Goal: Task Accomplishment & Management: Use online tool/utility

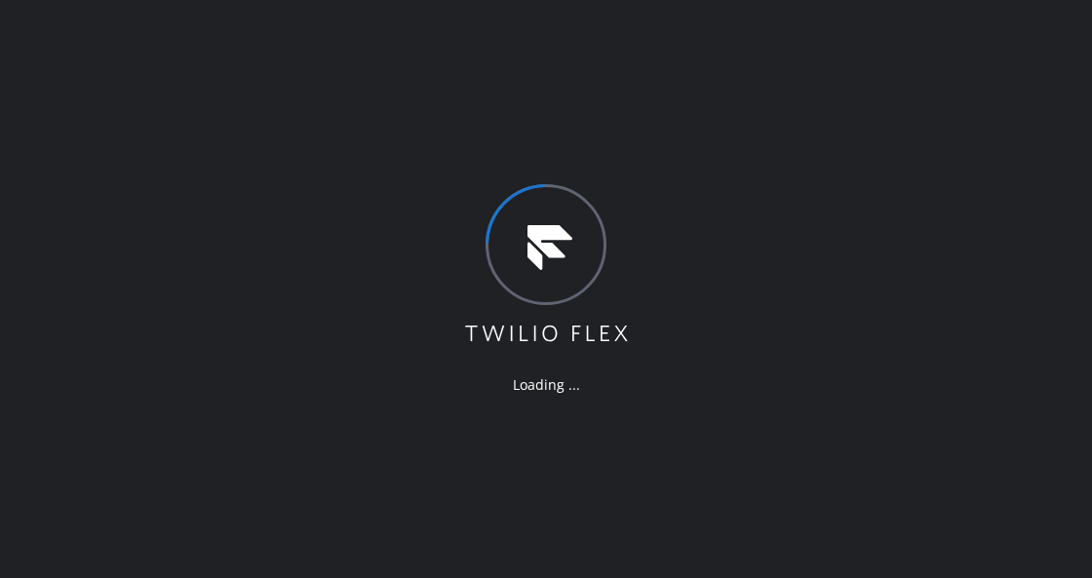
click at [622, 370] on div "Loading ..." at bounding box center [546, 289] width 169 height 210
click at [450, 138] on div "Loading ..." at bounding box center [546, 289] width 1092 height 578
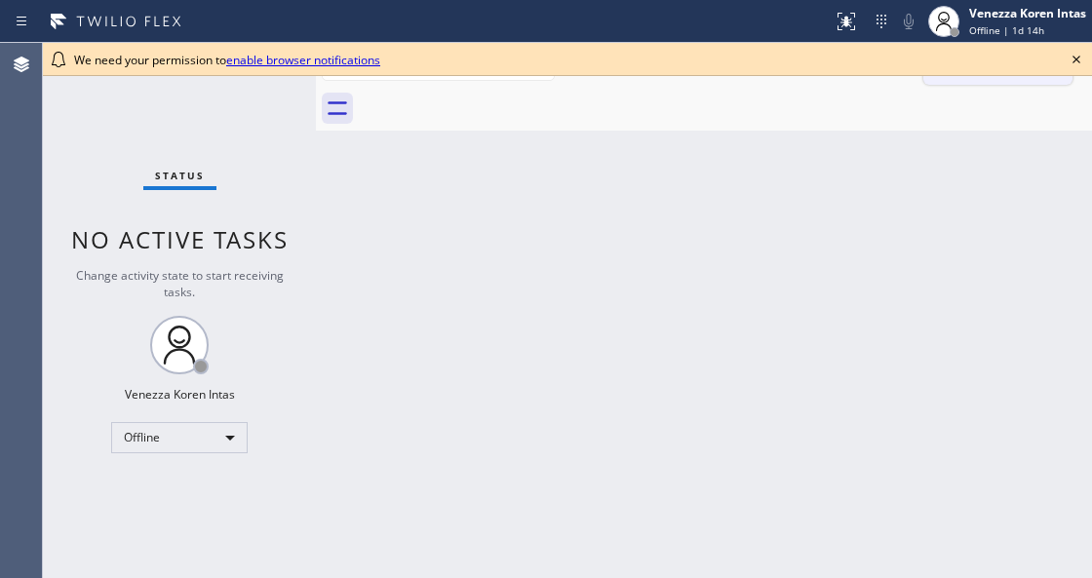
click at [1070, 58] on icon at bounding box center [1075, 59] width 23 height 23
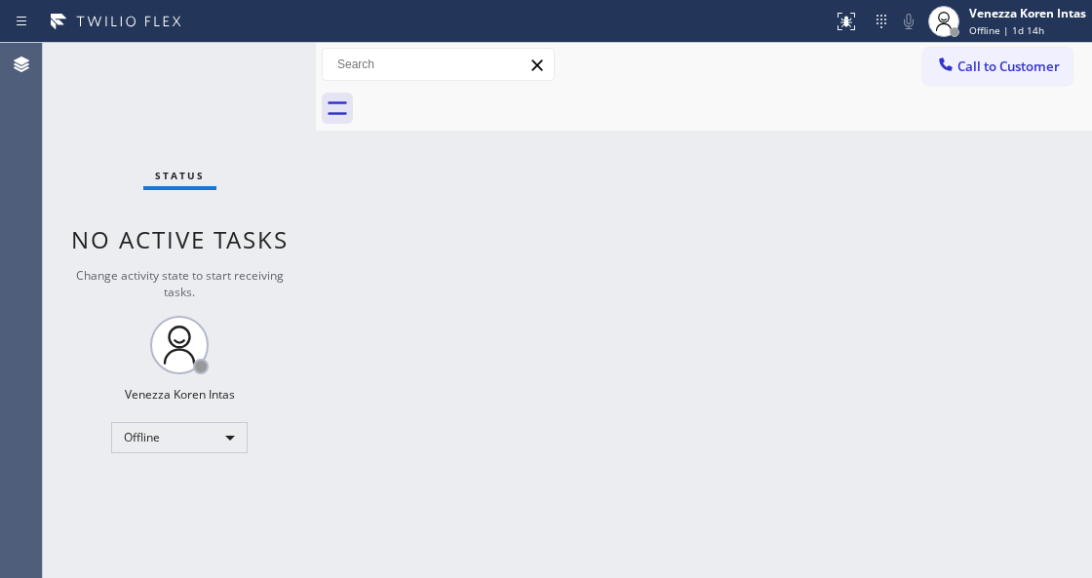
click at [489, 376] on div "Back to Dashboard Change Sender ID Customers Technicians Select a contact Outbo…" at bounding box center [704, 310] width 776 height 535
click at [581, 327] on div "Back to Dashboard Change Sender ID Customers Technicians Select a contact Outbo…" at bounding box center [704, 310] width 776 height 535
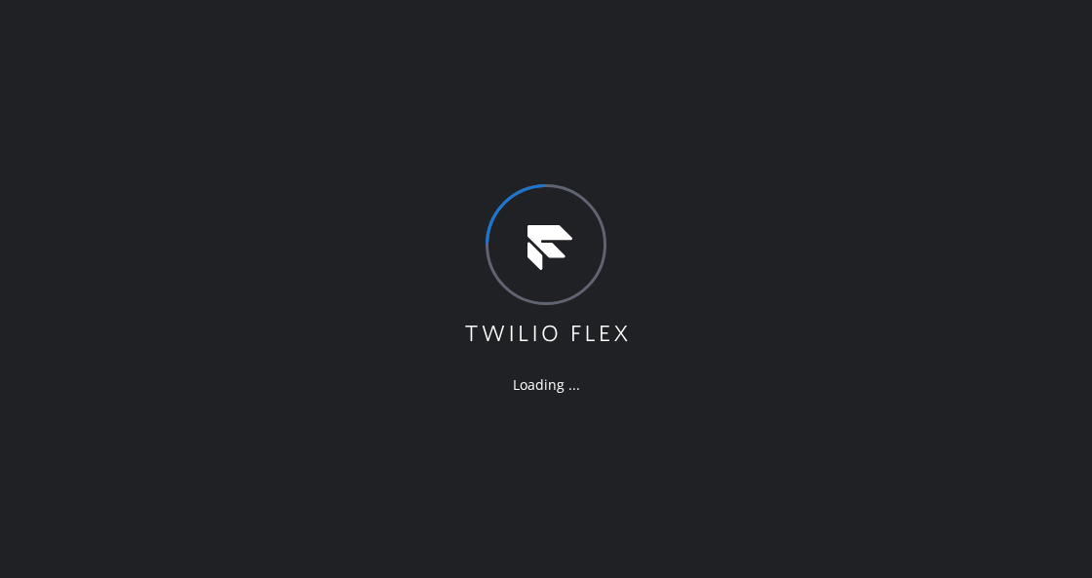
click at [372, 153] on div "Loading ..." at bounding box center [546, 289] width 1092 height 578
click at [288, 121] on div "Loading ..." at bounding box center [546, 289] width 1092 height 578
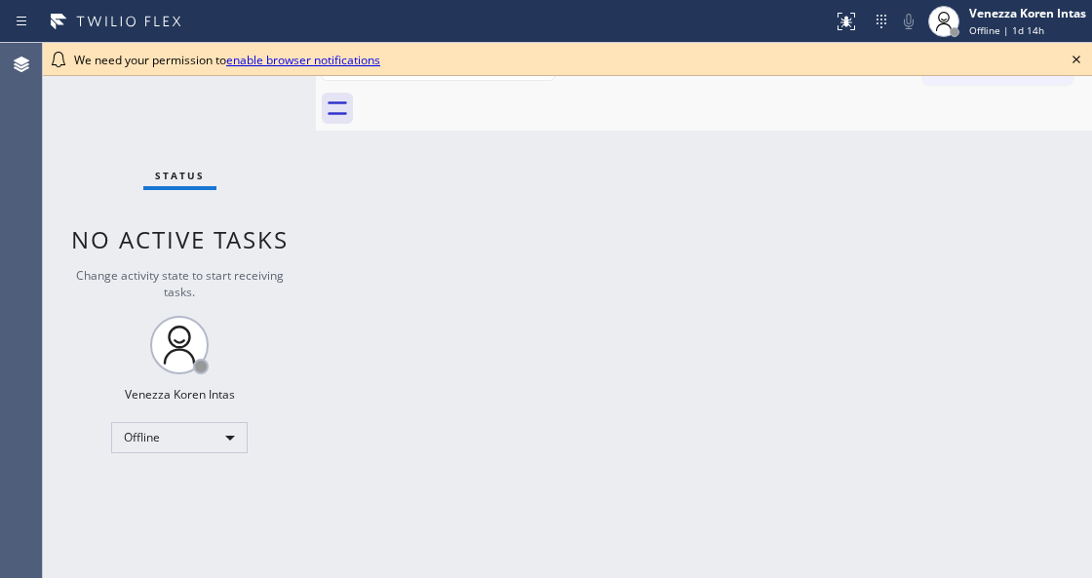
click at [339, 140] on div "Back to Dashboard Change Sender ID Customers Technicians Select a contact Outbo…" at bounding box center [704, 310] width 776 height 535
click at [1077, 60] on icon at bounding box center [1076, 60] width 8 height 8
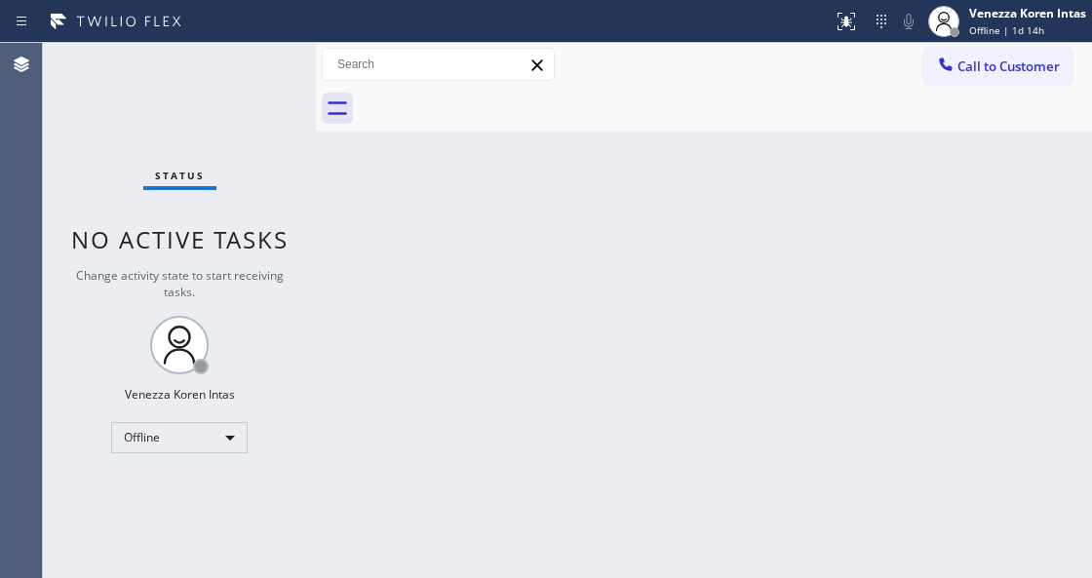
click at [1039, 222] on div "Back to Dashboard Change Sender ID Customers Technicians Select a contact Outbo…" at bounding box center [704, 310] width 776 height 535
click at [995, 24] on span "Offline | 1d 14h" at bounding box center [1006, 30] width 75 height 14
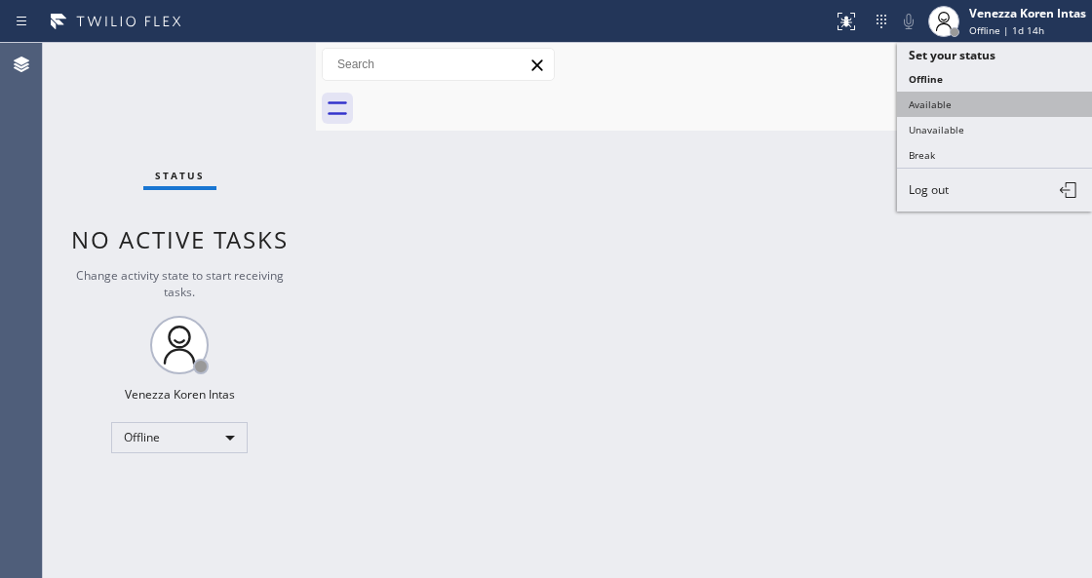
click at [951, 107] on button "Available" at bounding box center [994, 104] width 195 height 25
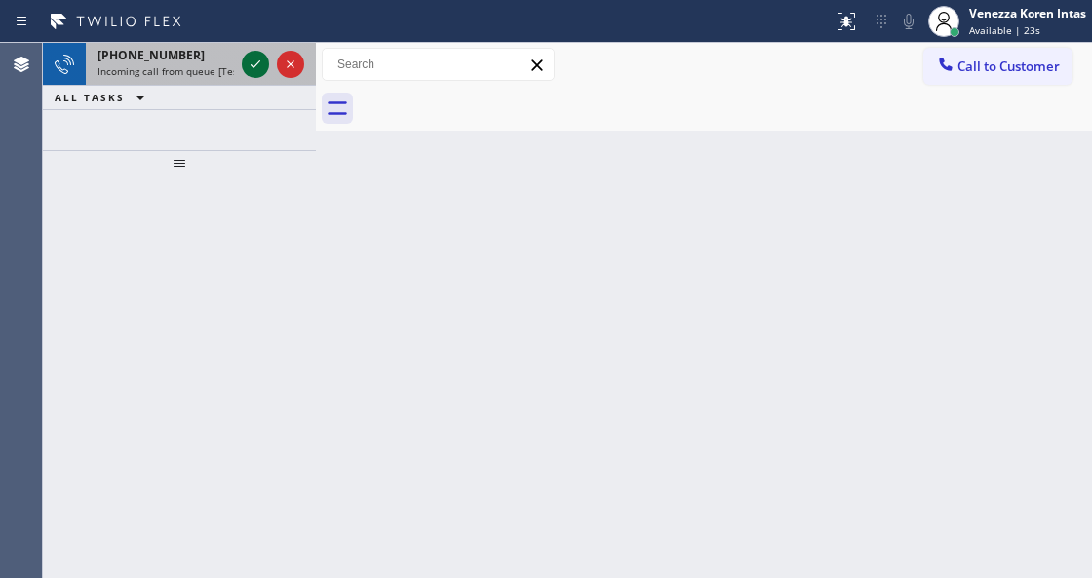
click at [258, 68] on icon at bounding box center [255, 64] width 23 height 23
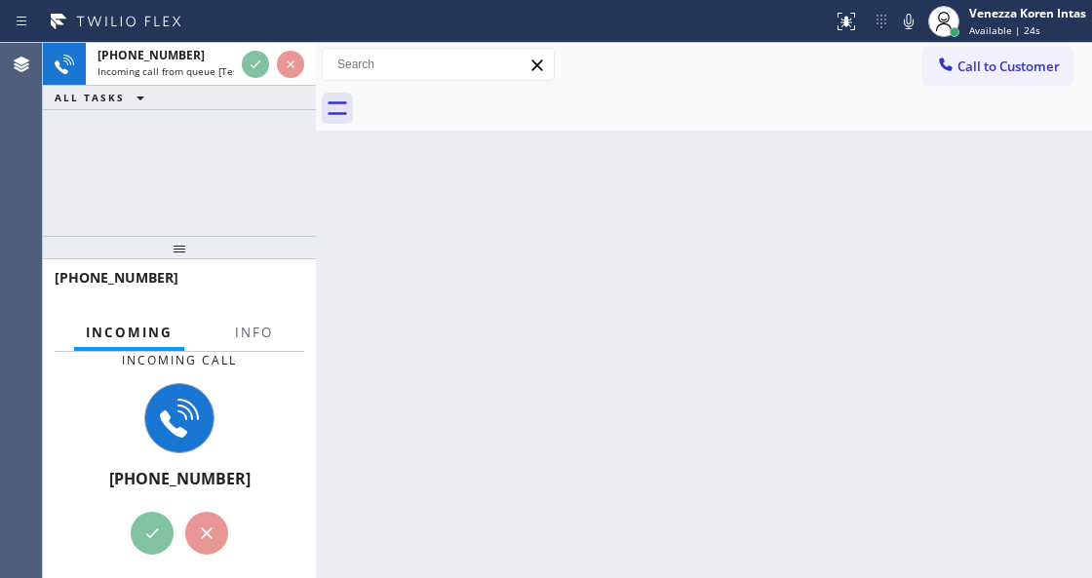
drag, startPoint x: 188, startPoint y: 168, endPoint x: 203, endPoint y: 267, distance: 100.5
click at [203, 259] on div at bounding box center [179, 247] width 273 height 23
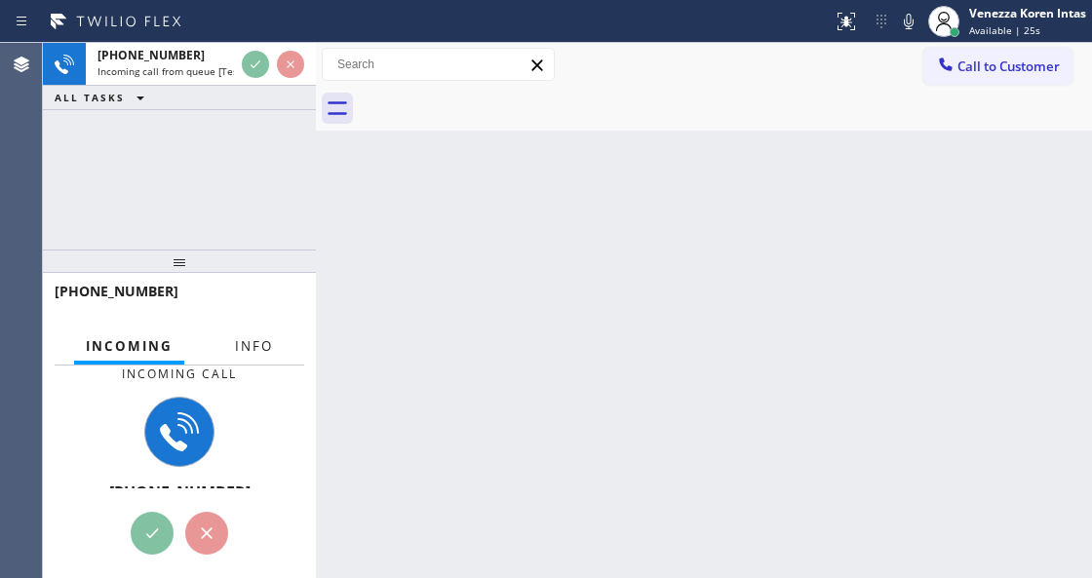
click at [263, 352] on button "Info" at bounding box center [253, 346] width 61 height 38
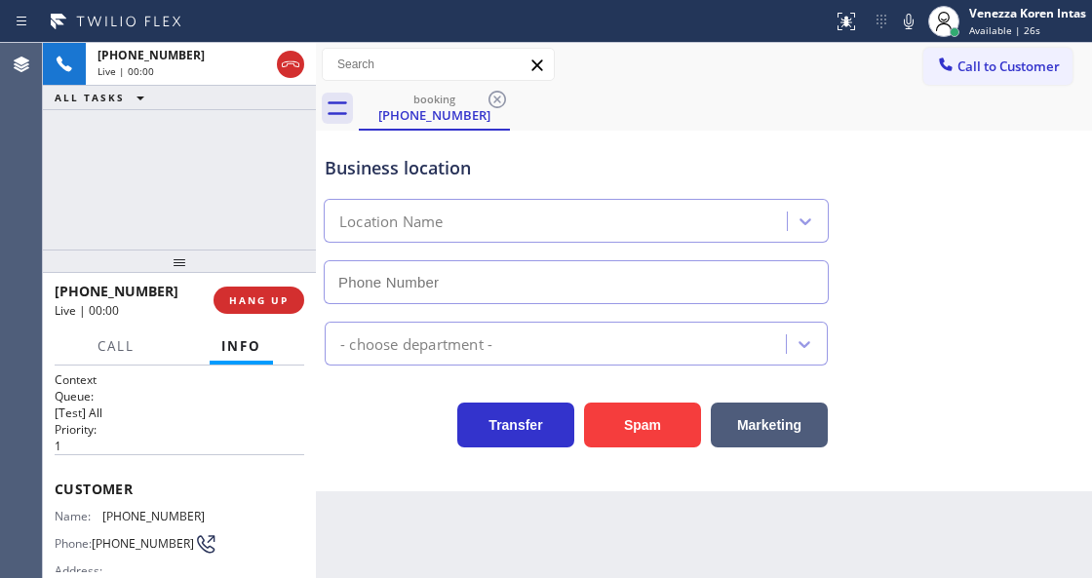
type input "[PHONE_NUMBER]"
click at [906, 27] on icon at bounding box center [908, 22] width 10 height 16
click at [899, 20] on icon at bounding box center [908, 21] width 23 height 23
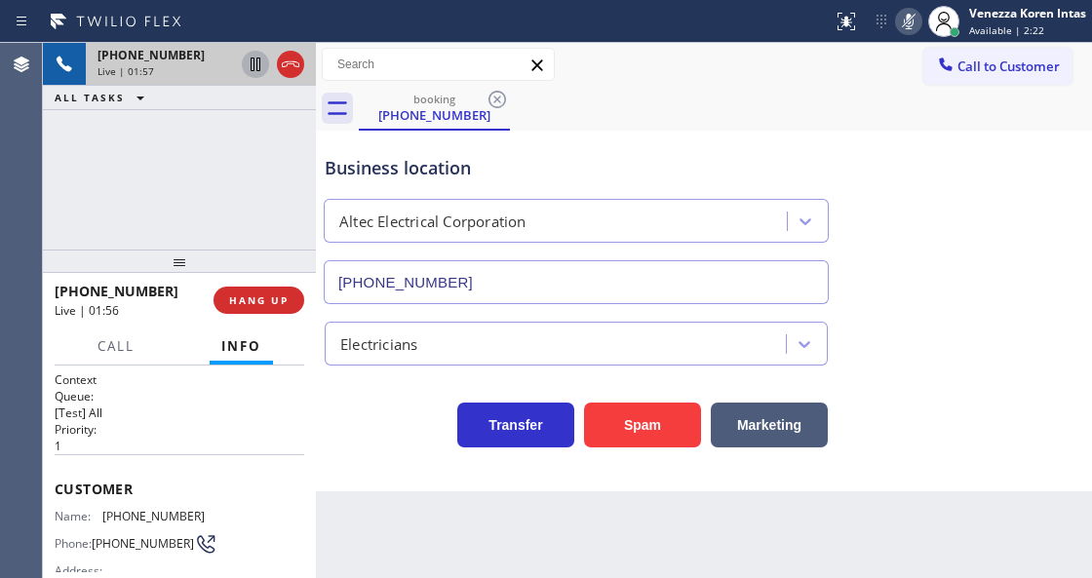
click at [257, 64] on icon at bounding box center [255, 65] width 10 height 14
drag, startPoint x: 899, startPoint y: 14, endPoint x: 575, endPoint y: 141, distance: 347.8
click at [899, 14] on icon at bounding box center [908, 21] width 23 height 23
click at [249, 64] on icon at bounding box center [255, 64] width 23 height 23
click at [910, 13] on icon at bounding box center [908, 21] width 23 height 23
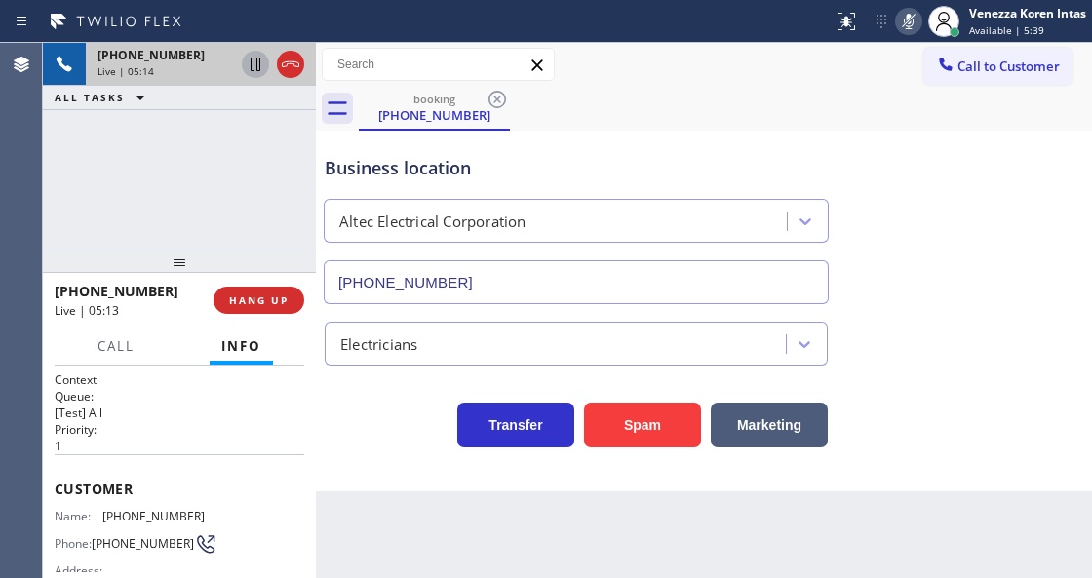
click at [257, 68] on icon at bounding box center [255, 65] width 10 height 14
click at [913, 30] on icon at bounding box center [908, 21] width 23 height 23
click at [253, 62] on icon at bounding box center [256, 65] width 14 height 14
drag, startPoint x: 192, startPoint y: 509, endPoint x: 101, endPoint y: 518, distance: 91.1
click at [101, 518] on div "Name: (646) 957-0326" at bounding box center [130, 516] width 150 height 15
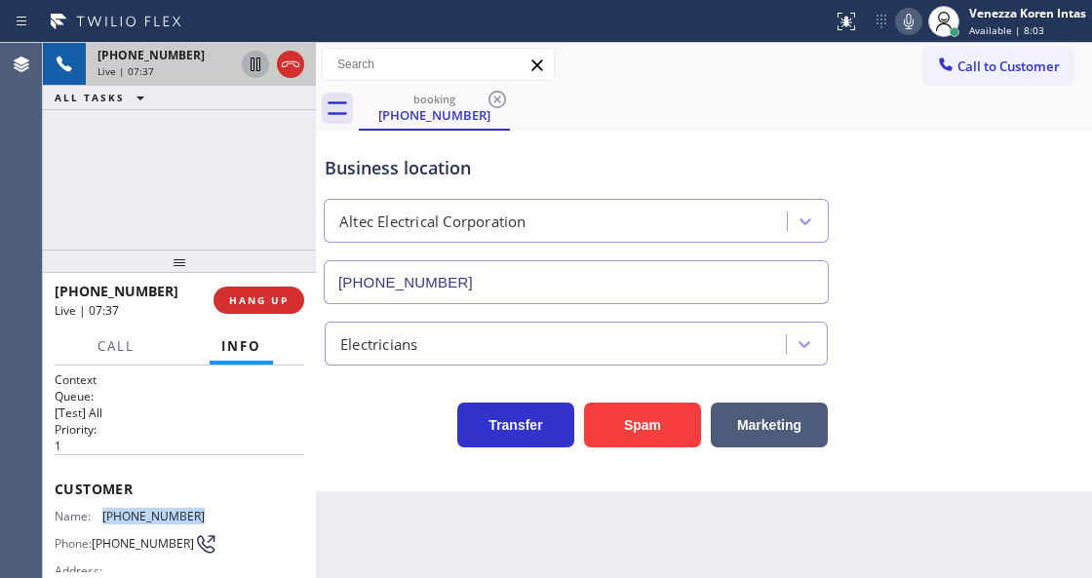
copy div "[PHONE_NUMBER]"
click at [907, 30] on icon at bounding box center [908, 21] width 23 height 23
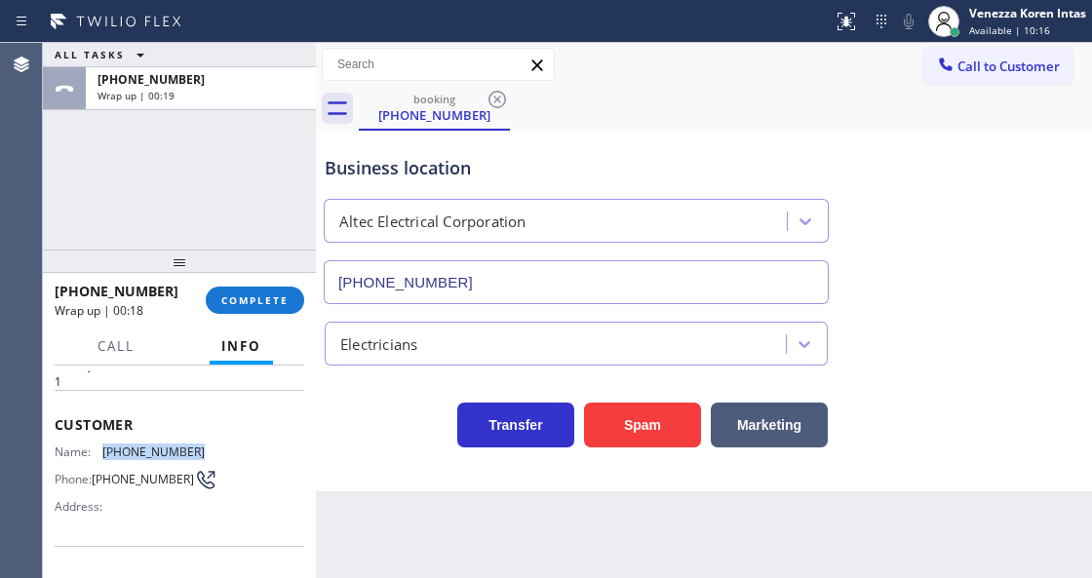
scroll to position [195, 0]
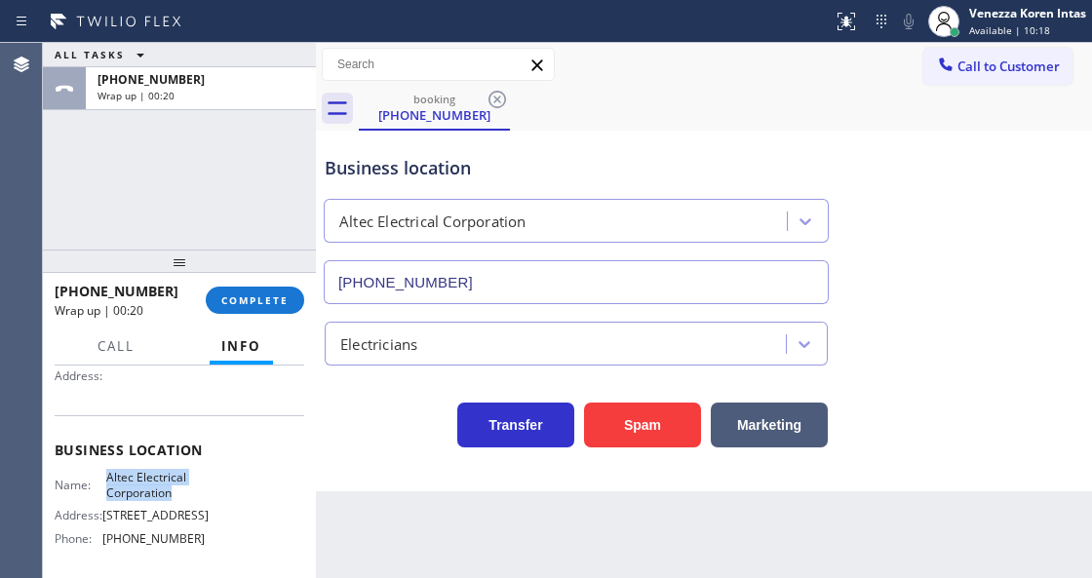
drag, startPoint x: 106, startPoint y: 477, endPoint x: 186, endPoint y: 489, distance: 80.9
click at [186, 489] on span "Altec Electrical Corporation" at bounding box center [154, 485] width 97 height 30
copy span "Altec Electrical Corporation"
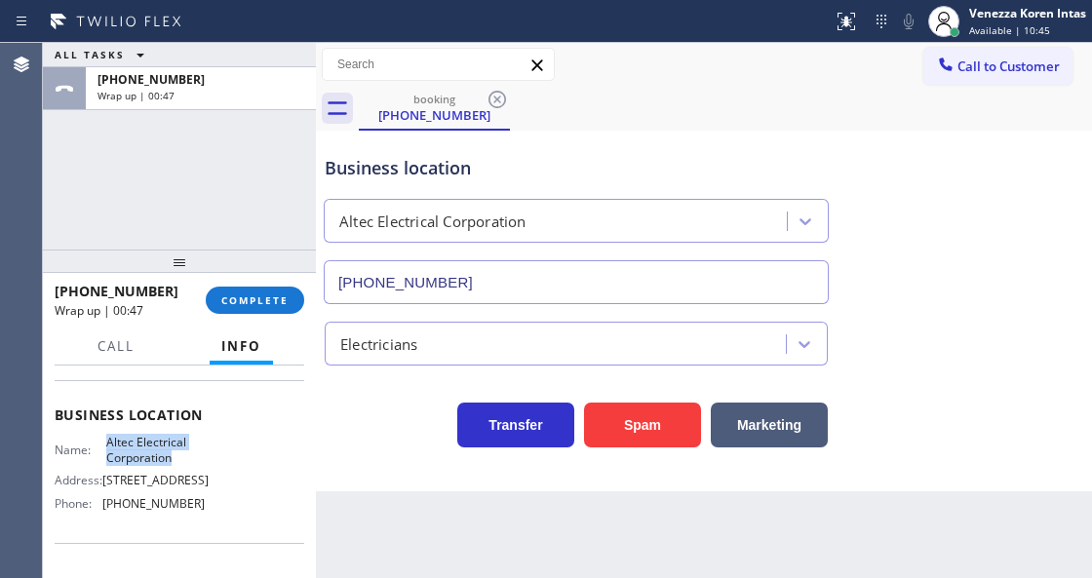
scroll to position [259, 0]
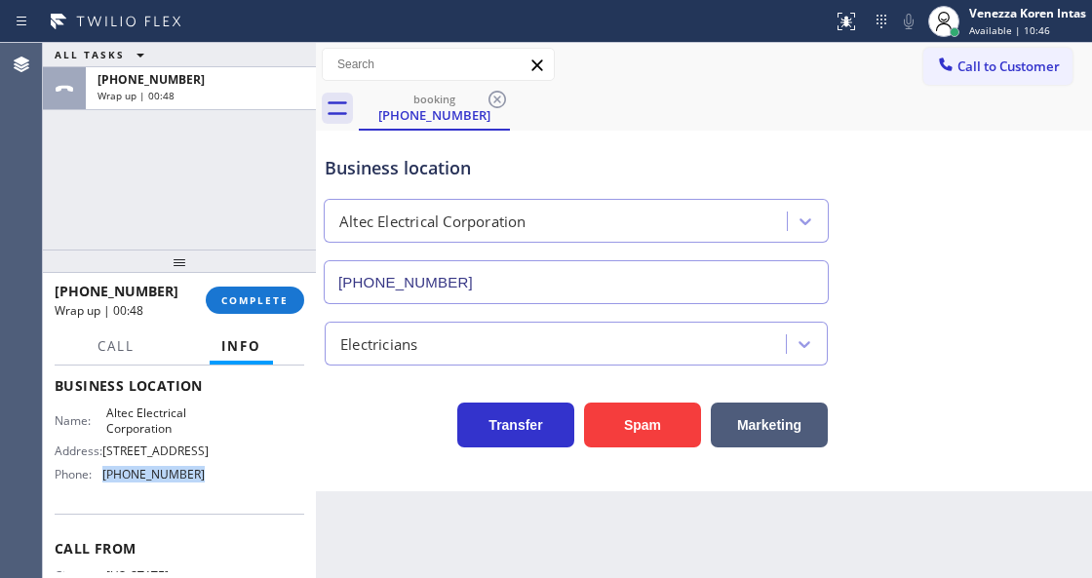
drag, startPoint x: 212, startPoint y: 520, endPoint x: 103, endPoint y: 536, distance: 110.3
click at [103, 514] on div "Business location Name: Altec Electrical Corporation Address: 904 Atlantic Ave,…" at bounding box center [179, 432] width 249 height 163
copy div "[PHONE_NUMBER]"
click at [257, 298] on span "COMPLETE" at bounding box center [254, 300] width 67 height 14
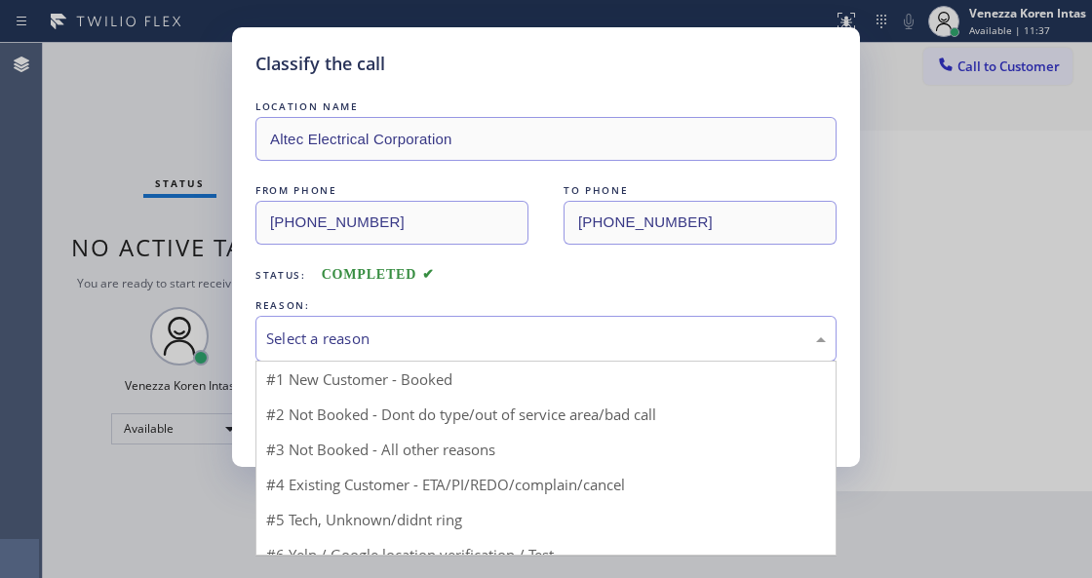
click at [415, 337] on div "Select a reason" at bounding box center [545, 338] width 559 height 22
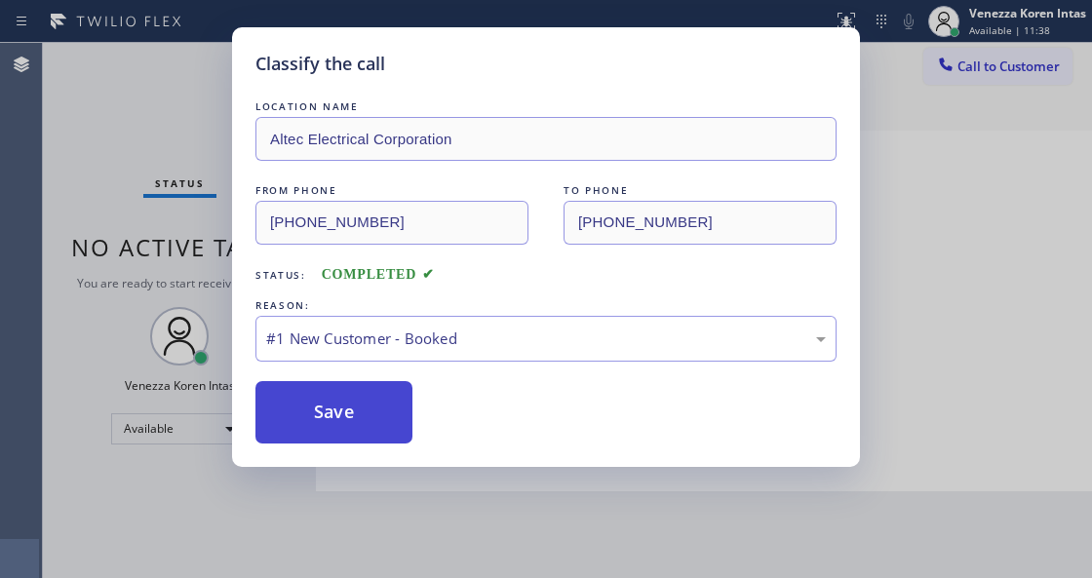
click at [368, 417] on button "Save" at bounding box center [333, 412] width 157 height 62
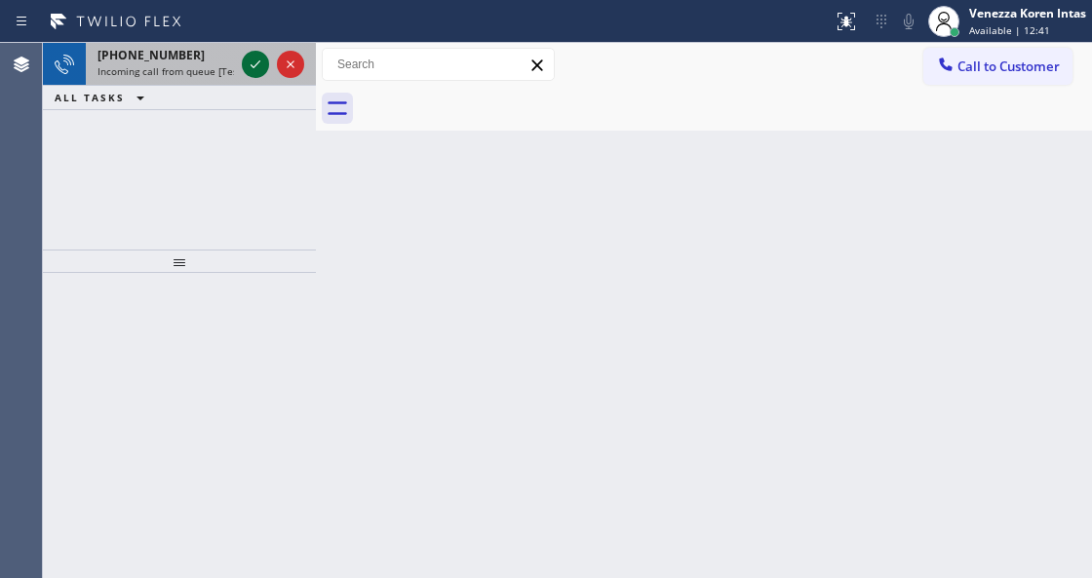
click at [253, 60] on icon at bounding box center [255, 64] width 23 height 23
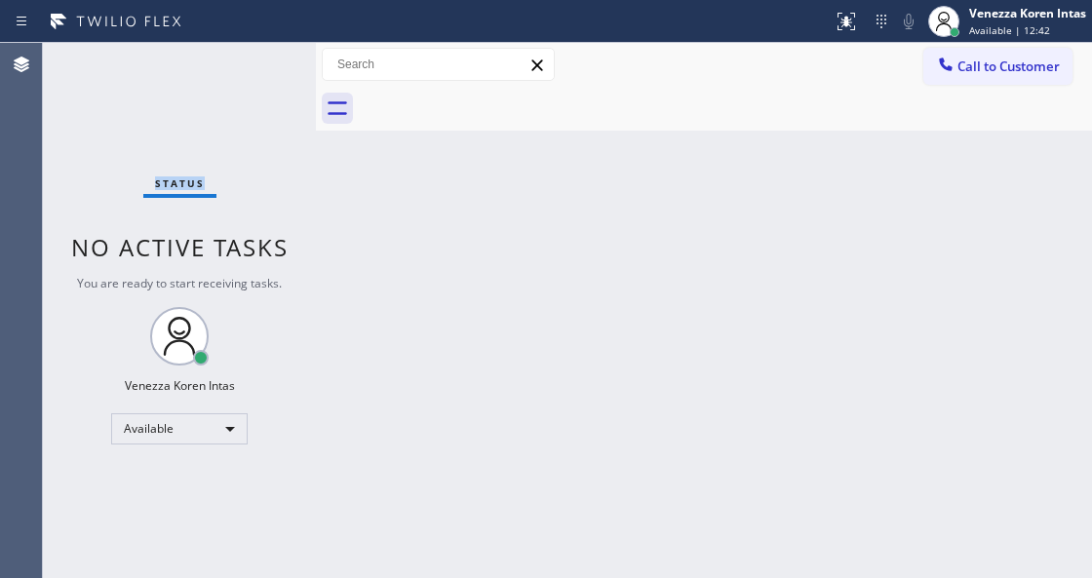
click at [253, 60] on div "Status No active tasks You are ready to start receiving tasks. Venezza Koren In…" at bounding box center [179, 310] width 273 height 535
click at [238, 70] on div "Status No active tasks You are ready to start receiving tasks. Venezza Koren In…" at bounding box center [179, 310] width 273 height 535
click at [389, 569] on div "Back to Dashboard Change Sender ID Customers Technicians Select a contact Outbo…" at bounding box center [704, 310] width 776 height 535
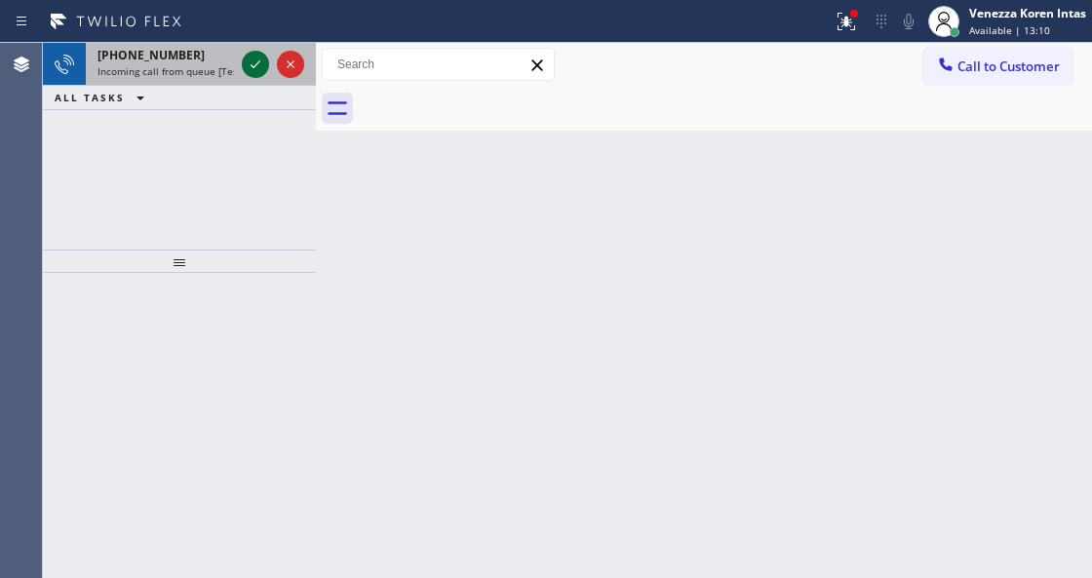
click at [256, 58] on icon at bounding box center [255, 64] width 23 height 23
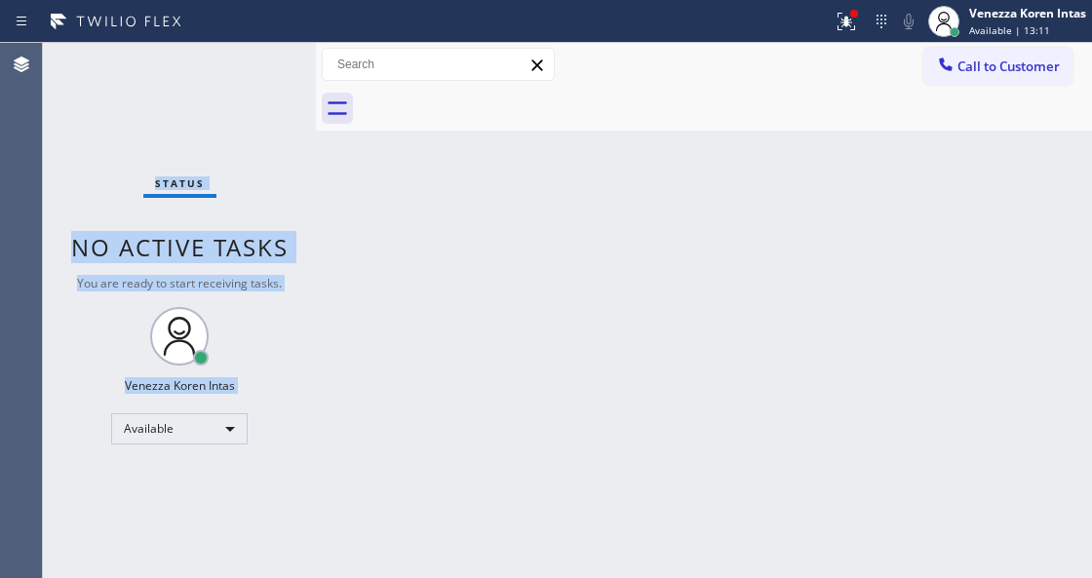
click at [256, 59] on div "Status No active tasks You are ready to start receiving tasks. Venezza Koren In…" at bounding box center [179, 310] width 273 height 535
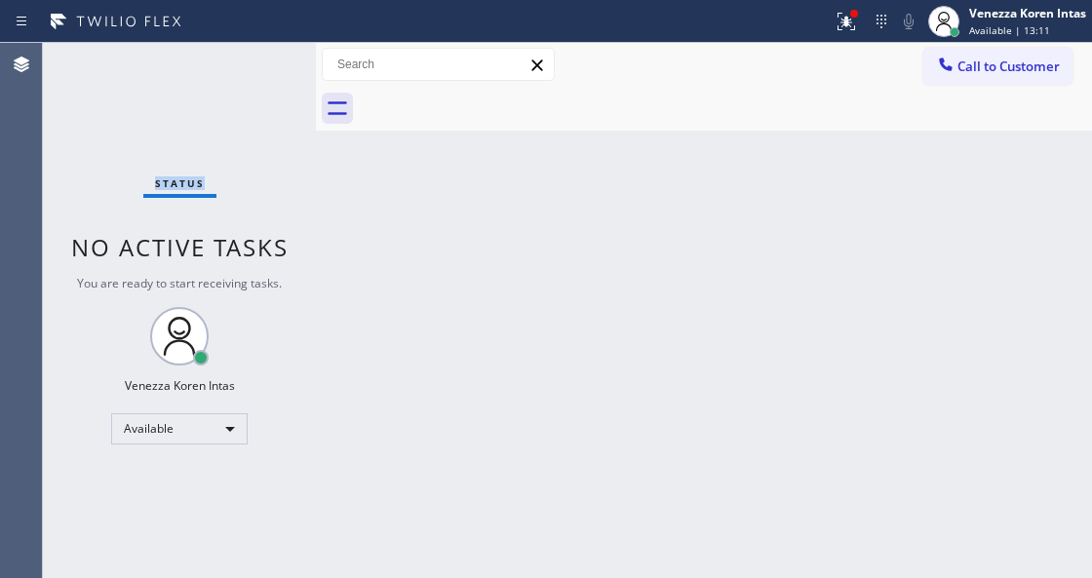
click at [256, 59] on div "Status No active tasks You are ready to start receiving tasks. Venezza Koren In…" at bounding box center [179, 310] width 273 height 535
click at [863, 19] on div at bounding box center [846, 21] width 43 height 23
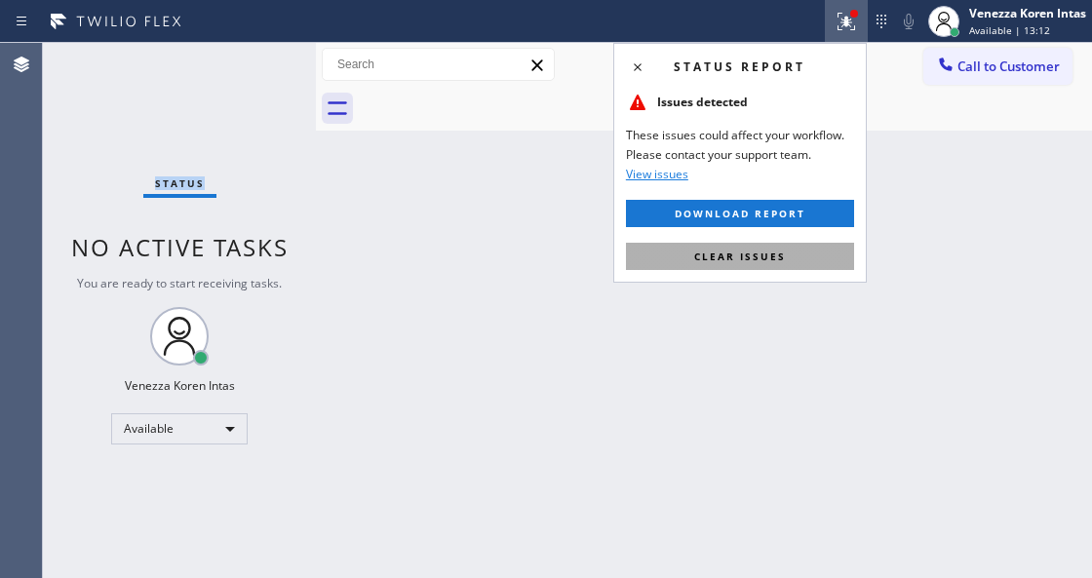
click at [817, 266] on button "Clear issues" at bounding box center [740, 256] width 228 height 27
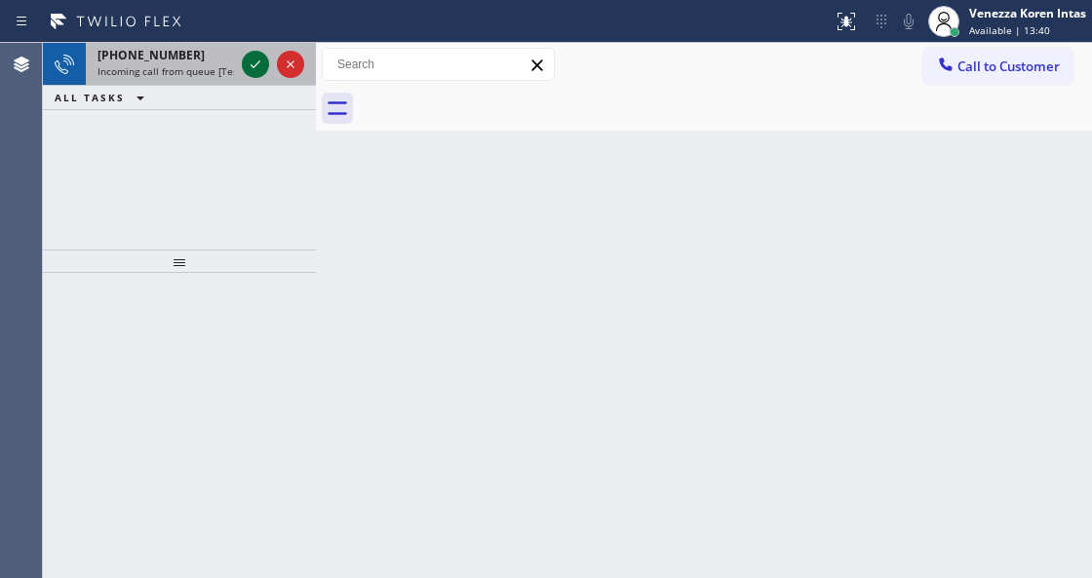
click at [251, 70] on icon at bounding box center [255, 64] width 23 height 23
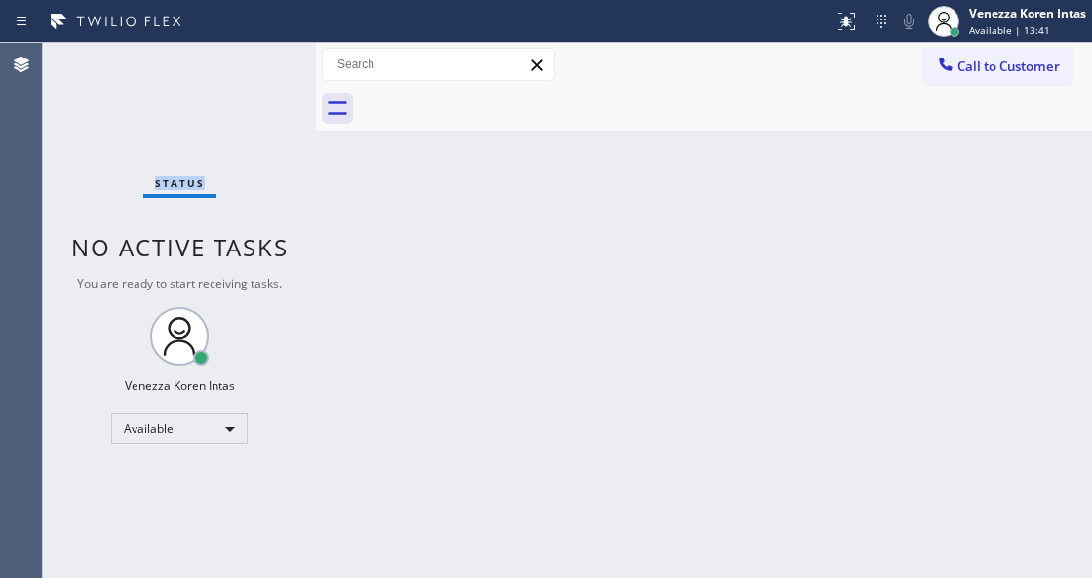
click at [251, 70] on div "Status No active tasks You are ready to start receiving tasks. Venezza Koren In…" at bounding box center [179, 310] width 273 height 535
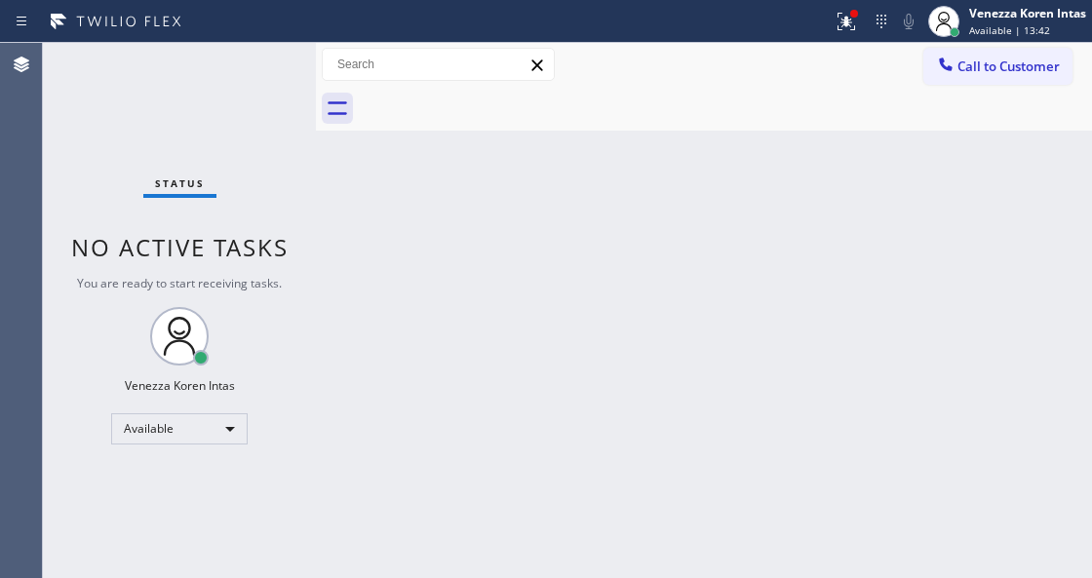
click at [33, 124] on div "Agent Desktop" at bounding box center [21, 310] width 42 height 535
click at [275, 80] on div "Status No active tasks You are ready to start receiving tasks. Venezza Koren In…" at bounding box center [179, 310] width 273 height 535
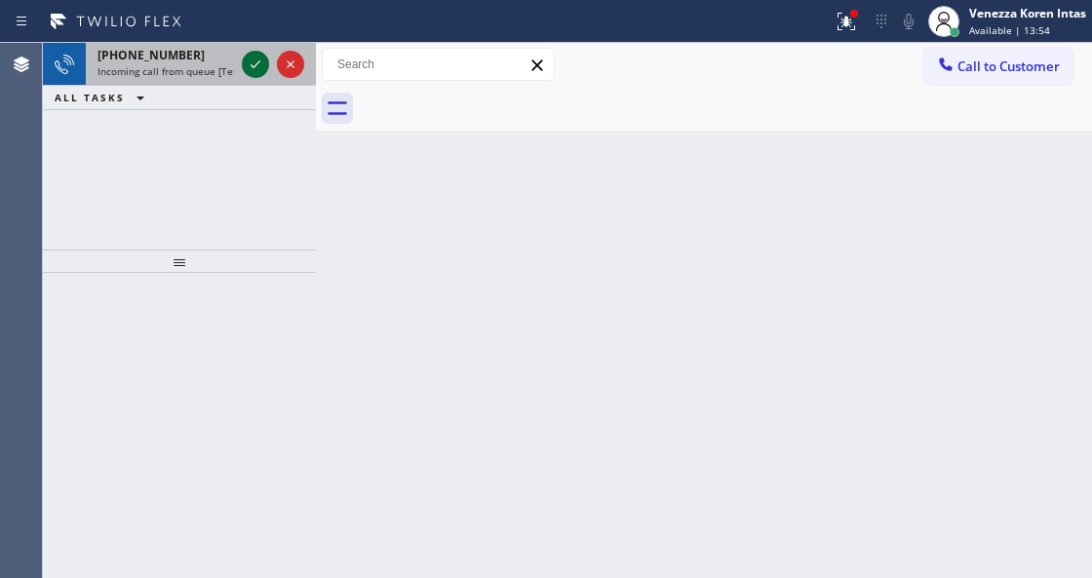
click at [256, 69] on icon at bounding box center [255, 64] width 23 height 23
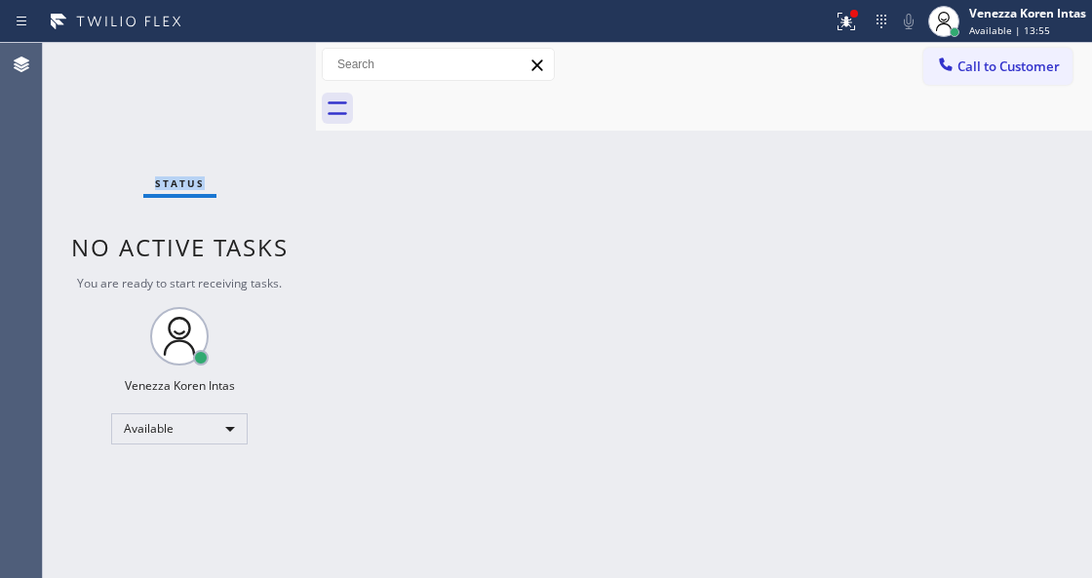
click at [256, 69] on div "Status No active tasks You are ready to start receiving tasks. Venezza Koren In…" at bounding box center [179, 310] width 273 height 535
drag, startPoint x: 470, startPoint y: 271, endPoint x: 827, endPoint y: 37, distance: 427.4
click at [475, 271] on div "Back to Dashboard Change Sender ID Customers Technicians Select a contact Outbo…" at bounding box center [704, 310] width 776 height 535
click at [818, 27] on div at bounding box center [416, 21] width 817 height 31
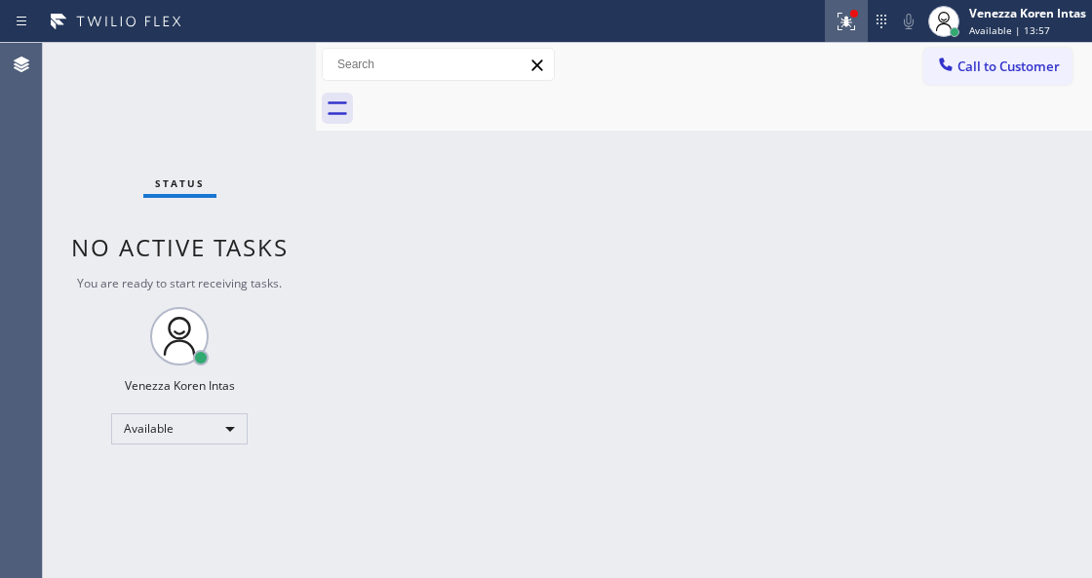
drag, startPoint x: 862, startPoint y: 20, endPoint x: 860, endPoint y: 35, distance: 14.7
click at [861, 20] on div at bounding box center [846, 21] width 43 height 23
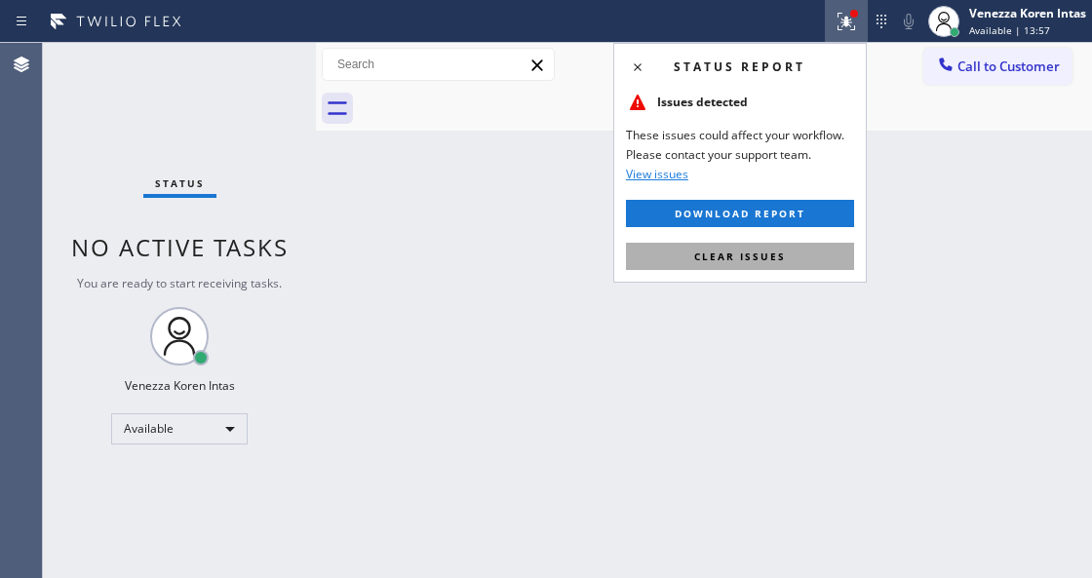
click at [805, 263] on button "Clear issues" at bounding box center [740, 256] width 228 height 27
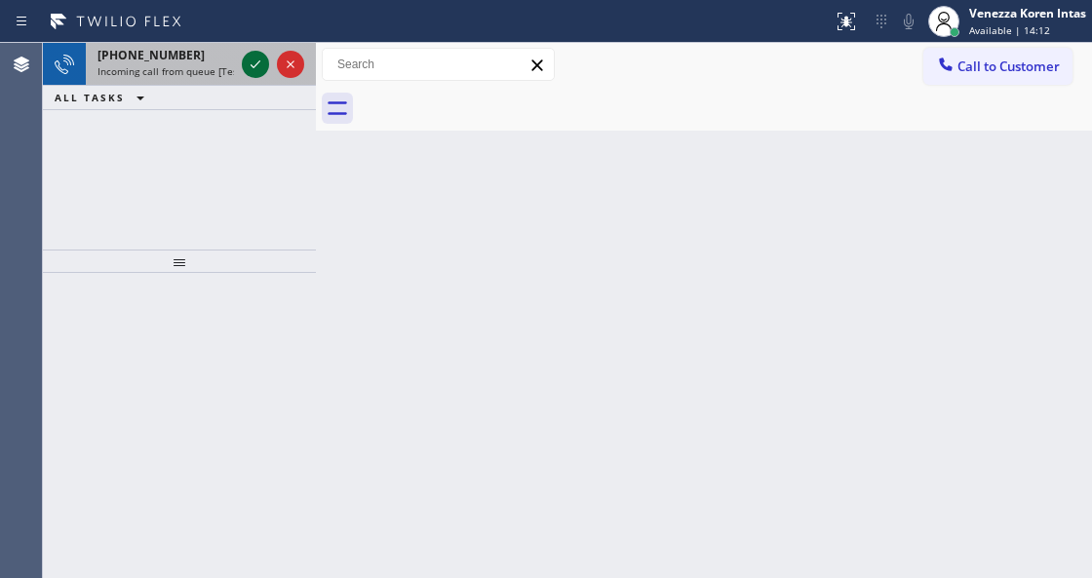
click at [251, 65] on icon at bounding box center [255, 64] width 10 height 8
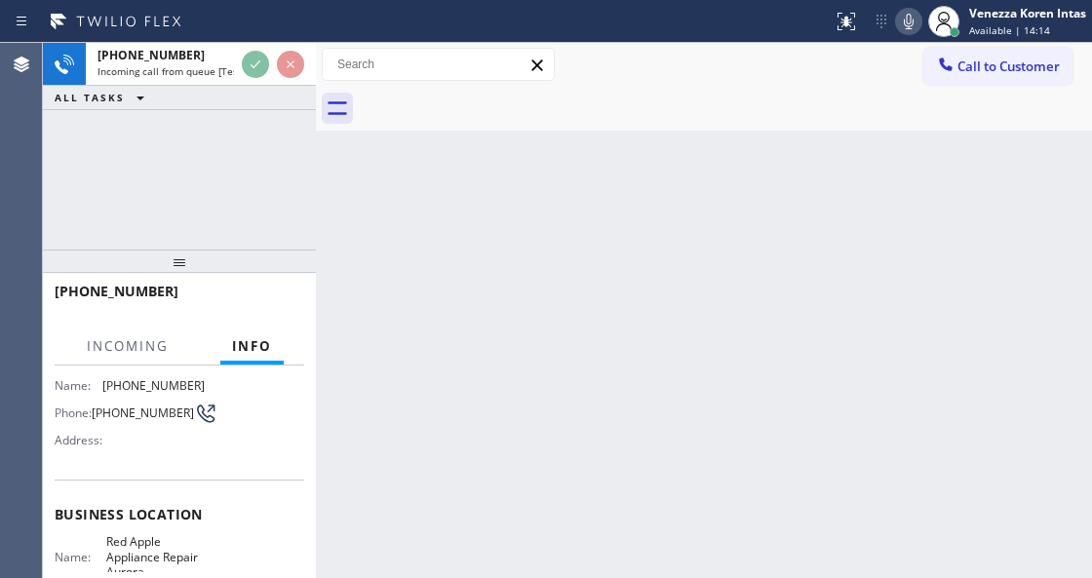
scroll to position [259, 0]
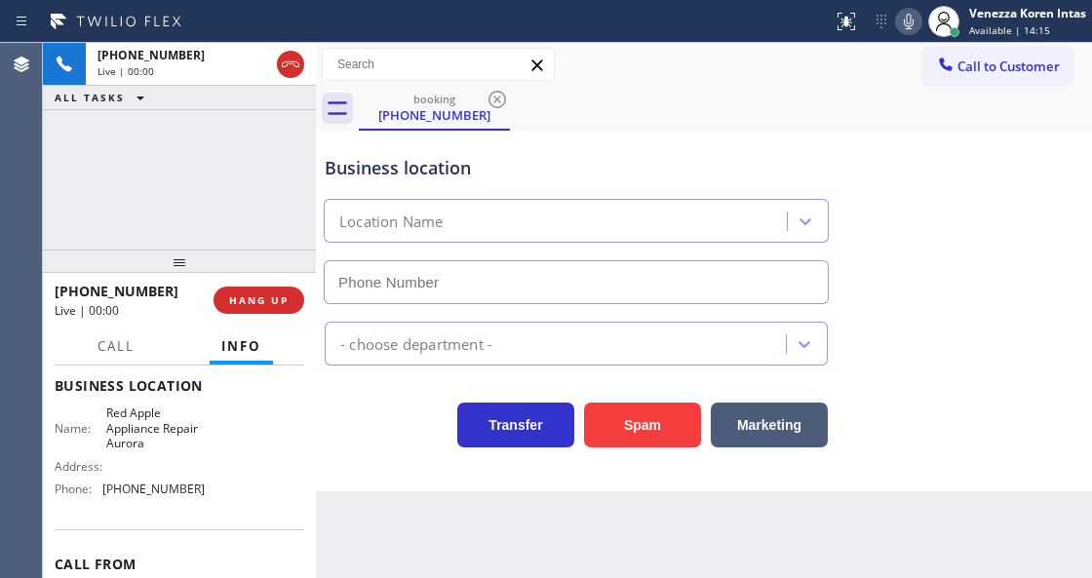
type input "[PHONE_NUMBER]"
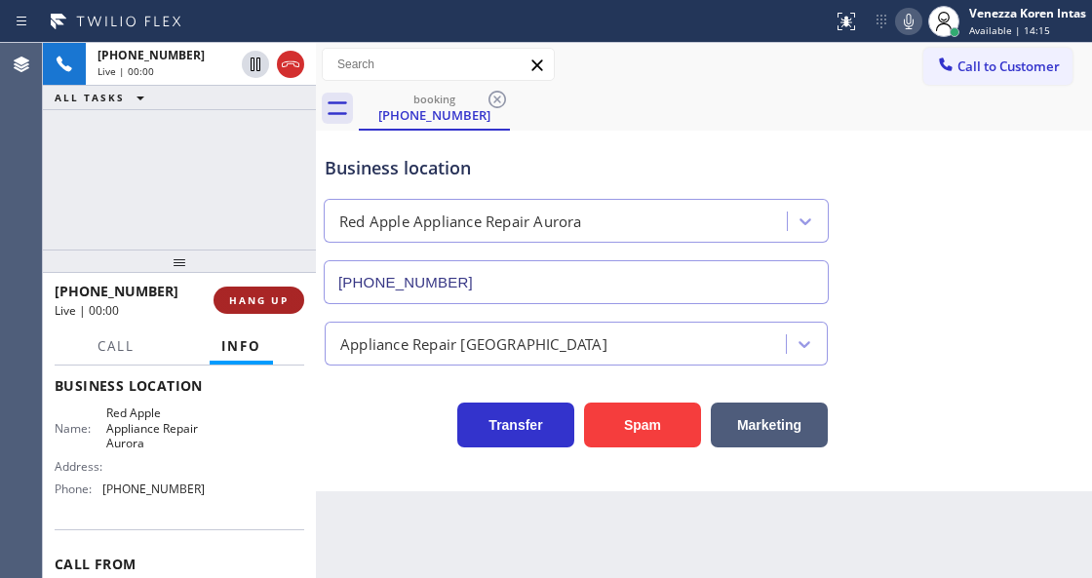
click at [262, 297] on span "HANG UP" at bounding box center [258, 300] width 59 height 14
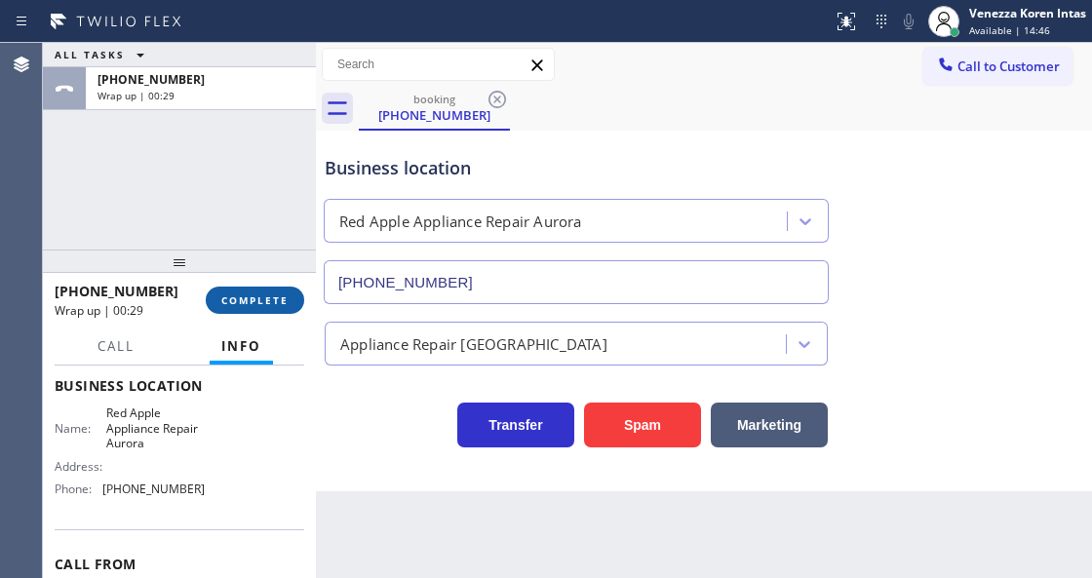
drag, startPoint x: 244, startPoint y: 288, endPoint x: 288, endPoint y: 296, distance: 44.7
click at [244, 288] on button "COMPLETE" at bounding box center [255, 300] width 98 height 27
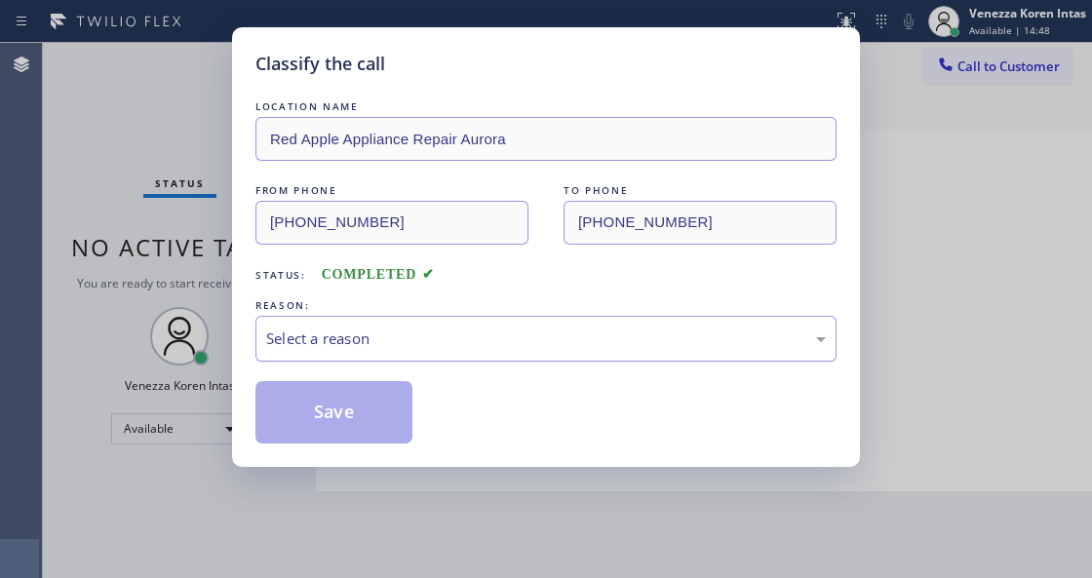
click at [393, 324] on div "Select a reason" at bounding box center [545, 339] width 581 height 46
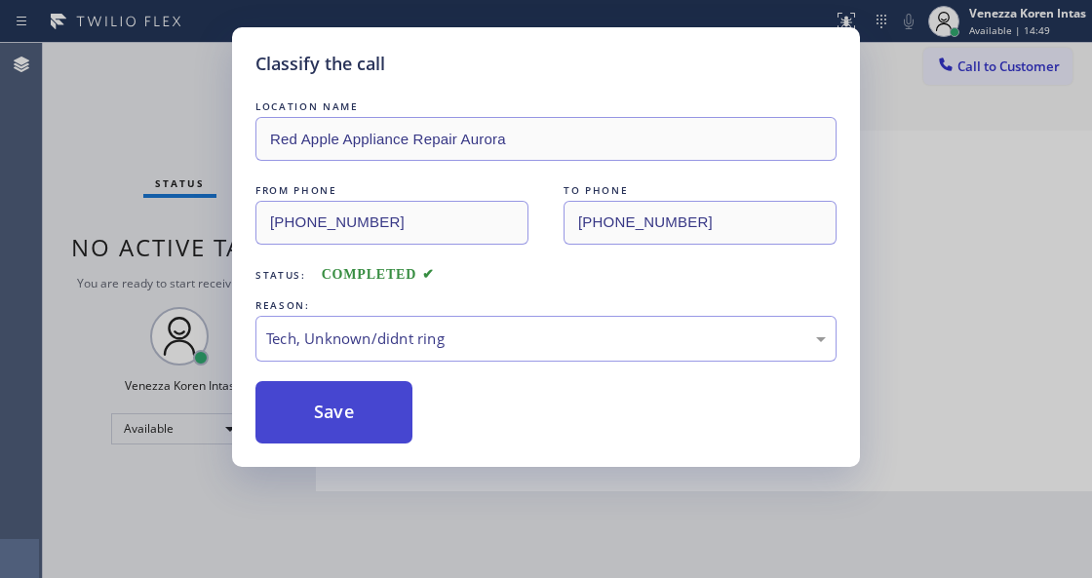
click at [377, 383] on button "Save" at bounding box center [333, 412] width 157 height 62
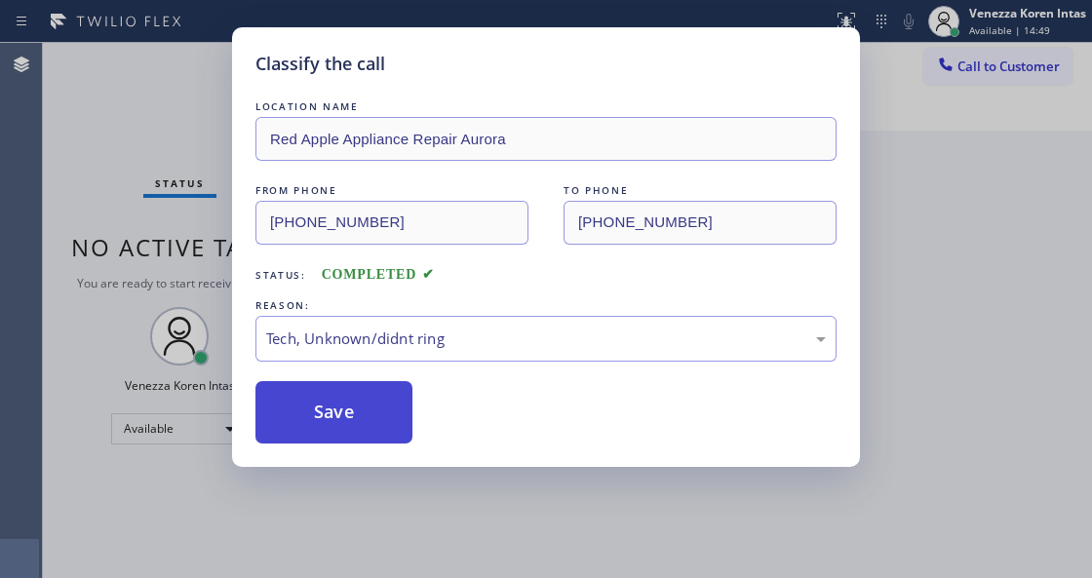
drag, startPoint x: 384, startPoint y: 411, endPoint x: 504, endPoint y: 383, distance: 123.2
click at [384, 413] on button "Save" at bounding box center [333, 412] width 157 height 62
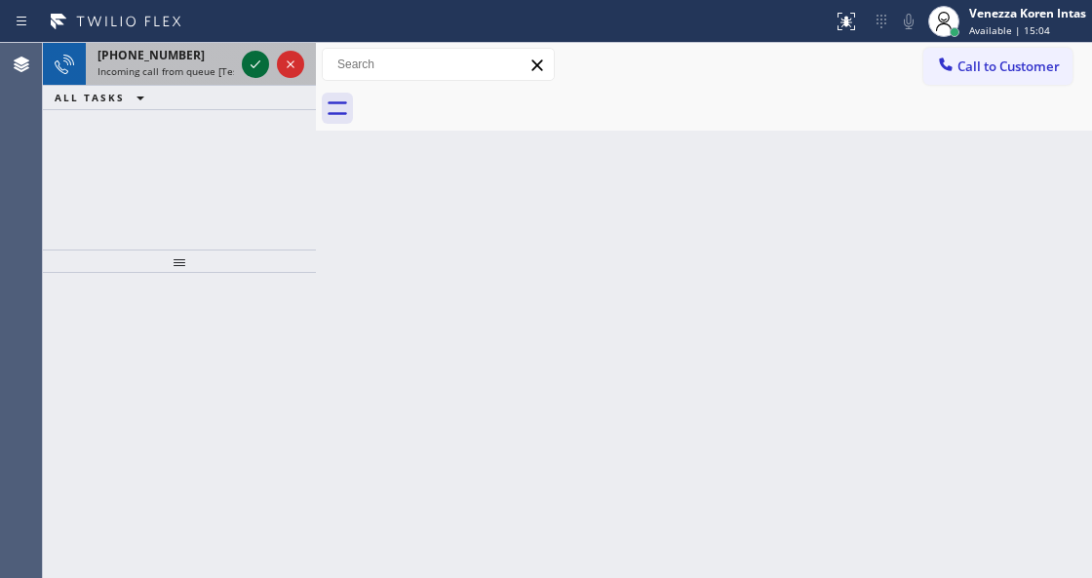
click at [248, 66] on icon at bounding box center [255, 64] width 23 height 23
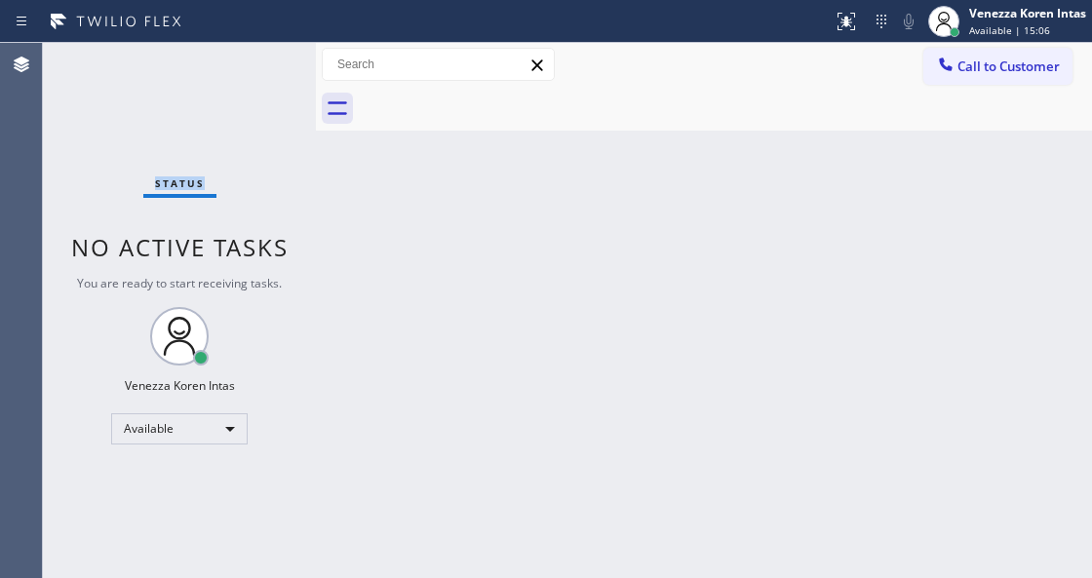
click at [248, 66] on div "Status No active tasks You are ready to start receiving tasks. Venezza Koren In…" at bounding box center [179, 310] width 273 height 535
click at [830, 8] on button at bounding box center [846, 21] width 43 height 43
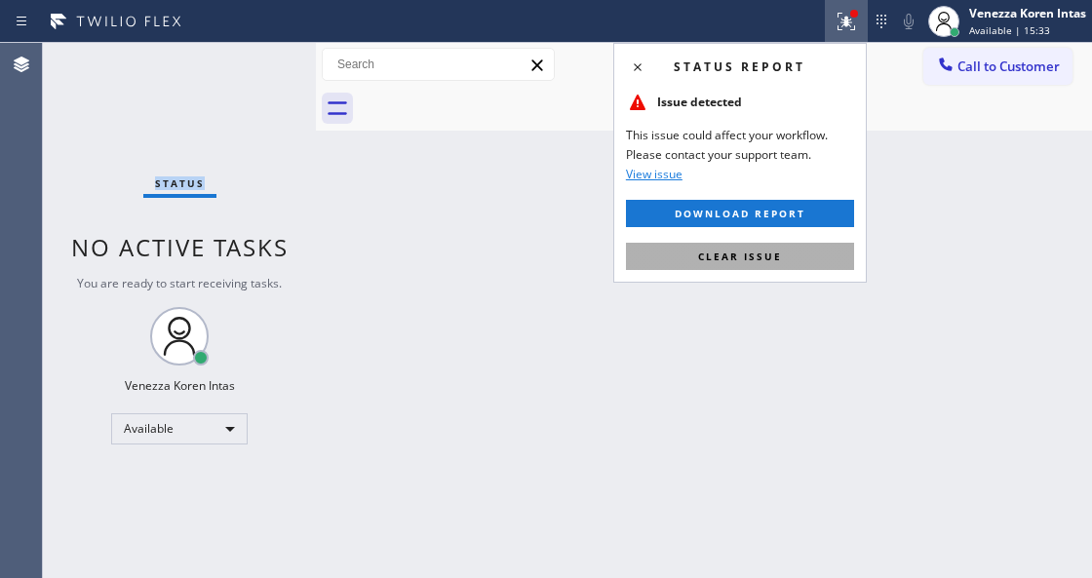
click at [771, 261] on span "Clear issue" at bounding box center [740, 256] width 84 height 14
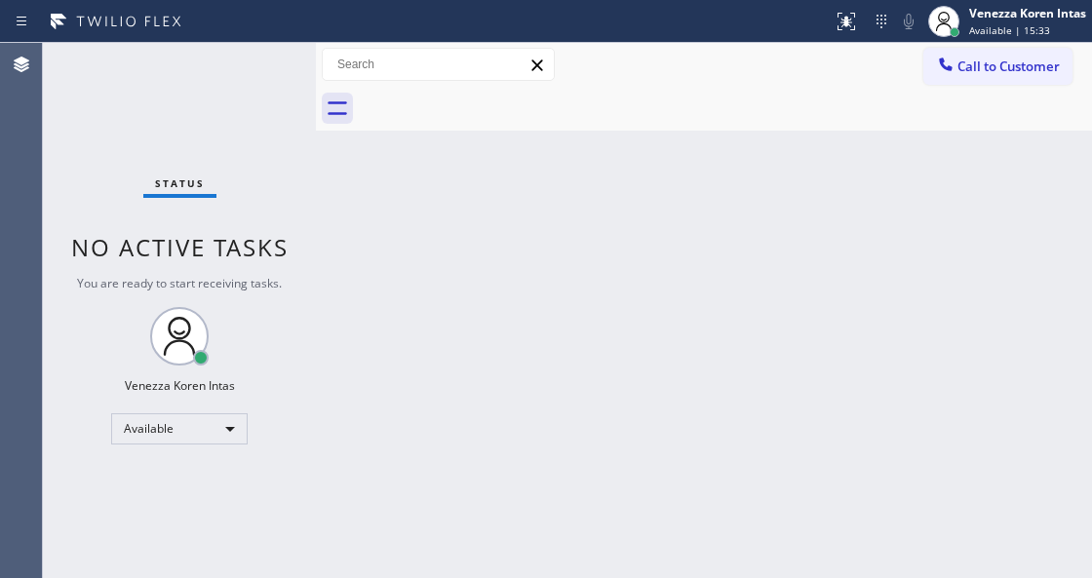
click at [768, 360] on div "Back to Dashboard Change Sender ID Customers Technicians Select a contact Outbo…" at bounding box center [704, 310] width 776 height 535
click at [290, 238] on div "Status No active tasks You are ready to start receiving tasks. Venezza Koren In…" at bounding box center [179, 310] width 273 height 535
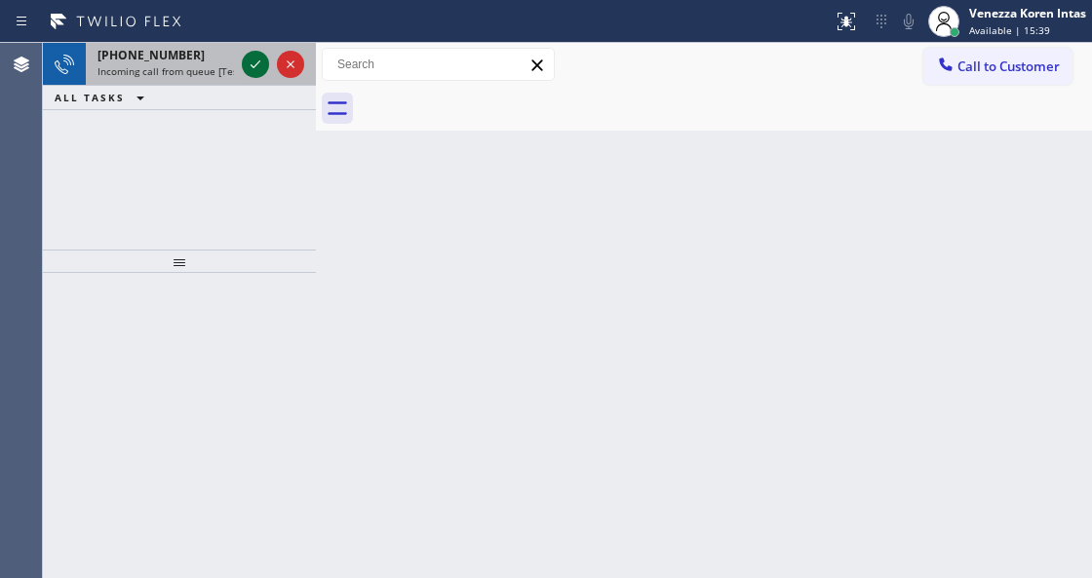
click at [249, 57] on icon at bounding box center [255, 64] width 23 height 23
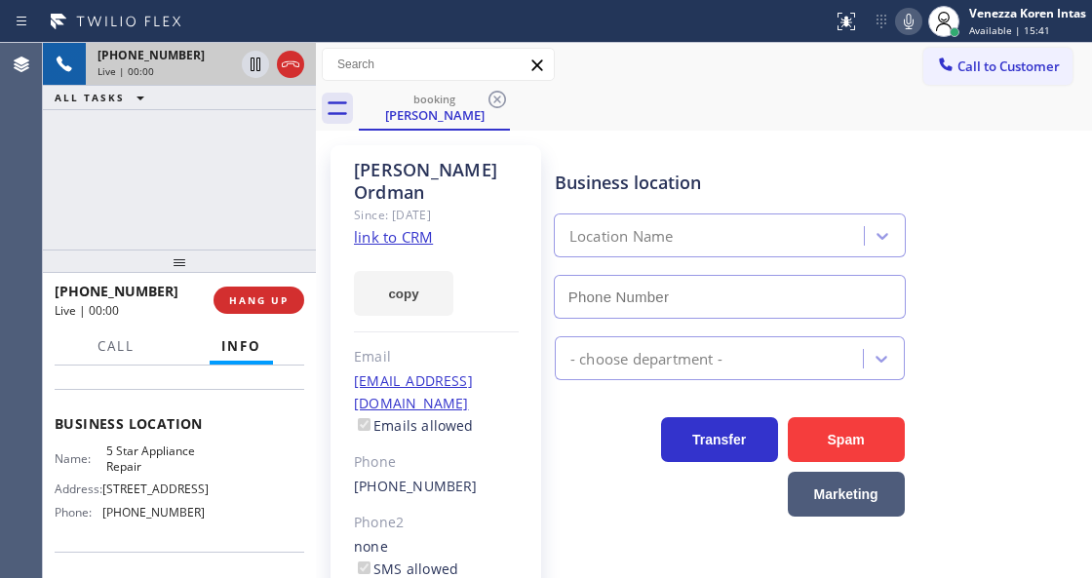
scroll to position [259, 0]
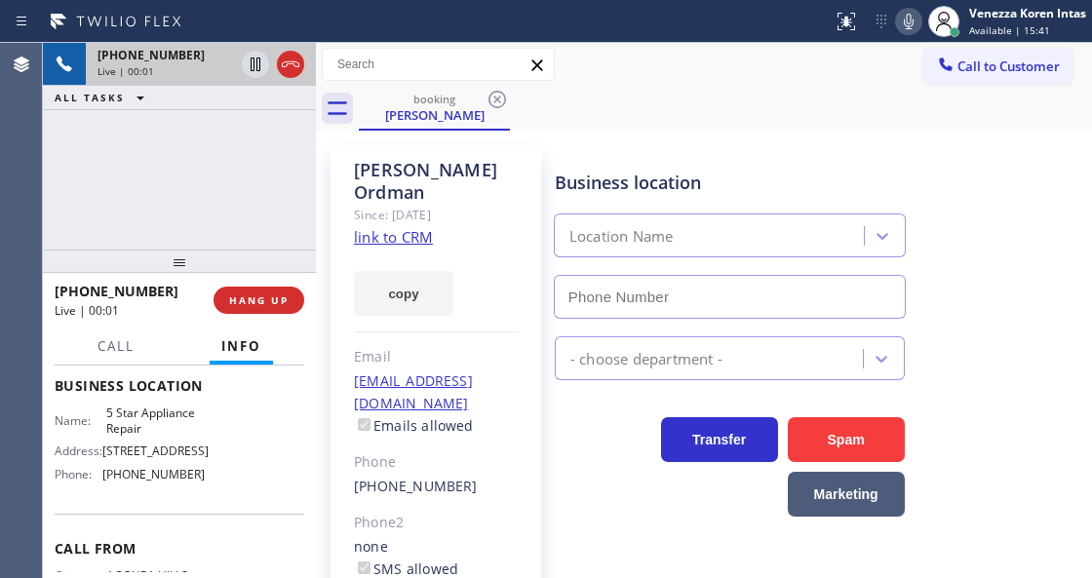
type input "[PHONE_NUMBER]"
click at [403, 227] on link "link to CRM" at bounding box center [393, 236] width 79 height 19
click at [121, 349] on span "Call" at bounding box center [115, 346] width 37 height 18
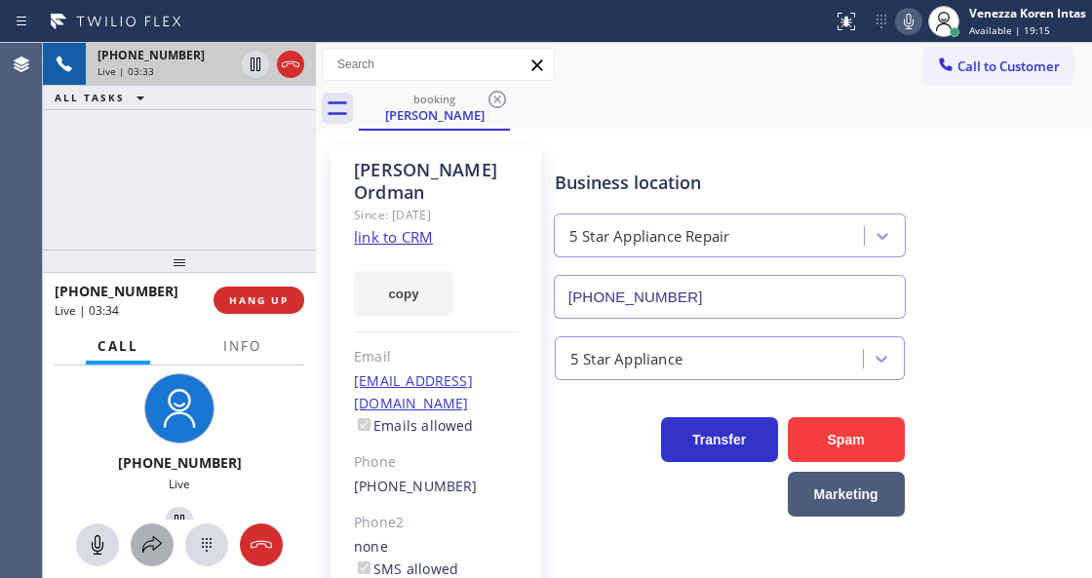
click at [154, 548] on icon at bounding box center [151, 544] width 23 height 23
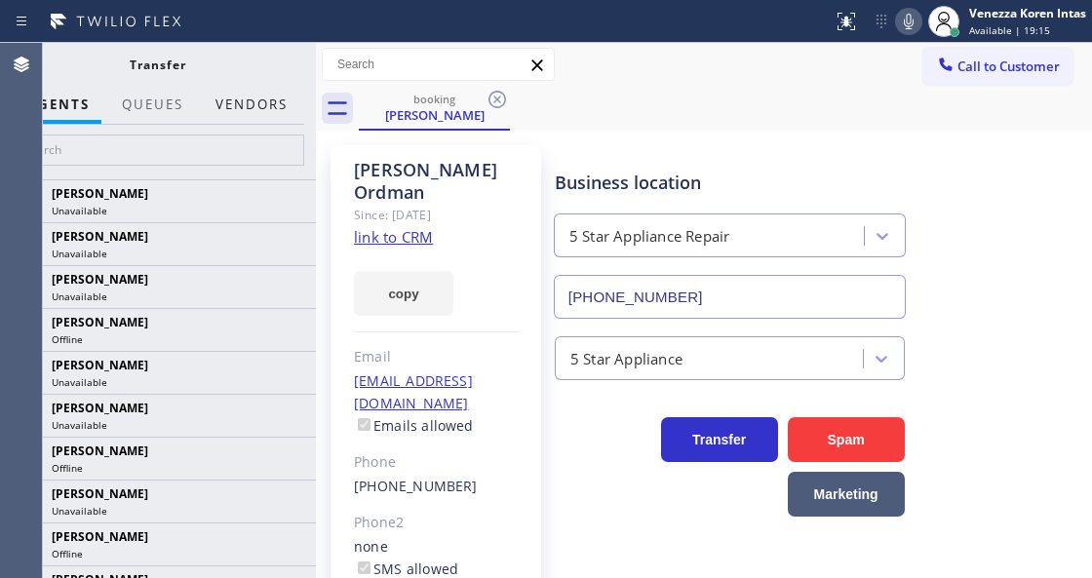
click at [267, 115] on button "Vendors" at bounding box center [252, 105] width 96 height 38
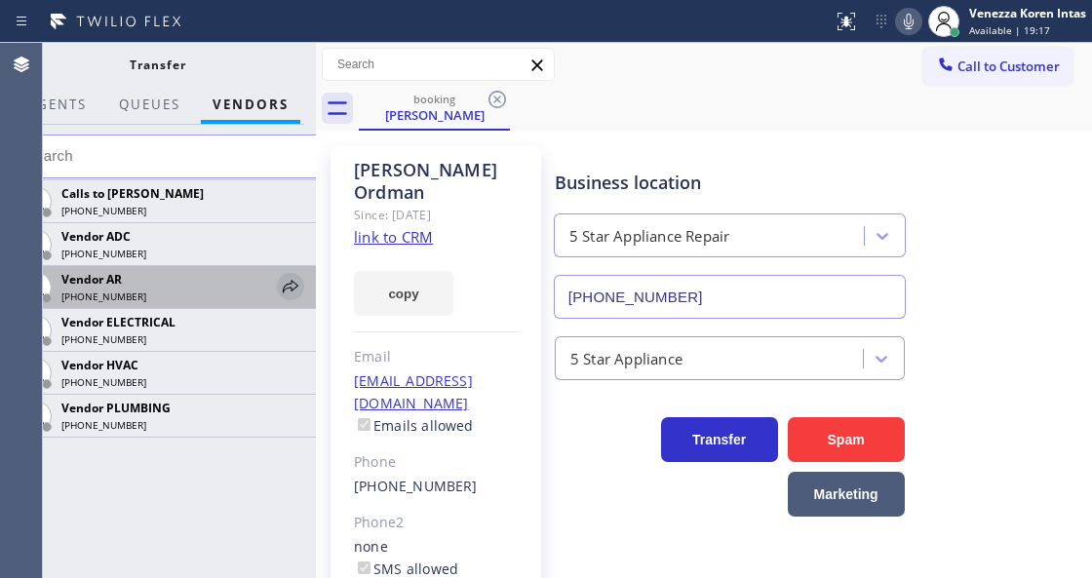
click at [292, 291] on icon at bounding box center [290, 286] width 23 height 23
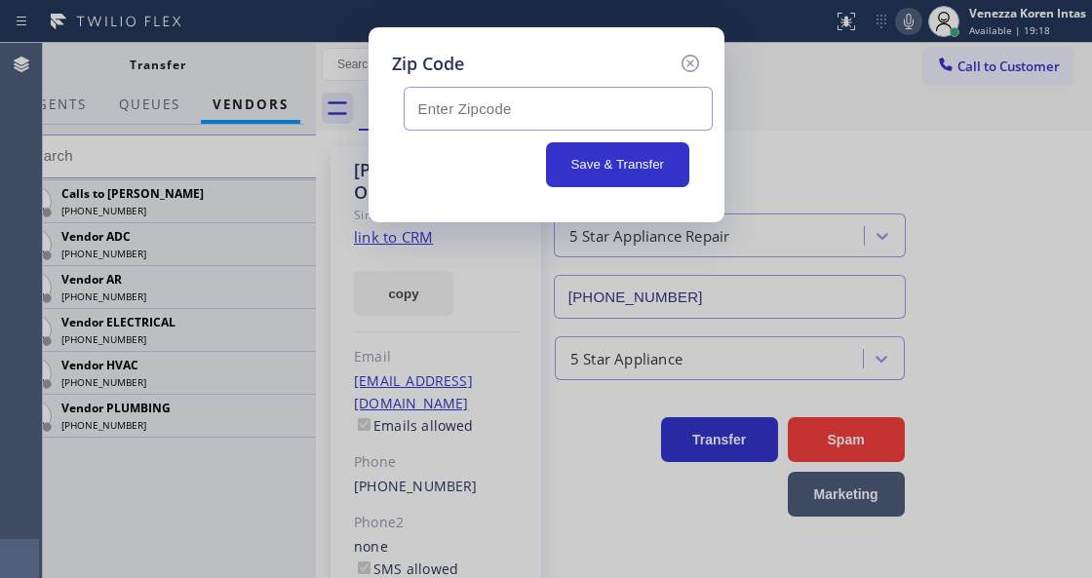
click at [456, 129] on input "text" at bounding box center [557, 109] width 309 height 44
paste input "90265"
type input "90265"
click at [637, 162] on button "Save & Transfer" at bounding box center [617, 164] width 143 height 45
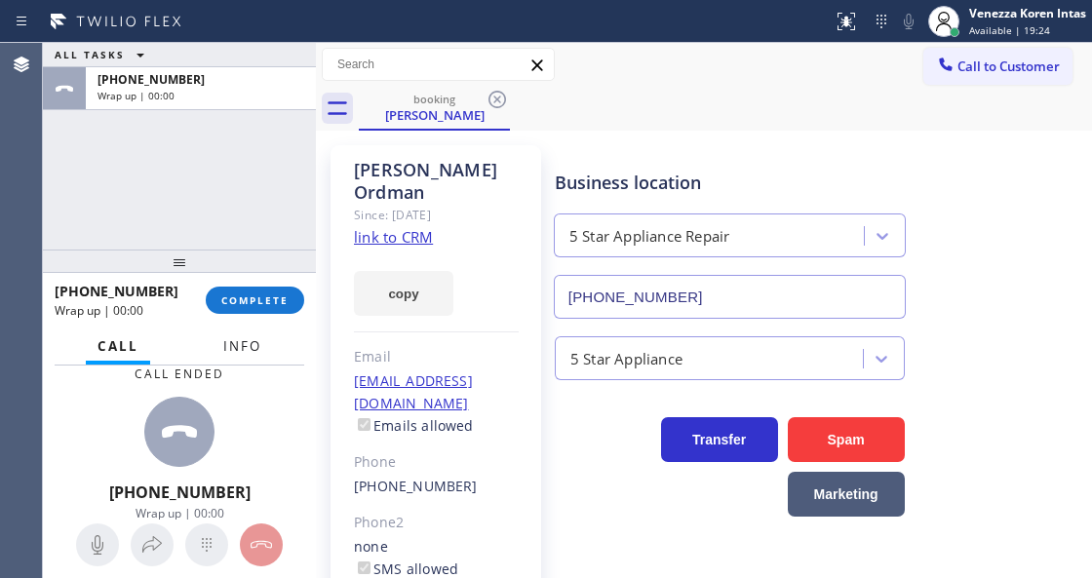
click at [229, 345] on span "Info" at bounding box center [242, 346] width 38 height 18
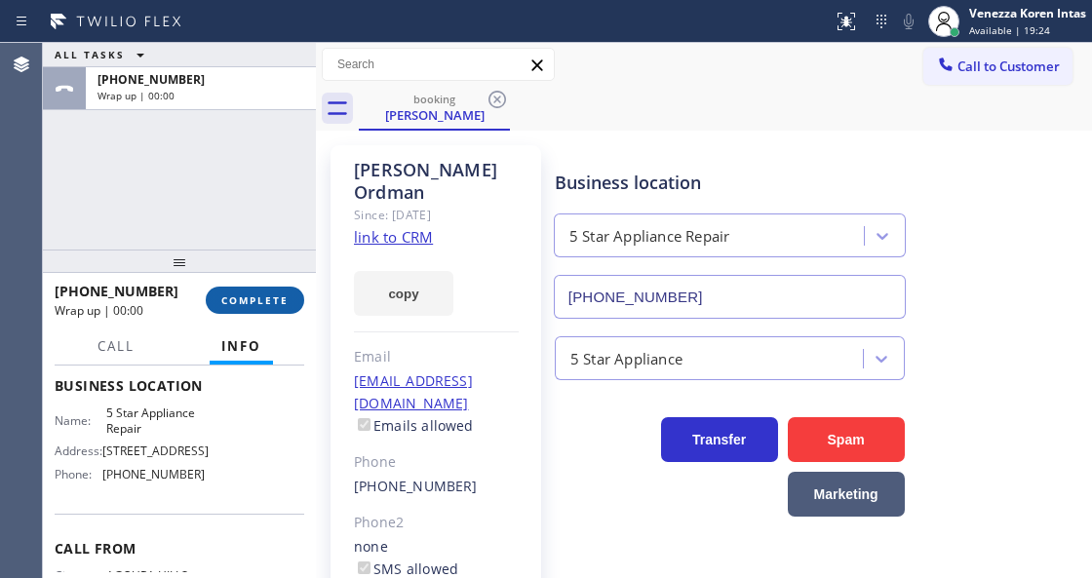
click at [236, 298] on span "COMPLETE" at bounding box center [254, 300] width 67 height 14
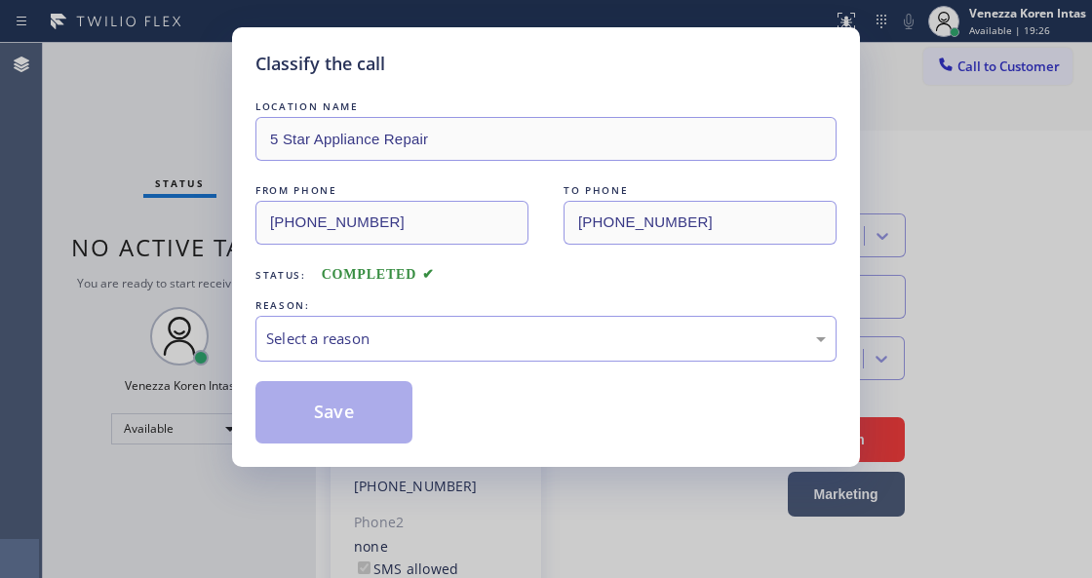
click at [495, 320] on div "Select a reason" at bounding box center [545, 339] width 581 height 46
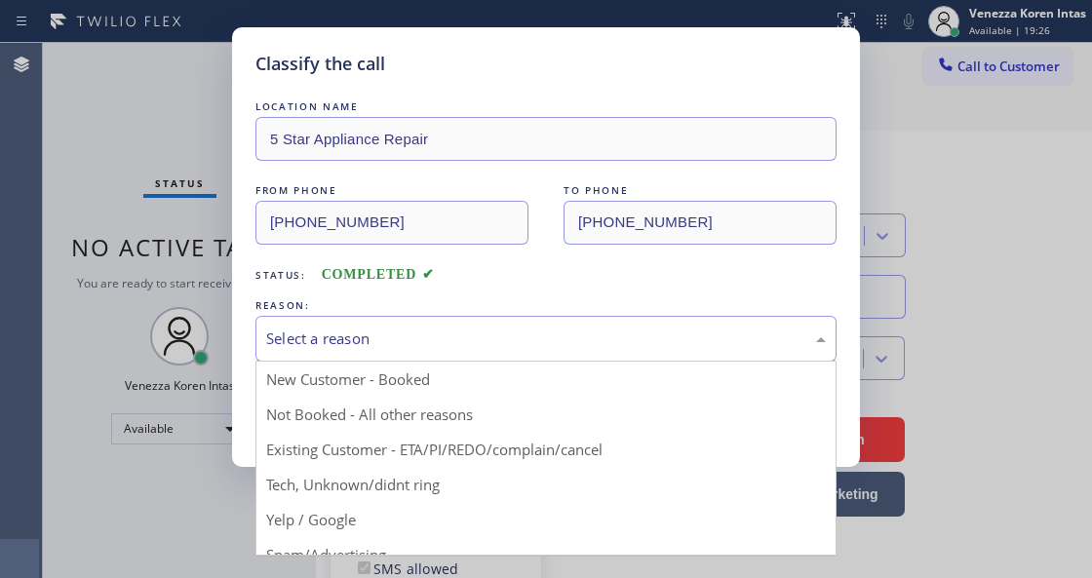
drag, startPoint x: 515, startPoint y: 454, endPoint x: 364, endPoint y: 417, distance: 154.6
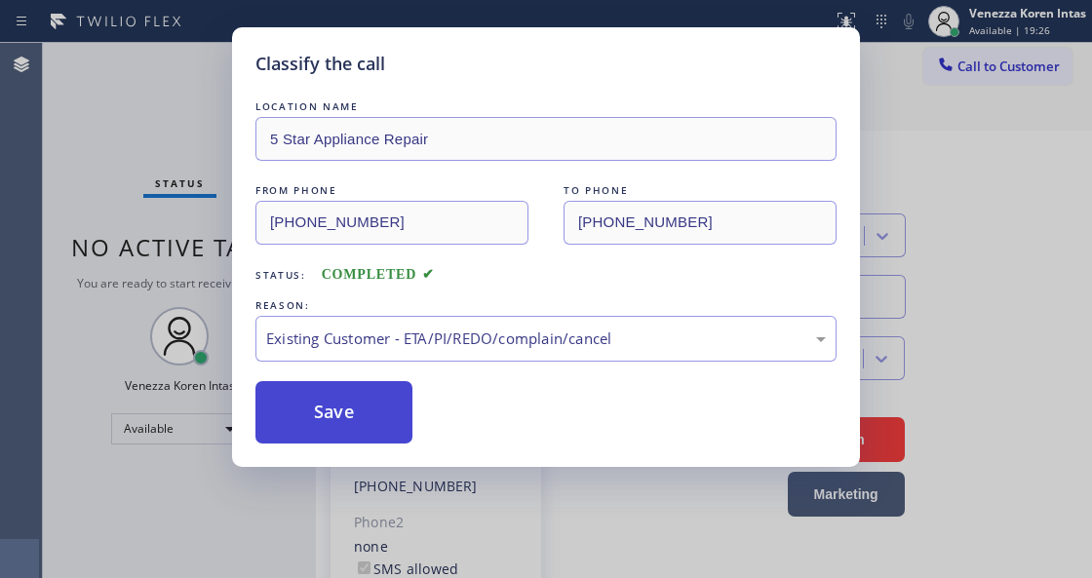
click at [364, 417] on button "Save" at bounding box center [333, 412] width 157 height 62
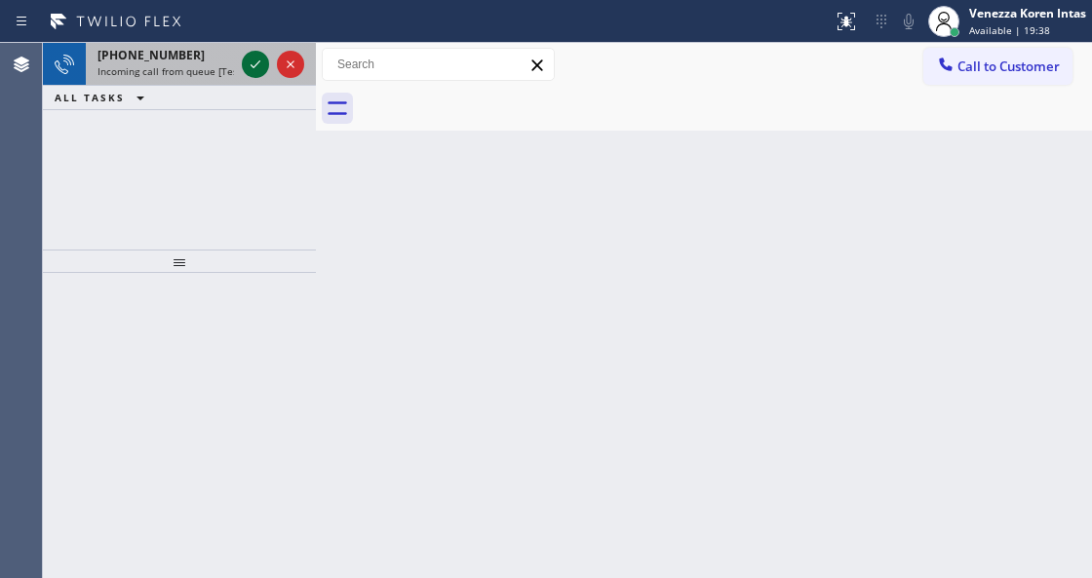
click at [251, 62] on icon at bounding box center [255, 64] width 23 height 23
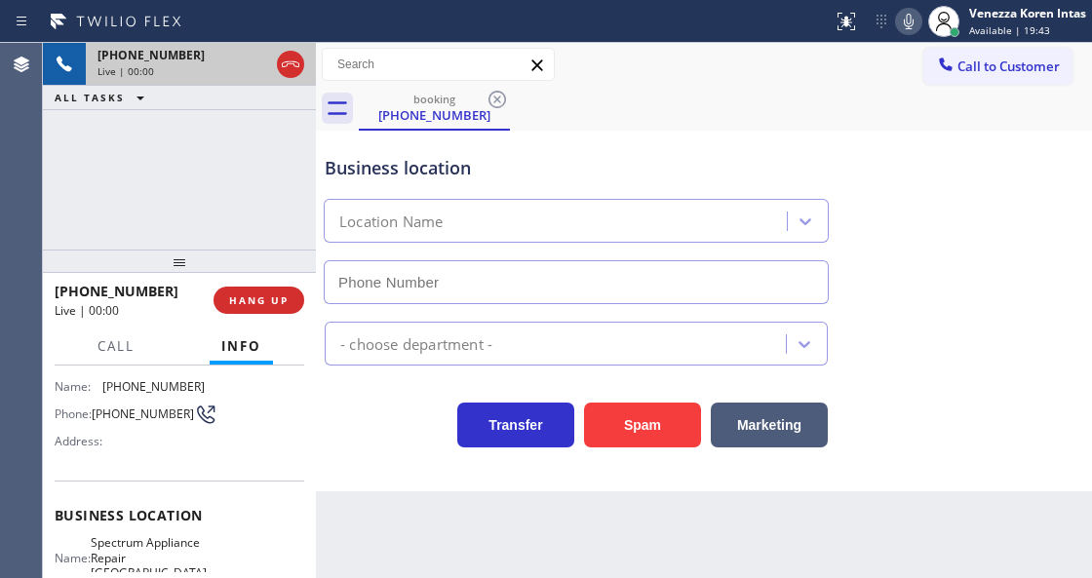
type input "[PHONE_NUMBER]"
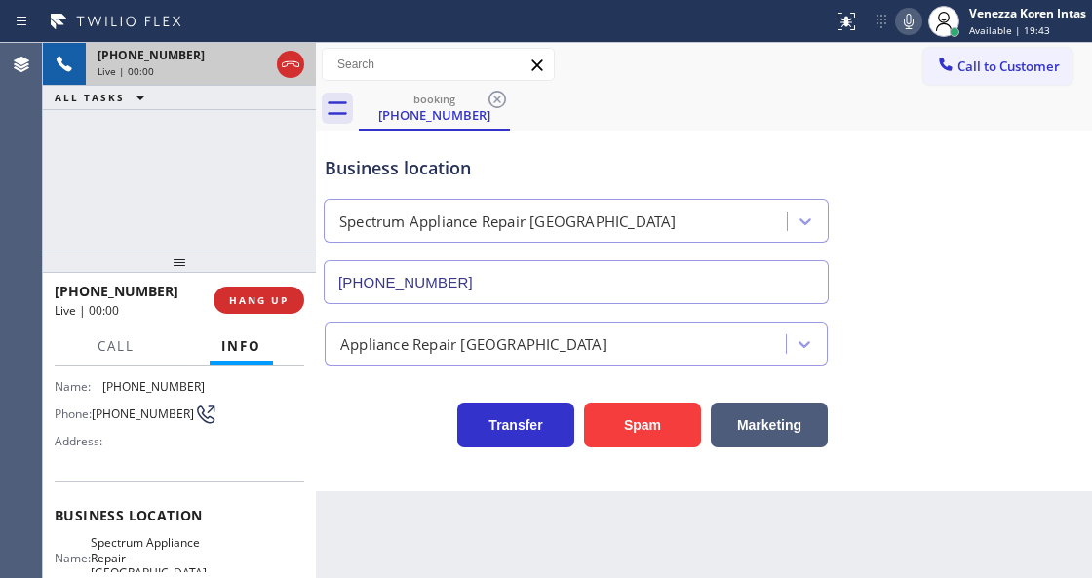
scroll to position [195, 0]
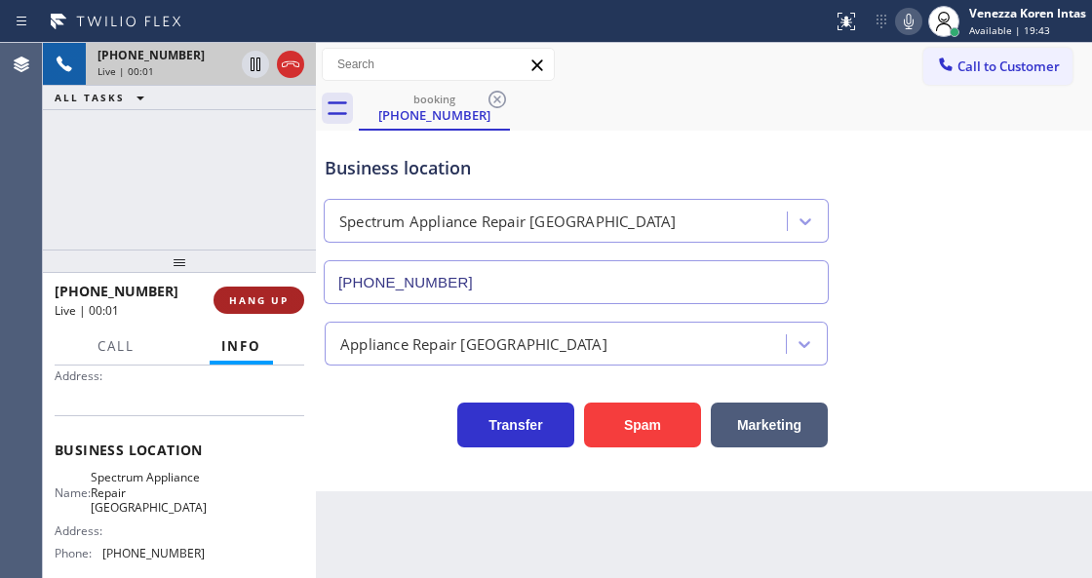
click at [249, 296] on span "HANG UP" at bounding box center [258, 300] width 59 height 14
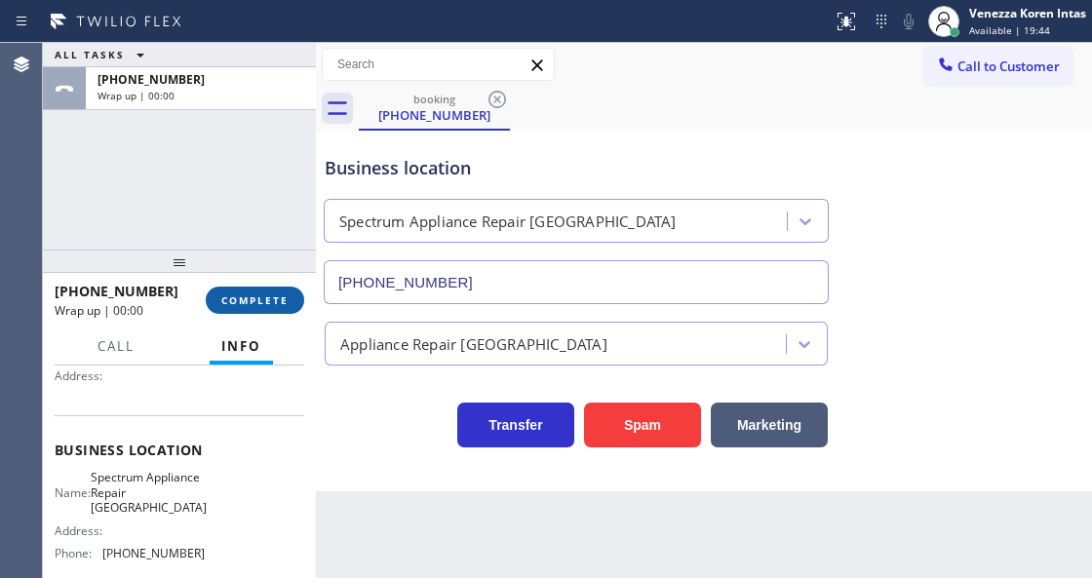
click at [249, 296] on span "COMPLETE" at bounding box center [254, 300] width 67 height 14
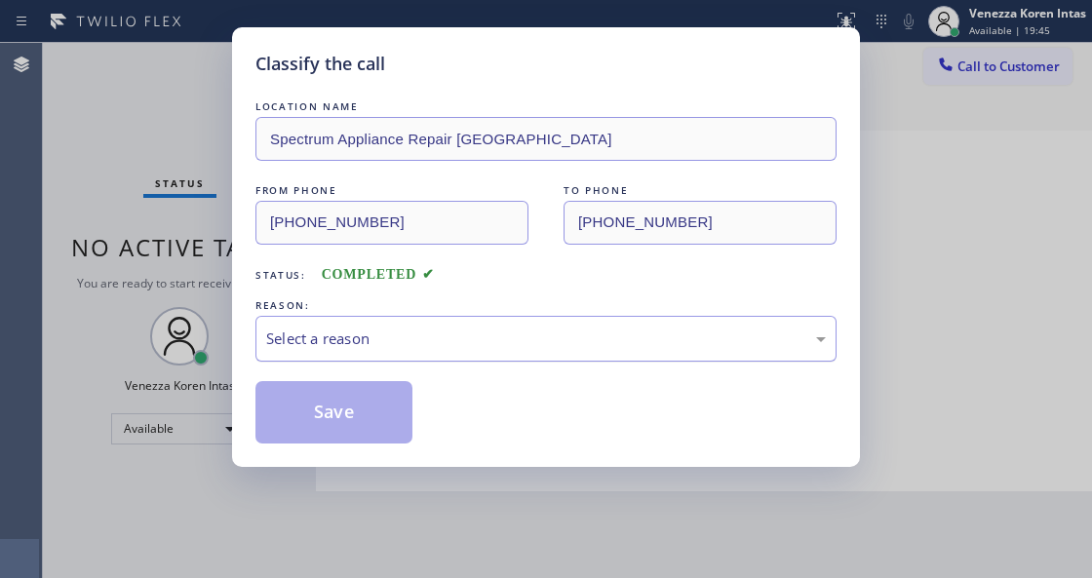
click at [420, 325] on div "Select a reason" at bounding box center [545, 339] width 581 height 46
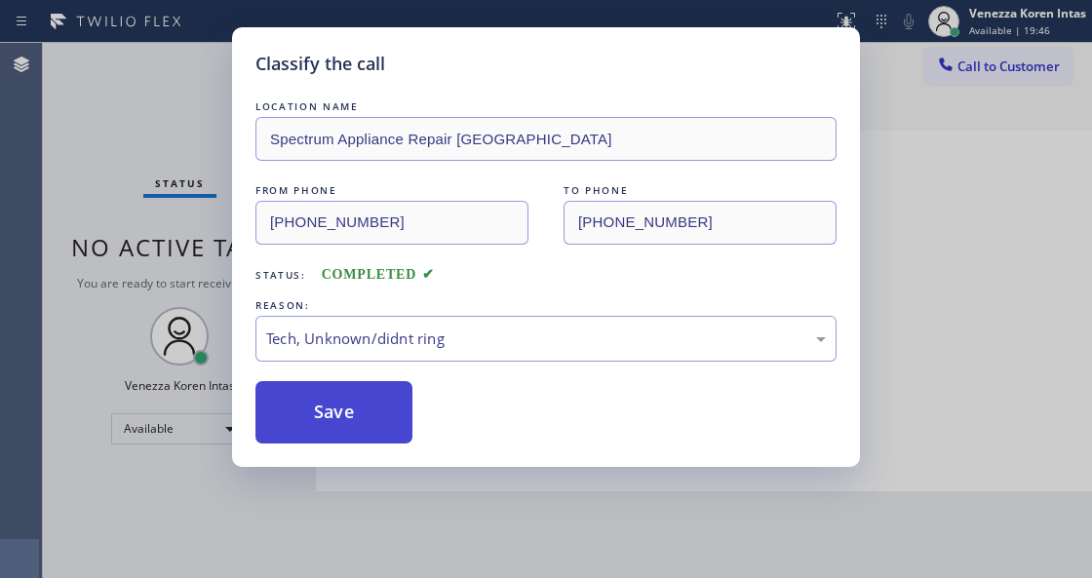
click at [378, 435] on button "Save" at bounding box center [333, 412] width 157 height 62
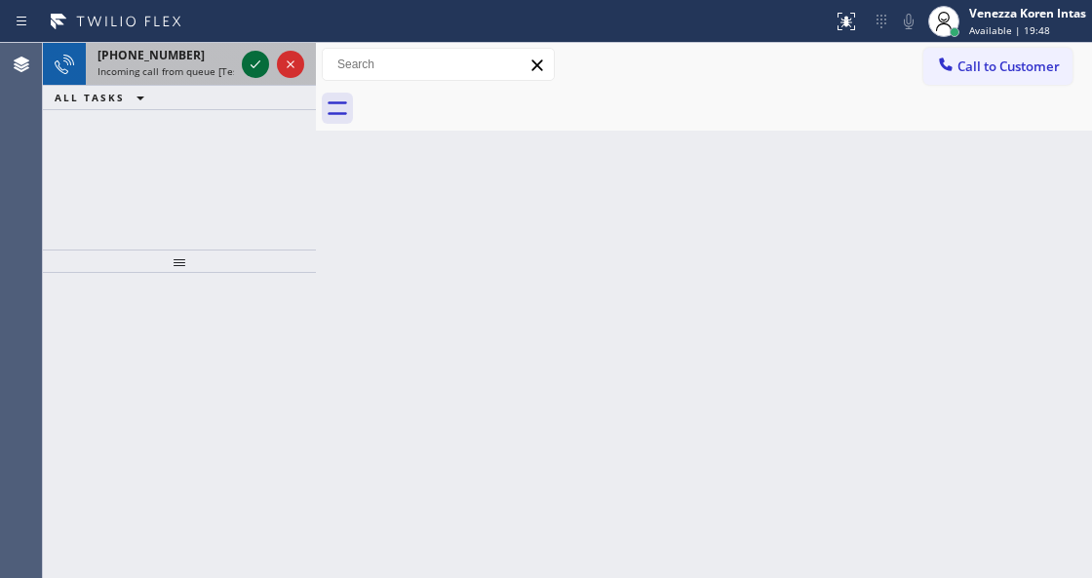
click at [246, 63] on icon at bounding box center [255, 64] width 23 height 23
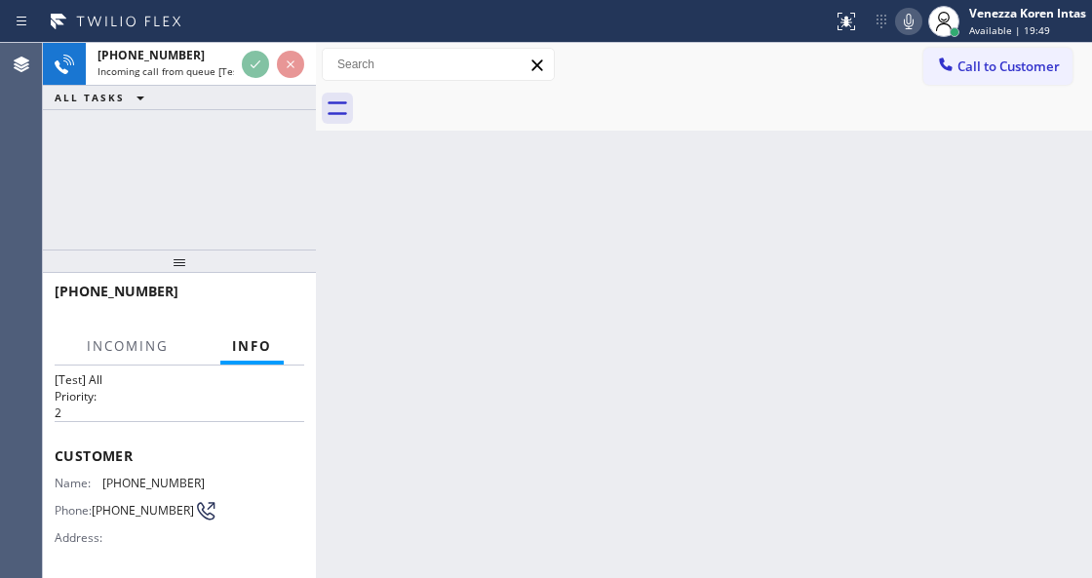
scroll to position [195, 0]
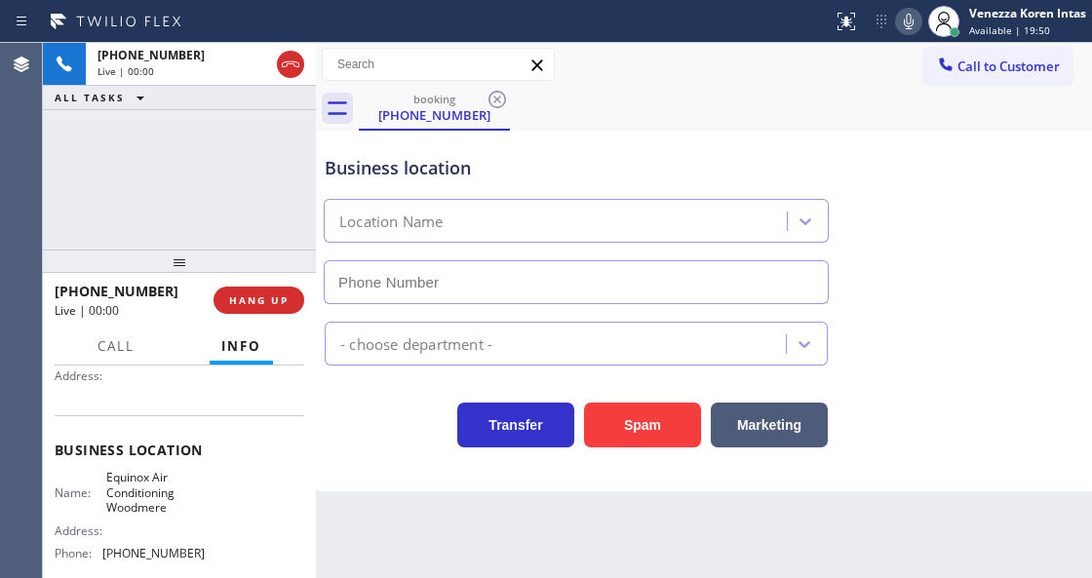
type input "[PHONE_NUMBER]"
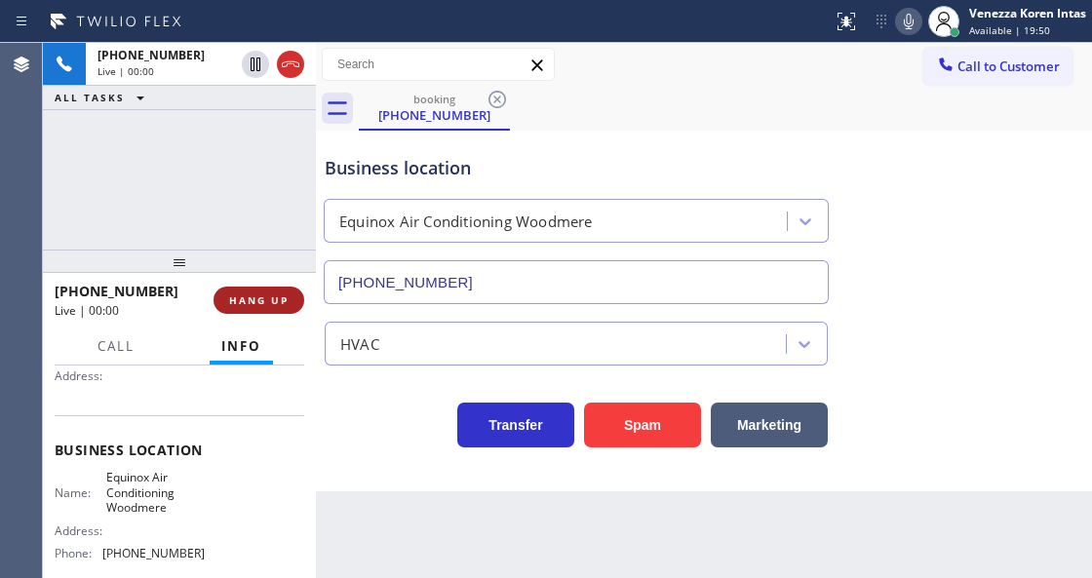
click at [269, 306] on span "HANG UP" at bounding box center [258, 300] width 59 height 14
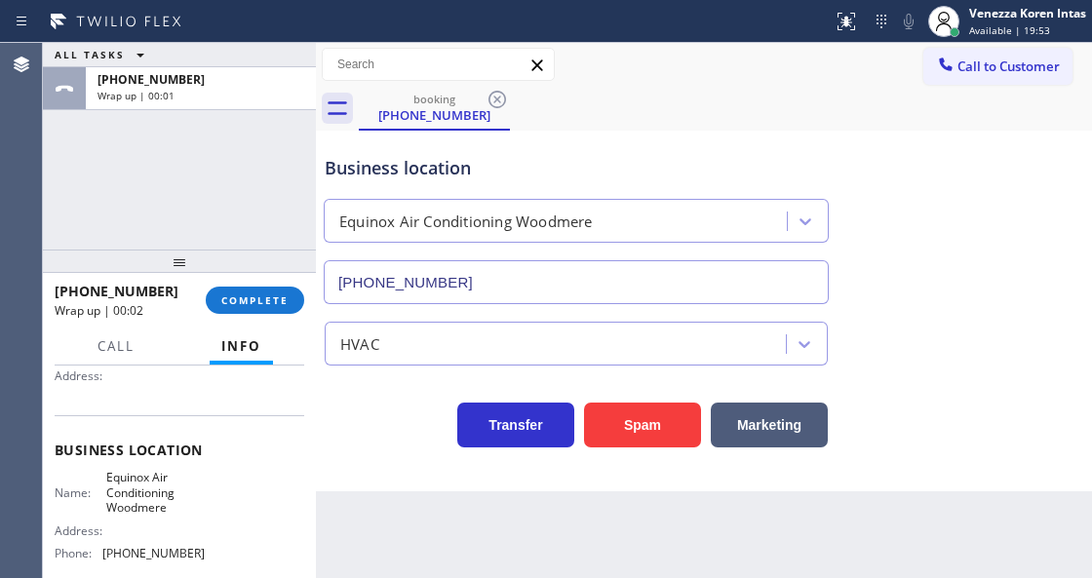
drag, startPoint x: 273, startPoint y: 281, endPoint x: 277, endPoint y: 292, distance: 12.3
click at [273, 283] on div "+15165960167 Wrap up | 00:02 COMPLETE" at bounding box center [179, 300] width 249 height 51
click at [283, 301] on span "COMPLETE" at bounding box center [254, 300] width 67 height 14
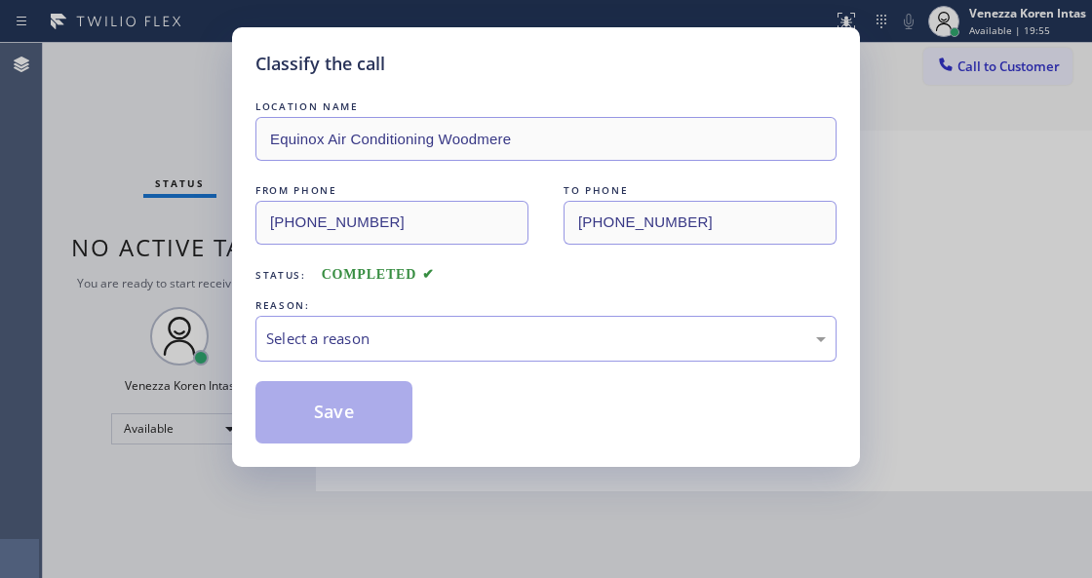
drag, startPoint x: 526, startPoint y: 312, endPoint x: 496, endPoint y: 405, distance: 98.3
click at [523, 315] on div "REASON:" at bounding box center [545, 305] width 581 height 20
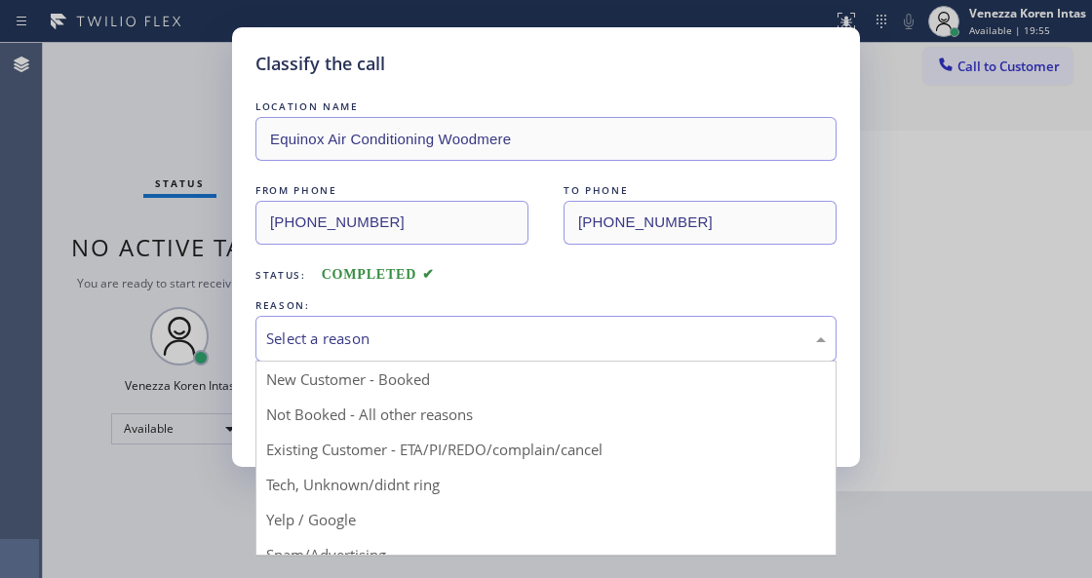
click at [509, 338] on div "Select a reason" at bounding box center [545, 338] width 559 height 22
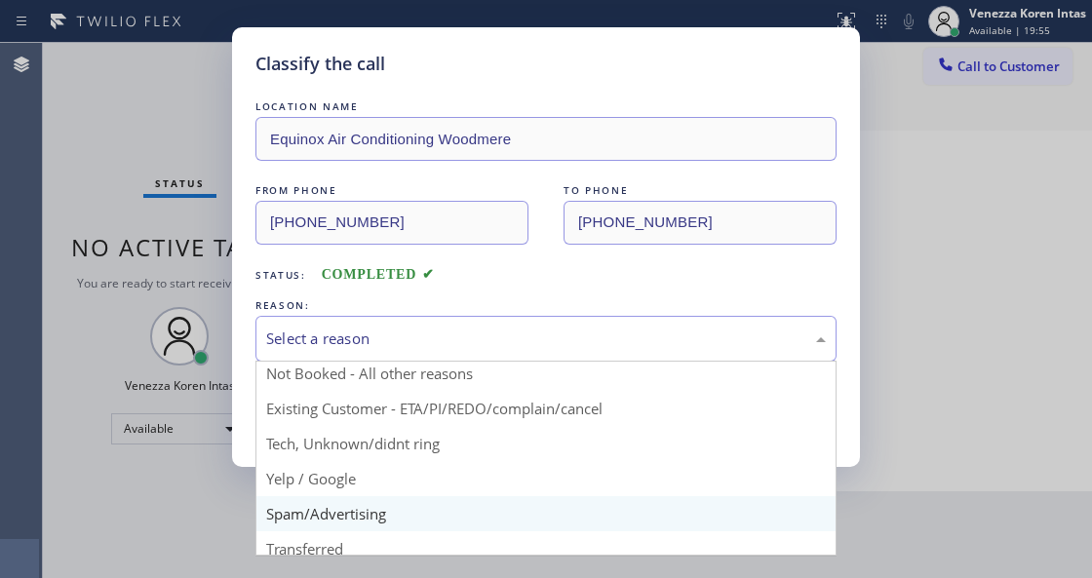
scroll to position [64, 0]
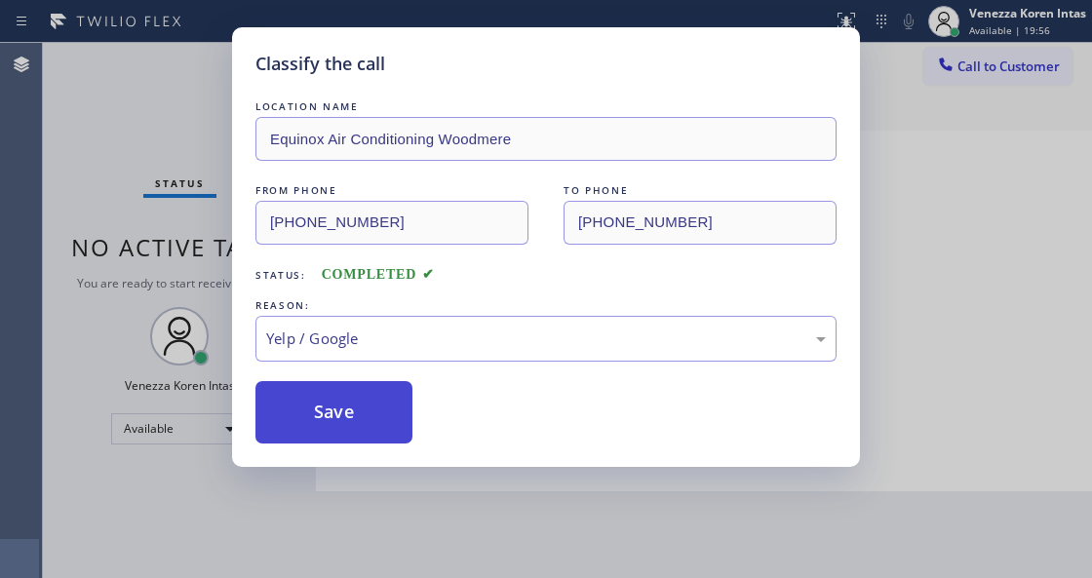
click at [381, 413] on button "Save" at bounding box center [333, 412] width 157 height 62
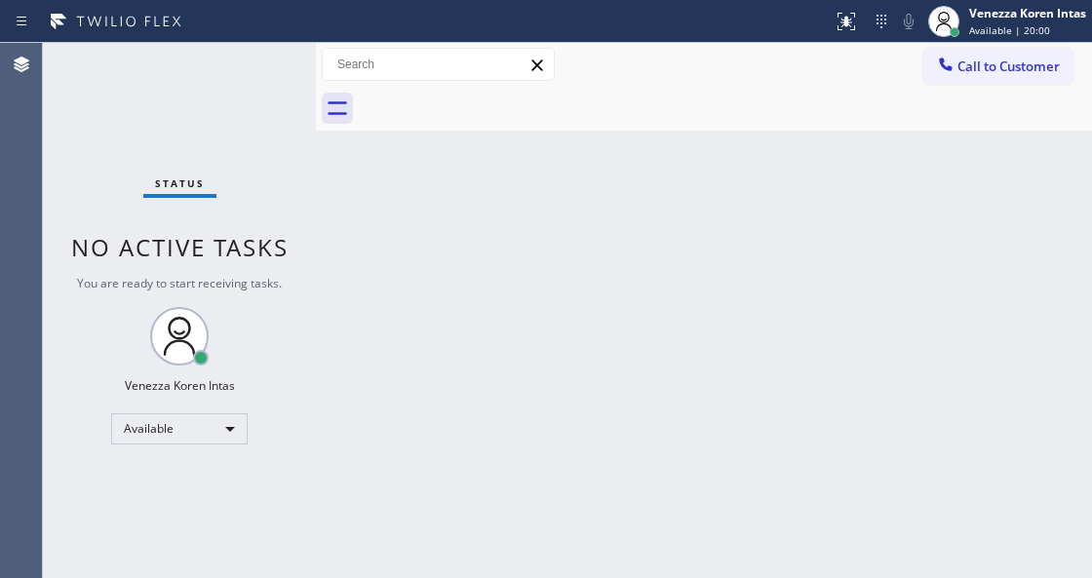
click at [226, 119] on div "Status No active tasks You are ready to start receiving tasks. Venezza Koren In…" at bounding box center [179, 310] width 273 height 535
click at [443, 244] on div "Back to Dashboard Change Sender ID Customers Technicians Select a contact Outbo…" at bounding box center [704, 310] width 776 height 535
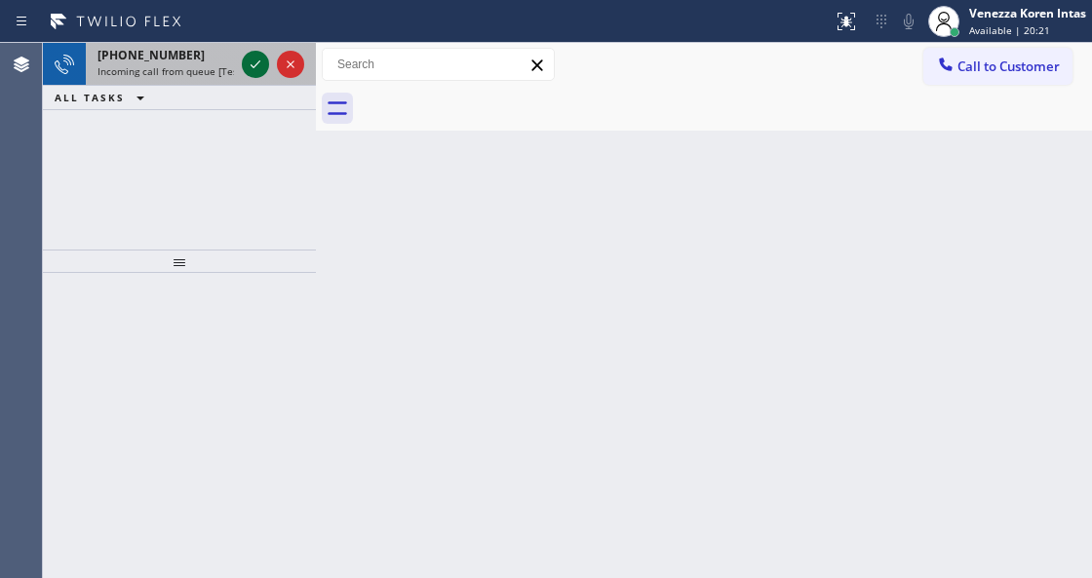
click at [260, 66] on icon at bounding box center [255, 64] width 23 height 23
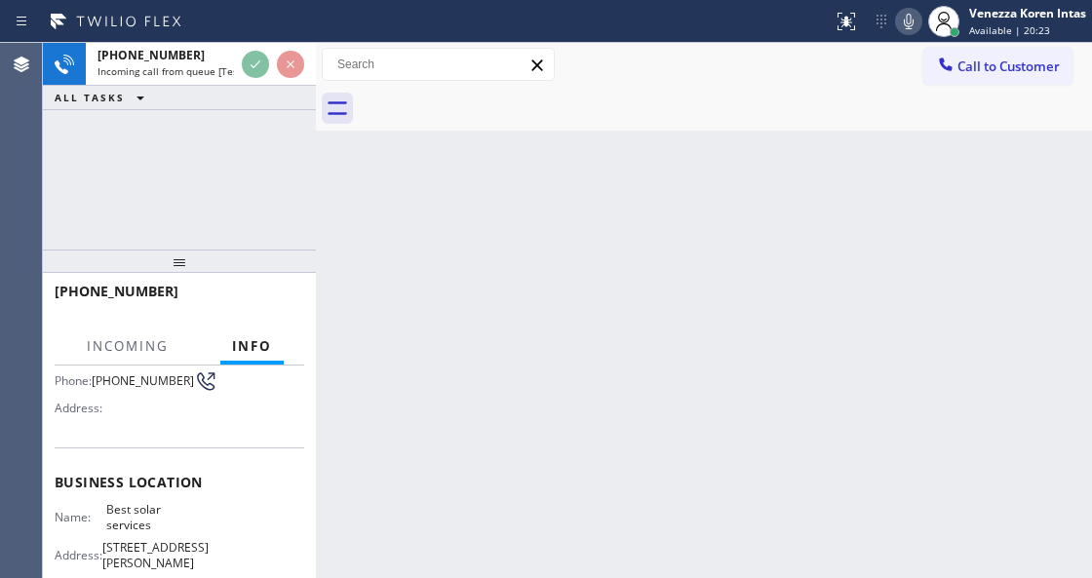
scroll to position [259, 0]
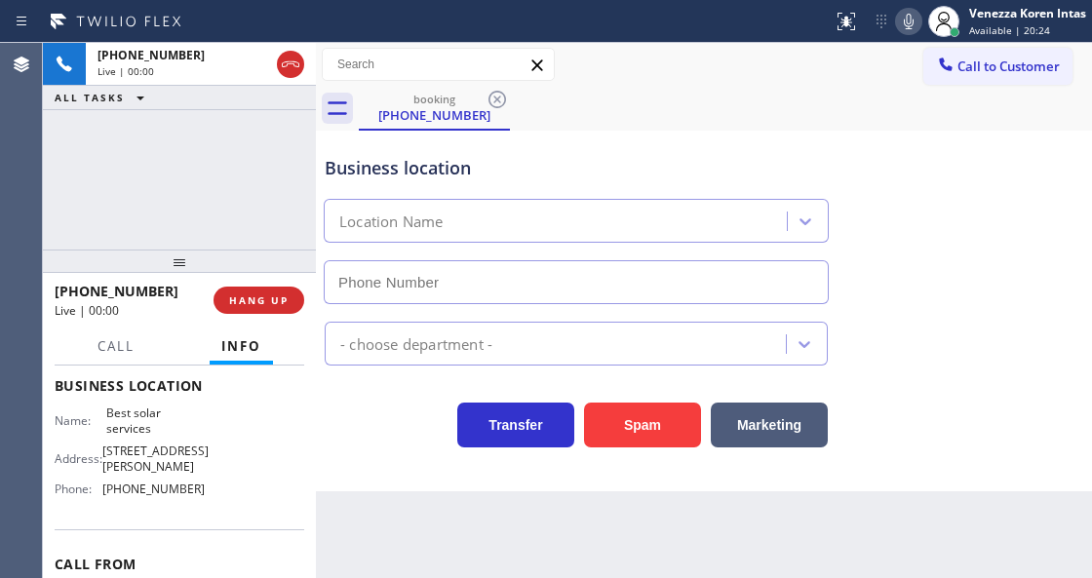
type input "[PHONE_NUMBER]"
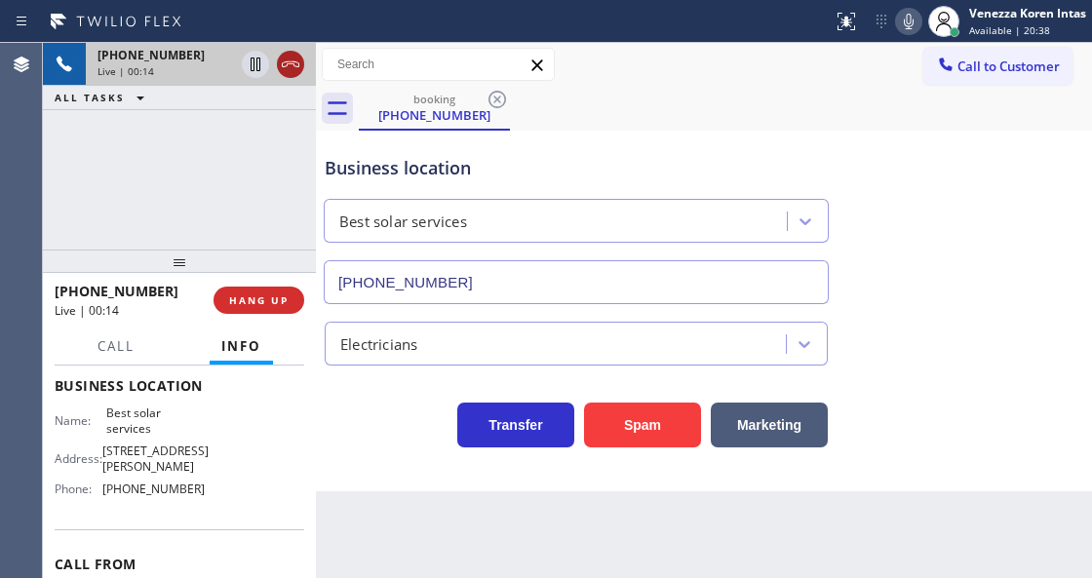
drag, startPoint x: 283, startPoint y: 62, endPoint x: 261, endPoint y: 160, distance: 99.8
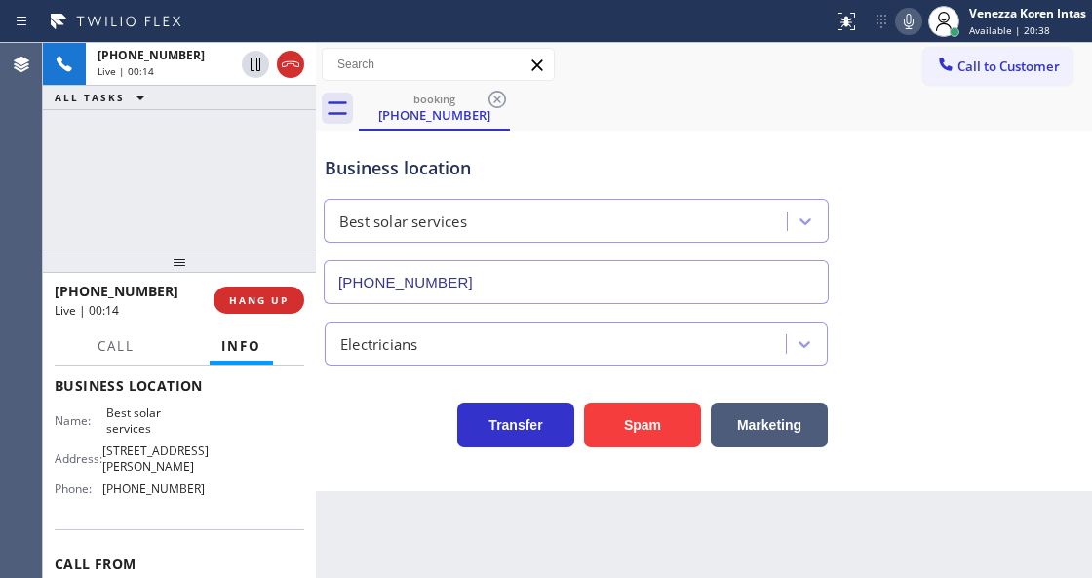
click at [284, 62] on icon at bounding box center [290, 64] width 23 height 23
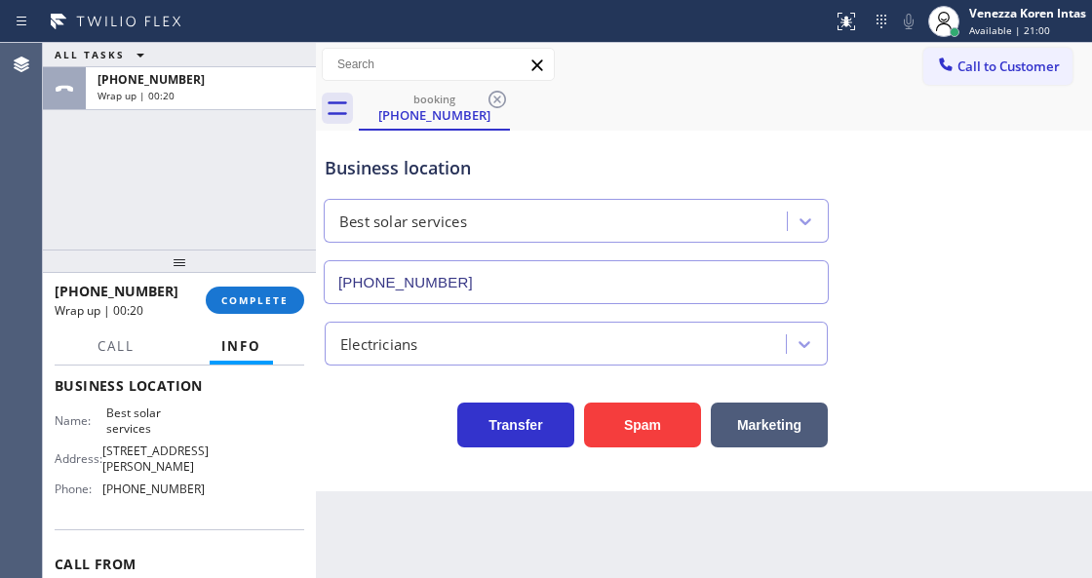
drag, startPoint x: 295, startPoint y: 304, endPoint x: 315, endPoint y: 318, distance: 23.8
click at [295, 304] on button "COMPLETE" at bounding box center [255, 300] width 98 height 27
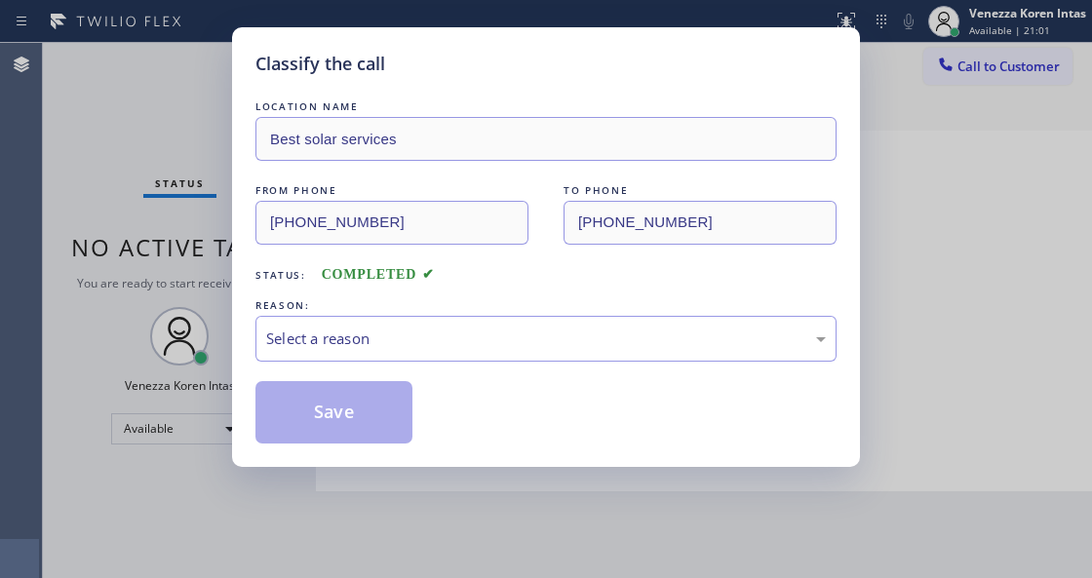
click at [386, 326] on div "Select a reason" at bounding box center [545, 339] width 581 height 46
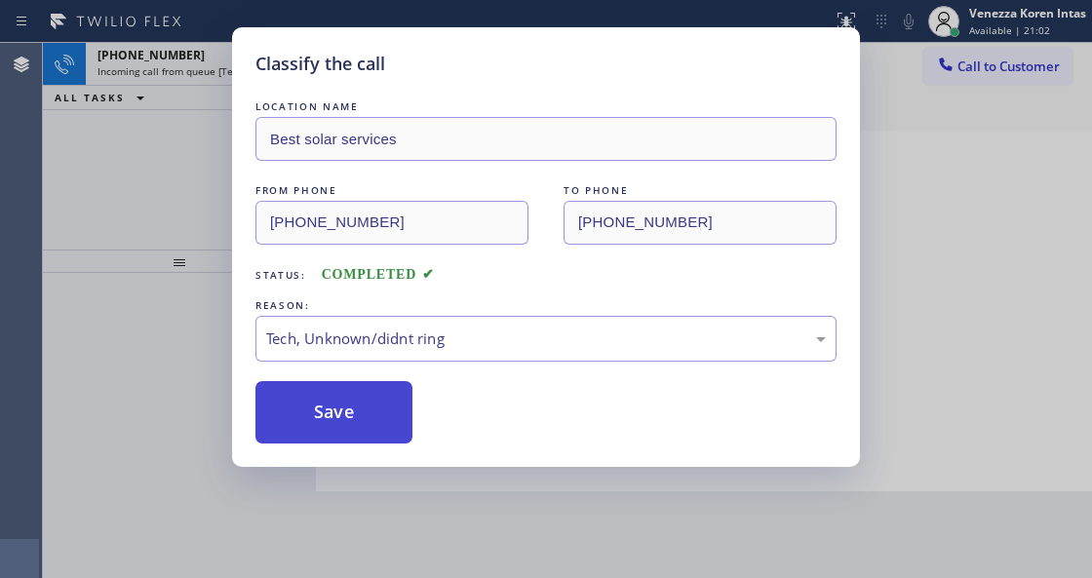
click at [363, 386] on button "Save" at bounding box center [333, 412] width 157 height 62
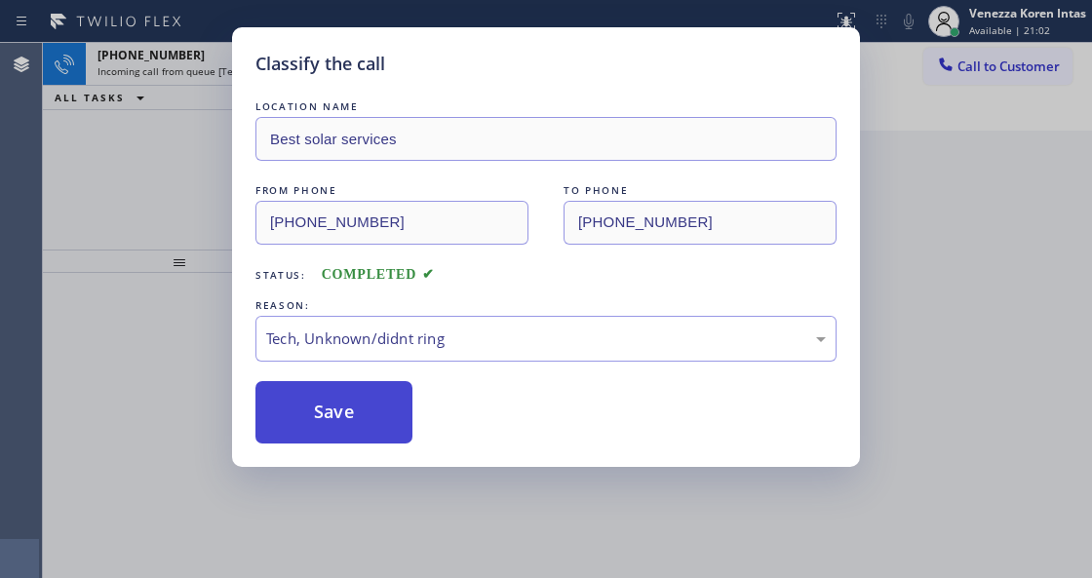
click at [372, 403] on button "Save" at bounding box center [333, 412] width 157 height 62
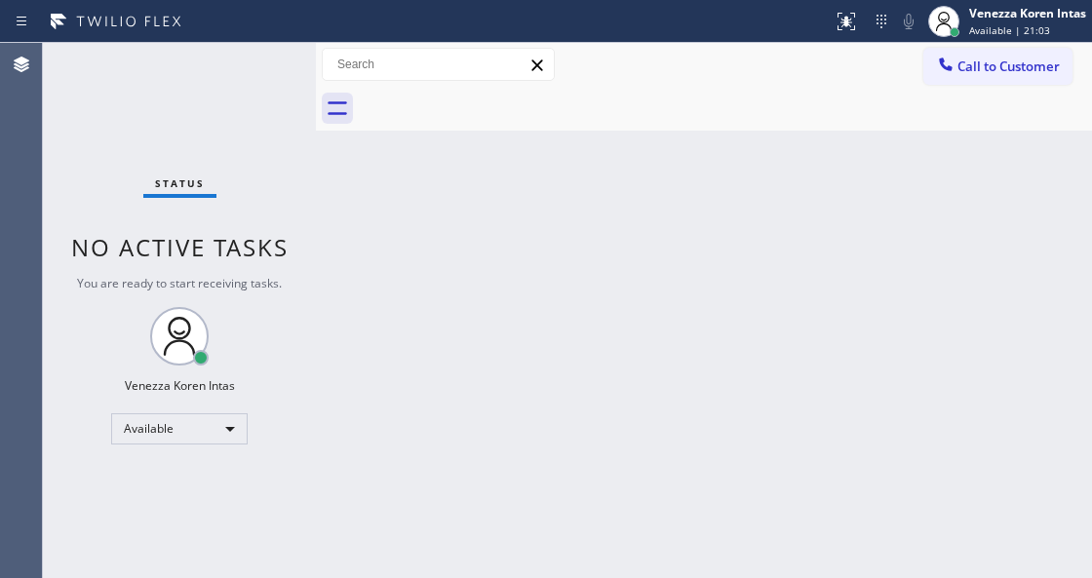
click at [251, 77] on div "Status No active tasks You are ready to start receiving tasks. Venezza Koren In…" at bounding box center [179, 310] width 273 height 535
drag, startPoint x: 198, startPoint y: 122, endPoint x: 287, endPoint y: 195, distance: 114.9
click at [198, 122] on div "Status No active tasks You are ready to start receiving tasks. Venezza Koren In…" at bounding box center [179, 310] width 273 height 535
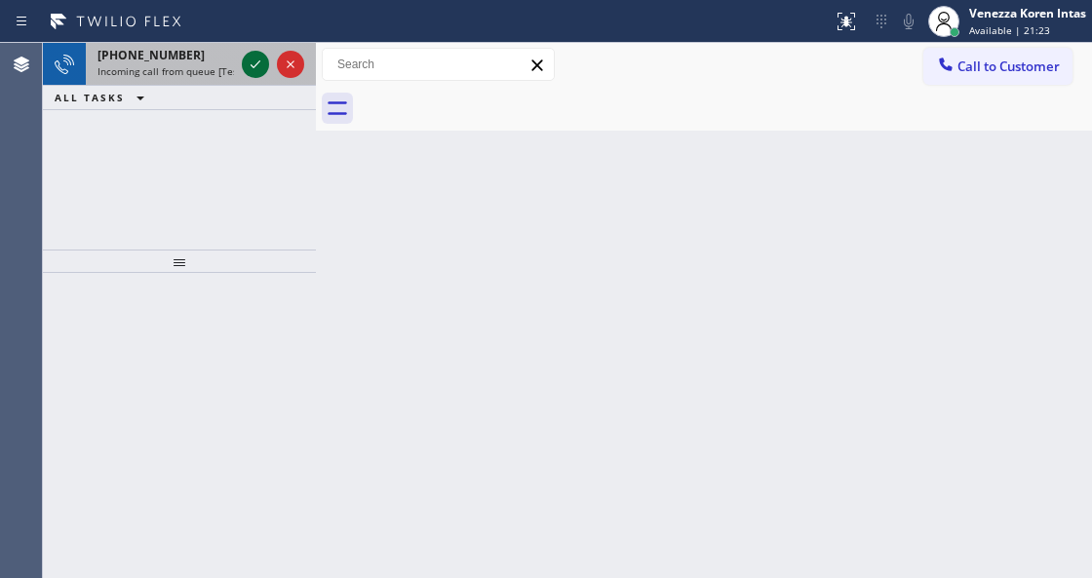
click at [255, 57] on icon at bounding box center [255, 64] width 23 height 23
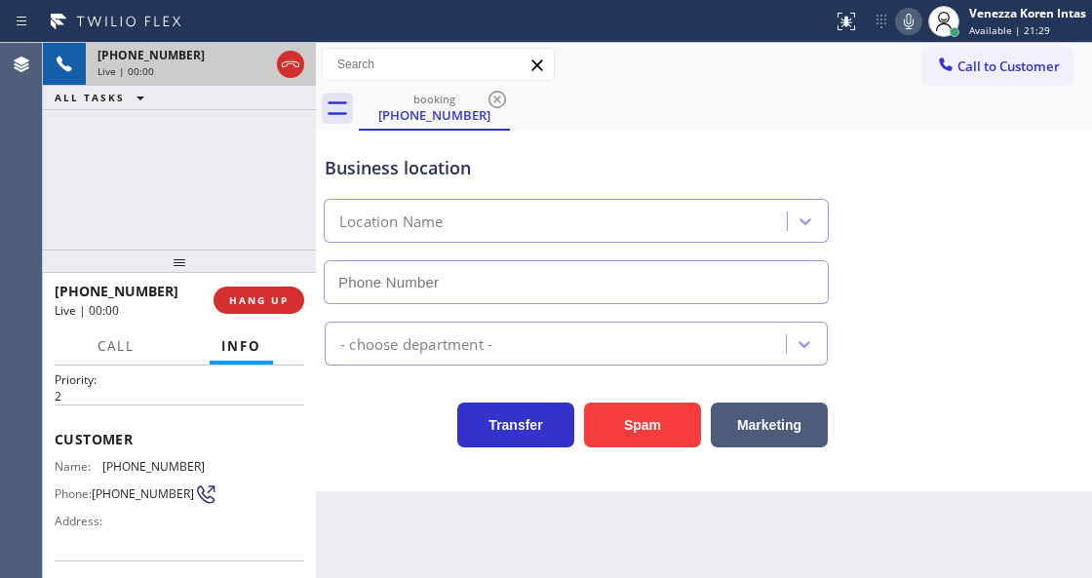
scroll to position [64, 0]
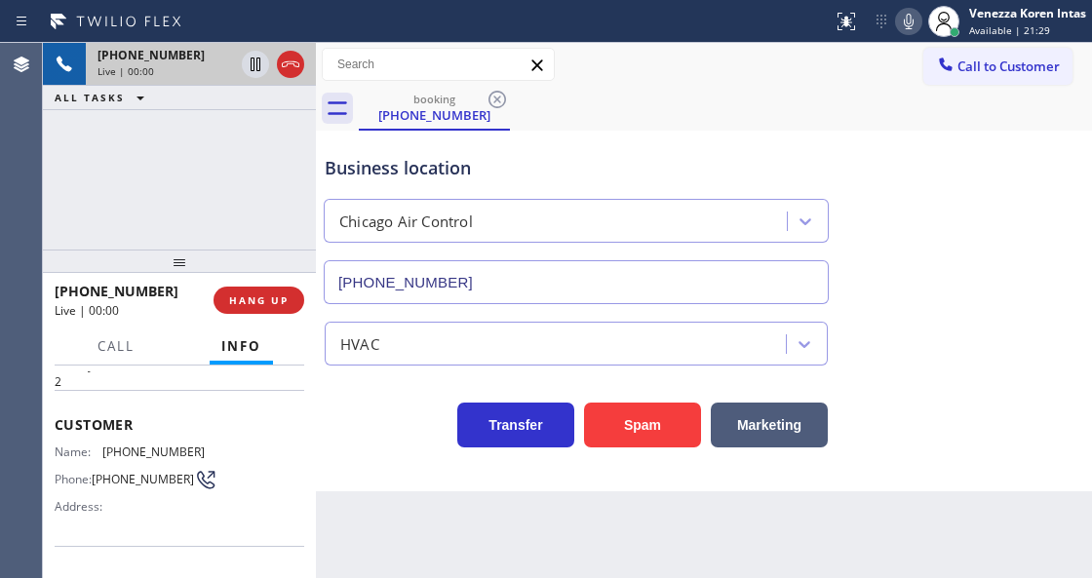
type input "[PHONE_NUMBER]"
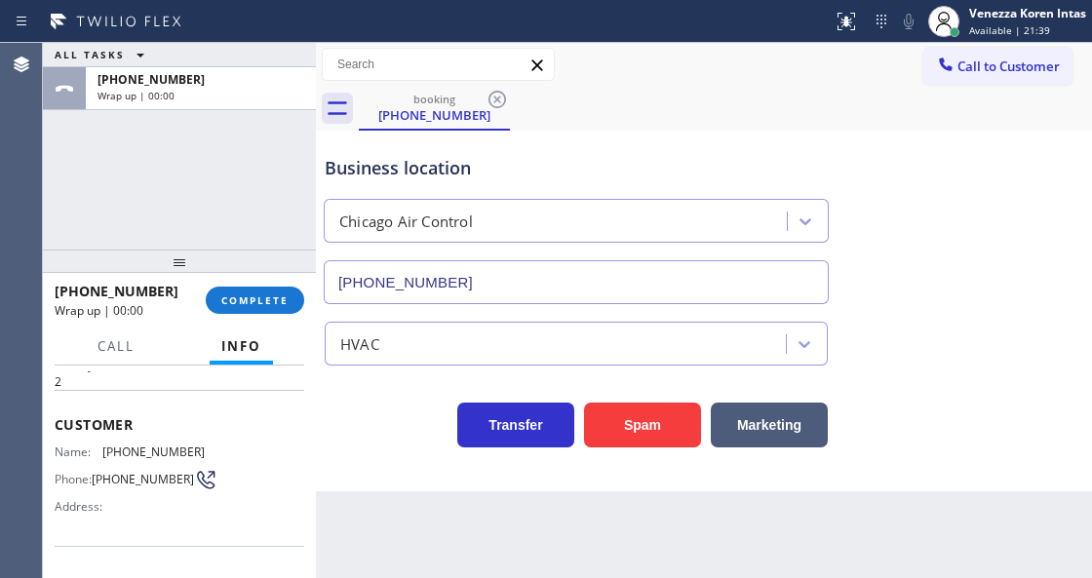
click at [249, 281] on div "+13477326978 Wrap up | 00:00 COMPLETE" at bounding box center [179, 300] width 249 height 51
click at [296, 303] on button "COMPLETE" at bounding box center [255, 300] width 98 height 27
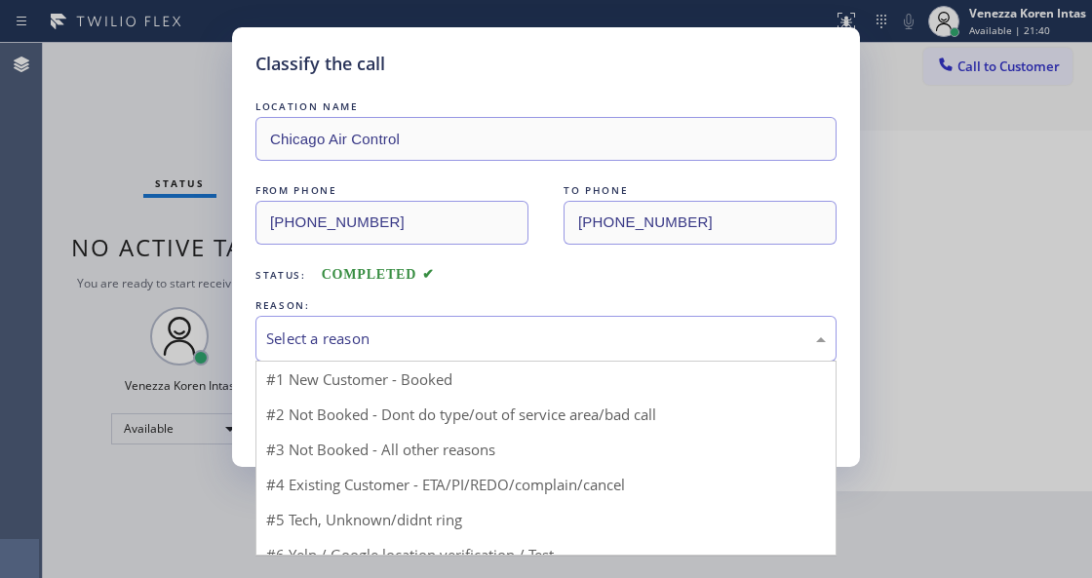
click at [490, 347] on div "Select a reason" at bounding box center [545, 338] width 559 height 22
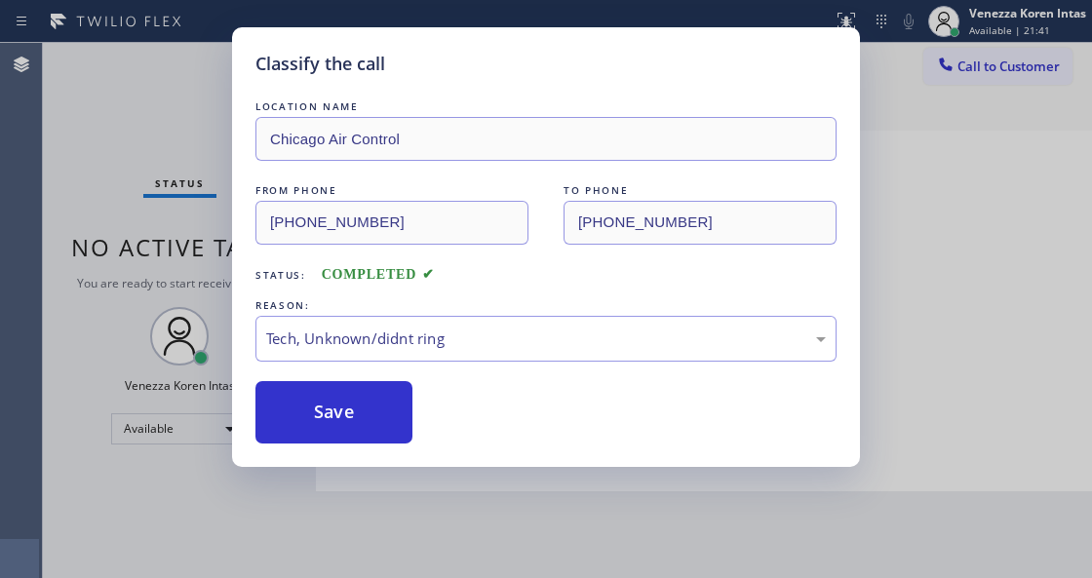
click at [397, 426] on button "Save" at bounding box center [333, 412] width 157 height 62
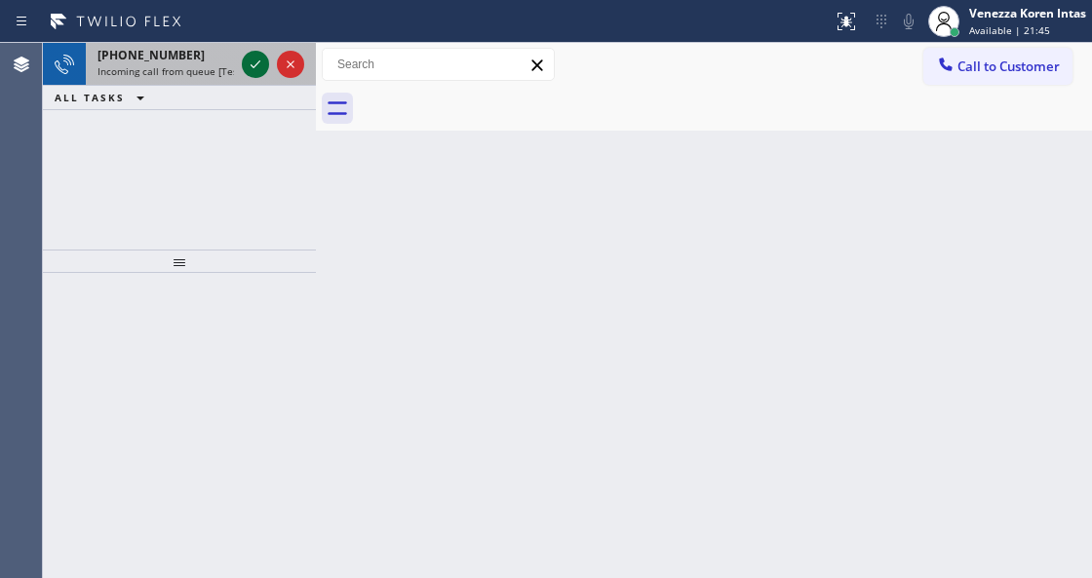
click at [255, 58] on icon at bounding box center [255, 64] width 23 height 23
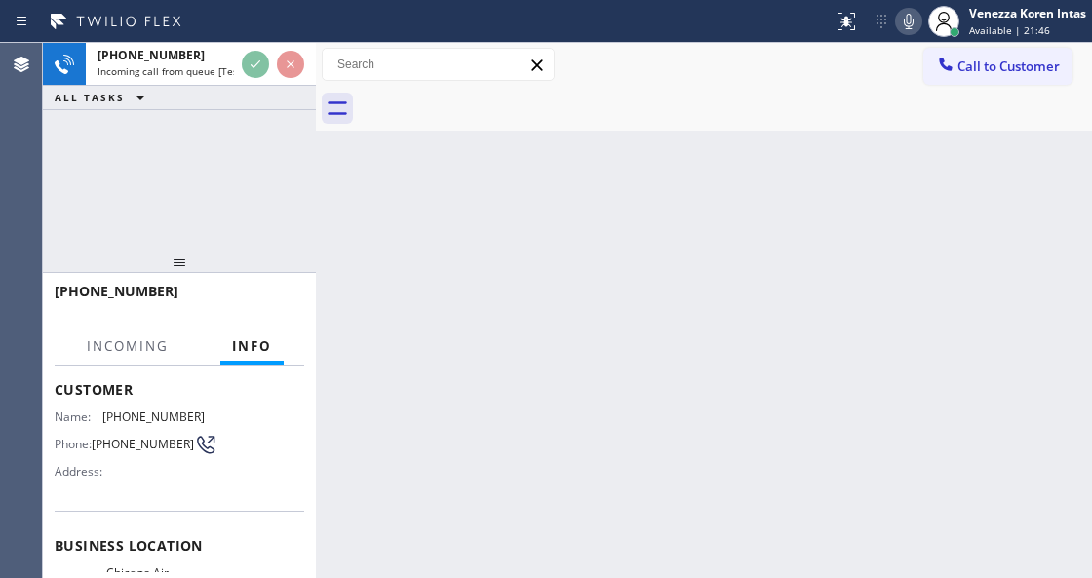
scroll to position [195, 0]
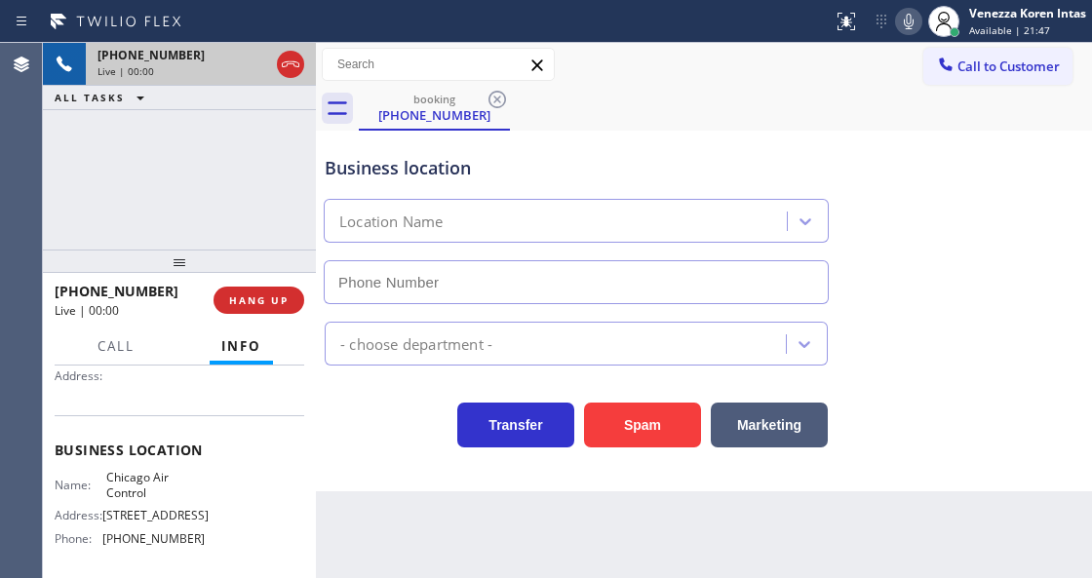
type input "[PHONE_NUMBER]"
click at [294, 60] on icon at bounding box center [290, 64] width 23 height 23
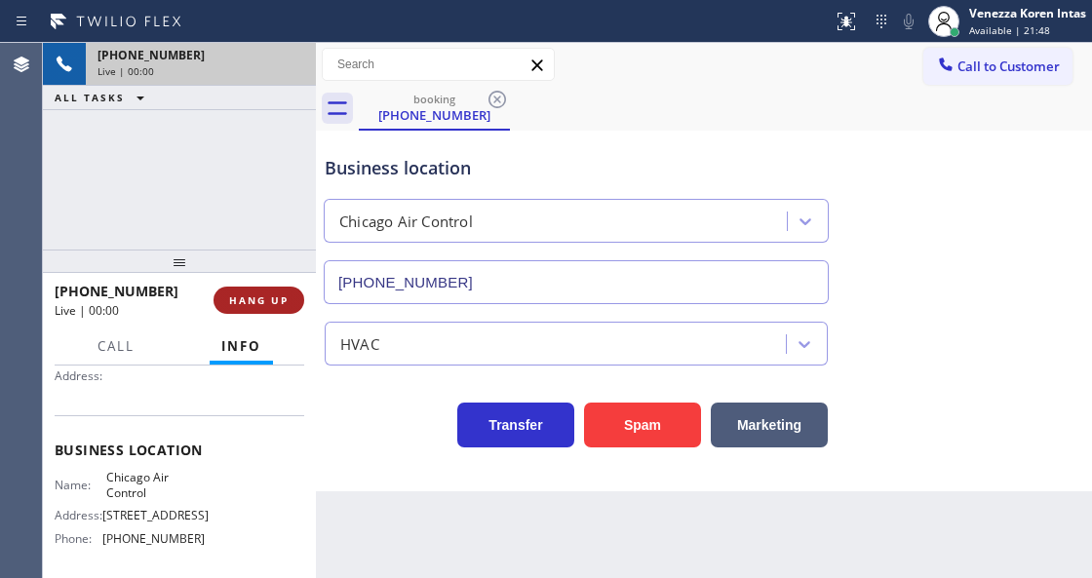
click at [293, 291] on button "HANG UP" at bounding box center [258, 300] width 91 height 27
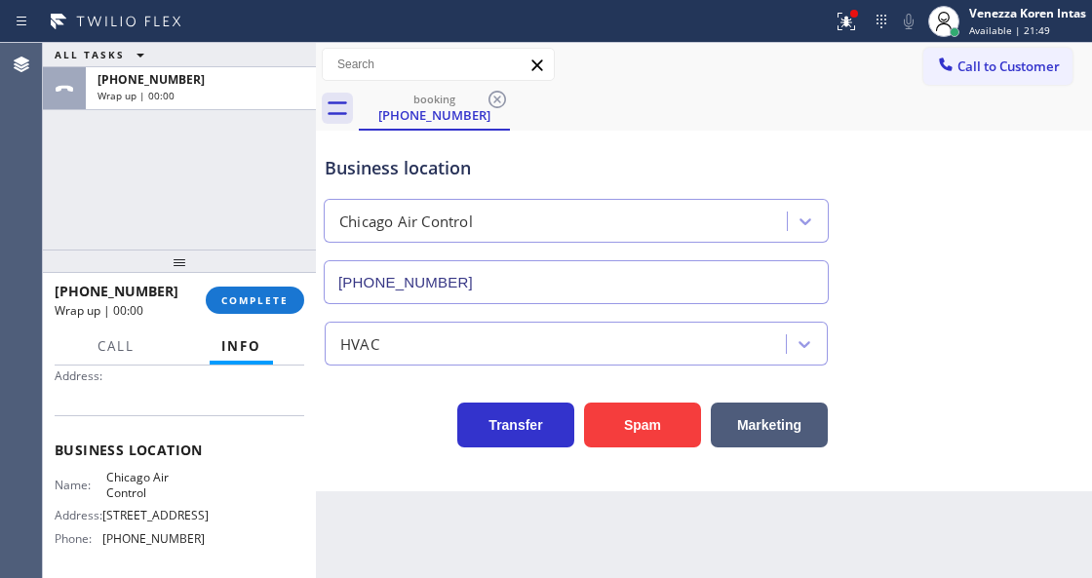
click at [305, 310] on div "+13477326978 Wrap up | 00:00 COMPLETE" at bounding box center [179, 300] width 273 height 55
click at [117, 174] on div "ALL TASKS ALL TASKS ACTIVE TASKS TASKS IN WRAP UP +13477326978 Wrap up | 00:01" at bounding box center [179, 146] width 273 height 207
click at [248, 312] on button "COMPLETE" at bounding box center [255, 300] width 98 height 27
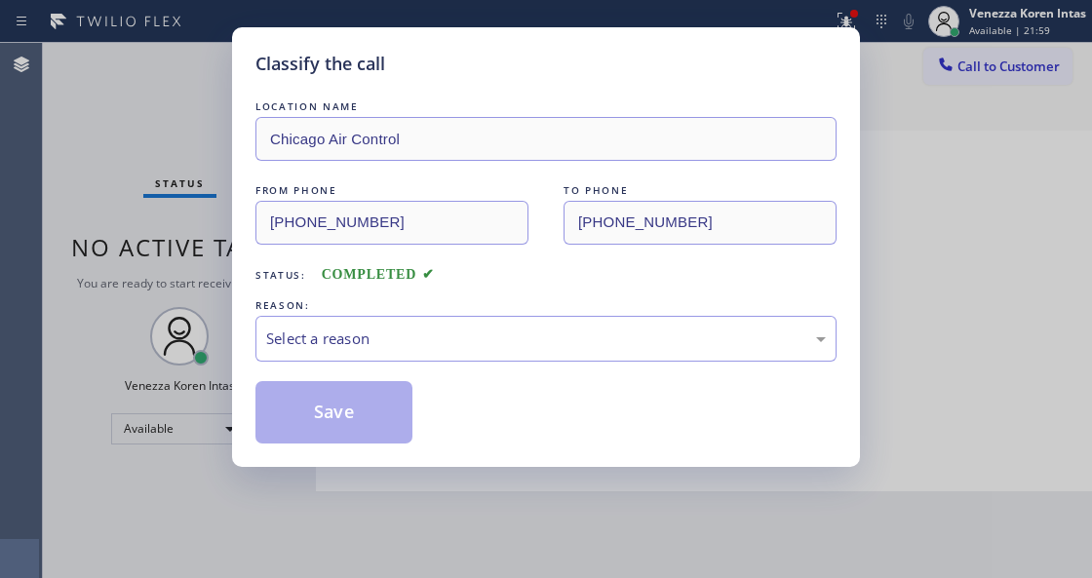
click at [427, 335] on div "Select a reason" at bounding box center [545, 338] width 559 height 22
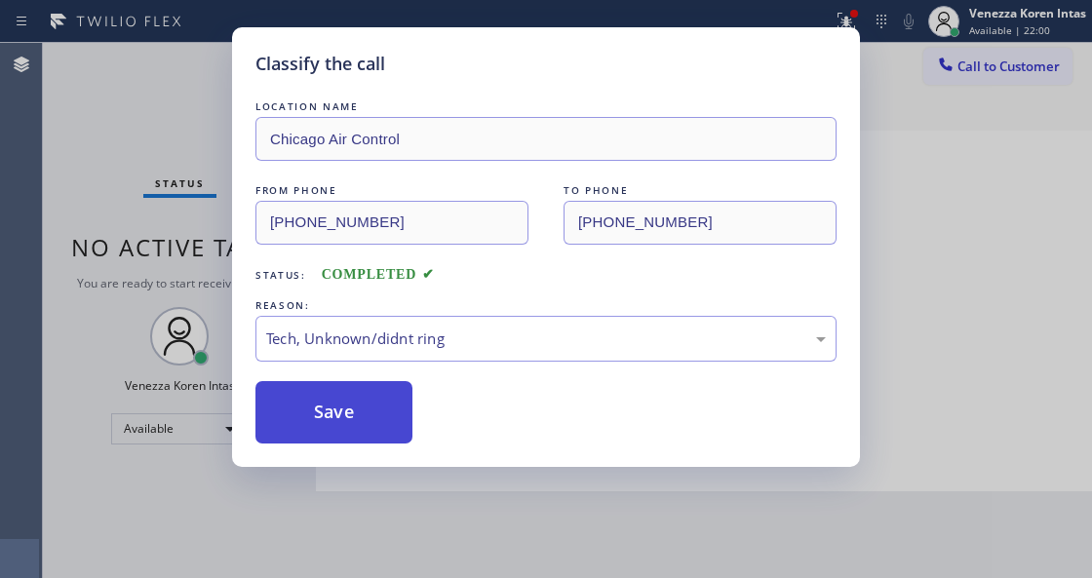
click at [364, 436] on button "Save" at bounding box center [333, 412] width 157 height 62
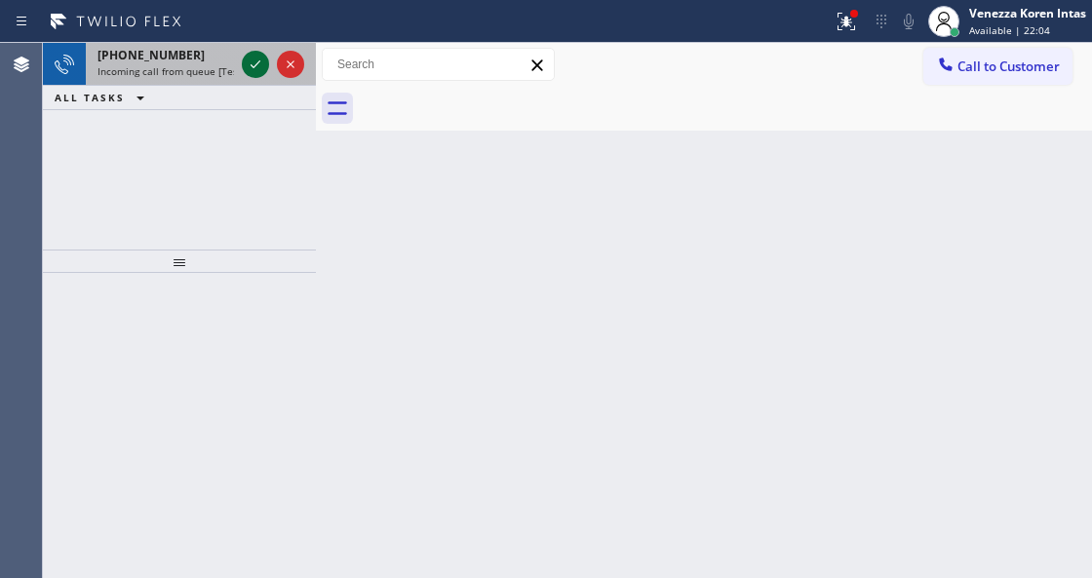
click at [247, 62] on icon at bounding box center [255, 64] width 23 height 23
click at [253, 55] on icon at bounding box center [255, 64] width 23 height 23
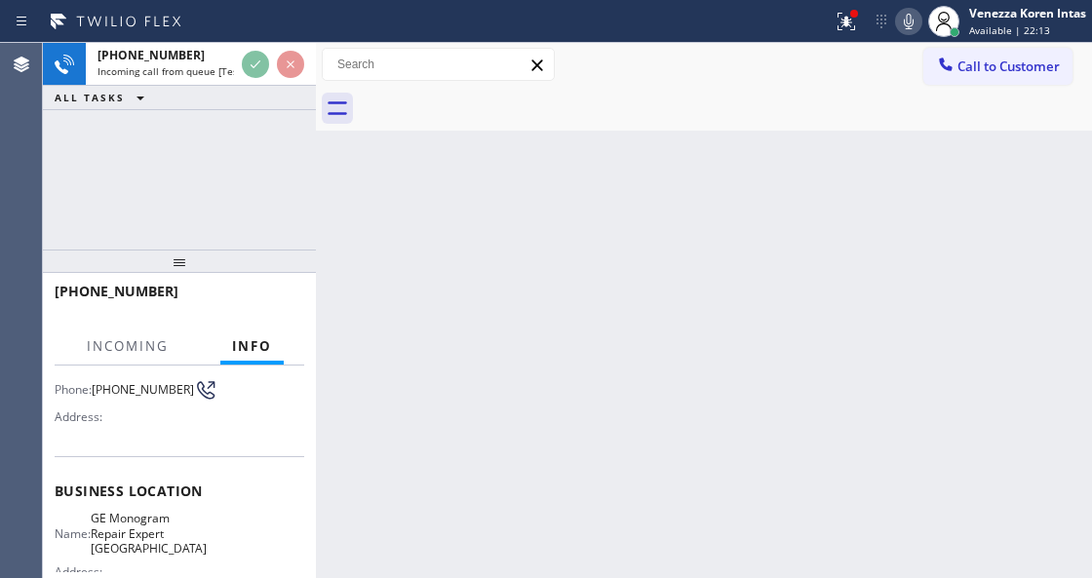
scroll to position [195, 0]
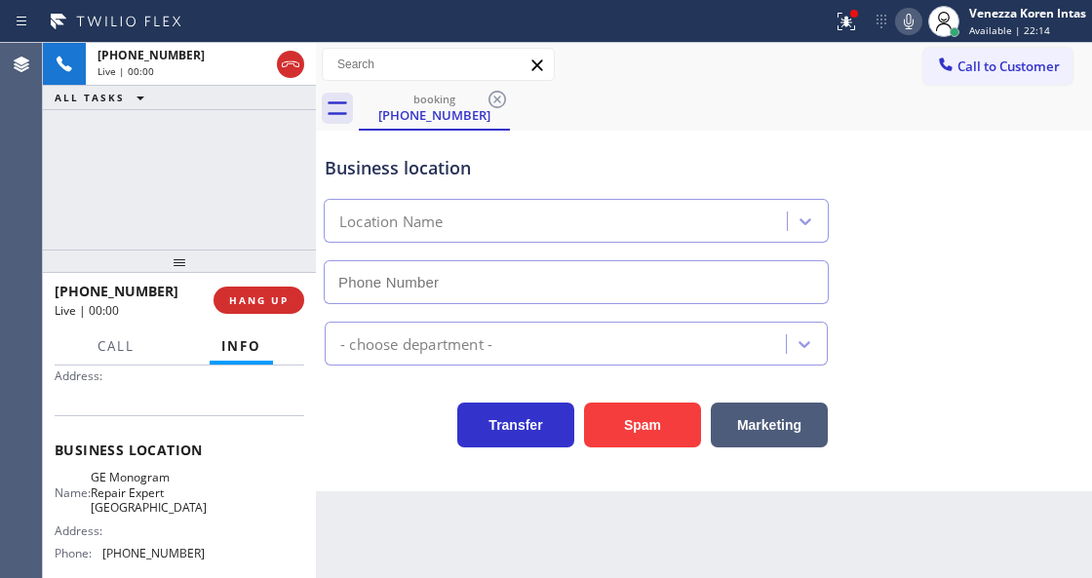
type input "[PHONE_NUMBER]"
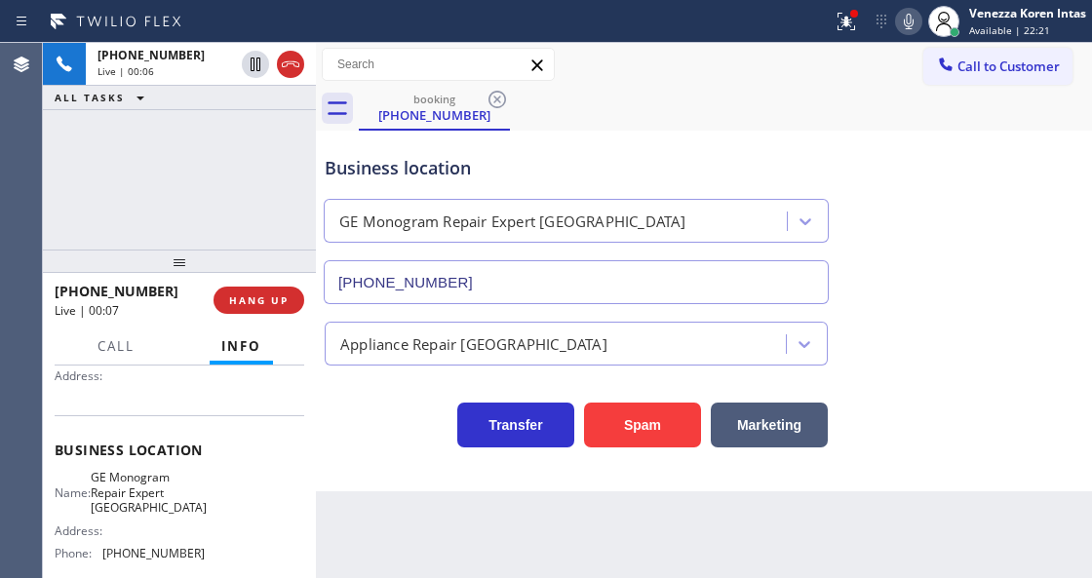
click at [394, 431] on div "Transfer Spam Marketing" at bounding box center [576, 420] width 511 height 55
click at [440, 503] on div "Back to Dashboard Change Sender ID Customers Technicians Select a contact Outbo…" at bounding box center [704, 310] width 776 height 535
click at [836, 24] on icon at bounding box center [845, 21] width 23 height 23
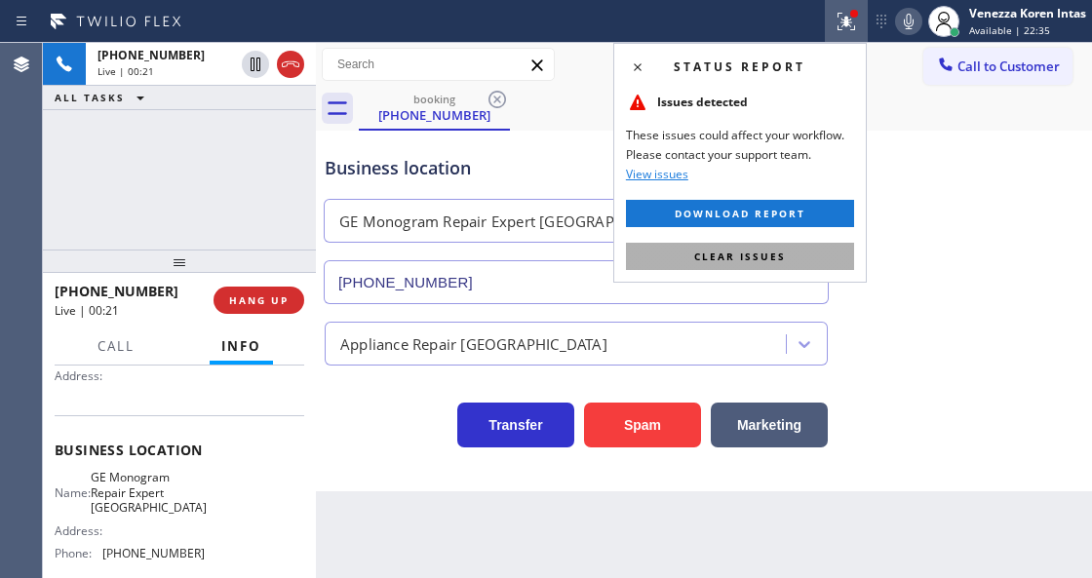
click at [758, 246] on button "Clear issues" at bounding box center [740, 256] width 228 height 27
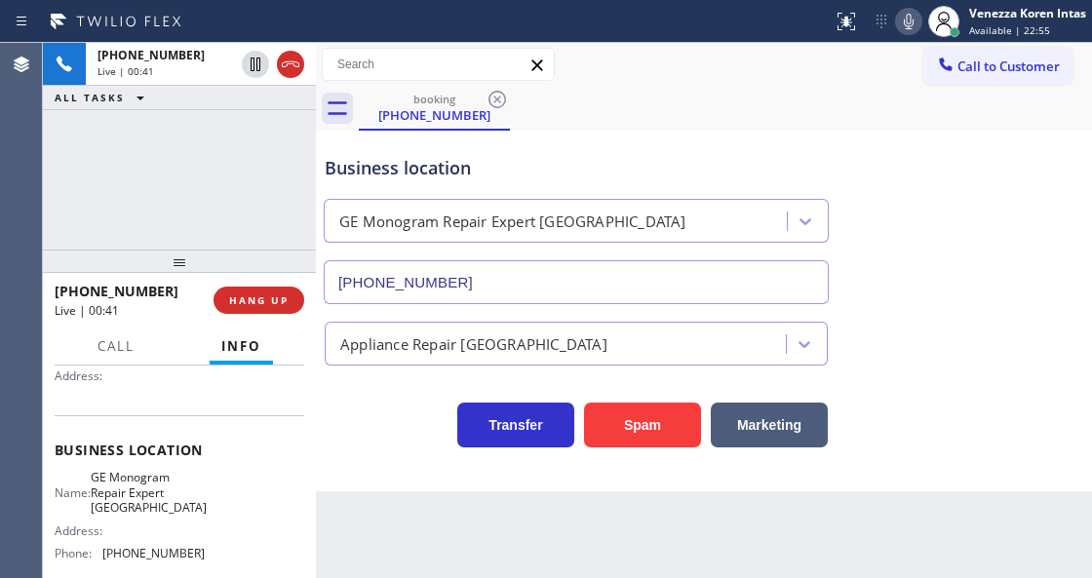
click at [910, 13] on icon at bounding box center [908, 21] width 23 height 23
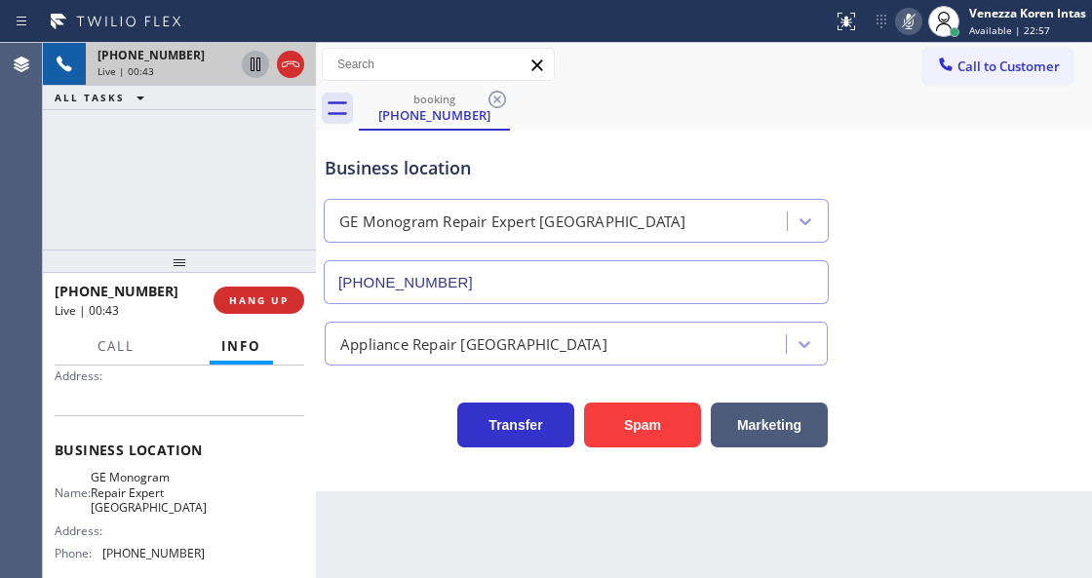
click at [251, 72] on icon at bounding box center [255, 64] width 23 height 23
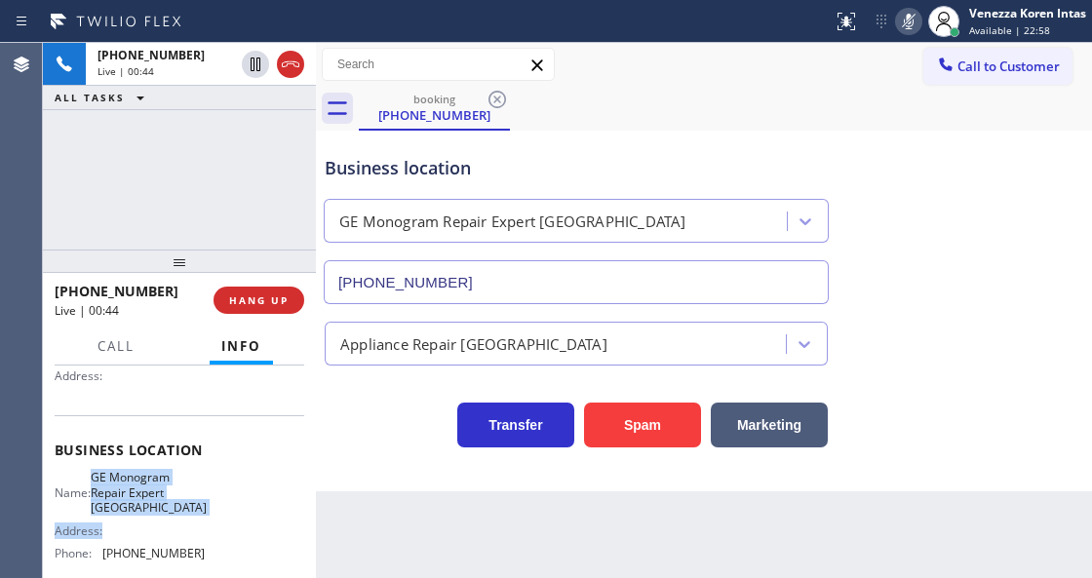
drag, startPoint x: 101, startPoint y: 478, endPoint x: 166, endPoint y: 520, distance: 77.3
click at [166, 520] on div "Name: GE Monogram Repair Expert Glendale Address: Phone: (623) 323-7393" at bounding box center [130, 519] width 150 height 98
click at [167, 518] on div "Name: GE Monogram Repair Expert Glendale Address: Phone: (623) 323-7393" at bounding box center [130, 519] width 150 height 98
drag, startPoint x: 103, startPoint y: 474, endPoint x: 168, endPoint y: 506, distance: 71.9
click at [168, 506] on div "Name: GE Monogram Repair Expert Glendale" at bounding box center [130, 492] width 150 height 45
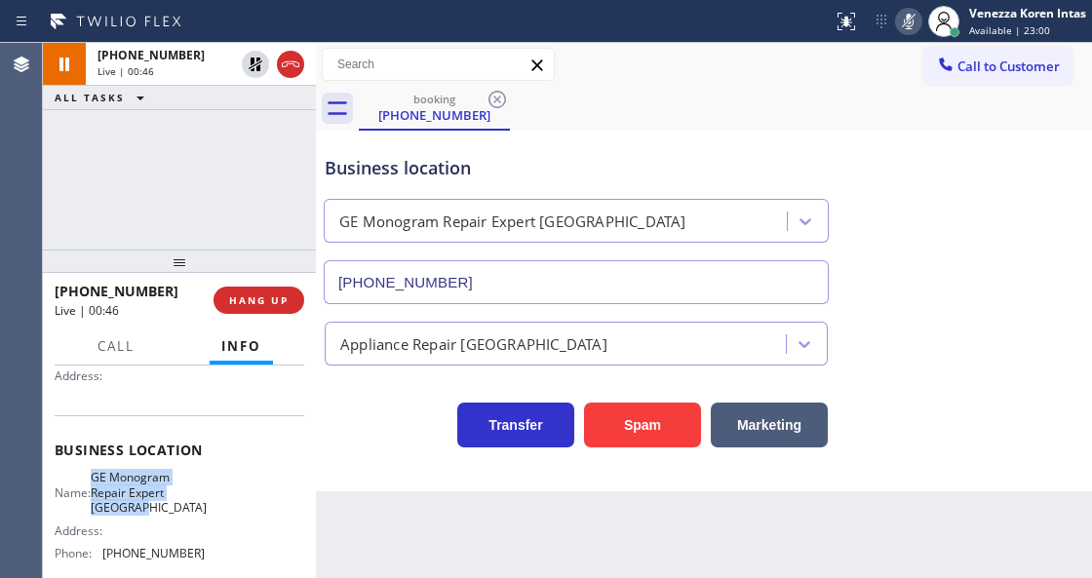
copy span "GE Monogram Repair Expert [GEOGRAPHIC_DATA]"
click at [904, 19] on icon at bounding box center [908, 22] width 10 height 16
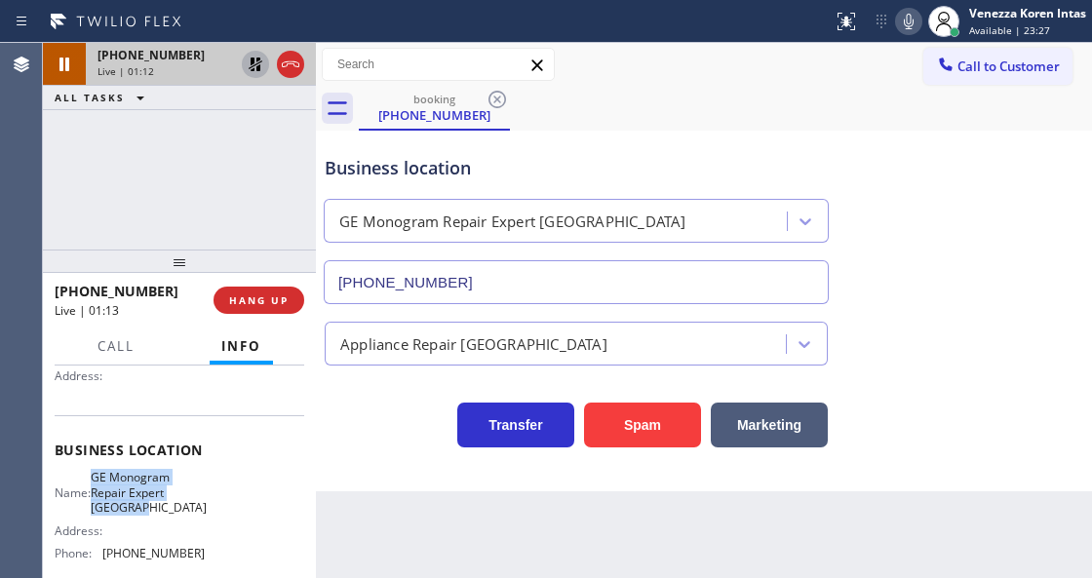
click at [252, 66] on icon at bounding box center [255, 64] width 23 height 23
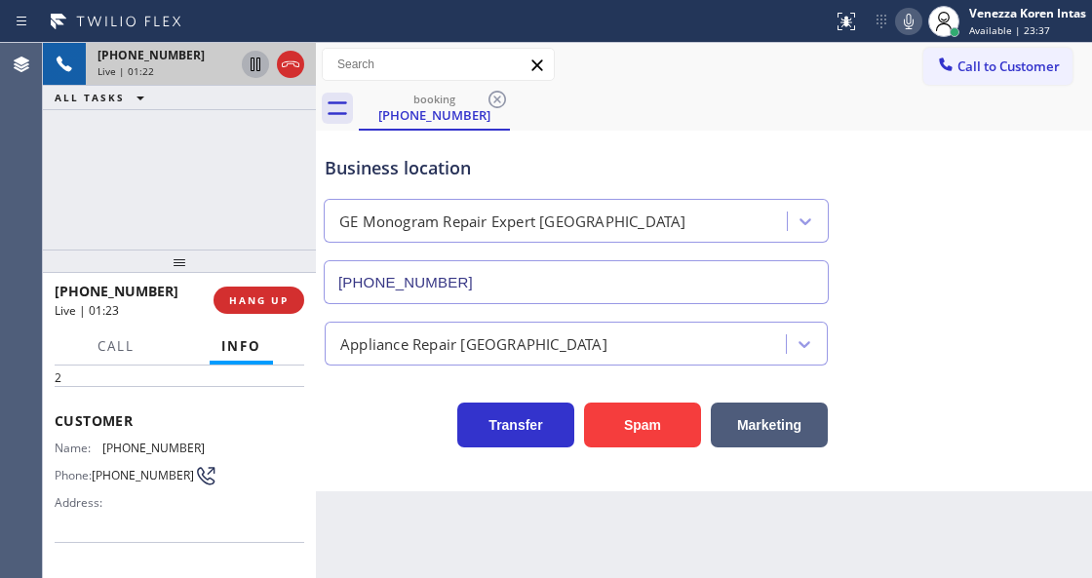
scroll to position [64, 0]
drag, startPoint x: 193, startPoint y: 452, endPoint x: 103, endPoint y: 450, distance: 89.7
click at [103, 450] on div "Name: (623) 980-9778 Phone: (623) 980-9778 Address:" at bounding box center [130, 482] width 150 height 77
copy div "[PHONE_NUMBER]"
click at [287, 62] on icon at bounding box center [290, 64] width 23 height 23
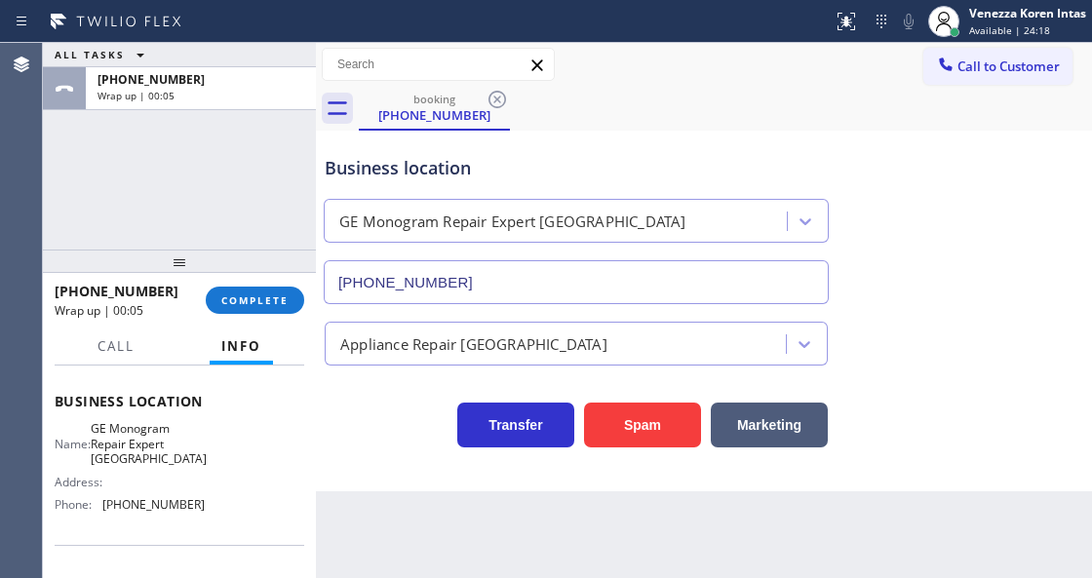
scroll to position [325, 0]
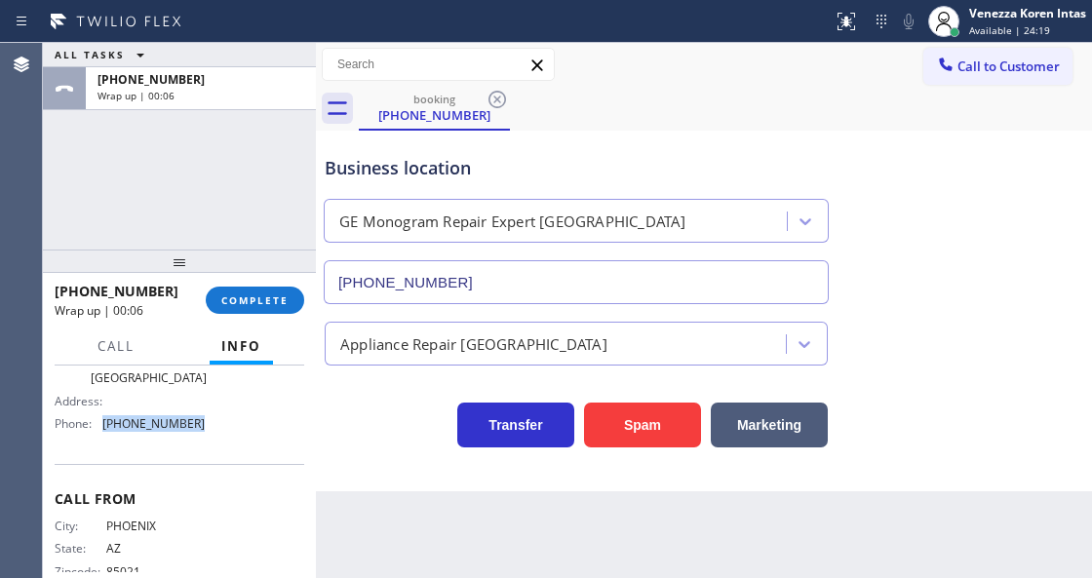
drag, startPoint x: 185, startPoint y: 426, endPoint x: 104, endPoint y: 419, distance: 81.2
click at [104, 419] on div "Name: GE Monogram Repair Expert Glendale Address: Phone: (623) 323-7393" at bounding box center [179, 389] width 249 height 98
copy span "[PHONE_NUMBER]"
click at [277, 302] on span "COMPLETE" at bounding box center [254, 300] width 67 height 14
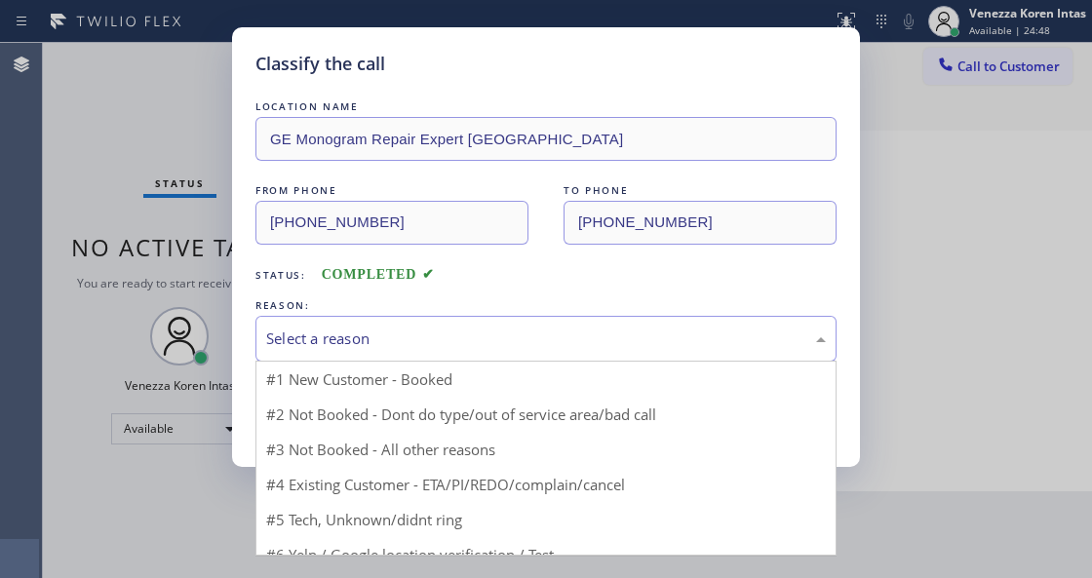
click at [392, 325] on div "Select a reason" at bounding box center [545, 339] width 581 height 46
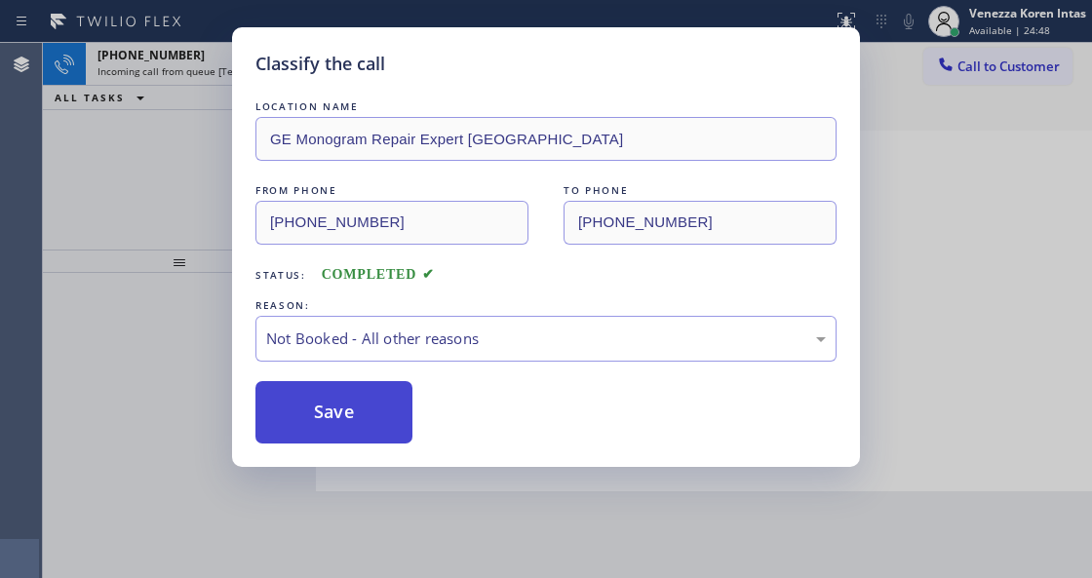
click at [367, 419] on button "Save" at bounding box center [333, 412] width 157 height 62
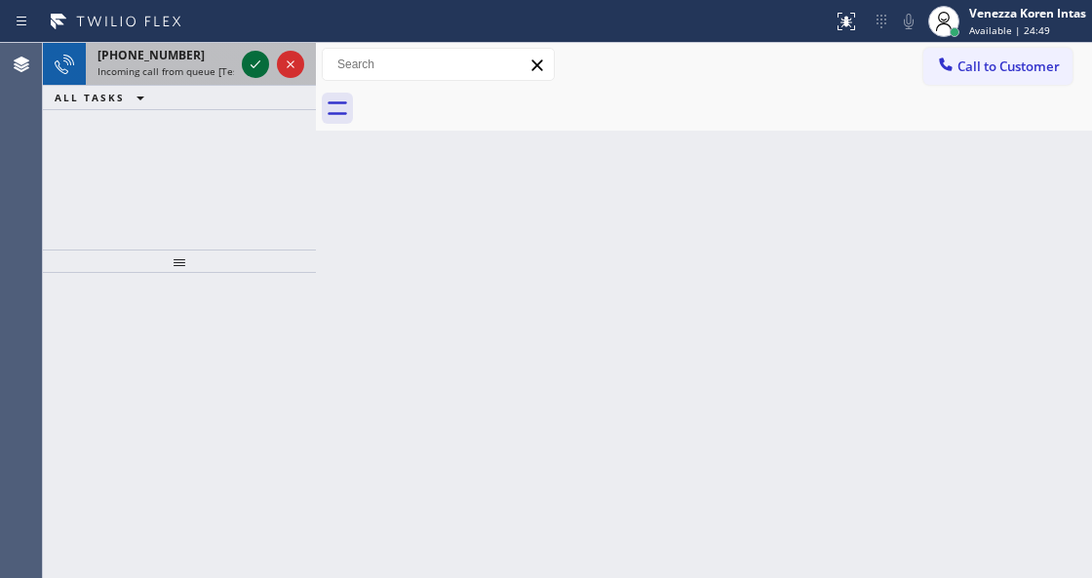
click at [251, 57] on icon at bounding box center [255, 64] width 23 height 23
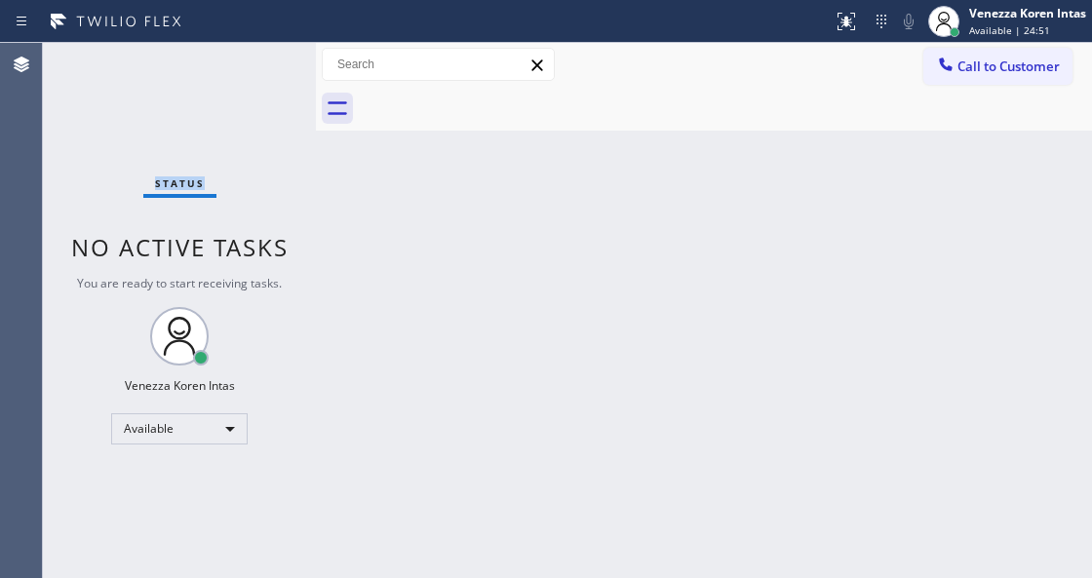
click at [252, 58] on div "Status No active tasks You are ready to start receiving tasks. Venezza Koren In…" at bounding box center [179, 310] width 273 height 535
click at [31, 136] on div "Agent Desktop" at bounding box center [21, 310] width 42 height 535
click at [288, 138] on div "Status No active tasks You are ready to start receiving tasks. Venezza Koren In…" at bounding box center [179, 310] width 273 height 535
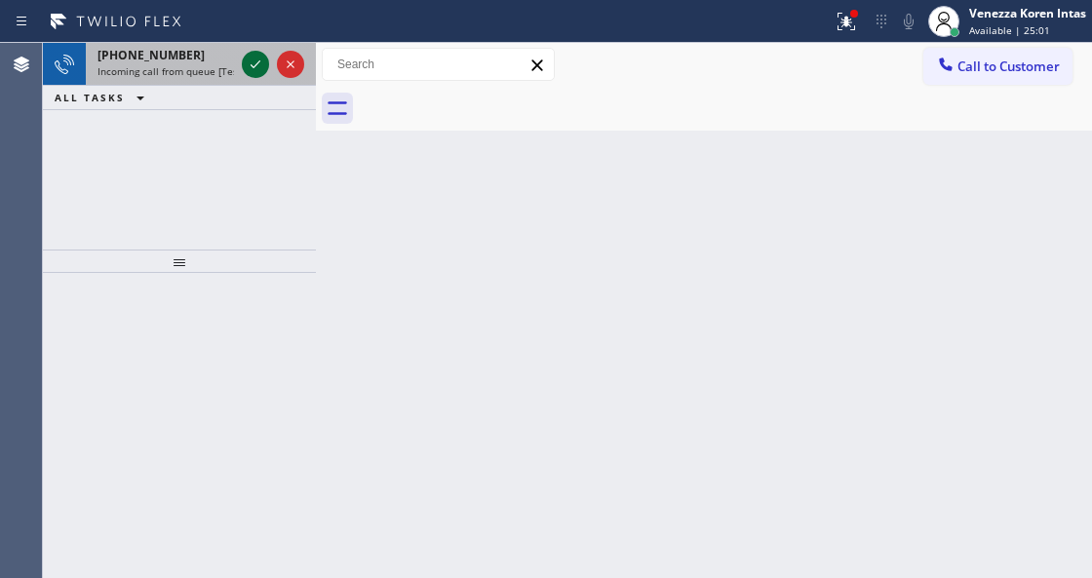
click at [251, 68] on icon at bounding box center [255, 64] width 23 height 23
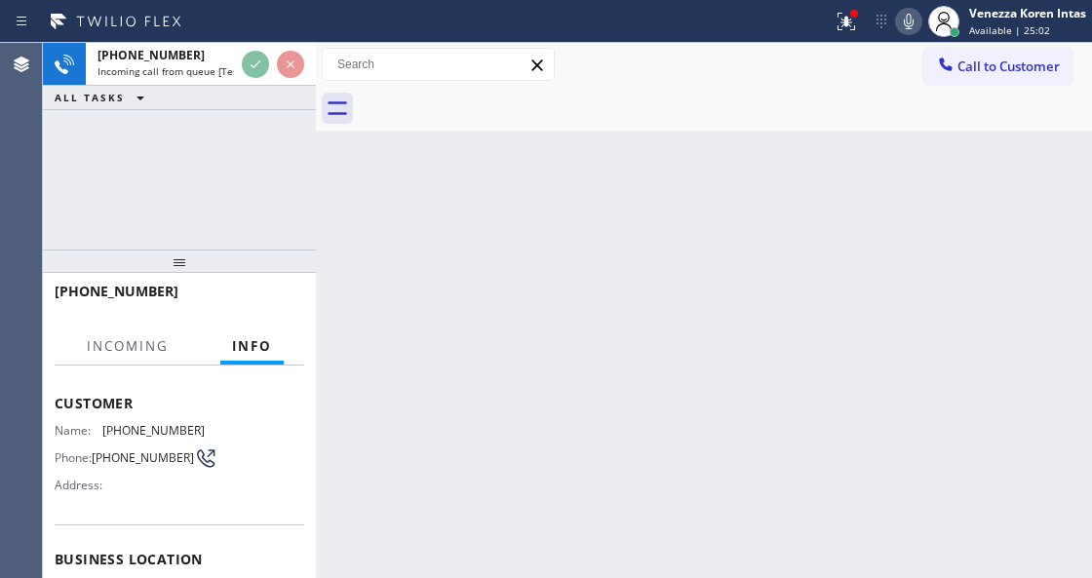
scroll to position [130, 0]
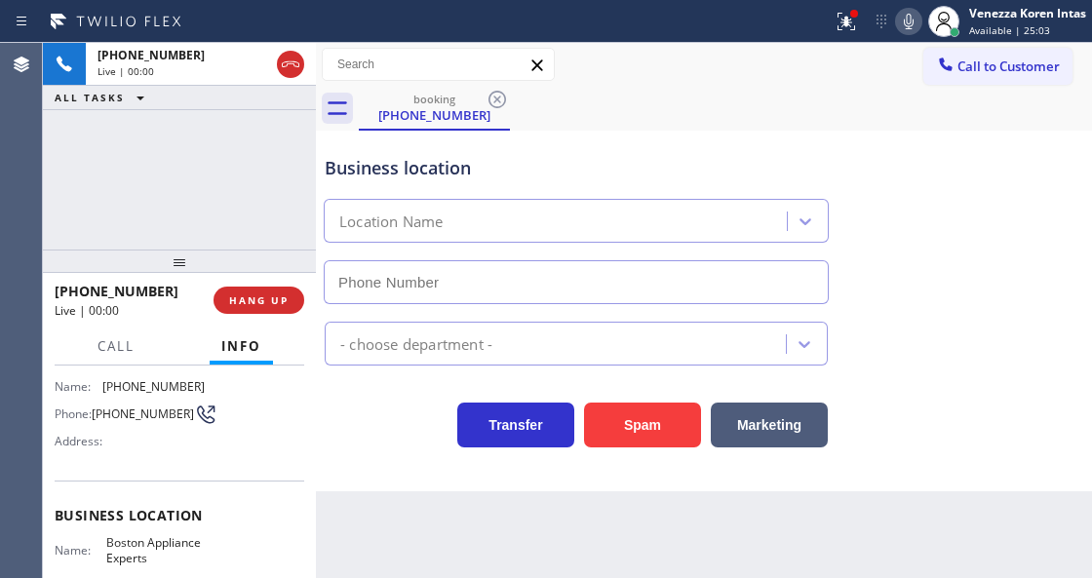
type input "[PHONE_NUMBER]"
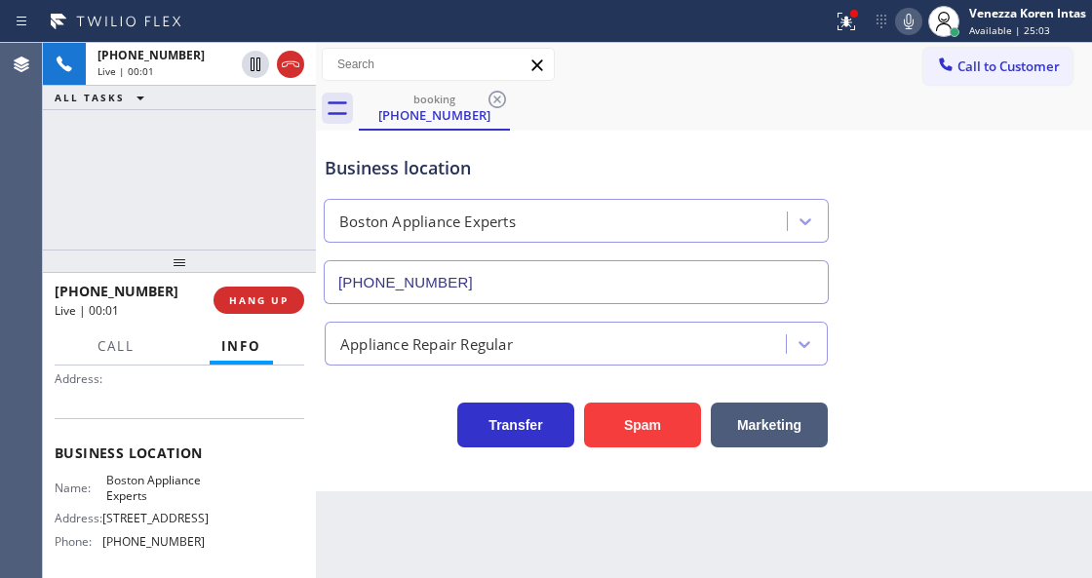
scroll to position [195, 0]
click at [352, 156] on div "Business location" at bounding box center [576, 168] width 503 height 26
click at [515, 155] on div "Business location" at bounding box center [576, 168] width 503 height 26
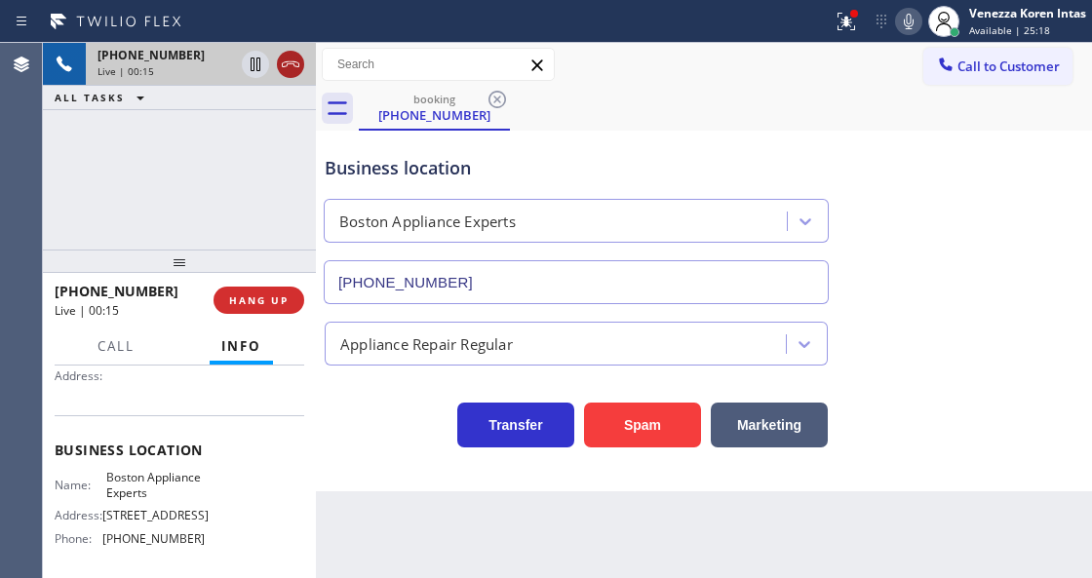
click at [293, 64] on icon at bounding box center [291, 64] width 18 height 6
click at [850, 13] on div at bounding box center [854, 14] width 8 height 8
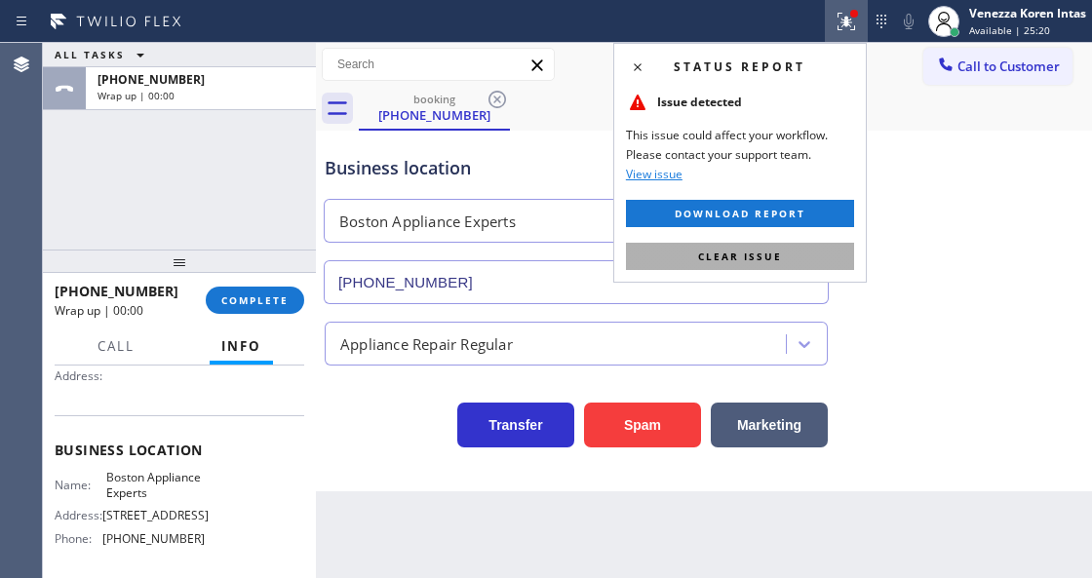
click at [807, 245] on button "Clear issue" at bounding box center [740, 256] width 228 height 27
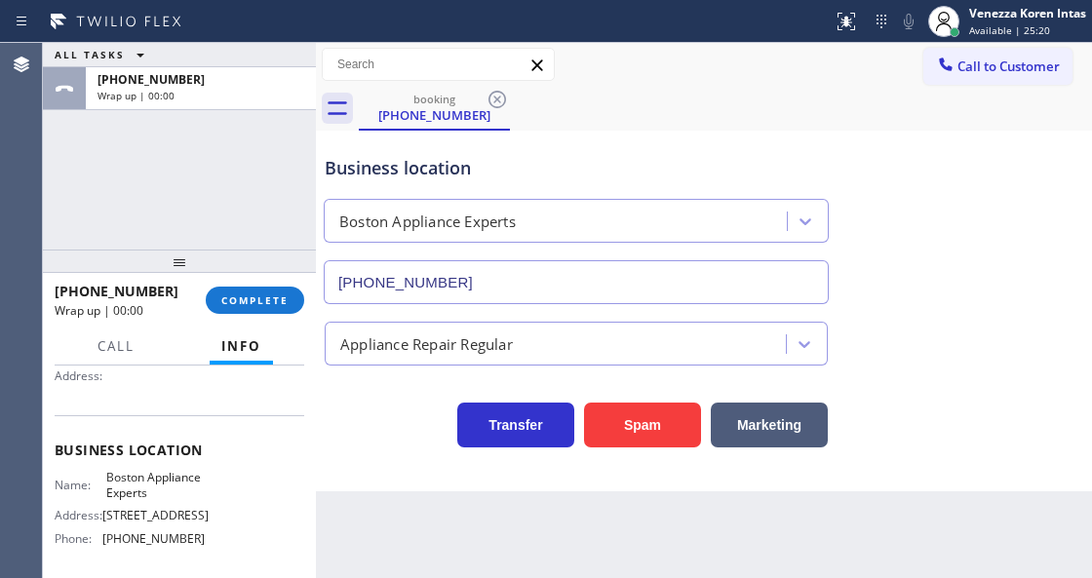
click at [871, 262] on div "Business location Boston Appliance Experts (617) 275-2257" at bounding box center [704, 216] width 766 height 176
click at [238, 305] on span "COMPLETE" at bounding box center [254, 300] width 67 height 14
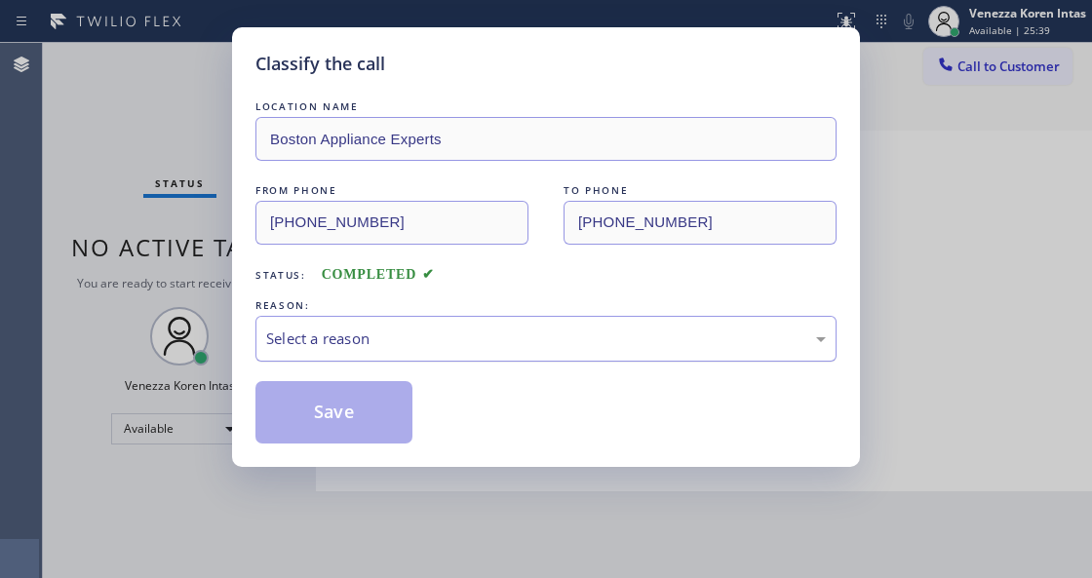
click at [439, 340] on div "Select a reason" at bounding box center [545, 338] width 559 height 22
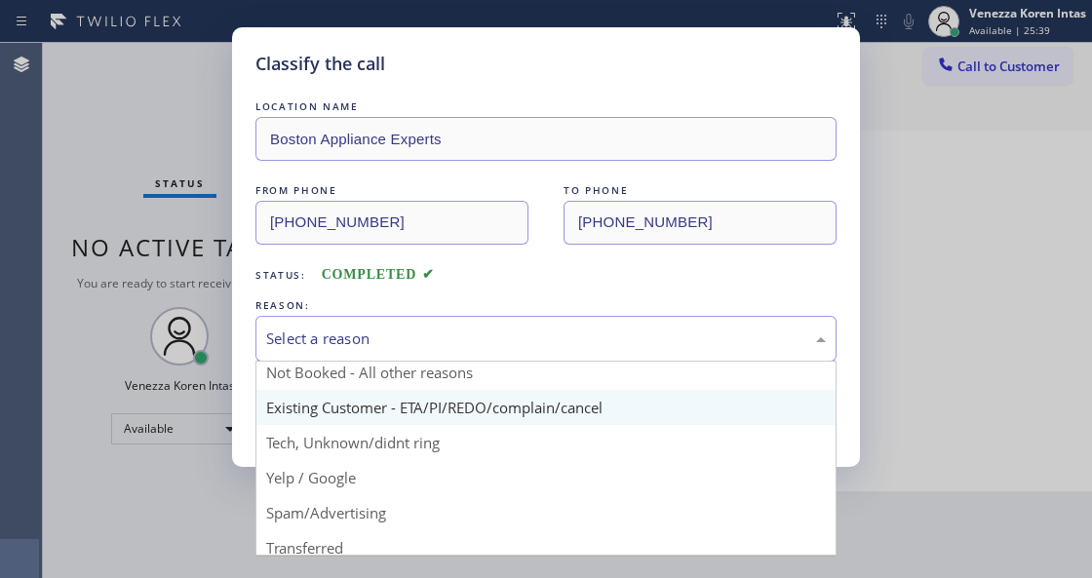
scroll to position [64, 0]
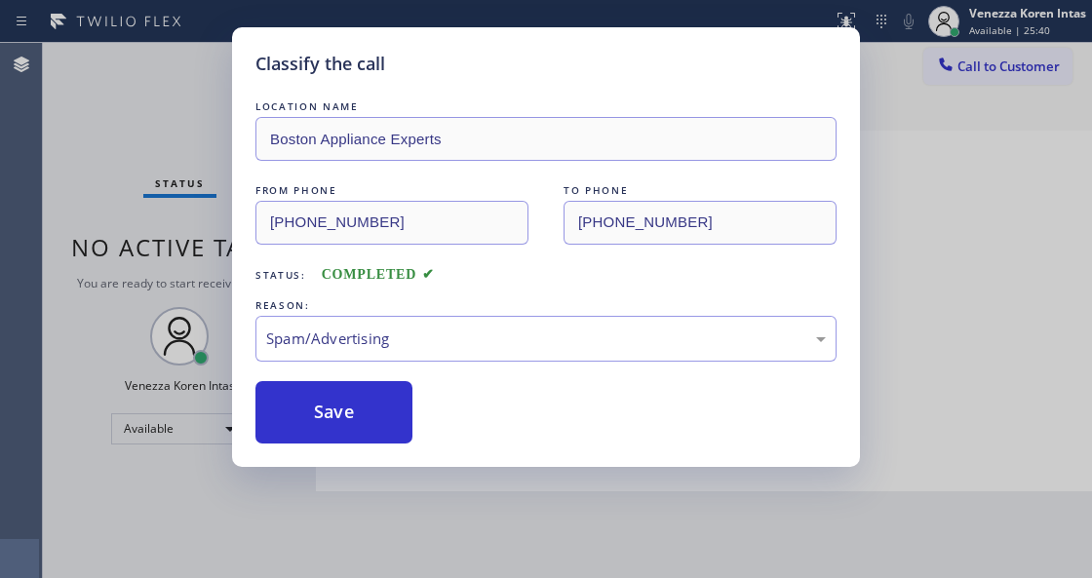
click at [326, 413] on button "Save" at bounding box center [333, 412] width 157 height 62
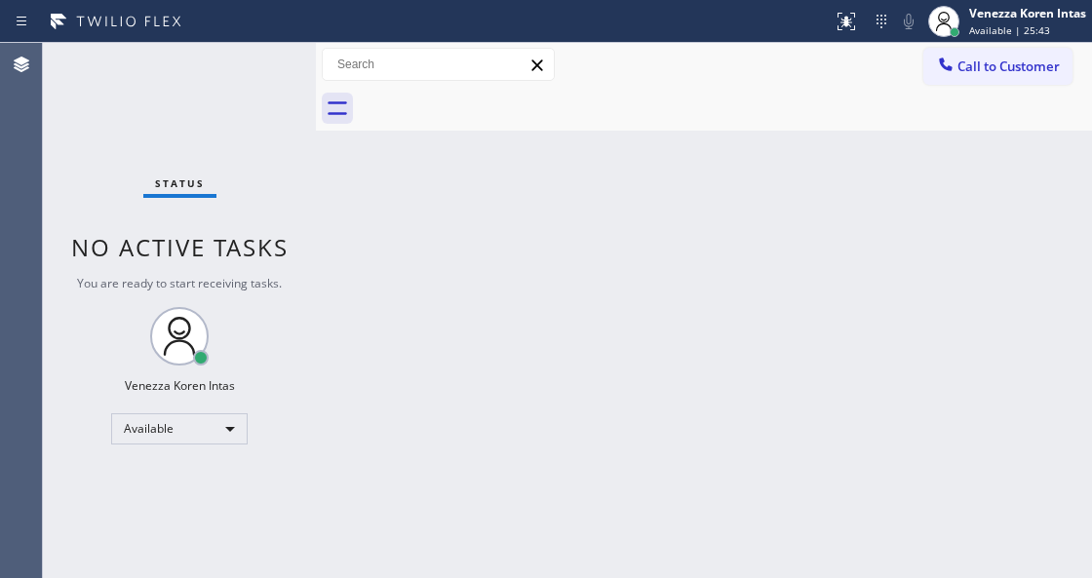
click at [396, 216] on div "Back to Dashboard Change Sender ID Customers Technicians Select a contact Outbo…" at bounding box center [704, 310] width 776 height 535
click at [185, 162] on div "Status No active tasks You are ready to start receiving tasks. Venezza Koren In…" at bounding box center [179, 310] width 273 height 535
click at [801, 121] on div at bounding box center [725, 109] width 733 height 44
drag, startPoint x: 560, startPoint y: 180, endPoint x: 521, endPoint y: 355, distance: 178.8
click at [560, 195] on div "Back to Dashboard Change Sender ID Customers Technicians Select a contact Outbo…" at bounding box center [704, 310] width 776 height 535
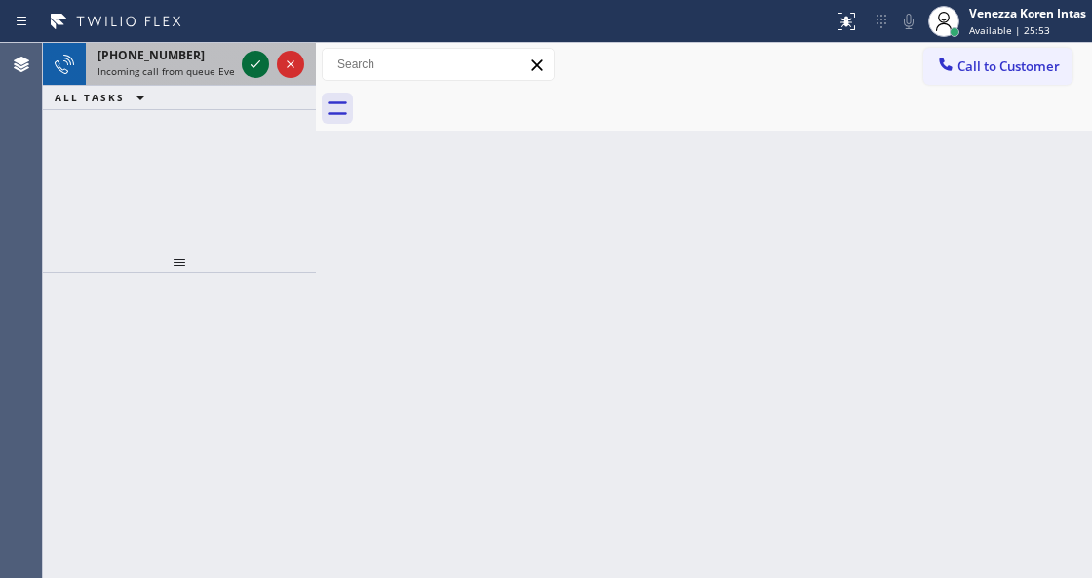
click at [261, 66] on icon at bounding box center [255, 64] width 23 height 23
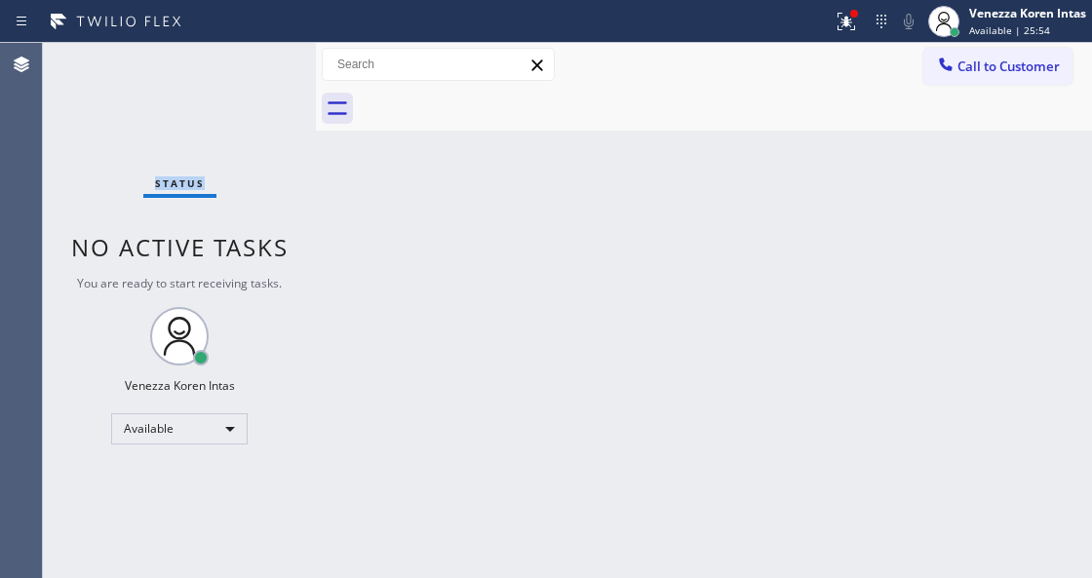
click at [254, 68] on div "Status No active tasks You are ready to start receiving tasks. Venezza Koren In…" at bounding box center [179, 310] width 273 height 535
drag, startPoint x: 423, startPoint y: 243, endPoint x: 875, endPoint y: 118, distance: 469.1
click at [525, 227] on div "Back to Dashboard Change Sender ID Customers Technicians Select a contact Outbo…" at bounding box center [704, 310] width 776 height 535
drag, startPoint x: 847, startPoint y: 25, endPoint x: 832, endPoint y: 147, distance: 122.7
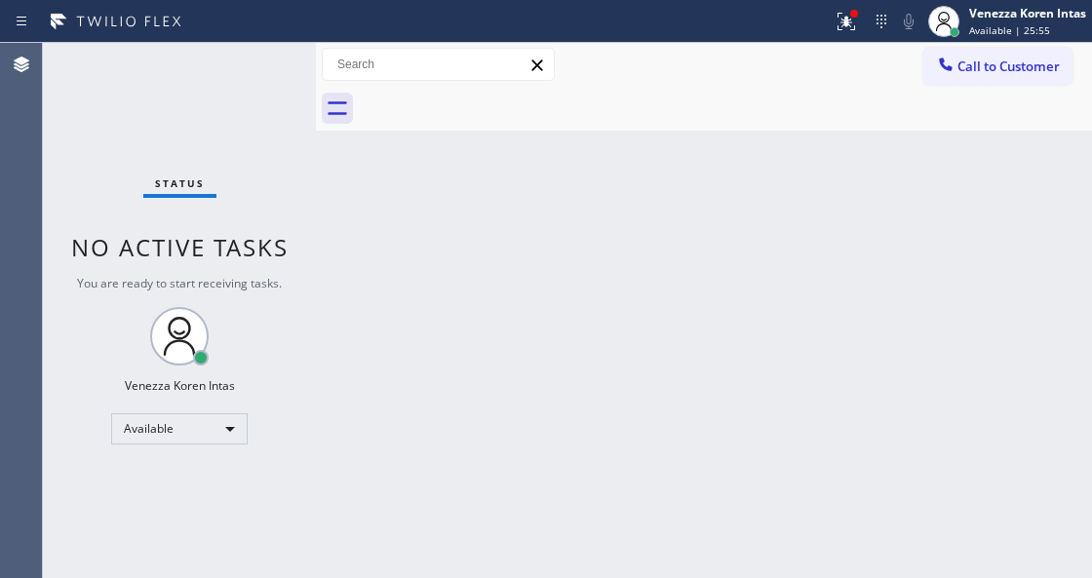
click at [848, 30] on icon at bounding box center [845, 21] width 23 height 23
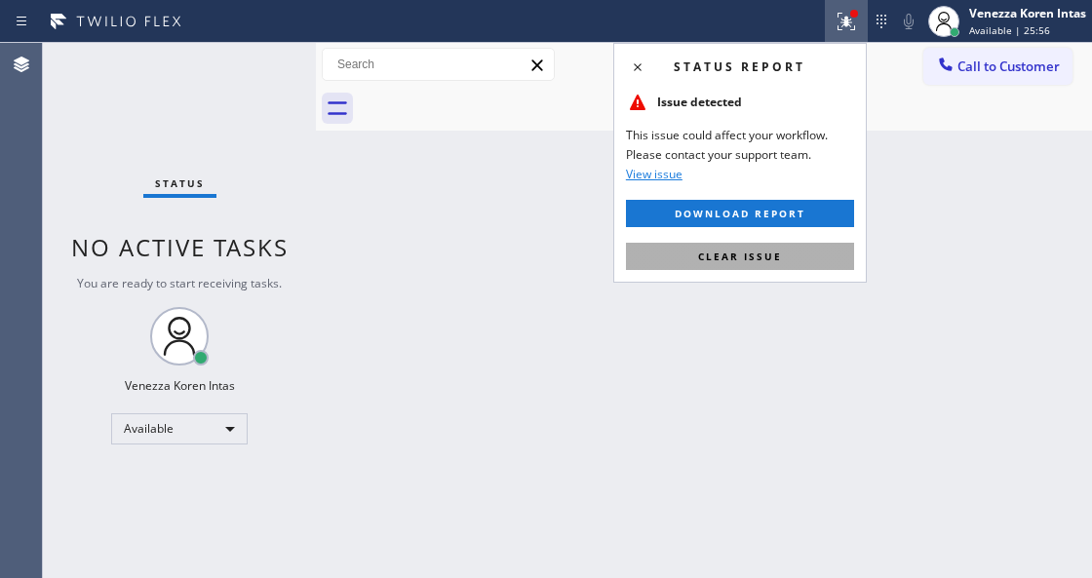
drag, startPoint x: 818, startPoint y: 251, endPoint x: 908, endPoint y: 270, distance: 92.5
click at [819, 251] on button "Clear issue" at bounding box center [740, 256] width 228 height 27
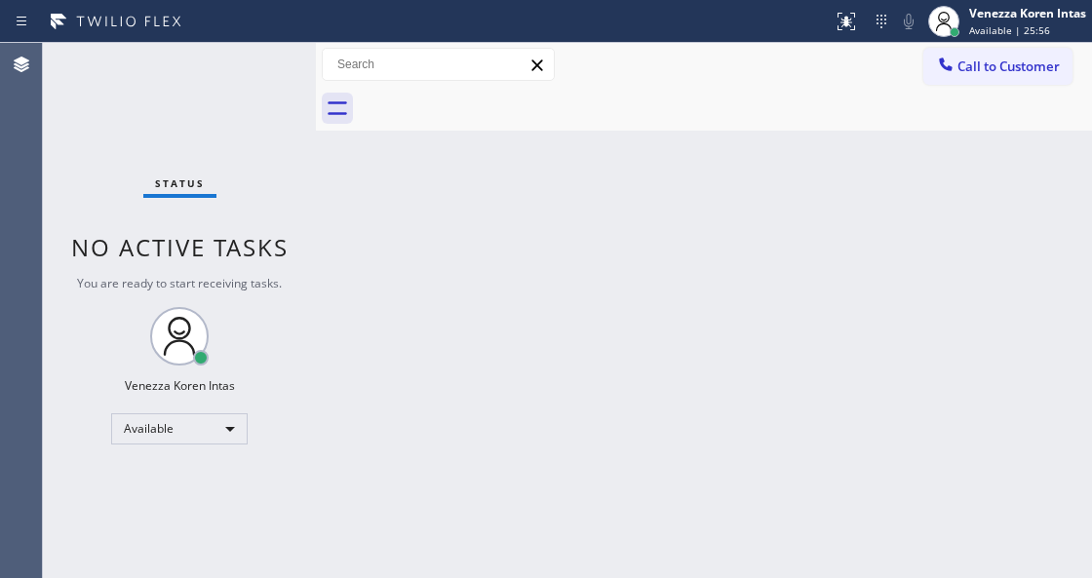
drag, startPoint x: 908, startPoint y: 270, endPoint x: 540, endPoint y: 275, distance: 368.4
click at [906, 274] on div "Back to Dashboard Change Sender ID Customers Technicians Select a contact Outbo…" at bounding box center [704, 310] width 776 height 535
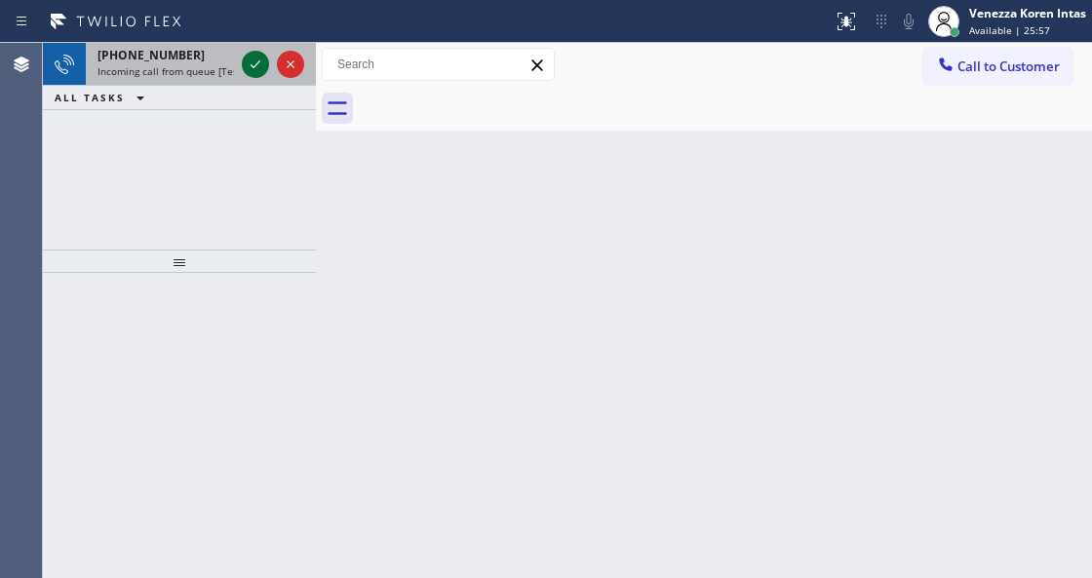
click at [254, 60] on icon at bounding box center [255, 64] width 23 height 23
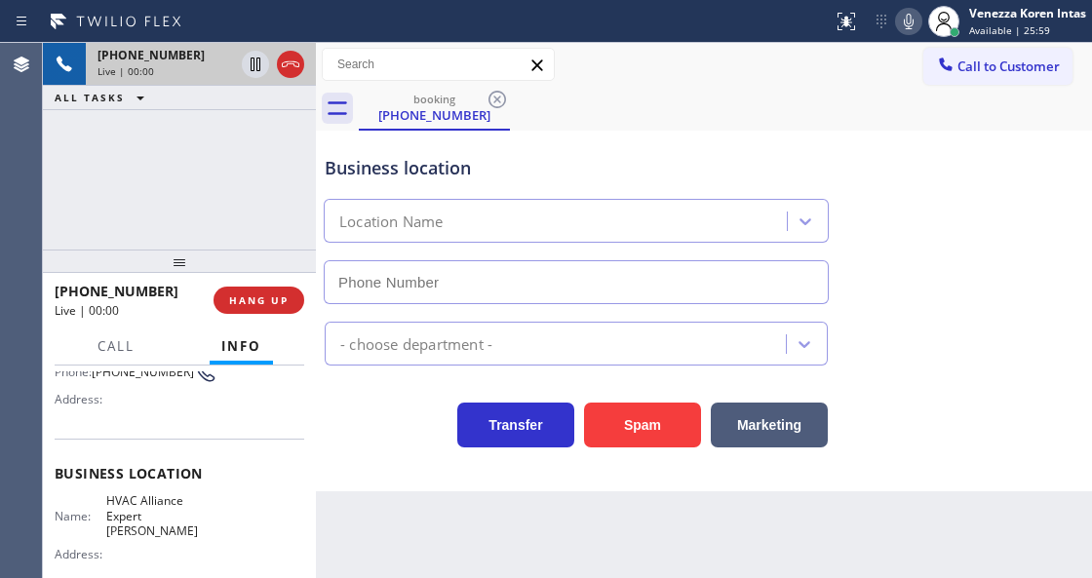
scroll to position [195, 0]
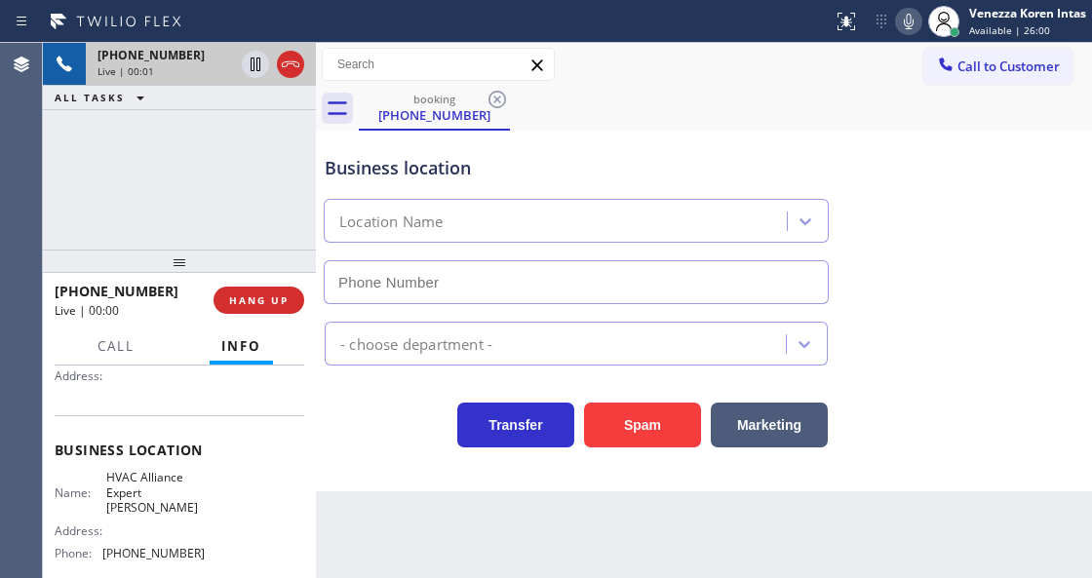
type input "[PHONE_NUMBER]"
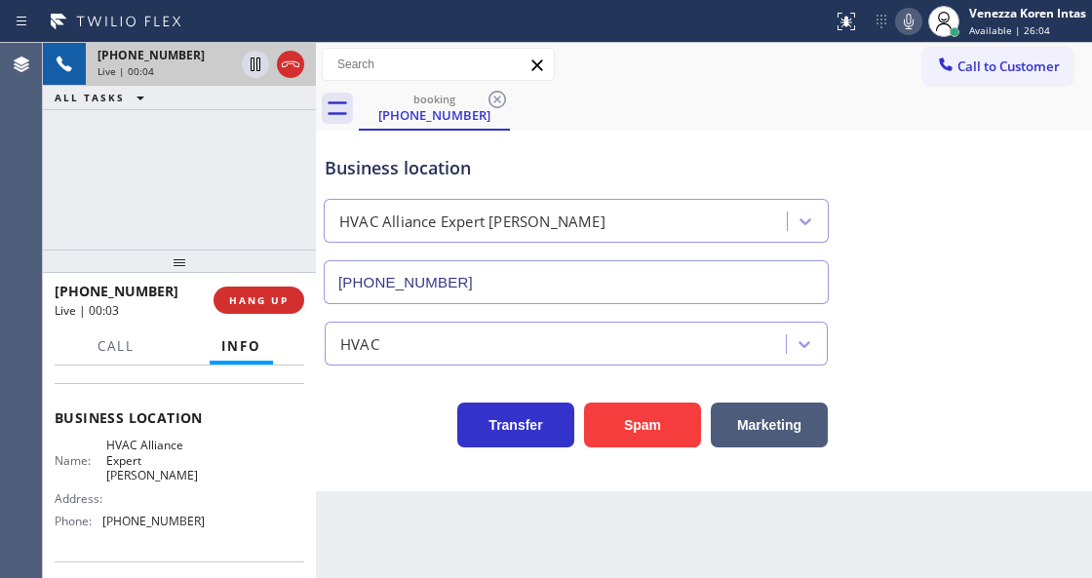
scroll to position [259, 0]
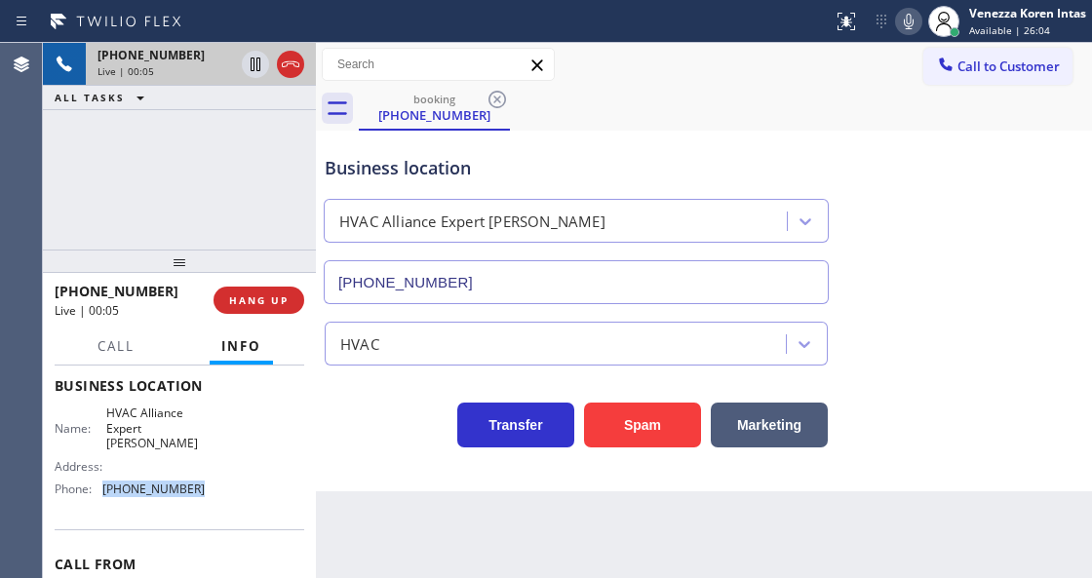
drag, startPoint x: 193, startPoint y: 473, endPoint x: 97, endPoint y: 473, distance: 95.5
click at [97, 481] on div "Phone: (737) 355-5352" at bounding box center [130, 488] width 150 height 15
copy div "[PHONE_NUMBER]"
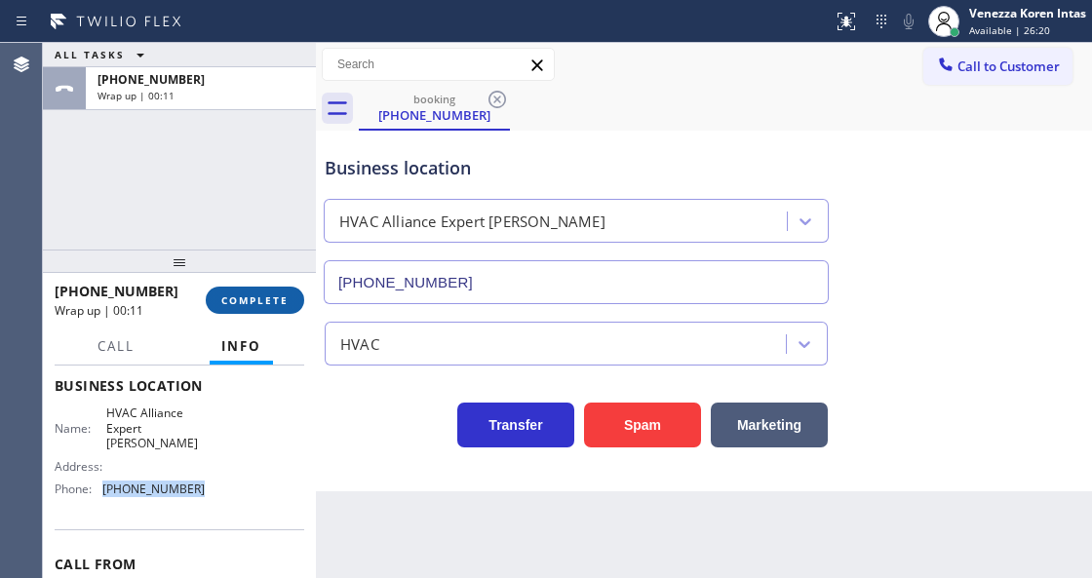
click at [290, 296] on button "COMPLETE" at bounding box center [255, 300] width 98 height 27
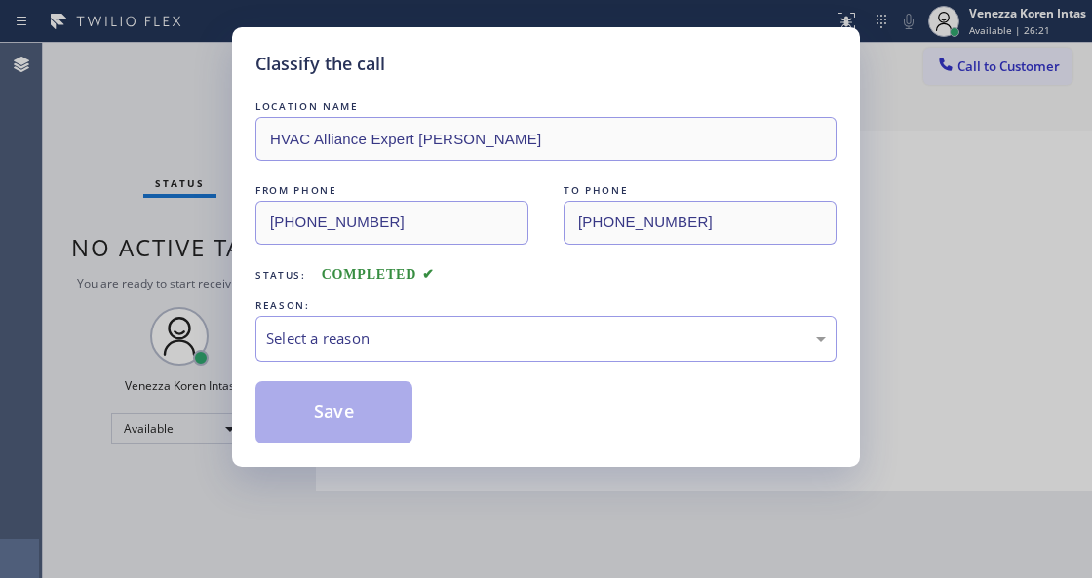
click at [437, 324] on div "Select a reason" at bounding box center [545, 339] width 581 height 46
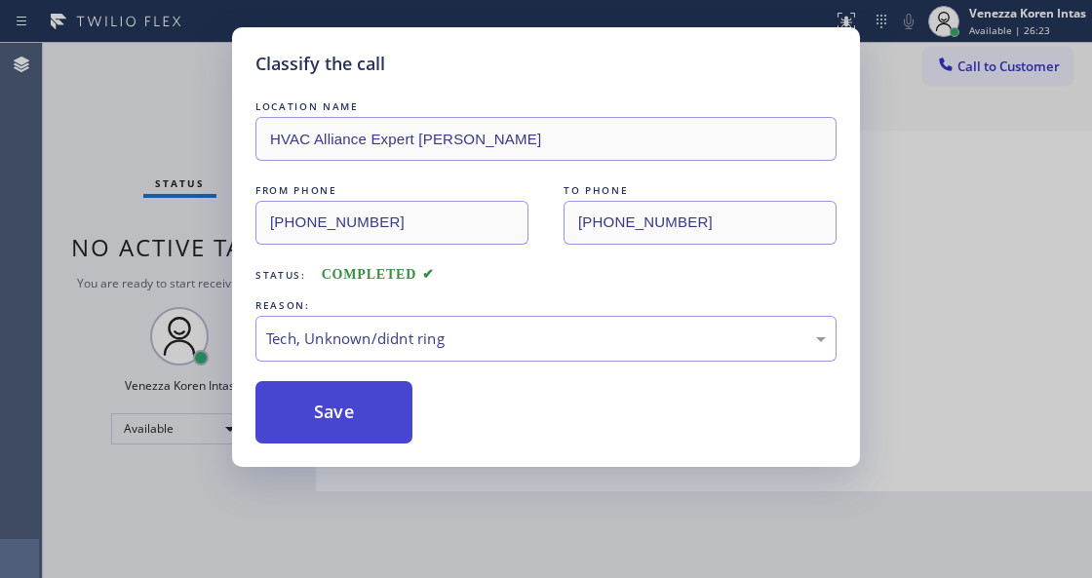
click at [394, 411] on button "Save" at bounding box center [333, 412] width 157 height 62
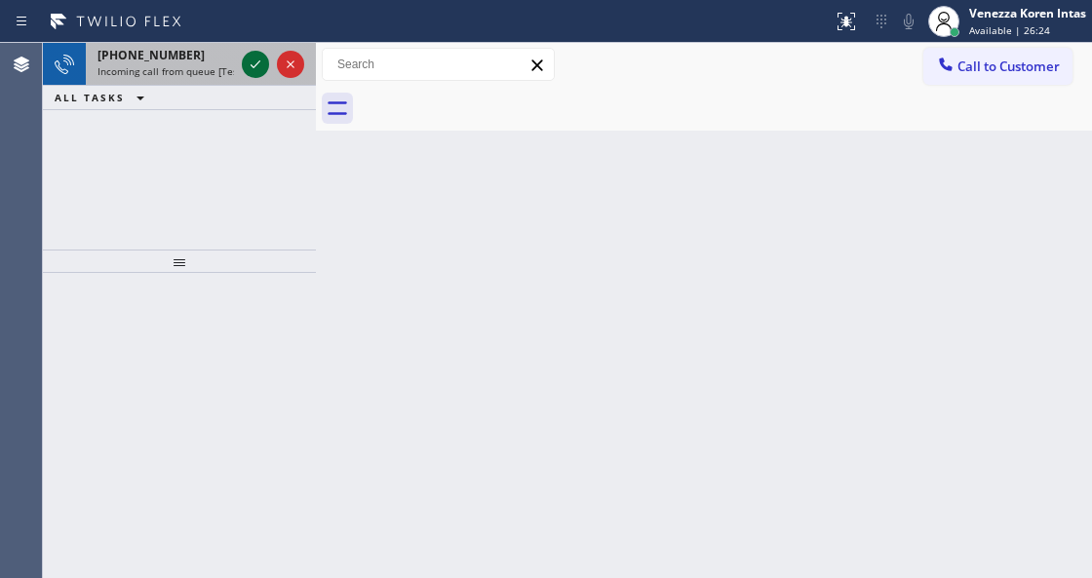
click at [268, 70] on div at bounding box center [255, 64] width 27 height 23
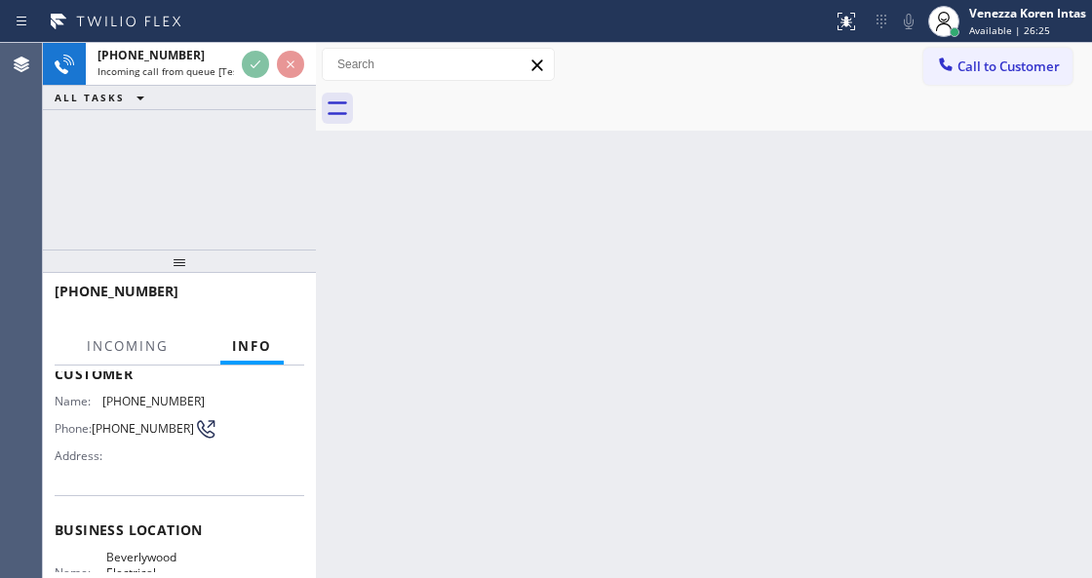
scroll to position [195, 0]
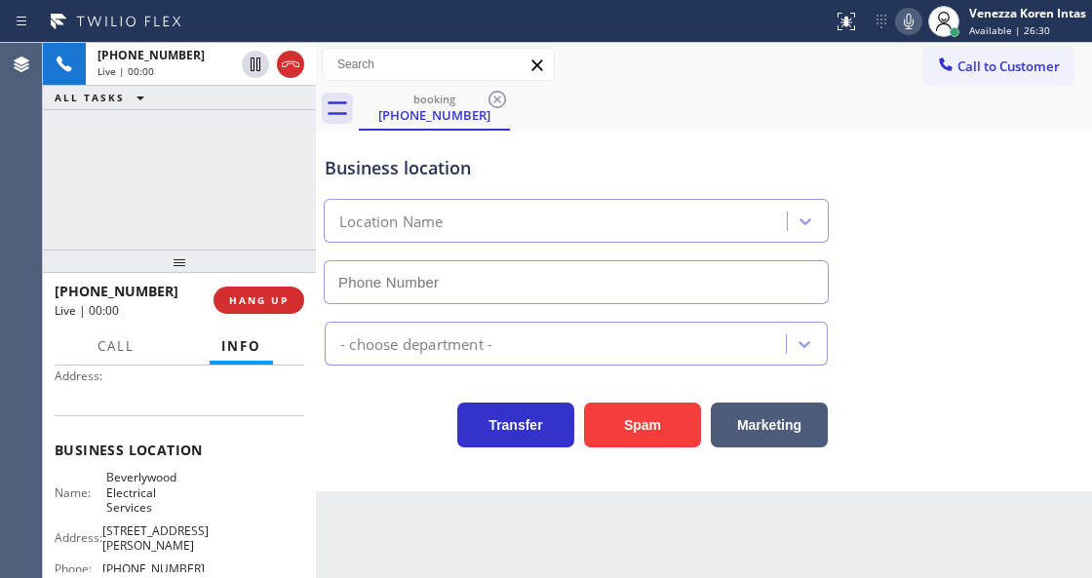
type input "[PHONE_NUMBER]"
click at [281, 220] on div "+17045845895 Live | 00:13 ALL TASKS ALL TASKS ACTIVE TASKS TASKS IN WRAP UP" at bounding box center [179, 146] width 273 height 207
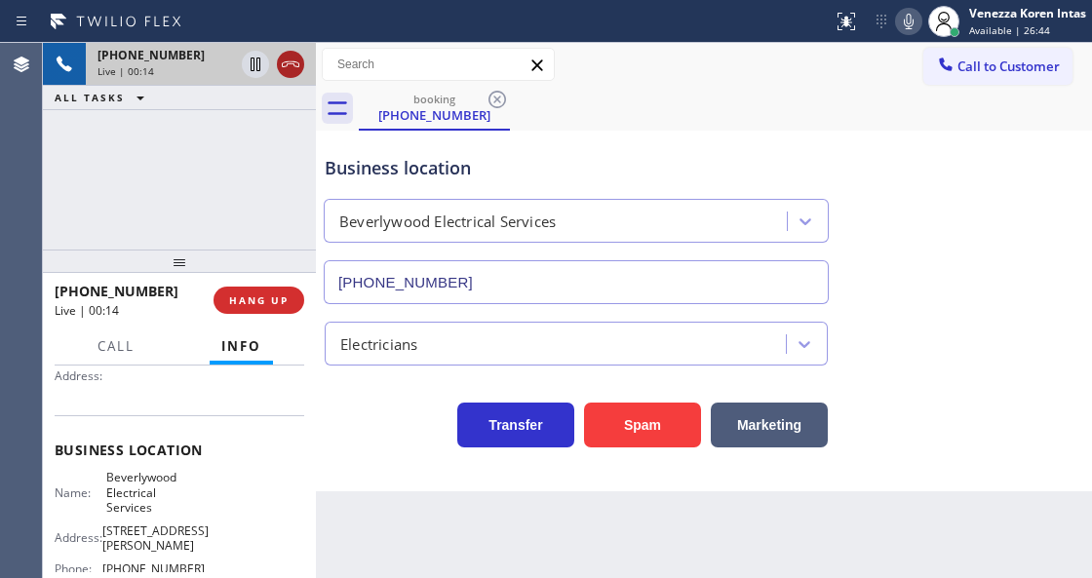
click at [292, 76] on button at bounding box center [290, 64] width 27 height 27
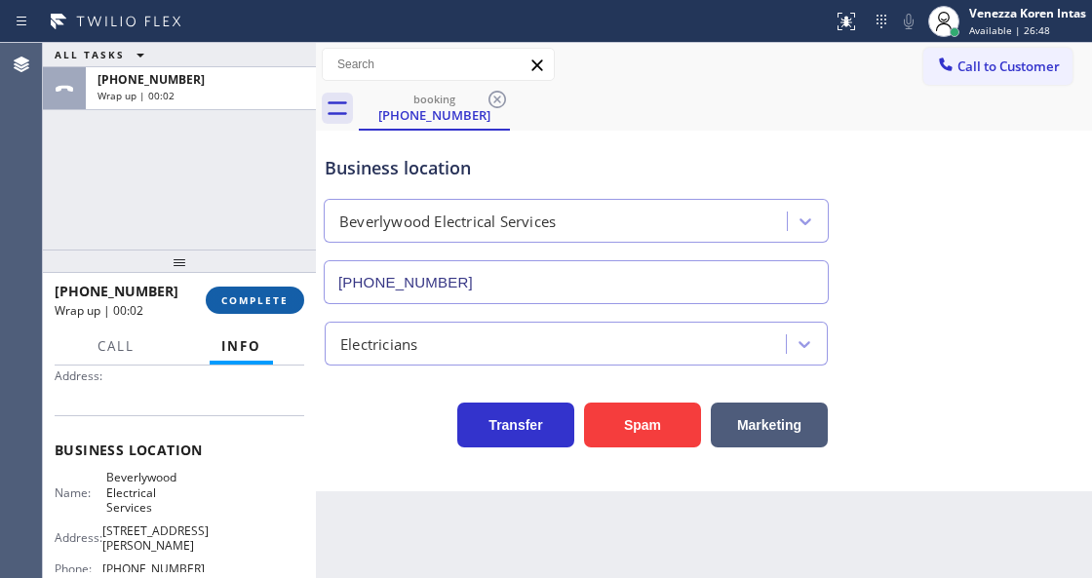
click at [290, 300] on button "COMPLETE" at bounding box center [255, 300] width 98 height 27
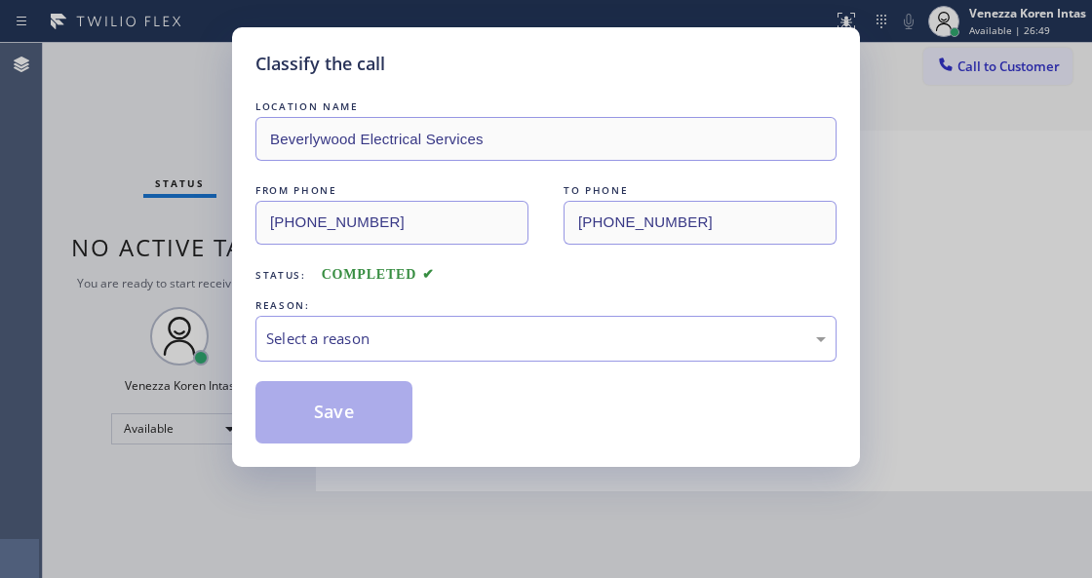
click at [449, 343] on div "Select a reason" at bounding box center [545, 338] width 559 height 22
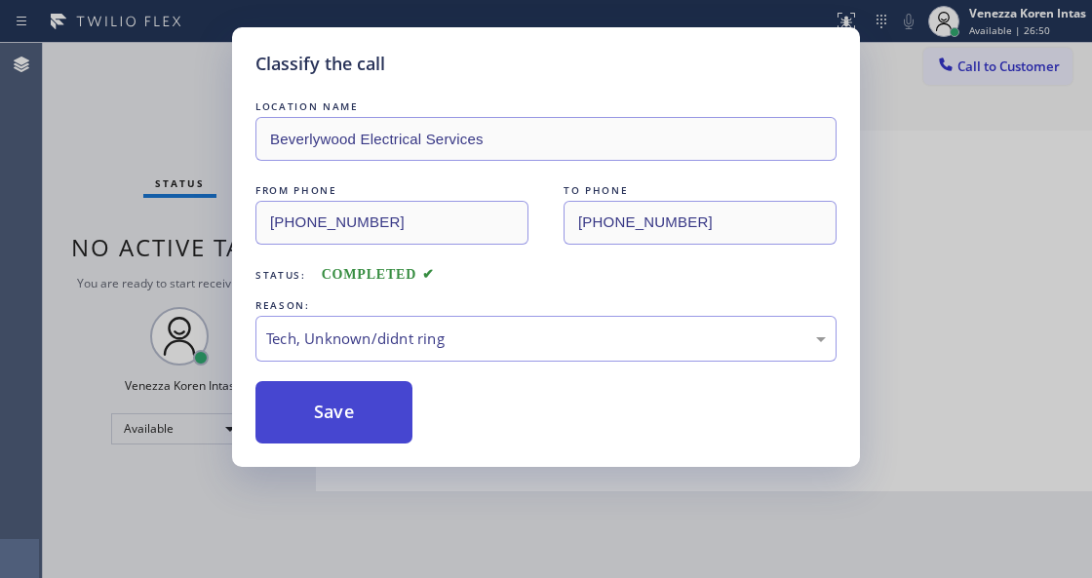
click at [400, 423] on button "Save" at bounding box center [333, 412] width 157 height 62
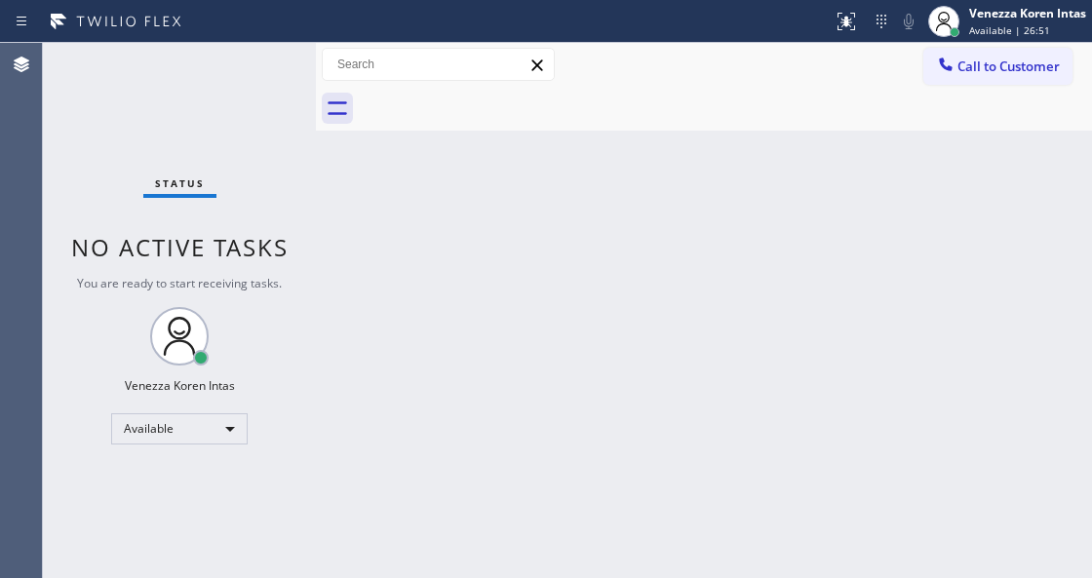
click at [208, 167] on div "Status No active tasks You are ready to start receiving tasks. Venezza Koren In…" at bounding box center [179, 310] width 273 height 535
drag, startPoint x: 384, startPoint y: 306, endPoint x: 374, endPoint y: 316, distance: 13.8
click at [377, 310] on div "Back to Dashboard Change Sender ID Customers Technicians Select a contact Outbo…" at bounding box center [704, 310] width 776 height 535
click at [542, 344] on div "Back to Dashboard Change Sender ID Customers Technicians Select a contact Outbo…" at bounding box center [704, 310] width 776 height 535
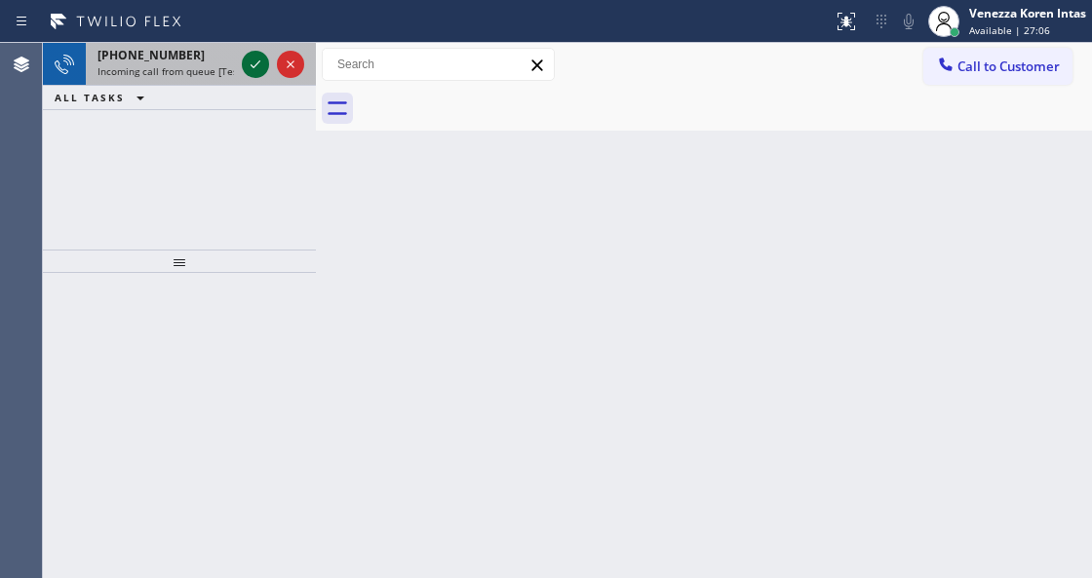
click at [253, 66] on icon at bounding box center [255, 64] width 10 height 8
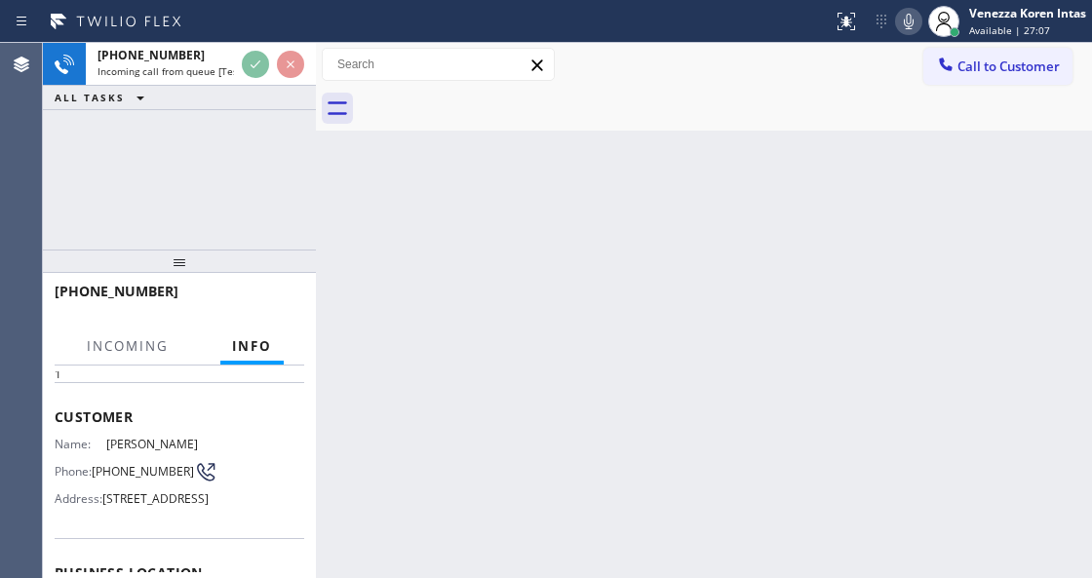
scroll to position [195, 0]
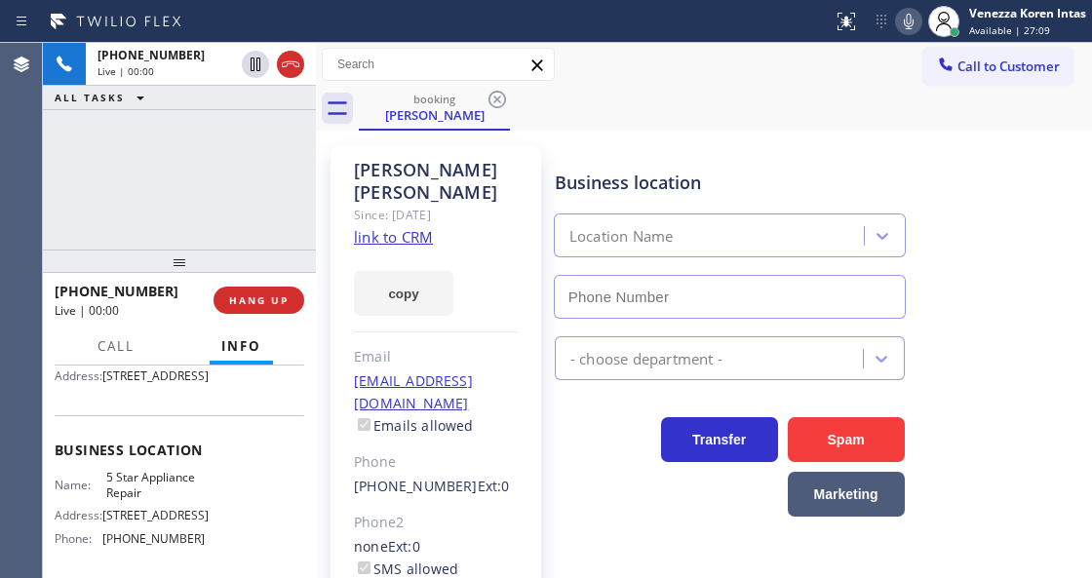
type input "[PHONE_NUMBER]"
click at [405, 227] on link "link to CRM" at bounding box center [393, 236] width 79 height 19
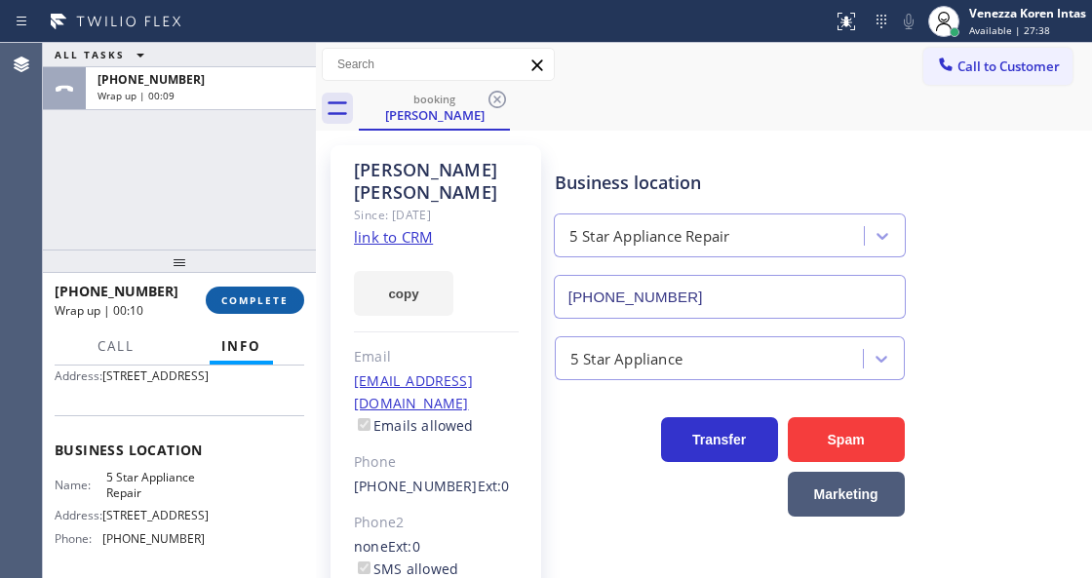
click at [259, 293] on span "COMPLETE" at bounding box center [254, 300] width 67 height 14
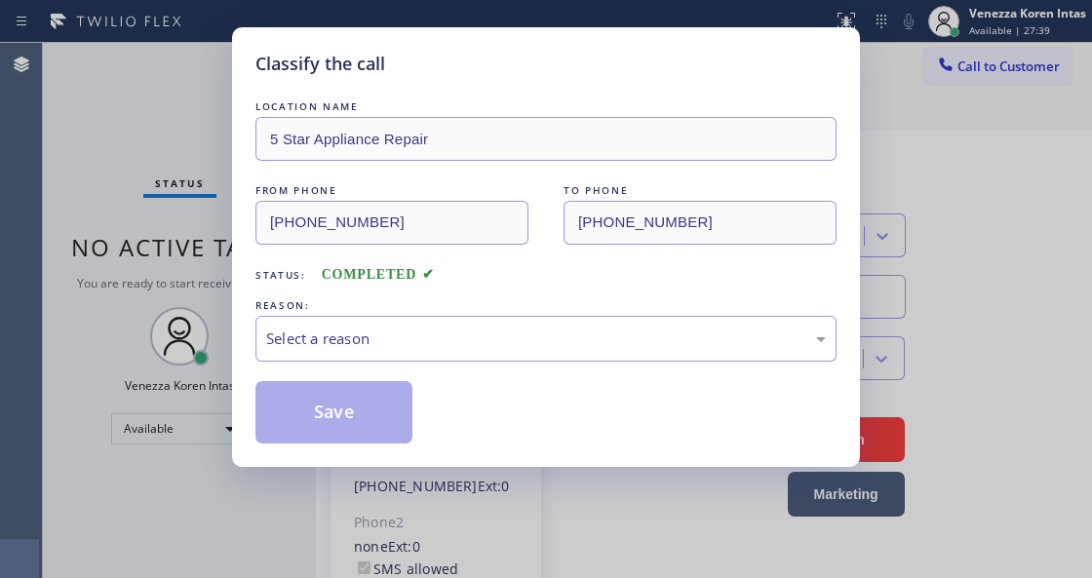
click at [412, 331] on div "Select a reason" at bounding box center [545, 338] width 559 height 22
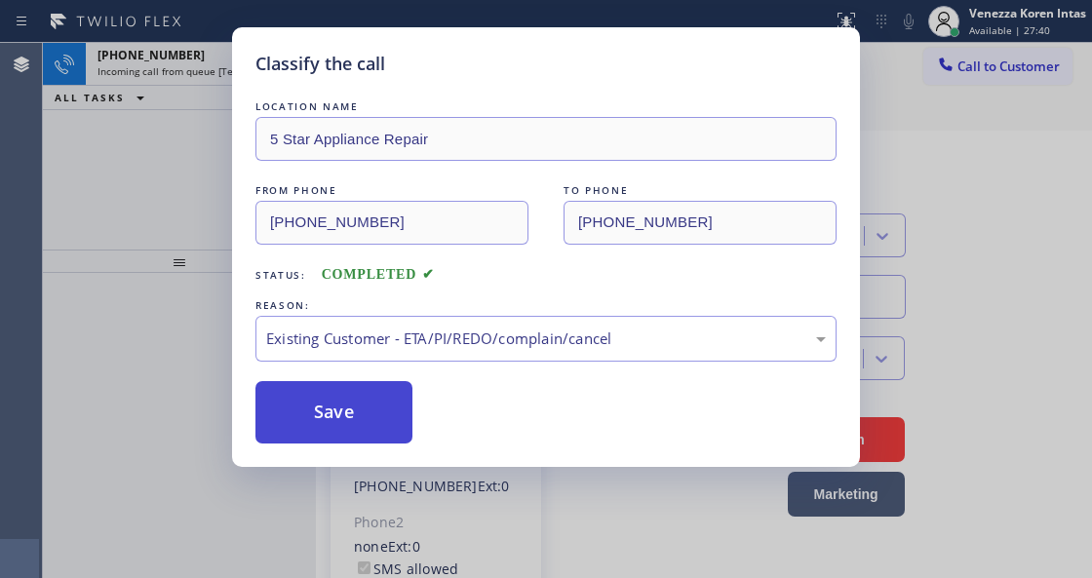
drag, startPoint x: 474, startPoint y: 443, endPoint x: 392, endPoint y: 415, distance: 86.6
click at [392, 414] on button "Save" at bounding box center [333, 412] width 157 height 62
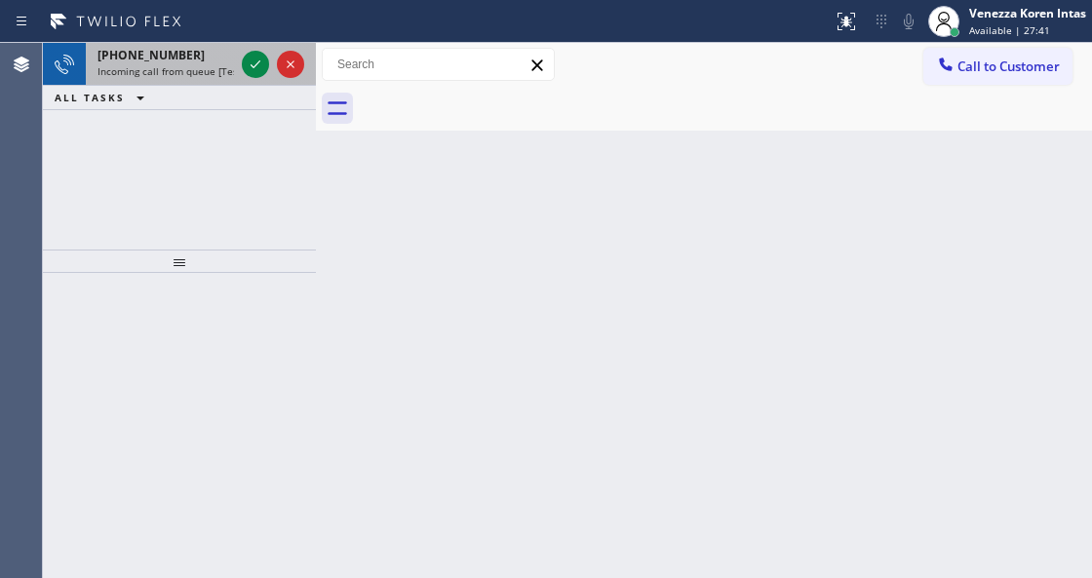
click at [251, 80] on div at bounding box center [273, 64] width 70 height 43
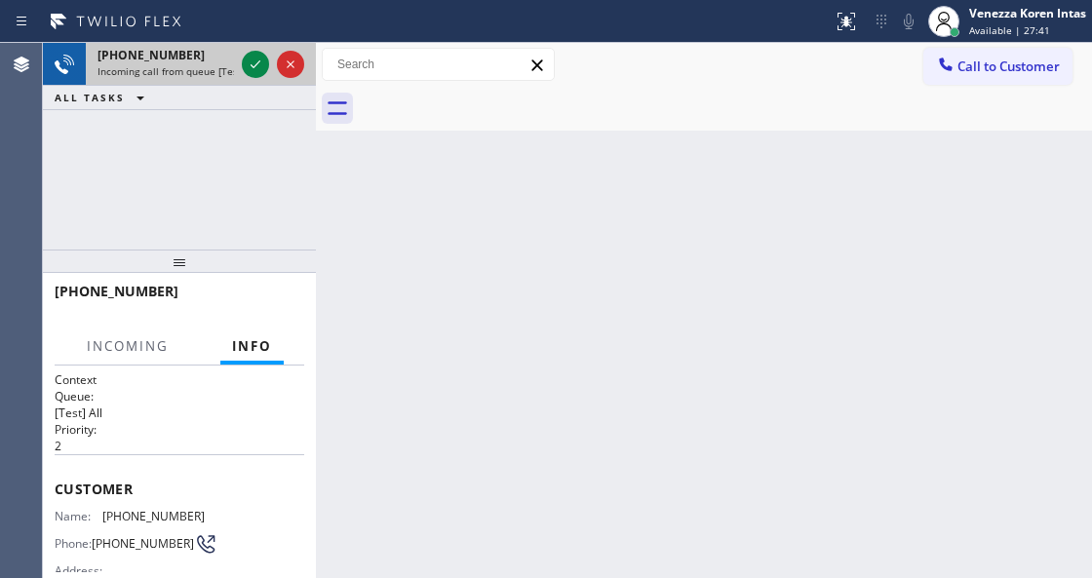
click at [253, 78] on div at bounding box center [273, 64] width 70 height 43
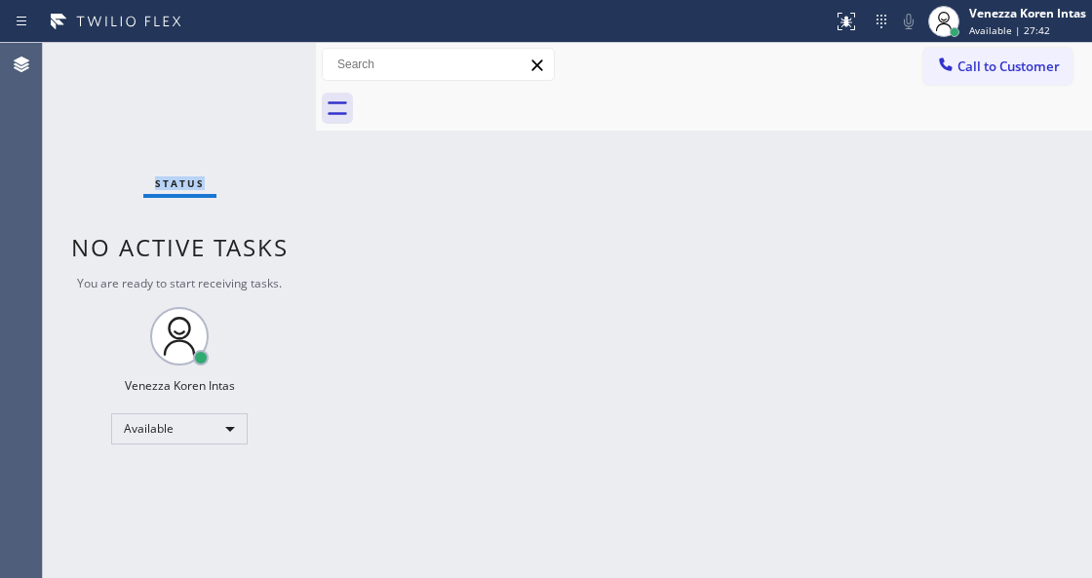
click at [253, 73] on div "Status No active tasks You are ready to start receiving tasks. Venezza Koren In…" at bounding box center [179, 310] width 273 height 535
click at [725, 173] on div "Back to Dashboard Change Sender ID Customers Technicians Select a contact Outbo…" at bounding box center [704, 310] width 776 height 535
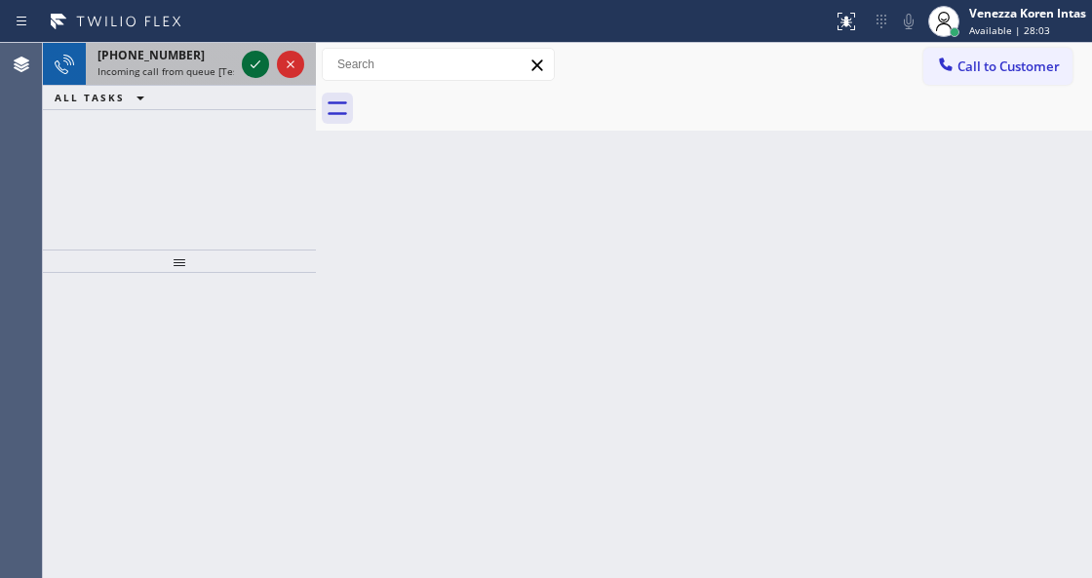
click at [256, 71] on icon at bounding box center [255, 64] width 23 height 23
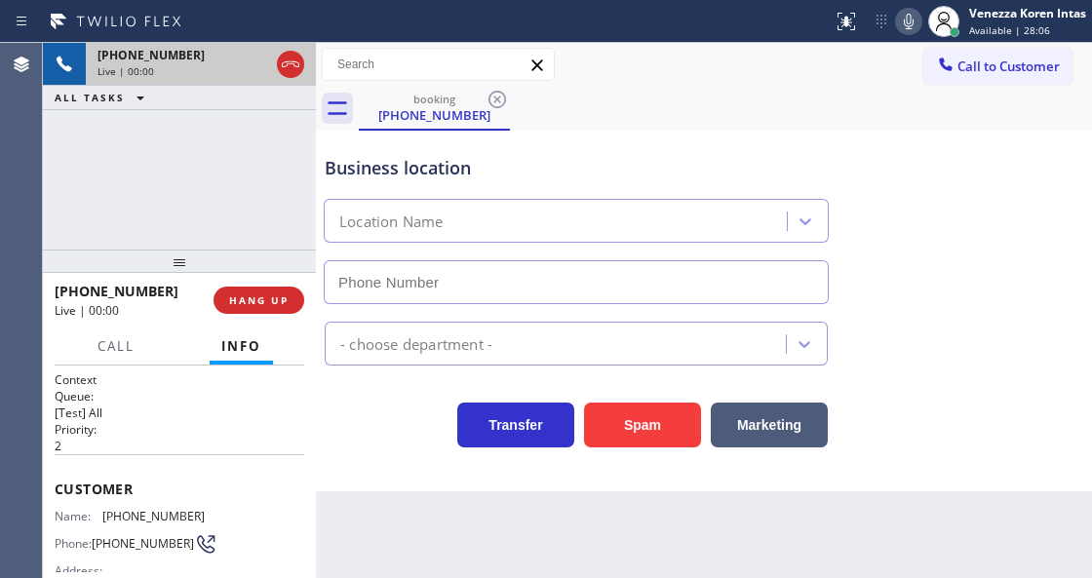
type input "[PHONE_NUMBER]"
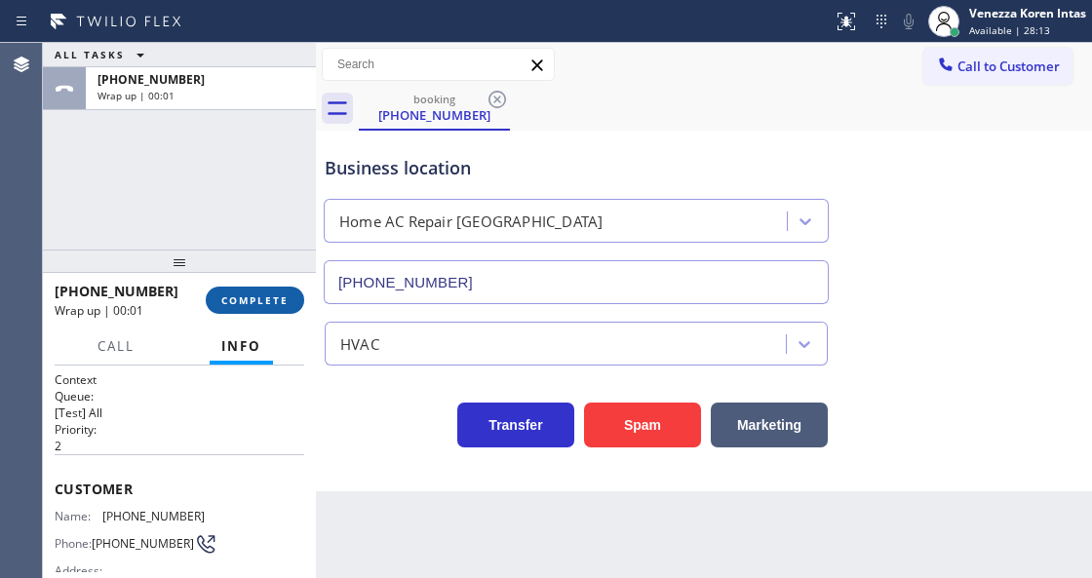
click at [283, 292] on button "COMPLETE" at bounding box center [255, 300] width 98 height 27
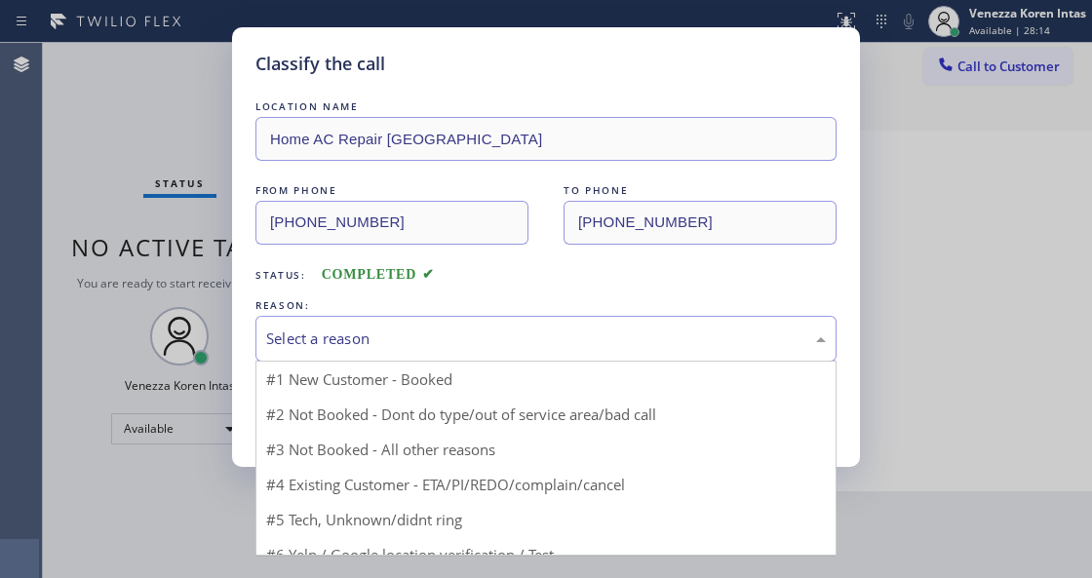
click at [405, 318] on div "Select a reason" at bounding box center [545, 339] width 581 height 46
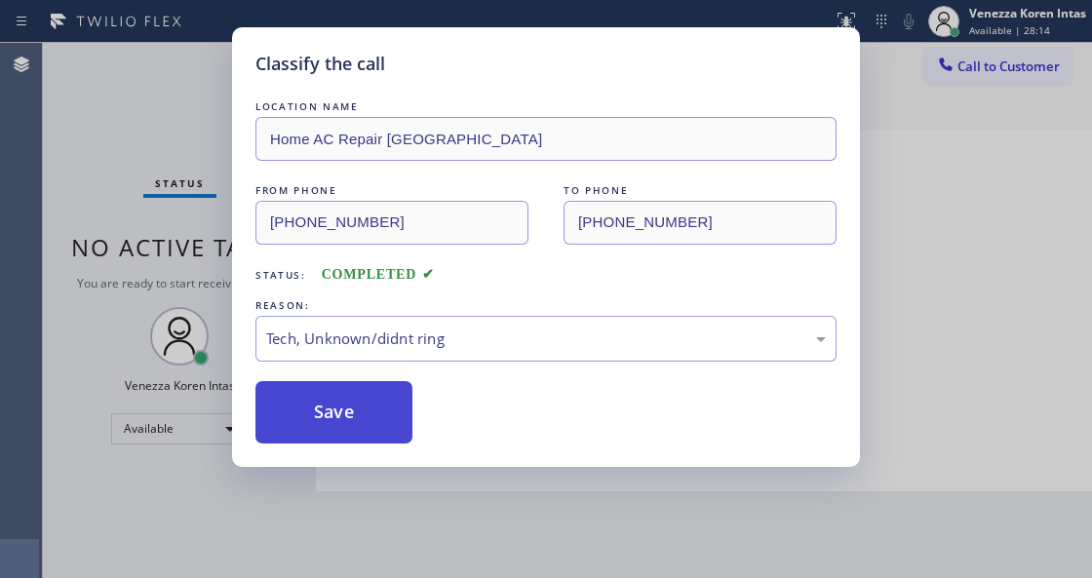
click at [382, 413] on button "Save" at bounding box center [333, 412] width 157 height 62
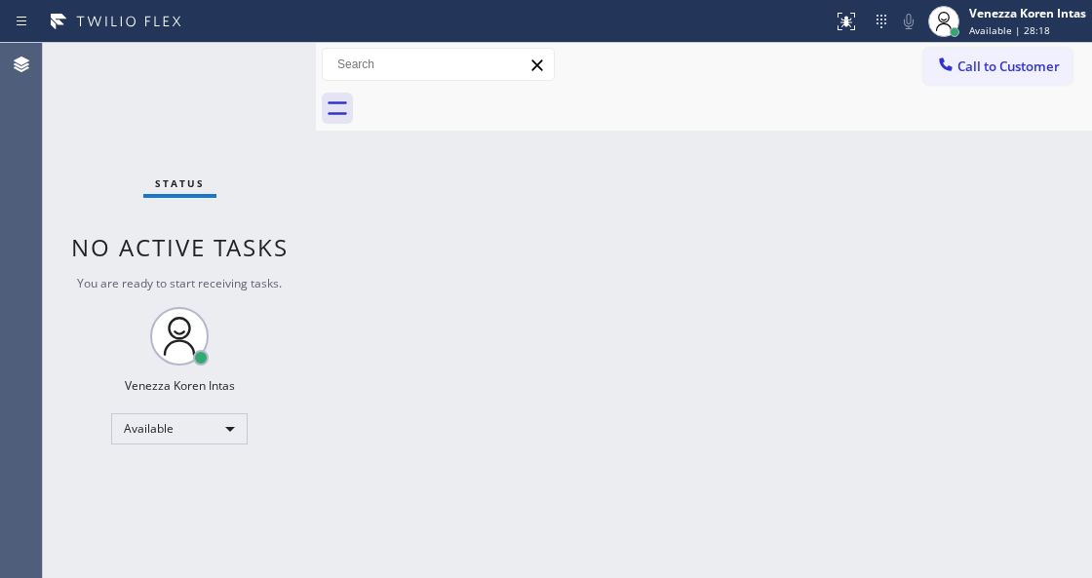
drag, startPoint x: 563, startPoint y: 150, endPoint x: 617, endPoint y: 233, distance: 98.7
click at [563, 151] on div "Back to Dashboard Change Sender ID Customers Technicians Select a contact Outbo…" at bounding box center [704, 310] width 776 height 535
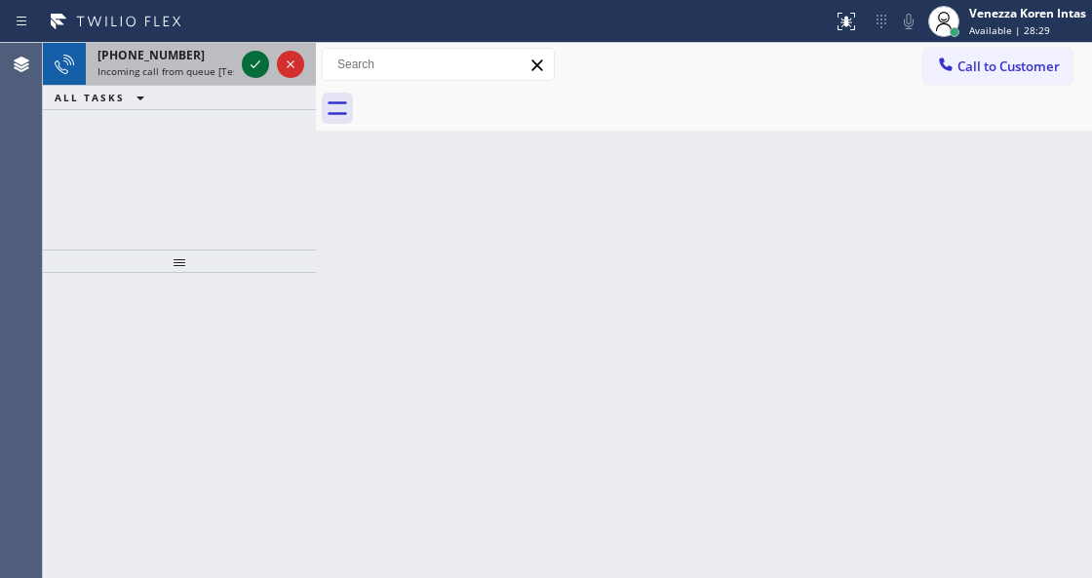
click at [257, 68] on icon at bounding box center [255, 64] width 23 height 23
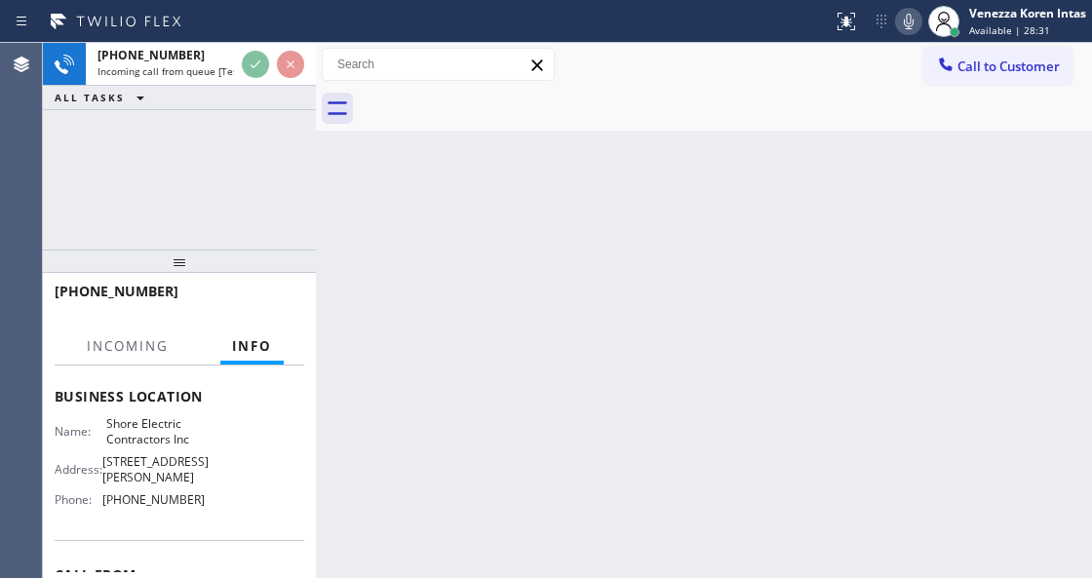
scroll to position [259, 0]
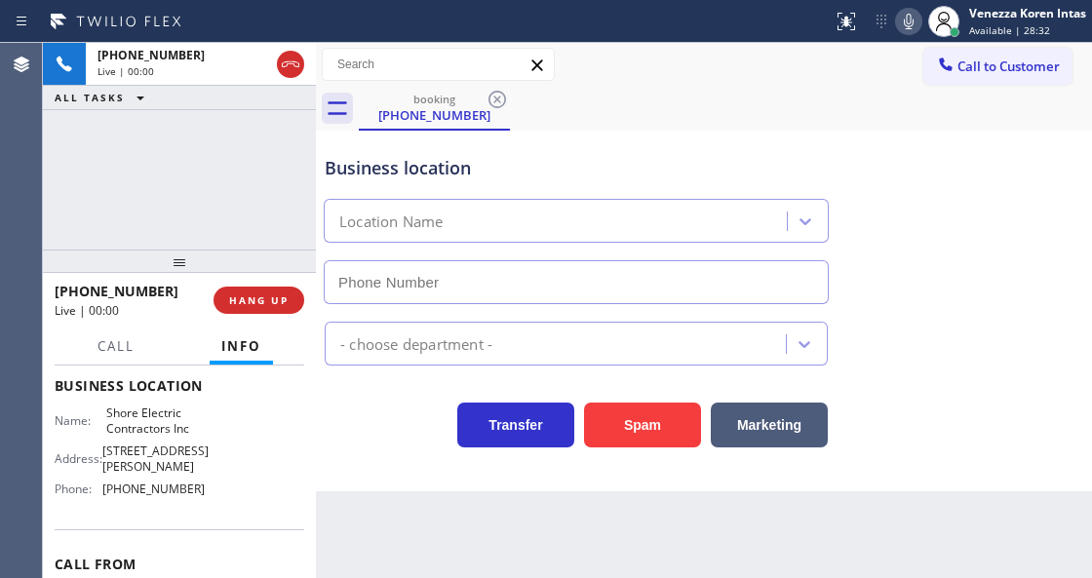
type input "[PHONE_NUMBER]"
click at [255, 272] on div at bounding box center [179, 260] width 273 height 23
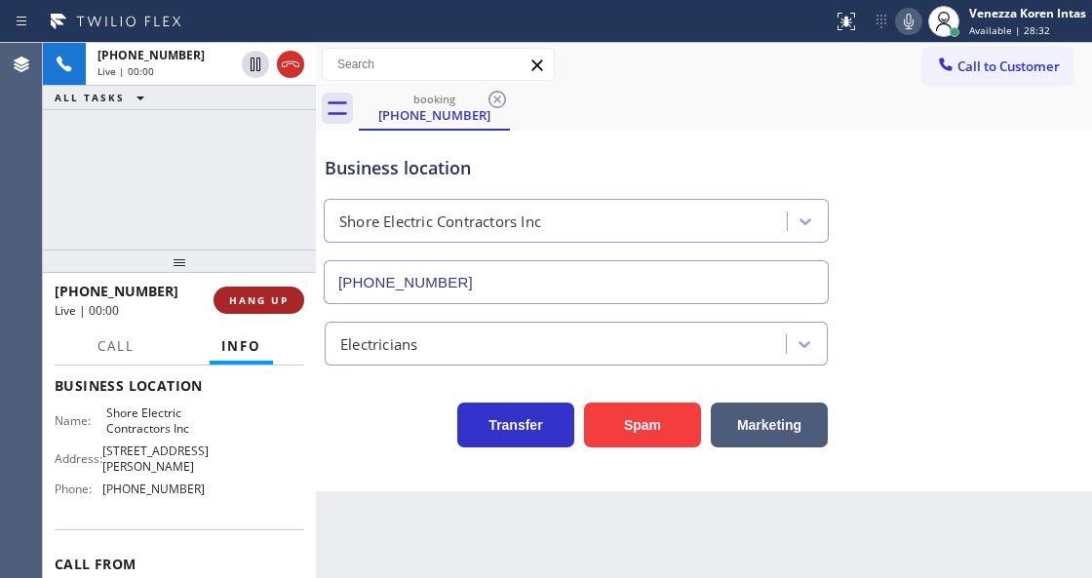
click at [267, 305] on span "HANG UP" at bounding box center [258, 300] width 59 height 14
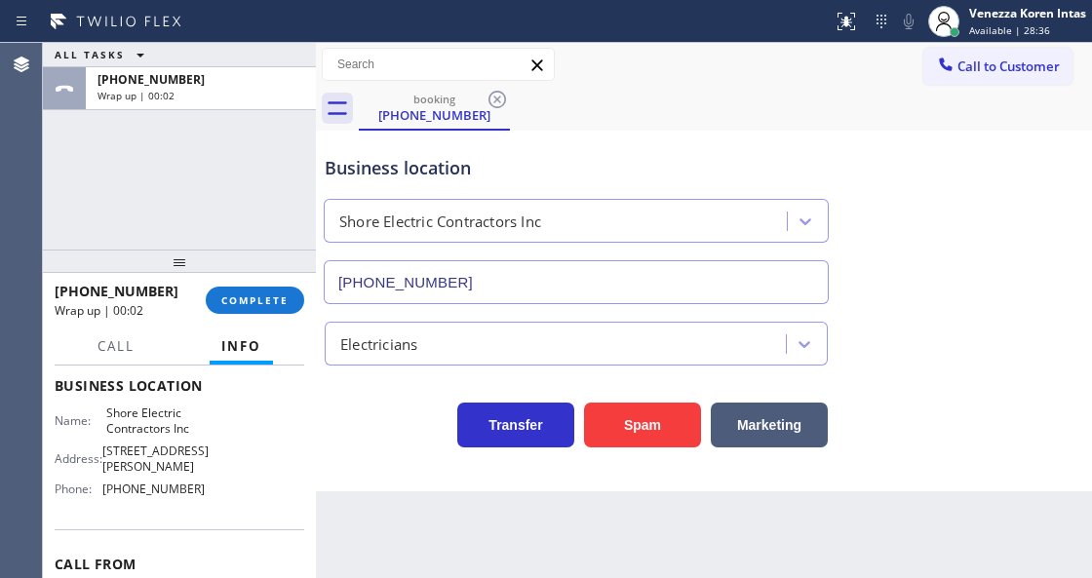
click at [199, 283] on div "+18483640953 Wrap up | 00:02" at bounding box center [130, 300] width 151 height 51
click at [265, 305] on span "COMPLETE" at bounding box center [254, 300] width 67 height 14
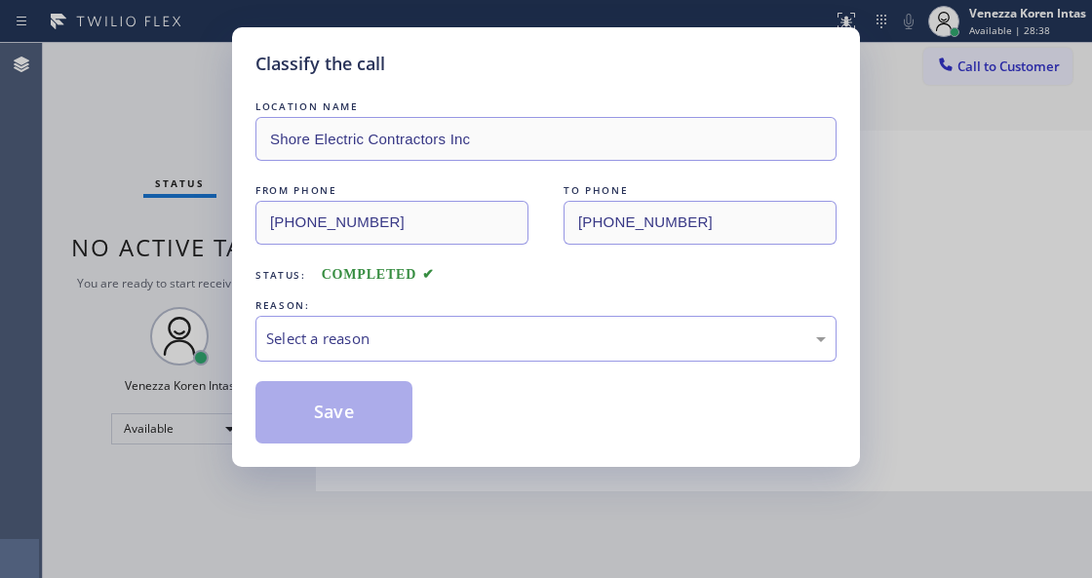
click at [450, 356] on div "Select a reason" at bounding box center [545, 339] width 581 height 46
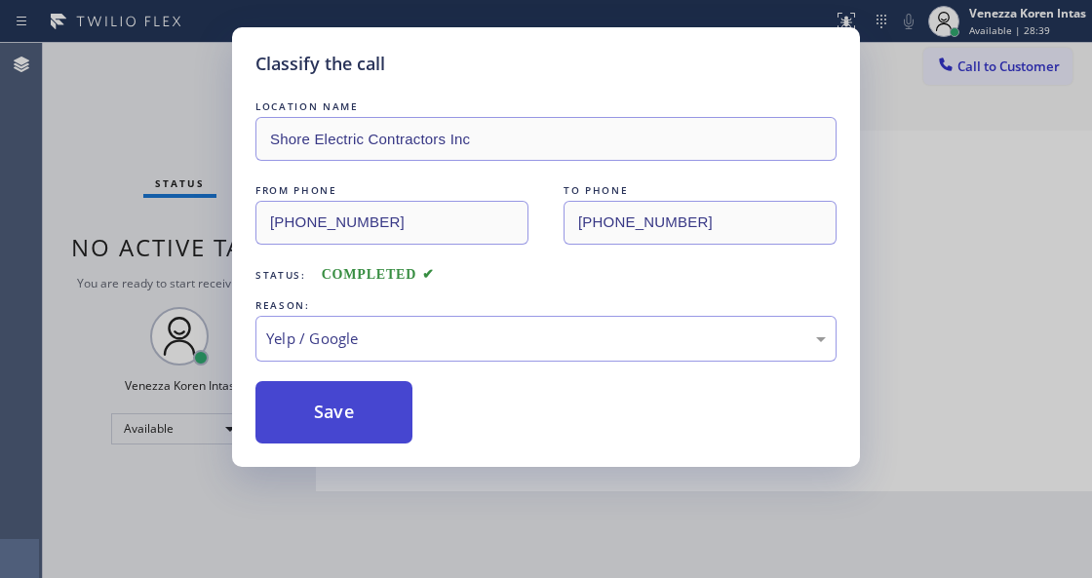
click at [383, 427] on button "Save" at bounding box center [333, 412] width 157 height 62
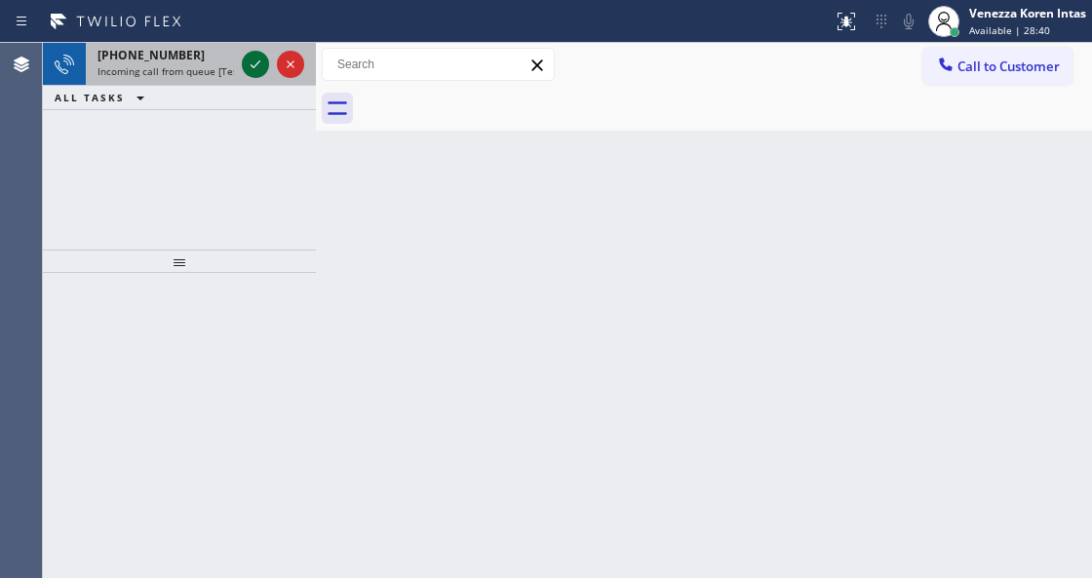
click at [252, 62] on icon at bounding box center [255, 64] width 23 height 23
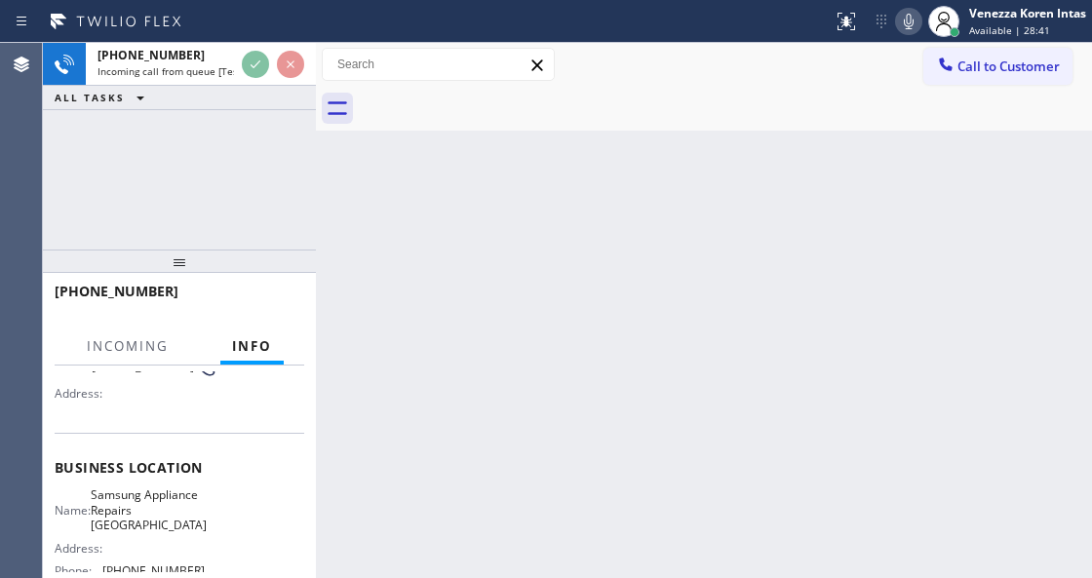
scroll to position [195, 0]
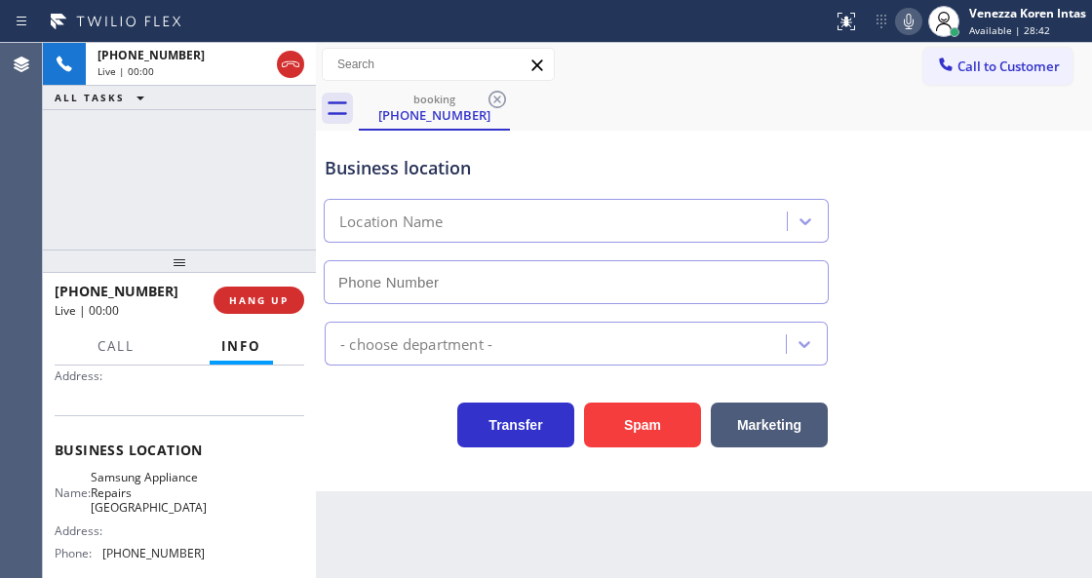
type input "[PHONE_NUMBER]"
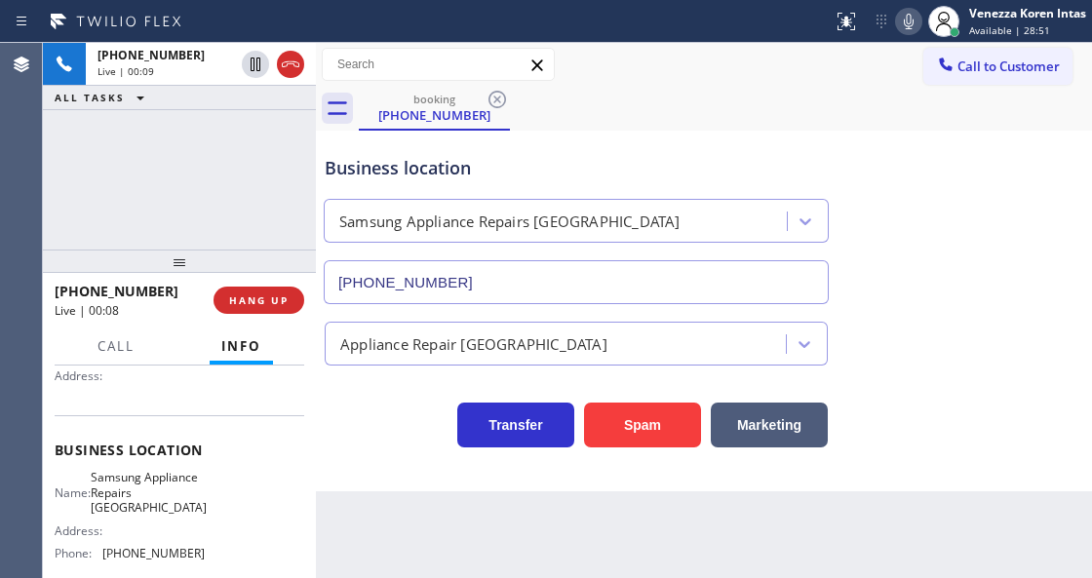
click at [444, 133] on div "Business location Samsung Appliance Repairs San Francisco (415) 480-7108" at bounding box center [704, 216] width 766 height 176
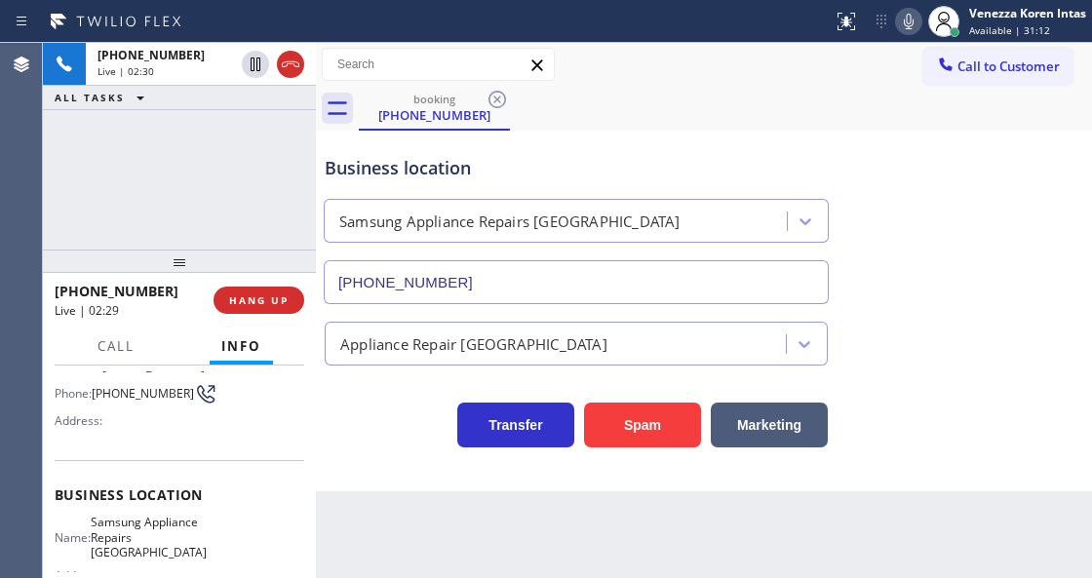
scroll to position [64, 0]
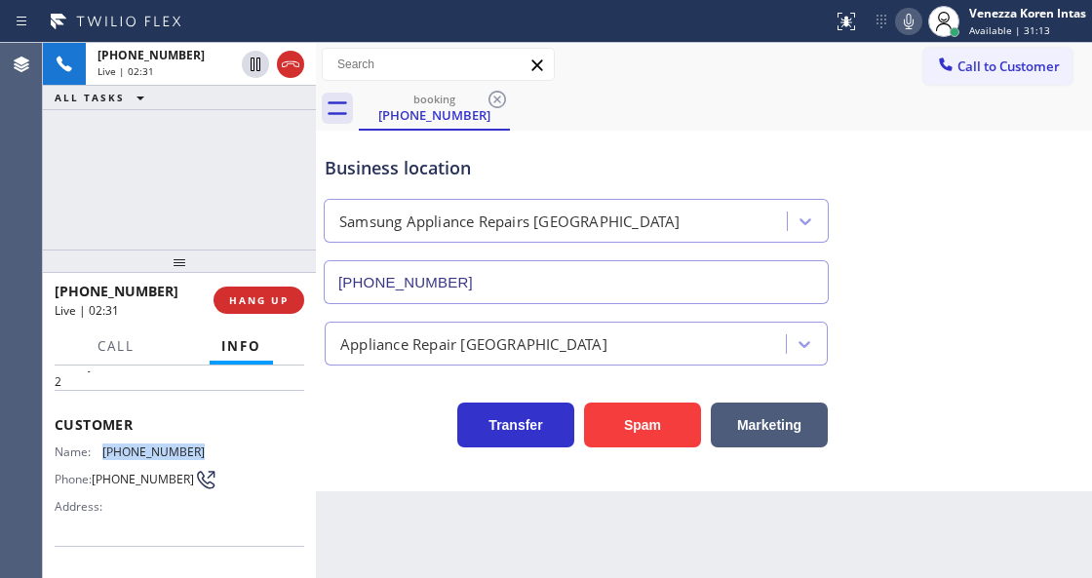
drag, startPoint x: 199, startPoint y: 442, endPoint x: 98, endPoint y: 447, distance: 100.5
click at [98, 447] on div "Name: (415) 830-7516 Phone: (415) 830-7516 Address:" at bounding box center [179, 482] width 249 height 77
copy div "[PHONE_NUMBER]"
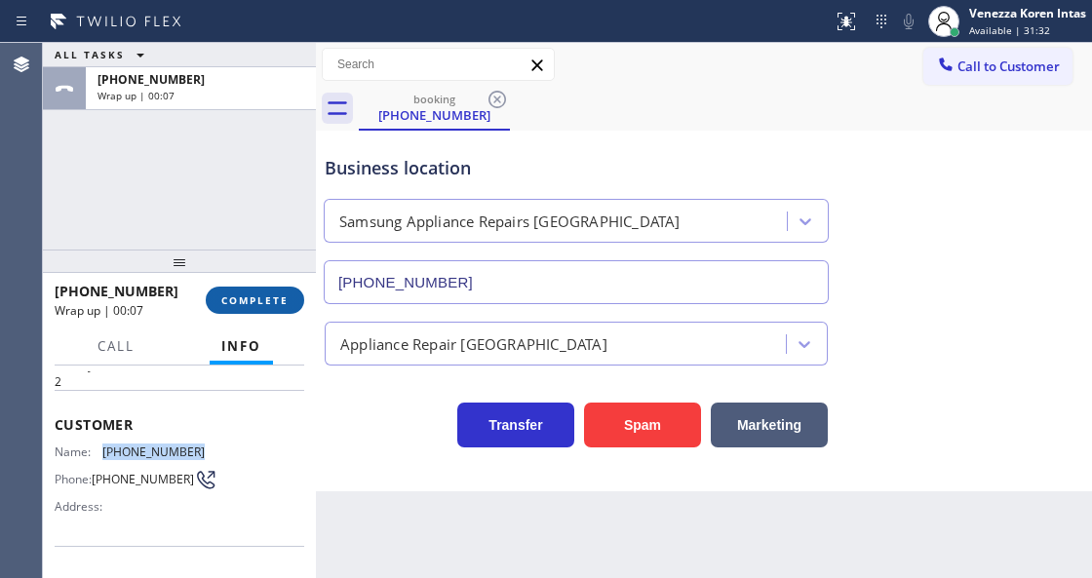
click at [261, 306] on span "COMPLETE" at bounding box center [254, 300] width 67 height 14
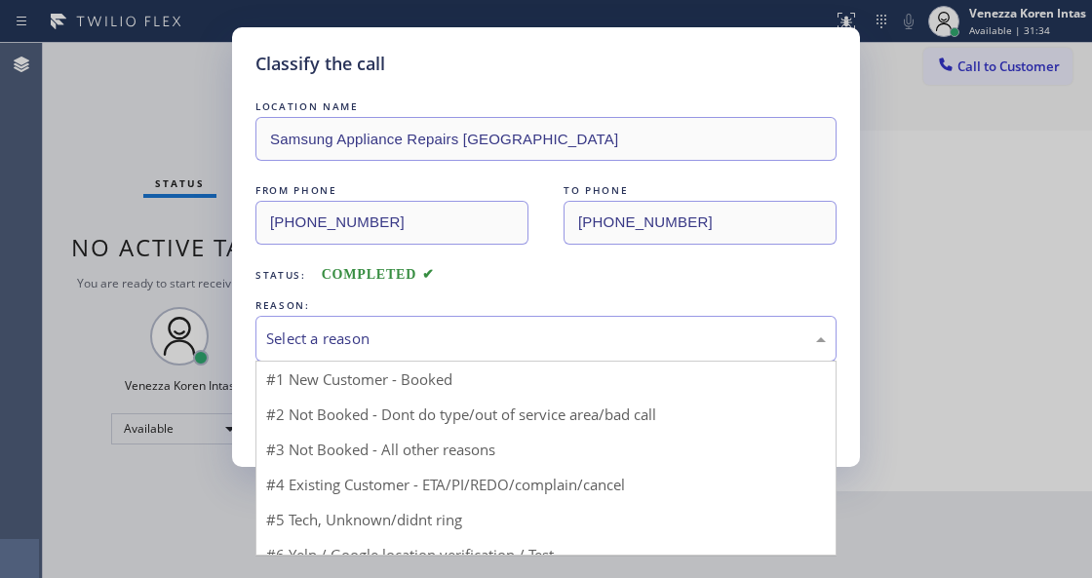
click at [449, 343] on div "Select a reason" at bounding box center [545, 338] width 559 height 22
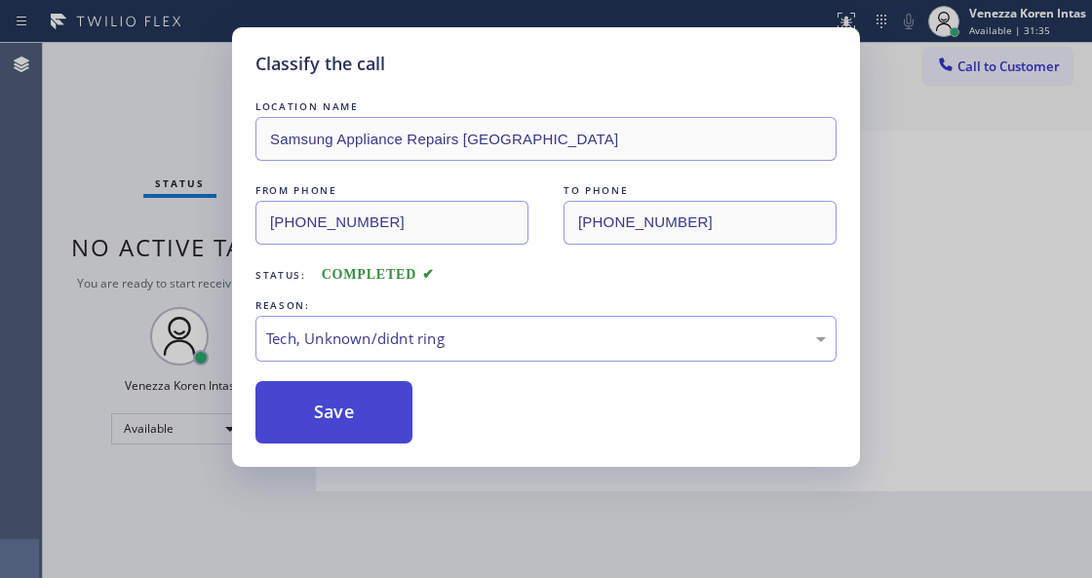
click at [370, 406] on button "Save" at bounding box center [333, 412] width 157 height 62
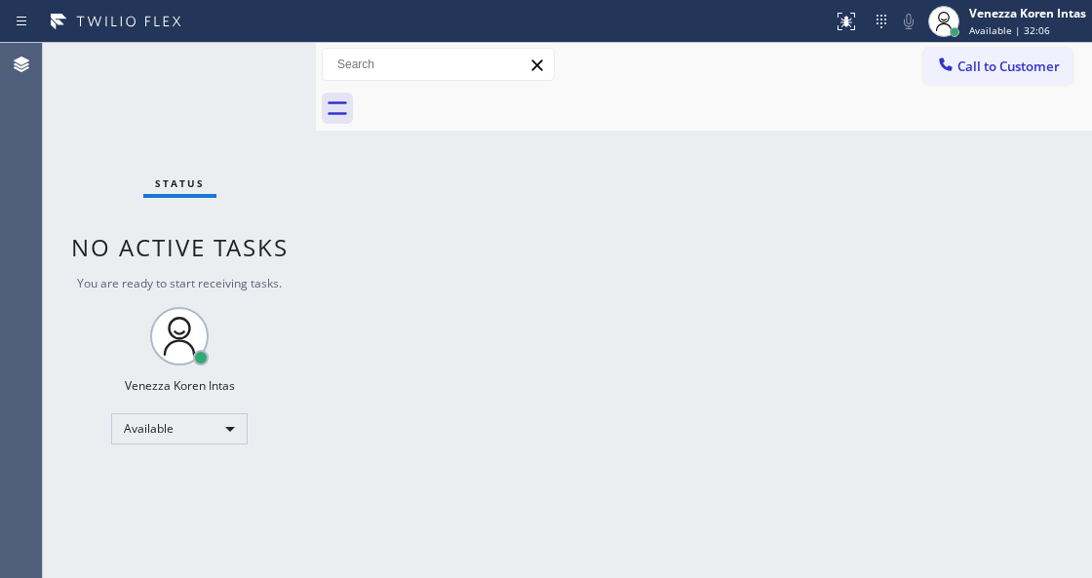
drag, startPoint x: 571, startPoint y: 166, endPoint x: 628, endPoint y: 270, distance: 118.6
click at [571, 167] on div "Back to Dashboard Change Sender ID Customers Technicians Select a contact Outbo…" at bounding box center [704, 310] width 776 height 535
click at [162, 114] on div "Status No active tasks You are ready to start receiving tasks. Venezza Koren In…" at bounding box center [179, 310] width 273 height 535
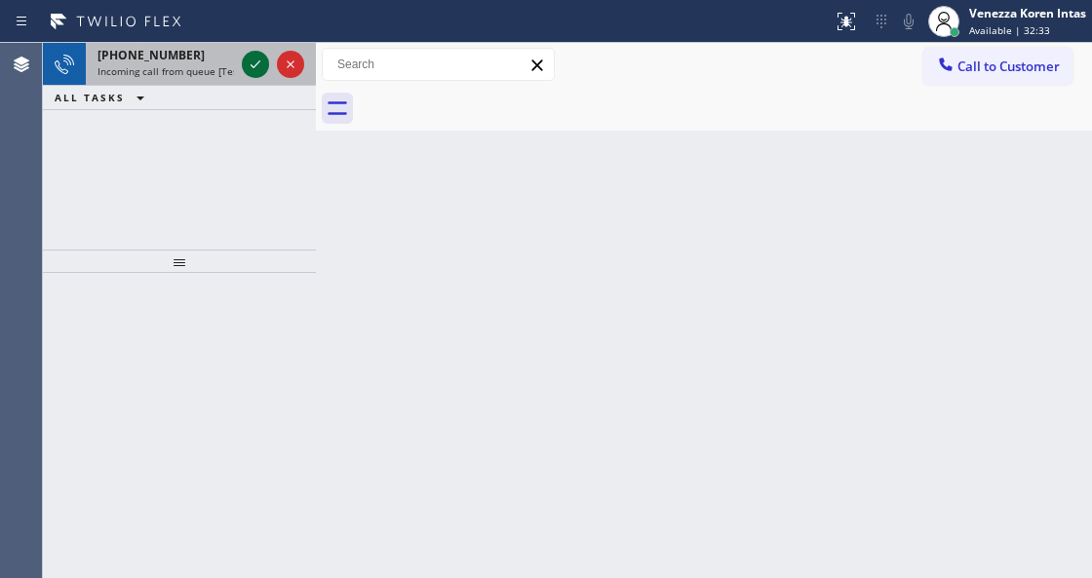
click at [247, 66] on icon at bounding box center [255, 64] width 23 height 23
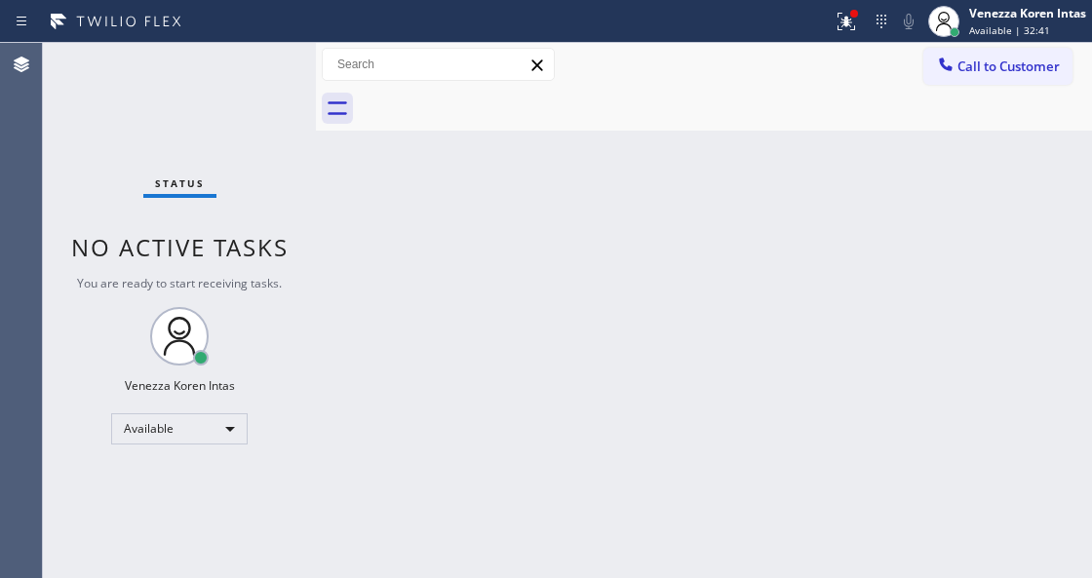
click at [493, 236] on div "Back to Dashboard Change Sender ID Customers Technicians Select a contact Outbo…" at bounding box center [704, 310] width 776 height 535
click at [254, 101] on div "Status No active tasks You are ready to start receiving tasks. Venezza Koren In…" at bounding box center [179, 310] width 273 height 535
click at [380, 310] on div "Back to Dashboard Change Sender ID Customers Technicians Select a contact Outbo…" at bounding box center [704, 310] width 776 height 535
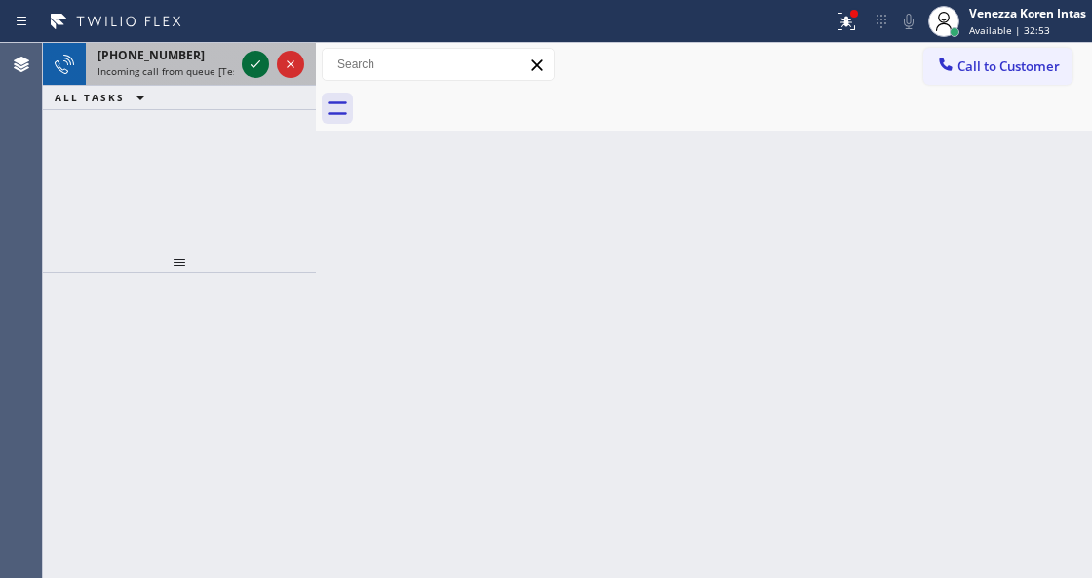
click at [249, 63] on icon at bounding box center [255, 64] width 23 height 23
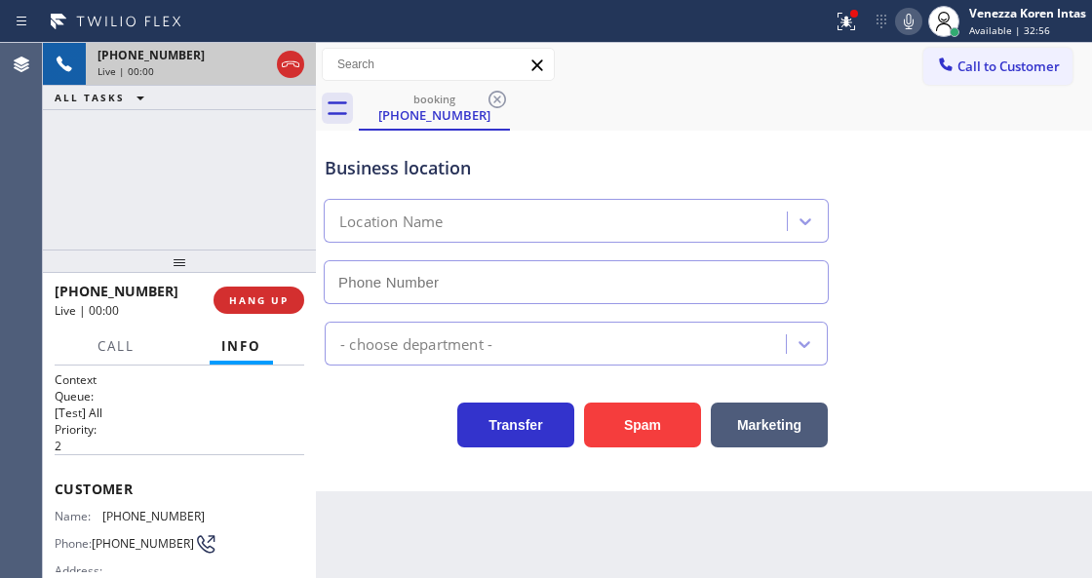
type input "[PHONE_NUMBER]"
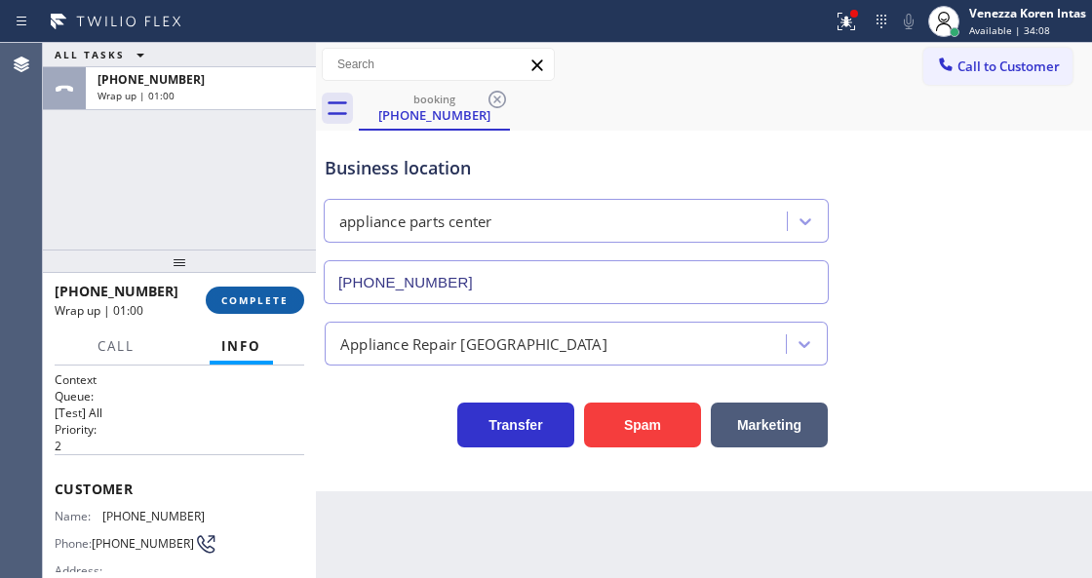
click at [283, 296] on span "COMPLETE" at bounding box center [254, 300] width 67 height 14
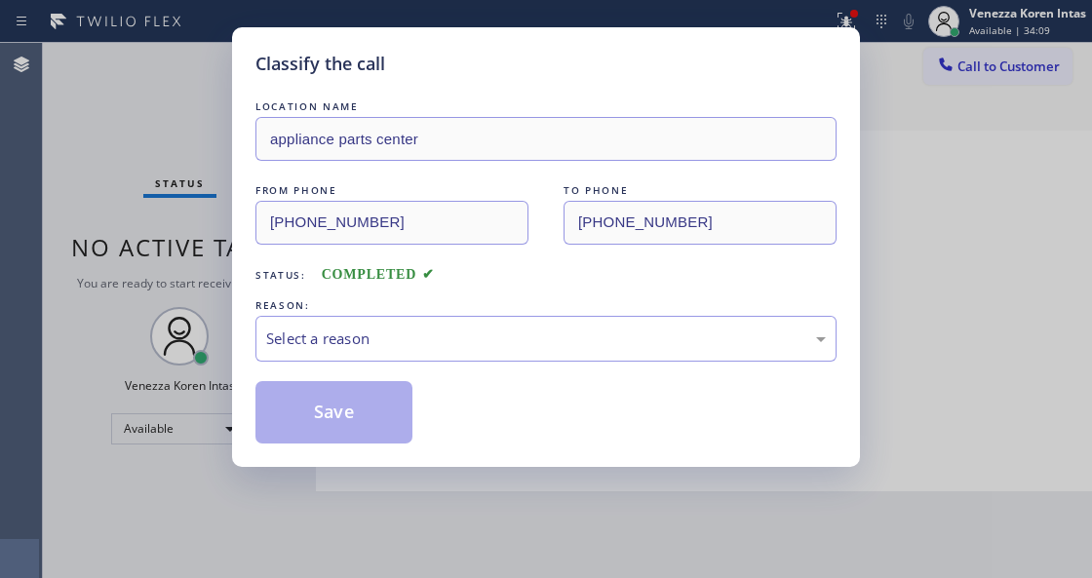
click at [415, 337] on div "Select a reason" at bounding box center [545, 338] width 559 height 22
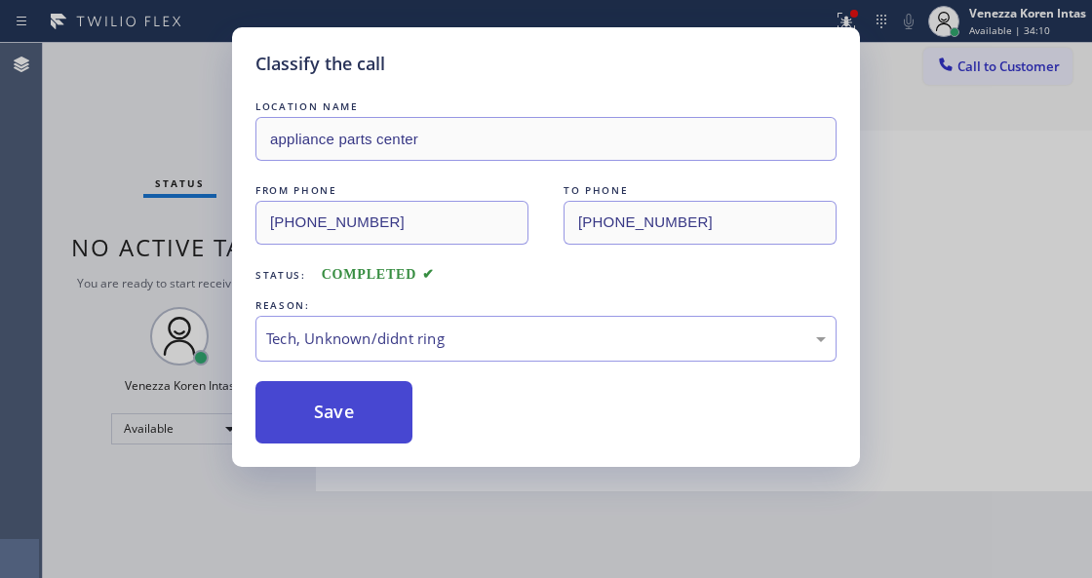
click at [391, 441] on button "Save" at bounding box center [333, 412] width 157 height 62
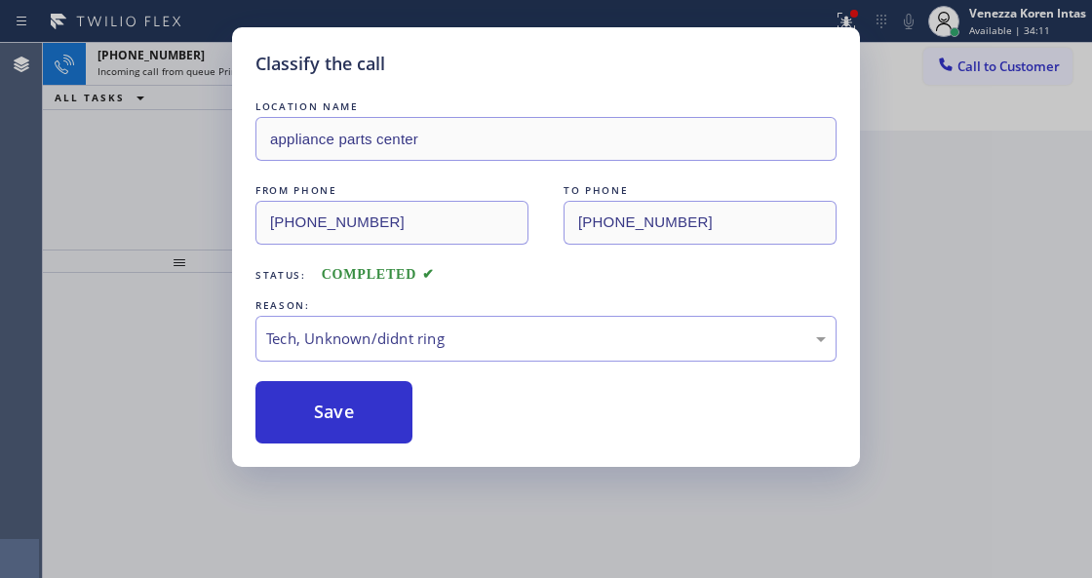
click at [448, 531] on div "Classify the call LOCATION NAME appliance parts center FROM PHONE (817) 823-309…" at bounding box center [546, 289] width 1092 height 578
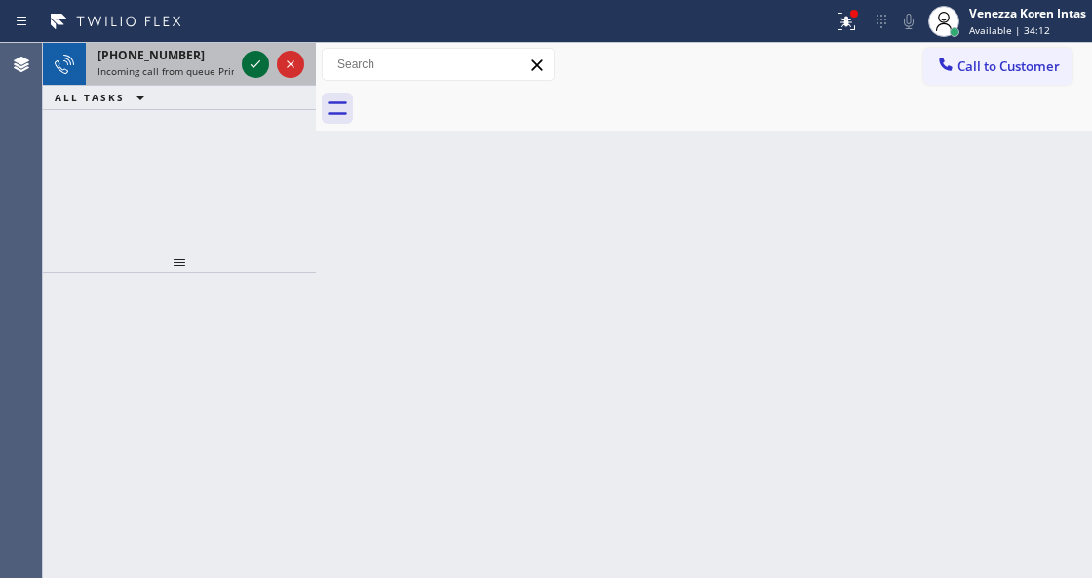
click at [253, 64] on icon at bounding box center [255, 64] width 23 height 23
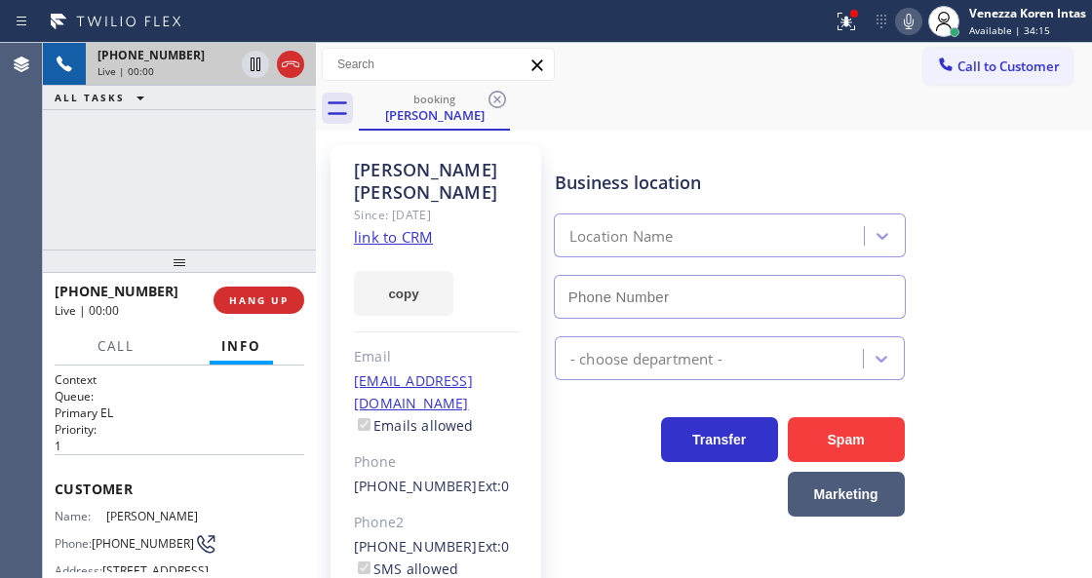
type input "(805) 608-4684"
click at [417, 227] on link "link to CRM" at bounding box center [393, 236] width 79 height 19
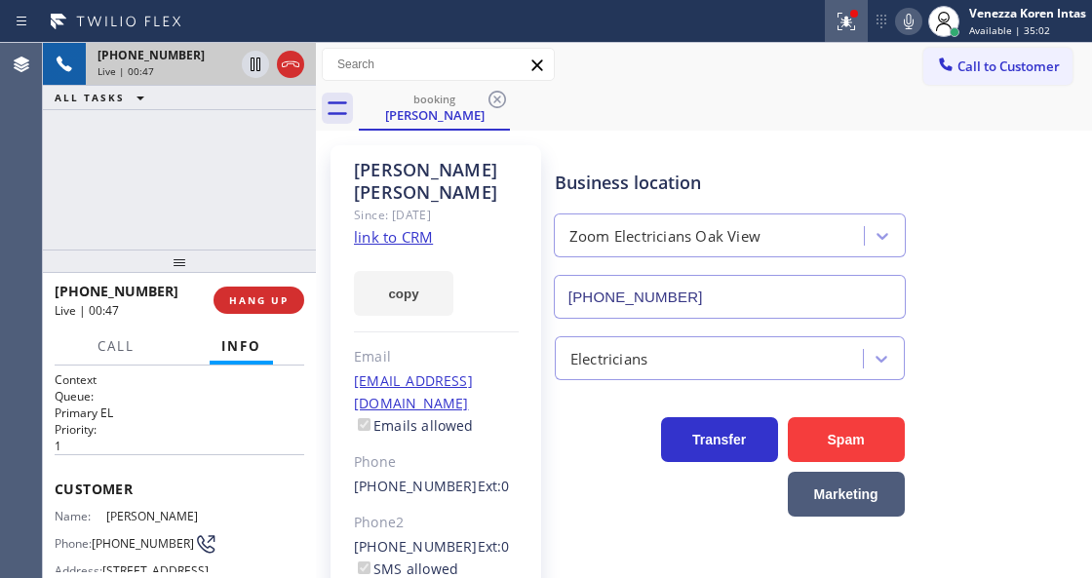
click at [861, 19] on div at bounding box center [846, 21] width 43 height 23
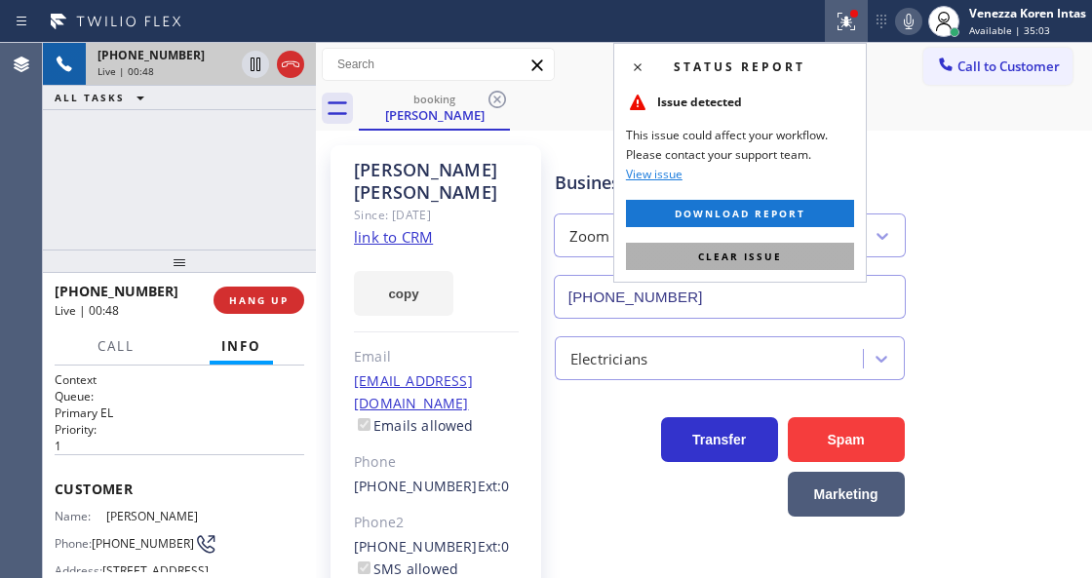
drag, startPoint x: 821, startPoint y: 255, endPoint x: 873, endPoint y: 106, distance: 158.1
click at [822, 255] on button "Clear issue" at bounding box center [740, 256] width 228 height 27
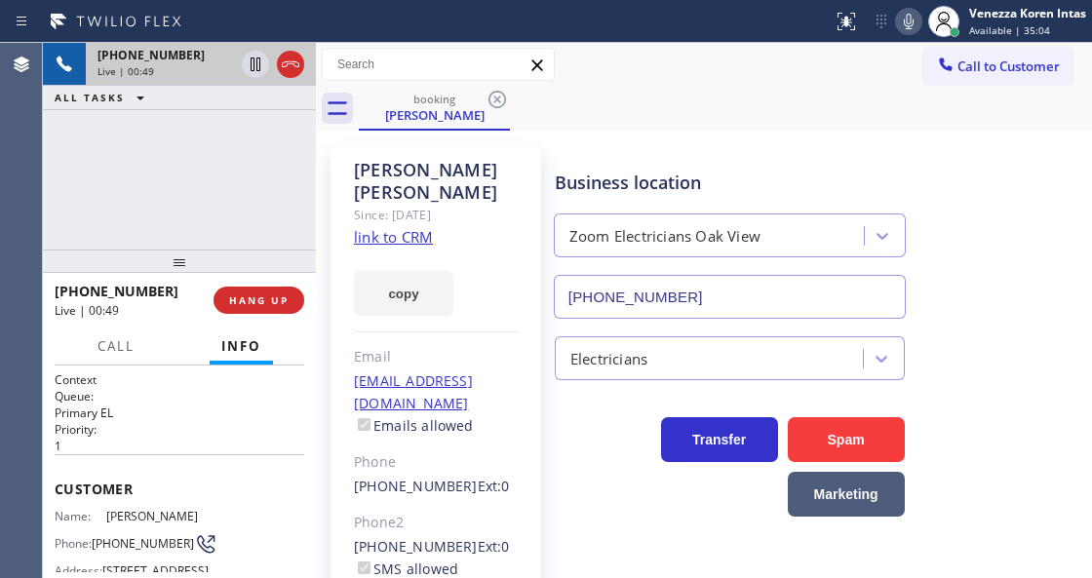
click at [898, 28] on icon at bounding box center [908, 21] width 23 height 23
click at [897, 21] on icon at bounding box center [908, 21] width 23 height 23
click at [103, 353] on span "Call" at bounding box center [115, 346] width 37 height 18
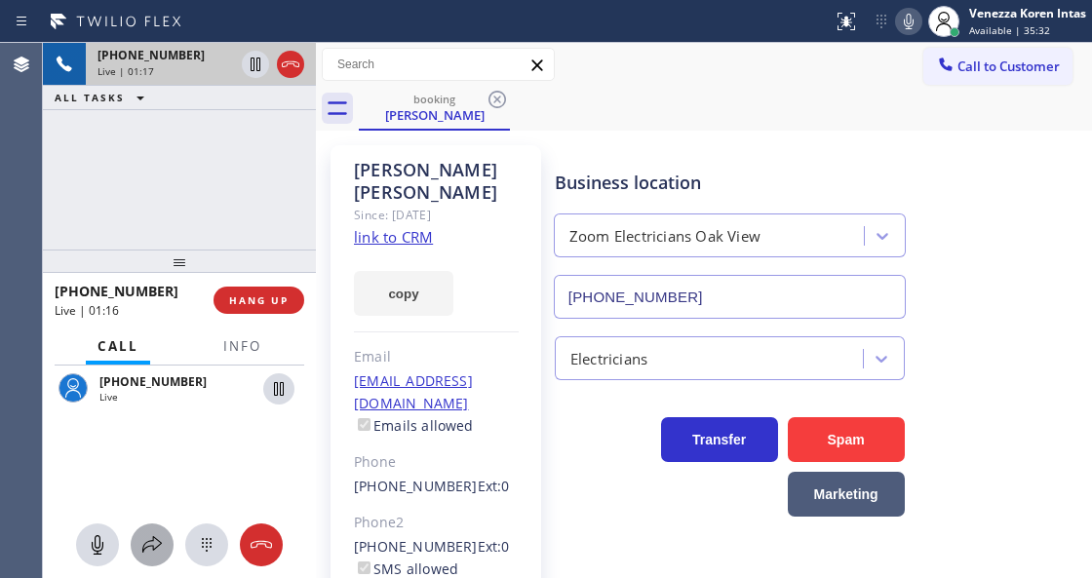
click at [152, 544] on icon at bounding box center [151, 544] width 23 height 23
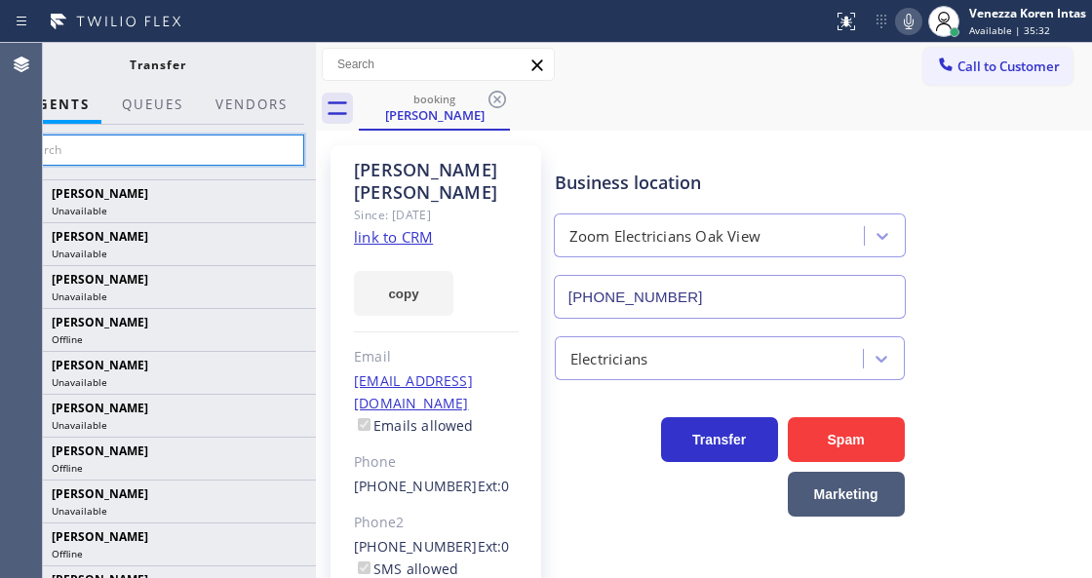
click at [212, 150] on input "text" at bounding box center [157, 149] width 293 height 31
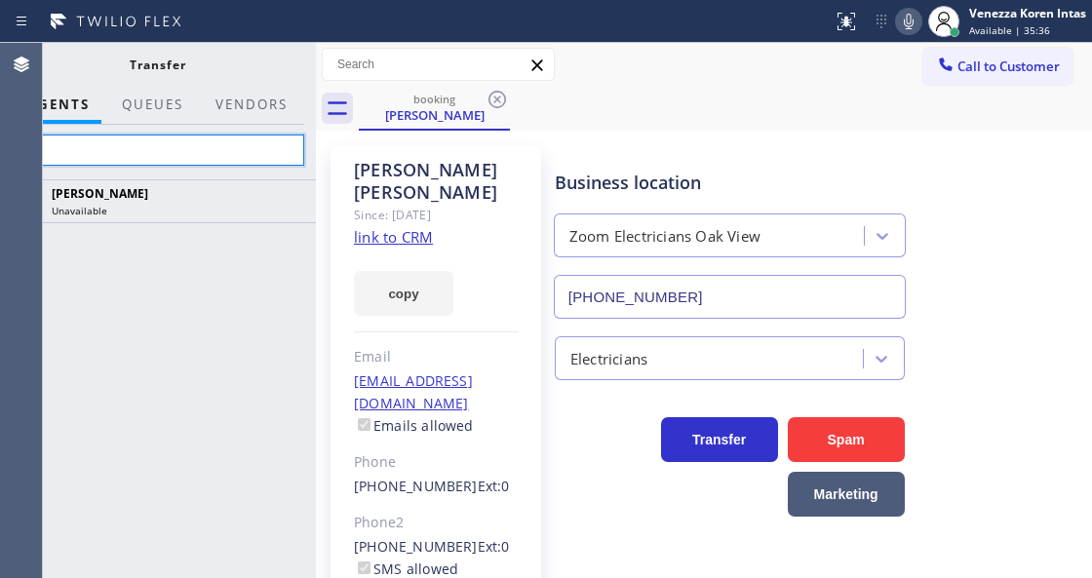
type input "l"
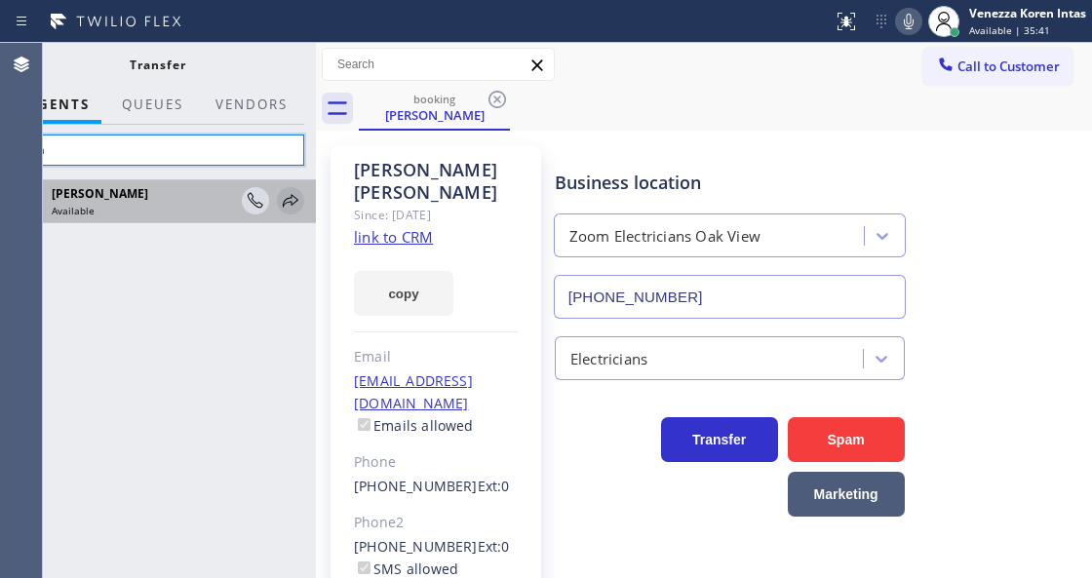
type input "lyka"
click at [291, 201] on icon at bounding box center [290, 200] width 23 height 23
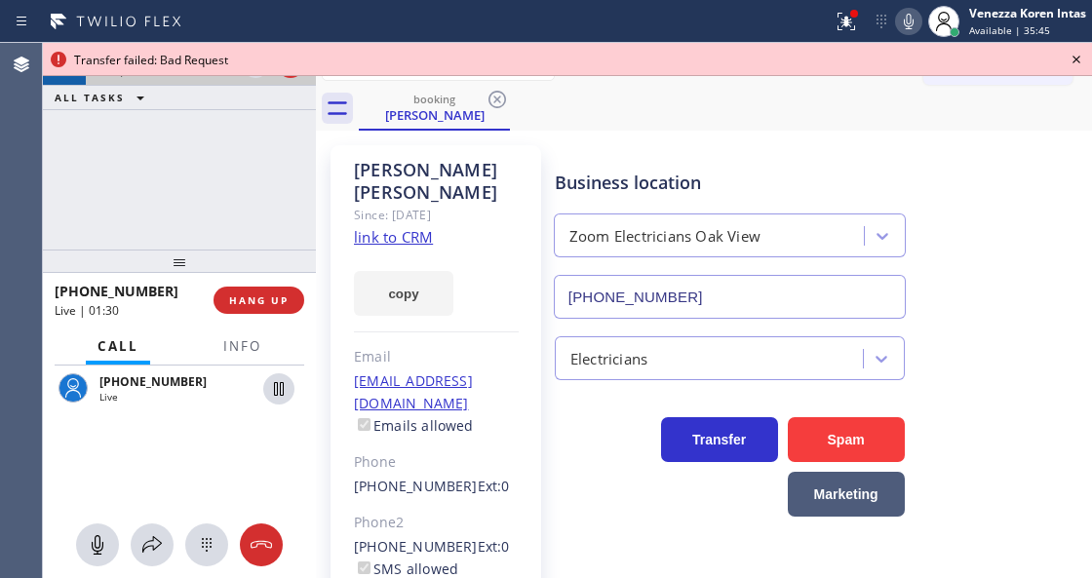
click at [228, 207] on div "+18052231548 Live | 01:30 ALL TASKS ALL TASKS ACTIVE TASKS TASKS IN WRAP UP" at bounding box center [179, 146] width 273 height 207
click at [1070, 62] on icon at bounding box center [1075, 59] width 23 height 23
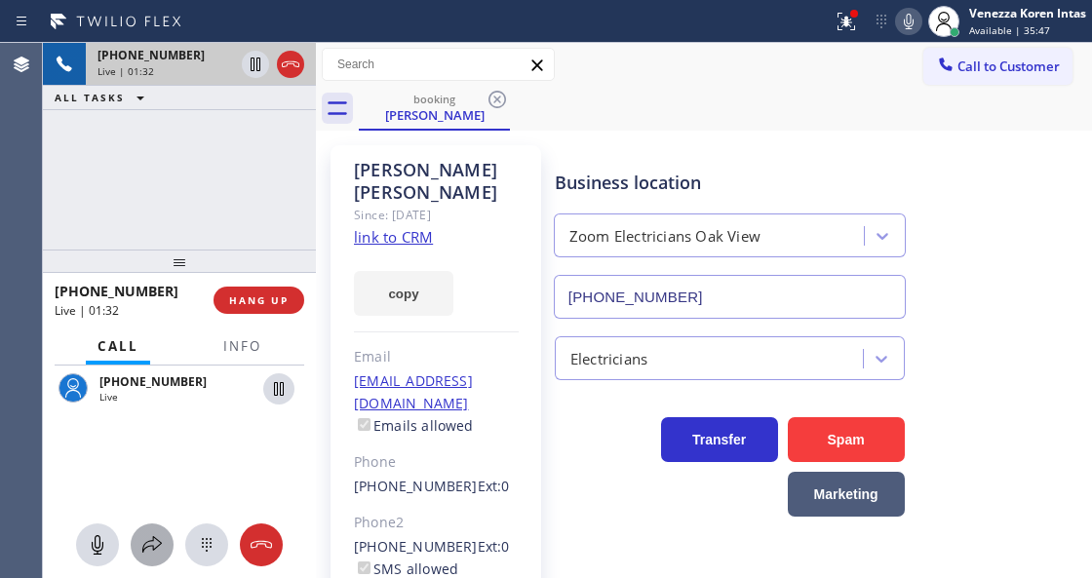
click at [158, 548] on icon at bounding box center [151, 544] width 23 height 23
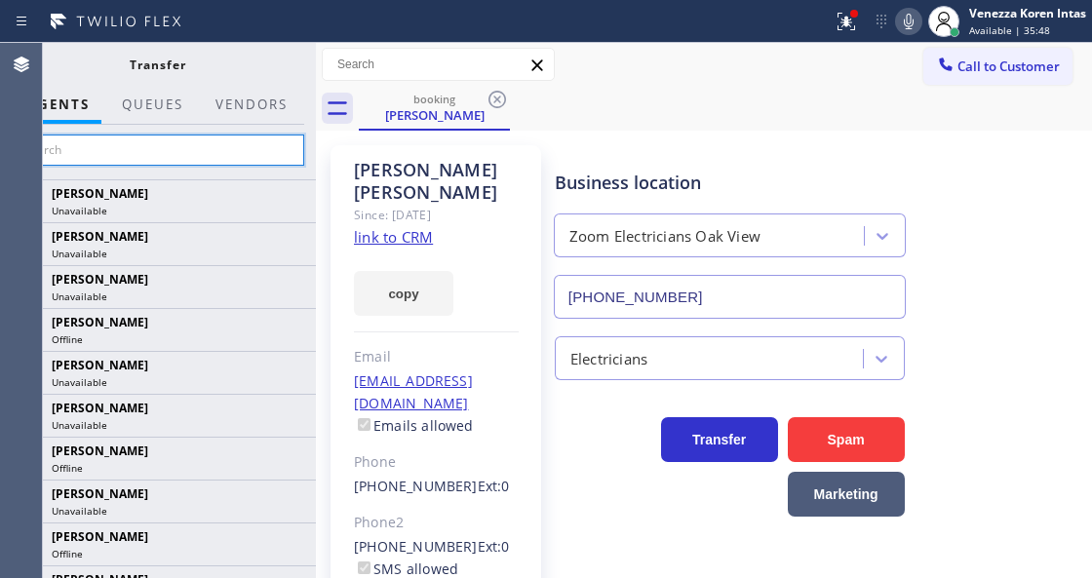
click at [272, 147] on input "text" at bounding box center [157, 149] width 293 height 31
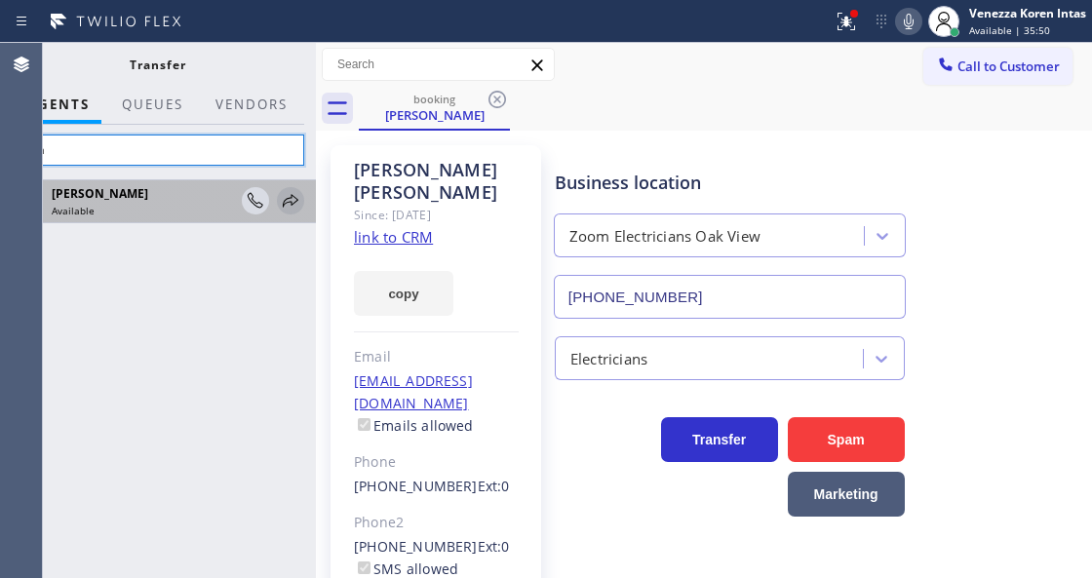
type input "lyka"
click at [283, 197] on icon at bounding box center [290, 200] width 23 height 23
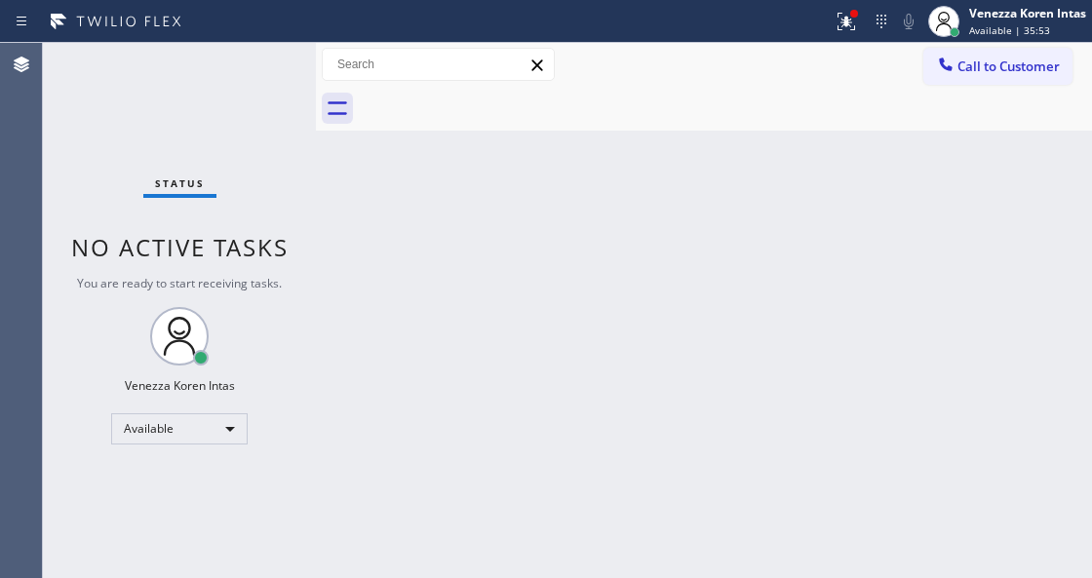
click at [532, 204] on div "Back to Dashboard Change Sender ID Customers Technicians Select a contact Outbo…" at bounding box center [704, 310] width 776 height 535
drag, startPoint x: 834, startPoint y: 17, endPoint x: 828, endPoint y: 227, distance: 210.6
click at [834, 19] on icon at bounding box center [845, 21] width 23 height 23
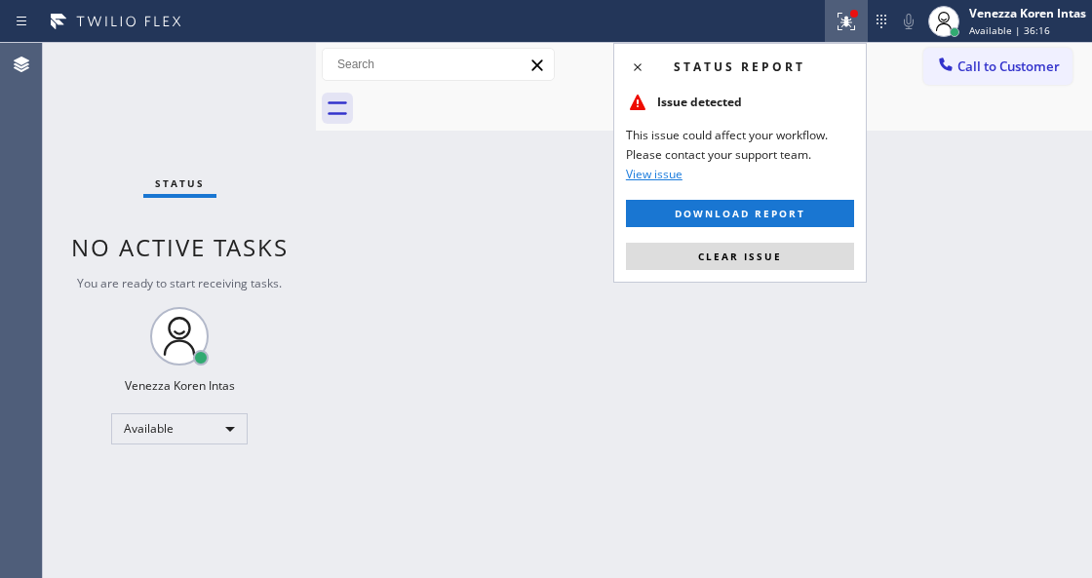
click at [824, 249] on button "Clear issue" at bounding box center [740, 256] width 228 height 27
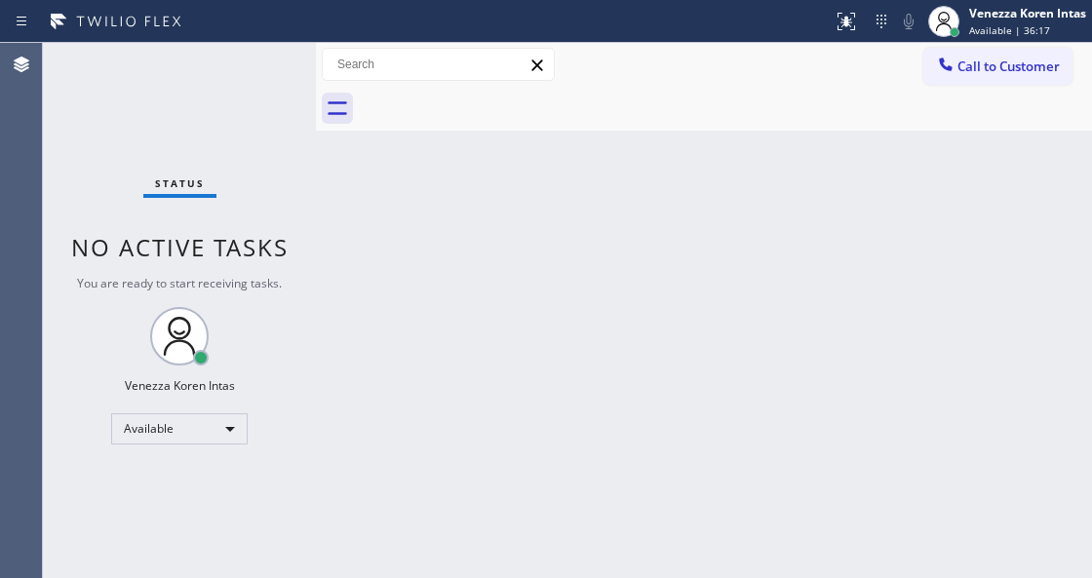
click at [229, 148] on div "Status No active tasks You are ready to start receiving tasks. Venezza Koren In…" at bounding box center [179, 310] width 273 height 535
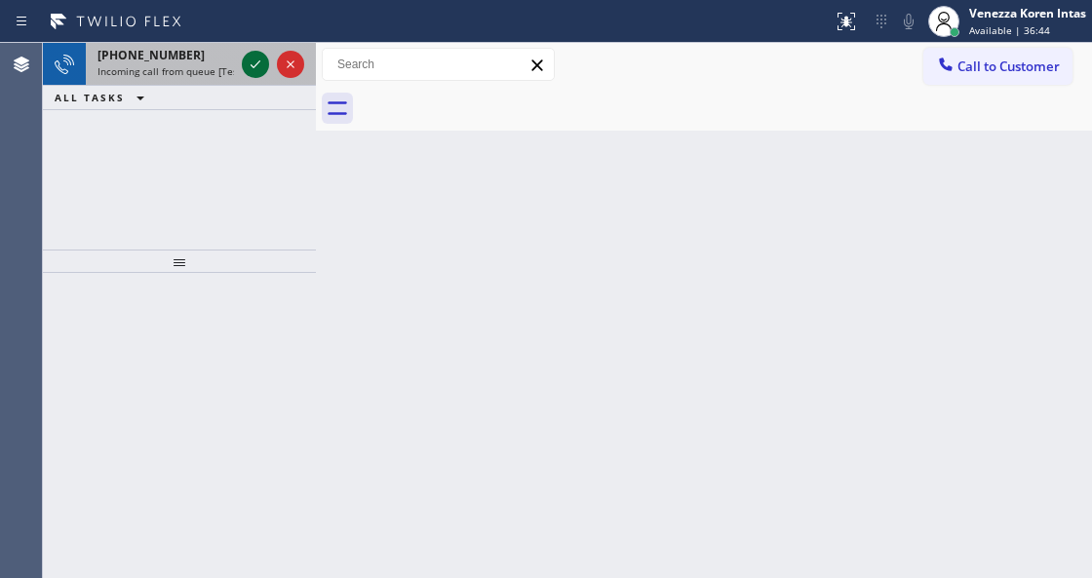
click at [252, 60] on icon at bounding box center [255, 64] width 23 height 23
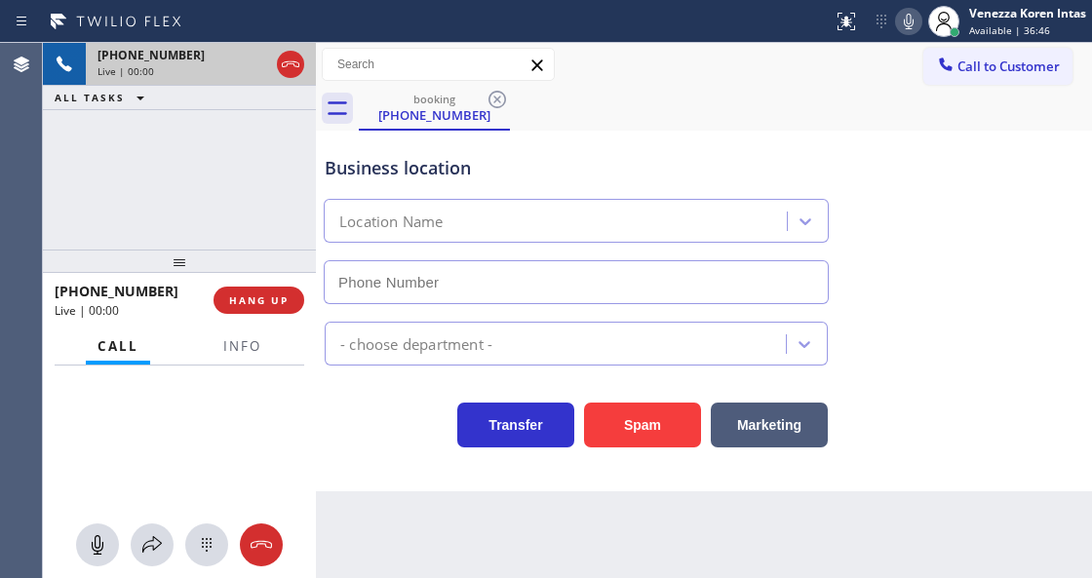
type input "[PHONE_NUMBER]"
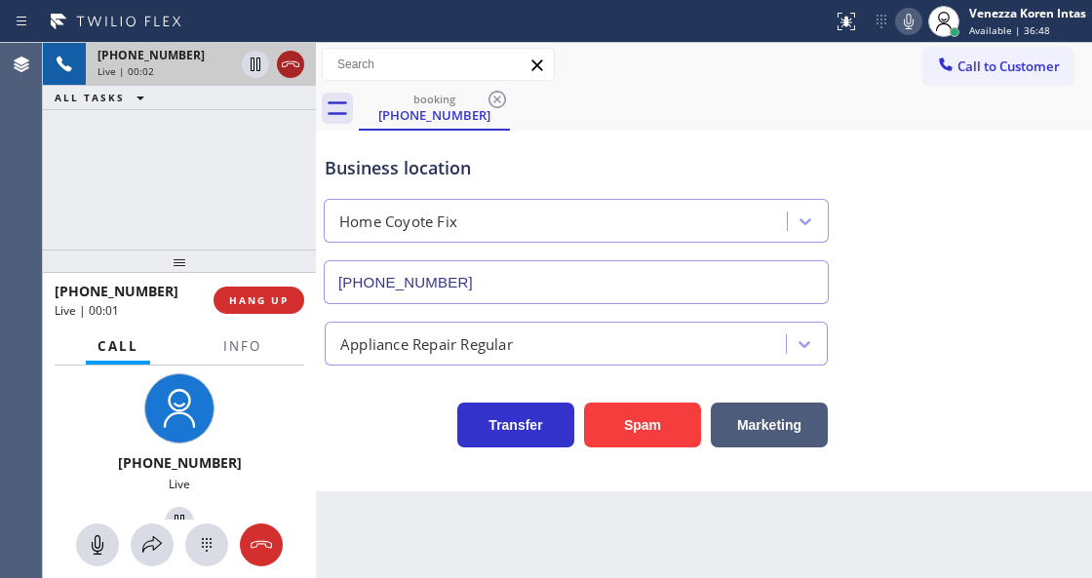
drag, startPoint x: 285, startPoint y: 66, endPoint x: 299, endPoint y: 77, distance: 18.1
click at [286, 66] on icon at bounding box center [290, 64] width 23 height 23
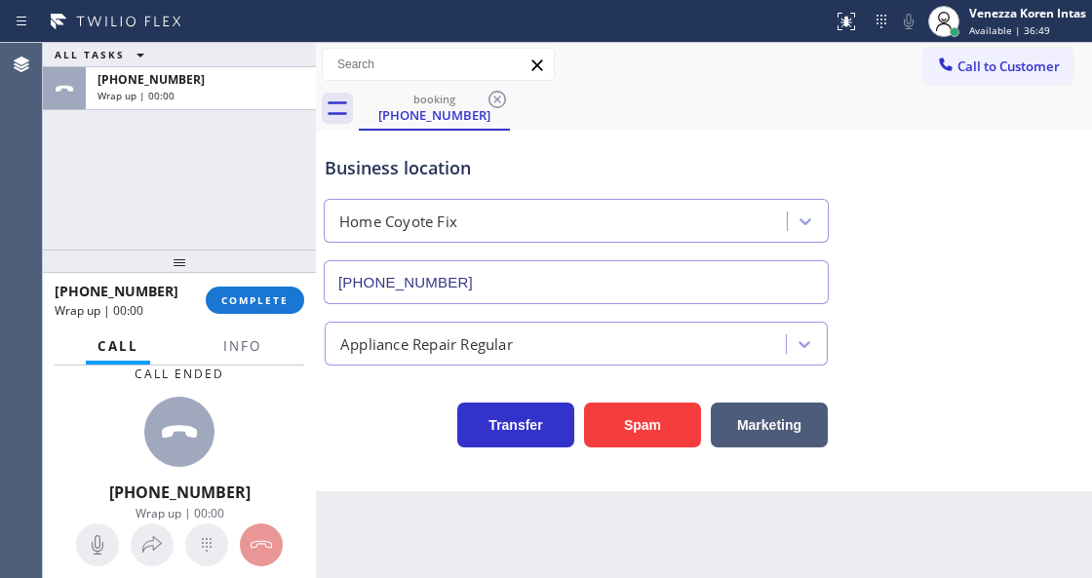
click at [253, 362] on div at bounding box center [241, 363] width 61 height 4
click at [260, 355] on button "Info" at bounding box center [241, 346] width 61 height 38
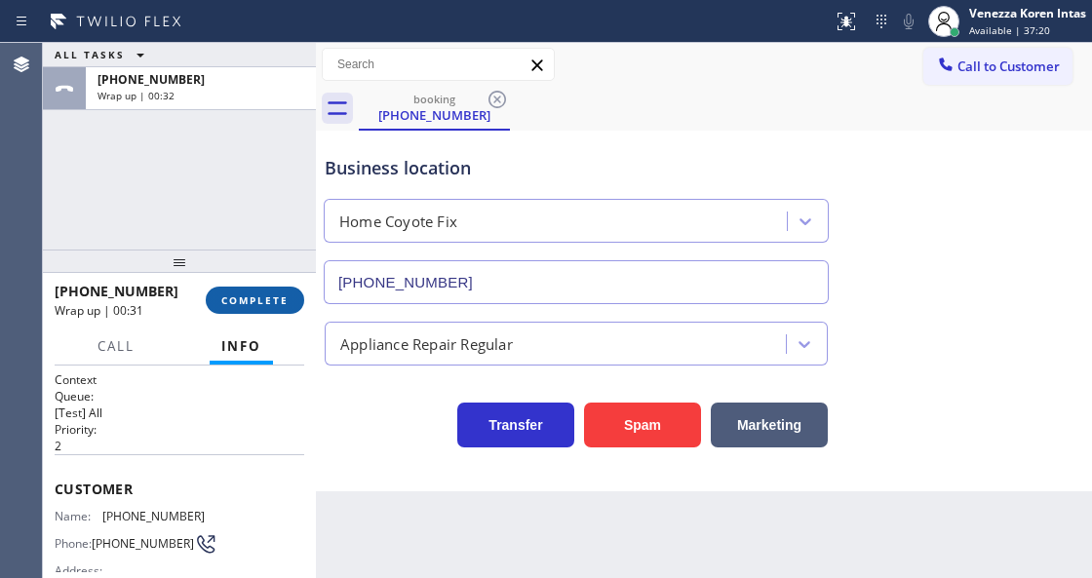
click at [249, 289] on button "COMPLETE" at bounding box center [255, 300] width 98 height 27
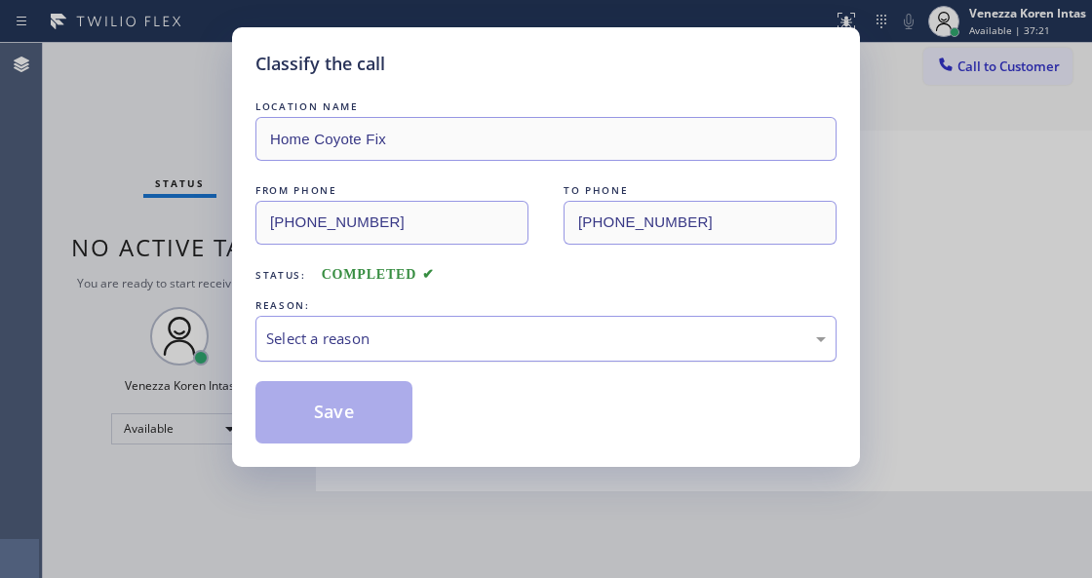
click at [516, 320] on div "Select a reason" at bounding box center [545, 339] width 581 height 46
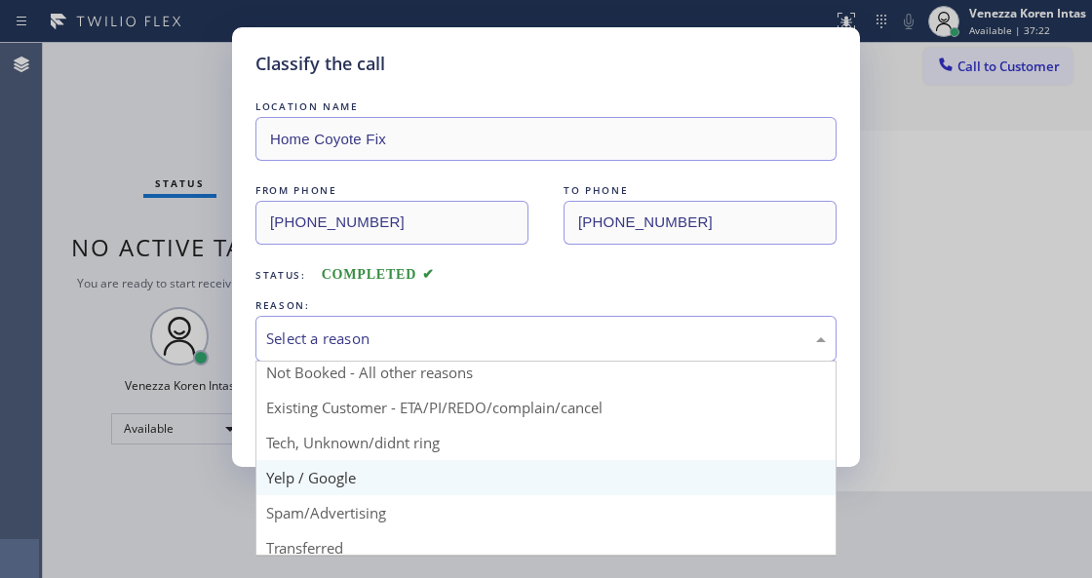
scroll to position [64, 0]
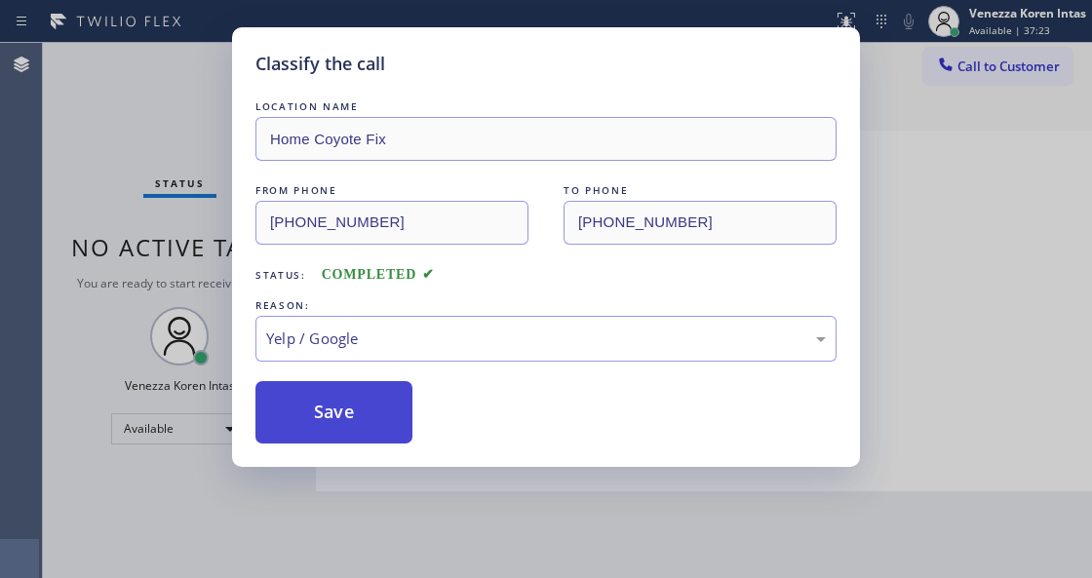
click at [382, 392] on button "Save" at bounding box center [333, 412] width 157 height 62
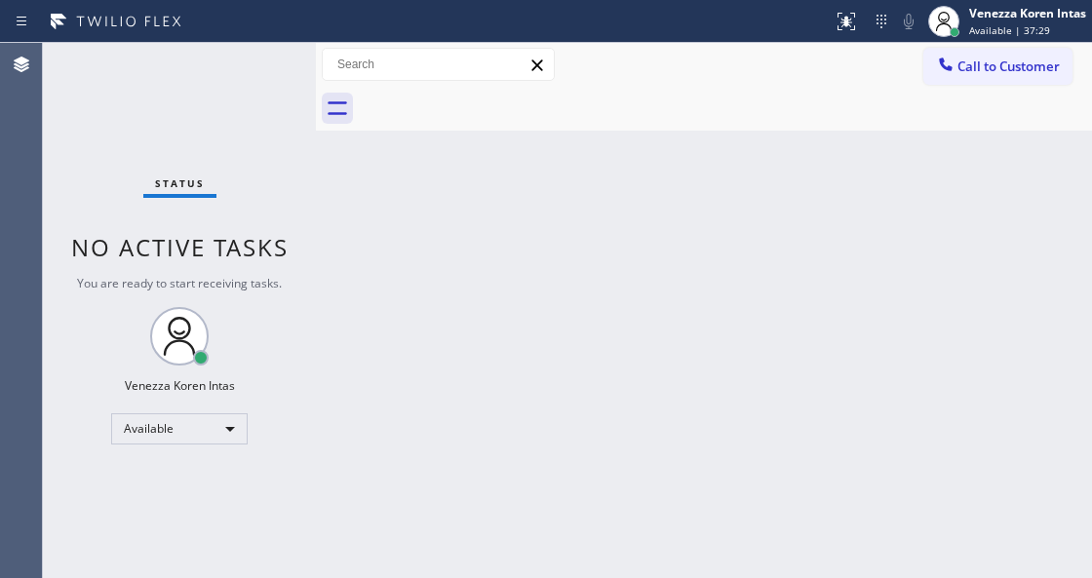
drag, startPoint x: 527, startPoint y: 193, endPoint x: 522, endPoint y: 204, distance: 11.8
click at [528, 193] on div "Back to Dashboard Change Sender ID Customers Technicians Select a contact Outbo…" at bounding box center [704, 310] width 776 height 535
drag, startPoint x: 363, startPoint y: 166, endPoint x: 370, endPoint y: 184, distance: 20.1
click at [363, 166] on div "Back to Dashboard Change Sender ID Customers Technicians Select a contact Outbo…" at bounding box center [704, 310] width 776 height 535
drag, startPoint x: 427, startPoint y: 429, endPoint x: 495, endPoint y: 465, distance: 77.2
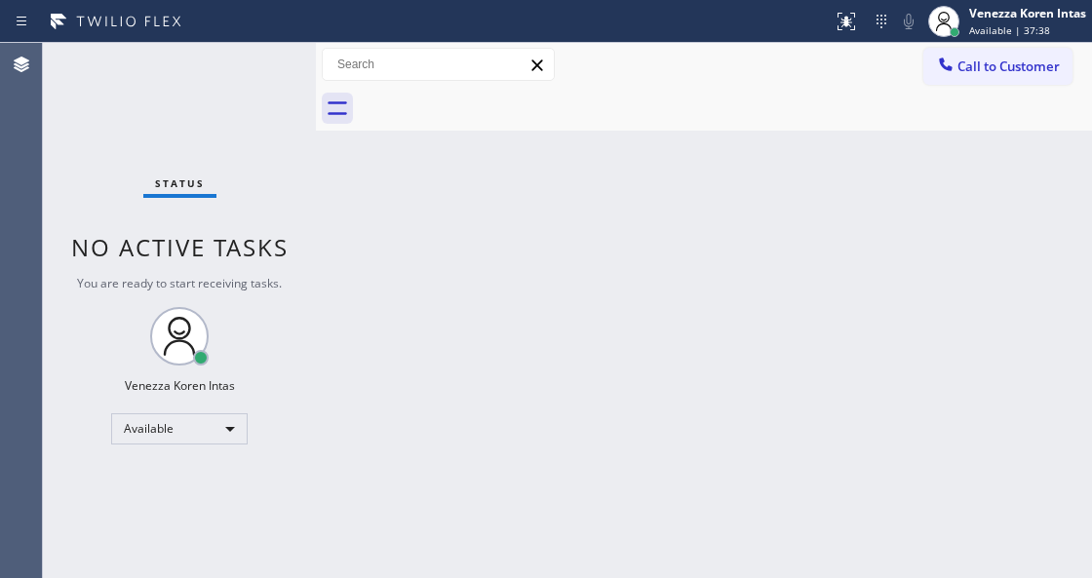
click at [427, 429] on div "Back to Dashboard Change Sender ID Customers Technicians Select a contact Outbo…" at bounding box center [704, 310] width 776 height 535
drag, startPoint x: 405, startPoint y: 226, endPoint x: 413, endPoint y: 290, distance: 64.8
click at [406, 226] on div "Back to Dashboard Change Sender ID Customers Technicians Select a contact Outbo…" at bounding box center [704, 310] width 776 height 535
click at [261, 90] on div "Status No active tasks You are ready to start receiving tasks. Venezza Koren In…" at bounding box center [179, 310] width 273 height 535
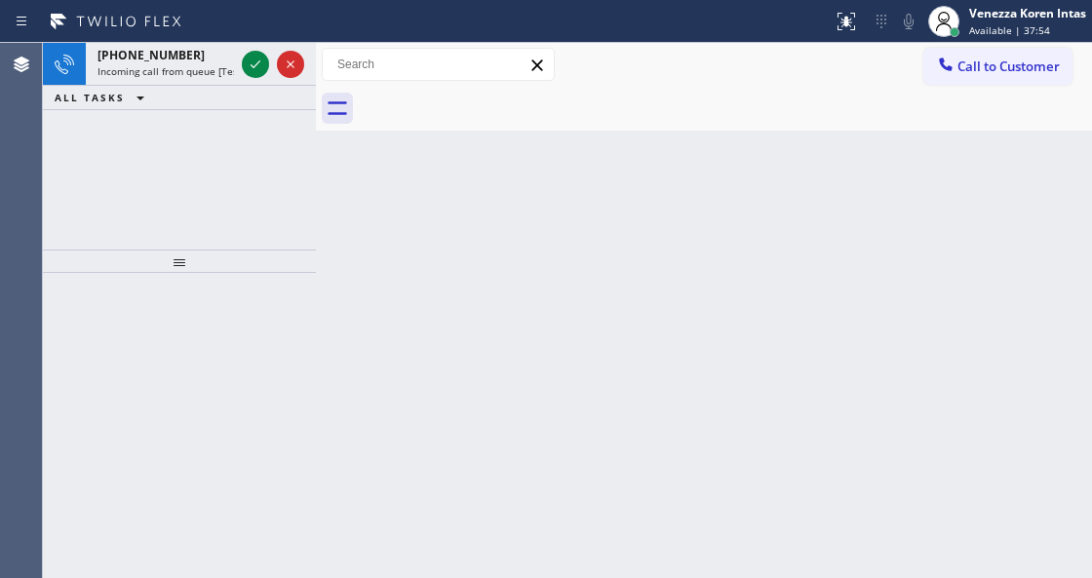
click at [360, 318] on div "Back to Dashboard Change Sender ID Customers Technicians Select a contact Outbo…" at bounding box center [704, 310] width 776 height 535
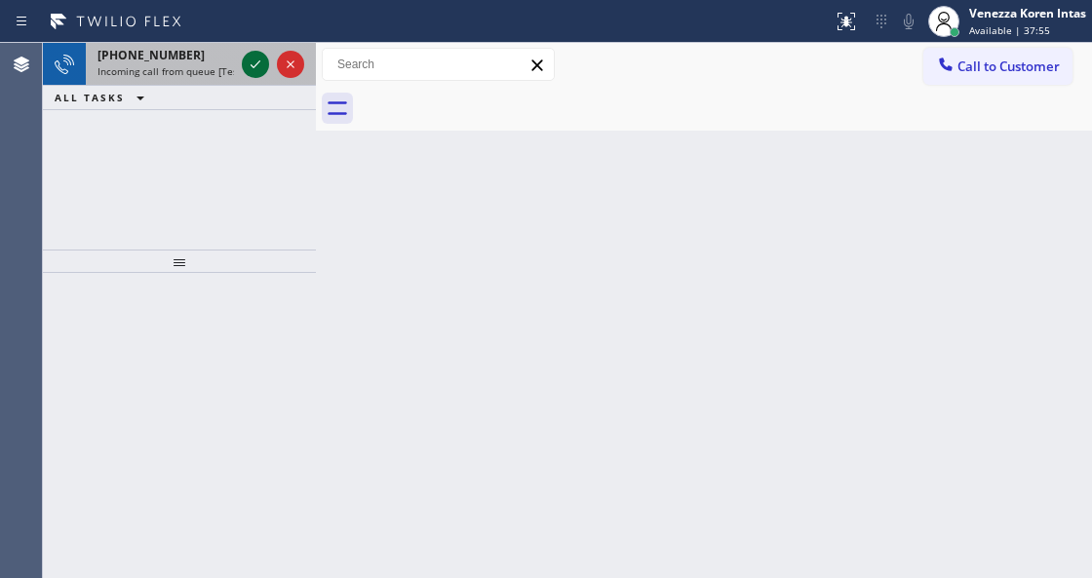
click at [254, 56] on icon at bounding box center [255, 64] width 23 height 23
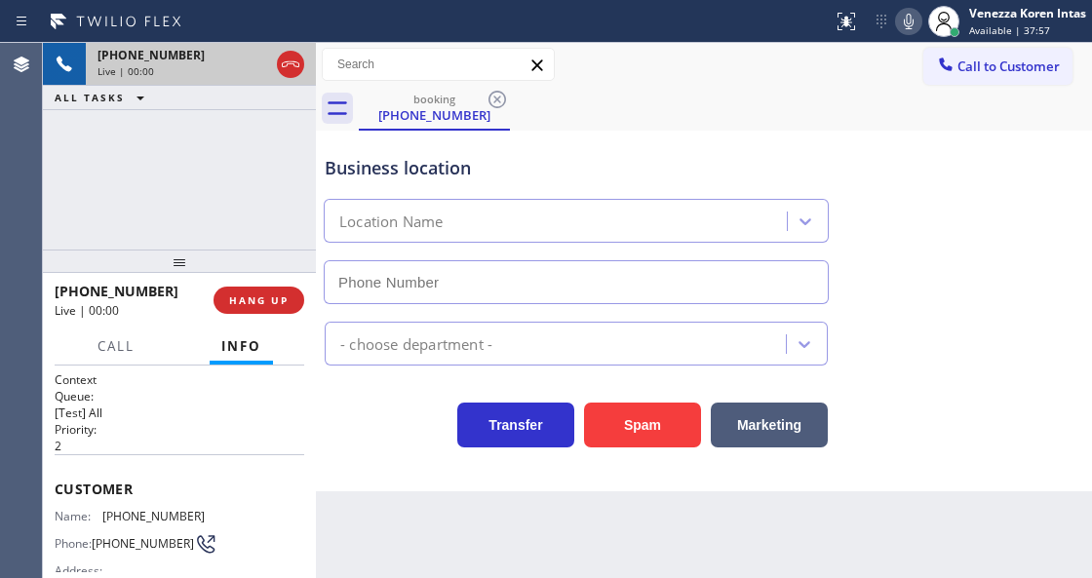
type input "[PHONE_NUMBER]"
click at [1012, 195] on div "Business location Electrical Land Brea (714) 463-1693" at bounding box center [704, 216] width 766 height 176
click at [289, 71] on icon at bounding box center [290, 64] width 23 height 23
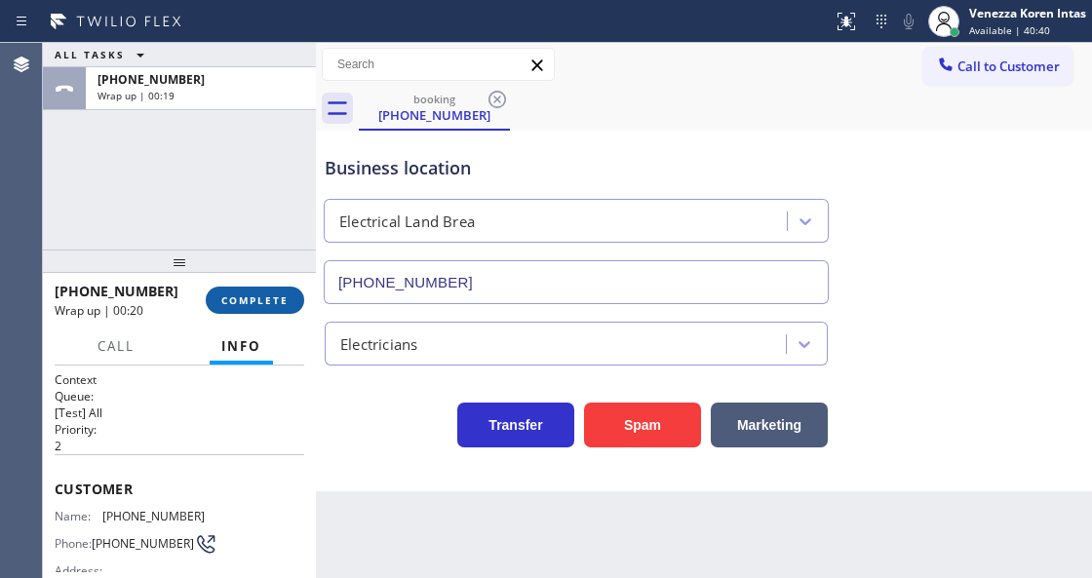
click at [228, 292] on button "COMPLETE" at bounding box center [255, 300] width 98 height 27
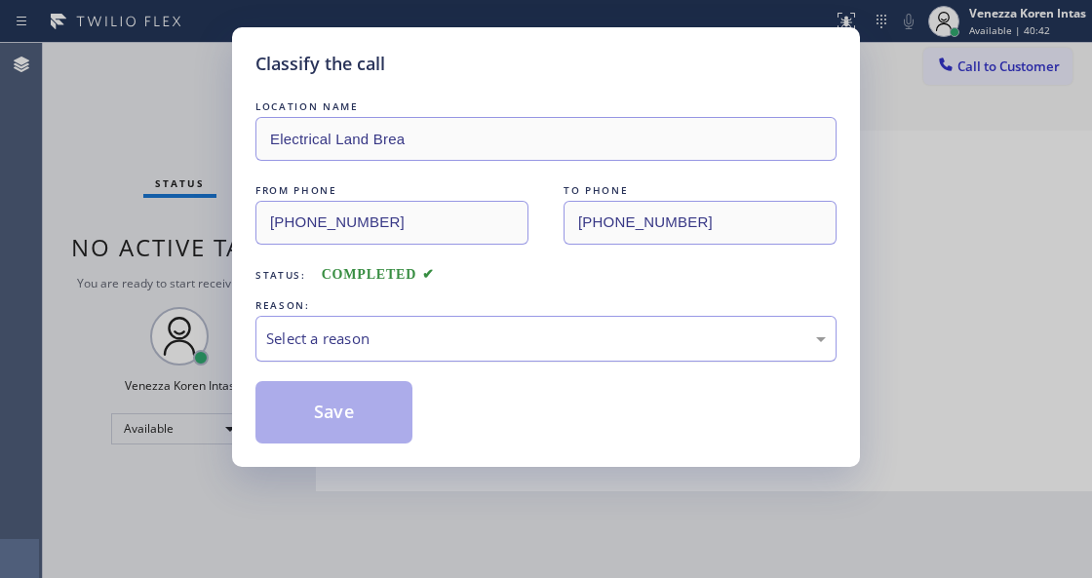
click at [401, 345] on div "Select a reason" at bounding box center [545, 338] width 559 height 22
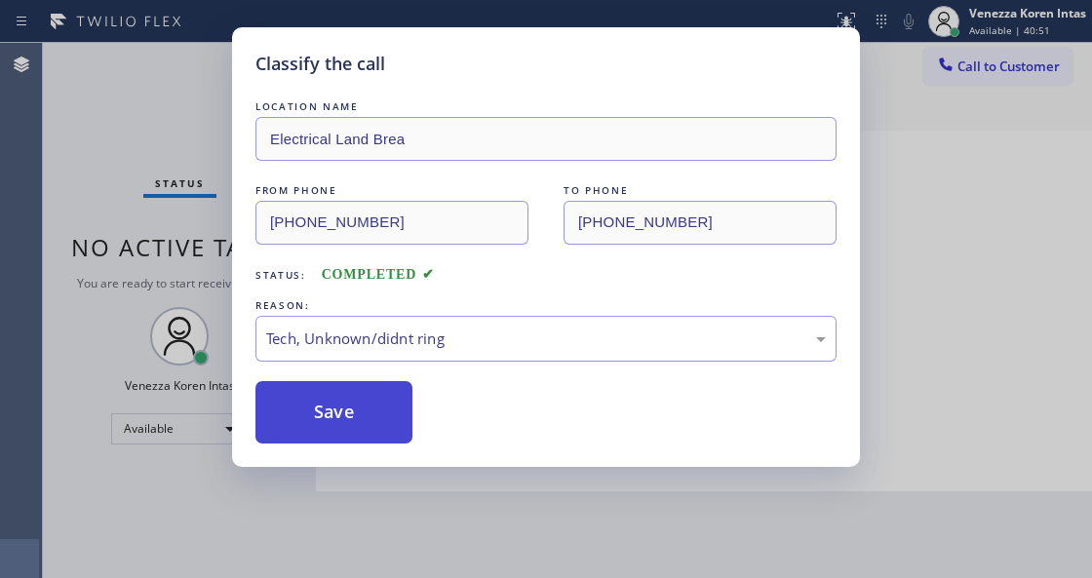
click at [385, 423] on button "Save" at bounding box center [333, 412] width 157 height 62
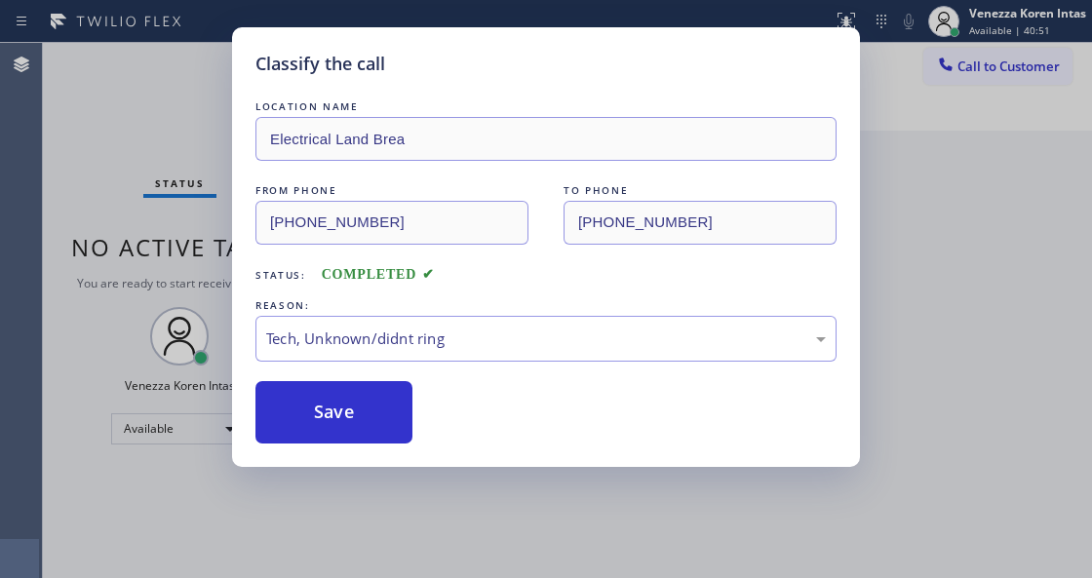
click at [407, 574] on div "Classify the call LOCATION NAME Electrical Land Brea FROM PHONE (714) 423-4223 …" at bounding box center [546, 289] width 1092 height 578
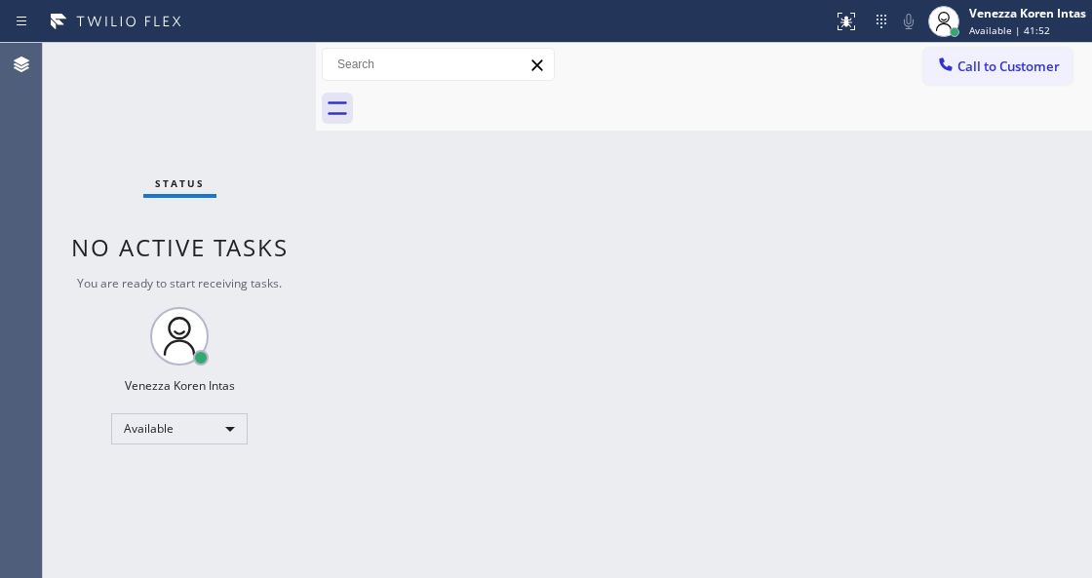
click at [578, 212] on div "Back to Dashboard Change Sender ID Customers Technicians Select a contact Outbo…" at bounding box center [704, 310] width 776 height 535
click at [413, 163] on div "Back to Dashboard Change Sender ID Customers Technicians Select a contact Outbo…" at bounding box center [704, 310] width 776 height 535
click at [970, 39] on div "Venezza Koren Intas Available | 41:53" at bounding box center [1007, 21] width 170 height 43
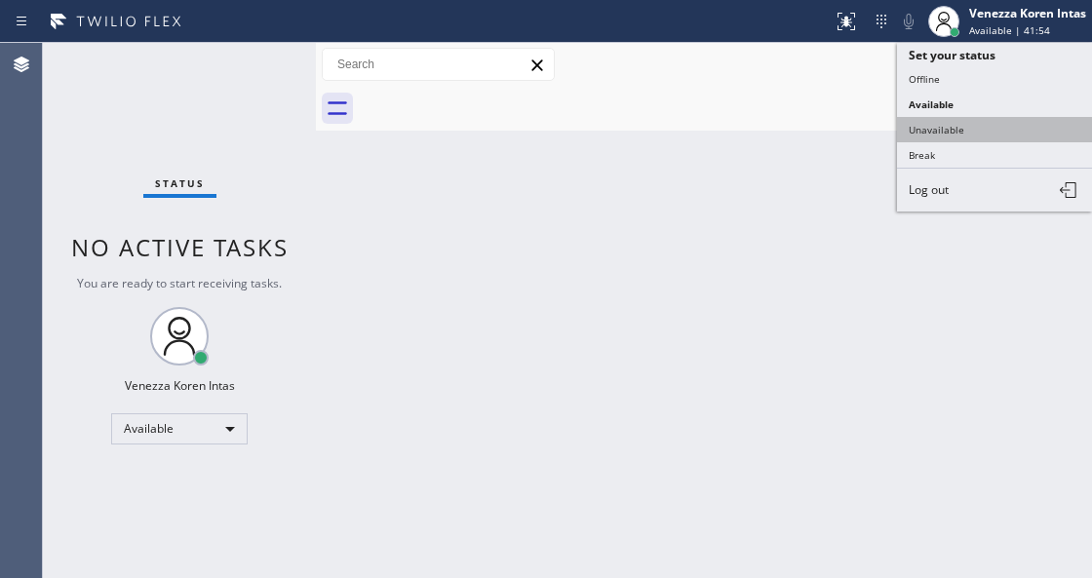
click at [978, 127] on button "Unavailable" at bounding box center [994, 129] width 195 height 25
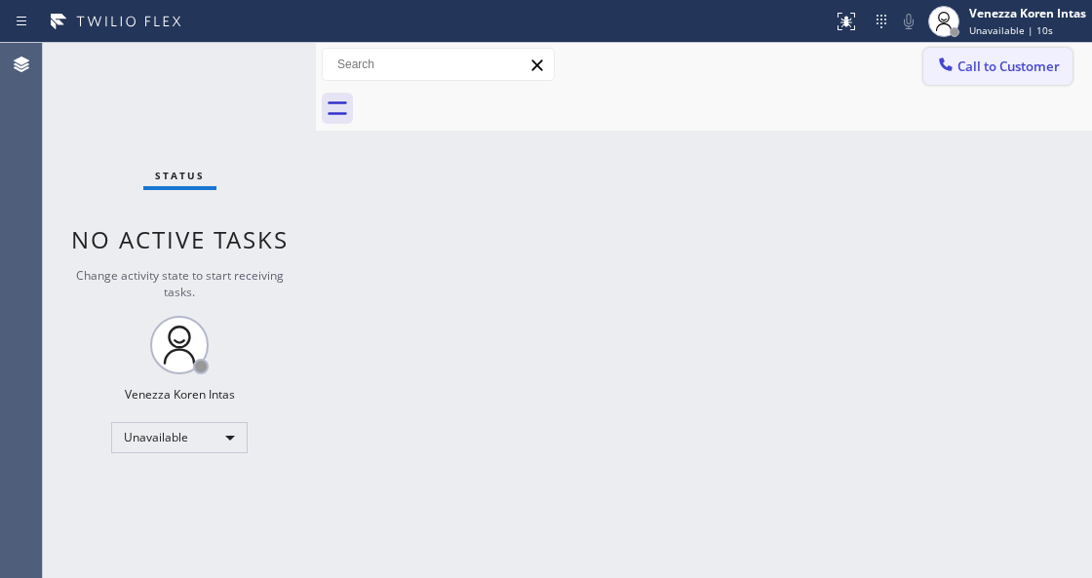
click at [962, 73] on span "Call to Customer" at bounding box center [1008, 67] width 102 height 18
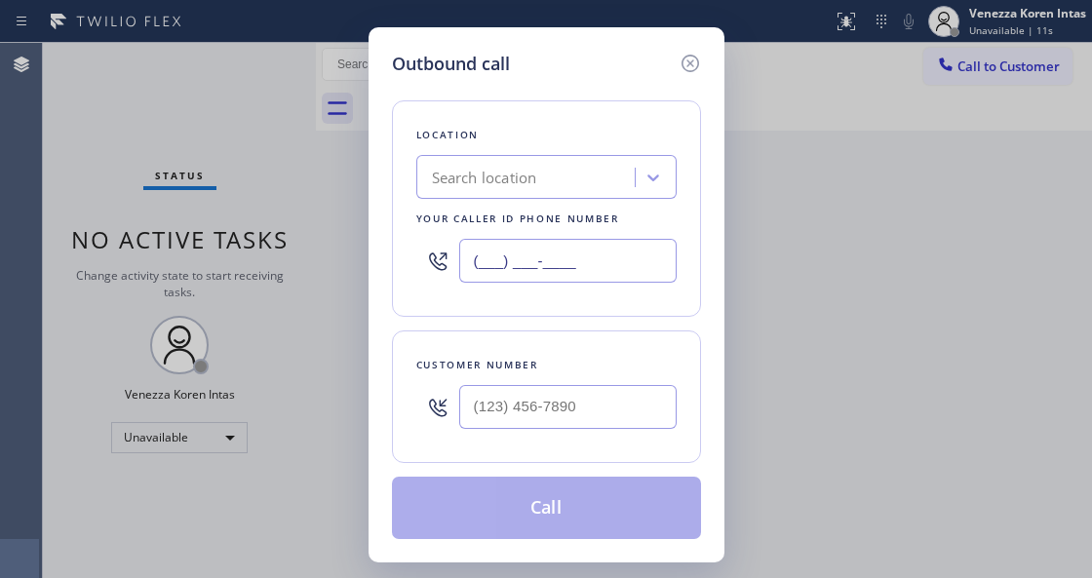
click at [579, 267] on input "(___) ___-____" at bounding box center [567, 261] width 217 height 44
paste input "415) 480-7108"
type input "[PHONE_NUMBER]"
type input "(___) ___-____"
click at [539, 399] on input "(___) ___-____" at bounding box center [567, 407] width 217 height 44
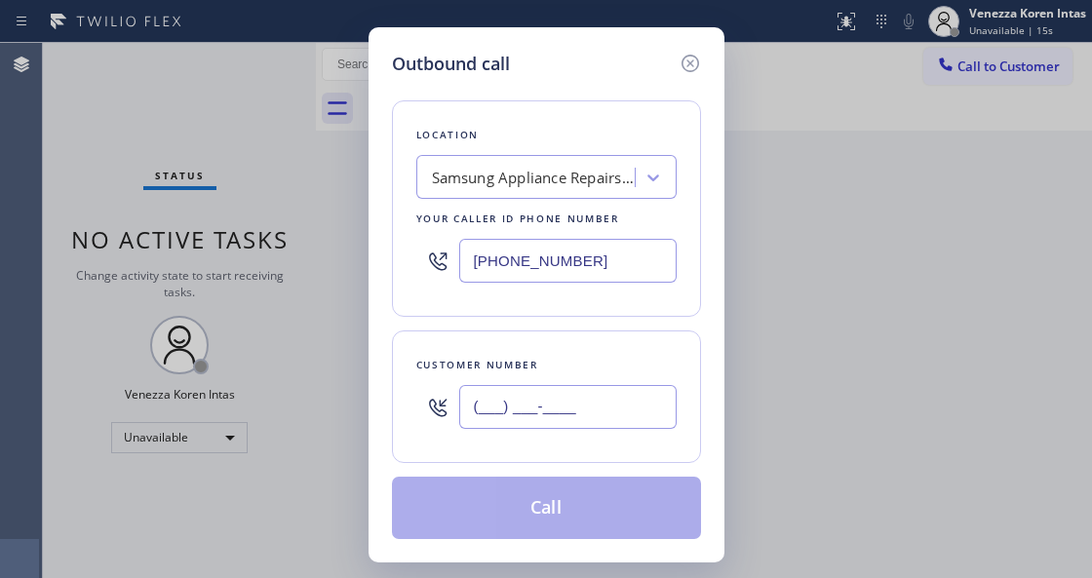
click at [491, 406] on input "(___) ___-____" at bounding box center [567, 407] width 217 height 44
paste input "415) 830-7516"
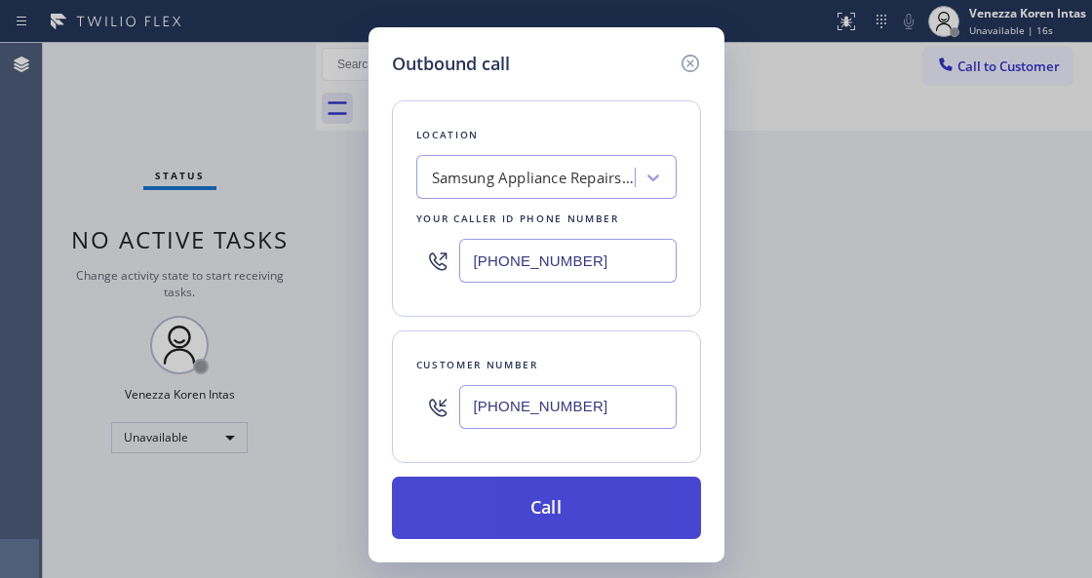
type input "[PHONE_NUMBER]"
click at [535, 502] on button "Call" at bounding box center [546, 508] width 309 height 62
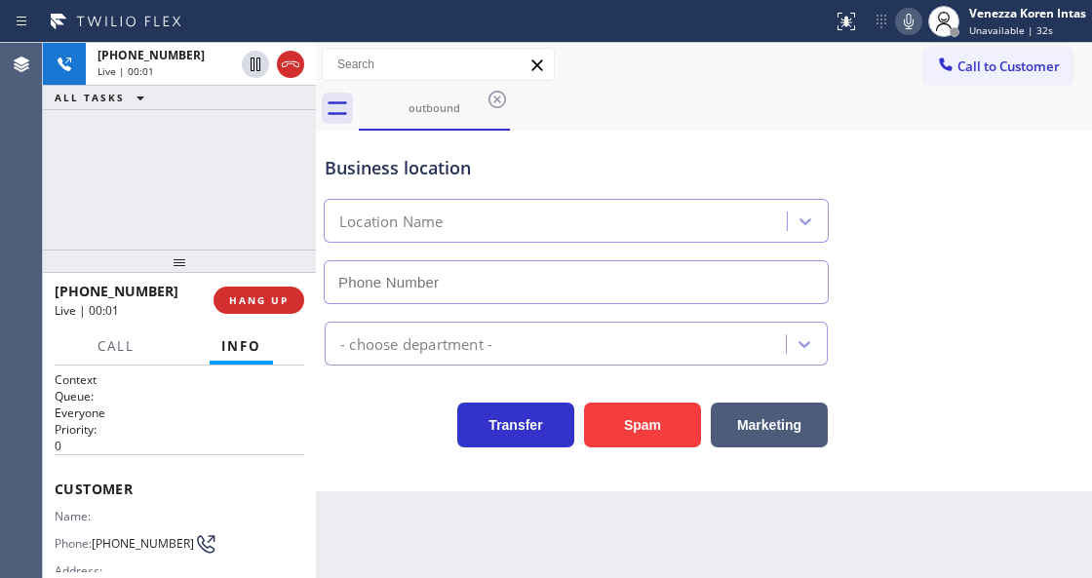
type input "[PHONE_NUMBER]"
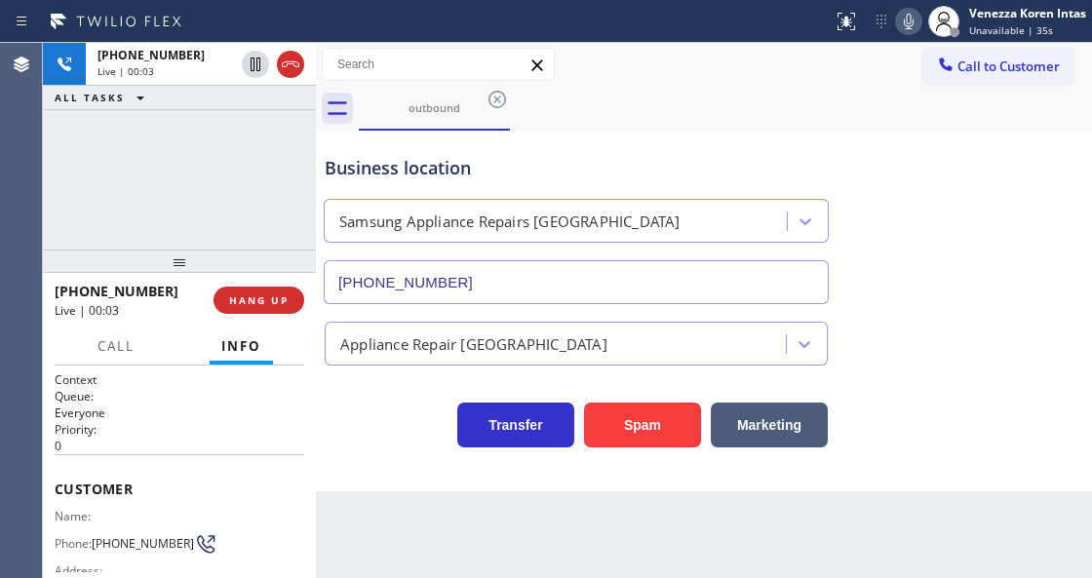
click at [288, 221] on div "+14158307516 Live | 00:03 ALL TASKS ALL TASKS ACTIVE TASKS TASKS IN WRAP UP" at bounding box center [179, 146] width 273 height 207
click at [635, 132] on div "Business location Samsung Appliance Repairs San Francisco (415) 480-7108" at bounding box center [704, 216] width 766 height 176
drag, startPoint x: 129, startPoint y: 552, endPoint x: 96, endPoint y: 525, distance: 41.6
click at [96, 536] on span "[PHONE_NUMBER]" at bounding box center [143, 543] width 102 height 15
copy span "[PHONE_NUMBER]"
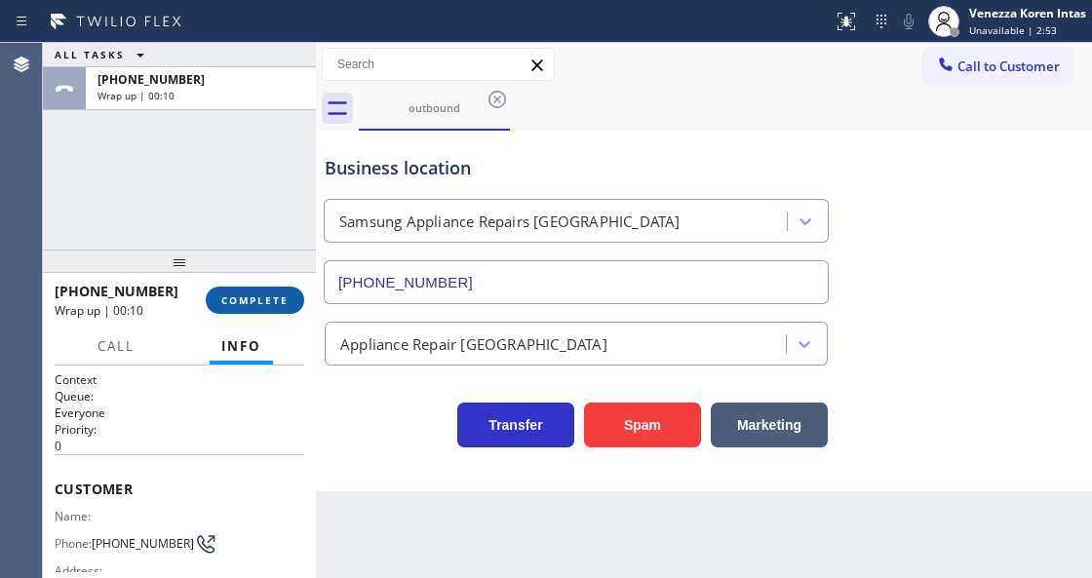
drag, startPoint x: 298, startPoint y: 284, endPoint x: 269, endPoint y: 302, distance: 34.6
click at [296, 284] on div "+14158307516 Wrap up | 00:10 COMPLETE" at bounding box center [179, 300] width 249 height 51
click at [269, 302] on span "COMPLETE" at bounding box center [254, 300] width 67 height 14
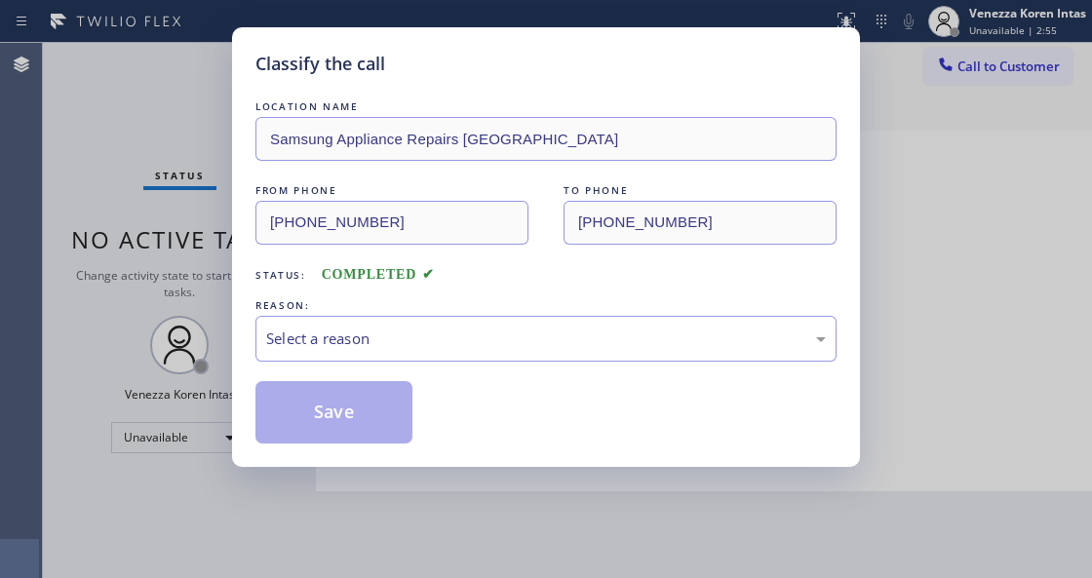
click at [437, 330] on div "Select a reason" at bounding box center [545, 338] width 559 height 22
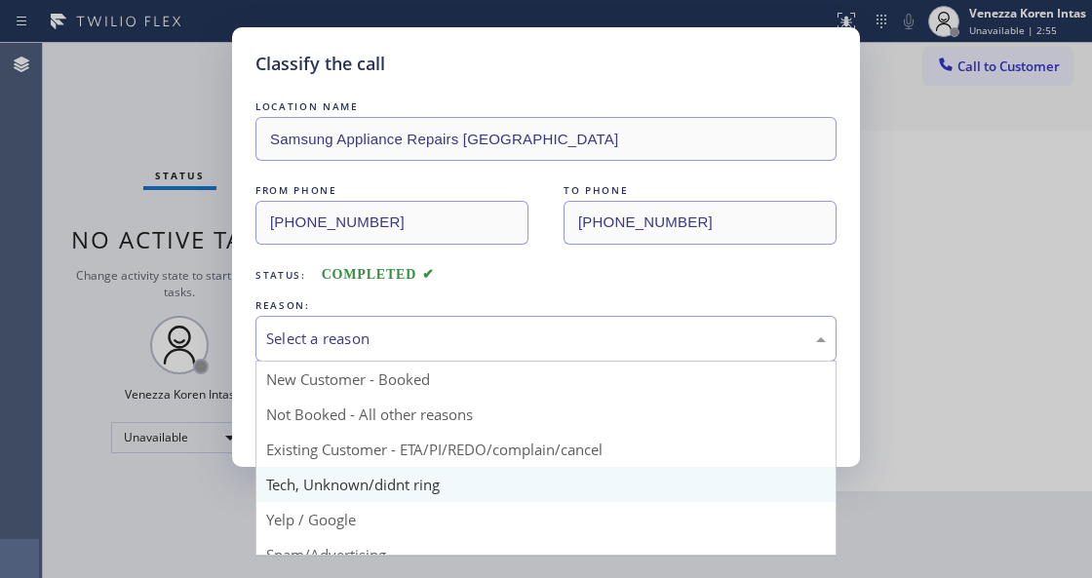
drag, startPoint x: 429, startPoint y: 483, endPoint x: 380, endPoint y: 449, distance: 59.5
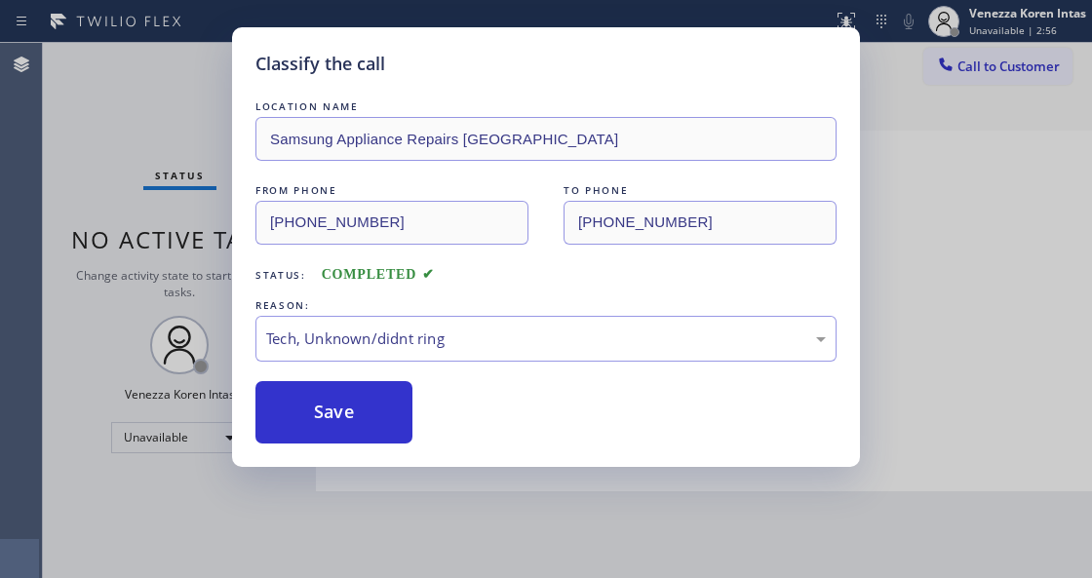
click at [379, 446] on div "Classify the call LOCATION NAME Samsung Appliance Repairs San Francisco FROM PH…" at bounding box center [546, 247] width 628 height 440
click at [390, 424] on button "Save" at bounding box center [333, 412] width 157 height 62
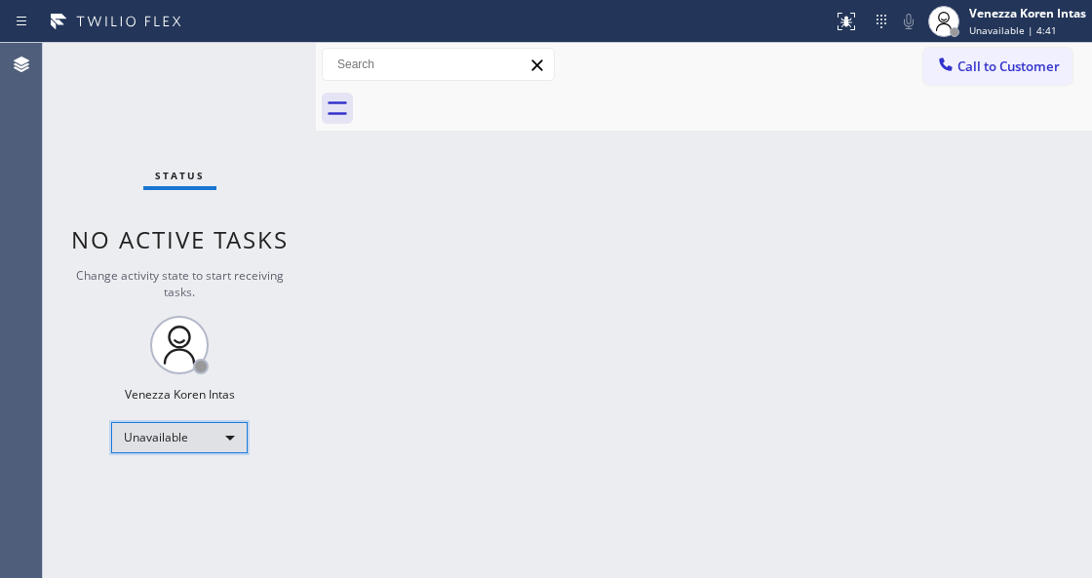
click at [217, 422] on div "Unavailable" at bounding box center [179, 437] width 136 height 31
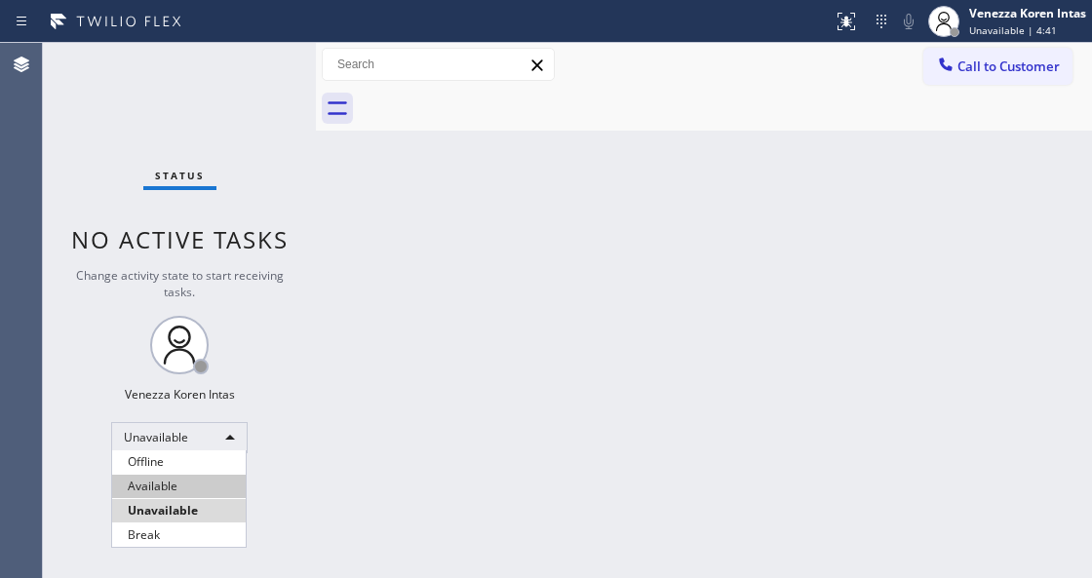
click at [203, 481] on li "Available" at bounding box center [179, 486] width 134 height 23
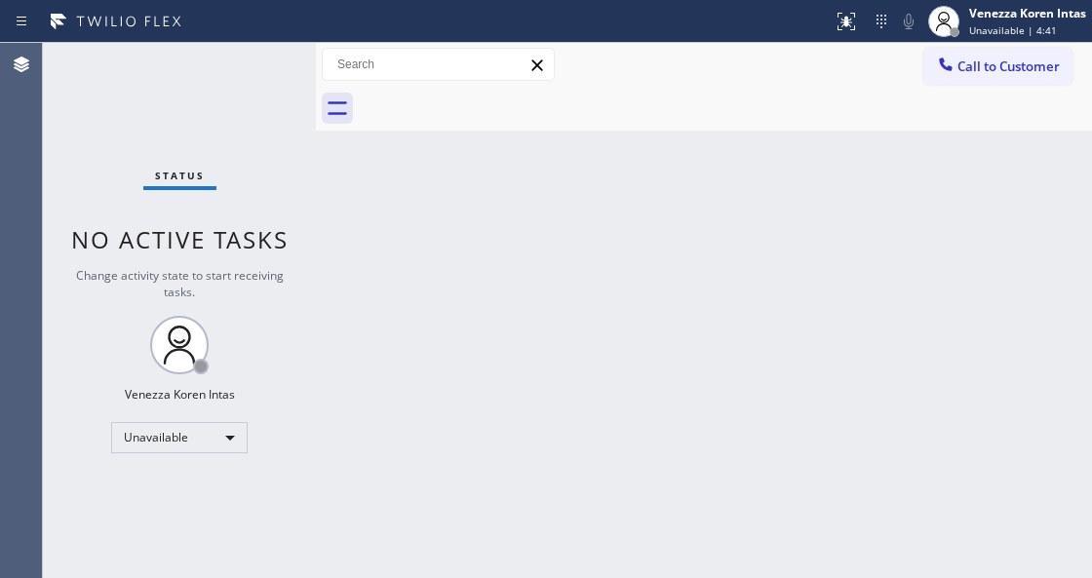
click at [390, 378] on div "Back to Dashboard Change Sender ID Customers Technicians Select a contact Outbo…" at bounding box center [704, 310] width 776 height 535
drag, startPoint x: 238, startPoint y: 213, endPoint x: 291, endPoint y: 269, distance: 77.2
click at [238, 213] on div "Status No active tasks Change activity state to start receiving tasks. Venezza …" at bounding box center [179, 310] width 273 height 535
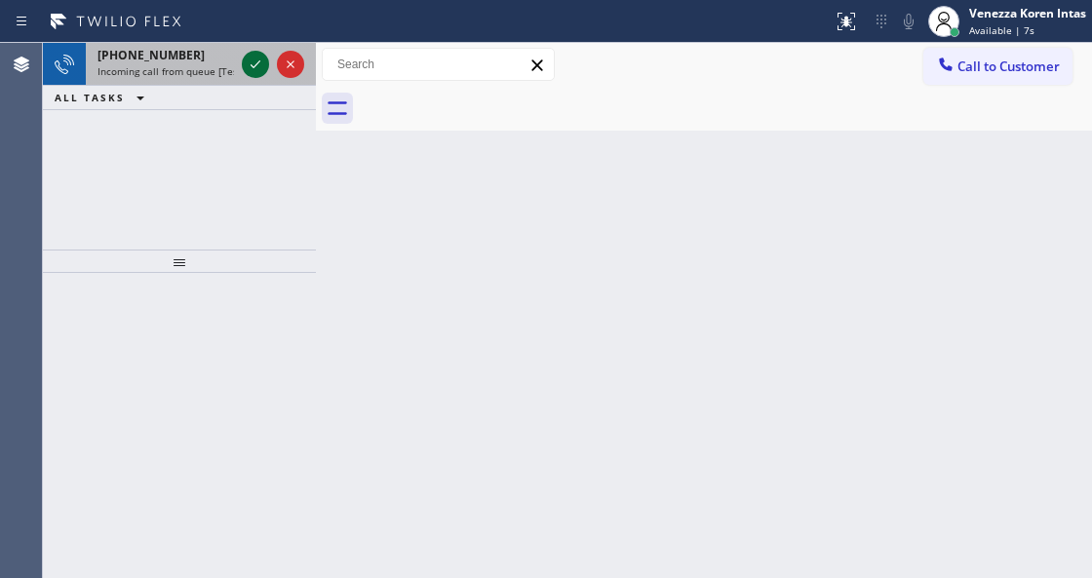
click at [252, 66] on icon at bounding box center [255, 64] width 10 height 8
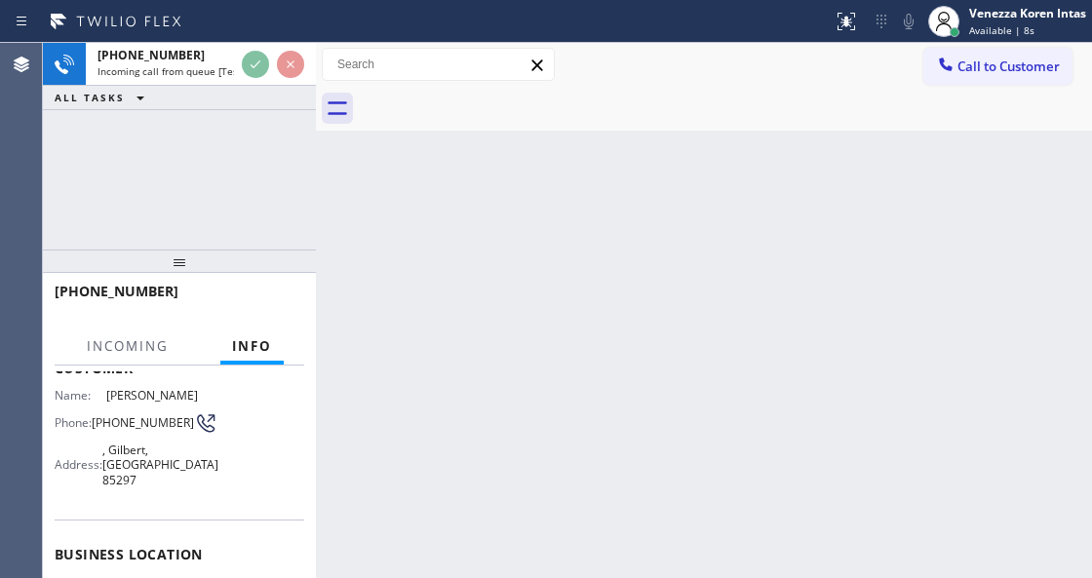
scroll to position [195, 0]
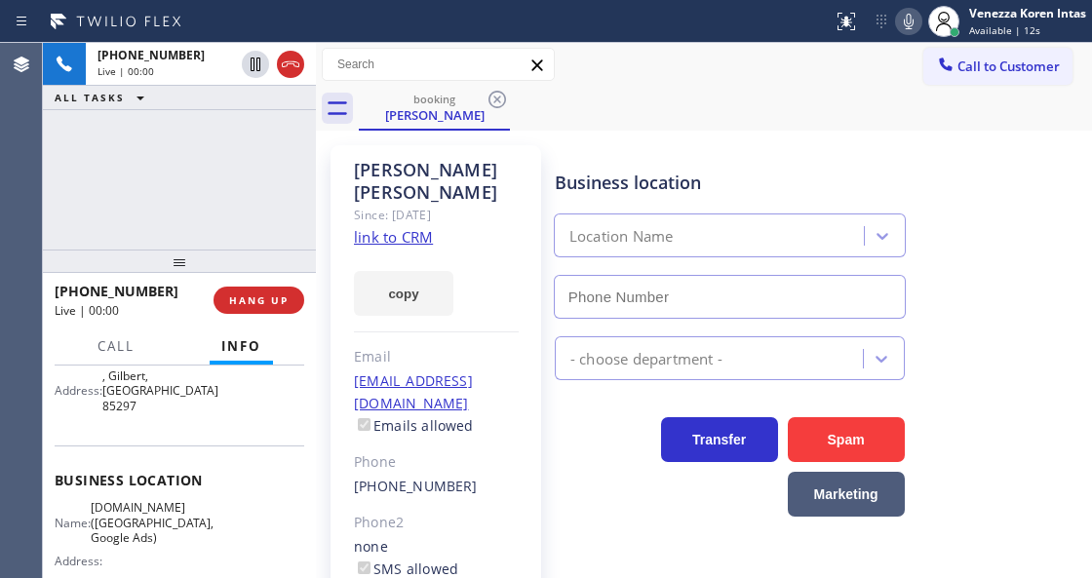
type input "[PHONE_NUMBER]"
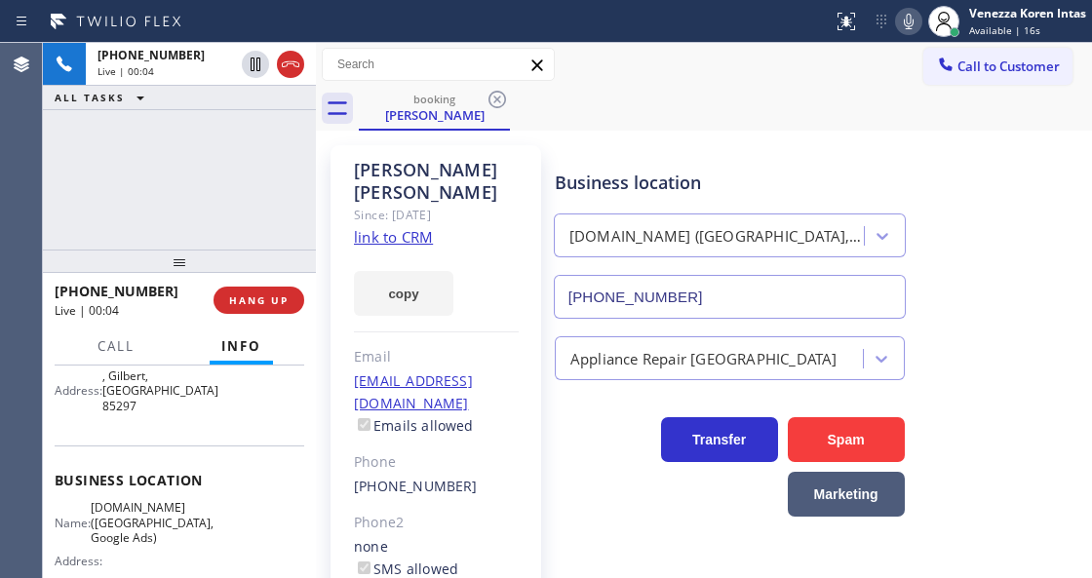
click at [423, 227] on link "link to CRM" at bounding box center [393, 236] width 79 height 19
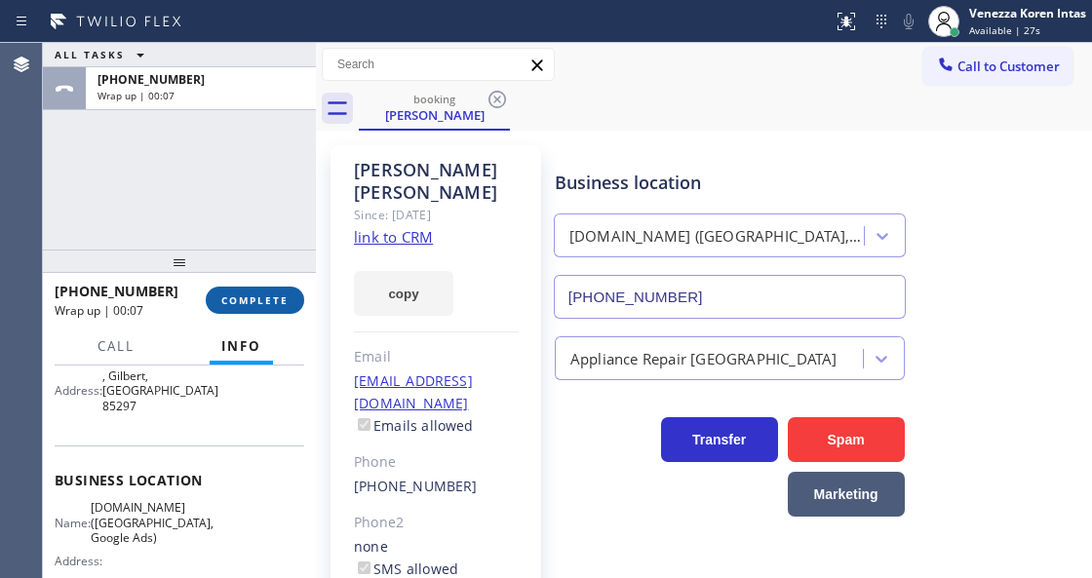
click at [268, 297] on span "COMPLETE" at bounding box center [254, 300] width 67 height 14
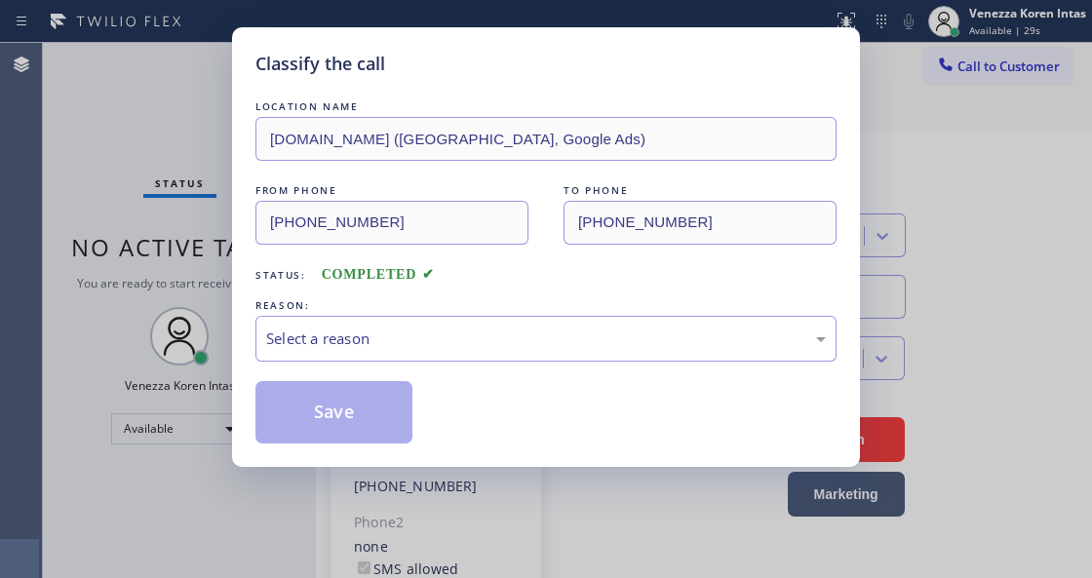
click at [437, 324] on div "Select a reason" at bounding box center [545, 339] width 581 height 46
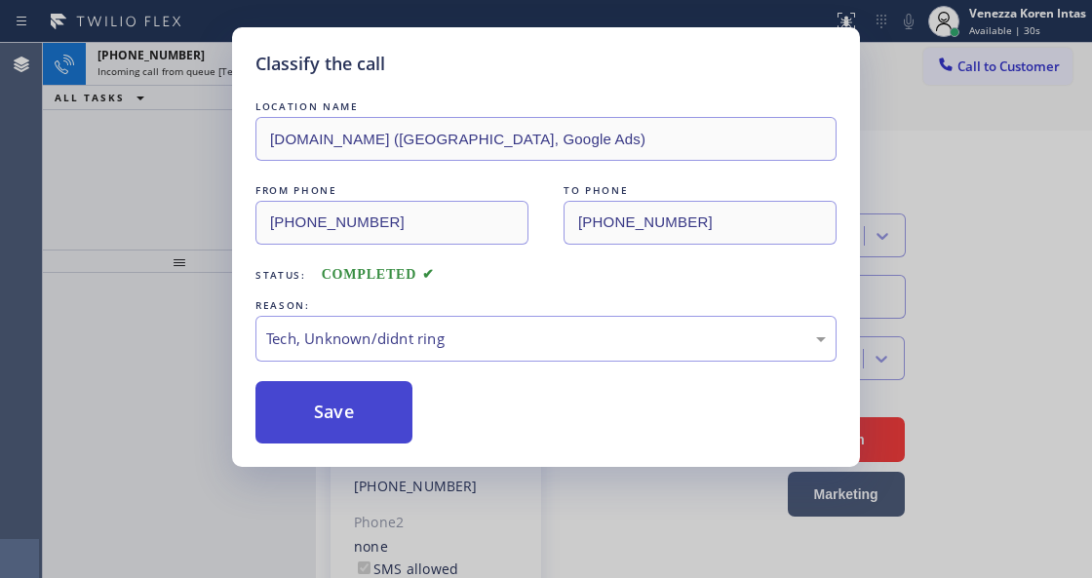
click at [344, 390] on button "Save" at bounding box center [333, 412] width 157 height 62
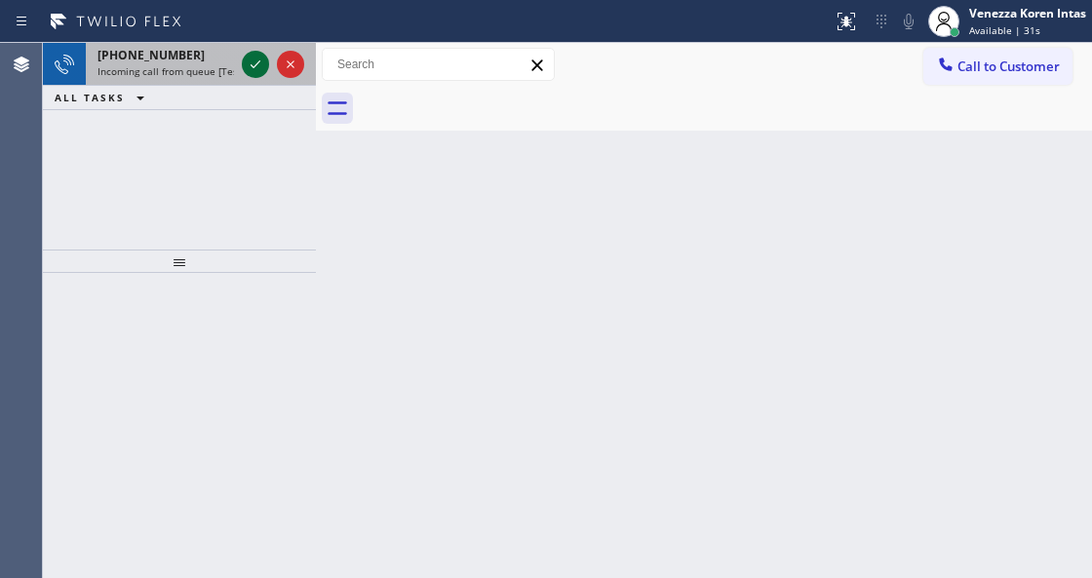
click at [257, 69] on icon at bounding box center [255, 64] width 23 height 23
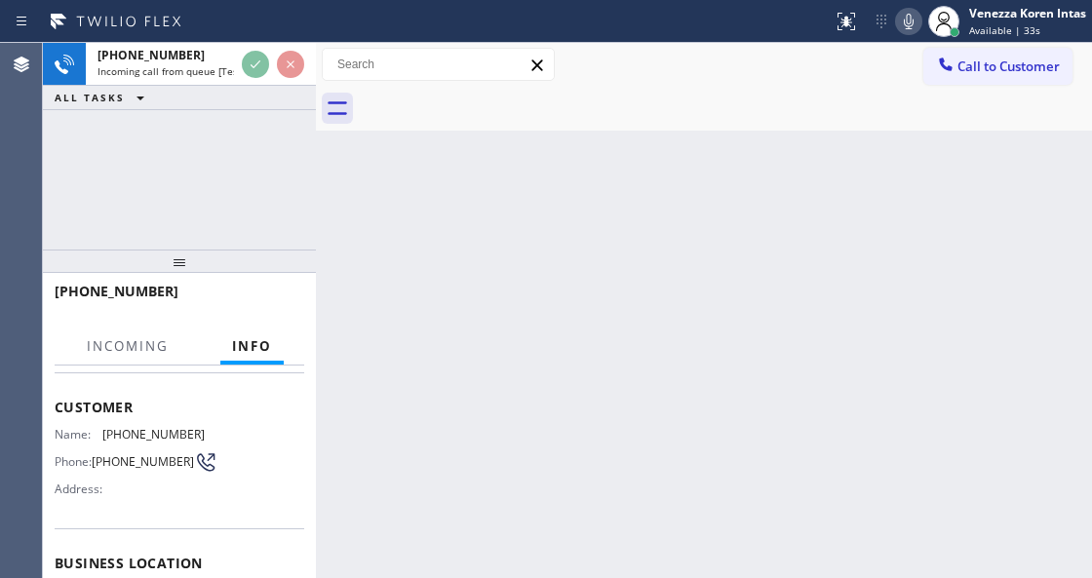
scroll to position [195, 0]
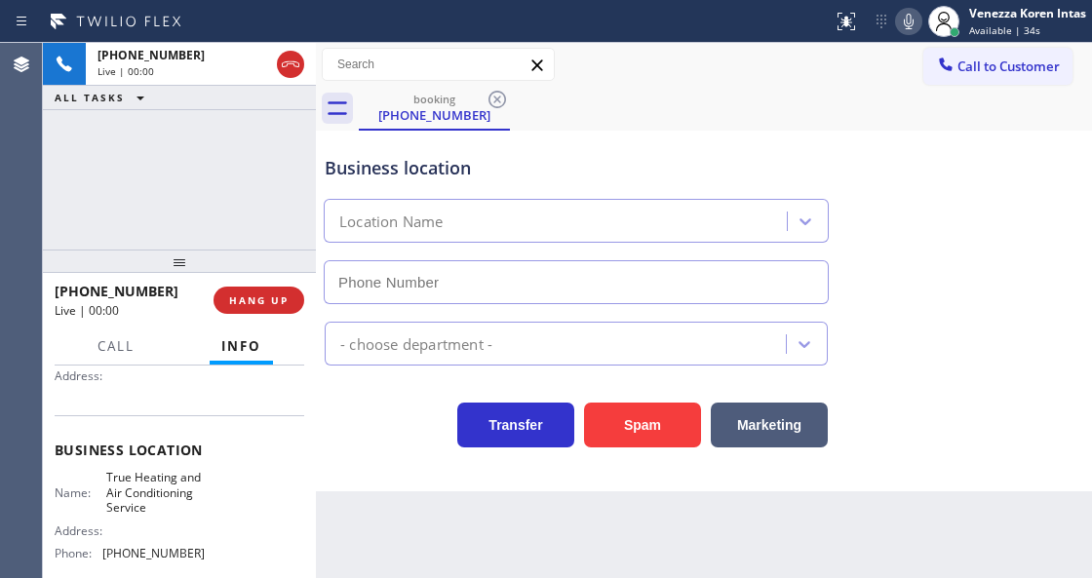
type input "[PHONE_NUMBER]"
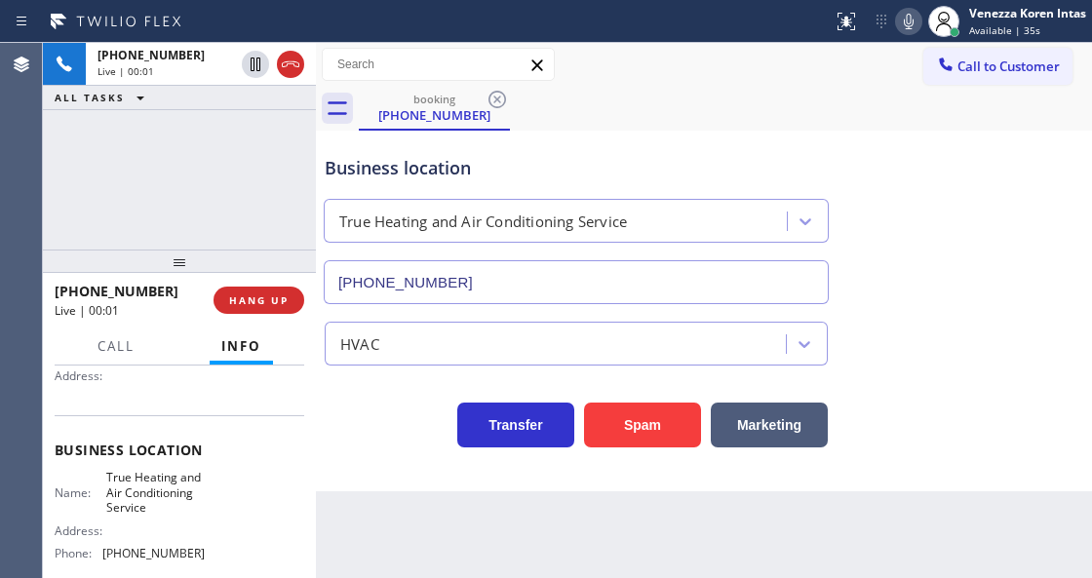
click at [306, 228] on div "+16146816064 Live | 00:01 ALL TASKS ALL TASKS ACTIVE TASKS TASKS IN WRAP UP" at bounding box center [179, 146] width 273 height 207
drag, startPoint x: 285, startPoint y: 57, endPoint x: 320, endPoint y: 152, distance: 101.8
click at [285, 57] on icon at bounding box center [290, 64] width 23 height 23
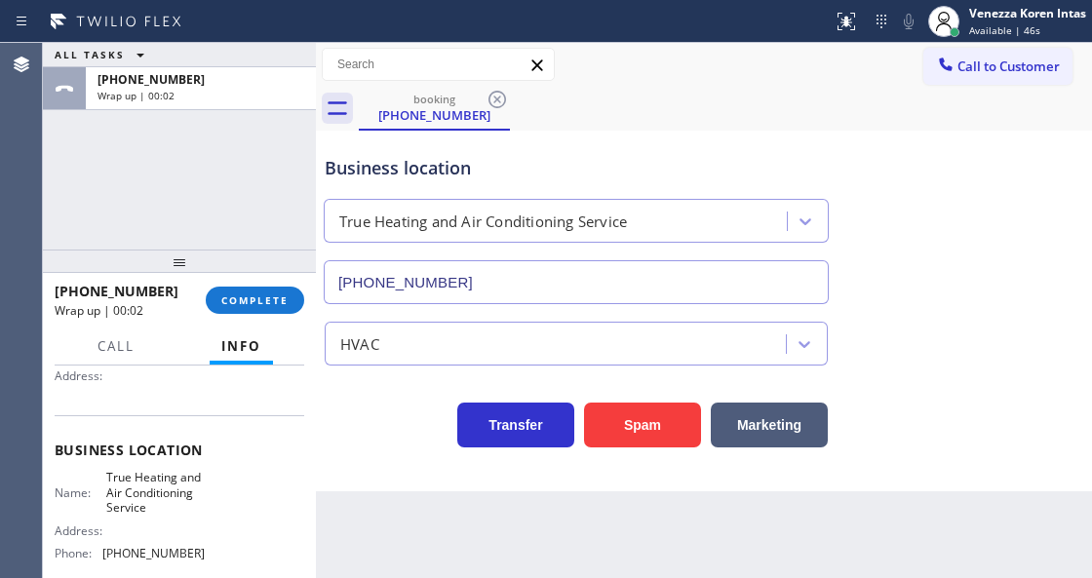
click at [358, 440] on div "Transfer Spam Marketing" at bounding box center [576, 420] width 511 height 55
drag, startPoint x: 277, startPoint y: 236, endPoint x: 45, endPoint y: 166, distance: 242.3
click at [275, 236] on div "ALL TASKS ALL TASKS ACTIVE TASKS TASKS IN WRAP UP +16146816064 Wrap up | 00:04" at bounding box center [179, 146] width 273 height 207
click at [189, 159] on div "ALL TASKS ALL TASKS ACTIVE TASKS TASKS IN WRAP UP +16146816064 Wrap up | 00:04" at bounding box center [179, 146] width 273 height 207
click at [253, 306] on button "COMPLETE" at bounding box center [255, 300] width 98 height 27
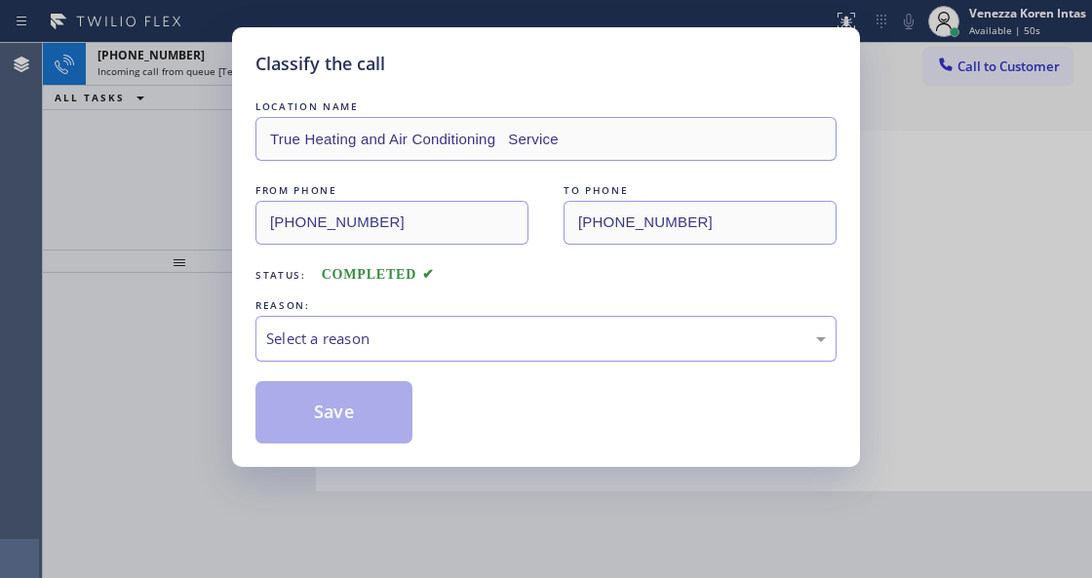
click at [473, 327] on div "Select a reason" at bounding box center [545, 339] width 581 height 46
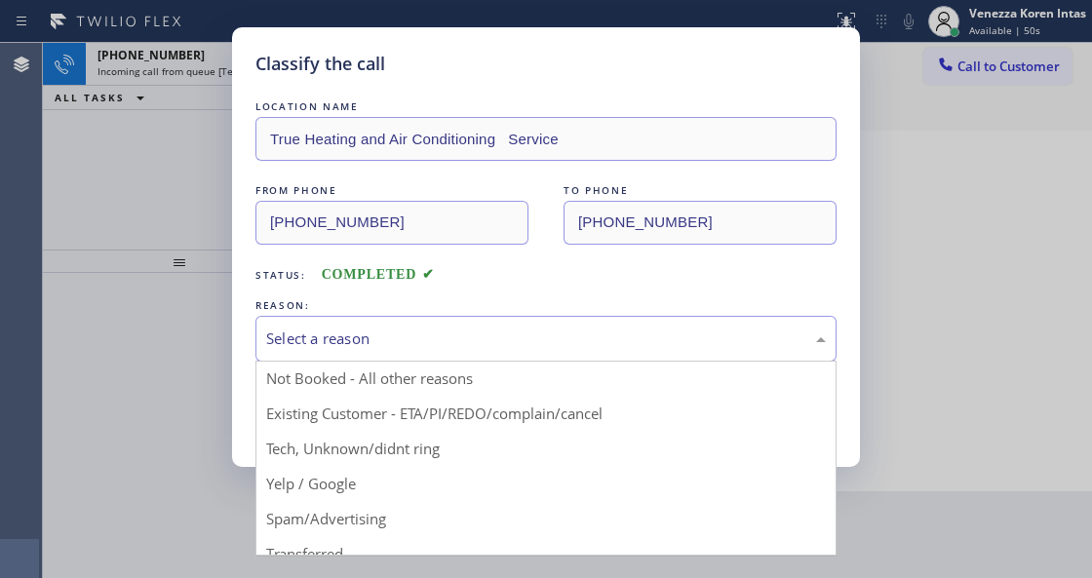
scroll to position [128, 0]
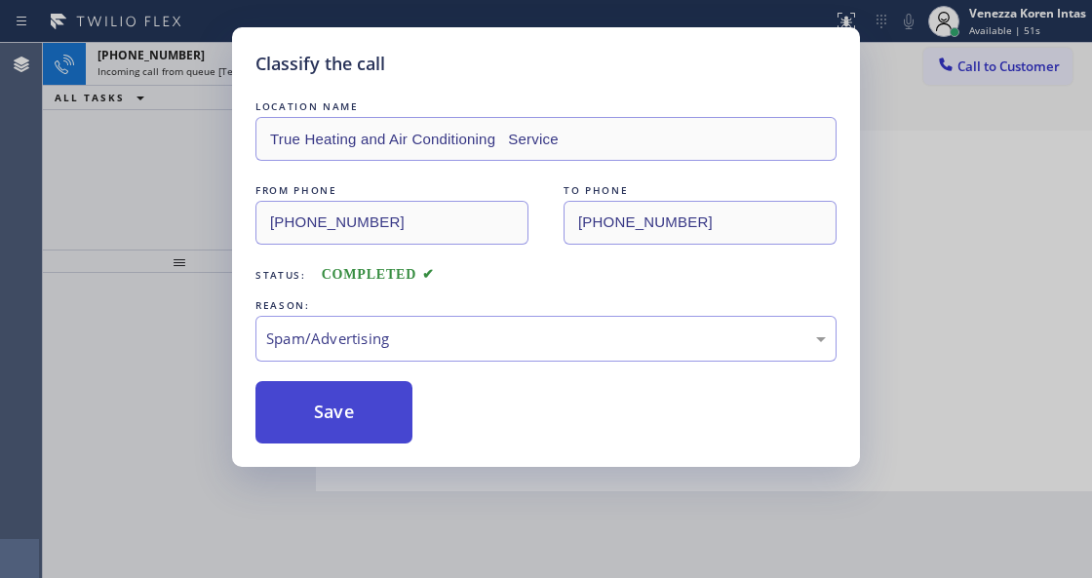
click at [362, 399] on button "Save" at bounding box center [333, 412] width 157 height 62
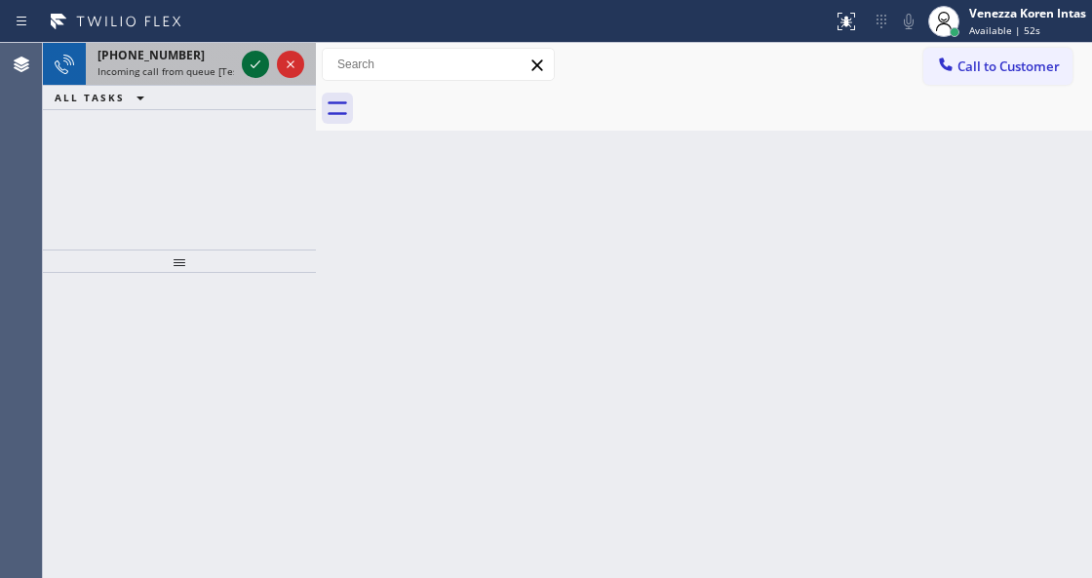
click at [263, 67] on icon at bounding box center [255, 64] width 23 height 23
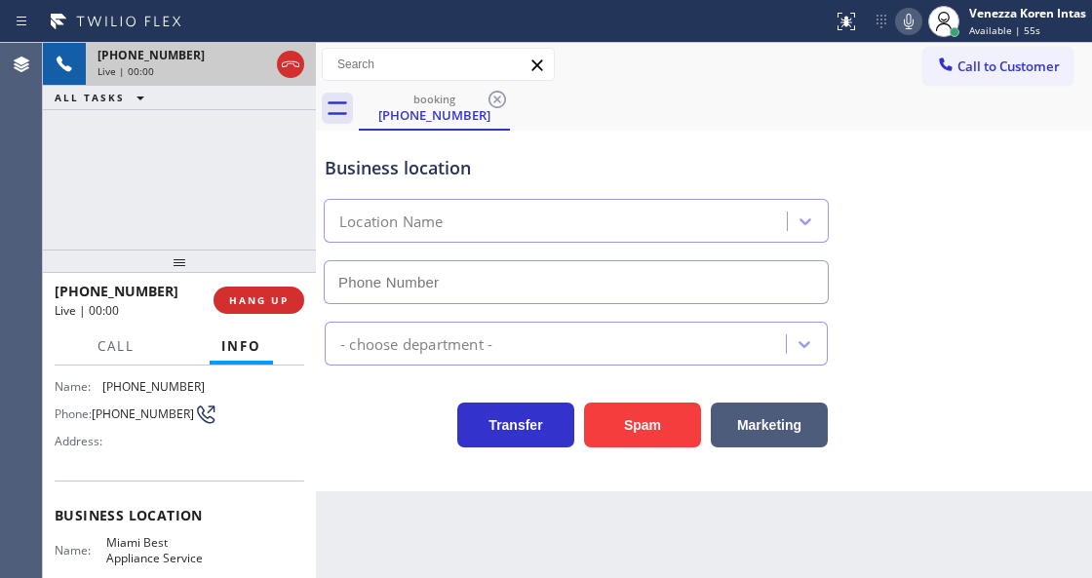
scroll to position [259, 0]
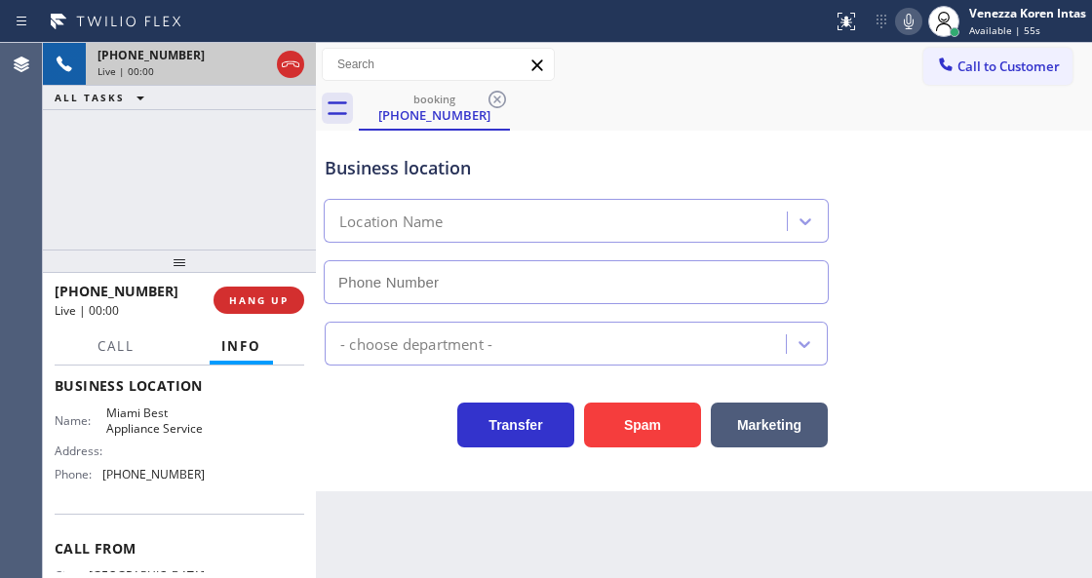
type input "[PHONE_NUMBER]"
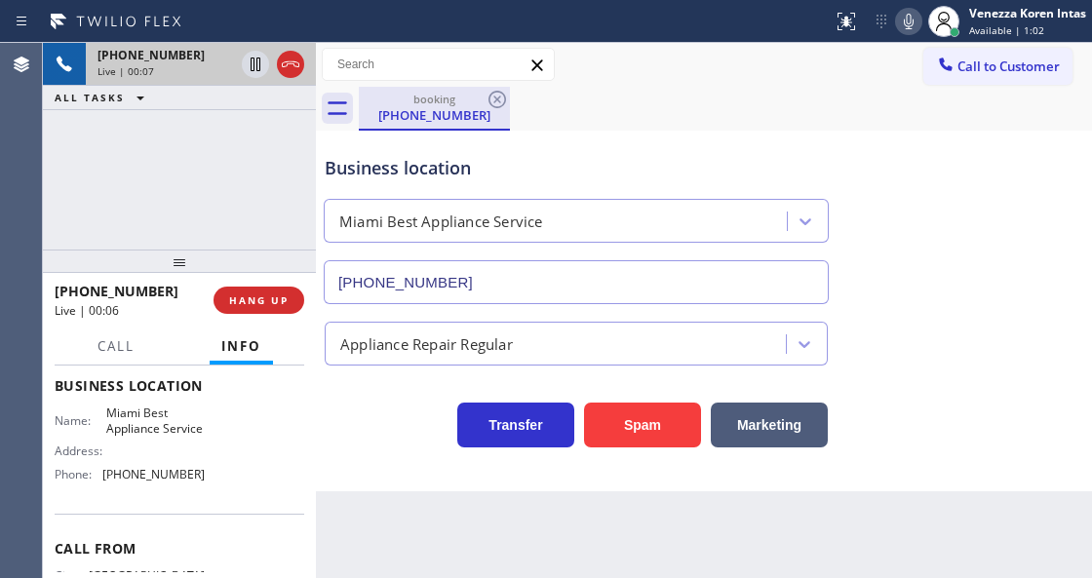
click at [450, 107] on div "[PHONE_NUMBER]" at bounding box center [434, 115] width 147 height 18
click at [291, 70] on icon at bounding box center [290, 64] width 23 height 23
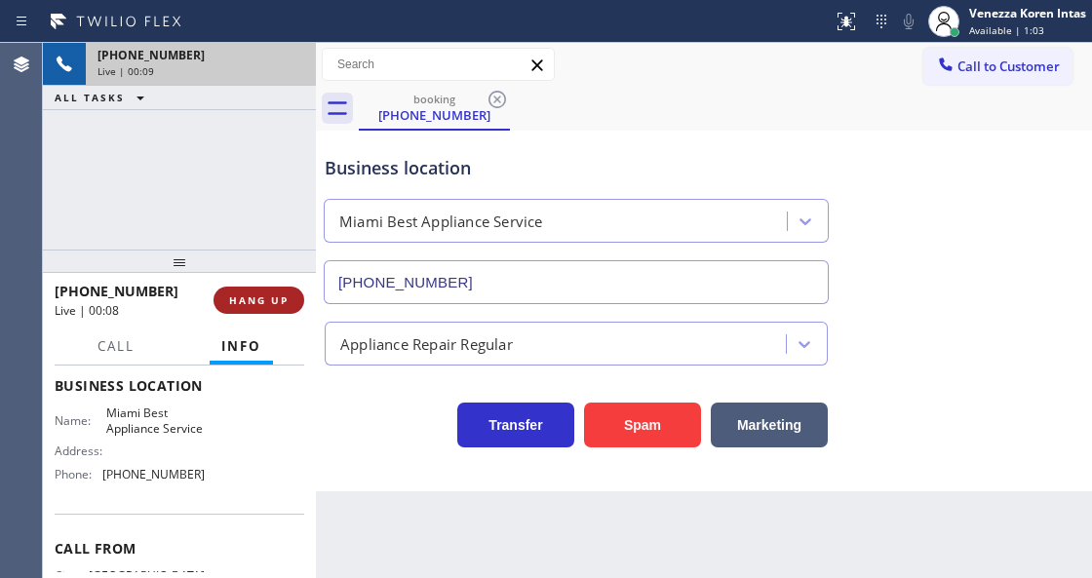
click at [272, 298] on span "HANG UP" at bounding box center [258, 300] width 59 height 14
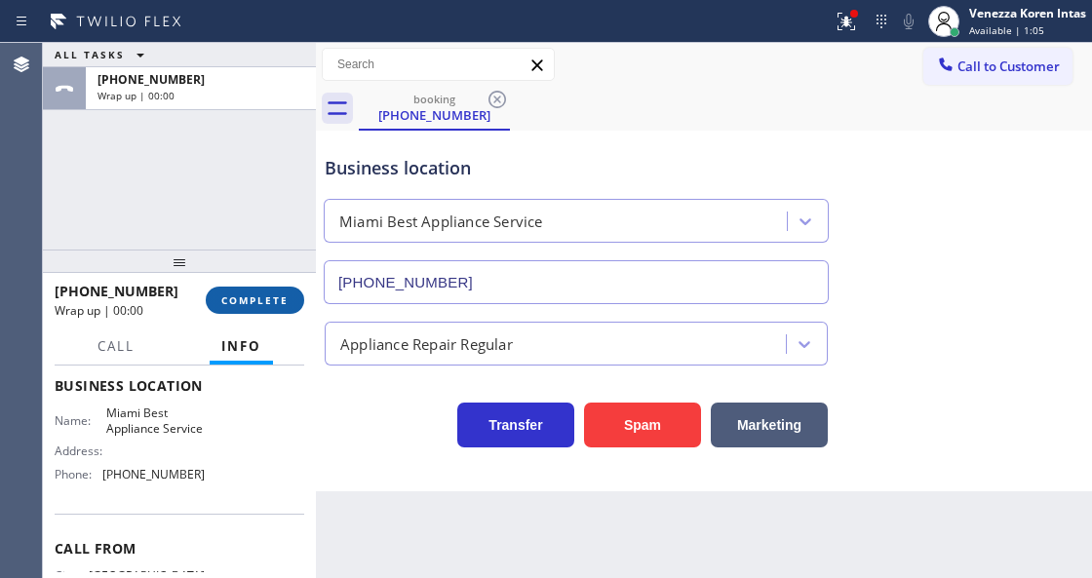
click at [296, 293] on button "COMPLETE" at bounding box center [255, 300] width 98 height 27
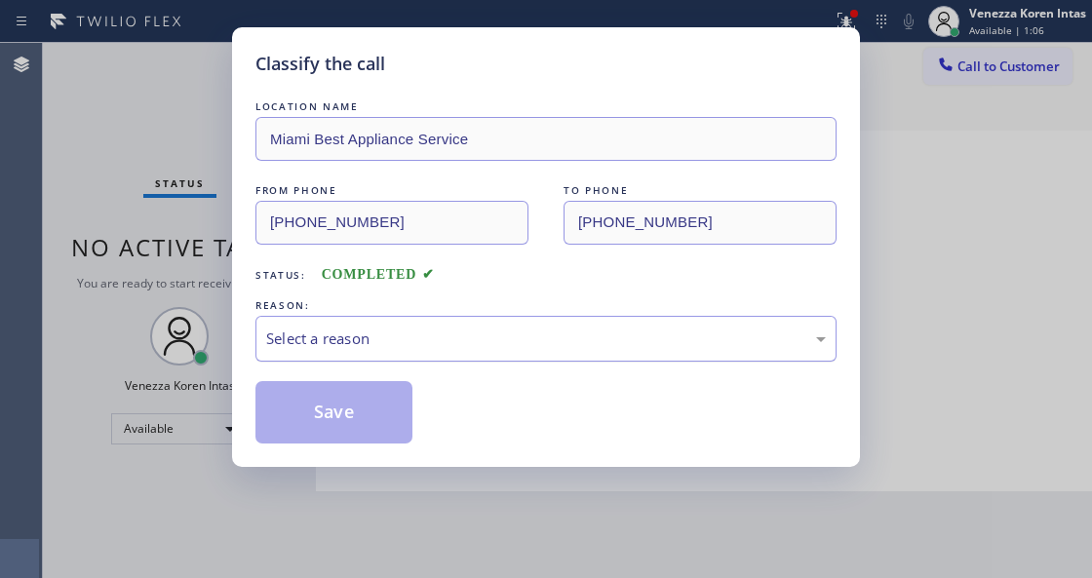
click at [433, 345] on div "Select a reason" at bounding box center [545, 338] width 559 height 22
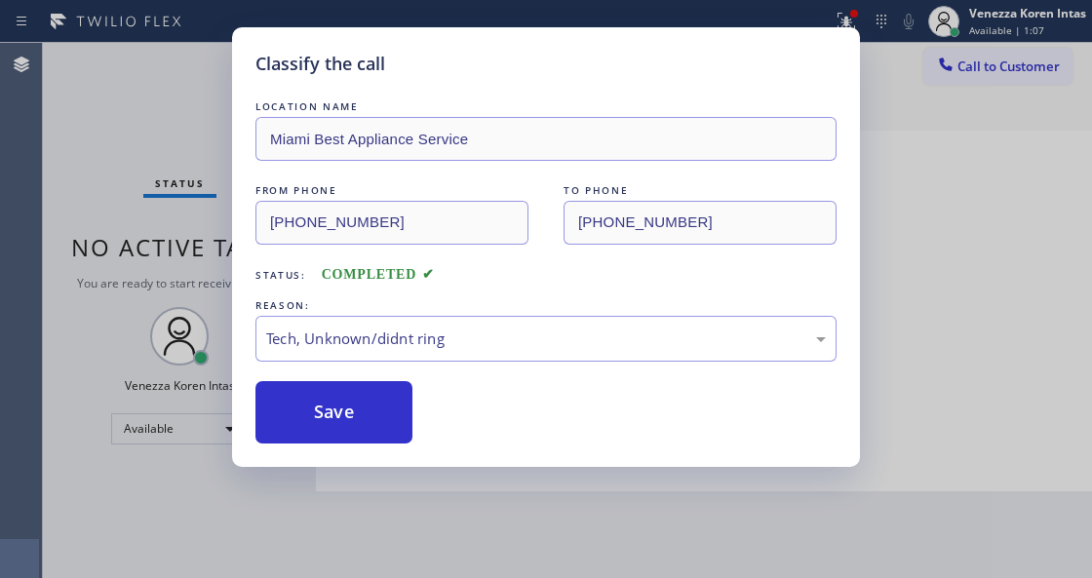
click at [380, 373] on div "LOCATION NAME Miami Best Appliance Service FROM PHONE (305) 315-2217 TO PHONE (…" at bounding box center [545, 269] width 581 height 347
click at [381, 409] on button "Save" at bounding box center [333, 412] width 157 height 62
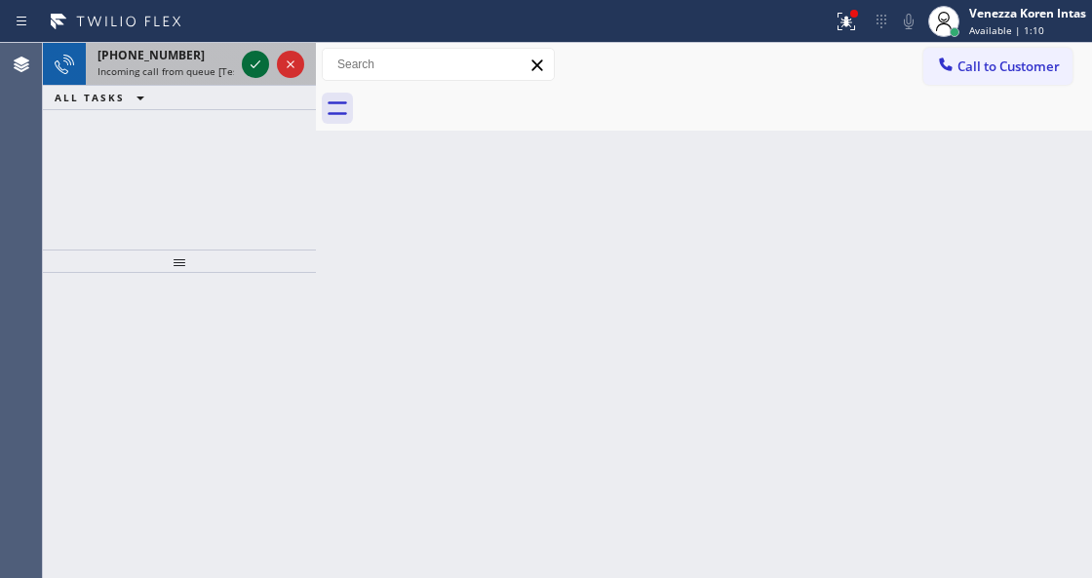
click at [254, 70] on icon at bounding box center [255, 64] width 23 height 23
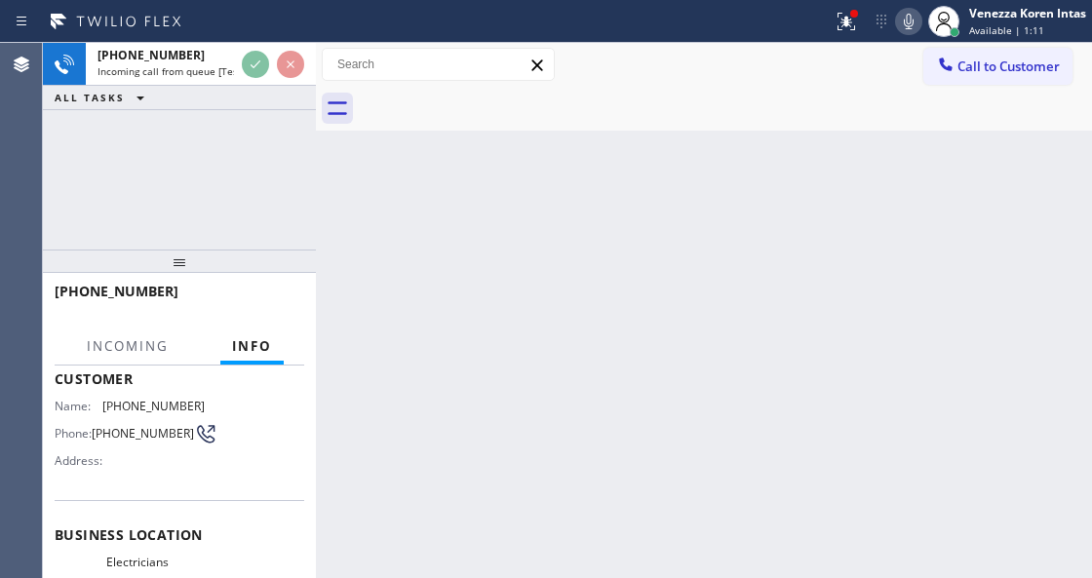
scroll to position [195, 0]
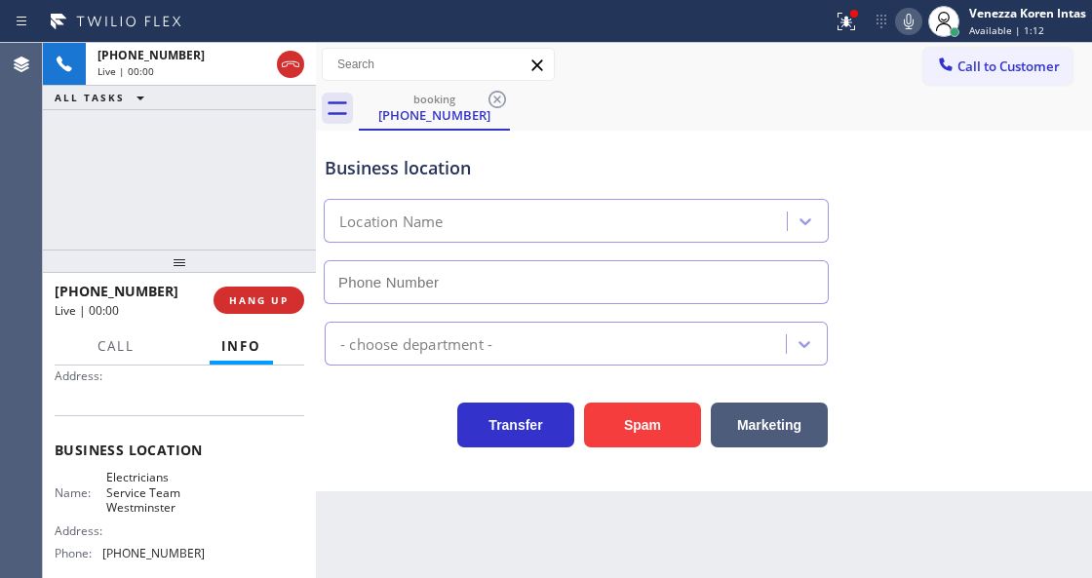
type input "[PHONE_NUMBER]"
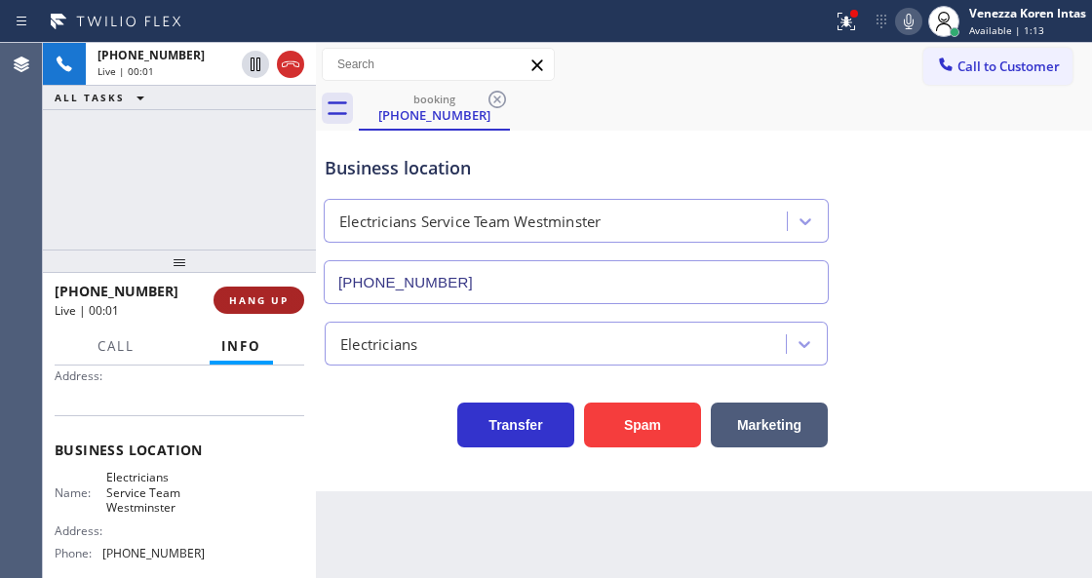
click at [278, 287] on button "HANG UP" at bounding box center [258, 300] width 91 height 27
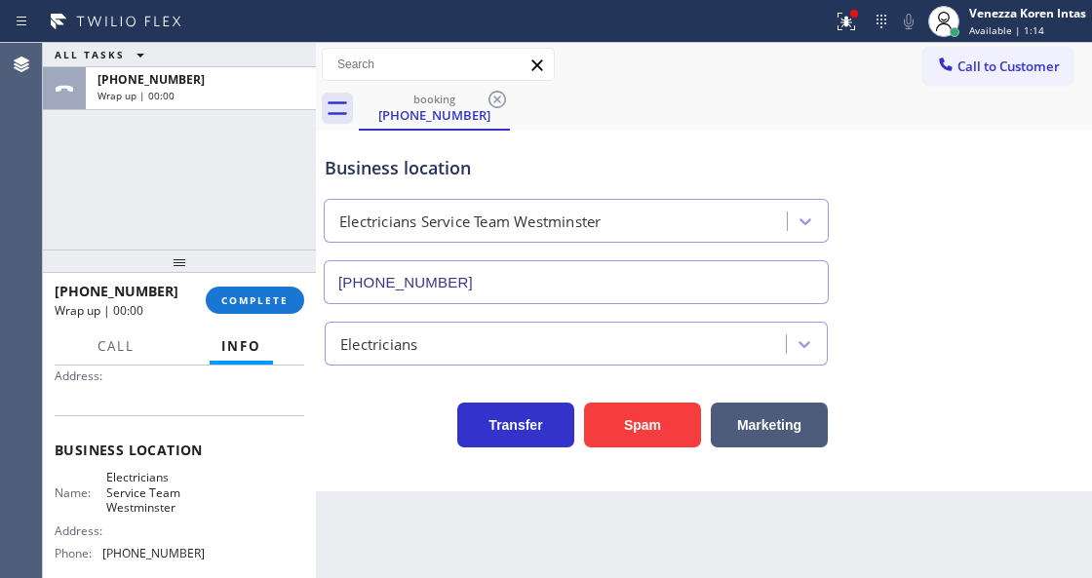
drag, startPoint x: 201, startPoint y: 308, endPoint x: 315, endPoint y: 303, distance: 114.1
click at [210, 308] on div "+17142201399 Wrap up | 00:00 COMPLETE" at bounding box center [179, 300] width 249 height 51
click at [297, 307] on button "COMPLETE" at bounding box center [255, 300] width 98 height 27
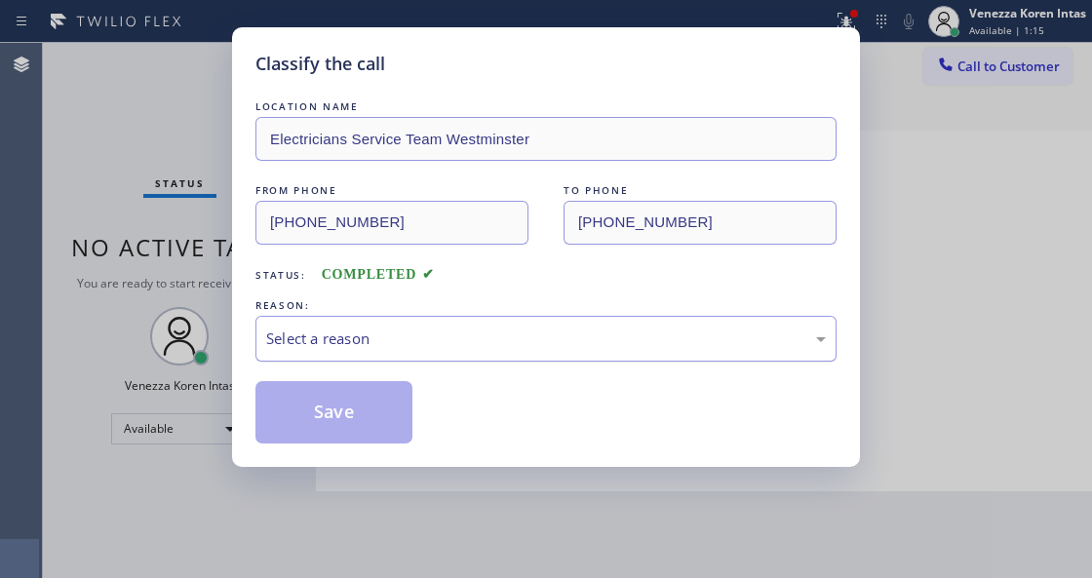
click at [431, 317] on div "Select a reason" at bounding box center [545, 339] width 581 height 46
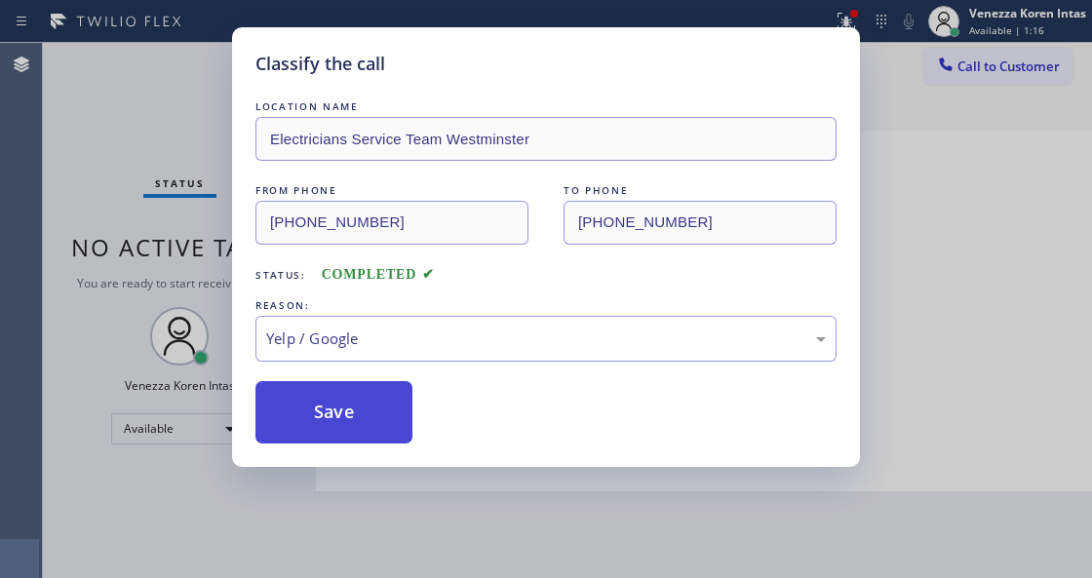
click at [341, 420] on button "Save" at bounding box center [333, 412] width 157 height 62
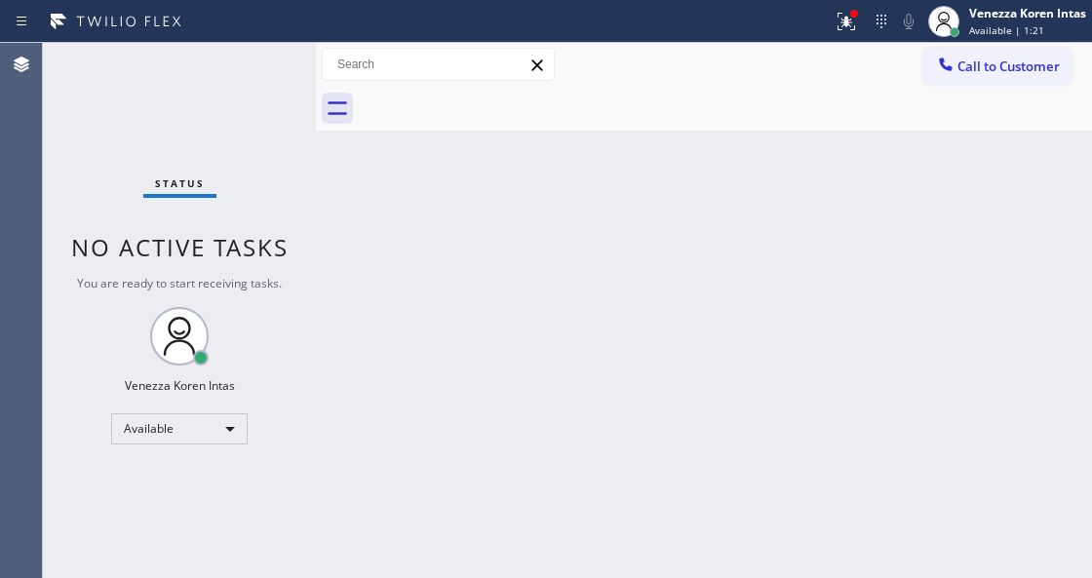
click at [263, 68] on div "Status No active tasks You are ready to start receiving tasks. Venezza Koren In…" at bounding box center [179, 310] width 273 height 535
click at [261, 67] on div "Status No active tasks You are ready to start receiving tasks. Venezza Koren In…" at bounding box center [179, 310] width 273 height 535
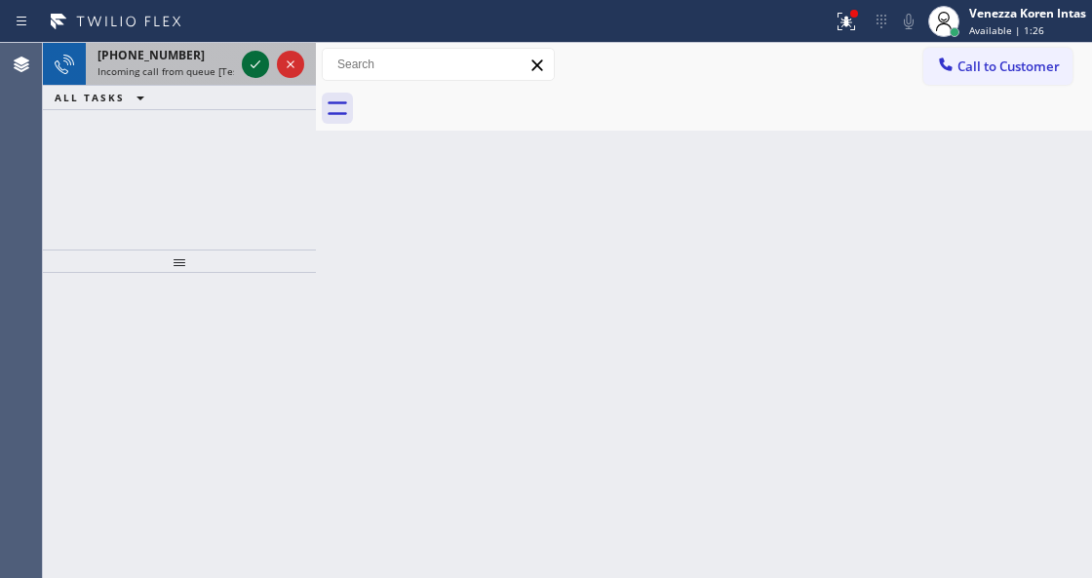
click at [254, 55] on icon at bounding box center [255, 64] width 23 height 23
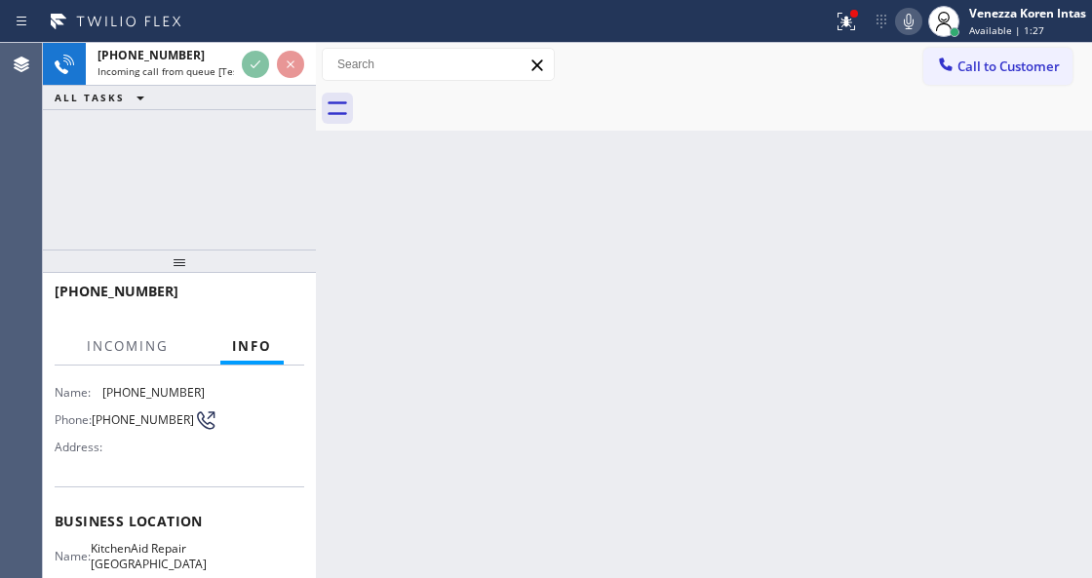
scroll to position [195, 0]
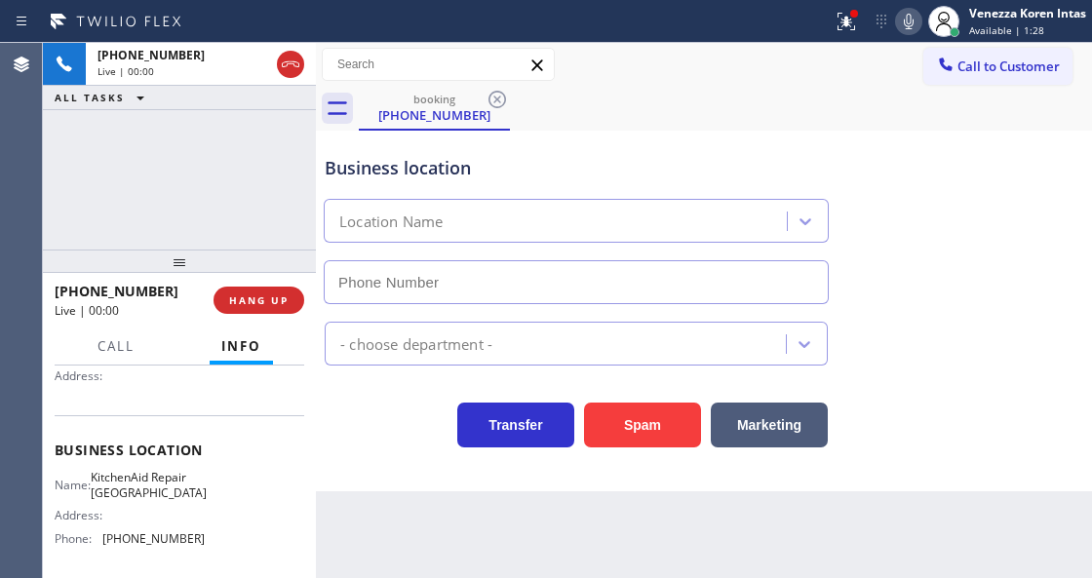
type input "[PHONE_NUMBER]"
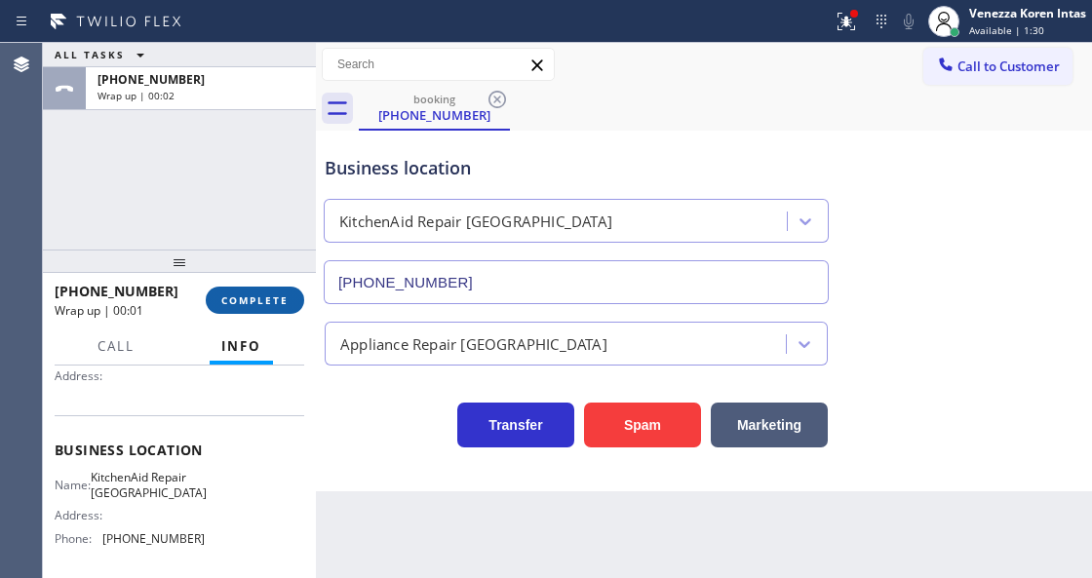
drag, startPoint x: 228, startPoint y: 300, endPoint x: 243, endPoint y: 300, distance: 14.6
click at [228, 298] on span "COMPLETE" at bounding box center [254, 300] width 67 height 14
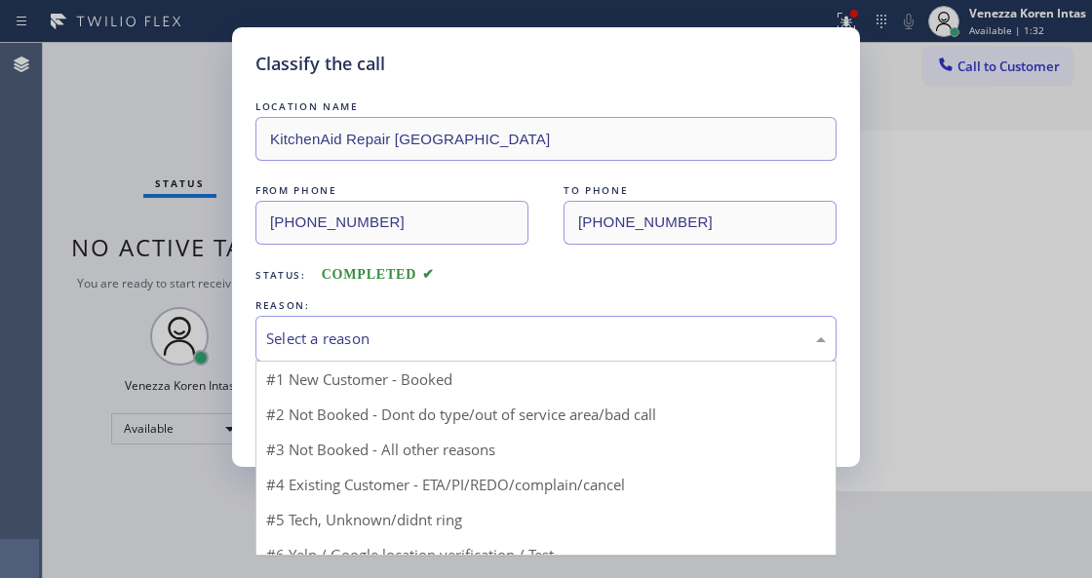
click at [493, 336] on div "Select a reason" at bounding box center [545, 338] width 559 height 22
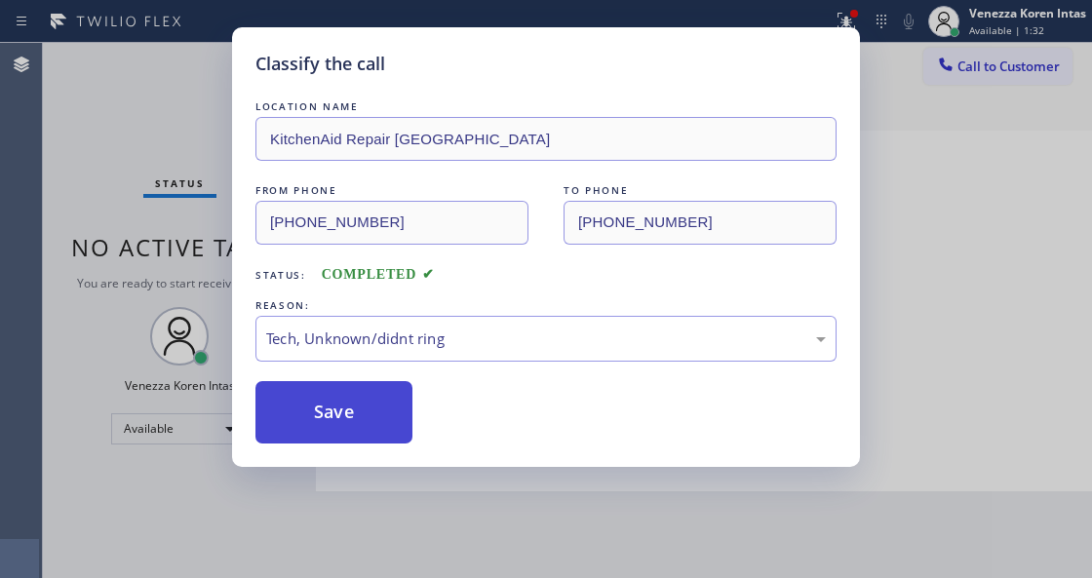
click at [339, 407] on button "Save" at bounding box center [333, 412] width 157 height 62
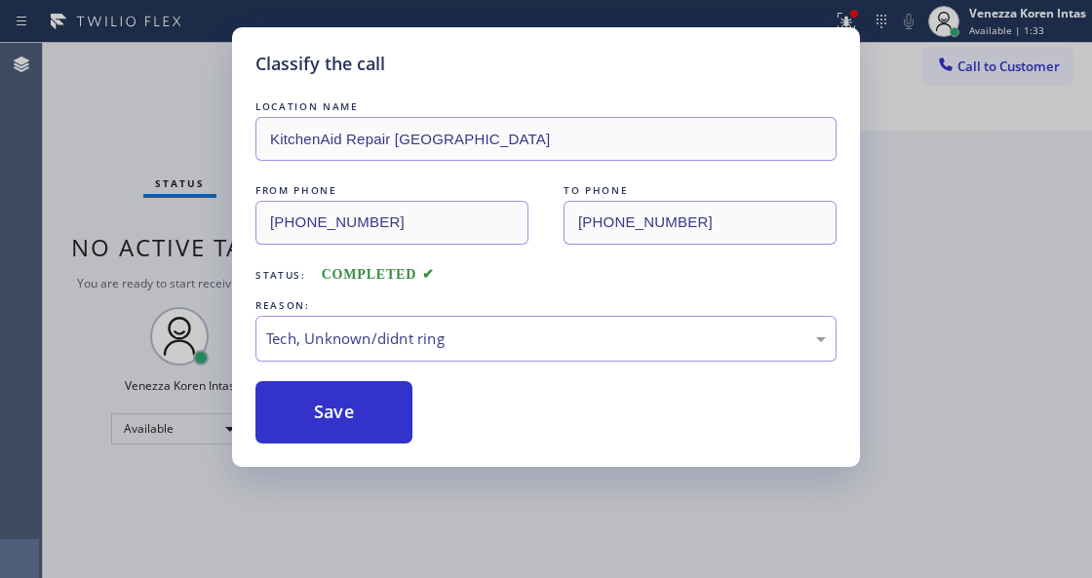
click at [134, 219] on div "Classify the call LOCATION NAME KitchenAid Repair Golden Beach FROM PHONE (305)…" at bounding box center [546, 289] width 1092 height 578
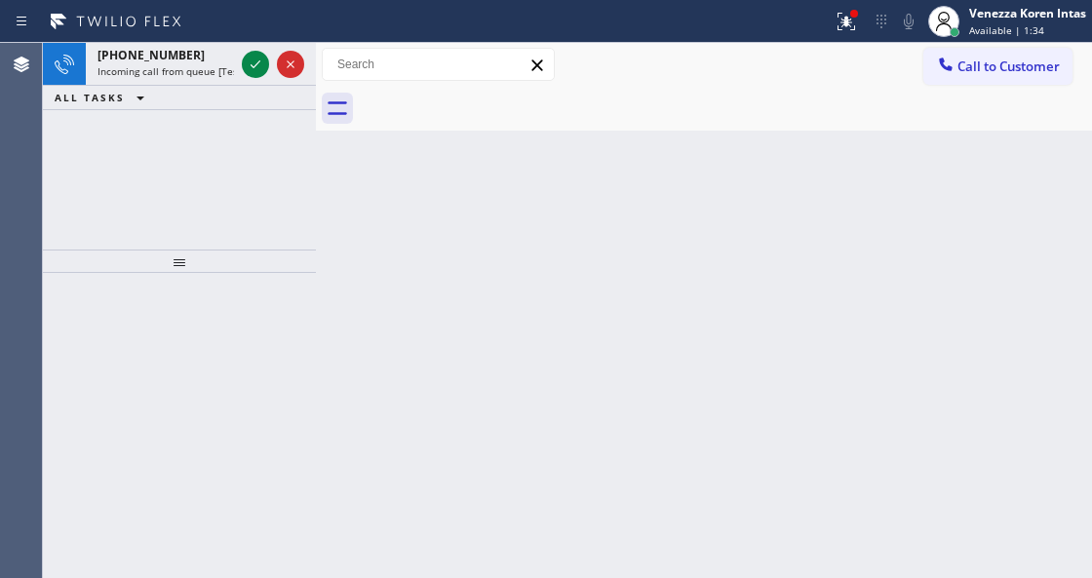
click at [199, 119] on div "+15512037732 Incoming call from queue [Test] All ALL TASKS ALL TASKS ACTIVE TAS…" at bounding box center [179, 146] width 273 height 207
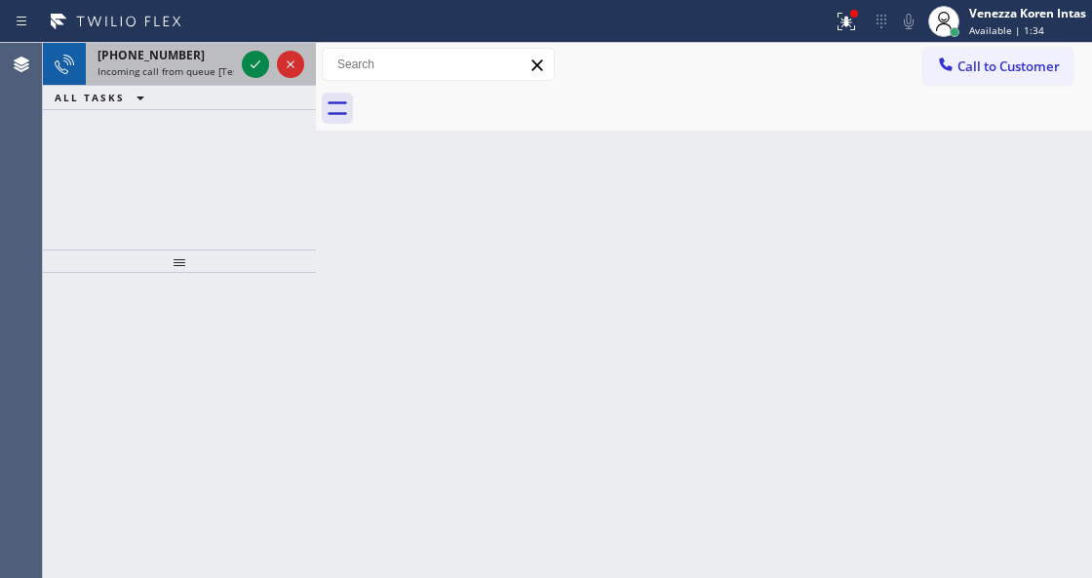
click at [242, 77] on div at bounding box center [273, 64] width 70 height 43
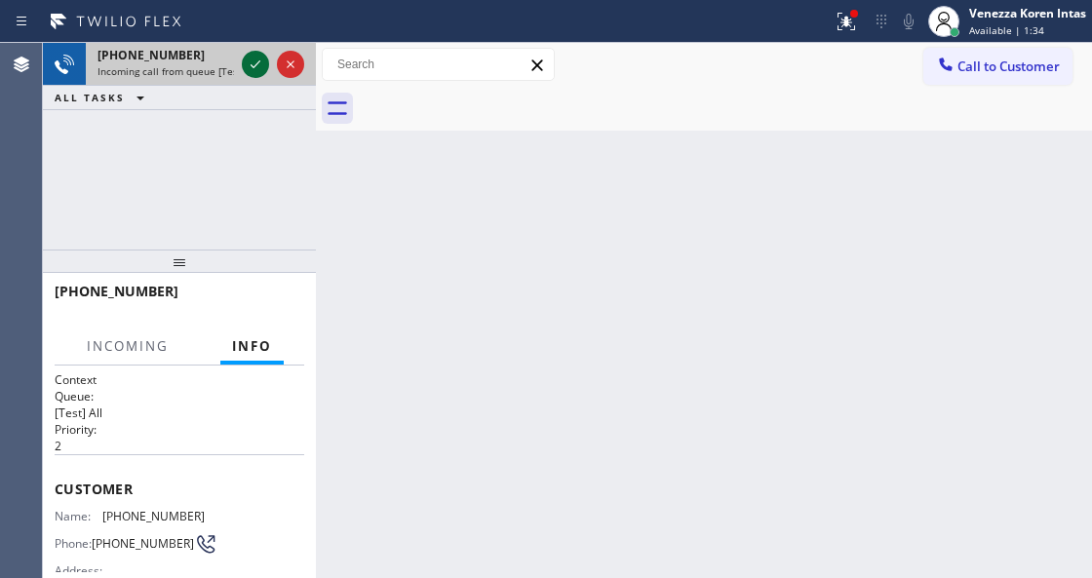
click at [252, 66] on icon at bounding box center [255, 64] width 10 height 8
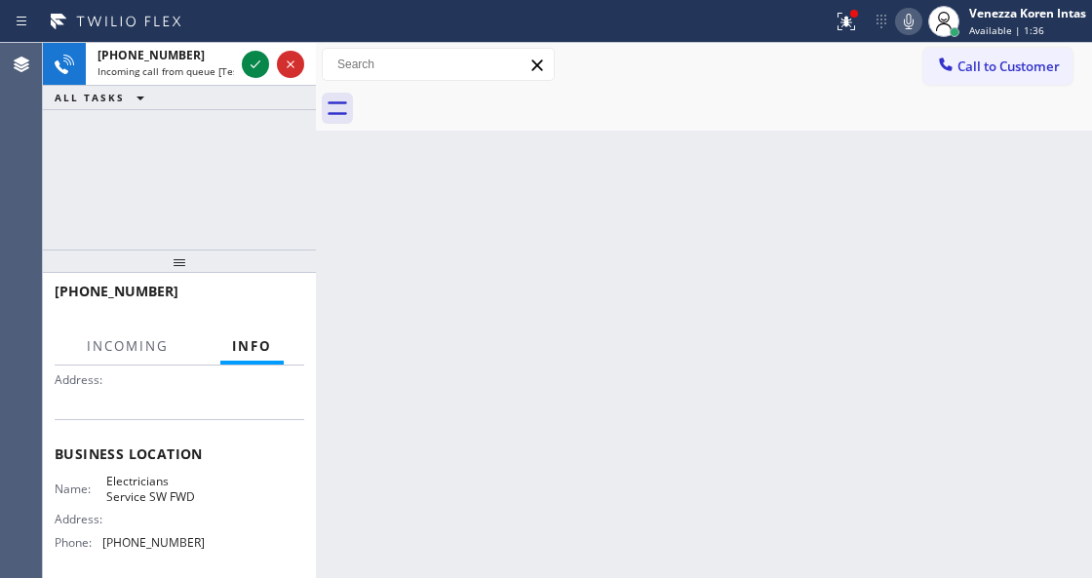
scroll to position [195, 0]
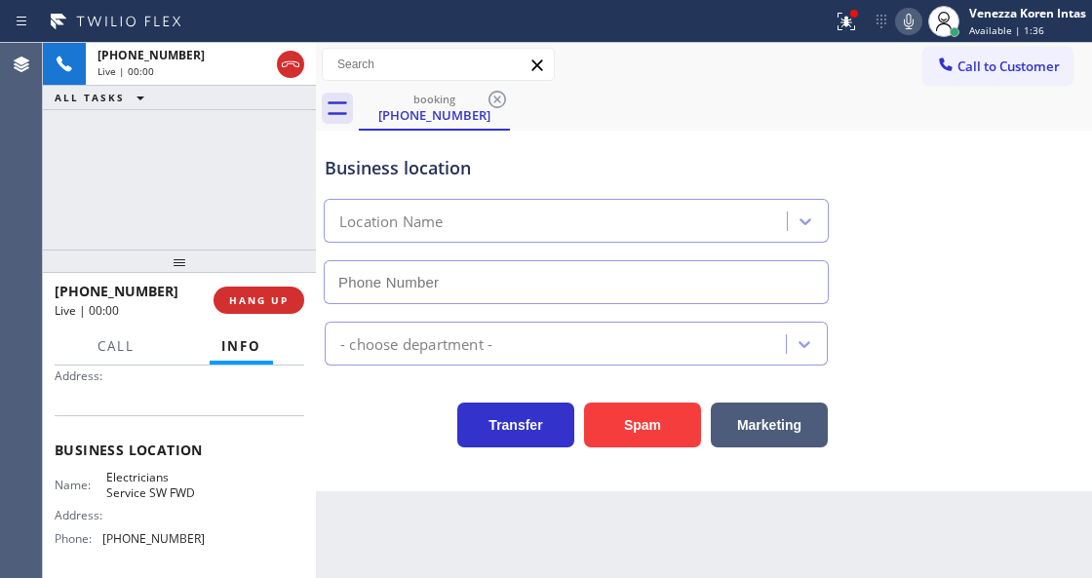
type input "[PHONE_NUMBER]"
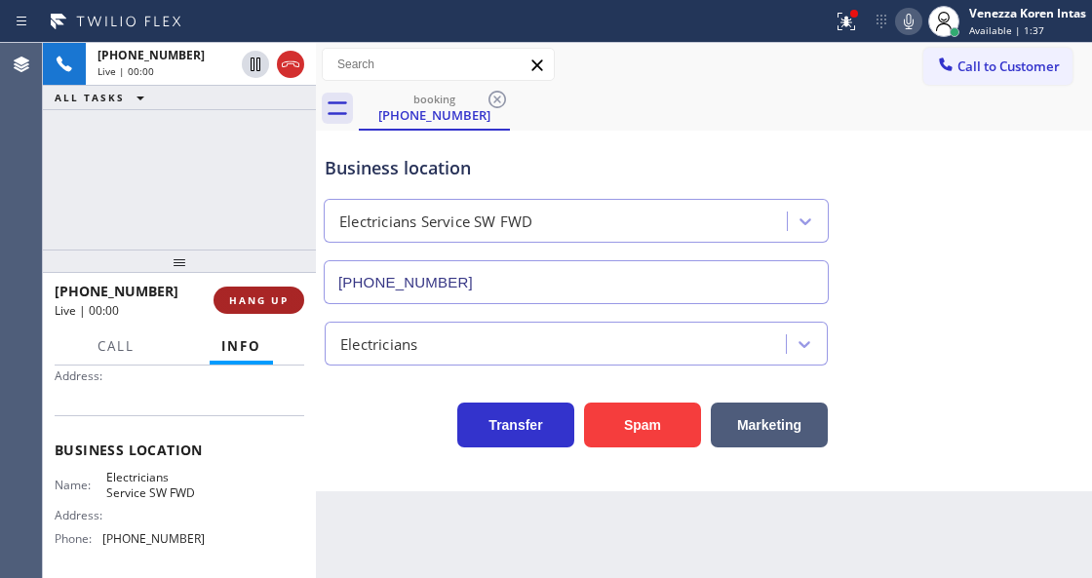
click at [265, 298] on span "HANG UP" at bounding box center [258, 300] width 59 height 14
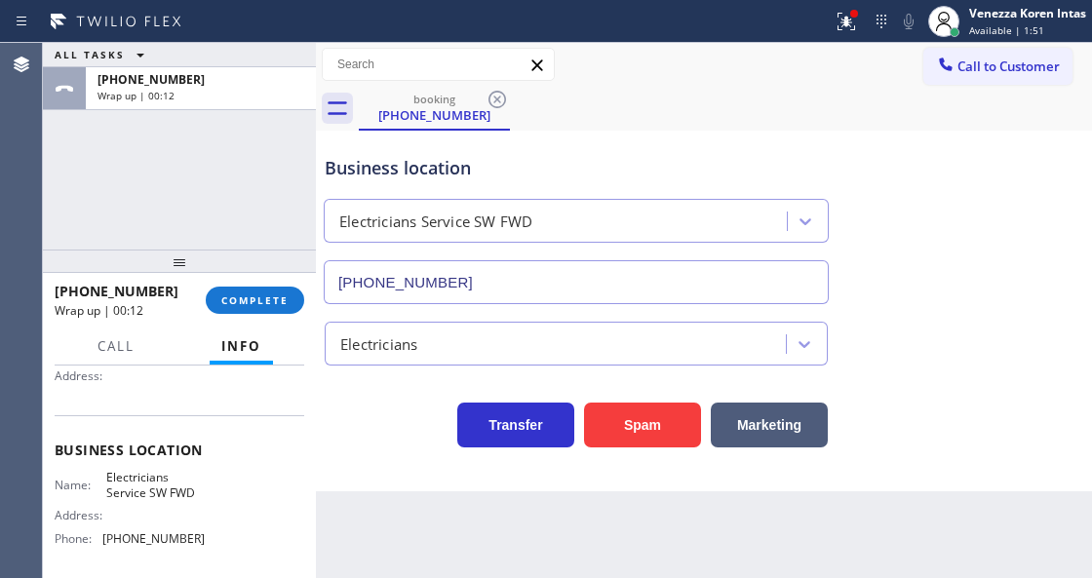
click at [247, 316] on div "+15512037732 Wrap up | 00:12 COMPLETE" at bounding box center [179, 300] width 249 height 51
click at [253, 313] on button "COMPLETE" at bounding box center [255, 300] width 98 height 27
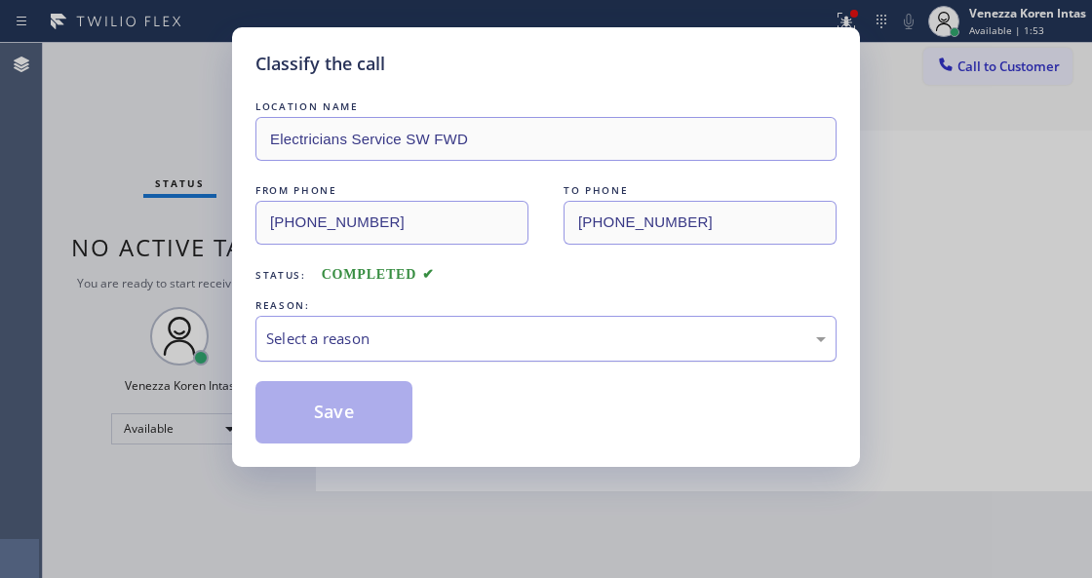
click at [351, 332] on div "Select a reason" at bounding box center [545, 338] width 559 height 22
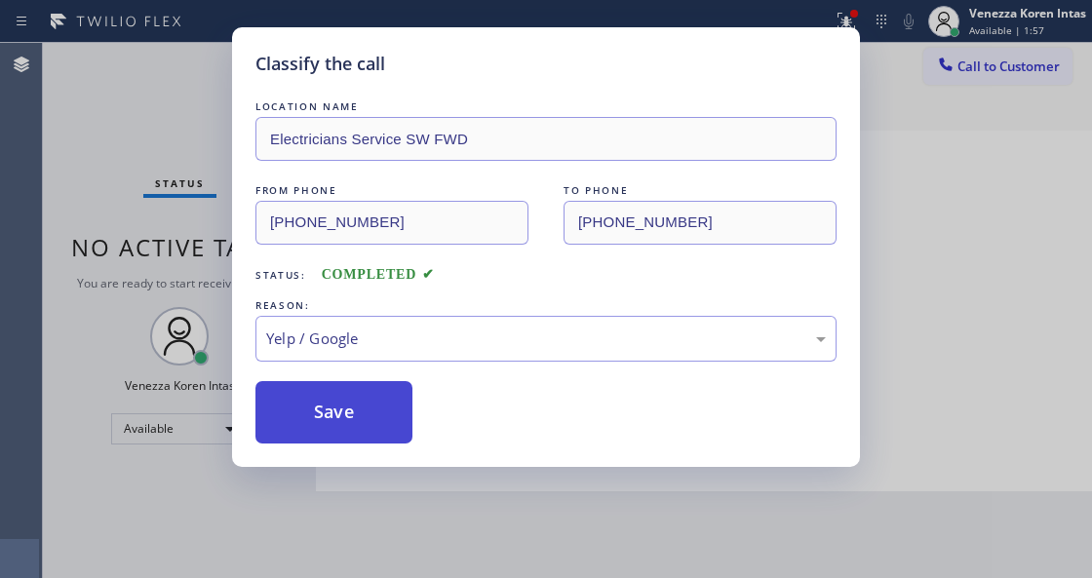
click at [335, 439] on button "Save" at bounding box center [333, 412] width 157 height 62
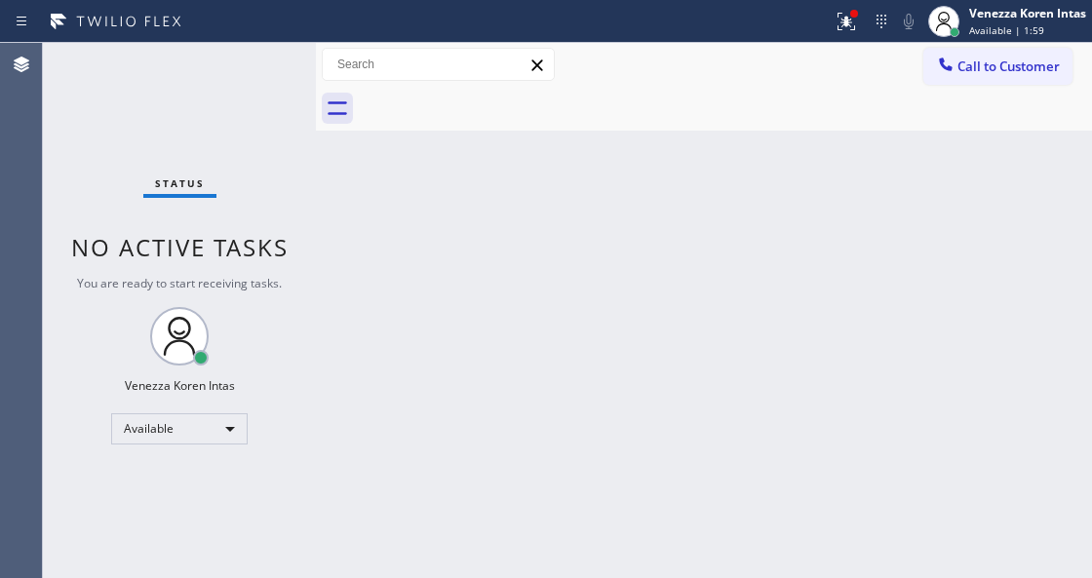
click at [263, 97] on div "Status No active tasks You are ready to start receiving tasks. Venezza Koren In…" at bounding box center [179, 310] width 273 height 535
click at [185, 88] on div "Status No active tasks You are ready to start receiving tasks. Venezza Koren In…" at bounding box center [179, 310] width 273 height 535
click at [843, 19] on icon at bounding box center [846, 19] width 12 height 7
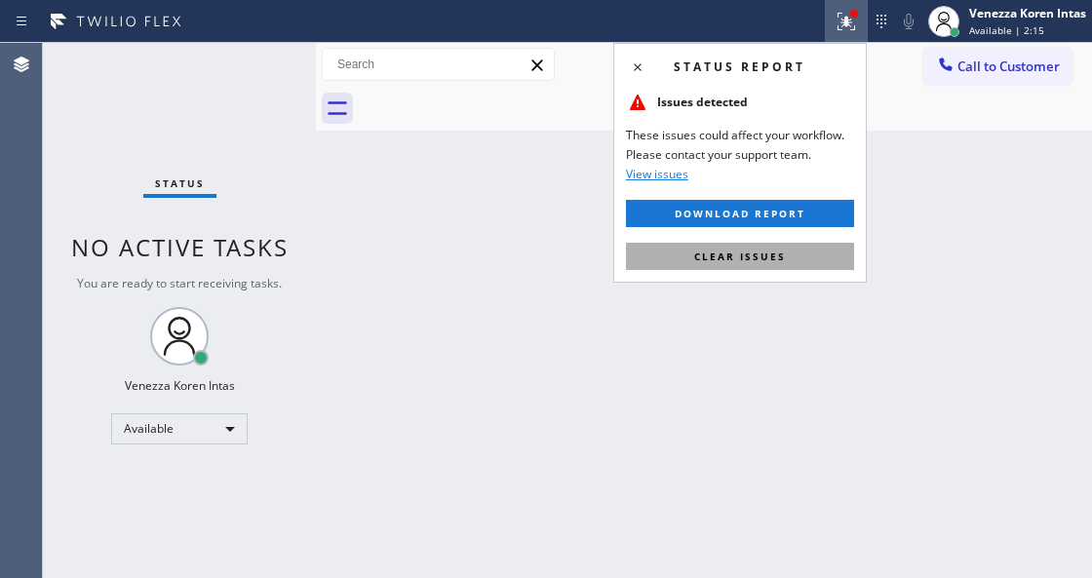
click at [803, 257] on button "Clear issues" at bounding box center [740, 256] width 228 height 27
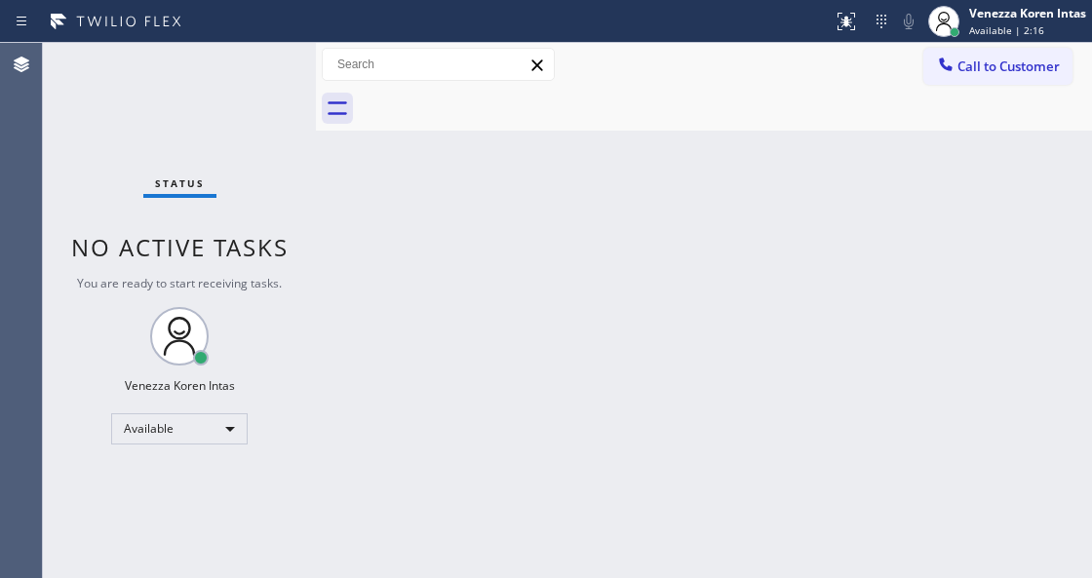
click at [585, 265] on div "Back to Dashboard Change Sender ID Customers Technicians Select a contact Outbo…" at bounding box center [704, 310] width 776 height 535
drag, startPoint x: 542, startPoint y: 121, endPoint x: 479, endPoint y: 414, distance: 299.9
click at [542, 123] on div at bounding box center [725, 109] width 733 height 44
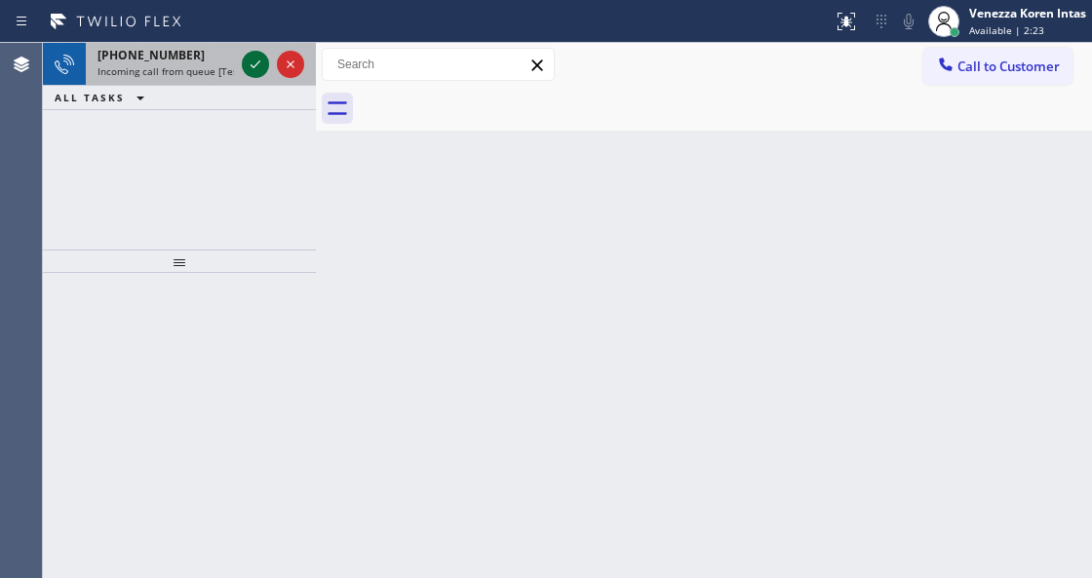
click at [251, 60] on icon at bounding box center [255, 64] width 23 height 23
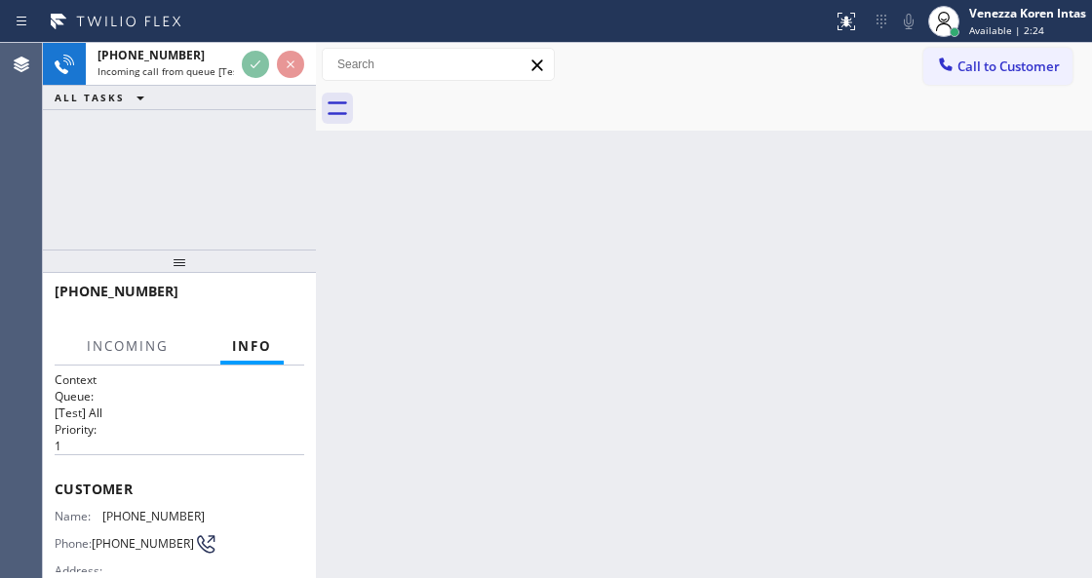
scroll to position [130, 0]
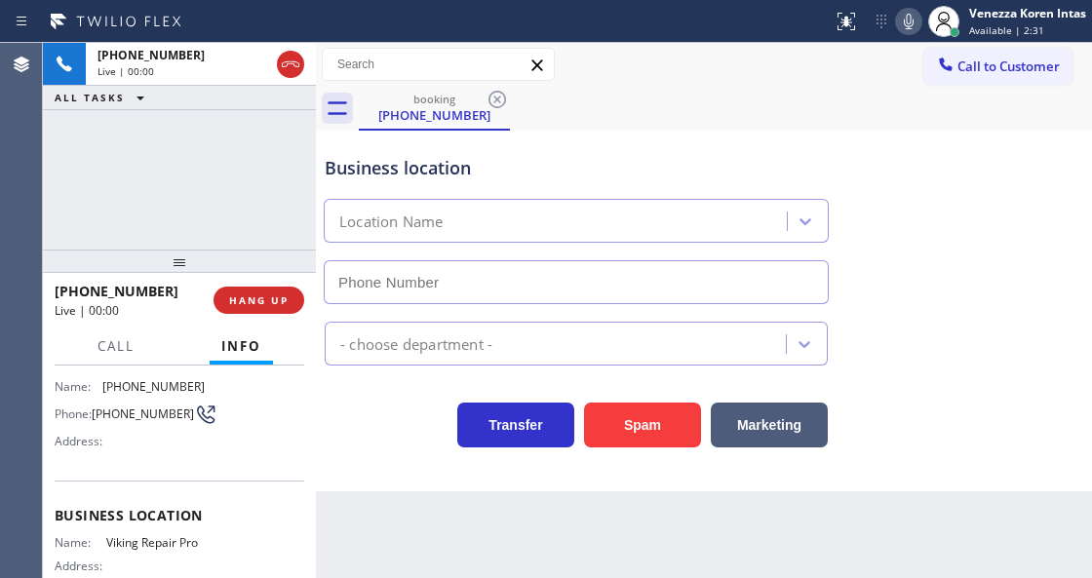
type input "[PHONE_NUMBER]"
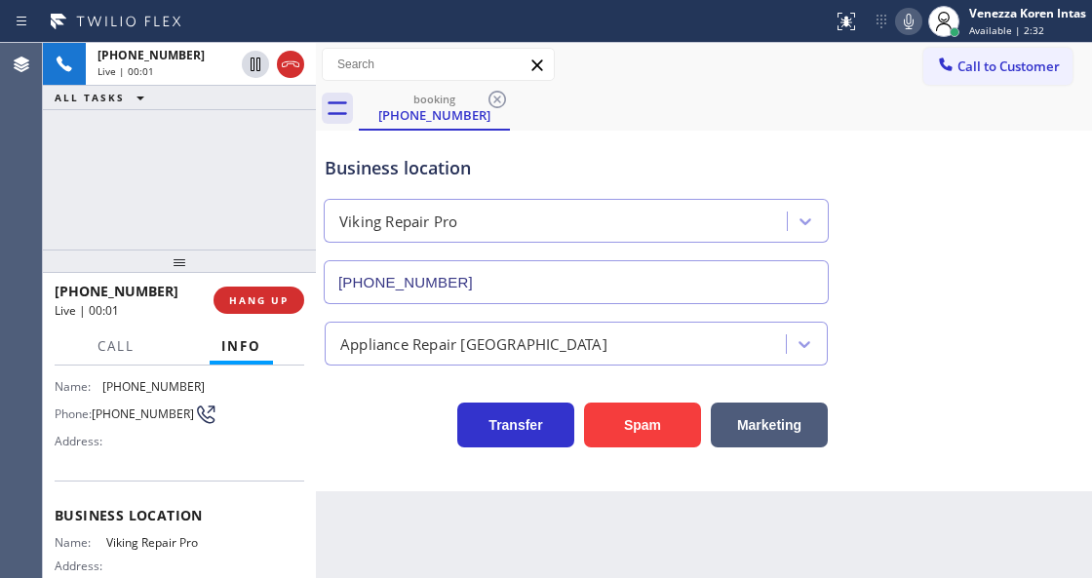
click at [243, 178] on div "+18148832441 Live | 00:01 ALL TASKS ALL TASKS ACTIVE TASKS TASKS IN WRAP UP" at bounding box center [179, 146] width 273 height 207
drag, startPoint x: 203, startPoint y: 538, endPoint x: 103, endPoint y: 538, distance: 99.4
click at [102, 538] on div "Name: Viking Repair Pro Address: Phone: (844) 988-0068" at bounding box center [179, 569] width 249 height 68
copy div "Viking Repair Pro"
click at [905, 19] on icon at bounding box center [908, 22] width 10 height 16
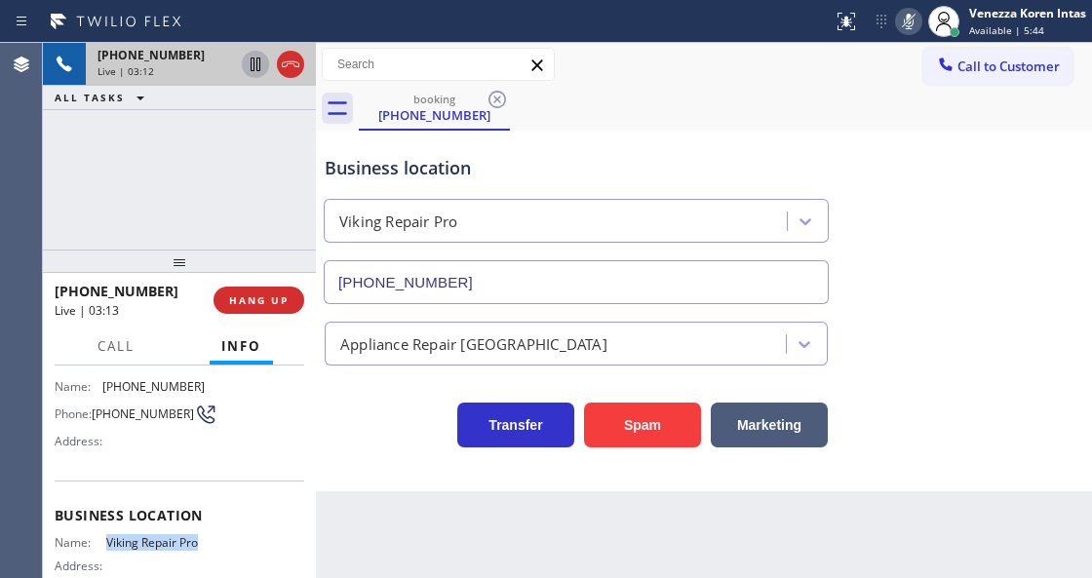
click at [253, 69] on icon at bounding box center [255, 65] width 10 height 14
click at [408, 481] on div "Business location Viking Repair Pro (844) 988-0068 Appliance Repair High End Tr…" at bounding box center [704, 311] width 776 height 361
click at [725, 181] on div "Business location Viking Repair Pro (844) 988-0068" at bounding box center [576, 219] width 511 height 169
click at [902, 31] on icon at bounding box center [908, 21] width 23 height 23
click at [255, 64] on icon at bounding box center [256, 65] width 14 height 14
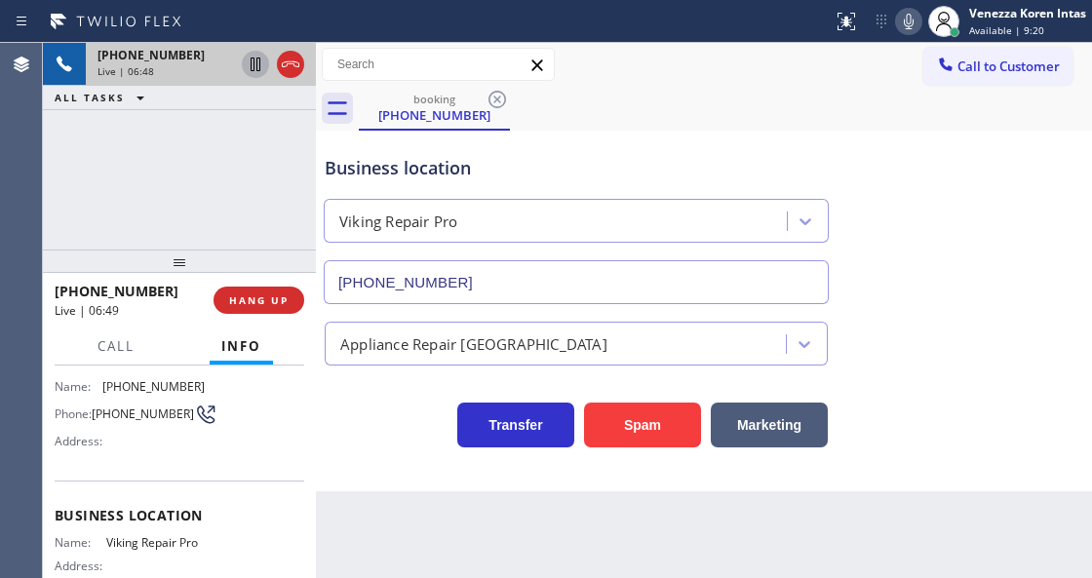
click at [220, 163] on div "+18148832441 Live | 06:48 ALL TASKS ALL TASKS ACTIVE TASKS TASKS IN WRAP UP" at bounding box center [179, 146] width 273 height 207
click at [647, 172] on div "Business location" at bounding box center [576, 168] width 503 height 26
click at [205, 206] on div "+18148832441 Live | 08:25 ALL TASKS ALL TASKS ACTIVE TASKS TASKS IN WRAP UP" at bounding box center [179, 146] width 273 height 207
click at [149, 149] on div "+18148832441 Live | 08:26 ALL TASKS ALL TASKS ACTIVE TASKS TASKS IN WRAP UP" at bounding box center [179, 146] width 273 height 207
click at [253, 210] on div "+18148832441 Live | 09:38 ALL TASKS ALL TASKS ACTIVE TASKS TASKS IN WRAP UP" at bounding box center [179, 146] width 273 height 207
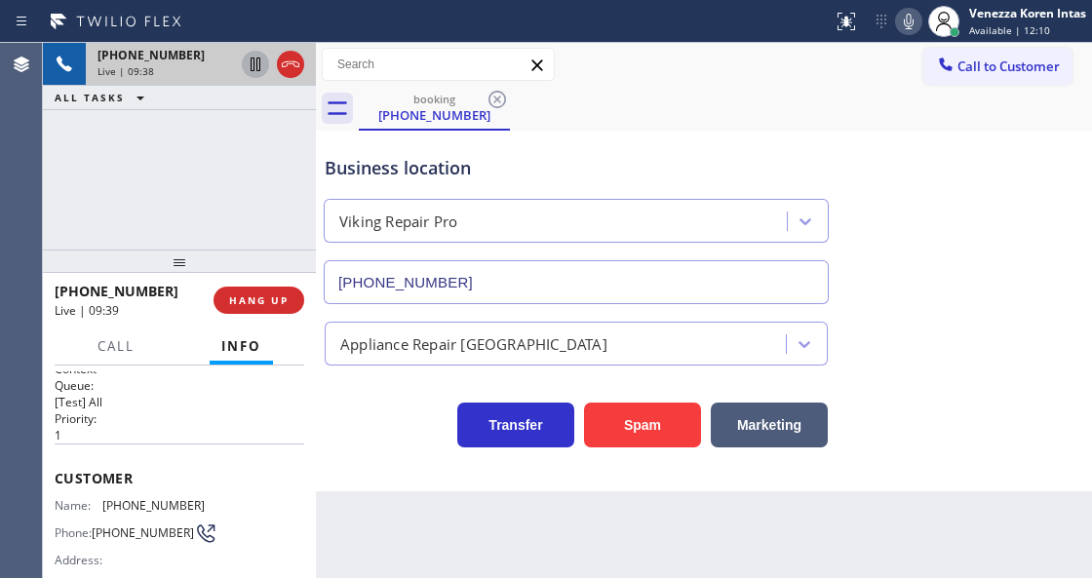
scroll to position [0, 0]
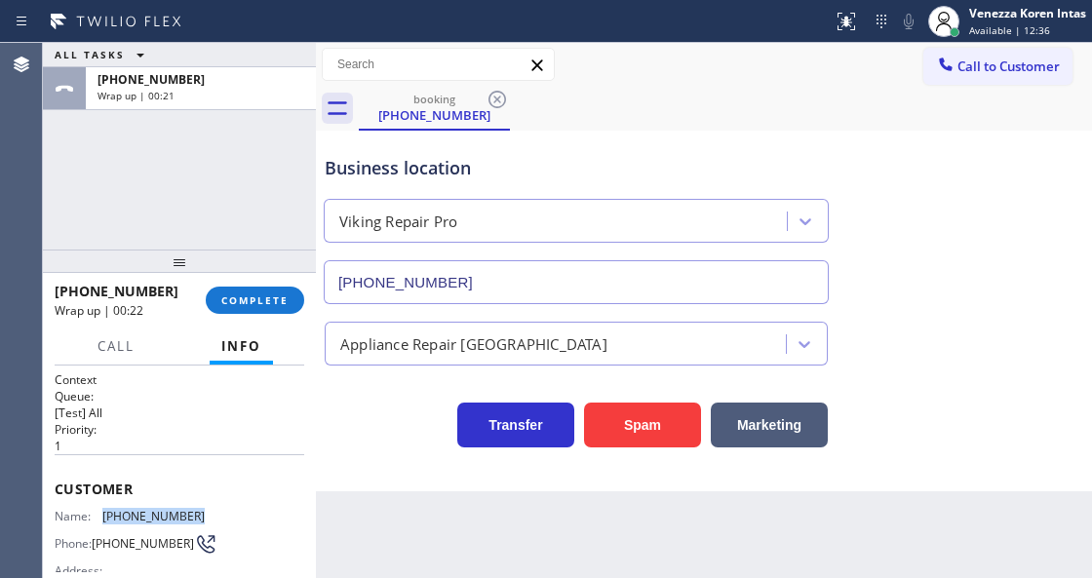
drag, startPoint x: 203, startPoint y: 509, endPoint x: 93, endPoint y: 520, distance: 110.7
click at [93, 520] on div "Name: (814) 883-2441 Phone: (814) 883-2441 Address:" at bounding box center [179, 547] width 249 height 77
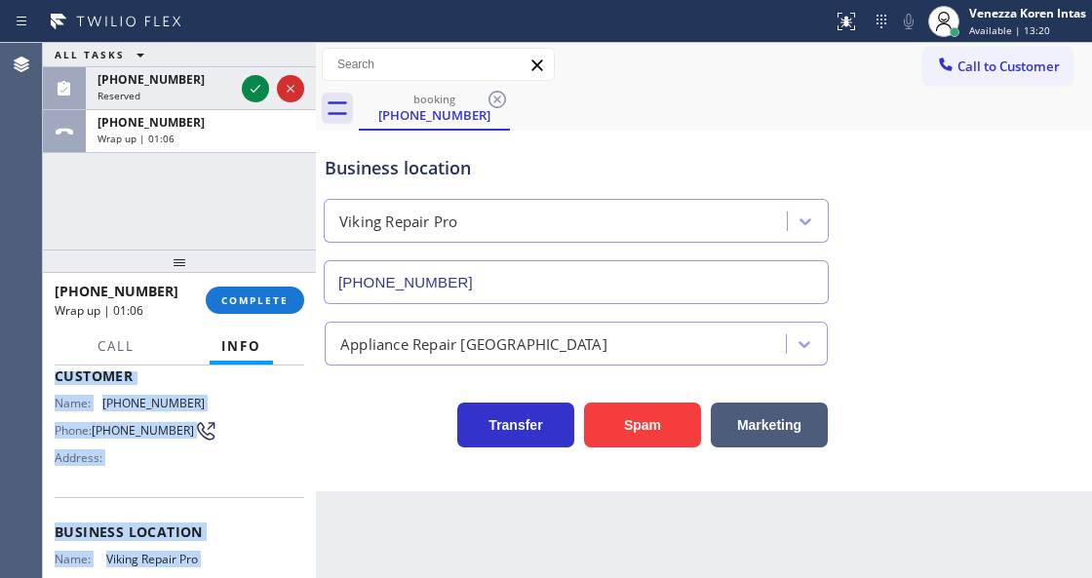
scroll to position [333, 0]
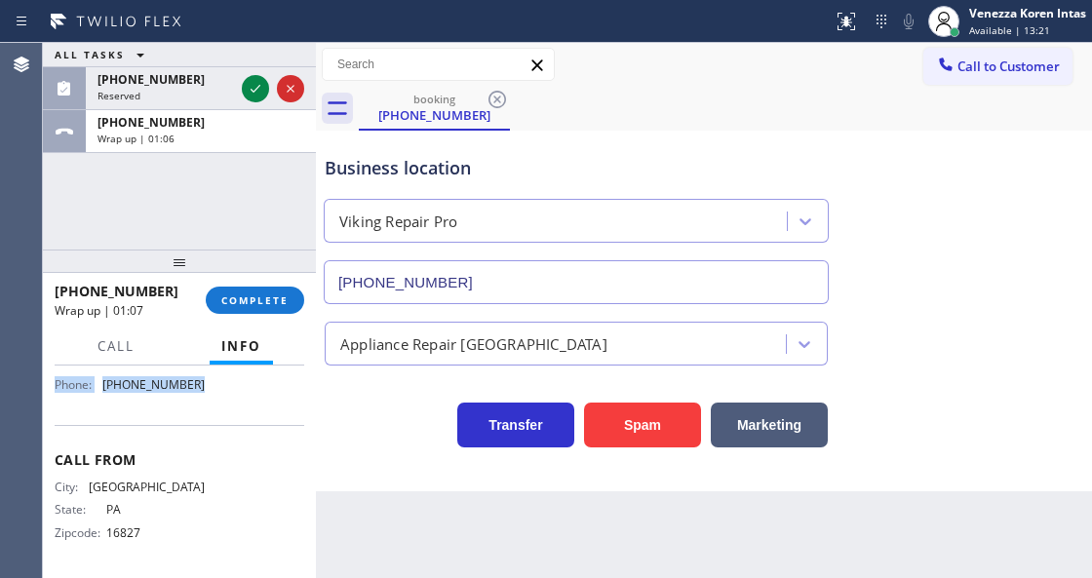
drag, startPoint x: 53, startPoint y: 479, endPoint x: 239, endPoint y: 405, distance: 200.3
click at [239, 405] on div "Context Queue: [Test] All Priority: 1 Customer Name: (814) 883-2441 Phone: (814…" at bounding box center [179, 470] width 273 height 211
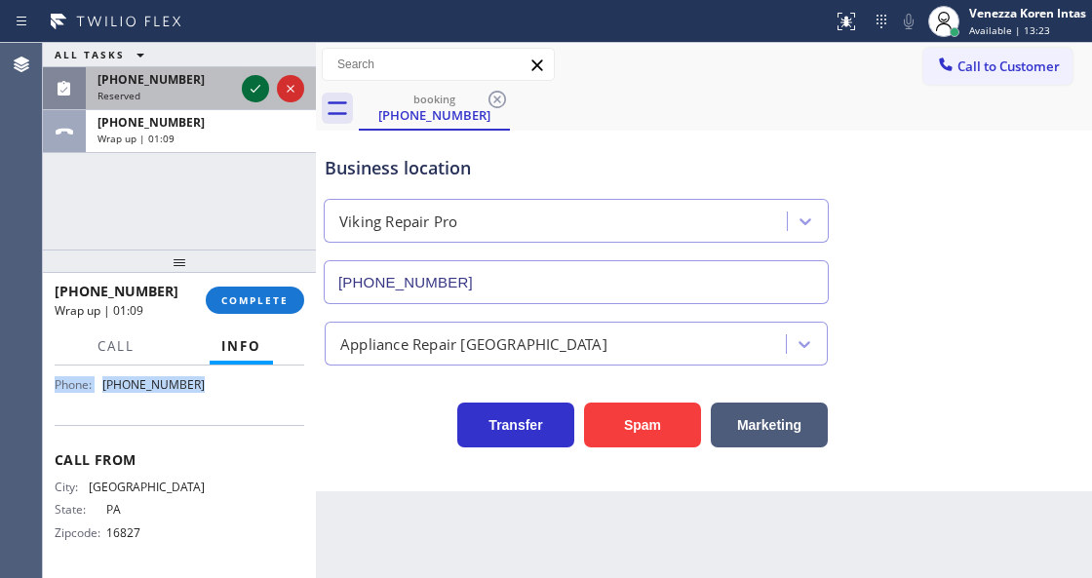
click at [257, 89] on icon at bounding box center [255, 88] width 23 height 23
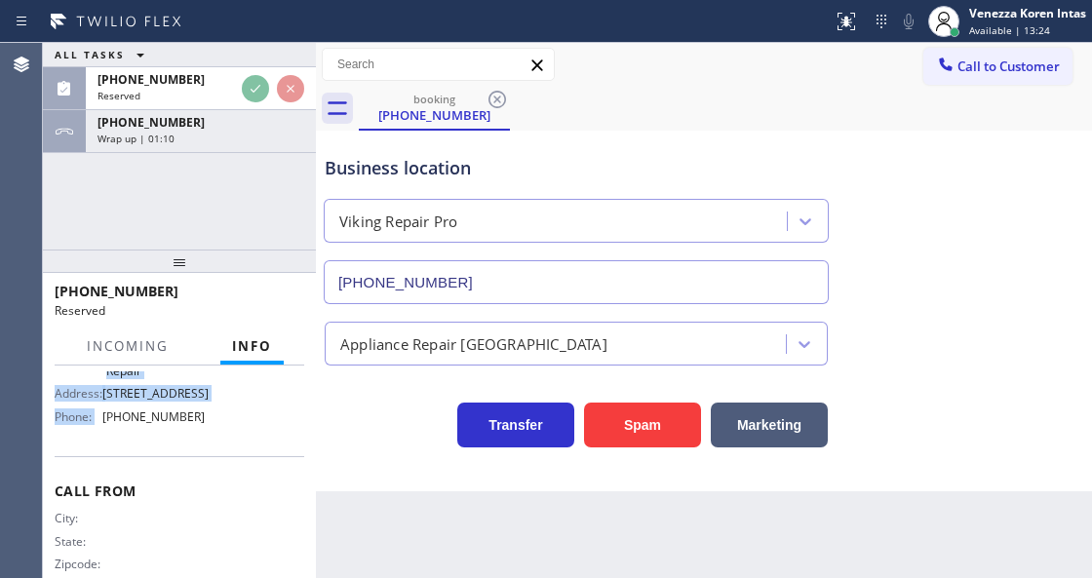
scroll to position [394, 0]
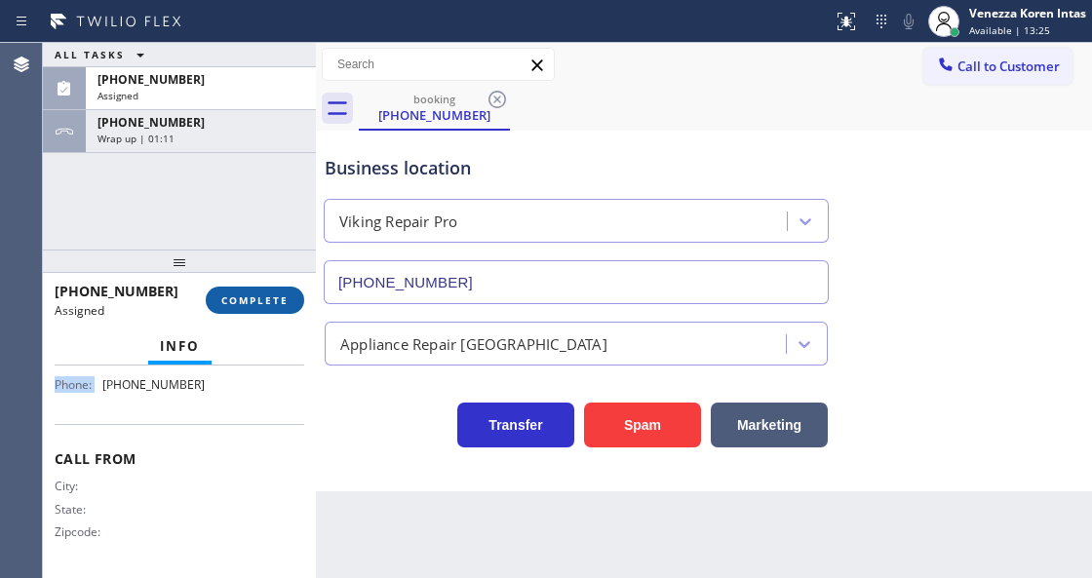
click at [279, 310] on button "COMPLETE" at bounding box center [255, 300] width 98 height 27
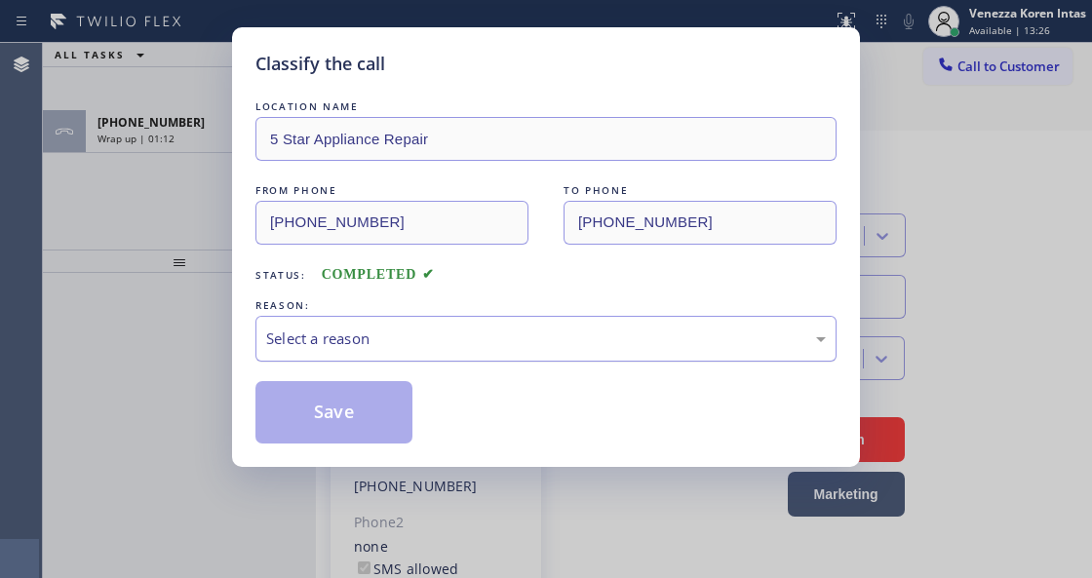
type input "[PHONE_NUMBER]"
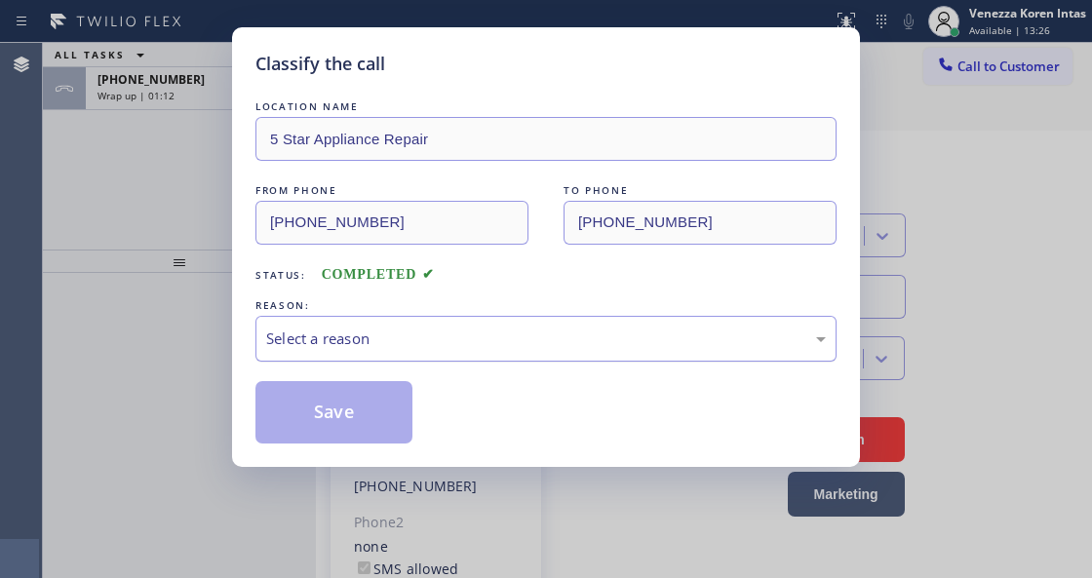
click at [429, 338] on div "Select a reason" at bounding box center [545, 338] width 559 height 22
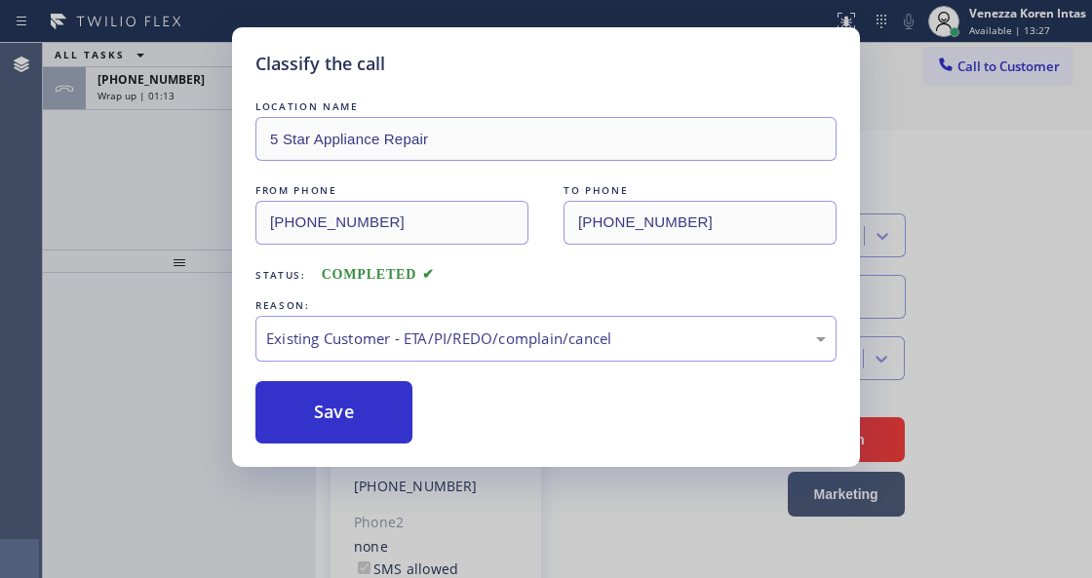
click at [423, 364] on div "LOCATION NAME 5 Star Appliance Repair FROM PHONE (949) 505-2048 TO PHONE (855) …" at bounding box center [545, 269] width 581 height 347
drag, startPoint x: 437, startPoint y: 287, endPoint x: 438, endPoint y: 330, distance: 43.9
click at [437, 287] on div "LOCATION NAME 5 Star Appliance Repair FROM PHONE (949) 505-2048 TO PHONE (855) …" at bounding box center [545, 269] width 581 height 347
click at [439, 333] on div "Existing Customer - ETA/PI/REDO/complain/cancel" at bounding box center [545, 338] width 559 height 22
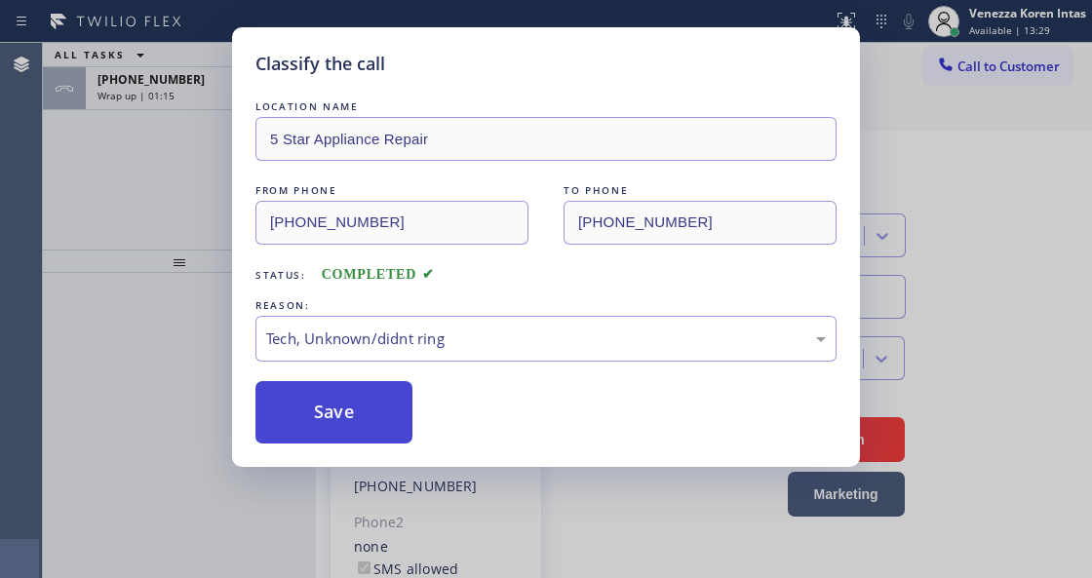
click at [383, 433] on button "Save" at bounding box center [333, 412] width 157 height 62
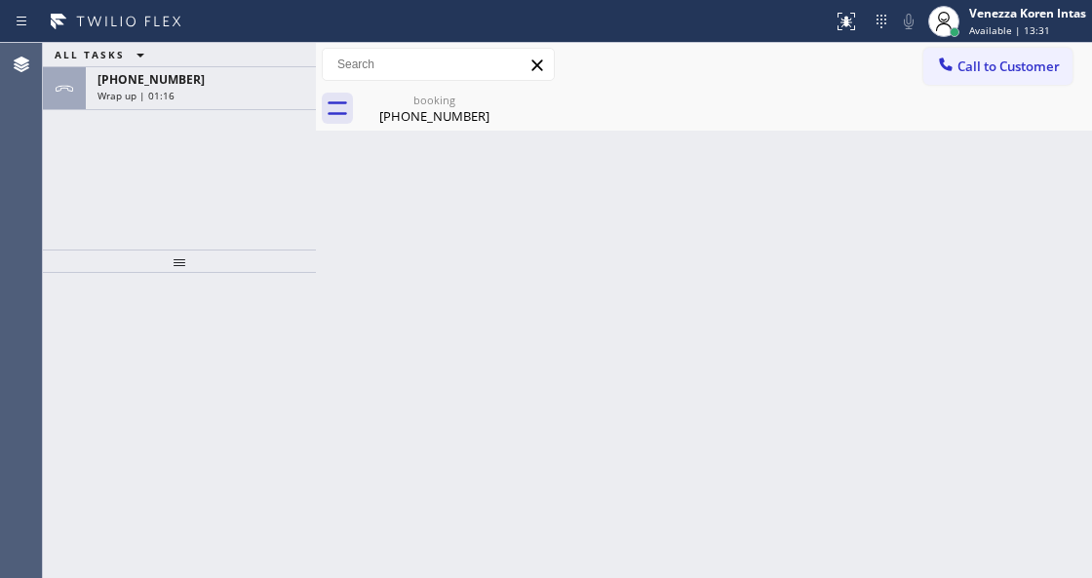
click at [692, 354] on div "Back to Dashboard Change Sender ID Customers Technicians Select a contact Outbo…" at bounding box center [704, 310] width 776 height 535
click at [204, 66] on div "ALL TASKS ALL TASKS ACTIVE TASKS TASKS IN WRAP UP" at bounding box center [179, 55] width 273 height 24
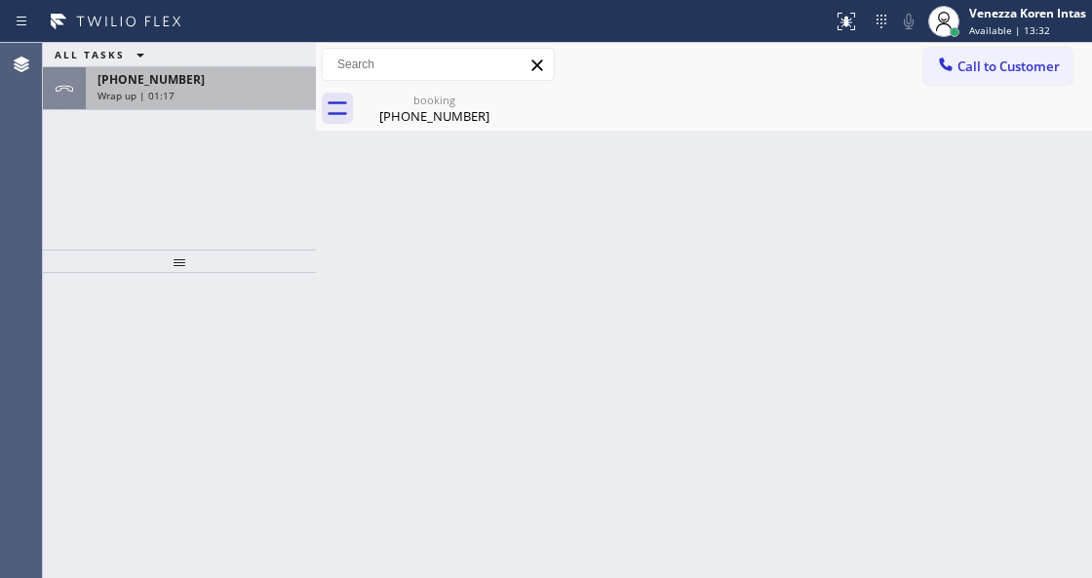
click at [236, 71] on div "+18148832441" at bounding box center [200, 79] width 207 height 17
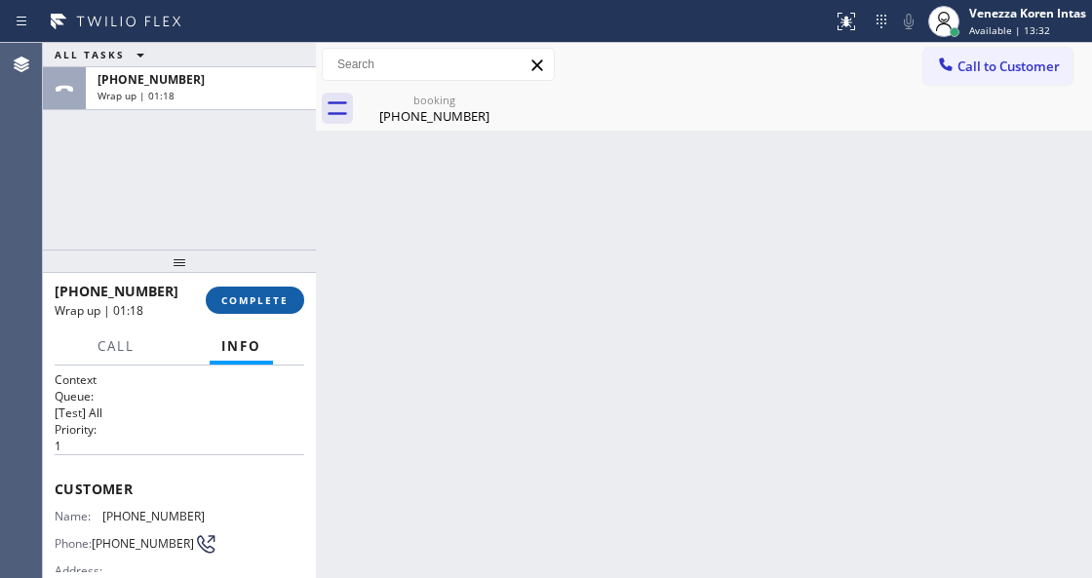
drag, startPoint x: 249, startPoint y: 301, endPoint x: 417, endPoint y: 339, distance: 172.8
click at [250, 301] on span "COMPLETE" at bounding box center [254, 300] width 67 height 14
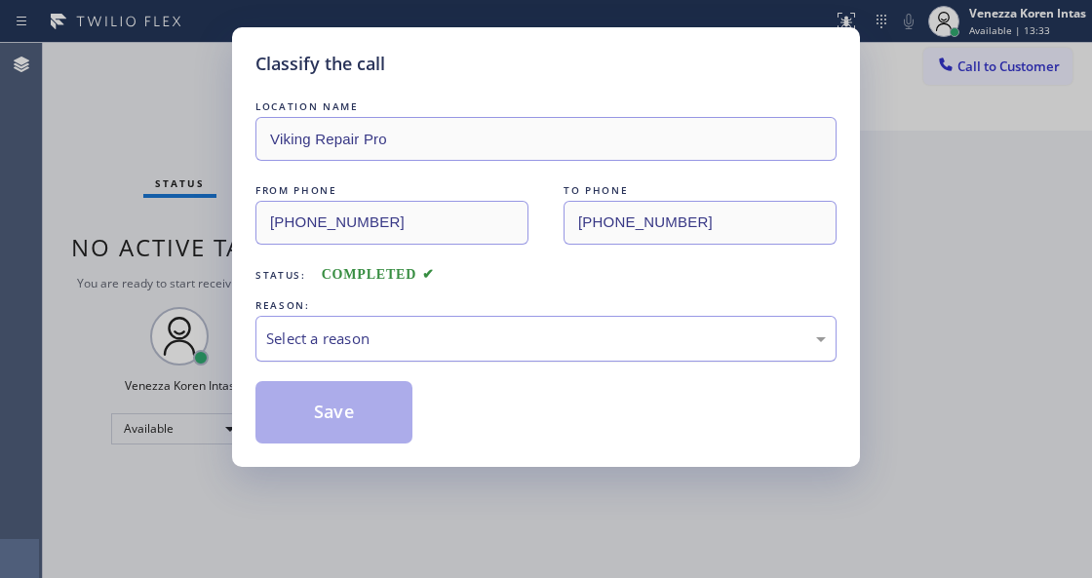
drag, startPoint x: 445, startPoint y: 328, endPoint x: 441, endPoint y: 358, distance: 29.6
click at [442, 331] on div "Select a reason" at bounding box center [545, 338] width 559 height 22
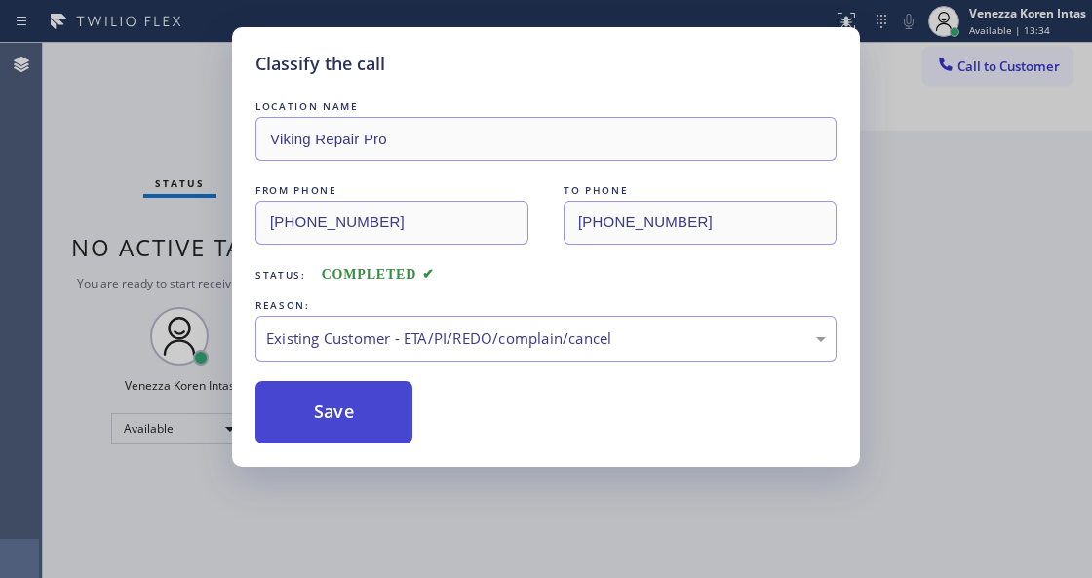
click at [372, 426] on button "Save" at bounding box center [333, 412] width 157 height 62
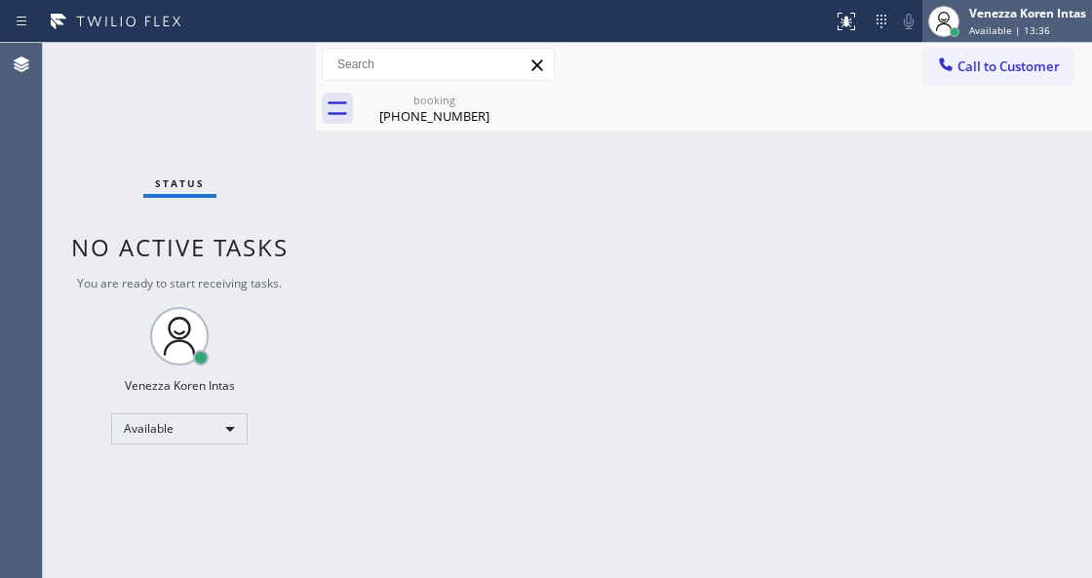
click at [972, 28] on span "Available | 13:36" at bounding box center [1009, 30] width 81 height 14
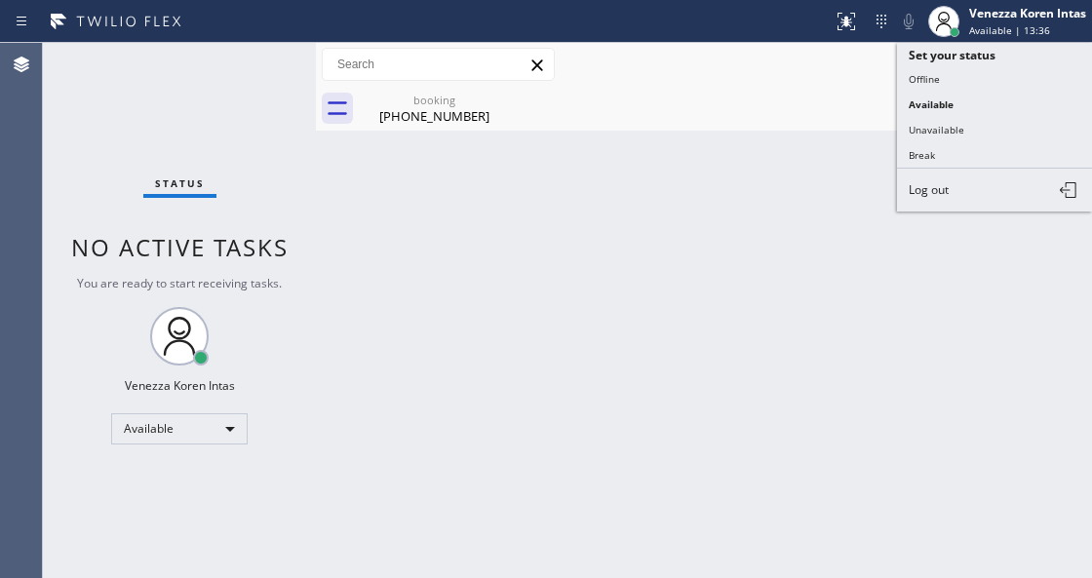
drag, startPoint x: 980, startPoint y: 123, endPoint x: 899, endPoint y: 128, distance: 82.0
click at [975, 125] on button "Unavailable" at bounding box center [994, 129] width 195 height 25
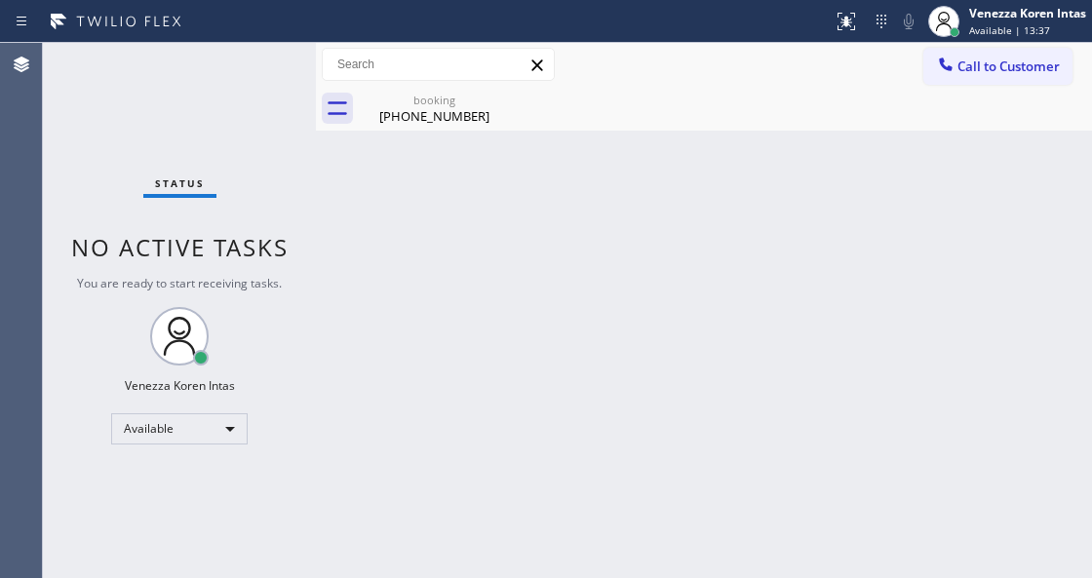
click at [0, 0] on icon at bounding box center [0, 0] width 0 height 0
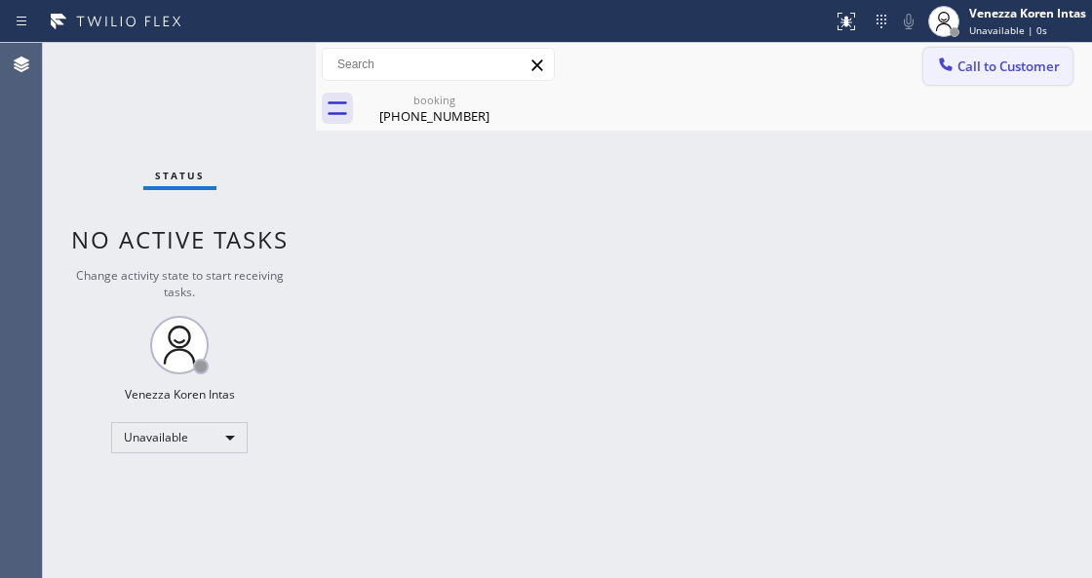
click at [1010, 68] on span "Call to Customer" at bounding box center [1008, 67] width 102 height 18
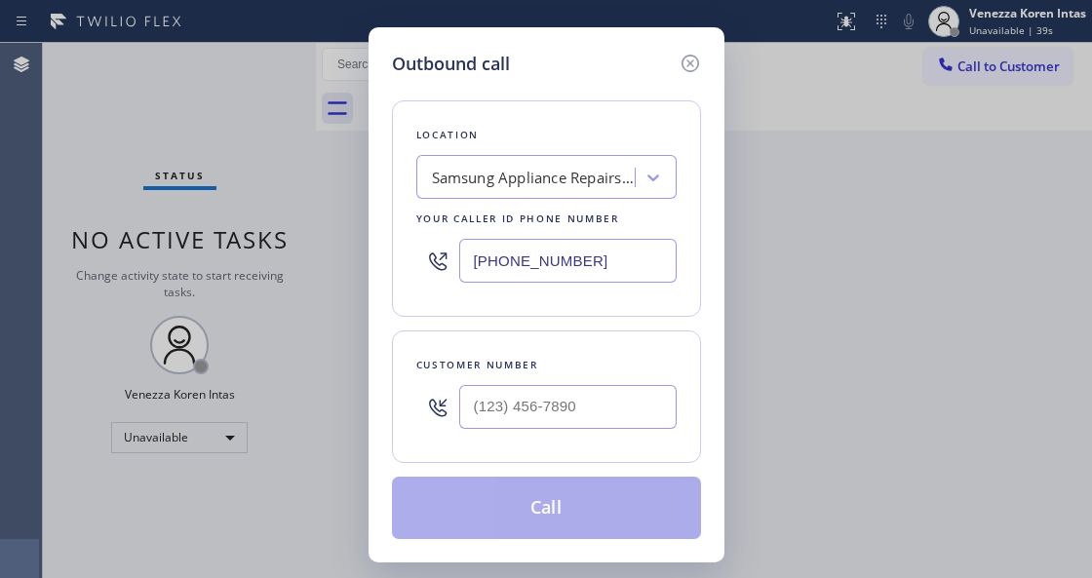
click at [435, 294] on div "Location Samsung Appliance Repairs San Francisco Your caller id phone number (4…" at bounding box center [546, 208] width 309 height 216
click at [627, 314] on div "Location Samsung Appliance Repairs San Francisco Your caller id phone number (4…" at bounding box center [546, 208] width 309 height 216
click at [517, 313] on div "Location Samsung Appliance Repairs San Francisco Your caller id phone number (4…" at bounding box center [546, 208] width 309 height 216
click at [493, 287] on div "[PHONE_NUMBER]" at bounding box center [546, 260] width 260 height 63
drag, startPoint x: 598, startPoint y: 261, endPoint x: 372, endPoint y: 249, distance: 226.4
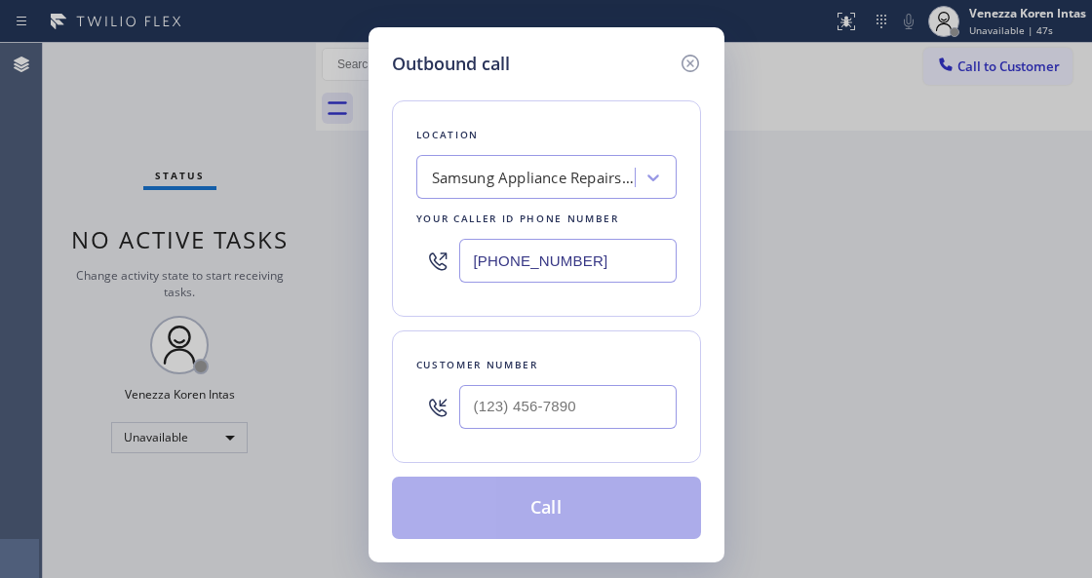
click at [380, 253] on div "Outbound call Location Samsung Appliance Repairs San Francisco Your caller id p…" at bounding box center [546, 294] width 356 height 535
paste input "844) 988-006"
type input "[PHONE_NUMBER]"
click at [491, 392] on input "(___) ___-____" at bounding box center [567, 407] width 217 height 44
paste input "814) 883-2441"
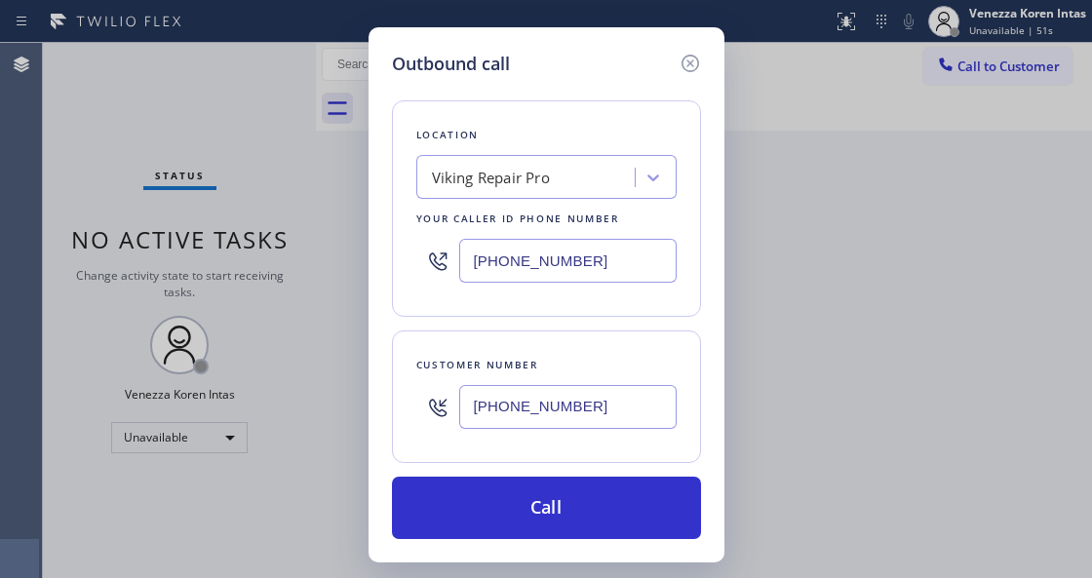
type input "[PHONE_NUMBER]"
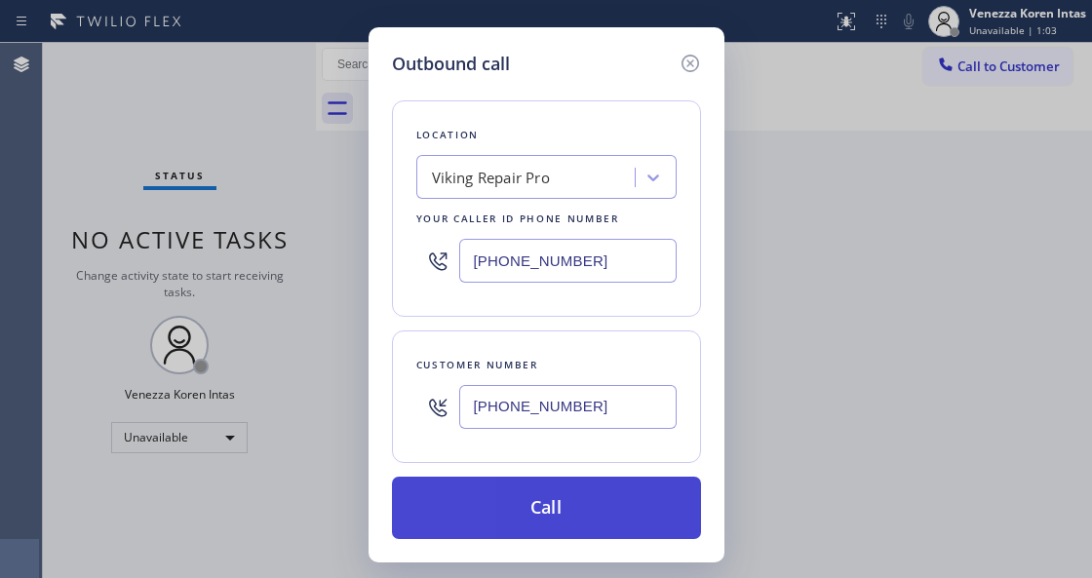
click at [411, 516] on button "Call" at bounding box center [546, 508] width 309 height 62
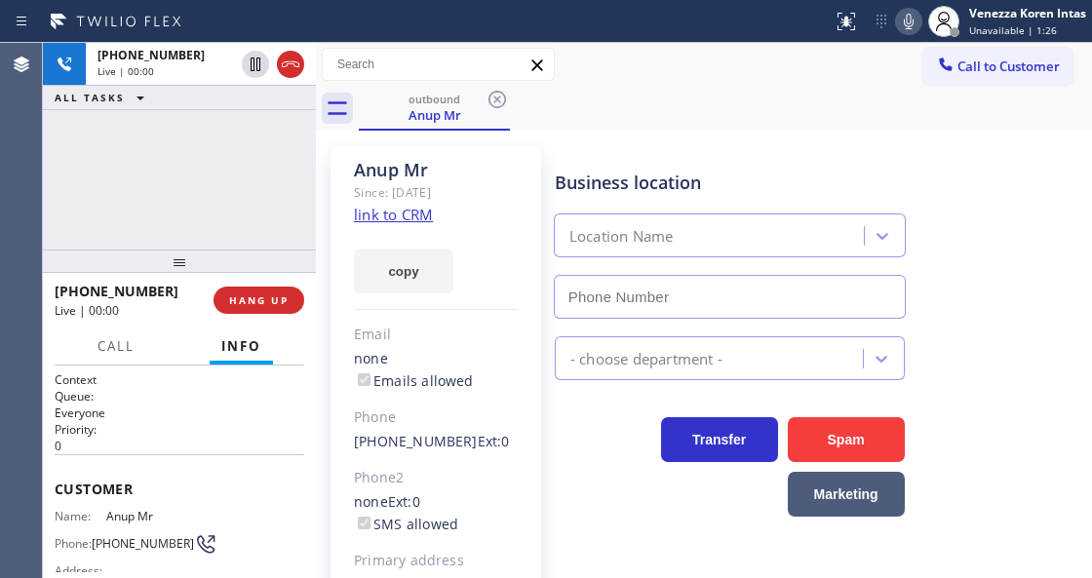
type input "[PHONE_NUMBER]"
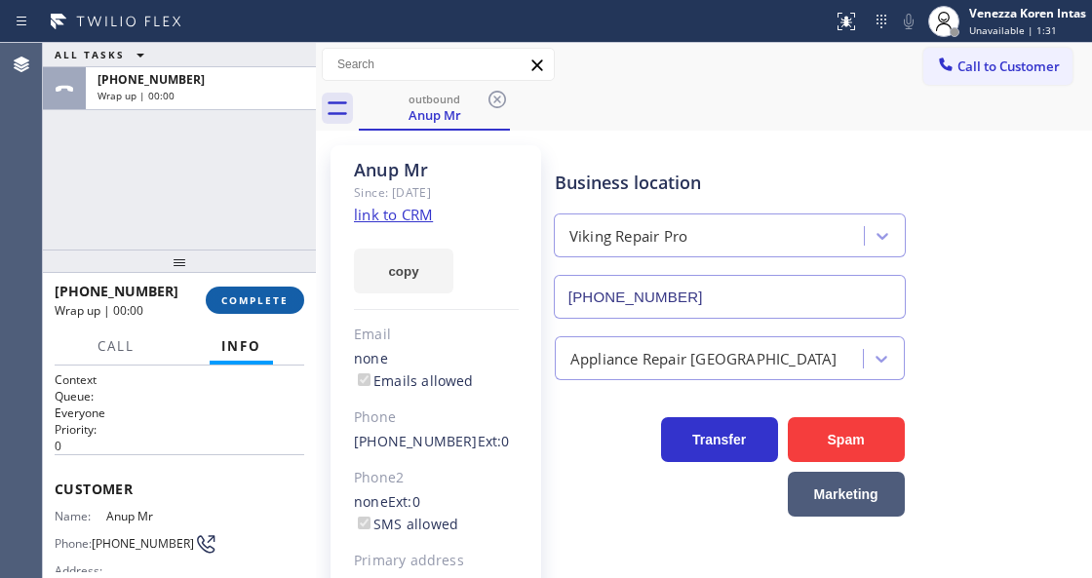
click at [240, 308] on button "COMPLETE" at bounding box center [255, 300] width 98 height 27
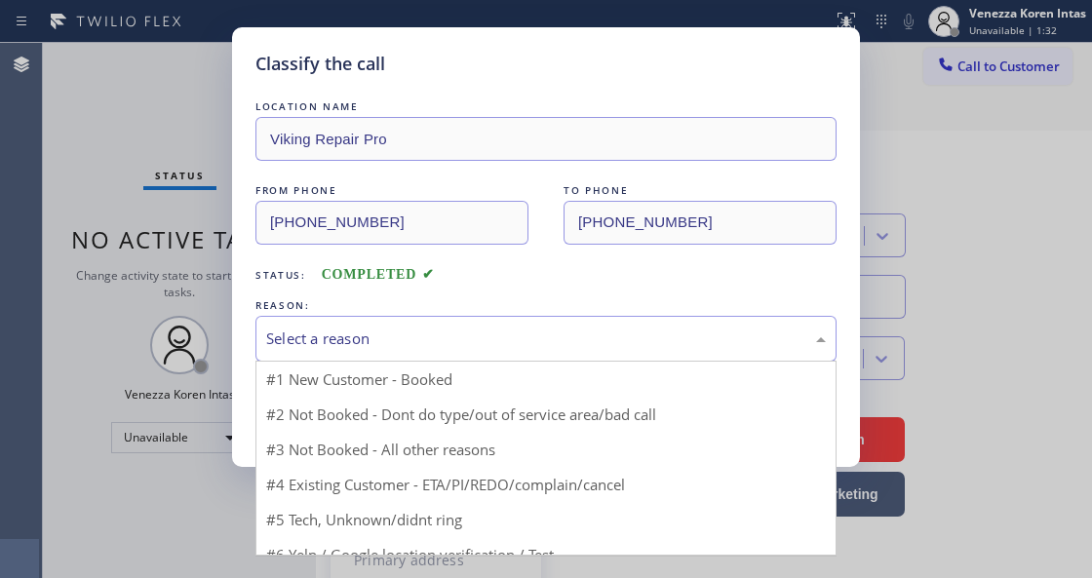
click at [439, 345] on div "Select a reason" at bounding box center [545, 338] width 559 height 22
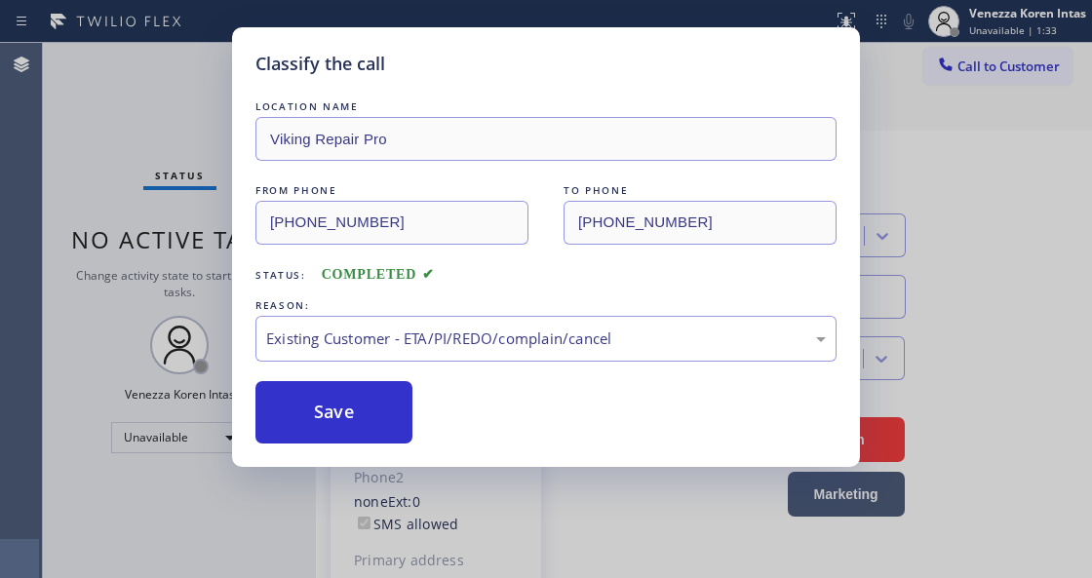
click at [405, 421] on button "Save" at bounding box center [333, 412] width 157 height 62
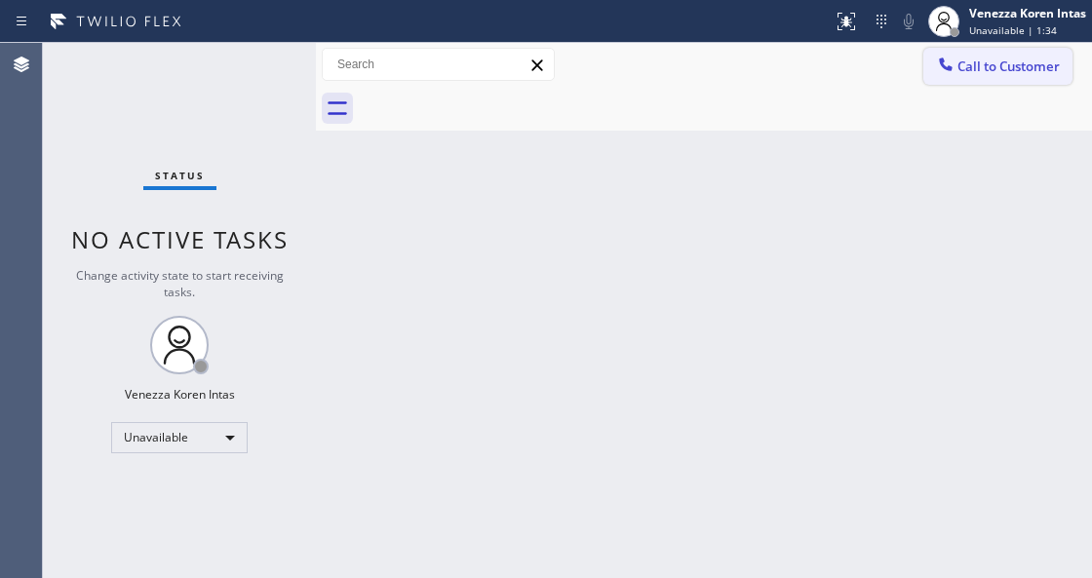
click at [967, 60] on span "Call to Customer" at bounding box center [1008, 67] width 102 height 18
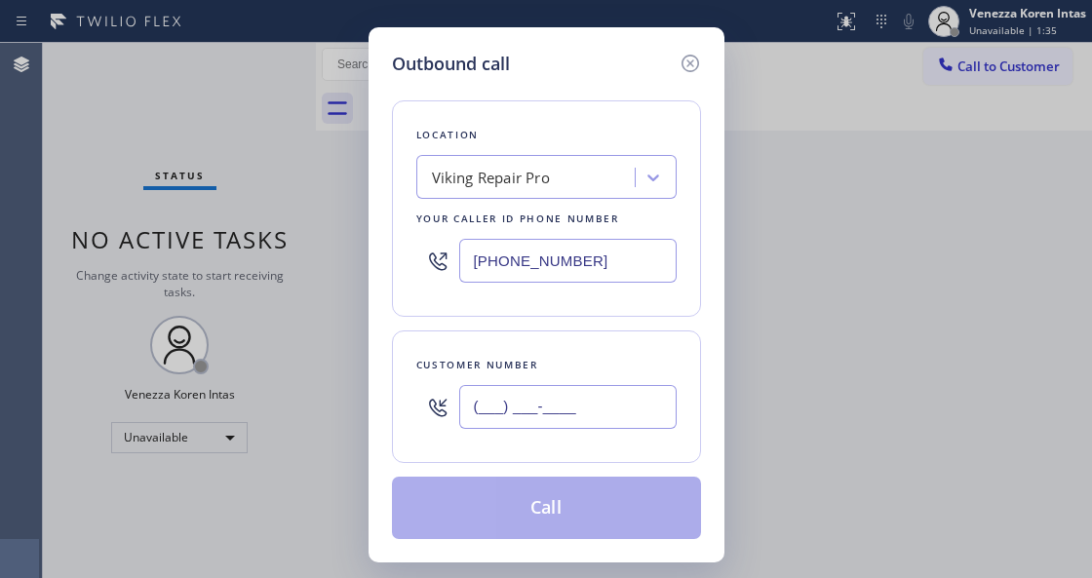
click at [491, 400] on input "(___) ___-____" at bounding box center [567, 407] width 217 height 44
paste input "814) 883-2441"
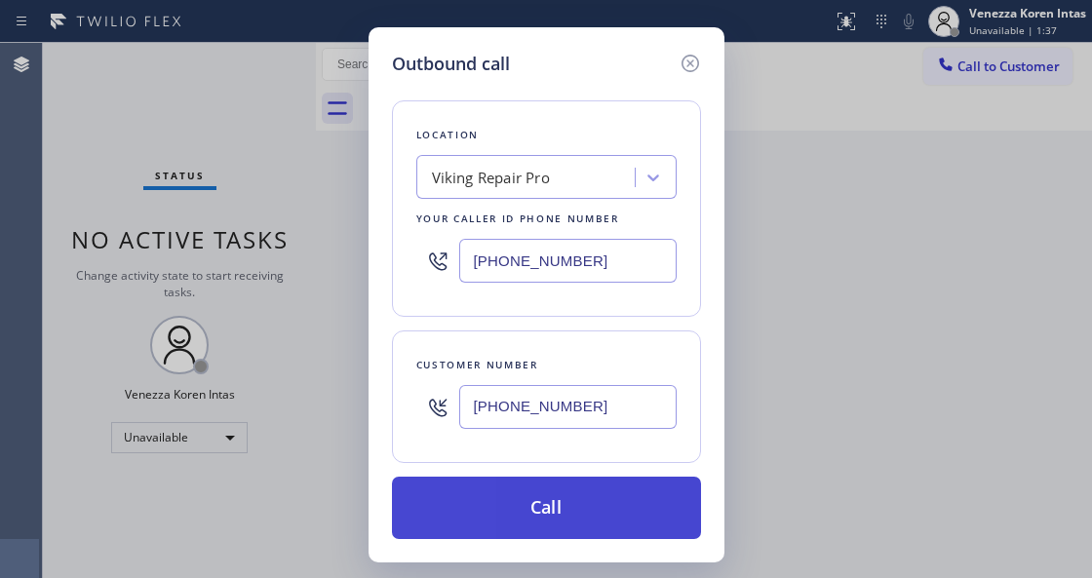
type input "[PHONE_NUMBER]"
click at [550, 515] on button "Call" at bounding box center [546, 508] width 309 height 62
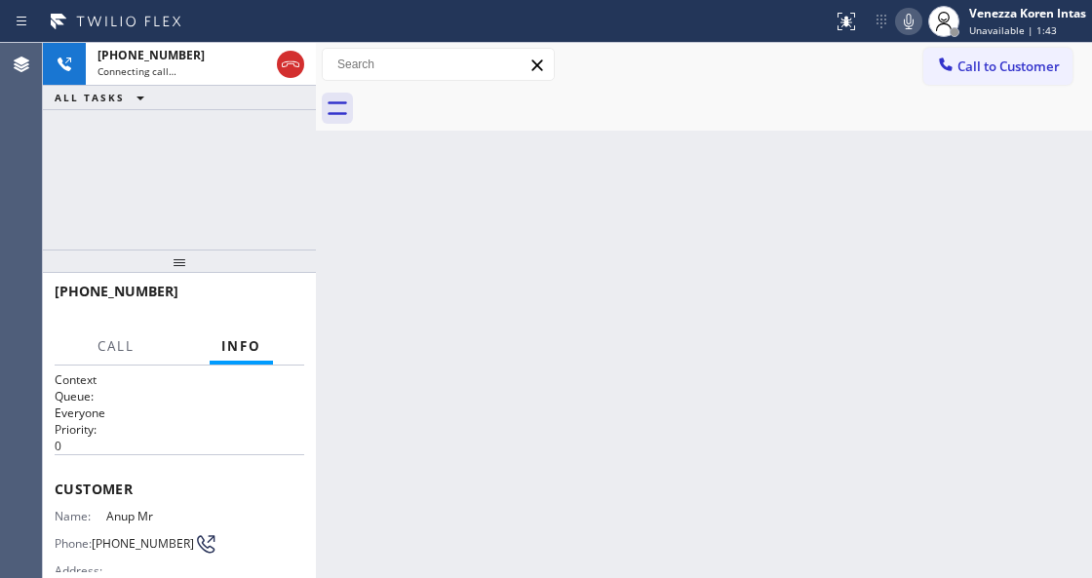
click at [372, 319] on div "Back to Dashboard Change Sender ID Customers Technicians Select a contact Outbo…" at bounding box center [704, 310] width 776 height 535
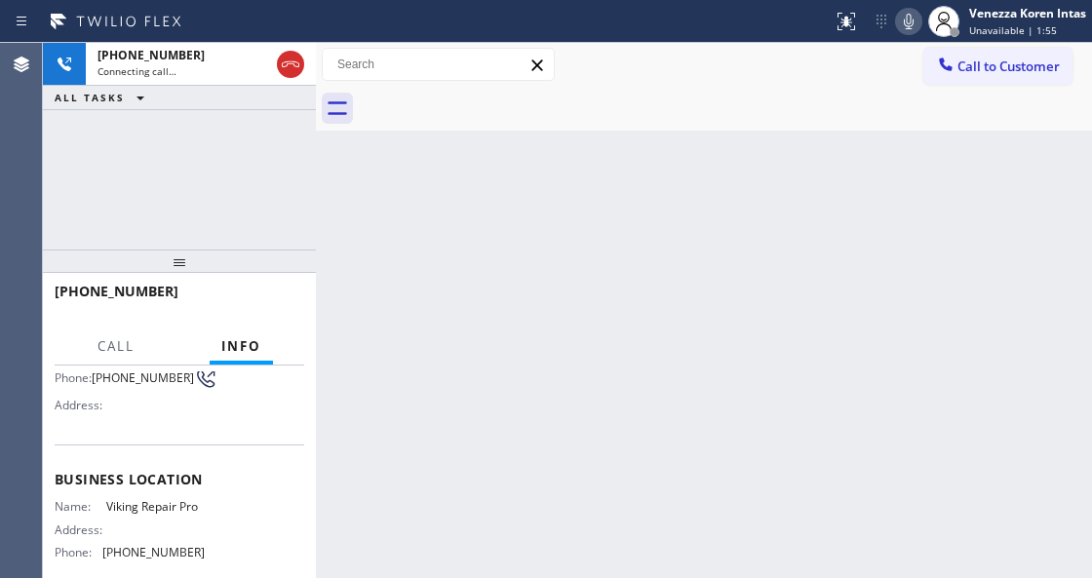
scroll to position [195, 0]
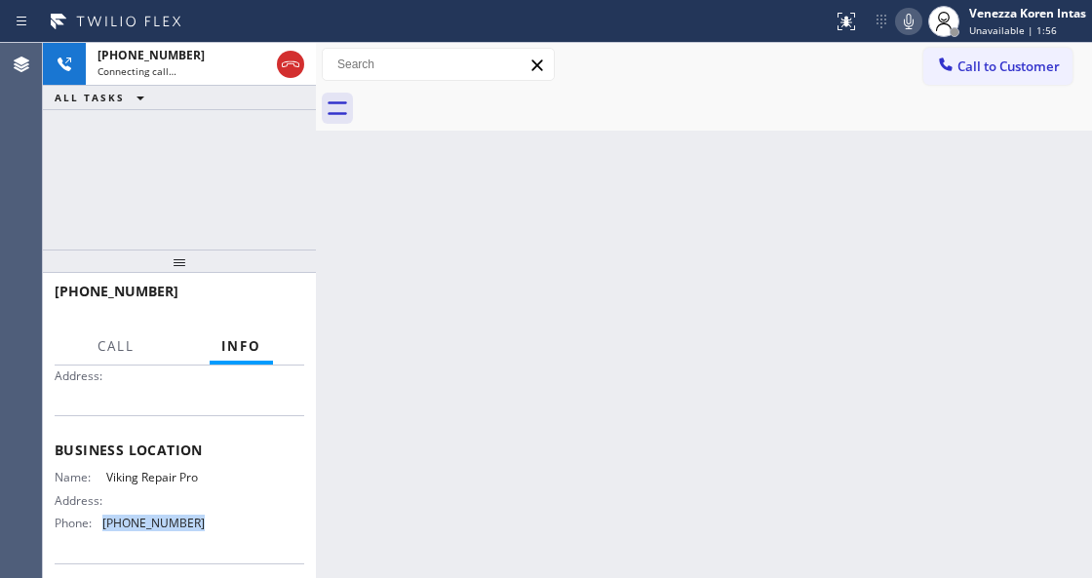
drag, startPoint x: 197, startPoint y: 520, endPoint x: 96, endPoint y: 528, distance: 101.7
click at [96, 528] on div "Name: Viking Repair Pro Address: Phone: (844) 988-0068" at bounding box center [179, 504] width 249 height 68
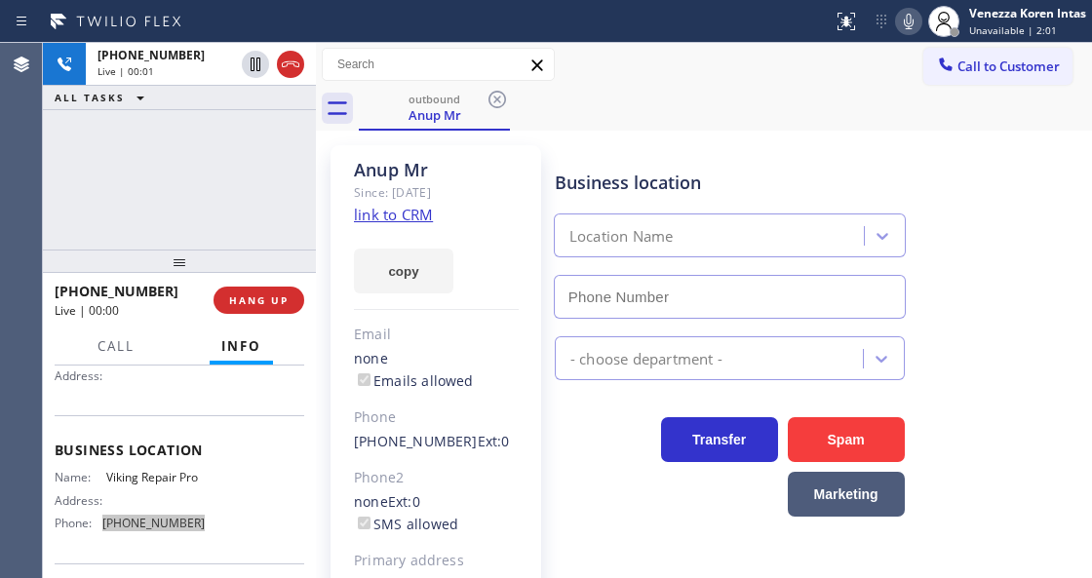
type input "[PHONE_NUMBER]"
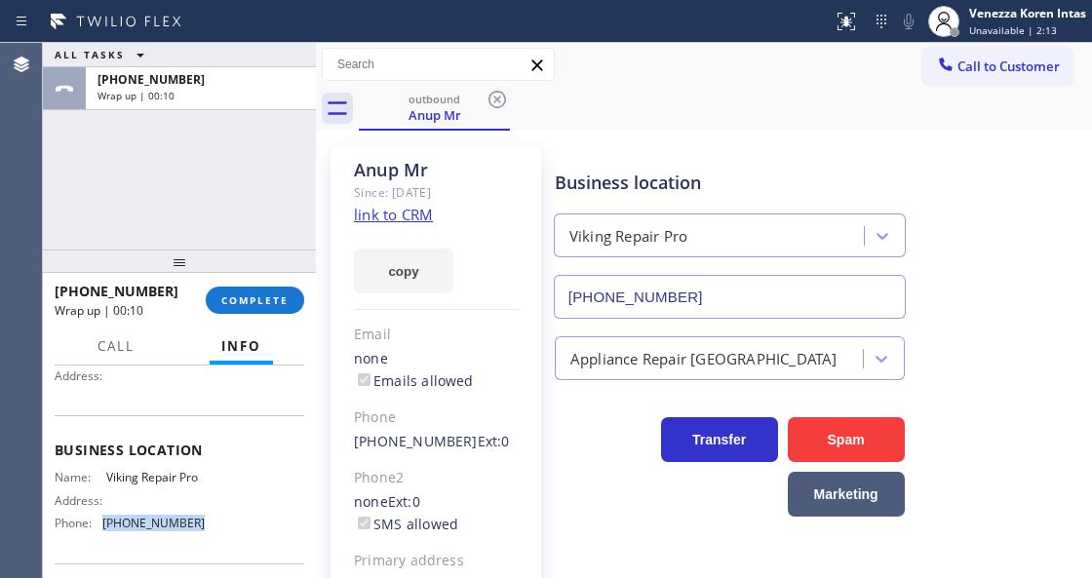
drag, startPoint x: 259, startPoint y: 300, endPoint x: 363, endPoint y: 319, distance: 105.0
click at [259, 300] on span "COMPLETE" at bounding box center [254, 300] width 67 height 14
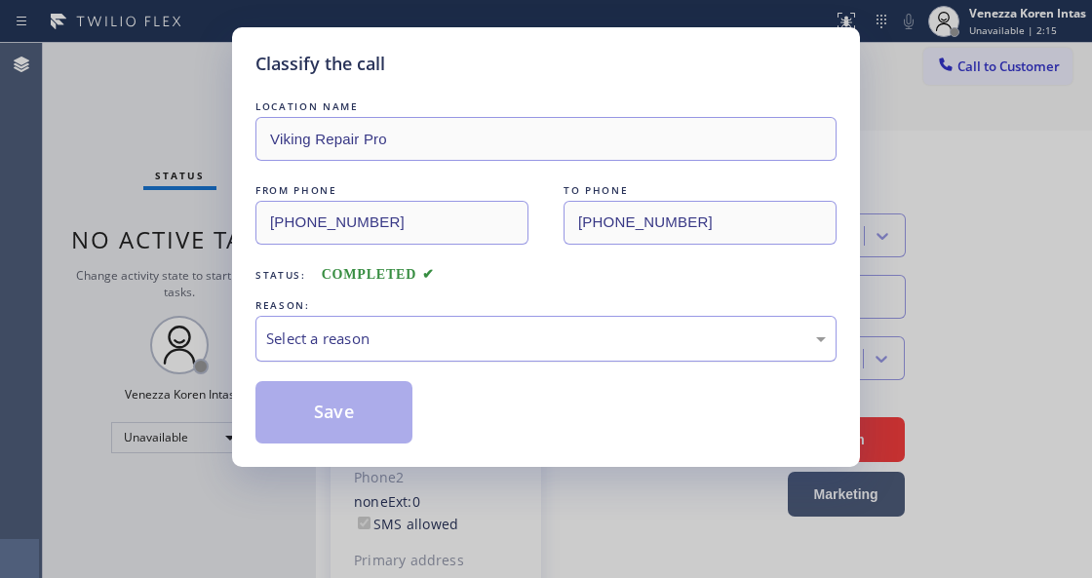
click at [439, 337] on div "Select a reason" at bounding box center [545, 338] width 559 height 22
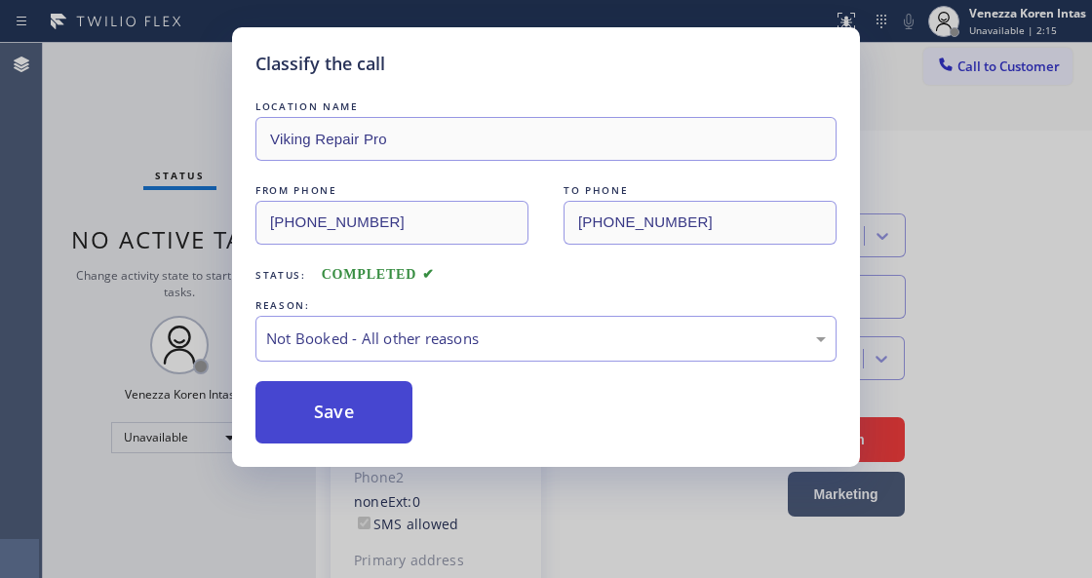
click at [379, 418] on button "Save" at bounding box center [333, 412] width 157 height 62
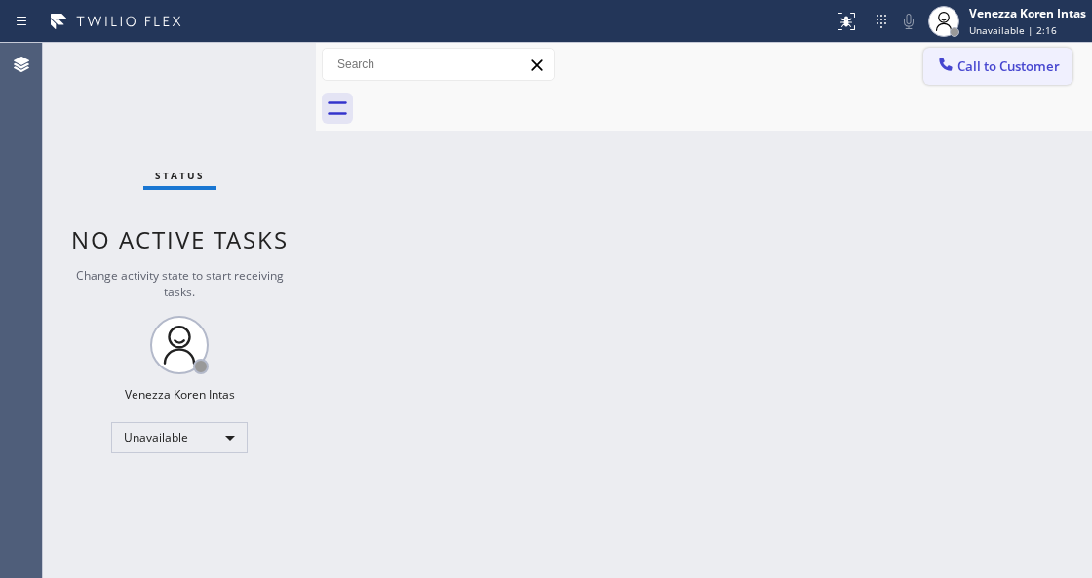
click at [1009, 55] on button "Call to Customer" at bounding box center [997, 66] width 149 height 37
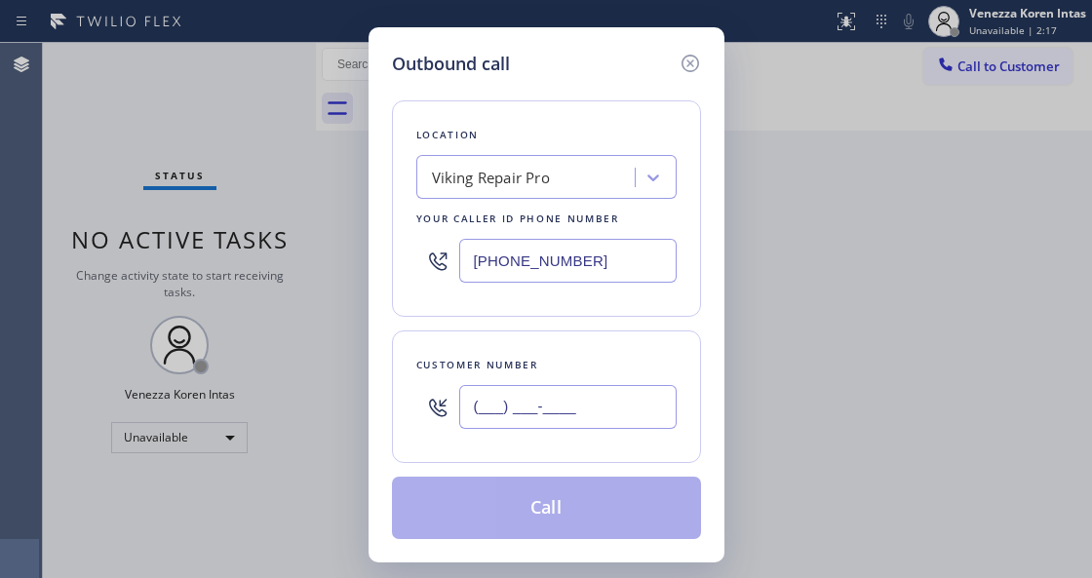
click at [459, 398] on input "(___) ___-____" at bounding box center [567, 407] width 217 height 44
paste input "844) 988-0068"
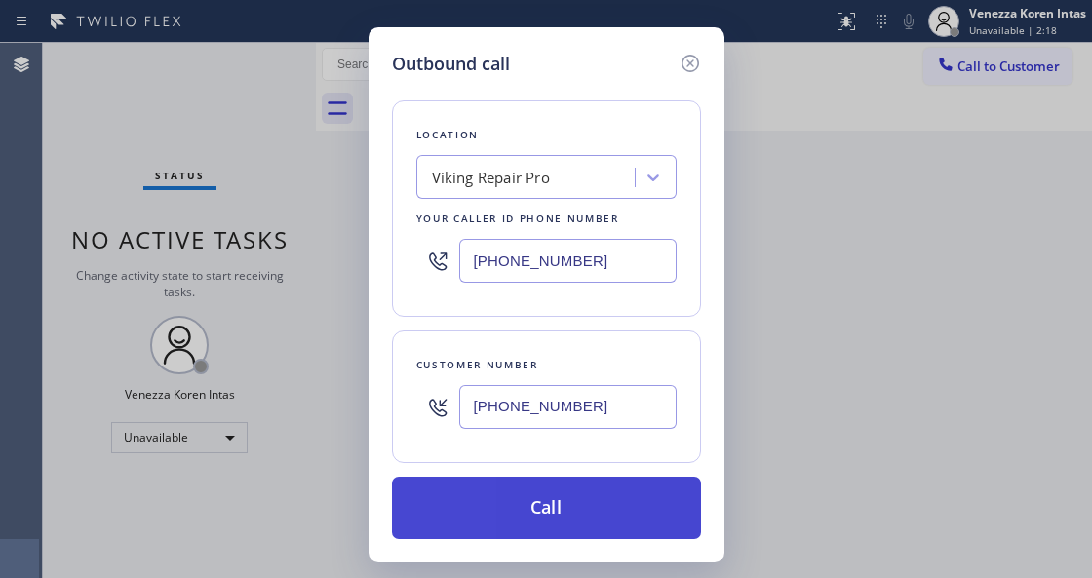
type input "[PHONE_NUMBER]"
click at [542, 503] on button "Call" at bounding box center [546, 508] width 309 height 62
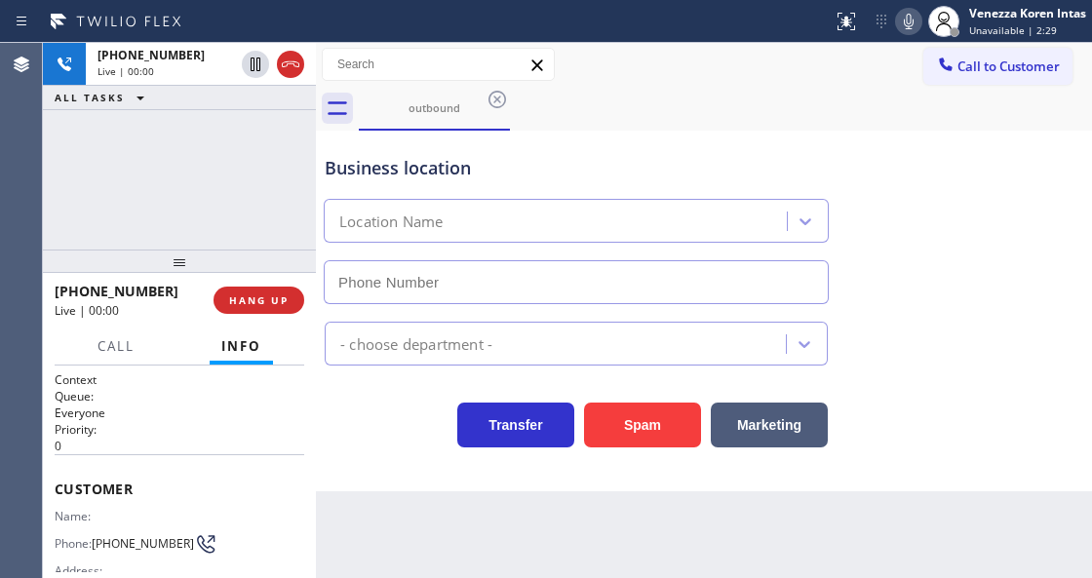
type input "[PHONE_NUMBER]"
click at [353, 165] on div "Business location" at bounding box center [576, 168] width 503 height 26
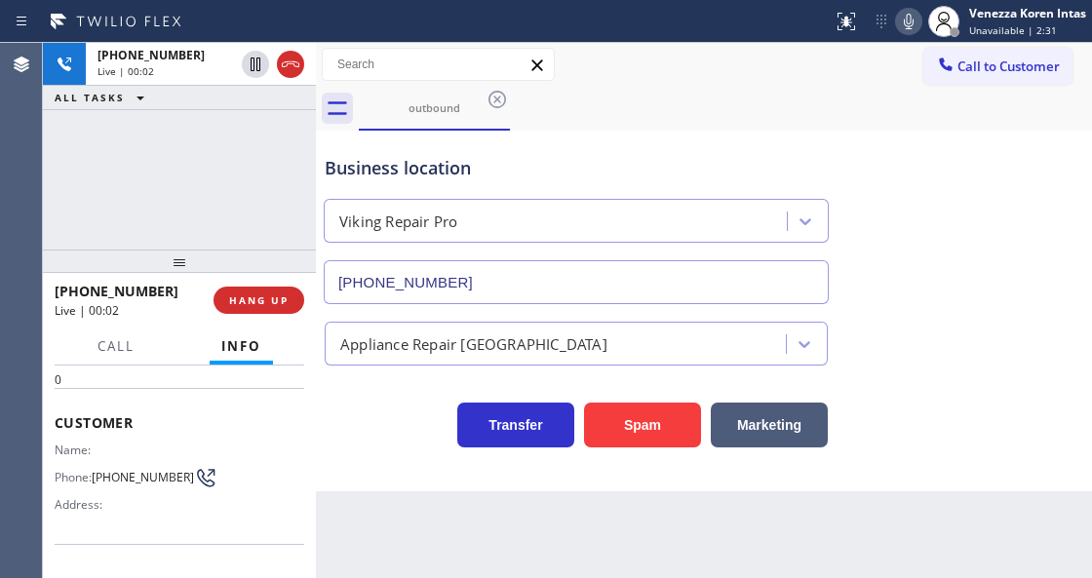
scroll to position [195, 0]
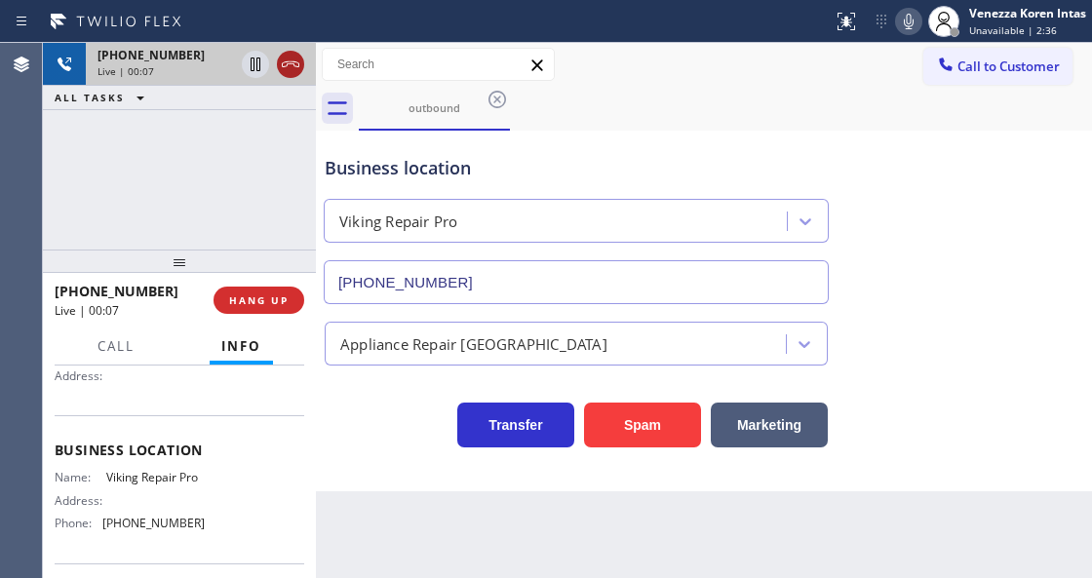
click at [292, 68] on icon at bounding box center [290, 64] width 23 height 23
click at [275, 302] on span "HANG UP" at bounding box center [258, 300] width 59 height 14
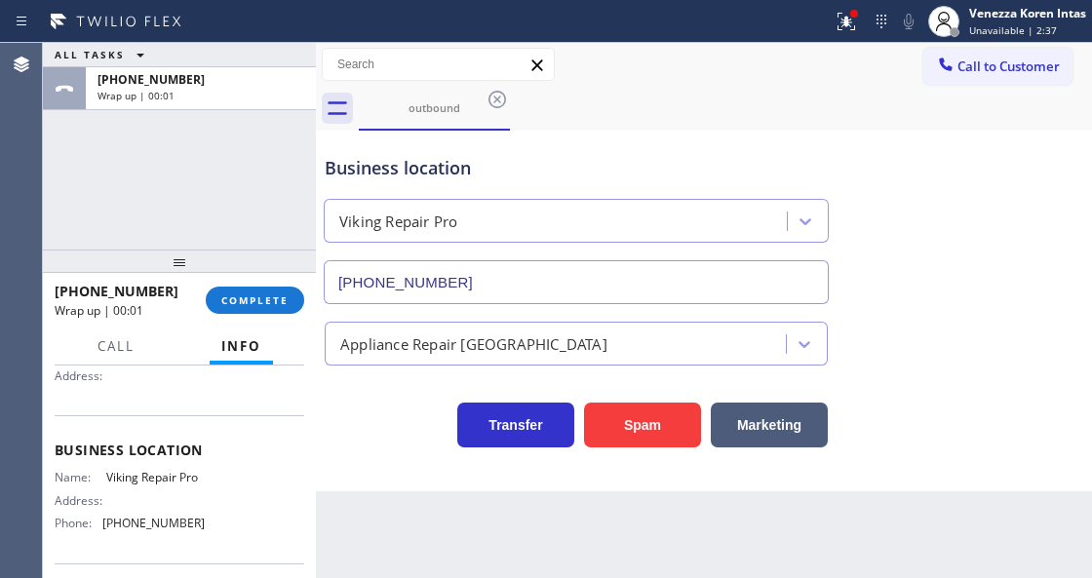
click at [263, 314] on div "+18449880068 Wrap up | 00:01 COMPLETE" at bounding box center [179, 300] width 249 height 51
click at [267, 269] on div at bounding box center [179, 260] width 273 height 23
click at [280, 314] on div "+18449880068 Wrap up | 00:01 COMPLETE" at bounding box center [179, 300] width 249 height 51
click at [290, 314] on div "+18449880068 Wrap up | 00:02 COMPLETE" at bounding box center [179, 300] width 249 height 51
click at [290, 304] on button "COMPLETE" at bounding box center [255, 300] width 98 height 27
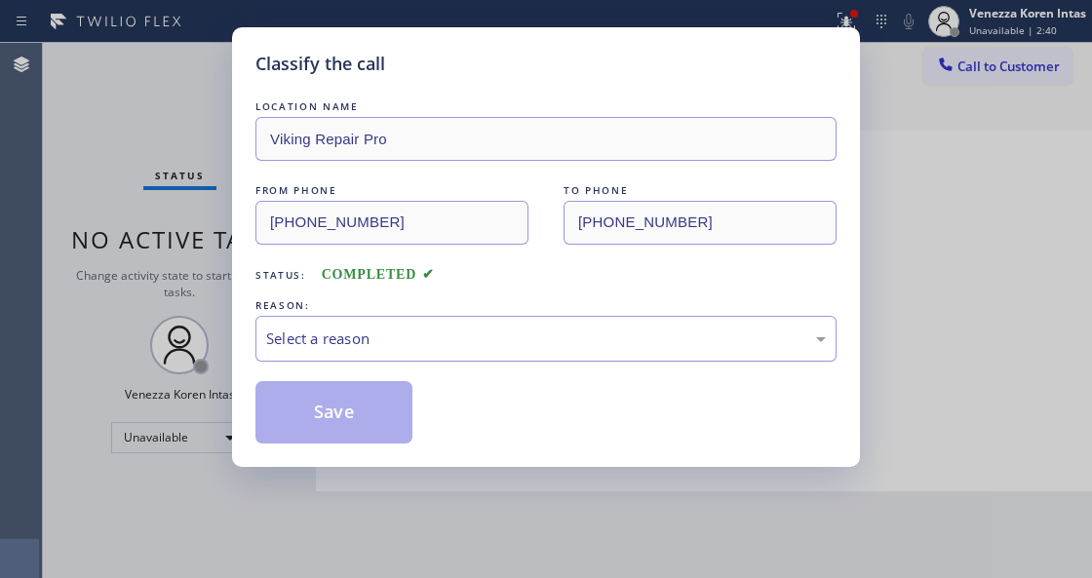
click at [429, 335] on div "Select a reason" at bounding box center [545, 338] width 559 height 22
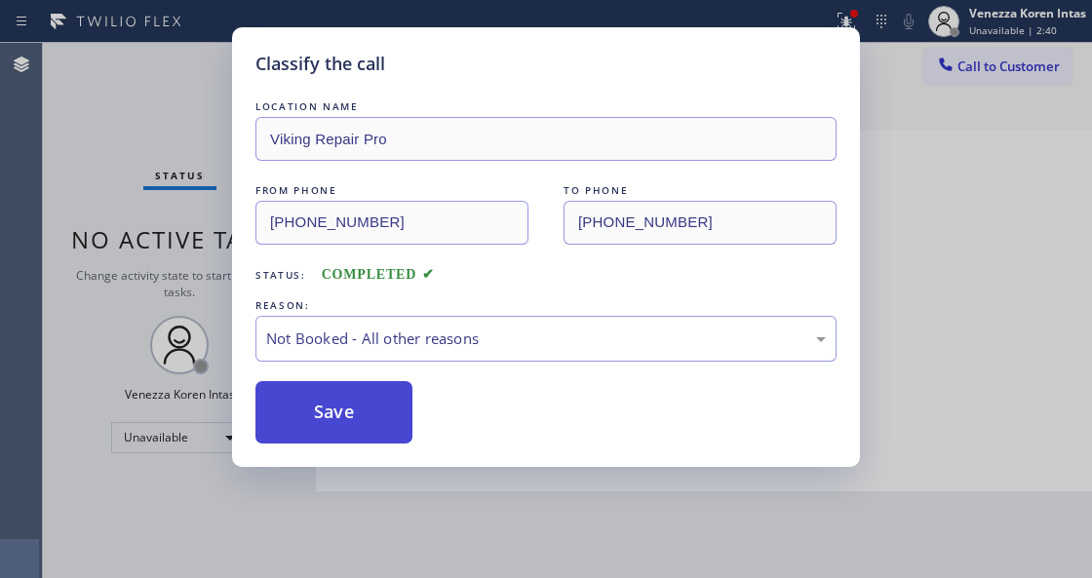
click at [368, 425] on button "Save" at bounding box center [333, 412] width 157 height 62
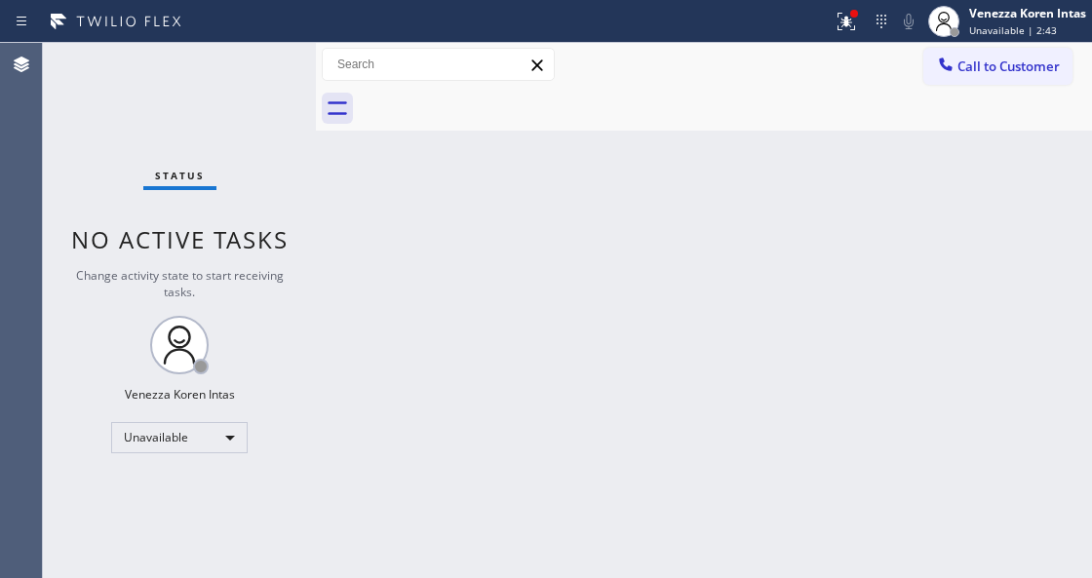
click at [1017, 64] on span "Call to Customer" at bounding box center [1008, 67] width 102 height 18
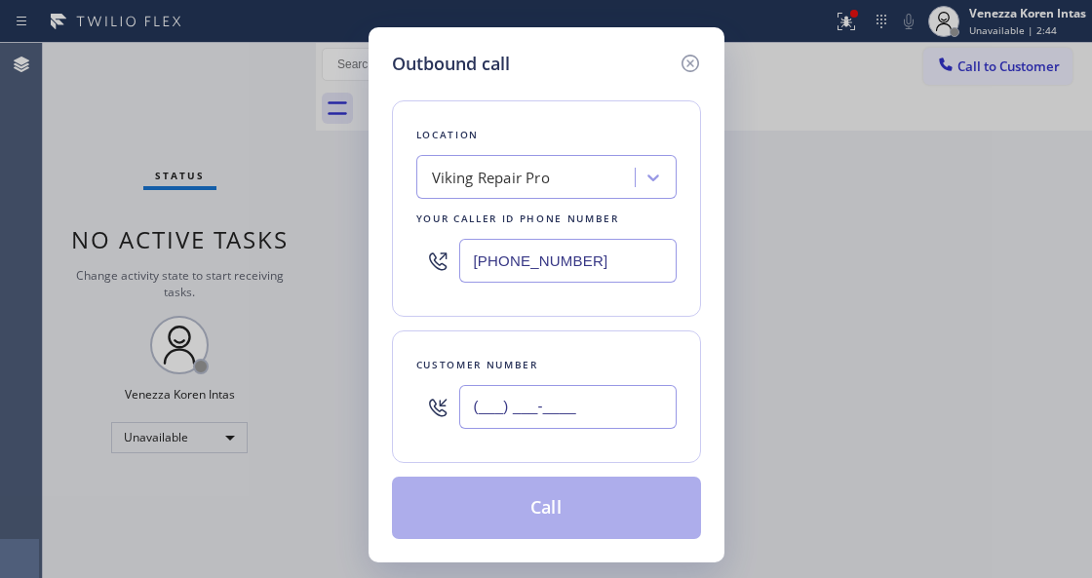
click at [500, 416] on input "(___) ___-____" at bounding box center [567, 407] width 217 height 44
paste input "814-8832"
drag, startPoint x: 611, startPoint y: 409, endPoint x: 385, endPoint y: 405, distance: 226.1
click at [429, 411] on div "(___) 814-8832" at bounding box center [546, 406] width 260 height 63
paste input "814) 883-2441"
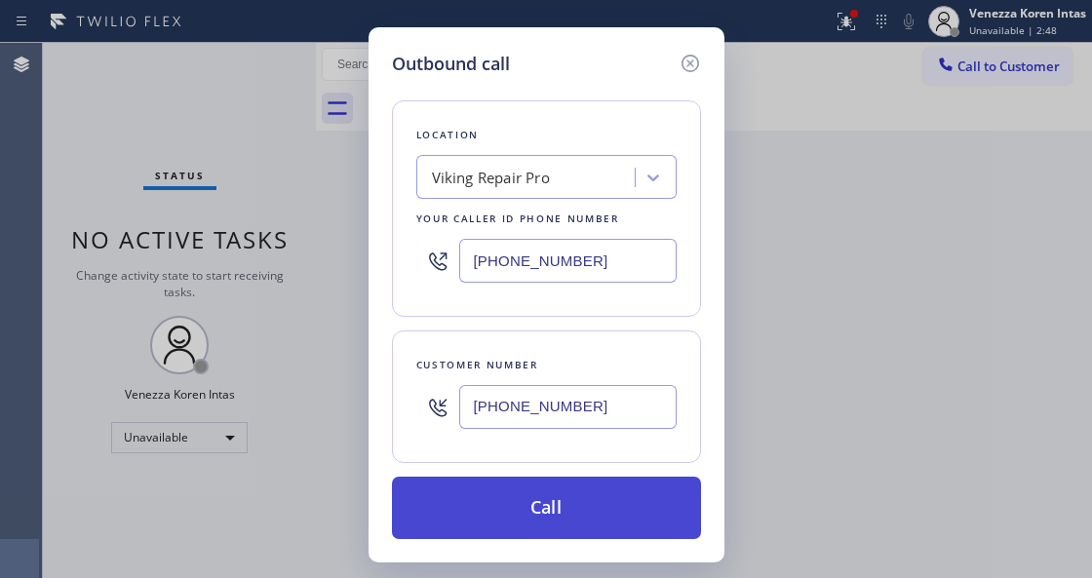
type input "[PHONE_NUMBER]"
click at [539, 506] on button "Call" at bounding box center [546, 508] width 309 height 62
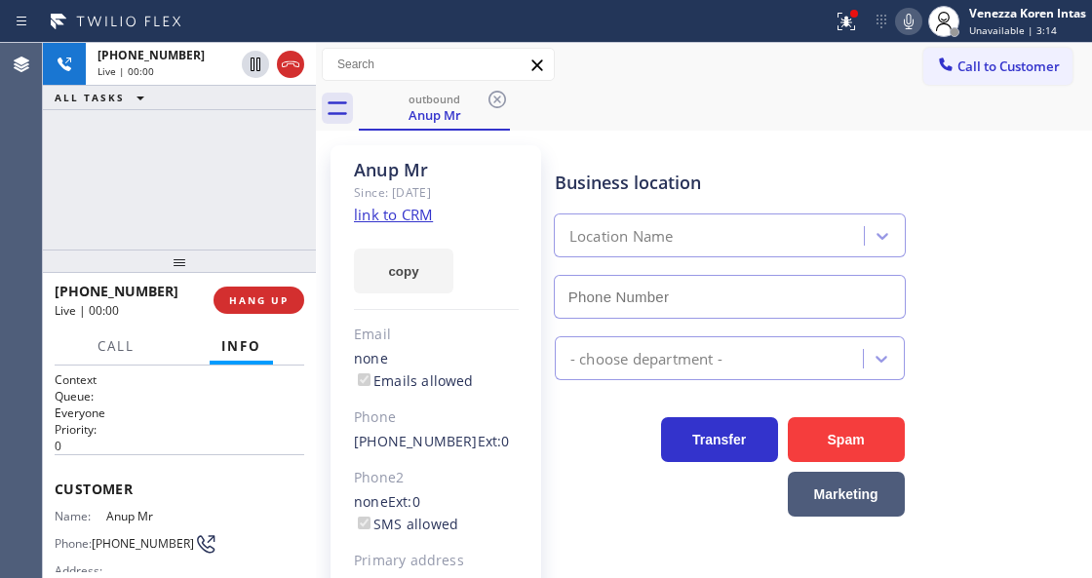
type input "[PHONE_NUMBER]"
click at [642, 63] on div "Call to Customer Outbound call Location Viking Repair Pro Your caller id phone …" at bounding box center [704, 65] width 776 height 34
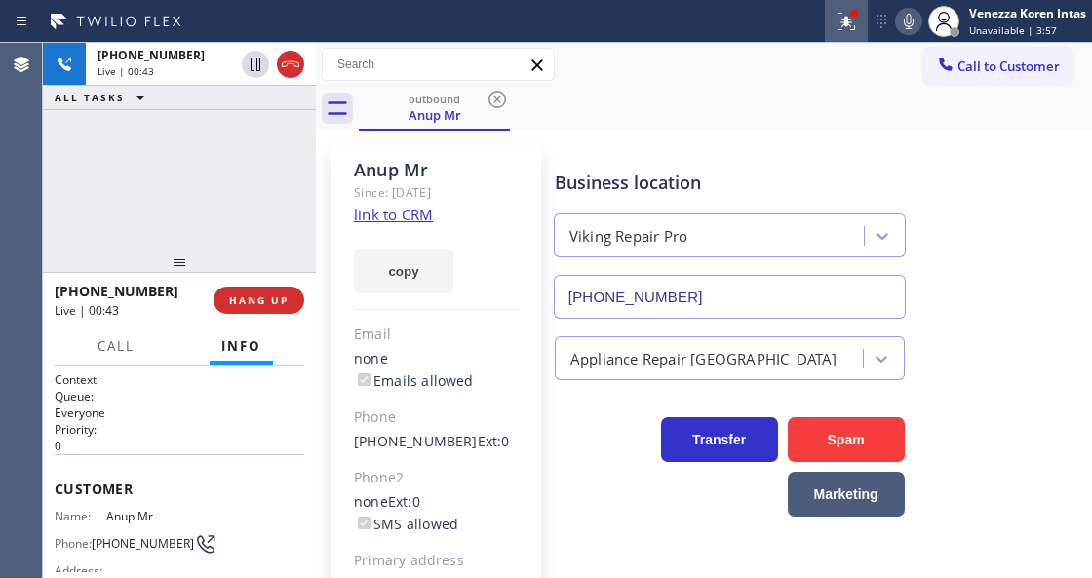
click at [849, 21] on icon at bounding box center [845, 21] width 23 height 23
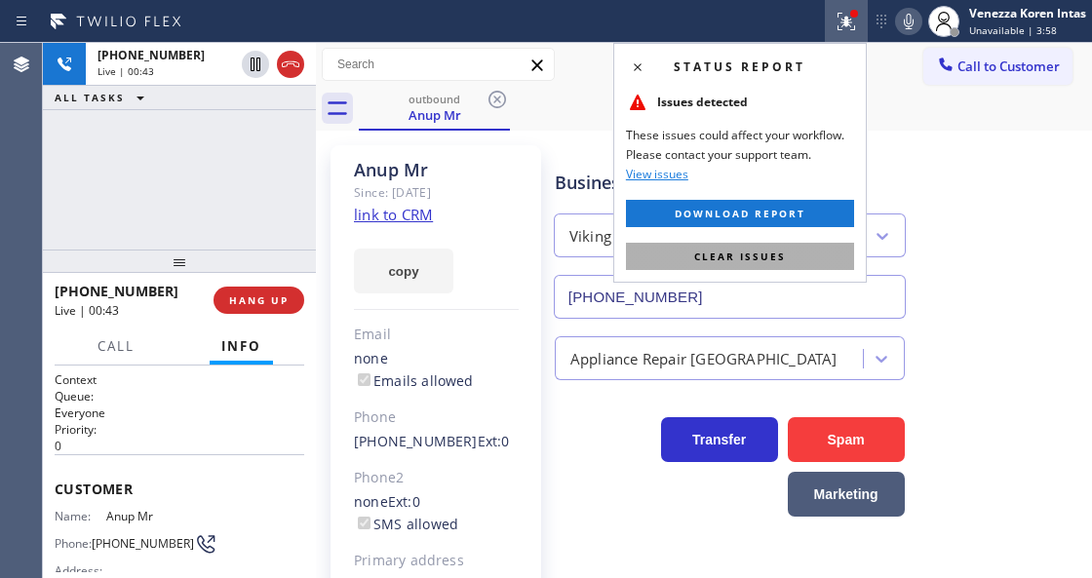
click at [809, 251] on button "Clear issues" at bounding box center [740, 256] width 228 height 27
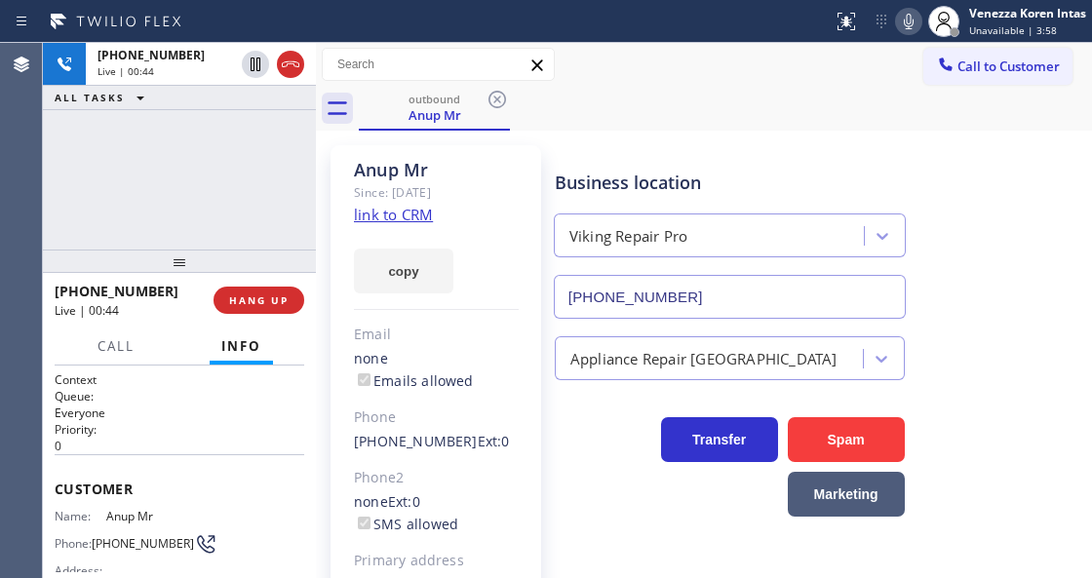
click at [875, 131] on div "Anup Mr Since: 20 may 2020 link to CRM copy Email none Emails allowed Phone (81…" at bounding box center [704, 425] width 776 height 588
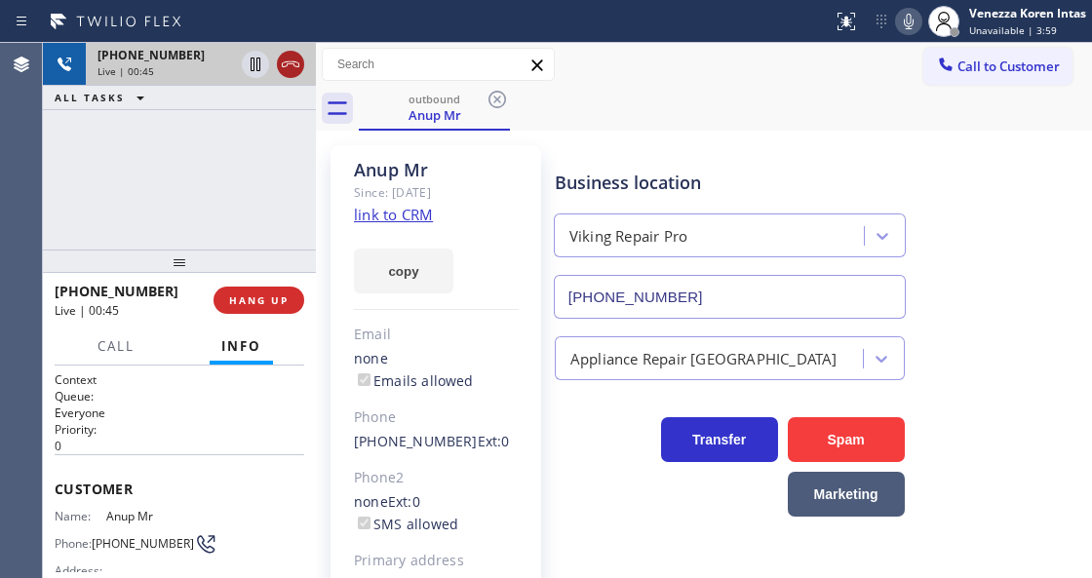
click at [285, 64] on icon at bounding box center [290, 64] width 23 height 23
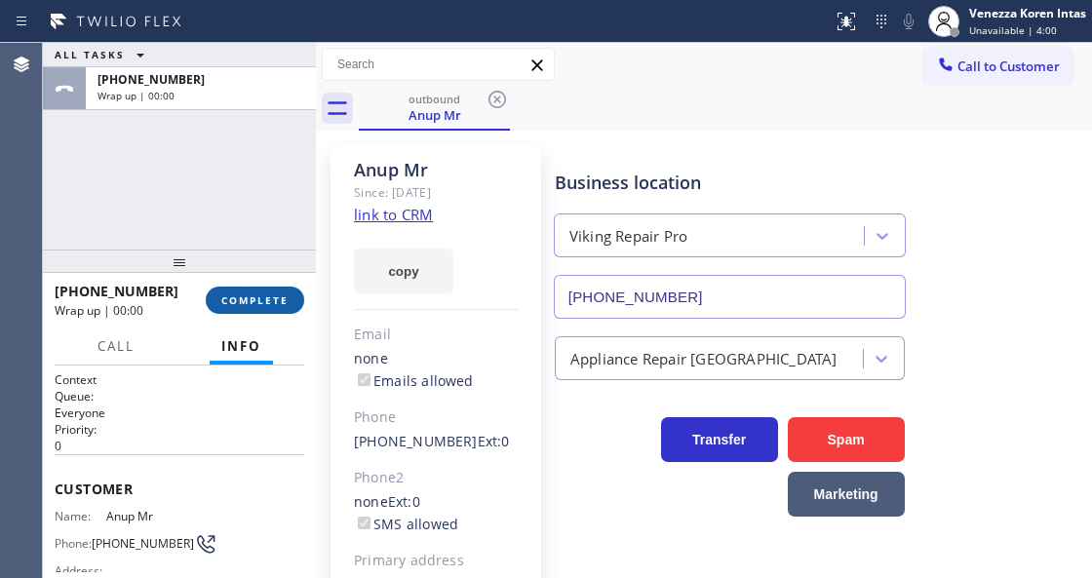
click at [269, 306] on button "COMPLETE" at bounding box center [255, 300] width 98 height 27
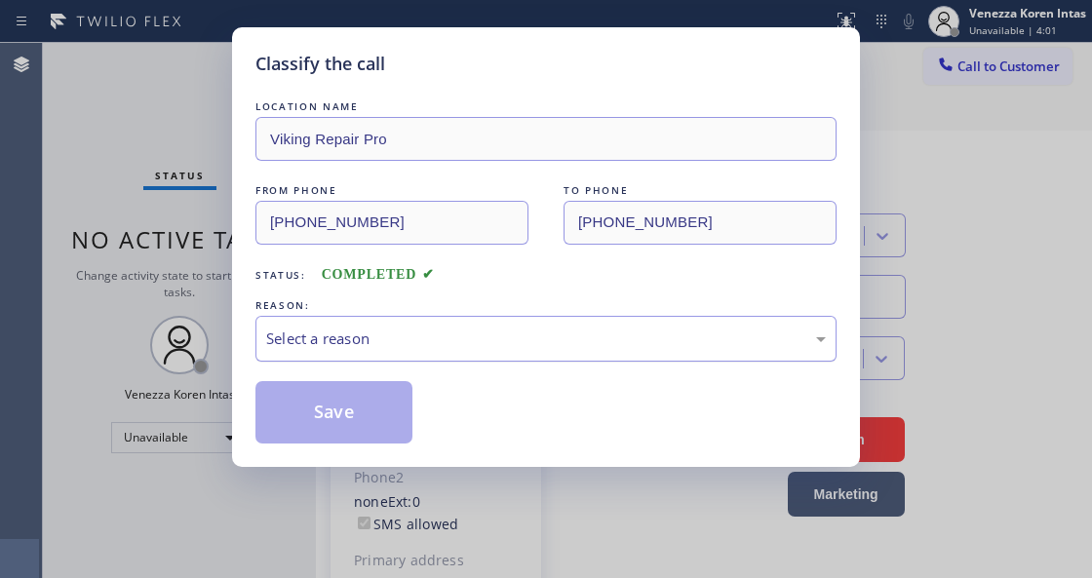
click at [392, 331] on div "Select a reason" at bounding box center [545, 338] width 559 height 22
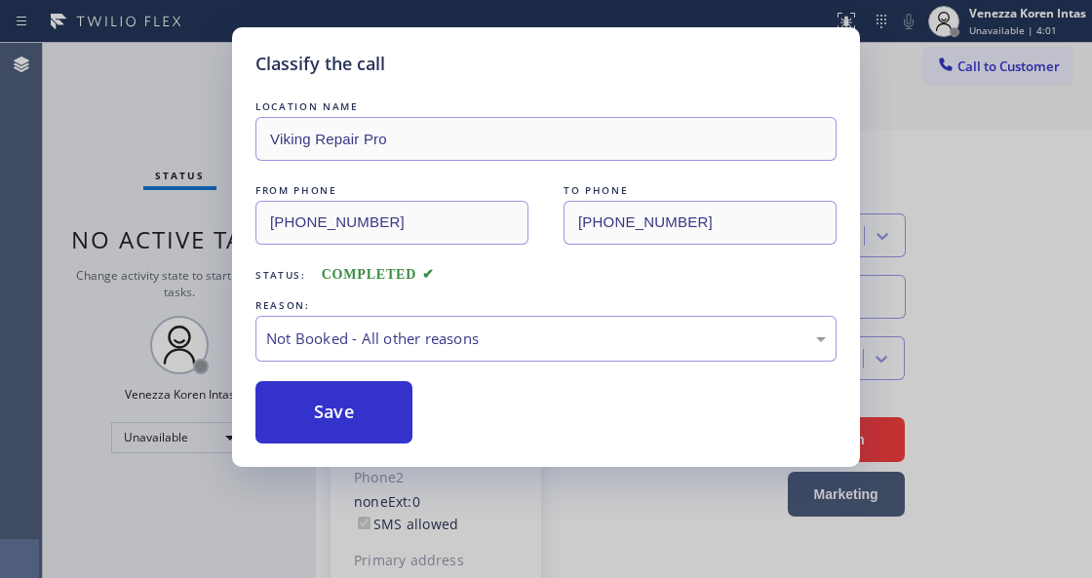
click at [386, 400] on button "Save" at bounding box center [333, 412] width 157 height 62
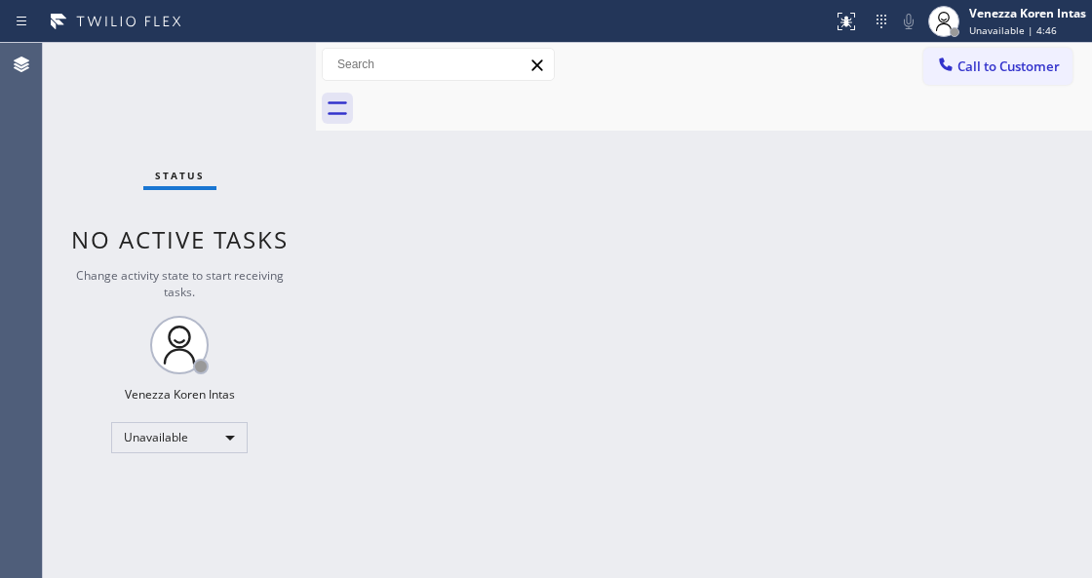
click at [292, 226] on div "Status No active tasks Change activity state to start receiving tasks. Venezza …" at bounding box center [179, 310] width 273 height 535
drag, startPoint x: 1022, startPoint y: 83, endPoint x: 973, endPoint y: 158, distance: 90.0
click at [1023, 83] on button "Call to Customer" at bounding box center [997, 66] width 149 height 37
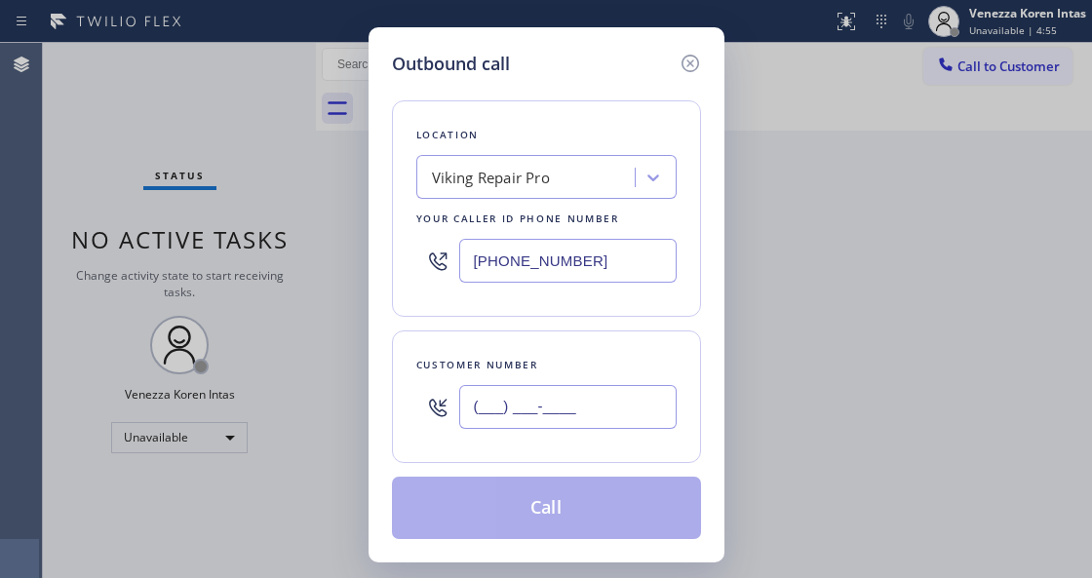
click at [472, 400] on input "(___) ___-____" at bounding box center [567, 407] width 217 height 44
paste input "814) 883-2441"
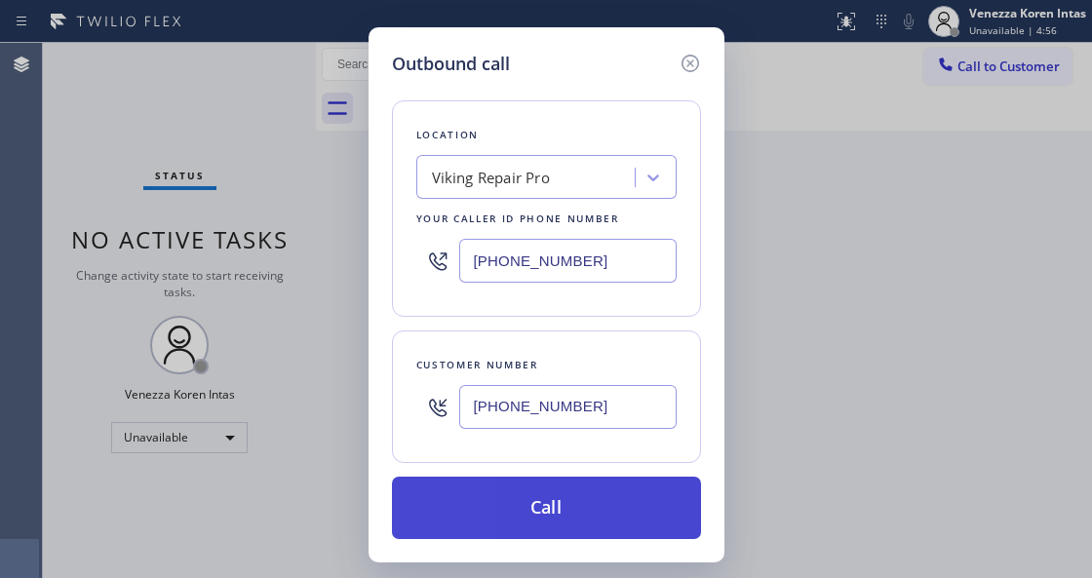
type input "[PHONE_NUMBER]"
click at [548, 511] on button "Call" at bounding box center [546, 508] width 309 height 62
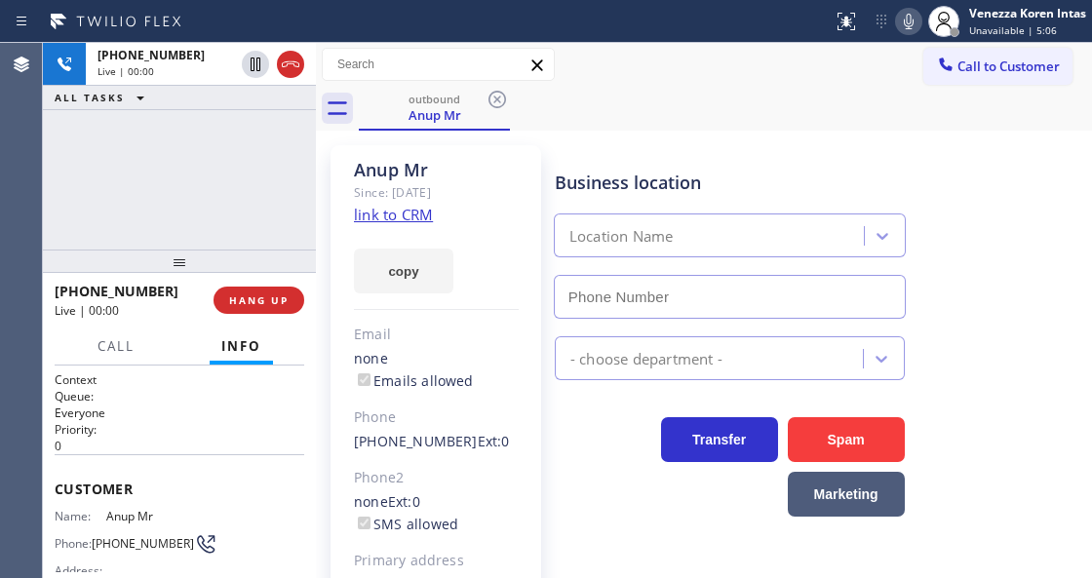
type input "[PHONE_NUMBER]"
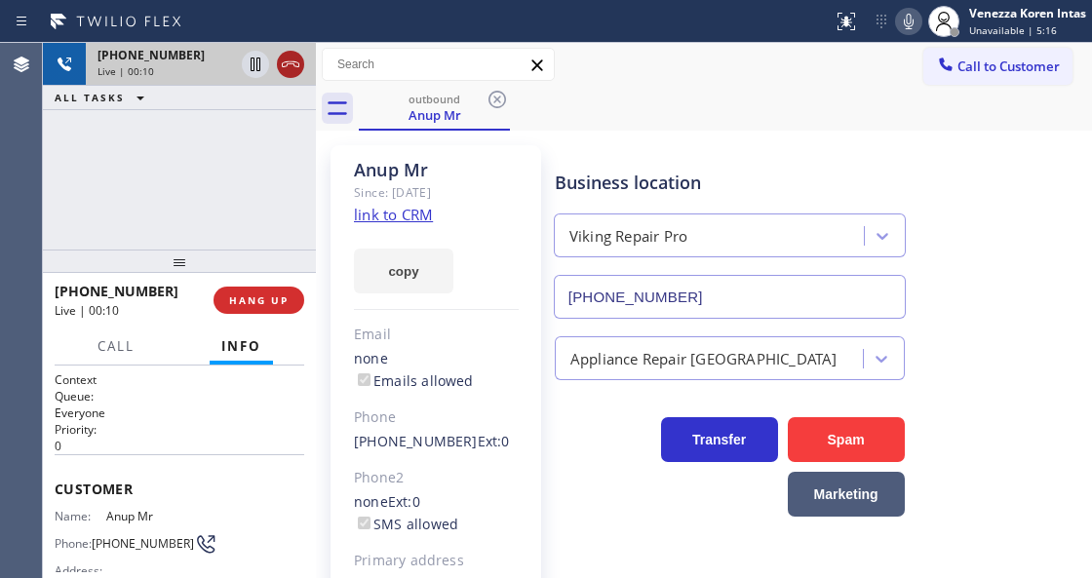
click at [293, 74] on icon at bounding box center [290, 64] width 23 height 23
drag, startPoint x: 259, startPoint y: 310, endPoint x: 382, endPoint y: 298, distance: 123.4
click at [263, 308] on button "HANG UP" at bounding box center [258, 300] width 91 height 27
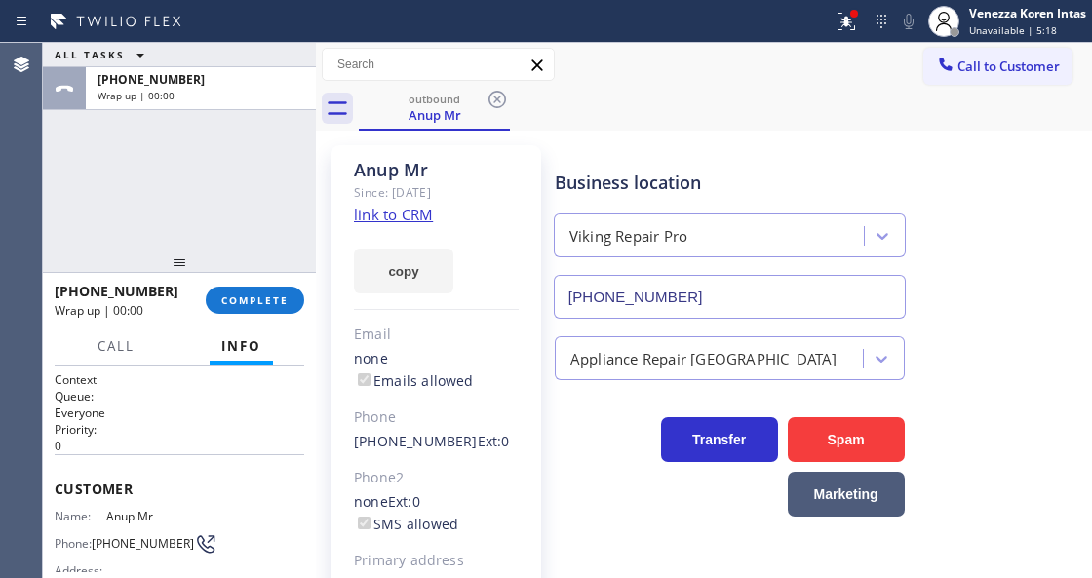
click at [142, 272] on div at bounding box center [179, 260] width 273 height 23
click at [249, 291] on button "COMPLETE" at bounding box center [255, 300] width 98 height 27
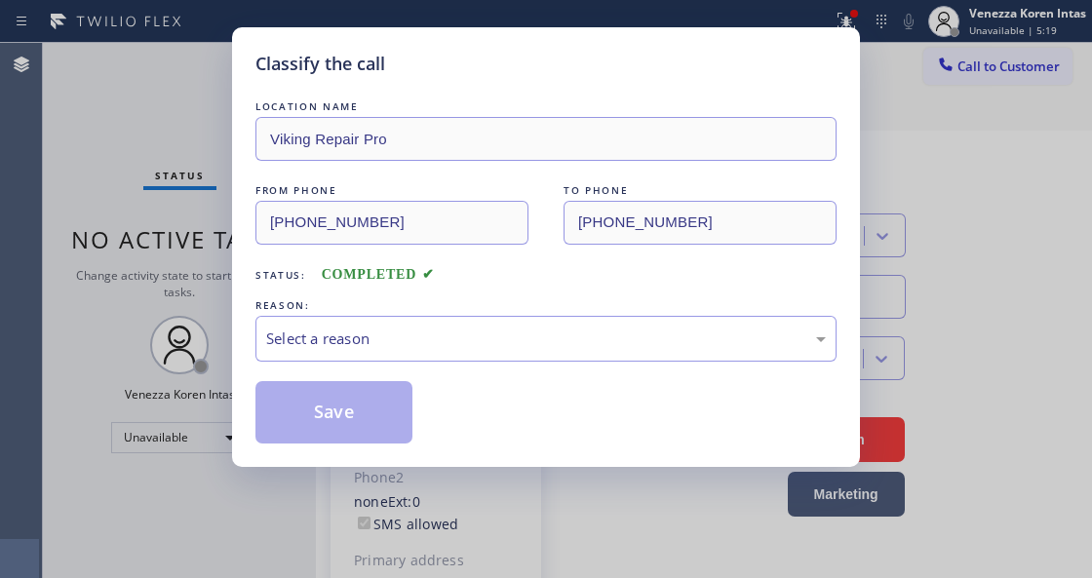
click at [382, 321] on div "Select a reason" at bounding box center [545, 339] width 581 height 46
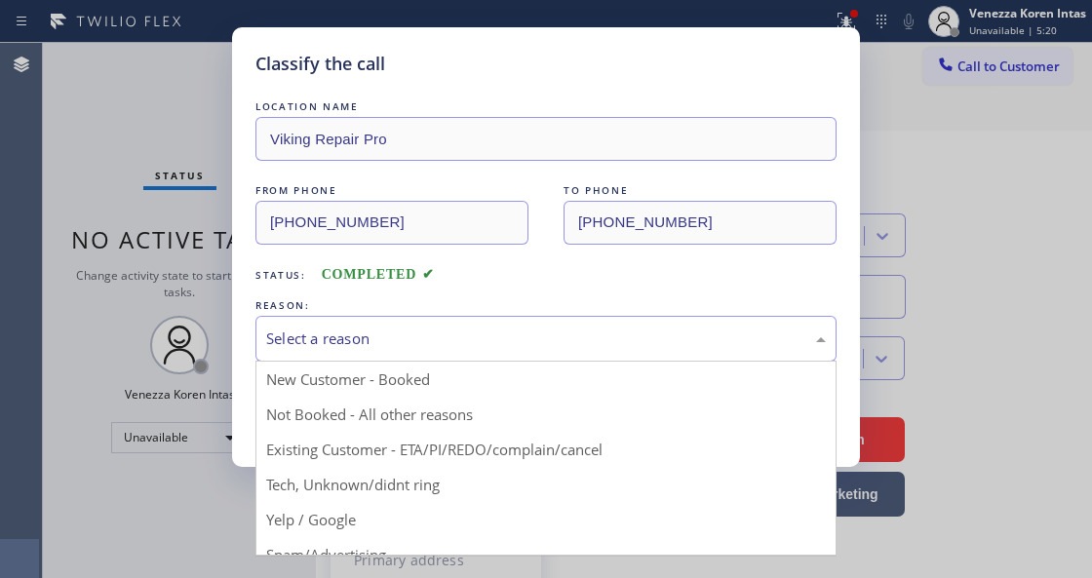
drag, startPoint x: 378, startPoint y: 428, endPoint x: 339, endPoint y: 429, distance: 39.0
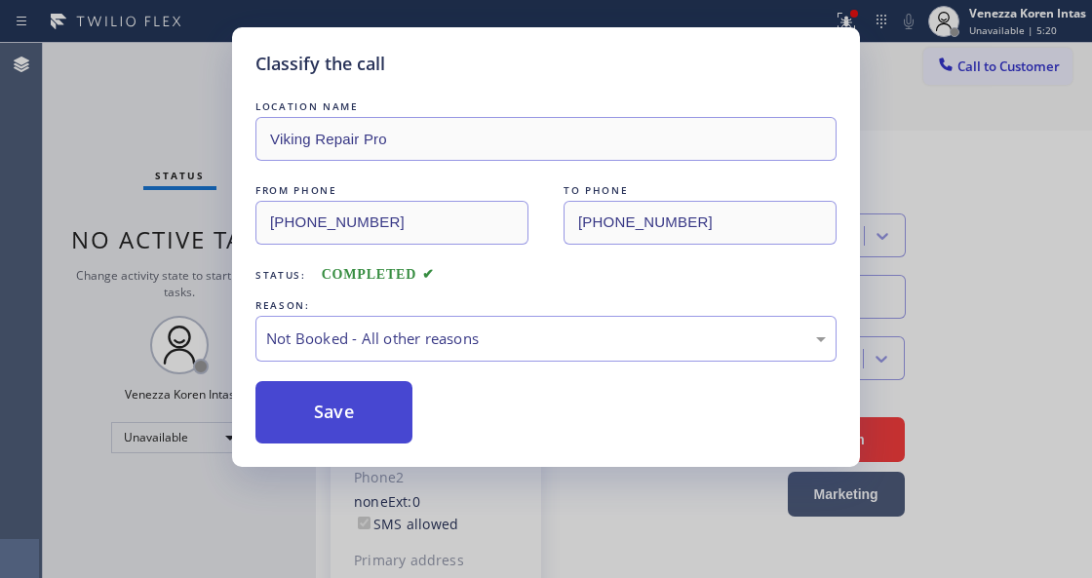
click at [339, 429] on button "Save" at bounding box center [333, 412] width 157 height 62
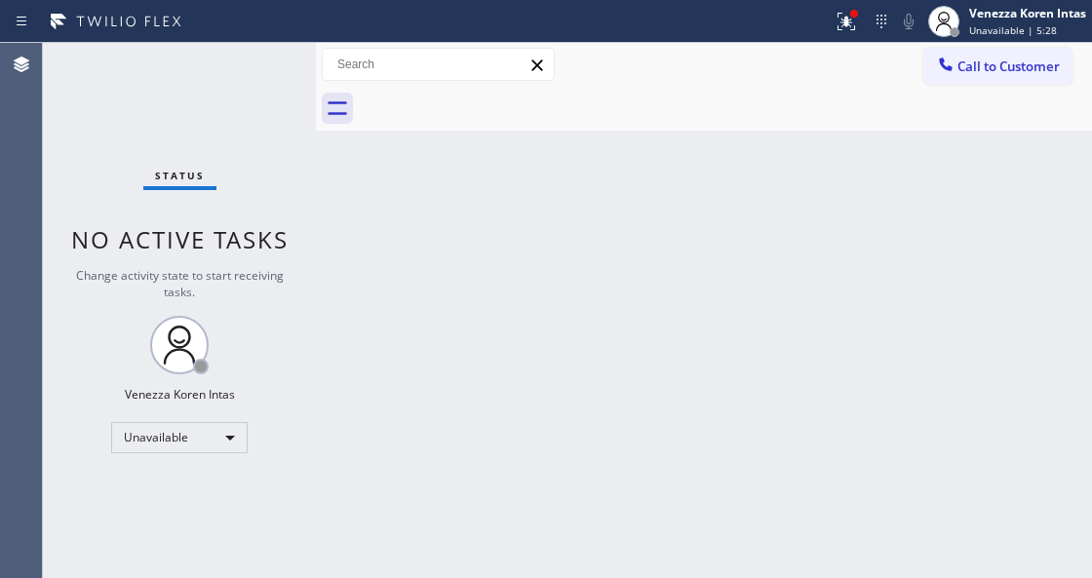
click at [968, 44] on div "Call to Customer Outbound call Location Viking Repair Pro Your caller id phone …" at bounding box center [704, 65] width 776 height 44
click at [969, 37] on div "Venezza Koren Intas Unavailable | 5:28" at bounding box center [1007, 21] width 170 height 43
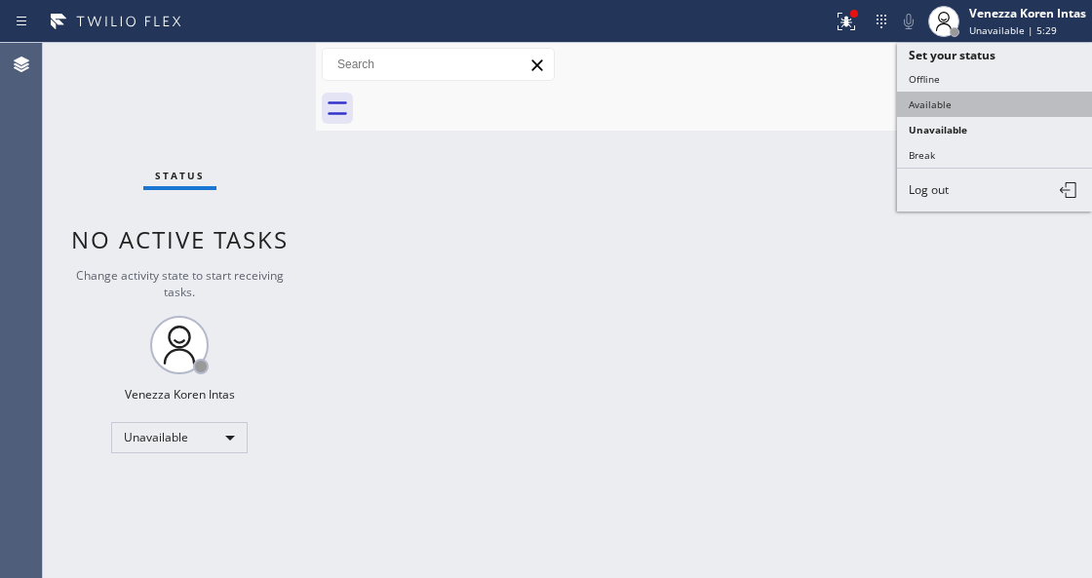
click at [935, 104] on button "Available" at bounding box center [994, 104] width 195 height 25
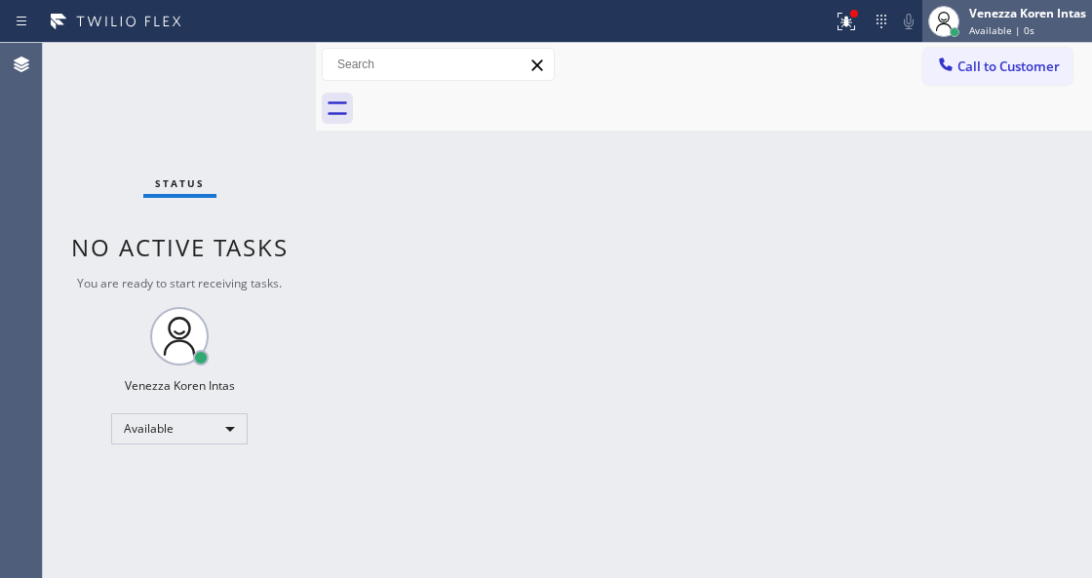
click at [976, 35] on span "Available | 0s" at bounding box center [1001, 30] width 65 height 14
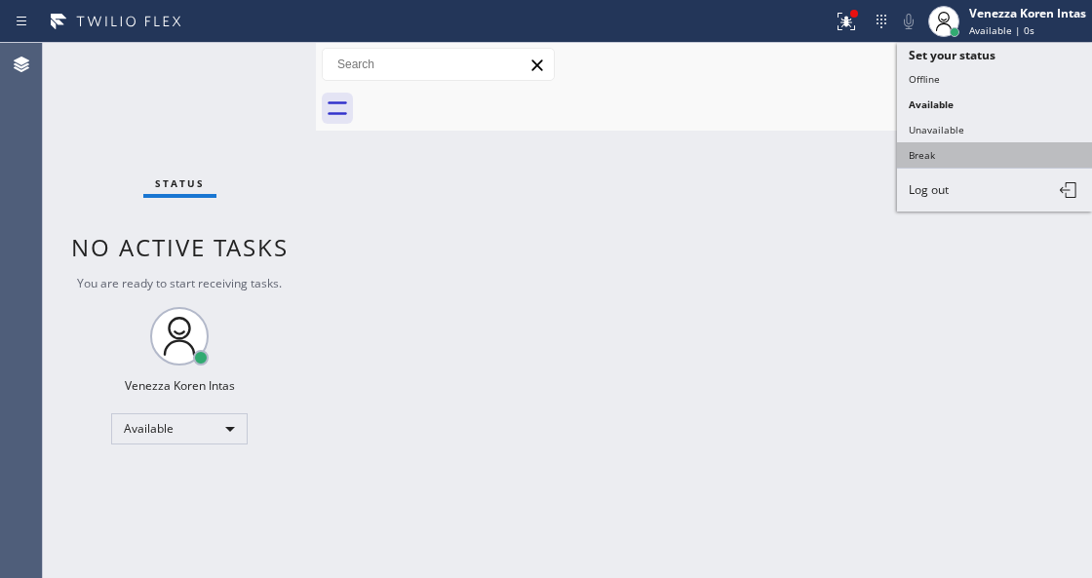
click at [965, 149] on button "Break" at bounding box center [994, 154] width 195 height 25
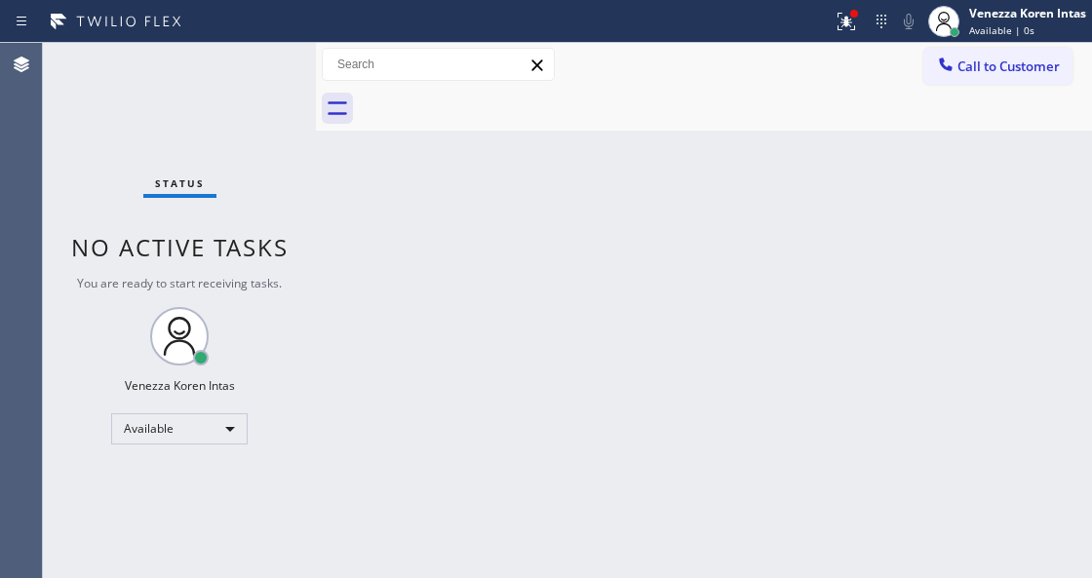
click at [850, 18] on div at bounding box center [854, 14] width 12 height 12
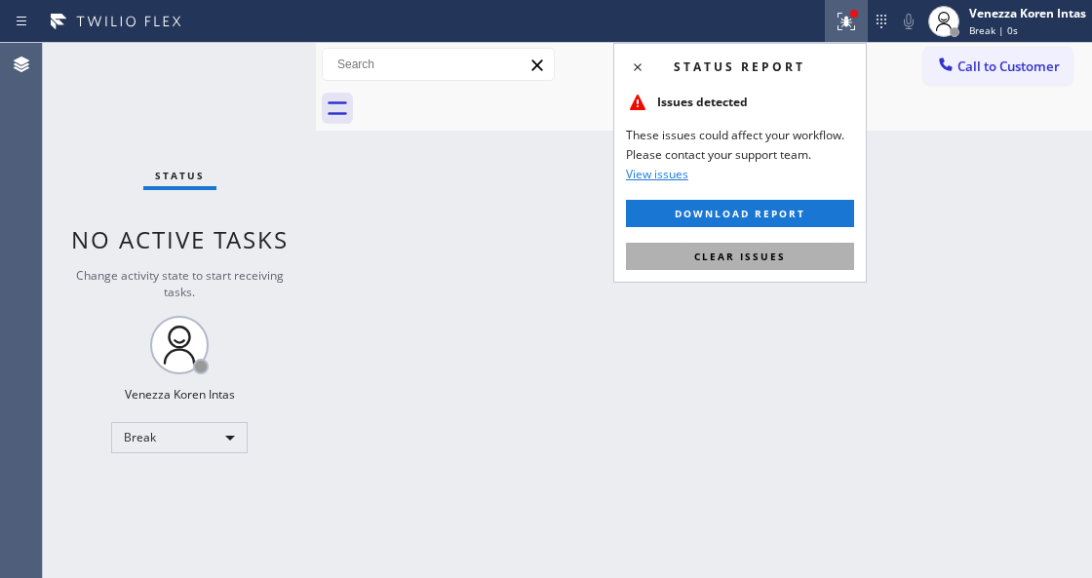
click at [795, 243] on button "Clear issues" at bounding box center [740, 256] width 228 height 27
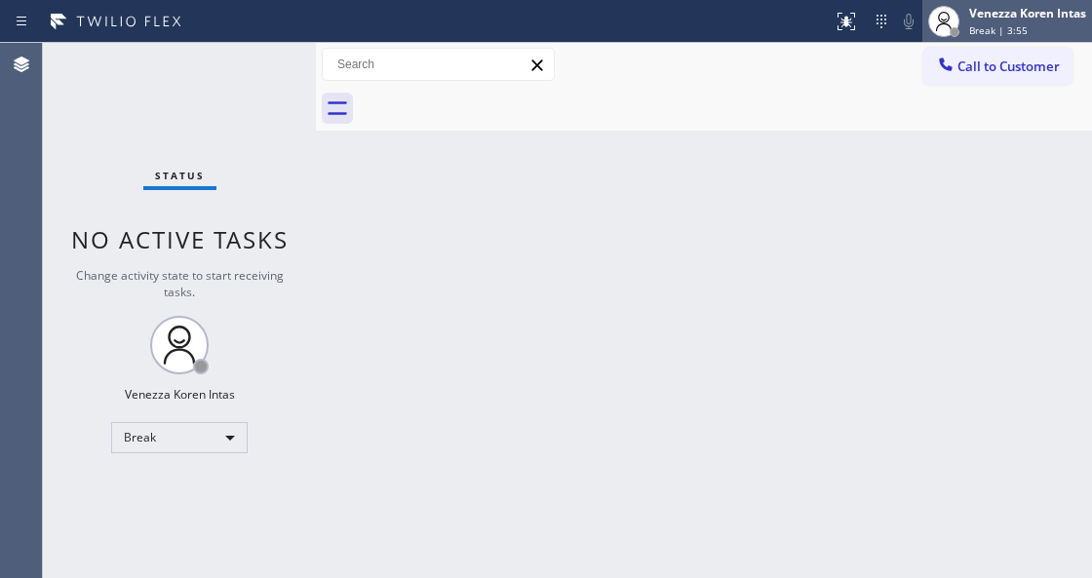
click at [1029, 29] on div "Break | 3:55" at bounding box center [1027, 30] width 117 height 14
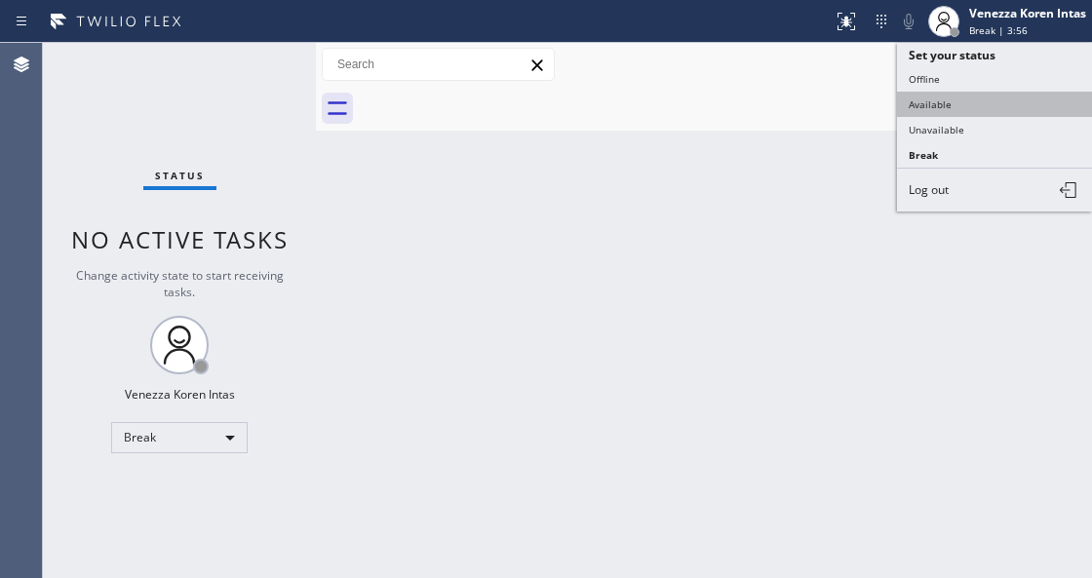
click at [980, 99] on button "Available" at bounding box center [994, 104] width 195 height 25
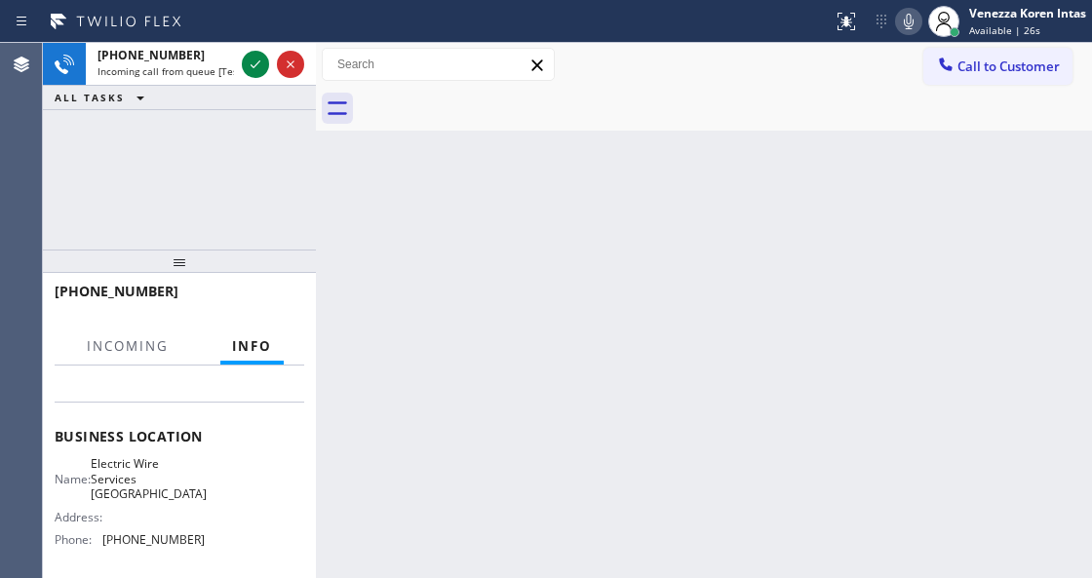
scroll to position [259, 0]
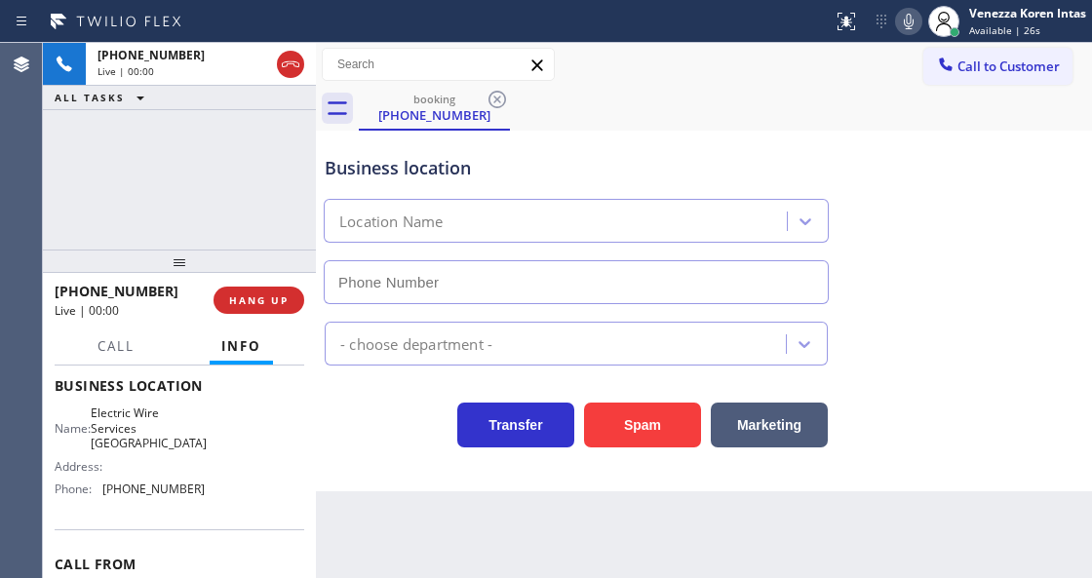
type input "[PHONE_NUMBER]"
drag, startPoint x: 257, startPoint y: 301, endPoint x: 333, endPoint y: 570, distance: 279.5
click at [257, 308] on button "HANG UP" at bounding box center [258, 300] width 91 height 27
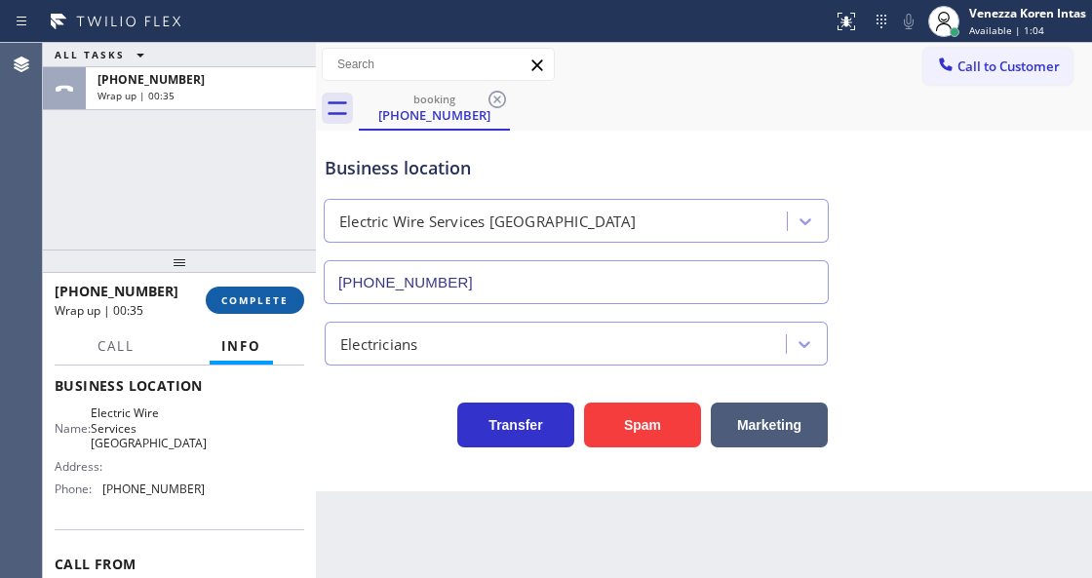
click at [262, 309] on button "COMPLETE" at bounding box center [255, 300] width 98 height 27
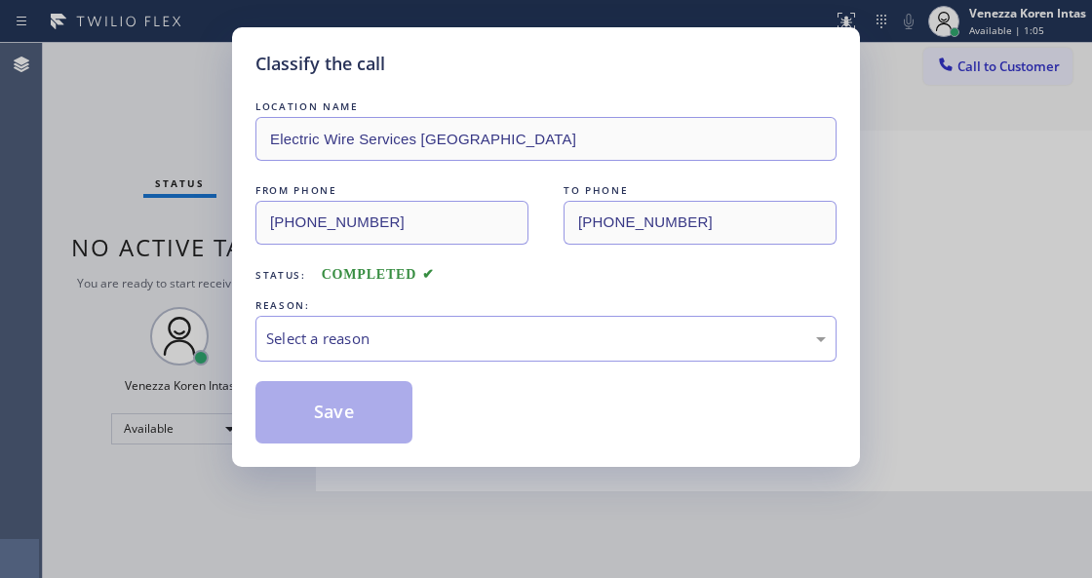
click at [440, 347] on div "Select a reason" at bounding box center [545, 338] width 559 height 22
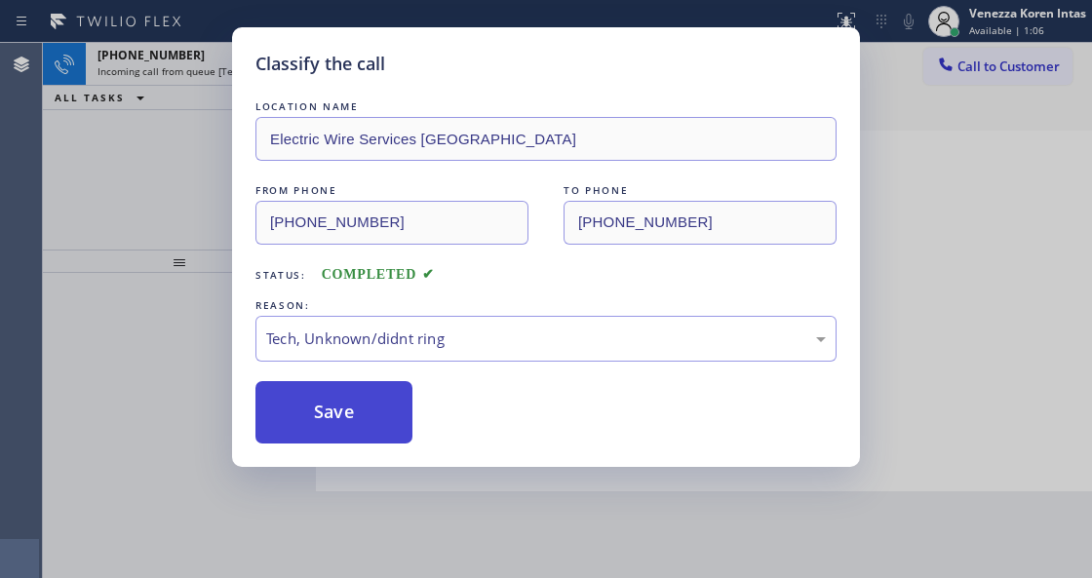
click at [378, 421] on button "Save" at bounding box center [333, 412] width 157 height 62
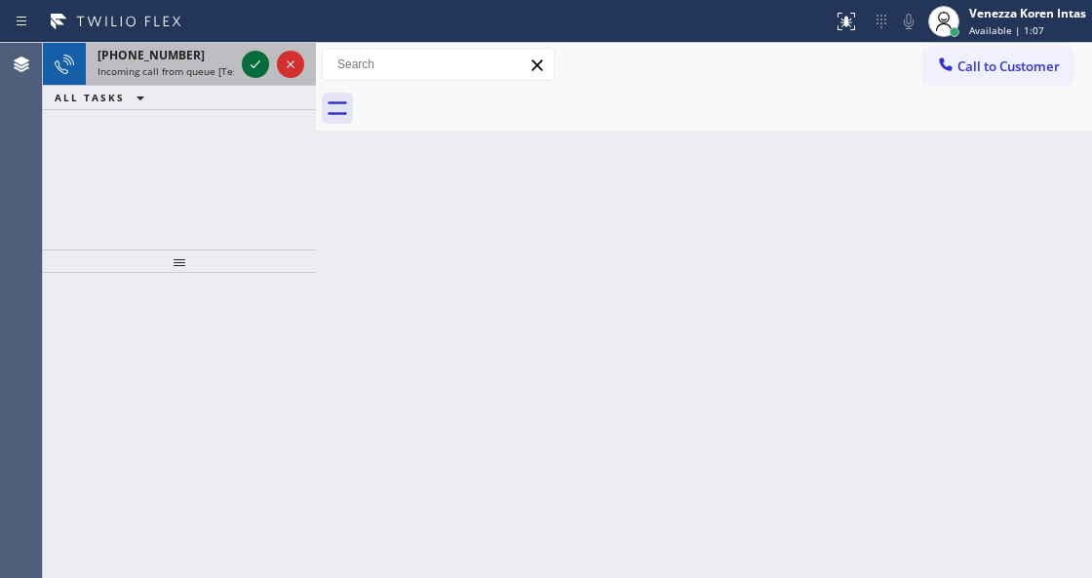
click at [250, 65] on icon at bounding box center [255, 64] width 10 height 8
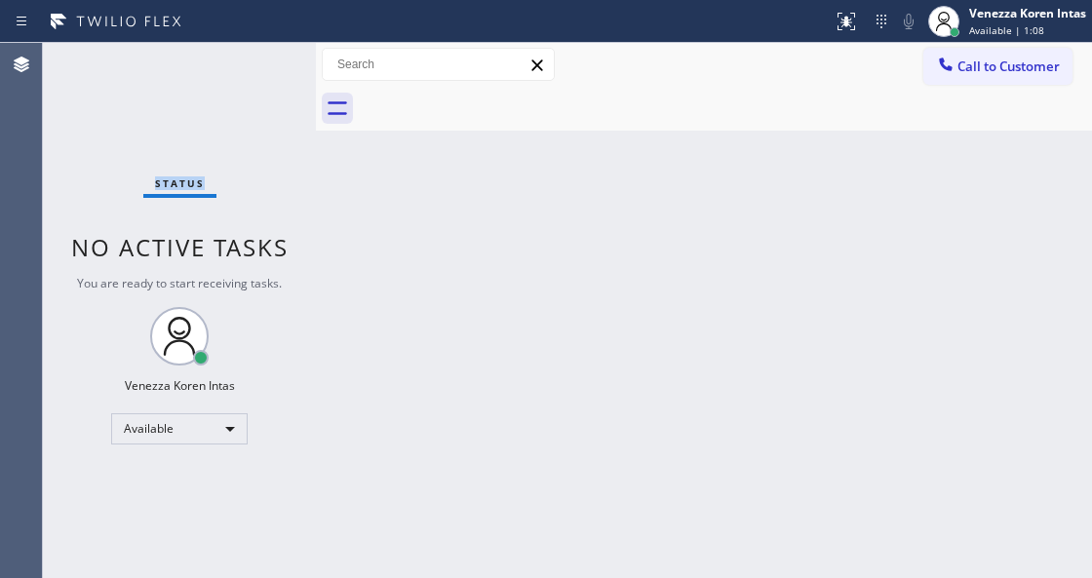
click at [250, 65] on div "Status No active tasks You are ready to start receiving tasks. Venezza Koren In…" at bounding box center [179, 310] width 273 height 535
click at [249, 67] on div "Status No active tasks You are ready to start receiving tasks. Venezza Koren In…" at bounding box center [179, 310] width 273 height 535
click at [304, 111] on div "Status No active tasks You are ready to start receiving tasks. Venezza Koren In…" at bounding box center [179, 310] width 273 height 535
drag, startPoint x: 692, startPoint y: 312, endPoint x: 900, endPoint y: 48, distance: 335.9
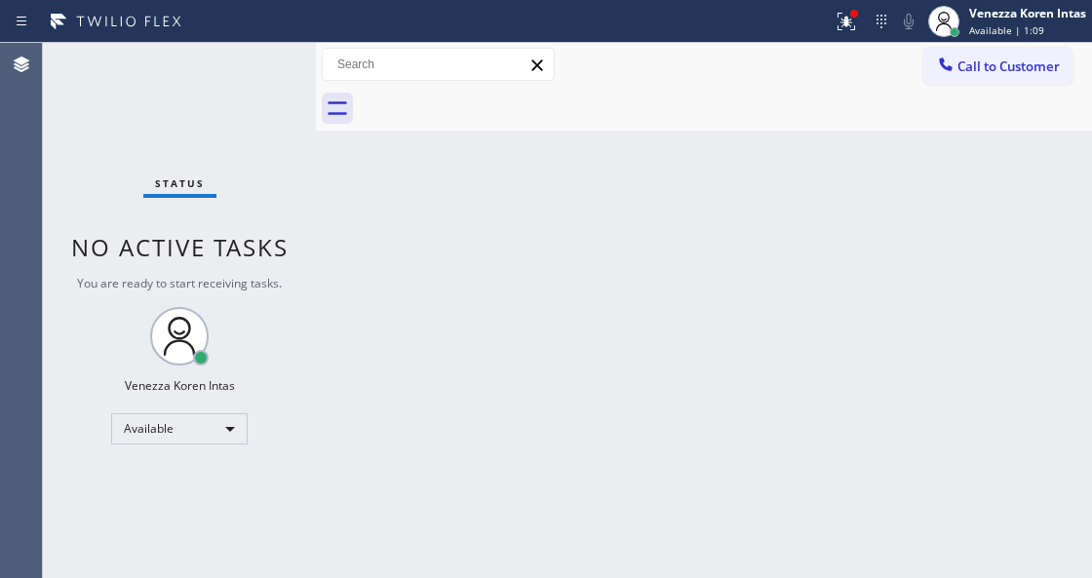
click at [717, 299] on div "Back to Dashboard Change Sender ID Customers Technicians Select a contact Outbo…" at bounding box center [704, 310] width 776 height 535
click at [856, 27] on icon at bounding box center [845, 21] width 23 height 23
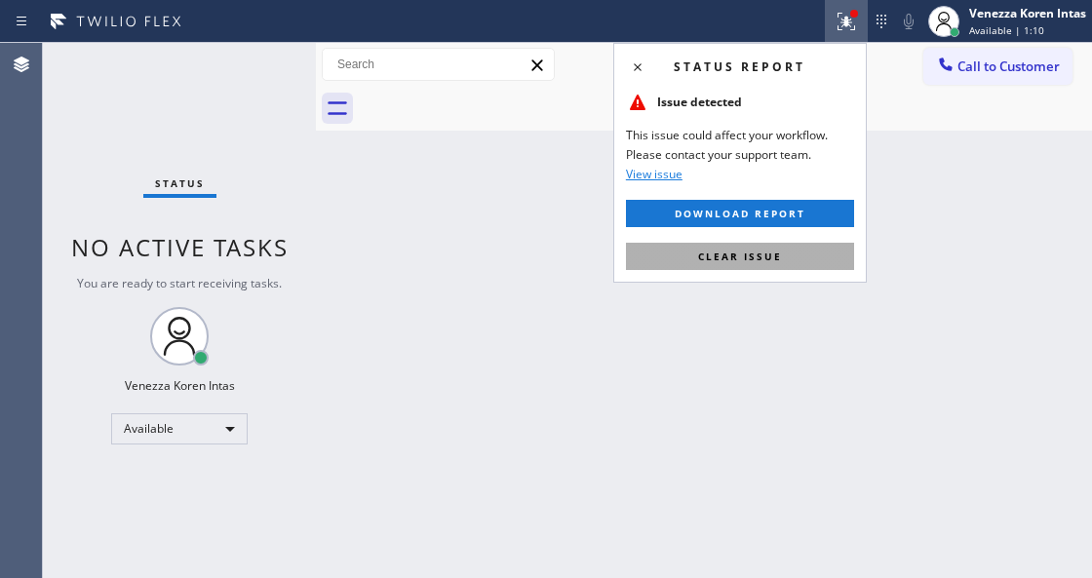
drag, startPoint x: 786, startPoint y: 266, endPoint x: 834, endPoint y: 312, distance: 66.2
click at [786, 266] on button "Clear issue" at bounding box center [740, 256] width 228 height 27
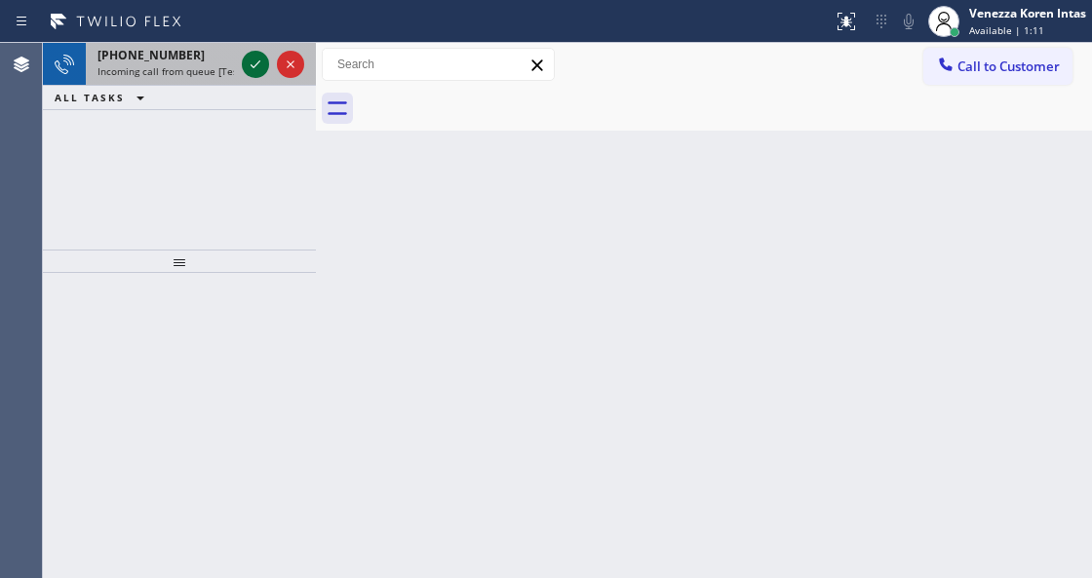
click at [258, 65] on icon at bounding box center [255, 64] width 23 height 23
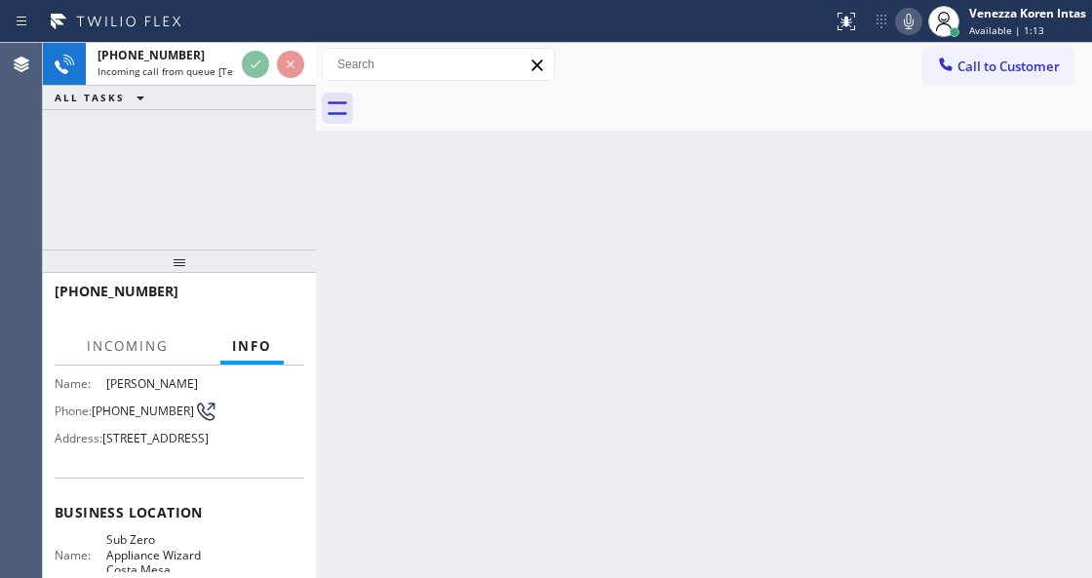
scroll to position [259, 0]
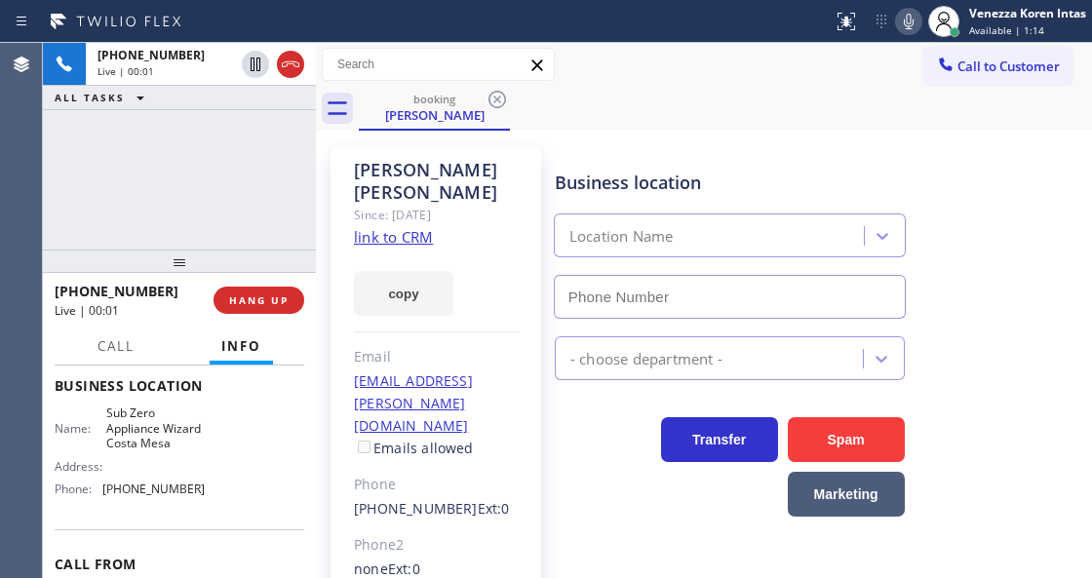
type input "[PHONE_NUMBER]"
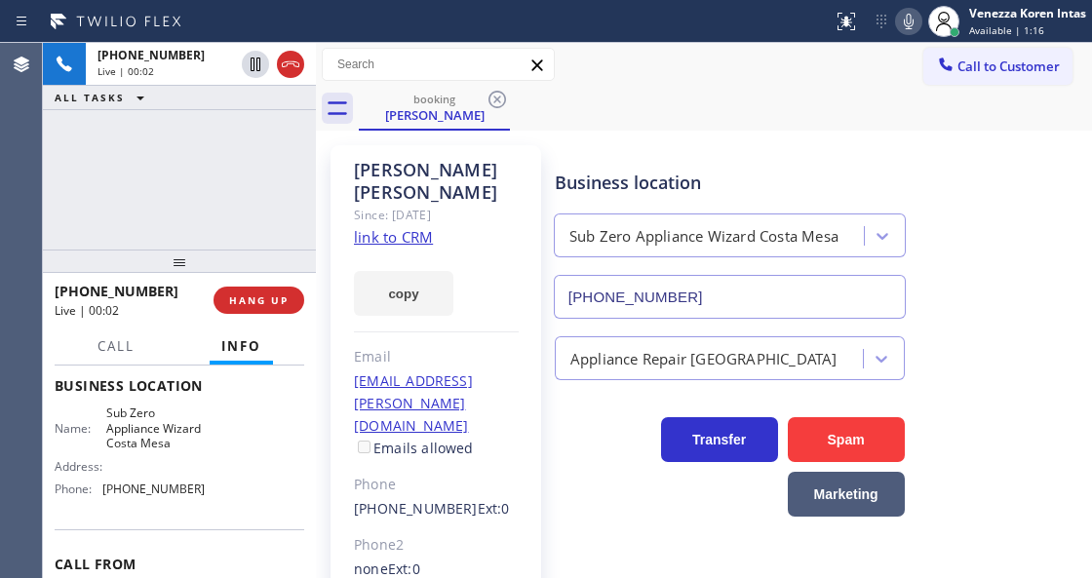
click at [413, 227] on link "link to CRM" at bounding box center [393, 236] width 79 height 19
drag, startPoint x: 105, startPoint y: 441, endPoint x: 152, endPoint y: 487, distance: 65.5
click at [152, 450] on span "Sub Zero Appliance Wizard Costa Mesa" at bounding box center [154, 427] width 97 height 45
click at [880, 76] on div "Call to Customer Outbound call Location Viking Repair Pro Your caller id phone …" at bounding box center [704, 65] width 776 height 34
click at [902, 31] on icon at bounding box center [908, 21] width 23 height 23
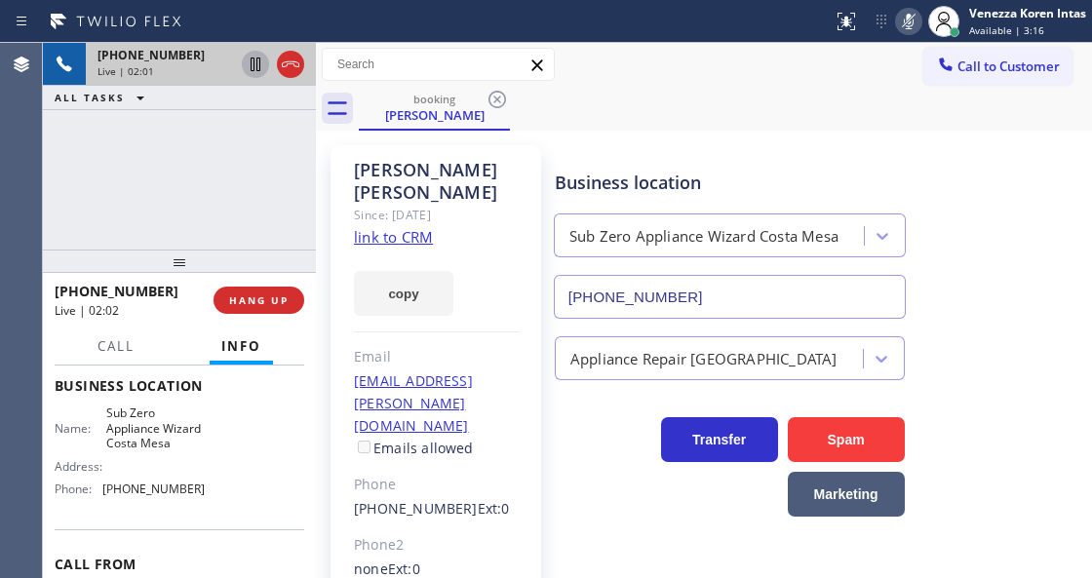
click at [252, 64] on icon at bounding box center [255, 64] width 23 height 23
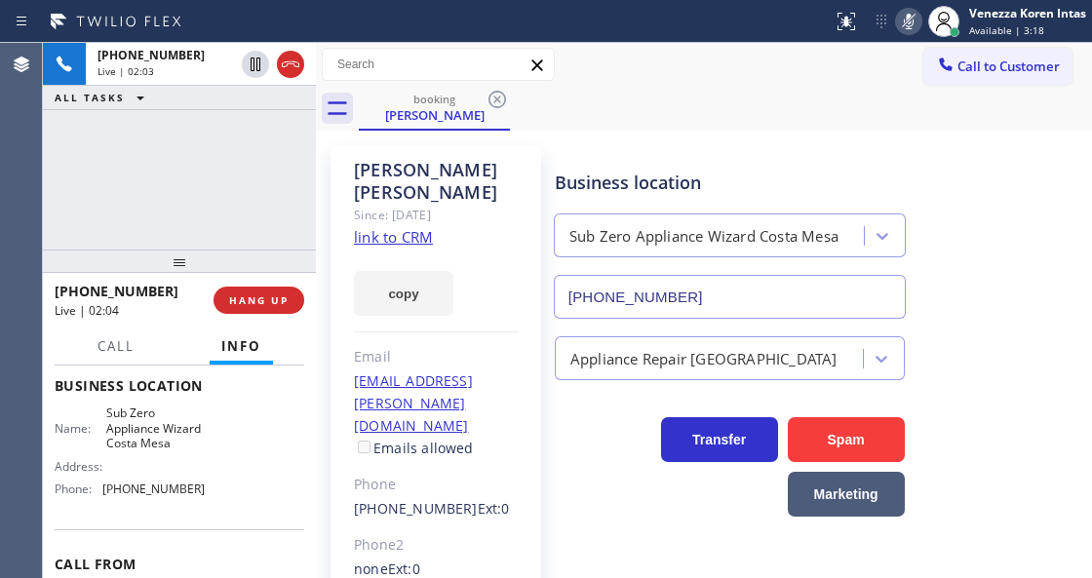
click at [911, 184] on div "Business location Sub Zero Appliance Wizard Costa Mesa (714) 677-8441" at bounding box center [819, 230] width 536 height 176
click at [980, 238] on div "Business location Sub Zero Appliance Wizard Costa Mesa (714) 677-8441" at bounding box center [819, 230] width 536 height 176
click at [905, 28] on icon at bounding box center [908, 22] width 10 height 16
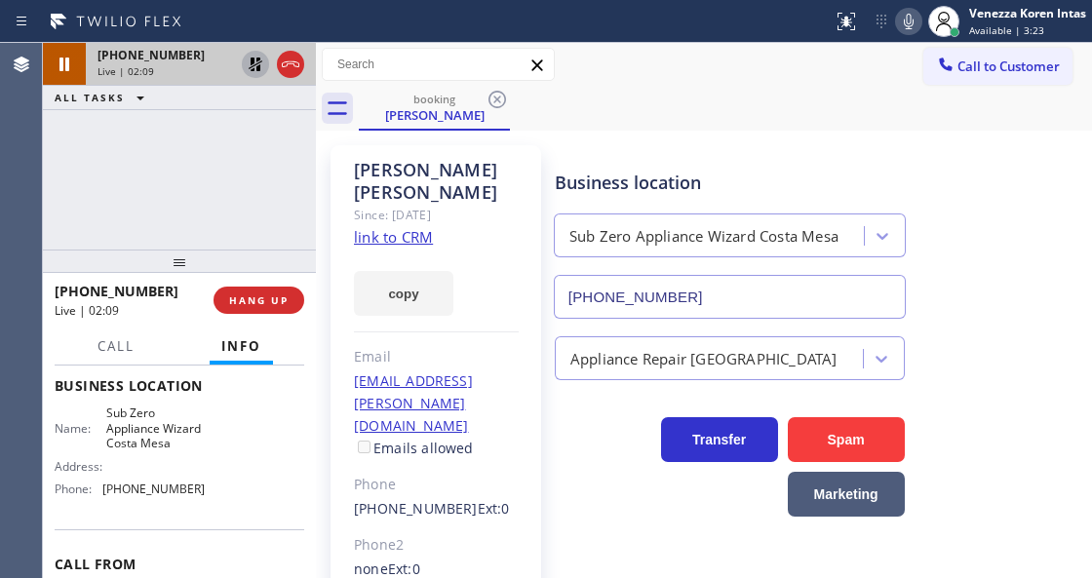
click at [251, 62] on icon at bounding box center [256, 65] width 14 height 14
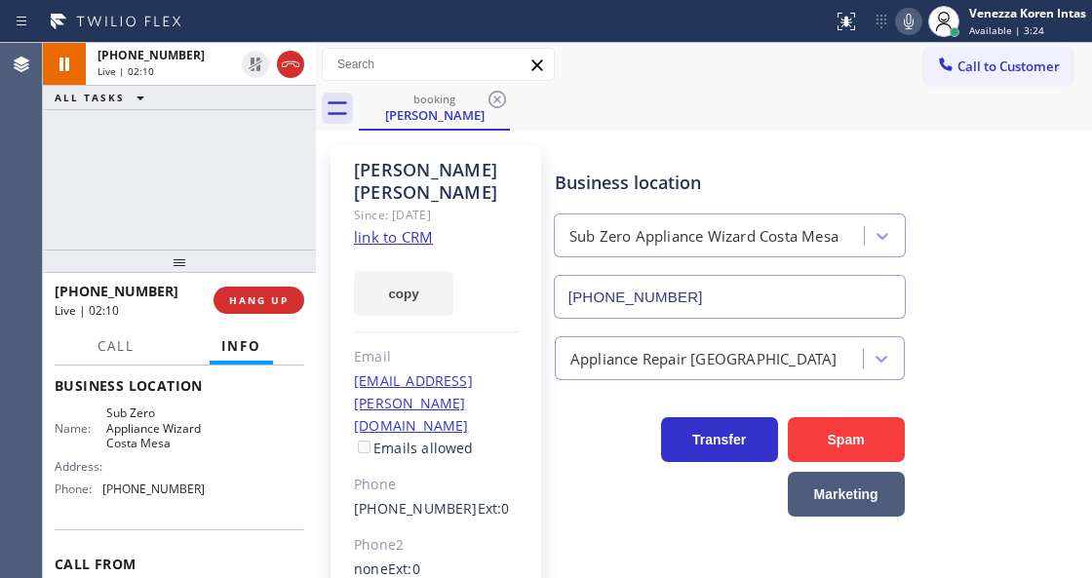
drag, startPoint x: 693, startPoint y: 129, endPoint x: 651, endPoint y: 1, distance: 134.4
click at [694, 128] on div "booking Steve Keith" at bounding box center [725, 109] width 733 height 44
click at [629, 118] on div "booking Steve Keith" at bounding box center [725, 109] width 733 height 44
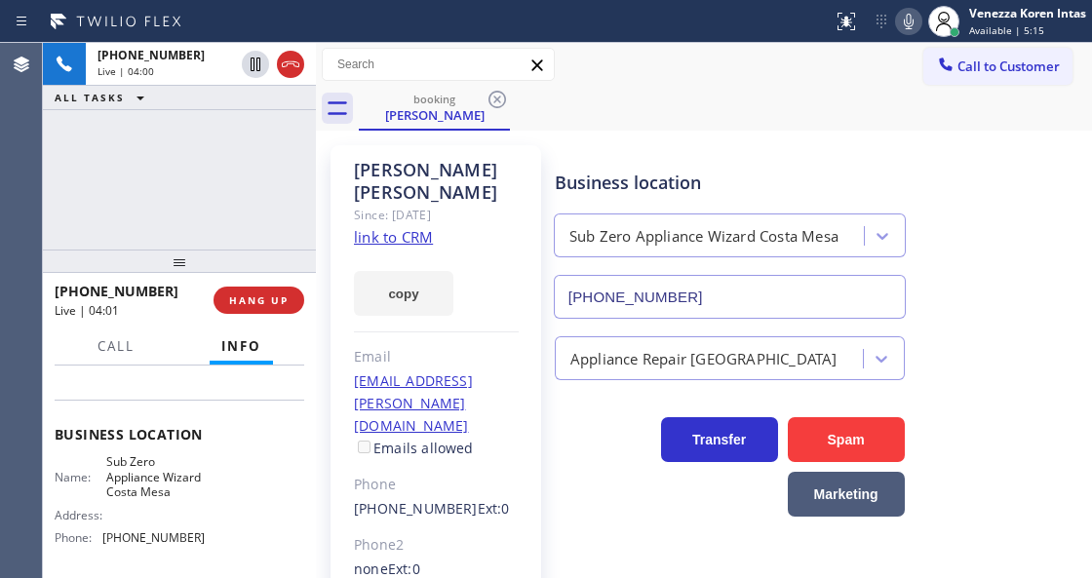
scroll to position [130, 0]
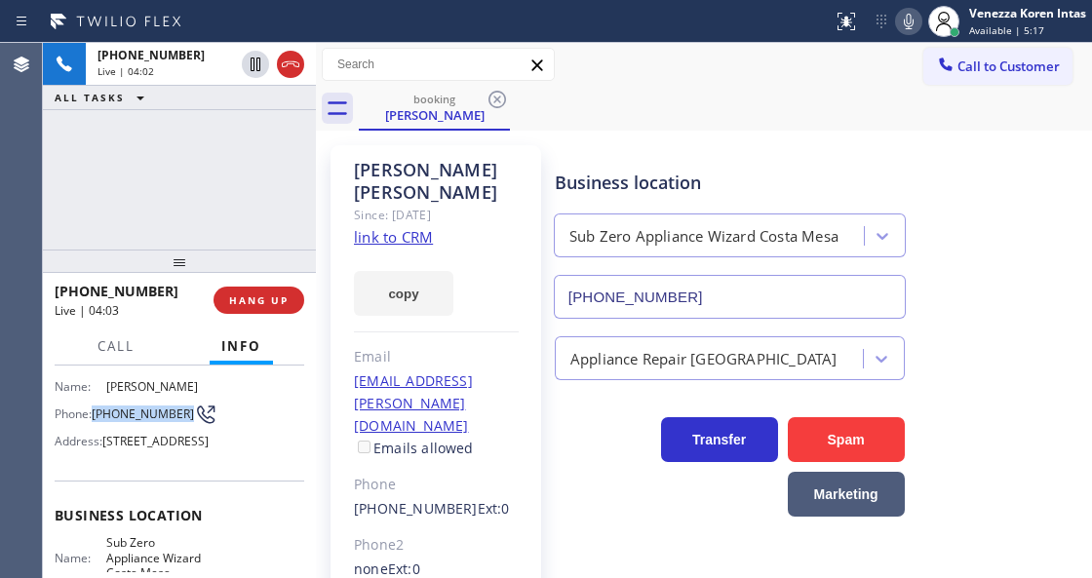
drag, startPoint x: 134, startPoint y: 425, endPoint x: 92, endPoint y: 403, distance: 47.1
click at [92, 403] on div "Phone: (949) 433-7639" at bounding box center [130, 414] width 150 height 23
click at [530, 243] on div "Steve Keith Since: 20 may 2020 link to CRM copy Email skeith34@cox.com Emails a…" at bounding box center [435, 468] width 211 height 647
click at [488, 275] on div "copy" at bounding box center [436, 282] width 165 height 67
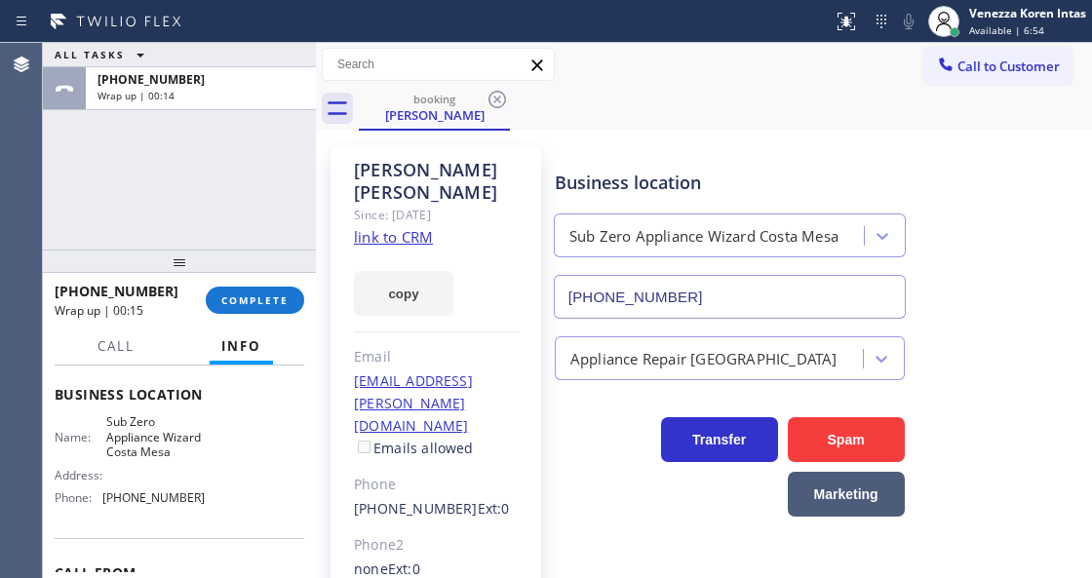
scroll to position [259, 0]
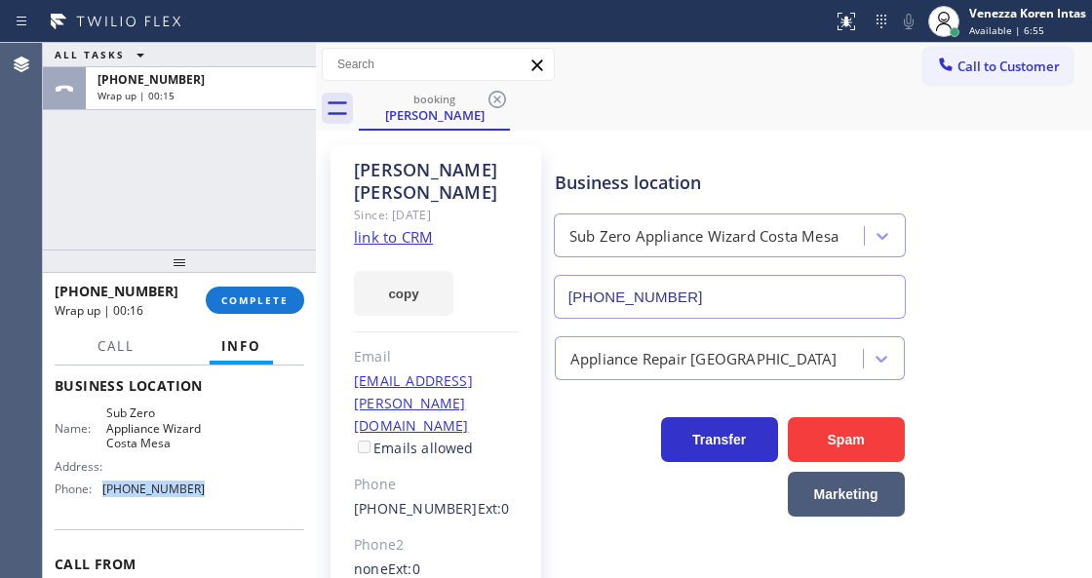
drag, startPoint x: 201, startPoint y: 525, endPoint x: 97, endPoint y: 536, distance: 103.9
click at [97, 504] on div "Name: Sub Zero Appliance Wizard Costa Mesa Address: Phone: (714) 677-8441" at bounding box center [179, 454] width 249 height 98
click at [254, 307] on button "COMPLETE" at bounding box center [255, 300] width 98 height 27
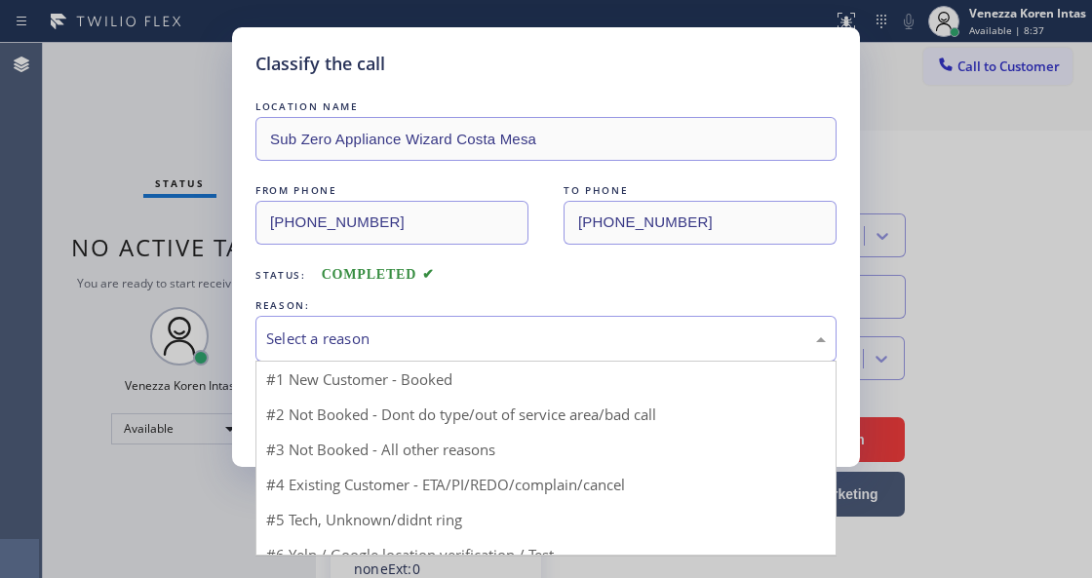
click at [417, 318] on div "Select a reason" at bounding box center [545, 339] width 581 height 46
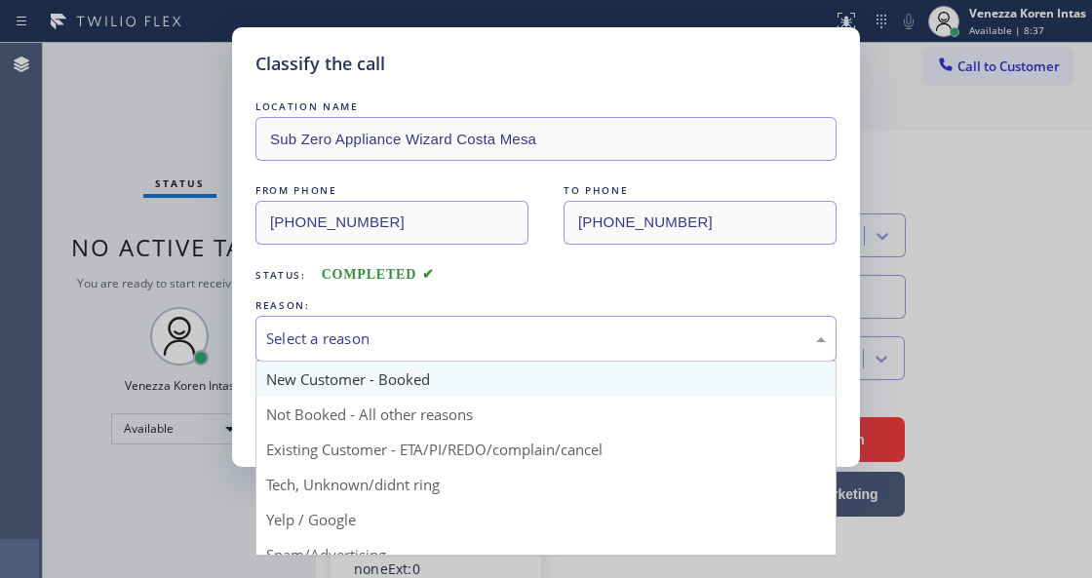
drag, startPoint x: 424, startPoint y: 374, endPoint x: 388, endPoint y: 377, distance: 36.2
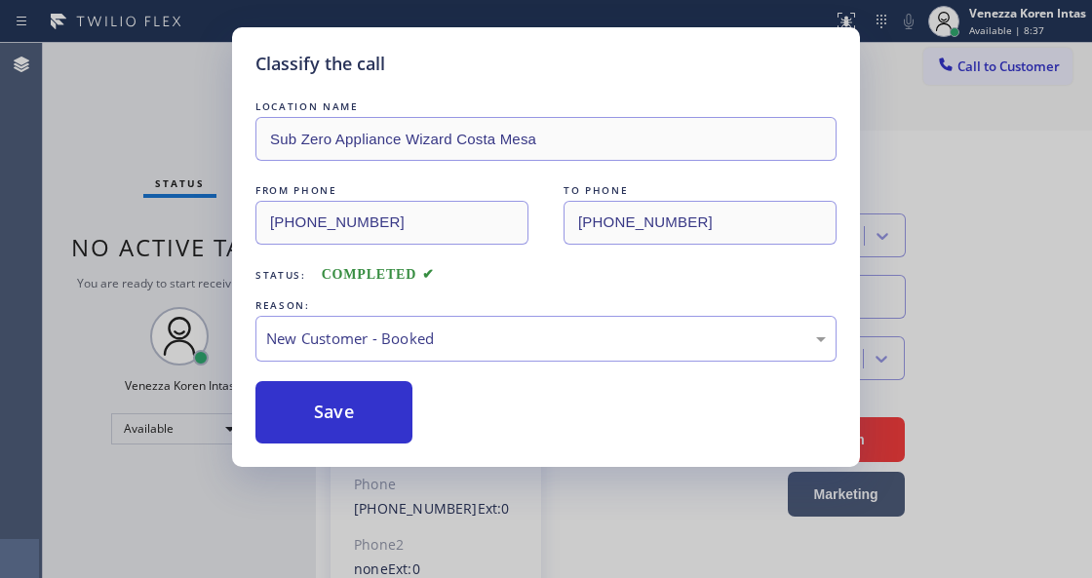
click at [365, 381] on div "LOCATION NAME Sub Zero Appliance Wizard Costa Mesa FROM PHONE (949) 433-7639 TO…" at bounding box center [545, 269] width 581 height 347
click at [387, 419] on button "Save" at bounding box center [333, 412] width 157 height 62
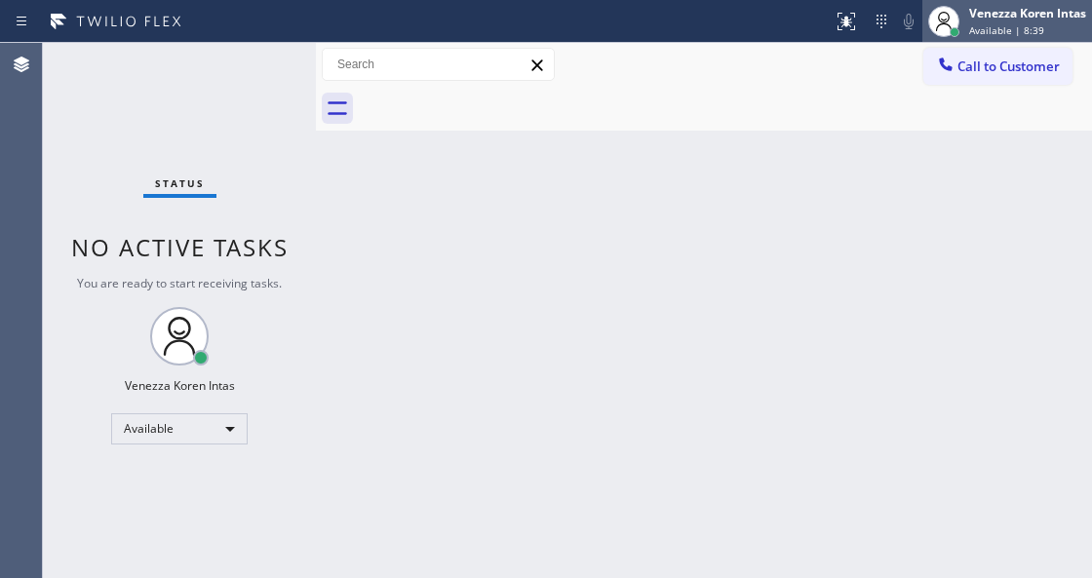
click at [1029, 33] on span "Available | 8:39" at bounding box center [1006, 30] width 75 height 14
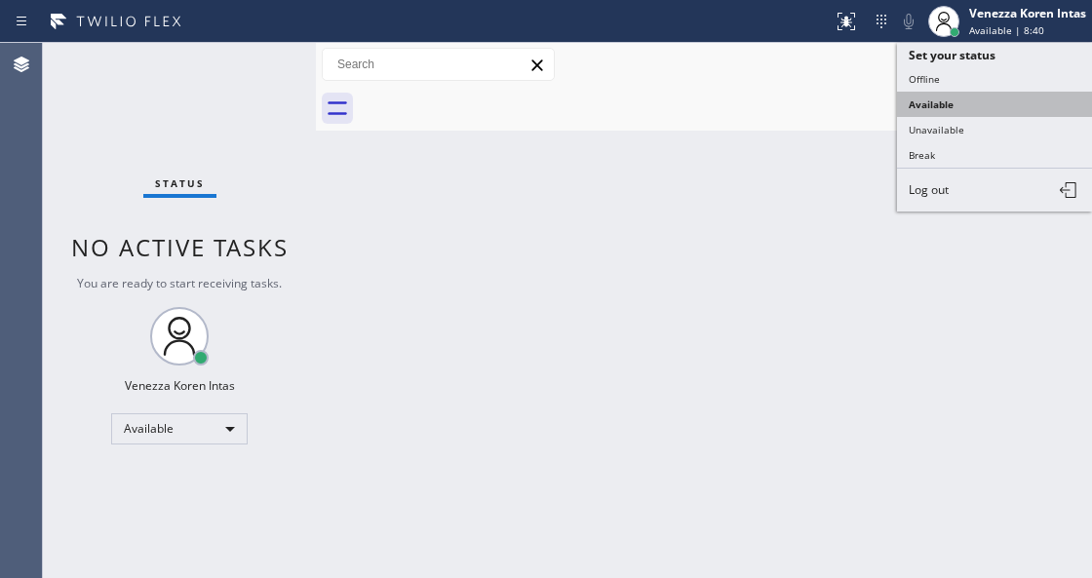
click at [992, 110] on button "Available" at bounding box center [994, 104] width 195 height 25
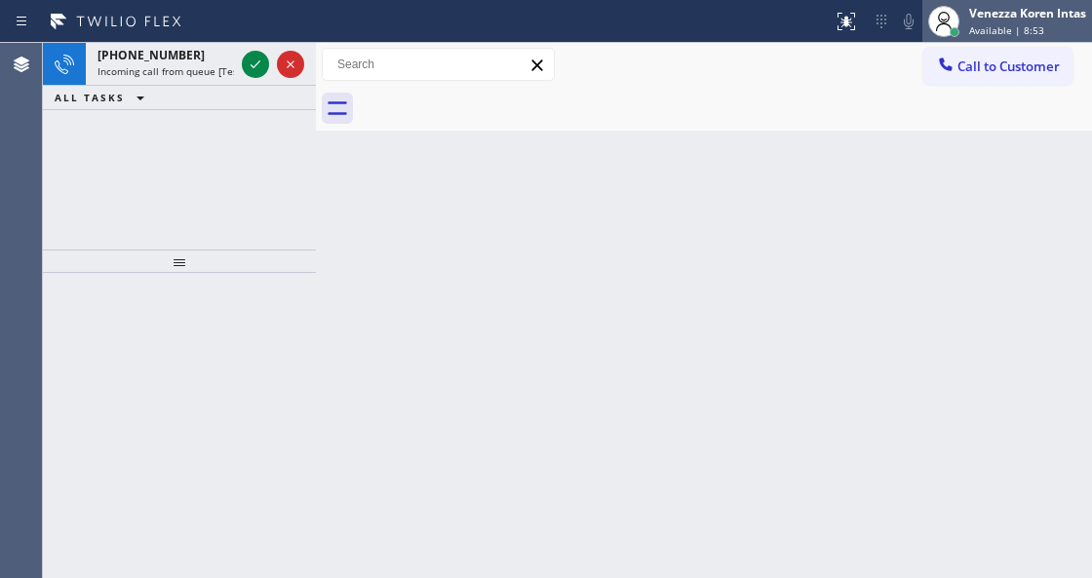
click at [967, 21] on div "Venezza Koren Intas Available | 8:53" at bounding box center [1028, 21] width 127 height 34
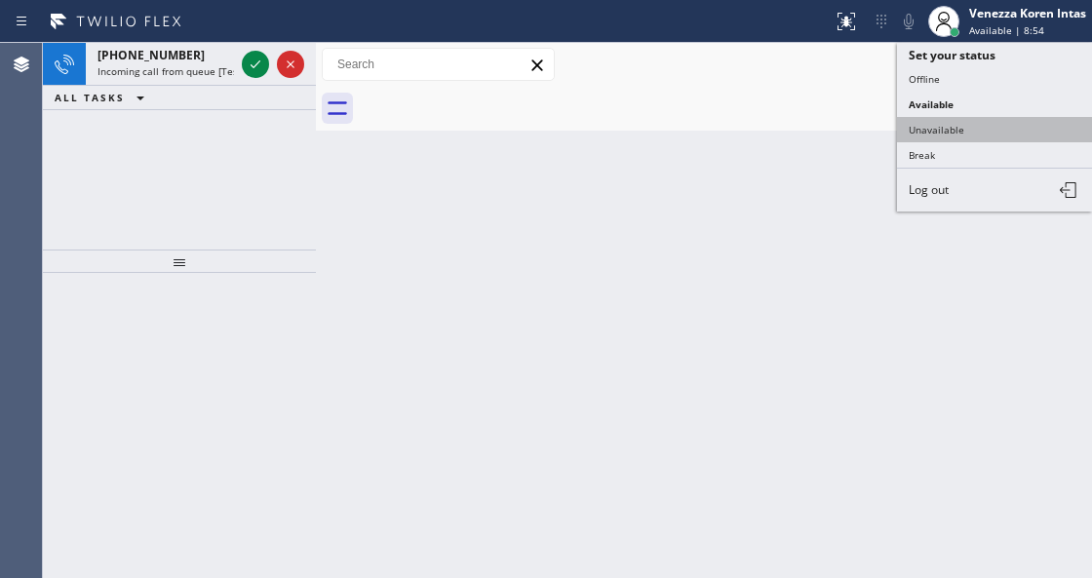
click at [971, 138] on button "Unavailable" at bounding box center [994, 129] width 195 height 25
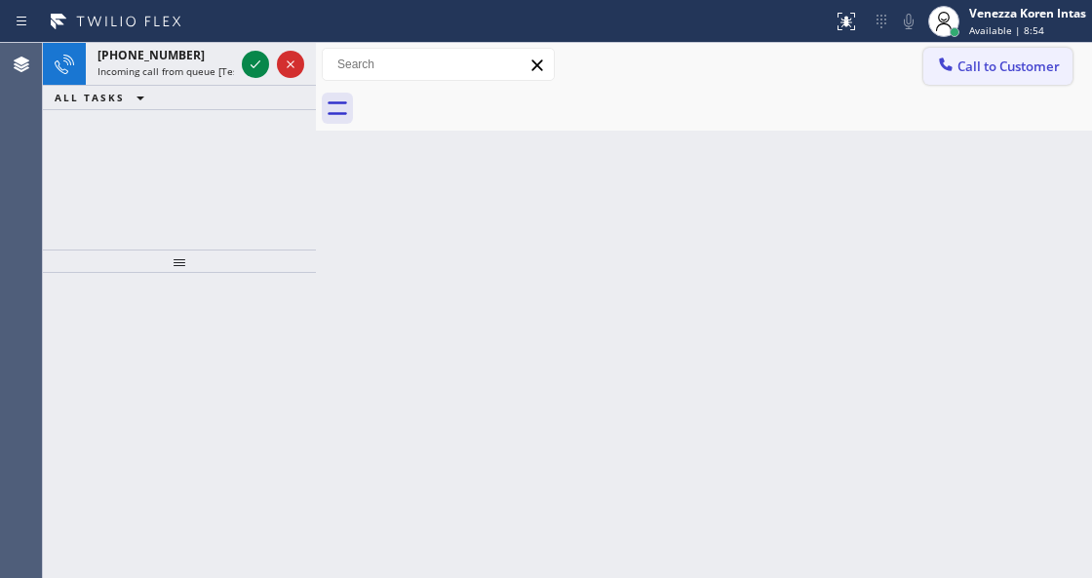
click at [956, 71] on div at bounding box center [945, 66] width 23 height 23
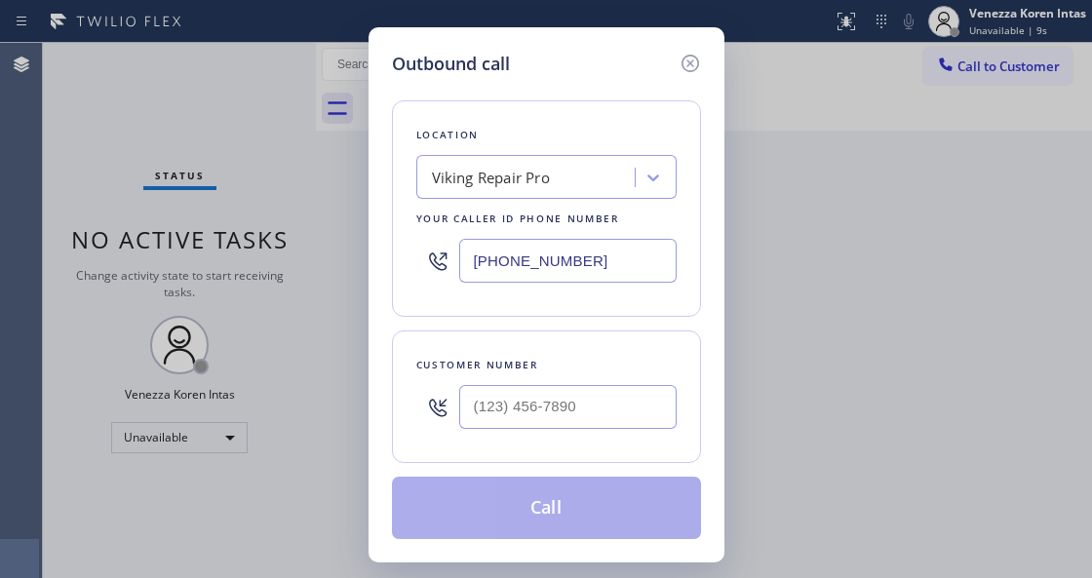
type input "(___) ___-____"
click at [485, 402] on input "(___) ___-____" at bounding box center [567, 407] width 217 height 44
paste input "814) 883-2441"
type input "[PHONE_NUMBER]"
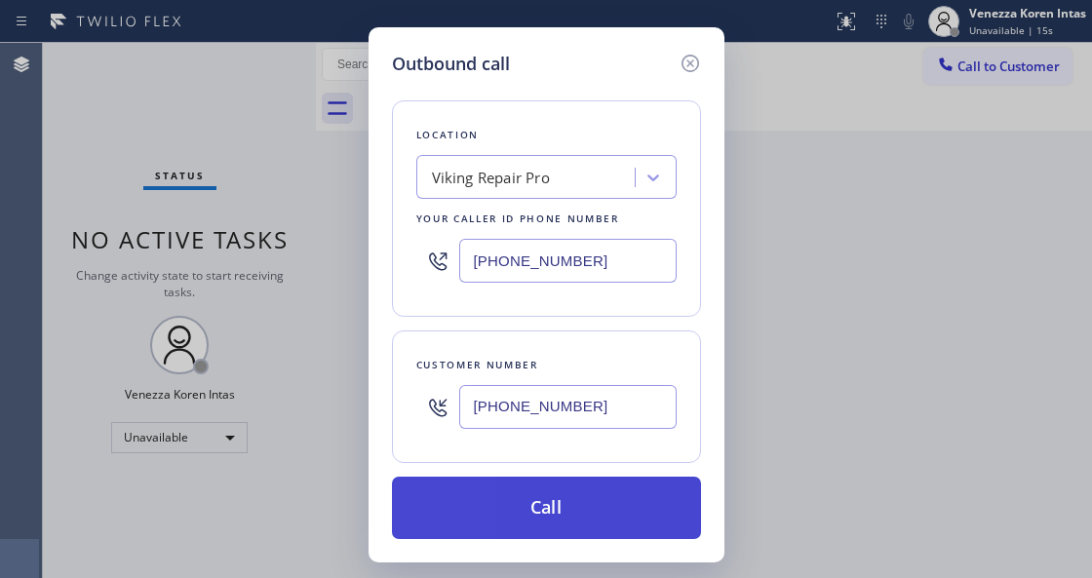
click at [512, 508] on button "Call" at bounding box center [546, 508] width 309 height 62
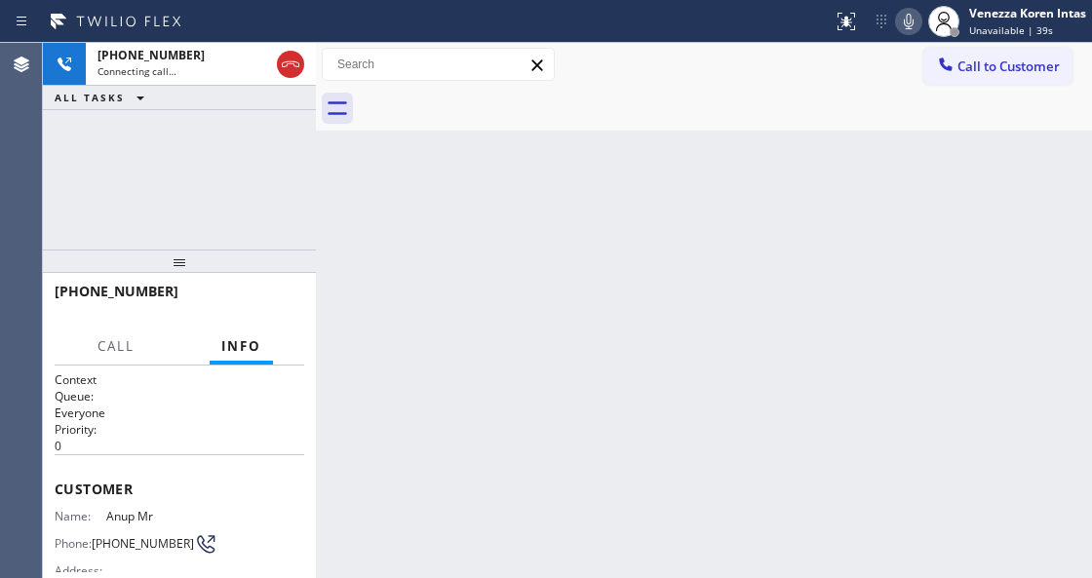
click at [484, 258] on div "Back to Dashboard Change Sender ID Customers Technicians Select a contact Outbo…" at bounding box center [704, 310] width 776 height 535
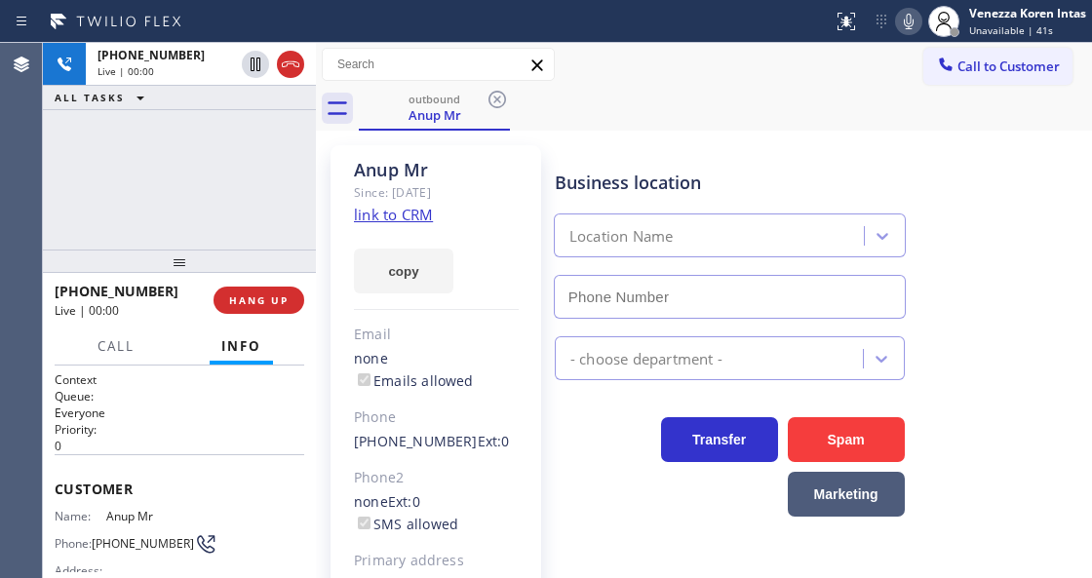
type input "[PHONE_NUMBER]"
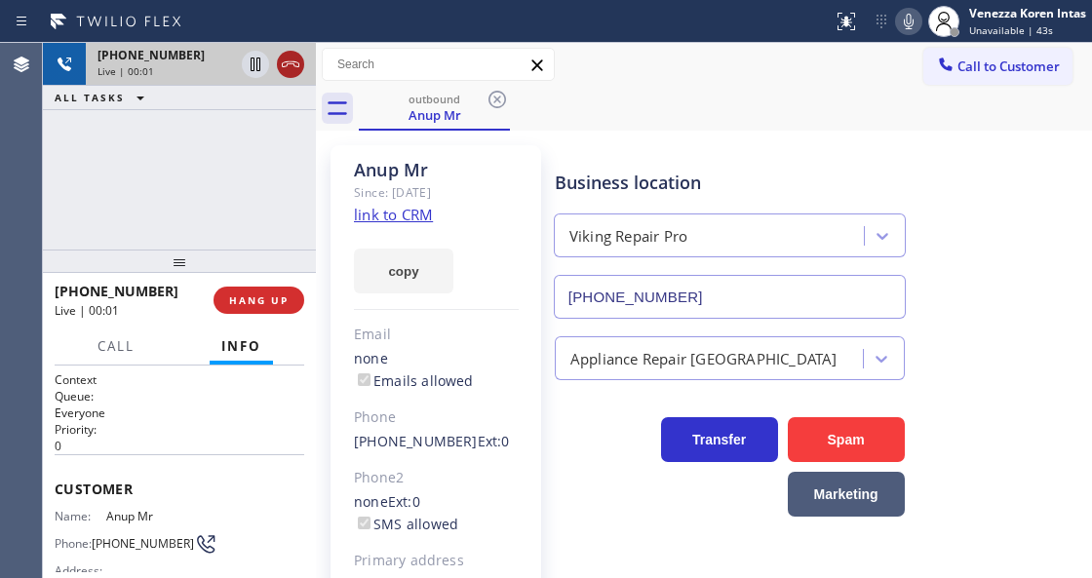
drag, startPoint x: 287, startPoint y: 58, endPoint x: 295, endPoint y: 198, distance: 139.6
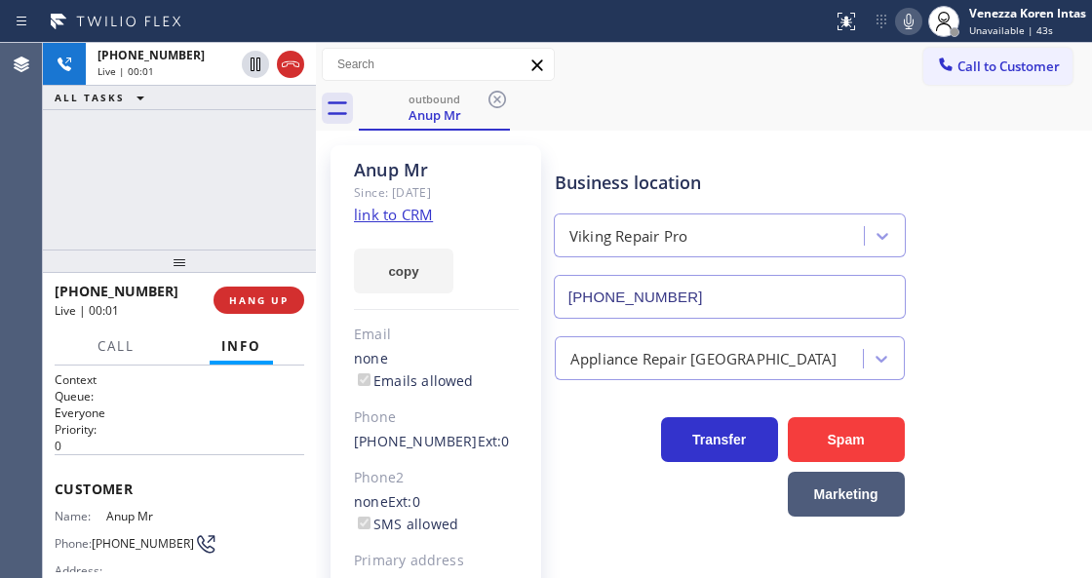
click at [287, 58] on icon at bounding box center [290, 64] width 23 height 23
click at [270, 307] on button "HANG UP" at bounding box center [258, 300] width 91 height 27
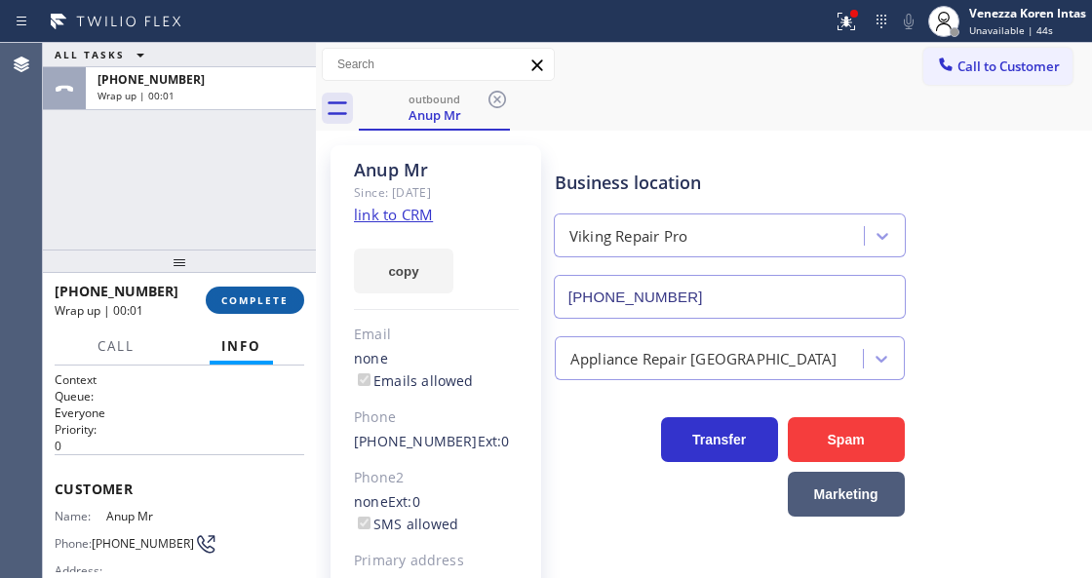
click at [240, 302] on span "COMPLETE" at bounding box center [254, 300] width 67 height 14
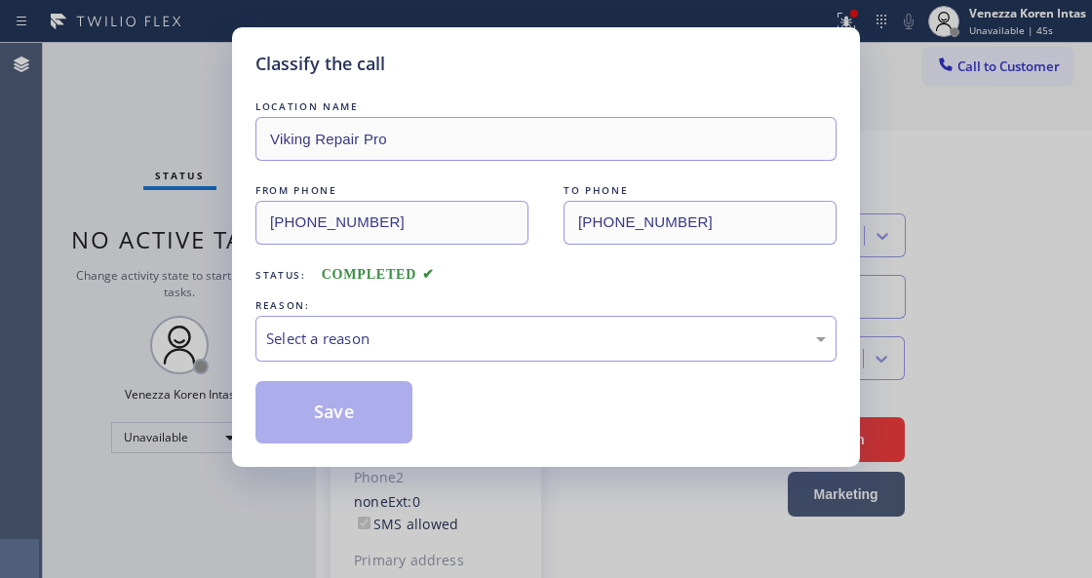
drag, startPoint x: 441, startPoint y: 329, endPoint x: 443, endPoint y: 341, distance: 11.9
click at [442, 333] on div "Select a reason" at bounding box center [545, 338] width 559 height 22
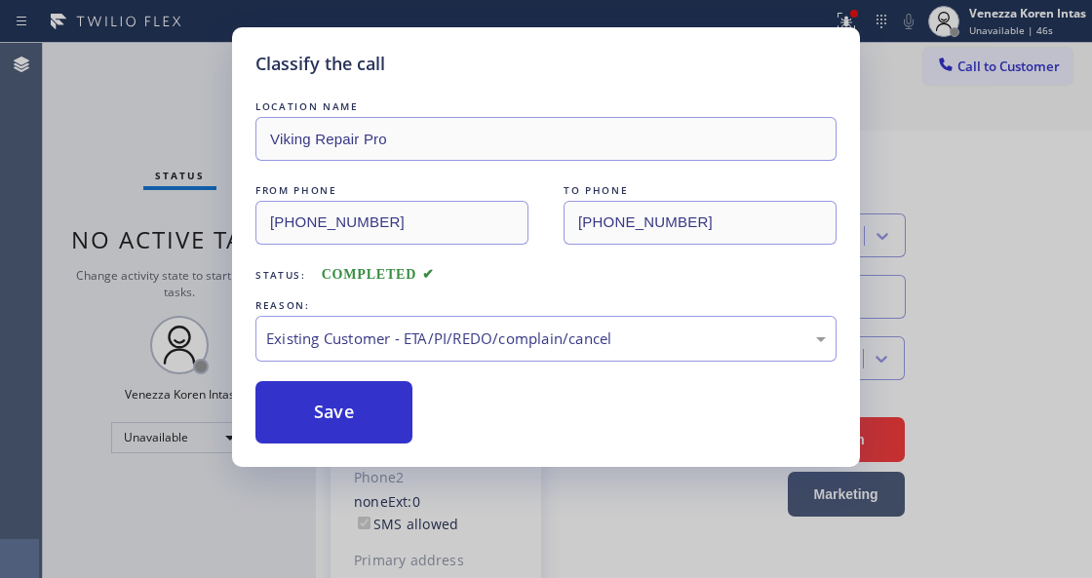
click at [385, 369] on div "LOCATION NAME Viking Repair Pro FROM PHONE (844) 988-0068 TO PHONE (814) 883-24…" at bounding box center [545, 269] width 581 height 347
click at [374, 409] on button "Save" at bounding box center [333, 412] width 157 height 62
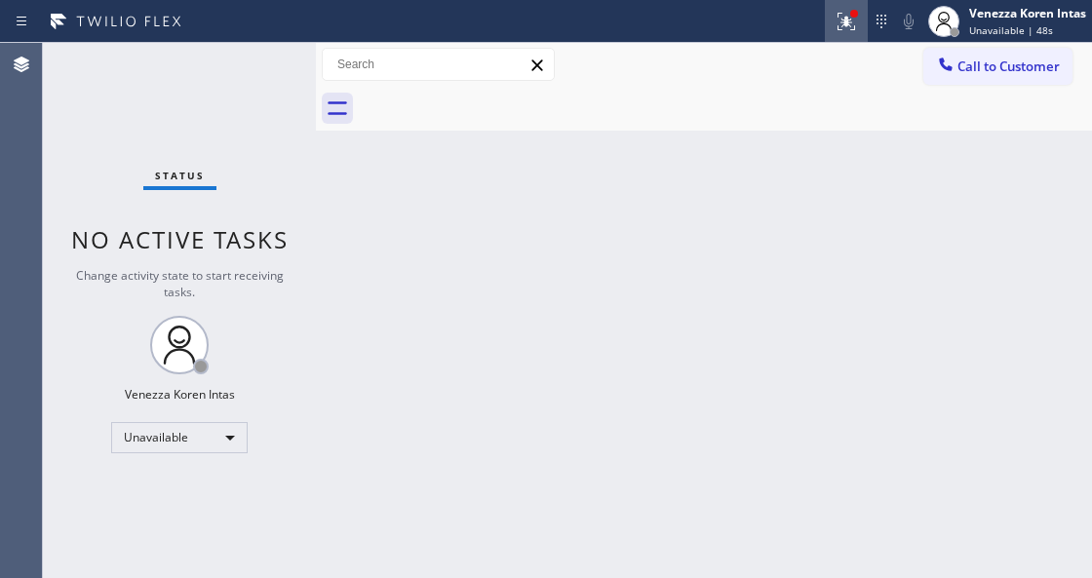
drag, startPoint x: 833, startPoint y: 6, endPoint x: 825, endPoint y: 170, distance: 164.0
click at [833, 10] on button at bounding box center [846, 21] width 43 height 43
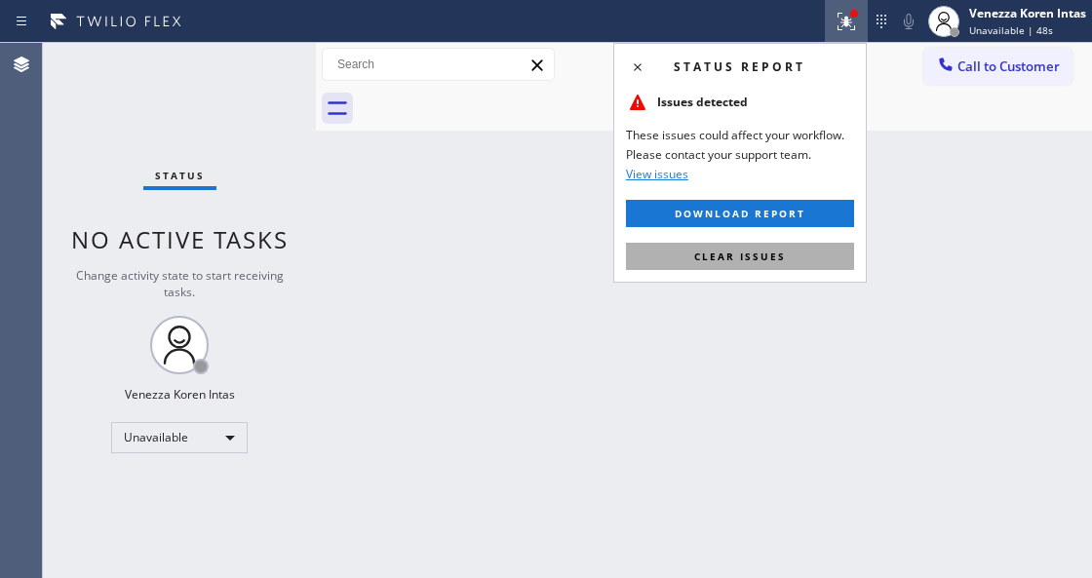
click at [807, 249] on button "Clear issues" at bounding box center [740, 256] width 228 height 27
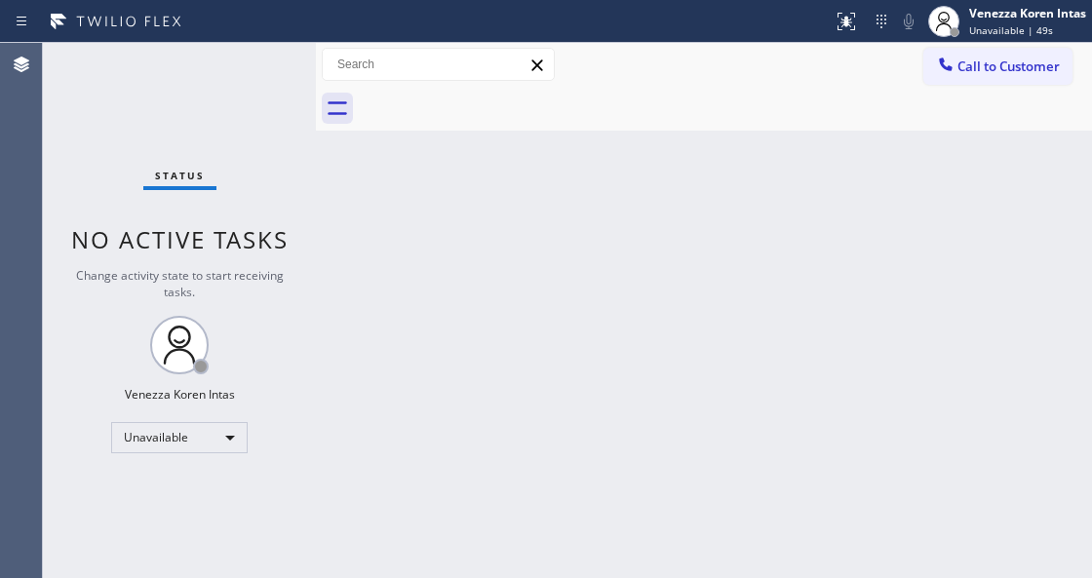
drag, startPoint x: 950, startPoint y: 33, endPoint x: 940, endPoint y: 67, distance: 35.8
click at [950, 32] on div at bounding box center [954, 32] width 10 height 10
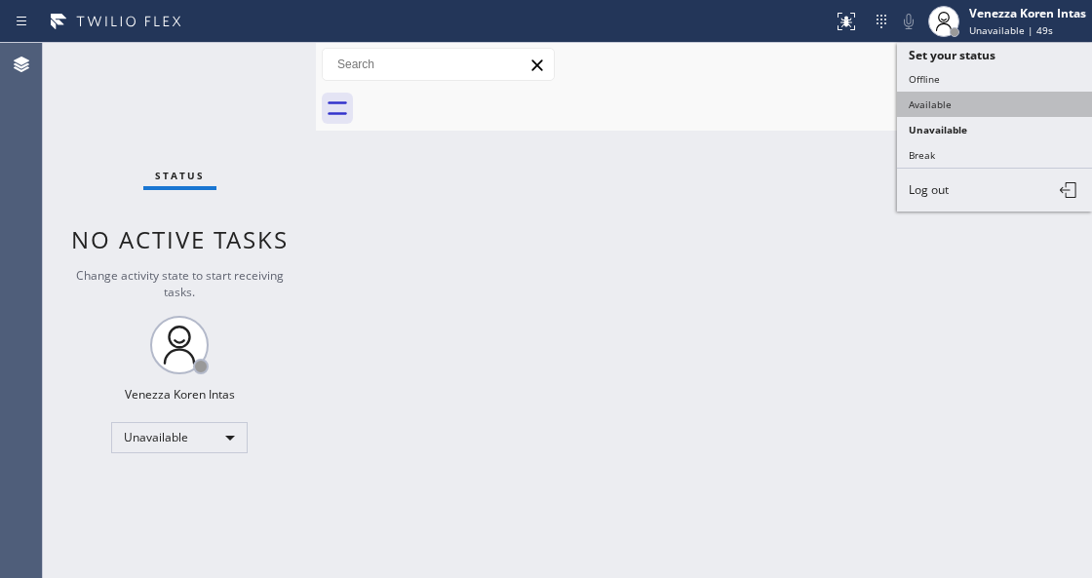
click at [928, 109] on button "Available" at bounding box center [994, 104] width 195 height 25
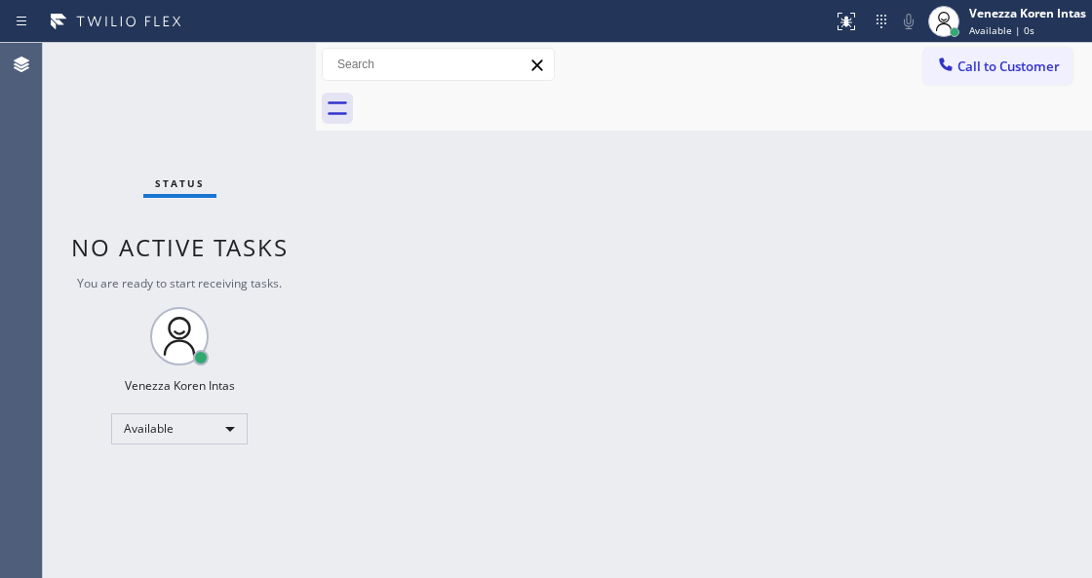
click at [134, 124] on div "Status No active tasks You are ready to start receiving tasks. Venezza Koren In…" at bounding box center [179, 310] width 273 height 535
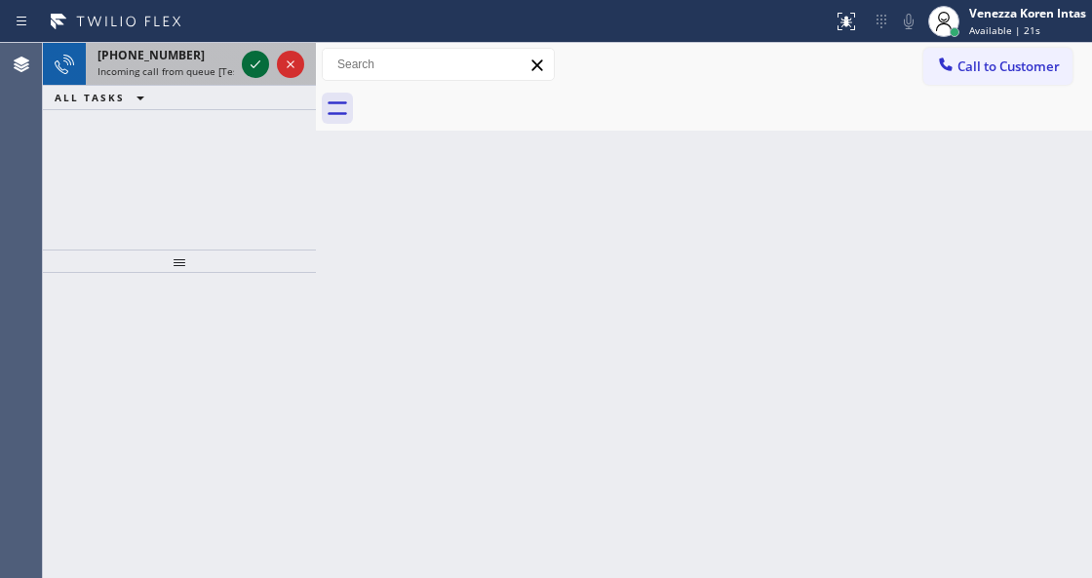
click at [251, 68] on icon at bounding box center [255, 64] width 23 height 23
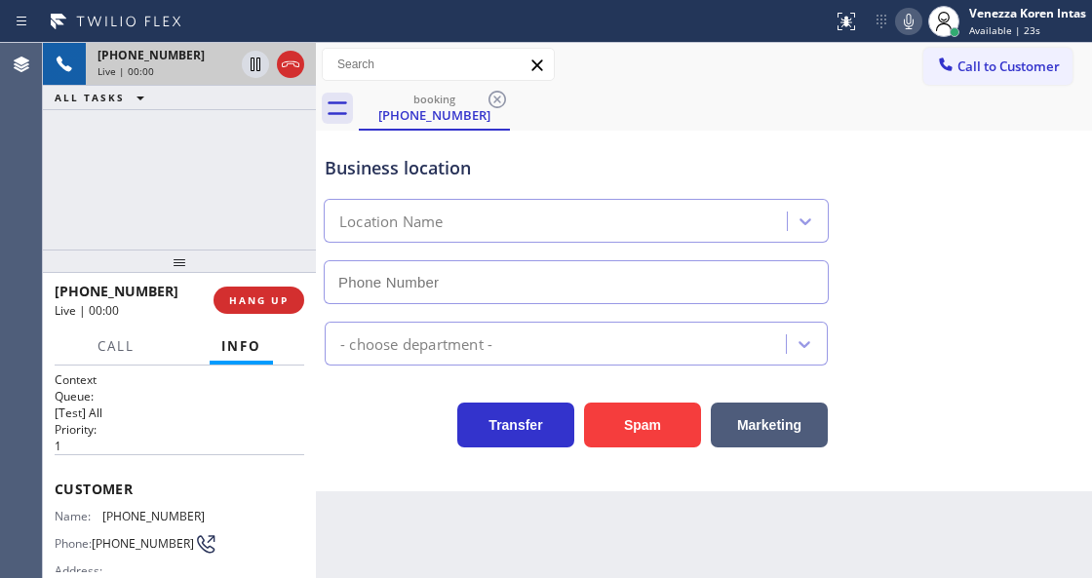
scroll to position [195, 0]
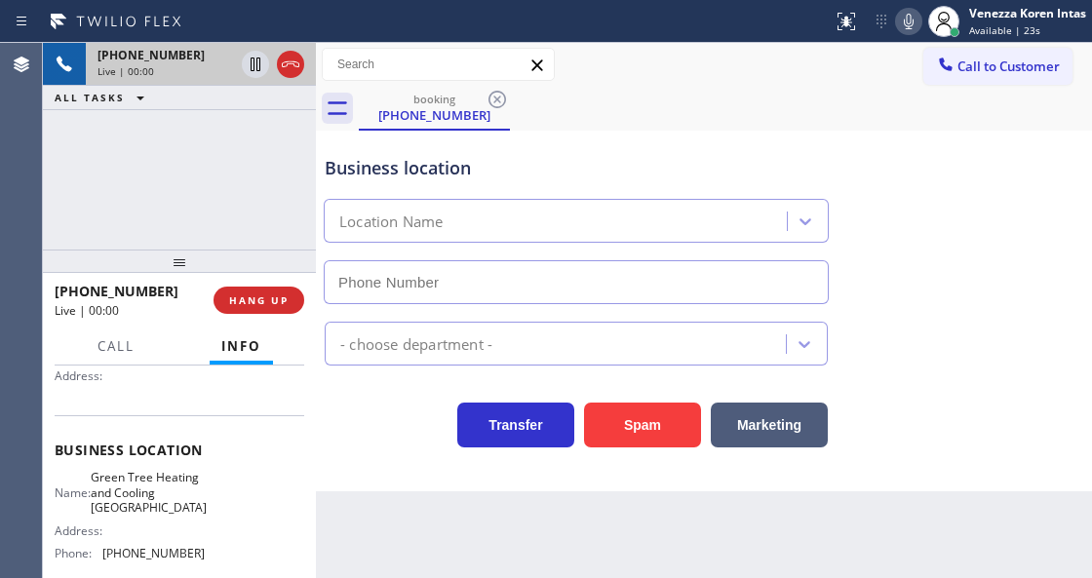
type input "[PHONE_NUMBER]"
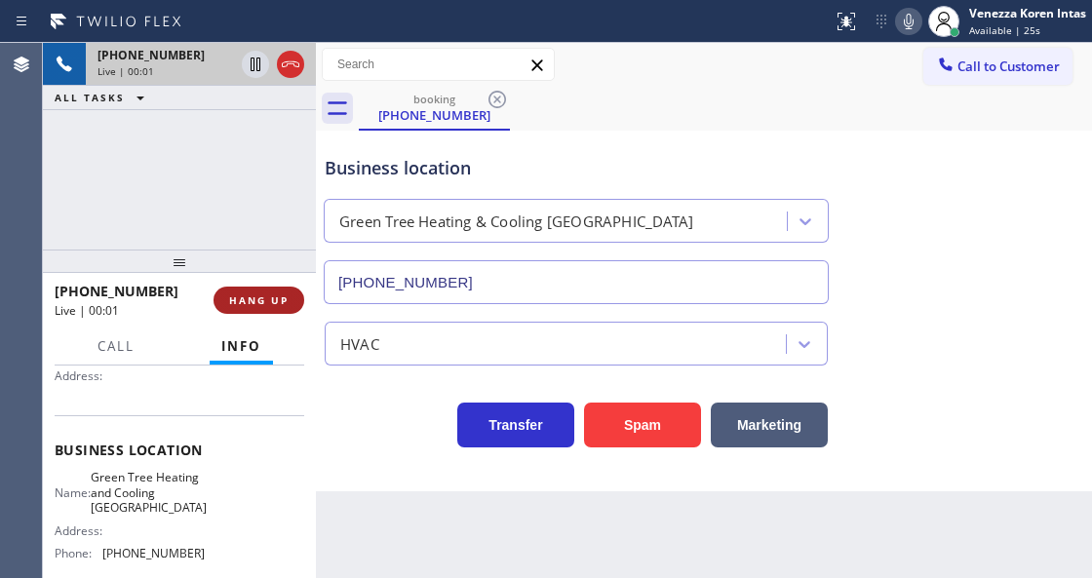
click at [262, 300] on span "HANG UP" at bounding box center [258, 300] width 59 height 14
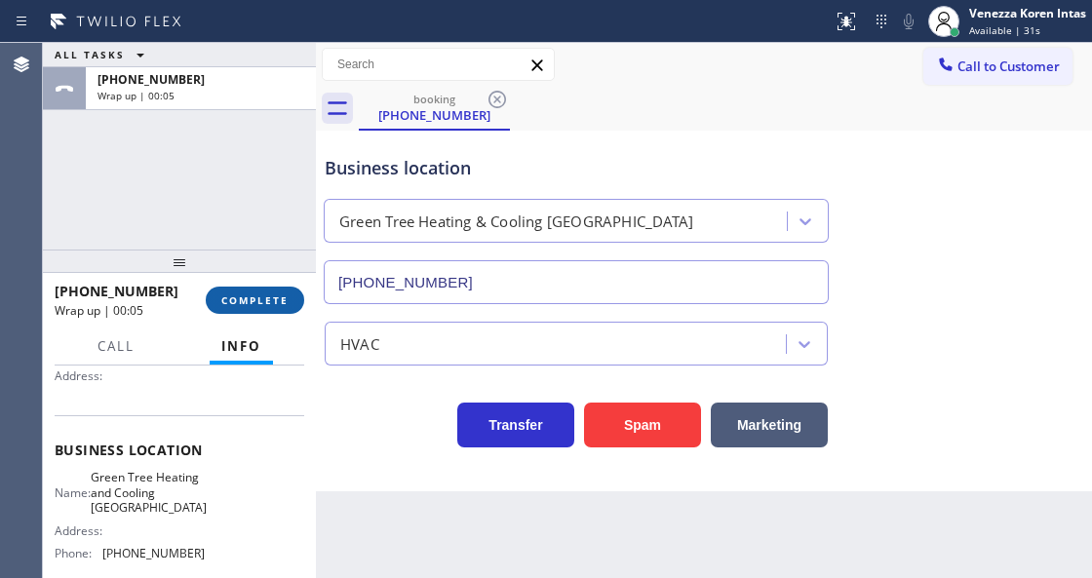
click at [248, 302] on span "COMPLETE" at bounding box center [254, 300] width 67 height 14
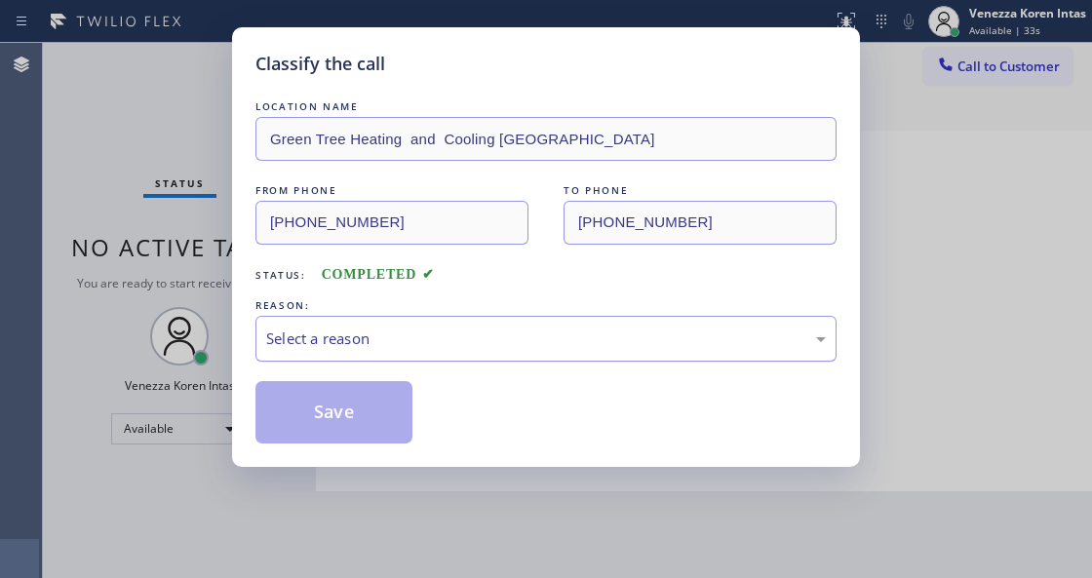
click at [456, 337] on div "Select a reason" at bounding box center [545, 338] width 559 height 22
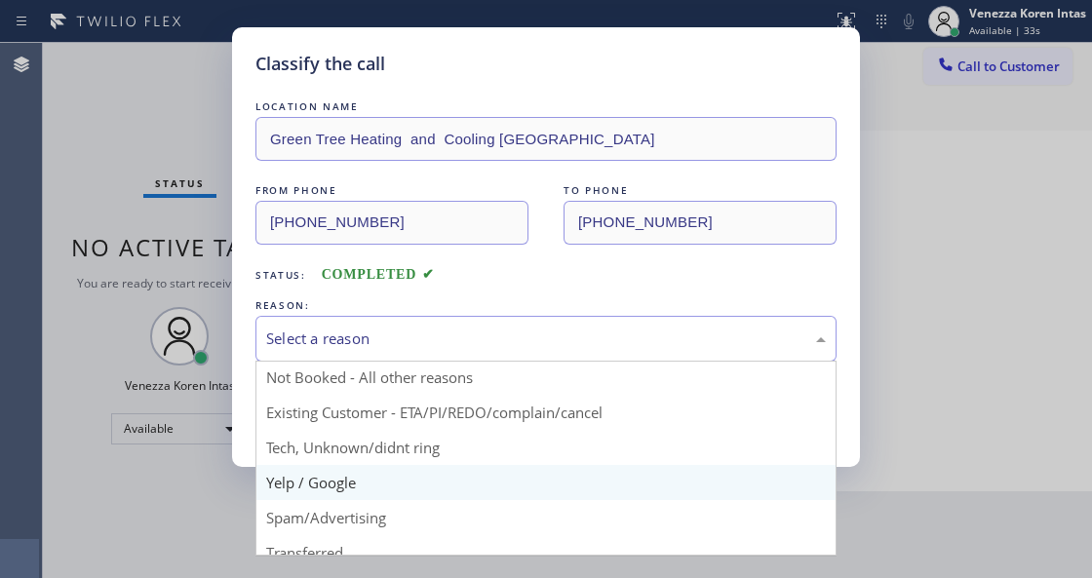
scroll to position [57, 0]
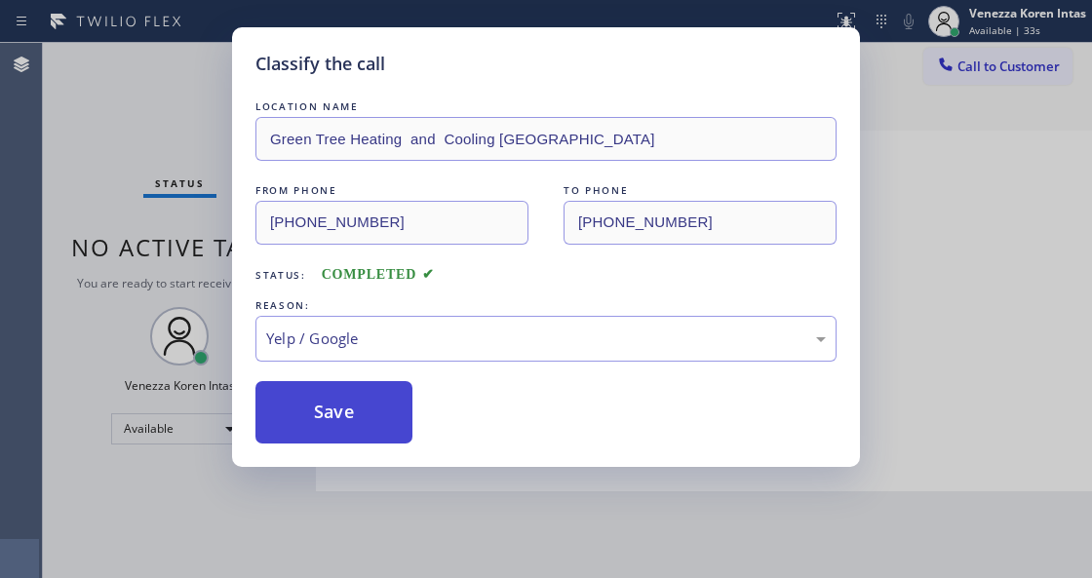
click at [345, 426] on button "Save" at bounding box center [333, 412] width 157 height 62
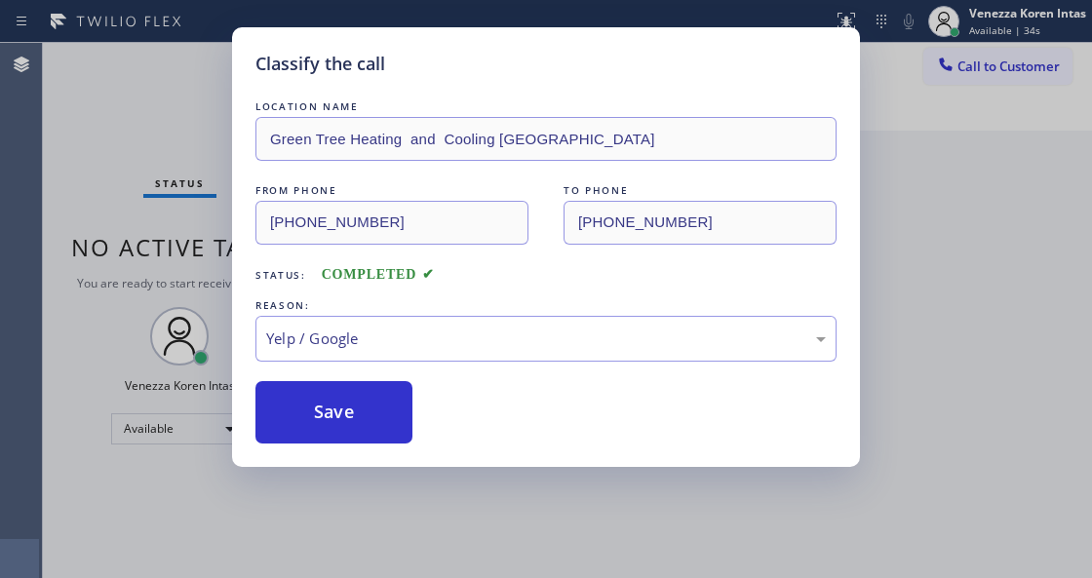
click at [402, 569] on div "Classify the call LOCATION NAME Green Tree Heating and Cooling Civic Center FRO…" at bounding box center [546, 289] width 1092 height 578
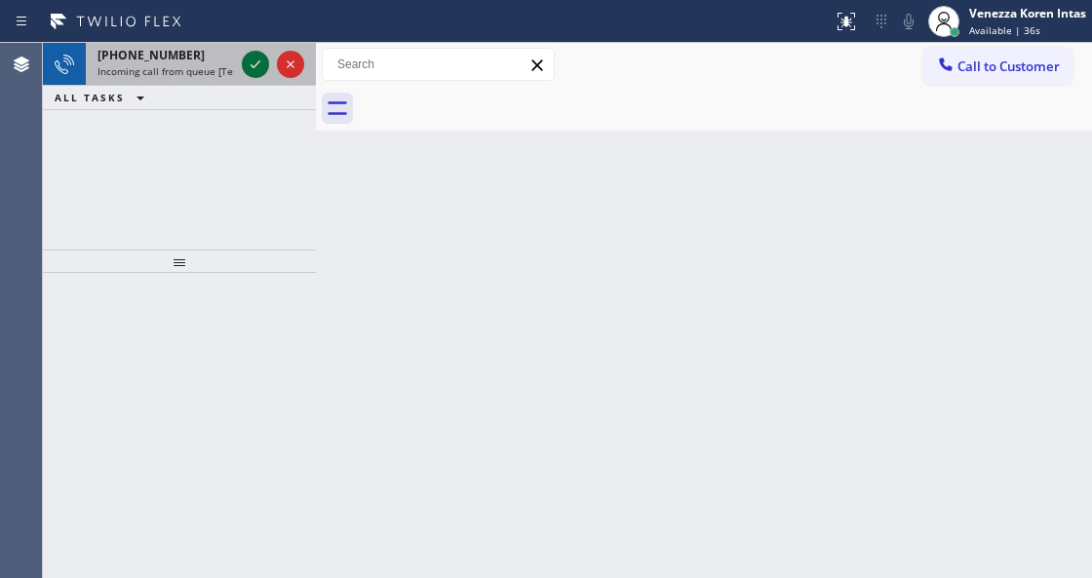
click at [257, 63] on icon at bounding box center [255, 64] width 10 height 8
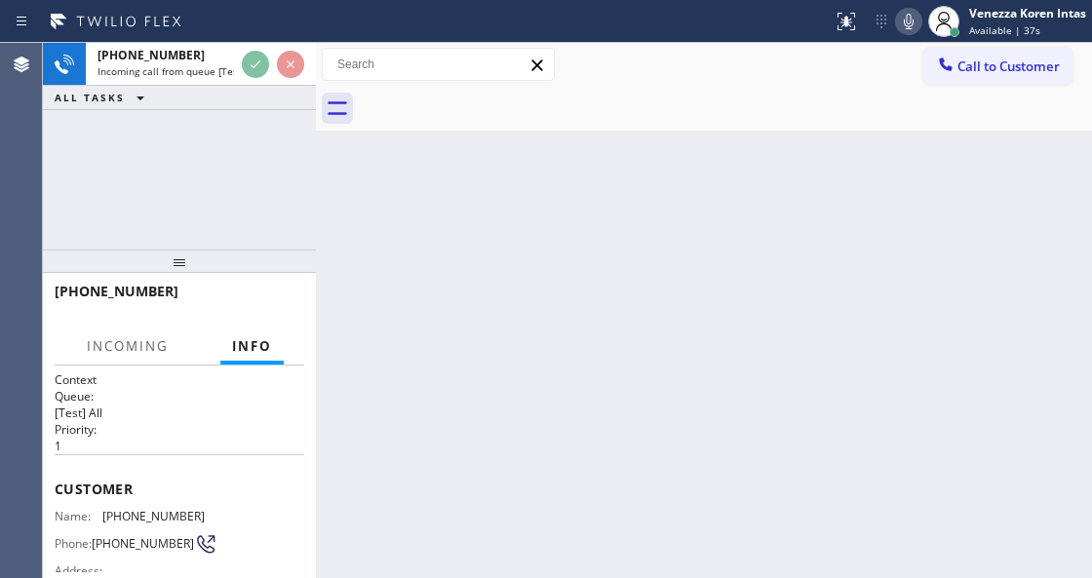
scroll to position [195, 0]
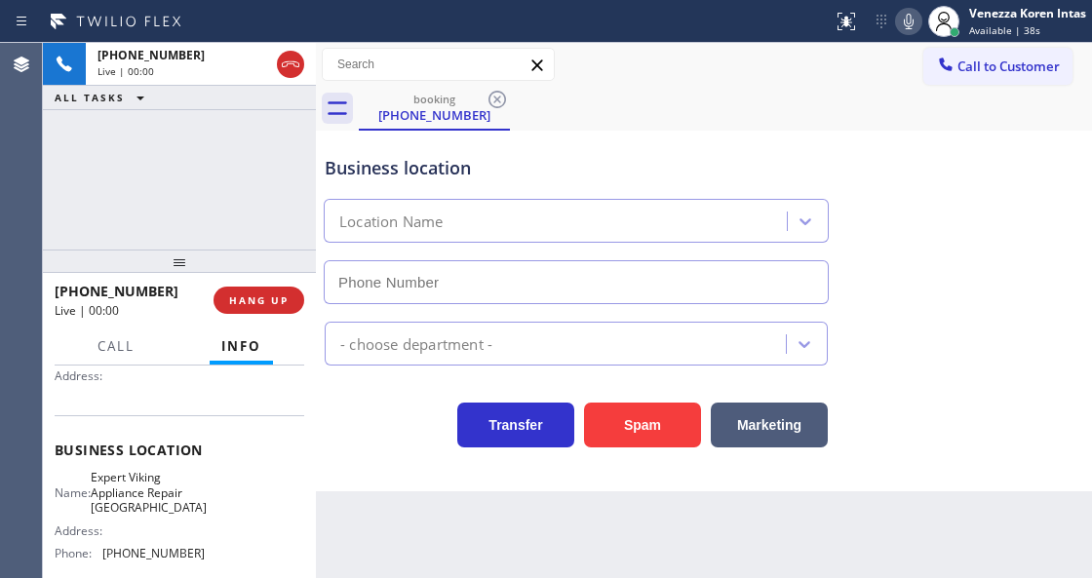
type input "[PHONE_NUMBER]"
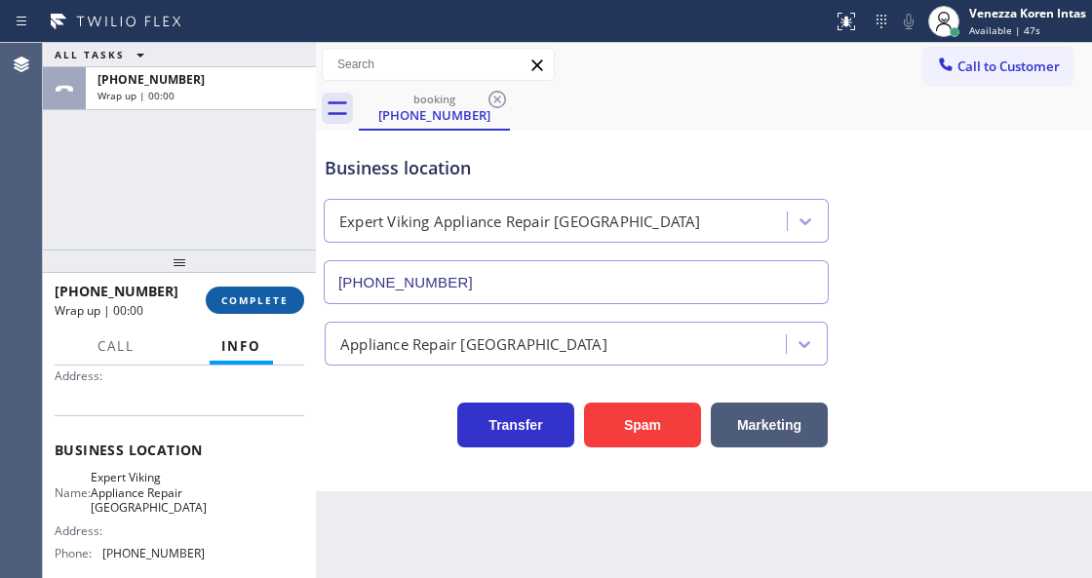
drag, startPoint x: 273, startPoint y: 312, endPoint x: 292, endPoint y: 312, distance: 19.5
click at [273, 312] on button "COMPLETE" at bounding box center [255, 300] width 98 height 27
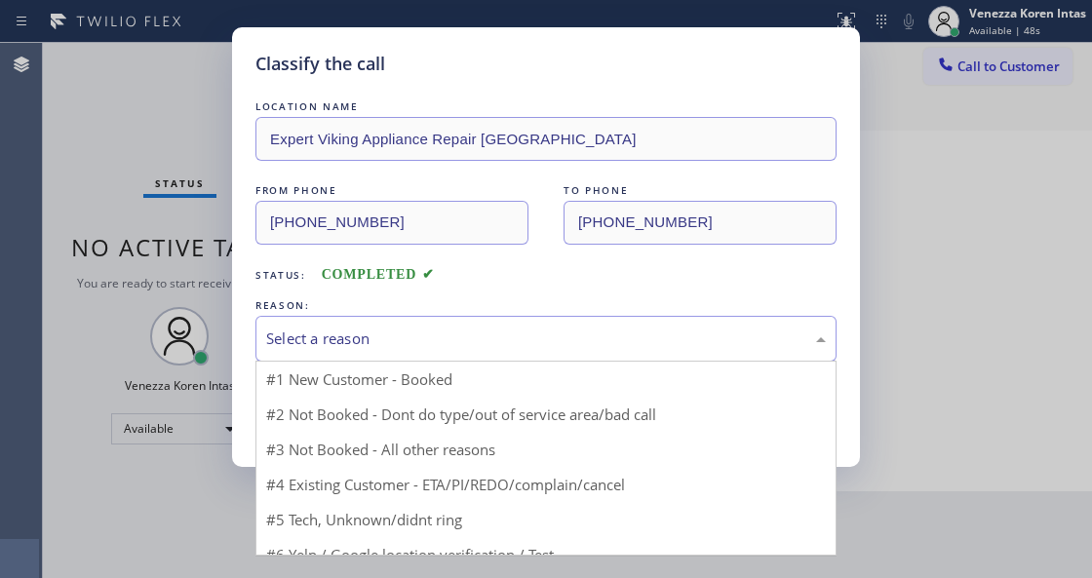
click at [447, 355] on div "Select a reason" at bounding box center [545, 339] width 581 height 46
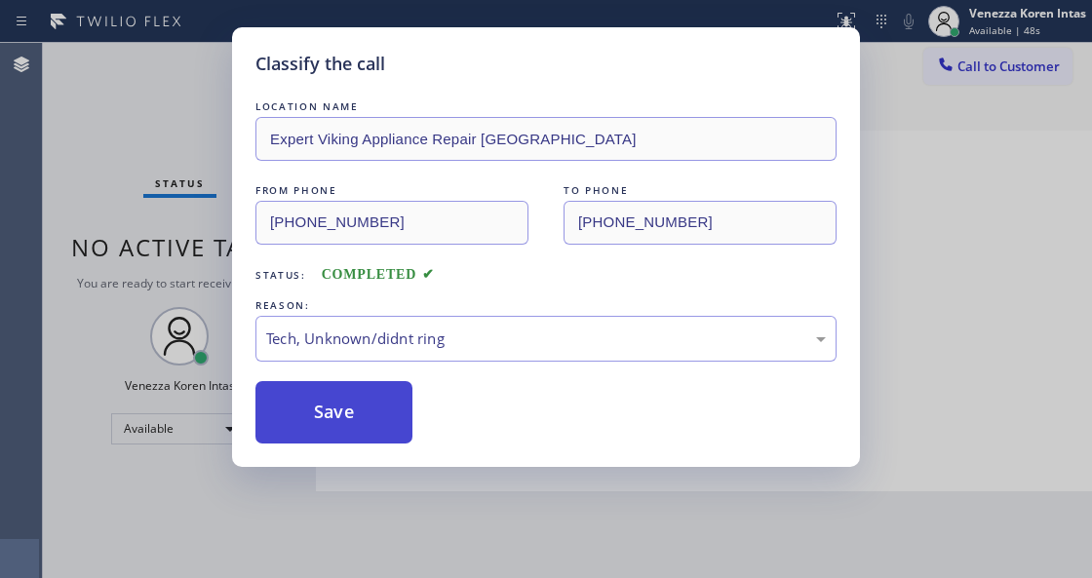
click at [386, 431] on button "Save" at bounding box center [333, 412] width 157 height 62
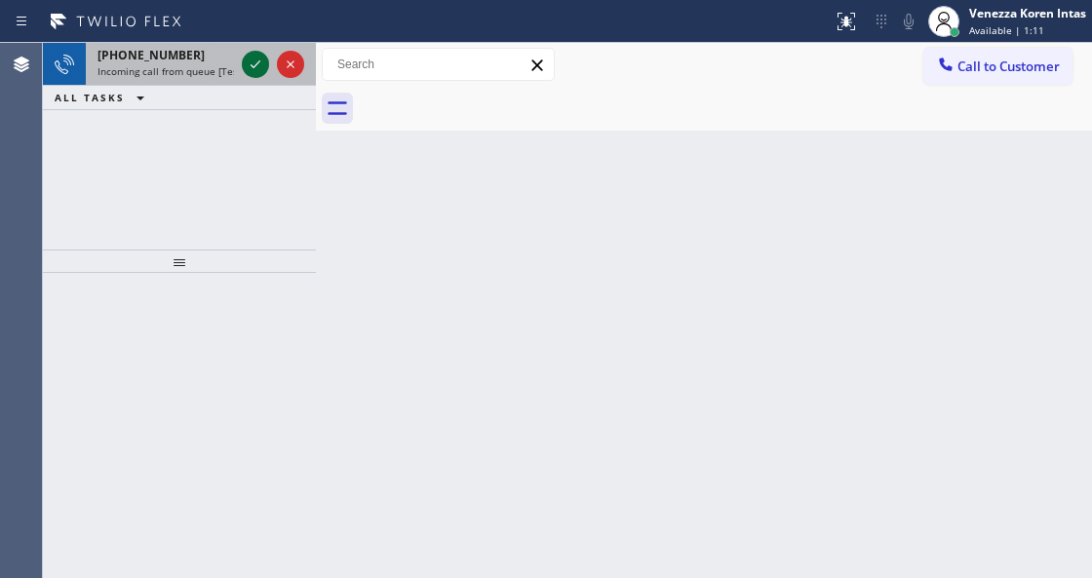
click at [261, 69] on icon at bounding box center [255, 64] width 23 height 23
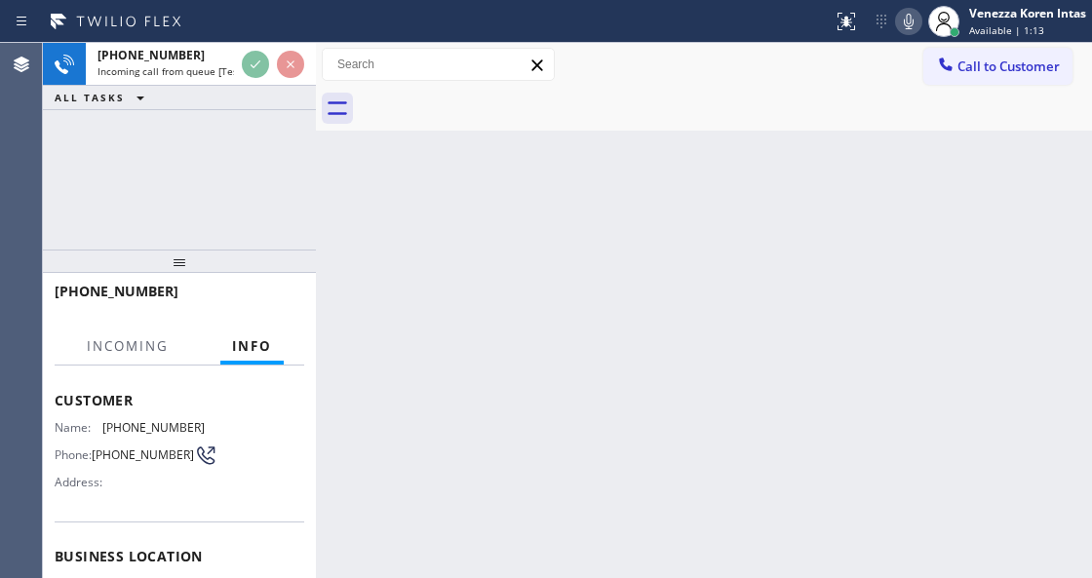
scroll to position [195, 0]
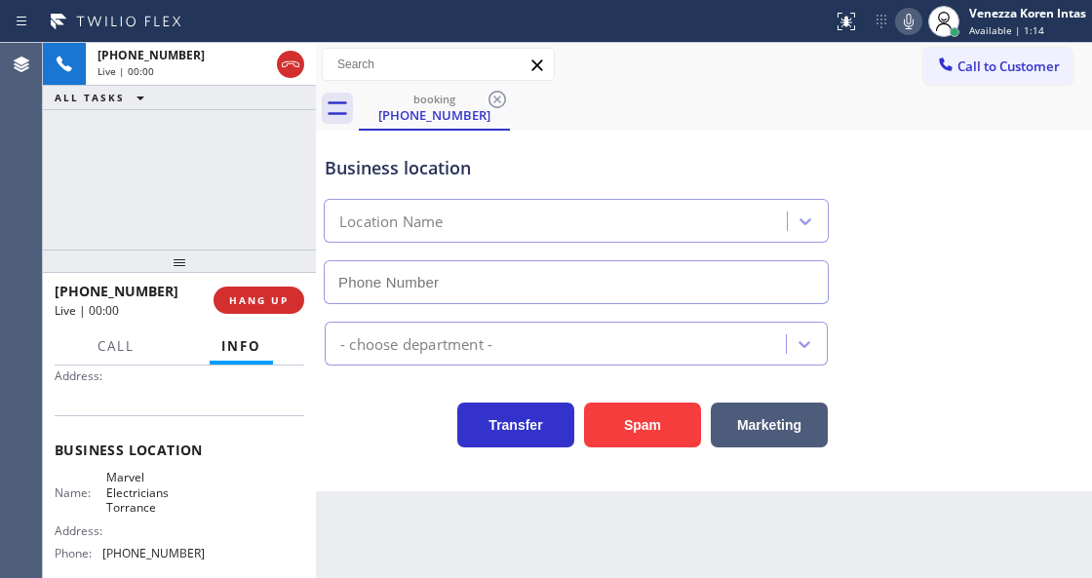
type input "[PHONE_NUMBER]"
drag, startPoint x: 214, startPoint y: 168, endPoint x: 308, endPoint y: 195, distance: 97.5
click at [214, 168] on div "+19515387776 Live | 00:02 ALL TASKS ALL TASKS ACTIVE TASKS TASKS IN WRAP UP" at bounding box center [179, 146] width 273 height 207
click at [694, 162] on div "Business location" at bounding box center [576, 168] width 503 height 26
click at [659, 151] on div "Business location Marvel Electricians Torrance (310) 388-3878" at bounding box center [576, 219] width 511 height 169
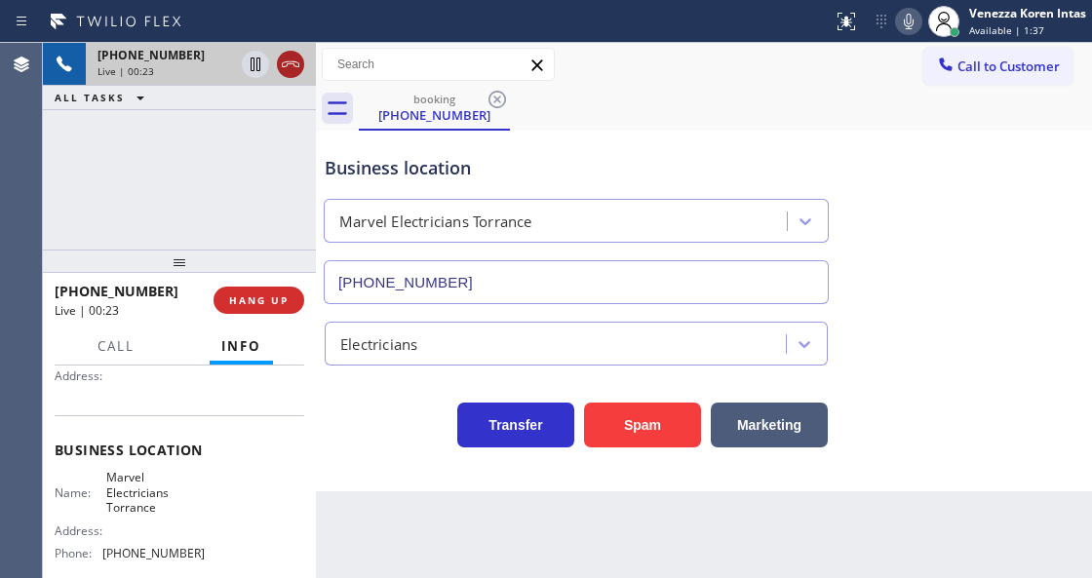
click at [288, 73] on icon at bounding box center [290, 64] width 23 height 23
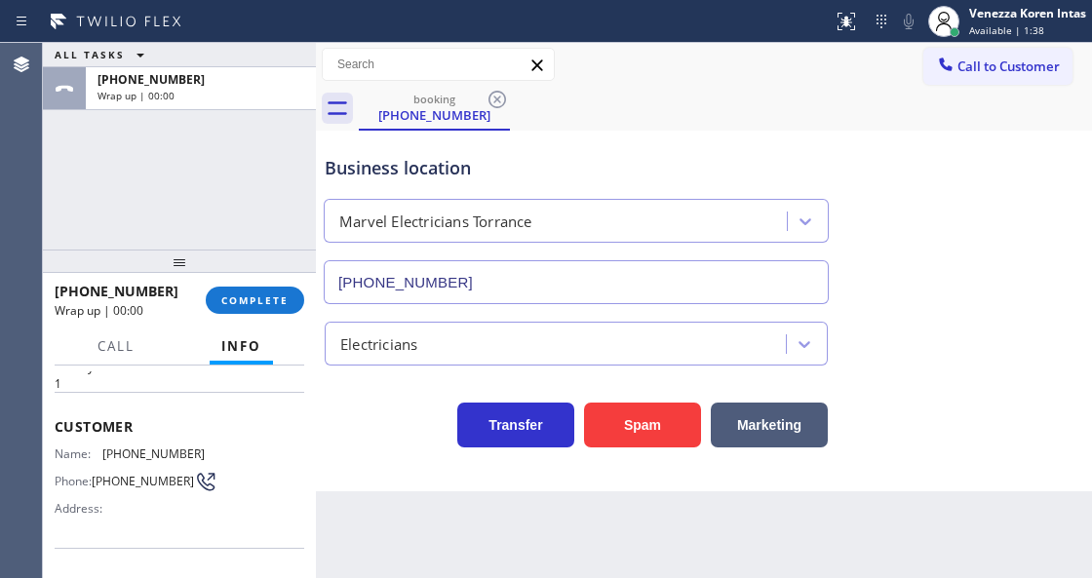
scroll to position [0, 0]
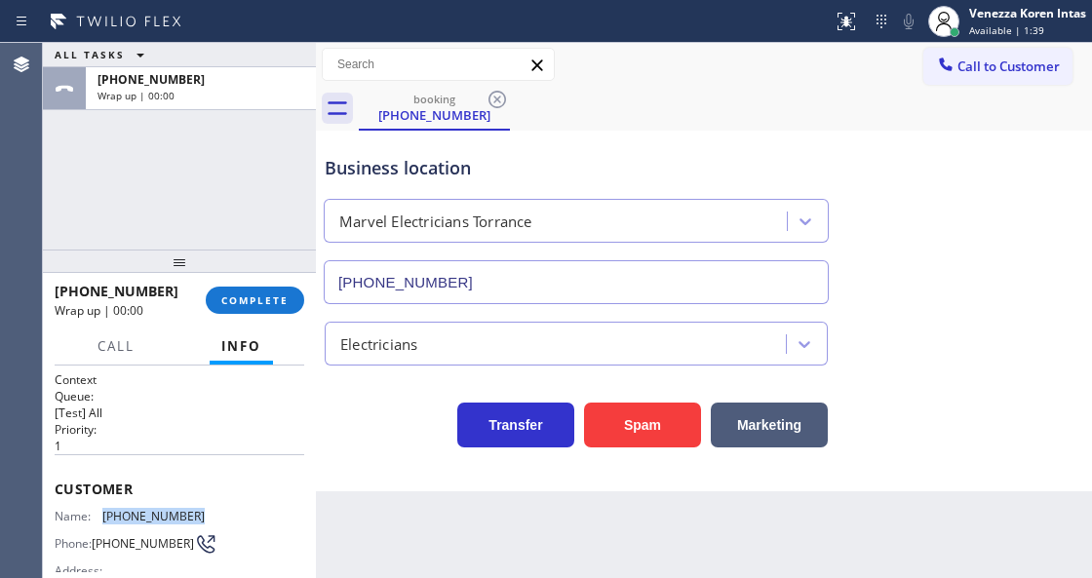
drag, startPoint x: 205, startPoint y: 503, endPoint x: 97, endPoint y: 517, distance: 108.1
click at [97, 517] on div "Name: (951) 538-7776 Phone: (951) 538-7776 Address:" at bounding box center [179, 547] width 249 height 77
click at [272, 296] on span "COMPLETE" at bounding box center [254, 300] width 67 height 14
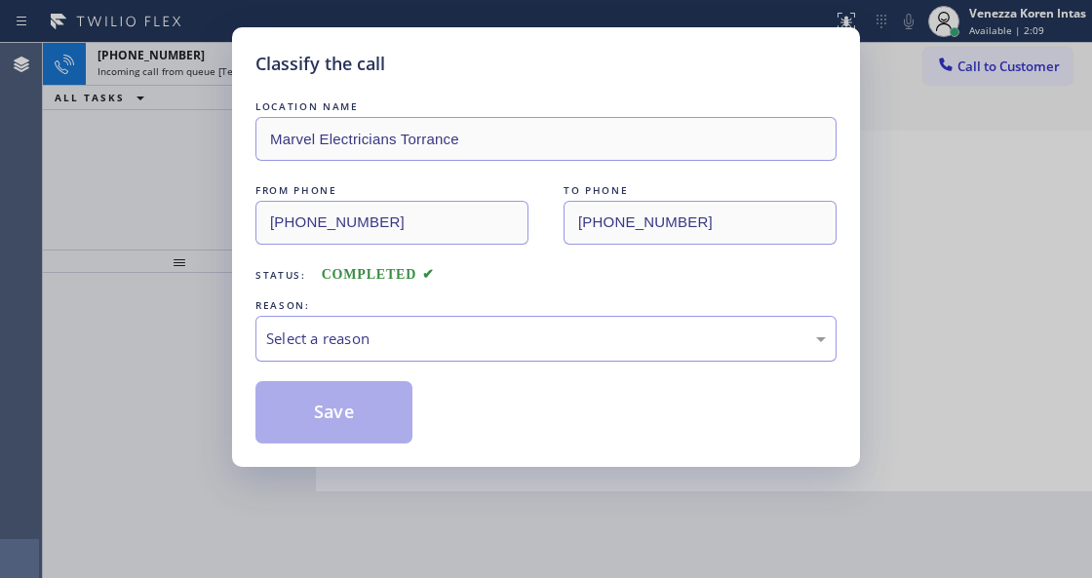
click at [339, 349] on div "Select a reason" at bounding box center [545, 338] width 559 height 22
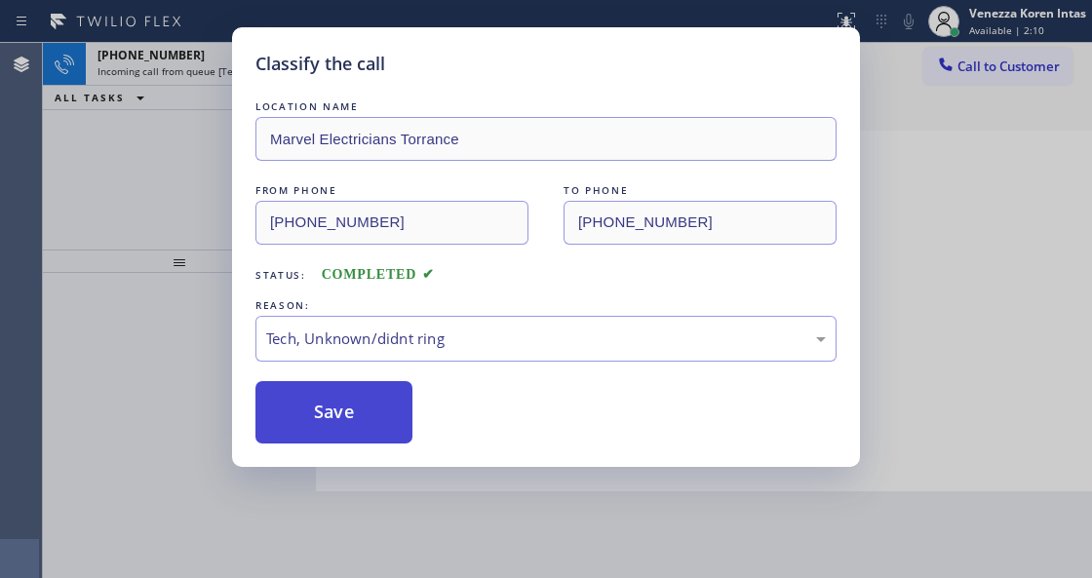
click at [404, 425] on button "Save" at bounding box center [333, 412] width 157 height 62
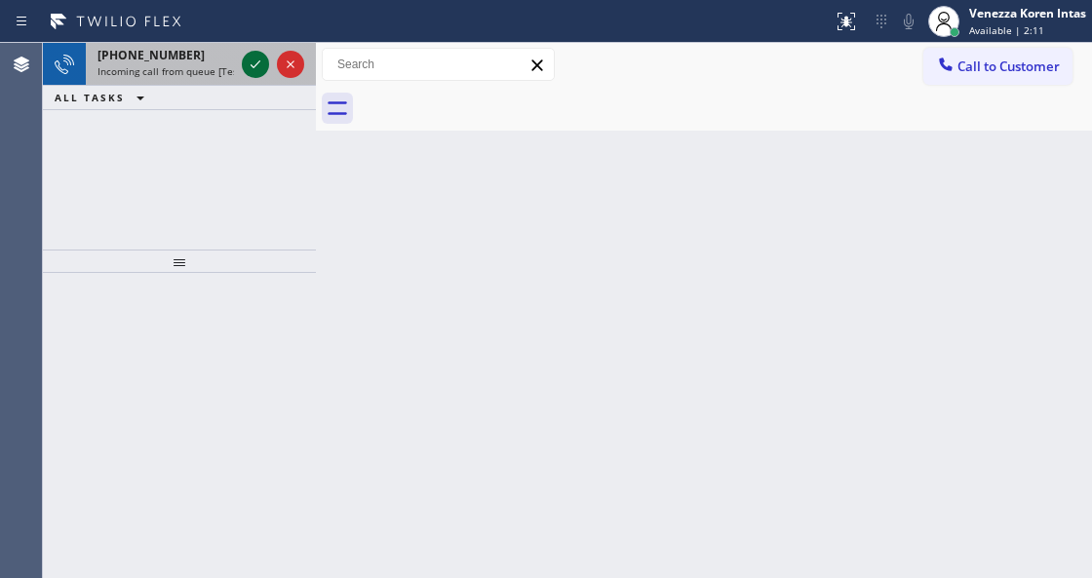
click at [251, 69] on icon at bounding box center [255, 64] width 23 height 23
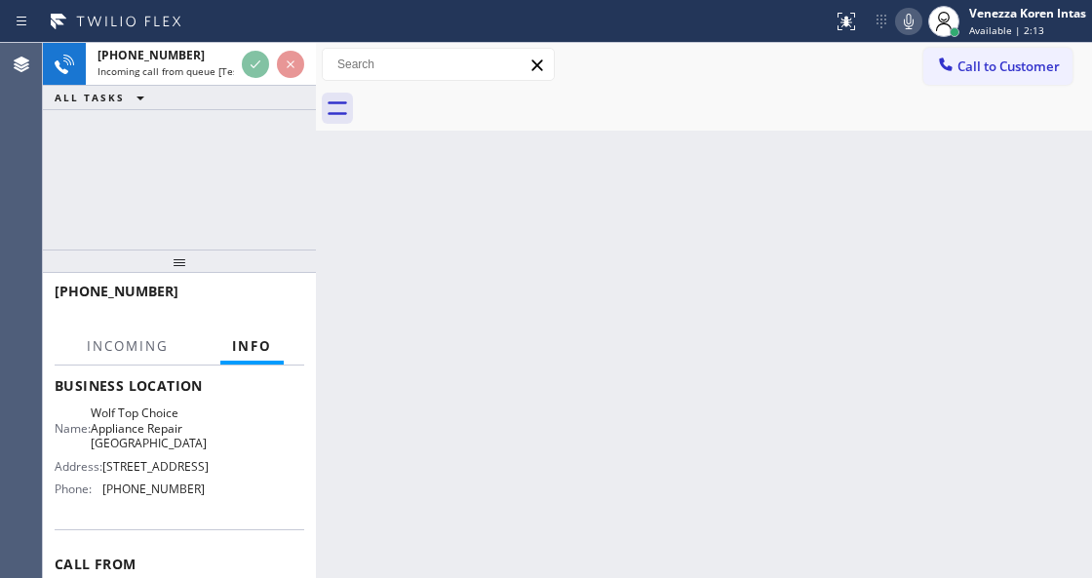
scroll to position [259, 0]
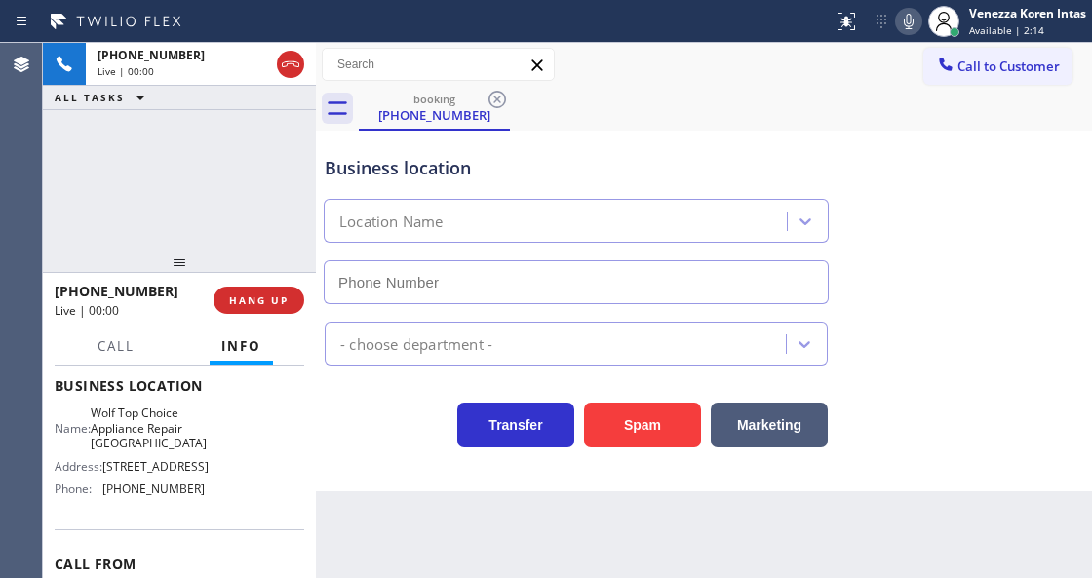
type input "[PHONE_NUMBER]"
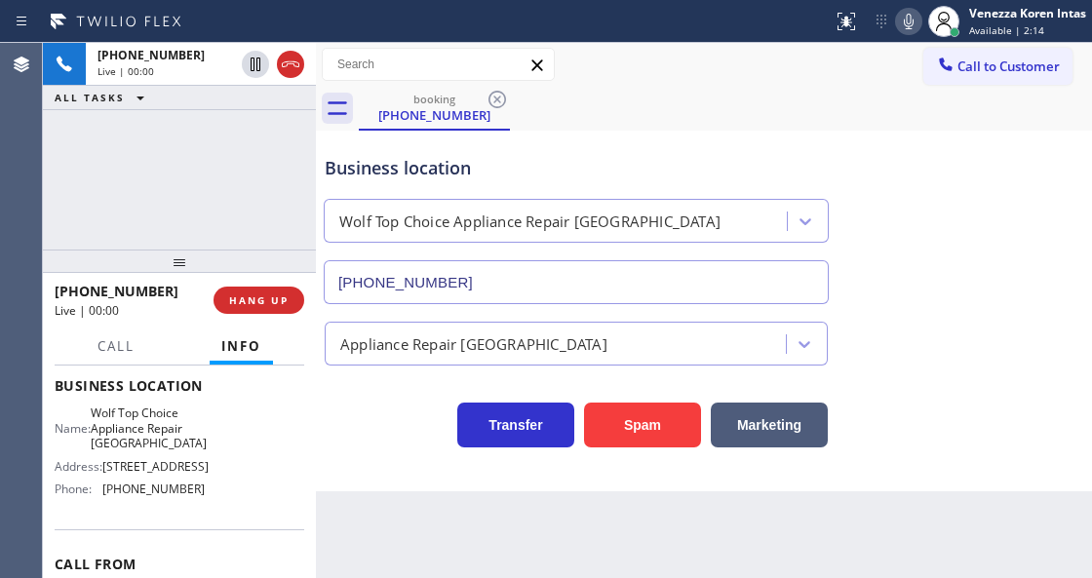
drag, startPoint x: 293, startPoint y: 52, endPoint x: 311, endPoint y: 133, distance: 82.8
click at [293, 52] on button at bounding box center [290, 64] width 27 height 27
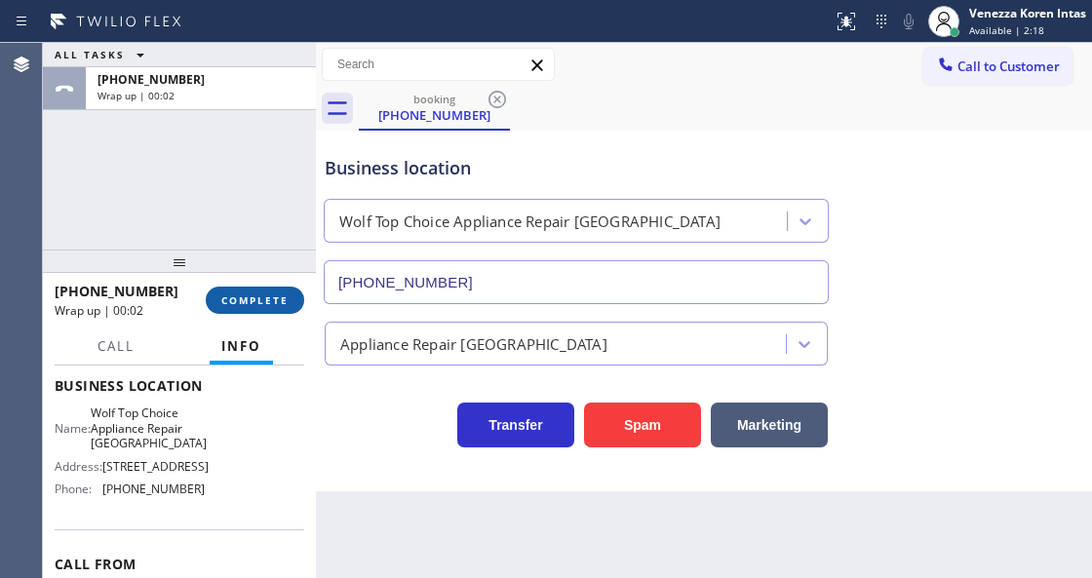
click at [284, 302] on span "COMPLETE" at bounding box center [254, 300] width 67 height 14
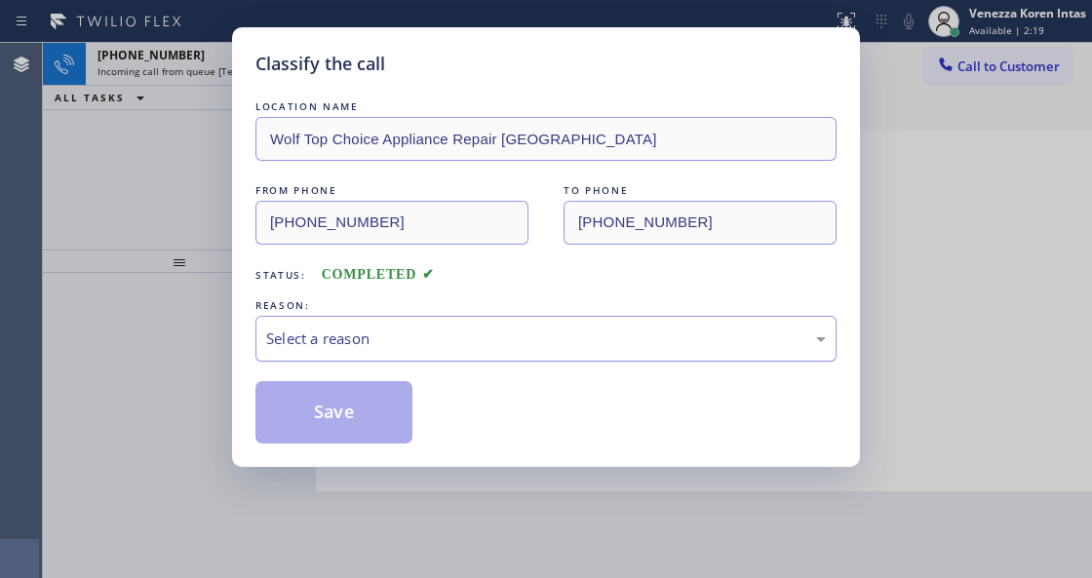
click at [471, 356] on div "Select a reason" at bounding box center [545, 339] width 581 height 46
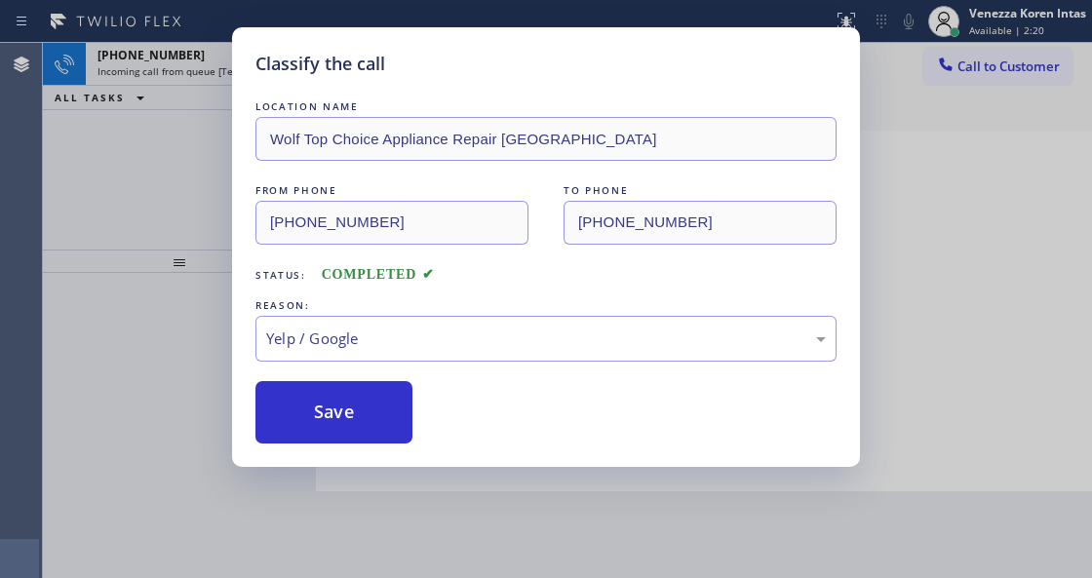
click at [370, 450] on div "Classify the call LOCATION NAME Wolf Top Choice Appliance Repair Kirkland FROM …" at bounding box center [546, 247] width 628 height 440
click at [372, 425] on button "Save" at bounding box center [333, 412] width 157 height 62
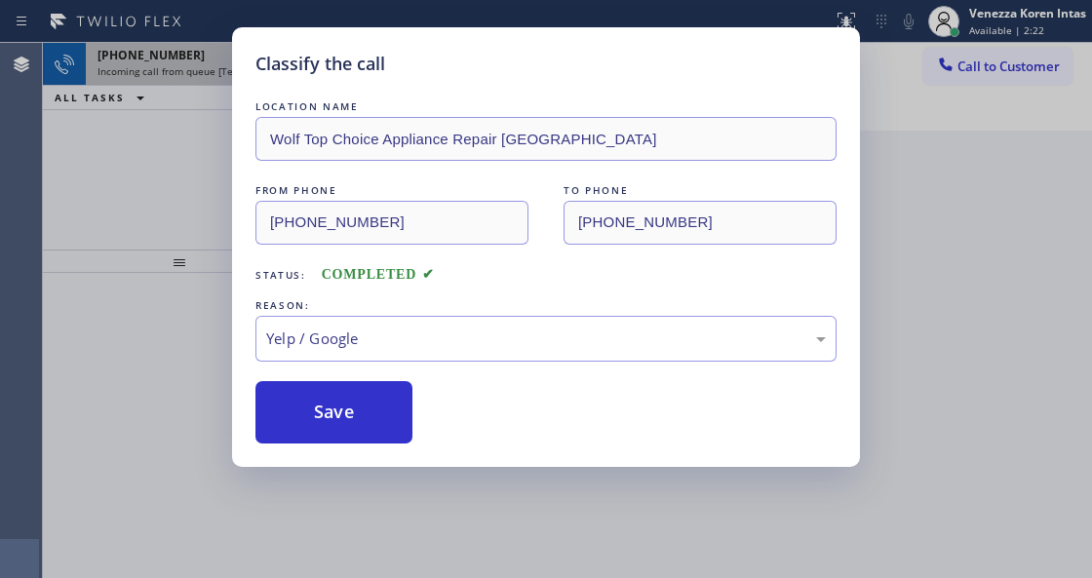
click at [246, 68] on icon at bounding box center [255, 64] width 23 height 23
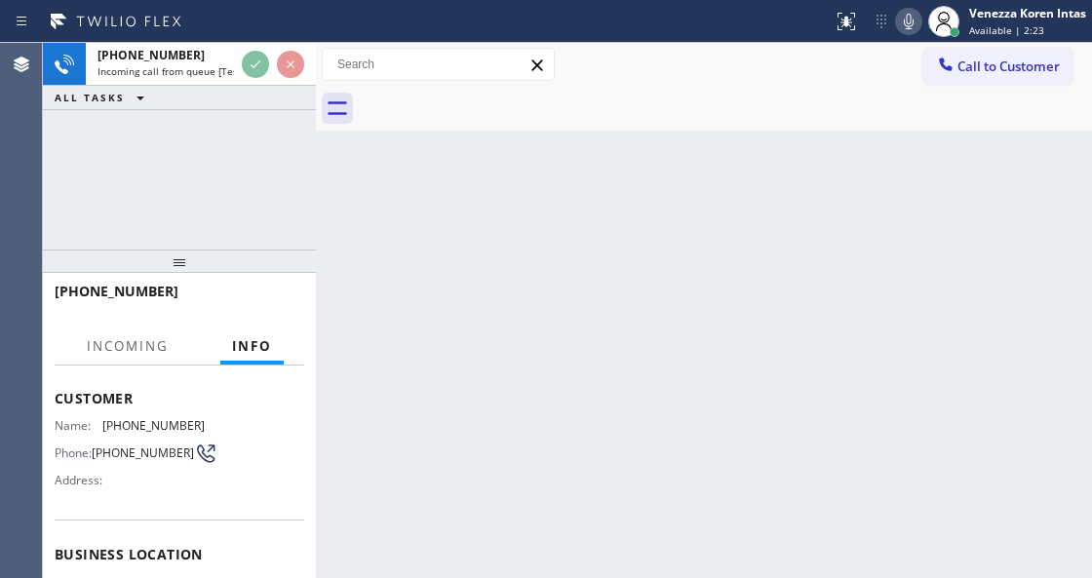
scroll to position [195, 0]
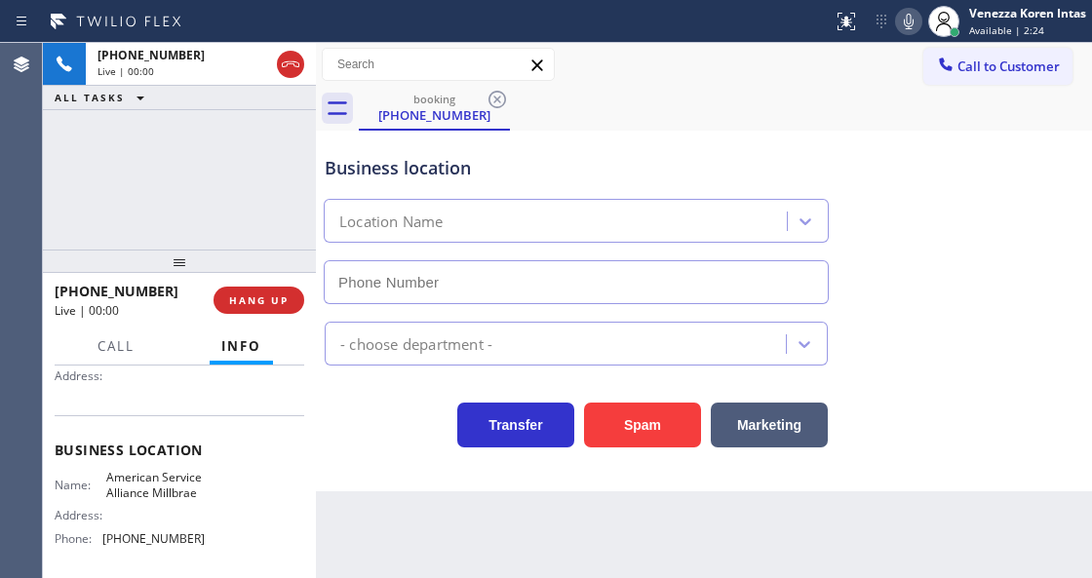
type input "[PHONE_NUMBER]"
drag, startPoint x: 392, startPoint y: 467, endPoint x: 459, endPoint y: 517, distance: 83.6
click at [392, 467] on div "Business location American Service Alliance Millbrae (650) 770-8313 Appliance R…" at bounding box center [704, 311] width 776 height 361
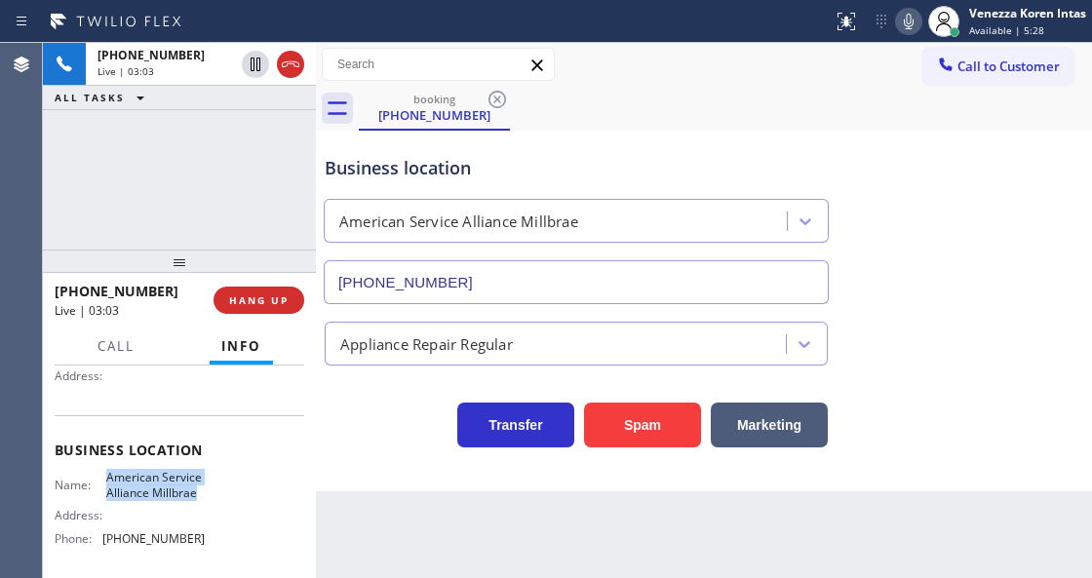
drag, startPoint x: 97, startPoint y: 477, endPoint x: 208, endPoint y: 499, distance: 112.4
click at [208, 499] on div "Name: American Service Alliance Millbrae Address: Phone: (650) 770-8313" at bounding box center [179, 512] width 249 height 84
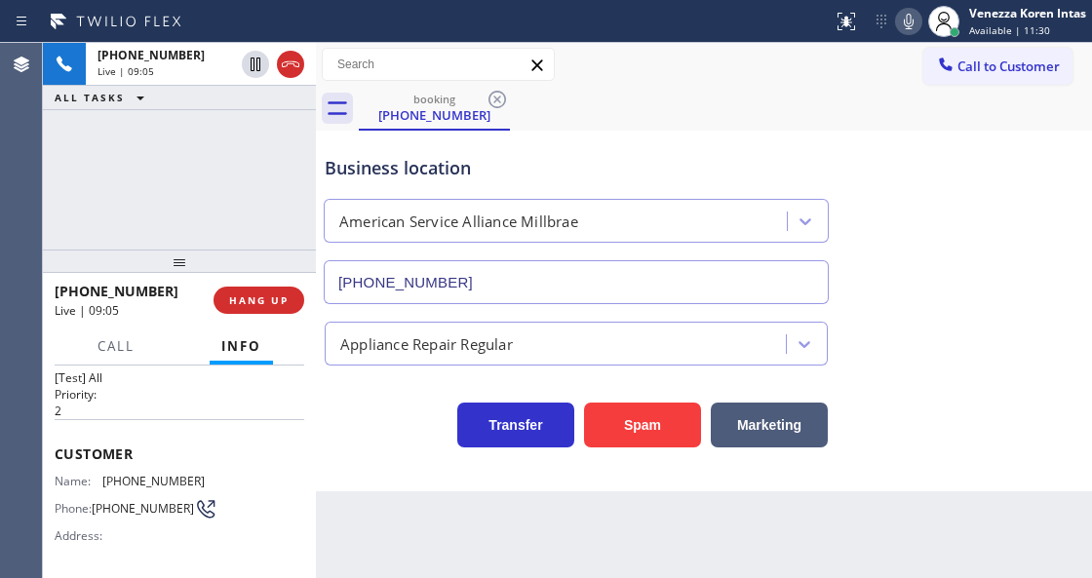
scroll to position [0, 0]
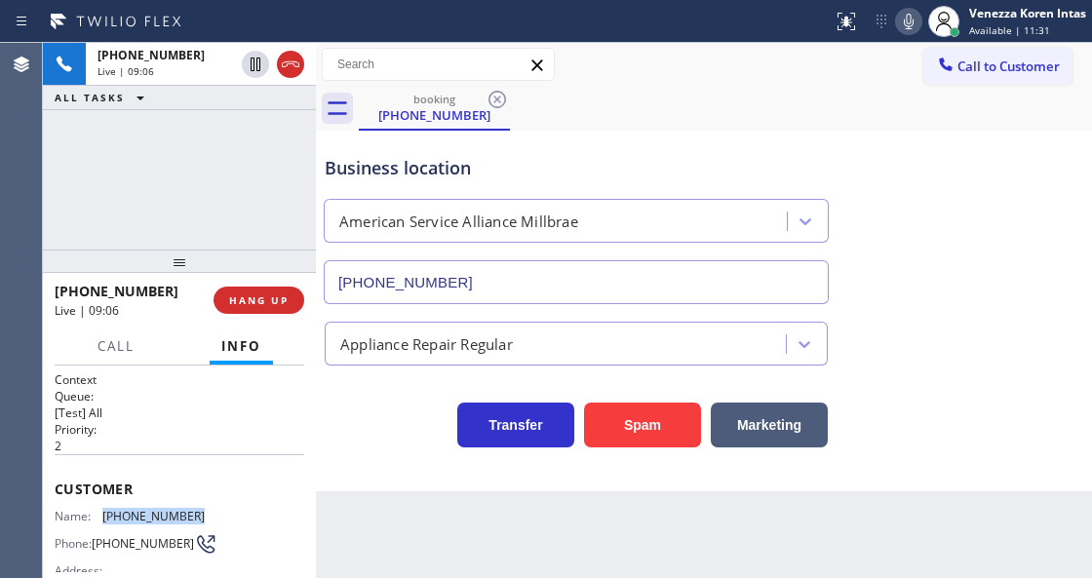
drag, startPoint x: 165, startPoint y: 519, endPoint x: 113, endPoint y: 515, distance: 51.9
click at [95, 518] on div "Name: (650) 732-0368 Phone: (650) 732-0368 Address:" at bounding box center [130, 547] width 150 height 77
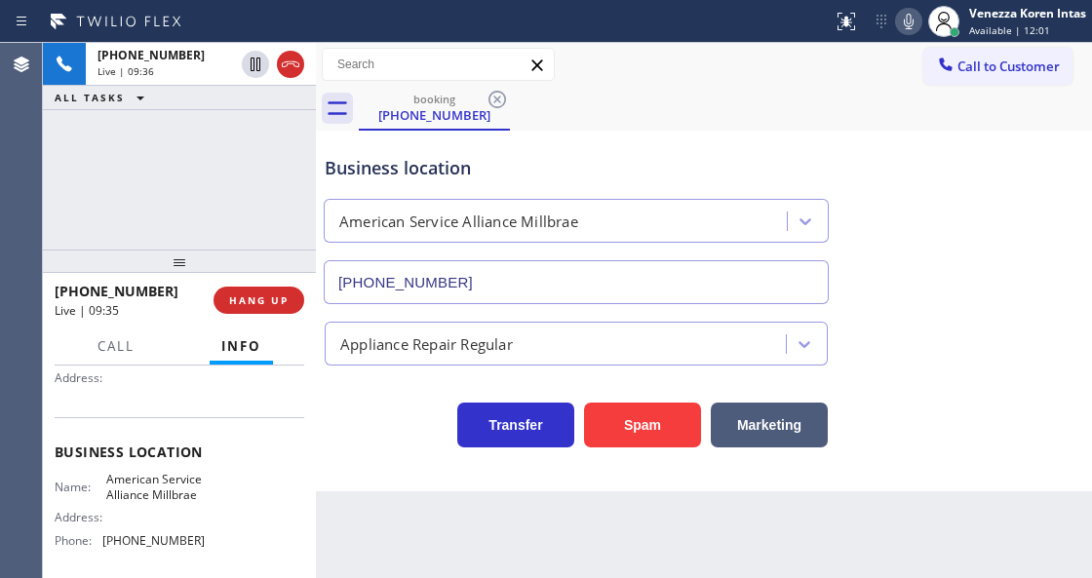
scroll to position [195, 0]
drag, startPoint x: 203, startPoint y: 500, endPoint x: 105, endPoint y: 480, distance: 99.4
click at [105, 480] on div "Name: American Service Alliance Millbrae Address: Phone: (650) 770-8313" at bounding box center [179, 512] width 249 height 84
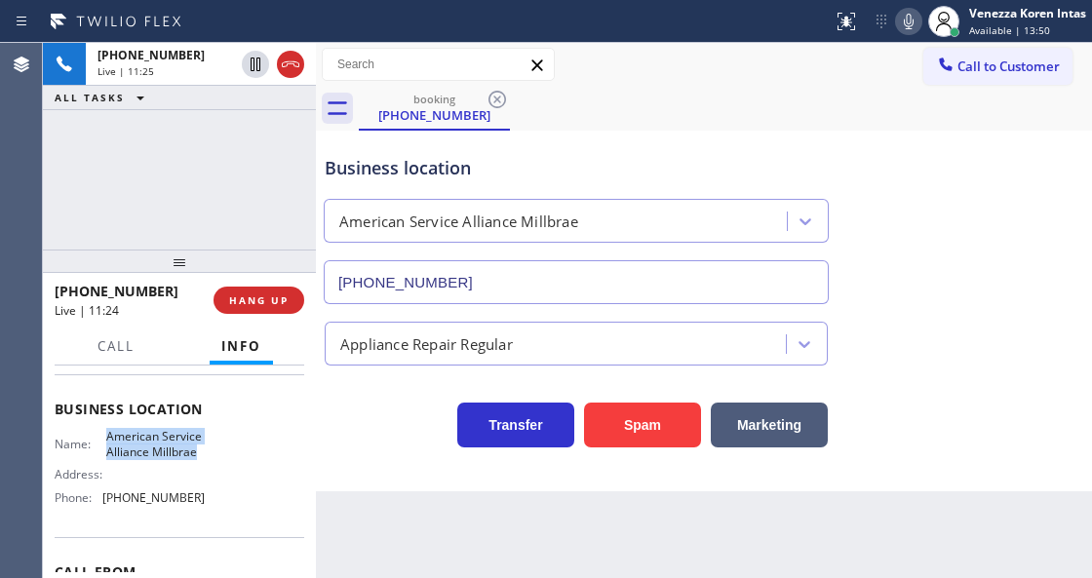
scroll to position [325, 0]
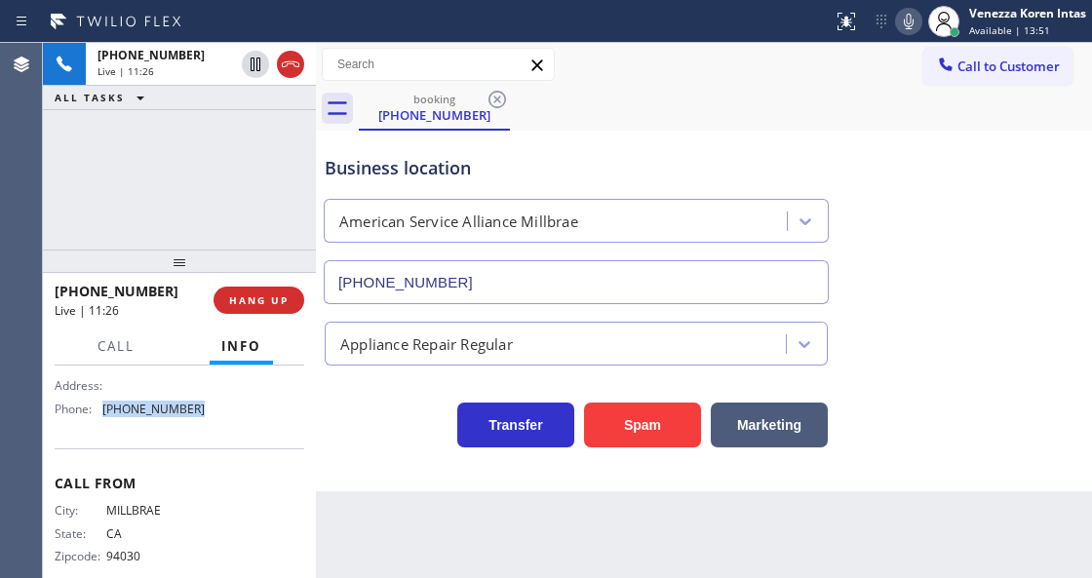
drag, startPoint x: 195, startPoint y: 405, endPoint x: 103, endPoint y: 409, distance: 91.7
click at [103, 409] on div "Name: American Service Alliance Millbrae Address: Phone: (650) 770-8313" at bounding box center [179, 382] width 249 height 84
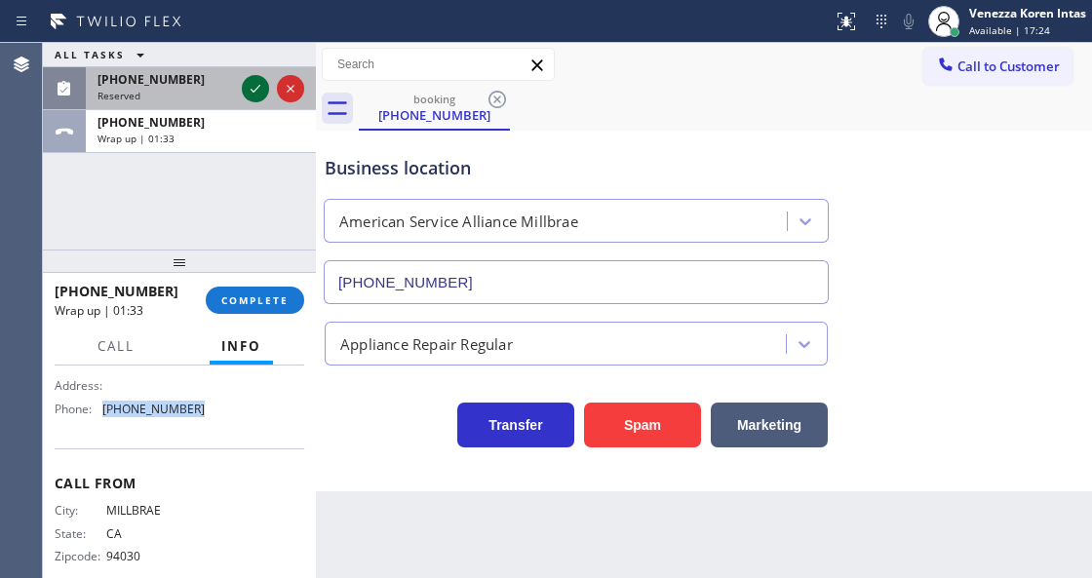
click at [253, 83] on icon at bounding box center [255, 88] width 23 height 23
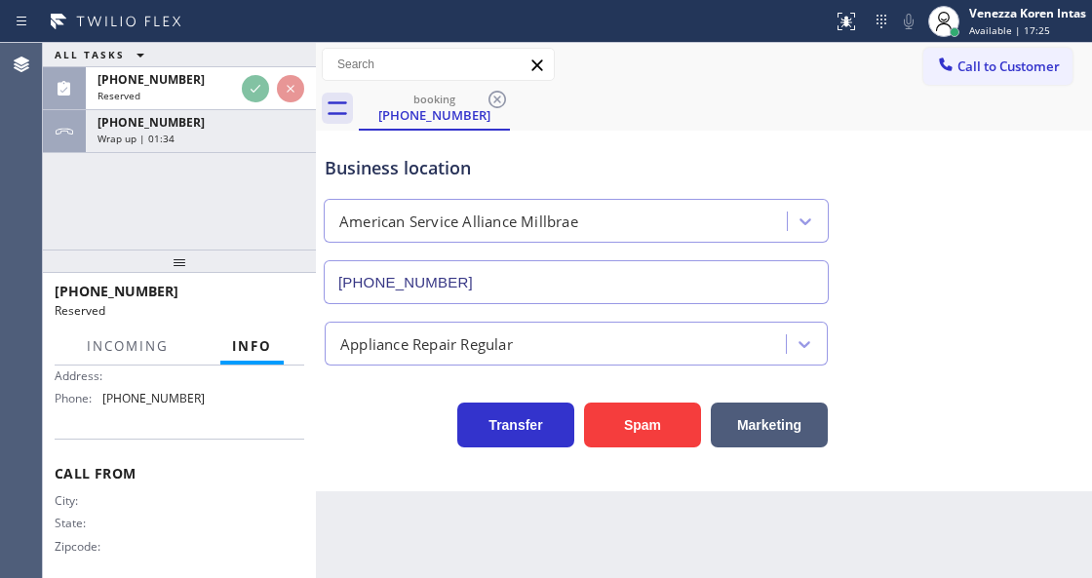
scroll to position [395, 0]
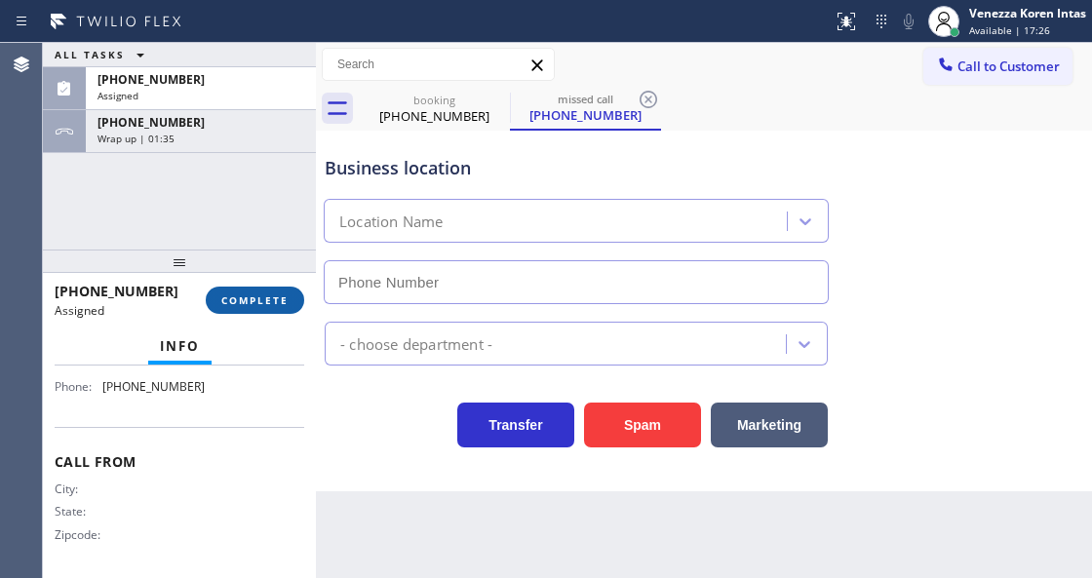
type input "[PHONE_NUMBER]"
click at [288, 307] on button "COMPLETE" at bounding box center [255, 300] width 98 height 27
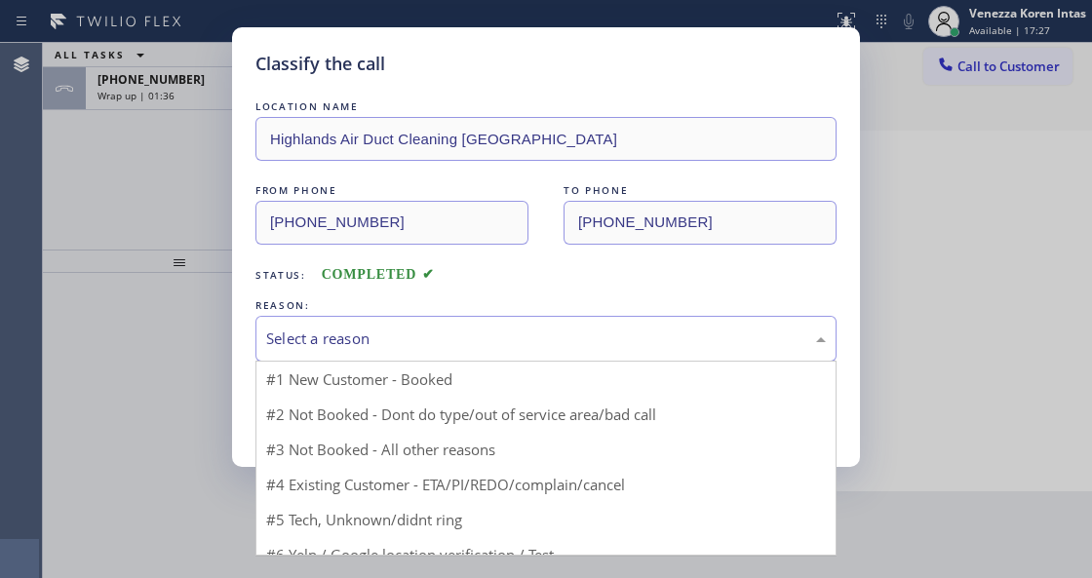
drag, startPoint x: 459, startPoint y: 327, endPoint x: 410, endPoint y: 446, distance: 128.5
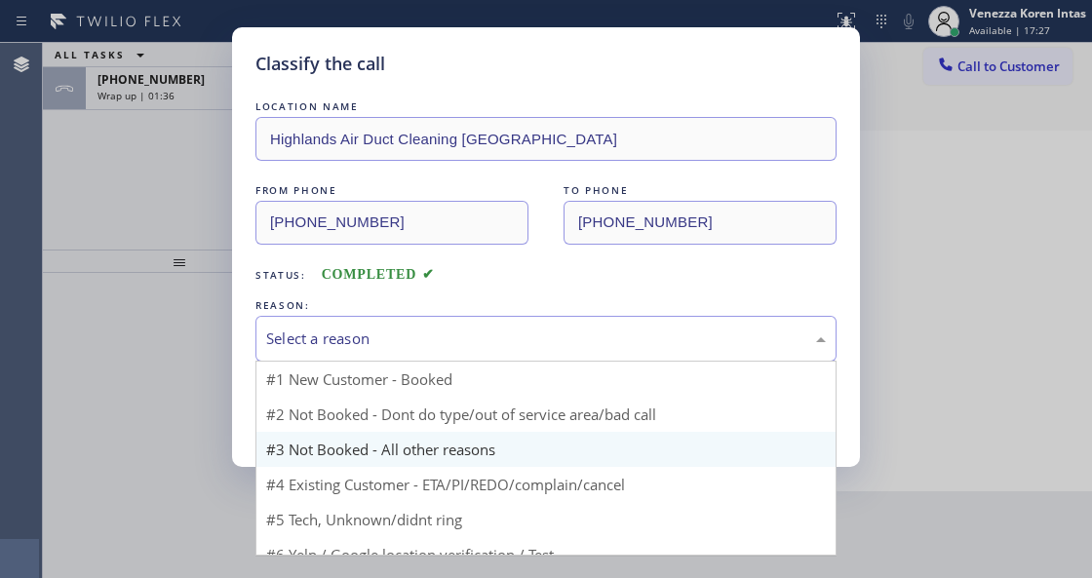
click at [458, 329] on div "Select a reason" at bounding box center [545, 339] width 581 height 46
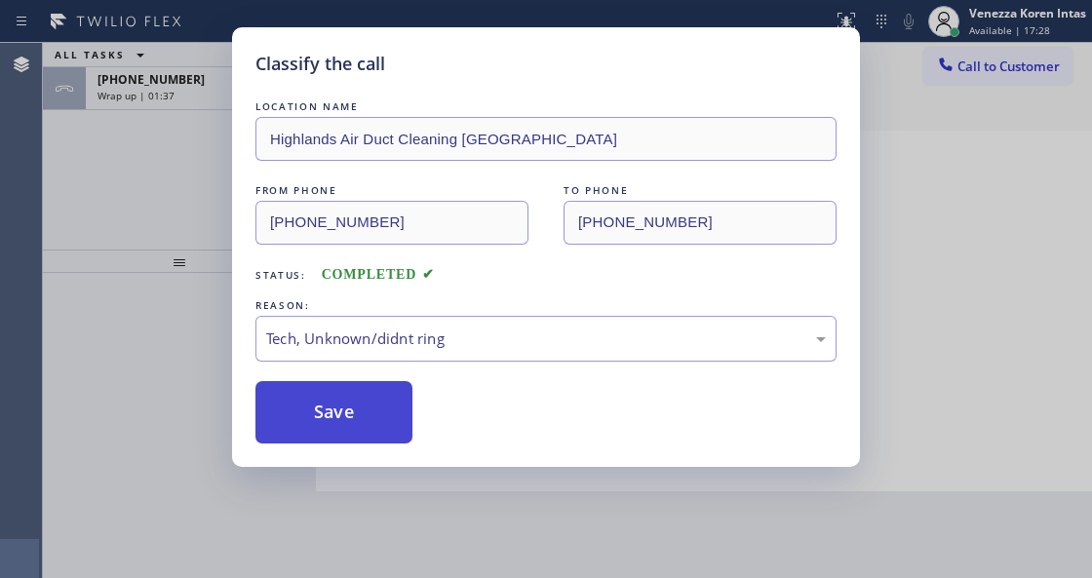
click at [390, 423] on button "Save" at bounding box center [333, 412] width 157 height 62
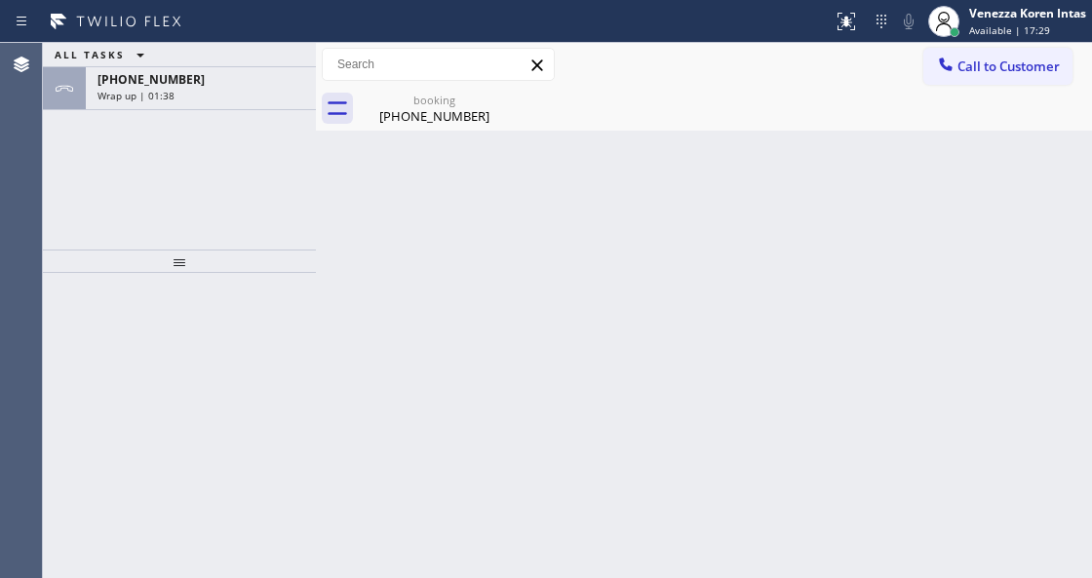
click at [150, 89] on span "Wrap up | 01:38" at bounding box center [135, 96] width 77 height 14
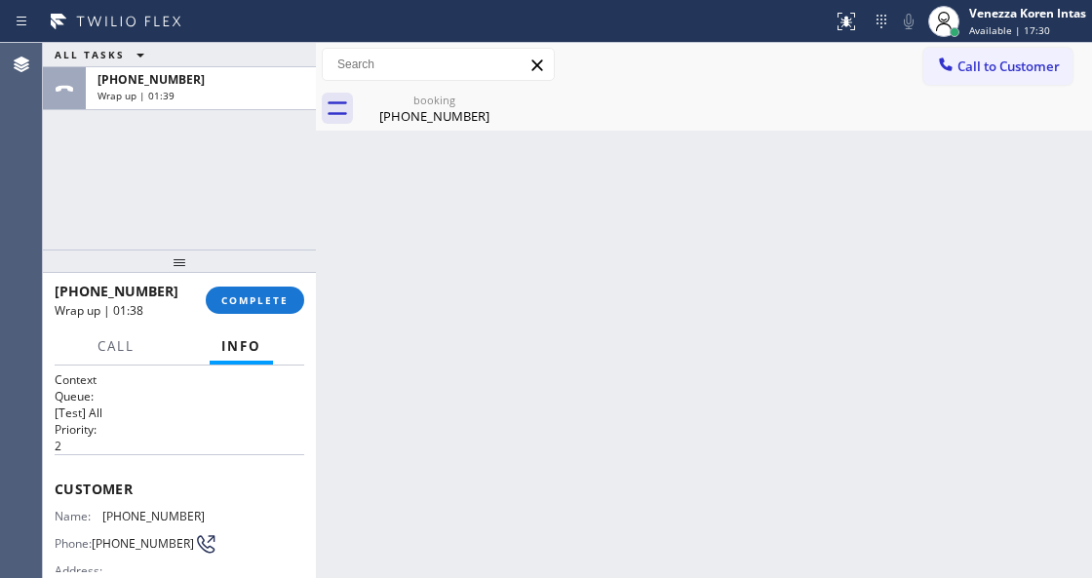
click at [377, 222] on div "Back to Dashboard Change Sender ID Customers Technicians Select a contact Outbo…" at bounding box center [704, 310] width 776 height 535
drag, startPoint x: 263, startPoint y: 297, endPoint x: 457, endPoint y: 328, distance: 196.4
click at [267, 297] on span "COMPLETE" at bounding box center [254, 300] width 67 height 14
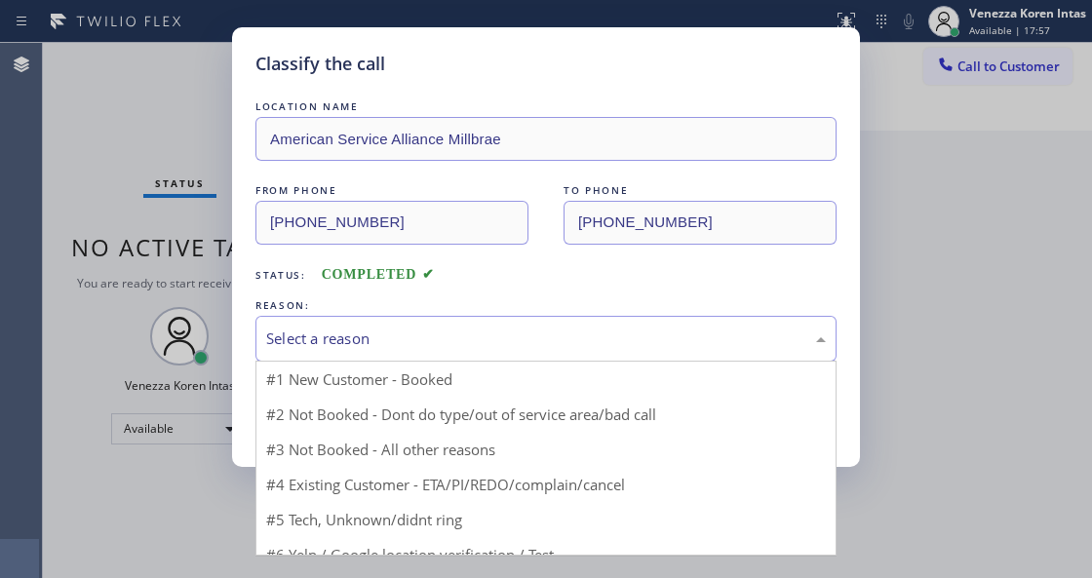
click at [454, 354] on div "Select a reason" at bounding box center [545, 339] width 581 height 46
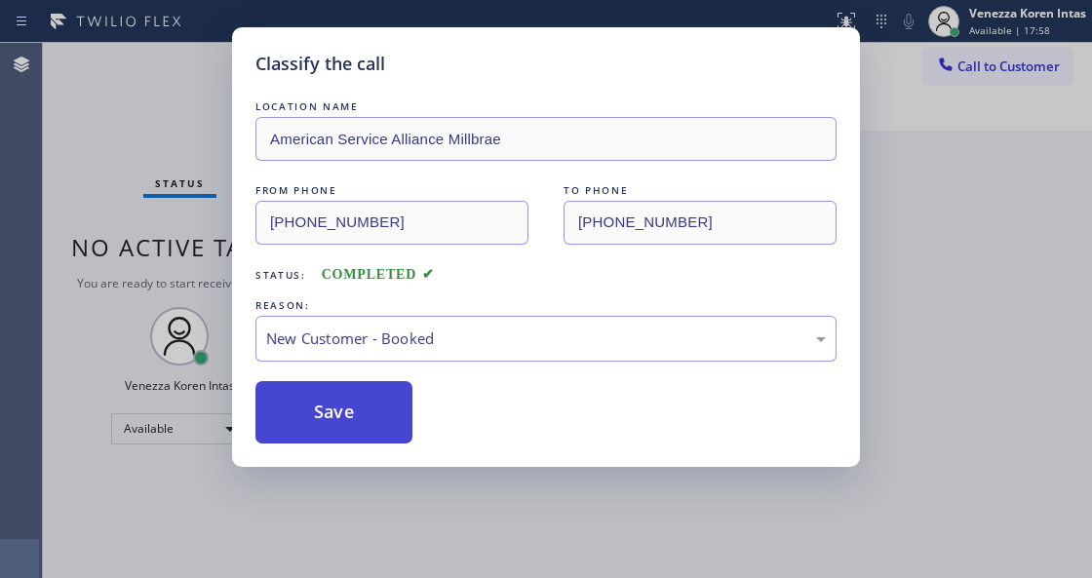
click at [360, 417] on button "Save" at bounding box center [333, 412] width 157 height 62
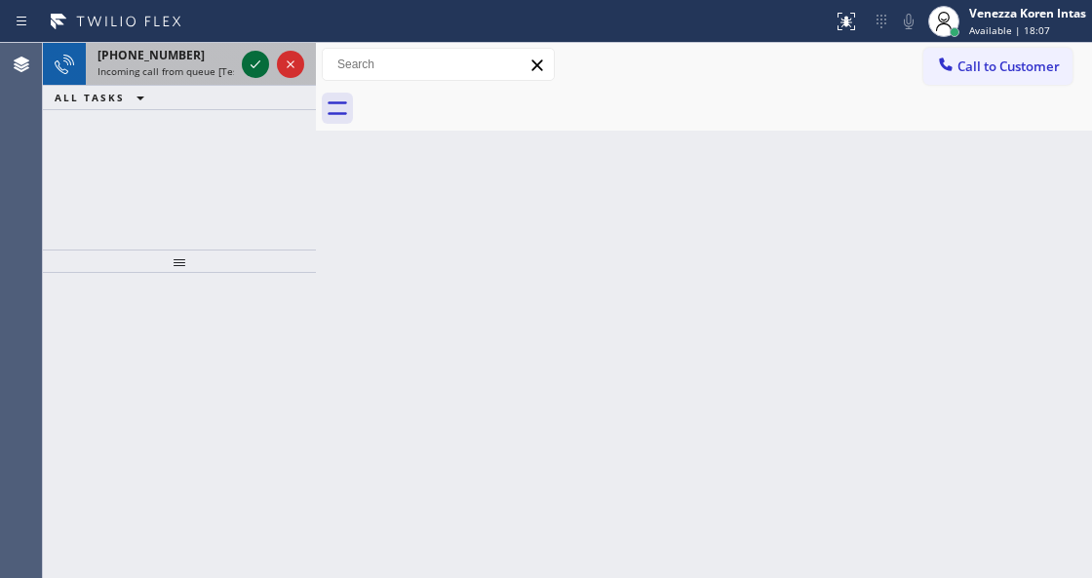
click at [249, 60] on icon at bounding box center [255, 64] width 23 height 23
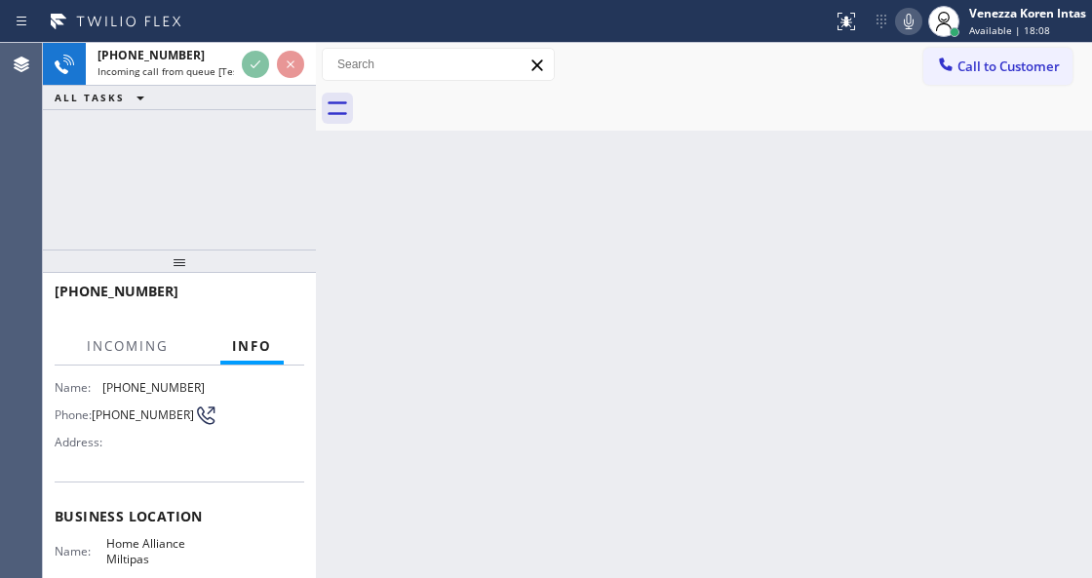
scroll to position [259, 0]
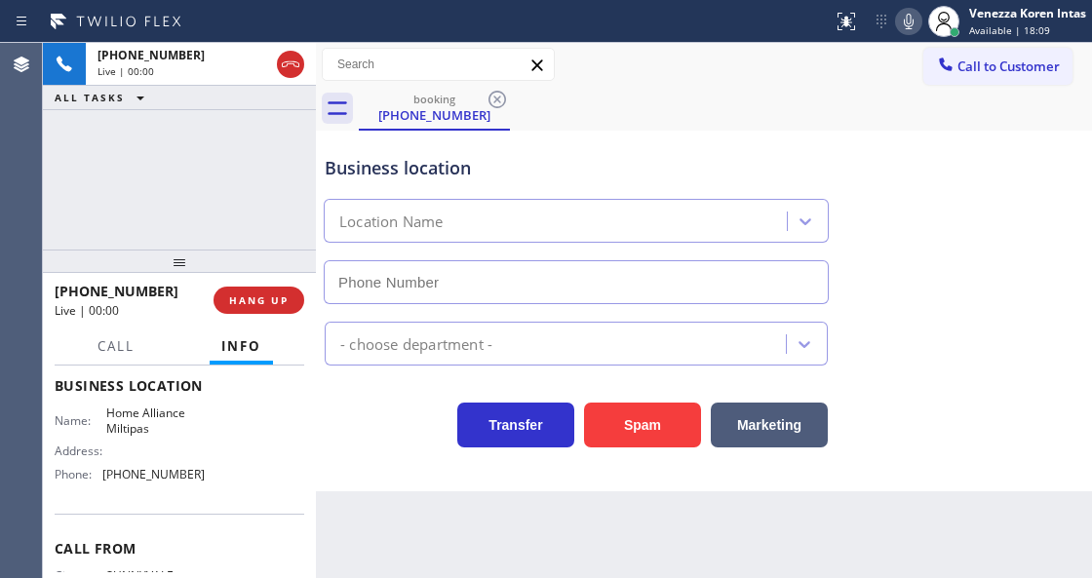
type input "[PHONE_NUMBER]"
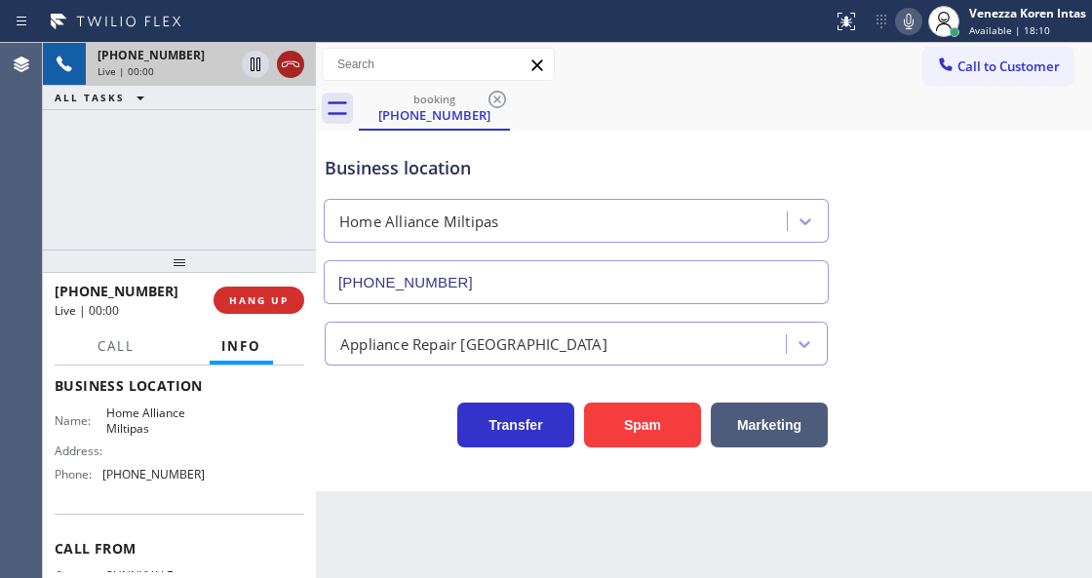
click at [295, 57] on icon at bounding box center [290, 64] width 23 height 23
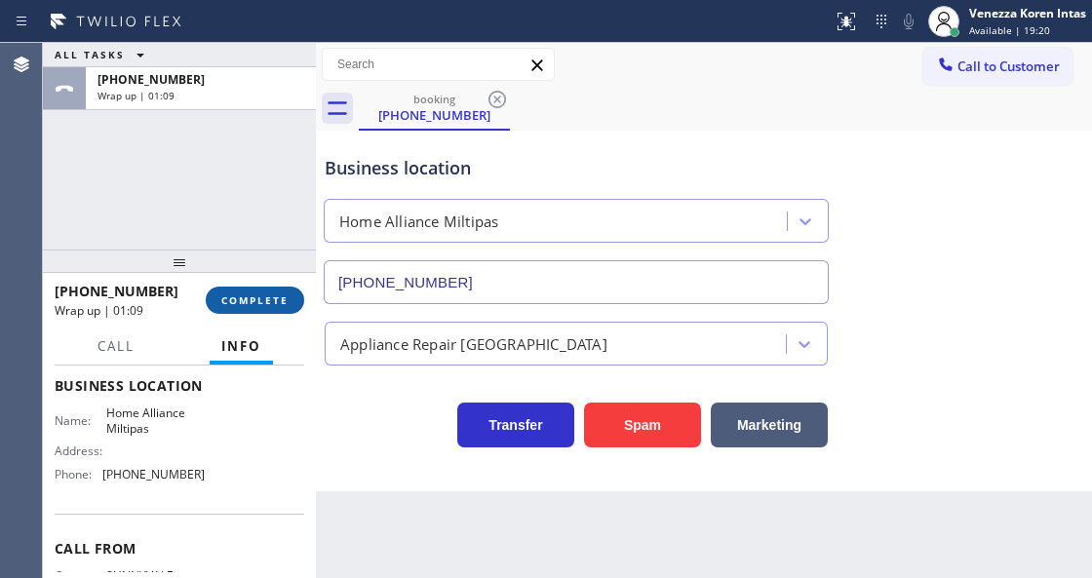
click at [251, 312] on button "COMPLETE" at bounding box center [255, 300] width 98 height 27
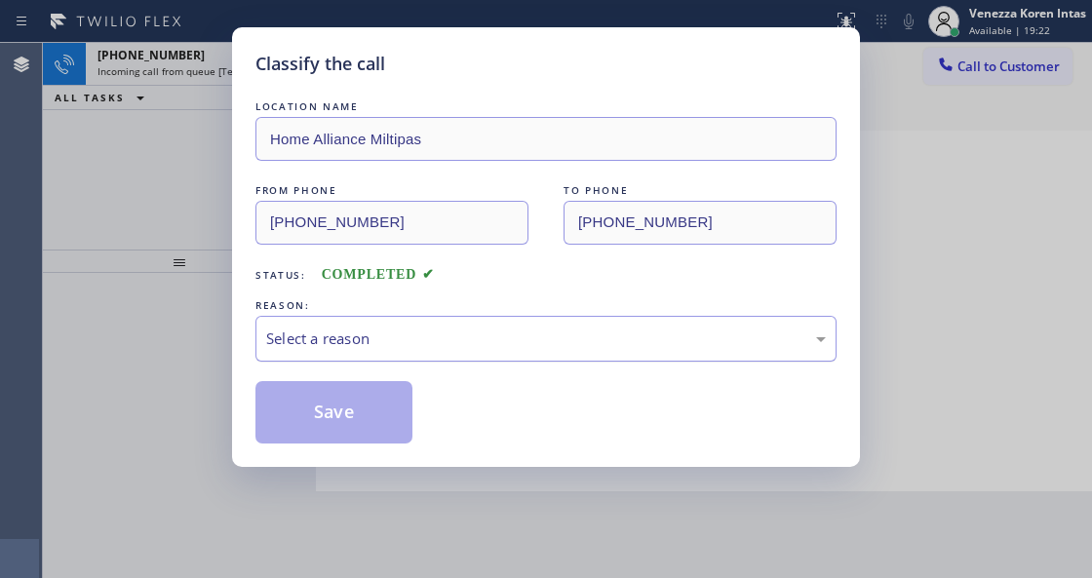
click at [400, 322] on div "Select a reason" at bounding box center [545, 339] width 581 height 46
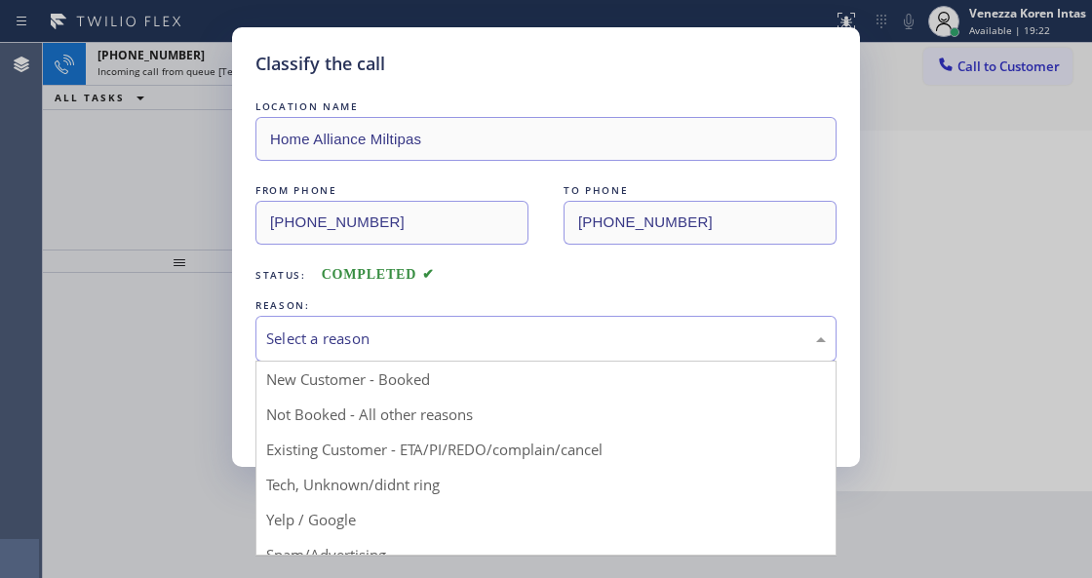
drag, startPoint x: 394, startPoint y: 479, endPoint x: 366, endPoint y: 413, distance: 71.7
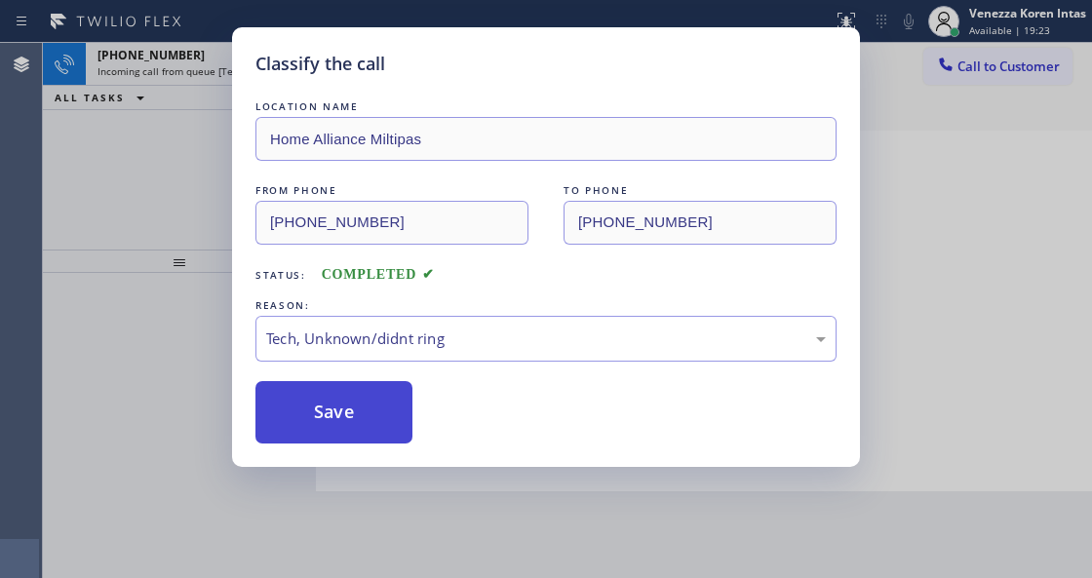
click at [366, 413] on button "Save" at bounding box center [333, 412] width 157 height 62
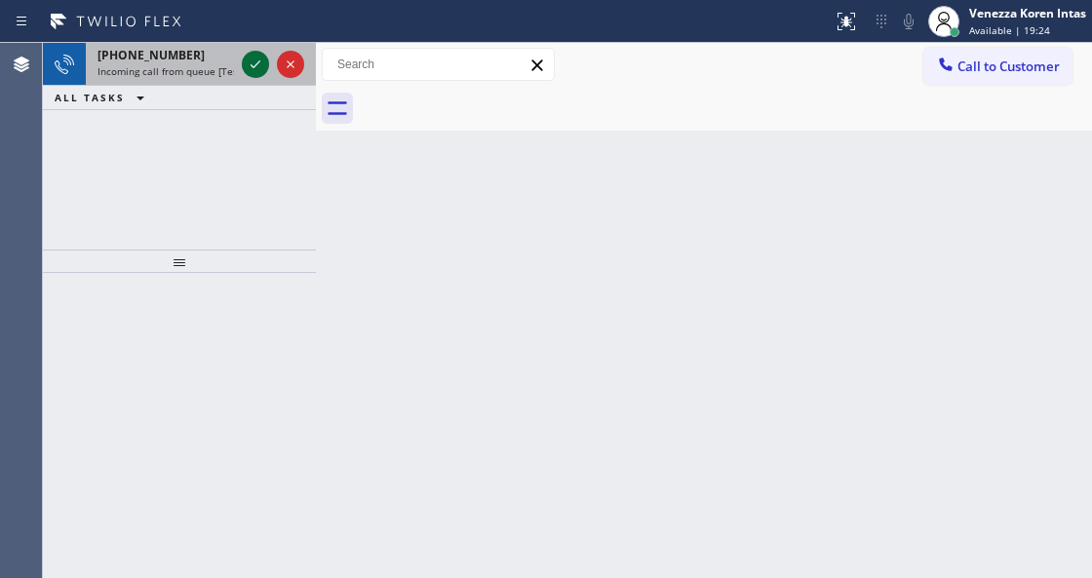
click at [258, 67] on icon at bounding box center [255, 64] width 23 height 23
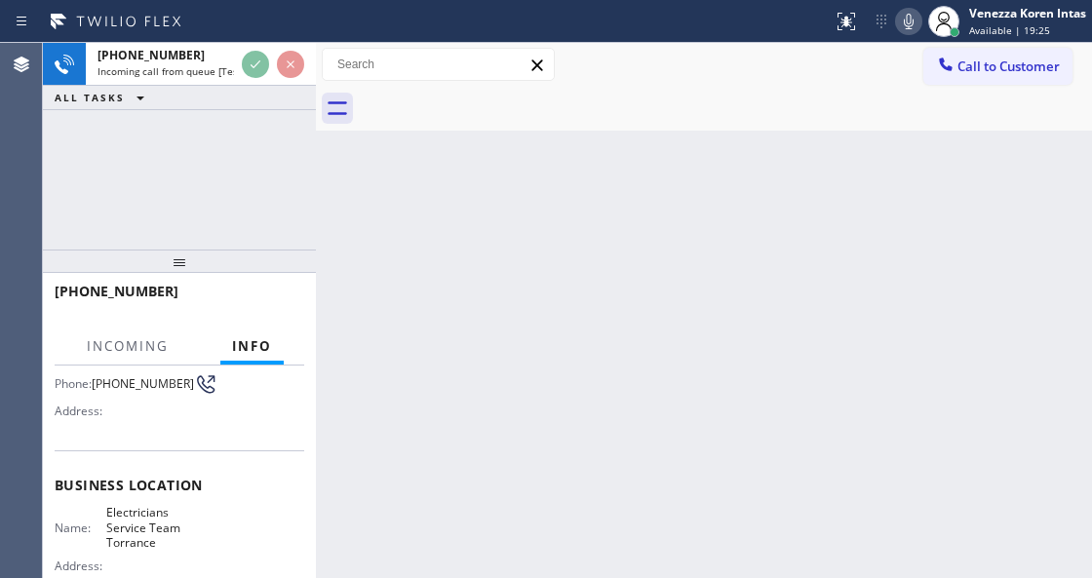
scroll to position [259, 0]
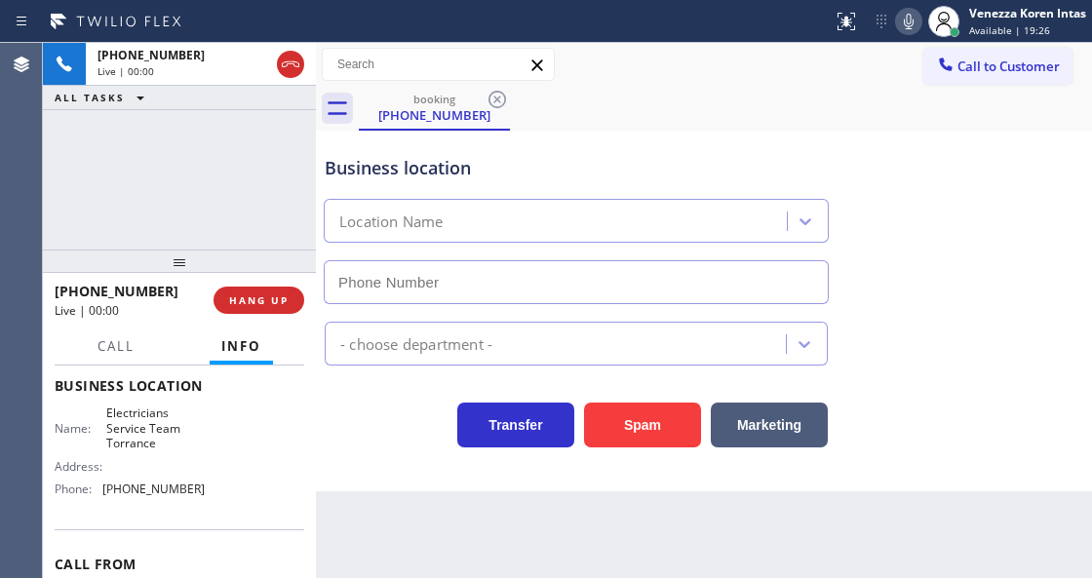
type input "[PHONE_NUMBER]"
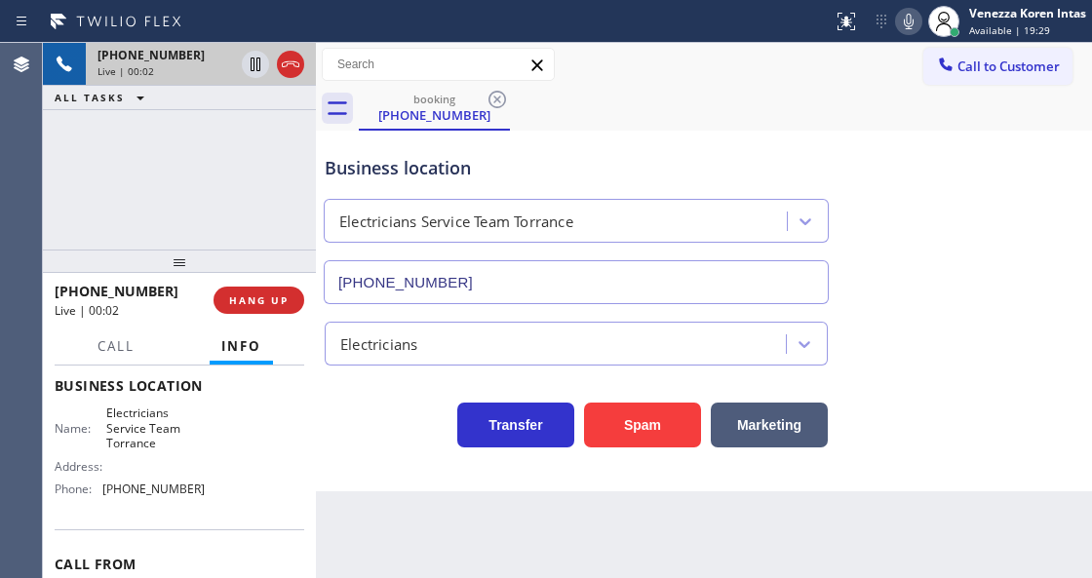
click at [195, 60] on div "+19452011333" at bounding box center [165, 55] width 136 height 17
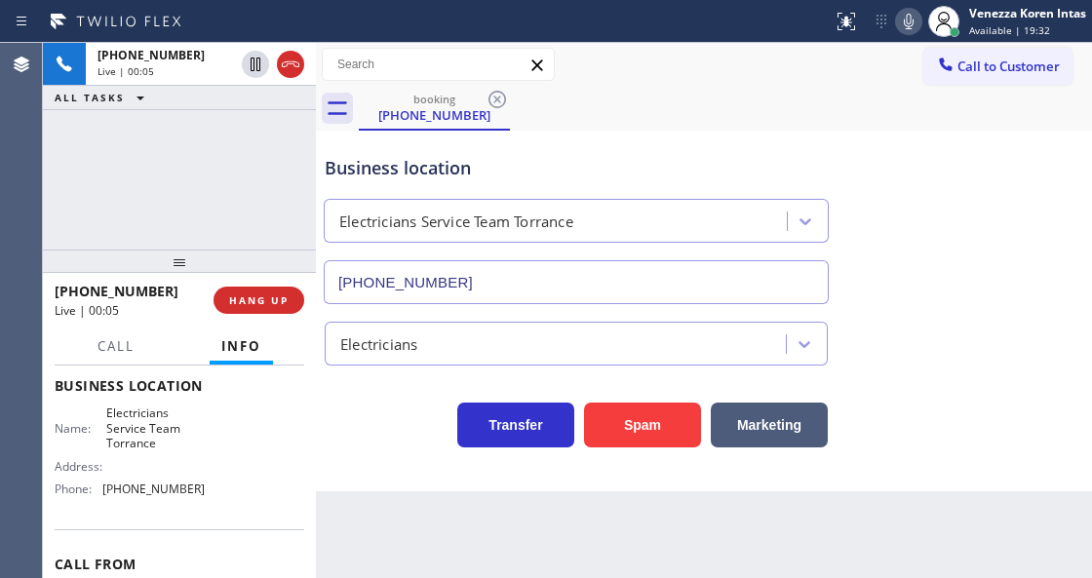
drag, startPoint x: 1010, startPoint y: 176, endPoint x: 998, endPoint y: 277, distance: 101.1
click at [1010, 179] on div "Business location Electricians Service Team Torrance (424) 349-7844" at bounding box center [704, 216] width 766 height 176
click at [752, 128] on div "Business location Electricians Service Team Torrance (424) 349-7844" at bounding box center [704, 216] width 766 height 176
click at [710, 124] on div "booking (945) 201-1333" at bounding box center [725, 109] width 733 height 44
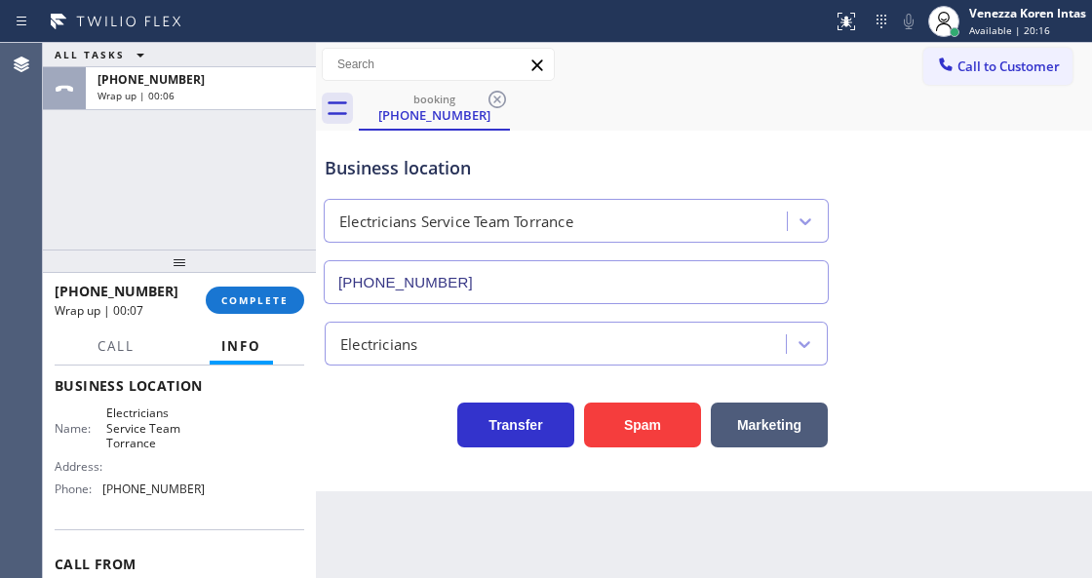
click at [158, 168] on div "ALL TASKS ALL TASKS ACTIVE TASKS TASKS IN WRAP UP +19452011333 Wrap up | 00:06" at bounding box center [179, 146] width 273 height 207
click at [281, 302] on span "COMPLETE" at bounding box center [254, 300] width 67 height 14
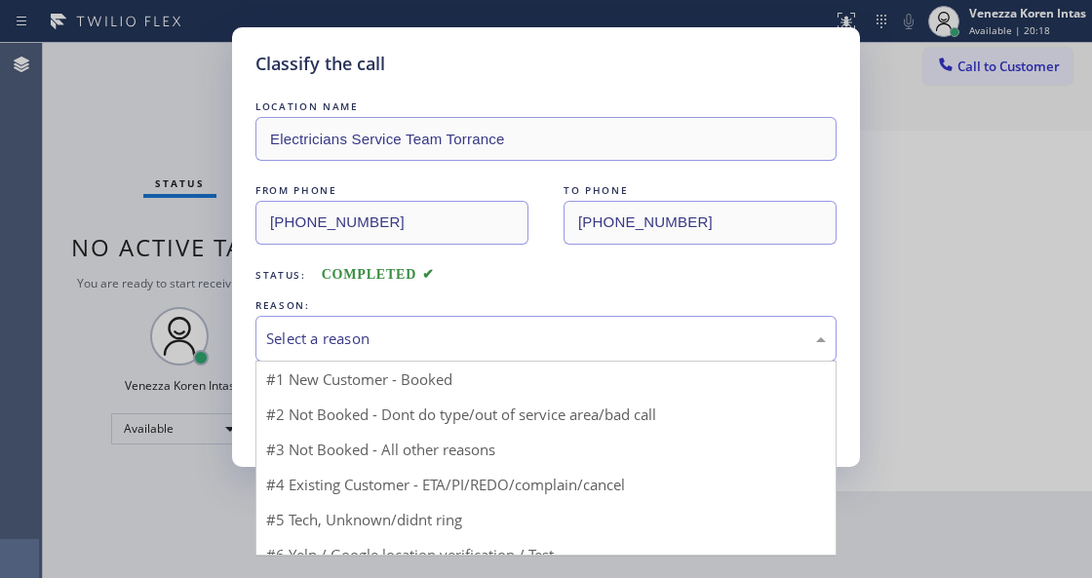
click at [395, 329] on div "Select a reason" at bounding box center [545, 338] width 559 height 22
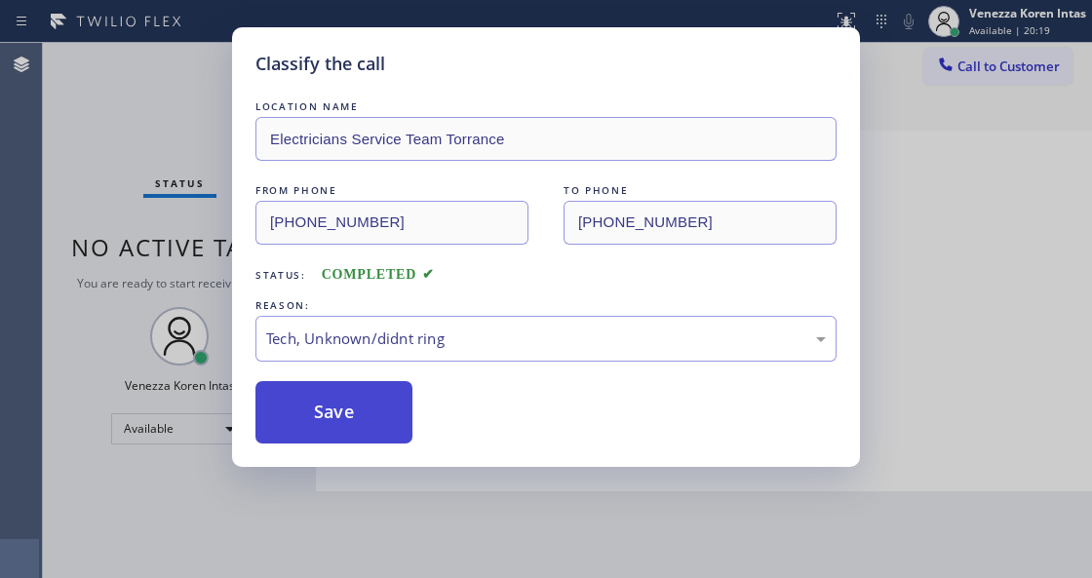
click at [343, 388] on button "Save" at bounding box center [333, 412] width 157 height 62
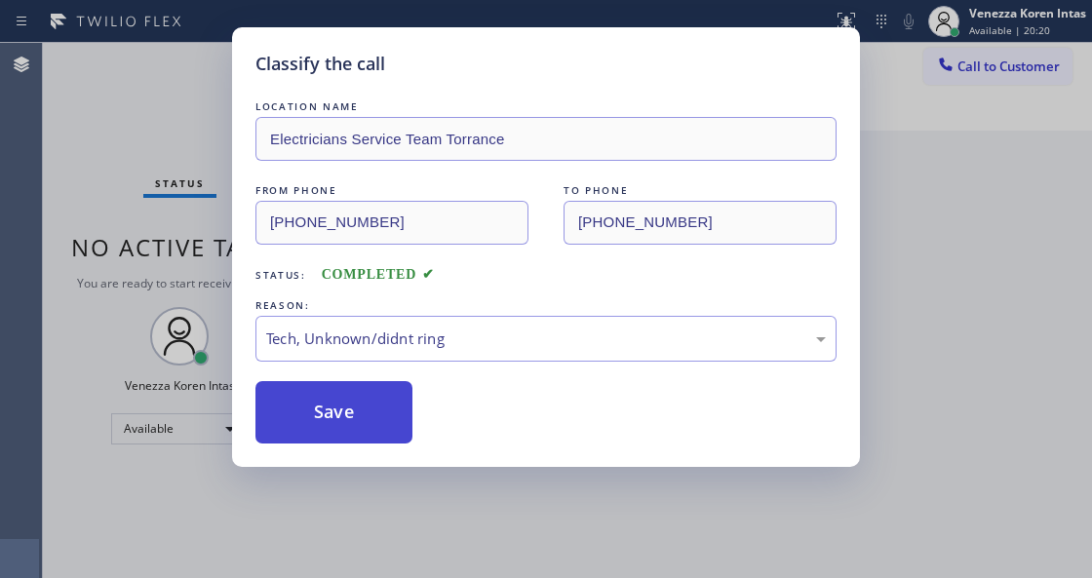
click at [361, 413] on button "Save" at bounding box center [333, 412] width 157 height 62
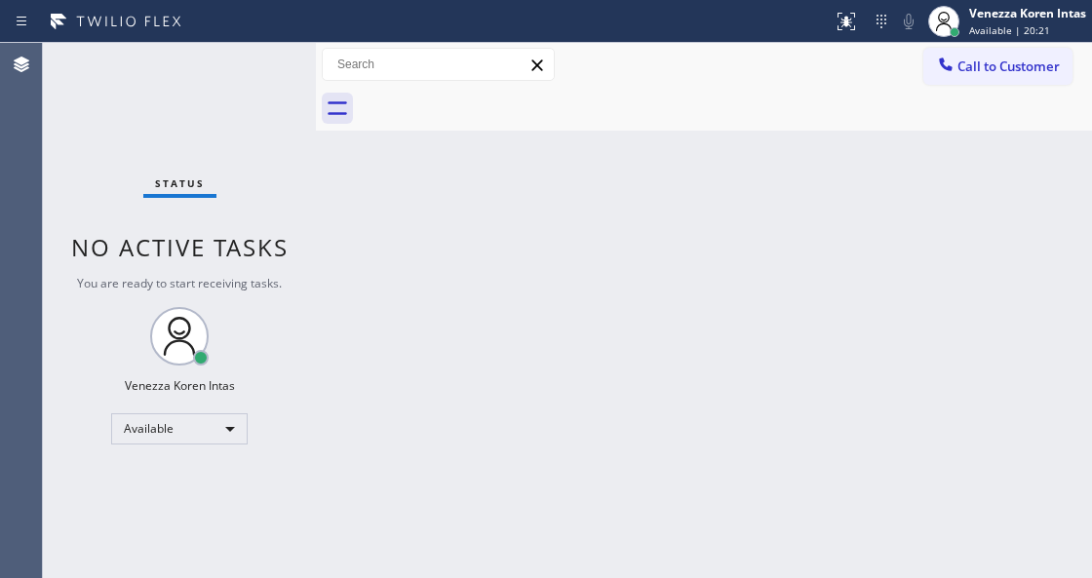
drag, startPoint x: 526, startPoint y: 373, endPoint x: 526, endPoint y: 313, distance: 60.4
click at [526, 362] on div "Back to Dashboard Change Sender ID Customers Technicians Select a contact Outbo…" at bounding box center [704, 310] width 776 height 535
click at [530, 127] on div at bounding box center [725, 109] width 733 height 44
click at [688, 185] on div "Back to Dashboard Change Sender ID Customers Technicians Select a contact Outbo…" at bounding box center [704, 310] width 776 height 535
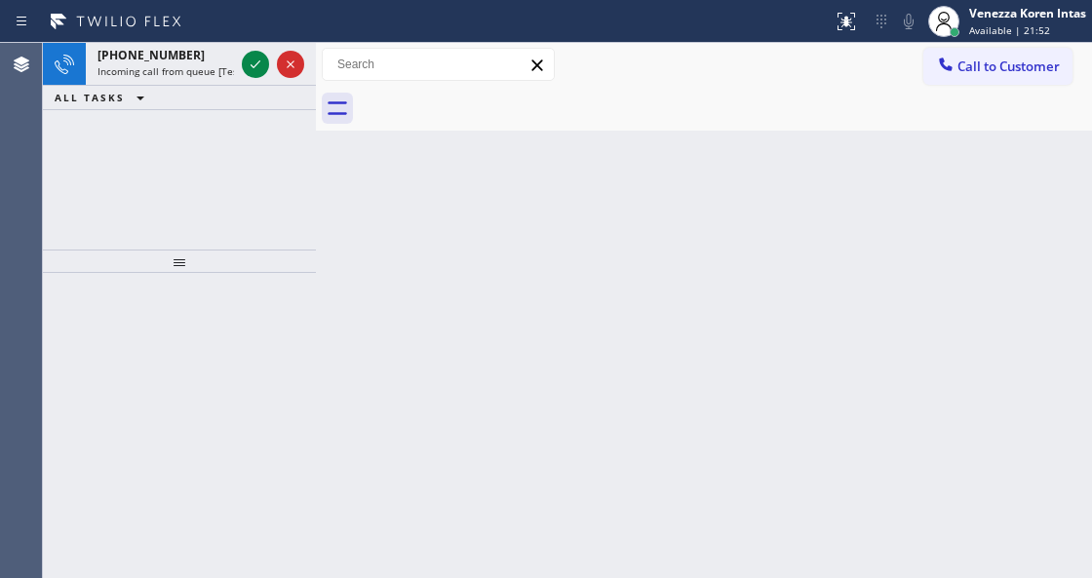
click at [25, 113] on div "Agent Desktop" at bounding box center [21, 310] width 42 height 535
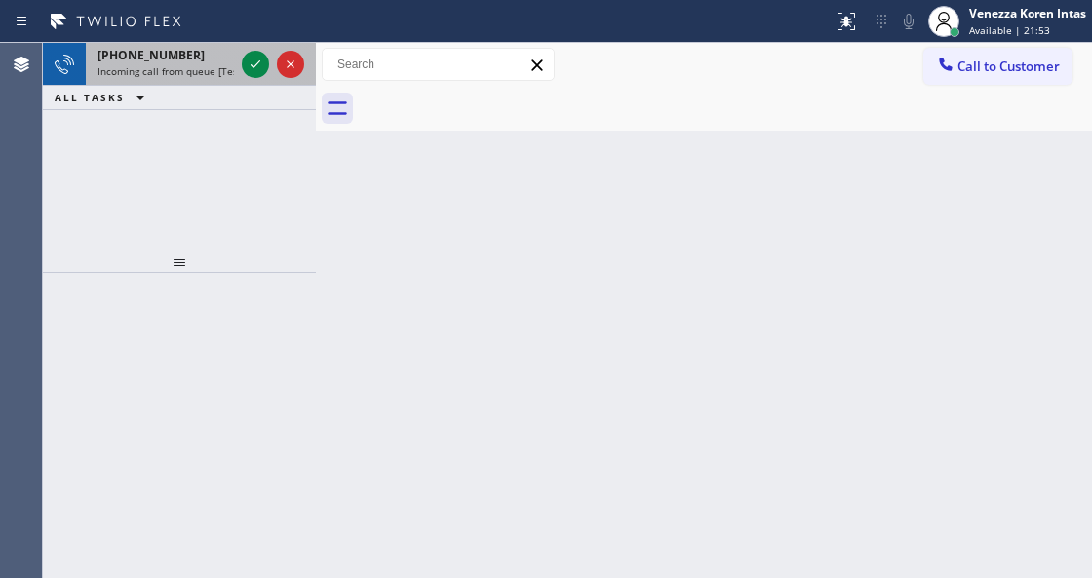
click at [249, 78] on div at bounding box center [273, 64] width 70 height 43
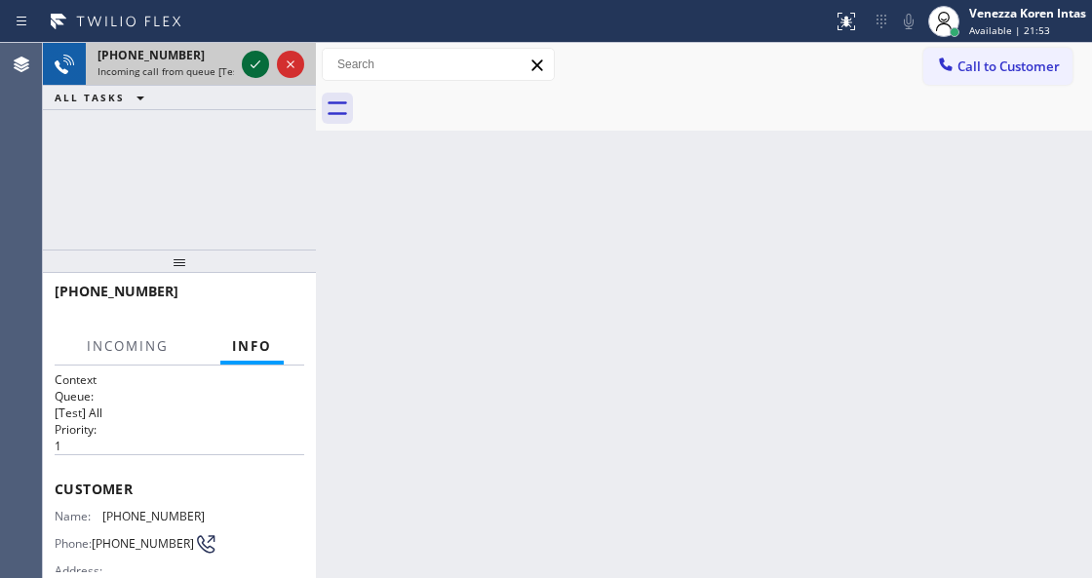
click at [251, 68] on icon at bounding box center [255, 64] width 23 height 23
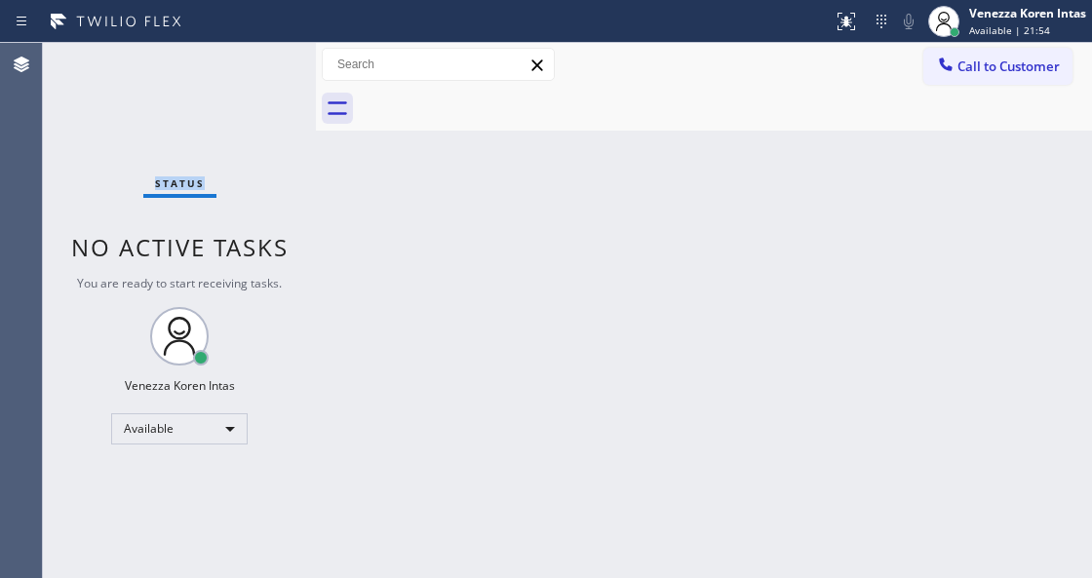
click at [252, 69] on div "Status No active tasks You are ready to start receiving tasks. Venezza Koren In…" at bounding box center [179, 310] width 273 height 535
click at [253, 69] on div "Status No active tasks You are ready to start receiving tasks. Venezza Koren In…" at bounding box center [179, 310] width 273 height 535
click at [825, 38] on button at bounding box center [846, 21] width 43 height 43
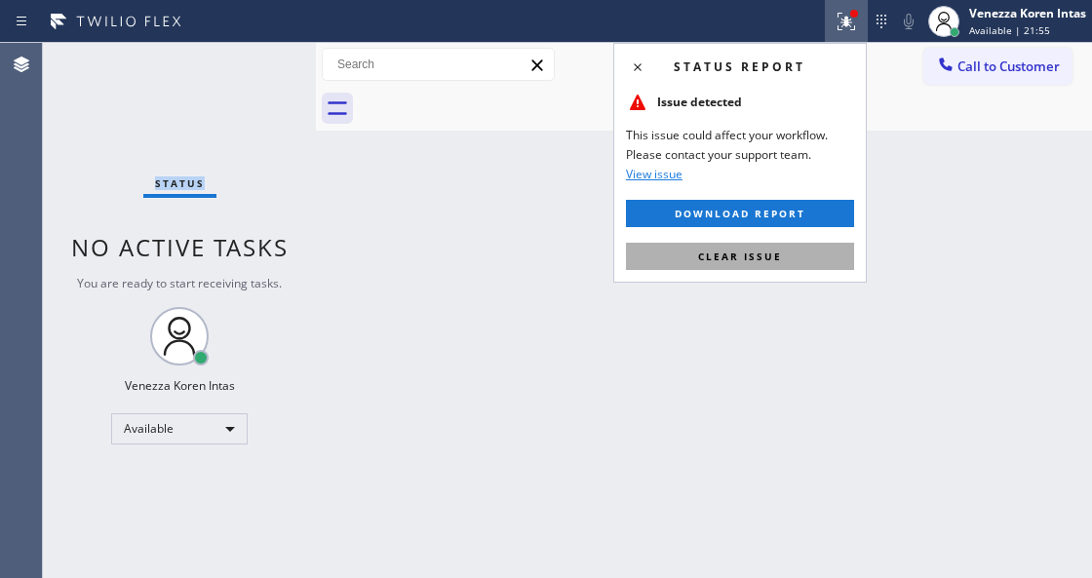
click at [792, 265] on button "Clear issue" at bounding box center [740, 256] width 228 height 27
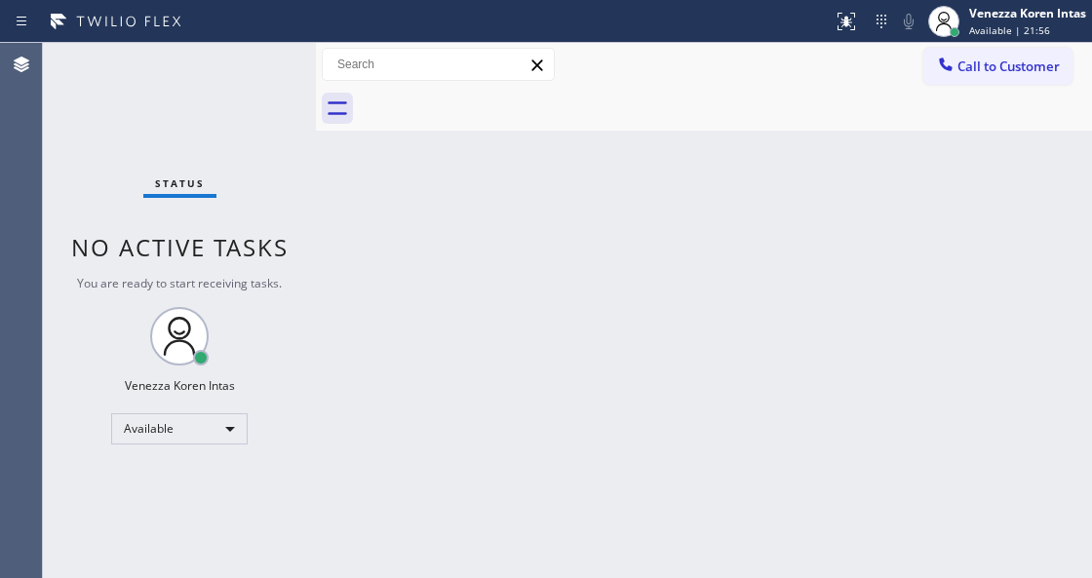
click at [812, 287] on div "Back to Dashboard Change Sender ID Customers Technicians Select a contact Outbo…" at bounding box center [704, 310] width 776 height 535
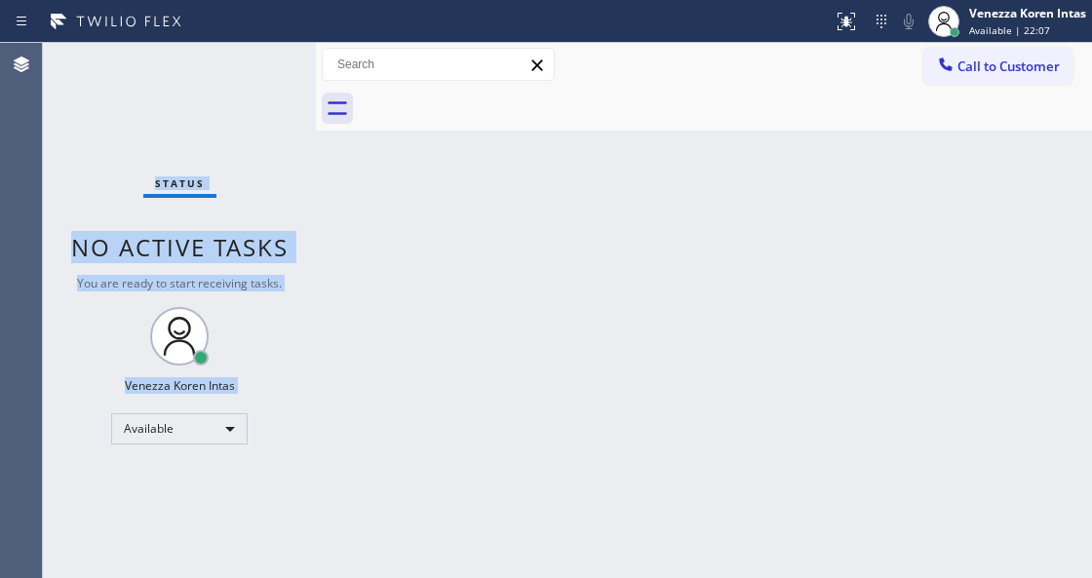
click at [255, 62] on div "Status No active tasks You are ready to start receiving tasks. Venezza Koren In…" at bounding box center [179, 310] width 273 height 535
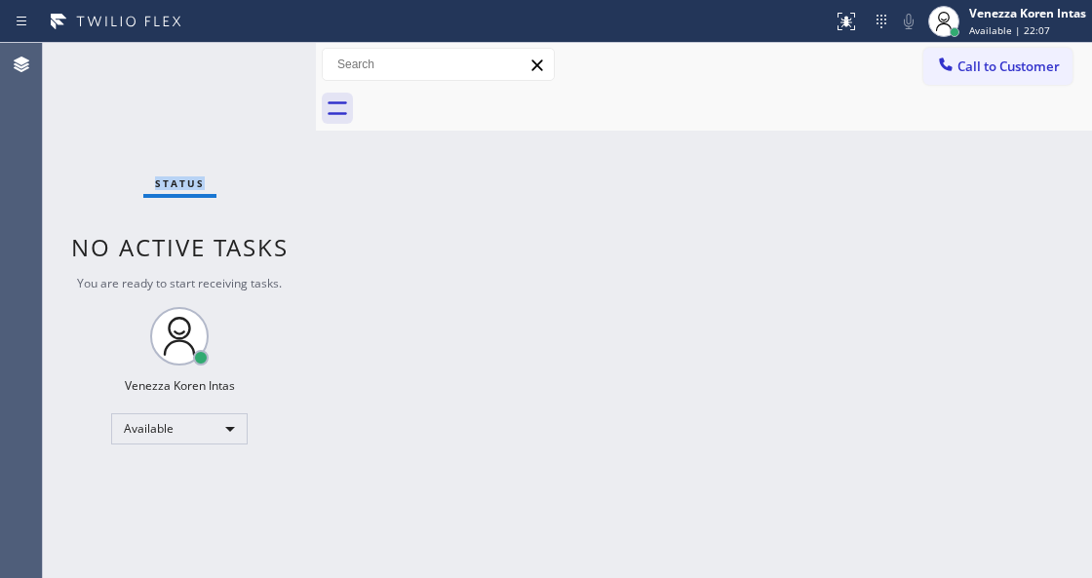
click at [255, 62] on div "Status No active tasks You are ready to start receiving tasks. Venezza Koren In…" at bounding box center [179, 310] width 273 height 535
drag, startPoint x: 671, startPoint y: 242, endPoint x: 682, endPoint y: 232, distance: 15.2
click at [676, 239] on div "Back to Dashboard Change Sender ID Customers Technicians Select a contact Outbo…" at bounding box center [704, 310] width 776 height 535
click at [244, 76] on div "Status No active tasks You are ready to start receiving tasks. Venezza Koren In…" at bounding box center [179, 310] width 273 height 535
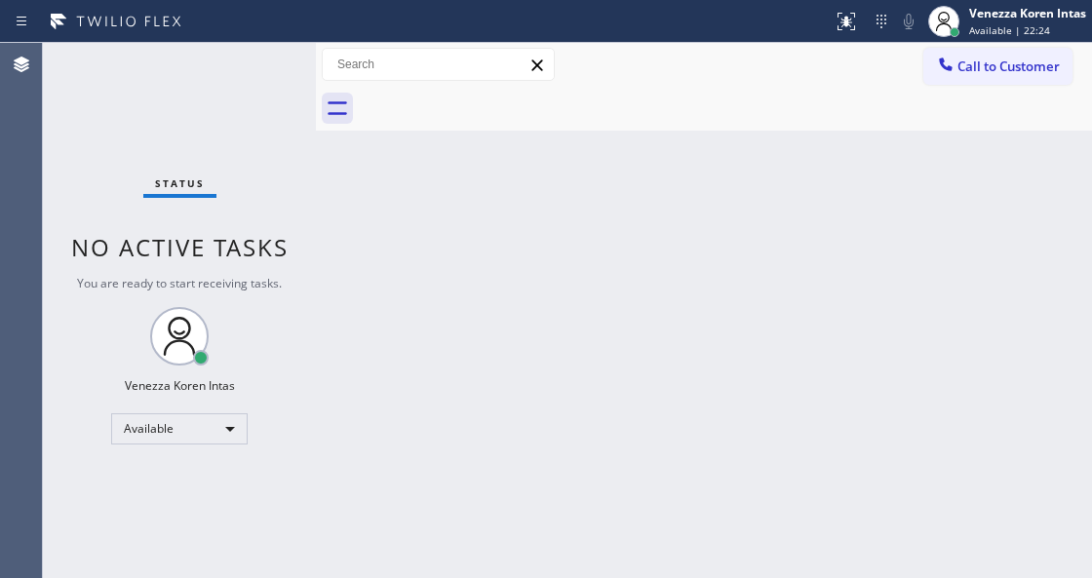
click at [249, 74] on div "Status No active tasks You are ready to start receiving tasks. Venezza Koren In…" at bounding box center [179, 310] width 273 height 535
click at [217, 74] on div "Status No active tasks You are ready to start receiving tasks. Venezza Koren In…" at bounding box center [179, 310] width 273 height 535
click at [620, 221] on div "Back to Dashboard Change Sender ID Customers Technicians Select a contact Outbo…" at bounding box center [704, 310] width 776 height 535
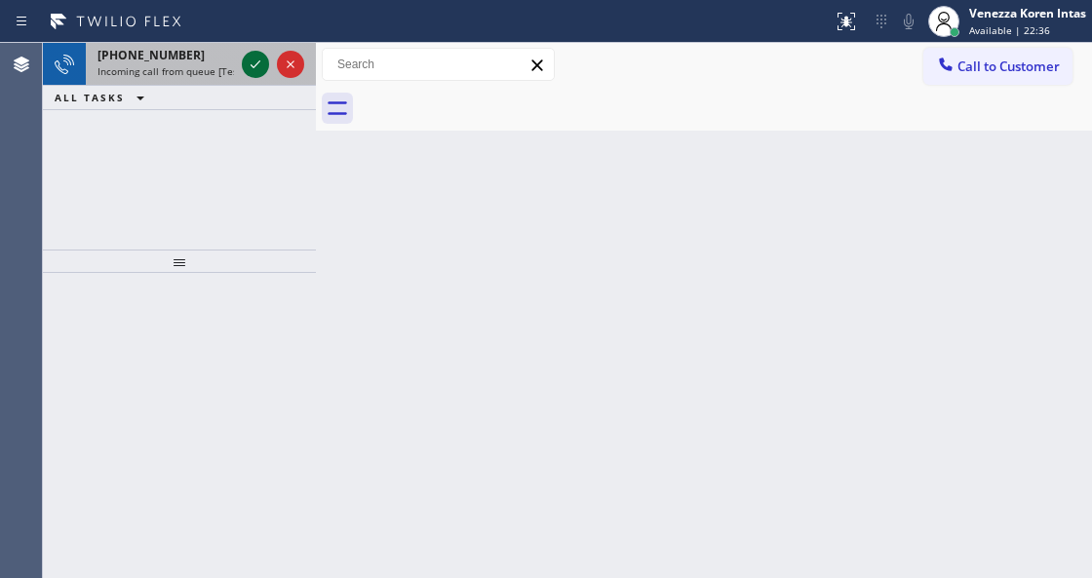
click at [255, 62] on icon at bounding box center [255, 64] width 23 height 23
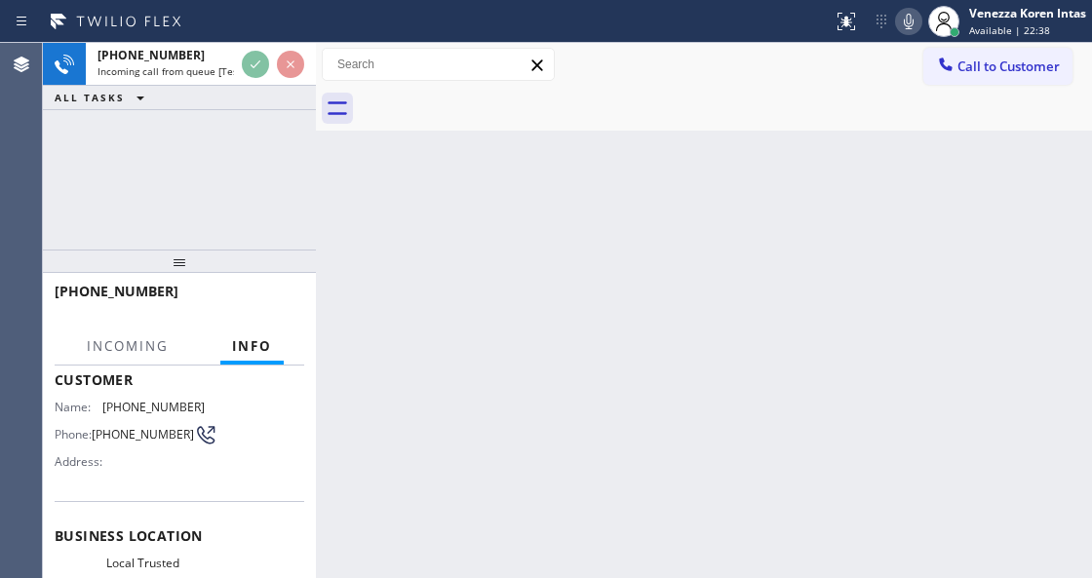
scroll to position [195, 0]
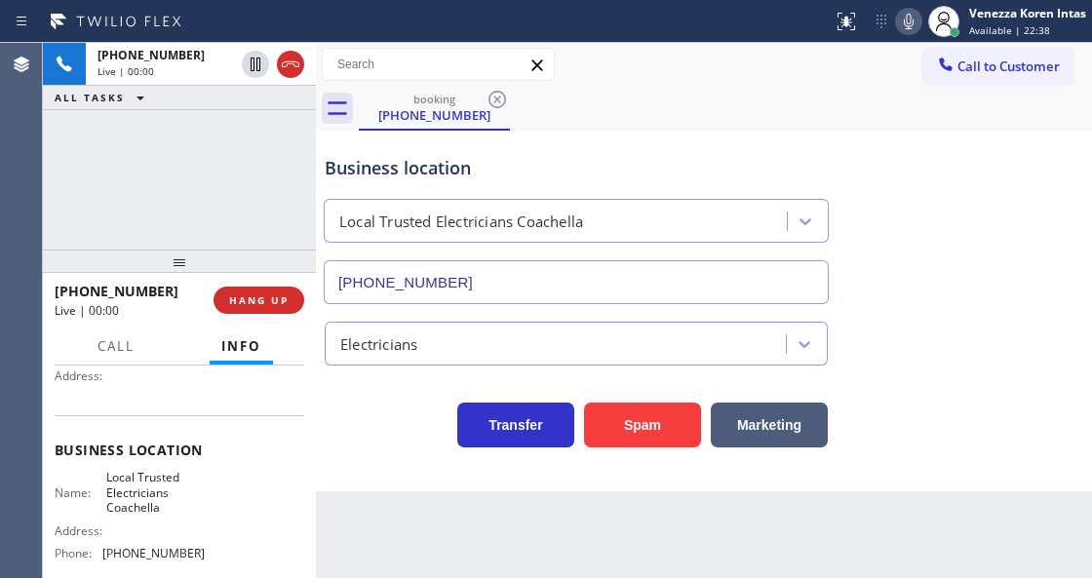
type input "[PHONE_NUMBER]"
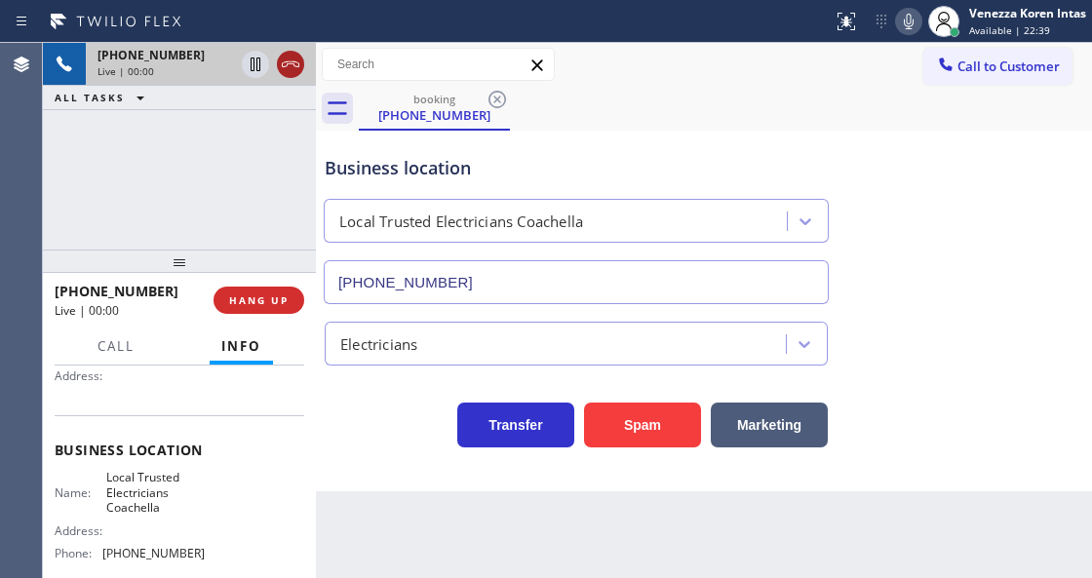
click at [281, 68] on icon at bounding box center [290, 64] width 23 height 23
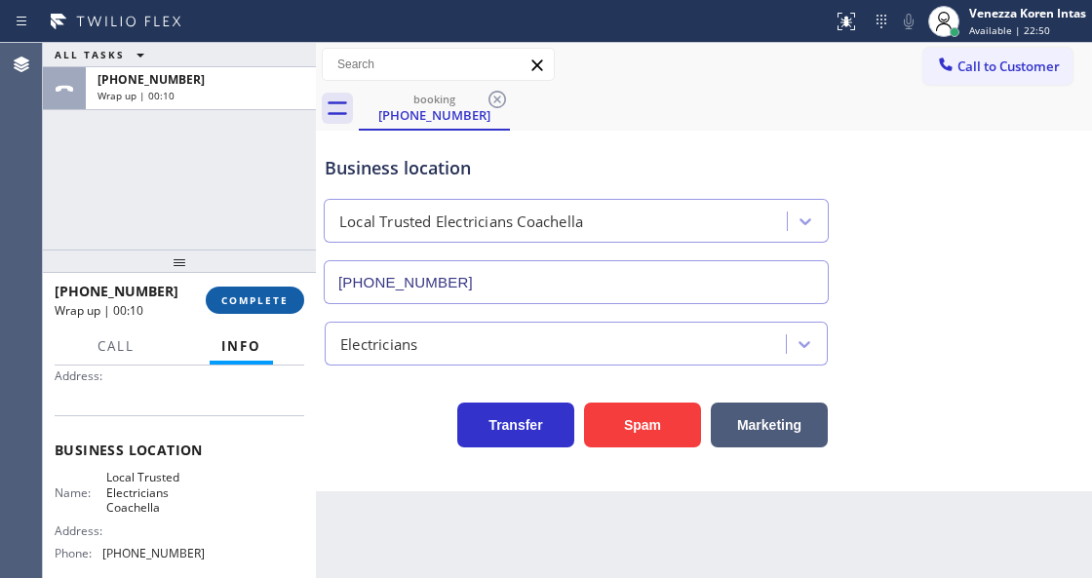
click at [229, 307] on button "COMPLETE" at bounding box center [255, 300] width 98 height 27
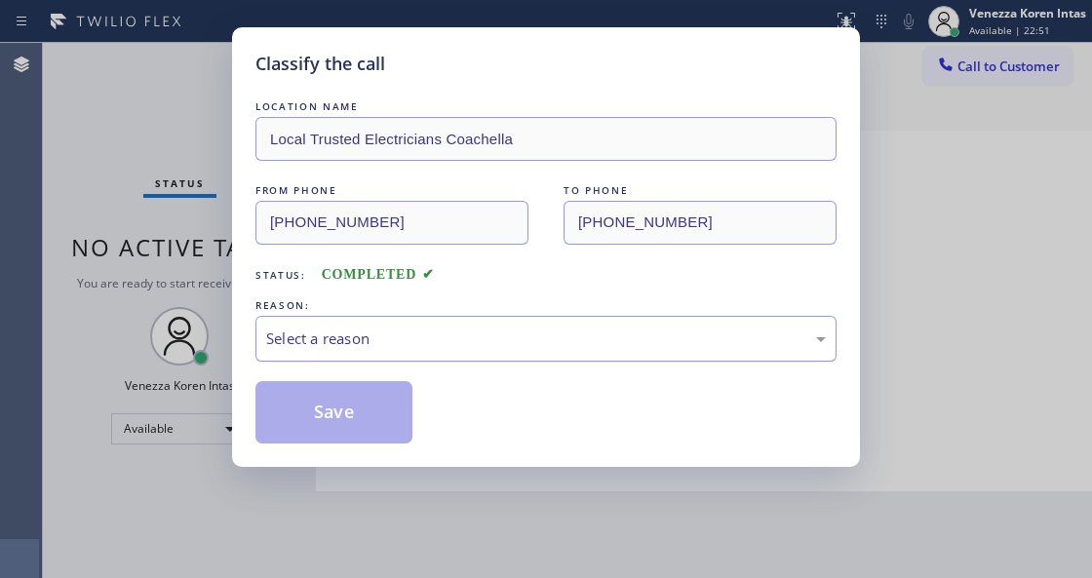
click at [427, 339] on div "Select a reason" at bounding box center [545, 338] width 559 height 22
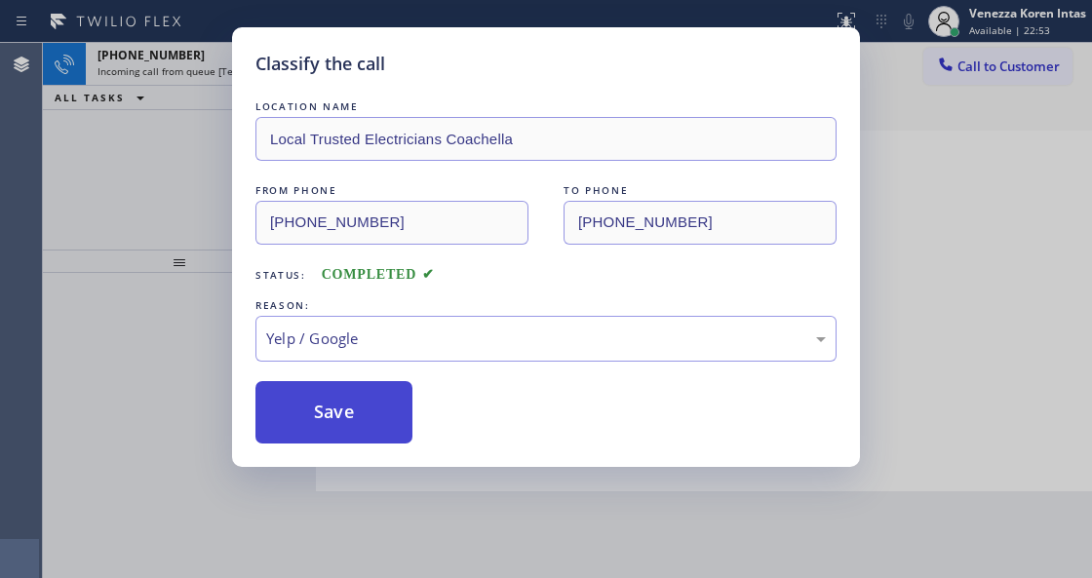
click at [331, 423] on button "Save" at bounding box center [333, 412] width 157 height 62
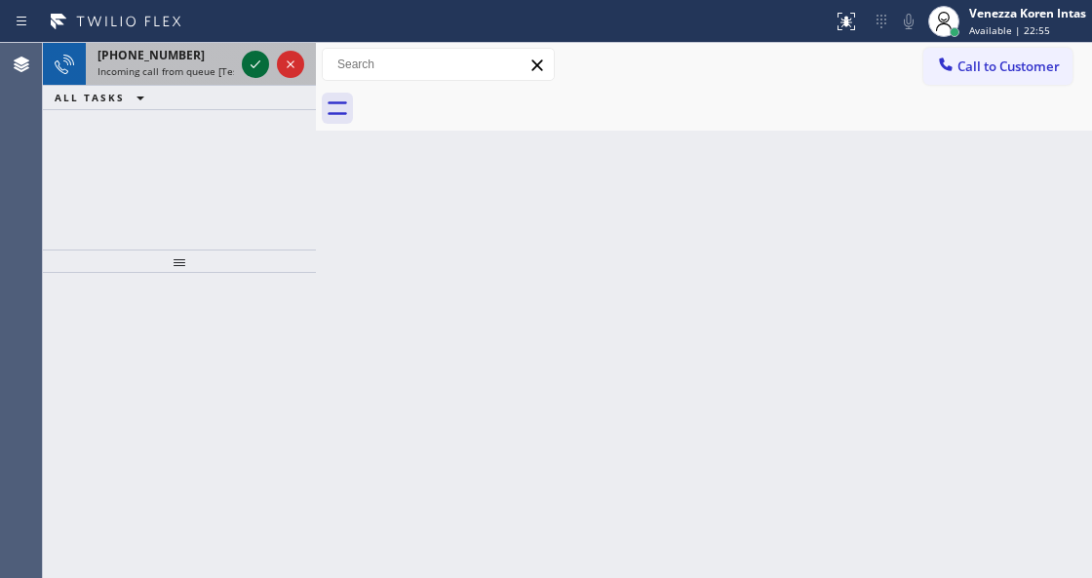
click at [249, 62] on icon at bounding box center [255, 64] width 23 height 23
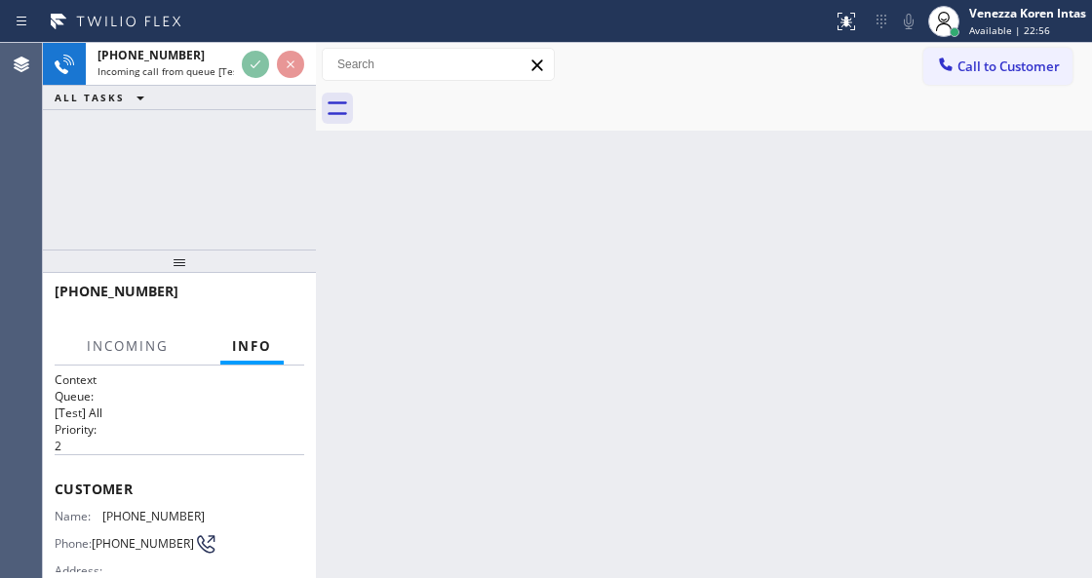
scroll to position [195, 0]
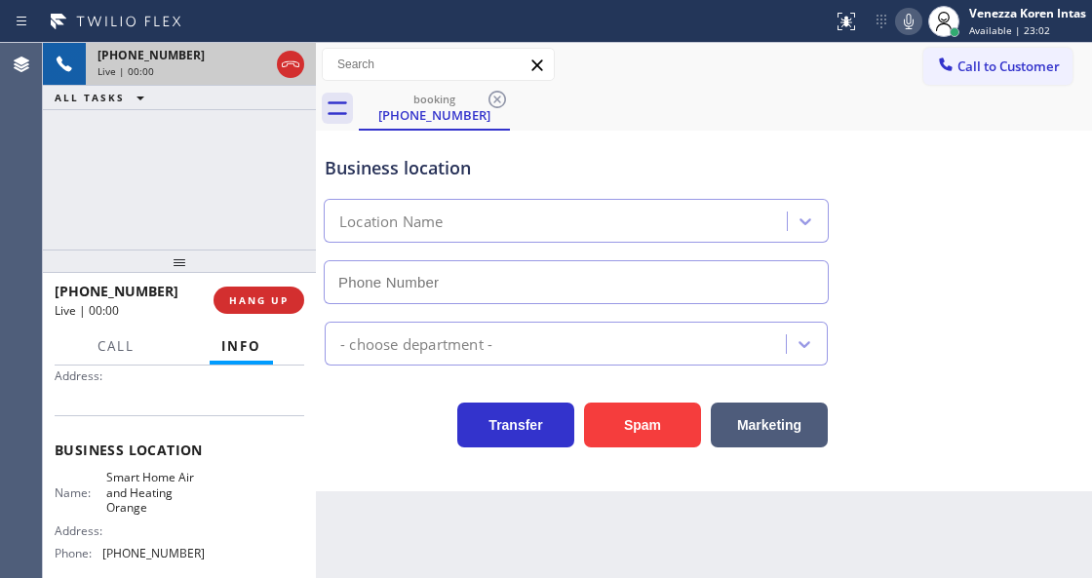
type input "[PHONE_NUMBER]"
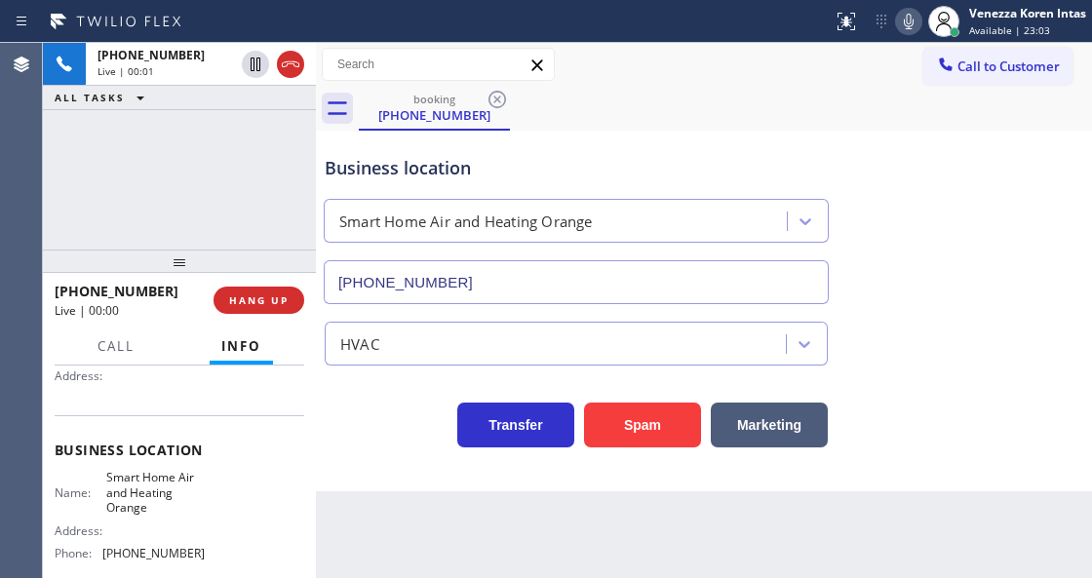
click at [297, 60] on icon at bounding box center [290, 64] width 23 height 23
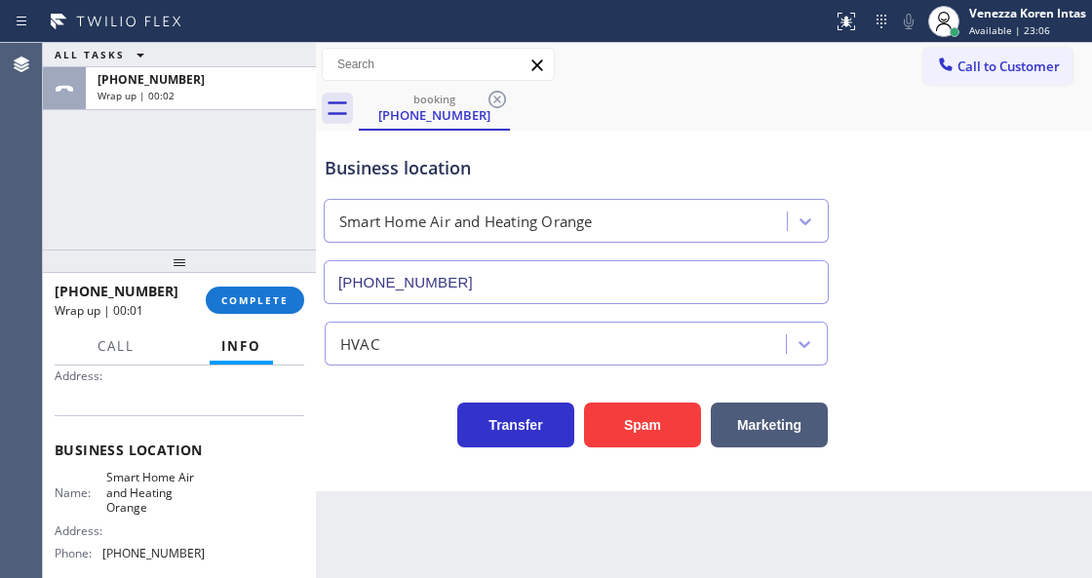
click at [386, 173] on div "Business location" at bounding box center [576, 168] width 503 height 26
click at [418, 165] on div "Business location" at bounding box center [576, 168] width 503 height 26
drag, startPoint x: 300, startPoint y: 162, endPoint x: 365, endPoint y: 207, distance: 79.2
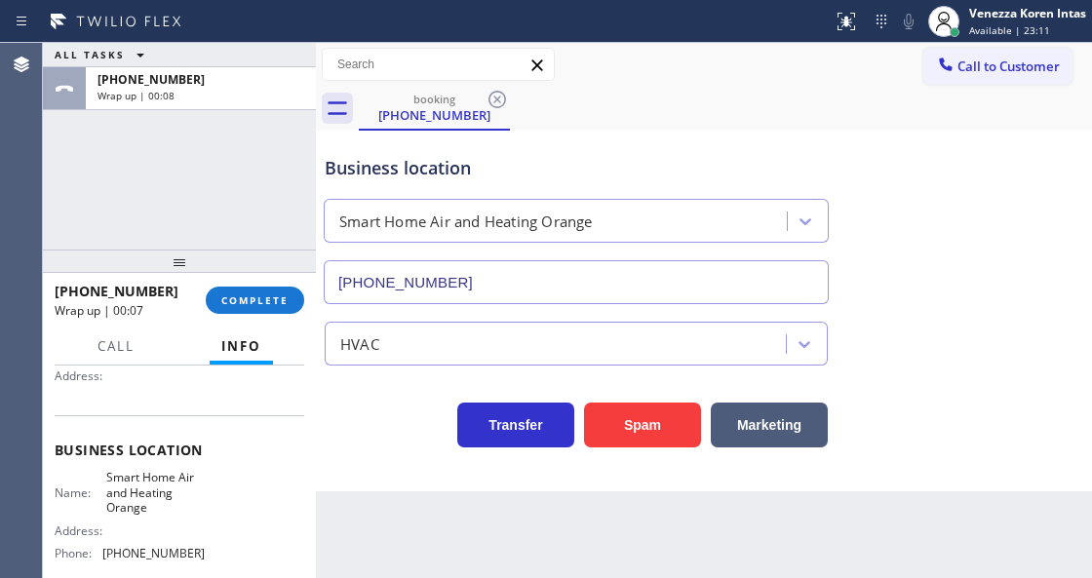
click at [301, 161] on div "ALL TASKS ALL TASKS ACTIVE TASKS TASKS IN WRAP UP +17142137334 Wrap up | 00:08" at bounding box center [179, 146] width 273 height 207
click at [403, 577] on div "Back to Dashboard Change Sender ID Customers Technicians Select a contact Outbo…" at bounding box center [704, 310] width 776 height 535
click at [122, 139] on div "ALL TASKS ALL TASKS ACTIVE TASKS TASKS IN WRAP UP +17142137334 Wrap up | 01:08" at bounding box center [179, 146] width 273 height 207
click at [290, 150] on div "ALL TASKS ALL TASKS ACTIVE TASKS TASKS IN WRAP UP +17142137334 Wrap up | 01:09" at bounding box center [179, 146] width 273 height 207
click at [225, 298] on span "COMPLETE" at bounding box center [254, 300] width 67 height 14
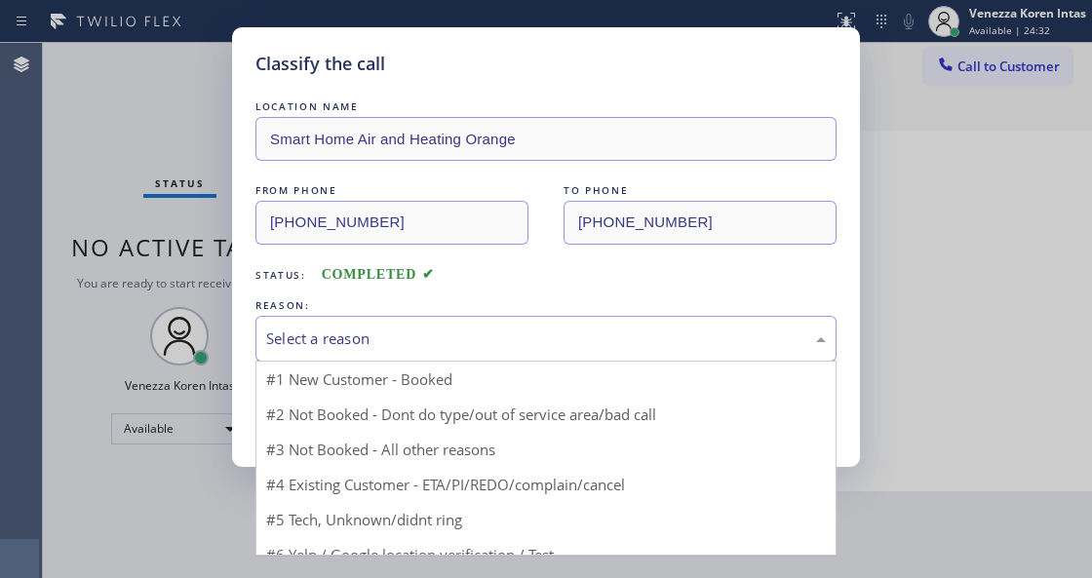
click at [447, 353] on div "Select a reason" at bounding box center [545, 339] width 581 height 46
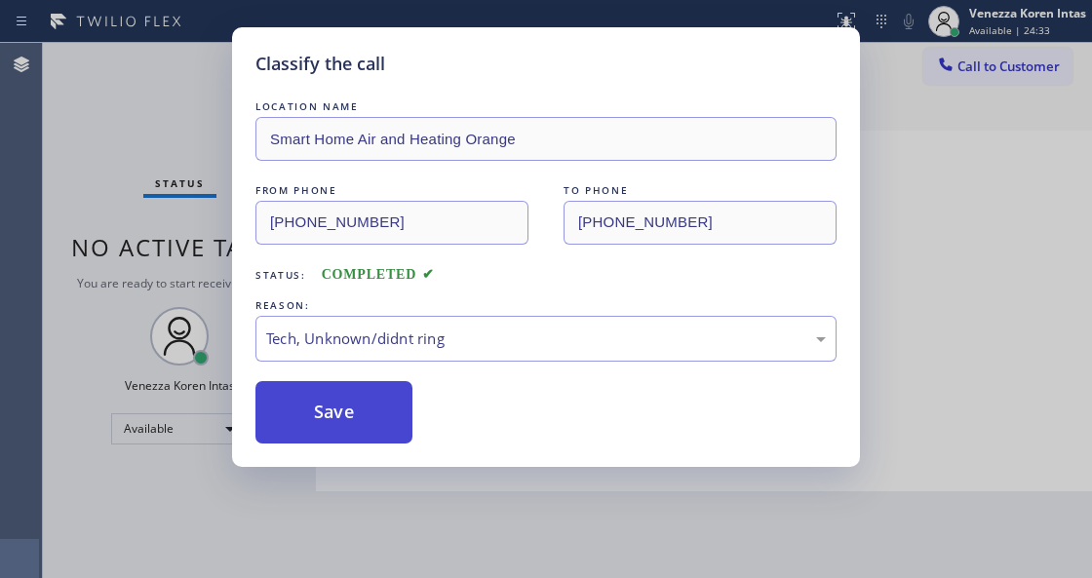
click at [380, 421] on button "Save" at bounding box center [333, 412] width 157 height 62
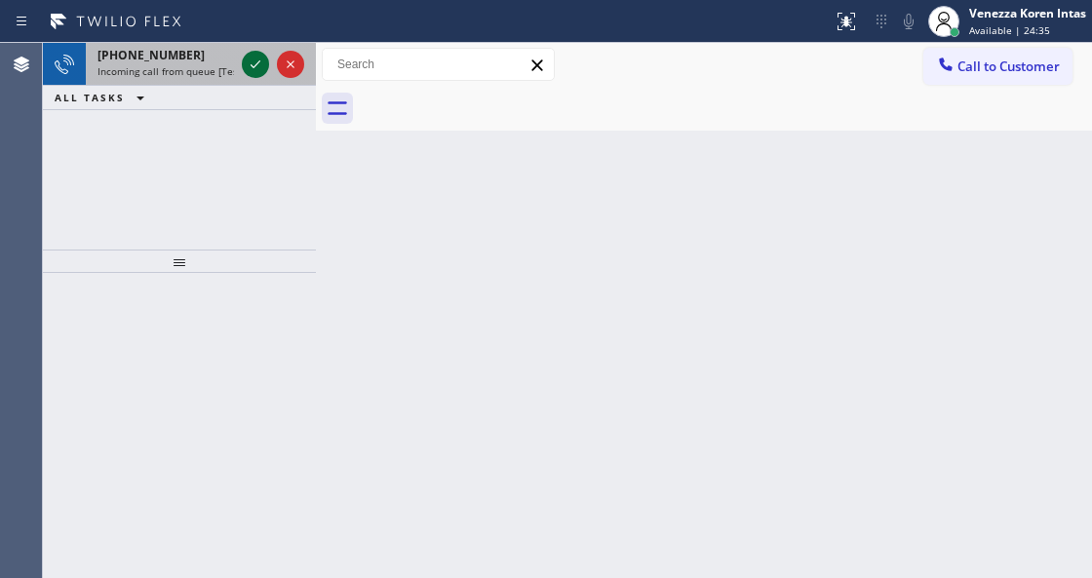
click at [251, 60] on icon at bounding box center [255, 64] width 23 height 23
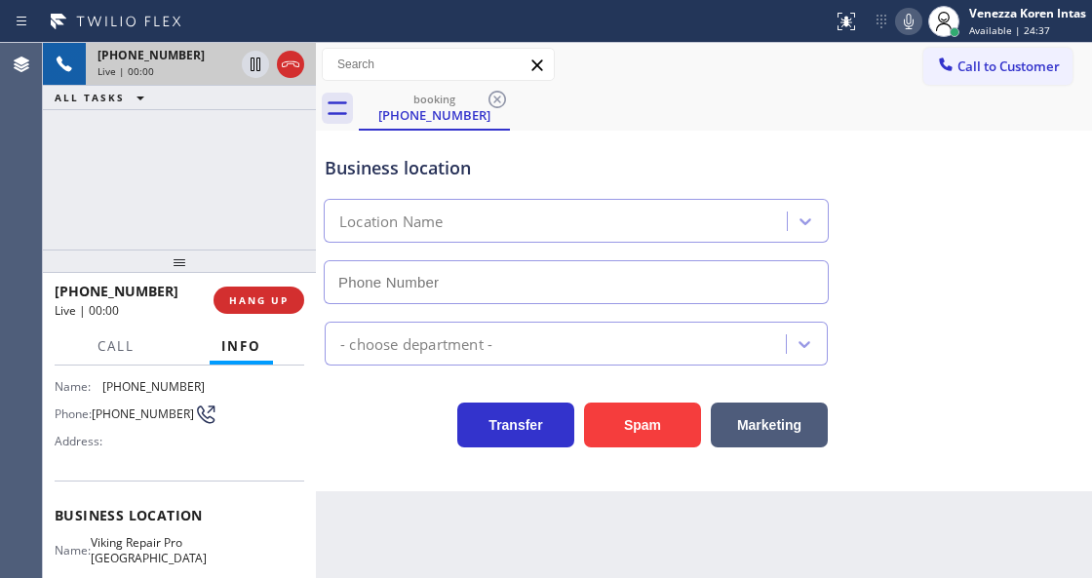
scroll to position [195, 0]
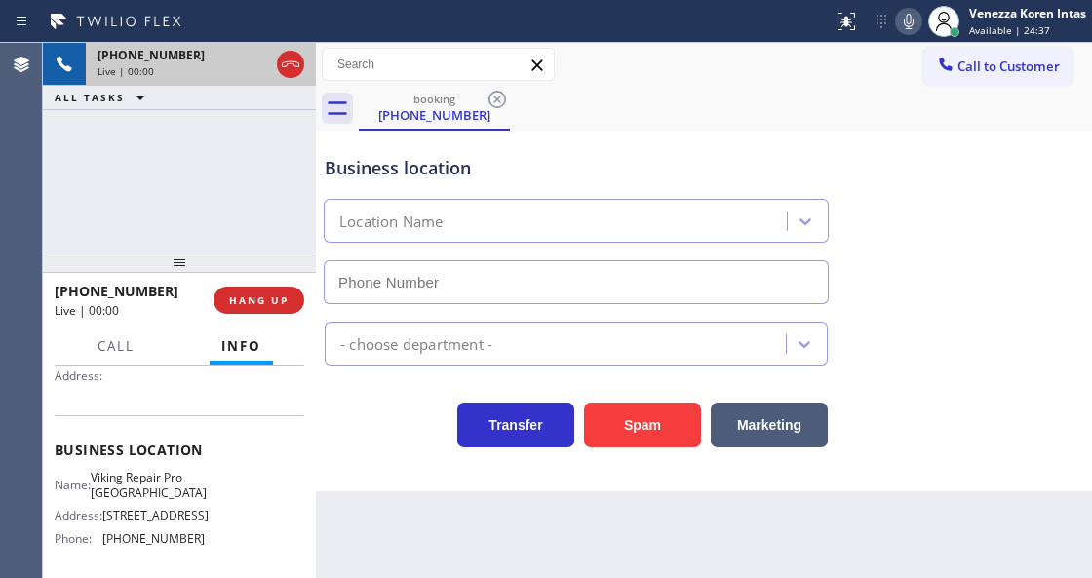
type input "[PHONE_NUMBER]"
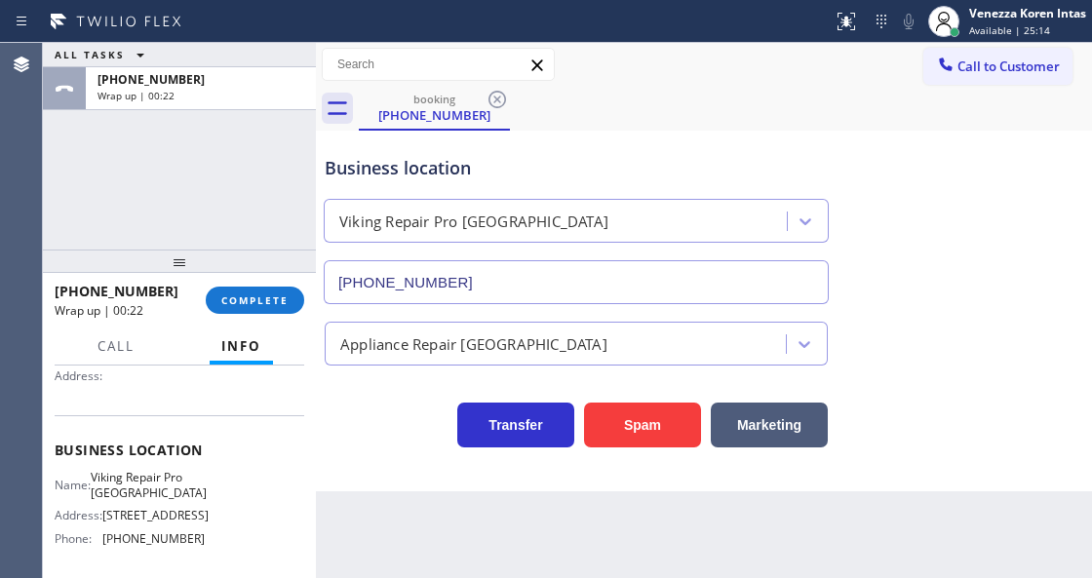
click at [278, 280] on div "+15105905893 Wrap up | 00:22 COMPLETE" at bounding box center [179, 300] width 249 height 51
click at [316, 307] on div at bounding box center [316, 310] width 0 height 535
click at [287, 298] on button "COMPLETE" at bounding box center [253, 300] width 98 height 27
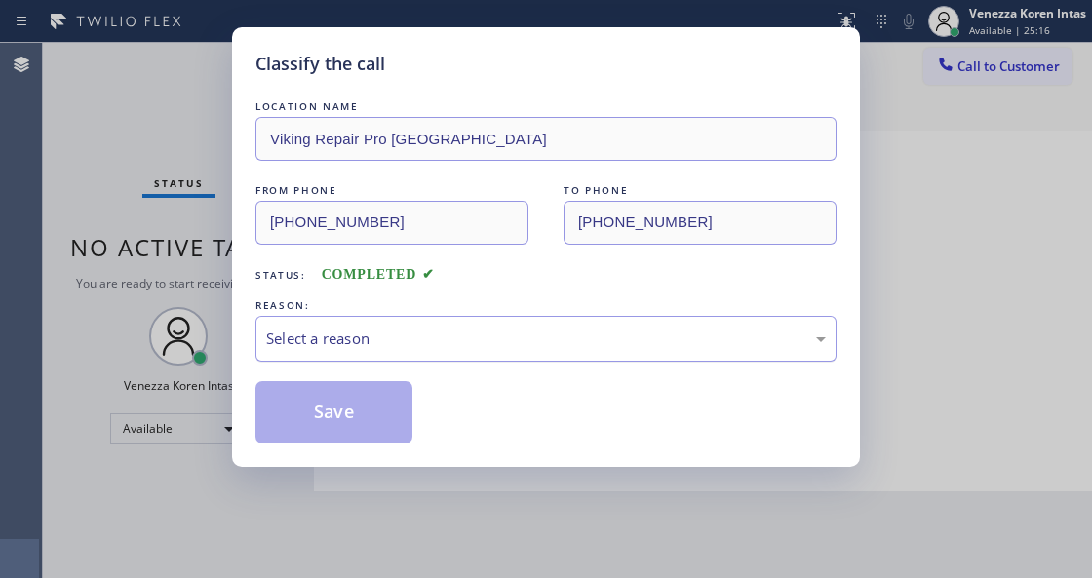
click at [471, 332] on div "Select a reason" at bounding box center [545, 338] width 559 height 22
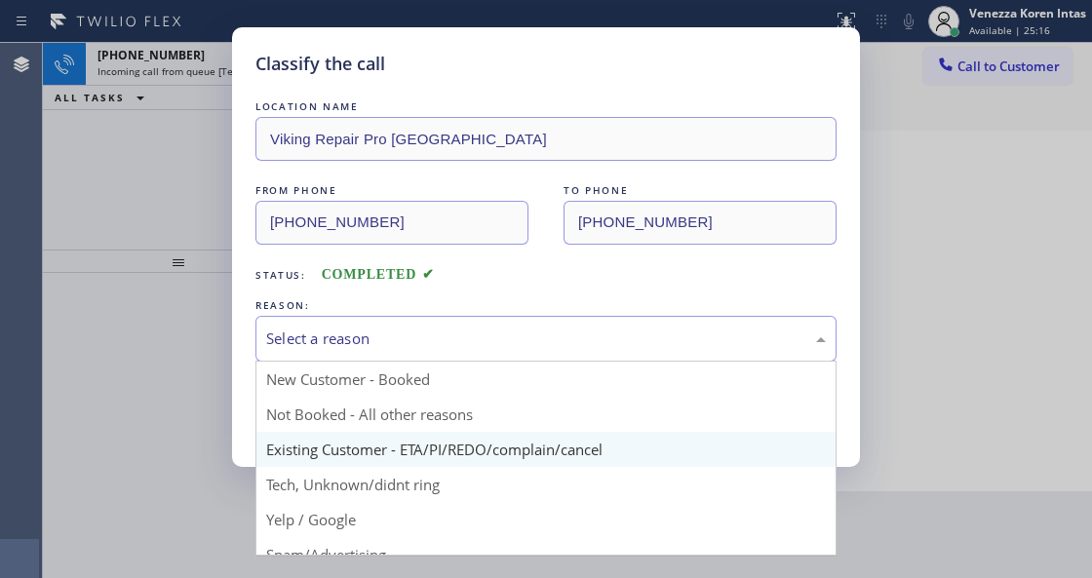
scroll to position [64, 0]
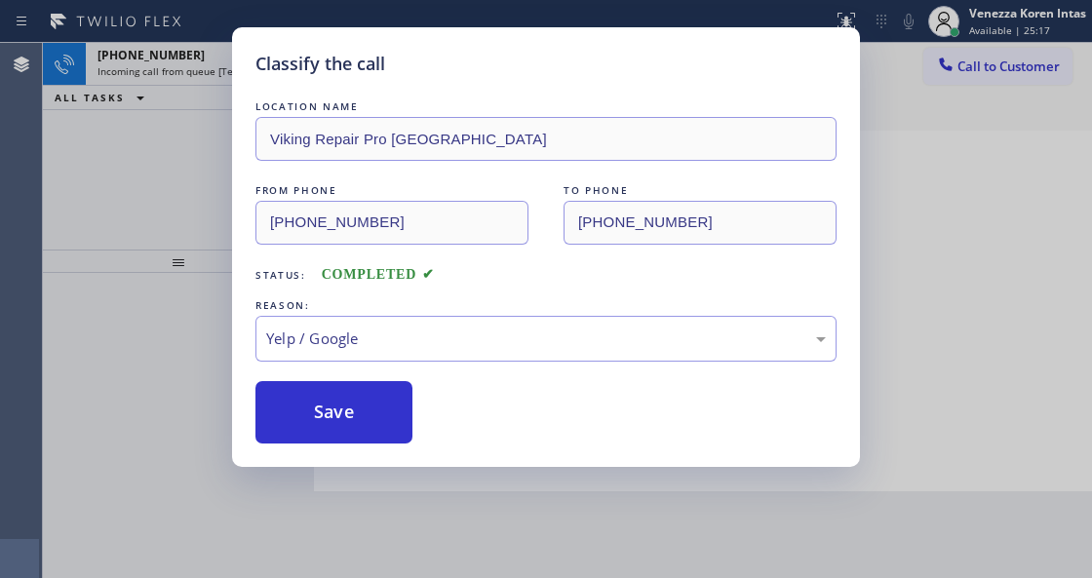
click at [348, 429] on button "Save" at bounding box center [333, 412] width 157 height 62
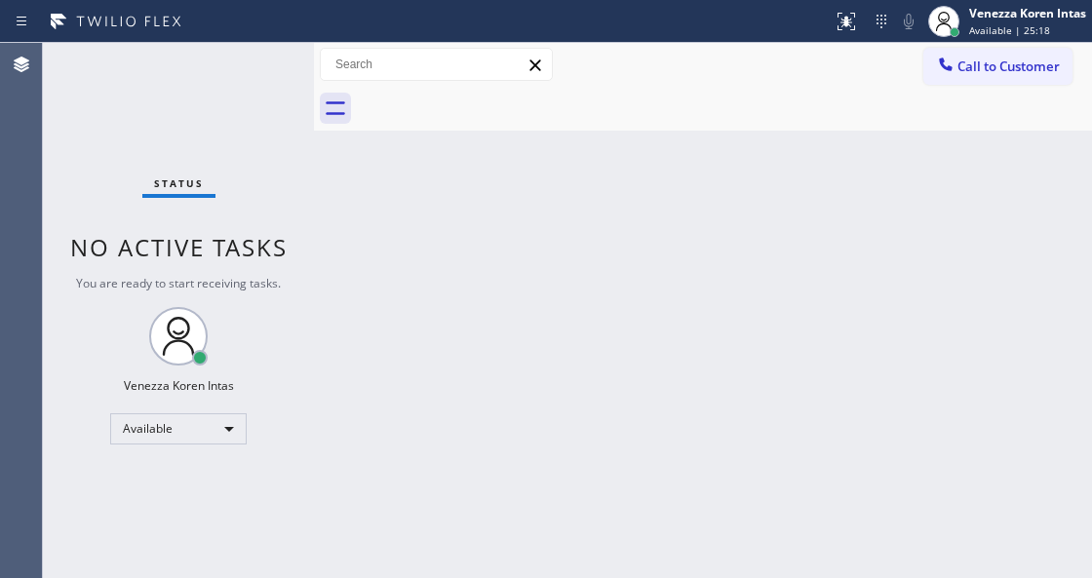
click at [249, 60] on div "Status No active tasks You are ready to start receiving tasks. Venezza Koren In…" at bounding box center [178, 310] width 271 height 535
drag, startPoint x: 249, startPoint y: 60, endPoint x: 33, endPoint y: 170, distance: 242.3
click at [249, 61] on div "Status No active tasks You are ready to start receiving tasks. Venezza Koren In…" at bounding box center [178, 310] width 271 height 535
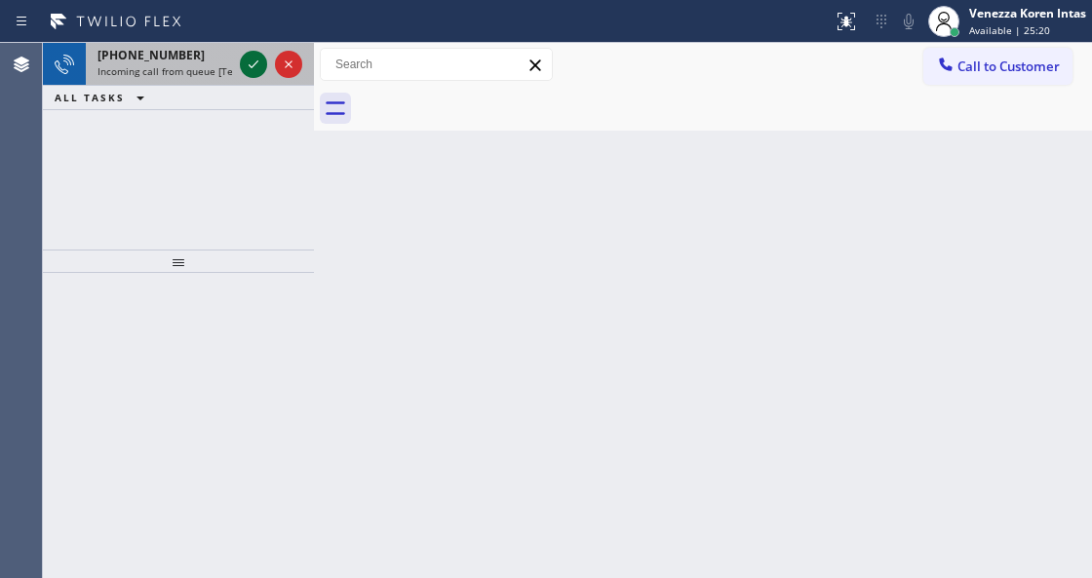
click at [250, 59] on icon at bounding box center [253, 64] width 23 height 23
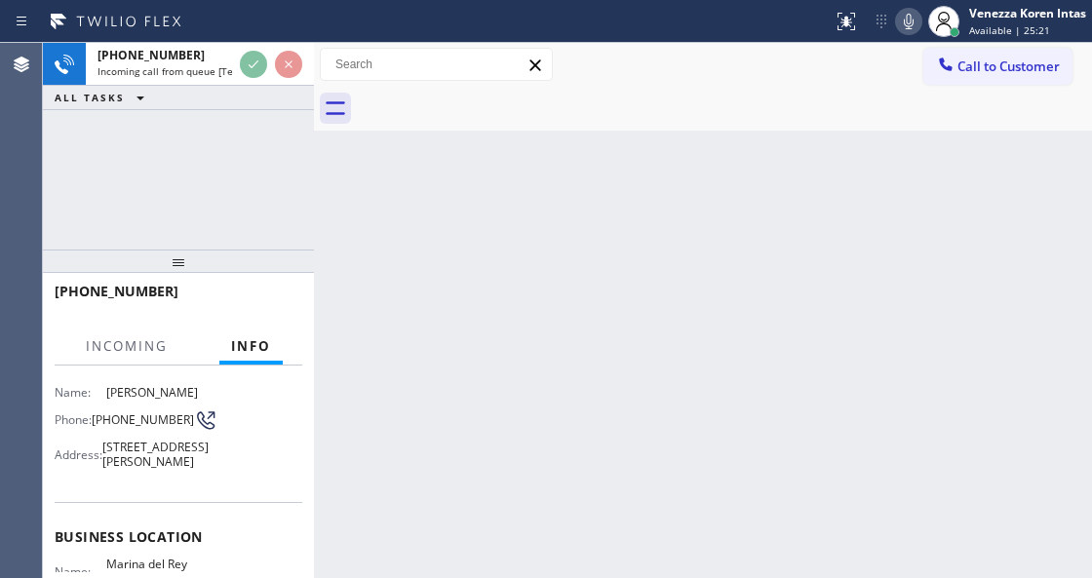
scroll to position [195, 0]
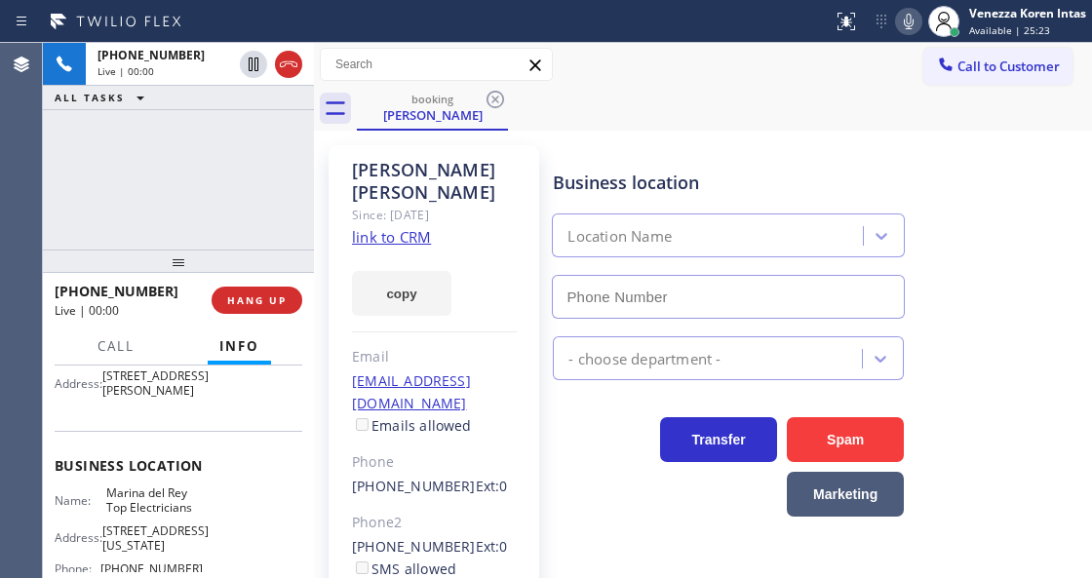
type input "[PHONE_NUMBER]"
click at [407, 227] on link "link to CRM" at bounding box center [391, 236] width 79 height 19
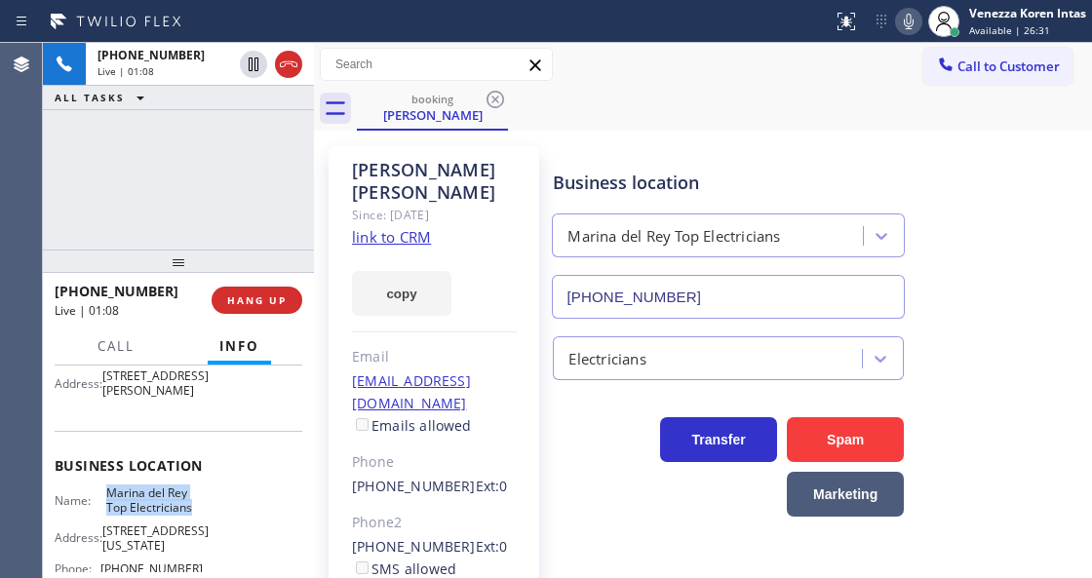
drag, startPoint x: 99, startPoint y: 502, endPoint x: 192, endPoint y: 526, distance: 95.7
click at [192, 516] on div "Name: Marina del Rey Top Electricians" at bounding box center [129, 500] width 148 height 30
click at [675, 123] on div "booking Marsha Mueller" at bounding box center [724, 109] width 735 height 44
click at [902, 25] on icon at bounding box center [908, 21] width 23 height 23
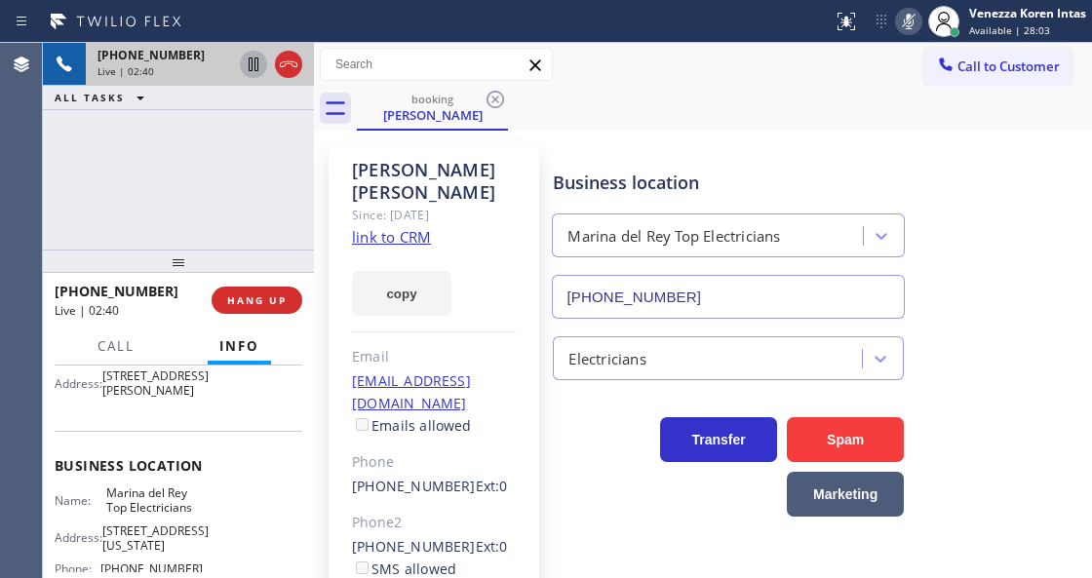
click at [255, 64] on icon at bounding box center [253, 64] width 23 height 23
click at [901, 29] on icon at bounding box center [908, 21] width 23 height 23
click at [254, 69] on icon at bounding box center [254, 65] width 14 height 14
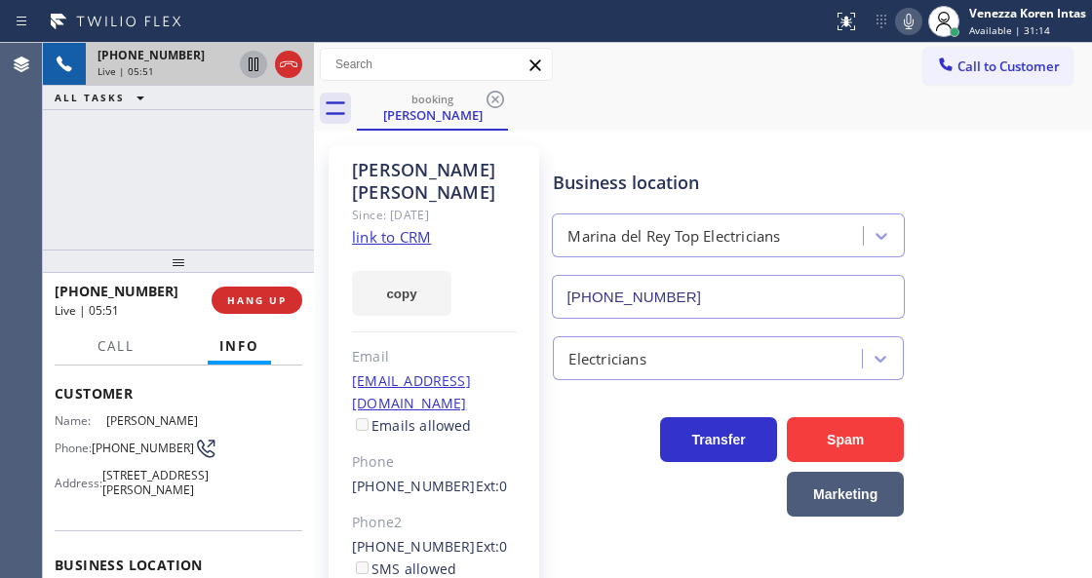
scroll to position [64, 0]
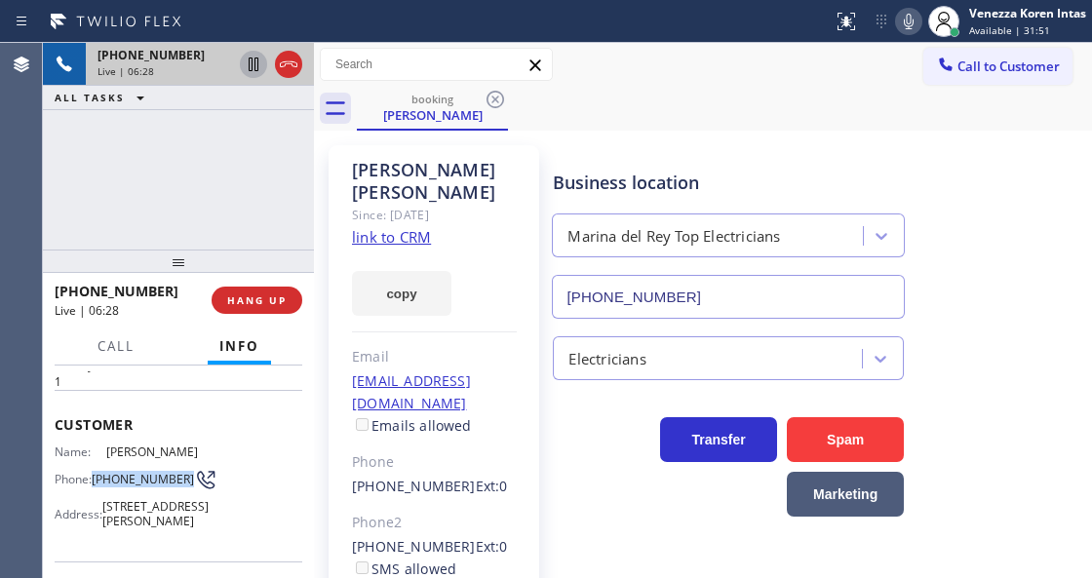
drag, startPoint x: 144, startPoint y: 489, endPoint x: 95, endPoint y: 470, distance: 53.4
click at [95, 470] on div "Phone: (310) 306-4870" at bounding box center [129, 479] width 148 height 23
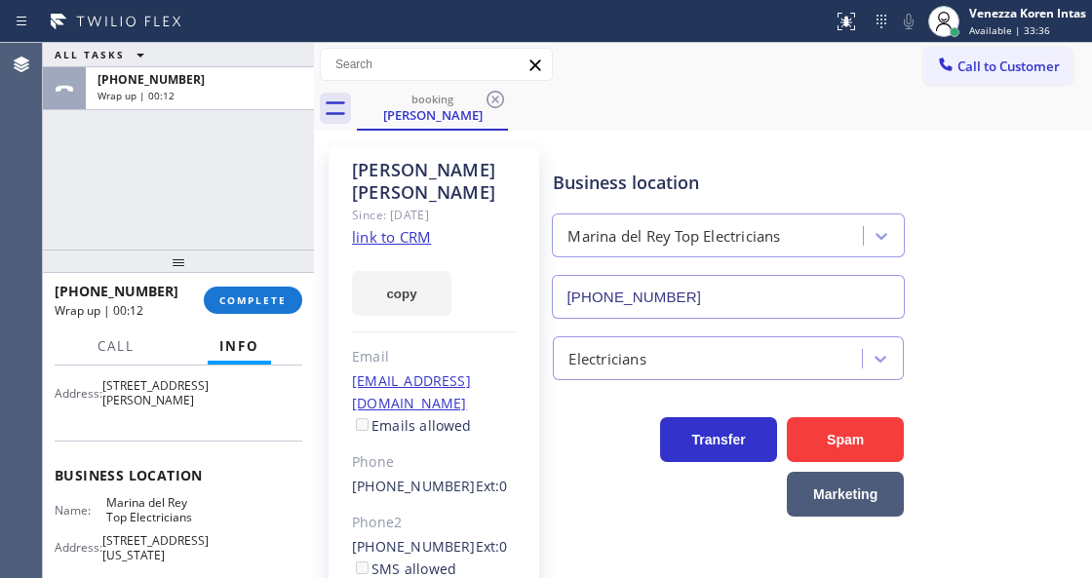
scroll to position [259, 0]
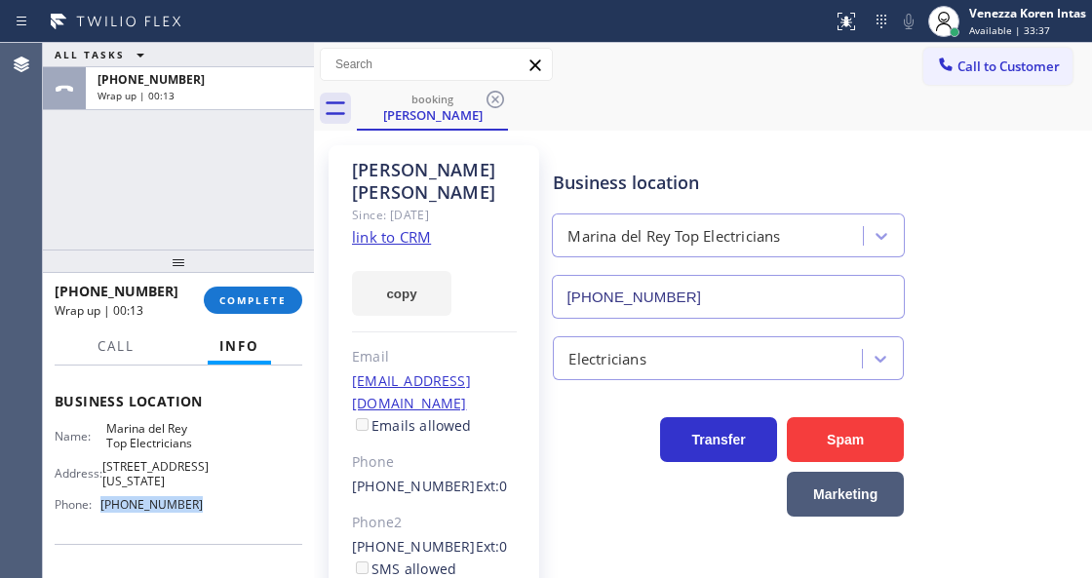
drag, startPoint x: 201, startPoint y: 517, endPoint x: 100, endPoint y: 524, distance: 100.7
click at [100, 519] on div "Name: Marina del Rey Top Electricians Address: 155 Washington Blvd Suite 46 Pho…" at bounding box center [179, 470] width 248 height 98
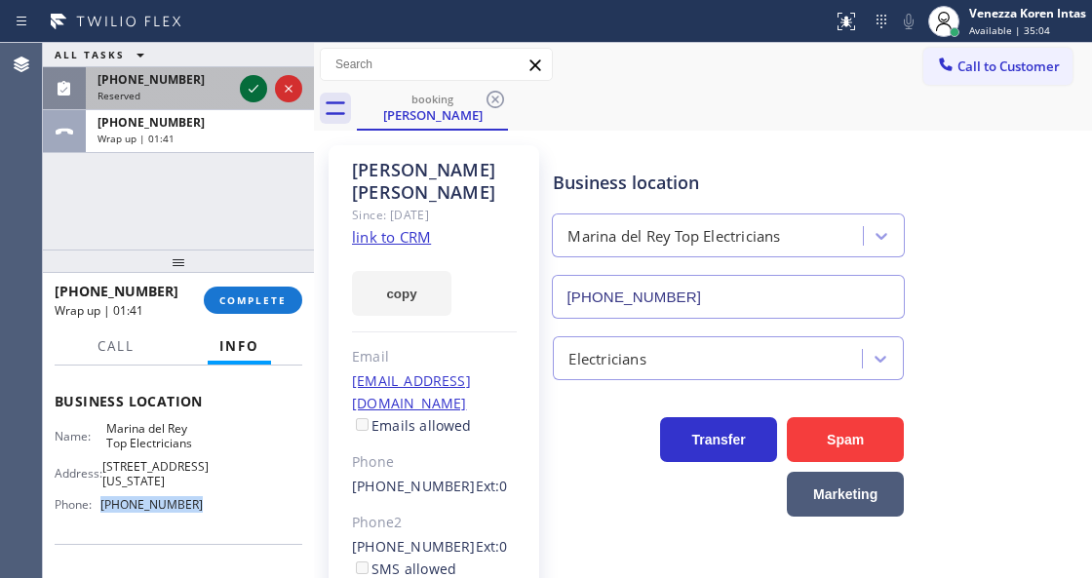
click at [255, 86] on icon at bounding box center [253, 88] width 23 height 23
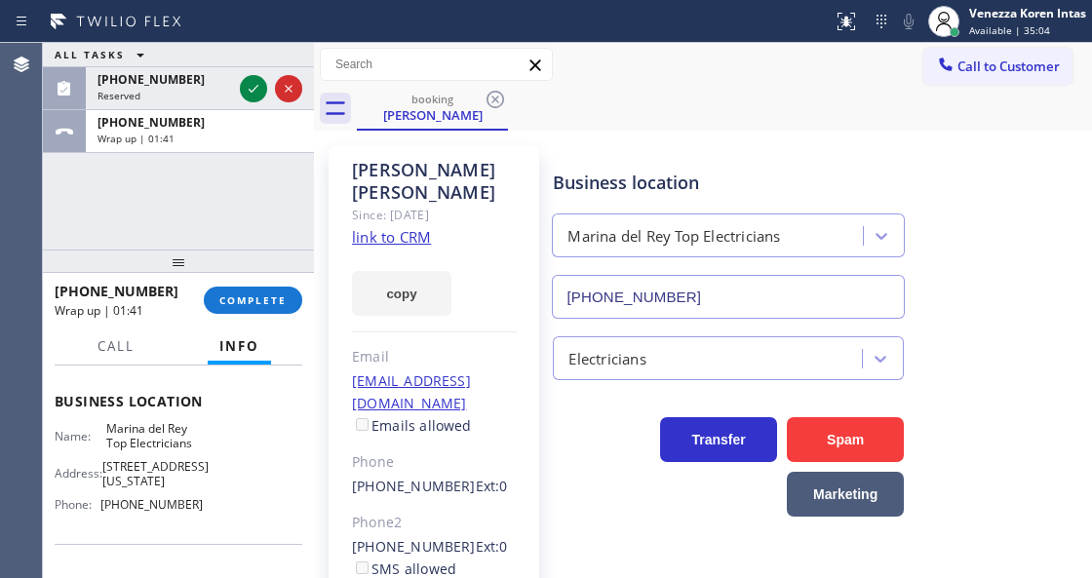
scroll to position [290, 0]
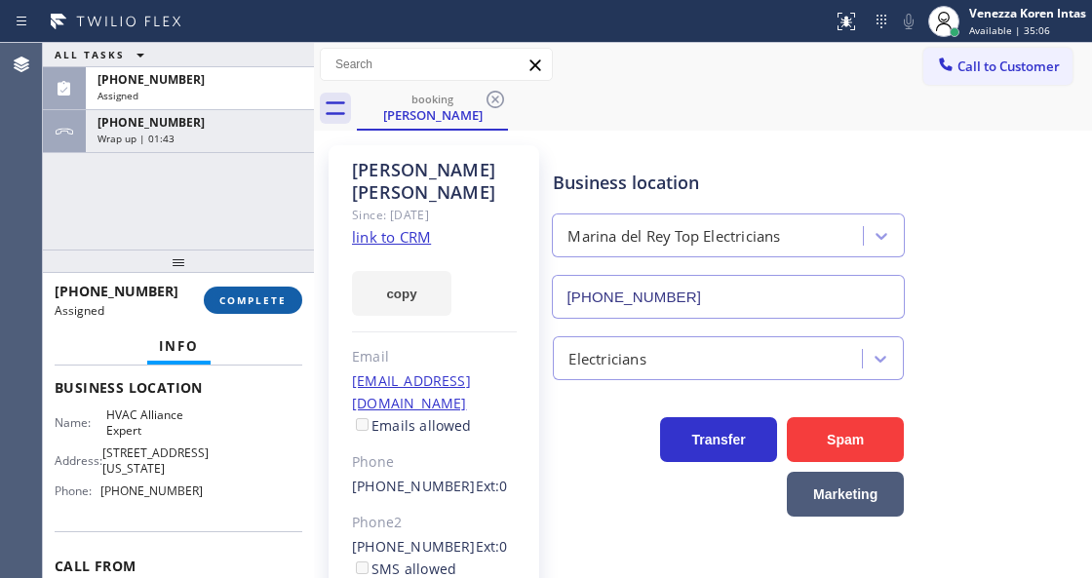
click at [263, 293] on span "COMPLETE" at bounding box center [252, 300] width 67 height 14
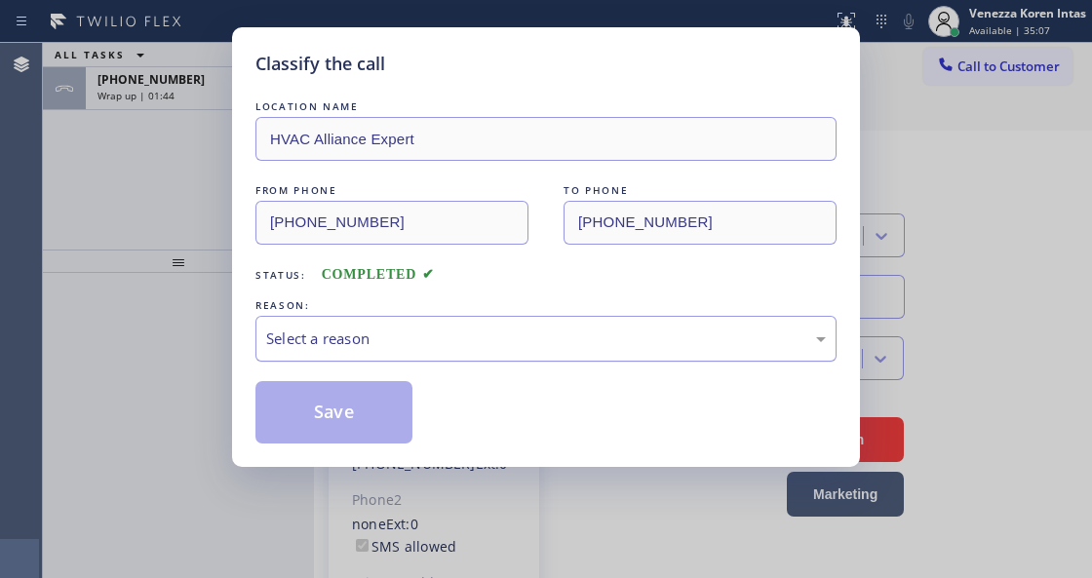
type input "[PHONE_NUMBER]"
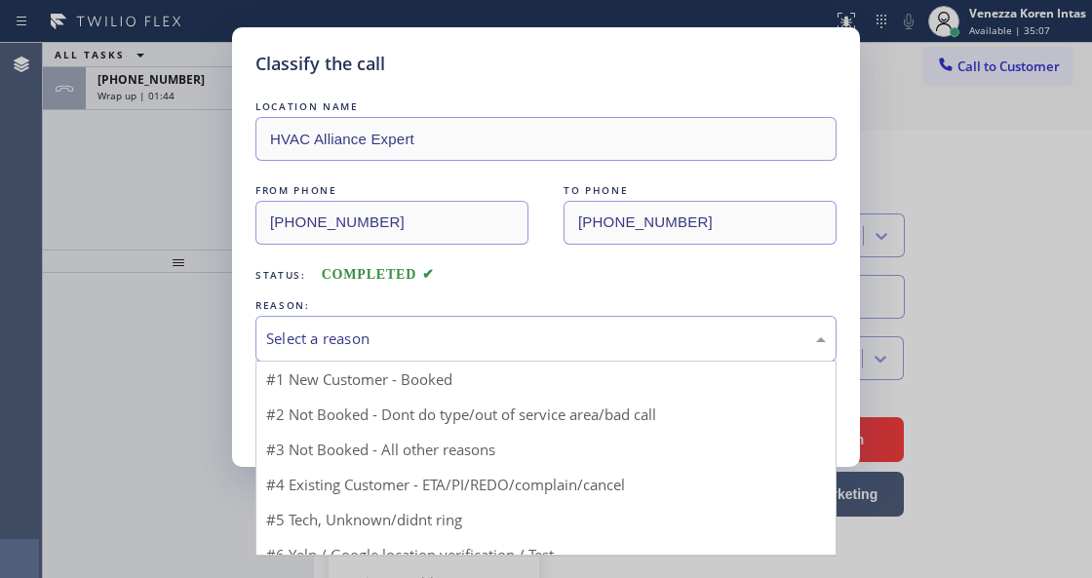
click at [450, 337] on div "Select a reason" at bounding box center [545, 338] width 559 height 22
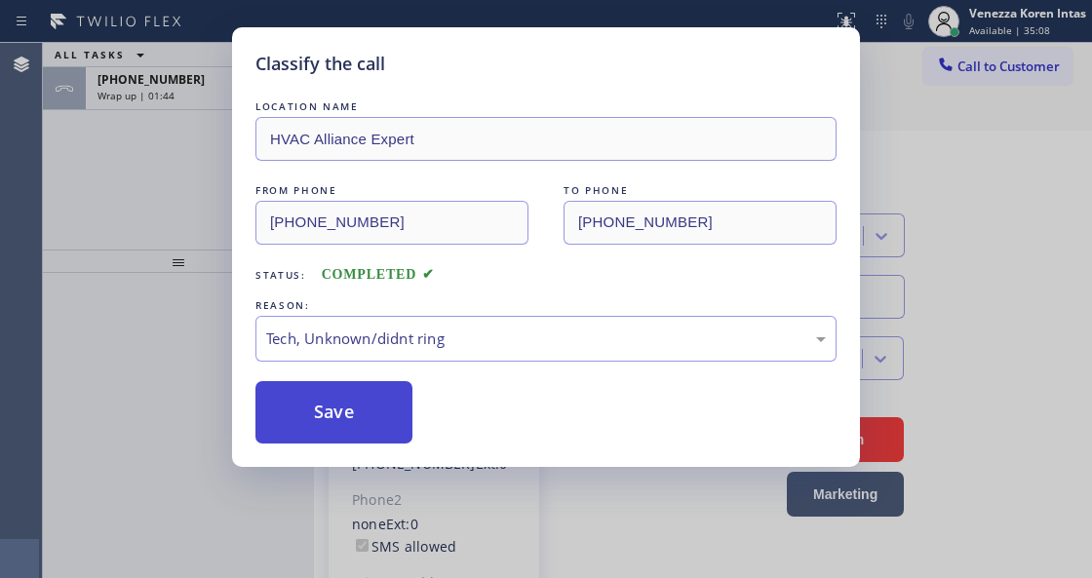
click at [373, 405] on button "Save" at bounding box center [333, 412] width 157 height 62
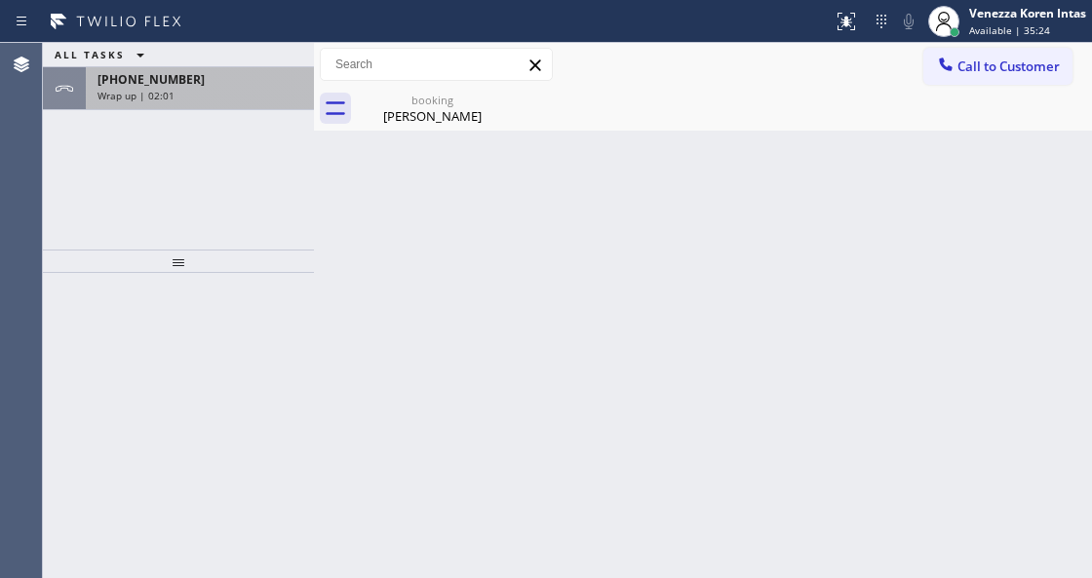
click at [225, 81] on div "+13103064870" at bounding box center [199, 79] width 205 height 17
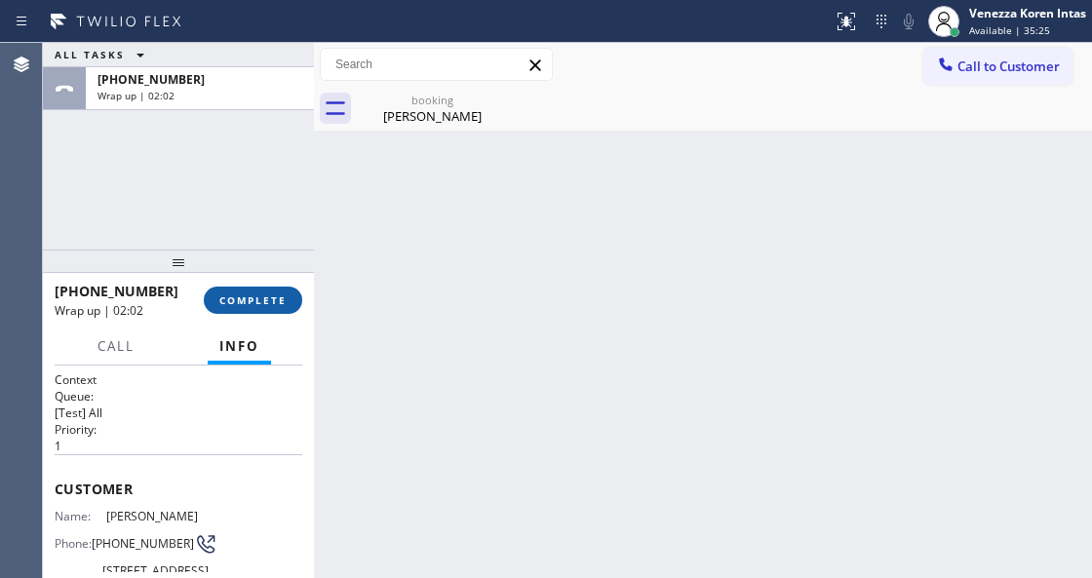
drag, startPoint x: 249, startPoint y: 302, endPoint x: 371, endPoint y: 306, distance: 121.9
click at [249, 302] on span "COMPLETE" at bounding box center [252, 300] width 67 height 14
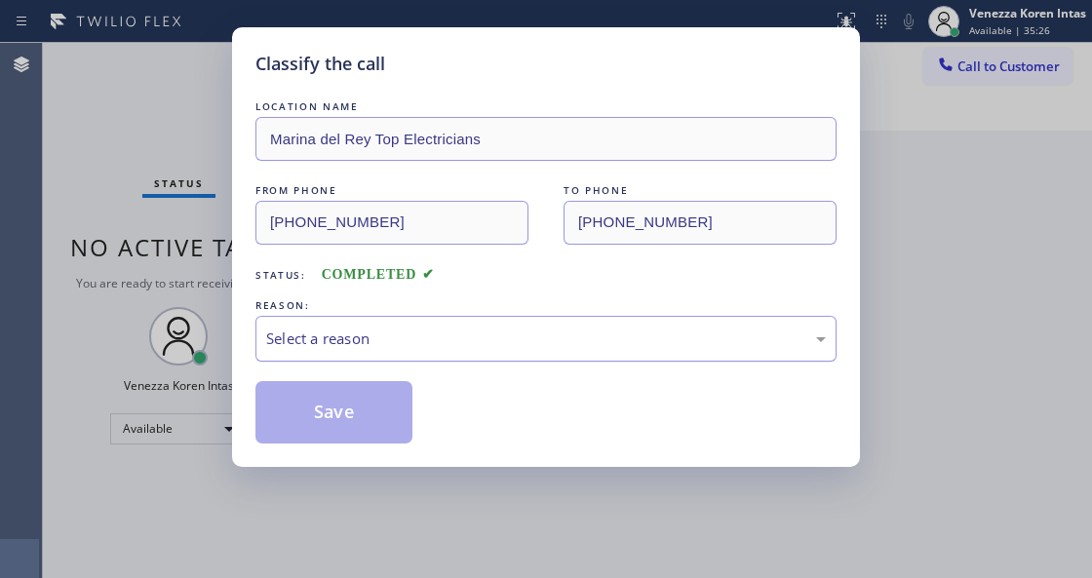
click at [464, 327] on div "Select a reason" at bounding box center [545, 339] width 581 height 46
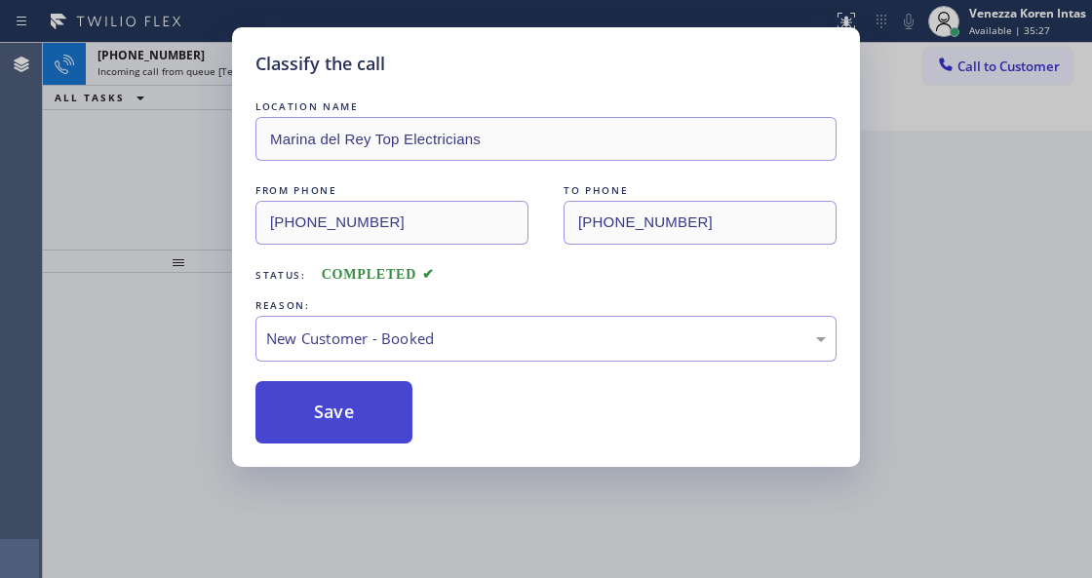
click at [394, 415] on button "Save" at bounding box center [333, 412] width 157 height 62
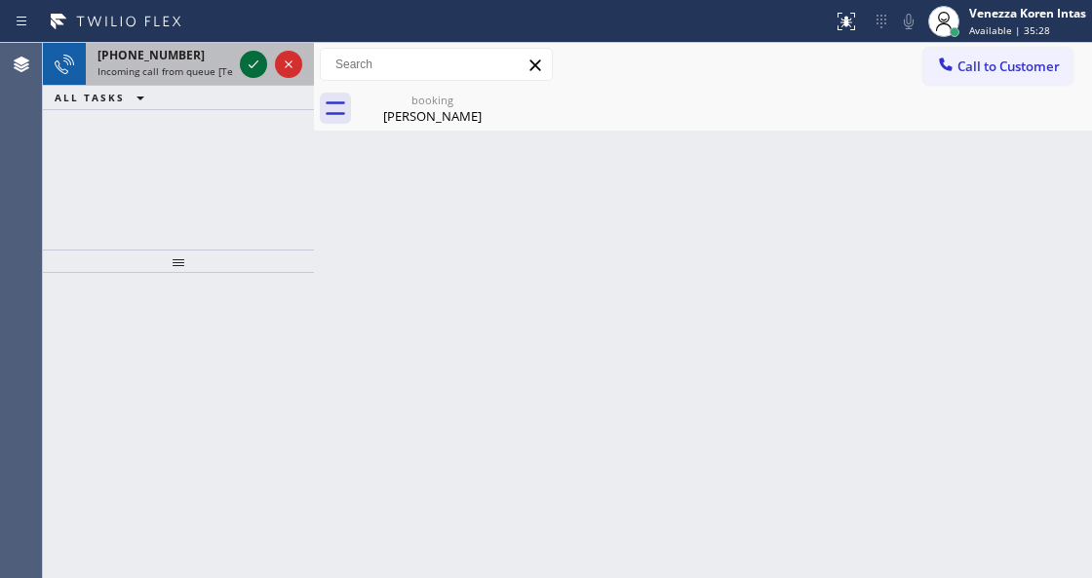
click at [257, 68] on icon at bounding box center [253, 64] width 23 height 23
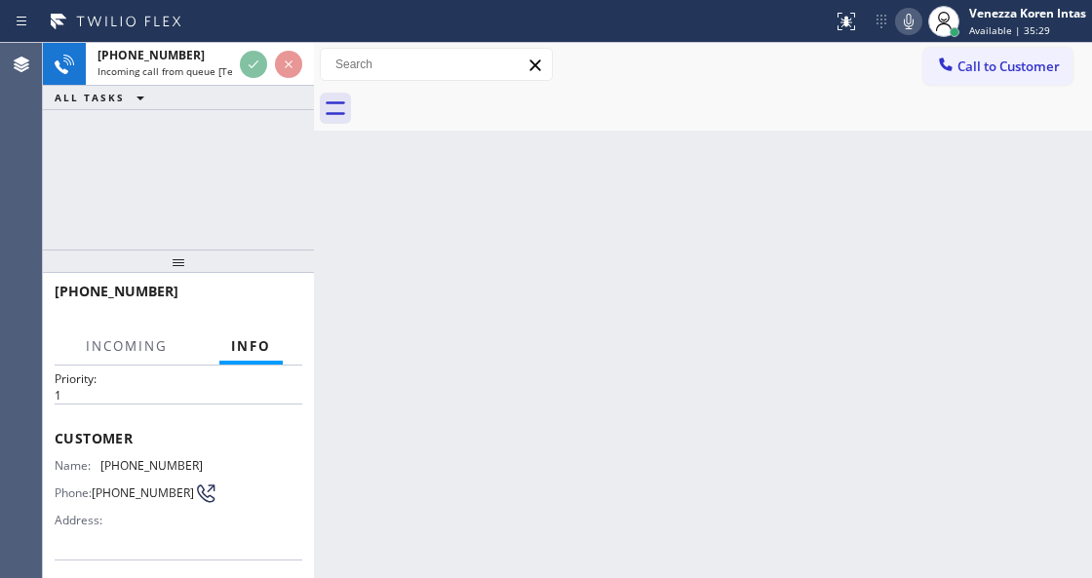
scroll to position [195, 0]
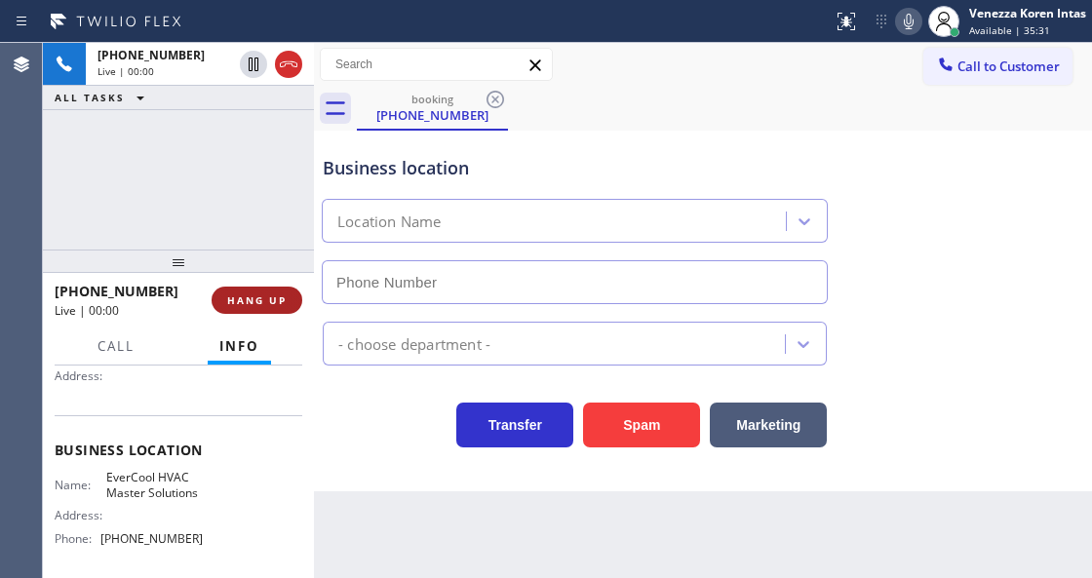
click at [281, 305] on span "HANG UP" at bounding box center [256, 300] width 59 height 14
type input "[PHONE_NUMBER]"
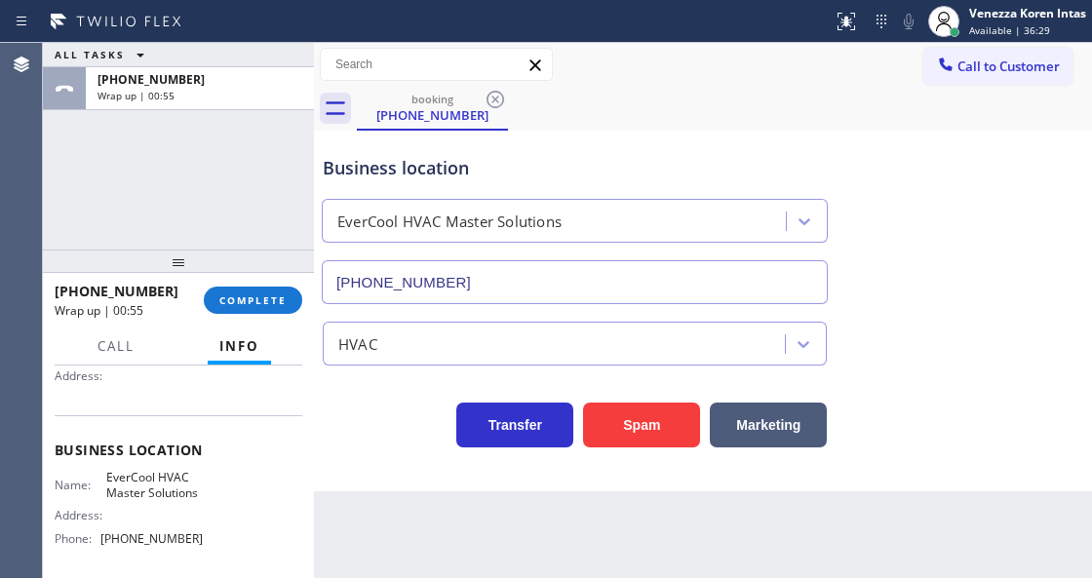
drag, startPoint x: 259, startPoint y: 298, endPoint x: 354, endPoint y: 317, distance: 96.3
click at [259, 298] on span "COMPLETE" at bounding box center [252, 300] width 67 height 14
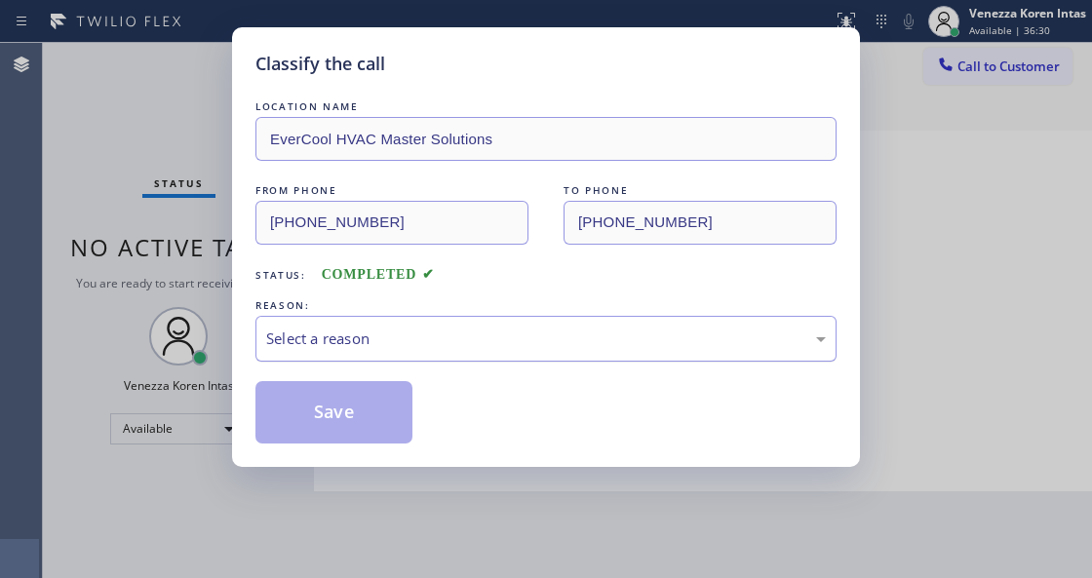
click at [532, 345] on div "Select a reason" at bounding box center [545, 338] width 559 height 22
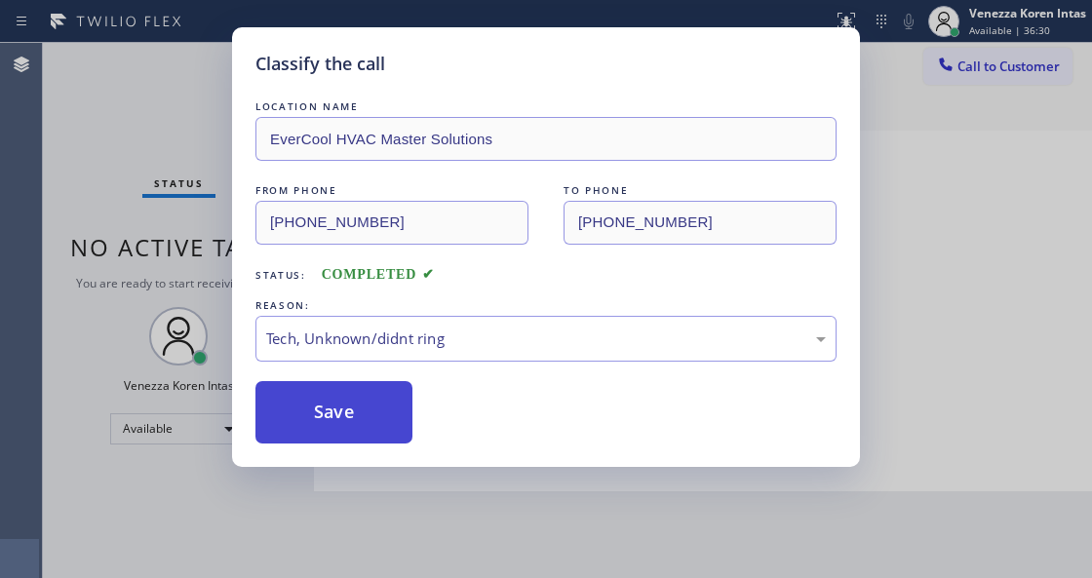
click at [355, 442] on button "Save" at bounding box center [333, 412] width 157 height 62
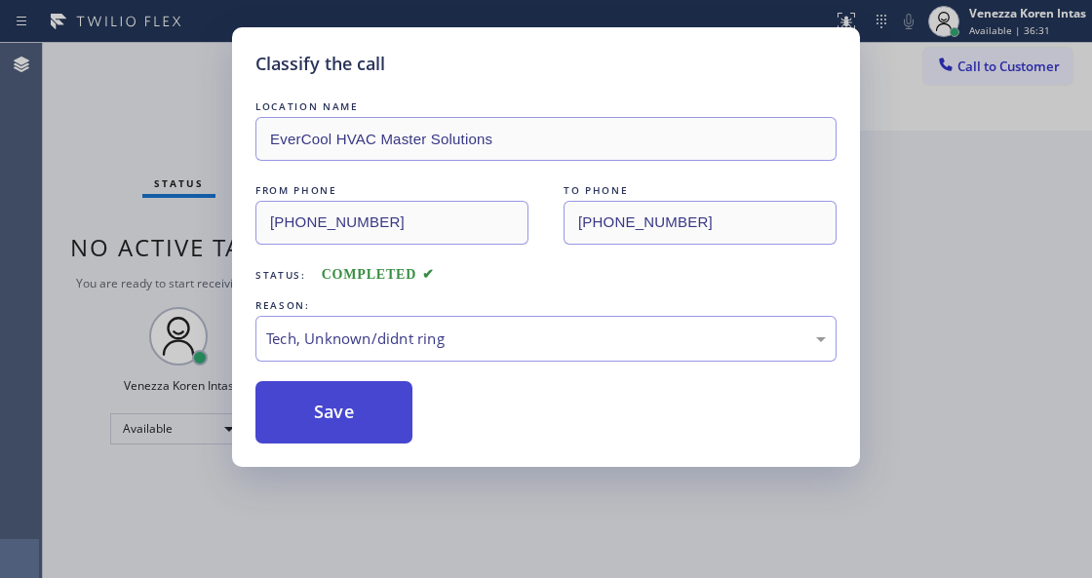
click at [378, 421] on button "Save" at bounding box center [333, 412] width 157 height 62
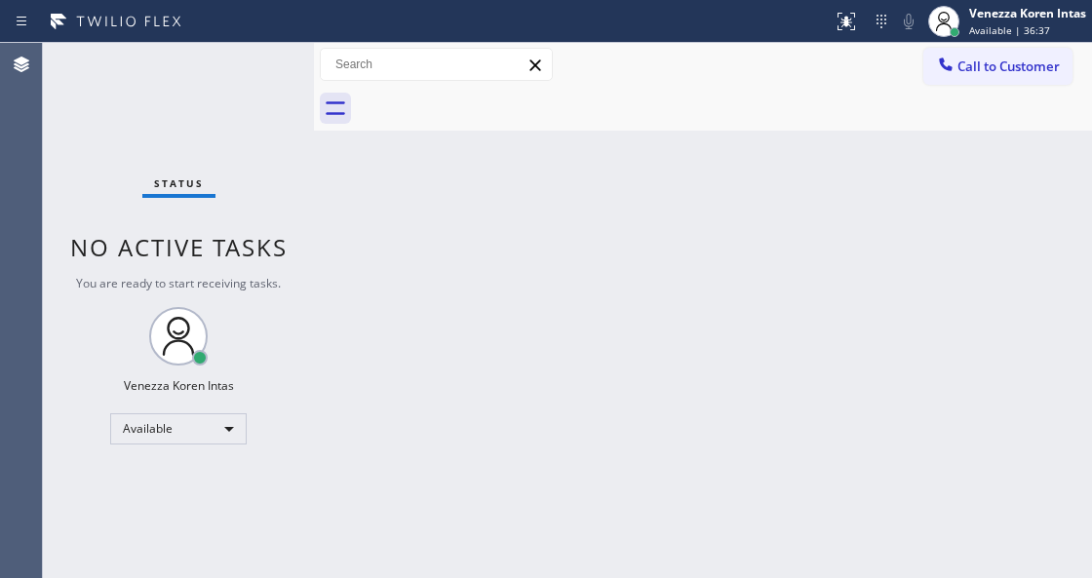
drag, startPoint x: 172, startPoint y: 136, endPoint x: 378, endPoint y: 364, distance: 307.7
click at [172, 136] on div "Status No active tasks You are ready to start receiving tasks. Venezza Koren In…" at bounding box center [178, 310] width 271 height 535
click at [450, 209] on div "Back to Dashboard Change Sender ID Customers Technicians Select a contact Outbo…" at bounding box center [703, 310] width 778 height 535
click at [409, 366] on div "Back to Dashboard Change Sender ID Customers Technicians Select a contact Outbo…" at bounding box center [703, 310] width 778 height 535
click at [497, 413] on div "Back to Dashboard Change Sender ID Customers Technicians Select a contact Outbo…" at bounding box center [703, 310] width 778 height 535
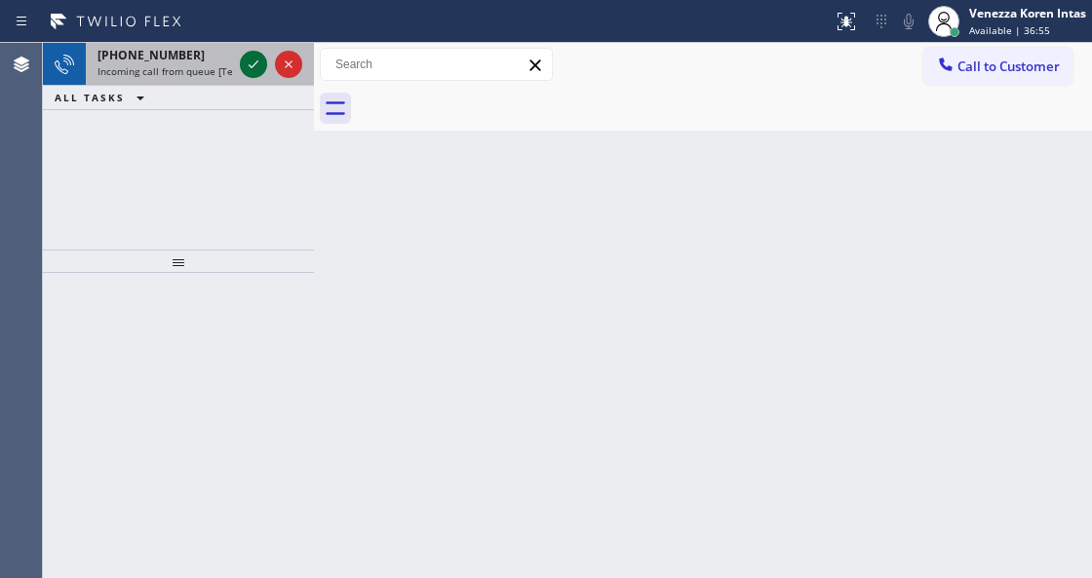
click at [258, 62] on icon at bounding box center [253, 64] width 23 height 23
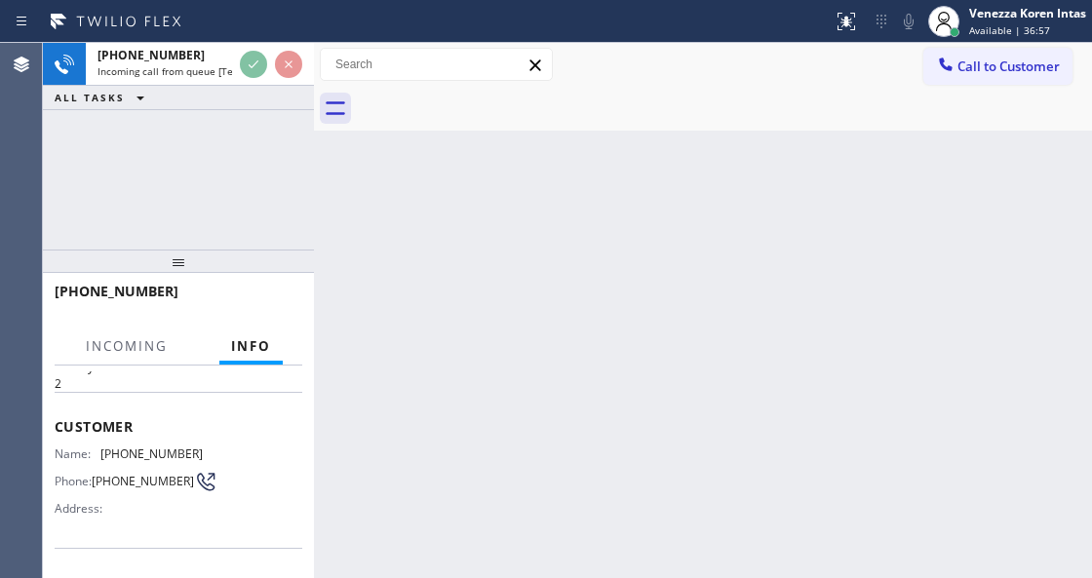
scroll to position [195, 0]
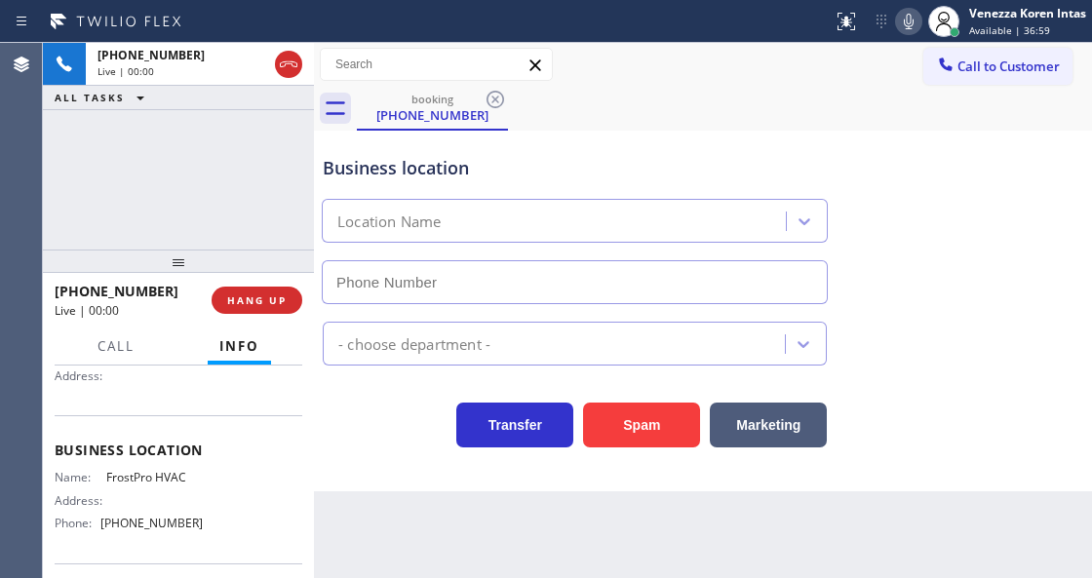
type input "[PHONE_NUMBER]"
click at [217, 207] on div "+18586534473 Live | 00:02 ALL TASKS ALL TASKS ACTIVE TASKS TASKS IN WRAP UP" at bounding box center [178, 146] width 271 height 207
click at [676, 17] on div at bounding box center [416, 21] width 817 height 31
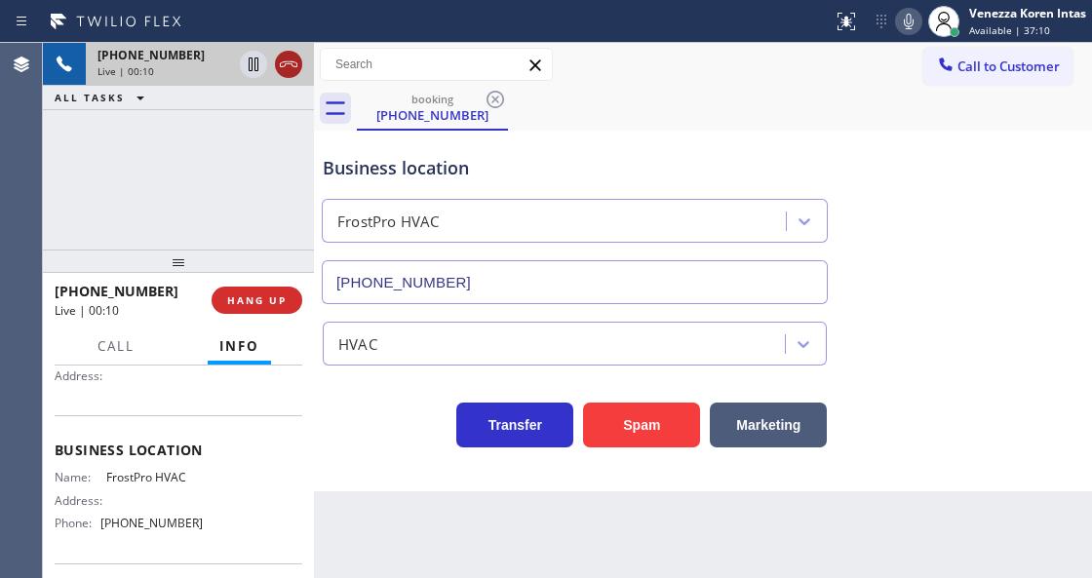
click at [284, 58] on icon at bounding box center [288, 64] width 23 height 23
drag, startPoint x: 277, startPoint y: 285, endPoint x: 283, endPoint y: 306, distance: 22.2
click at [277, 287] on div "+18586534473 Live | 00:11 HANG UP" at bounding box center [179, 300] width 248 height 51
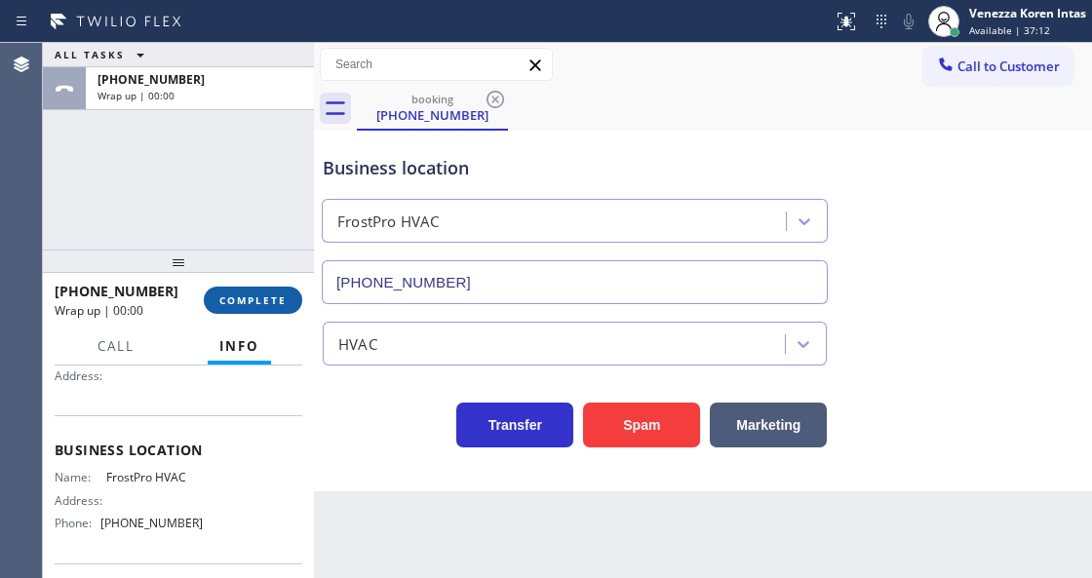
click at [290, 304] on button "COMPLETE" at bounding box center [253, 300] width 98 height 27
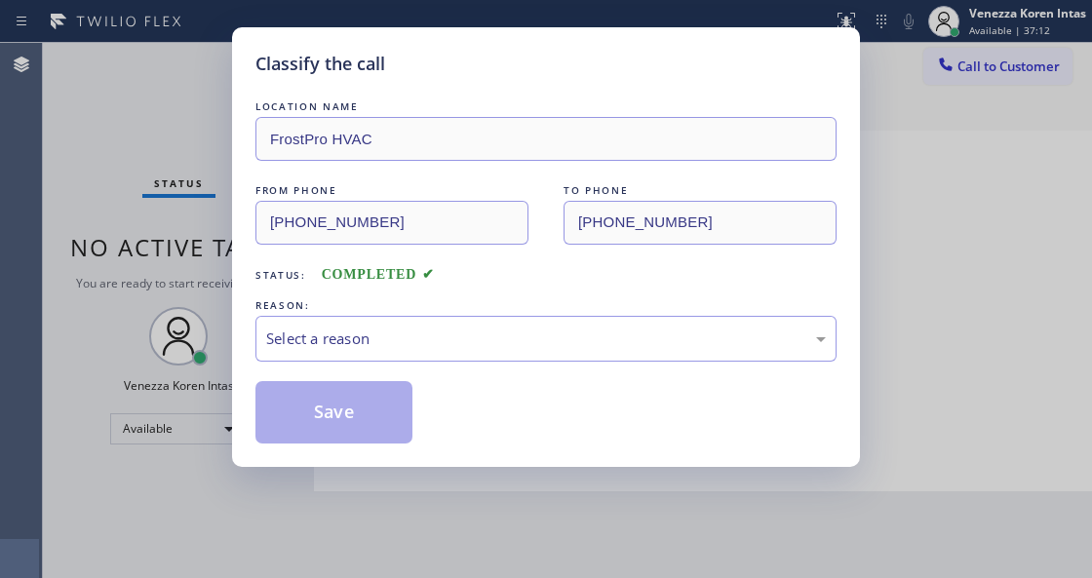
click at [491, 384] on div "Save" at bounding box center [545, 412] width 581 height 62
click at [498, 336] on div "Select a reason" at bounding box center [545, 338] width 559 height 22
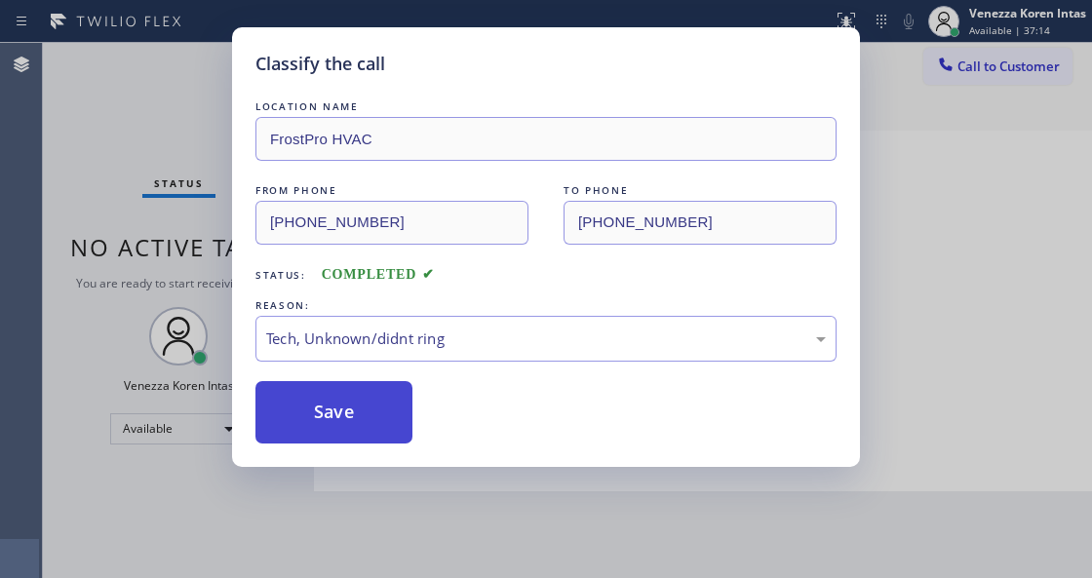
click at [390, 431] on button "Save" at bounding box center [333, 412] width 157 height 62
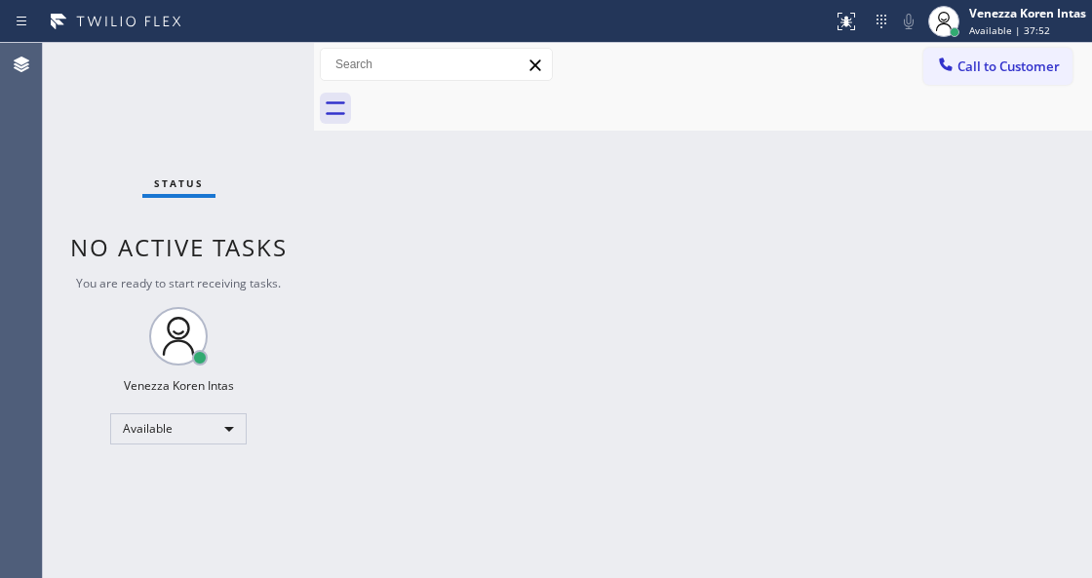
click at [314, 304] on div at bounding box center [314, 310] width 0 height 535
drag, startPoint x: 253, startPoint y: 125, endPoint x: 379, endPoint y: 90, distance: 130.5
click at [253, 125] on div "Status No active tasks You are ready to start receiving tasks. Venezza Koren In…" at bounding box center [178, 310] width 271 height 535
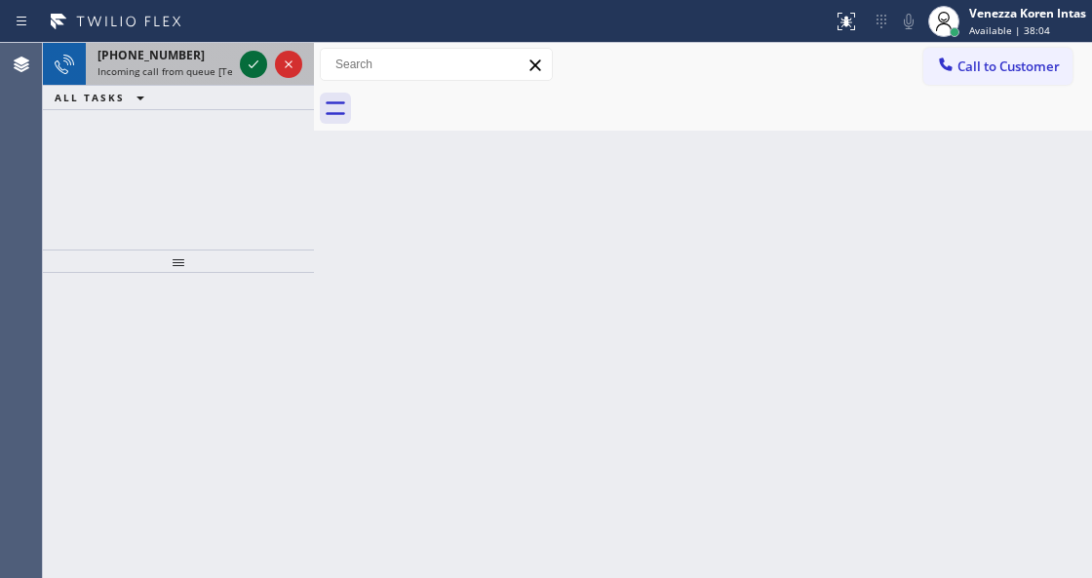
click at [249, 66] on icon at bounding box center [254, 64] width 10 height 8
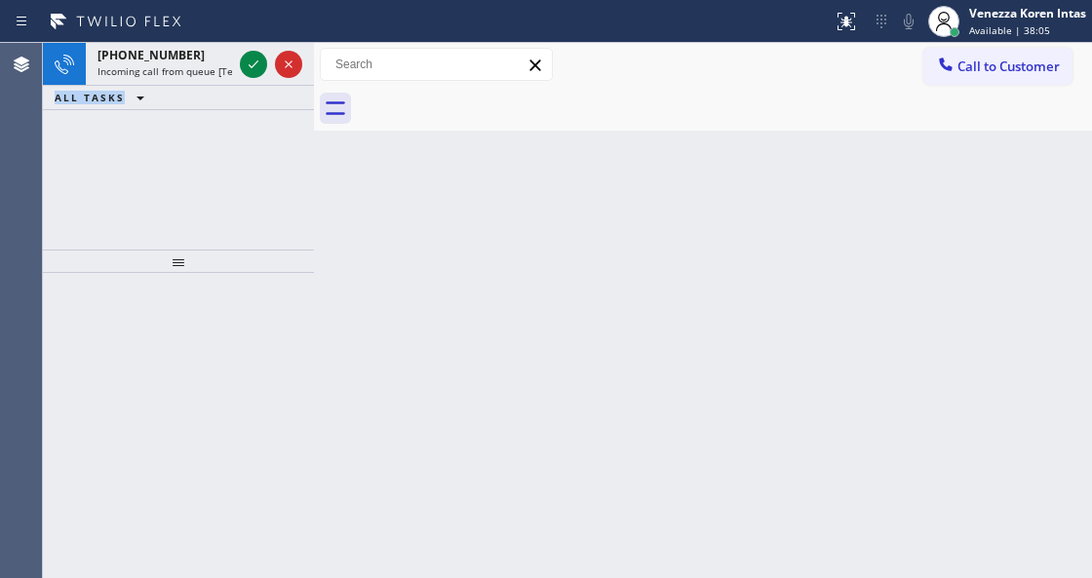
click at [249, 66] on icon at bounding box center [254, 64] width 10 height 8
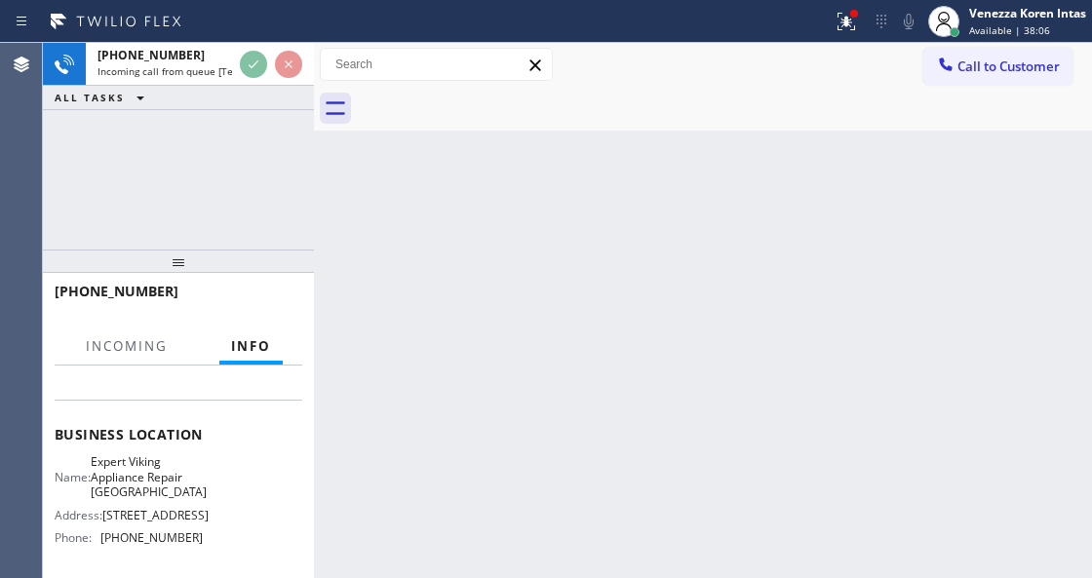
scroll to position [259, 0]
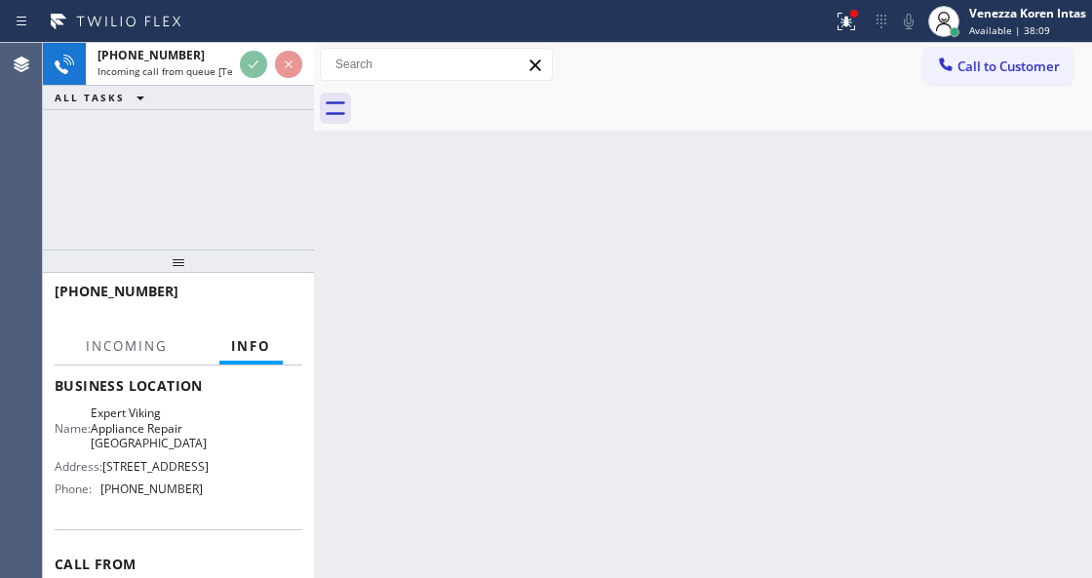
click at [507, 160] on div "Back to Dashboard Change Sender ID Customers Technicians Select a contact Outbo…" at bounding box center [703, 310] width 778 height 535
drag, startPoint x: 848, startPoint y: 10, endPoint x: 826, endPoint y: 144, distance: 136.2
click at [848, 12] on div at bounding box center [854, 14] width 12 height 12
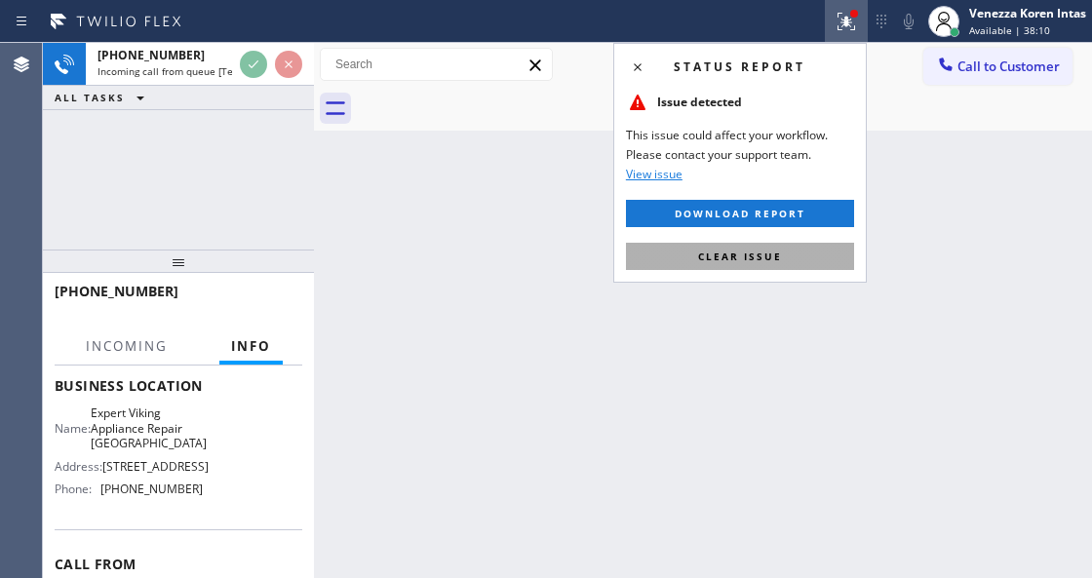
click at [812, 244] on button "Clear issue" at bounding box center [740, 256] width 228 height 27
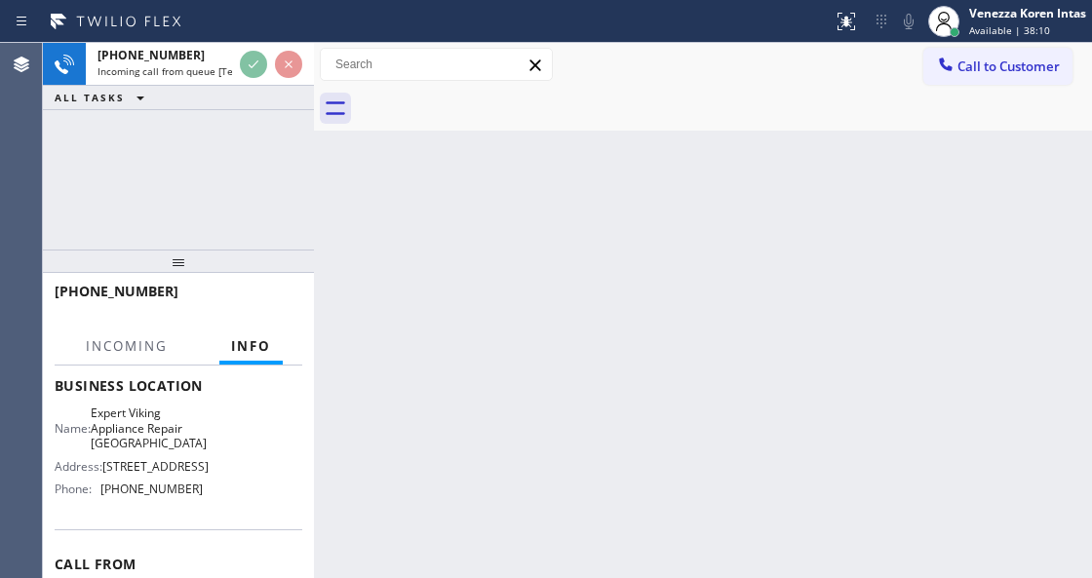
drag, startPoint x: 639, startPoint y: 236, endPoint x: 584, endPoint y: 244, distance: 56.1
click at [635, 238] on div "Back to Dashboard Change Sender ID Customers Technicians Select a contact Outbo…" at bounding box center [703, 310] width 778 height 535
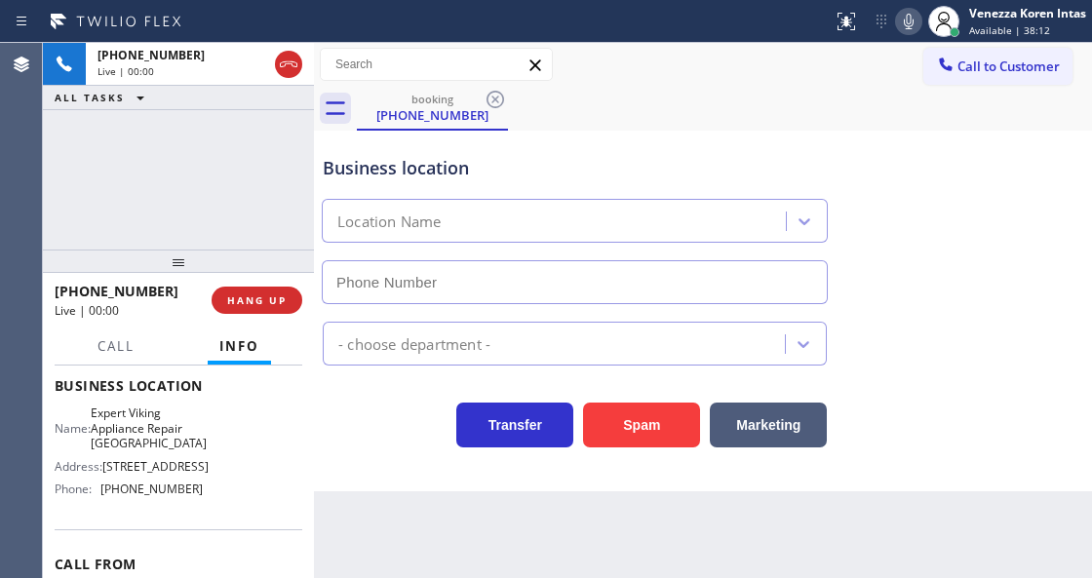
scroll to position [325, 0]
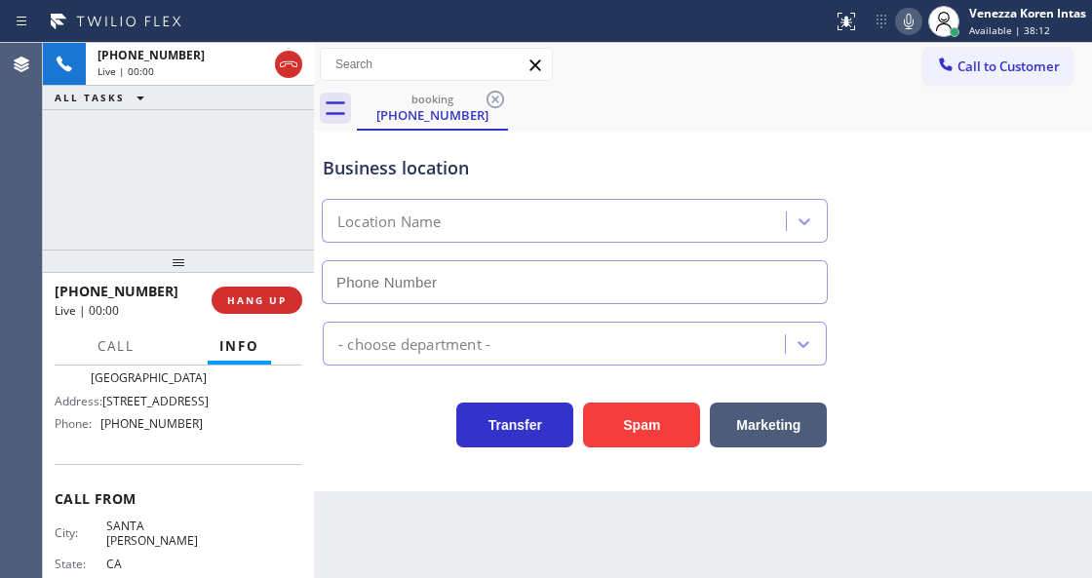
type input "[PHONE_NUMBER]"
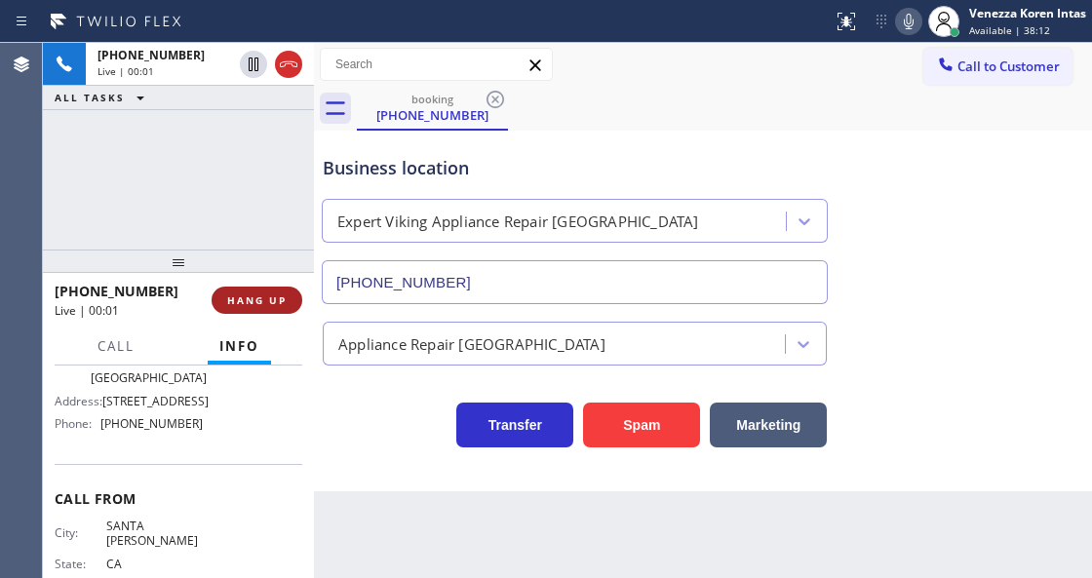
click at [263, 294] on span "HANG UP" at bounding box center [256, 300] width 59 height 14
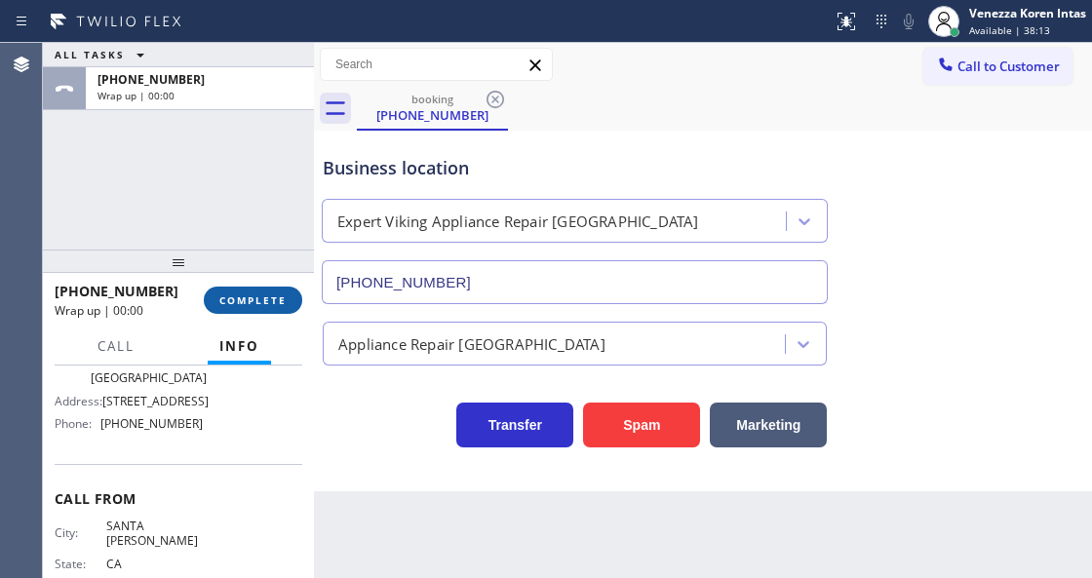
click at [266, 294] on span "COMPLETE" at bounding box center [252, 300] width 67 height 14
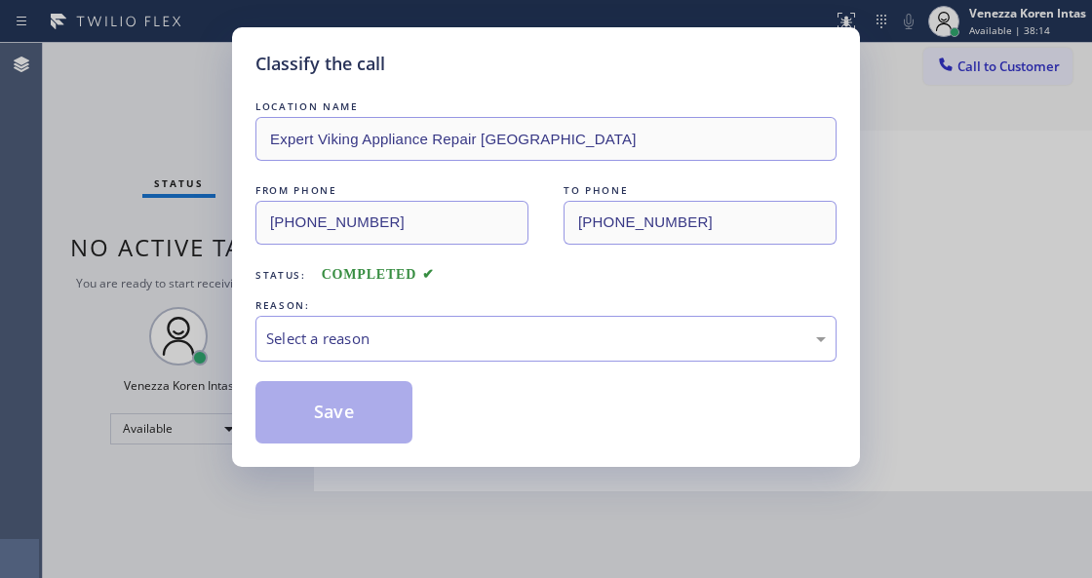
click at [492, 350] on div "Select a reason" at bounding box center [545, 338] width 559 height 22
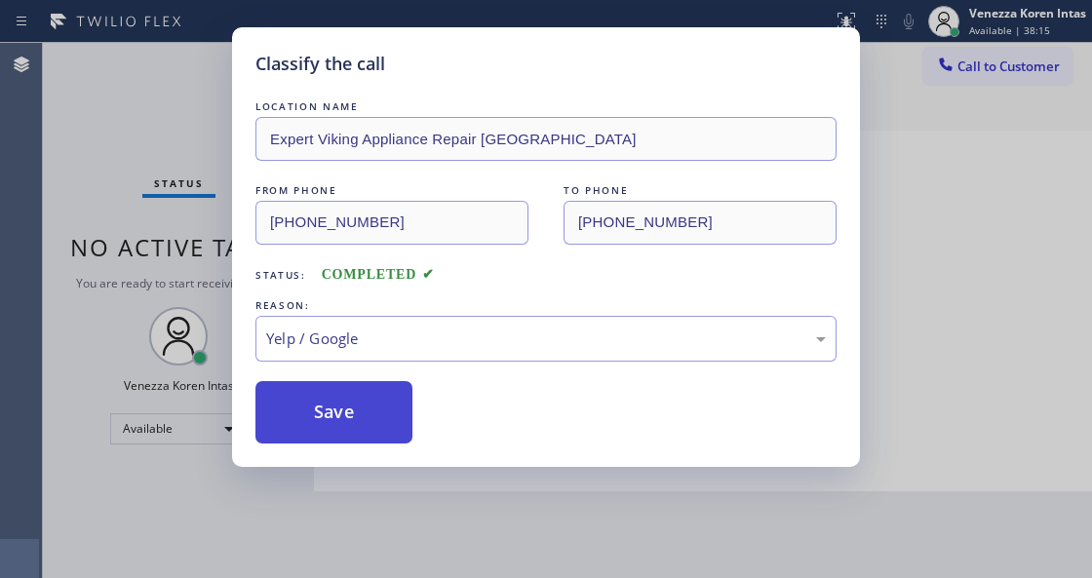
click at [379, 429] on button "Save" at bounding box center [333, 412] width 157 height 62
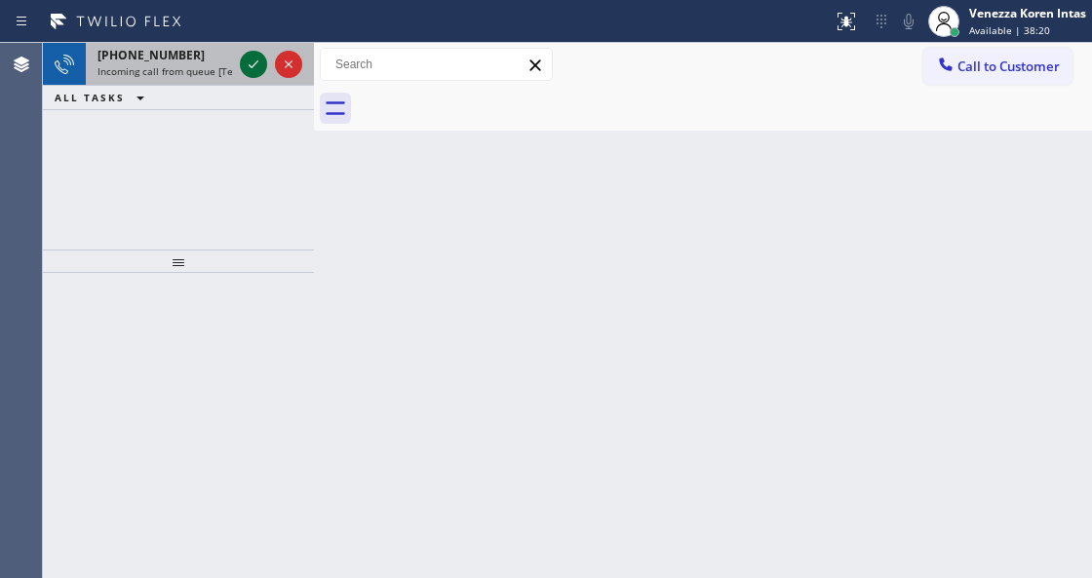
click at [253, 64] on icon at bounding box center [254, 64] width 10 height 8
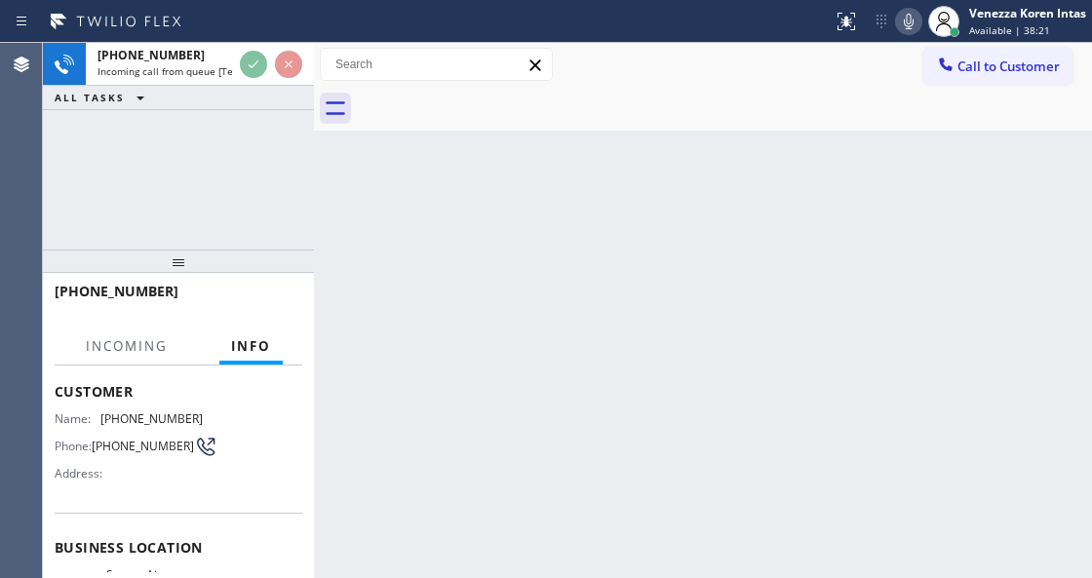
scroll to position [195, 0]
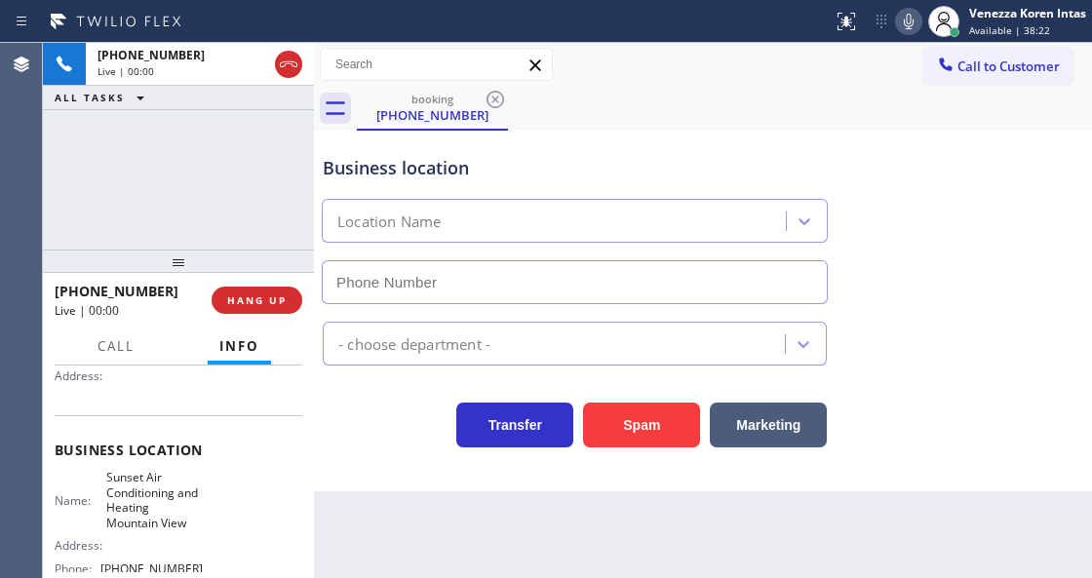
type input "[PHONE_NUMBER]"
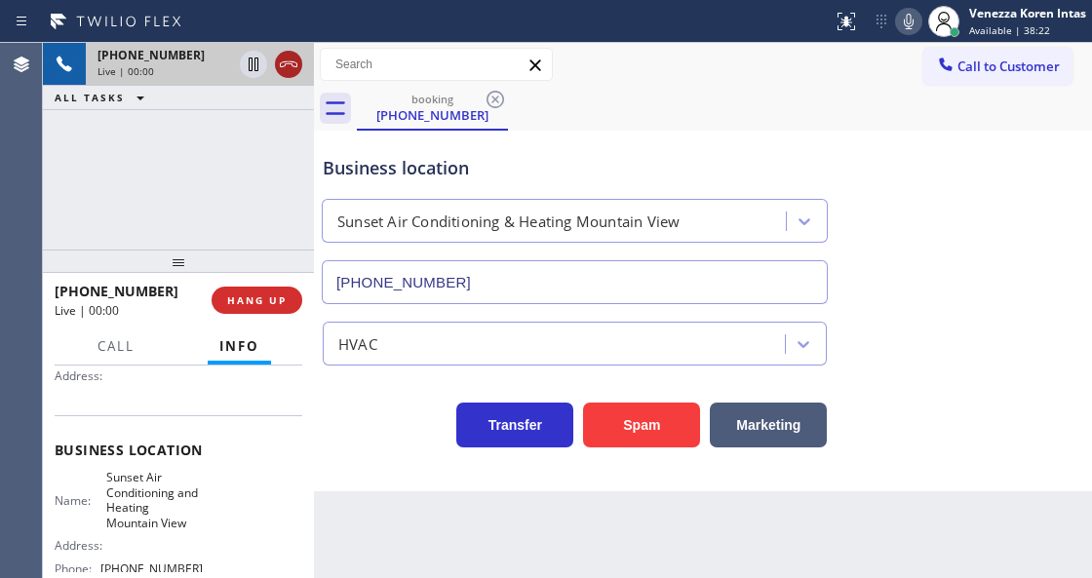
click at [290, 66] on icon at bounding box center [288, 64] width 23 height 23
click at [287, 298] on button "HANG UP" at bounding box center [256, 300] width 91 height 27
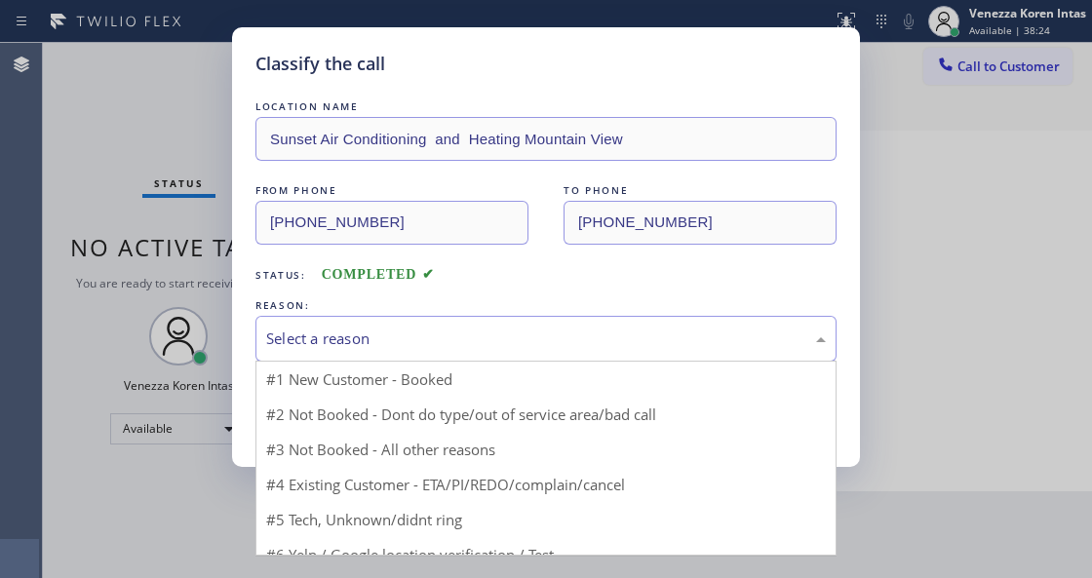
click at [458, 329] on div "Select a reason" at bounding box center [545, 338] width 559 height 22
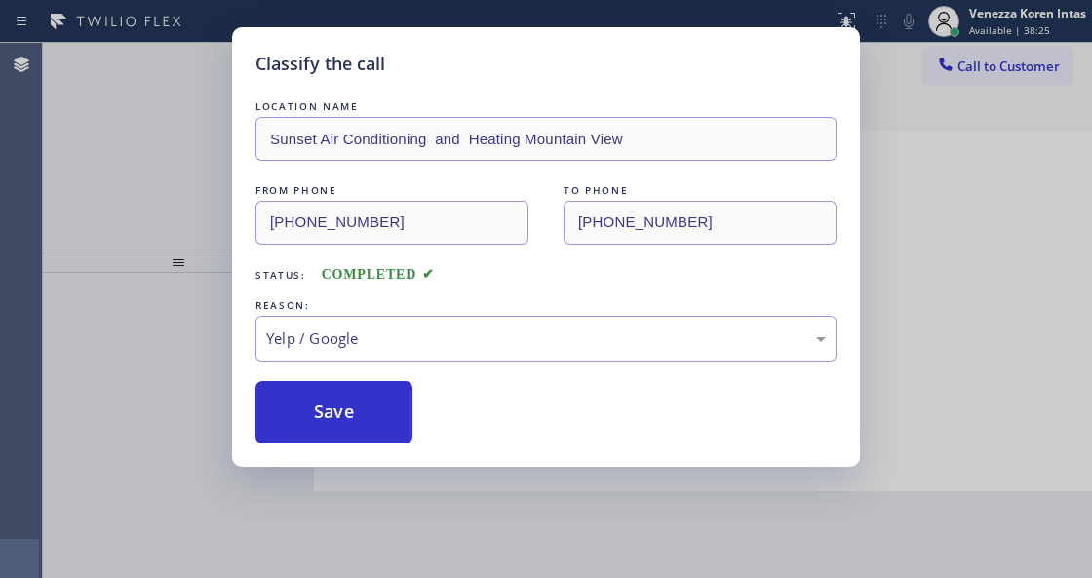
click at [366, 423] on button "Save" at bounding box center [333, 412] width 157 height 62
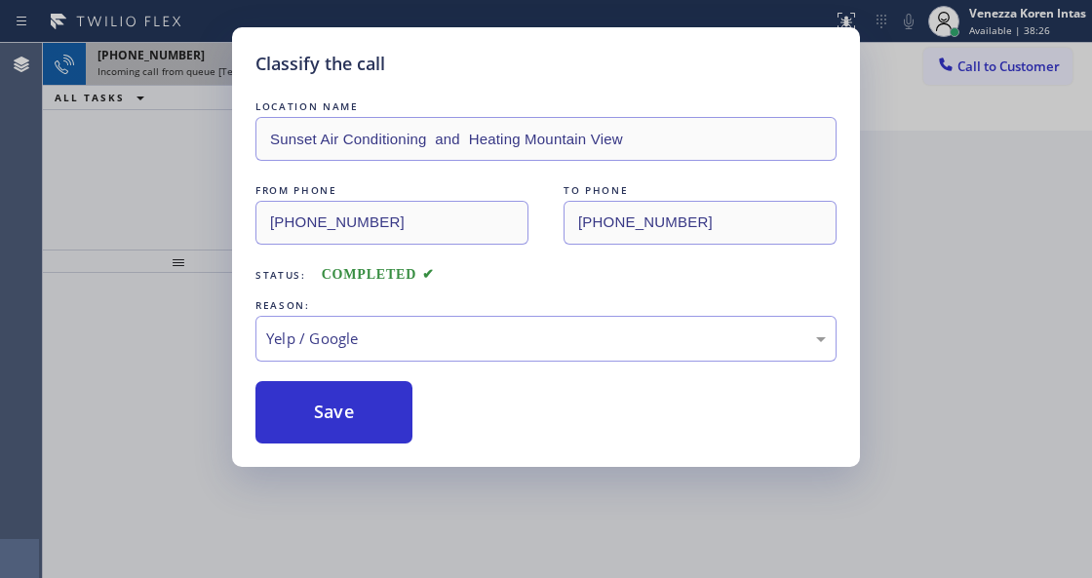
click at [249, 66] on icon at bounding box center [253, 64] width 23 height 23
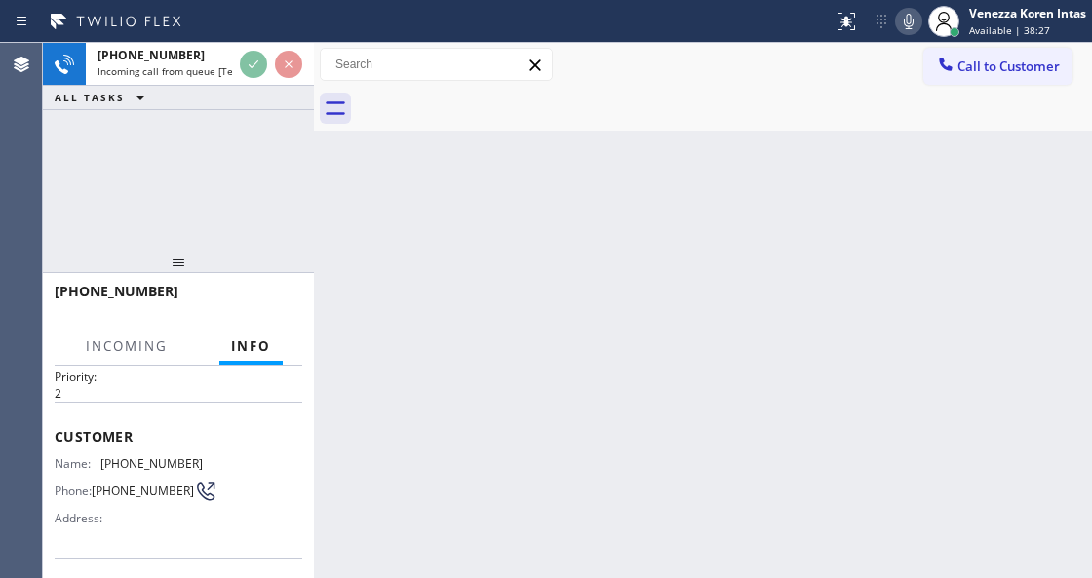
scroll to position [259, 0]
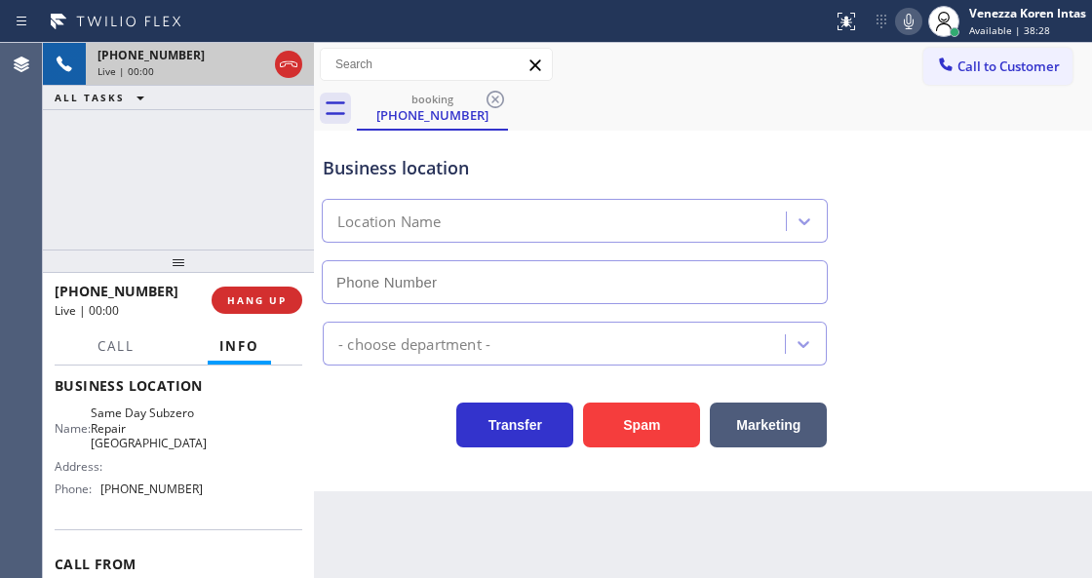
type input "[PHONE_NUMBER]"
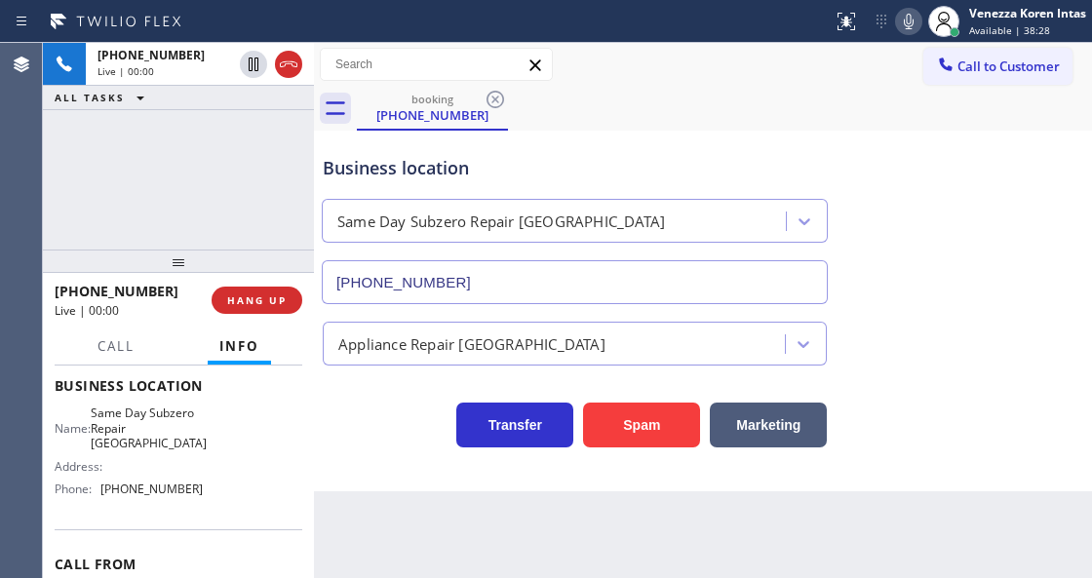
click at [299, 61] on icon at bounding box center [288, 64] width 23 height 23
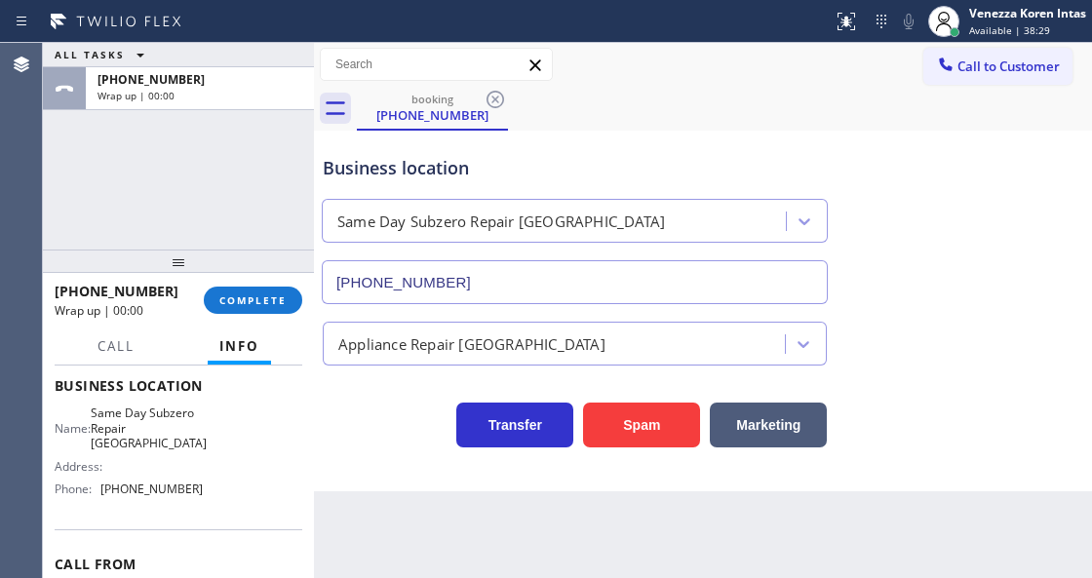
click at [261, 279] on div "+14089731160 Wrap up | 00:00 COMPLETE" at bounding box center [179, 300] width 248 height 51
drag, startPoint x: 271, startPoint y: 302, endPoint x: 408, endPoint y: 324, distance: 139.1
click at [272, 303] on span "COMPLETE" at bounding box center [252, 300] width 67 height 14
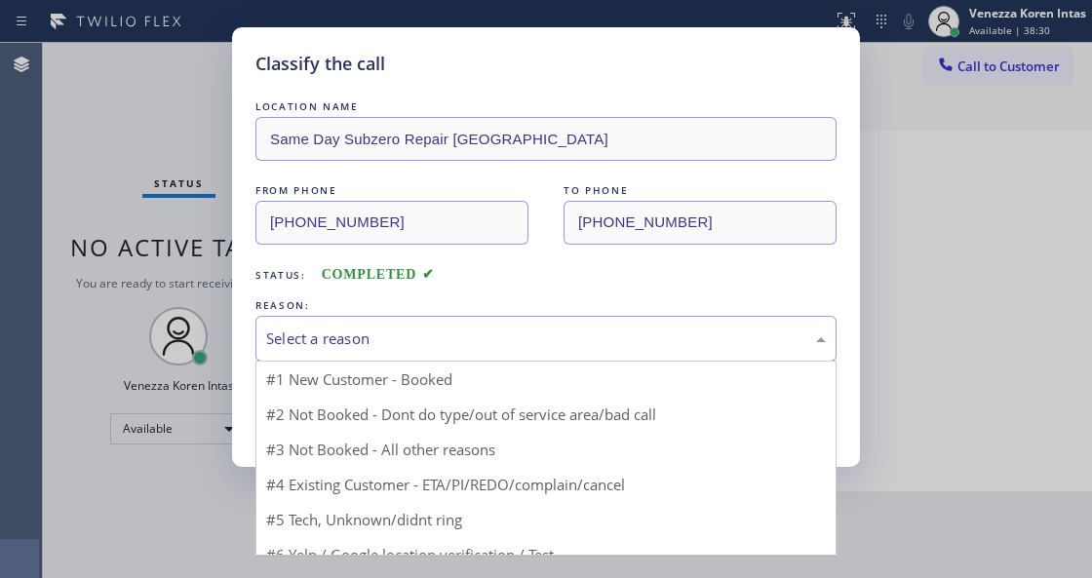
click at [442, 337] on div "Select a reason" at bounding box center [545, 338] width 559 height 22
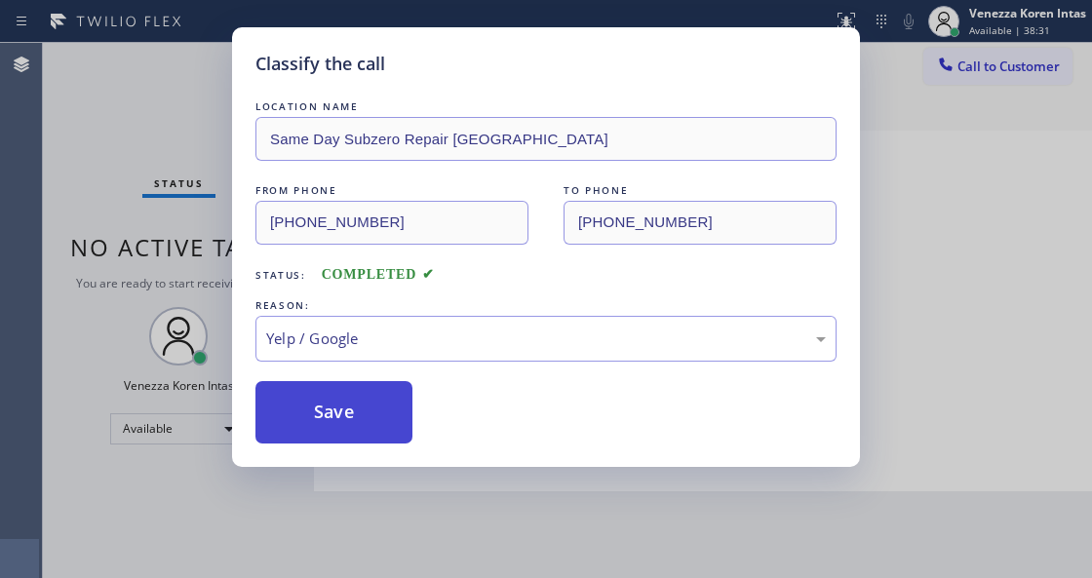
click at [380, 405] on button "Save" at bounding box center [333, 412] width 157 height 62
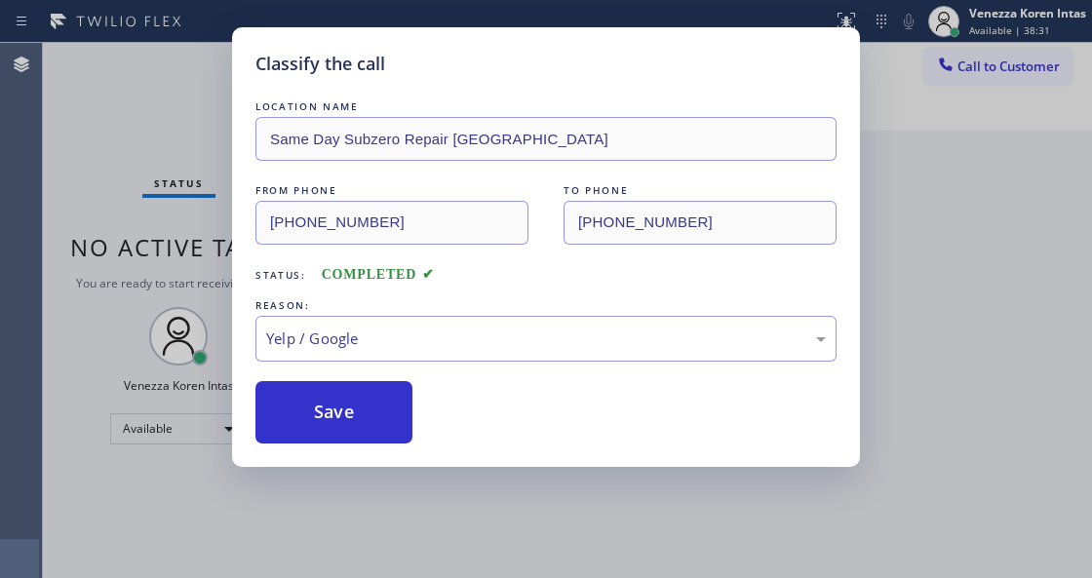
click at [412, 569] on div "Classify the call LOCATION NAME Same Day Subzero Repair Woodside FROM PHONE (40…" at bounding box center [546, 289] width 1092 height 578
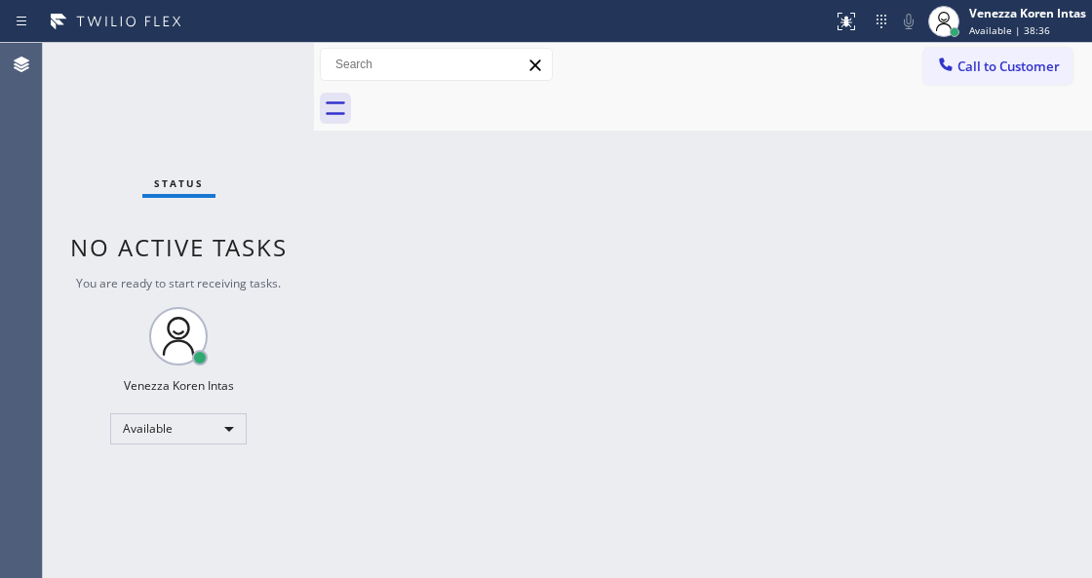
click at [314, 327] on div at bounding box center [314, 310] width 0 height 535
click at [244, 92] on div "Status No active tasks You are ready to start receiving tasks. Venezza Koren In…" at bounding box center [178, 310] width 271 height 535
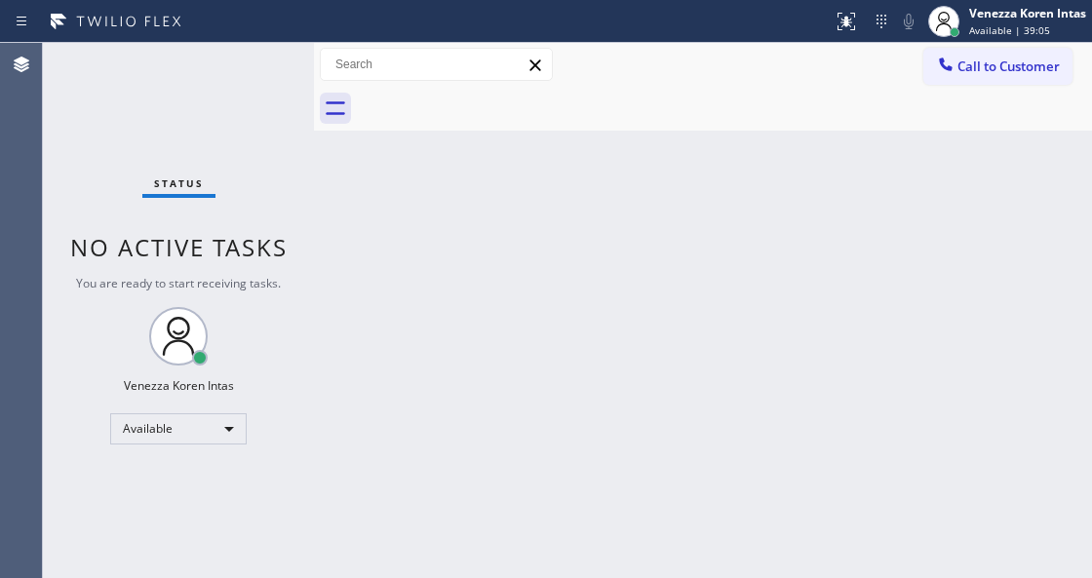
click at [257, 103] on div "Status No active tasks You are ready to start receiving tasks. Venezza Koren In…" at bounding box center [178, 310] width 271 height 535
click at [274, 92] on div "Status No active tasks You are ready to start receiving tasks. Venezza Koren In…" at bounding box center [178, 310] width 271 height 535
click at [244, 98] on div "Status No active tasks You are ready to start receiving tasks. Venezza Koren In…" at bounding box center [178, 310] width 271 height 535
click at [538, 82] on div "Call to Customer Outbound call Location Viking Repair Pro Your caller id phone …" at bounding box center [703, 65] width 778 height 44
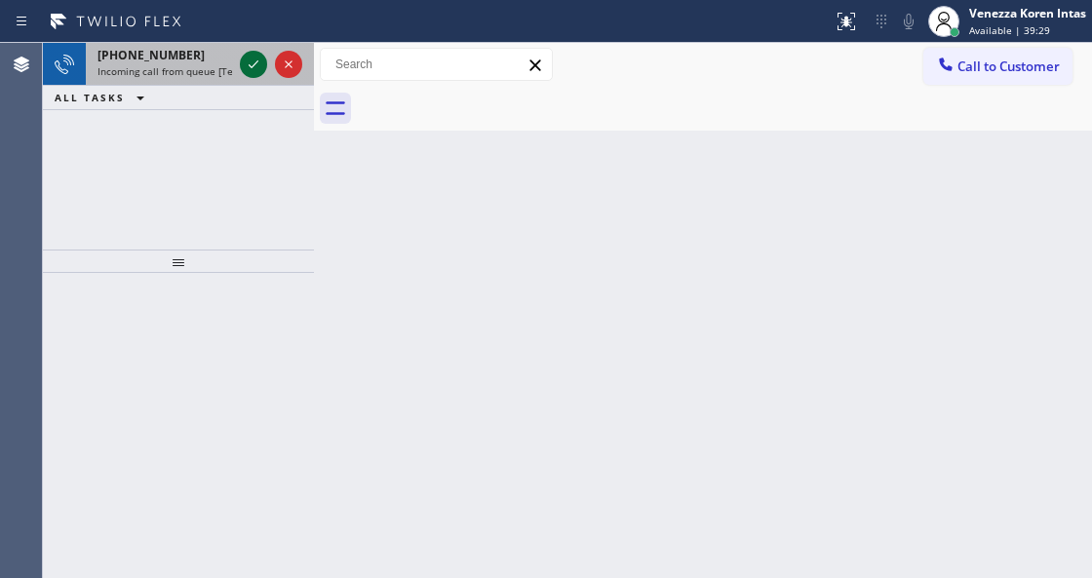
click at [255, 60] on icon at bounding box center [253, 64] width 23 height 23
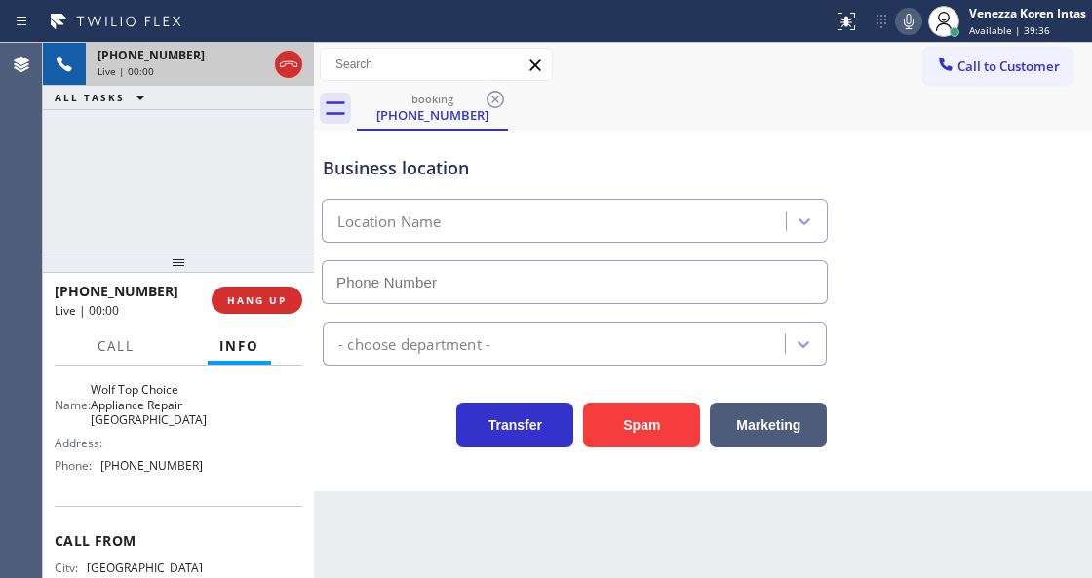
scroll to position [259, 0]
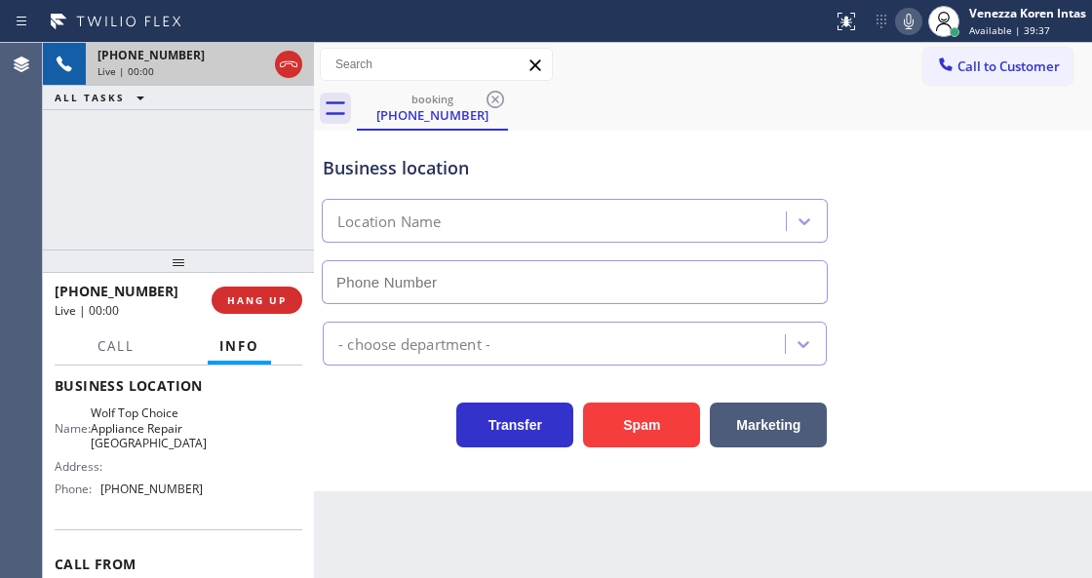
type input "[PHONE_NUMBER]"
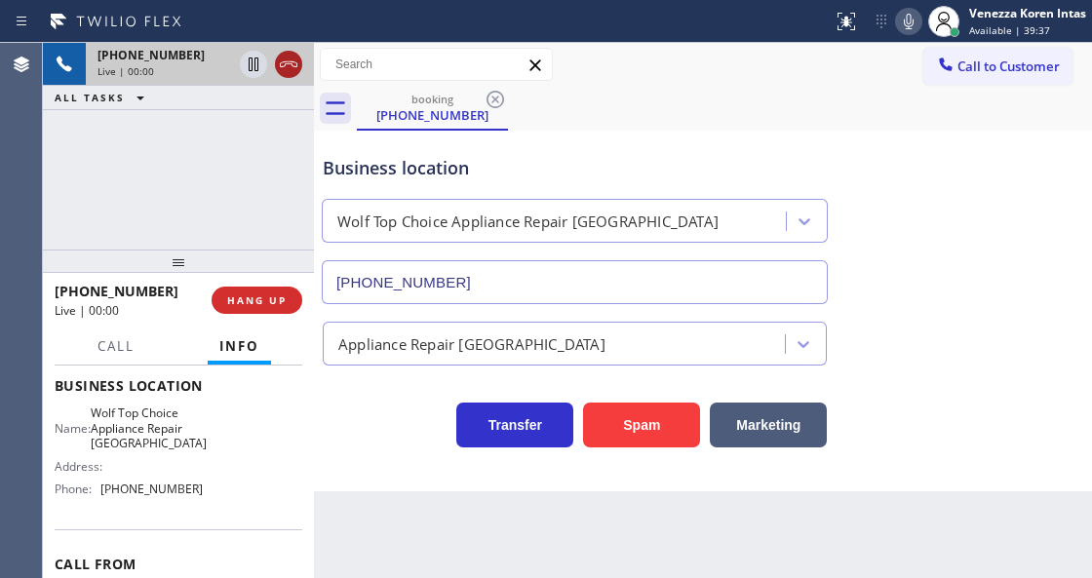
click at [286, 68] on icon at bounding box center [288, 64] width 23 height 23
click at [295, 308] on button "HANG UP" at bounding box center [256, 300] width 91 height 27
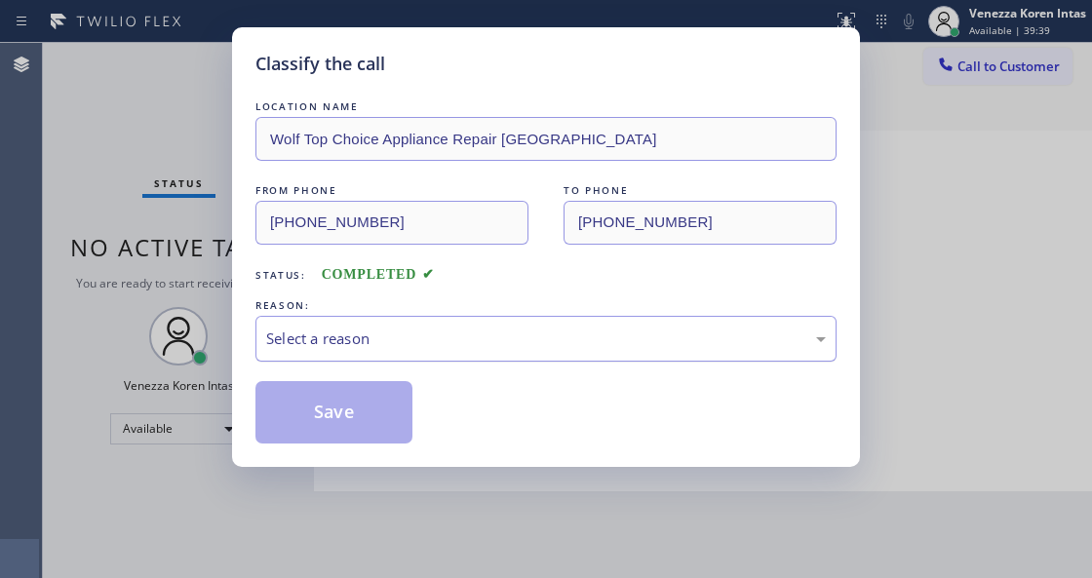
click at [441, 337] on div "Select a reason" at bounding box center [545, 338] width 559 height 22
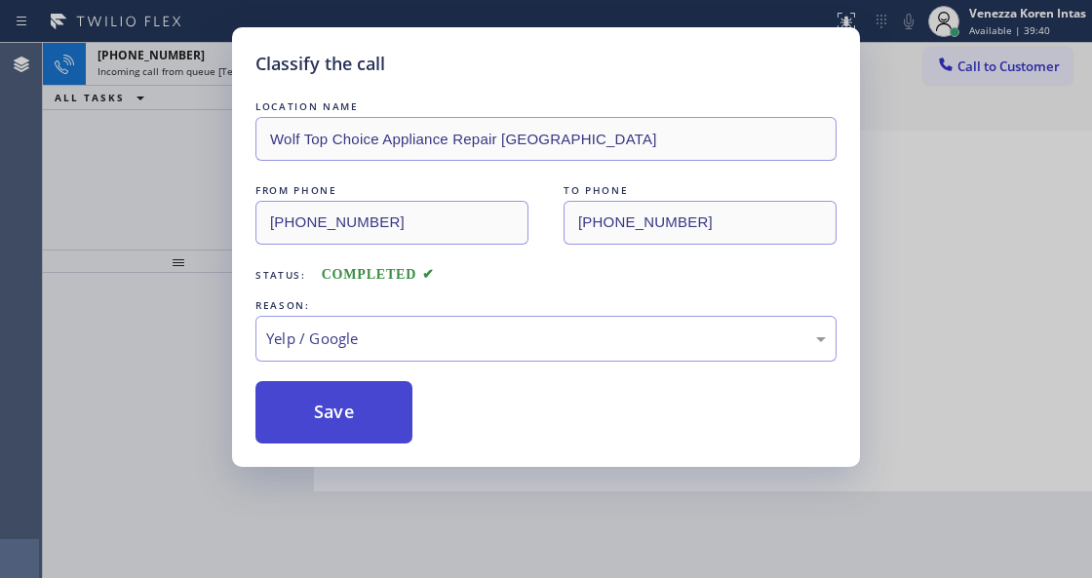
click at [381, 428] on button "Save" at bounding box center [333, 412] width 157 height 62
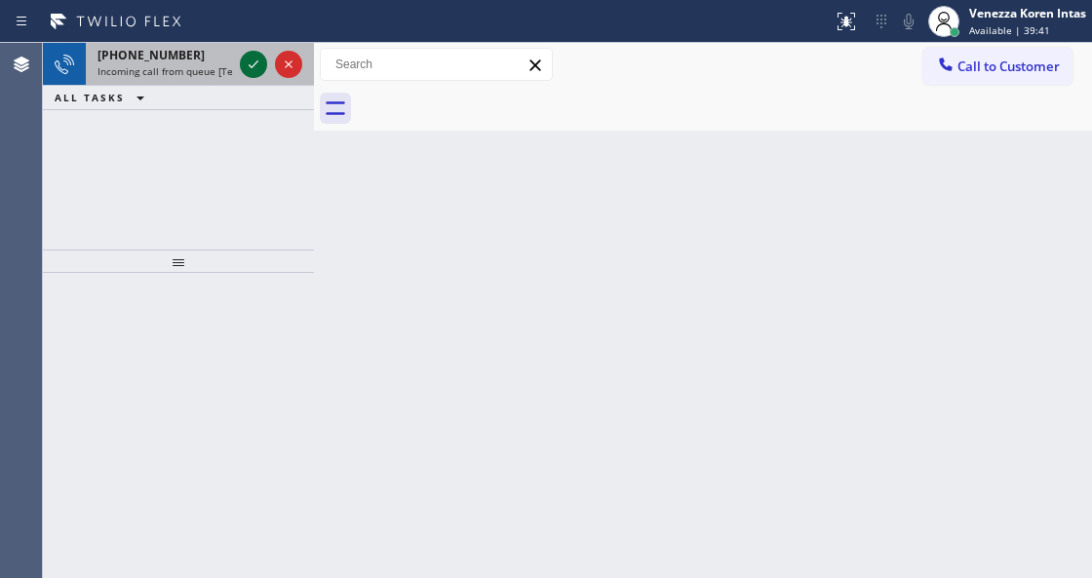
click at [248, 74] on icon at bounding box center [253, 64] width 23 height 23
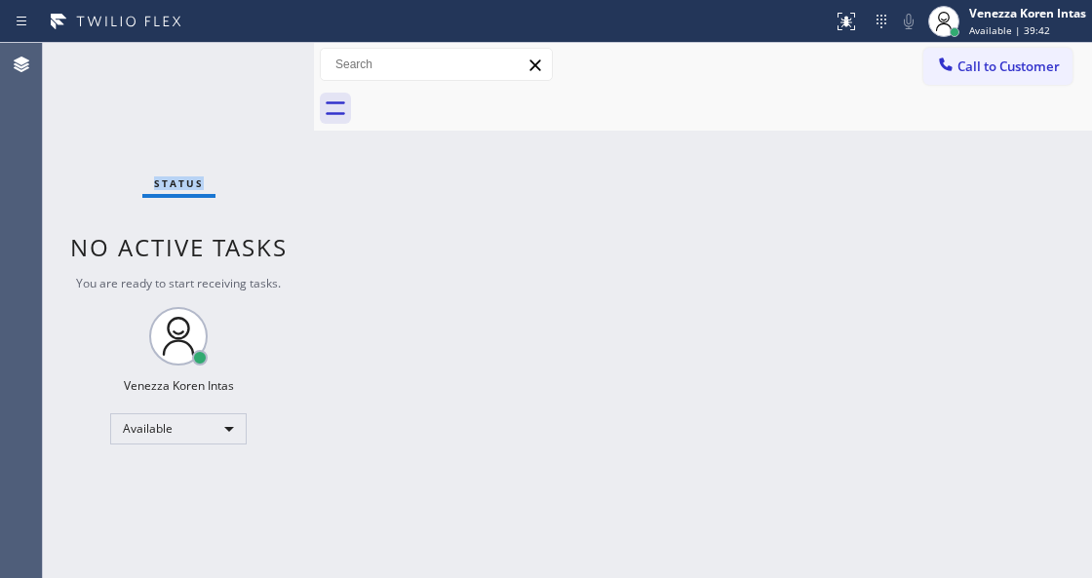
click at [248, 74] on div "Status No active tasks You are ready to start receiving tasks. Venezza Koren In…" at bounding box center [178, 310] width 271 height 535
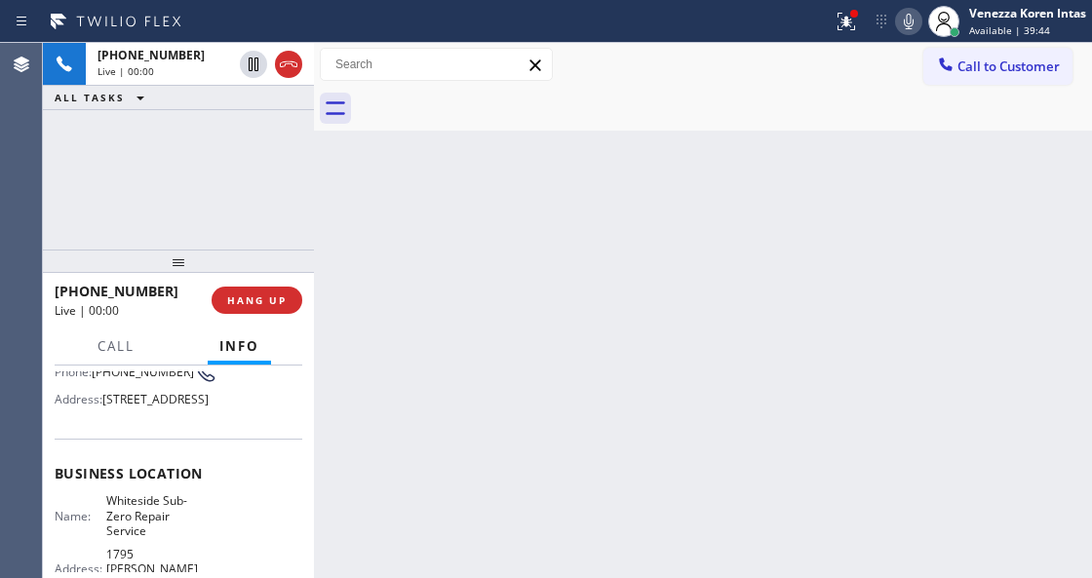
scroll to position [195, 0]
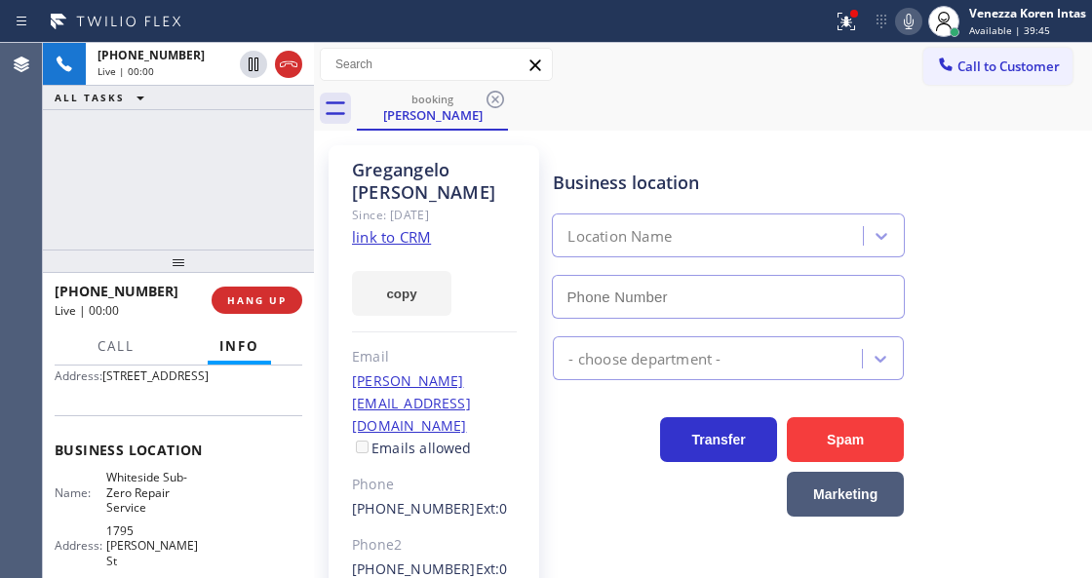
type input "[PHONE_NUMBER]"
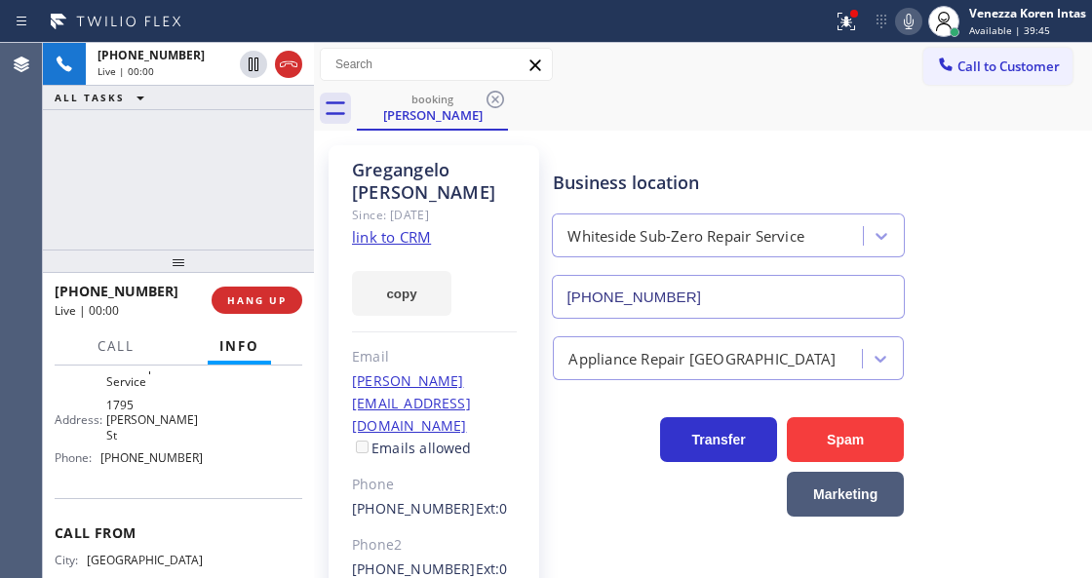
scroll to position [325, 0]
click at [415, 230] on link "link to CRM" at bounding box center [391, 236] width 79 height 19
click at [851, 16] on div at bounding box center [854, 14] width 8 height 8
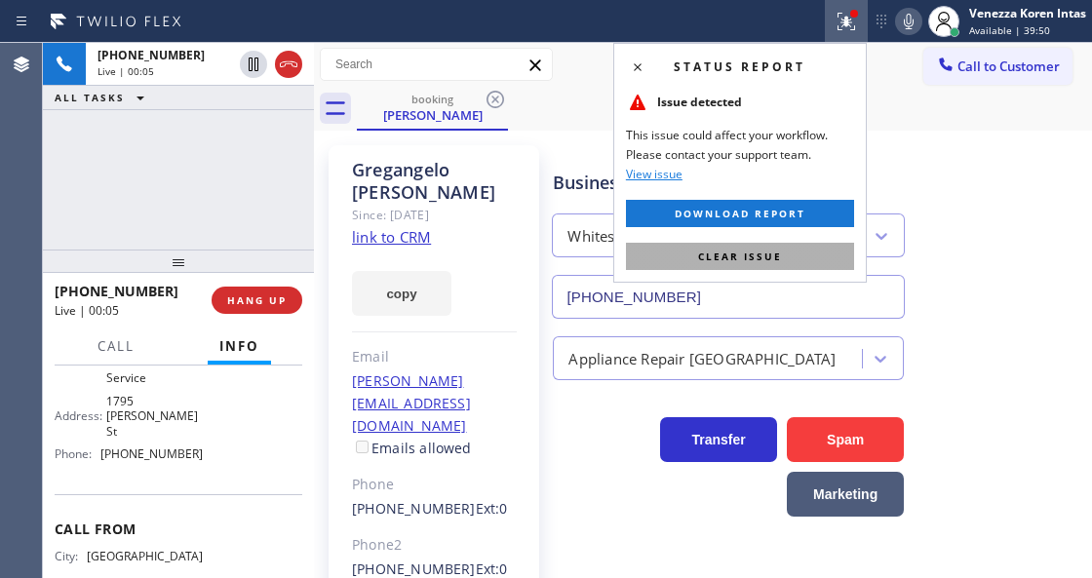
click at [654, 254] on button "Clear issue" at bounding box center [740, 256] width 228 height 27
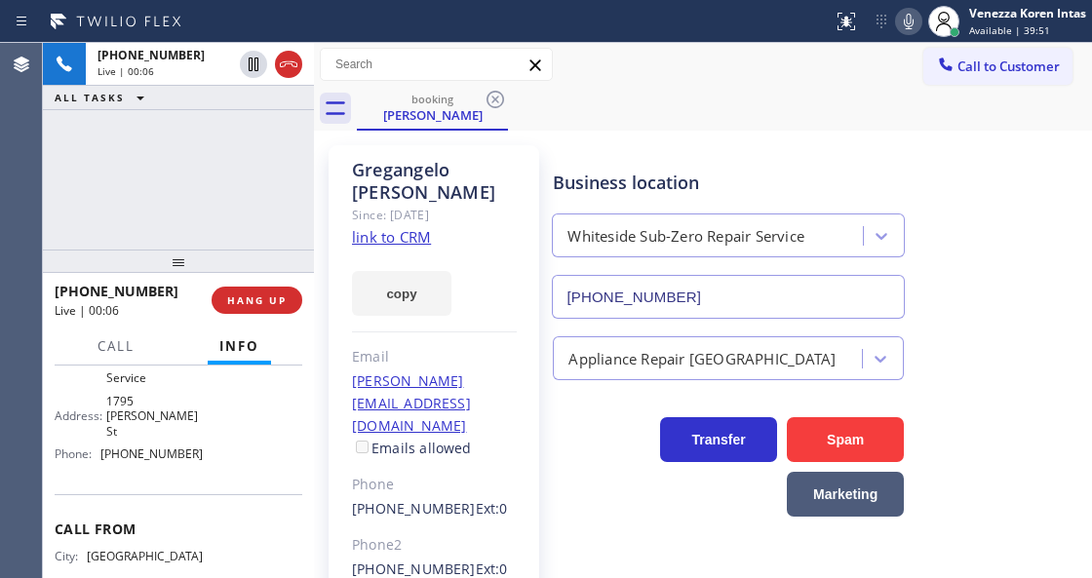
click at [959, 238] on div "Business location Whiteside Sub-Zero Repair Service (415) 991-1579" at bounding box center [818, 230] width 538 height 176
click at [902, 25] on icon at bounding box center [908, 21] width 23 height 23
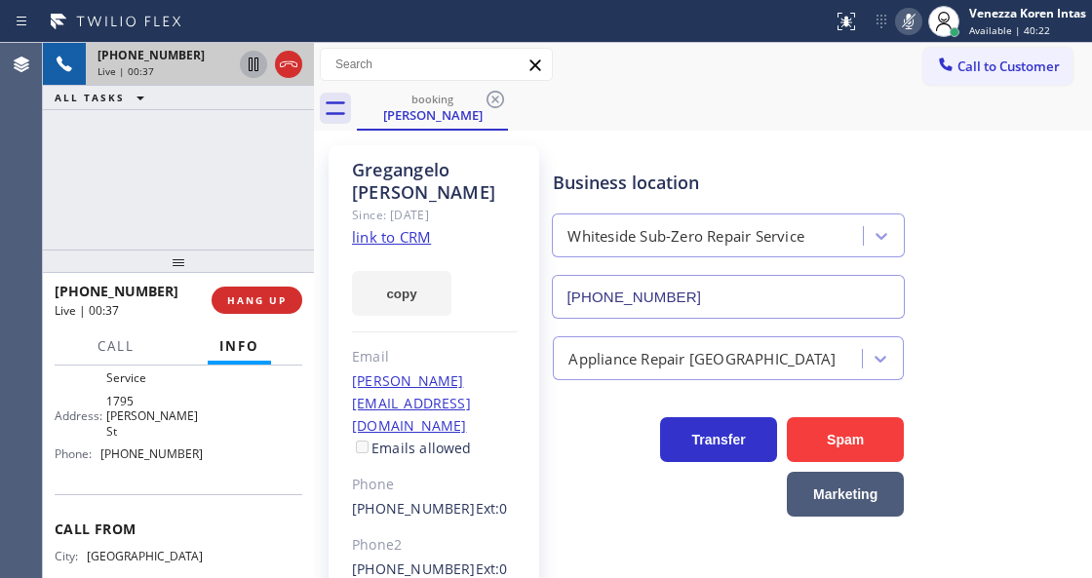
click at [258, 63] on icon at bounding box center [253, 64] width 23 height 23
click at [175, 181] on div "+14152984450 Live | 01:18 ALL TASKS ALL TASKS ACTIVE TASKS TASKS IN WRAP UP" at bounding box center [178, 146] width 271 height 207
click at [895, 14] on div at bounding box center [908, 21] width 27 height 23
click at [247, 70] on icon at bounding box center [253, 64] width 23 height 23
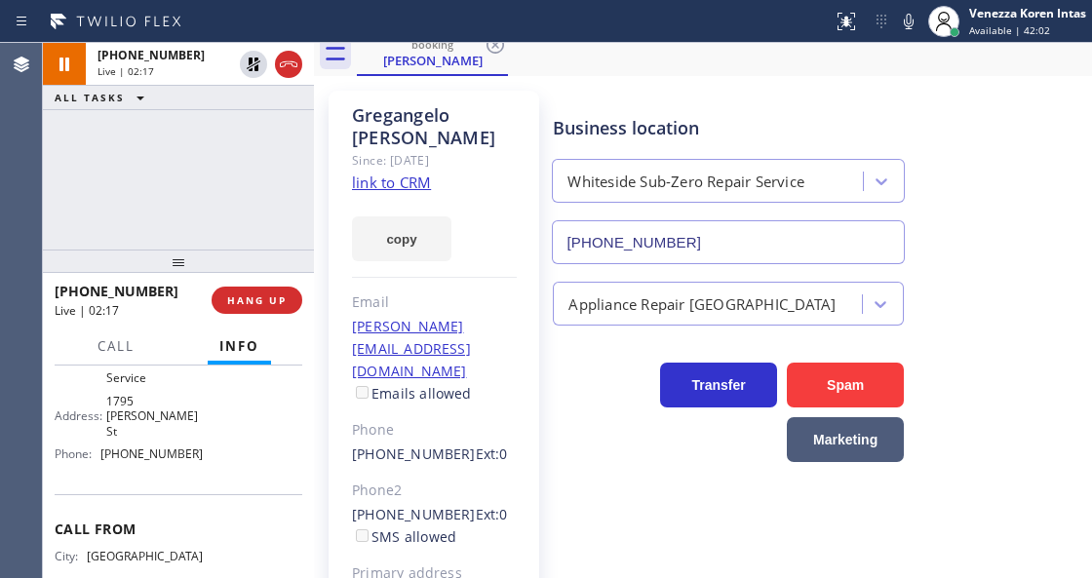
scroll to position [0, 0]
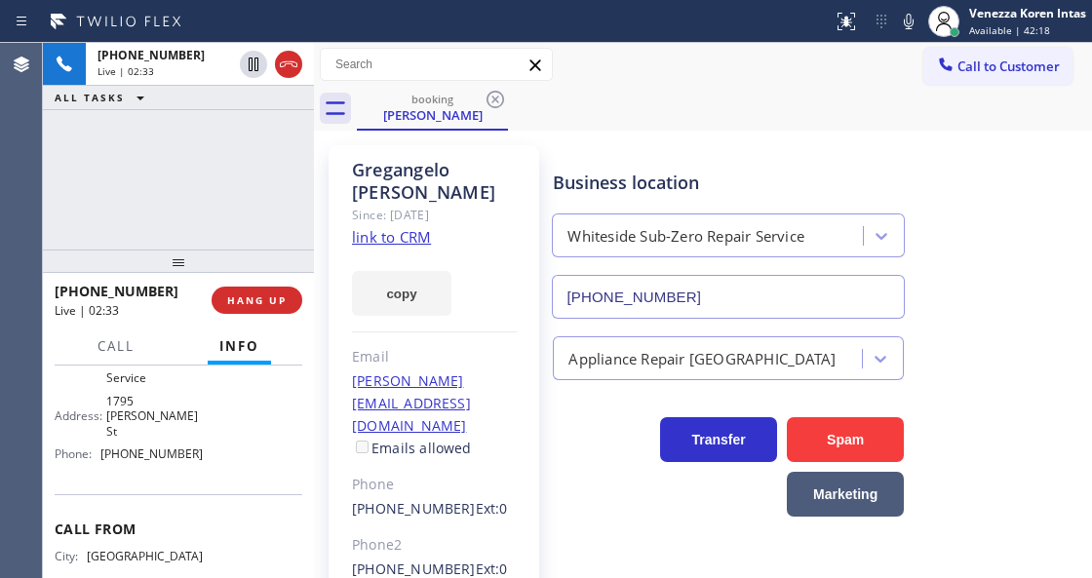
drag, startPoint x: 915, startPoint y: 25, endPoint x: 904, endPoint y: 69, distance: 45.1
click at [915, 25] on icon at bounding box center [908, 21] width 23 height 23
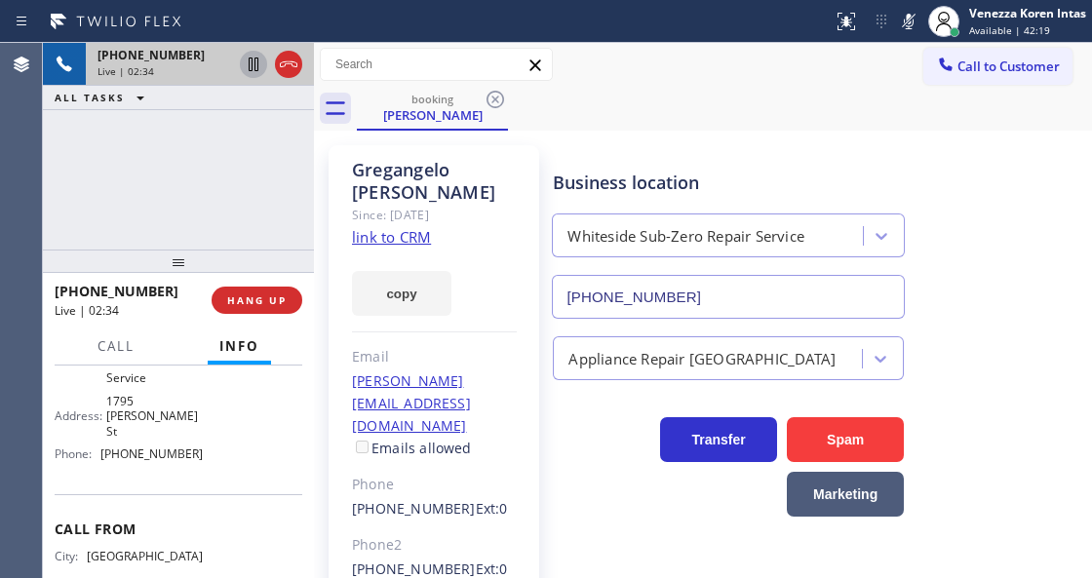
click at [250, 68] on icon at bounding box center [253, 64] width 23 height 23
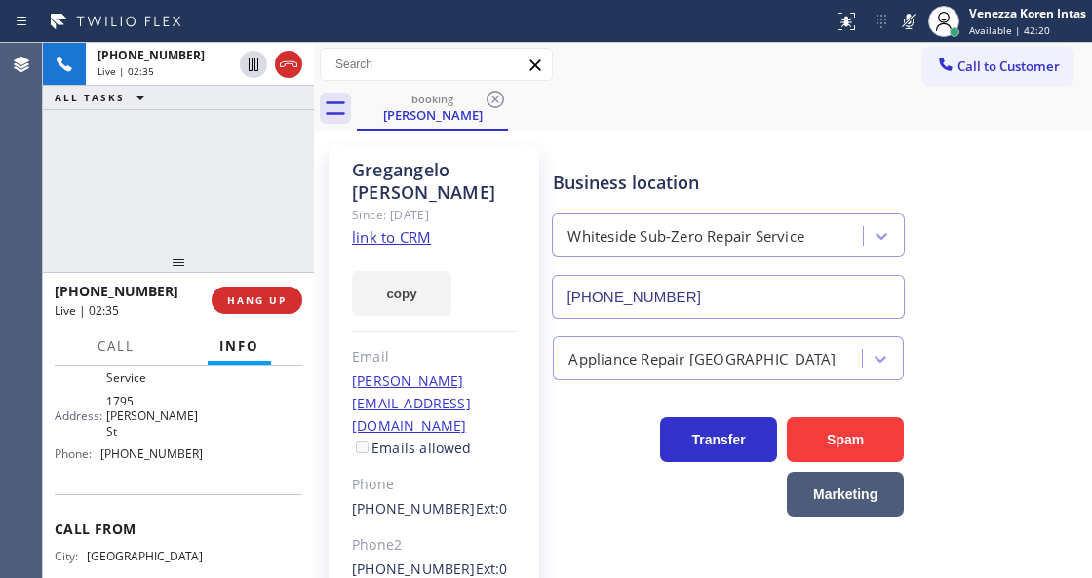
click at [118, 168] on div "+14152984450 Live | 02:35 ALL TASKS ALL TASKS ACTIVE TASKS TASKS IN WRAP UP" at bounding box center [178, 146] width 271 height 207
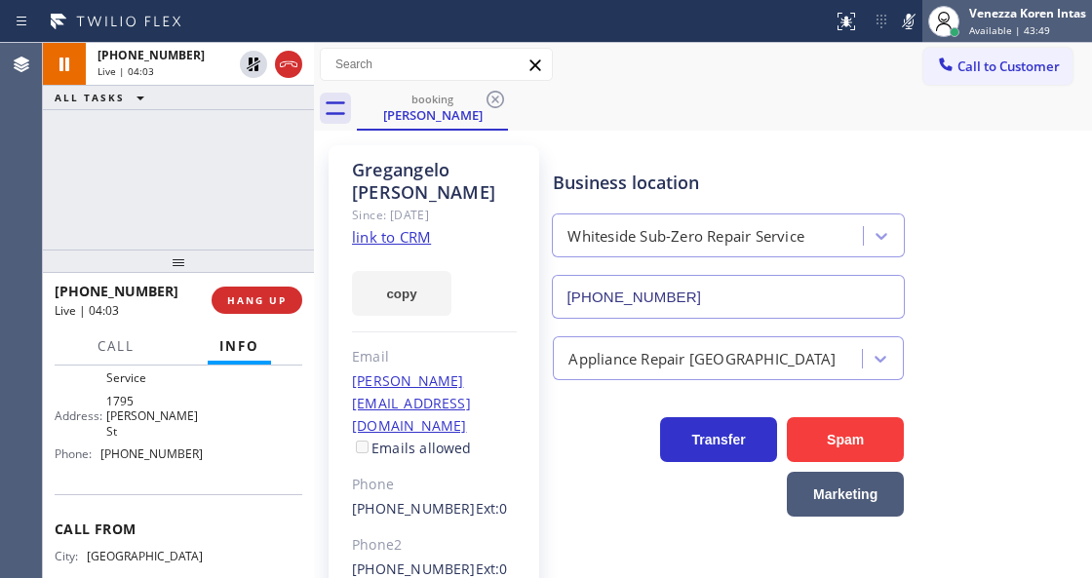
click at [923, 14] on div at bounding box center [943, 21] width 43 height 43
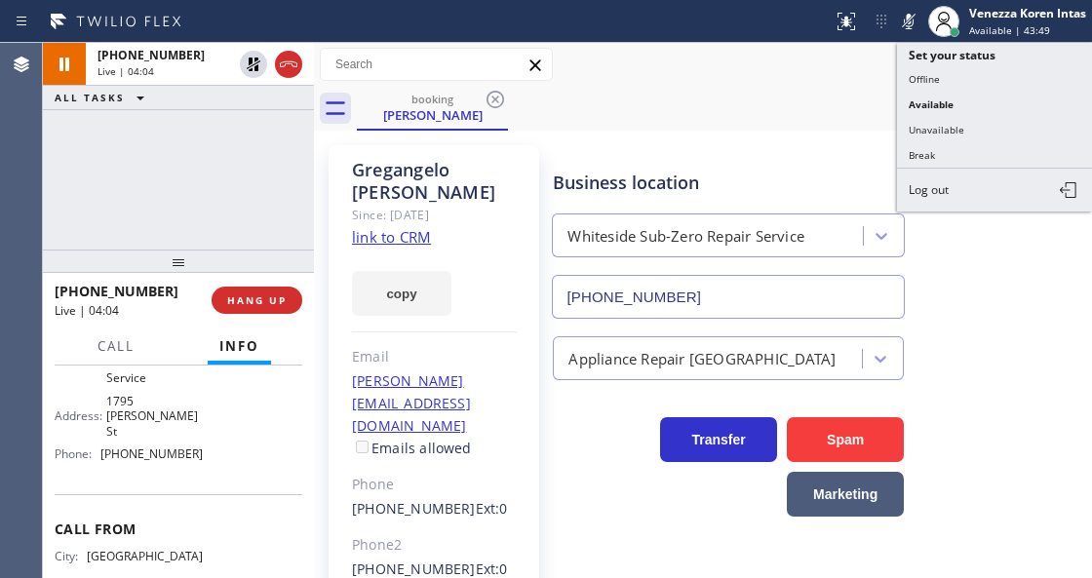
click at [907, 21] on icon at bounding box center [908, 21] width 23 height 23
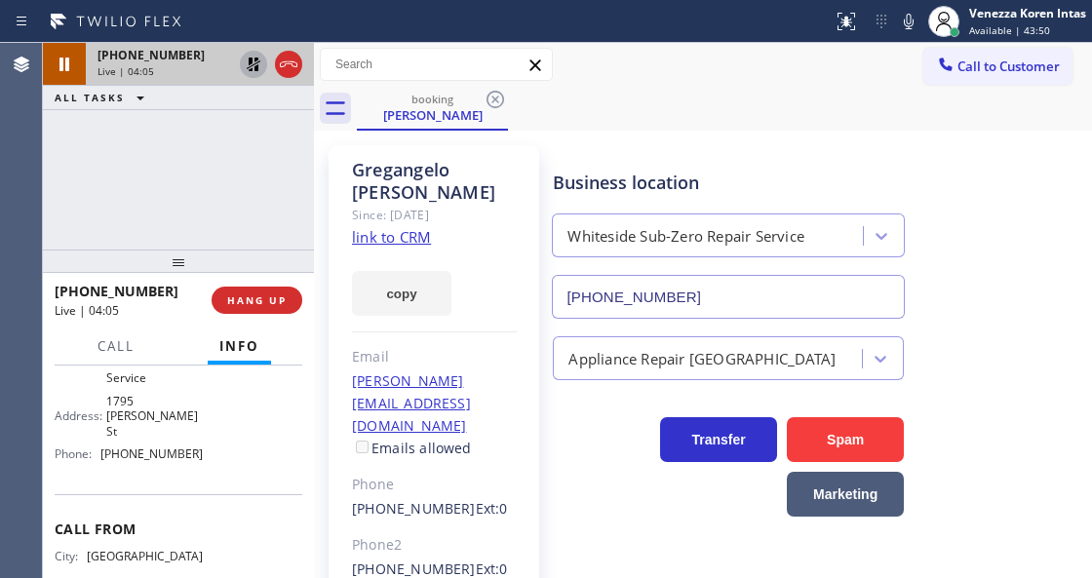
click at [248, 64] on icon at bounding box center [253, 64] width 23 height 23
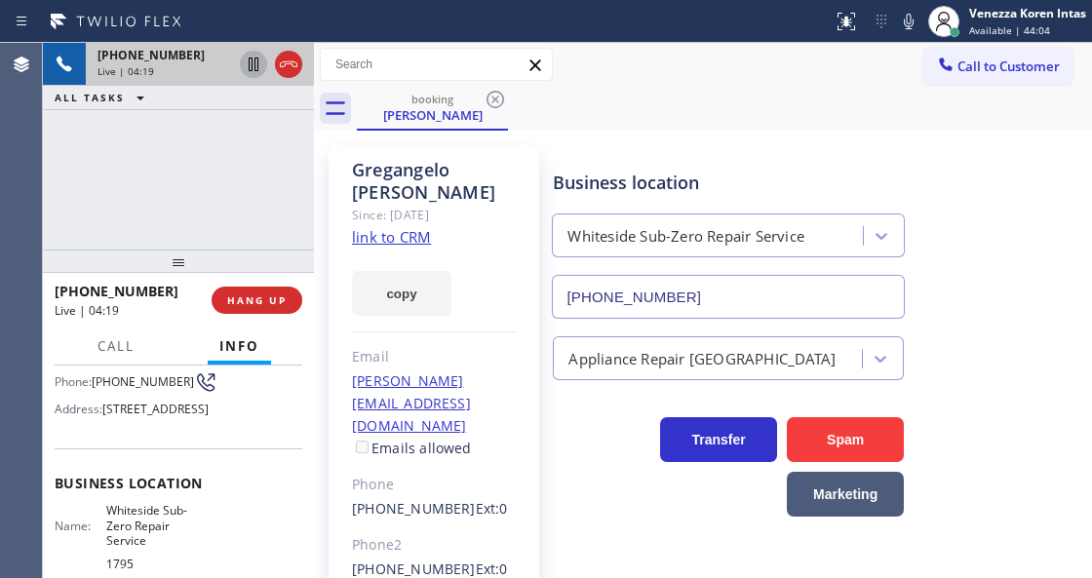
scroll to position [130, 0]
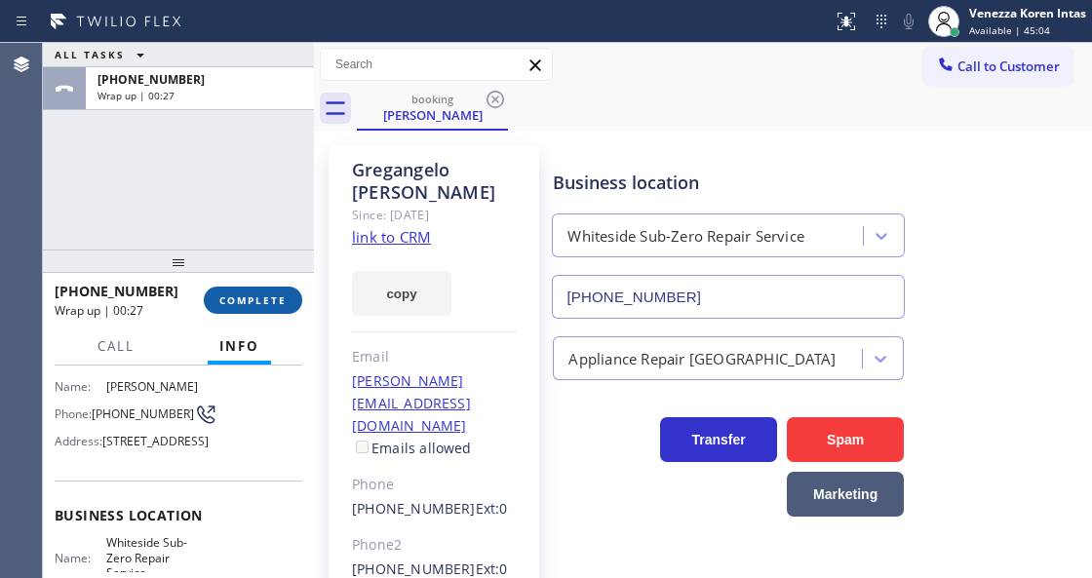
click at [285, 306] on button "COMPLETE" at bounding box center [253, 300] width 98 height 27
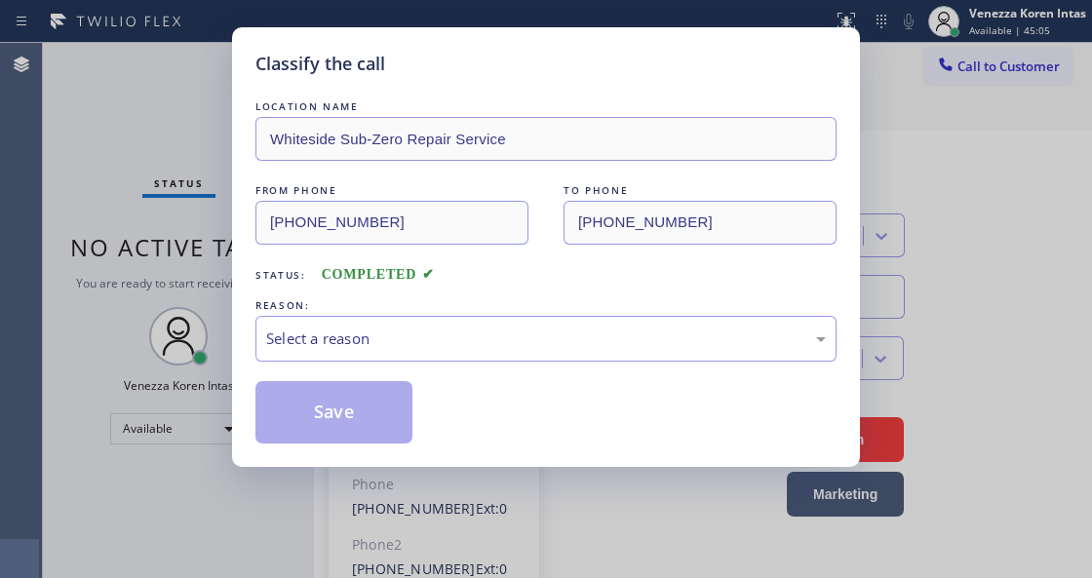
click at [388, 330] on div "Select a reason" at bounding box center [545, 338] width 559 height 22
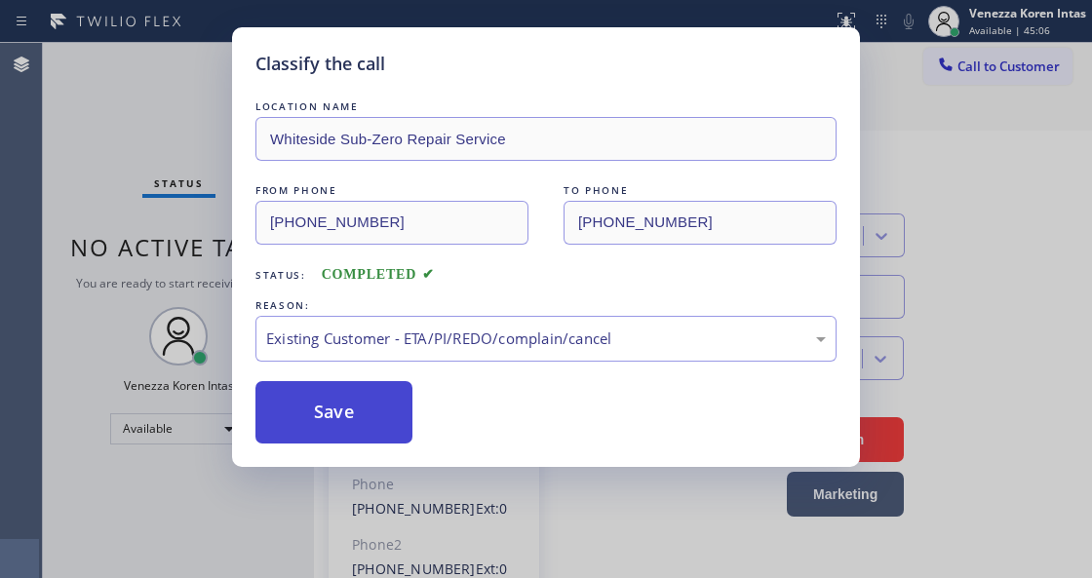
click at [363, 426] on button "Save" at bounding box center [333, 412] width 157 height 62
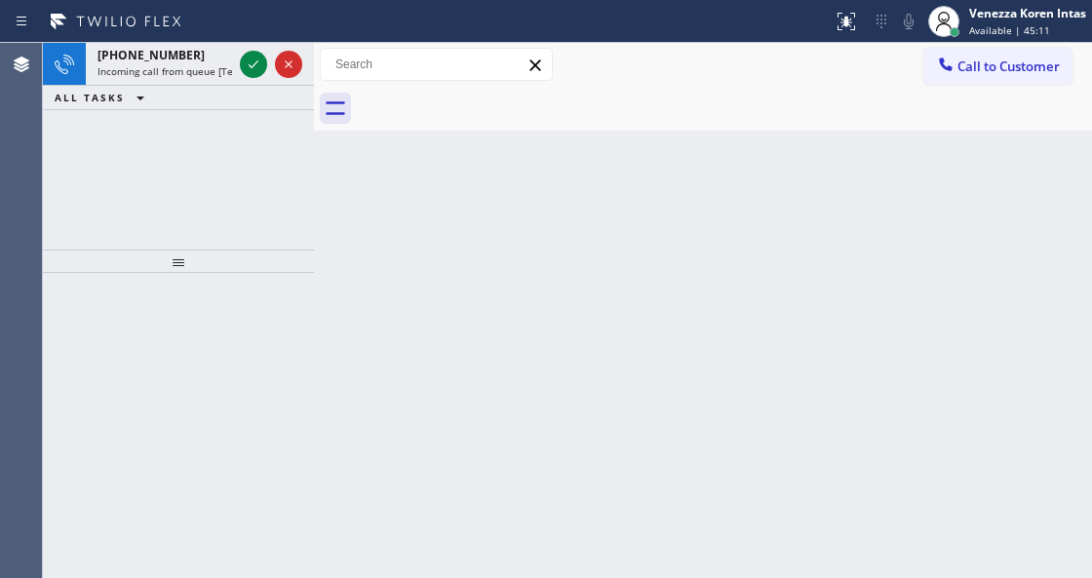
click at [1032, 23] on span "Available | 45:11" at bounding box center [1009, 30] width 81 height 14
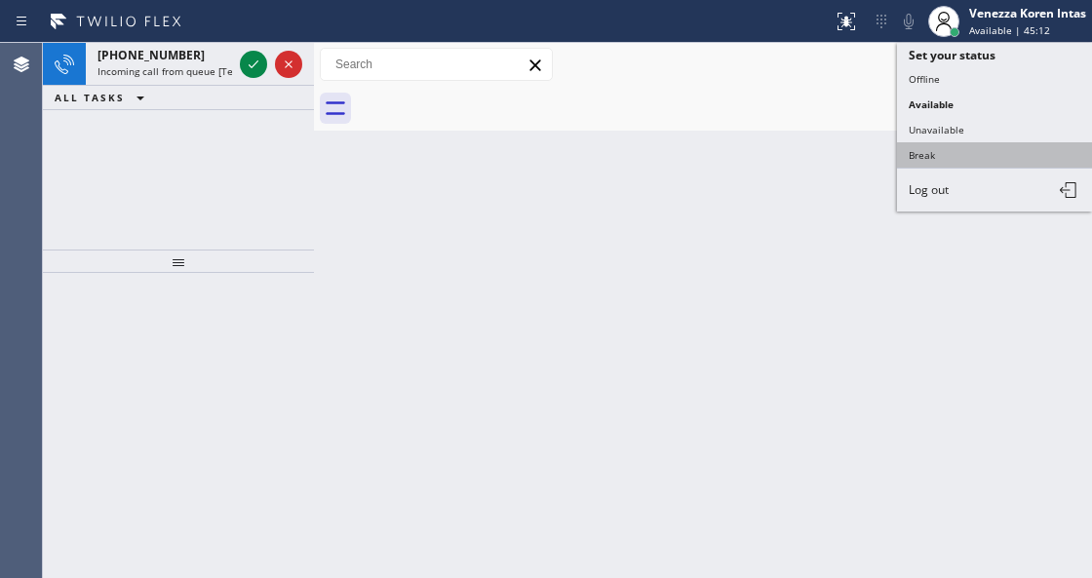
click at [969, 142] on button "Break" at bounding box center [994, 154] width 195 height 25
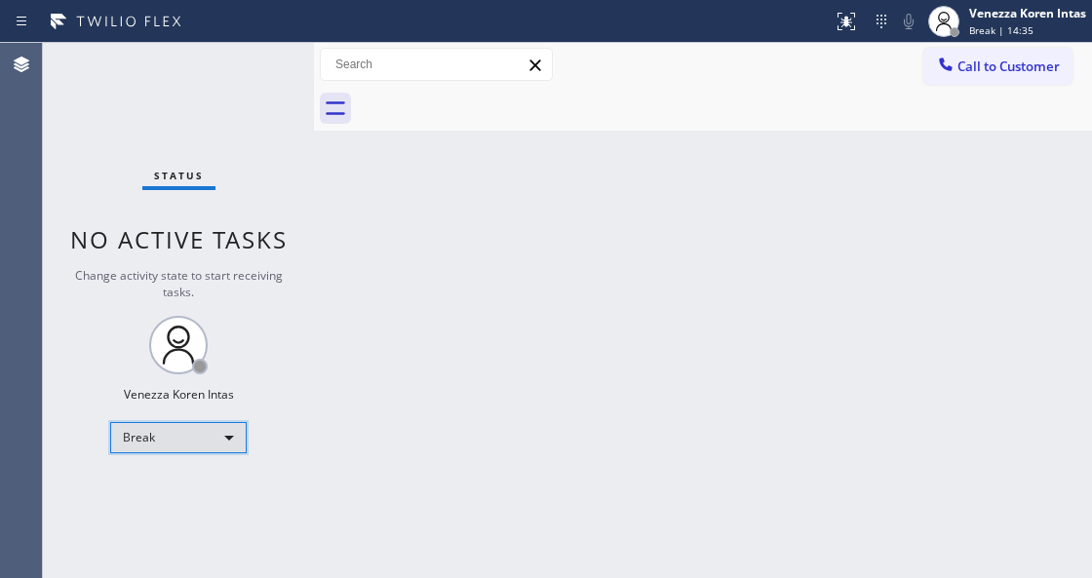
click at [194, 443] on div "Break" at bounding box center [178, 437] width 136 height 31
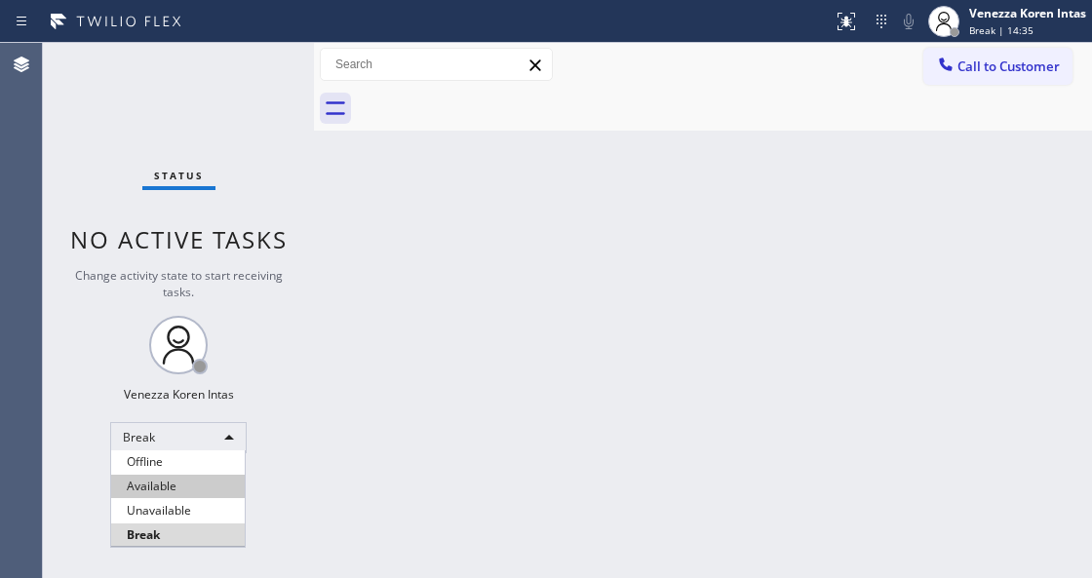
click at [197, 484] on li "Available" at bounding box center [178, 486] width 134 height 23
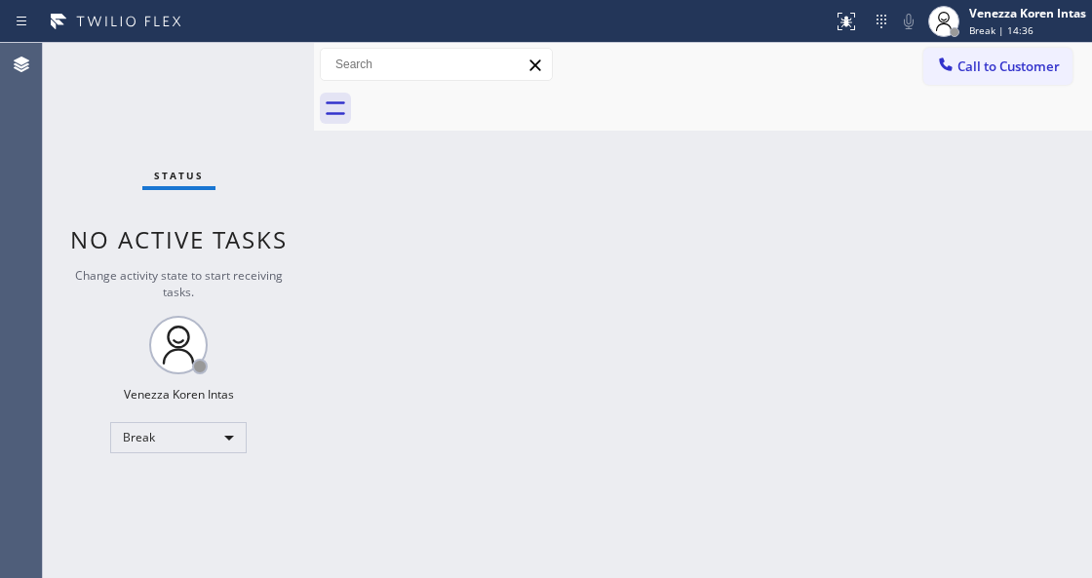
click at [417, 131] on div "Back to Dashboard Change Sender ID Customers Technicians Select a contact Outbo…" at bounding box center [703, 310] width 778 height 535
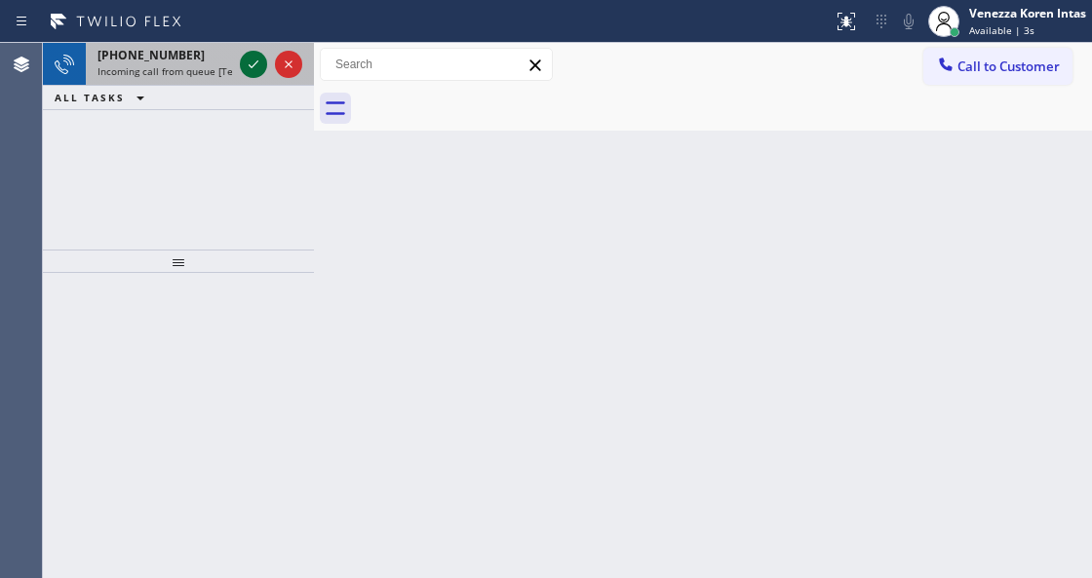
click at [246, 69] on icon at bounding box center [253, 64] width 23 height 23
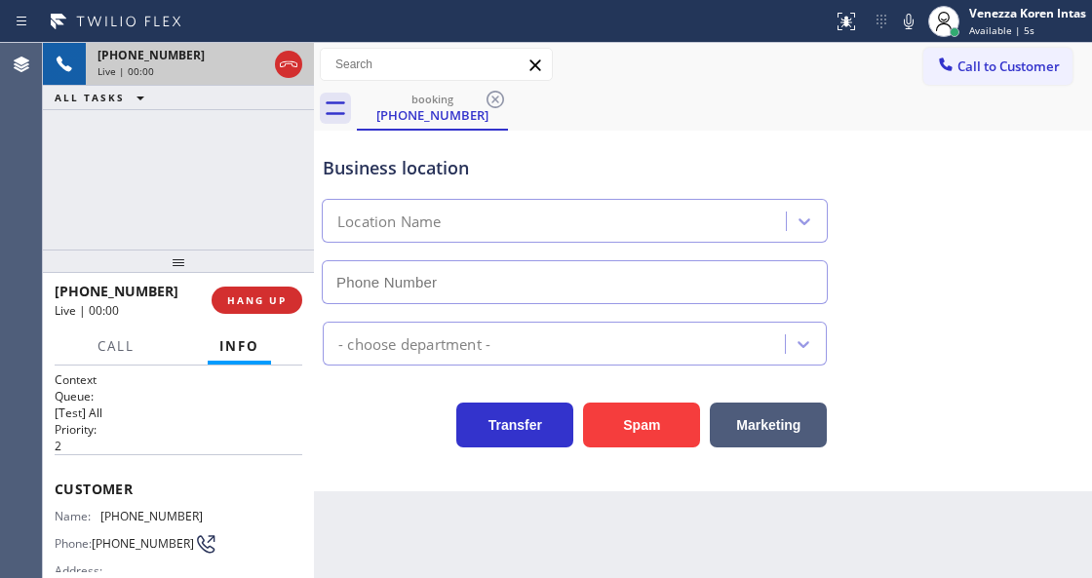
type input "[PHONE_NUMBER]"
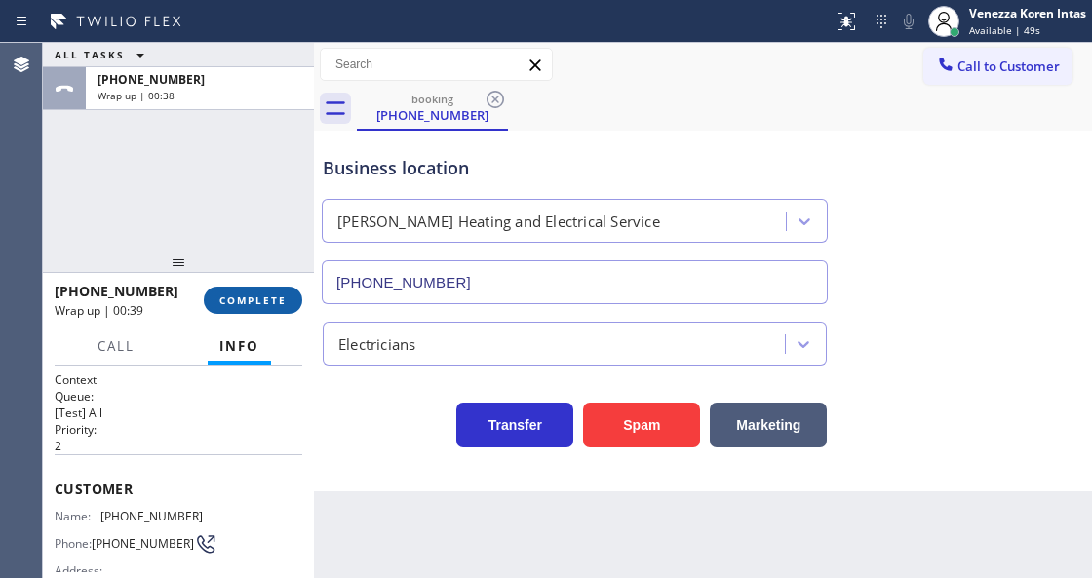
drag, startPoint x: 248, startPoint y: 310, endPoint x: 272, endPoint y: 310, distance: 24.4
click at [250, 310] on button "COMPLETE" at bounding box center [253, 300] width 98 height 27
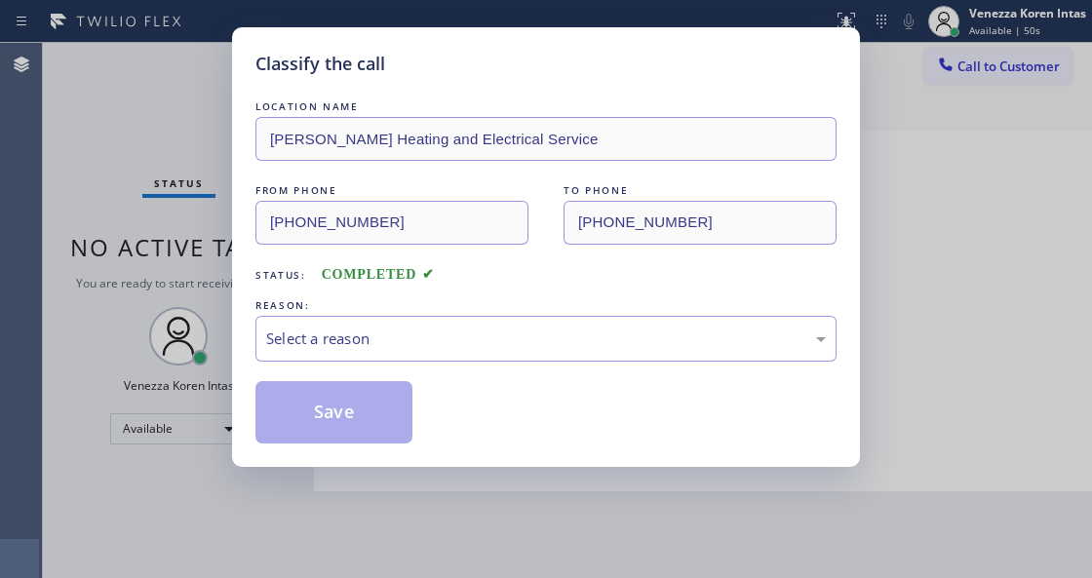
click at [441, 331] on div "Select a reason" at bounding box center [545, 338] width 559 height 22
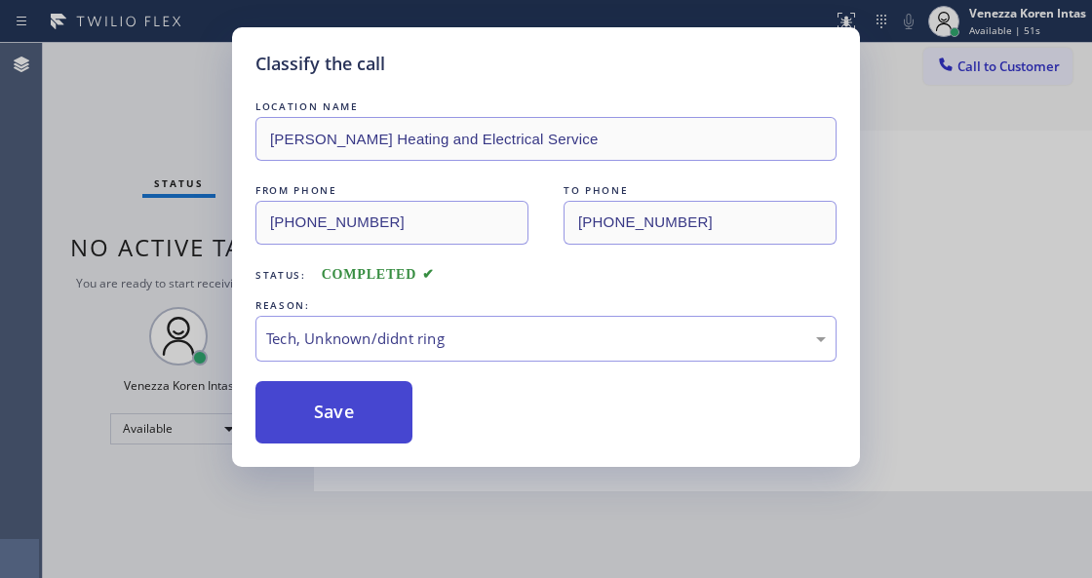
drag, startPoint x: 466, startPoint y: 495, endPoint x: 357, endPoint y: 442, distance: 121.2
click at [357, 442] on button "Save" at bounding box center [333, 412] width 157 height 62
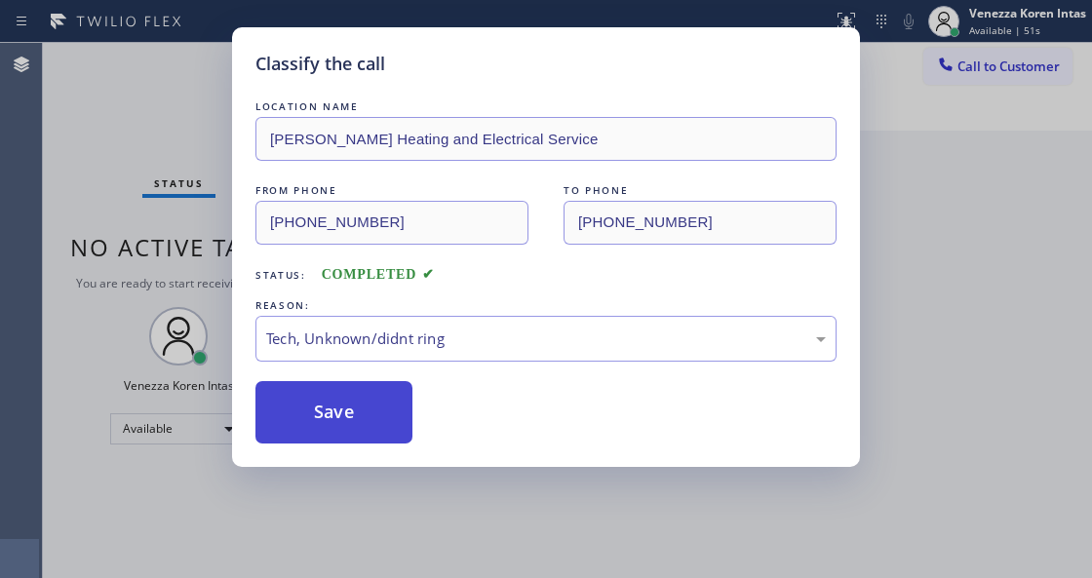
drag, startPoint x: 372, startPoint y: 430, endPoint x: 55, endPoint y: 231, distance: 374.8
click at [371, 429] on button "Save" at bounding box center [333, 412] width 157 height 62
drag, startPoint x: 146, startPoint y: 121, endPoint x: 565, endPoint y: 201, distance: 426.6
click at [146, 121] on div "Classify the call LOCATION NAME Altec Electrical Corporation FROM PHONE [PHONE_…" at bounding box center [567, 310] width 1049 height 535
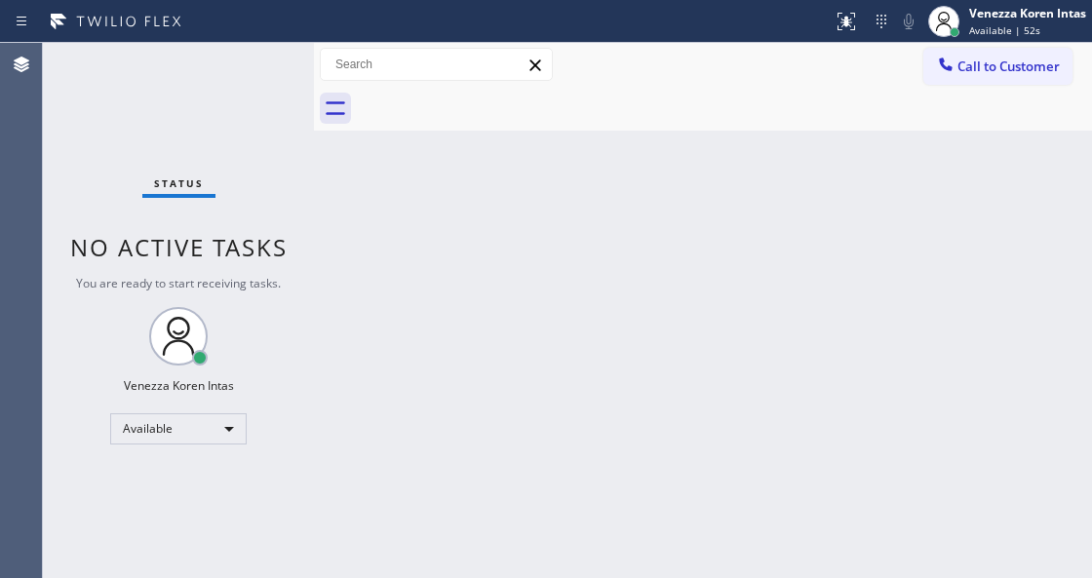
click at [595, 205] on div "Back to Dashboard Change Sender ID Customers Technicians Select a contact Outbo…" at bounding box center [703, 310] width 778 height 535
click at [343, 201] on div "Back to Dashboard Change Sender ID Customers Technicians Select a contact Outbo…" at bounding box center [703, 310] width 778 height 535
click at [267, 82] on div "Status No active tasks You are ready to start receiving tasks. Venezza Koren In…" at bounding box center [178, 310] width 271 height 535
click at [250, 101] on div "Status No active tasks You are ready to start receiving tasks. Venezza Koren In…" at bounding box center [178, 310] width 271 height 535
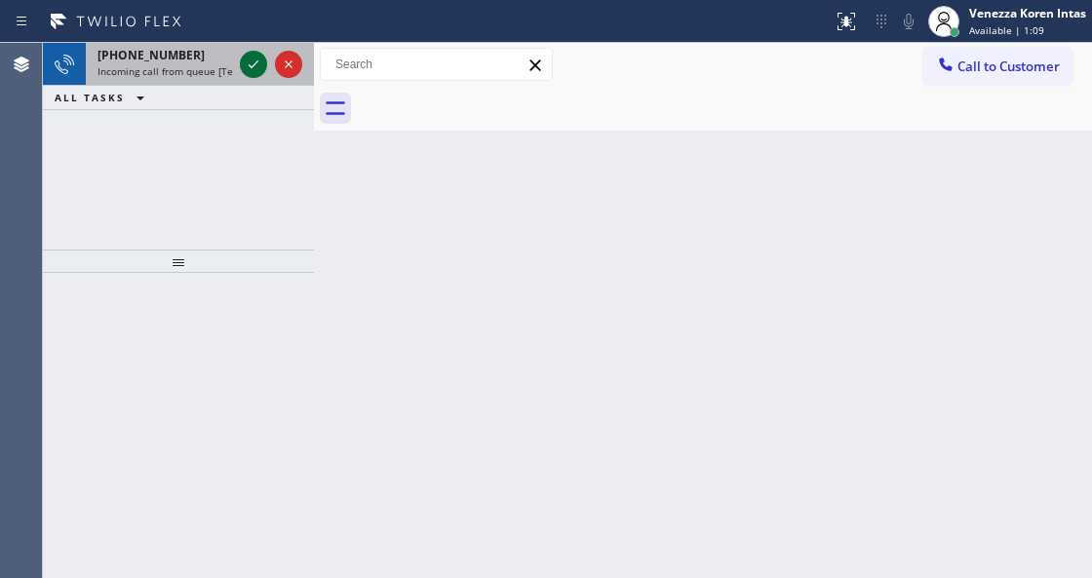
click at [250, 64] on icon at bounding box center [253, 64] width 23 height 23
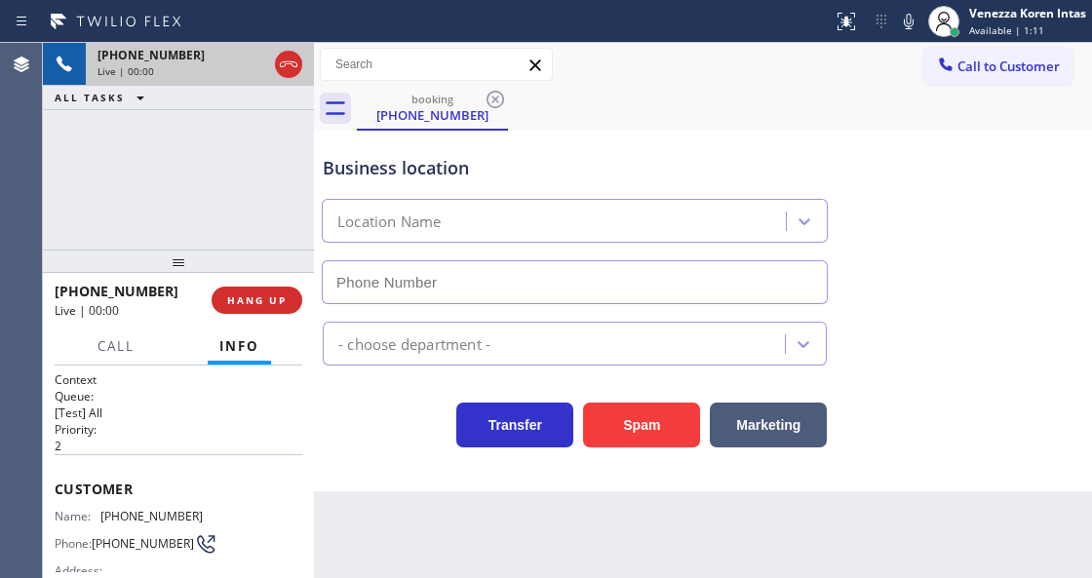
type input "[PHONE_NUMBER]"
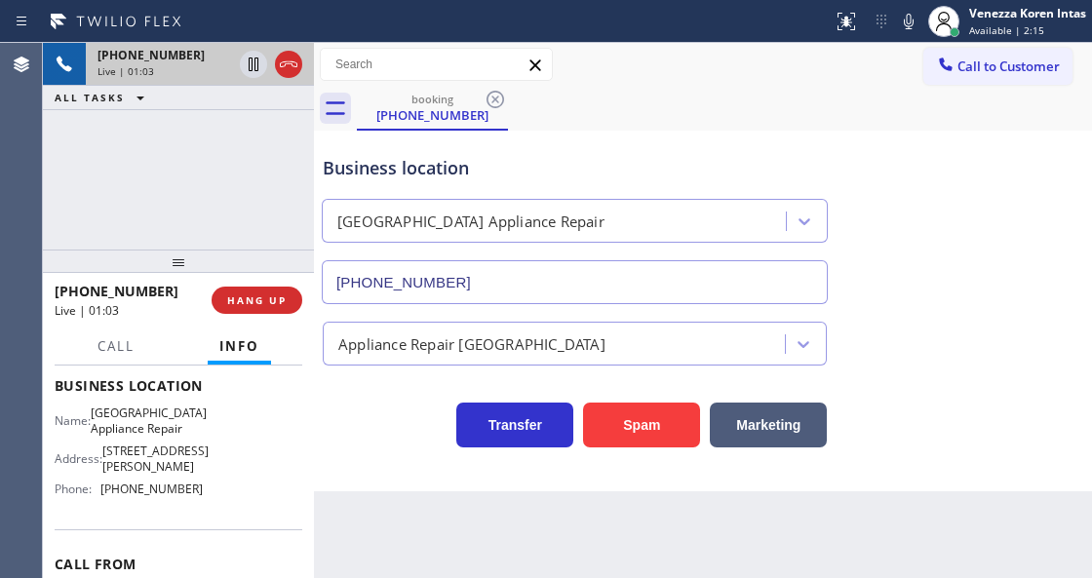
scroll to position [259, 0]
drag, startPoint x: 113, startPoint y: 409, endPoint x: 172, endPoint y: 424, distance: 60.3
click at [183, 424] on span "[GEOGRAPHIC_DATA] Appliance Repair" at bounding box center [149, 420] width 116 height 30
click at [125, 425] on span "[GEOGRAPHIC_DATA] Appliance Repair" at bounding box center [149, 420] width 116 height 30
drag, startPoint x: 142, startPoint y: 416, endPoint x: 205, endPoint y: 428, distance: 63.5
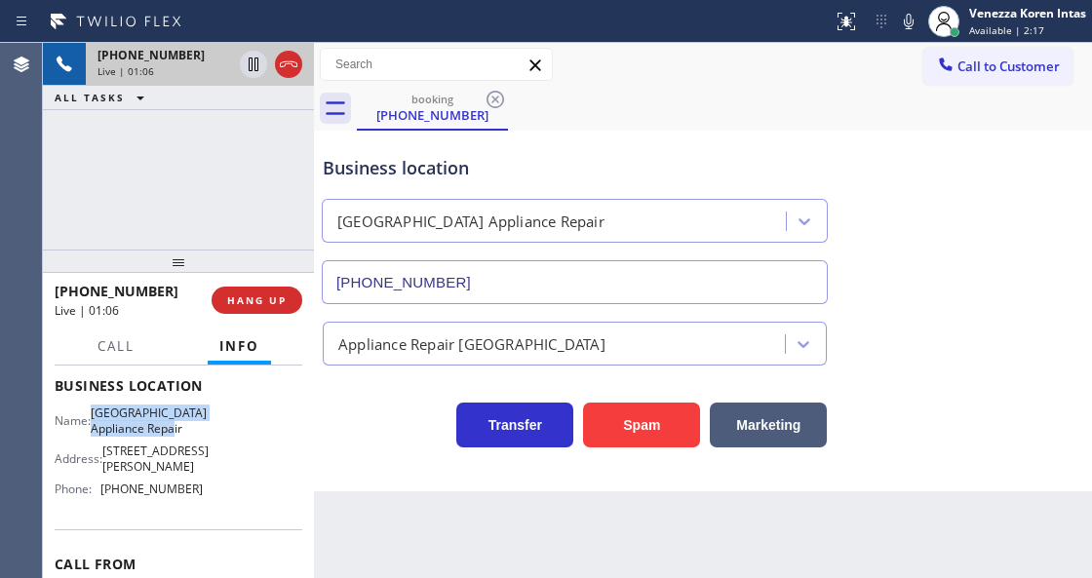
click at [205, 428] on div "Name: Calumet Heights Appliance Repair Address: 9019 S Paxton Ave Phone: (773) …" at bounding box center [179, 454] width 248 height 98
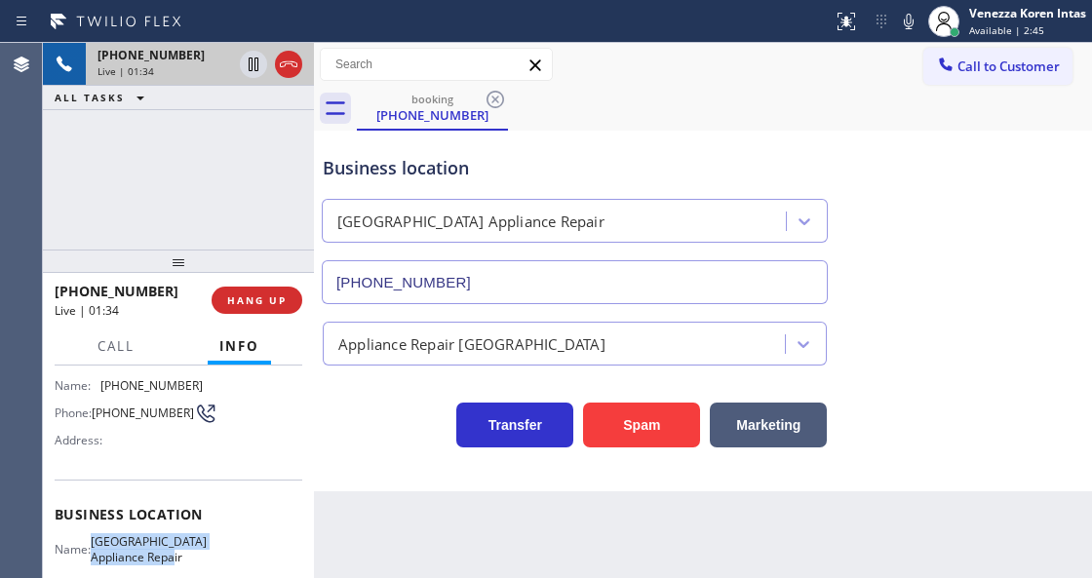
scroll to position [64, 0]
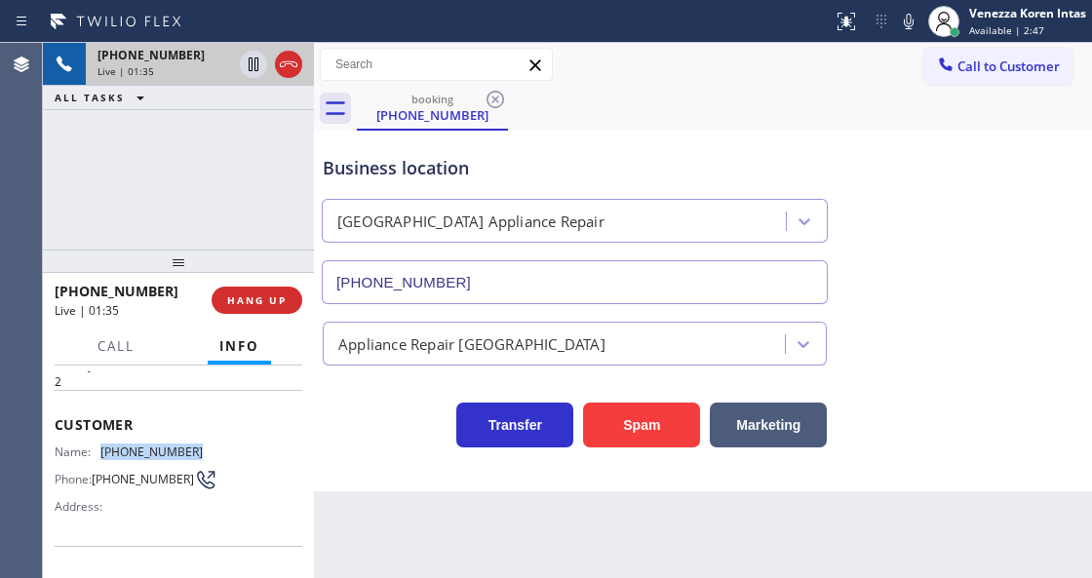
drag, startPoint x: 193, startPoint y: 447, endPoint x: 94, endPoint y: 450, distance: 99.5
click at [94, 450] on div "Name: (773) 320-4774" at bounding box center [129, 451] width 148 height 15
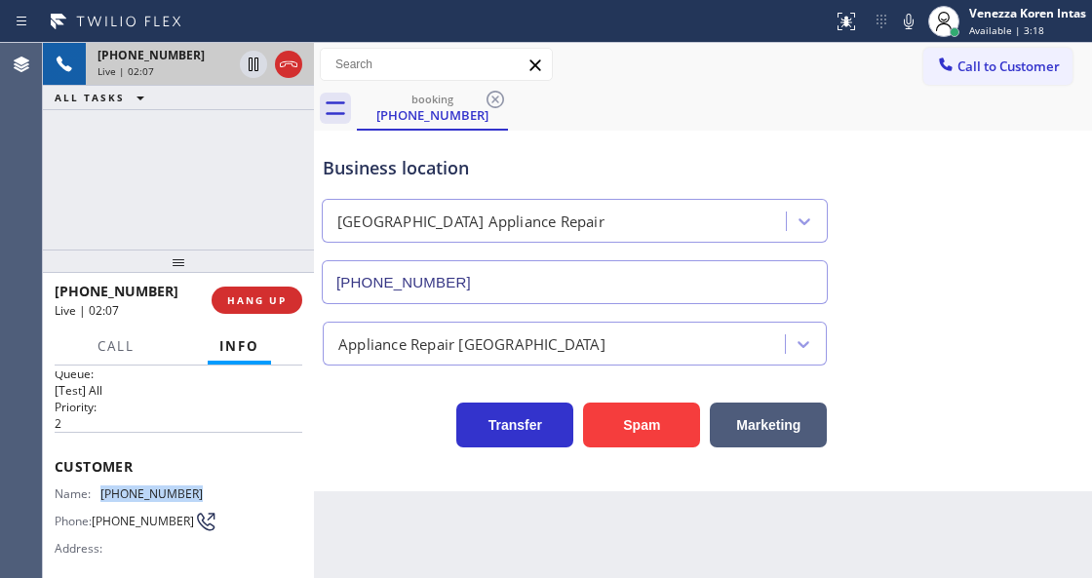
scroll to position [0, 0]
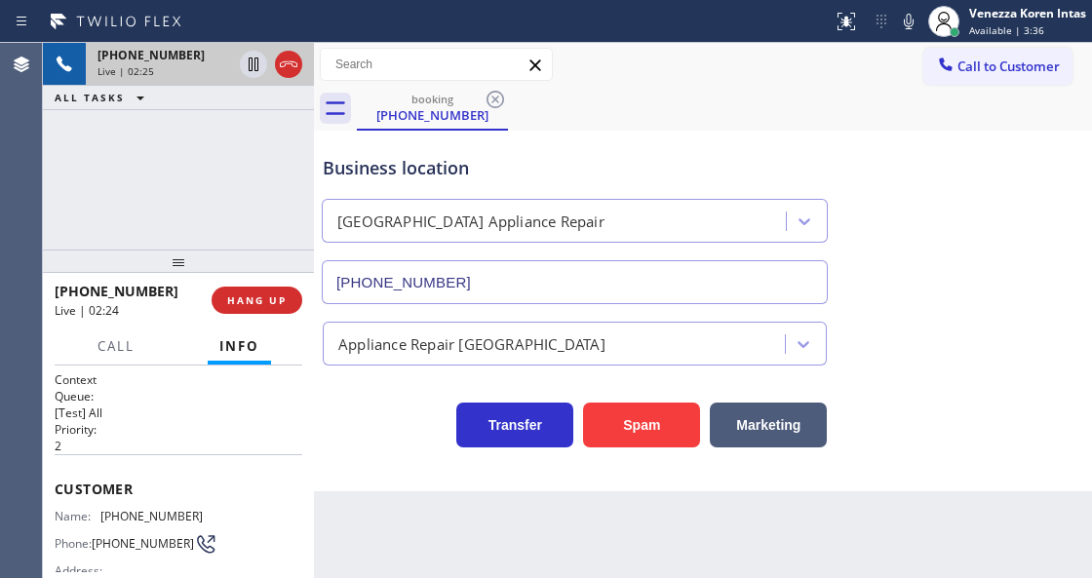
click at [1007, 229] on div "Business location Calumet Heights Appliance Repair (773) 830-4668" at bounding box center [703, 216] width 768 height 176
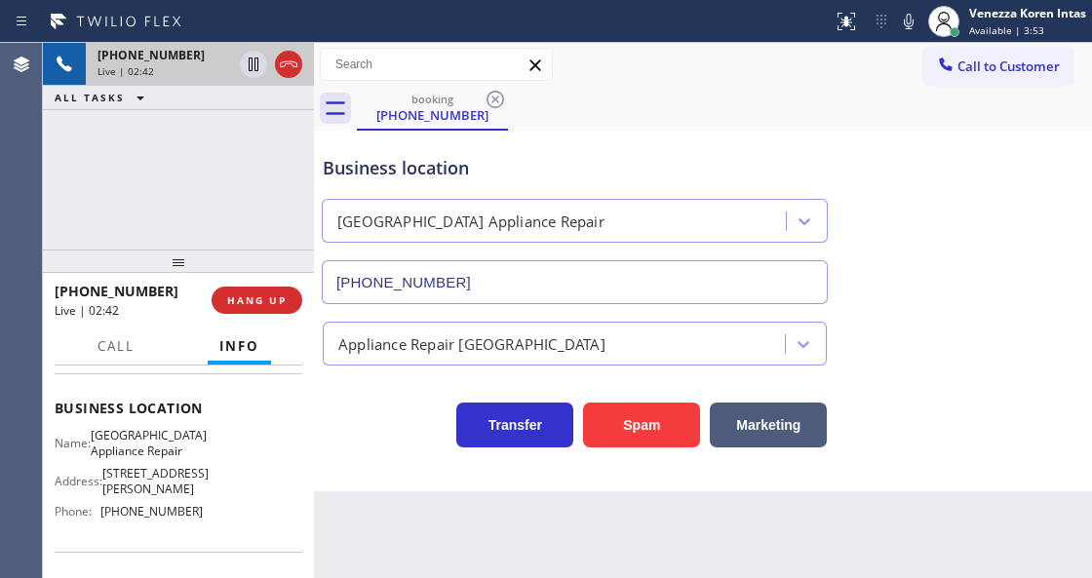
scroll to position [259, 0]
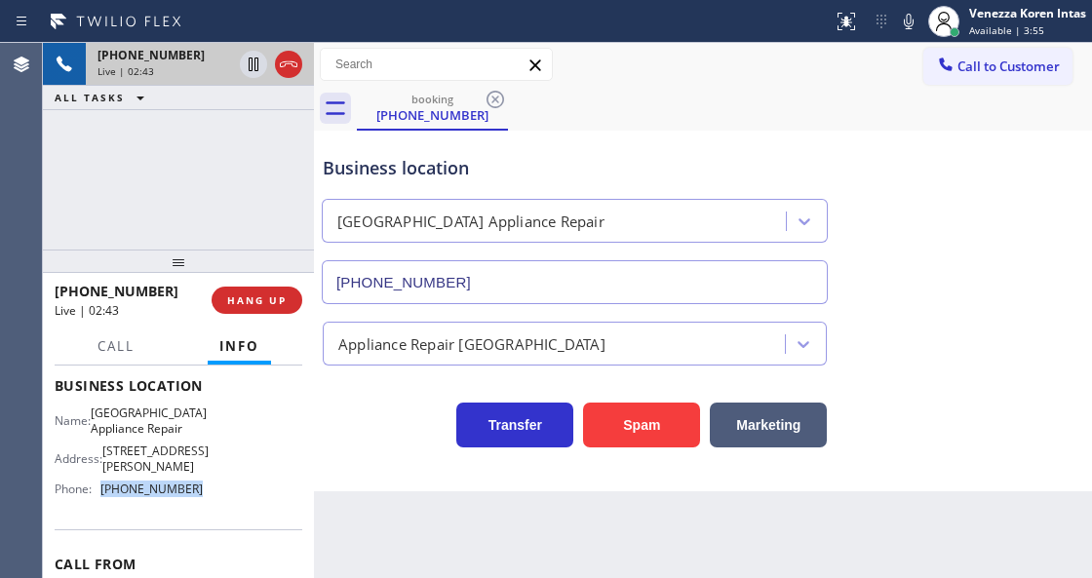
drag, startPoint x: 169, startPoint y: 496, endPoint x: 92, endPoint y: 497, distance: 77.0
click at [92, 497] on div "Name: Calumet Heights Appliance Repair Address: 9019 S Paxton Ave Phone: (773) …" at bounding box center [179, 454] width 248 height 98
drag, startPoint x: 205, startPoint y: 430, endPoint x: 100, endPoint y: 425, distance: 104.4
click at [100, 425] on div "Name: Calumet Heights Appliance Repair Address: 9019 S Paxton Ave Phone: (773) …" at bounding box center [179, 454] width 248 height 98
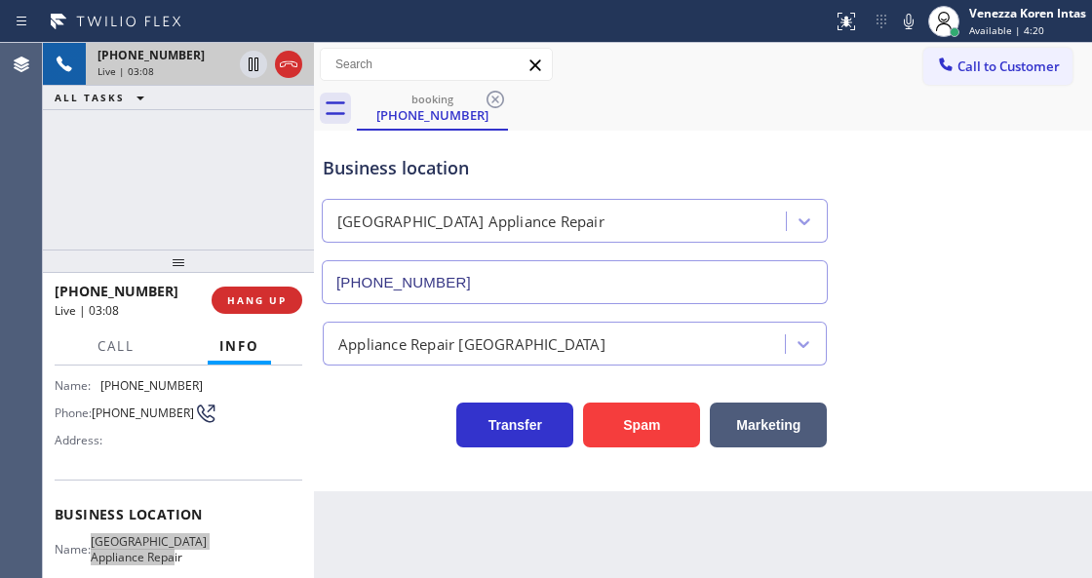
scroll to position [130, 0]
click at [669, 193] on div "[GEOGRAPHIC_DATA] Appliance Repair" at bounding box center [575, 217] width 514 height 52
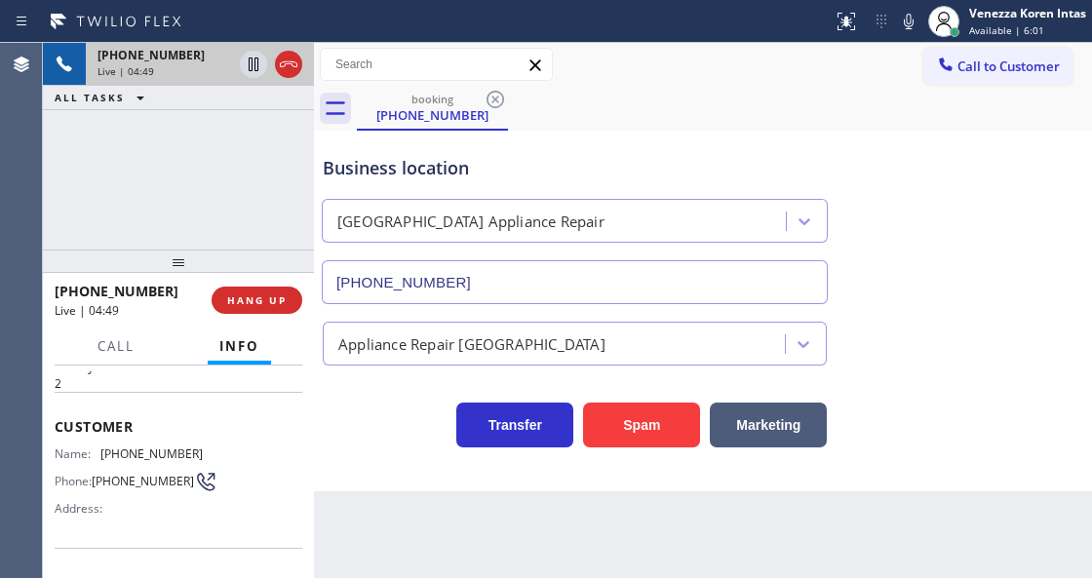
scroll to position [0, 0]
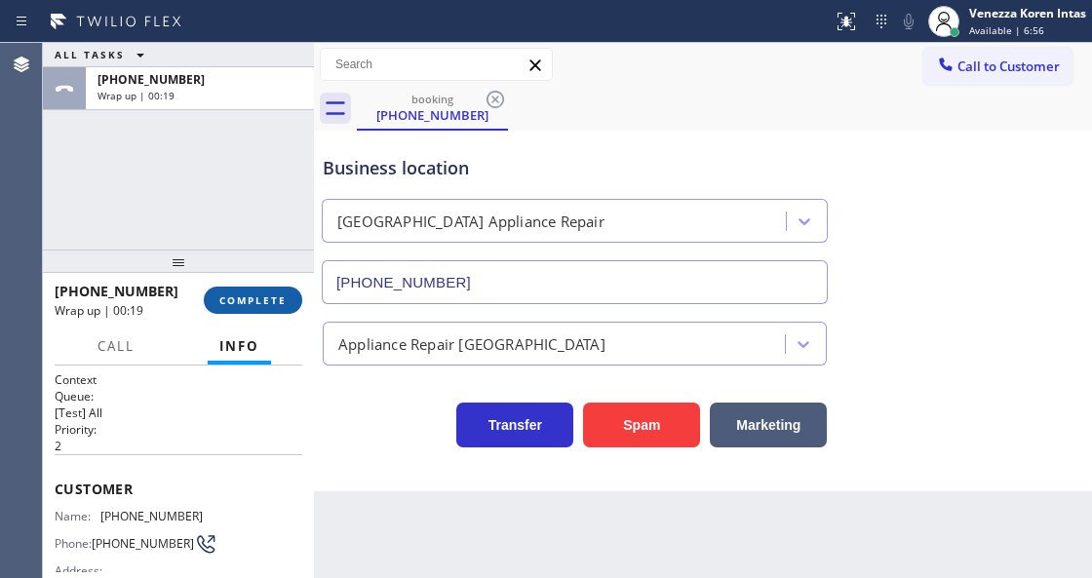
click at [275, 298] on span "COMPLETE" at bounding box center [252, 300] width 67 height 14
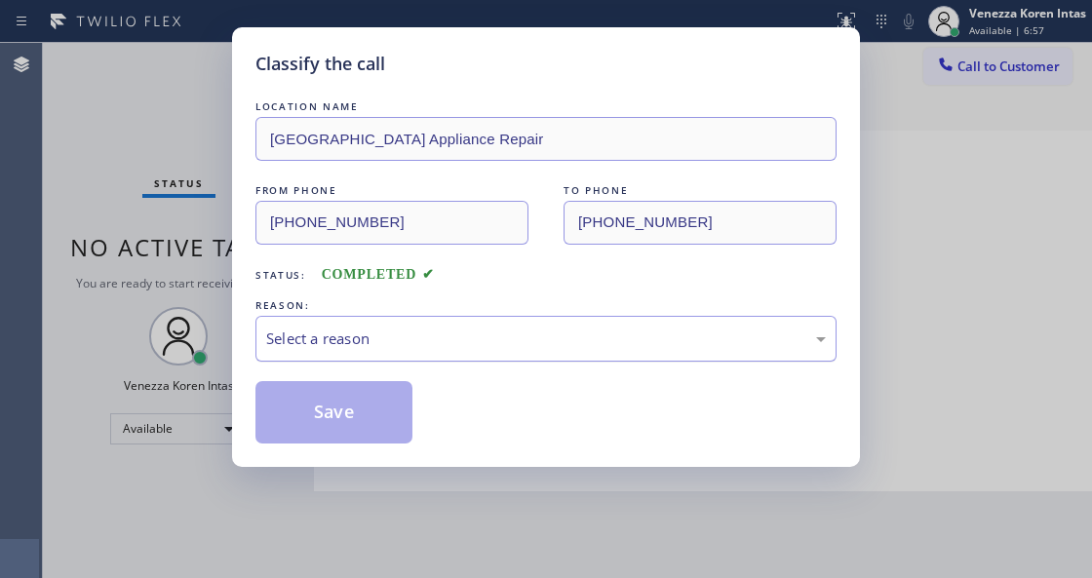
click at [427, 354] on div "Select a reason" at bounding box center [545, 339] width 581 height 46
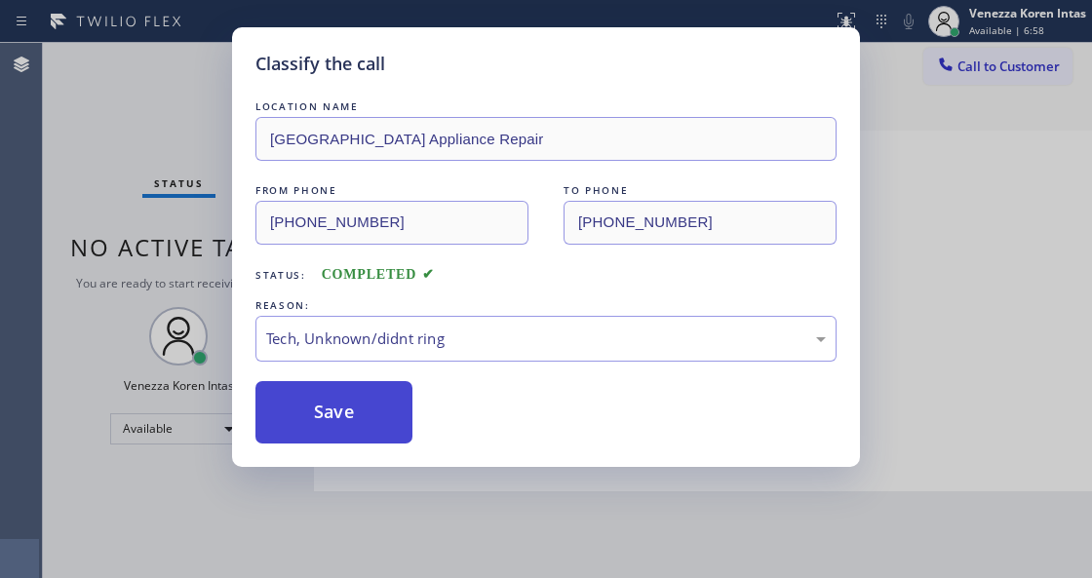
click at [380, 421] on button "Save" at bounding box center [333, 412] width 157 height 62
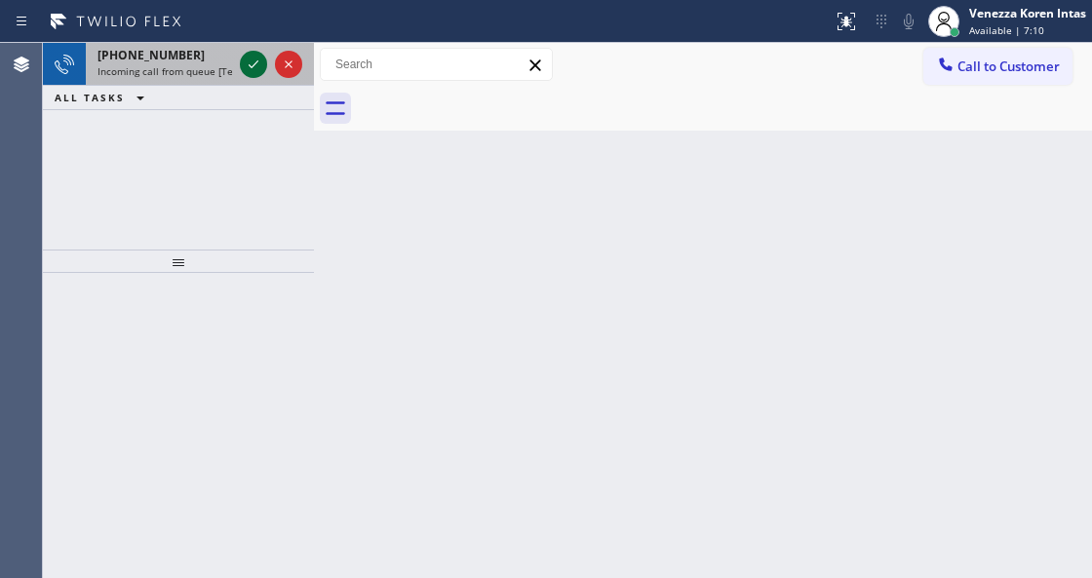
click at [249, 65] on icon at bounding box center [254, 64] width 10 height 8
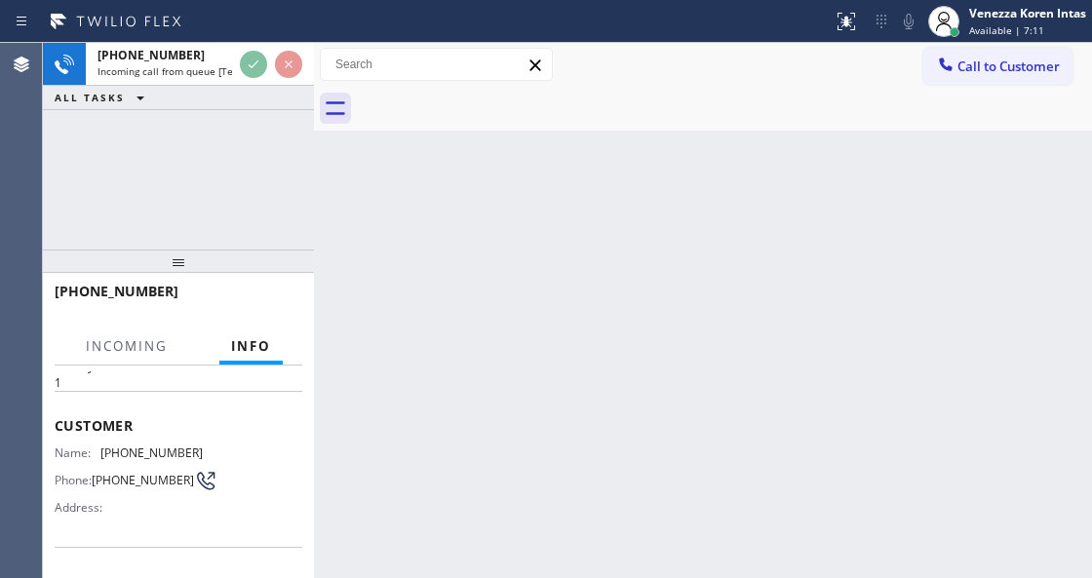
scroll to position [259, 0]
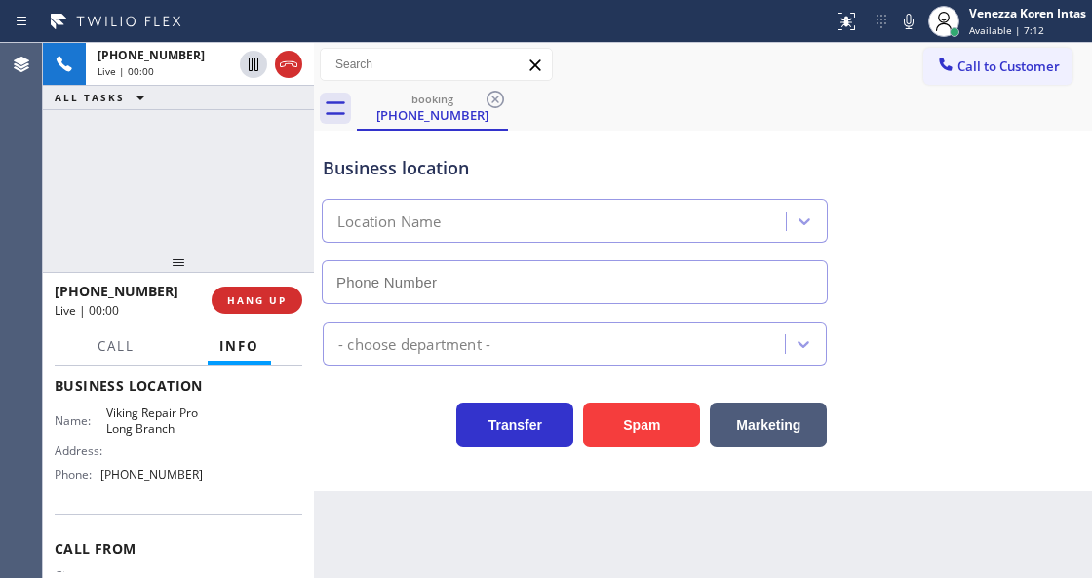
type input "[PHONE_NUMBER]"
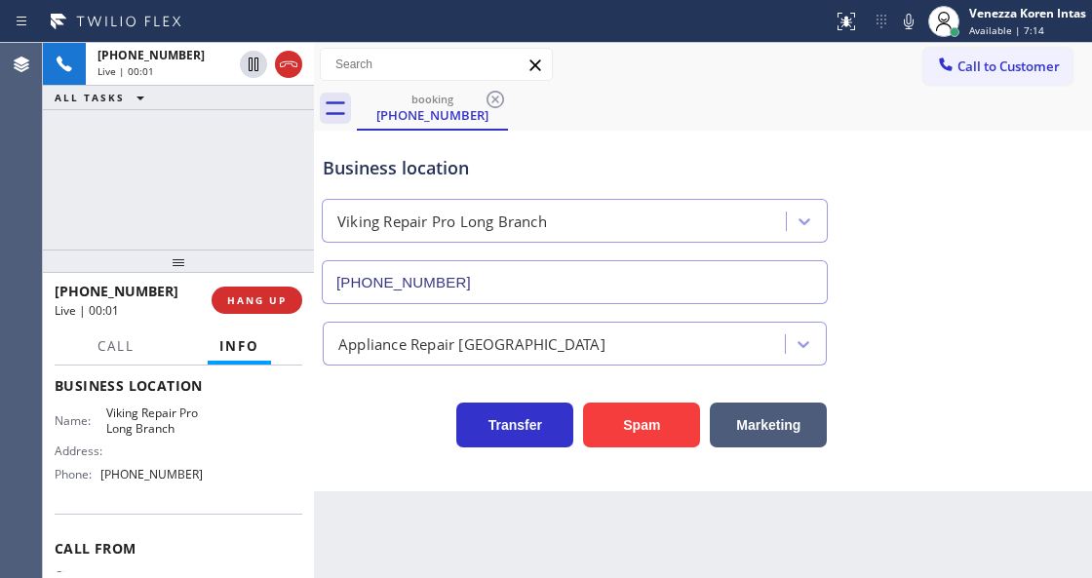
click at [322, 467] on div "Business location Viking Repair Pro Long Branch (732) 800-9006 Appliance Repair…" at bounding box center [703, 311] width 778 height 361
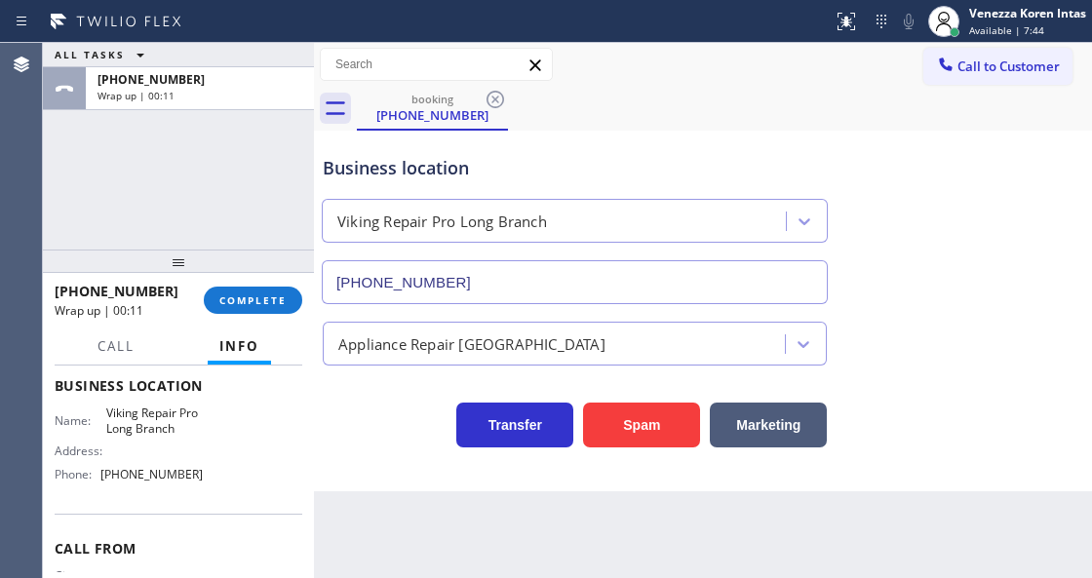
drag, startPoint x: 295, startPoint y: 303, endPoint x: 321, endPoint y: 300, distance: 25.5
click at [294, 303] on button "COMPLETE" at bounding box center [253, 300] width 98 height 27
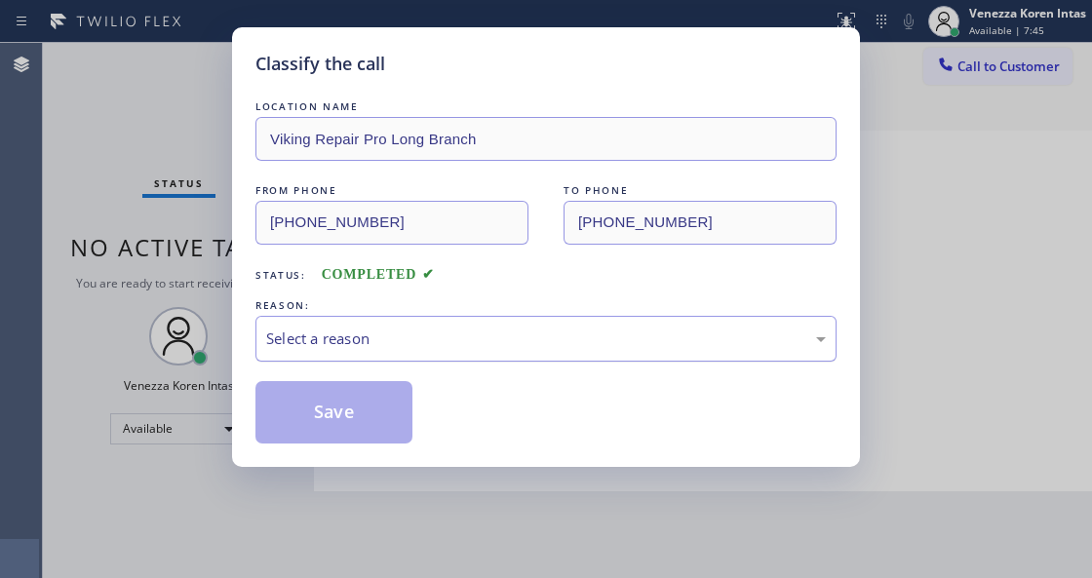
click at [442, 331] on div "Select a reason" at bounding box center [545, 338] width 559 height 22
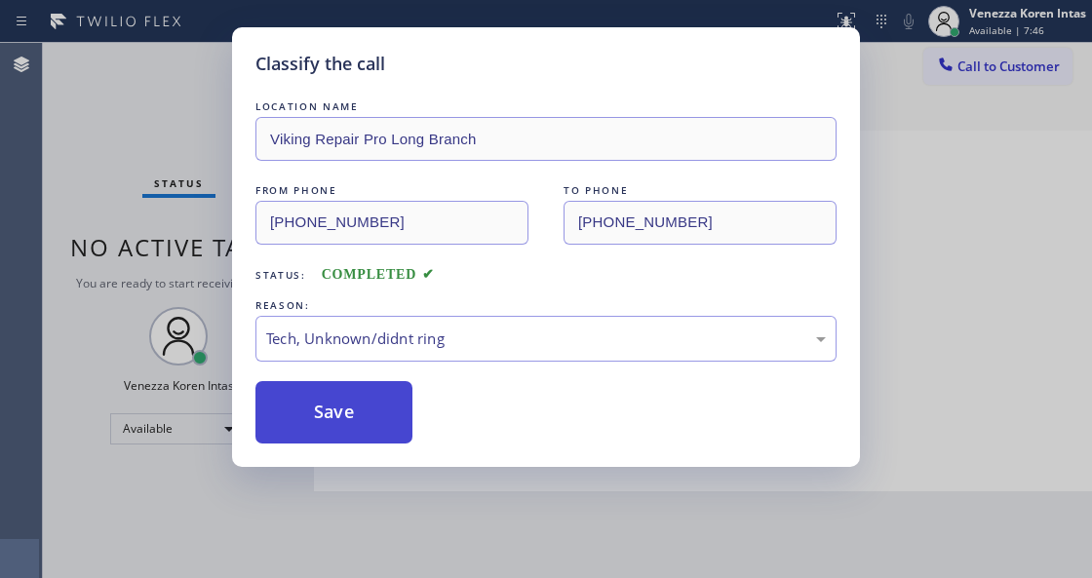
click at [369, 433] on button "Save" at bounding box center [333, 412] width 157 height 62
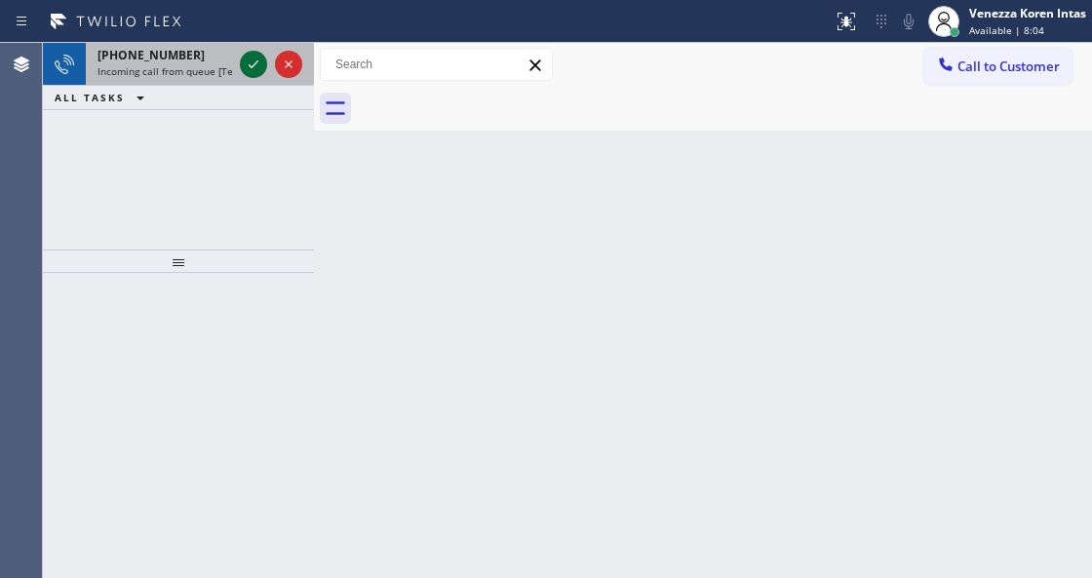
click at [257, 57] on icon at bounding box center [253, 64] width 23 height 23
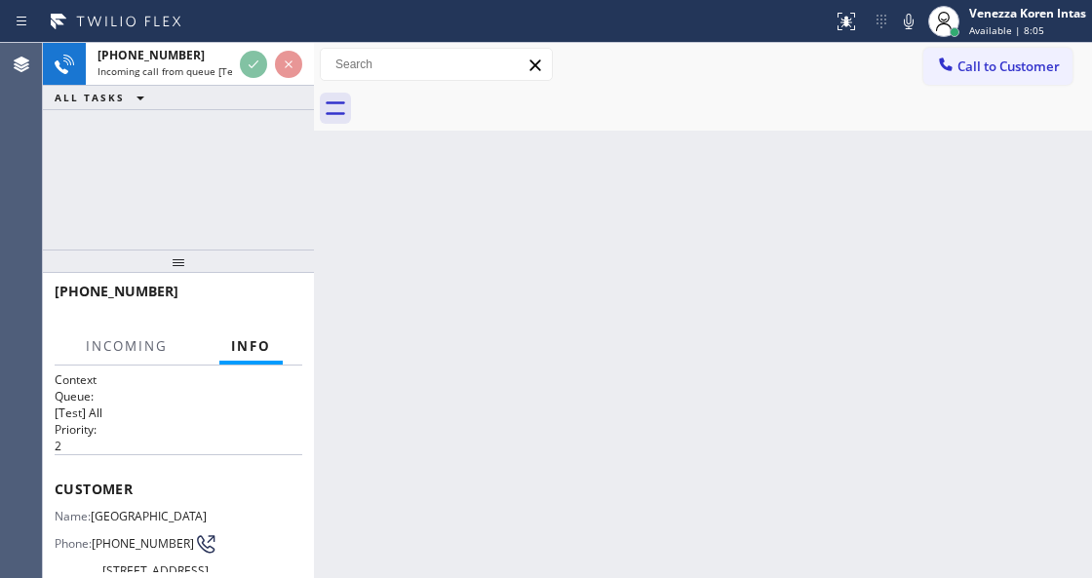
scroll to position [259, 0]
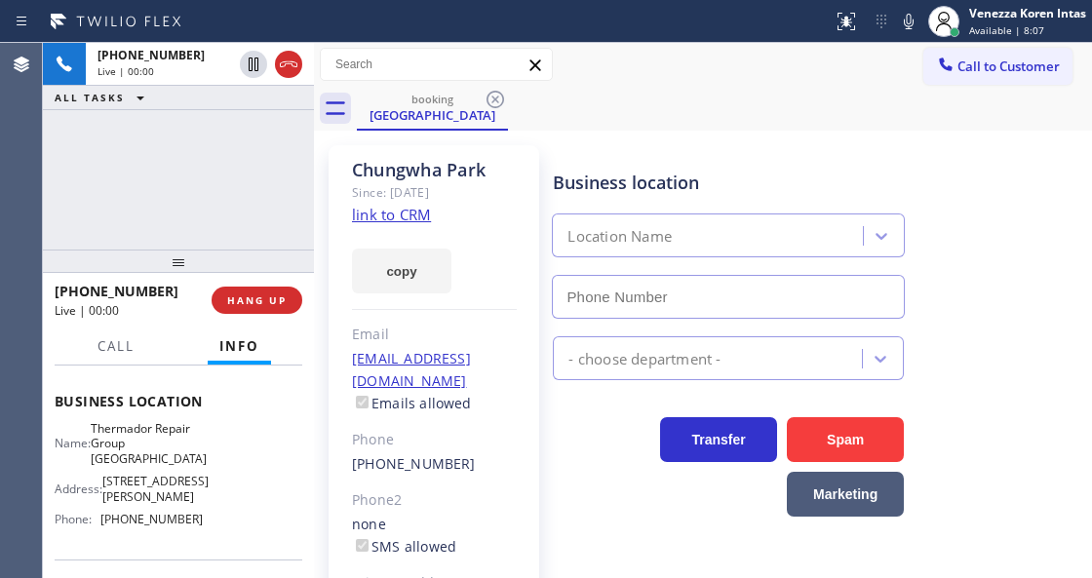
type input "[PHONE_NUMBER]"
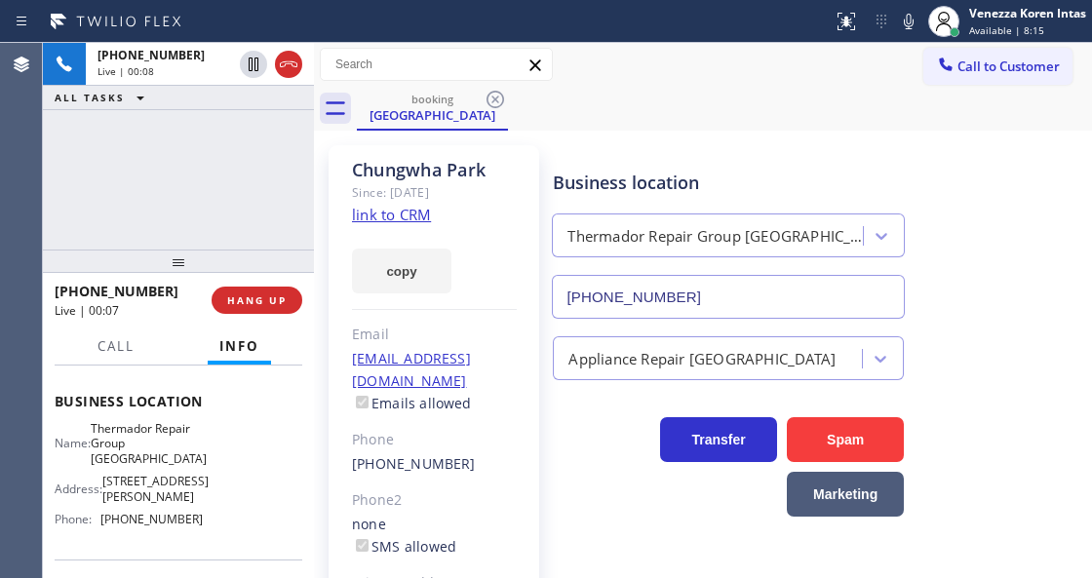
click at [366, 218] on link "link to CRM" at bounding box center [391, 214] width 79 height 19
click at [263, 211] on div "+16507969269 Live | 00:31 ALL TASKS ALL TASKS ACTIVE TASKS TASKS IN WRAP UP" at bounding box center [178, 146] width 271 height 207
click at [903, 22] on icon at bounding box center [908, 21] width 23 height 23
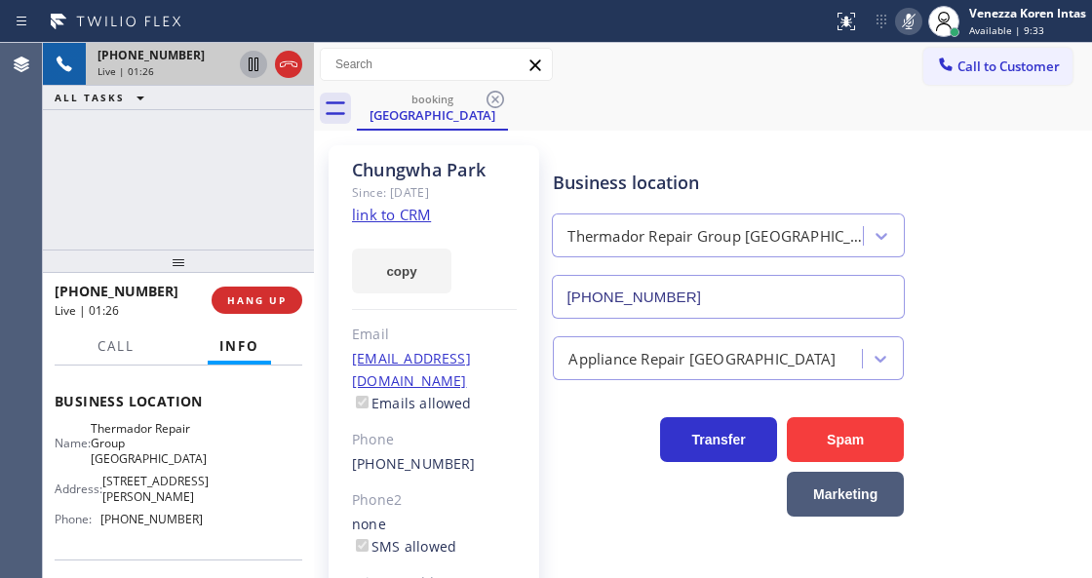
click at [261, 67] on icon at bounding box center [253, 64] width 23 height 23
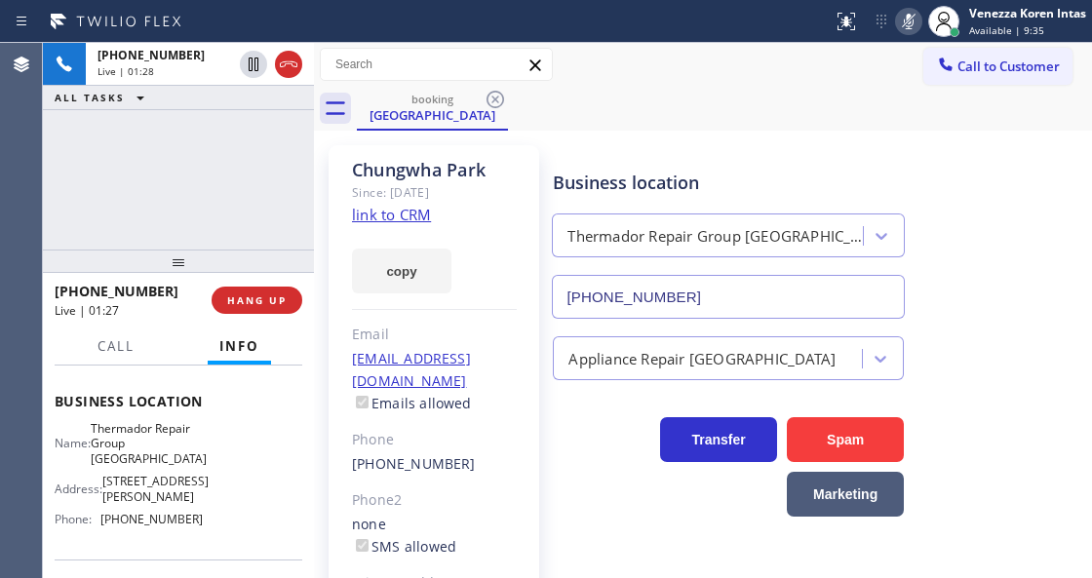
click at [214, 164] on div "+16507969269 Live | 01:28 ALL TASKS ALL TASKS ACTIVE TASKS TASKS IN WRAP UP" at bounding box center [178, 146] width 271 height 207
drag, startPoint x: 209, startPoint y: 222, endPoint x: 222, endPoint y: 222, distance: 13.6
click at [209, 222] on div "+16507969269 Live | 02:33 ALL TASKS ALL TASKS ACTIVE TASKS TASKS IN WRAP UP" at bounding box center [178, 146] width 271 height 207
click at [906, 28] on icon at bounding box center [908, 22] width 10 height 16
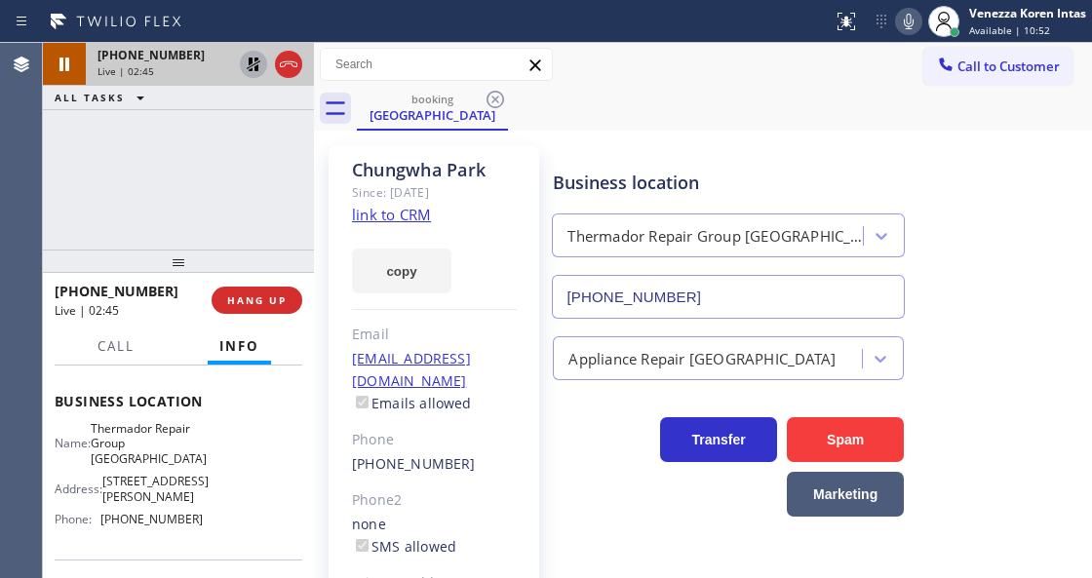
click at [257, 70] on icon at bounding box center [254, 65] width 14 height 14
click at [573, 19] on div at bounding box center [416, 21] width 817 height 31
click at [320, 441] on div "Chungwha Park Since: 20 may 2020 link to CRM copy Email chungwha.p@gmail.com Em…" at bounding box center [434, 446] width 230 height 622
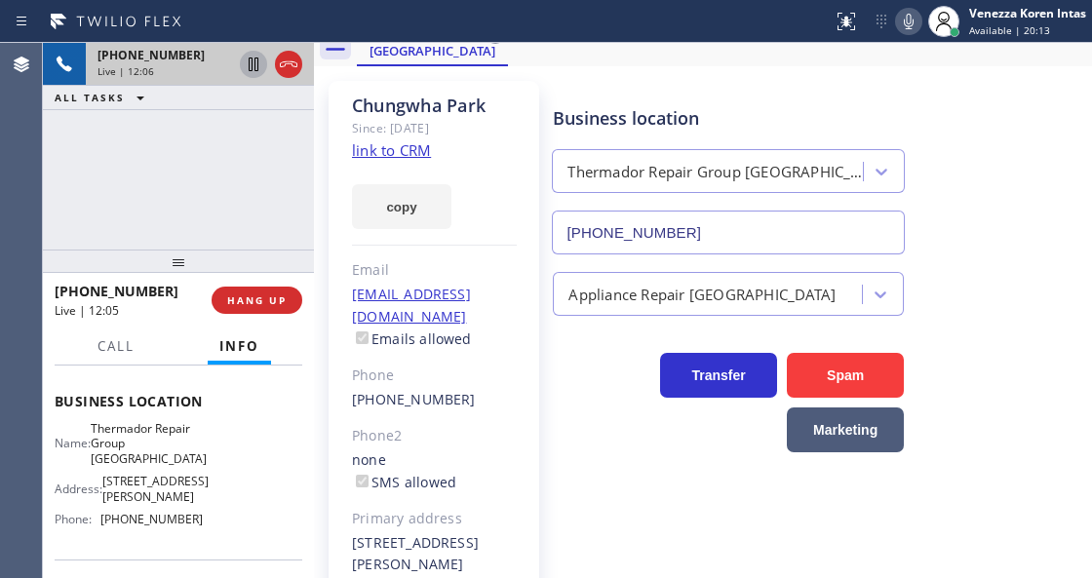
scroll to position [162, 0]
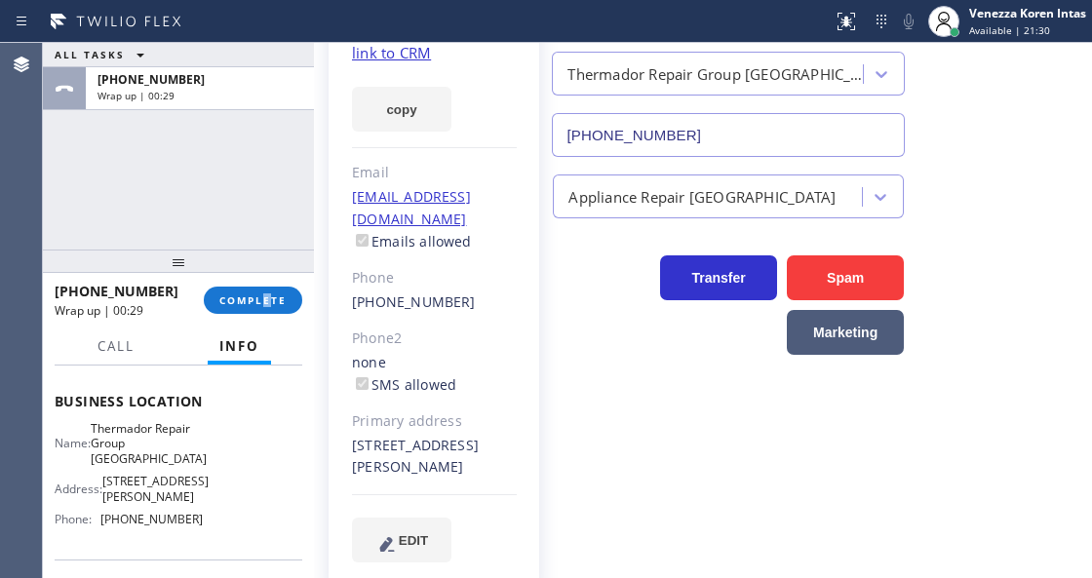
click at [270, 318] on div "+16507969269 Wrap up | 00:29 COMPLETE" at bounding box center [179, 300] width 248 height 51
click at [273, 312] on button "COMPLETE" at bounding box center [253, 300] width 98 height 27
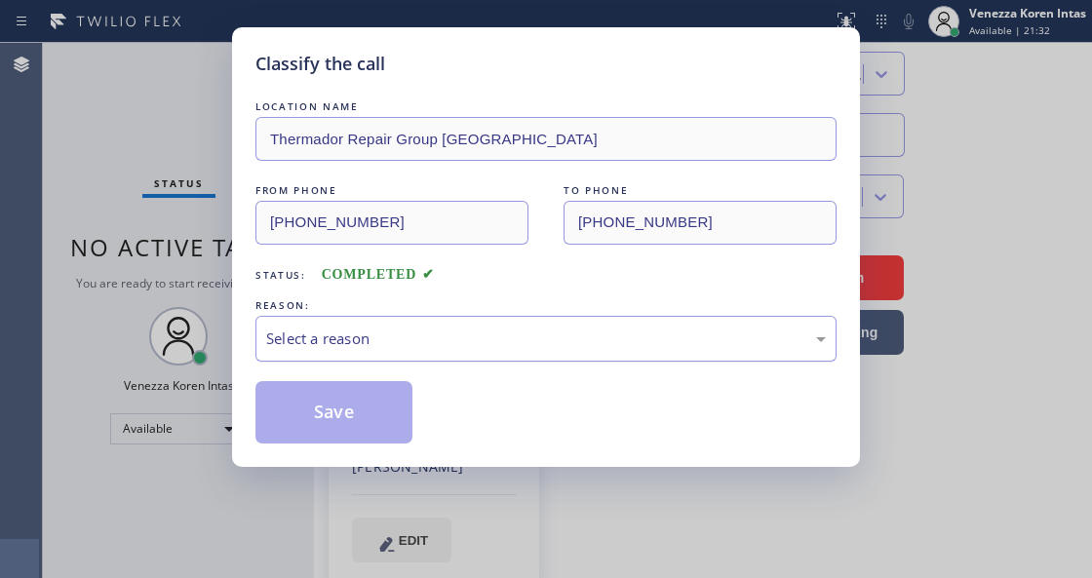
click at [534, 337] on div "Select a reason" at bounding box center [545, 338] width 559 height 22
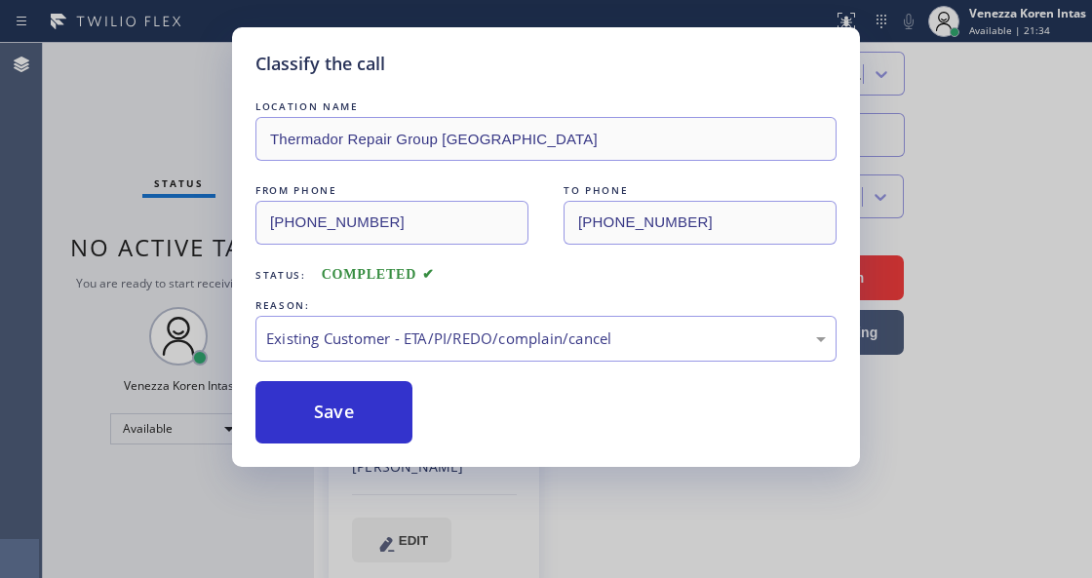
click at [416, 408] on div "Save" at bounding box center [545, 412] width 581 height 62
drag, startPoint x: 334, startPoint y: 410, endPoint x: 392, endPoint y: 405, distance: 57.7
click at [334, 410] on button "Save" at bounding box center [333, 412] width 157 height 62
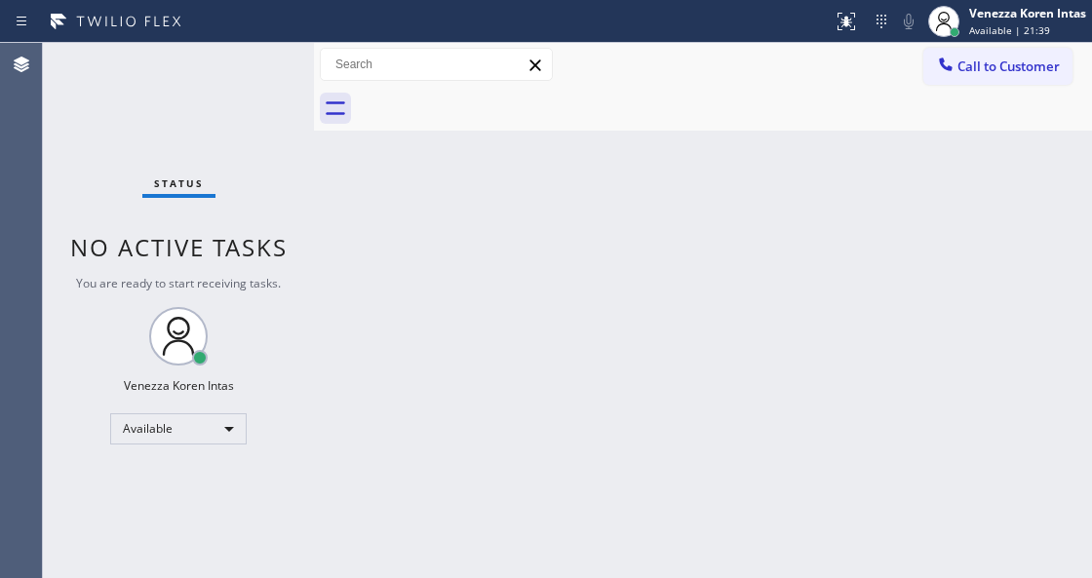
click at [161, 185] on span "Status" at bounding box center [179, 183] width 50 height 14
drag, startPoint x: 371, startPoint y: 280, endPoint x: 359, endPoint y: 253, distance: 29.2
click at [370, 279] on div "Back to Dashboard Change Sender ID Customers Technicians Select a contact Outbo…" at bounding box center [703, 310] width 778 height 535
click at [303, 168] on div "Status No active tasks You are ready to start receiving tasks. Venezza Koren In…" at bounding box center [178, 310] width 271 height 535
click at [269, 94] on div "Status No active tasks You are ready to start receiving tasks. Venezza Koren In…" at bounding box center [178, 310] width 271 height 535
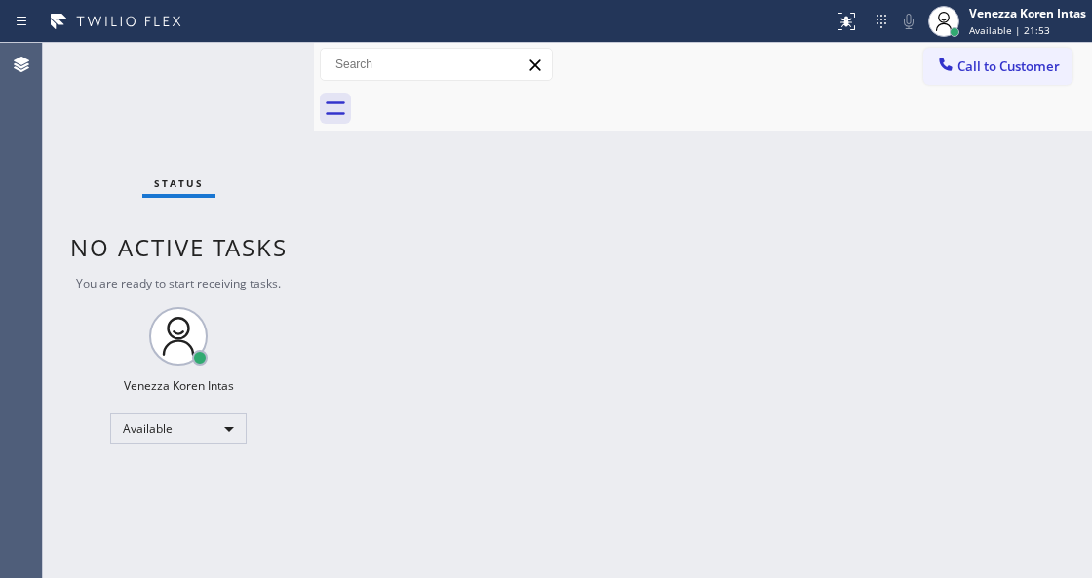
click at [230, 93] on div "Status No active tasks You are ready to start receiving tasks. Venezza Koren In…" at bounding box center [178, 310] width 271 height 535
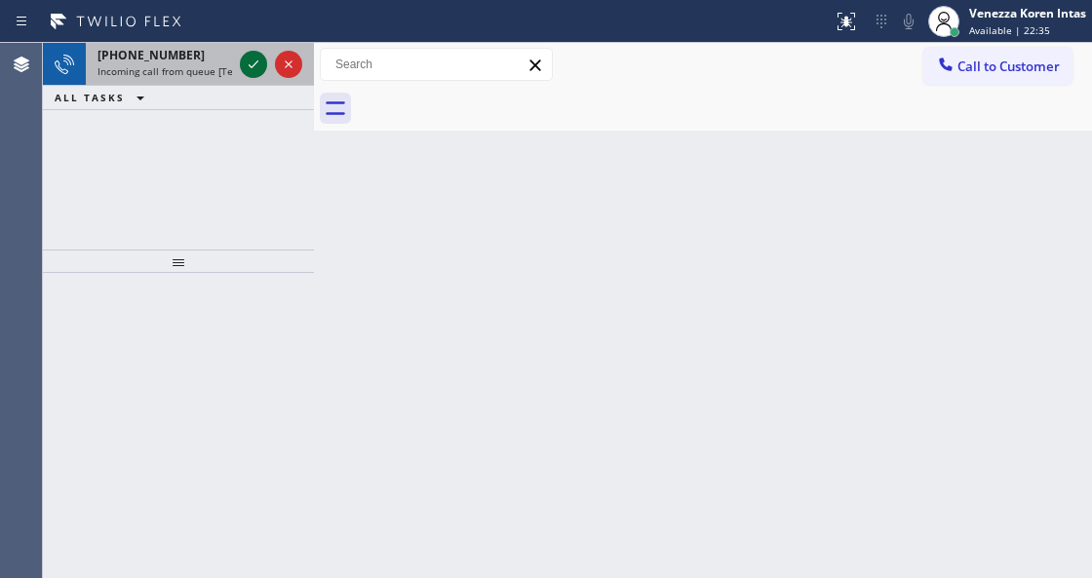
click at [249, 62] on icon at bounding box center [253, 64] width 23 height 23
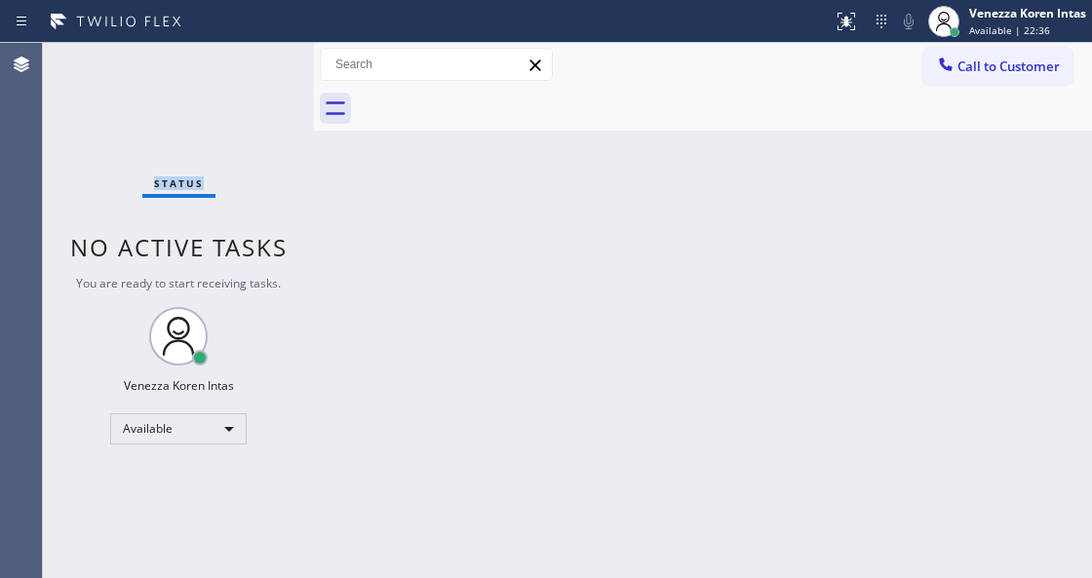
click at [249, 62] on div "Status No active tasks You are ready to start receiving tasks. Venezza Koren In…" at bounding box center [178, 310] width 271 height 535
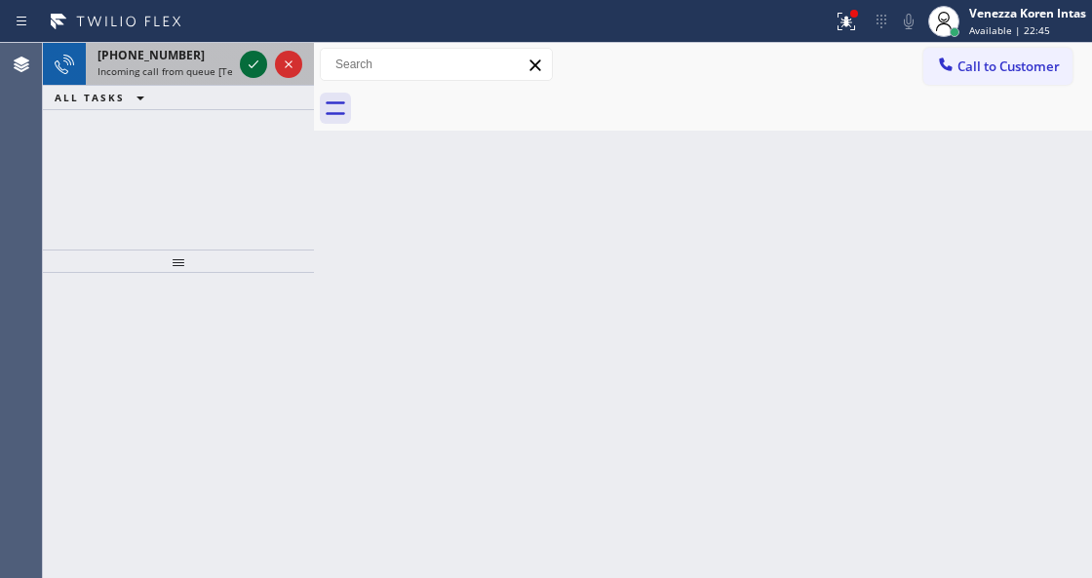
click at [250, 63] on icon at bounding box center [253, 64] width 23 height 23
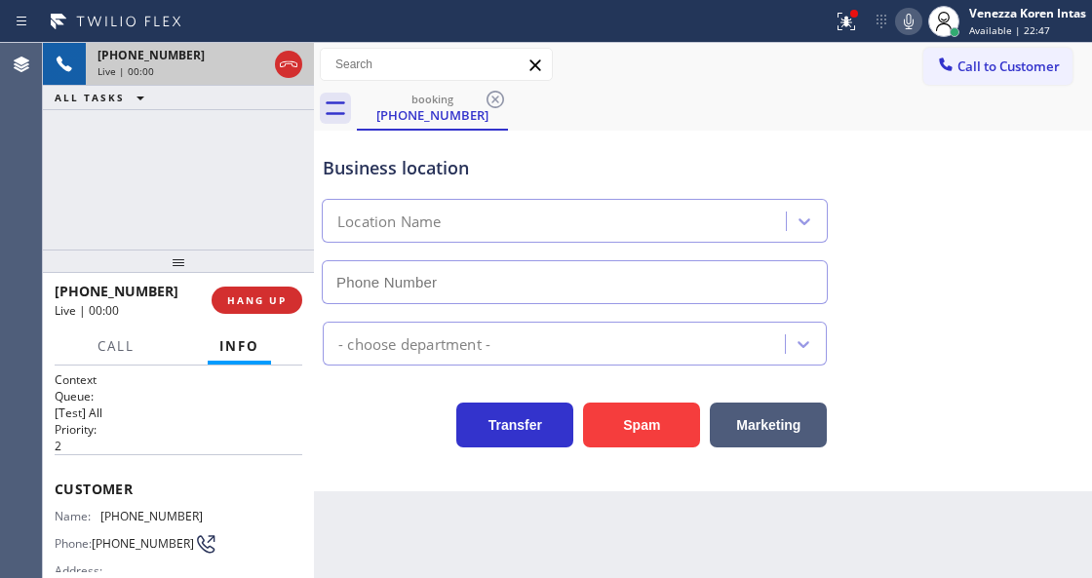
type input "[PHONE_NUMBER]"
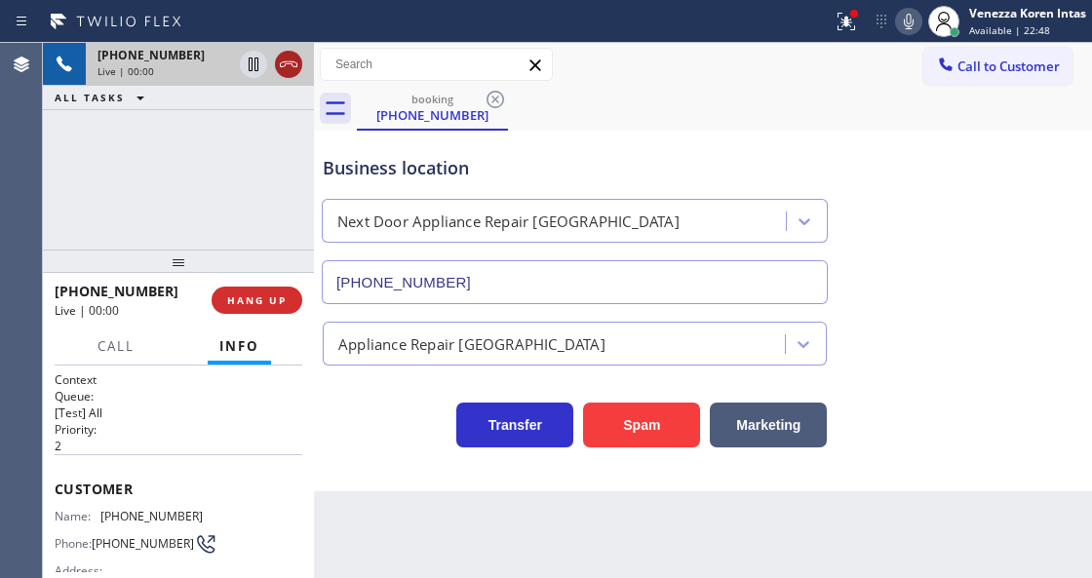
click at [296, 68] on icon at bounding box center [288, 64] width 23 height 23
click at [271, 306] on span "HANG UP" at bounding box center [256, 300] width 59 height 14
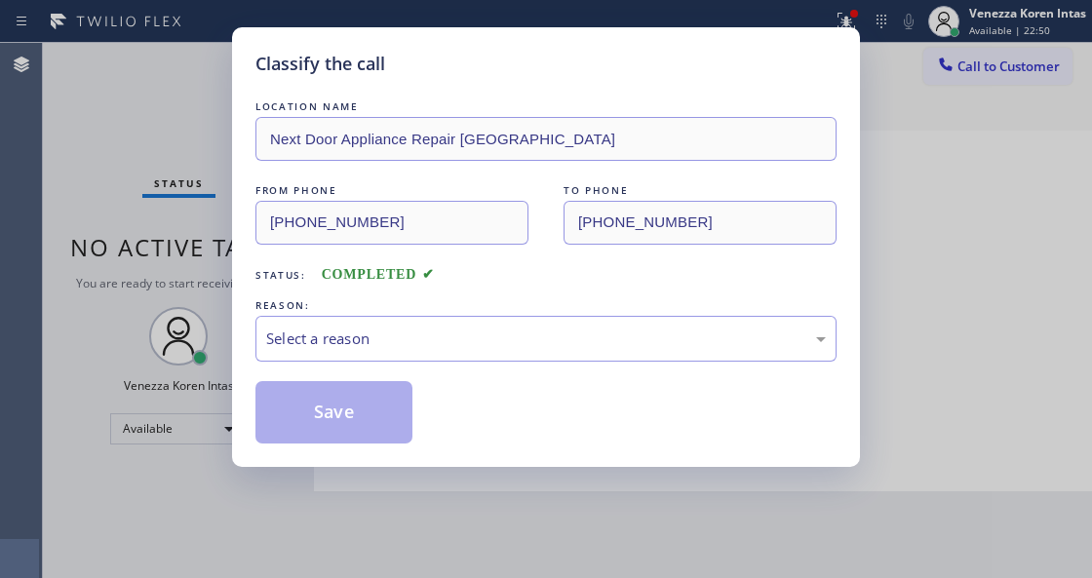
click at [551, 354] on div "Select a reason" at bounding box center [545, 339] width 581 height 46
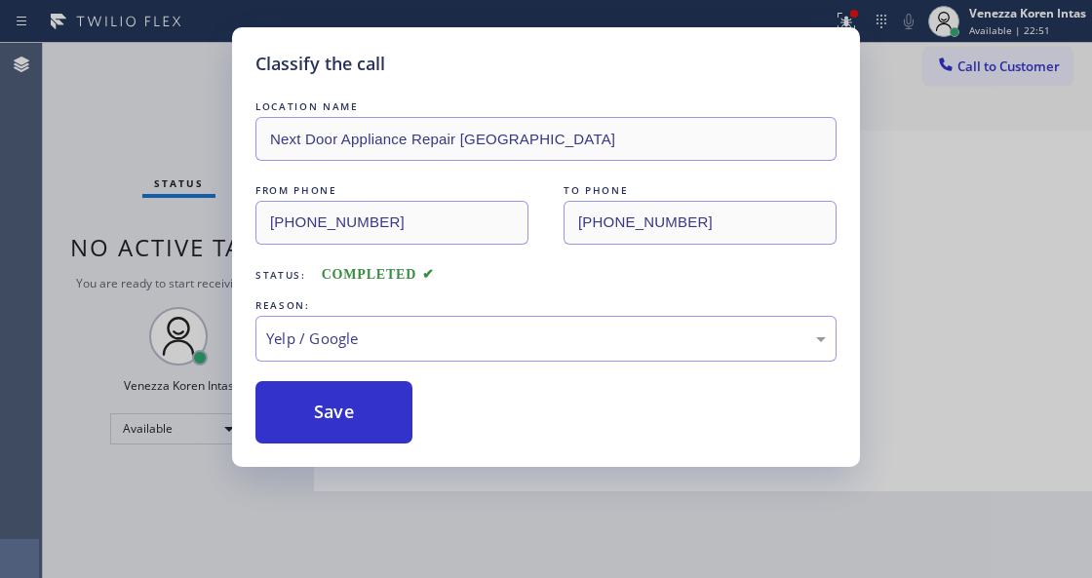
click at [380, 457] on div "Classify the call LOCATION NAME Next Door Appliance Repair Chula Vista FROM PHO…" at bounding box center [546, 247] width 628 height 440
click at [382, 411] on button "Save" at bounding box center [333, 412] width 157 height 62
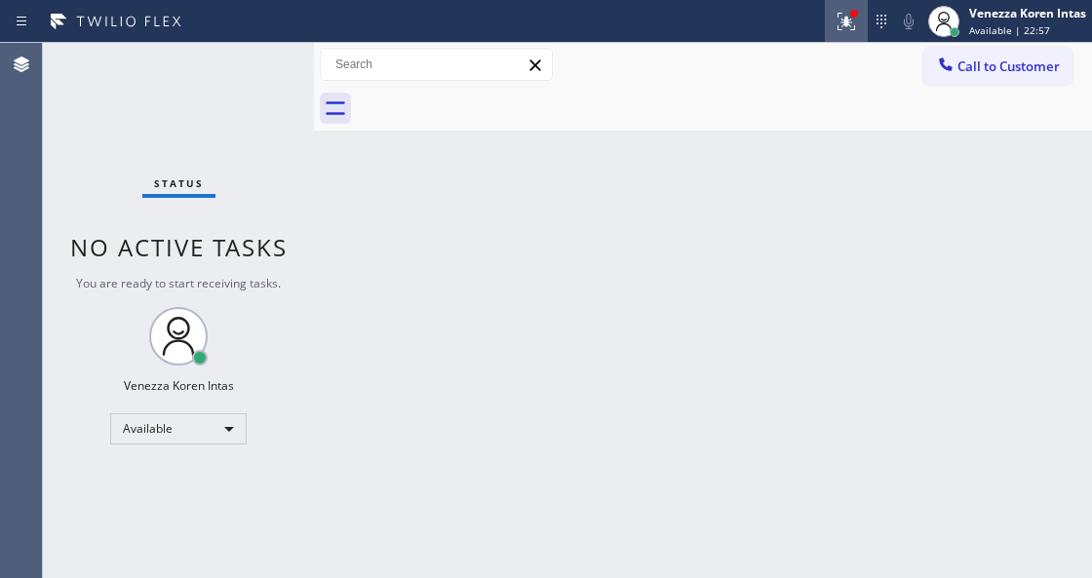
click at [857, 28] on div at bounding box center [846, 21] width 43 height 23
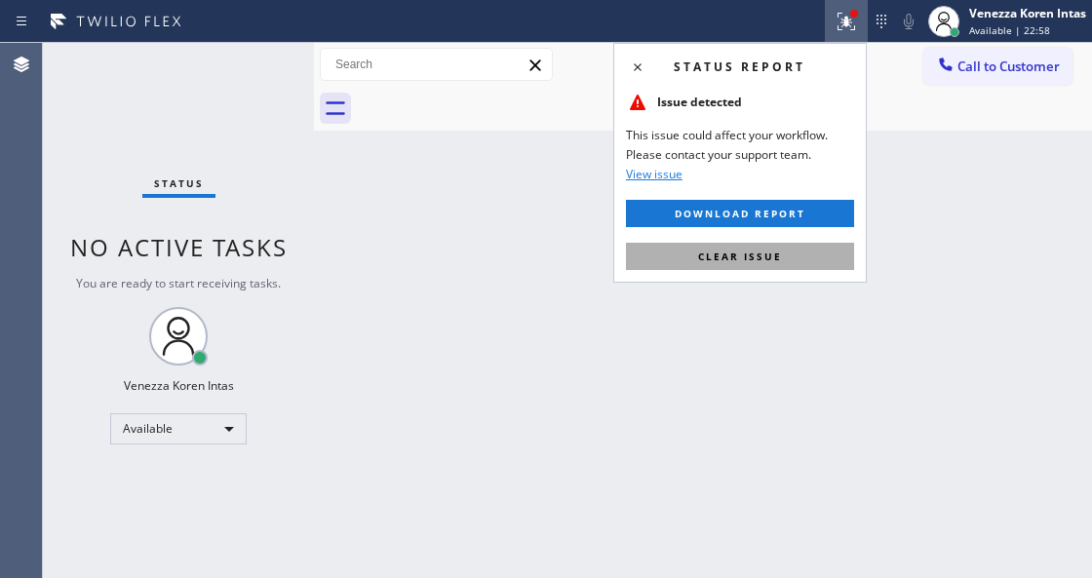
click at [825, 249] on button "Clear issue" at bounding box center [740, 256] width 228 height 27
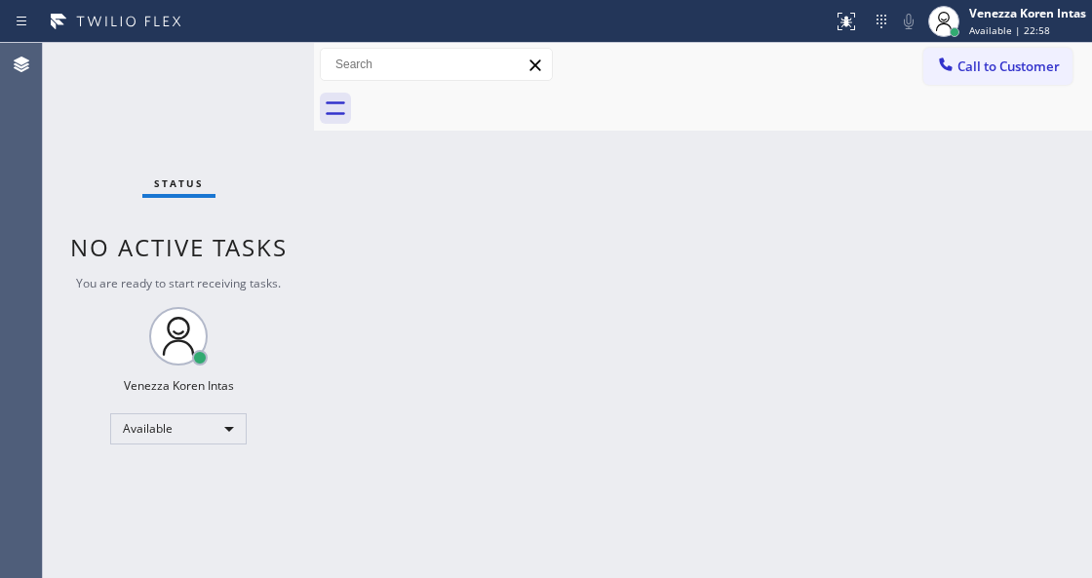
click at [980, 232] on div "Back to Dashboard Change Sender ID Customers Technicians Select a contact Outbo…" at bounding box center [703, 310] width 778 height 535
click at [189, 78] on div "Status No active tasks You are ready to start receiving tasks. Venezza Koren In…" at bounding box center [178, 310] width 271 height 535
click at [314, 224] on div at bounding box center [314, 310] width 0 height 535
drag, startPoint x: 529, startPoint y: 217, endPoint x: 417, endPoint y: 314, distance: 147.9
click at [530, 228] on div "Back to Dashboard Change Sender ID Customers Technicians Select a contact Outbo…" at bounding box center [703, 310] width 778 height 535
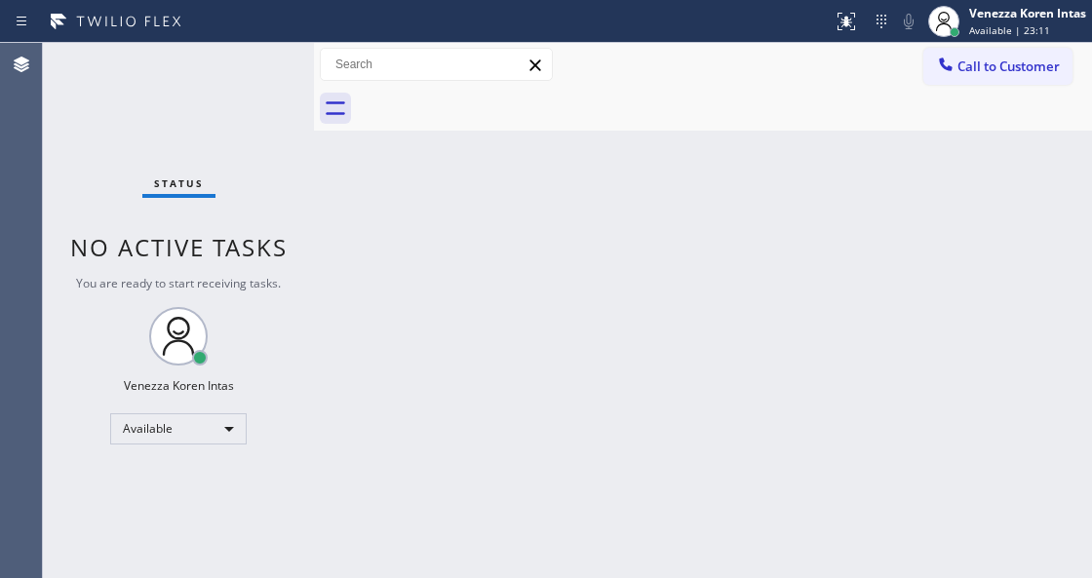
drag, startPoint x: 293, startPoint y: 73, endPoint x: 336, endPoint y: 145, distance: 83.9
click at [293, 73] on div "Status No active tasks You are ready to start receiving tasks. Venezza Koren In…" at bounding box center [178, 310] width 271 height 535
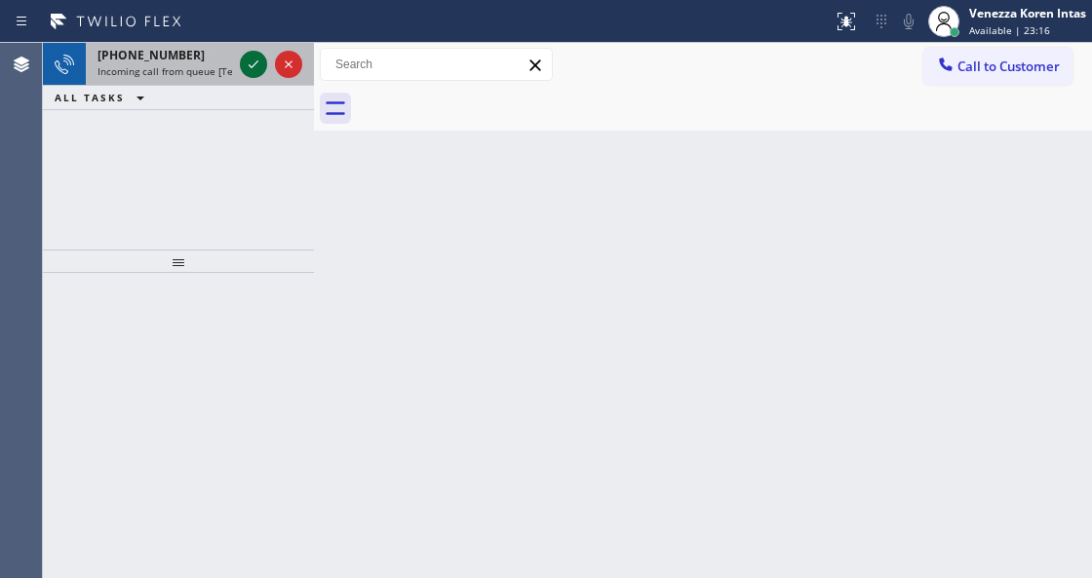
click at [251, 68] on icon at bounding box center [253, 64] width 23 height 23
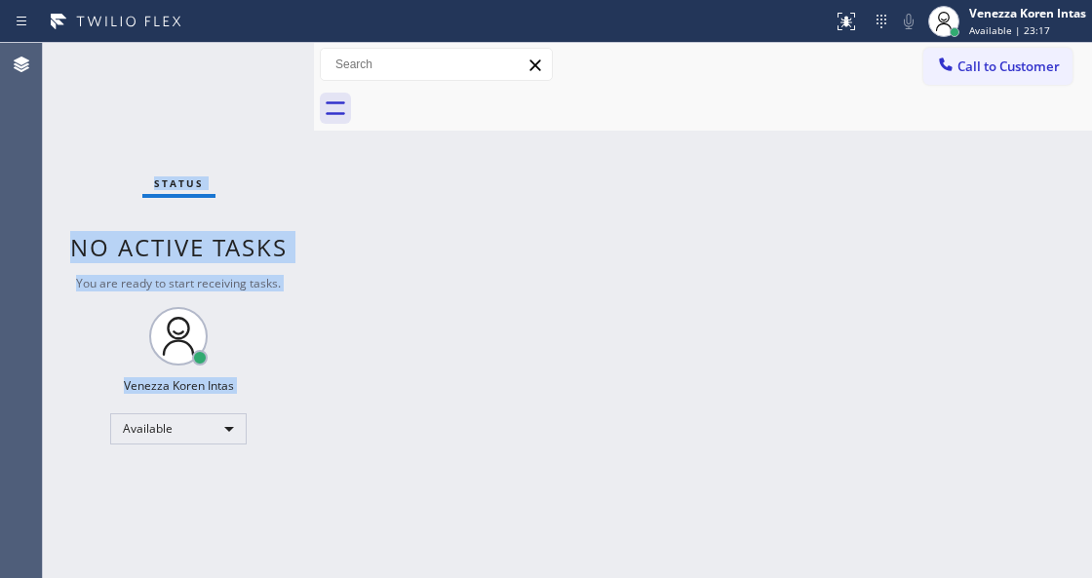
click at [251, 68] on div "Status No active tasks You are ready to start receiving tasks. Venezza Koren In…" at bounding box center [178, 310] width 271 height 535
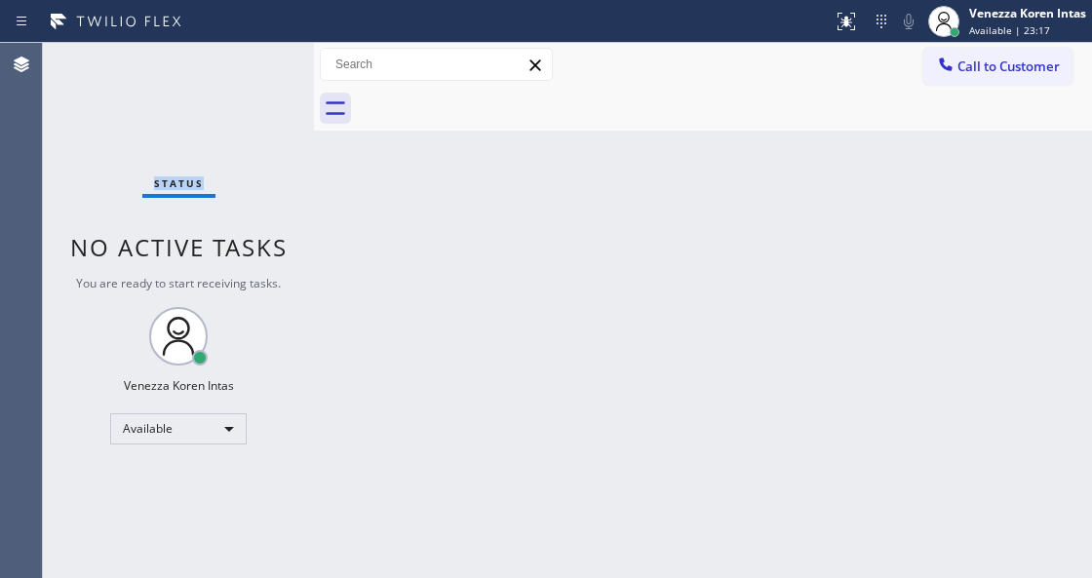
click at [251, 68] on div "Status No active tasks You are ready to start receiving tasks. Venezza Koren In…" at bounding box center [178, 310] width 271 height 535
drag, startPoint x: 844, startPoint y: 19, endPoint x: 843, endPoint y: 74, distance: 54.6
click at [844, 22] on g at bounding box center [846, 22] width 18 height 18
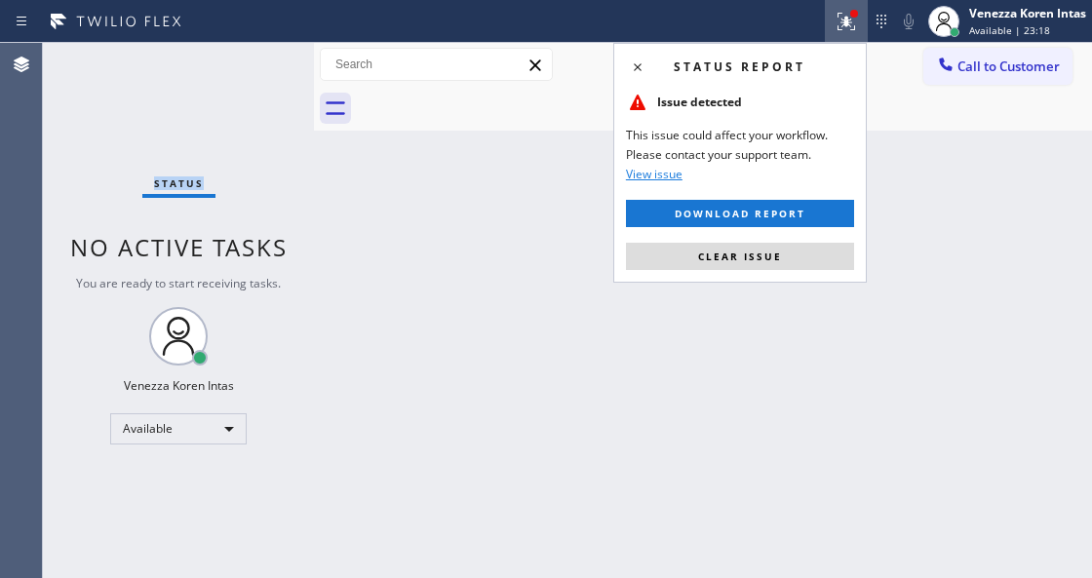
click at [789, 261] on button "Clear issue" at bounding box center [740, 256] width 228 height 27
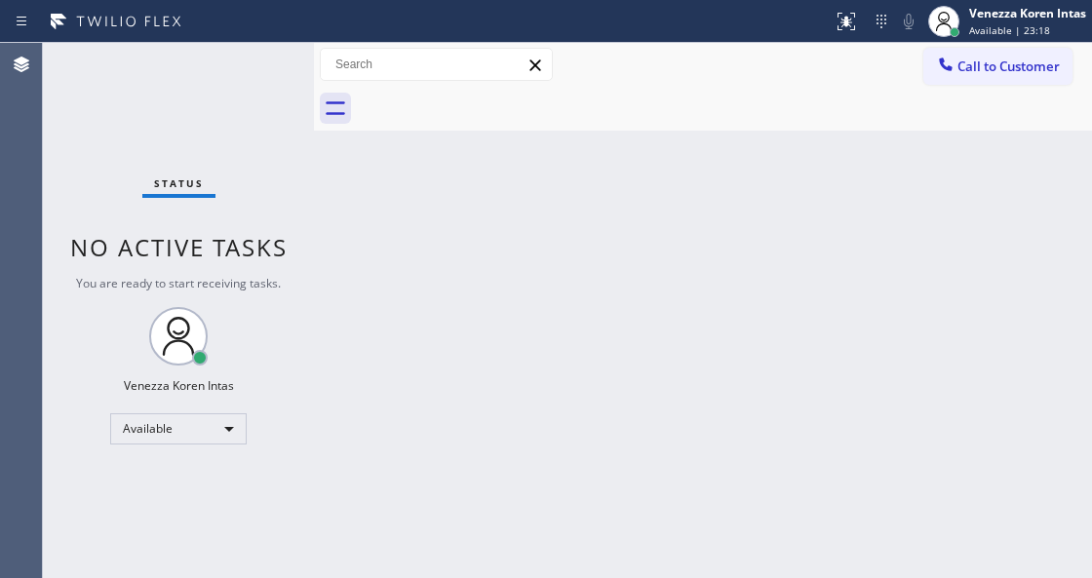
click at [897, 285] on div "Back to Dashboard Change Sender ID Customers Technicians Select a contact Outbo…" at bounding box center [703, 310] width 778 height 535
click at [641, 332] on div "Back to Dashboard Change Sender ID Customers Technicians Select a contact Outbo…" at bounding box center [703, 310] width 778 height 535
click at [187, 58] on div "Status No active tasks You are ready to start receiving tasks. Venezza Koren In…" at bounding box center [178, 310] width 271 height 535
click at [305, 208] on div "Status No active tasks You are ready to start receiving tasks. Venezza Koren In…" at bounding box center [178, 310] width 271 height 535
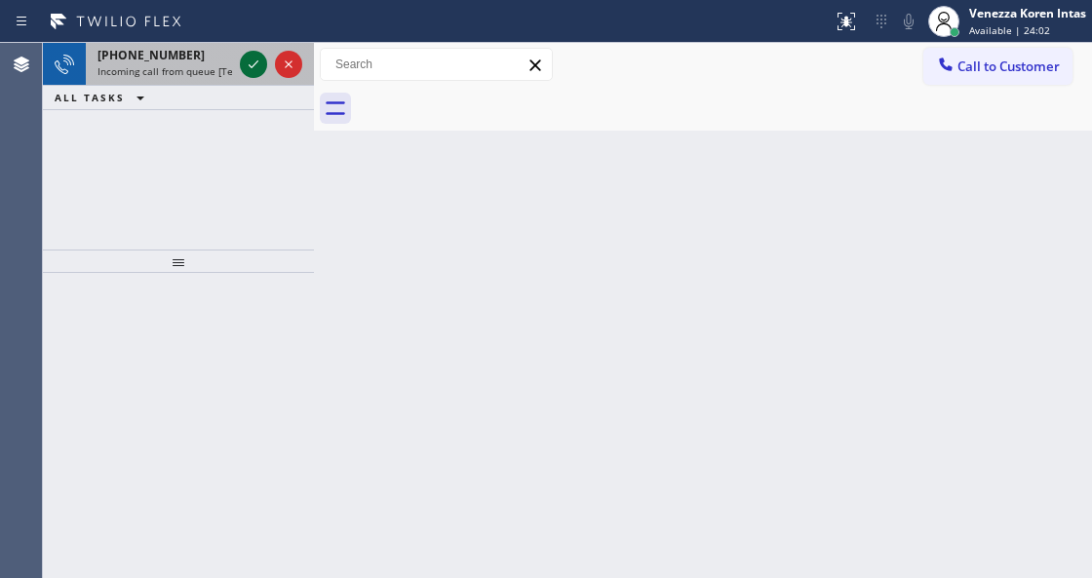
click at [250, 68] on icon at bounding box center [253, 64] width 23 height 23
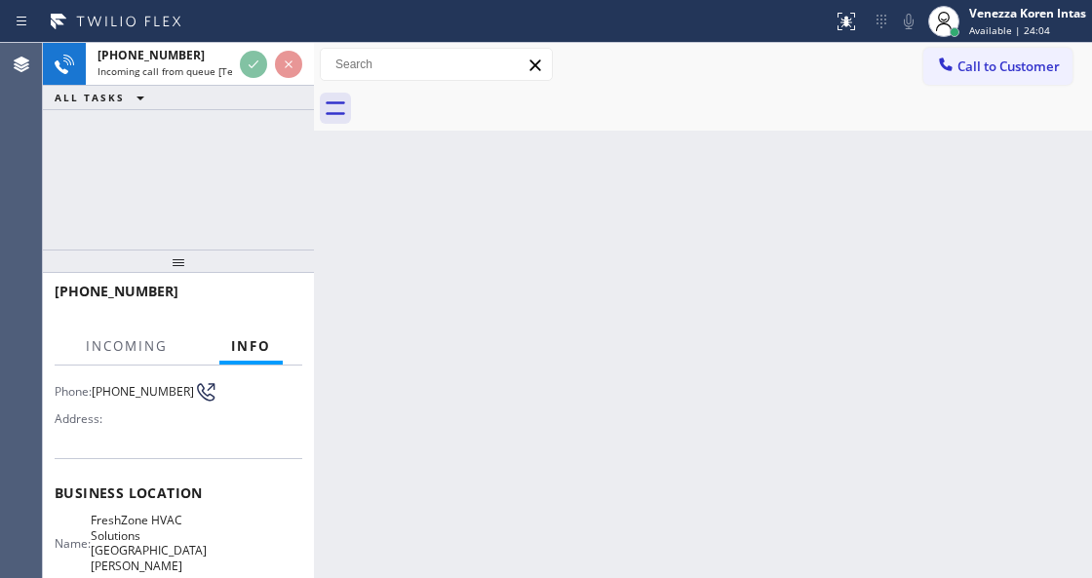
scroll to position [259, 0]
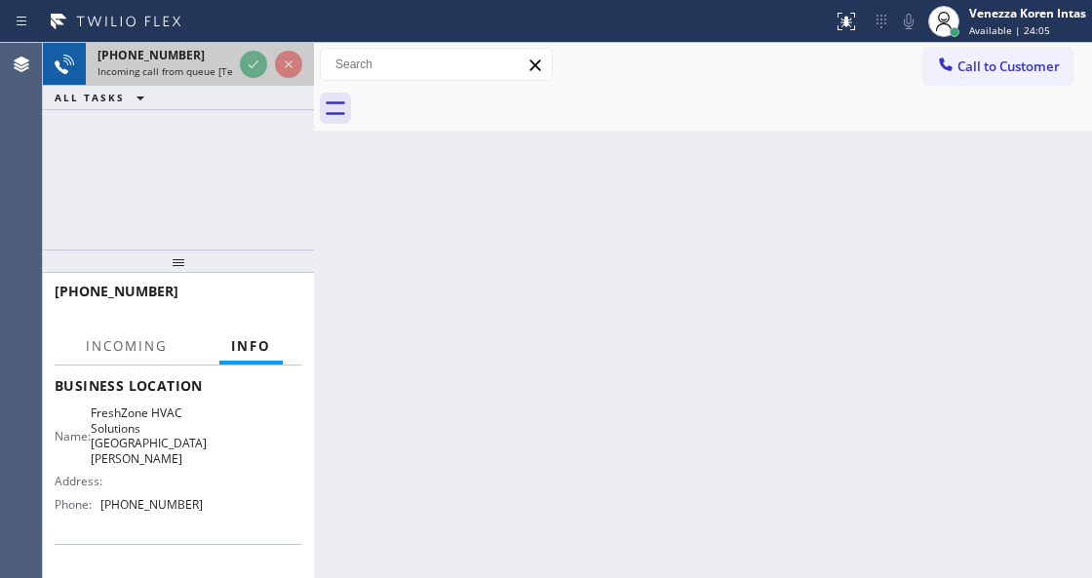
click at [269, 66] on div at bounding box center [271, 64] width 70 height 43
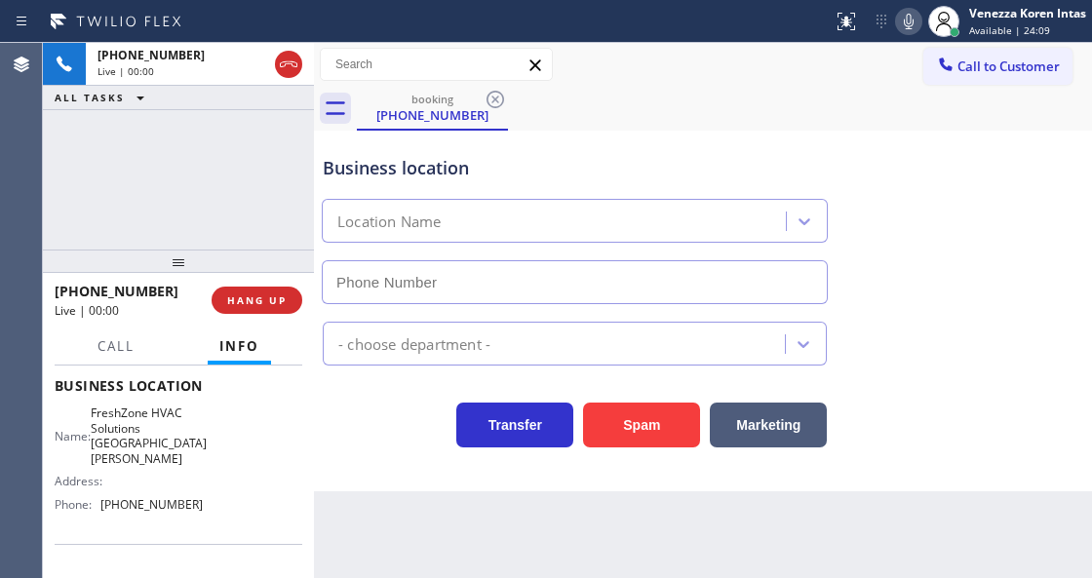
type input "[PHONE_NUMBER]"
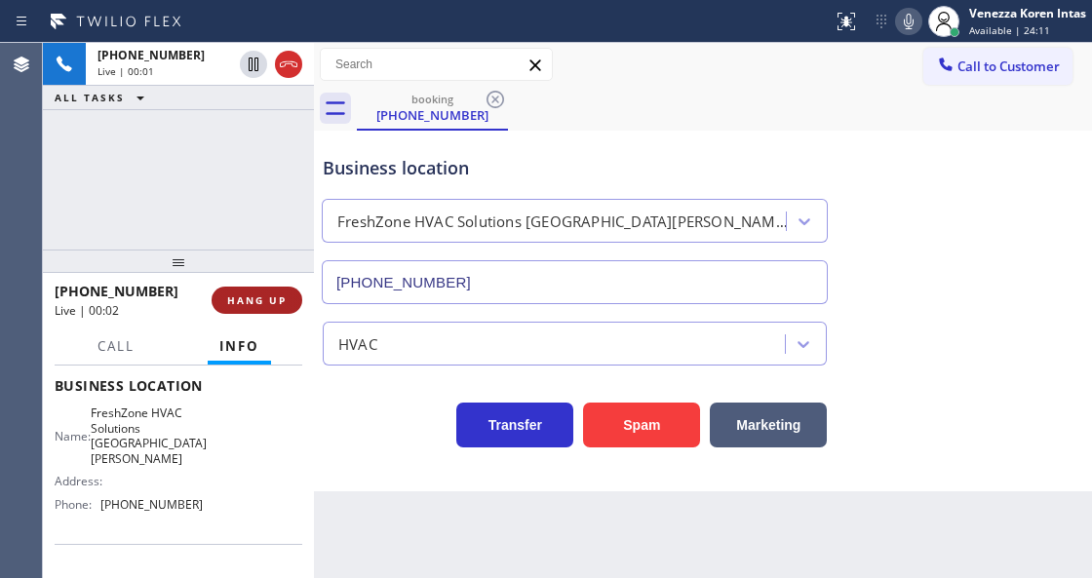
click at [247, 300] on span "HANG UP" at bounding box center [256, 300] width 59 height 14
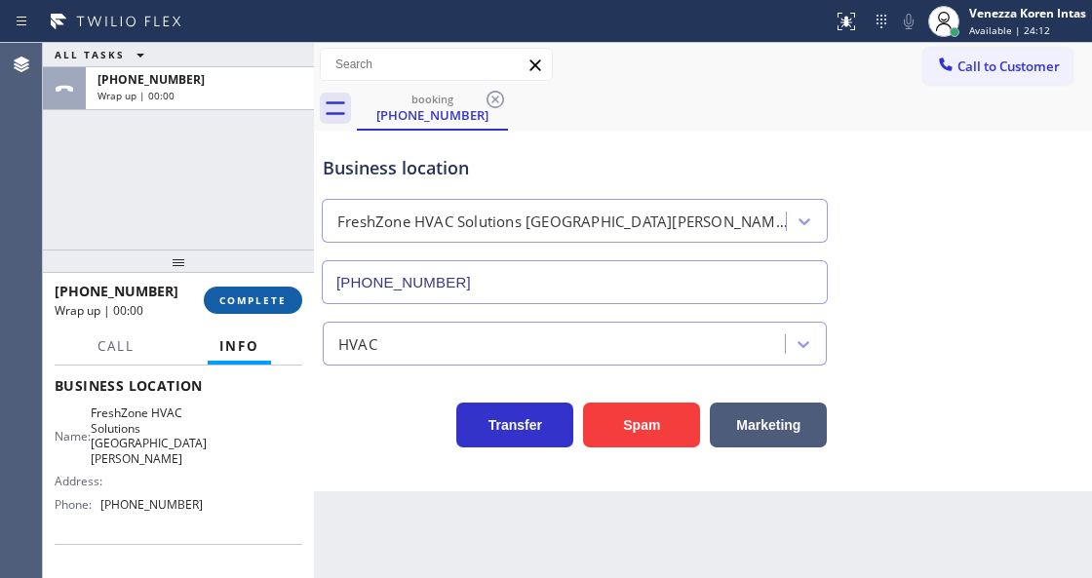
click at [297, 302] on button "COMPLETE" at bounding box center [253, 300] width 98 height 27
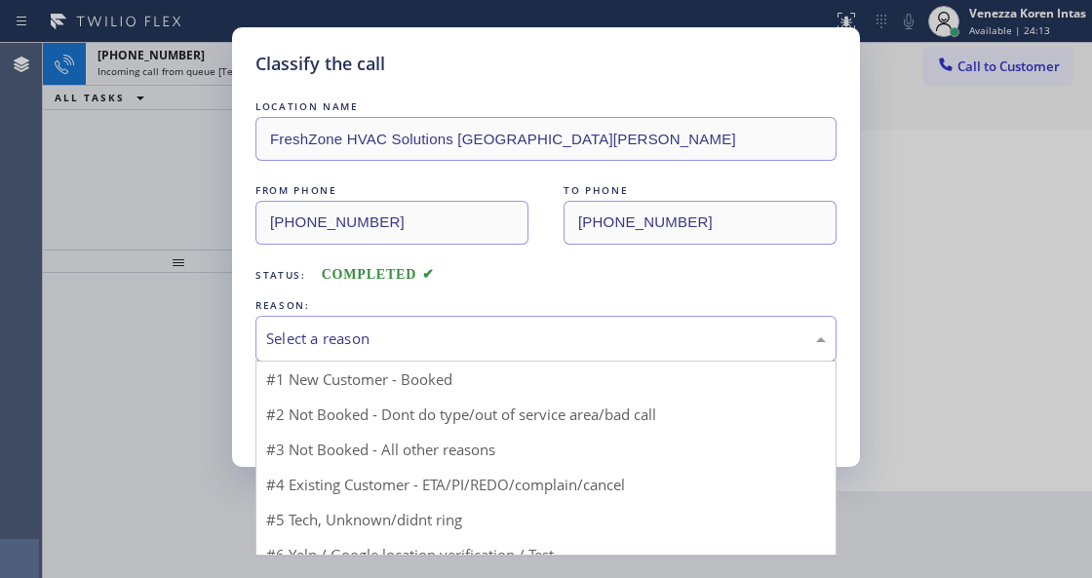
click at [441, 345] on div "Select a reason" at bounding box center [545, 338] width 559 height 22
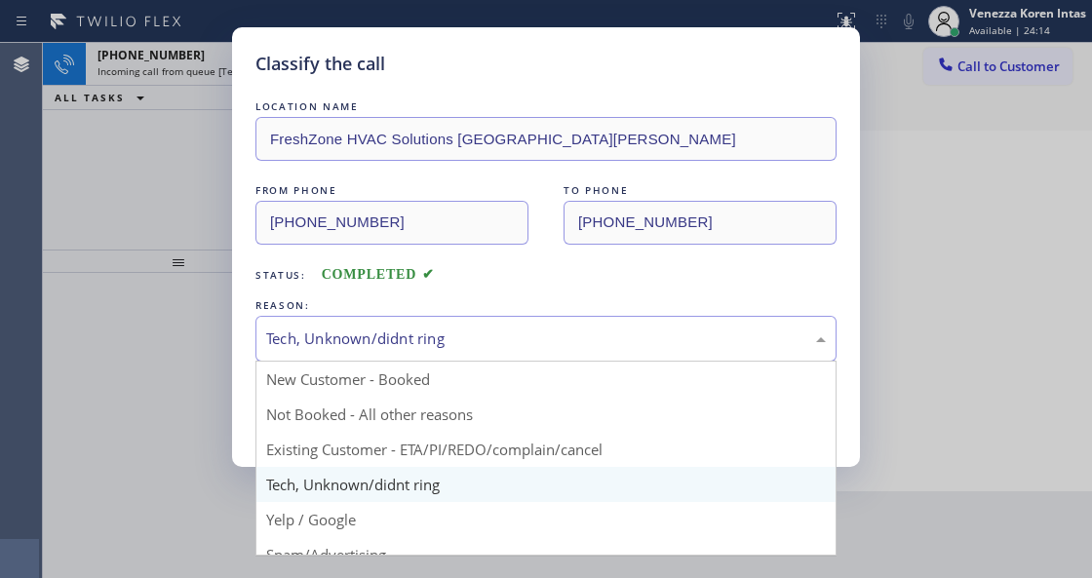
drag, startPoint x: 395, startPoint y: 341, endPoint x: 369, endPoint y: 473, distance: 134.0
click at [395, 343] on div "Tech, Unknown/didnt ring" at bounding box center [545, 338] width 559 height 22
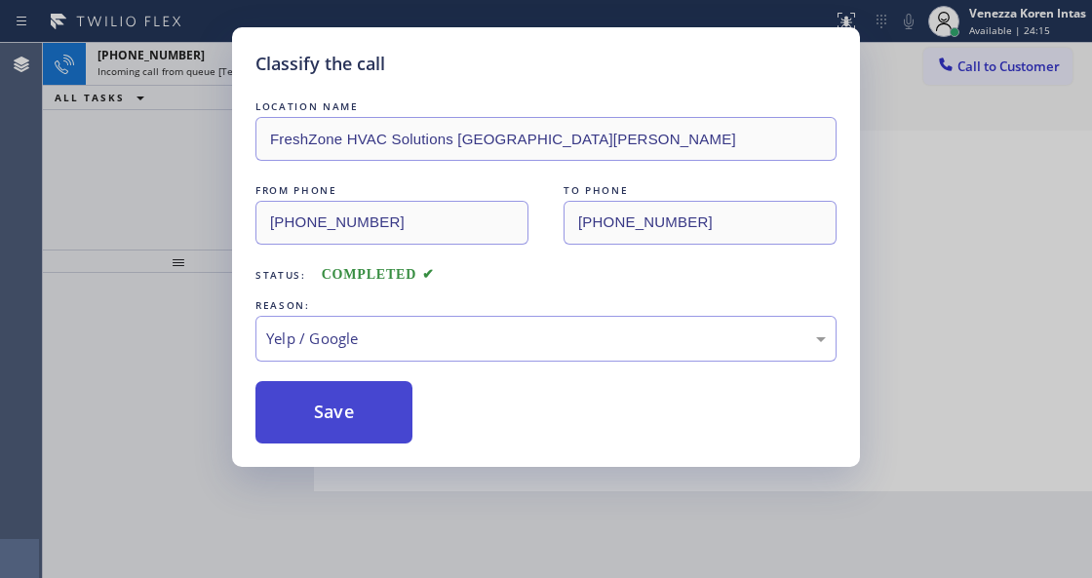
click at [359, 440] on button "Save" at bounding box center [333, 412] width 157 height 62
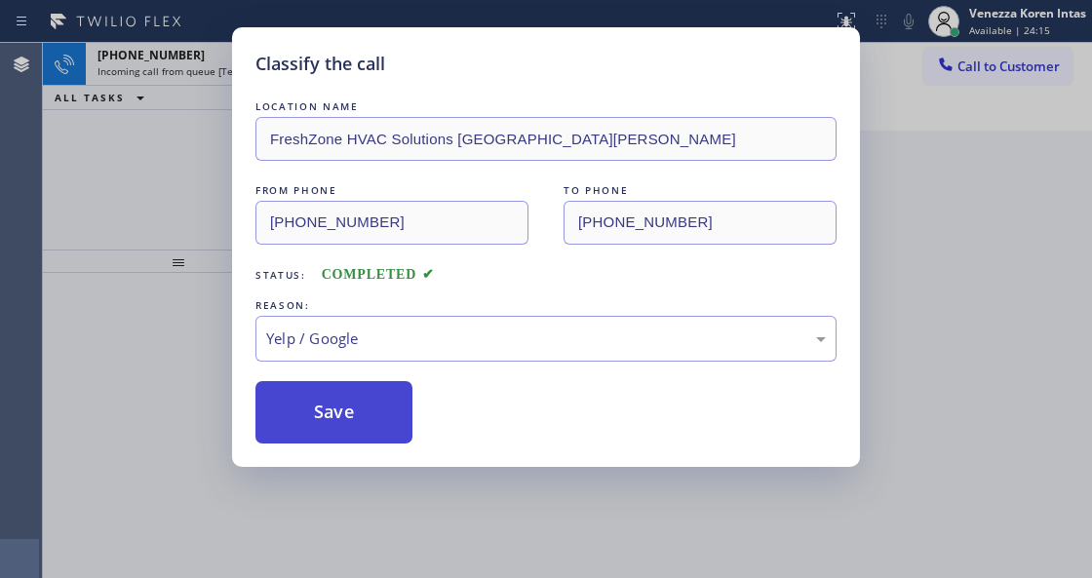
click at [364, 427] on button "Save" at bounding box center [333, 412] width 157 height 62
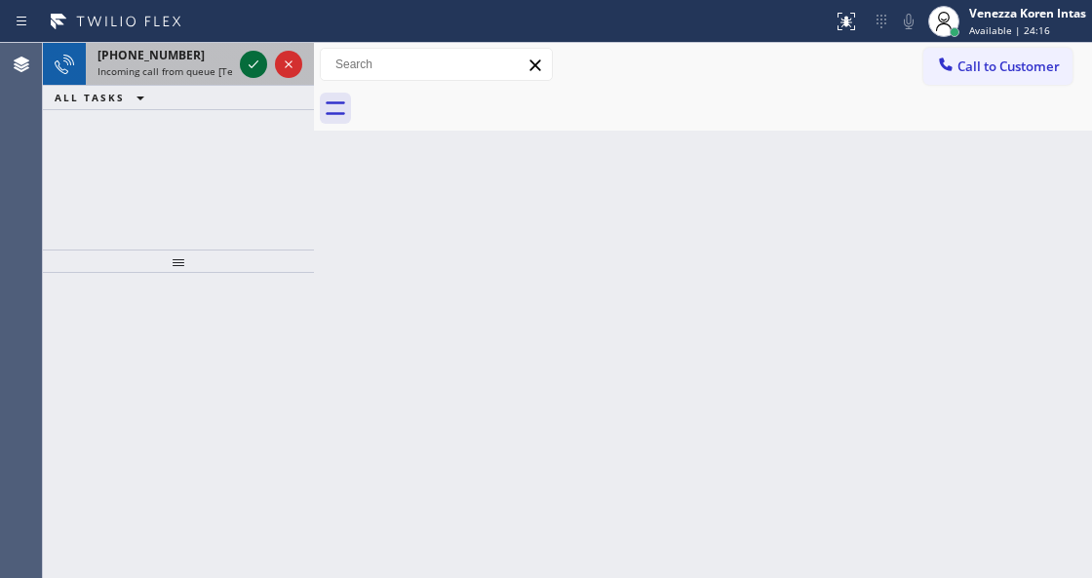
click at [249, 67] on icon at bounding box center [253, 64] width 23 height 23
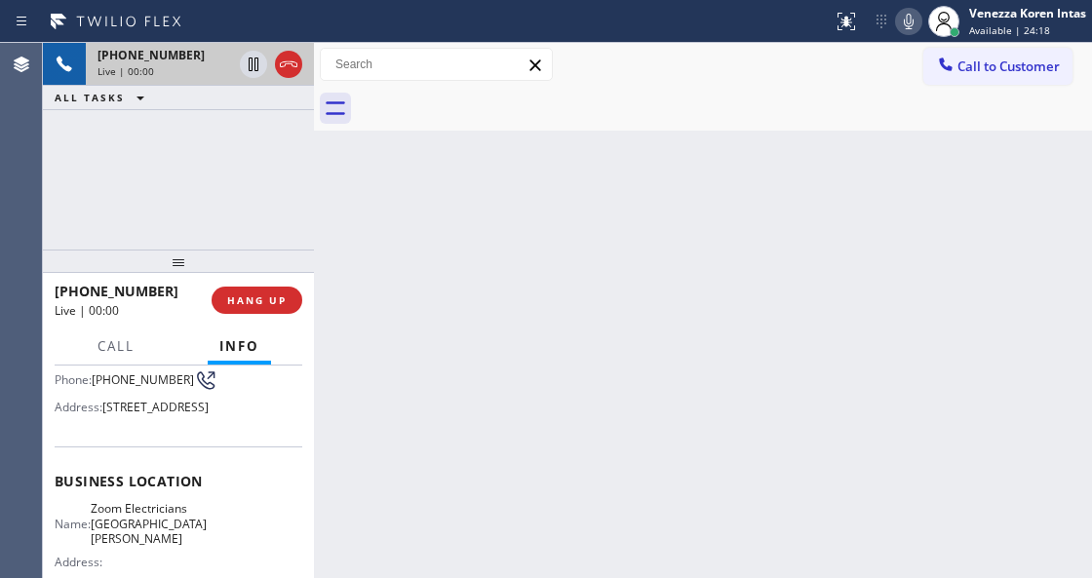
scroll to position [259, 0]
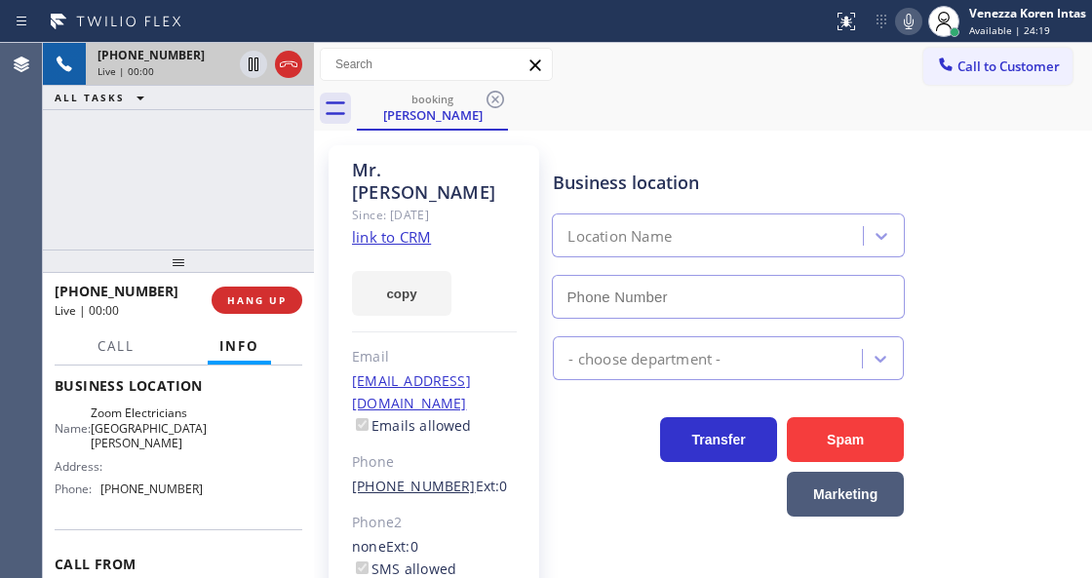
type input "[PHONE_NUMBER]"
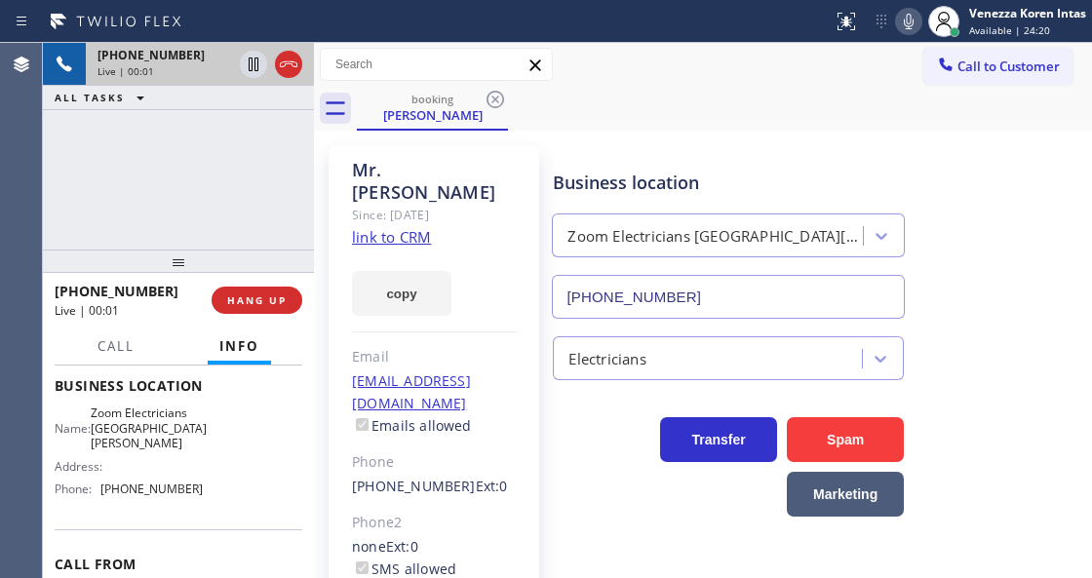
click at [398, 227] on link "link to CRM" at bounding box center [391, 236] width 79 height 19
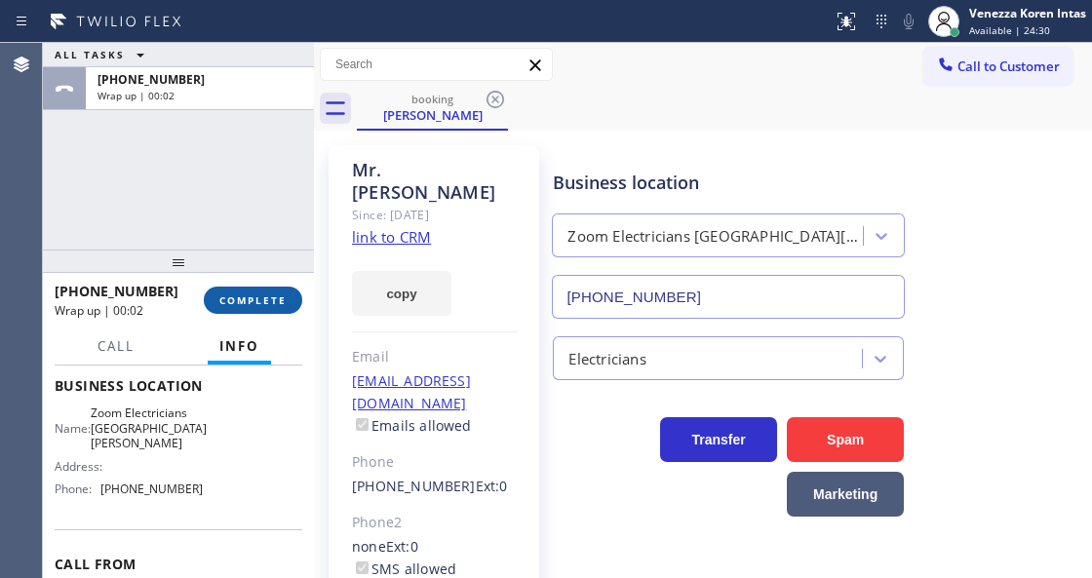
click at [281, 300] on span "COMPLETE" at bounding box center [252, 300] width 67 height 14
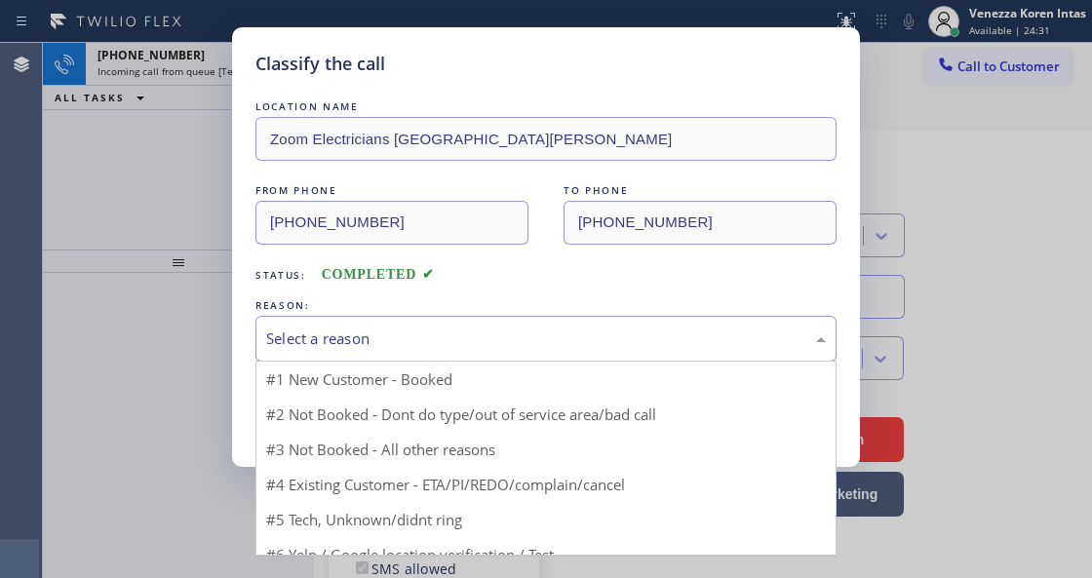
drag, startPoint x: 453, startPoint y: 342, endPoint x: 442, endPoint y: 485, distance: 143.7
click at [453, 345] on div "Select a reason" at bounding box center [545, 338] width 559 height 22
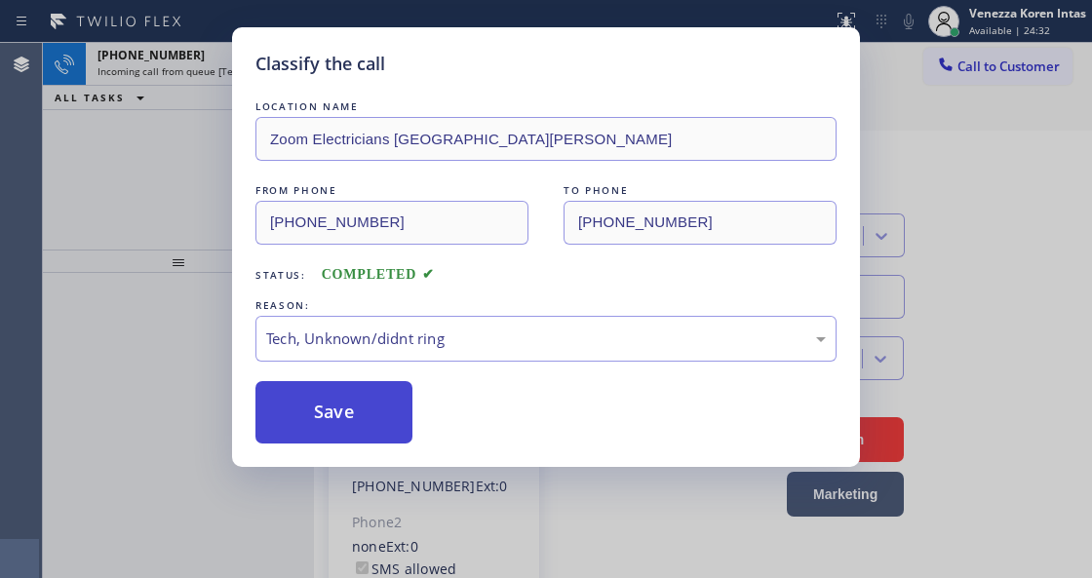
click at [362, 404] on button "Save" at bounding box center [333, 412] width 157 height 62
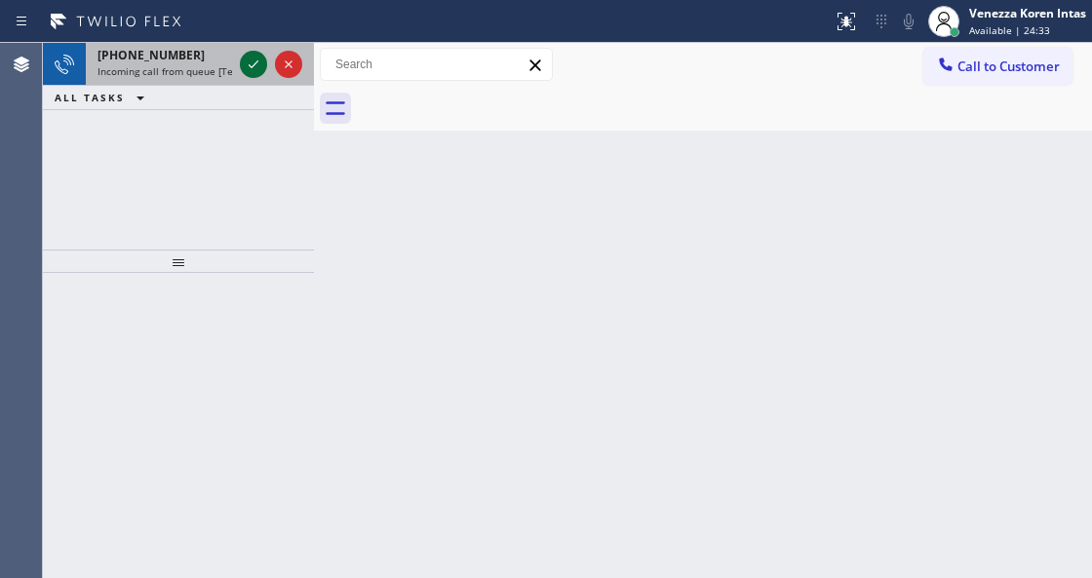
click at [265, 62] on div at bounding box center [253, 64] width 27 height 23
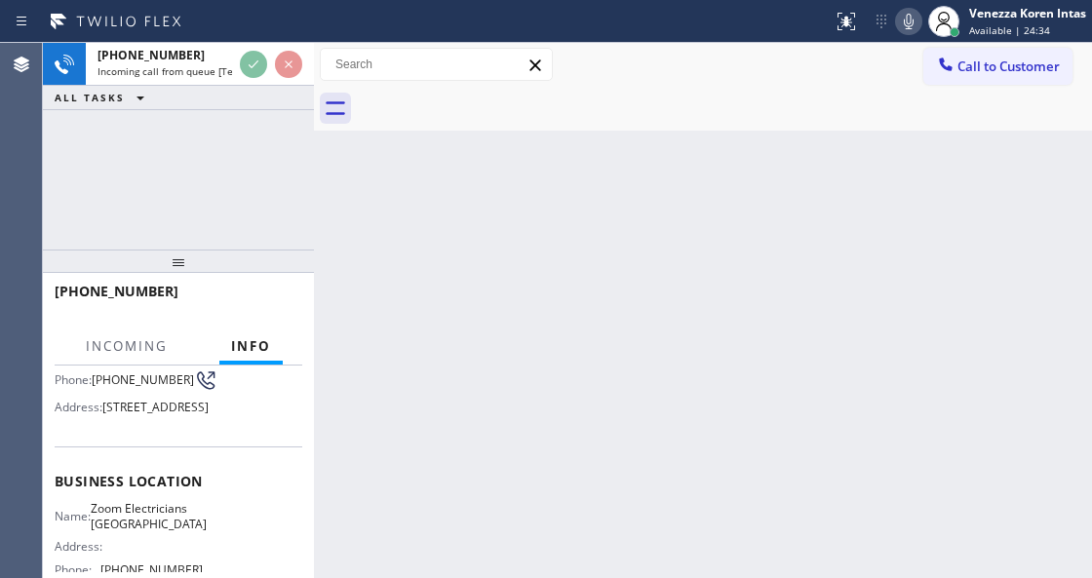
scroll to position [259, 0]
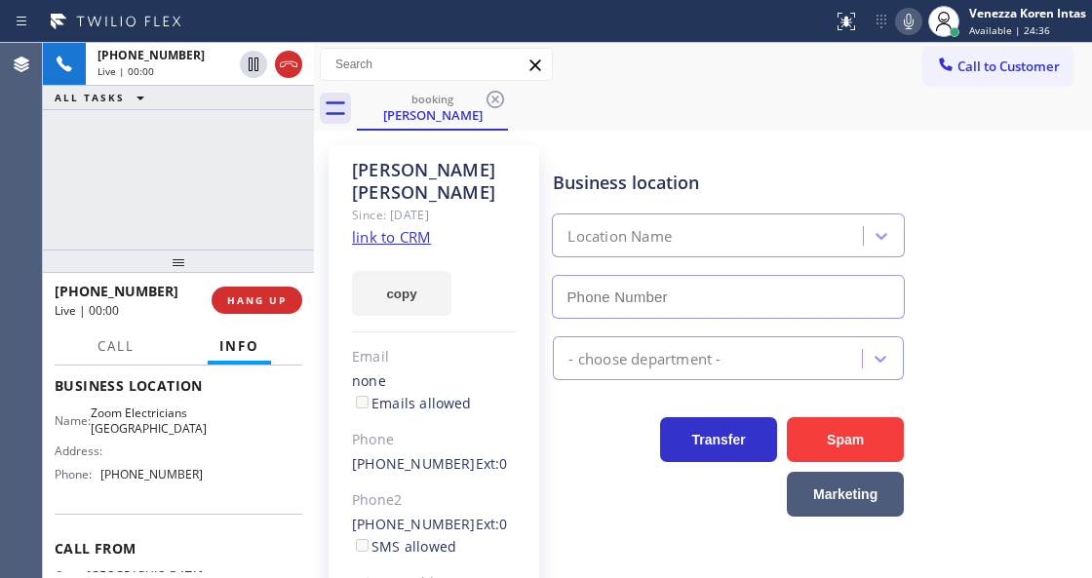
type input "[PHONE_NUMBER]"
click at [417, 242] on link "link to CRM" at bounding box center [391, 236] width 79 height 19
click at [1018, 70] on span "Call to Customer" at bounding box center [1008, 67] width 102 height 18
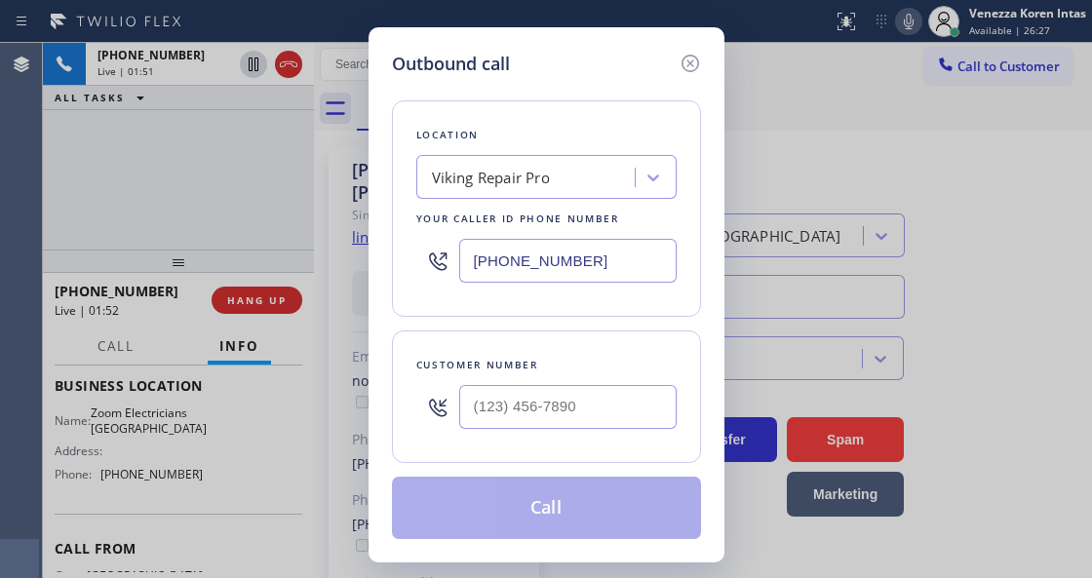
drag, startPoint x: 592, startPoint y: 267, endPoint x: 406, endPoint y: 272, distance: 185.2
click at [407, 271] on div "Location Viking Repair Pro Your caller id phone number (844) 988-0068" at bounding box center [546, 208] width 309 height 216
drag, startPoint x: 594, startPoint y: 265, endPoint x: 429, endPoint y: 256, distance: 164.9
click at [429, 256] on div "(310) 829-4811" at bounding box center [546, 260] width 260 height 63
type input "(310) 829-4811"
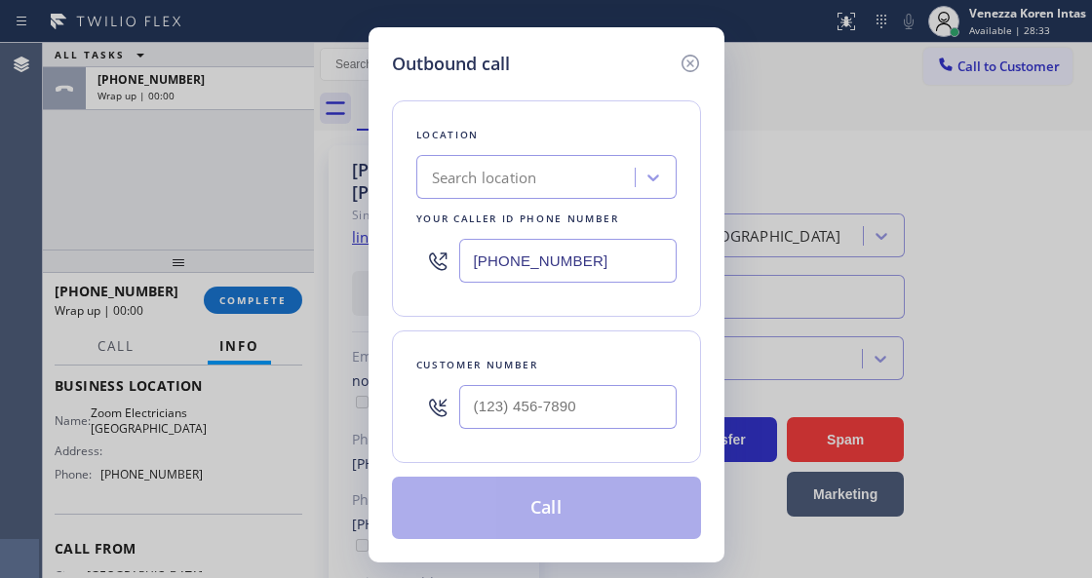
click at [682, 66] on icon at bounding box center [689, 64] width 18 height 18
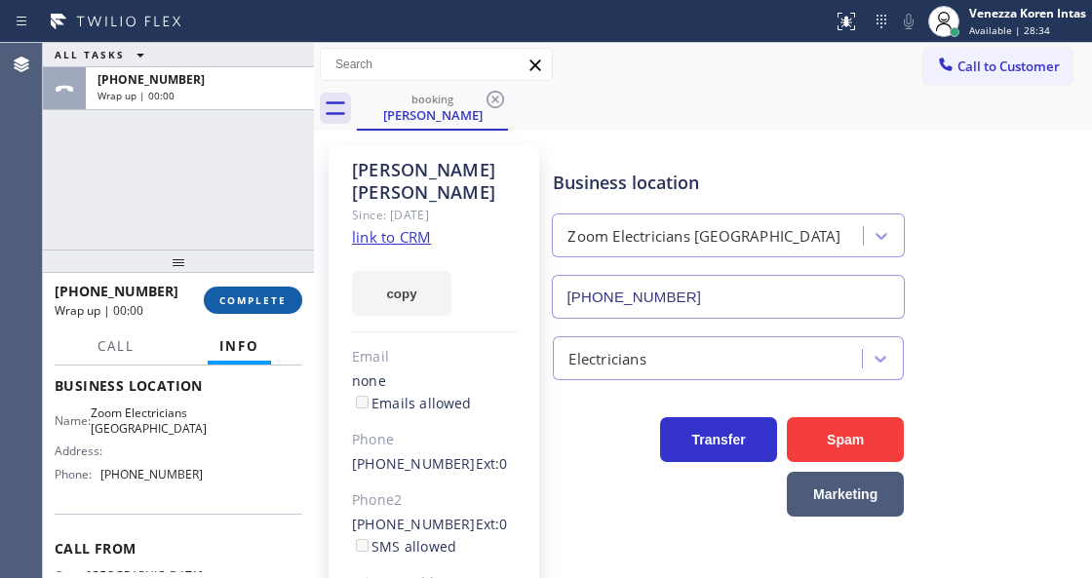
click at [248, 292] on button "COMPLETE" at bounding box center [253, 300] width 98 height 27
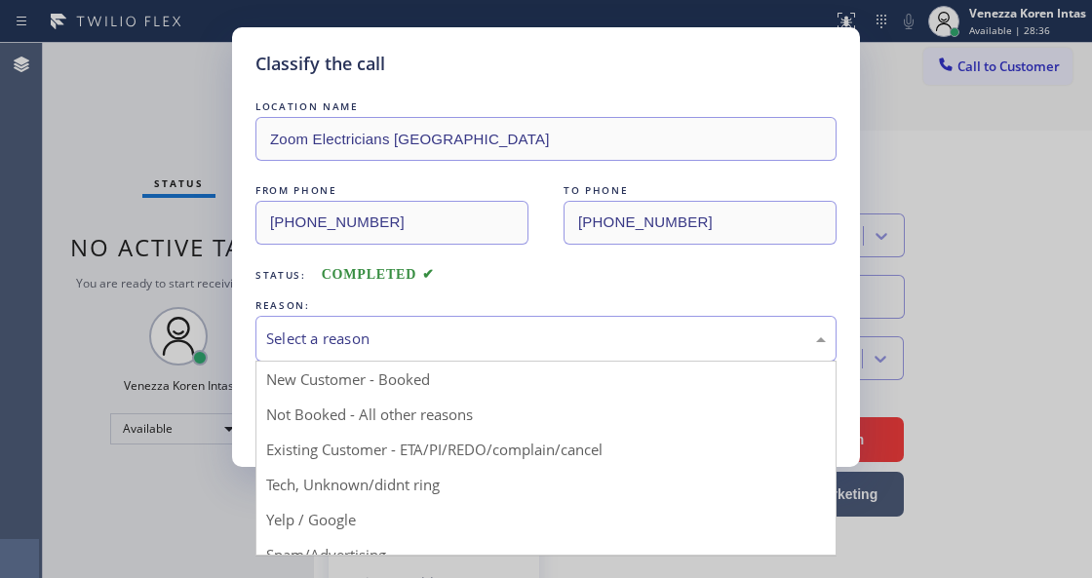
click at [534, 324] on div "Select a reason" at bounding box center [545, 339] width 581 height 46
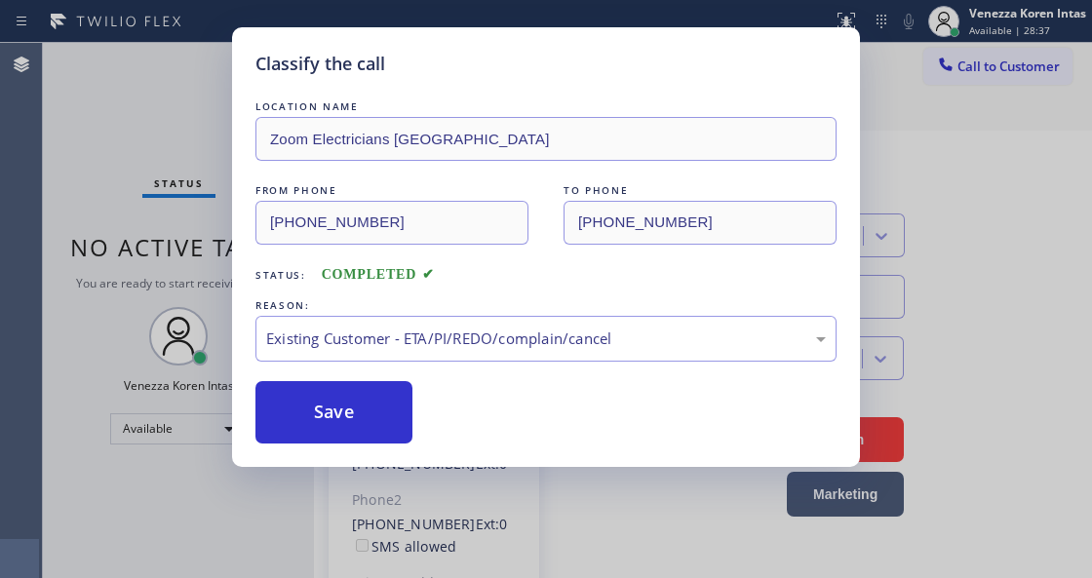
click at [415, 415] on div "Save" at bounding box center [545, 412] width 581 height 62
click at [381, 413] on button "Save" at bounding box center [333, 412] width 157 height 62
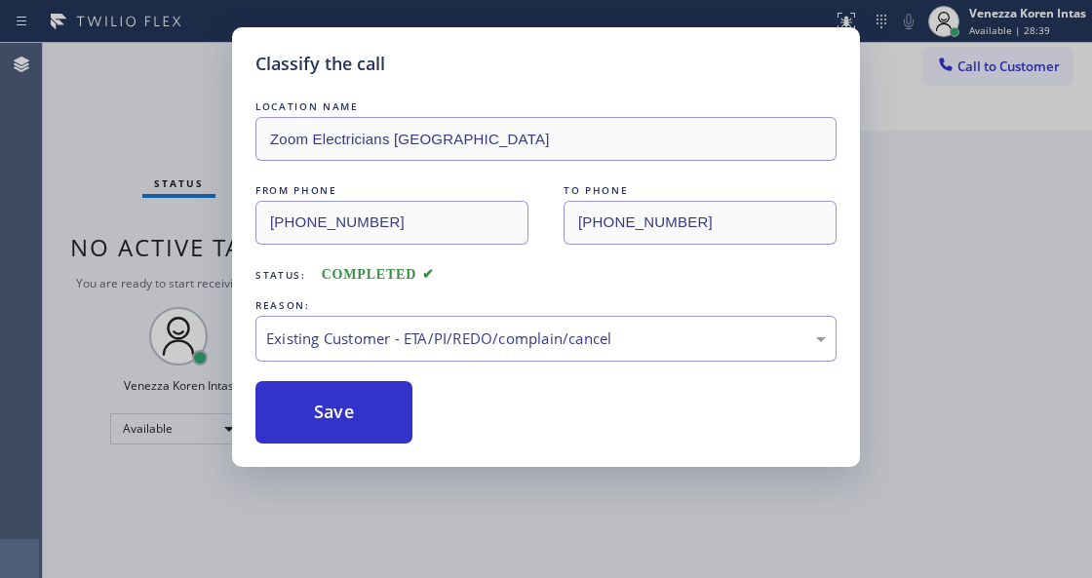
click at [134, 183] on div "Classify the call LOCATION NAME Altec Electrical Corporation FROM PHONE [PHONE_…" at bounding box center [567, 310] width 1049 height 535
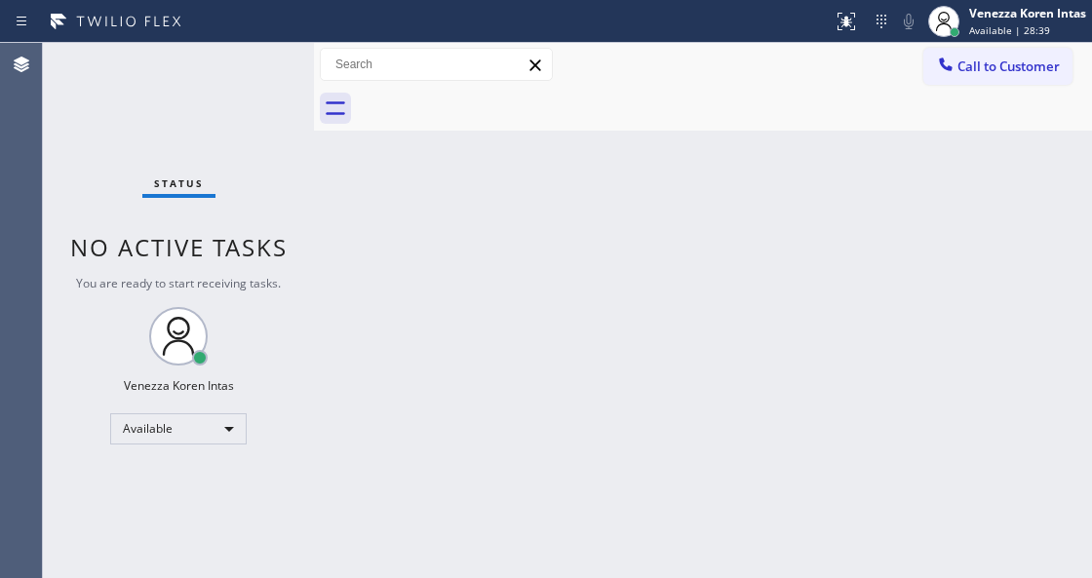
click at [558, 363] on div "Back to Dashboard Change Sender ID Customers Technicians Select a contact Outbo…" at bounding box center [703, 310] width 778 height 535
drag, startPoint x: 566, startPoint y: 368, endPoint x: 579, endPoint y: 332, distance: 38.2
click at [579, 355] on div "Back to Dashboard Change Sender ID Customers Technicians Select a contact Outbo…" at bounding box center [703, 310] width 778 height 535
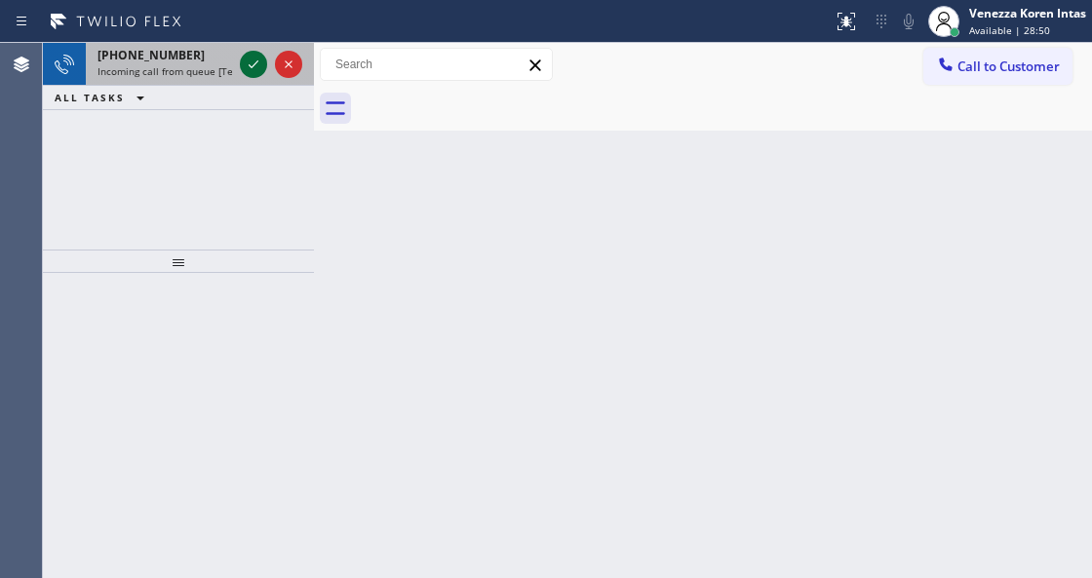
click at [242, 63] on icon at bounding box center [253, 64] width 23 height 23
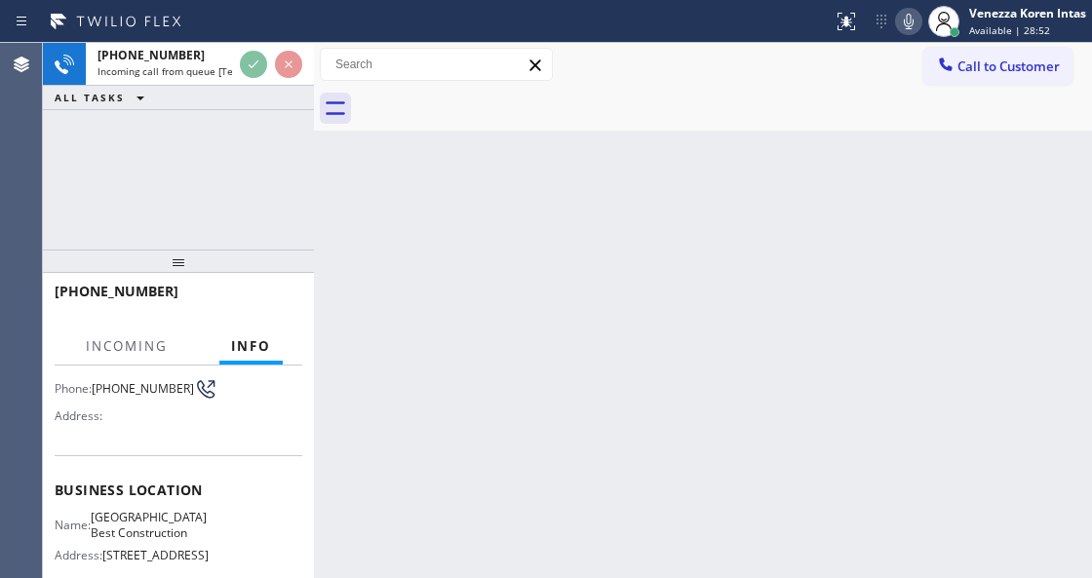
scroll to position [195, 0]
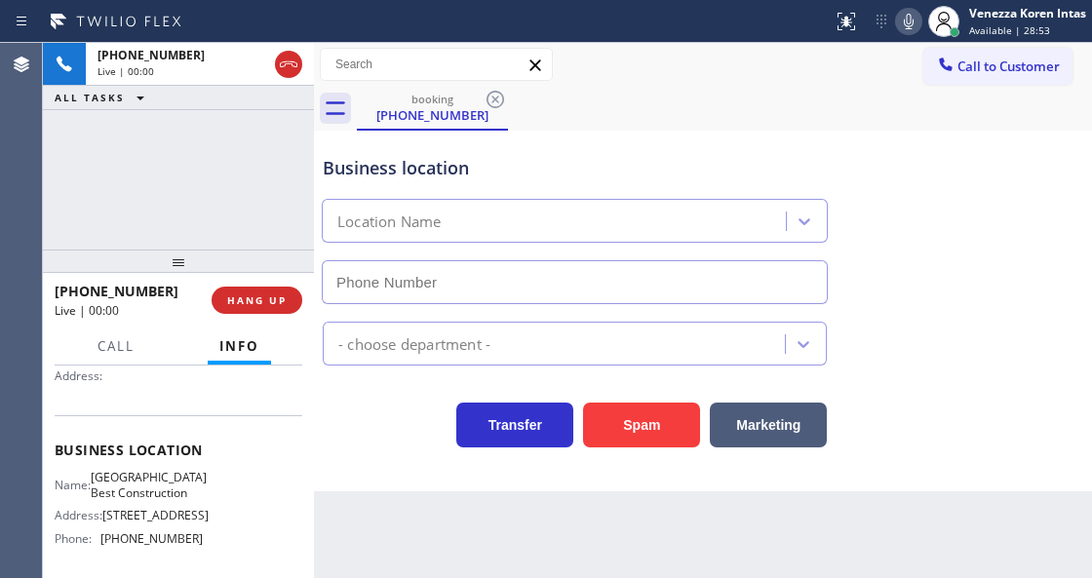
type input "[PHONE_NUMBER]"
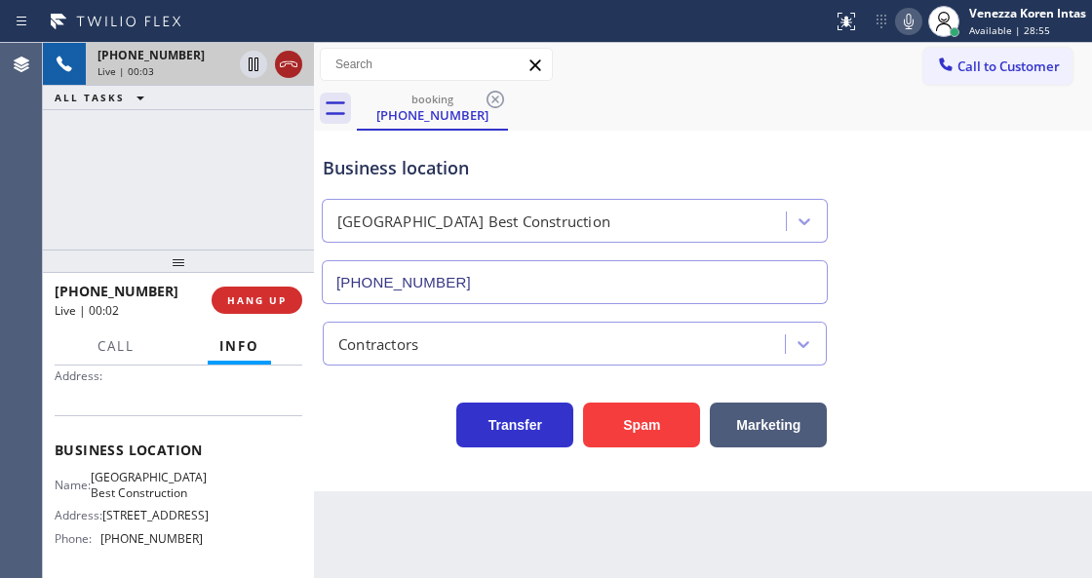
click at [288, 65] on icon at bounding box center [288, 64] width 23 height 23
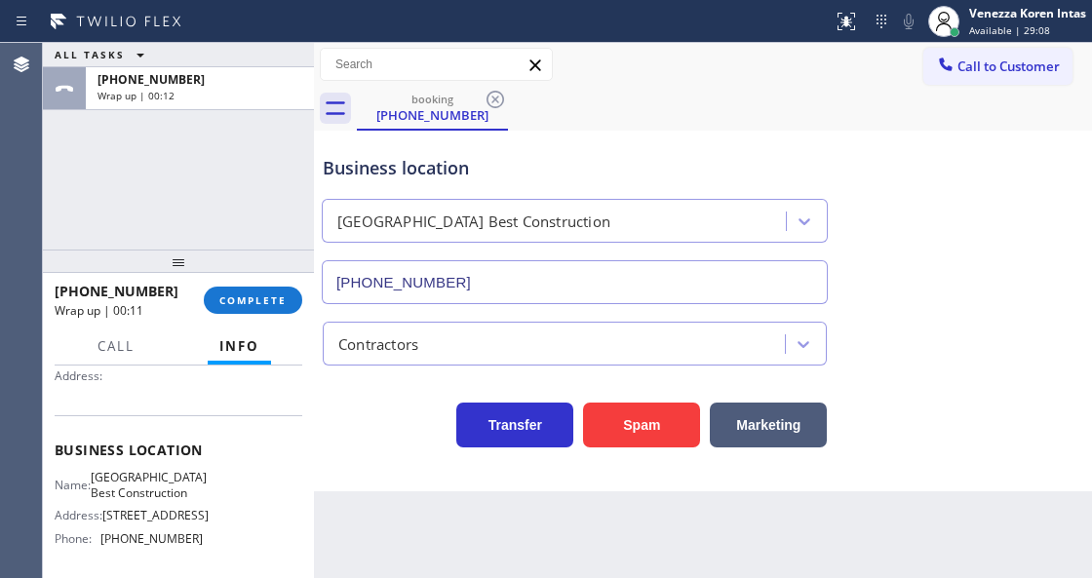
click at [437, 433] on div "Transfer Spam Marketing" at bounding box center [575, 420] width 512 height 55
click at [750, 514] on div "Back to Dashboard Change Sender ID Customers Technicians Select a contact Outbo…" at bounding box center [703, 310] width 778 height 535
click at [596, 87] on div "booking (805) 204-8211" at bounding box center [724, 109] width 735 height 44
drag, startPoint x: 262, startPoint y: 282, endPoint x: 292, endPoint y: 303, distance: 37.0
click at [262, 288] on div "+18052048211 Wrap up | 00:20 COMPLETE" at bounding box center [179, 300] width 248 height 51
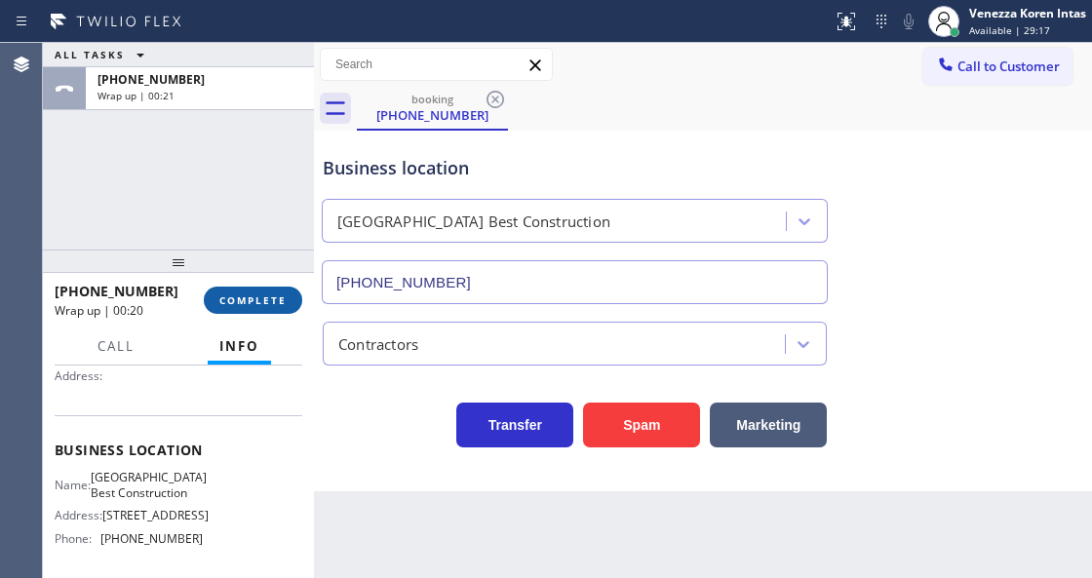
drag, startPoint x: 294, startPoint y: 304, endPoint x: 392, endPoint y: 322, distance: 99.0
click at [296, 304] on button "COMPLETE" at bounding box center [253, 300] width 98 height 27
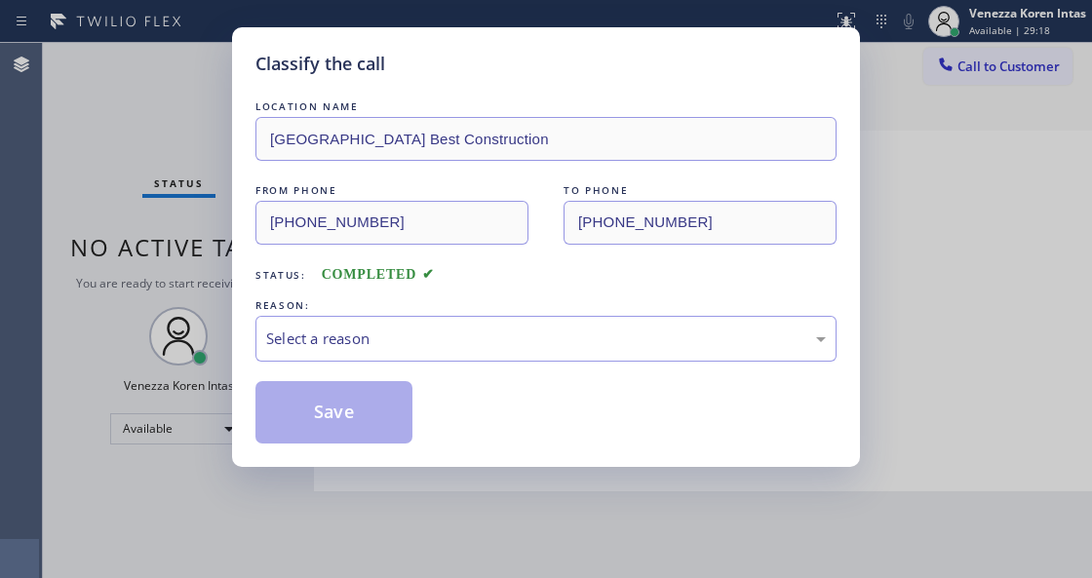
click at [491, 352] on div "Select a reason" at bounding box center [545, 339] width 581 height 46
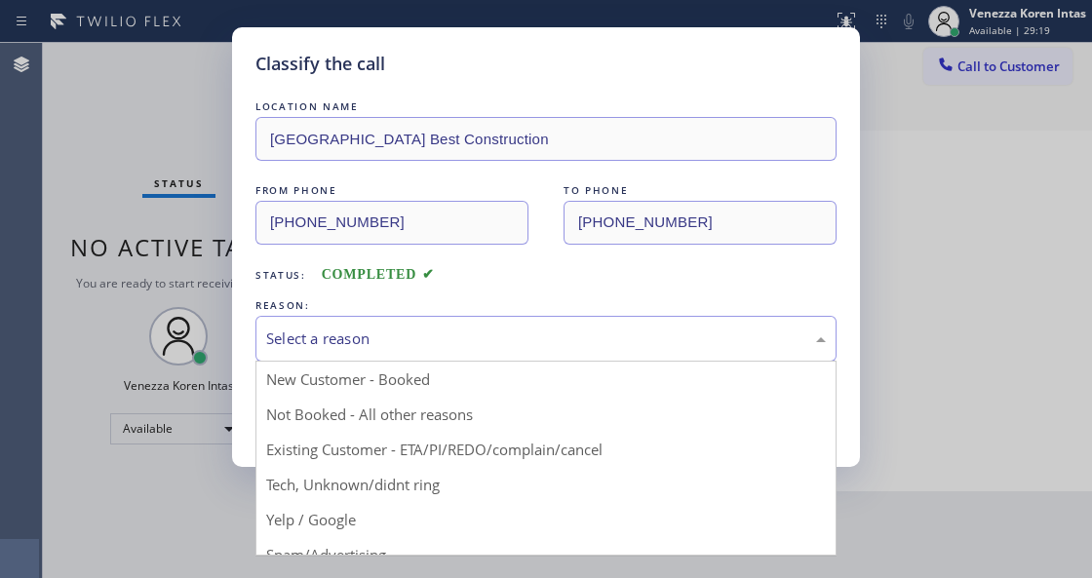
drag, startPoint x: 448, startPoint y: 478, endPoint x: 381, endPoint y: 430, distance: 82.5
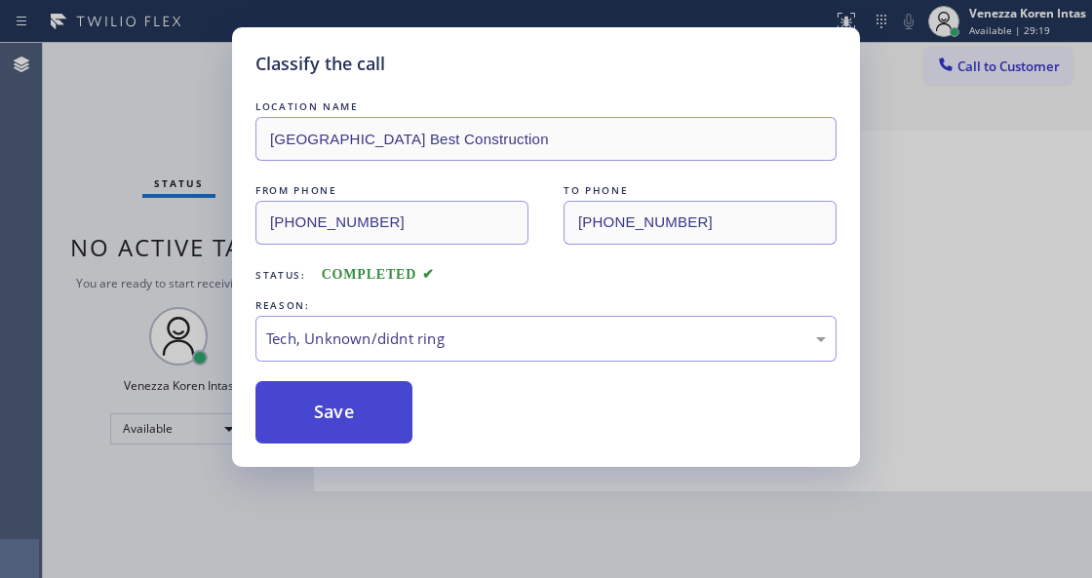
click at [379, 430] on button "Save" at bounding box center [333, 412] width 157 height 62
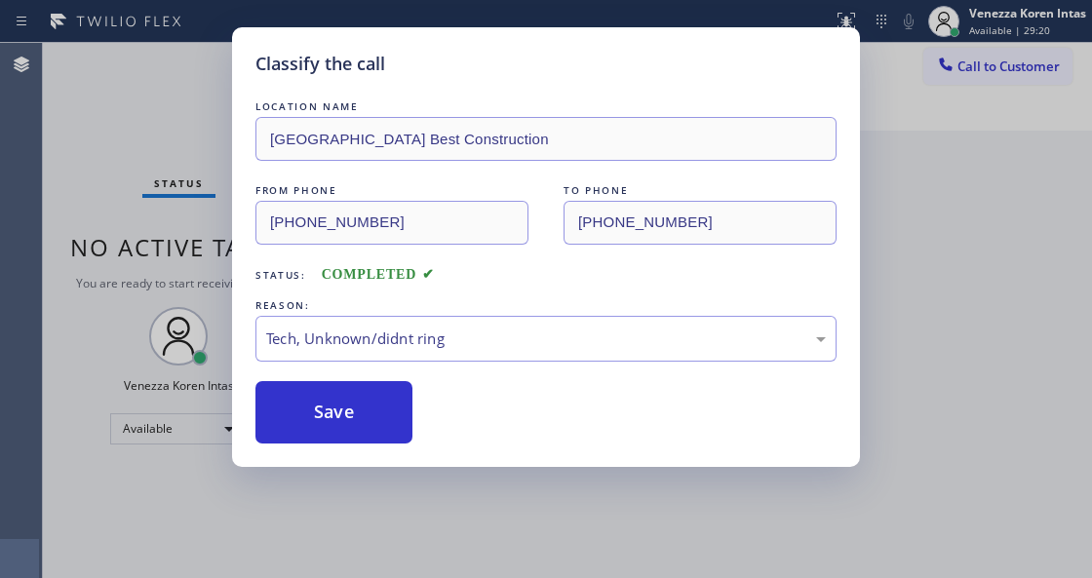
drag, startPoint x: 174, startPoint y: 203, endPoint x: 185, endPoint y: 224, distance: 24.0
click at [174, 203] on div "Status No active tasks You are ready to start receiving tasks. Venezza Koren In…" at bounding box center [178, 310] width 271 height 535
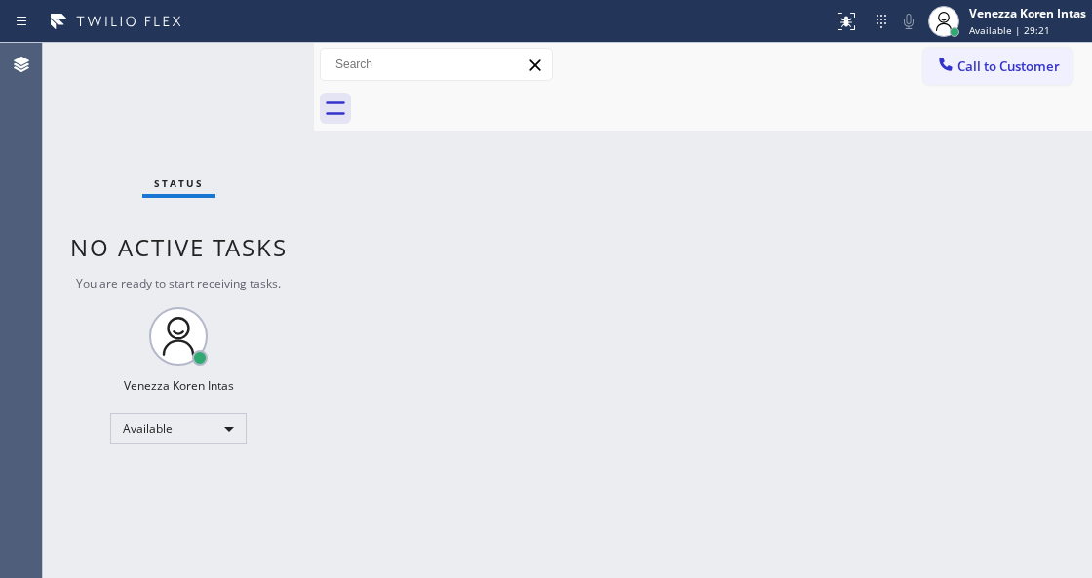
click at [398, 577] on html "Status report No issues detected If you experience an issue, please download th…" at bounding box center [546, 289] width 1092 height 578
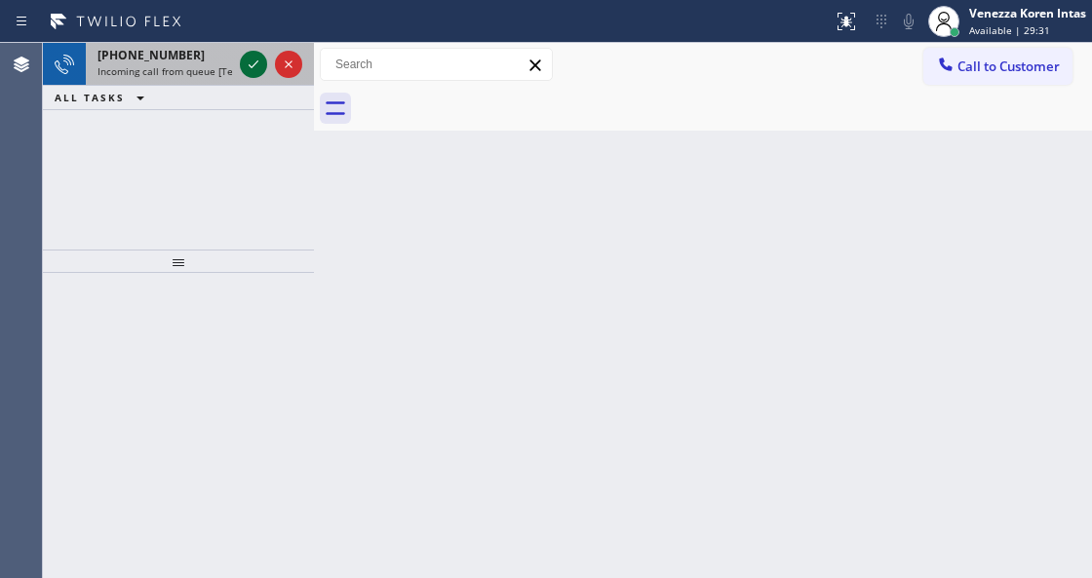
click at [248, 66] on icon at bounding box center [253, 64] width 23 height 23
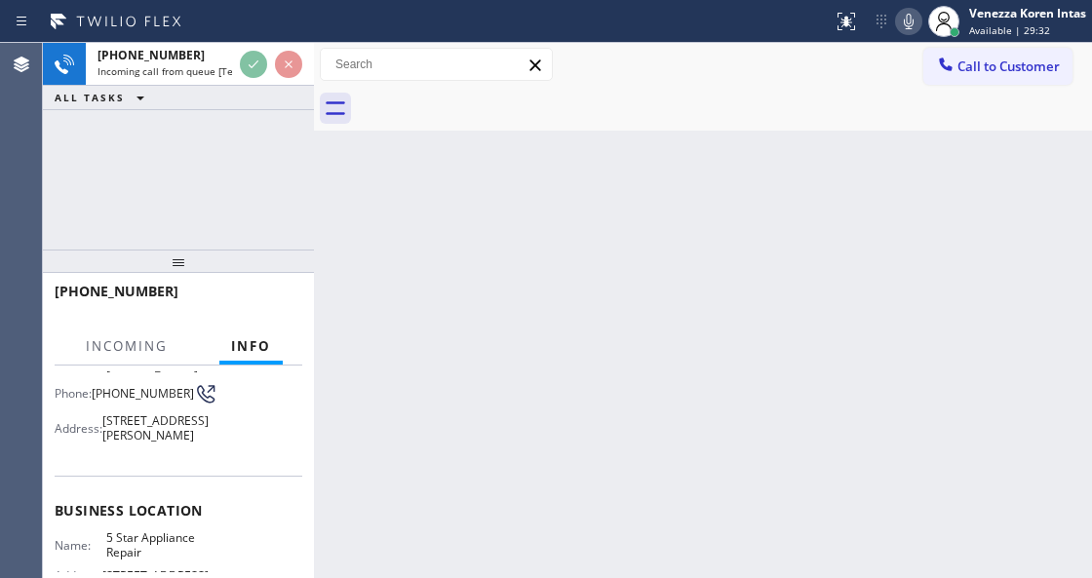
scroll to position [195, 0]
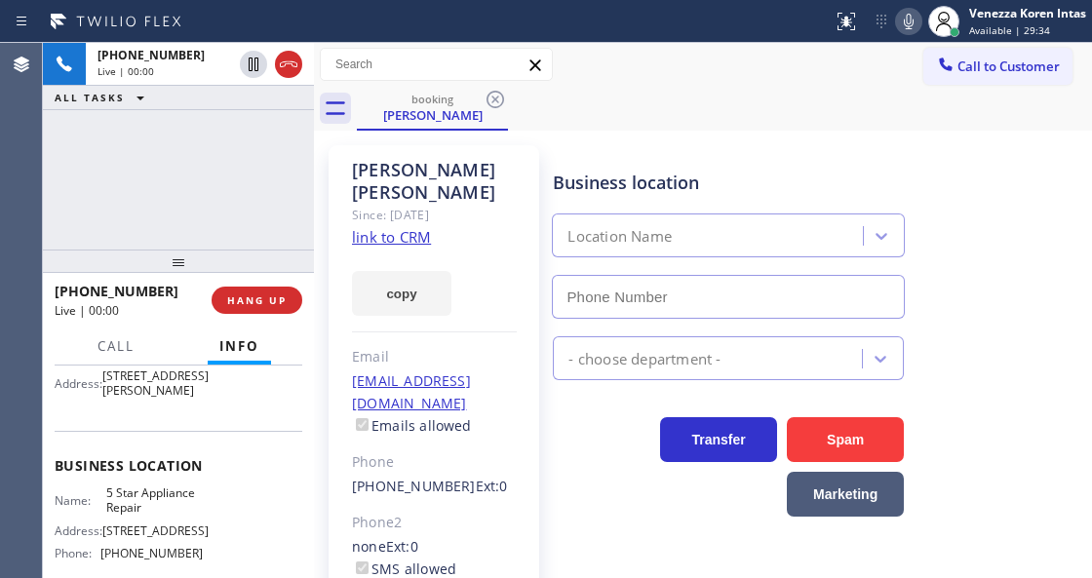
type input "[PHONE_NUMBER]"
click at [395, 227] on link "link to CRM" at bounding box center [391, 236] width 79 height 19
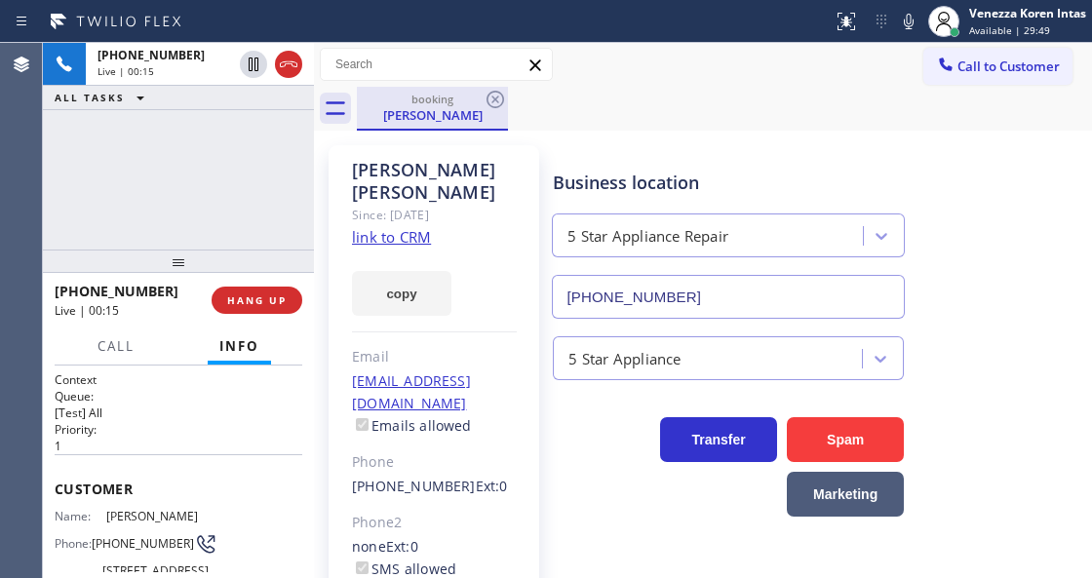
scroll to position [195, 0]
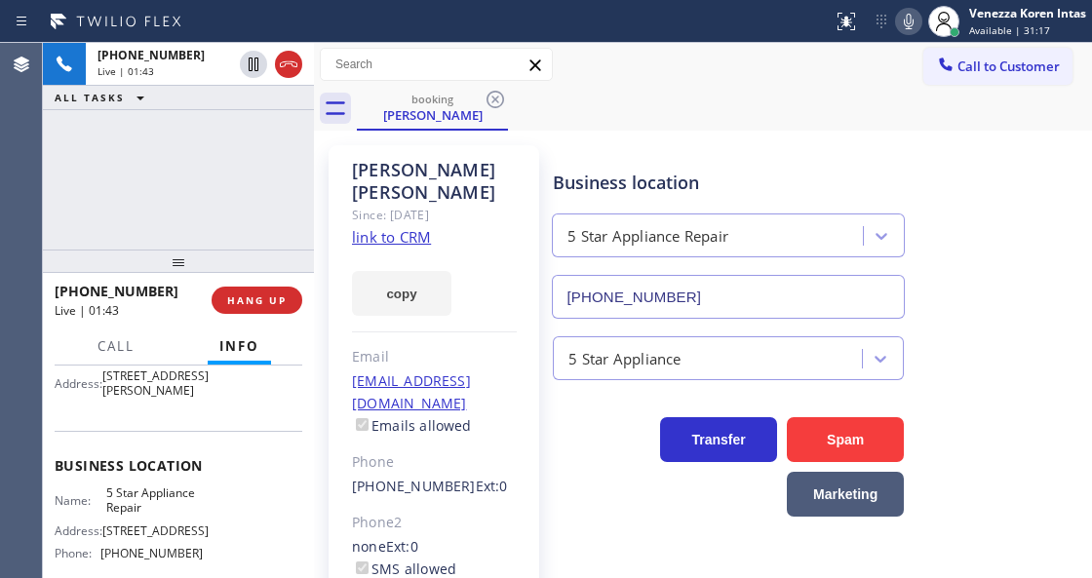
click at [910, 21] on icon at bounding box center [908, 21] width 23 height 23
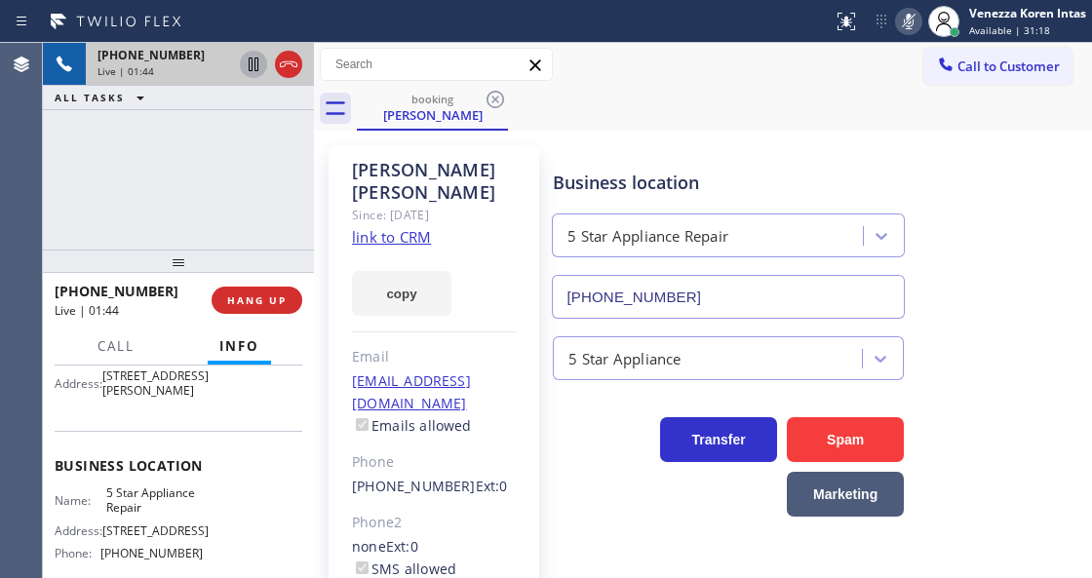
click at [246, 69] on icon at bounding box center [253, 64] width 23 height 23
click at [128, 168] on div "[PHONE_NUMBER] Live | 02:20 ALL TASKS ALL TASKS ACTIVE TASKS TASKS IN WRAP UP" at bounding box center [178, 146] width 271 height 207
drag, startPoint x: 904, startPoint y: 37, endPoint x: 905, endPoint y: 27, distance: 9.8
click at [905, 31] on div "Status report No issues detected If you experience an issue, please download th…" at bounding box center [958, 21] width 267 height 43
drag, startPoint x: 905, startPoint y: 27, endPoint x: 766, endPoint y: 164, distance: 195.0
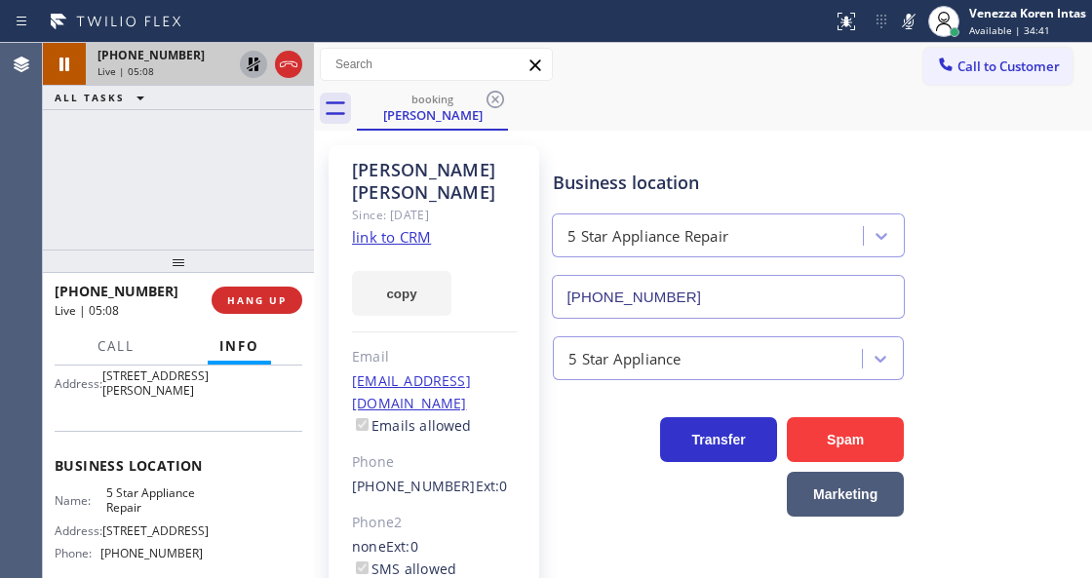
click at [904, 29] on icon at bounding box center [908, 21] width 23 height 23
click at [242, 68] on icon at bounding box center [253, 64] width 23 height 23
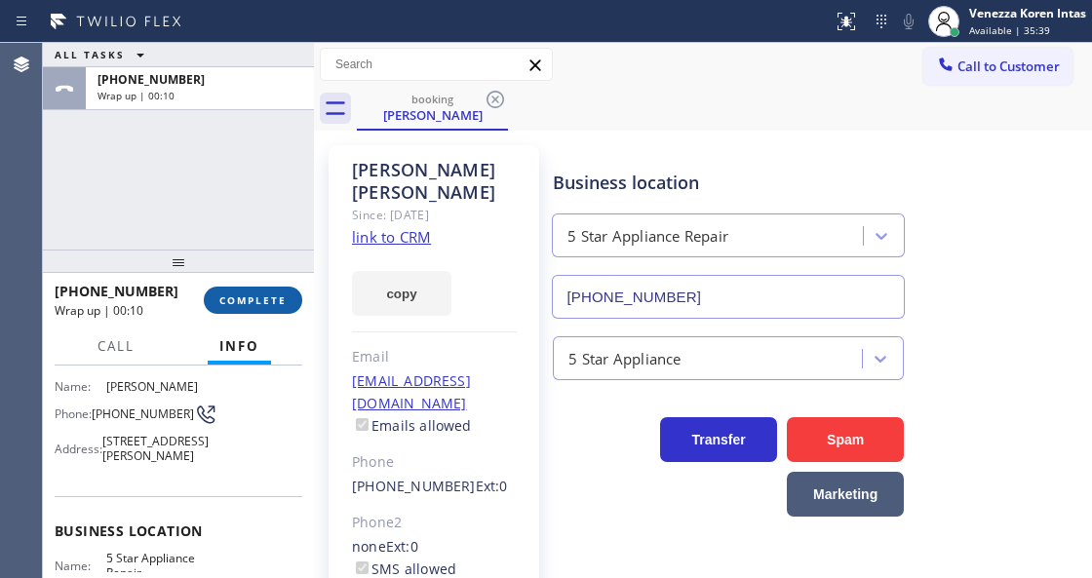
click at [216, 298] on button "COMPLETE" at bounding box center [253, 300] width 98 height 27
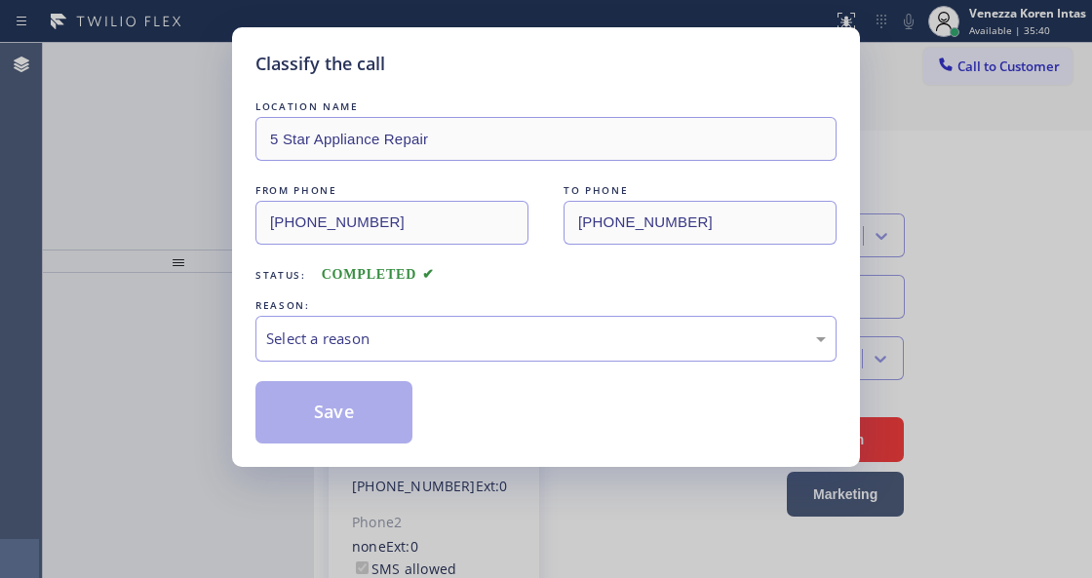
click at [455, 349] on div "Select a reason" at bounding box center [545, 338] width 559 height 22
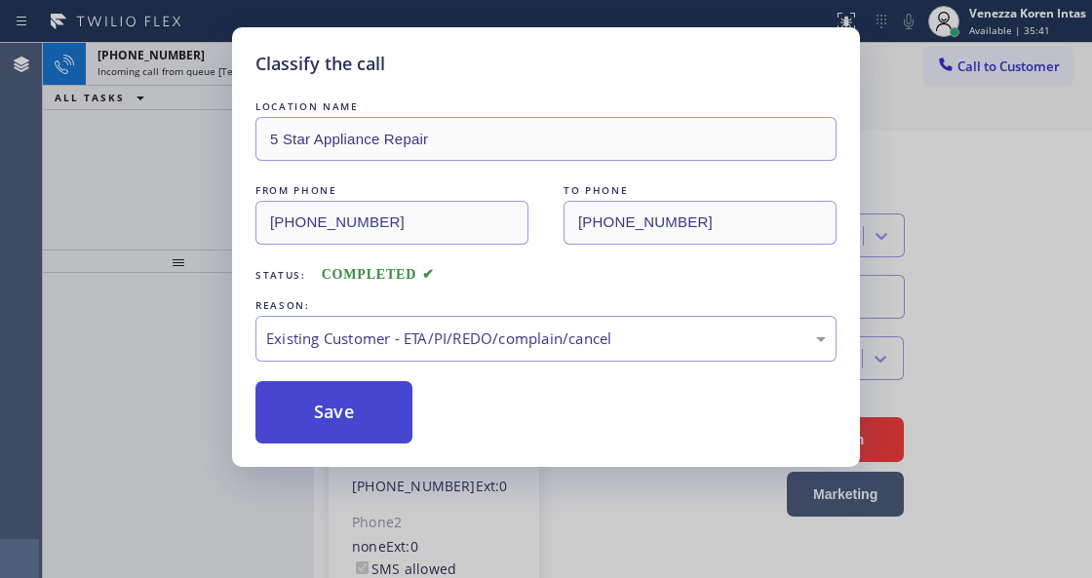
click at [389, 404] on button "Save" at bounding box center [333, 412] width 157 height 62
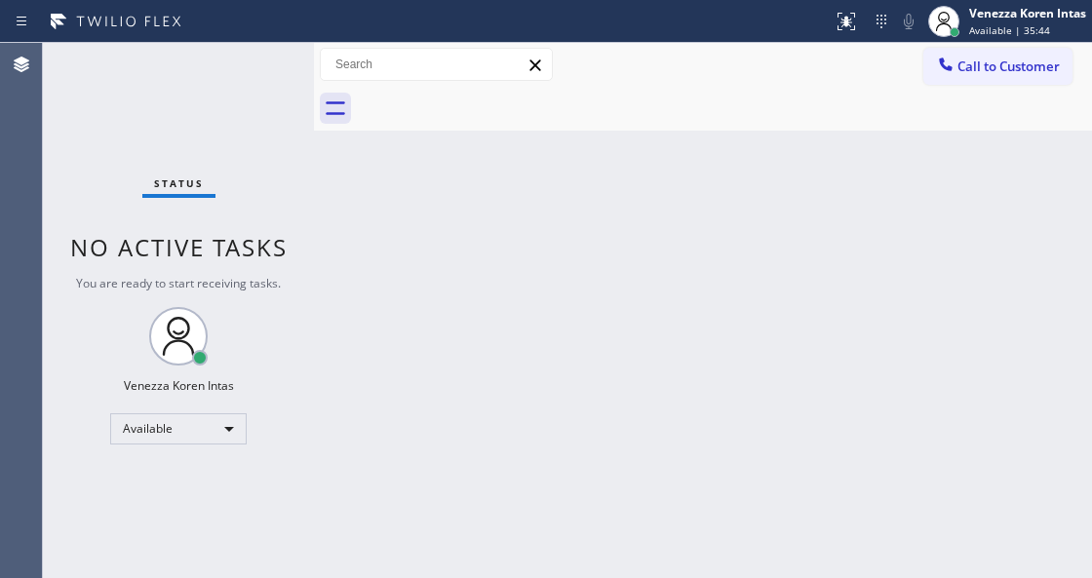
click at [478, 332] on div "Back to Dashboard Change Sender ID Customers Technicians Select a contact Outbo…" at bounding box center [703, 310] width 778 height 535
click at [44, 111] on div "Status No active tasks You are ready to start receiving tasks. Venezza Koren In…" at bounding box center [178, 310] width 271 height 535
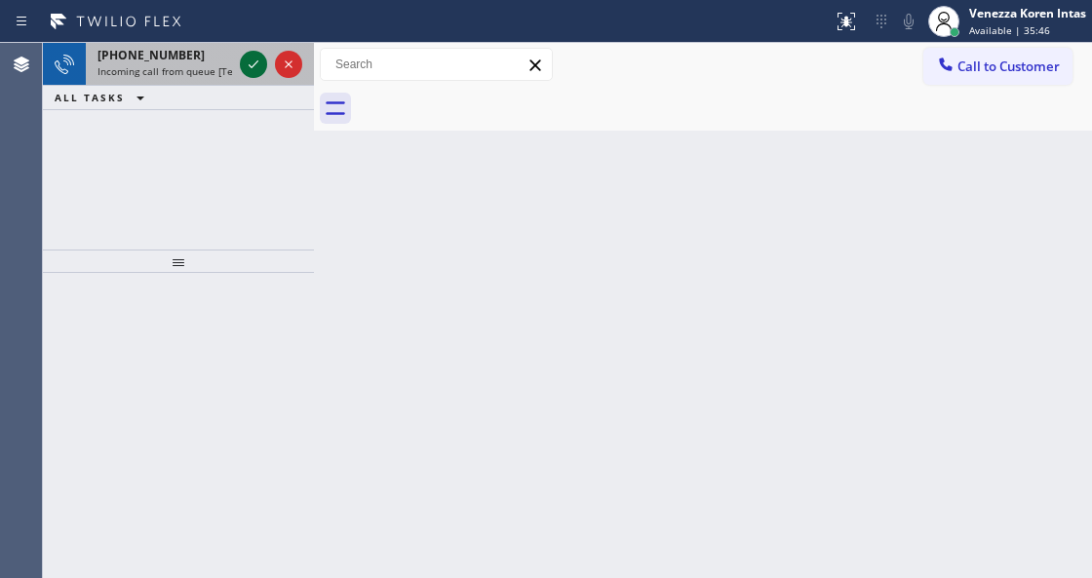
click at [258, 58] on icon at bounding box center [253, 64] width 23 height 23
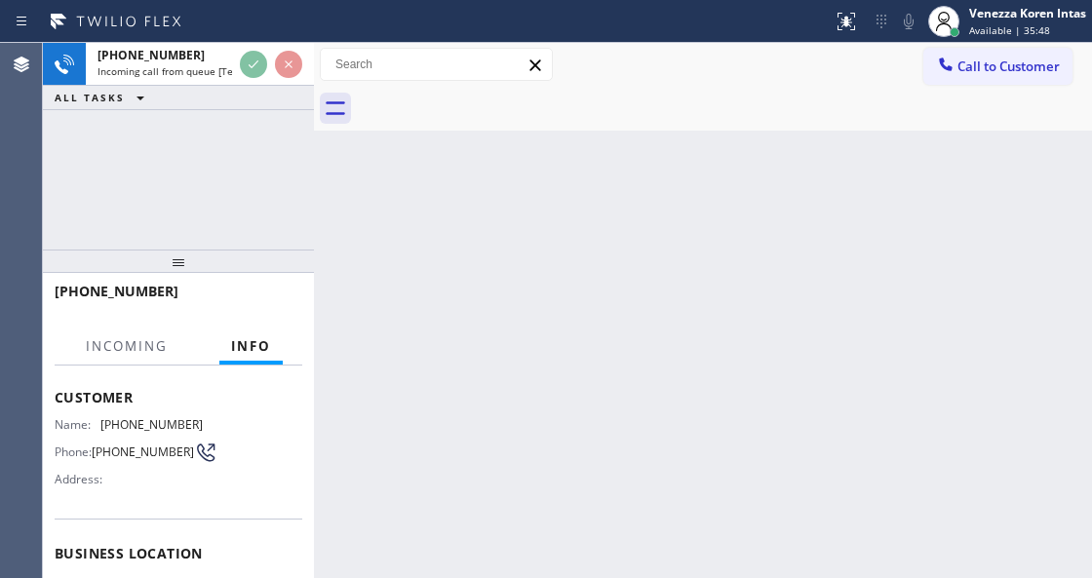
scroll to position [195, 0]
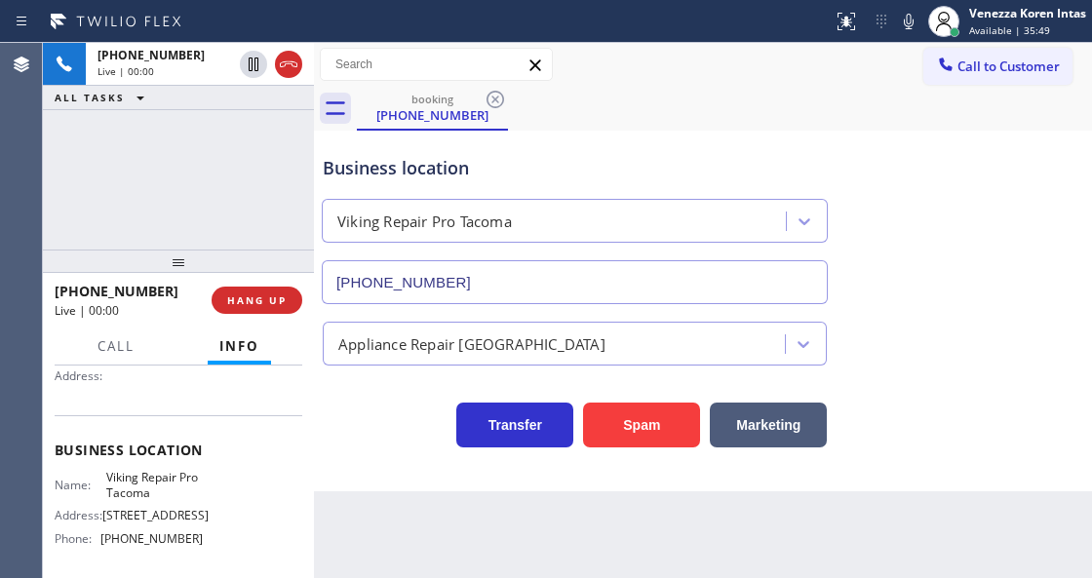
type input "[PHONE_NUMBER]"
click at [277, 312] on button "HANG UP" at bounding box center [256, 300] width 91 height 27
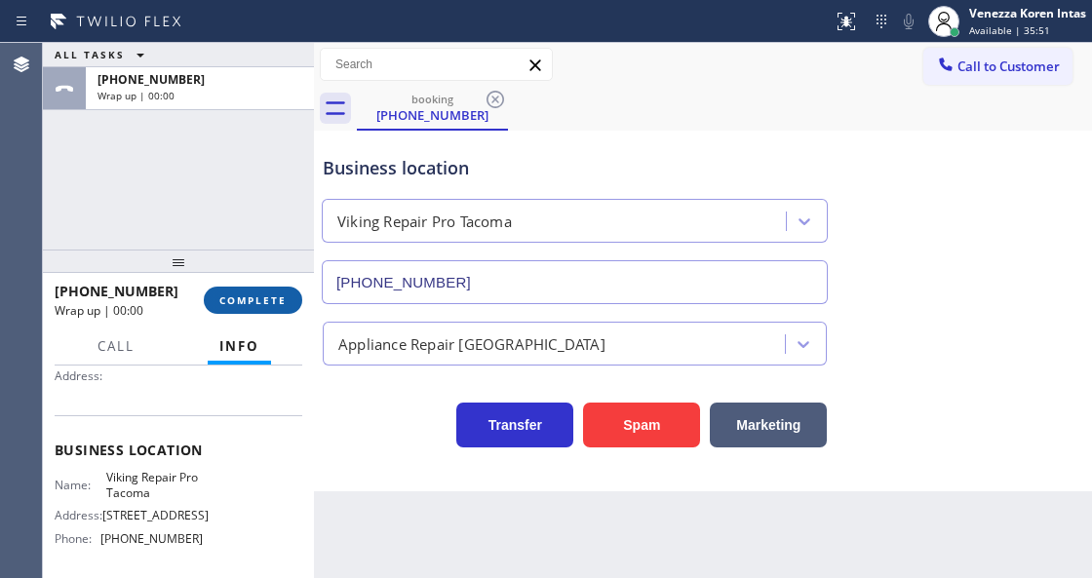
click at [287, 291] on button "COMPLETE" at bounding box center [253, 300] width 98 height 27
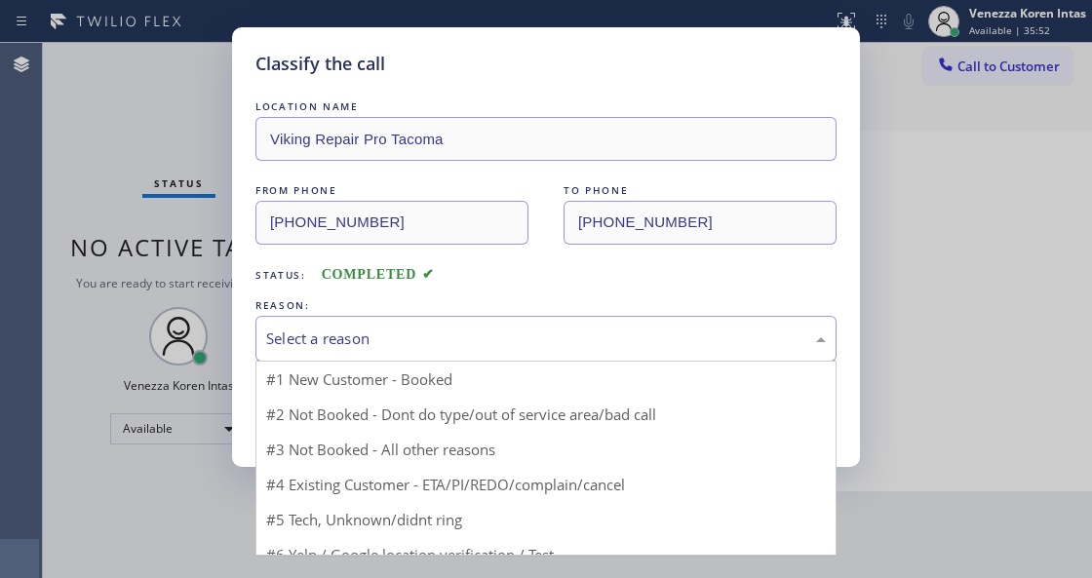
click at [537, 340] on div "Select a reason" at bounding box center [545, 338] width 559 height 22
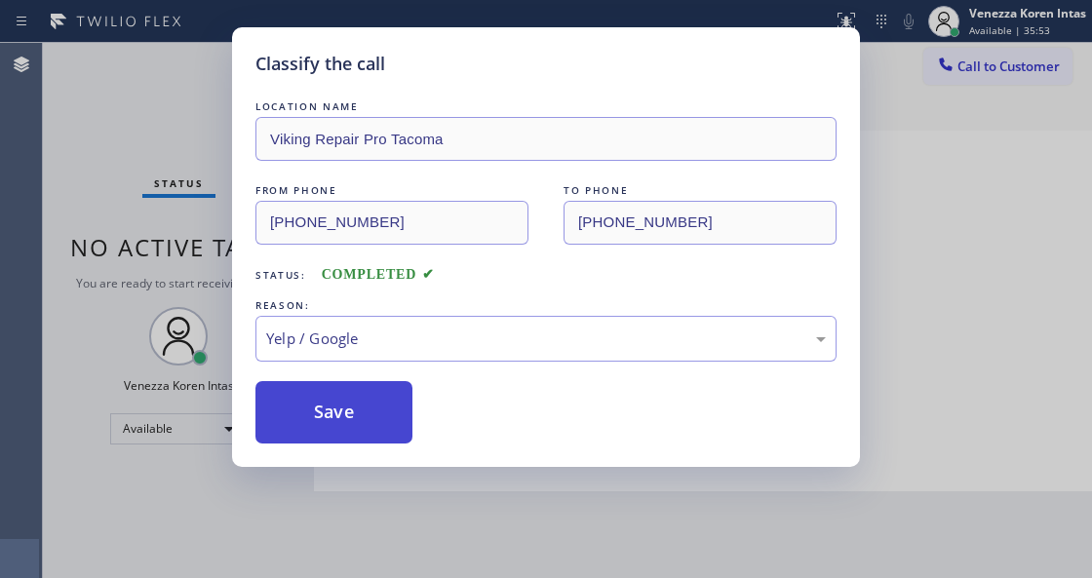
click at [358, 436] on button "Save" at bounding box center [333, 412] width 157 height 62
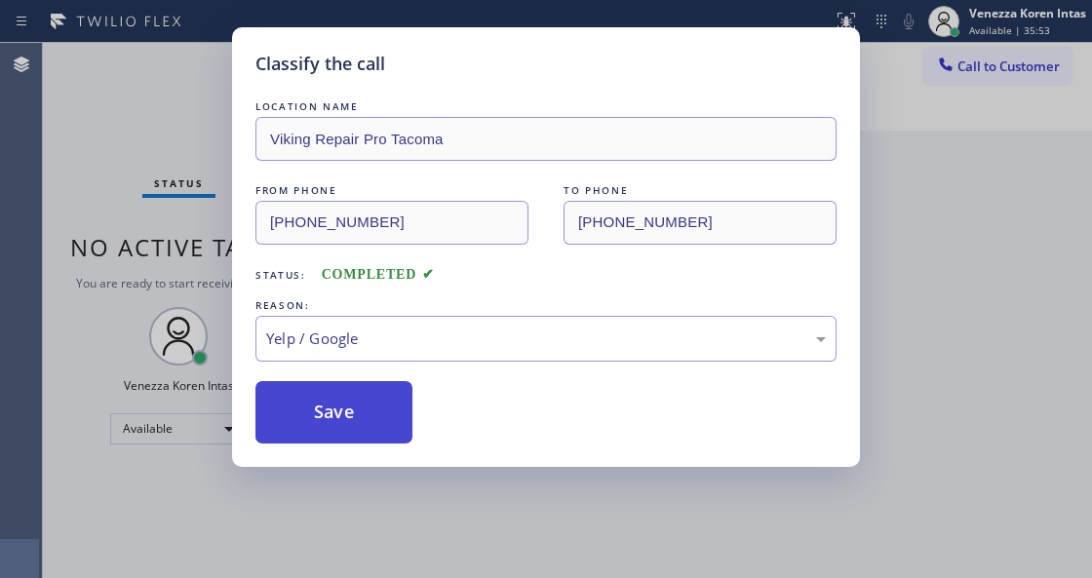
click at [360, 425] on button "Save" at bounding box center [333, 412] width 157 height 62
drag, startPoint x: 383, startPoint y: 561, endPoint x: 386, endPoint y: 577, distance: 15.9
click at [383, 567] on div "Classify the call LOCATION NAME Viking Repair Pro Tacoma FROM PHONE [PHONE_NUMB…" at bounding box center [546, 289] width 1092 height 578
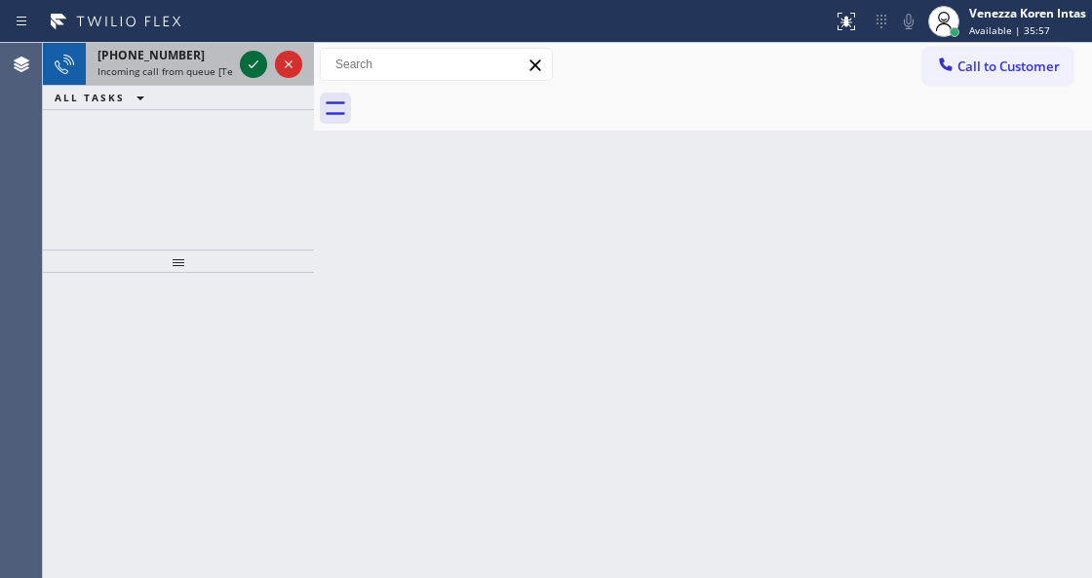
drag, startPoint x: 260, startPoint y: 76, endPoint x: 250, endPoint y: 71, distance: 10.9
click at [259, 76] on div at bounding box center [271, 64] width 70 height 43
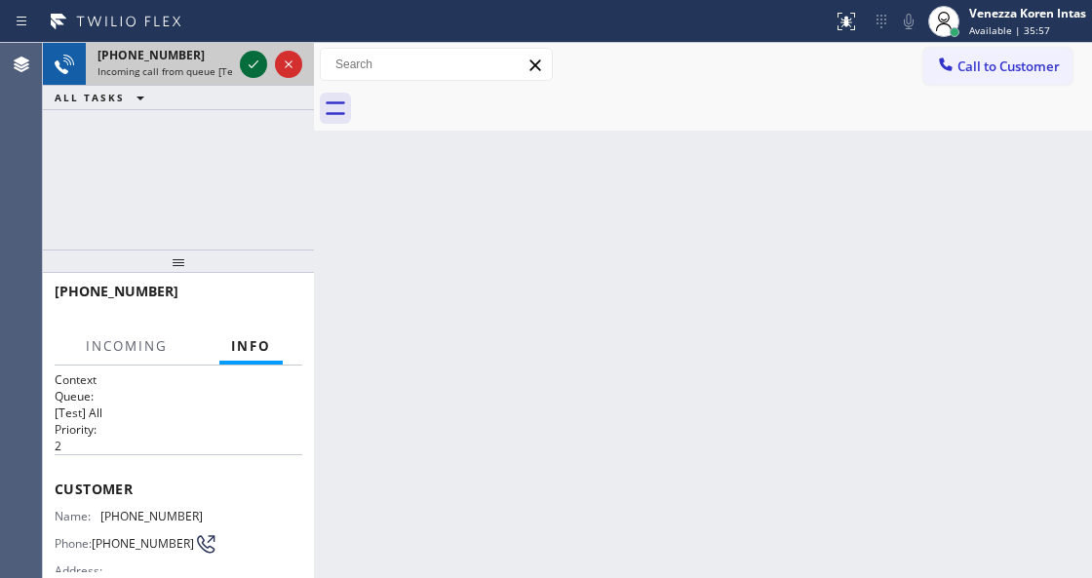
click at [250, 71] on icon at bounding box center [253, 64] width 23 height 23
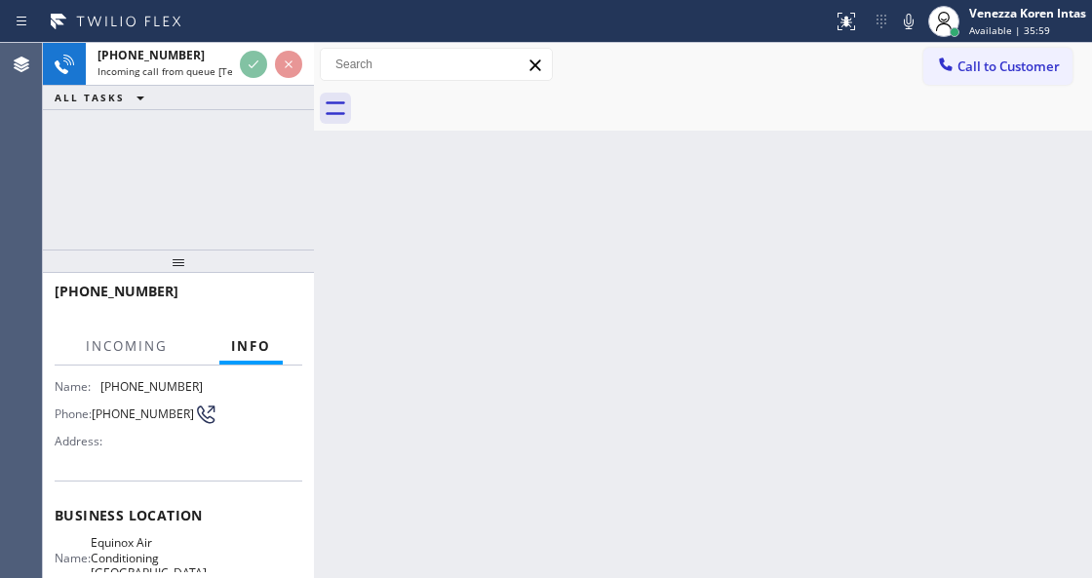
scroll to position [259, 0]
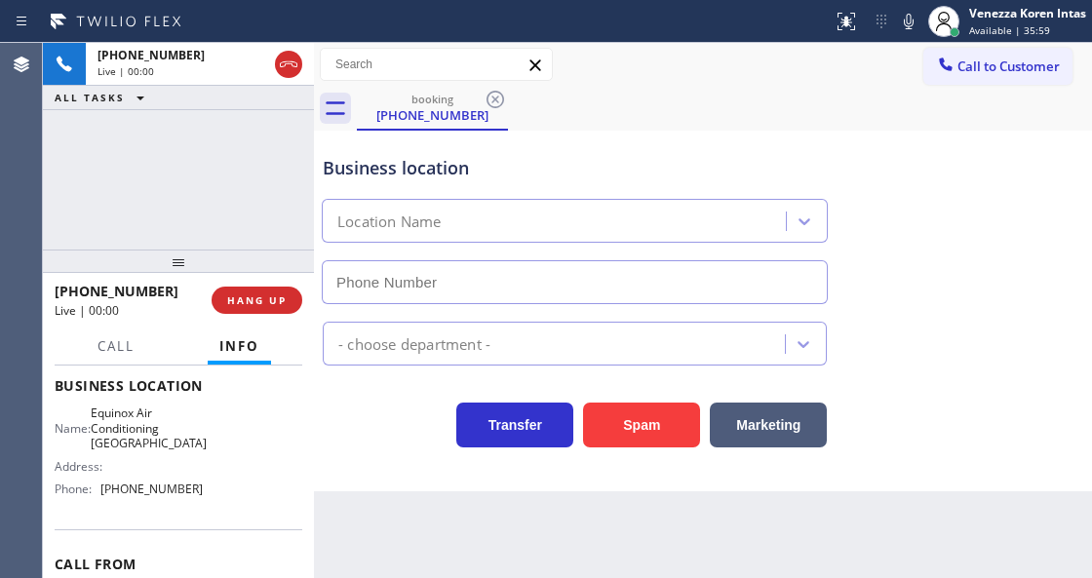
type input "[PHONE_NUMBER]"
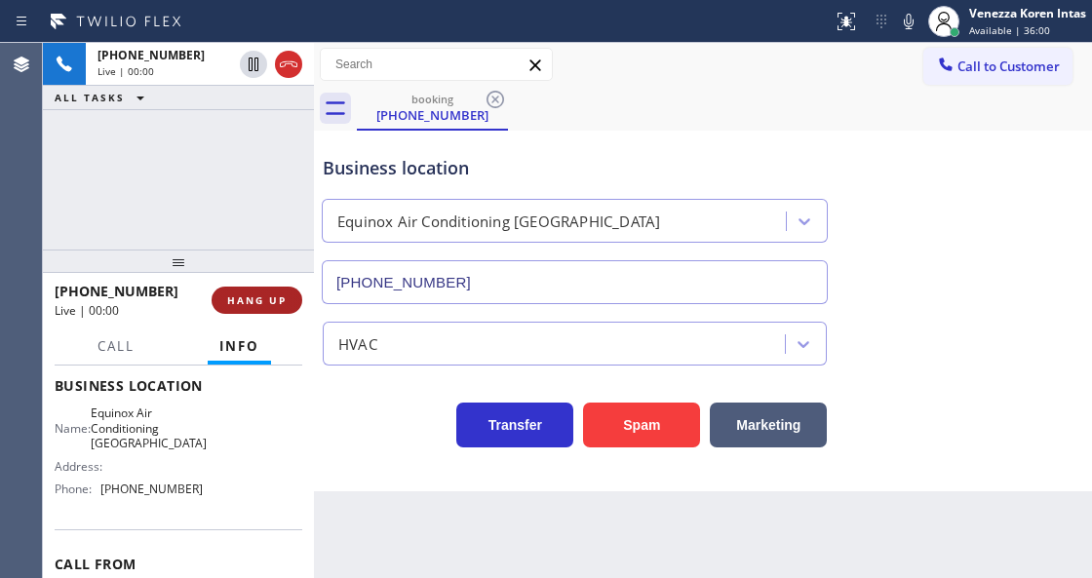
click at [257, 300] on span "HANG UP" at bounding box center [256, 300] width 59 height 14
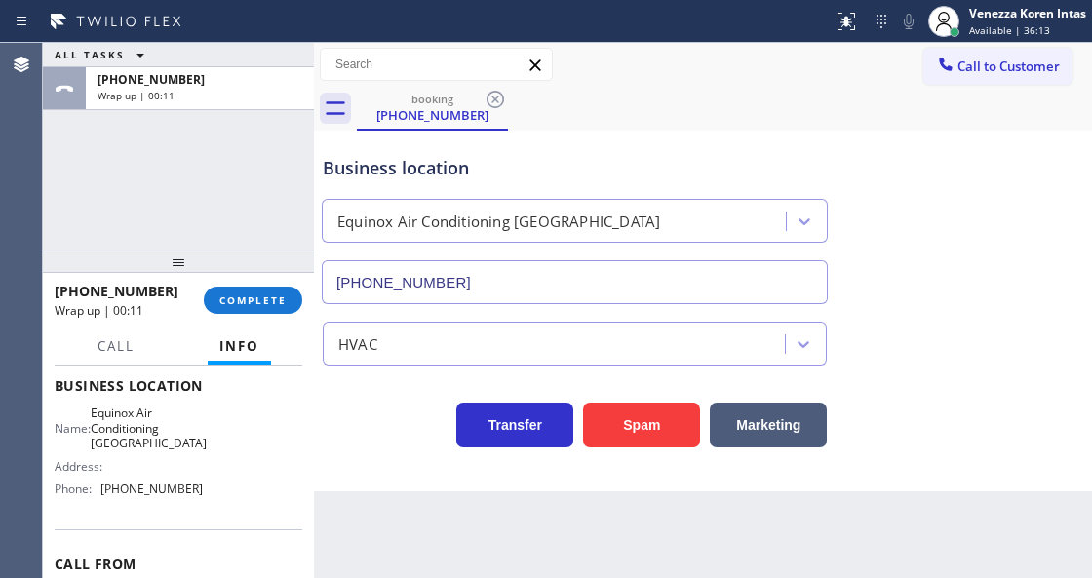
drag, startPoint x: 222, startPoint y: 292, endPoint x: 433, endPoint y: 316, distance: 211.8
click at [222, 292] on button "COMPLETE" at bounding box center [253, 300] width 98 height 27
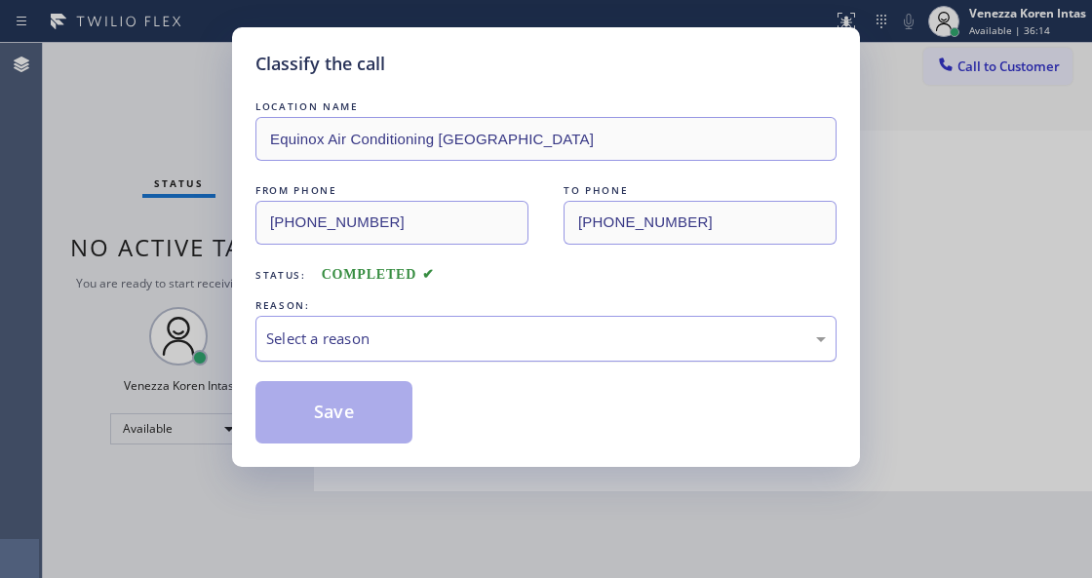
click at [492, 327] on div "Select a reason" at bounding box center [545, 339] width 581 height 46
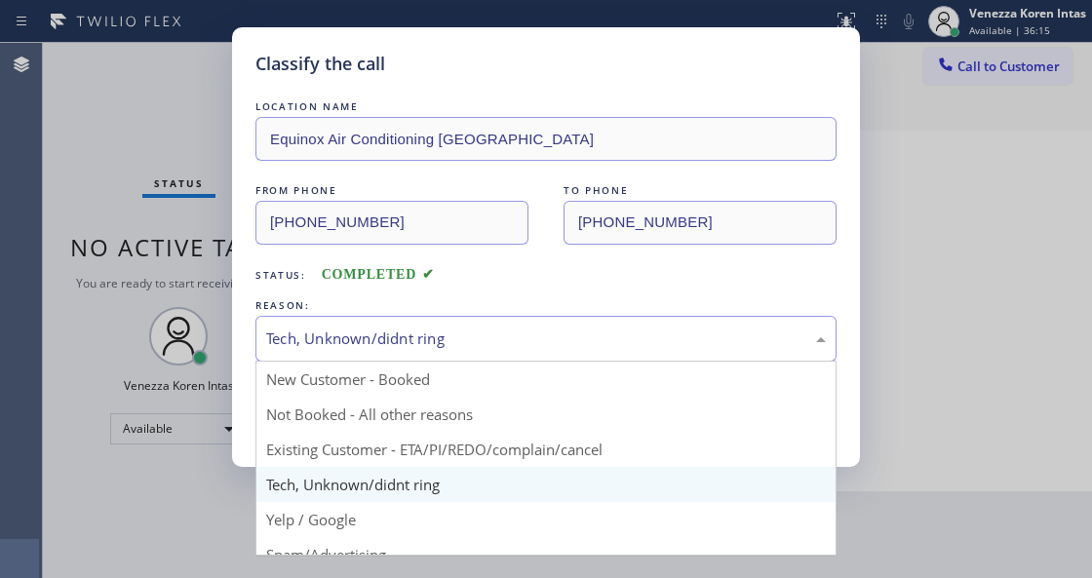
click at [440, 322] on div "Tech, Unknown/didnt ring" at bounding box center [545, 339] width 581 height 46
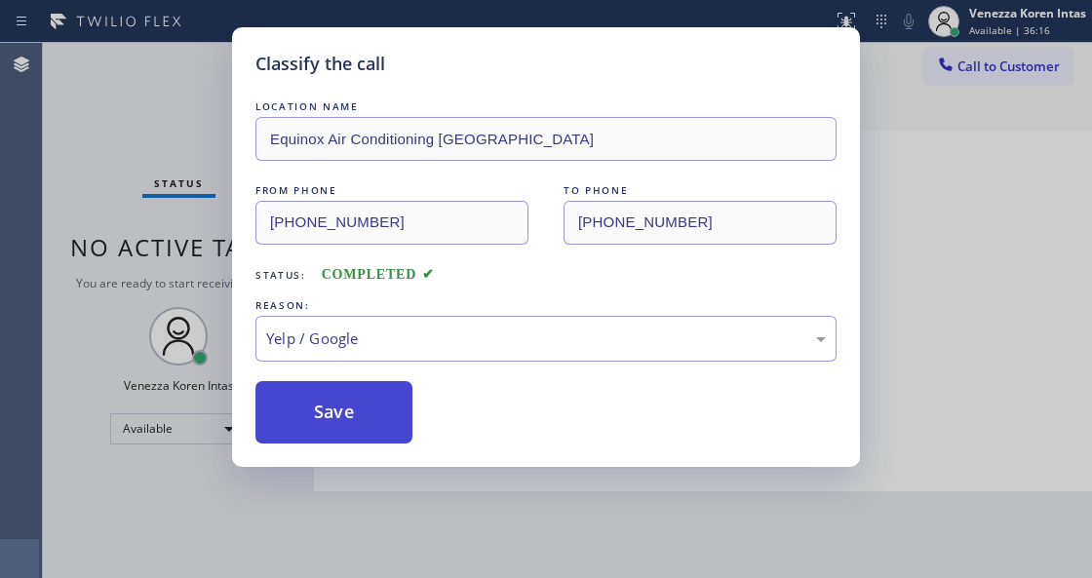
click at [353, 433] on button "Save" at bounding box center [333, 412] width 157 height 62
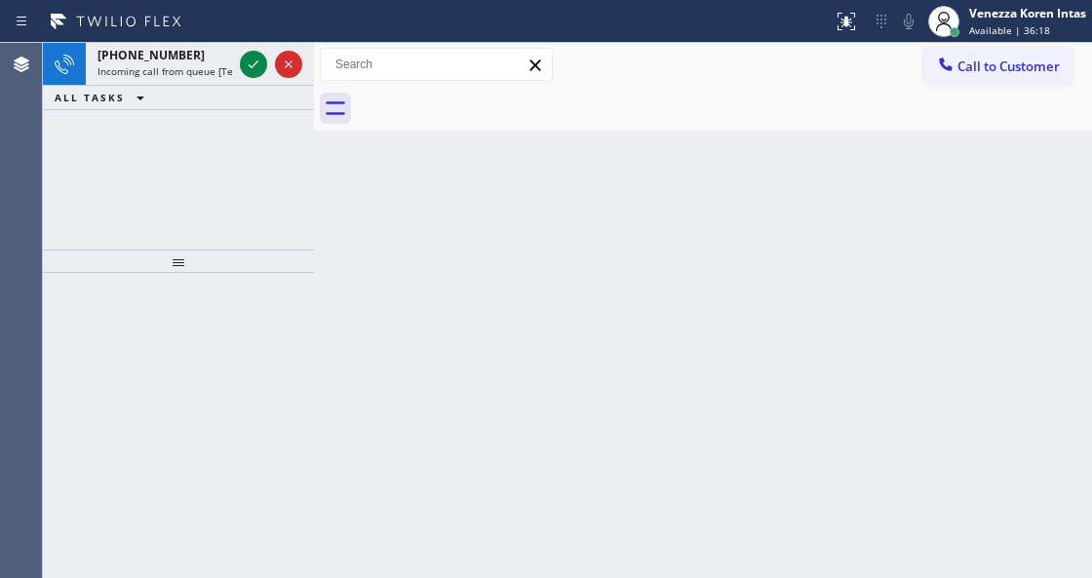
click at [156, 201] on div "[PHONE_NUMBER] Incoming call from queue [Test] All ALL TASKS ALL TASKS ACTIVE T…" at bounding box center [178, 146] width 271 height 207
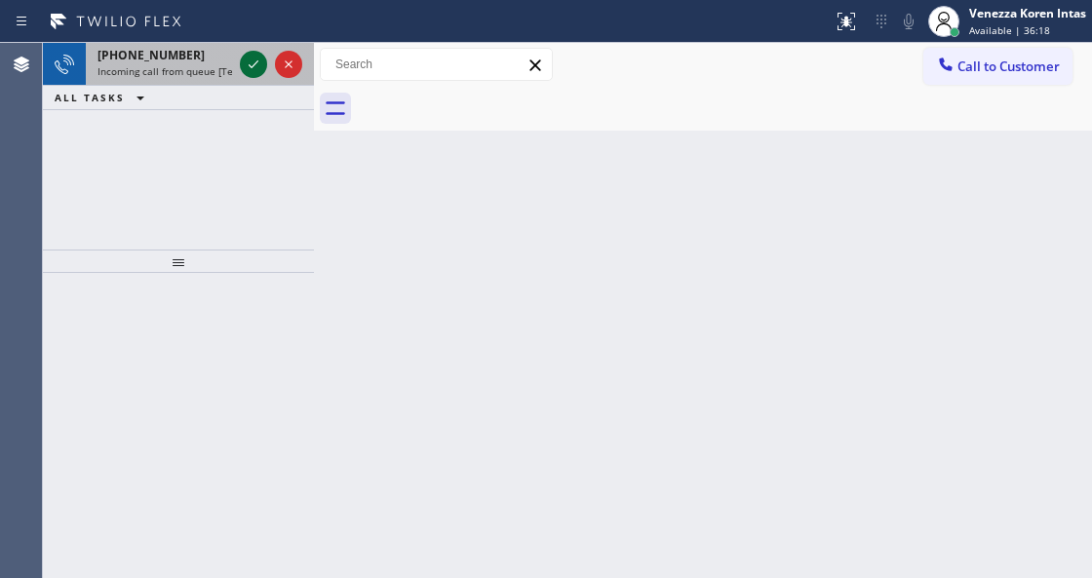
click at [259, 74] on icon at bounding box center [253, 64] width 23 height 23
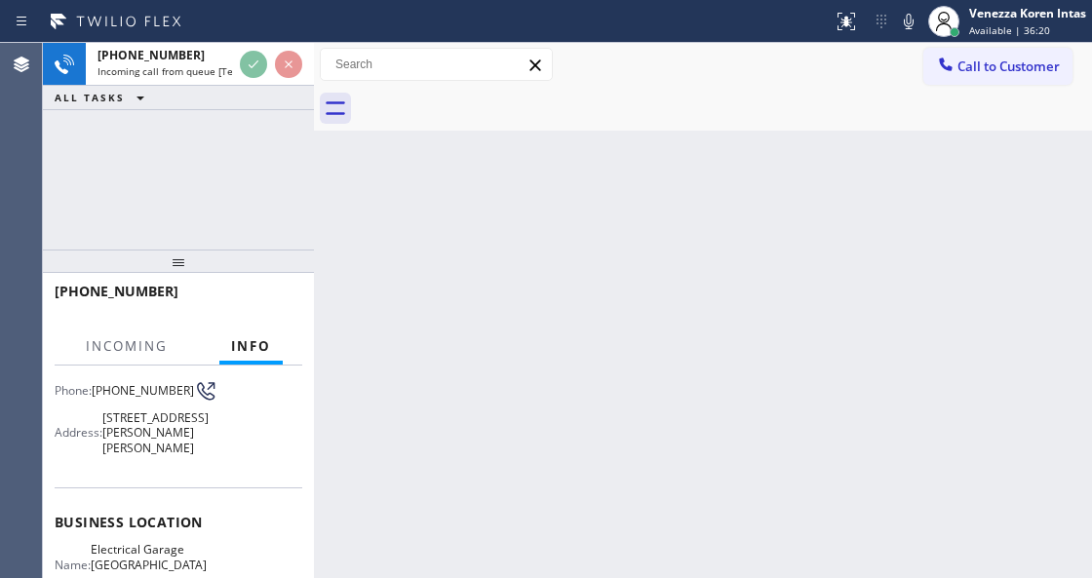
scroll to position [259, 0]
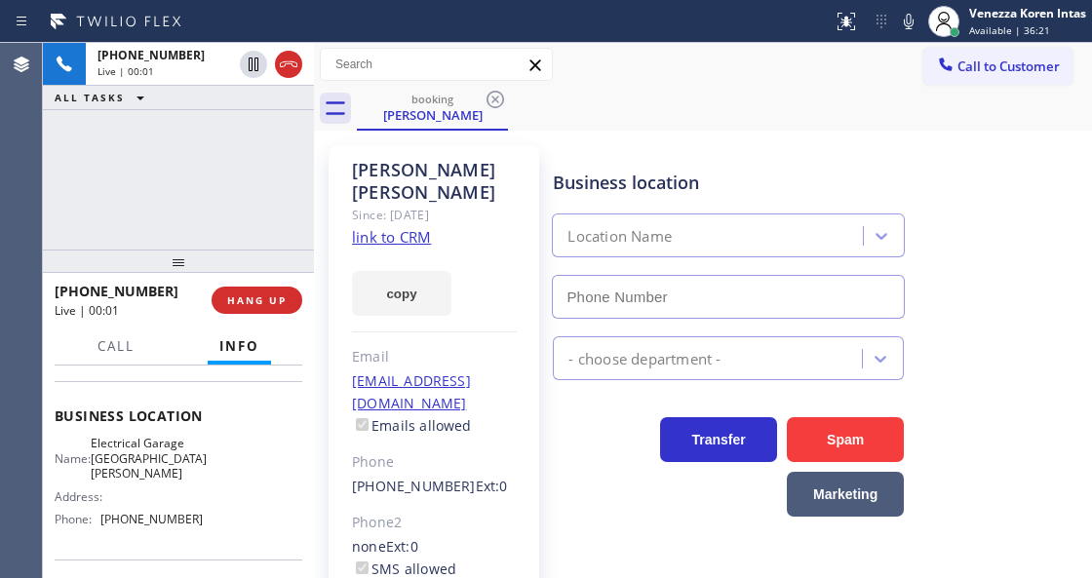
type input "[PHONE_NUMBER]"
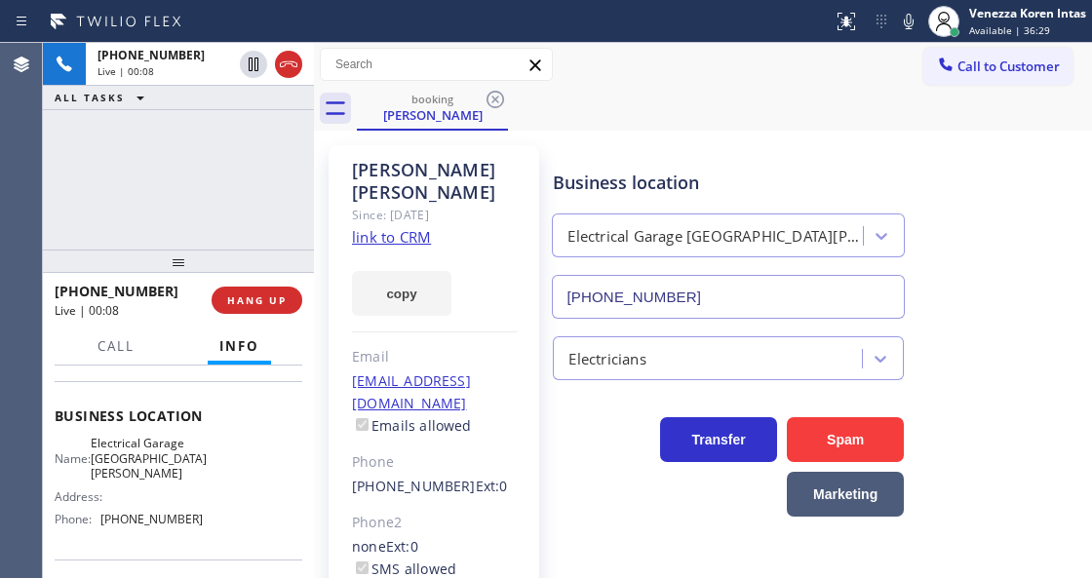
click at [406, 227] on link "link to CRM" at bounding box center [391, 236] width 79 height 19
click at [680, 51] on div "Call to Customer Outbound call Location Search location Your caller id phone nu…" at bounding box center [703, 65] width 778 height 34
click at [113, 333] on button "Call" at bounding box center [116, 346] width 60 height 38
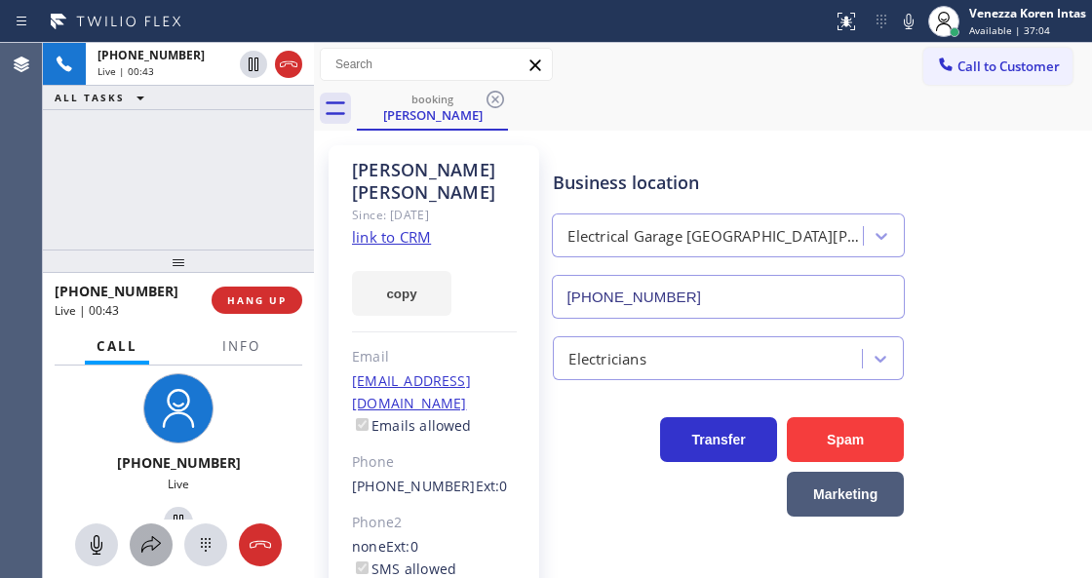
click at [150, 559] on button at bounding box center [151, 544] width 43 height 43
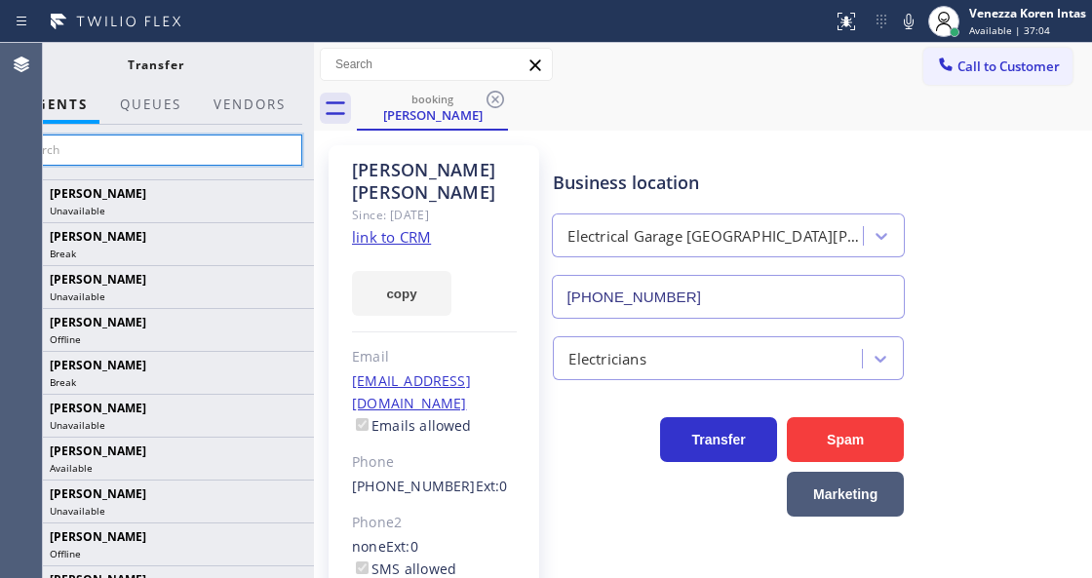
click at [193, 147] on input "text" at bounding box center [155, 149] width 293 height 31
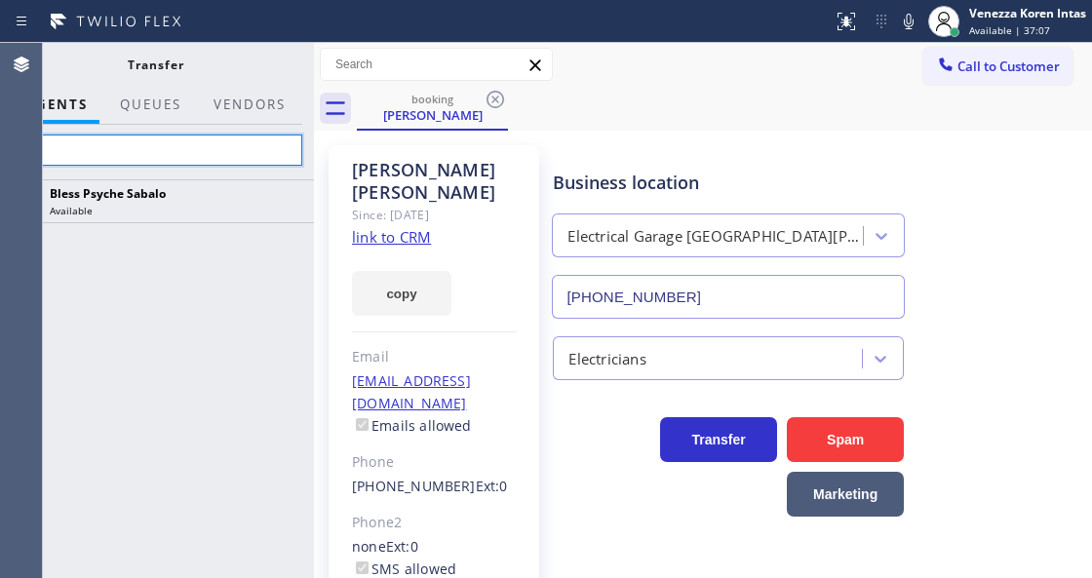
type input "c"
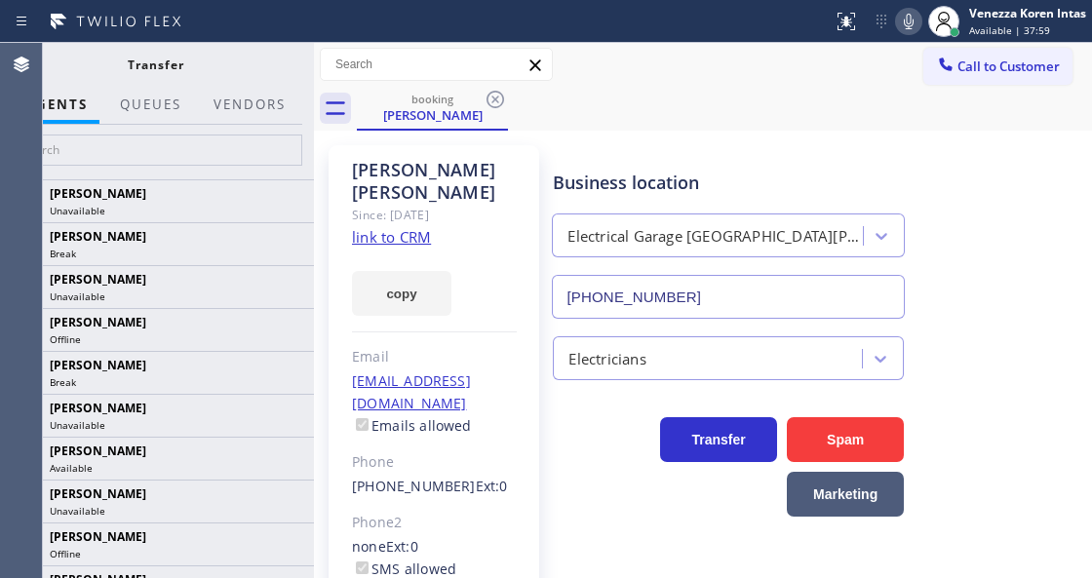
click at [907, 10] on icon at bounding box center [908, 21] width 23 height 23
click at [914, 128] on div "booking [PERSON_NAME]" at bounding box center [724, 109] width 735 height 44
click at [914, 16] on icon at bounding box center [908, 21] width 23 height 23
click at [915, 104] on div "booking [PERSON_NAME]" at bounding box center [724, 109] width 735 height 44
click at [221, 152] on input "text" at bounding box center [155, 149] width 293 height 31
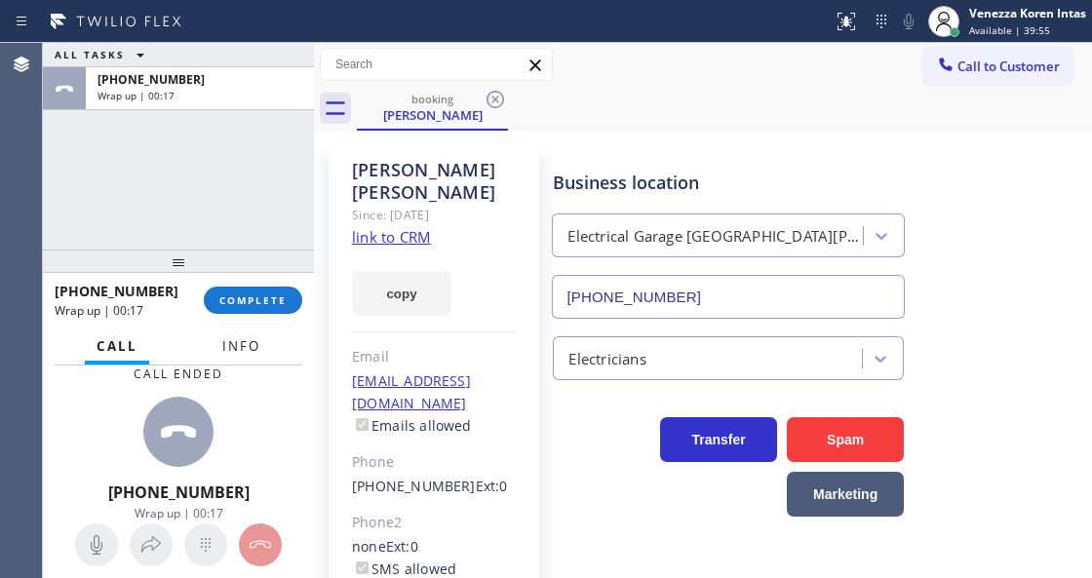
click at [247, 341] on span "Info" at bounding box center [241, 346] width 38 height 18
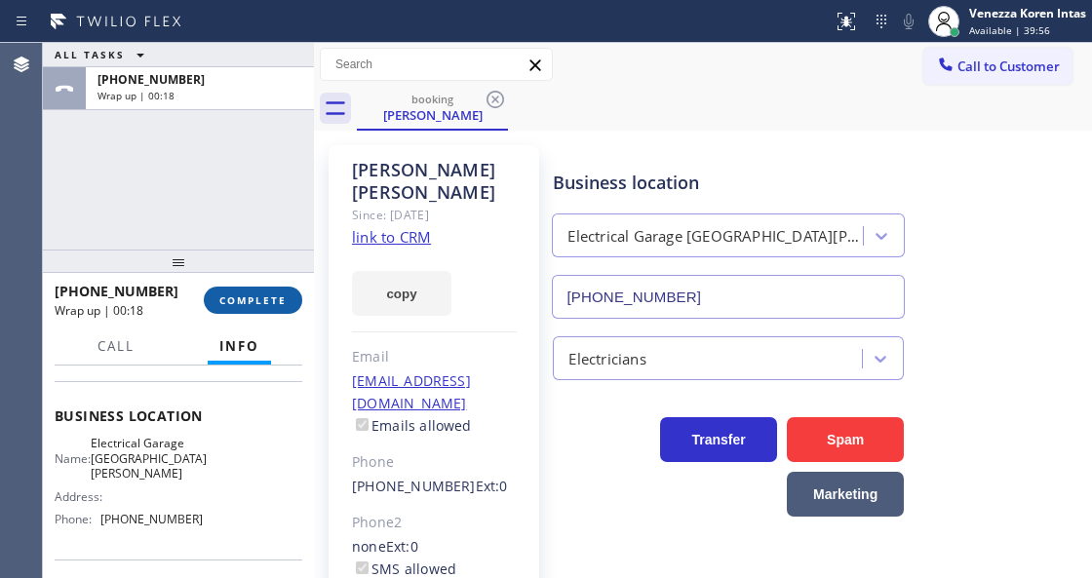
click at [265, 309] on button "COMPLETE" at bounding box center [253, 300] width 98 height 27
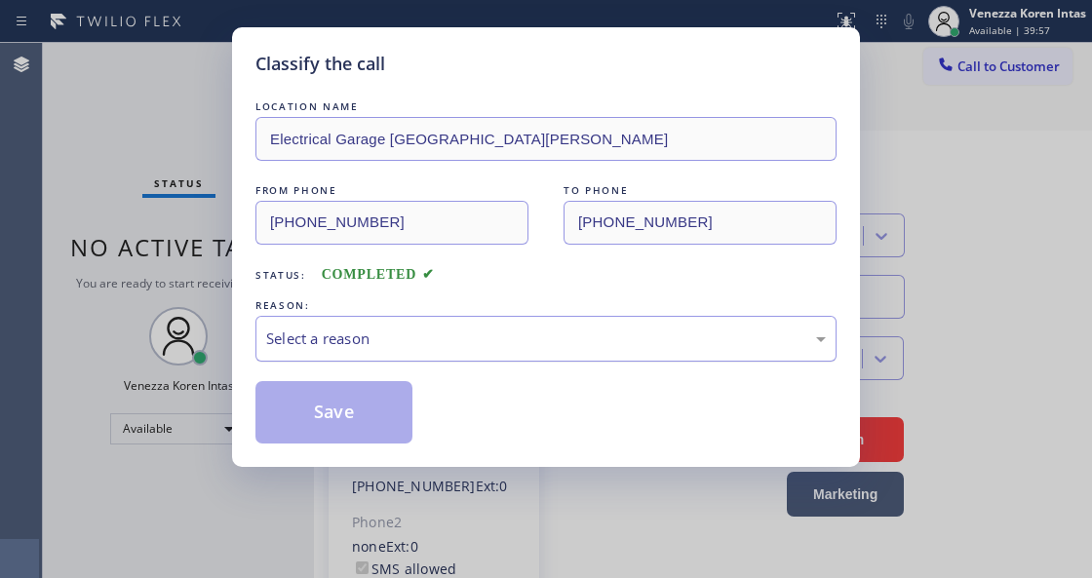
drag, startPoint x: 397, startPoint y: 332, endPoint x: 414, endPoint y: 354, distance: 27.7
click at [397, 332] on div "Select a reason" at bounding box center [545, 338] width 559 height 22
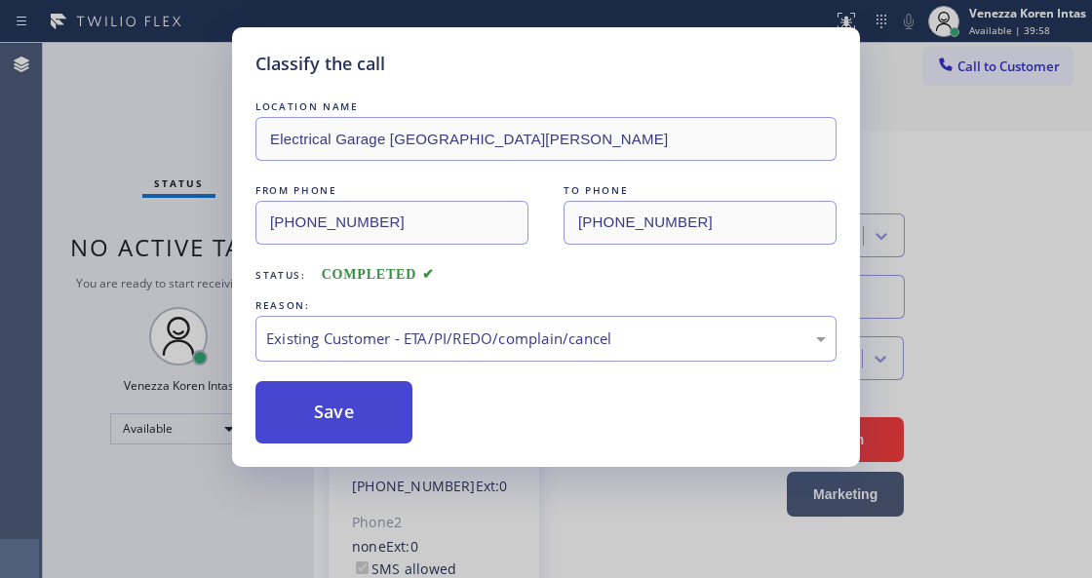
click at [376, 403] on button "Save" at bounding box center [333, 412] width 157 height 62
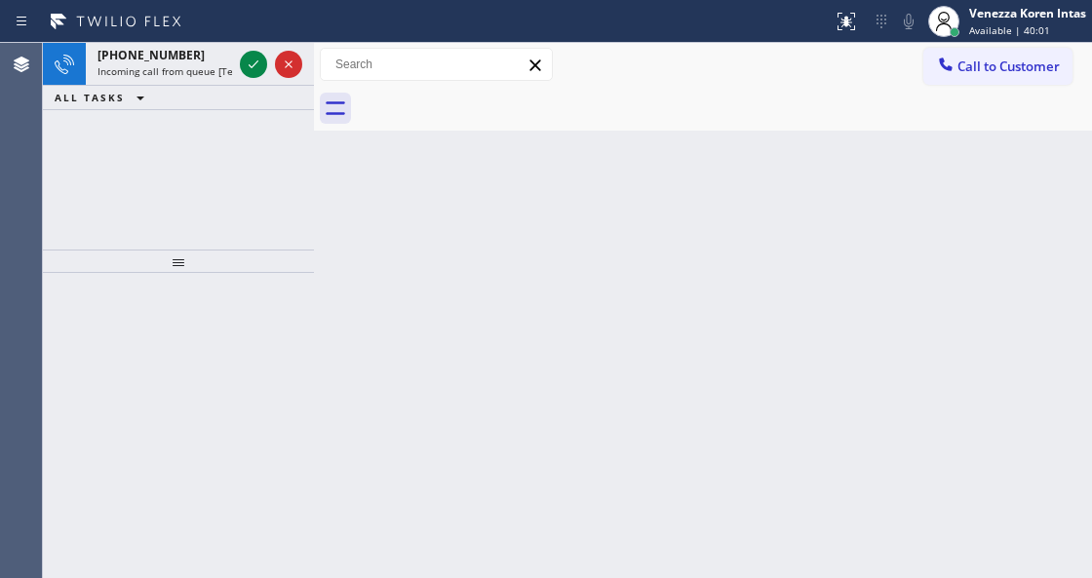
click at [531, 238] on div "Back to Dashboard Change Sender ID Customers Technicians Select a contact Outbo…" at bounding box center [703, 310] width 778 height 535
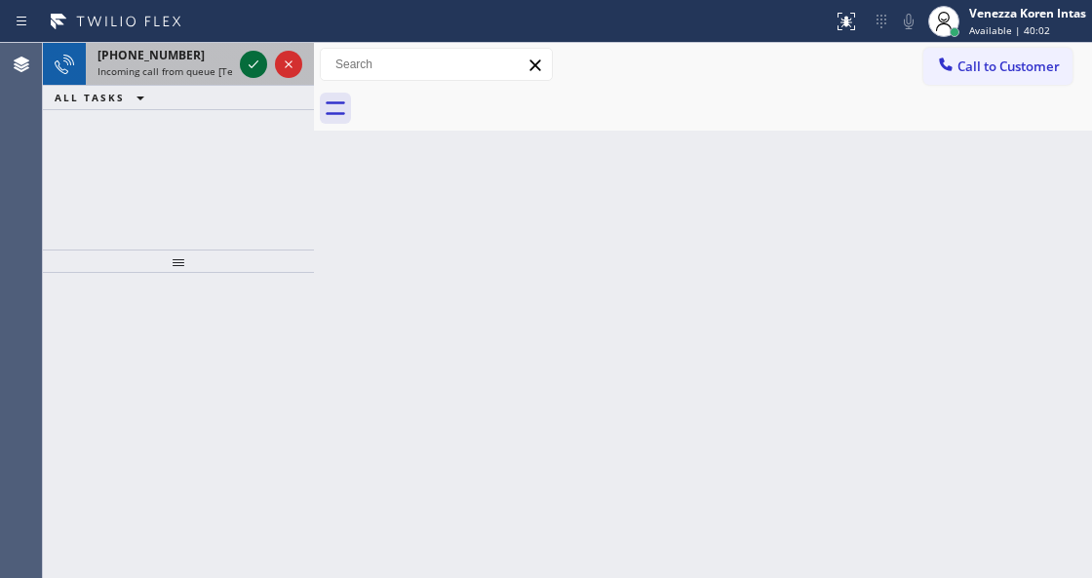
click at [246, 62] on icon at bounding box center [253, 64] width 23 height 23
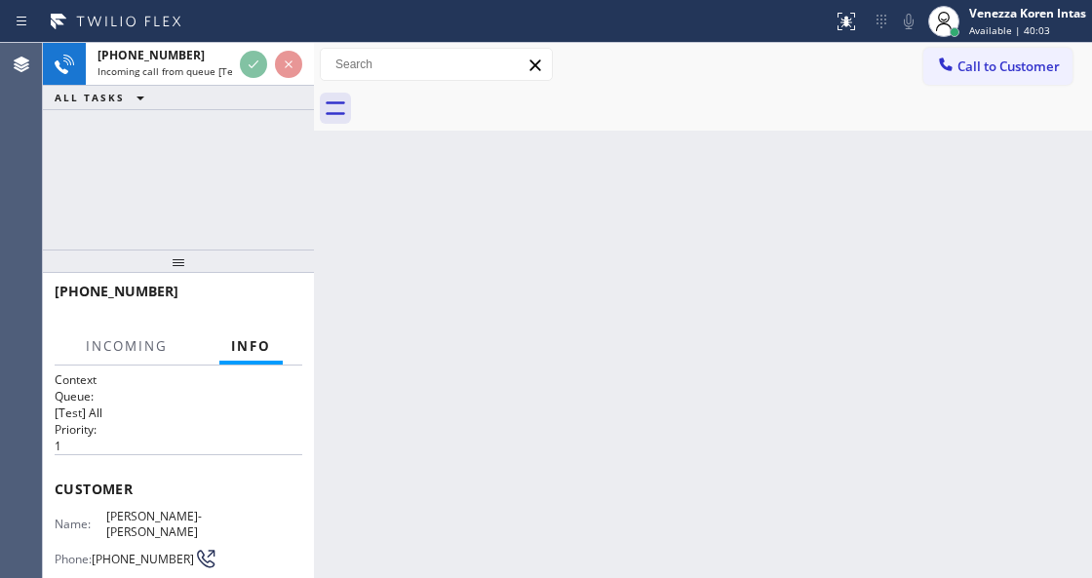
scroll to position [195, 0]
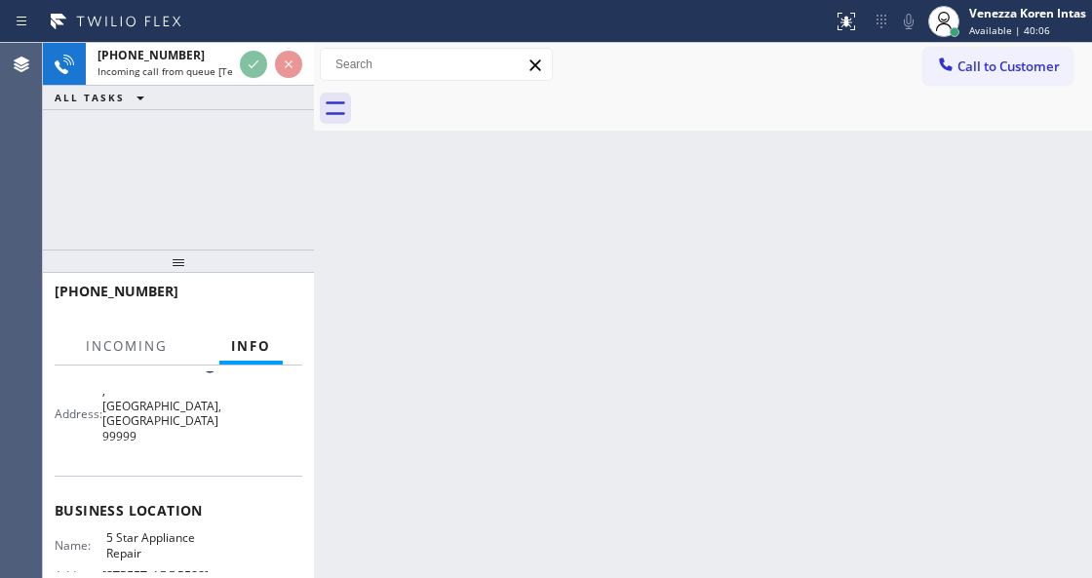
click at [626, 365] on div "Back to Dashboard Change Sender ID Customers Technicians Select a contact Outbo…" at bounding box center [703, 310] width 778 height 535
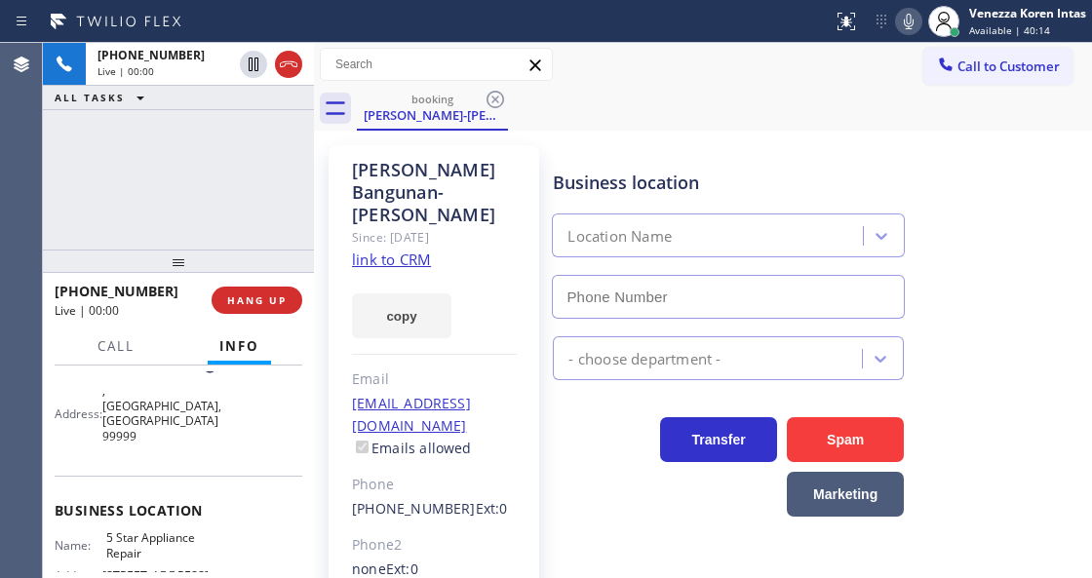
type input "[PHONE_NUMBER]"
drag, startPoint x: 296, startPoint y: 241, endPoint x: 578, endPoint y: 295, distance: 286.9
click at [298, 241] on div "[PHONE_NUMBER] Live | 00:01 ALL TASKS ALL TASKS ACTIVE TASKS TASKS IN WRAP UP" at bounding box center [178, 146] width 271 height 207
click at [394, 249] on link "link to CRM" at bounding box center [391, 258] width 79 height 19
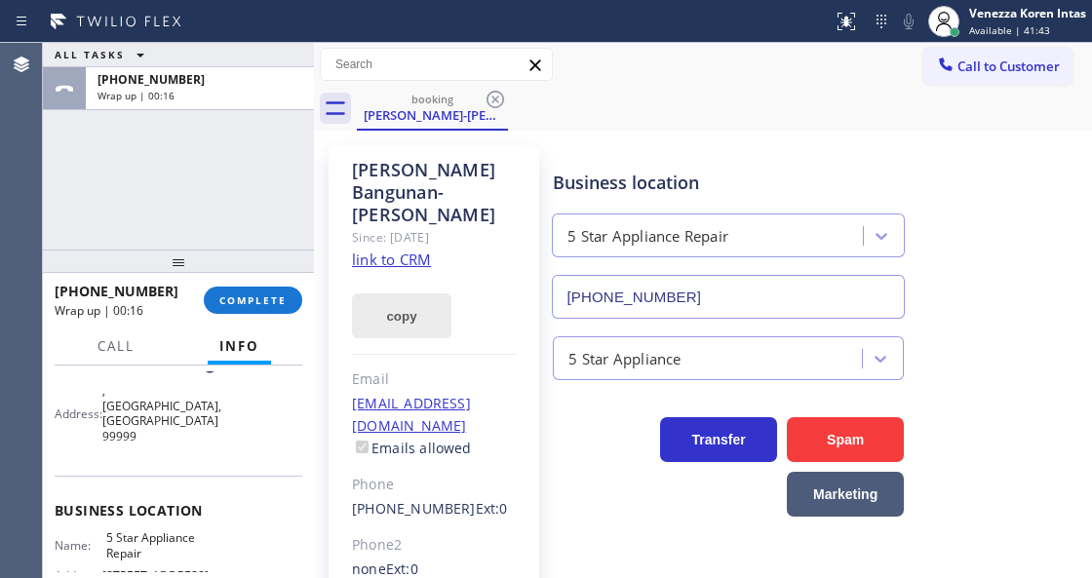
drag, startPoint x: 248, startPoint y: 288, endPoint x: 381, endPoint y: 315, distance: 136.1
click at [248, 288] on button "COMPLETE" at bounding box center [253, 300] width 98 height 27
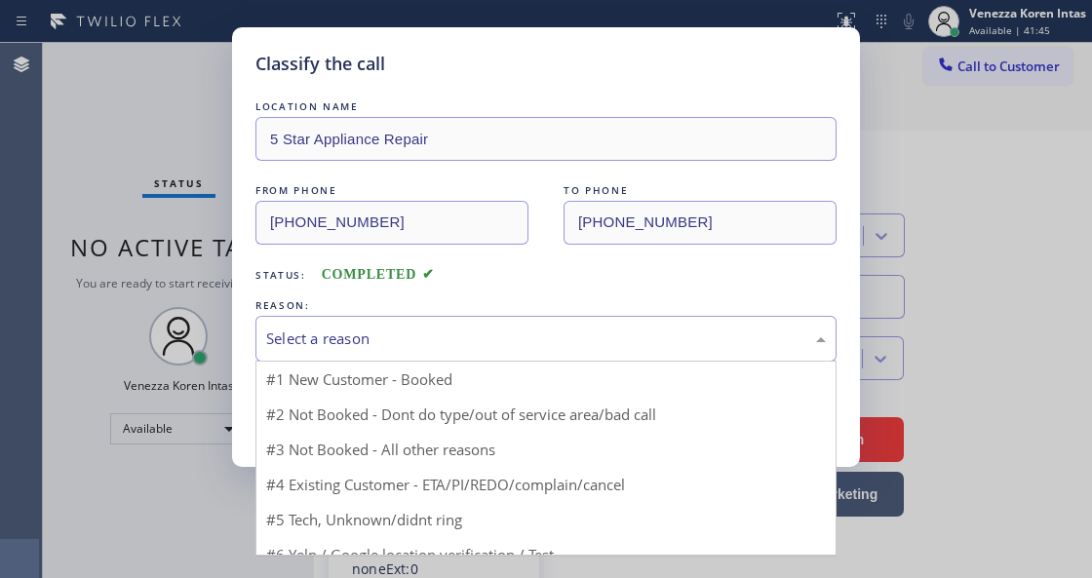
drag, startPoint x: 454, startPoint y: 329, endPoint x: 504, endPoint y: 470, distance: 148.9
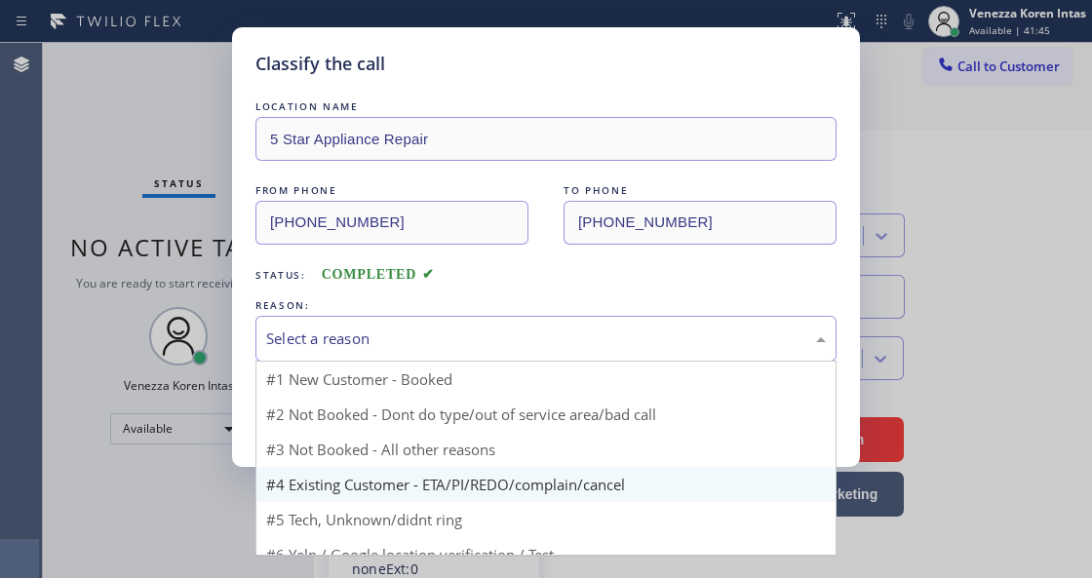
click at [462, 350] on div "Select a reason" at bounding box center [545, 338] width 559 height 22
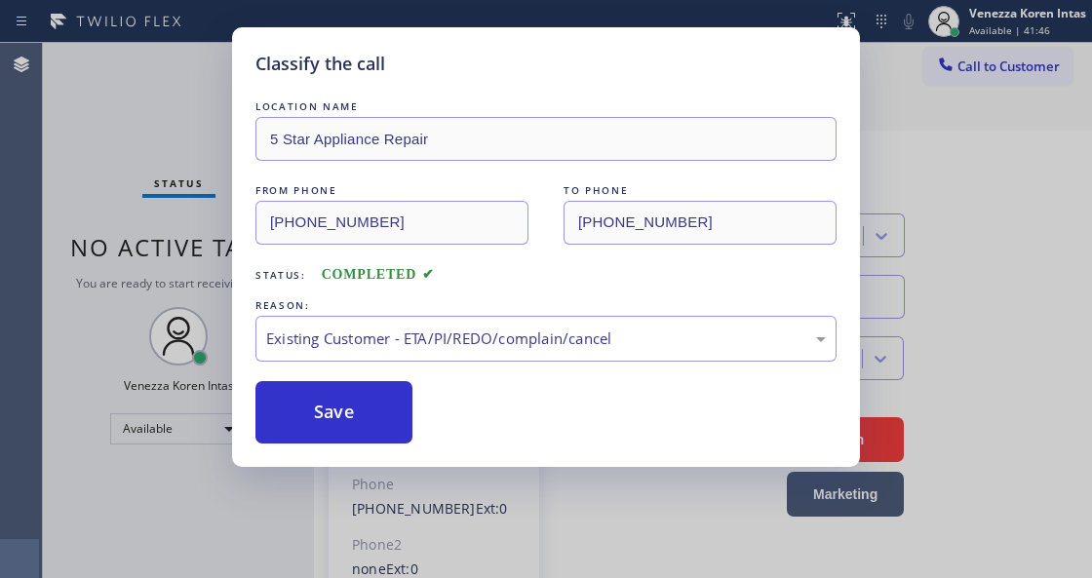
click at [389, 431] on button "Save" at bounding box center [333, 412] width 157 height 62
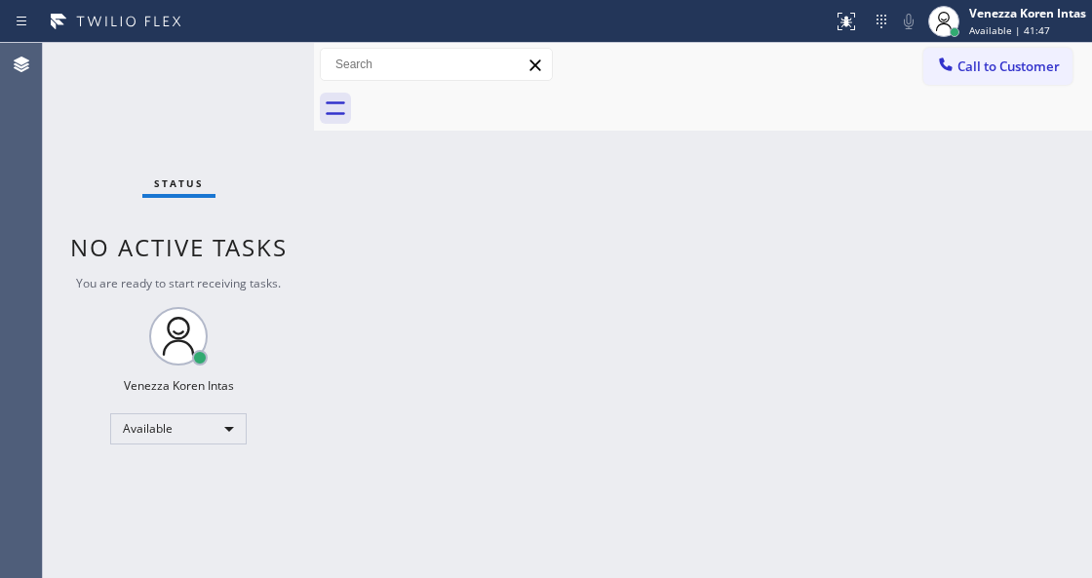
drag, startPoint x: 528, startPoint y: 156, endPoint x: 585, endPoint y: 281, distance: 137.0
click at [528, 161] on div "Back to Dashboard Change Sender ID Customers Technicians Select a contact Outbo…" at bounding box center [703, 310] width 778 height 535
click at [27, 154] on div "Agent Desktop" at bounding box center [21, 310] width 42 height 535
click at [172, 58] on div "Status No active tasks You are ready to start receiving tasks. Venezza Koren In…" at bounding box center [178, 310] width 271 height 535
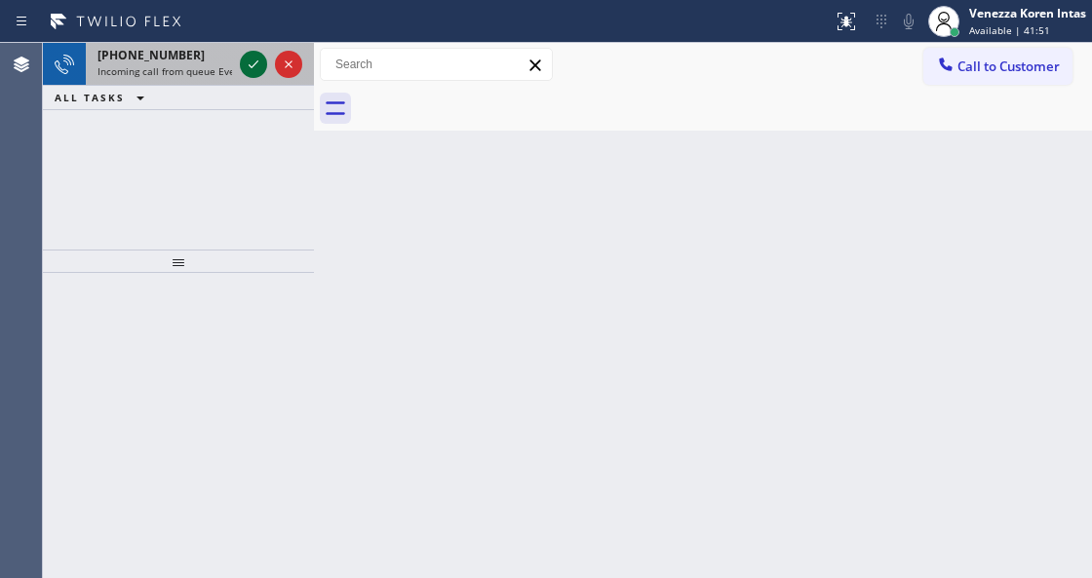
click at [244, 60] on icon at bounding box center [253, 64] width 23 height 23
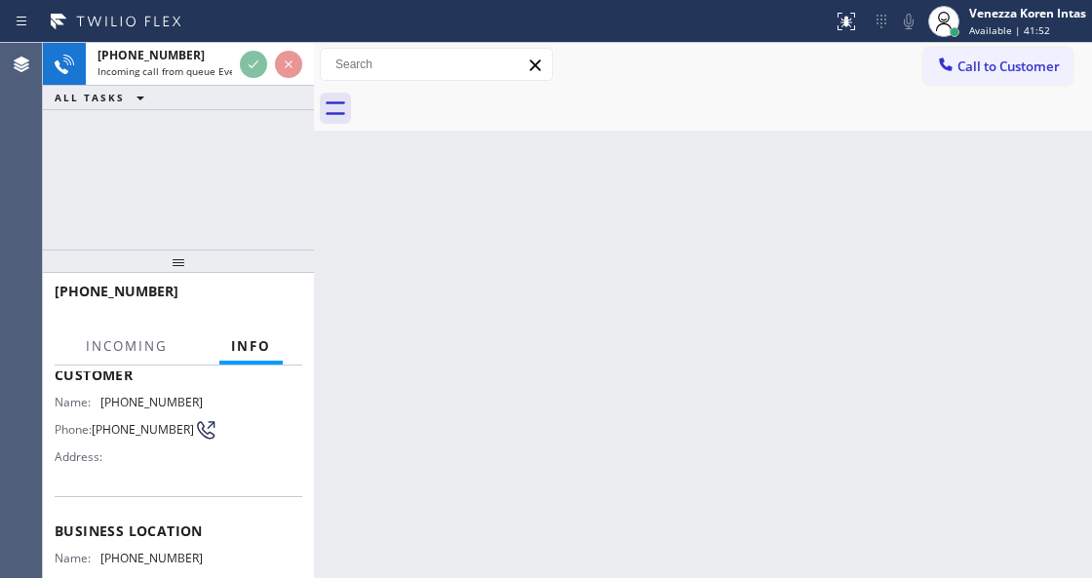
scroll to position [259, 0]
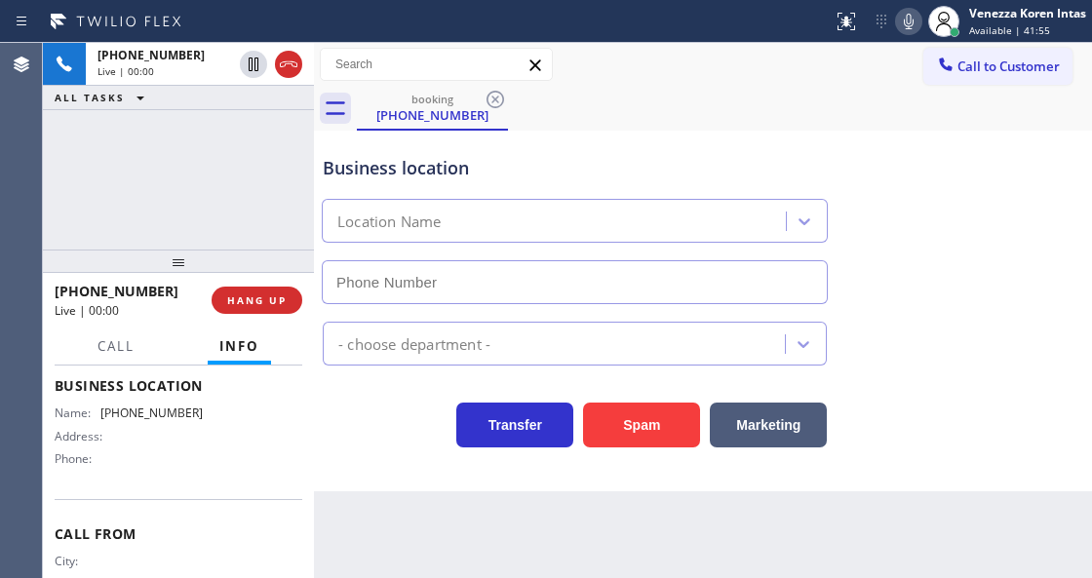
click at [631, 117] on div "booking [PHONE_NUMBER]" at bounding box center [724, 109] width 735 height 44
click at [188, 173] on div "[PHONE_NUMBER] Live | 00:00 ALL TASKS ALL TASKS ACTIVE TASKS TASKS IN WRAP UP" at bounding box center [178, 146] width 271 height 207
drag, startPoint x: 211, startPoint y: 148, endPoint x: 228, endPoint y: 156, distance: 18.3
click at [211, 148] on div "[PHONE_NUMBER] Live | 00:02 ALL TASKS ALL TASKS ACTIVE TASKS TASKS IN WRAP UP" at bounding box center [178, 146] width 271 height 207
click at [691, 40] on div "Status report No issues detected If you experience an issue, please download th…" at bounding box center [546, 21] width 1092 height 43
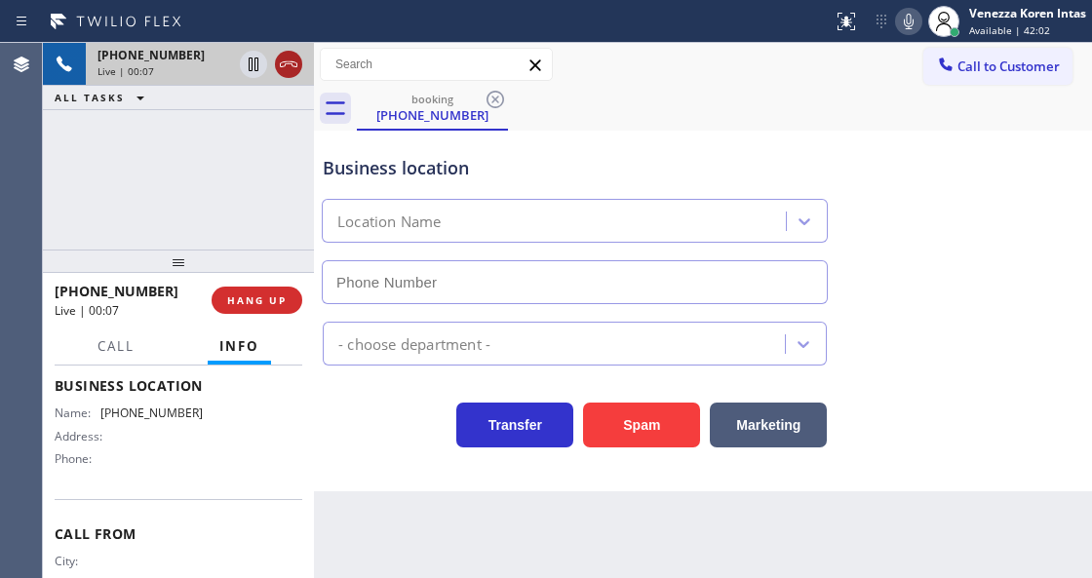
click at [290, 70] on icon at bounding box center [288, 64] width 23 height 23
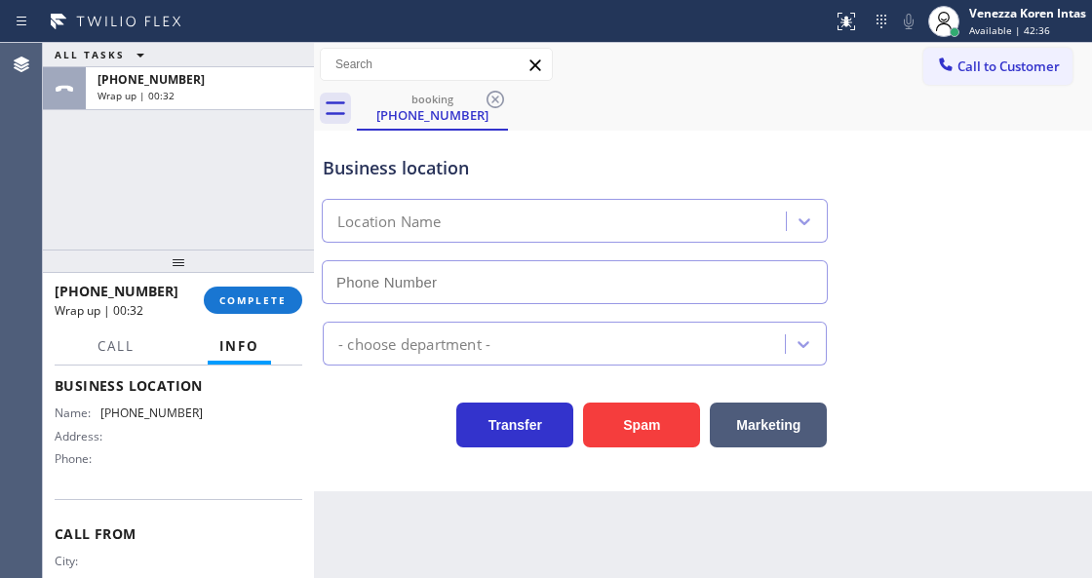
click at [245, 238] on div "ALL TASKS ALL TASKS ACTIVE TASKS TASKS IN WRAP UP [PHONE_NUMBER] Wrap up | 00:32" at bounding box center [178, 146] width 271 height 207
click at [282, 318] on div "[PHONE_NUMBER] Wrap up | 00:32 COMPLETE" at bounding box center [179, 300] width 248 height 51
click at [285, 301] on span "COMPLETE" at bounding box center [252, 300] width 67 height 14
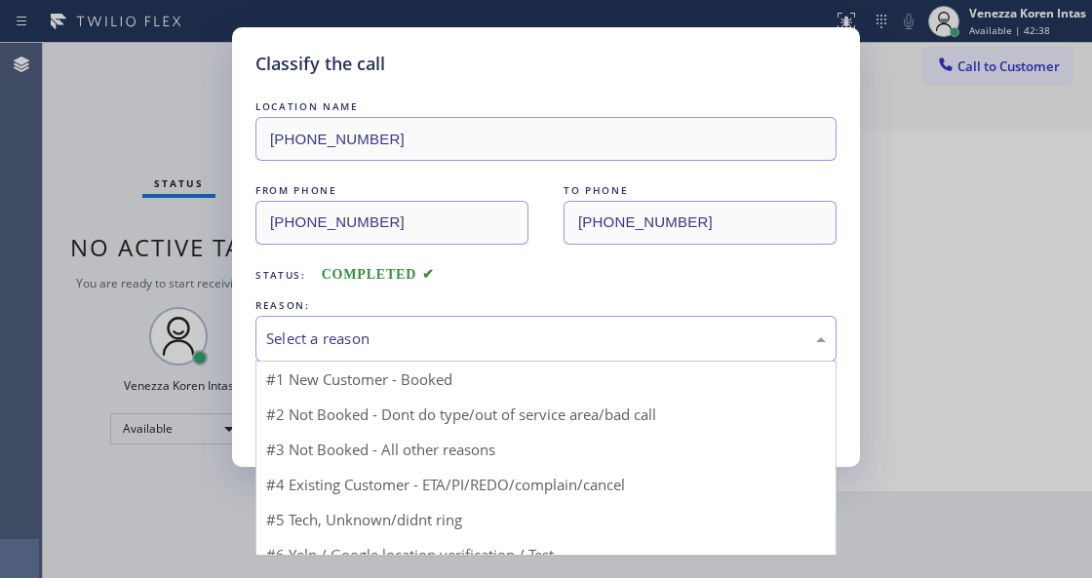
click at [438, 335] on div "Select a reason" at bounding box center [545, 338] width 559 height 22
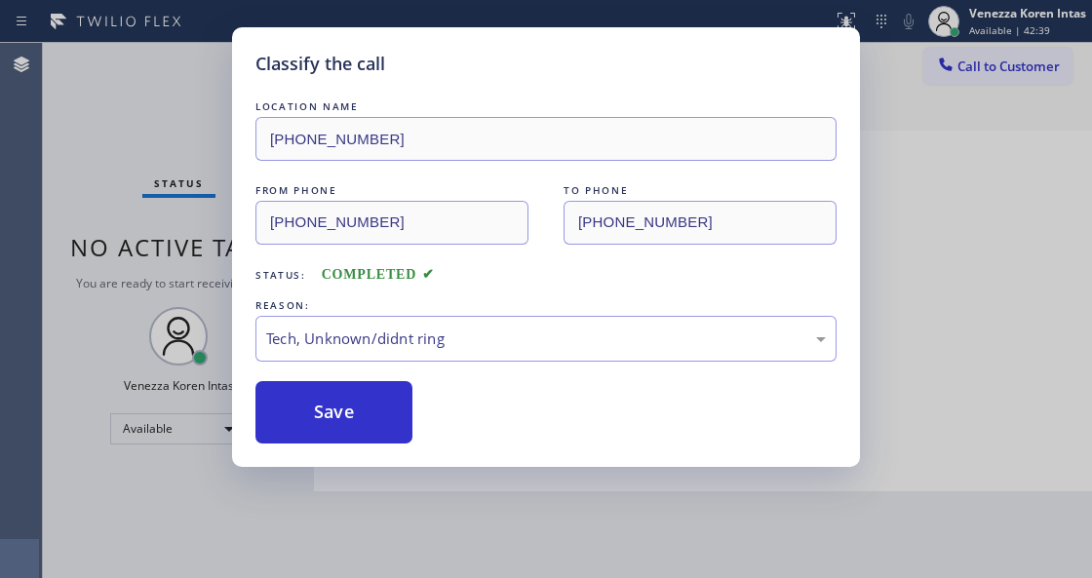
click at [404, 447] on div "Classify the call LOCATION NAME [PHONE_NUMBER] FROM PHONE [PHONE_NUMBER] TO PHO…" at bounding box center [546, 247] width 628 height 440
click at [396, 404] on button "Save" at bounding box center [333, 412] width 157 height 62
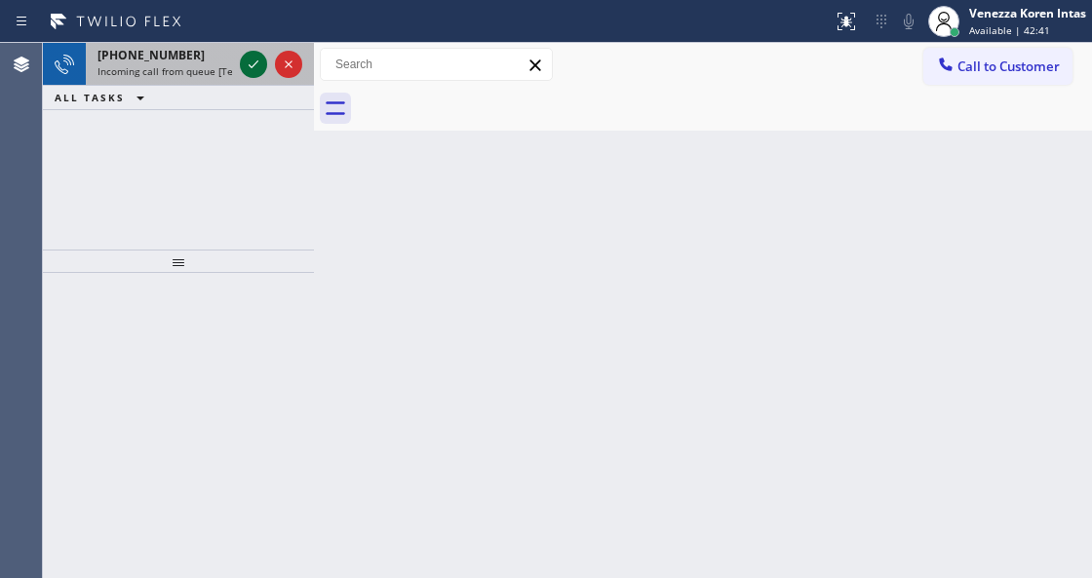
click at [259, 70] on icon at bounding box center [253, 64] width 23 height 23
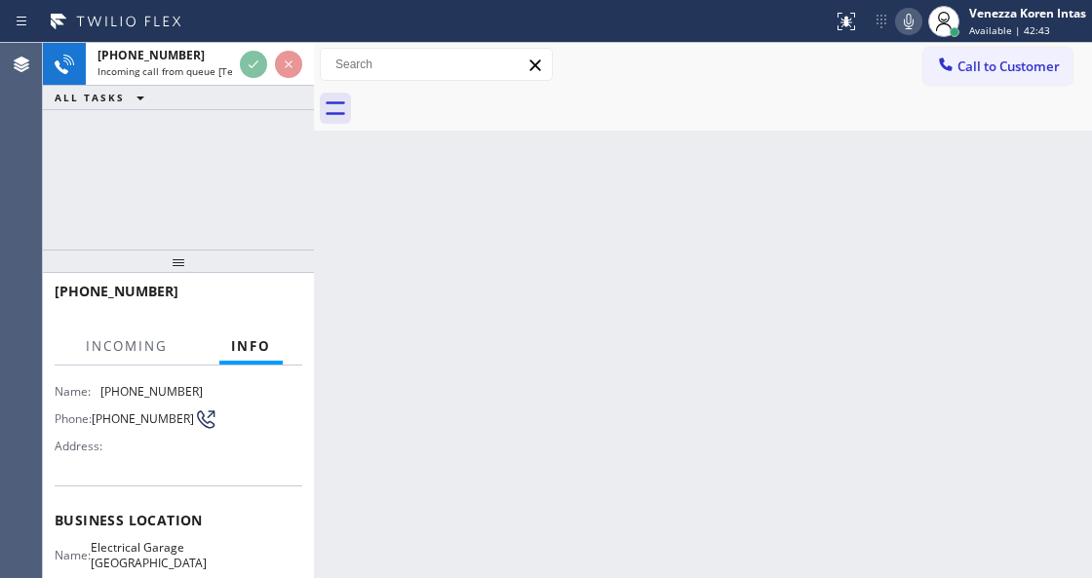
scroll to position [195, 0]
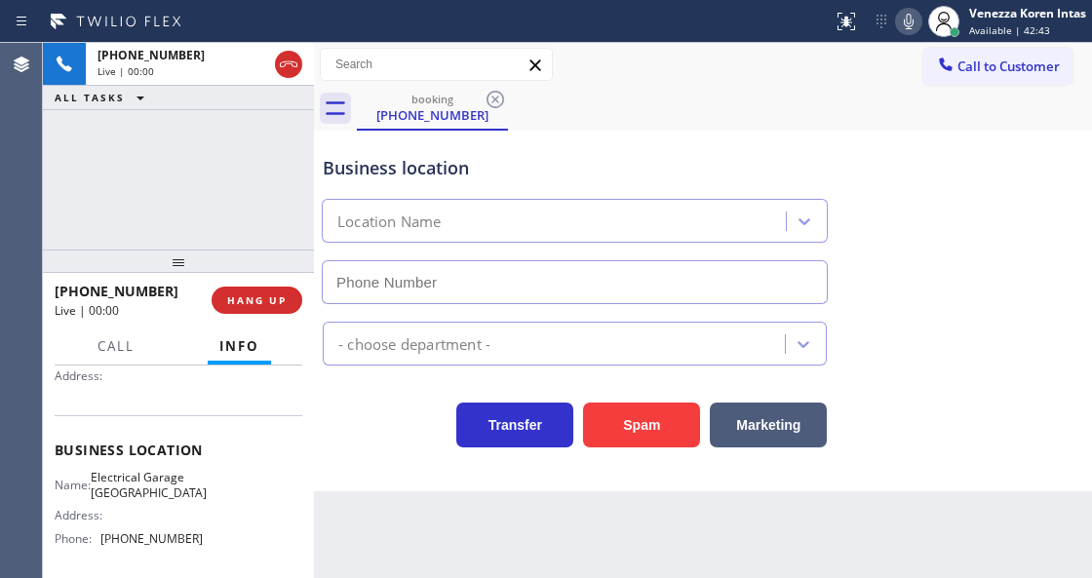
type input "[PHONE_NUMBER]"
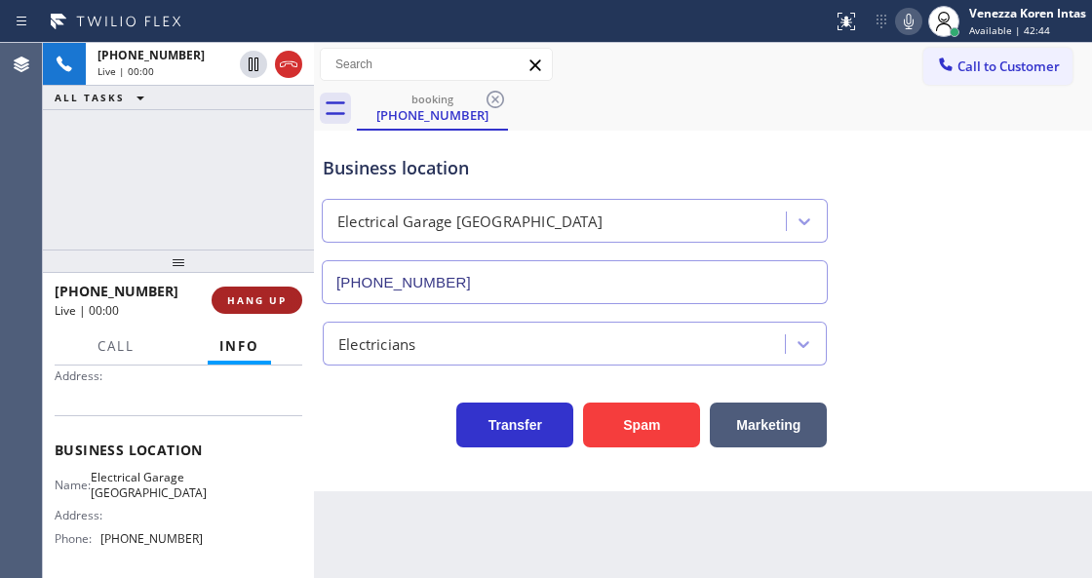
drag, startPoint x: 269, startPoint y: 325, endPoint x: 275, endPoint y: 308, distance: 17.6
click at [269, 324] on div "[PHONE_NUMBER] Live | 00:00 HANG UP" at bounding box center [179, 300] width 248 height 51
click at [275, 308] on button "HANG UP" at bounding box center [256, 300] width 91 height 27
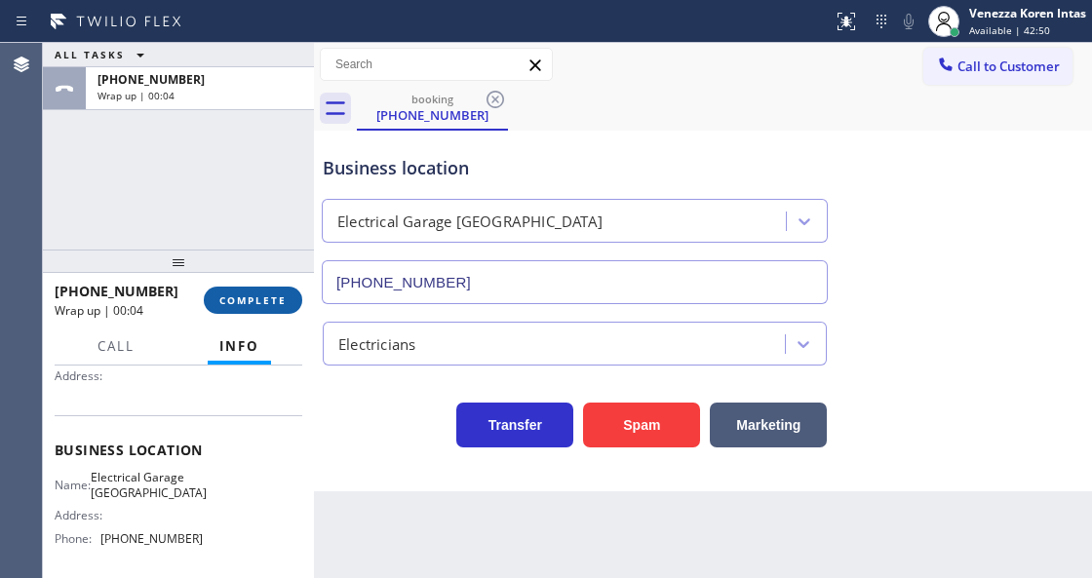
click at [297, 302] on button "COMPLETE" at bounding box center [253, 300] width 98 height 27
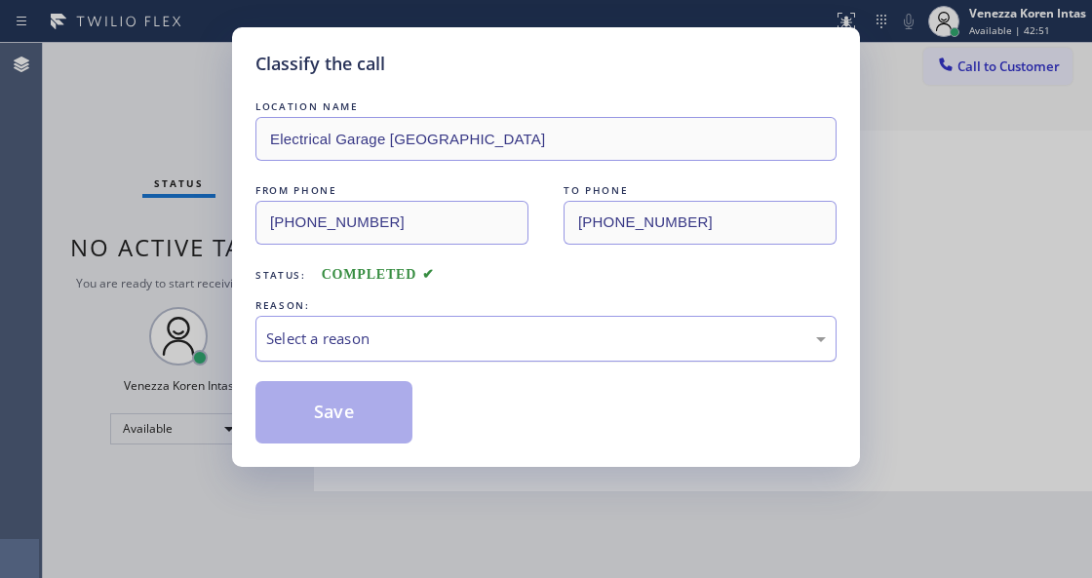
click at [474, 347] on div "Select a reason" at bounding box center [545, 338] width 559 height 22
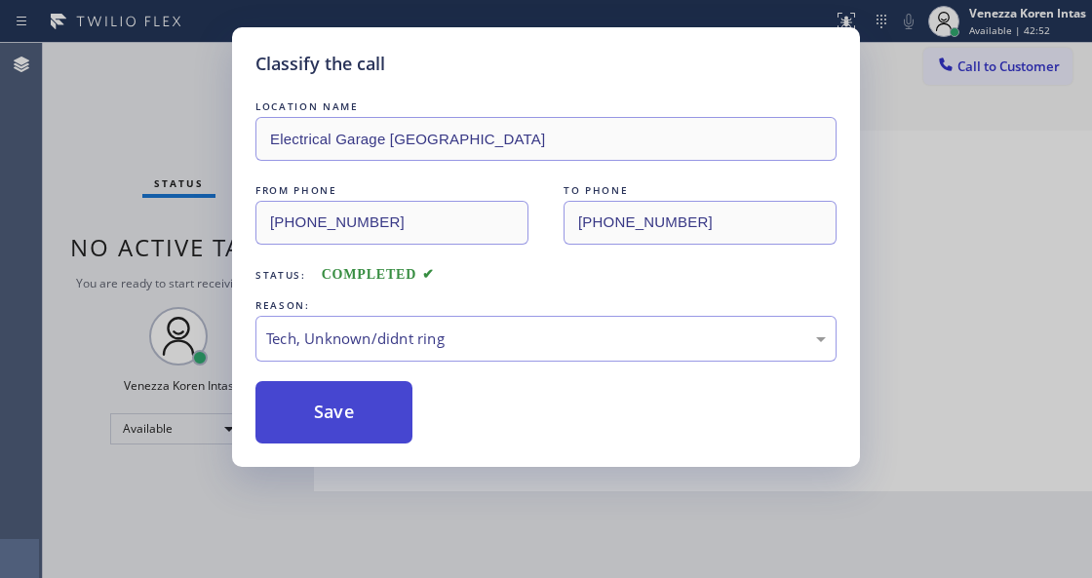
click at [382, 403] on button "Save" at bounding box center [333, 412] width 157 height 62
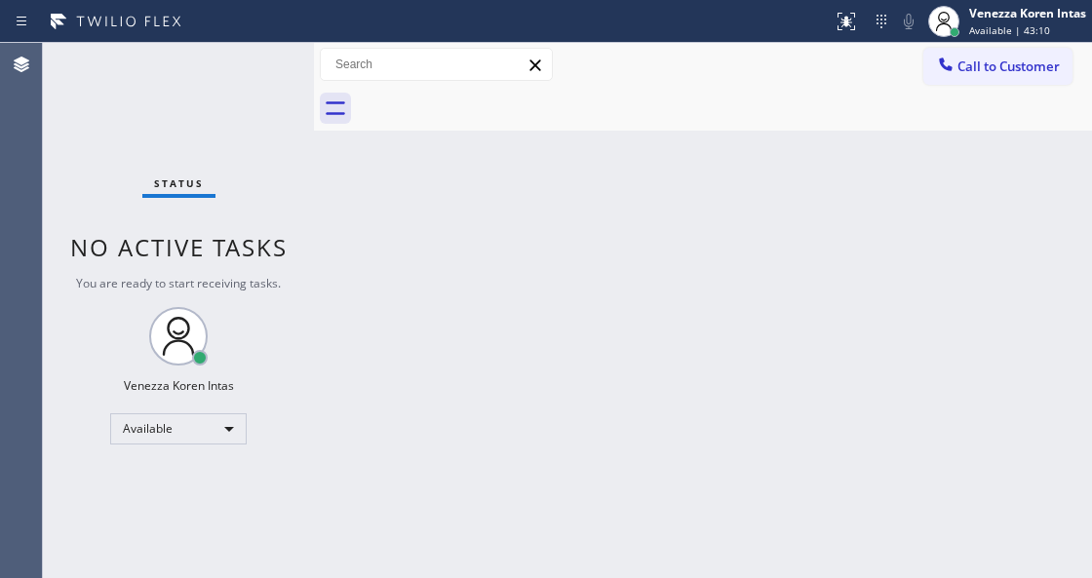
click at [542, 284] on div "Back to Dashboard Change Sender ID Customers Technicians Select a contact Outbo…" at bounding box center [703, 310] width 778 height 535
click at [134, 155] on div "Status No active tasks You are ready to start receiving tasks. Venezza Koren In…" at bounding box center [178, 310] width 271 height 535
click at [252, 70] on div "Status No active tasks You are ready to start receiving tasks. Venezza Koren In…" at bounding box center [178, 310] width 271 height 535
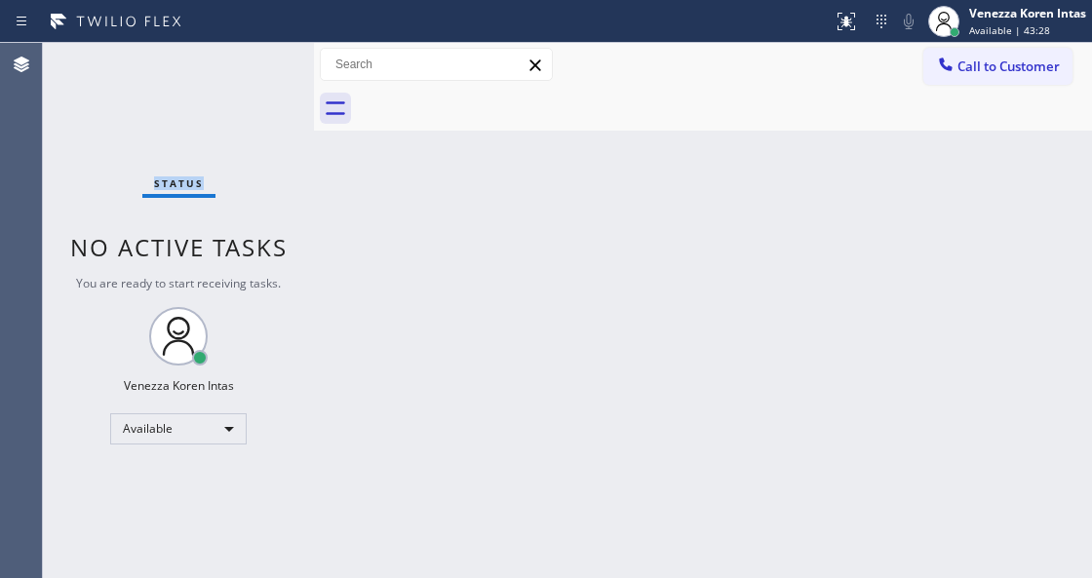
click at [252, 70] on div "Status No active tasks You are ready to start receiving tasks. Venezza Koren In…" at bounding box center [178, 310] width 271 height 535
drag, startPoint x: 175, startPoint y: 61, endPoint x: 190, endPoint y: 68, distance: 16.1
click at [175, 61] on div "Status No active tasks You are ready to start receiving tasks. Venezza Koren In…" at bounding box center [178, 310] width 271 height 535
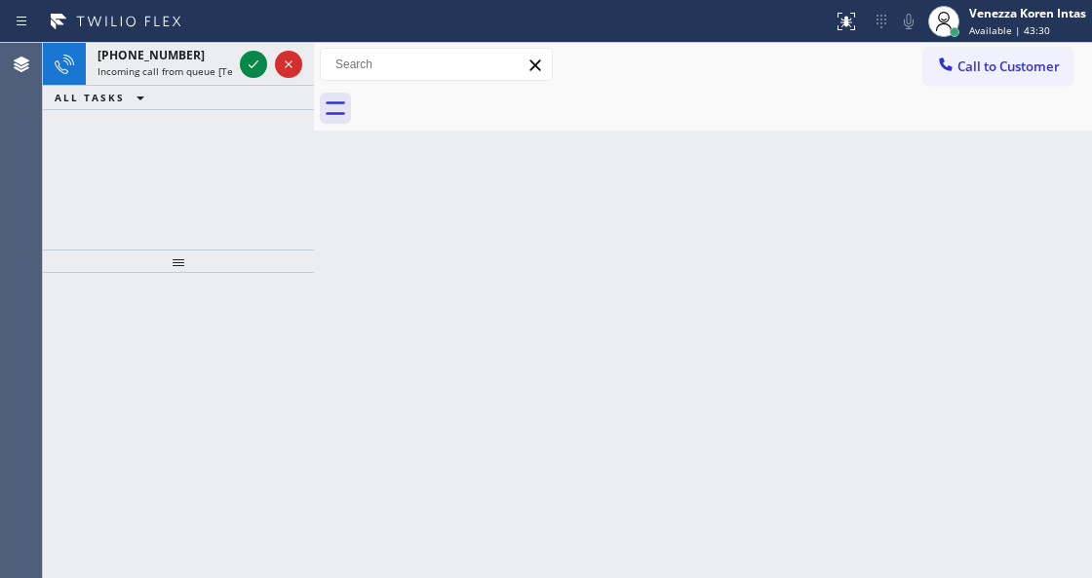
click at [218, 80] on div "[PHONE_NUMBER] Incoming call from queue [Test] All" at bounding box center [161, 64] width 150 height 43
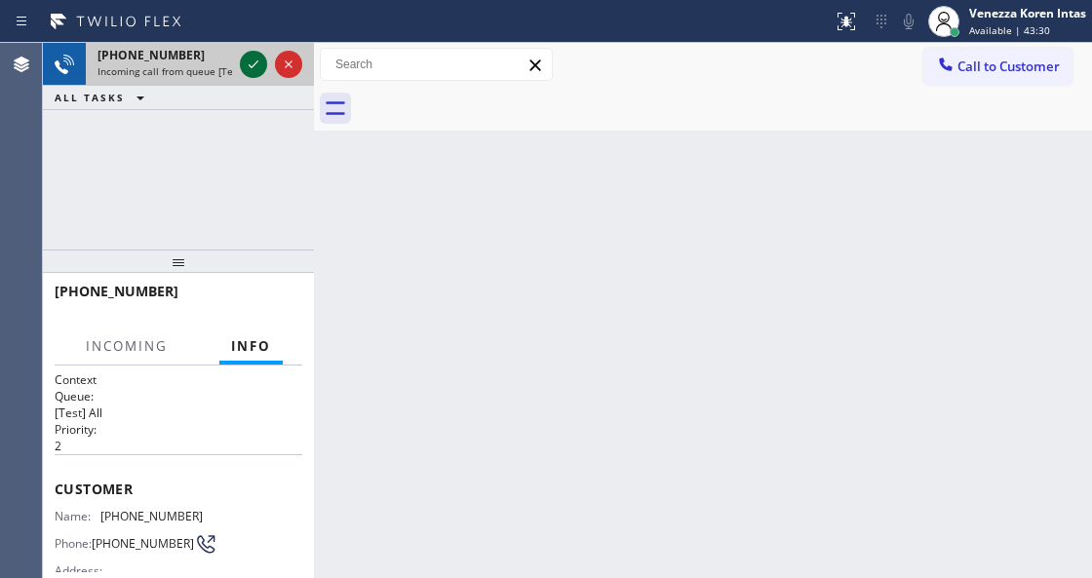
click at [258, 64] on icon at bounding box center [253, 64] width 23 height 23
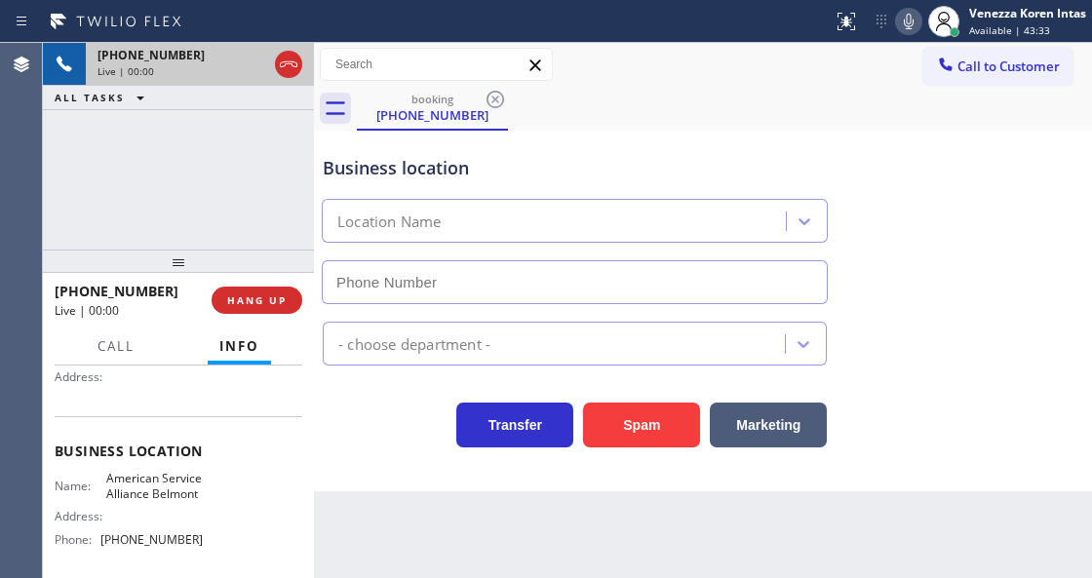
scroll to position [195, 0]
click at [242, 306] on span "HANG UP" at bounding box center [256, 300] width 59 height 14
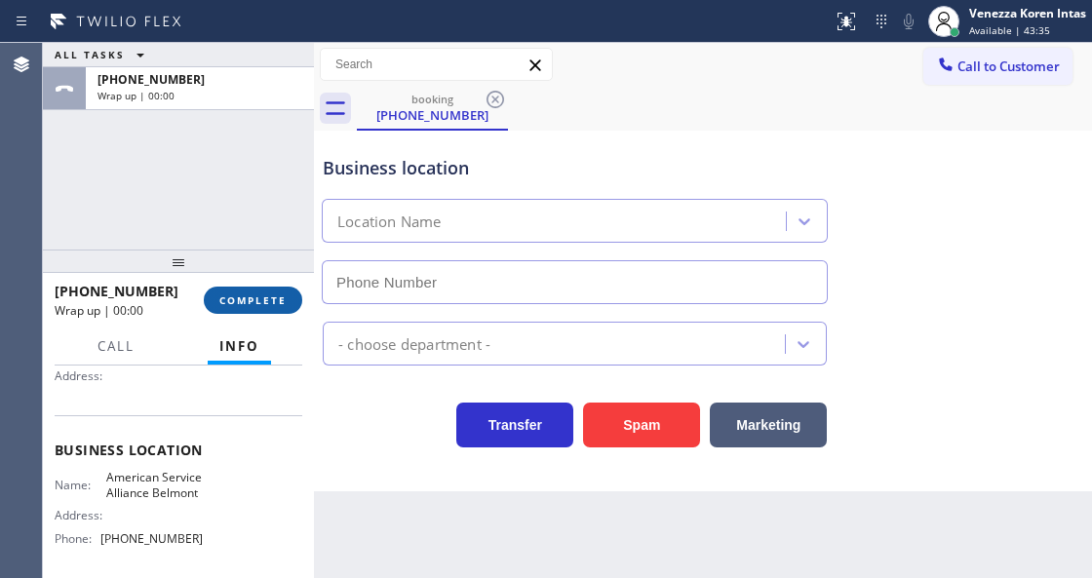
click at [246, 306] on button "COMPLETE" at bounding box center [253, 300] width 98 height 27
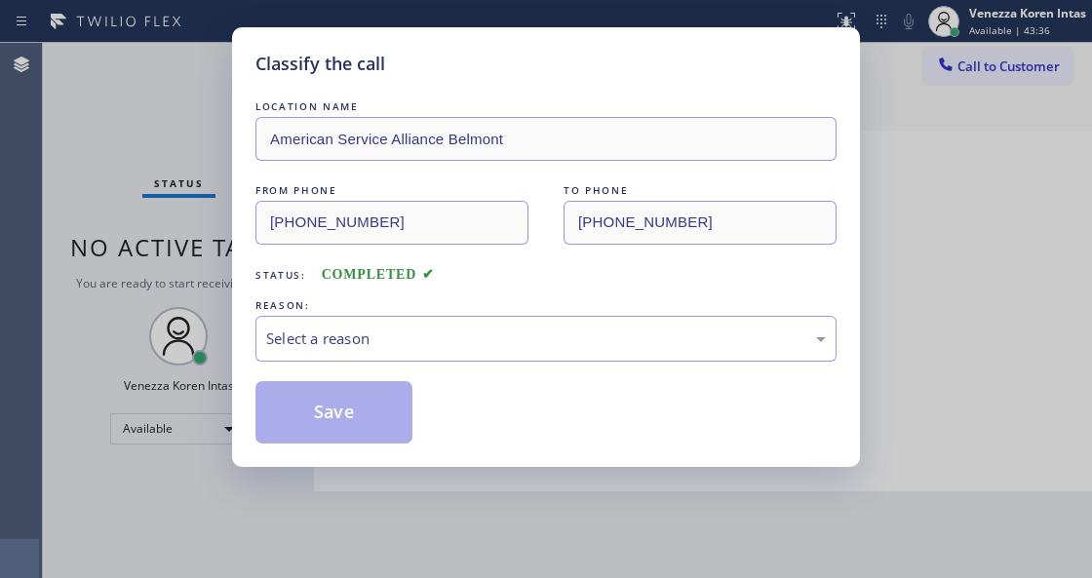
click at [459, 388] on div "Save" at bounding box center [545, 412] width 581 height 62
click at [479, 335] on div "Select a reason" at bounding box center [545, 338] width 559 height 22
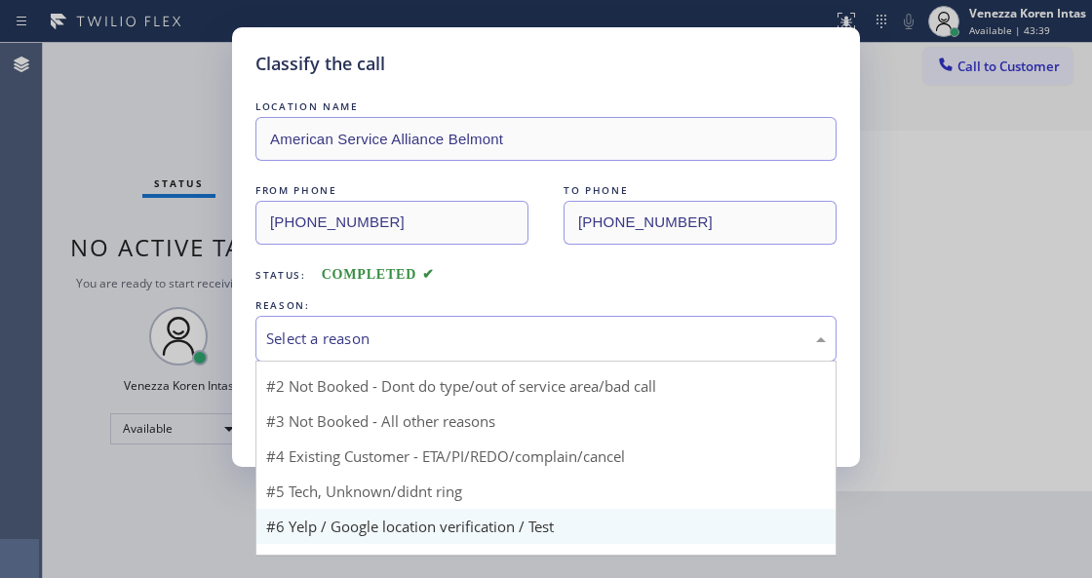
scroll to position [57, 0]
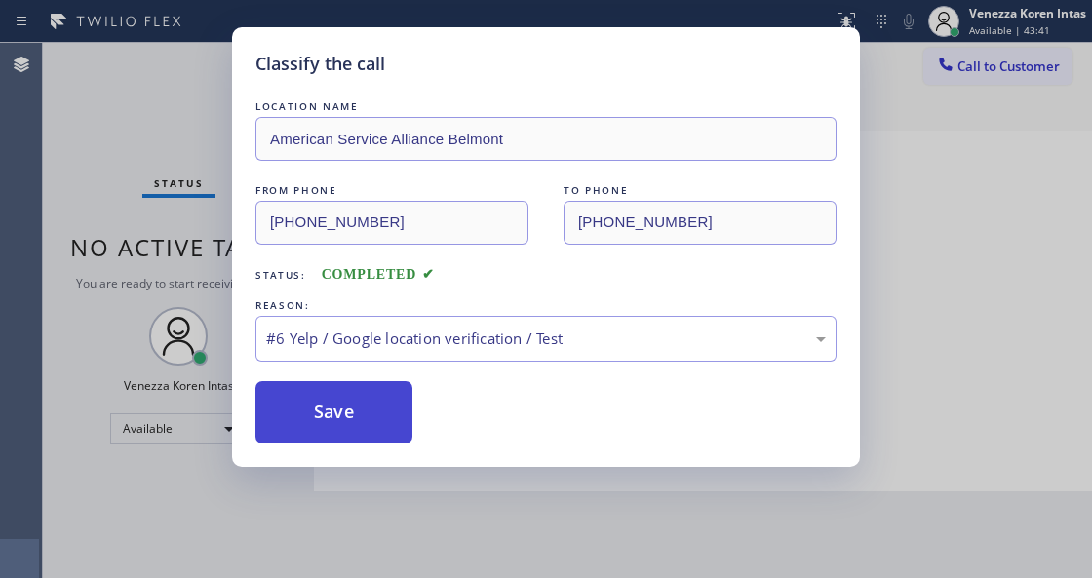
drag, startPoint x: 400, startPoint y: 421, endPoint x: 402, endPoint y: 440, distance: 18.6
click at [397, 421] on button "Save" at bounding box center [333, 412] width 157 height 62
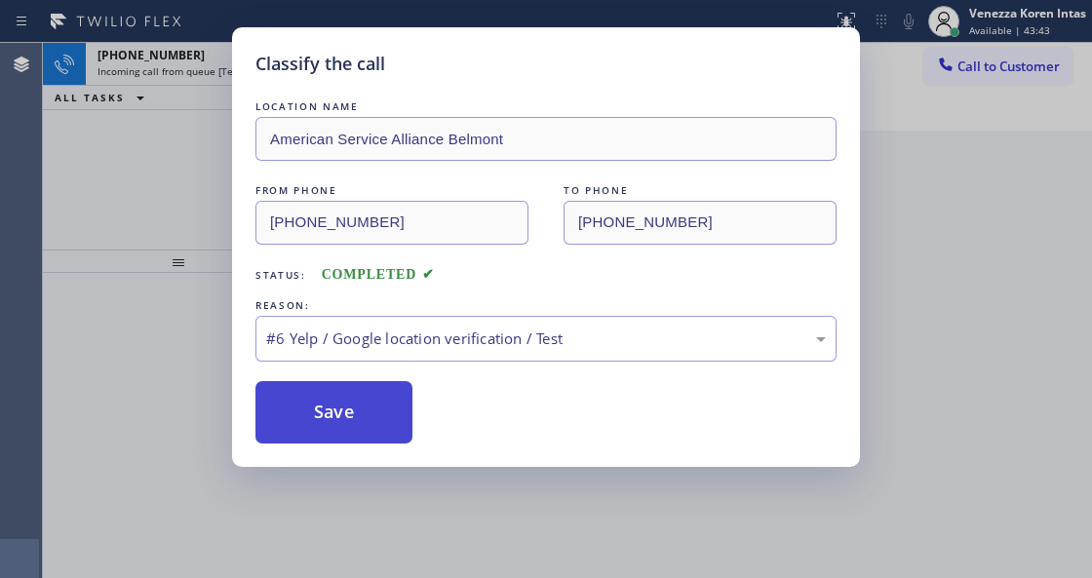
click at [324, 403] on button "Save" at bounding box center [333, 412] width 157 height 62
drag, startPoint x: 329, startPoint y: 407, endPoint x: 340, endPoint y: 414, distance: 12.7
click at [331, 409] on button "Save" at bounding box center [333, 412] width 157 height 62
click at [341, 414] on button "Save" at bounding box center [333, 412] width 157 height 62
click at [447, 295] on div "REASON:" at bounding box center [545, 305] width 581 height 20
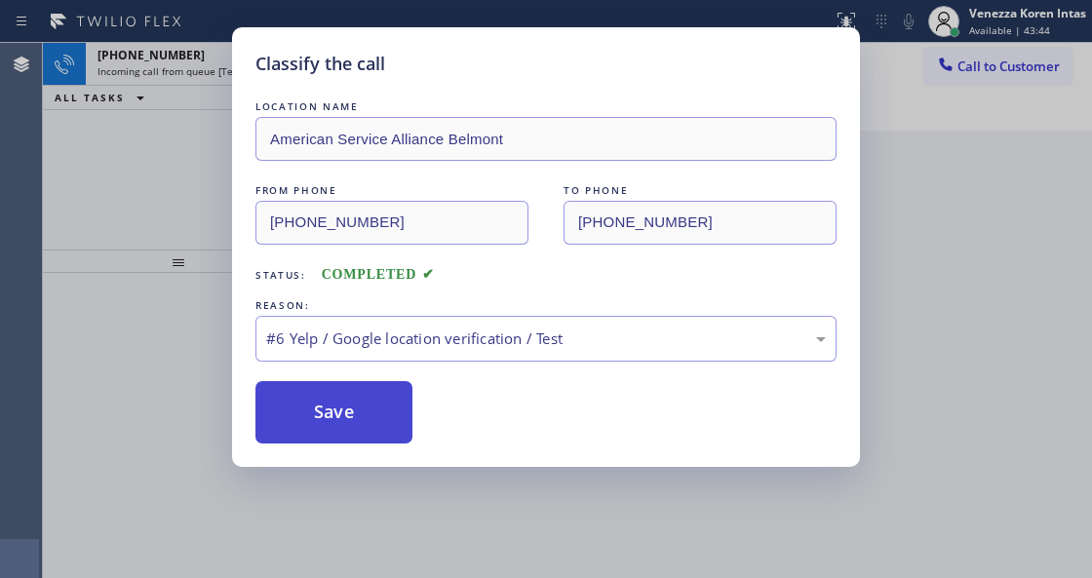
click at [356, 405] on button "Save" at bounding box center [333, 412] width 157 height 62
click at [362, 418] on button "Save" at bounding box center [333, 412] width 157 height 62
click at [374, 427] on button "Save" at bounding box center [333, 412] width 157 height 62
click at [373, 427] on button "Save" at bounding box center [333, 412] width 157 height 62
click at [372, 427] on button "Save" at bounding box center [333, 412] width 157 height 62
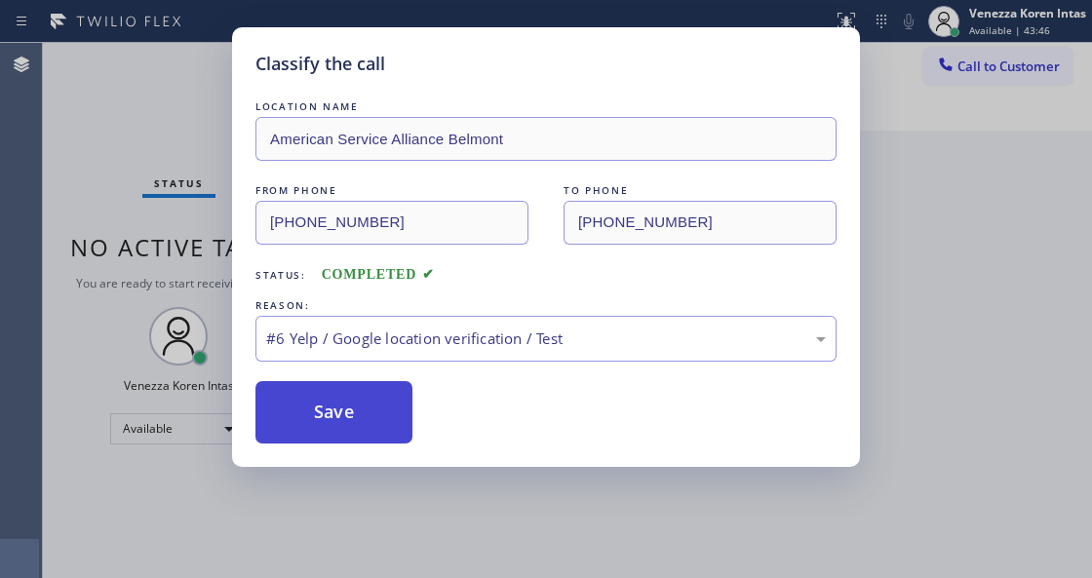
click at [355, 403] on button "Save" at bounding box center [333, 412] width 157 height 62
drag, startPoint x: 355, startPoint y: 415, endPoint x: 355, endPoint y: 427, distance: 11.7
click at [355, 421] on button "Save" at bounding box center [333, 412] width 157 height 62
click at [355, 427] on button "Save" at bounding box center [333, 412] width 157 height 62
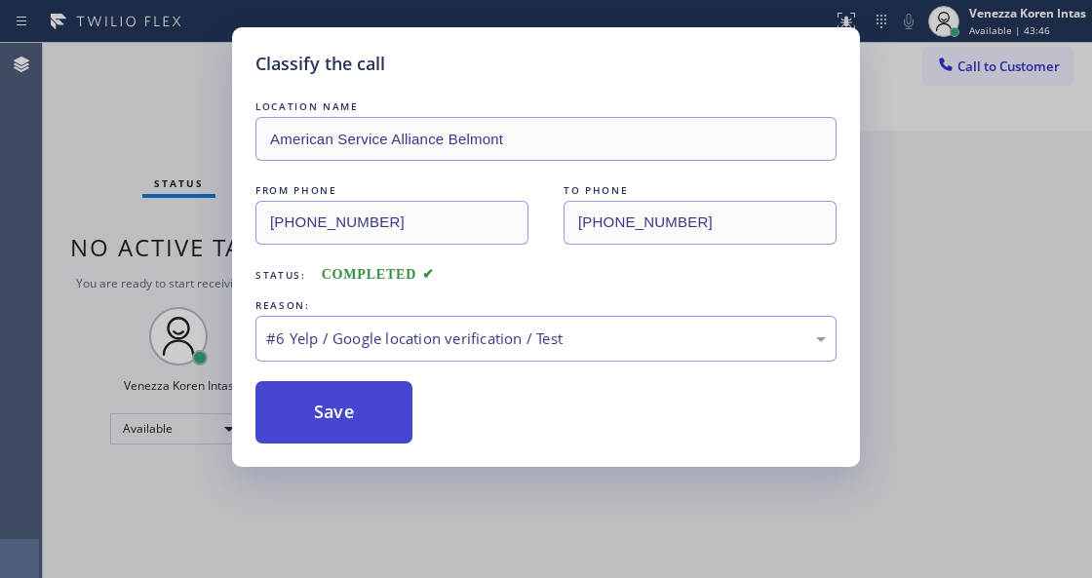
click at [355, 427] on button "Save" at bounding box center [333, 412] width 157 height 62
click at [344, 426] on button "Save" at bounding box center [333, 412] width 157 height 62
click at [427, 346] on div "#6 Yelp / Google location verification / Test" at bounding box center [545, 338] width 559 height 22
click at [397, 406] on button "Save" at bounding box center [333, 412] width 157 height 62
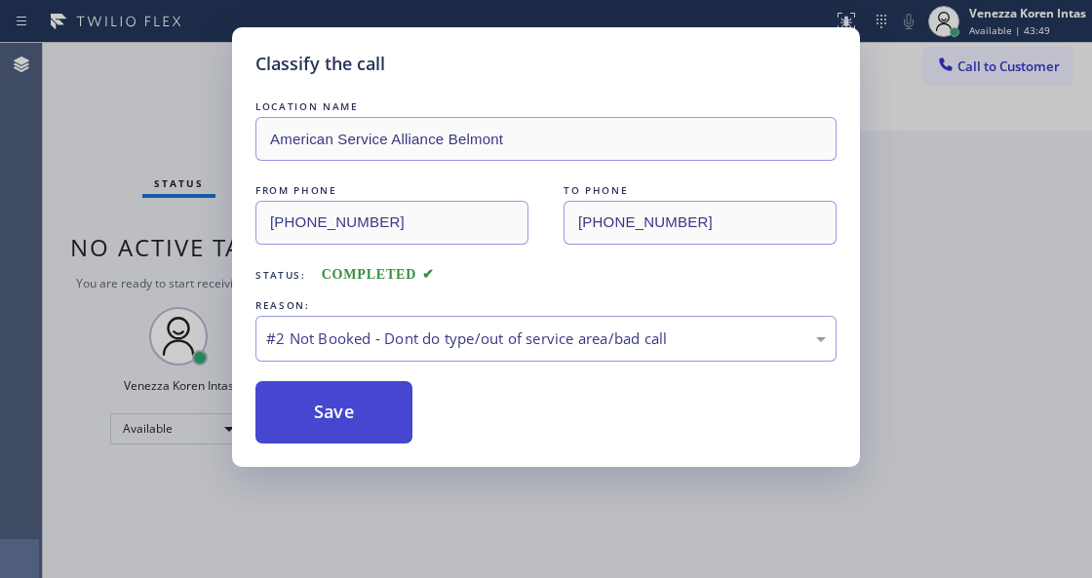
click at [347, 437] on button "Save" at bounding box center [333, 412] width 157 height 62
drag, startPoint x: 402, startPoint y: 338, endPoint x: 397, endPoint y: 361, distance: 22.9
click at [397, 343] on div "#2 Not Booked - Dont do type/out of service area/bad call" at bounding box center [545, 338] width 559 height 22
click at [368, 402] on button "Save" at bounding box center [333, 412] width 157 height 62
click at [334, 433] on button "Save" at bounding box center [333, 412] width 157 height 62
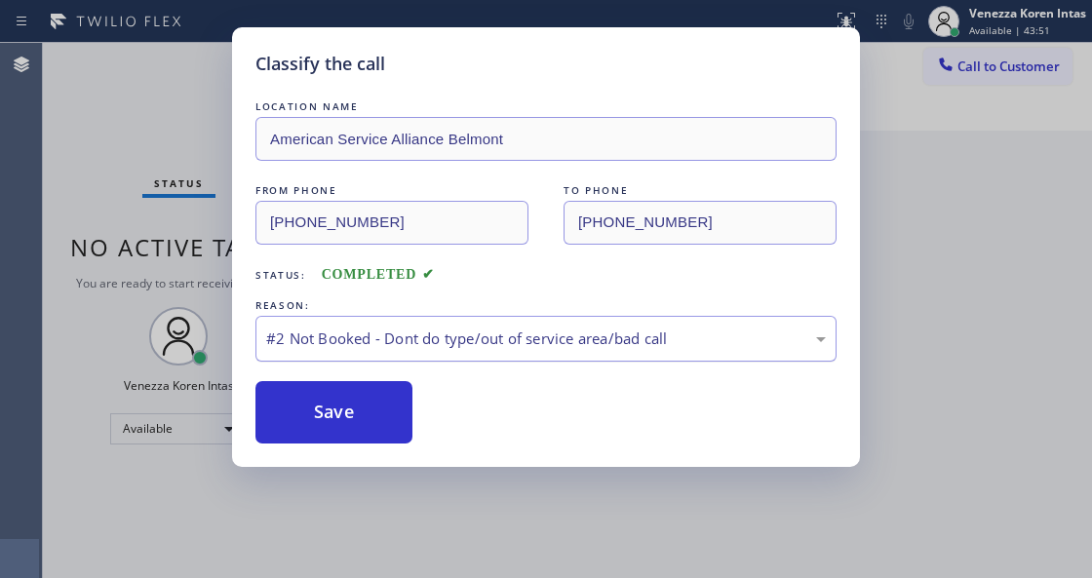
click at [420, 356] on div "#2 Not Booked - Dont do type/out of service area/bad call" at bounding box center [545, 339] width 581 height 46
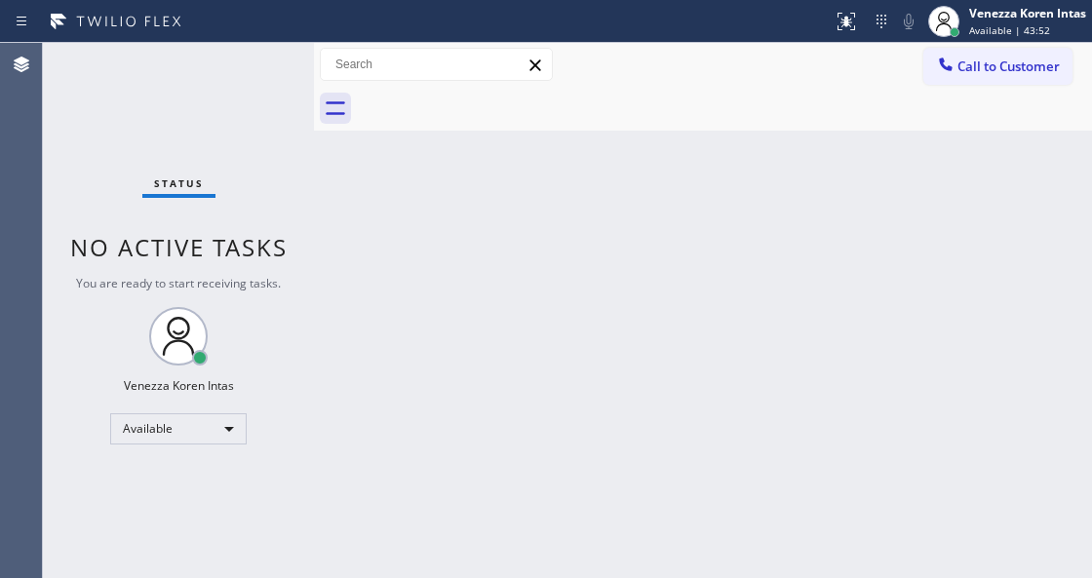
drag, startPoint x: 365, startPoint y: 357, endPoint x: 92, endPoint y: 240, distance: 297.8
click at [364, 356] on div "Back to Dashboard Change Sender ID Customers Technicians Select a contact Outbo…" at bounding box center [703, 310] width 778 height 535
click at [150, 134] on div "Status No active tasks You are ready to start receiving tasks. Venezza Koren In…" at bounding box center [178, 310] width 271 height 535
drag, startPoint x: 223, startPoint y: 195, endPoint x: 427, endPoint y: 250, distance: 211.1
click at [239, 195] on div "Status No active tasks You are ready to start receiving tasks. Venezza Koren In…" at bounding box center [178, 310] width 271 height 535
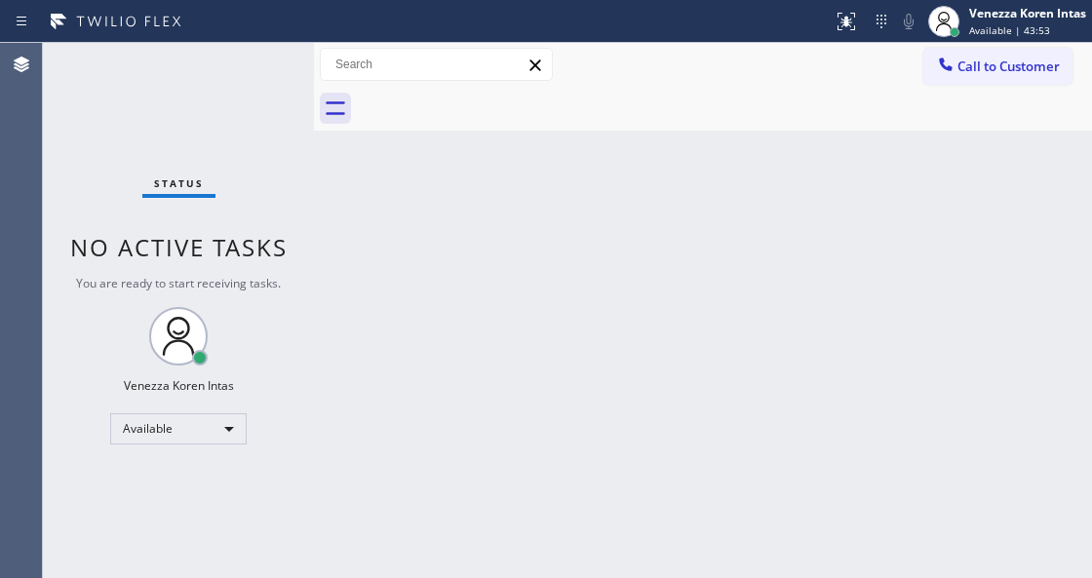
drag, startPoint x: 427, startPoint y: 250, endPoint x: 470, endPoint y: 279, distance: 51.4
click at [445, 266] on div "Back to Dashboard Change Sender ID Customers Technicians Select a contact Outbo…" at bounding box center [703, 310] width 778 height 535
click at [491, 291] on div "Back to Dashboard Change Sender ID Customers Technicians Select a contact Outbo…" at bounding box center [703, 310] width 778 height 535
drag, startPoint x: 501, startPoint y: 292, endPoint x: 272, endPoint y: 211, distance: 243.2
click at [501, 293] on div "Back to Dashboard Change Sender ID Customers Technicians Select a contact Outbo…" at bounding box center [703, 310] width 778 height 535
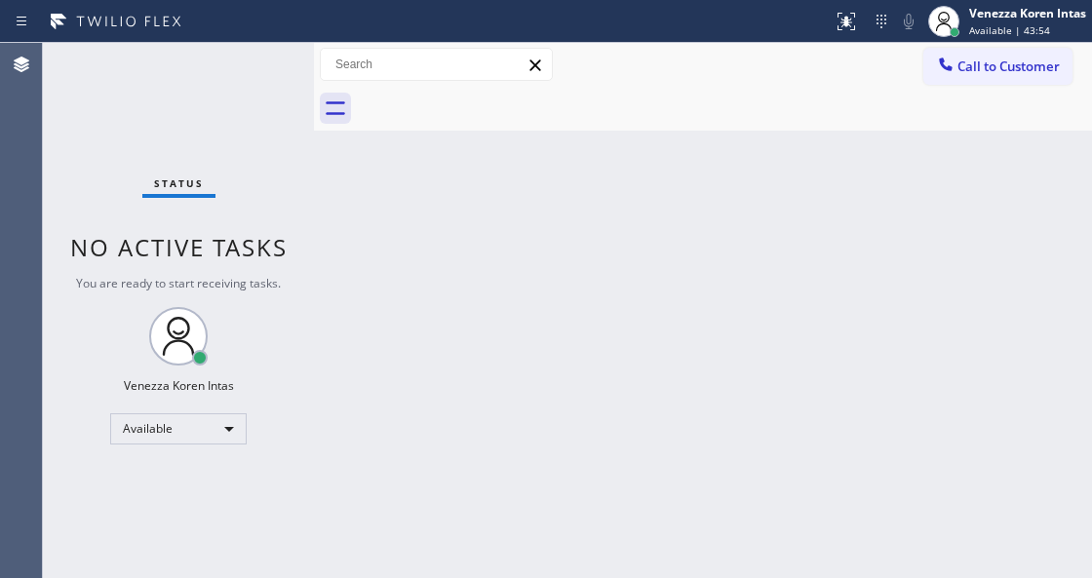
click at [150, 149] on div "Status No active tasks You are ready to start receiving tasks. Venezza Koren In…" at bounding box center [178, 310] width 271 height 535
click at [207, 136] on div "Status No active tasks You are ready to start receiving tasks. Venezza Koren In…" at bounding box center [178, 310] width 271 height 535
click at [232, 148] on div "Status No active tasks You are ready to start receiving tasks. Venezza Koren In…" at bounding box center [178, 310] width 271 height 535
drag, startPoint x: 287, startPoint y: 199, endPoint x: 336, endPoint y: 199, distance: 49.7
click at [291, 199] on div "Status No active tasks You are ready to start receiving tasks. Venezza Koren In…" at bounding box center [178, 310] width 271 height 535
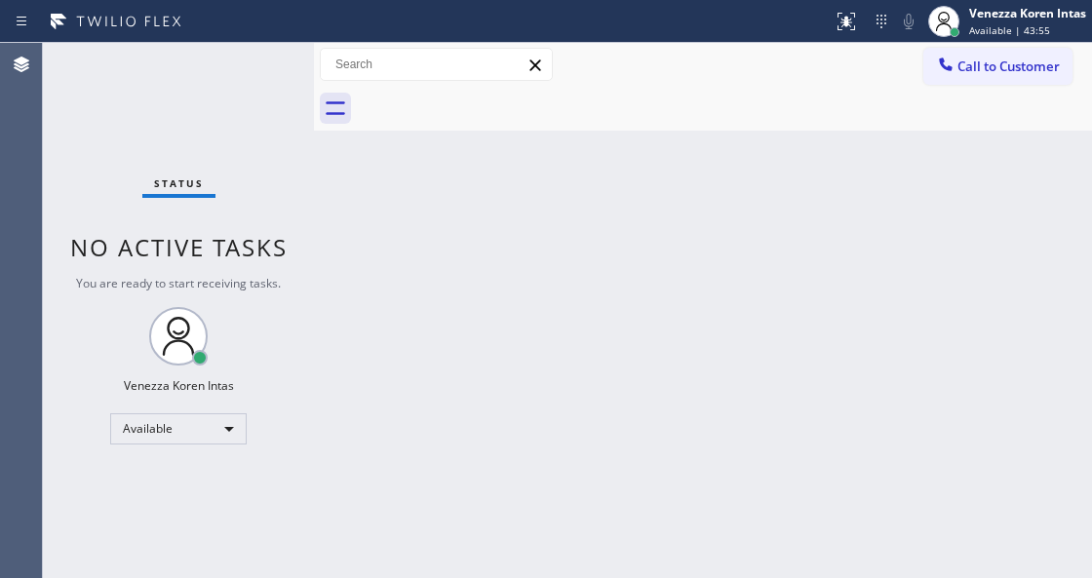
click at [370, 197] on div "Back to Dashboard Change Sender ID Customers Technicians Select a contact Outbo…" at bounding box center [703, 310] width 778 height 535
click at [447, 240] on div "Back to Dashboard Change Sender ID Customers Technicians Select a contact Outbo…" at bounding box center [703, 310] width 778 height 535
drag, startPoint x: 249, startPoint y: 102, endPoint x: 823, endPoint y: 209, distance: 583.8
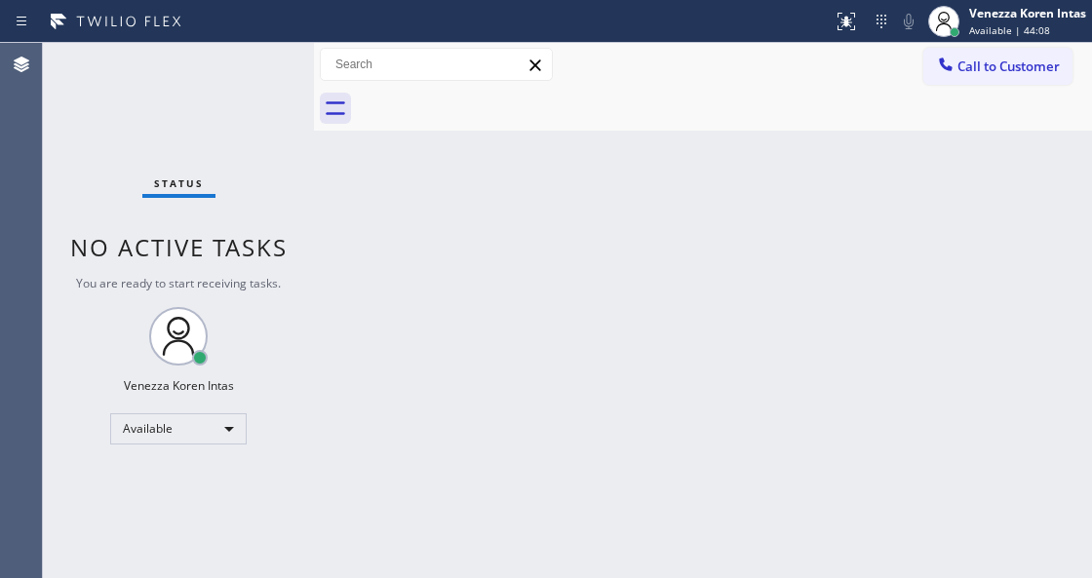
click at [280, 115] on div "Status No active tasks You are ready to start receiving tasks. Venezza Koren In…" at bounding box center [178, 310] width 271 height 535
click at [252, 67] on div "Status No active tasks You are ready to start receiving tasks. Venezza Koren In…" at bounding box center [178, 310] width 271 height 535
drag, startPoint x: 226, startPoint y: 113, endPoint x: 287, endPoint y: 258, distance: 157.3
click at [226, 113] on div "Status No active tasks You are ready to start receiving tasks. Venezza Koren In…" at bounding box center [178, 310] width 271 height 535
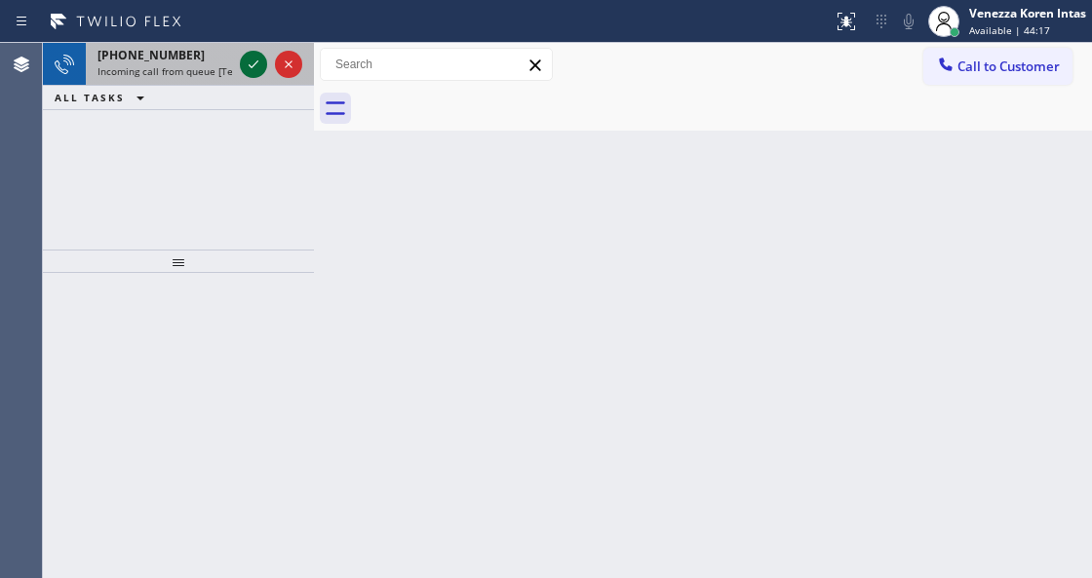
click at [246, 57] on icon at bounding box center [253, 64] width 23 height 23
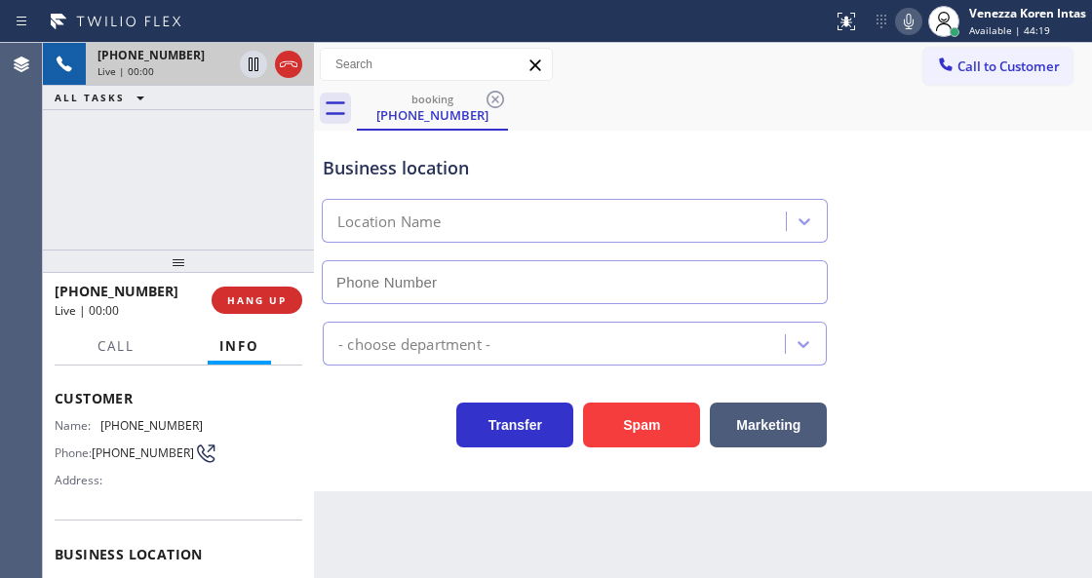
scroll to position [195, 0]
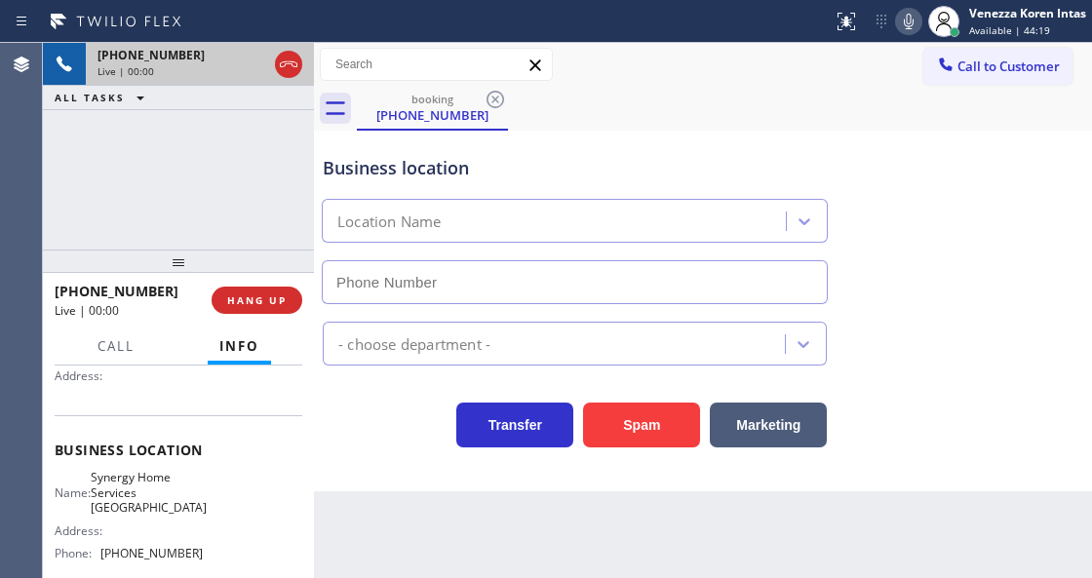
type input "[PHONE_NUMBER]"
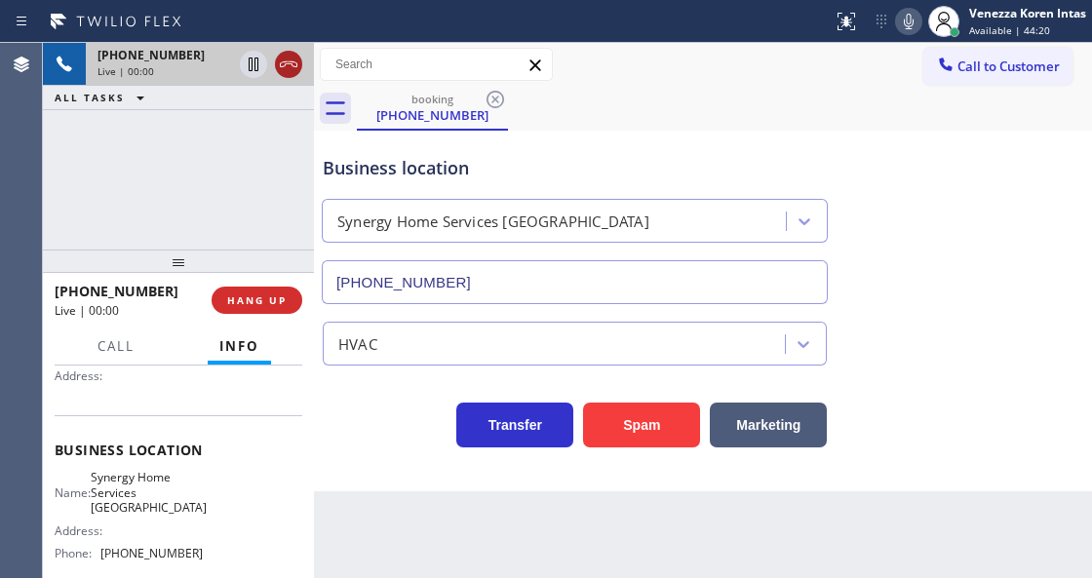
click at [284, 66] on icon at bounding box center [289, 64] width 18 height 6
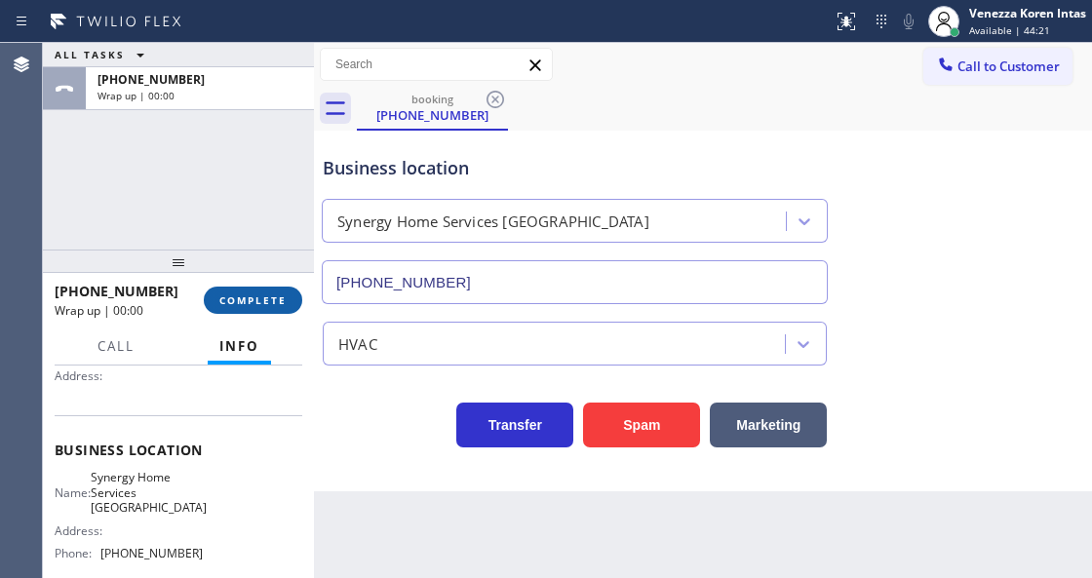
click at [288, 295] on button "COMPLETE" at bounding box center [253, 300] width 98 height 27
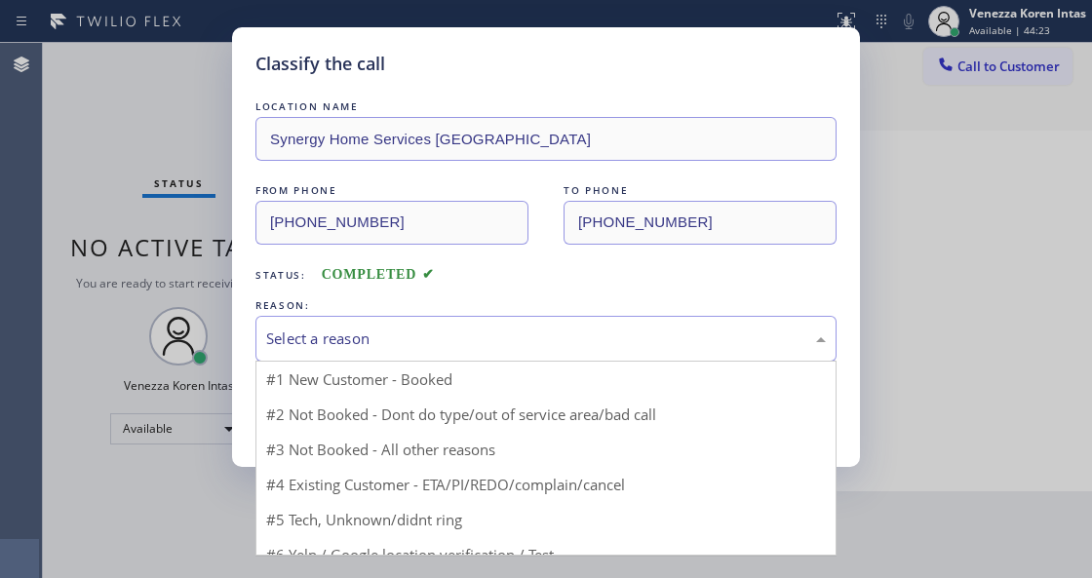
click at [518, 332] on div "Select a reason" at bounding box center [545, 338] width 559 height 22
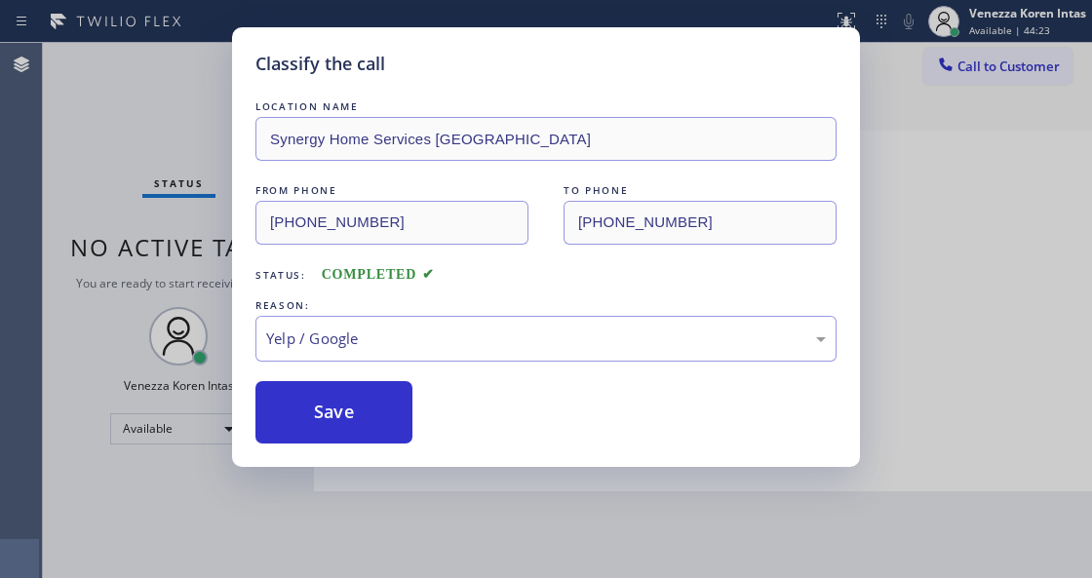
click at [350, 429] on button "Save" at bounding box center [333, 412] width 157 height 62
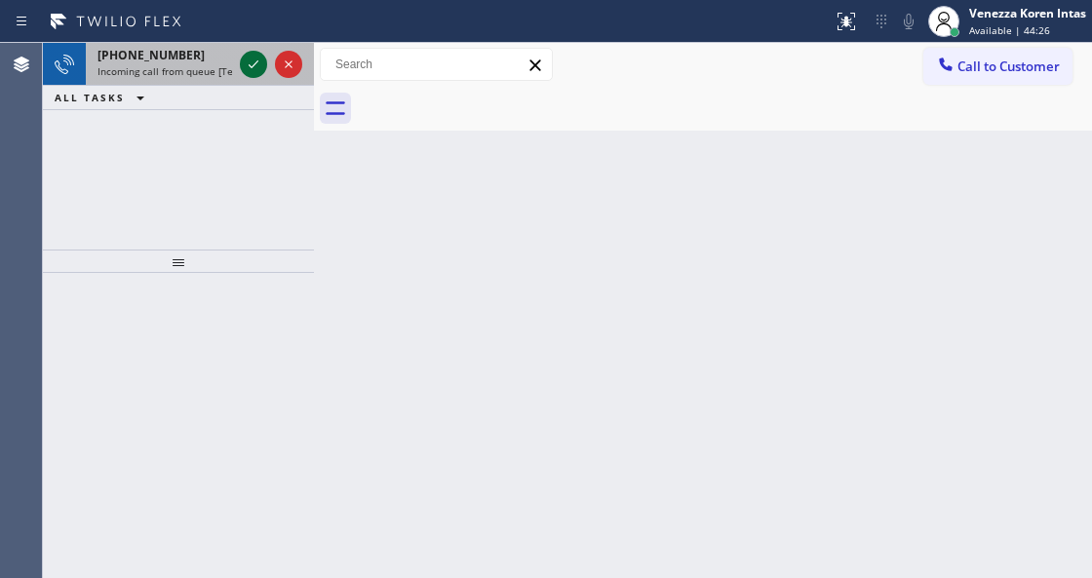
click at [245, 58] on icon at bounding box center [253, 64] width 23 height 23
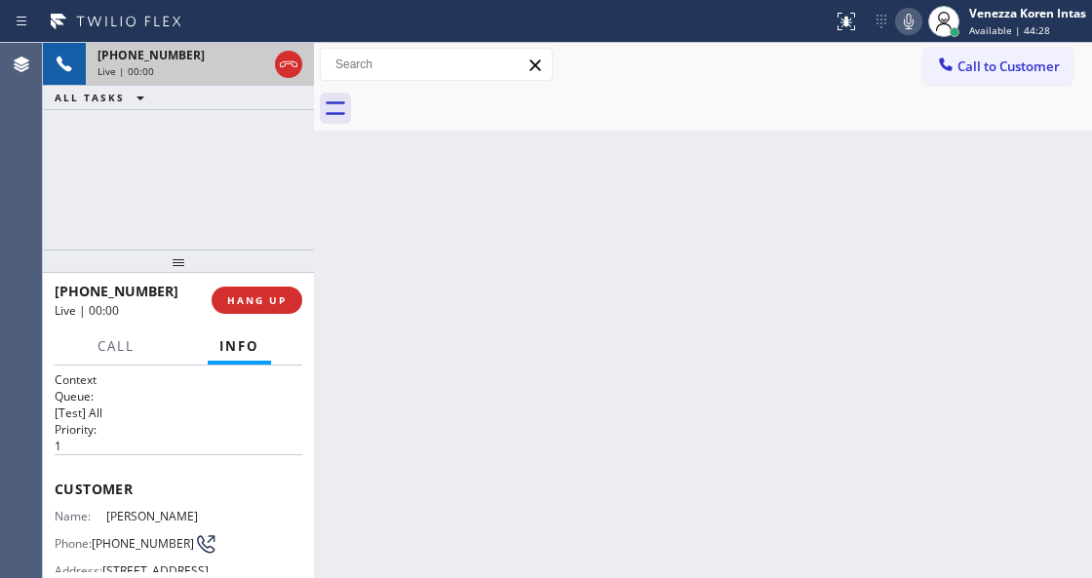
scroll to position [195, 0]
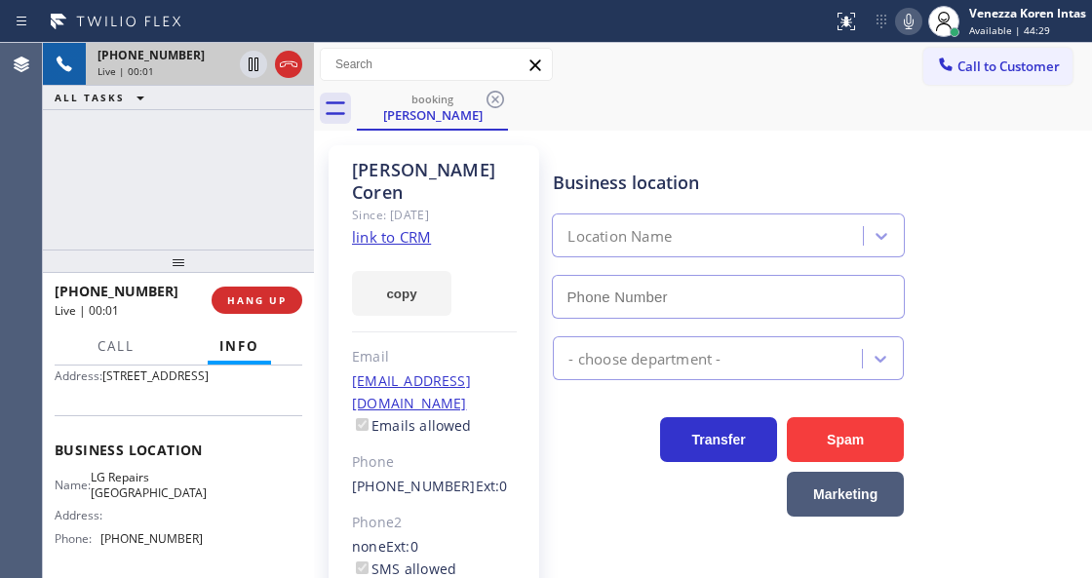
type input "[PHONE_NUMBER]"
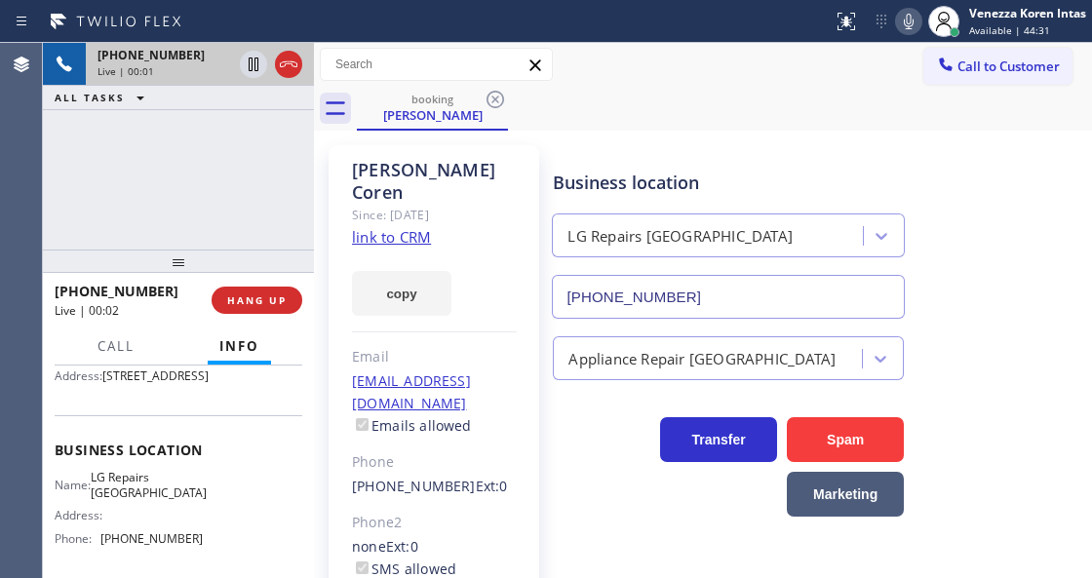
click at [398, 227] on link "link to CRM" at bounding box center [391, 236] width 79 height 19
click at [910, 23] on icon at bounding box center [908, 21] width 23 height 23
click at [251, 61] on icon at bounding box center [254, 65] width 10 height 14
click at [129, 186] on div "[PHONE_NUMBER] Live | 01:11 ALL TASKS ALL TASKS ACTIVE TASKS TASKS IN WRAP UP" at bounding box center [178, 146] width 271 height 207
drag, startPoint x: 905, startPoint y: 29, endPoint x: 705, endPoint y: 127, distance: 223.2
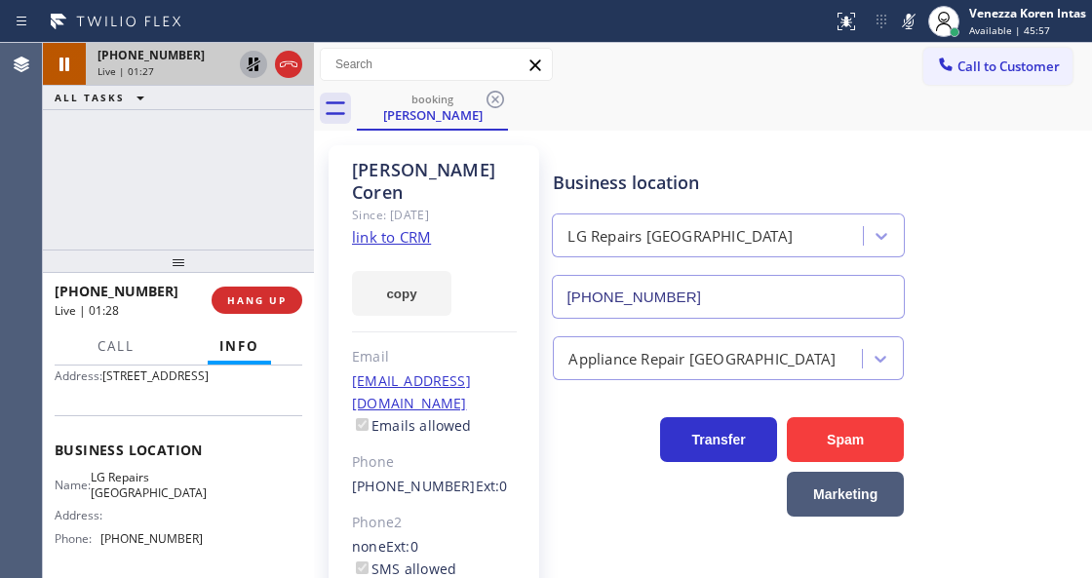
click at [905, 29] on icon at bounding box center [908, 21] width 23 height 23
click at [247, 63] on icon at bounding box center [253, 64] width 23 height 23
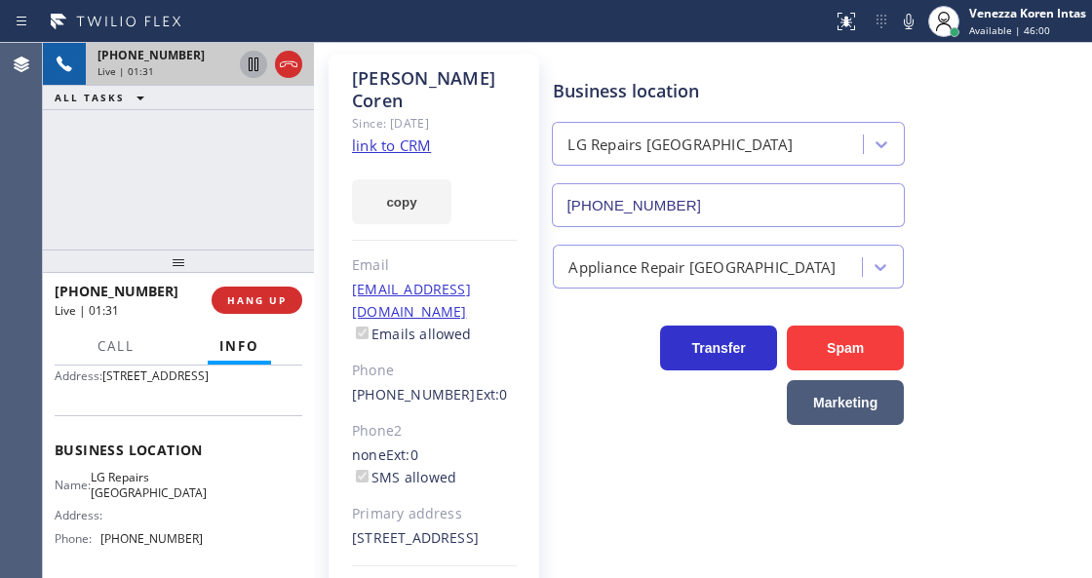
scroll to position [162, 0]
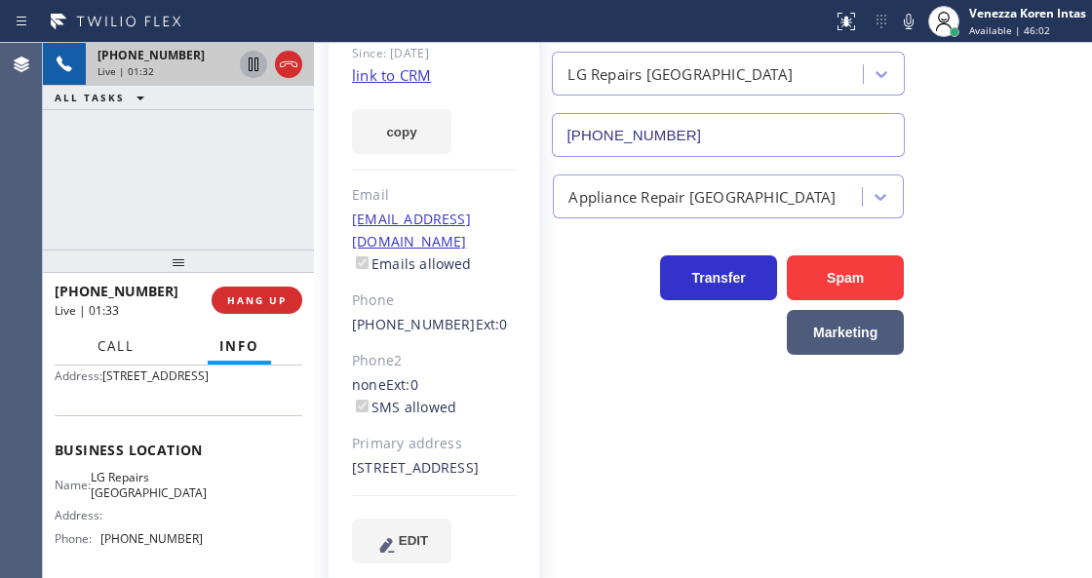
click at [88, 353] on button "Call" at bounding box center [116, 346] width 60 height 38
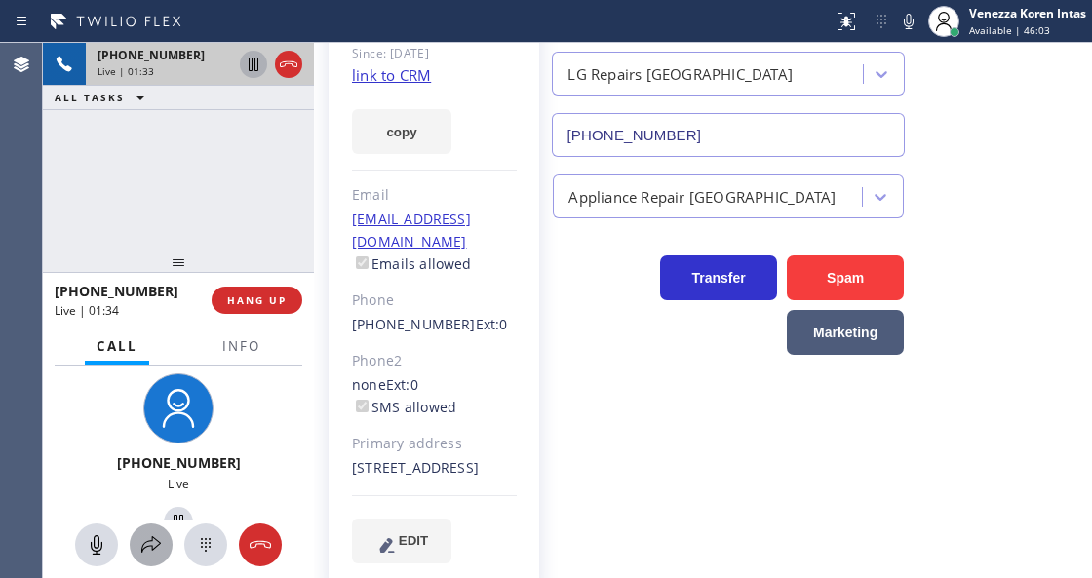
click at [146, 531] on button at bounding box center [151, 544] width 43 height 43
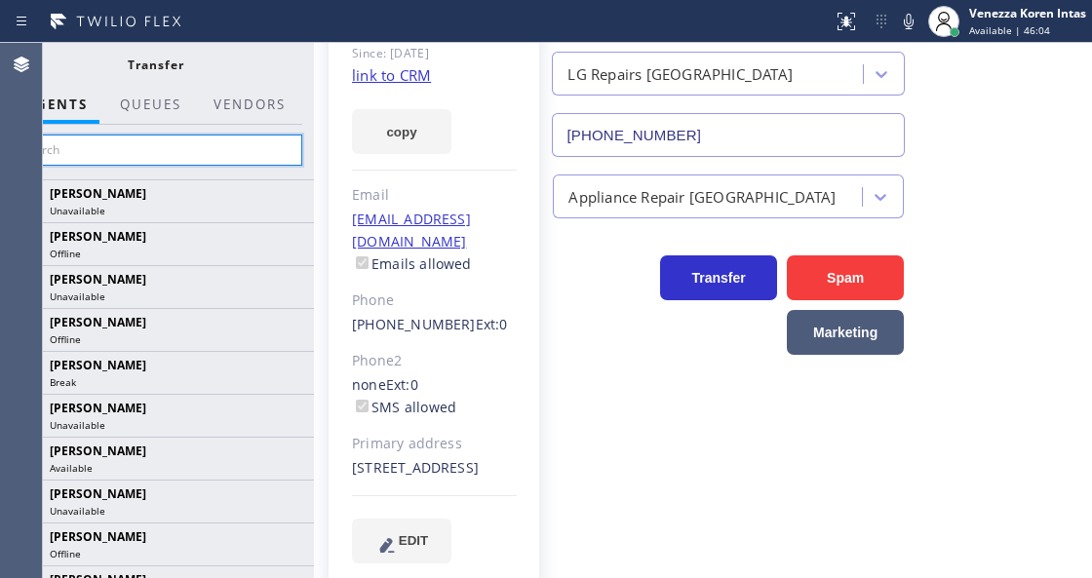
click at [200, 156] on input "text" at bounding box center [155, 149] width 293 height 31
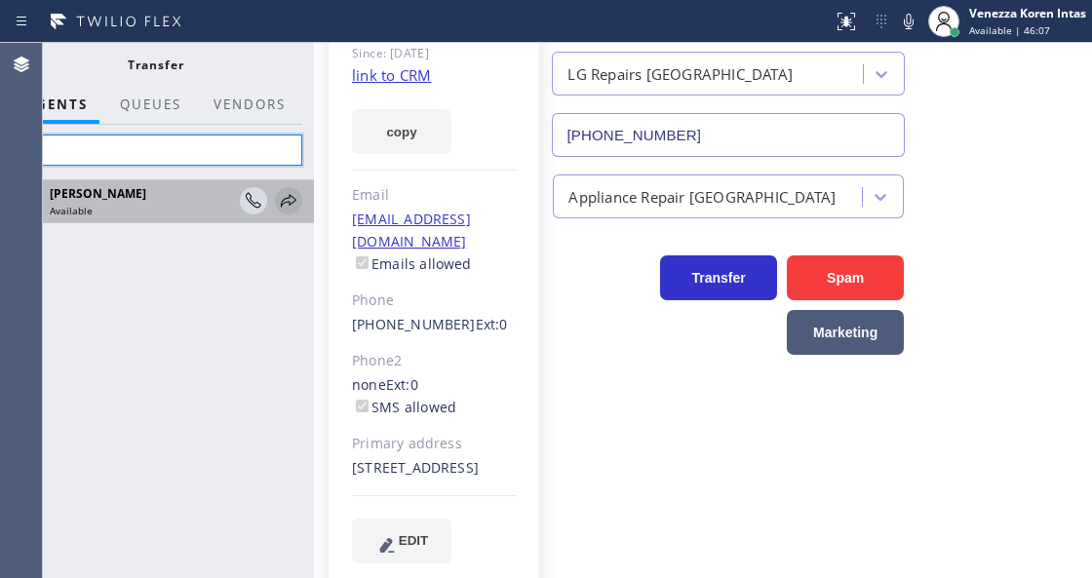
type input "lyka"
click at [294, 199] on icon at bounding box center [289, 200] width 16 height 13
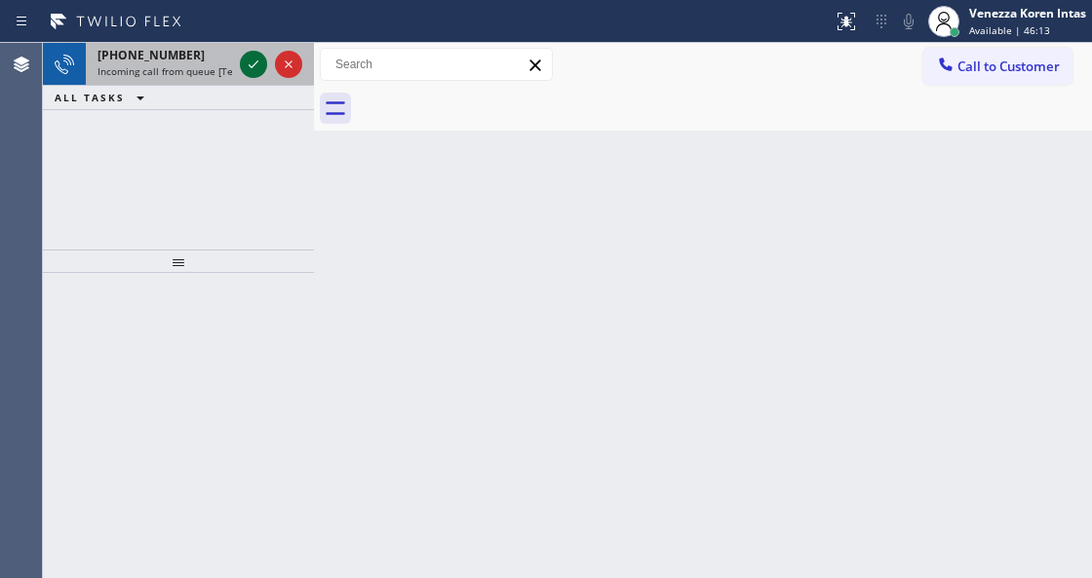
click at [243, 62] on icon at bounding box center [253, 64] width 23 height 23
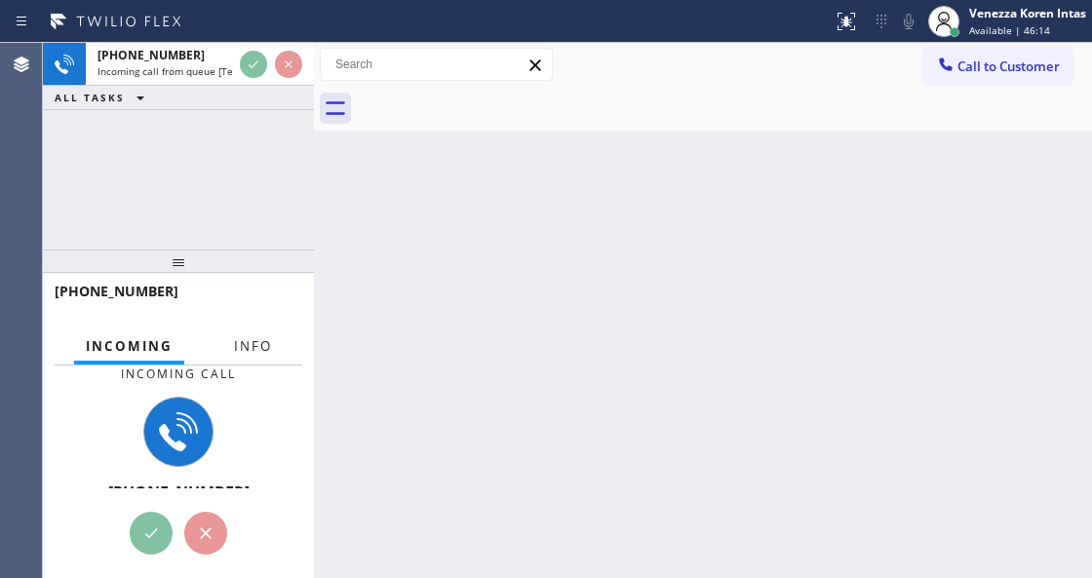
click at [241, 339] on span "Info" at bounding box center [253, 346] width 38 height 18
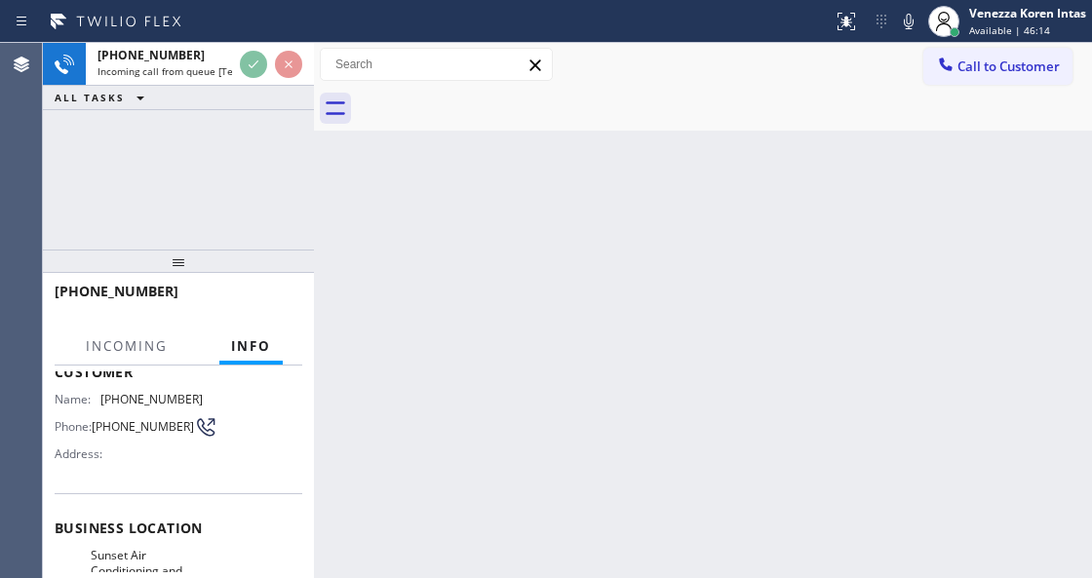
scroll to position [195, 0]
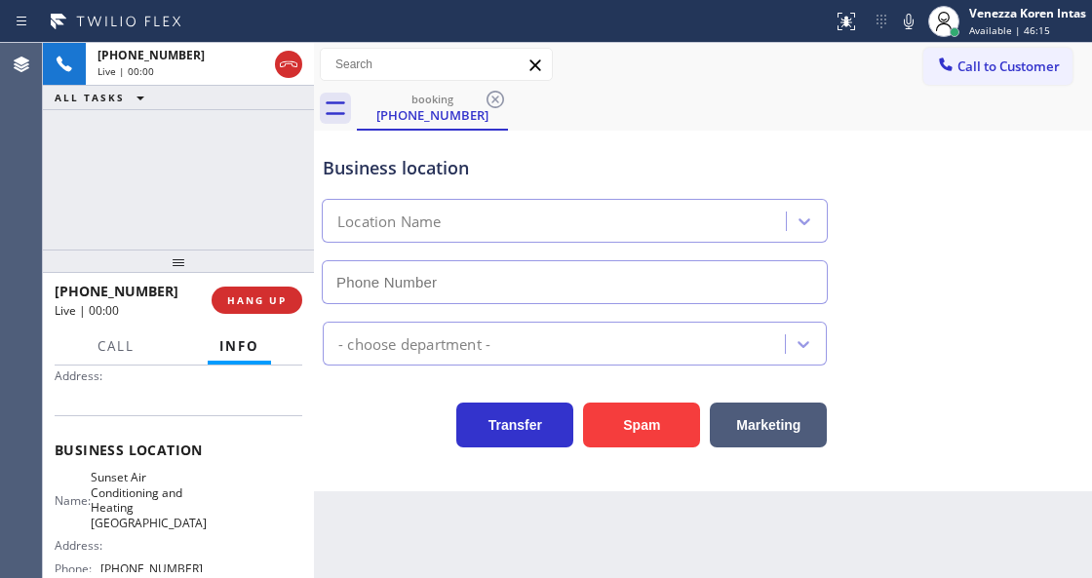
type input "[PHONE_NUMBER]"
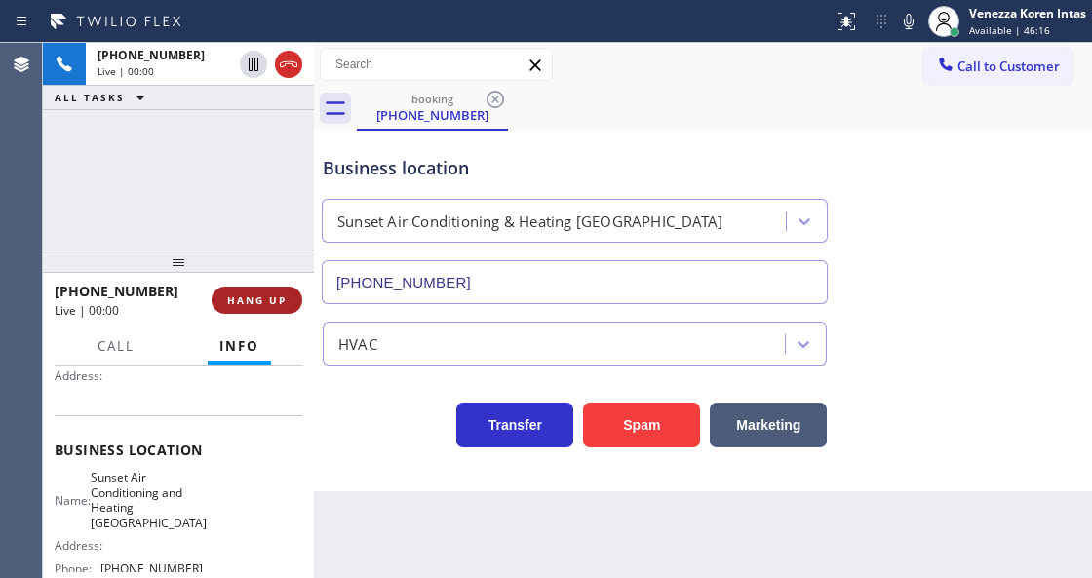
drag, startPoint x: 253, startPoint y: 279, endPoint x: 261, endPoint y: 302, distance: 24.7
click at [253, 283] on div "[PHONE_NUMBER] Live | 00:00 HANG UP" at bounding box center [179, 300] width 248 height 51
click at [260, 301] on span "HANG UP" at bounding box center [256, 300] width 59 height 14
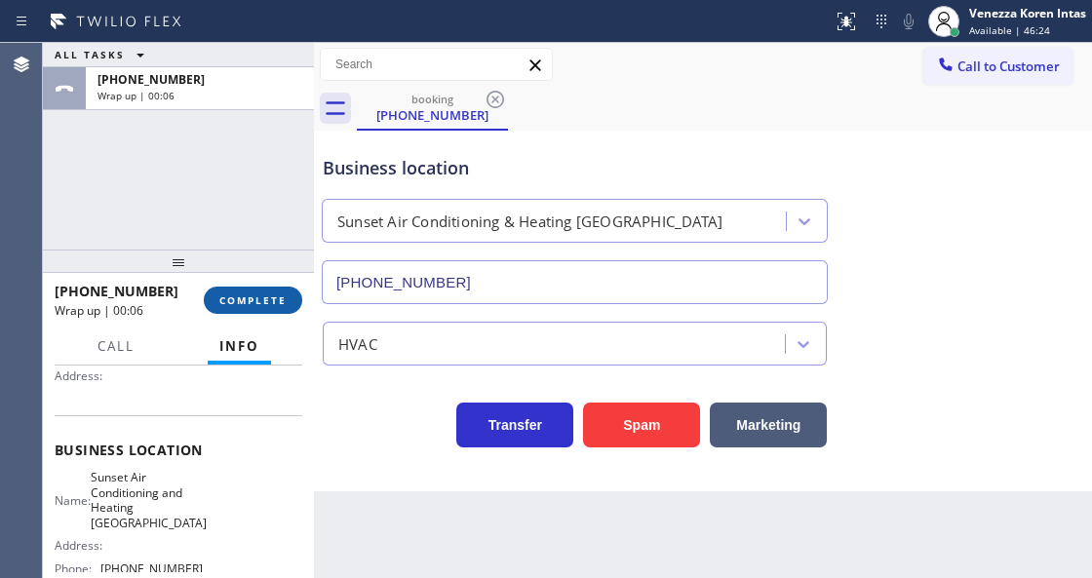
click at [277, 296] on span "COMPLETE" at bounding box center [252, 300] width 67 height 14
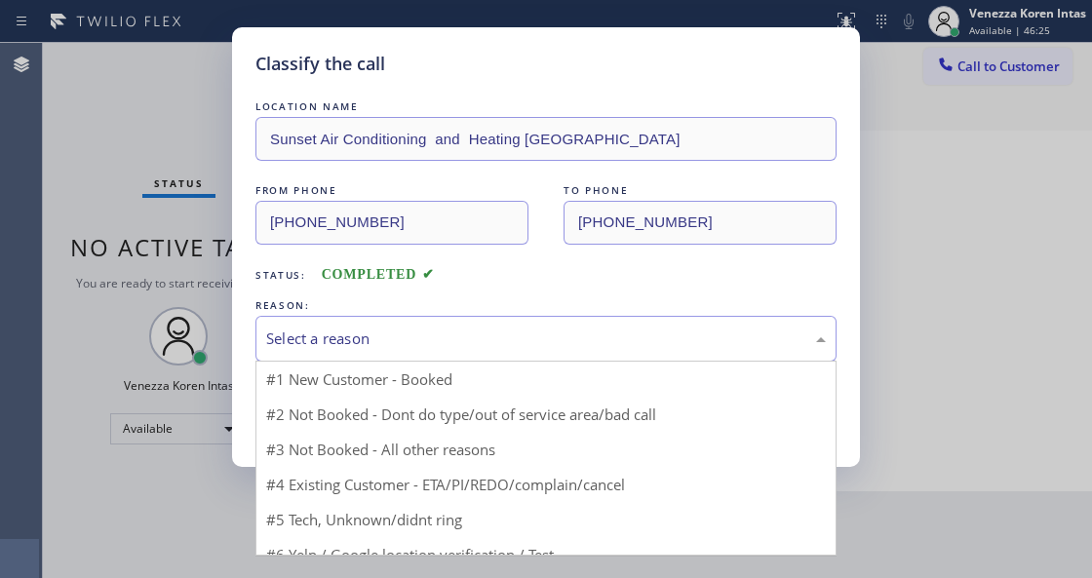
drag, startPoint x: 469, startPoint y: 339, endPoint x: 464, endPoint y: 353, distance: 14.5
click at [466, 341] on div "Select a reason" at bounding box center [545, 338] width 559 height 22
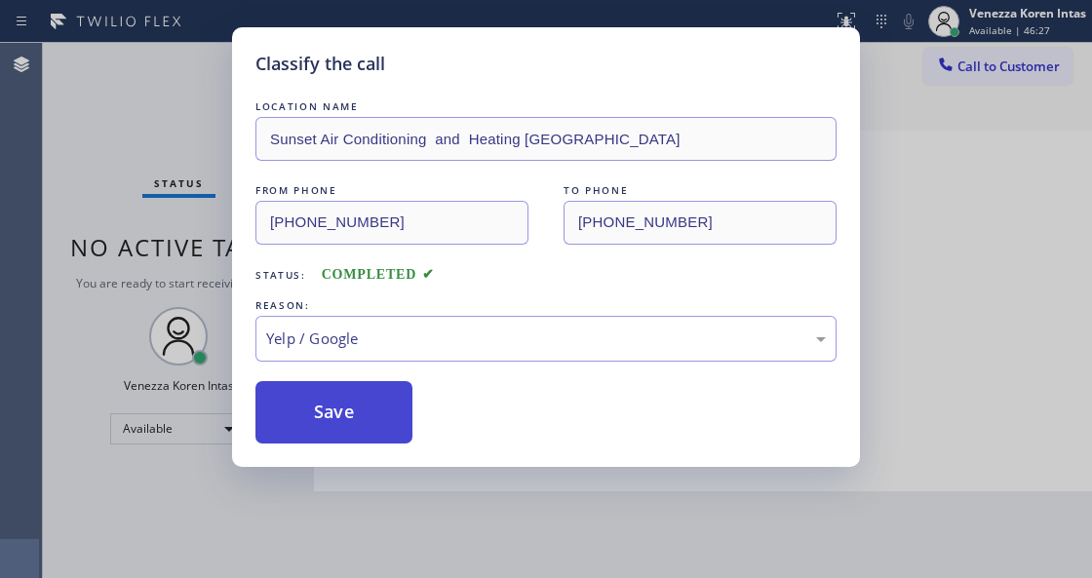
click at [323, 405] on button "Save" at bounding box center [333, 412] width 157 height 62
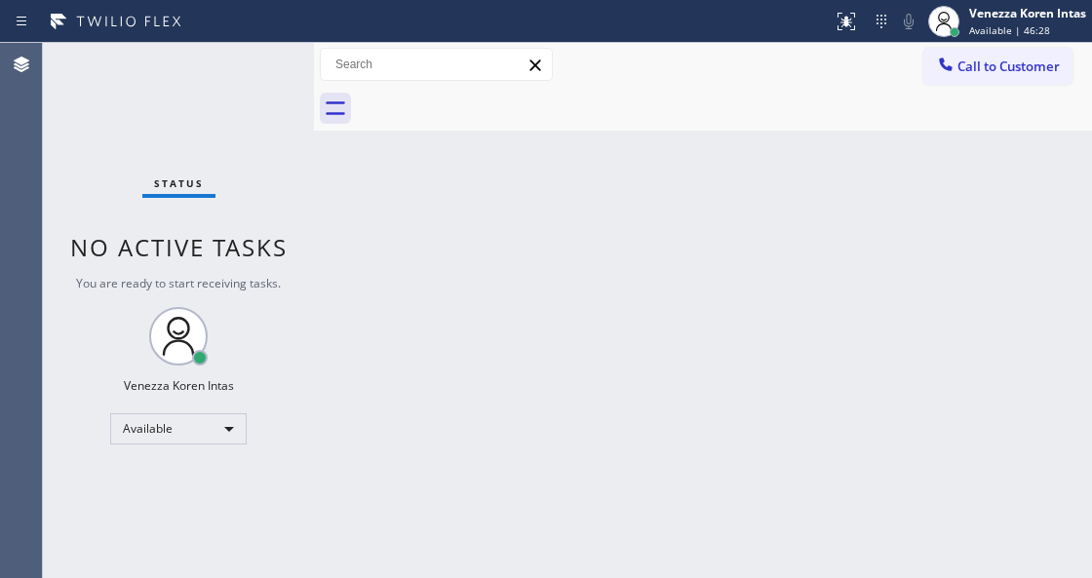
click at [405, 577] on div "Back to Dashboard Change Sender ID Customers Technicians Select a contact Outbo…" at bounding box center [703, 310] width 778 height 535
click at [243, 68] on div "Status No active tasks You are ready to start receiving tasks. Venezza Koren In…" at bounding box center [178, 310] width 271 height 535
click at [237, 308] on div "Status No active tasks You are ready to start receiving tasks. Venezza Koren In…" at bounding box center [178, 310] width 271 height 535
drag, startPoint x: 222, startPoint y: 264, endPoint x: 99, endPoint y: 174, distance: 152.0
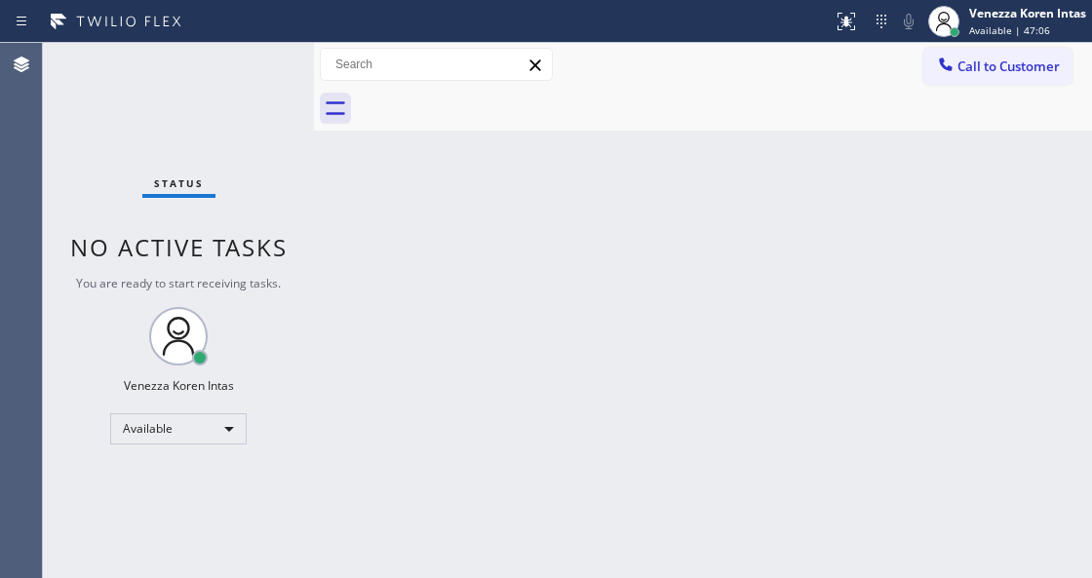
click at [222, 264] on div "Status No active tasks You are ready to start receiving tasks. Venezza Koren In…" at bounding box center [178, 310] width 271 height 535
click at [99, 174] on div "Status No active tasks You are ready to start receiving tasks. Venezza Koren In…" at bounding box center [178, 310] width 271 height 535
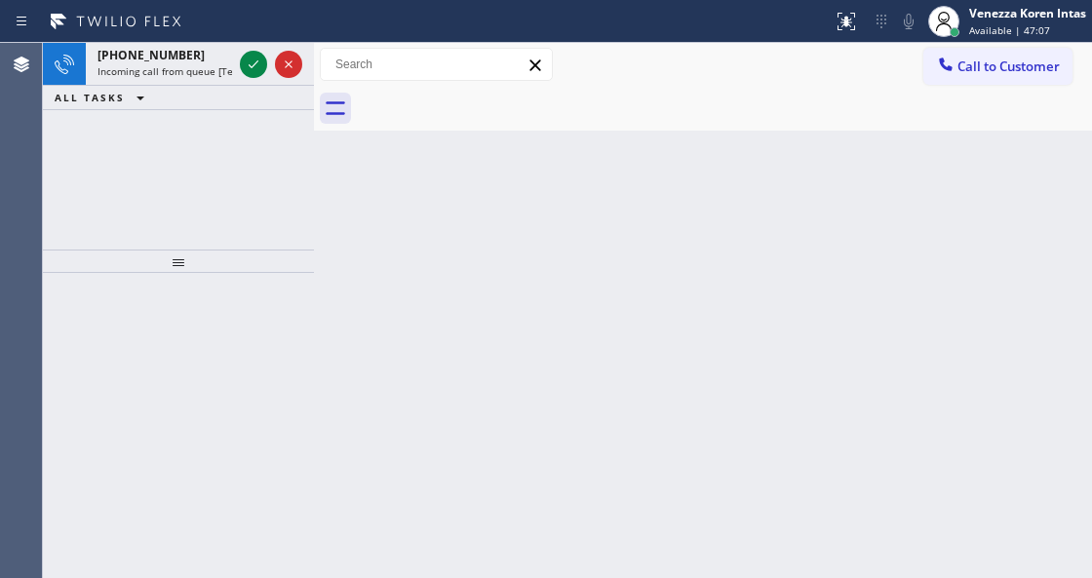
click at [304, 119] on div "[PHONE_NUMBER] Incoming call from queue [Test] All ALL TASKS ALL TASKS ACTIVE T…" at bounding box center [178, 146] width 271 height 207
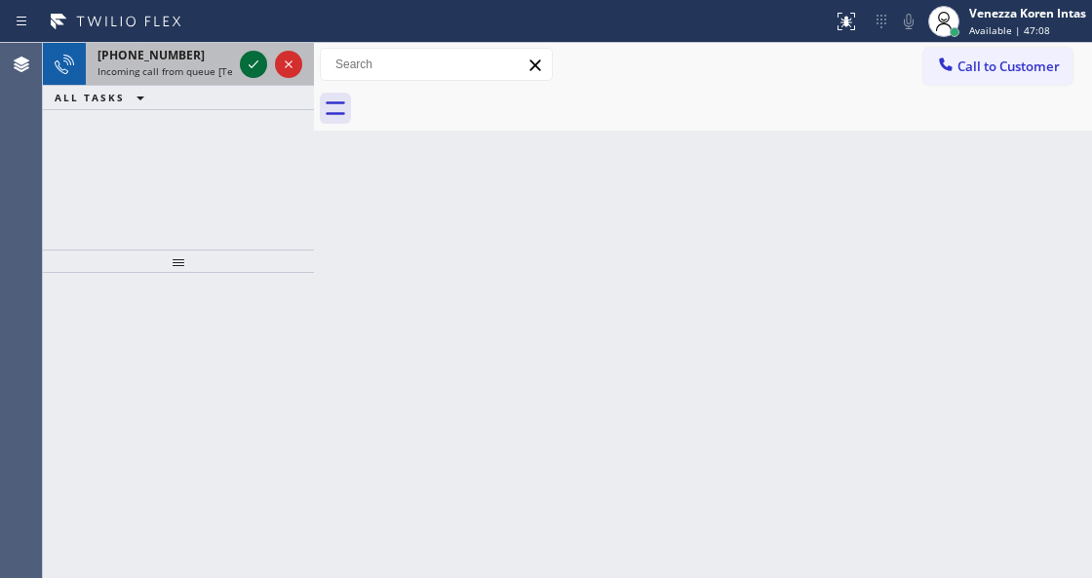
click at [251, 57] on icon at bounding box center [253, 64] width 23 height 23
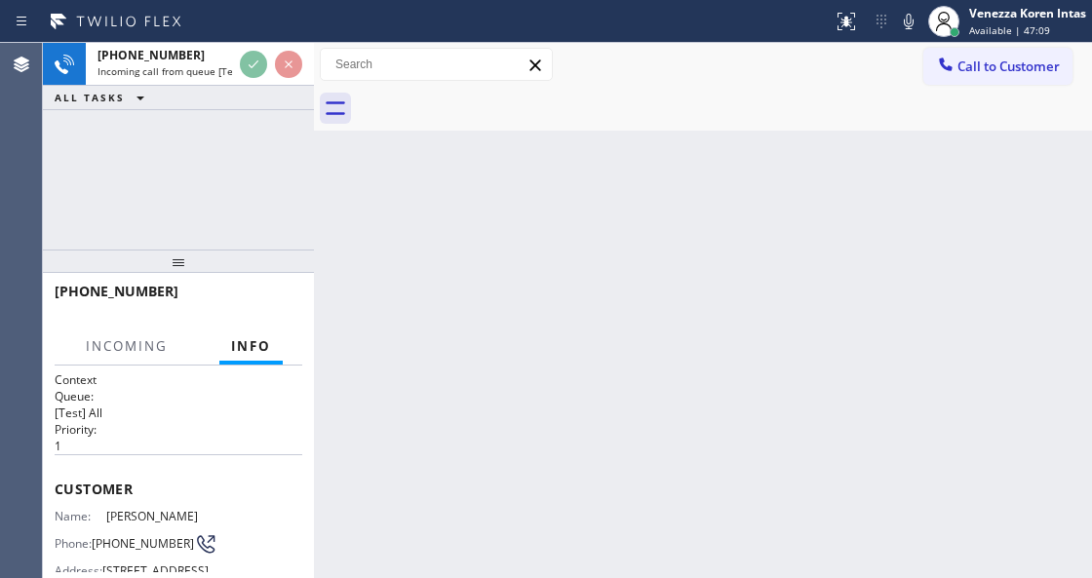
scroll to position [195, 0]
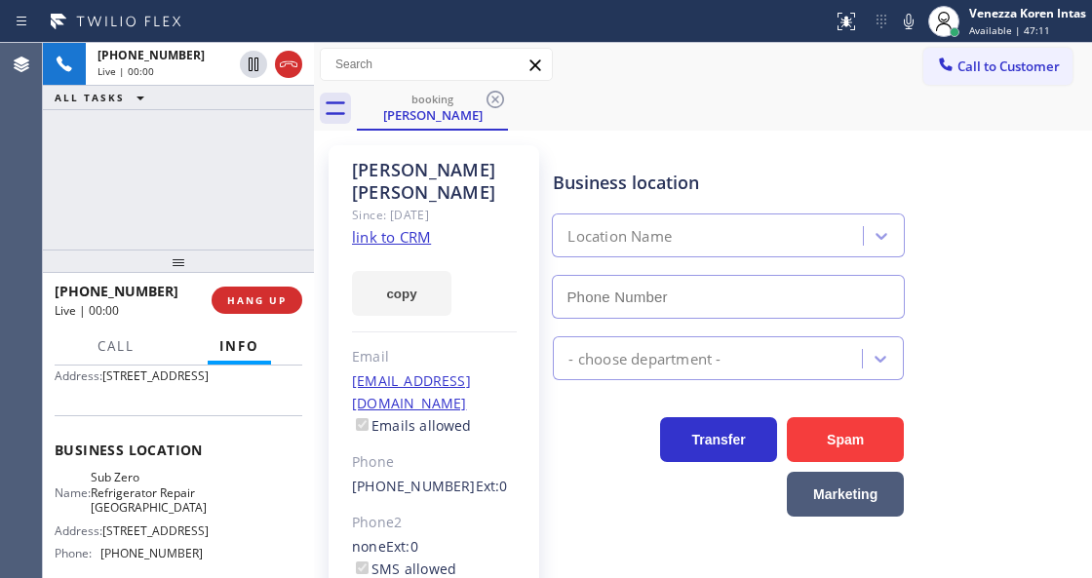
type input "[PHONE_NUMBER]"
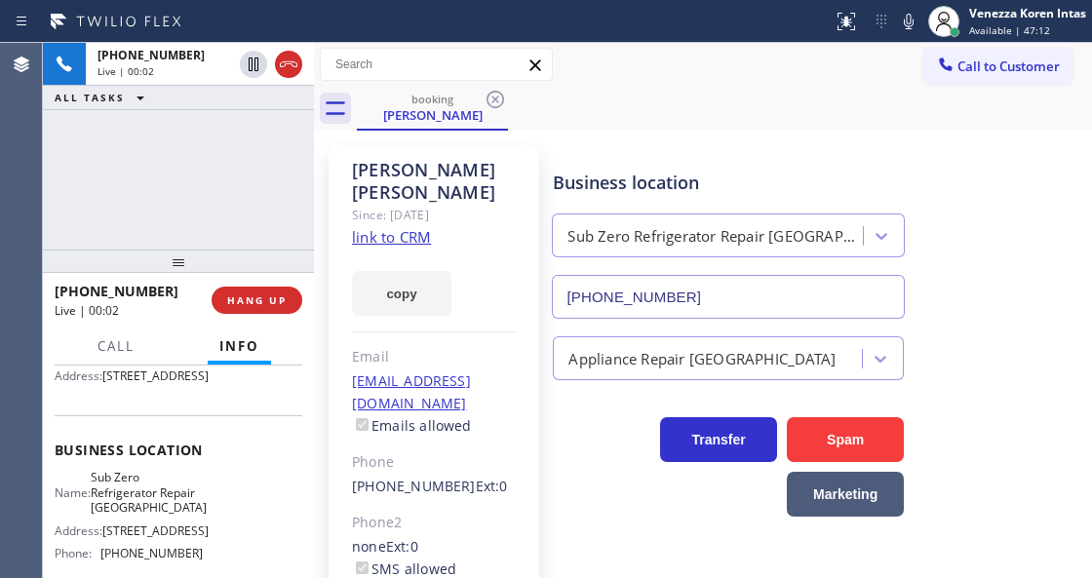
click at [410, 227] on link "link to CRM" at bounding box center [391, 236] width 79 height 19
click at [916, 23] on icon at bounding box center [908, 21] width 23 height 23
click at [897, 21] on icon at bounding box center [908, 21] width 23 height 23
click at [660, 74] on div "Call to Customer Outbound call Location Search location Your caller id phone nu…" at bounding box center [703, 65] width 778 height 34
click at [903, 24] on icon at bounding box center [908, 22] width 10 height 16
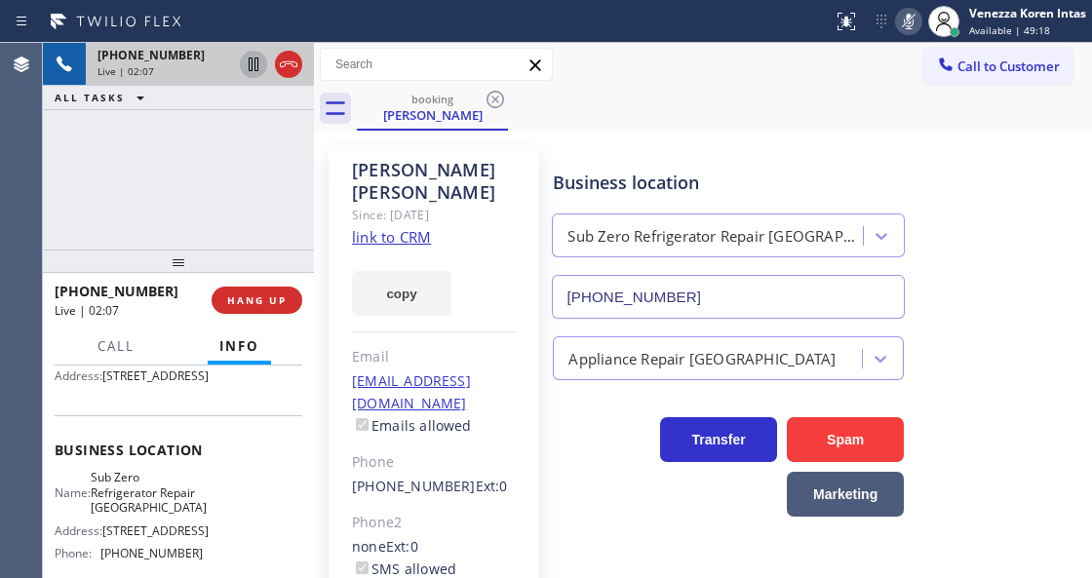
click at [252, 68] on icon at bounding box center [253, 64] width 23 height 23
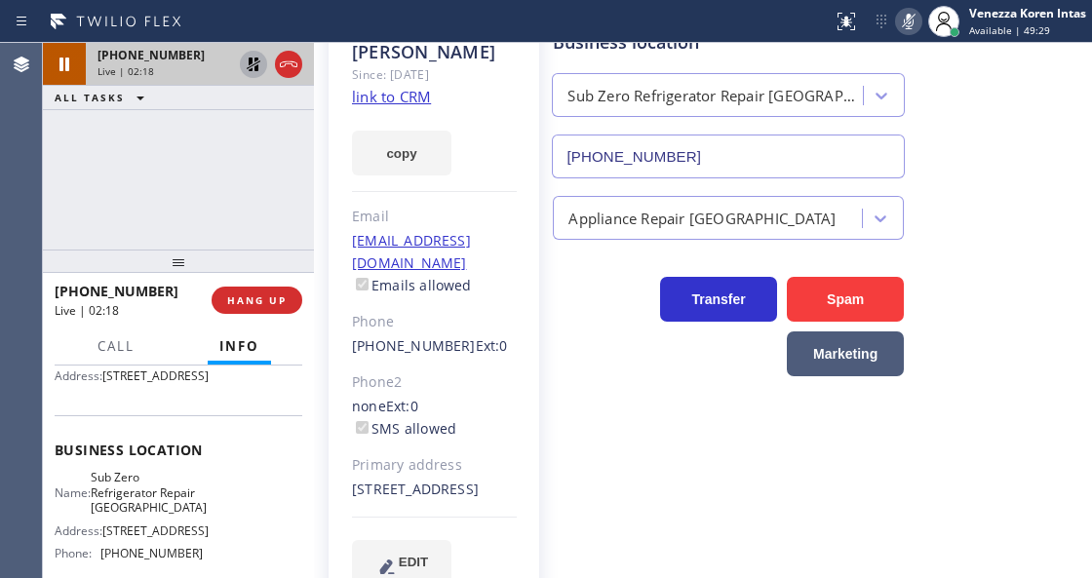
scroll to position [185, 0]
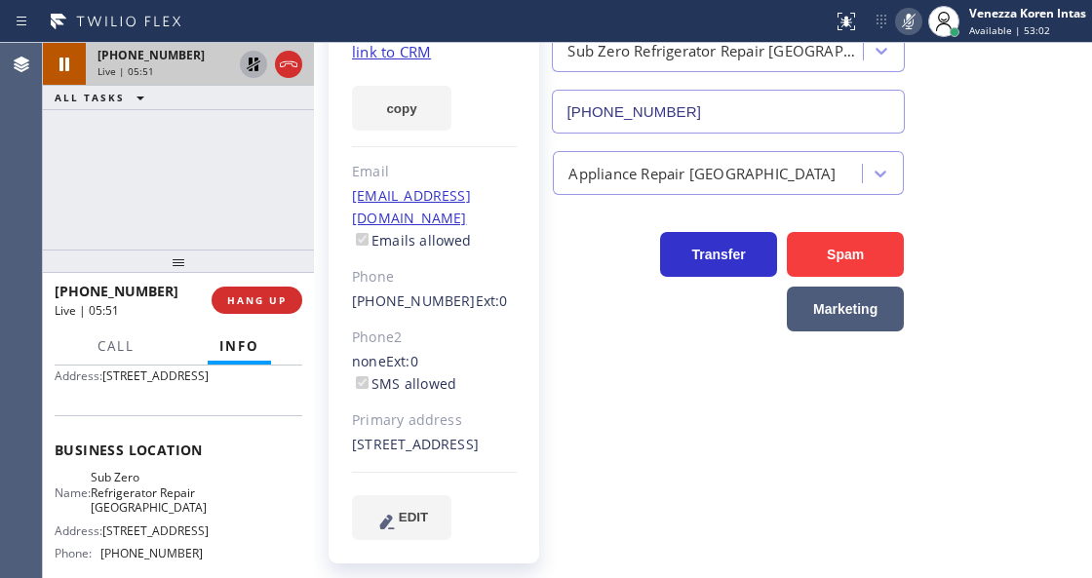
click at [907, 14] on icon at bounding box center [908, 22] width 10 height 16
click at [252, 62] on icon at bounding box center [253, 64] width 23 height 23
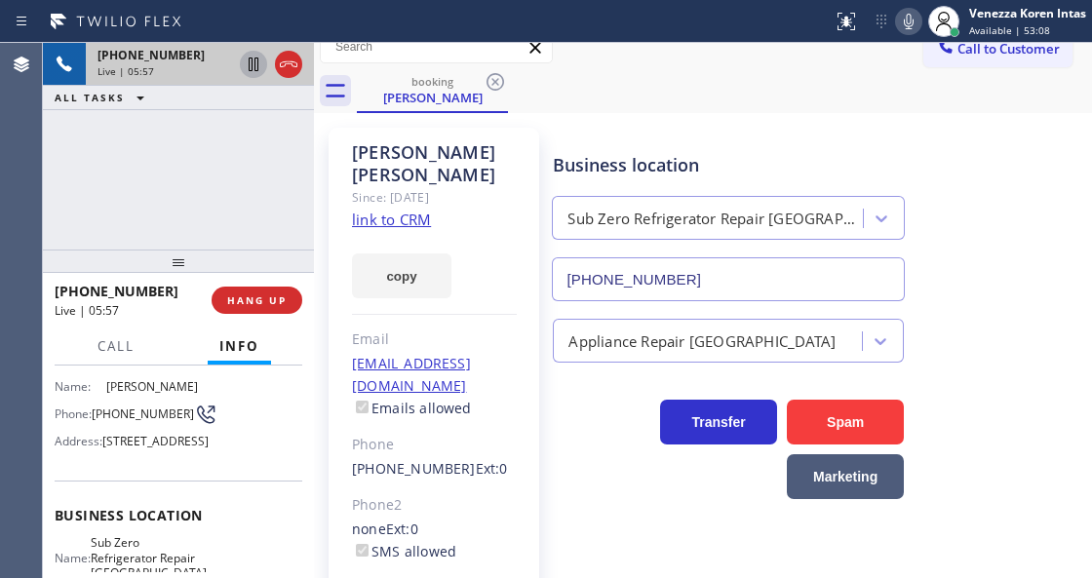
scroll to position [0, 0]
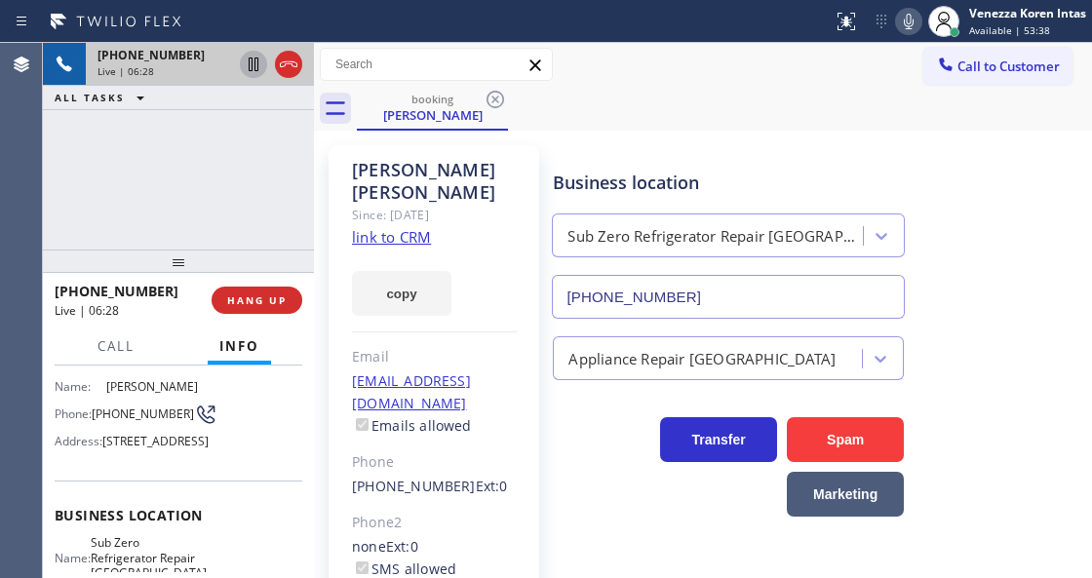
click at [409, 162] on div "[PERSON_NAME]" at bounding box center [434, 181] width 165 height 45
drag, startPoint x: 909, startPoint y: 28, endPoint x: 708, endPoint y: 172, distance: 247.4
click at [906, 29] on icon at bounding box center [908, 21] width 23 height 23
click at [249, 69] on icon at bounding box center [254, 65] width 10 height 14
click at [314, 215] on div at bounding box center [314, 310] width 0 height 535
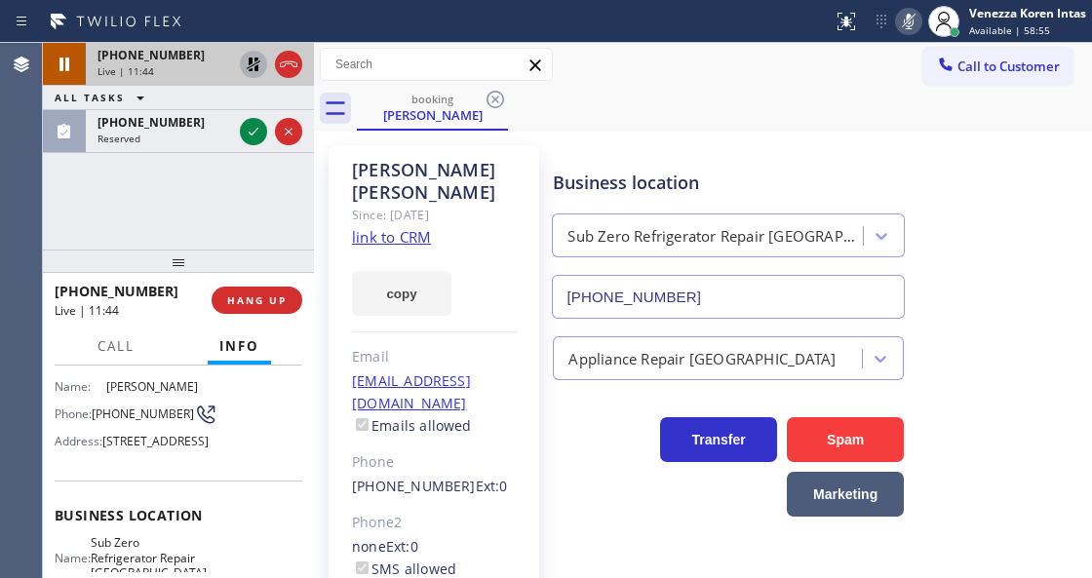
click at [897, 21] on div at bounding box center [908, 21] width 27 height 23
click at [249, 64] on icon at bounding box center [254, 65] width 14 height 14
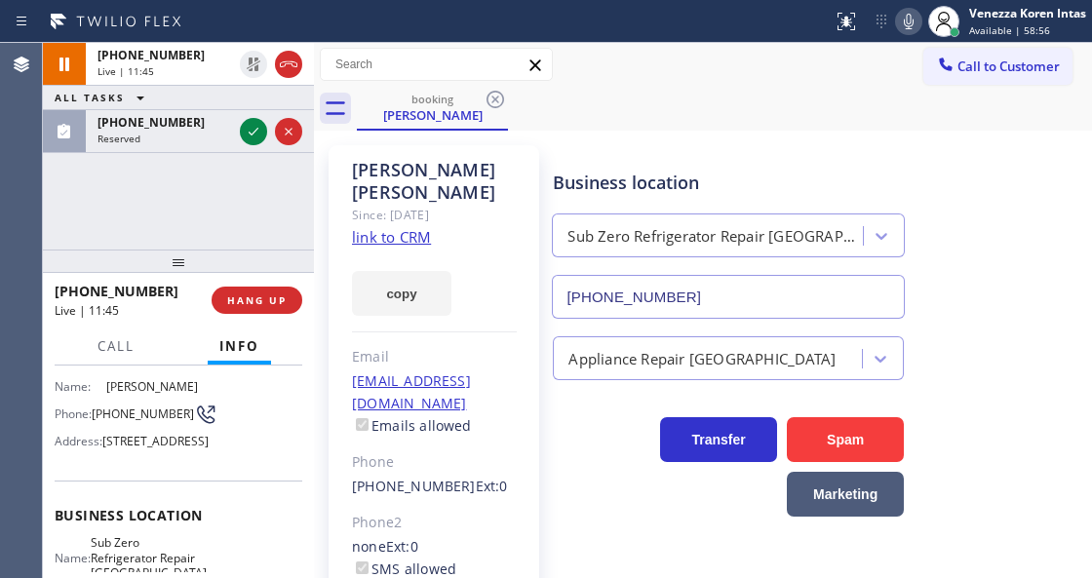
click at [246, 134] on icon at bounding box center [253, 131] width 23 height 23
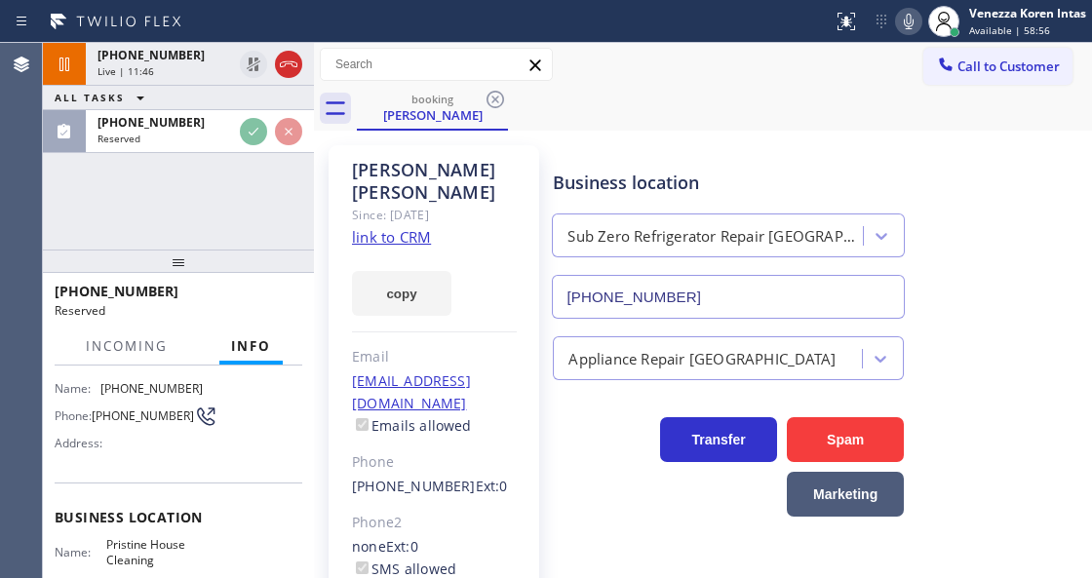
scroll to position [356, 0]
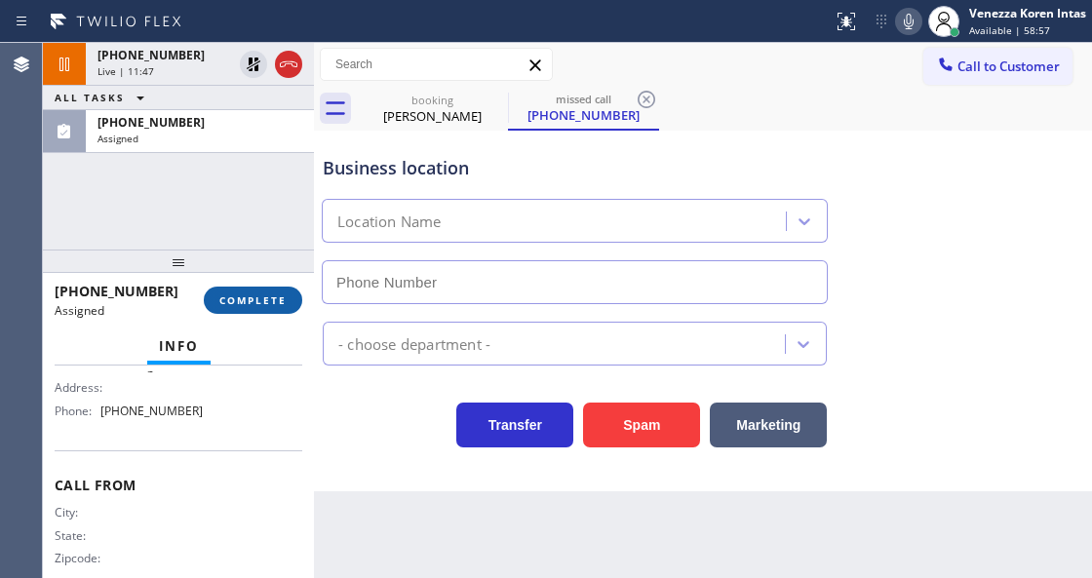
type input "[PHONE_NUMBER]"
drag, startPoint x: 267, startPoint y: 302, endPoint x: 281, endPoint y: 312, distance: 16.8
click at [267, 304] on span "COMPLETE" at bounding box center [252, 300] width 67 height 14
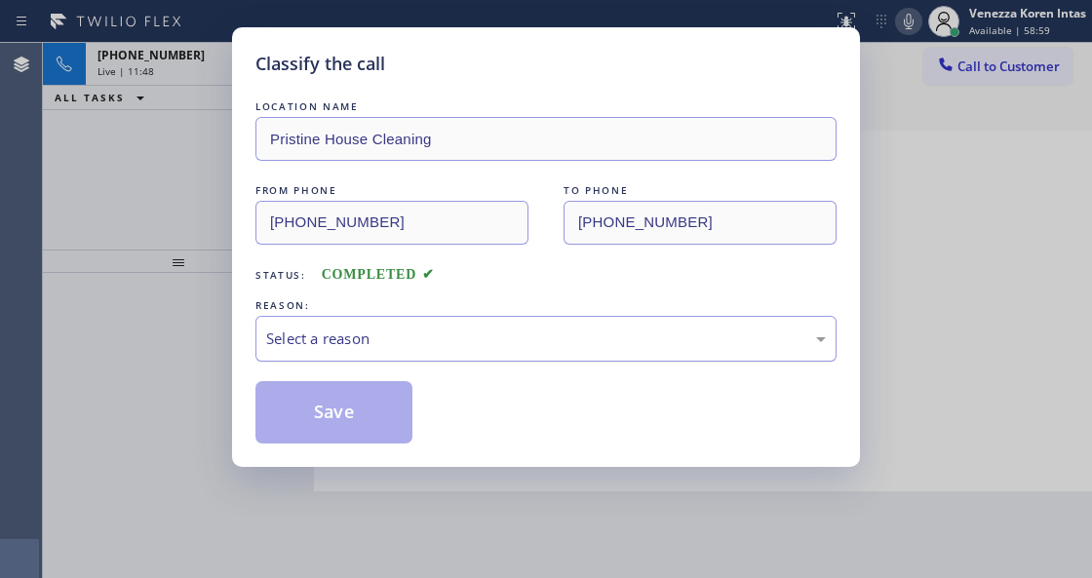
click at [417, 347] on div "Select a reason" at bounding box center [545, 338] width 559 height 22
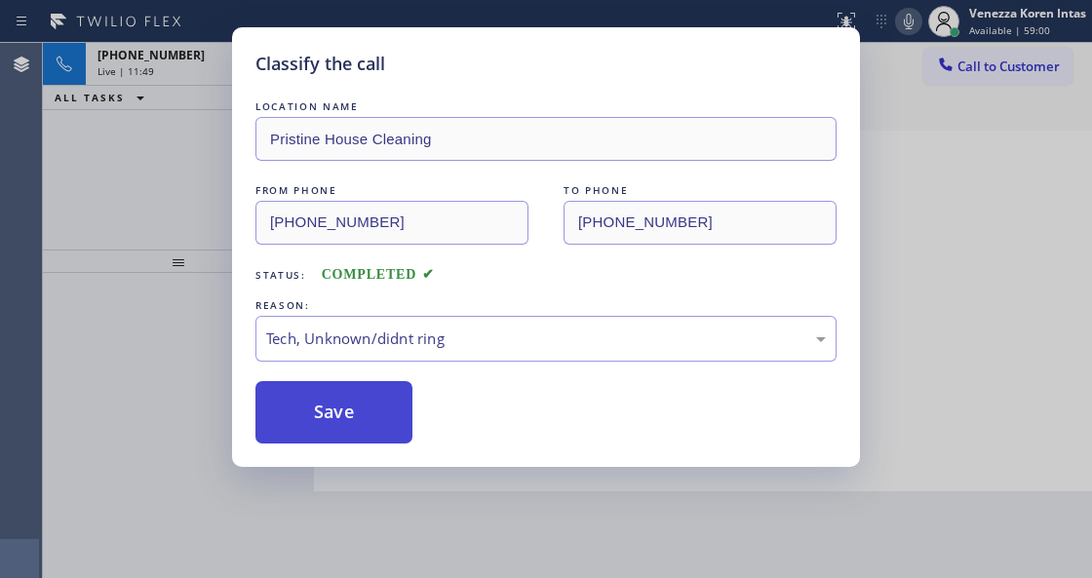
click at [388, 424] on button "Save" at bounding box center [333, 412] width 157 height 62
type input "[PHONE_NUMBER]"
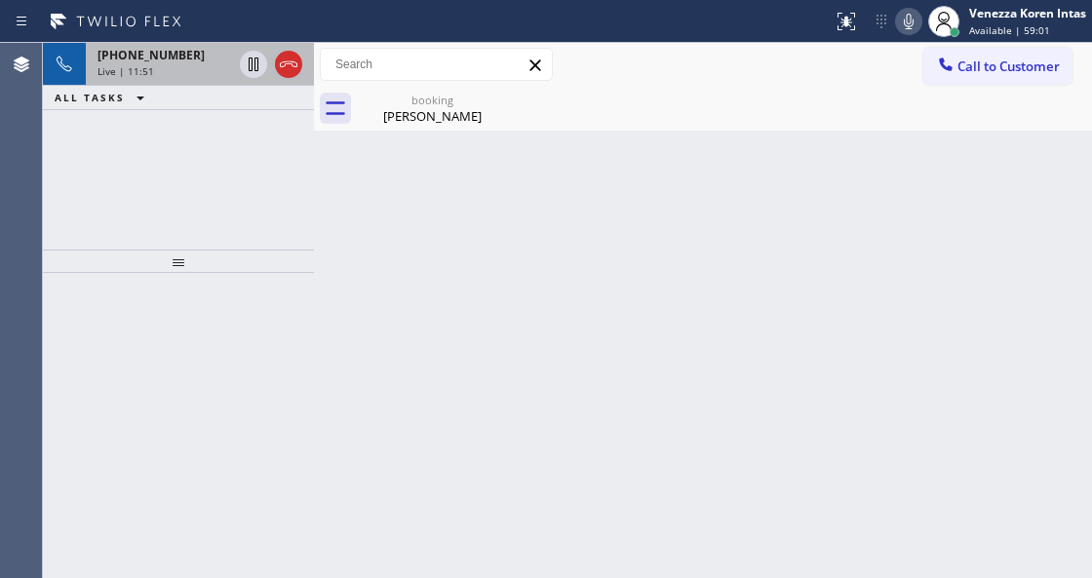
drag, startPoint x: 188, startPoint y: 70, endPoint x: 387, endPoint y: 115, distance: 203.8
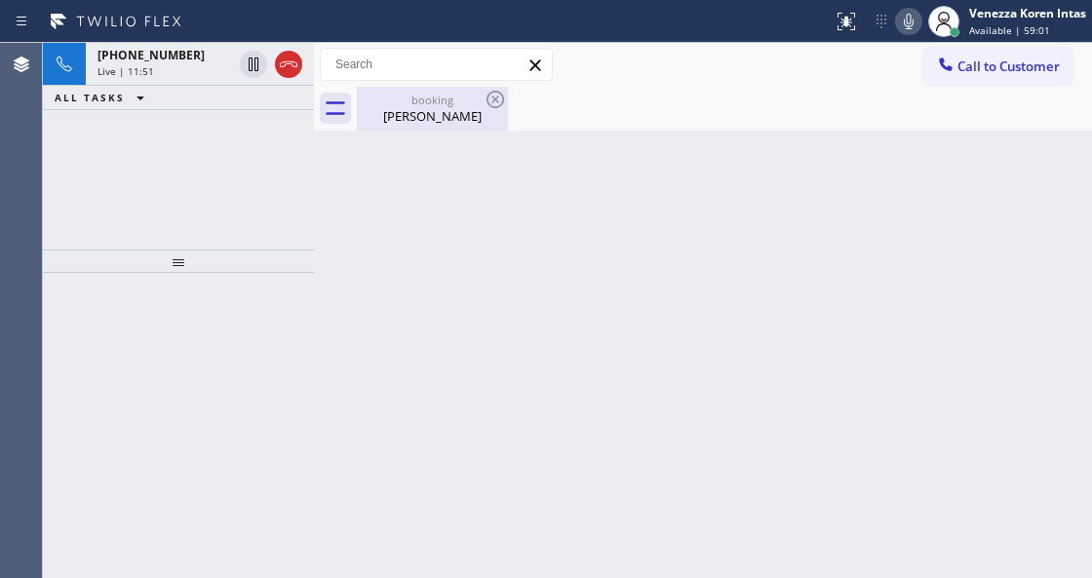
click at [188, 71] on div "Live | 11:51" at bounding box center [164, 71] width 134 height 14
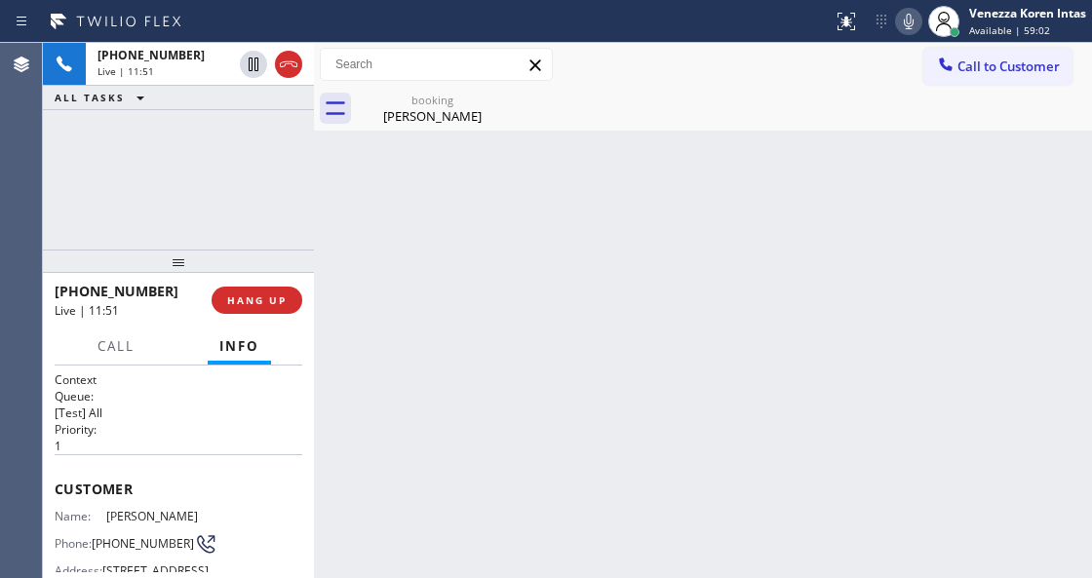
drag, startPoint x: 402, startPoint y: 107, endPoint x: 403, endPoint y: 185, distance: 78.0
click at [403, 107] on div "[PERSON_NAME]" at bounding box center [432, 116] width 147 height 18
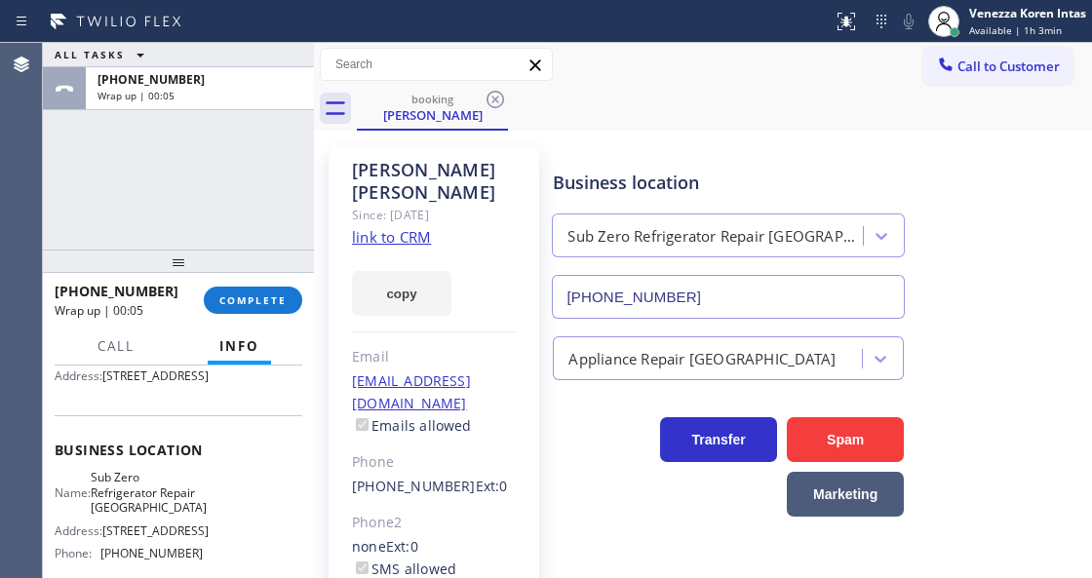
scroll to position [259, 0]
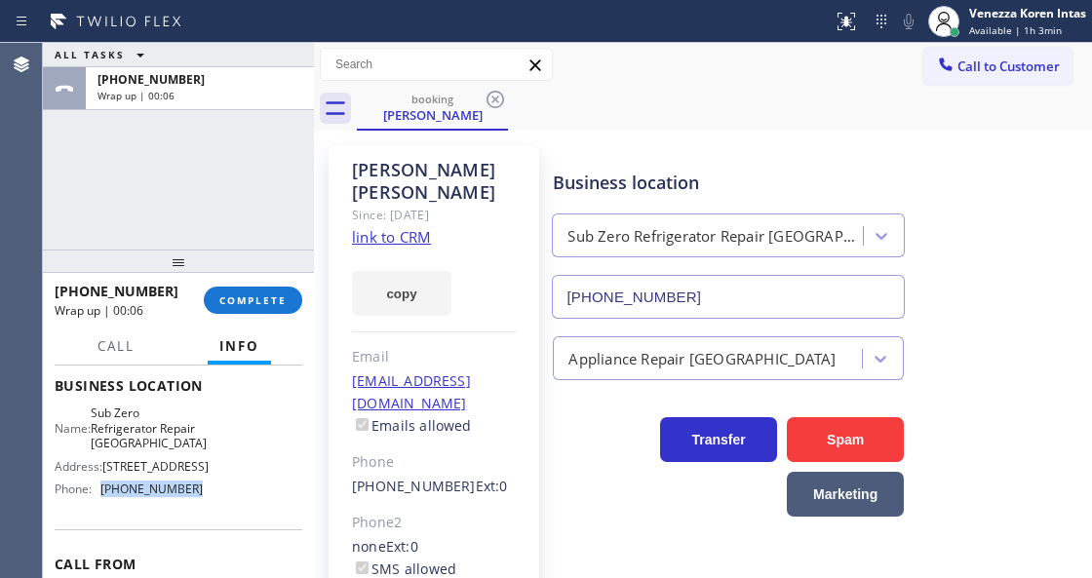
drag, startPoint x: 200, startPoint y: 541, endPoint x: 99, endPoint y: 550, distance: 100.8
click at [99, 504] on div "Name: Sub Zero Refrigerator Repair [GEOGRAPHIC_DATA] Address: [STREET_ADDRESS] …" at bounding box center [179, 454] width 248 height 98
copy div "[PHONE_NUMBER]"
click at [259, 290] on button "COMPLETE" at bounding box center [253, 300] width 98 height 27
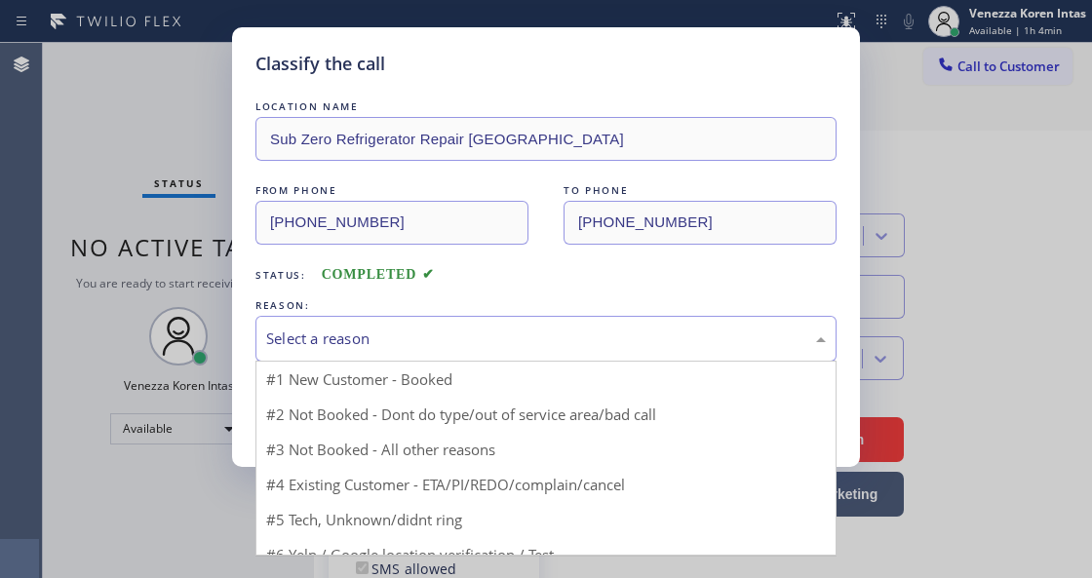
click at [425, 334] on div "Select a reason" at bounding box center [545, 338] width 559 height 22
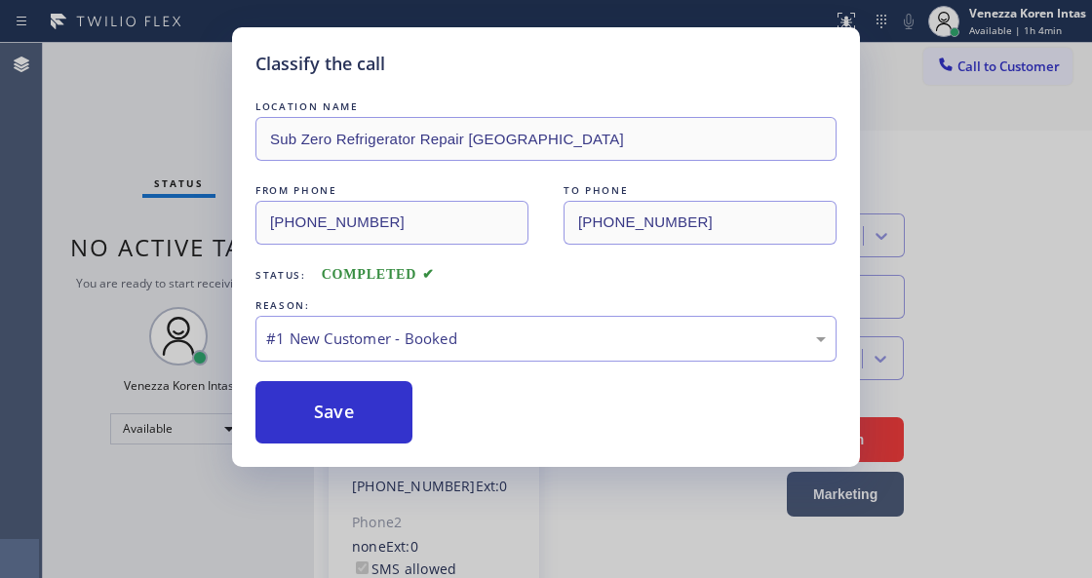
click at [383, 409] on button "Save" at bounding box center [333, 412] width 157 height 62
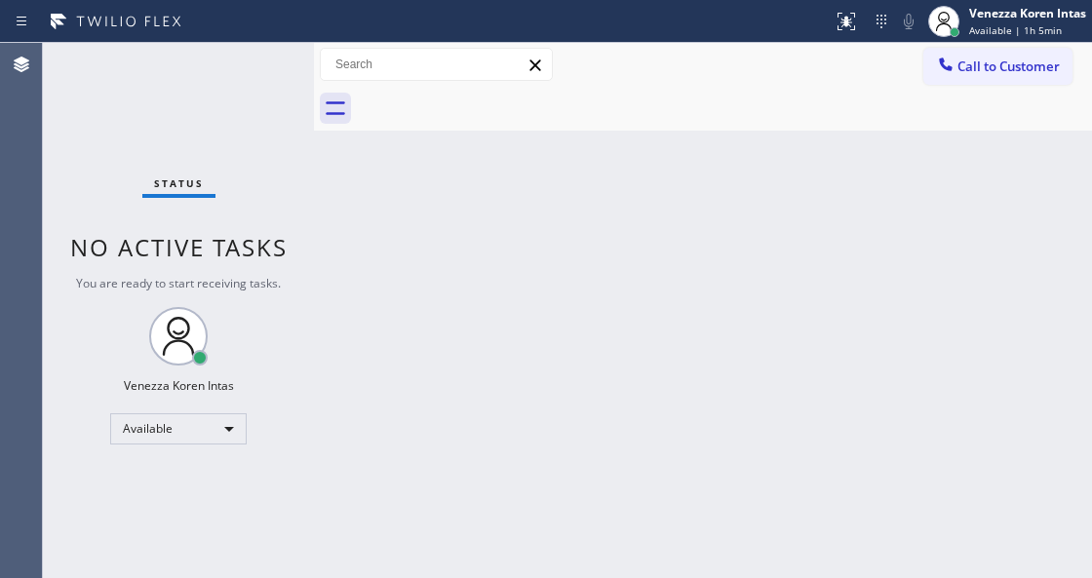
drag, startPoint x: 507, startPoint y: 189, endPoint x: 439, endPoint y: 240, distance: 85.0
click at [503, 192] on div "Back to Dashboard Change Sender ID Customers Technicians Select a contact Outbo…" at bounding box center [703, 310] width 778 height 535
drag, startPoint x: 125, startPoint y: 243, endPoint x: 30, endPoint y: 222, distance: 96.7
click at [119, 243] on span "No active tasks" at bounding box center [178, 247] width 217 height 32
drag, startPoint x: 185, startPoint y: 107, endPoint x: 342, endPoint y: 201, distance: 182.7
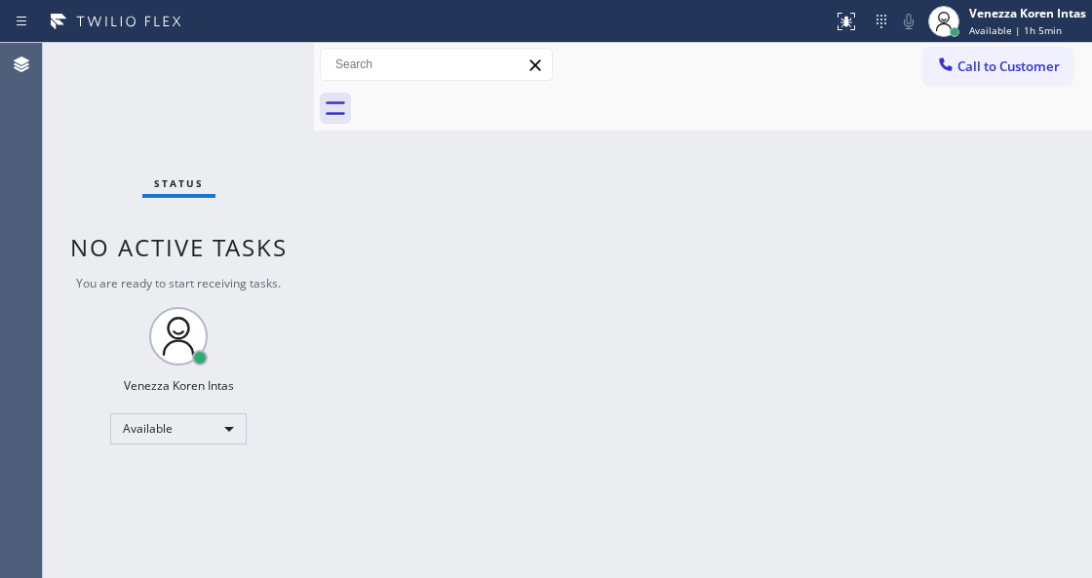
click at [188, 107] on div "Status No active tasks You are ready to start receiving tasks. Venezza Koren In…" at bounding box center [178, 310] width 271 height 535
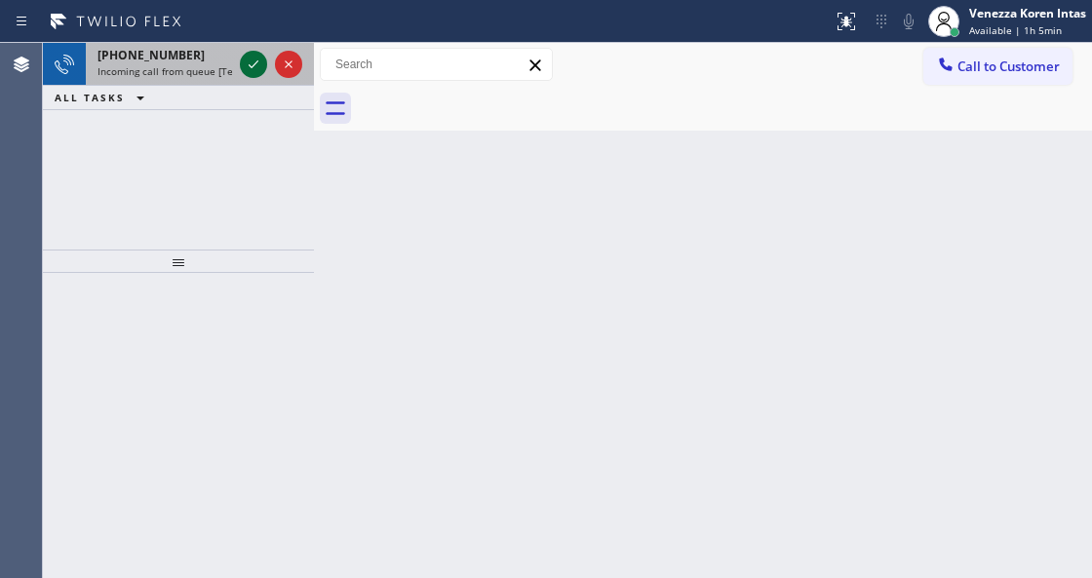
click at [257, 66] on icon at bounding box center [253, 64] width 23 height 23
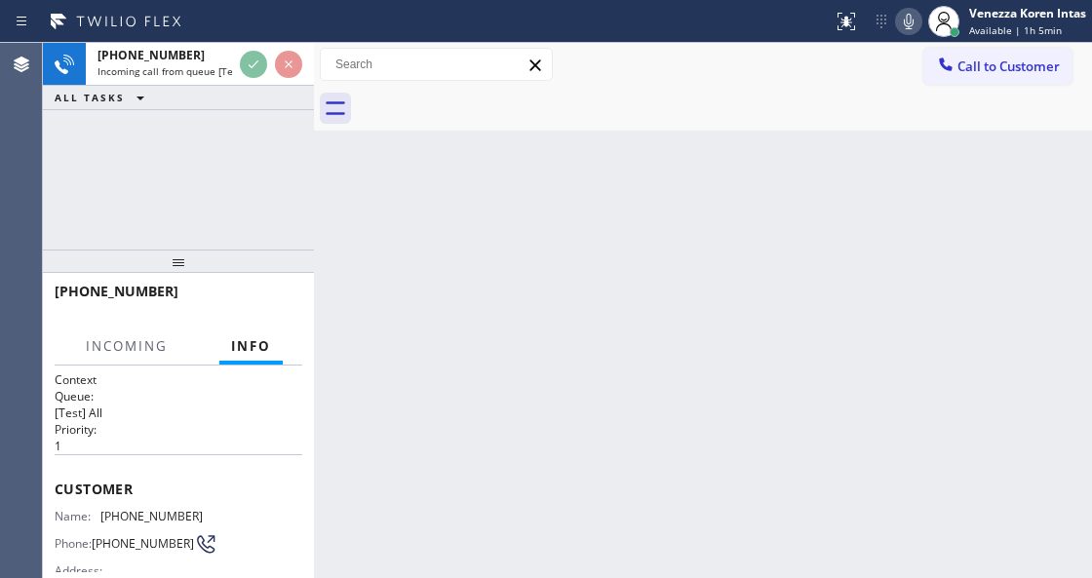
scroll to position [130, 0]
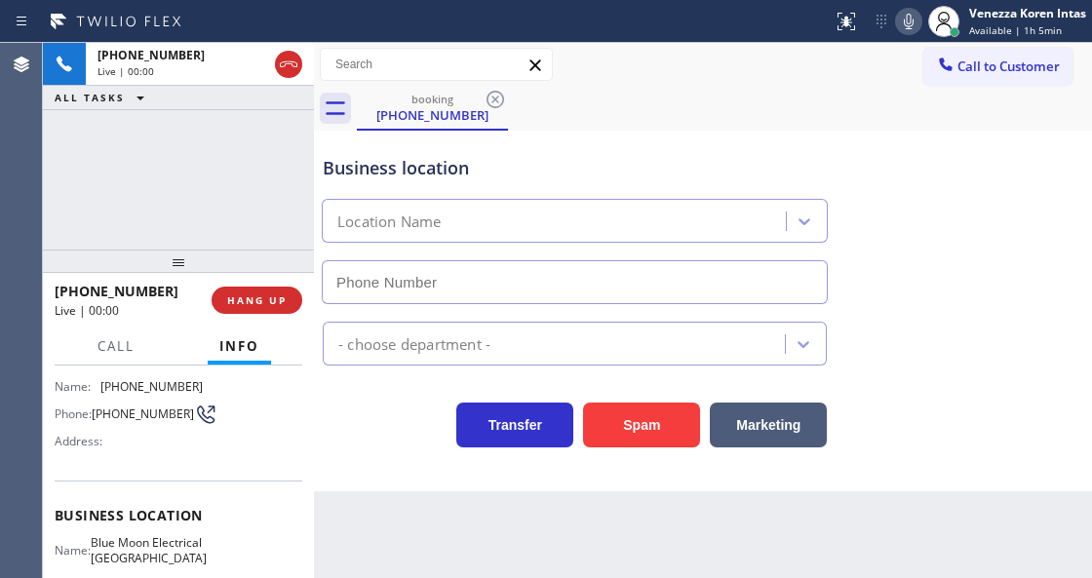
type input "[PHONE_NUMBER]"
click at [269, 316] on div "[PHONE_NUMBER] Live | 00:00 HANG UP" at bounding box center [179, 300] width 248 height 51
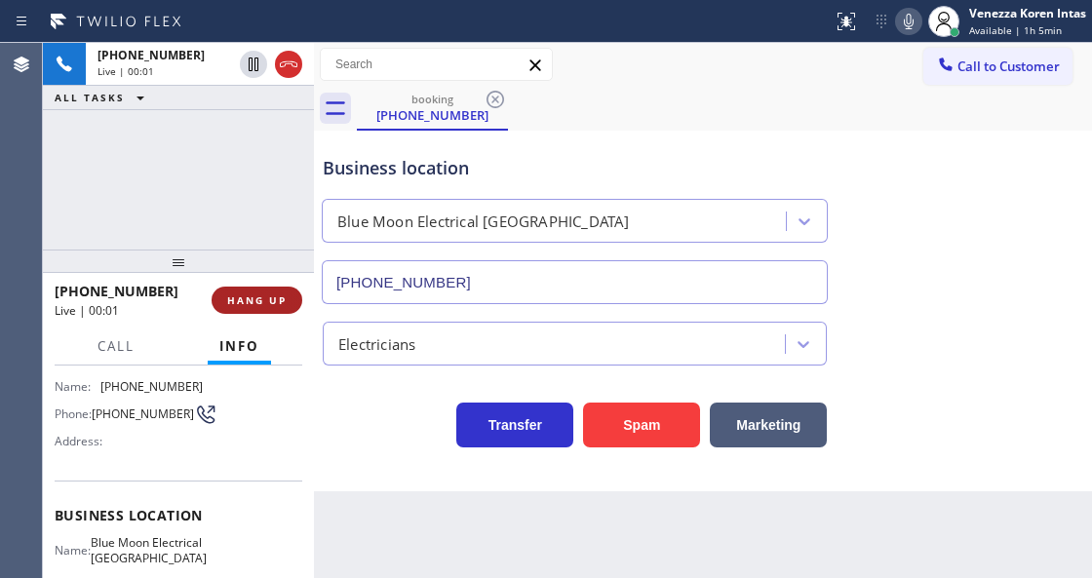
click at [272, 300] on span "HANG UP" at bounding box center [256, 300] width 59 height 14
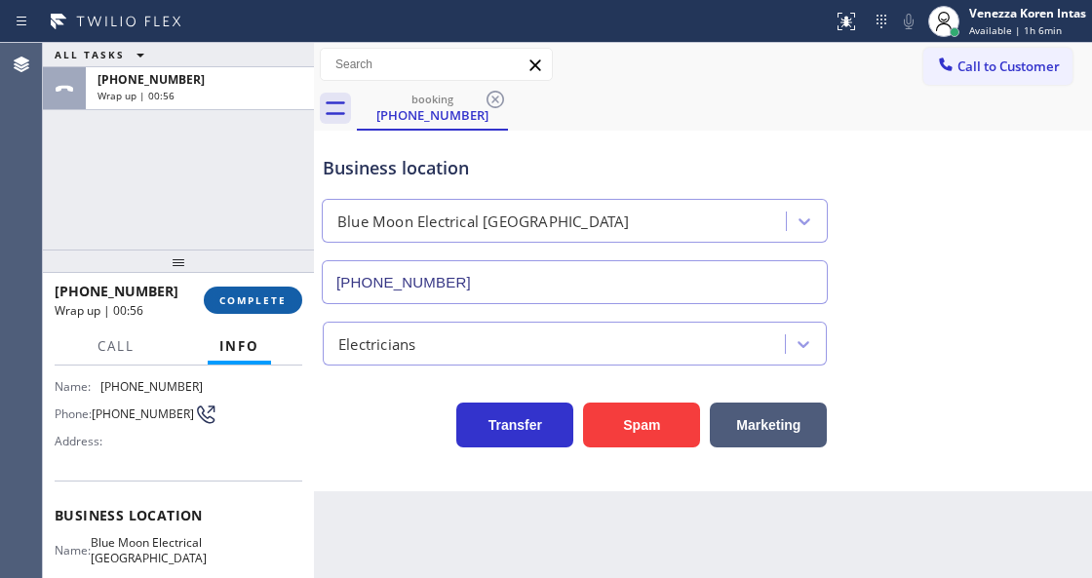
click at [239, 291] on button "COMPLETE" at bounding box center [253, 300] width 98 height 27
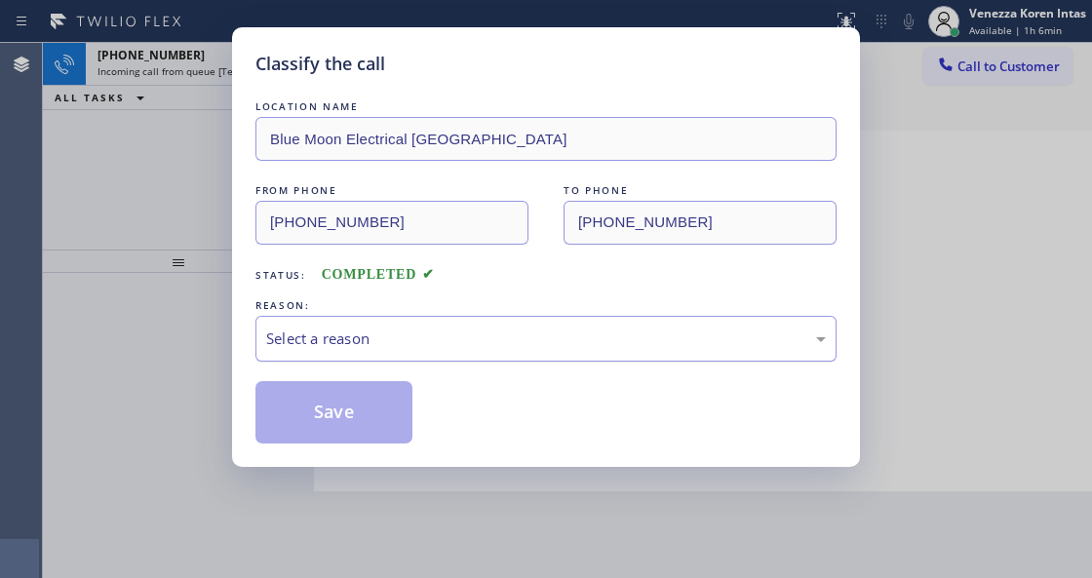
click at [476, 338] on div "Select a reason" at bounding box center [545, 338] width 559 height 22
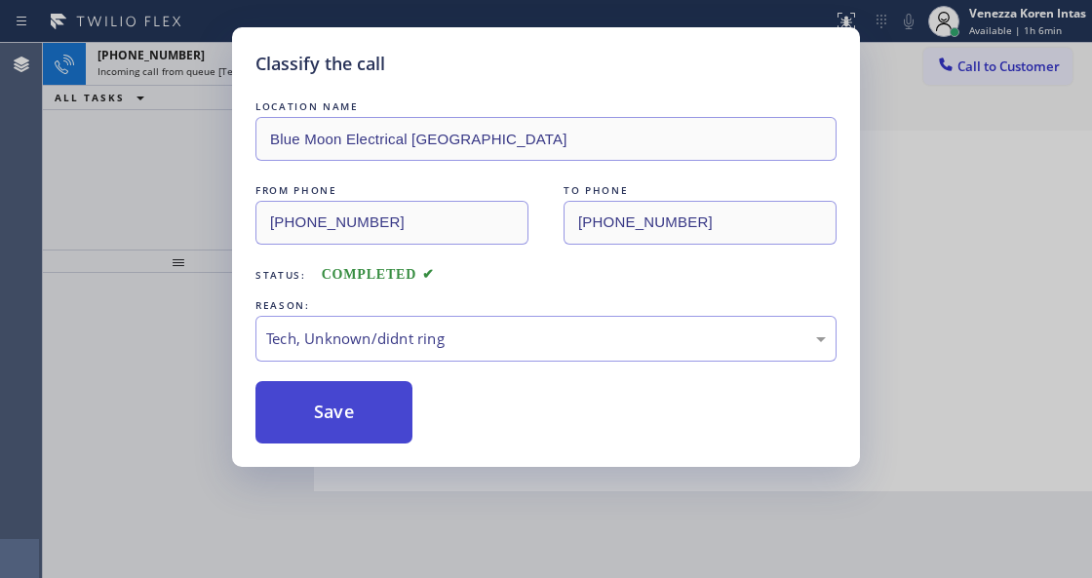
click at [376, 435] on button "Save" at bounding box center [333, 412] width 157 height 62
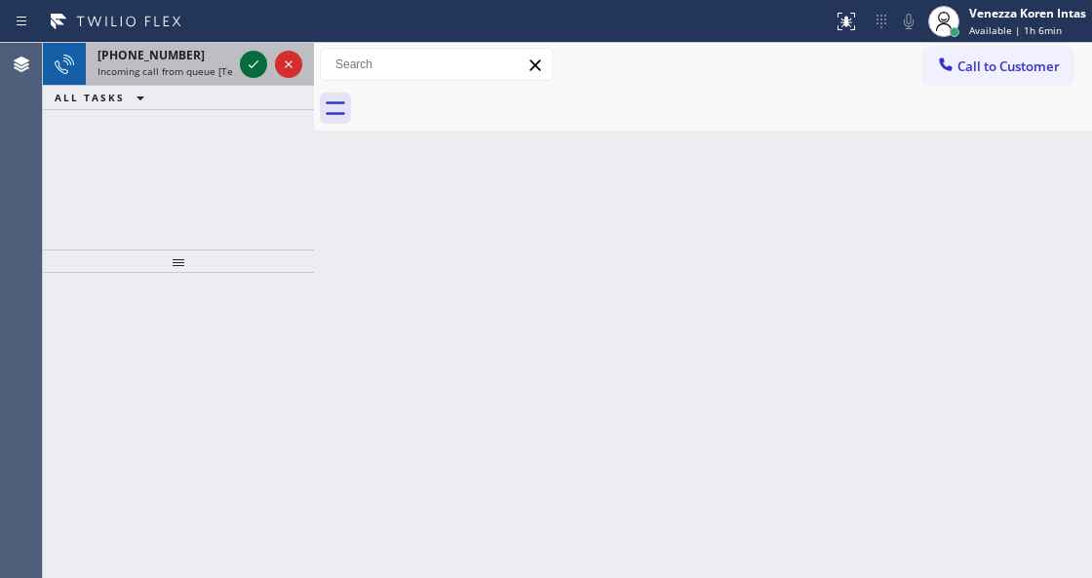
click at [257, 60] on icon at bounding box center [253, 64] width 23 height 23
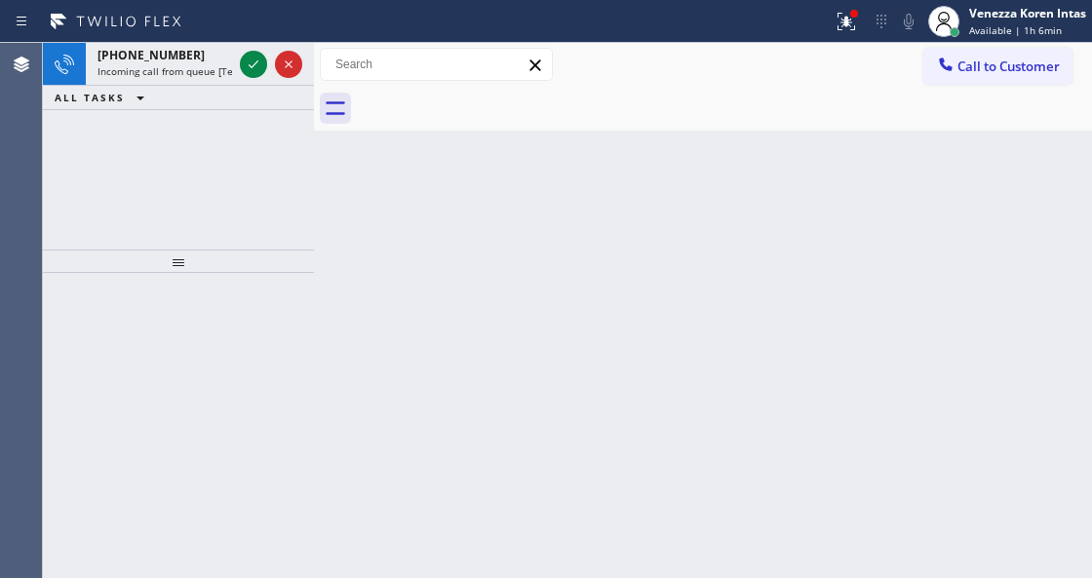
click at [257, 60] on icon at bounding box center [253, 64] width 23 height 23
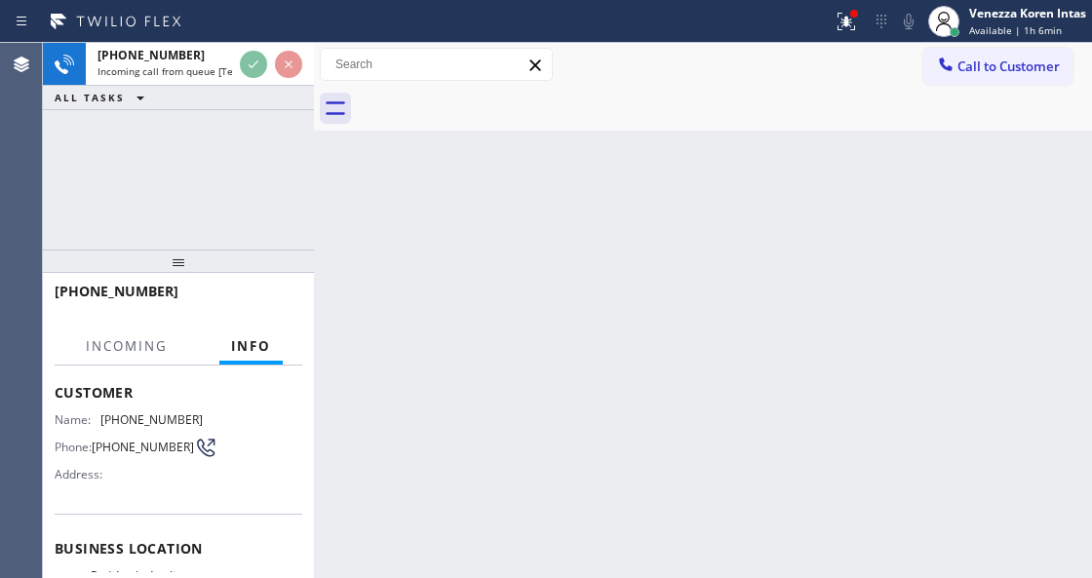
scroll to position [195, 0]
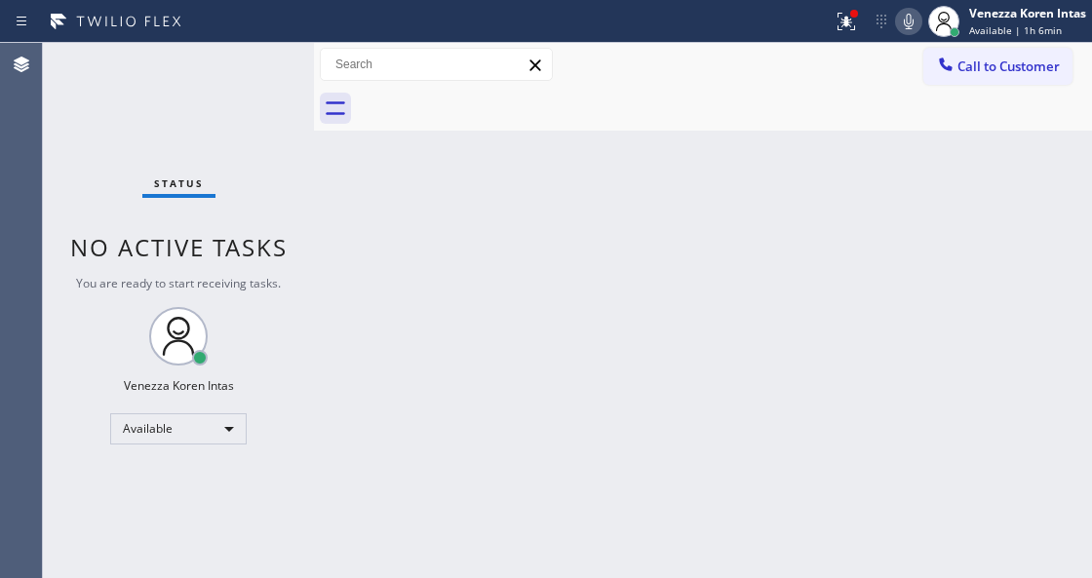
click at [658, 300] on div "Back to Dashboard Change Sender ID Customers Technicians Select a contact Outbo…" at bounding box center [703, 310] width 778 height 535
click at [838, 35] on button at bounding box center [846, 21] width 43 height 43
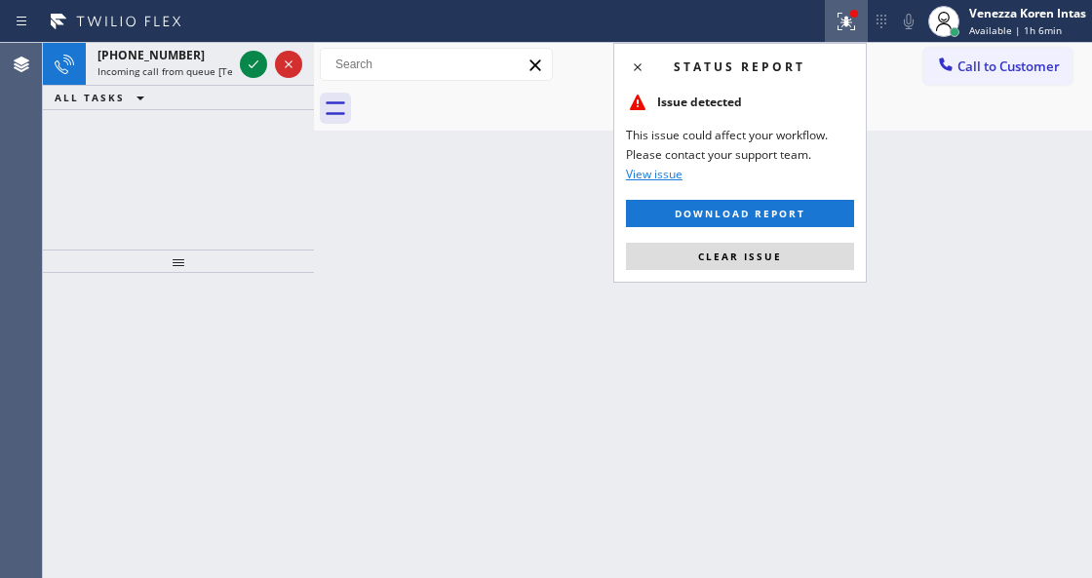
click at [813, 253] on button "Clear issue" at bounding box center [740, 256] width 228 height 27
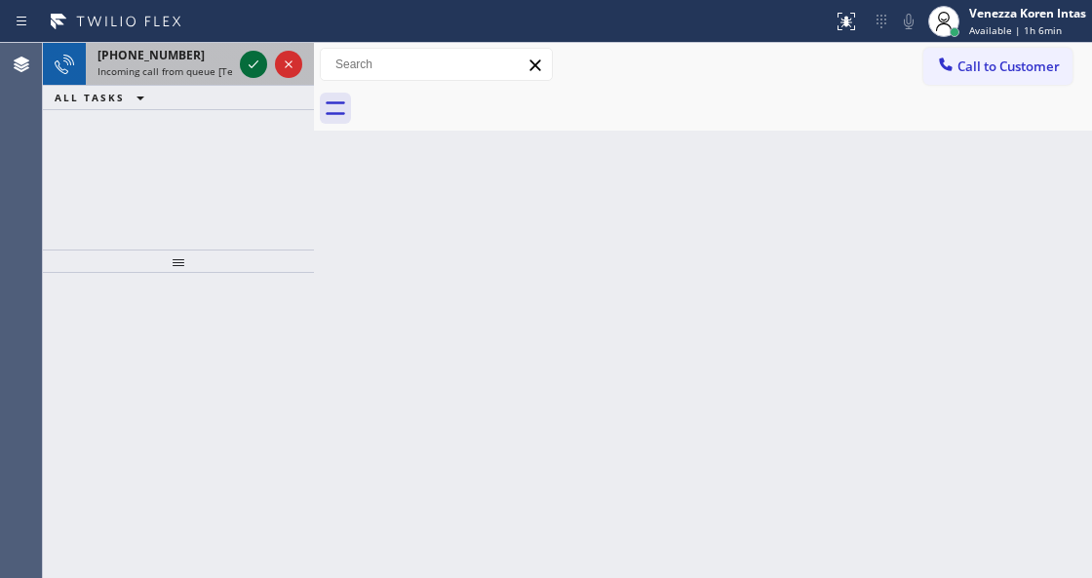
click at [246, 62] on icon at bounding box center [253, 64] width 23 height 23
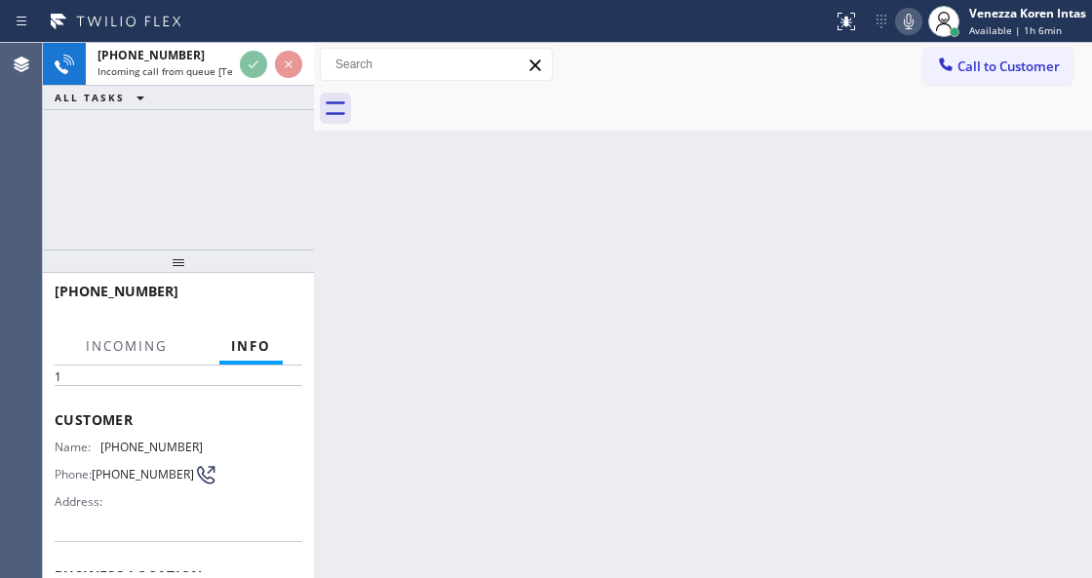
scroll to position [195, 0]
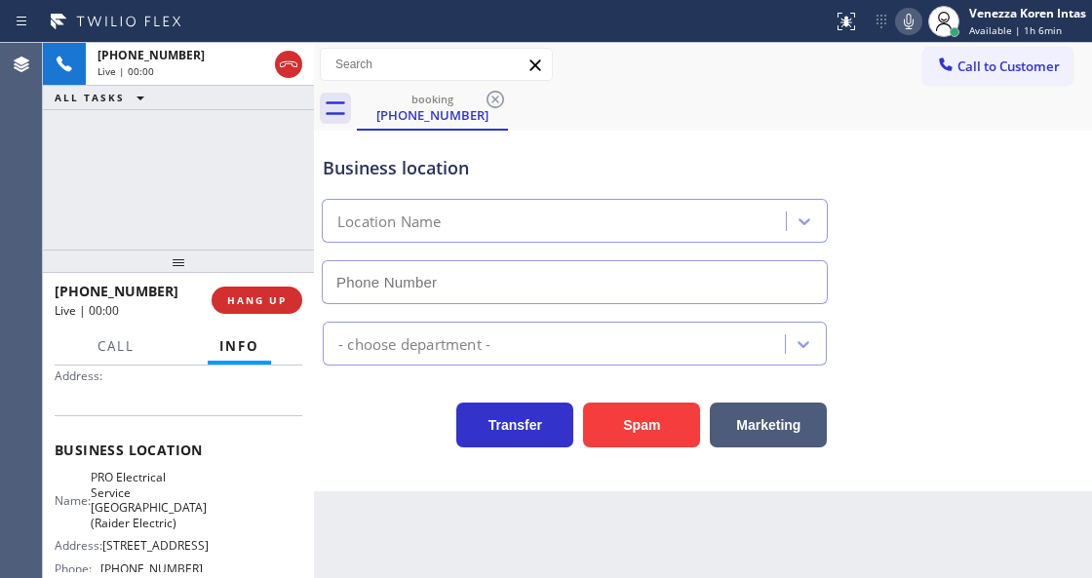
type input "[PHONE_NUMBER]"
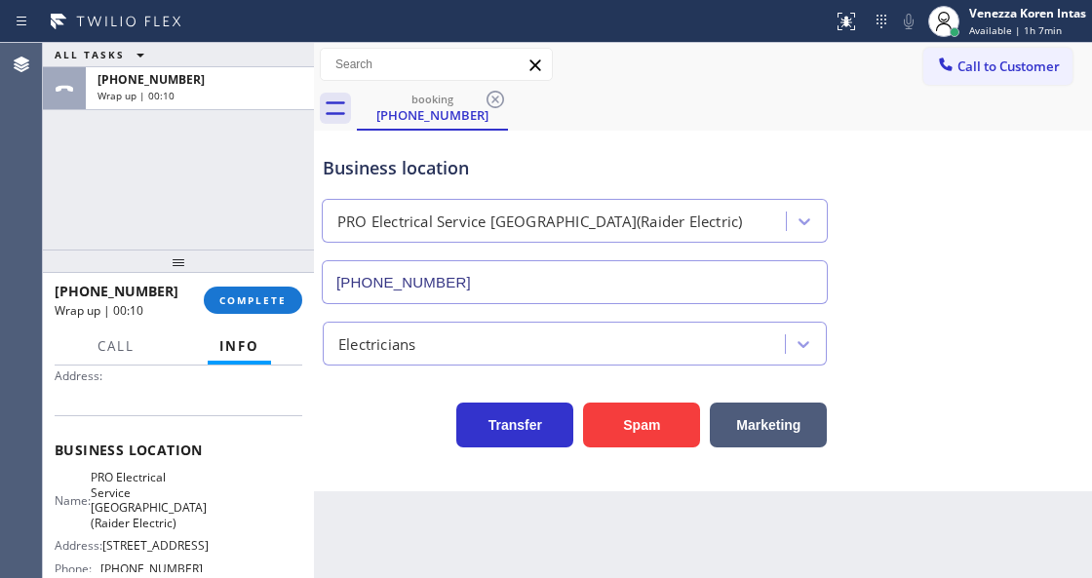
drag, startPoint x: 250, startPoint y: 304, endPoint x: 269, endPoint y: 316, distance: 21.9
click at [252, 306] on span "COMPLETE" at bounding box center [252, 300] width 67 height 14
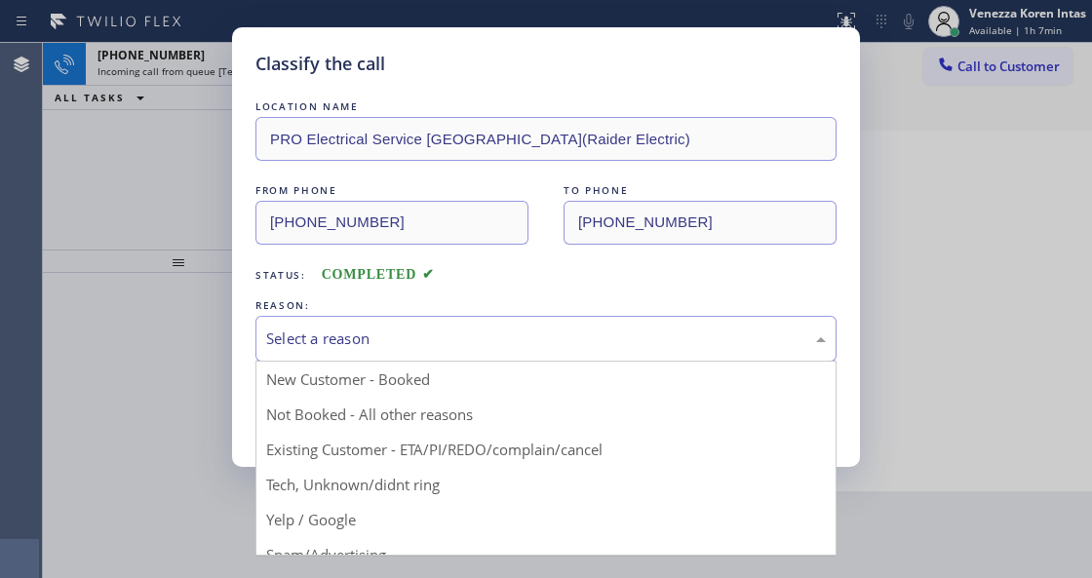
click at [496, 339] on div "Select a reason" at bounding box center [545, 338] width 559 height 22
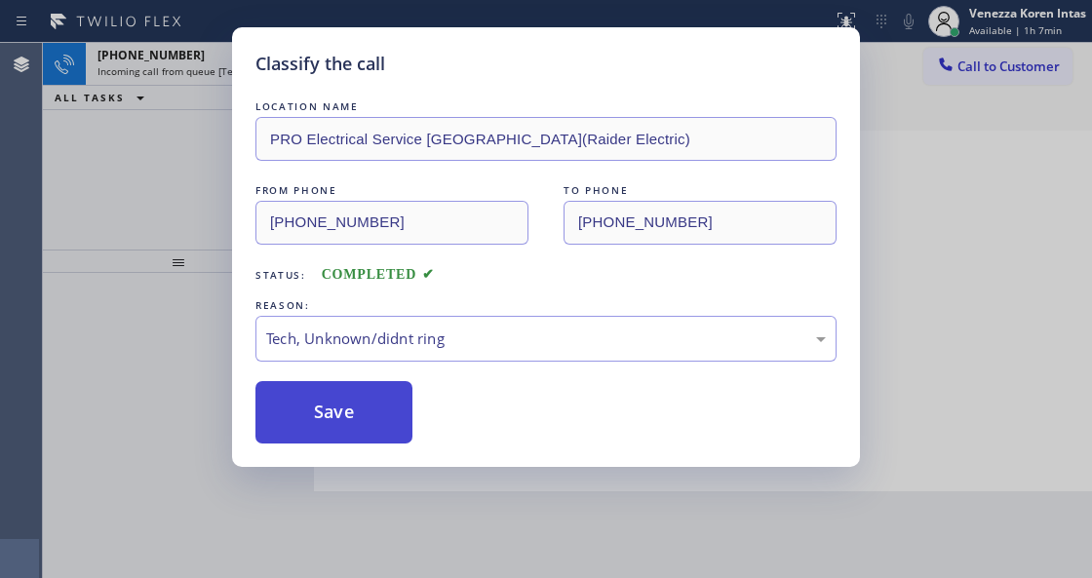
drag, startPoint x: 448, startPoint y: 482, endPoint x: 381, endPoint y: 441, distance: 78.7
click at [381, 441] on button "Save" at bounding box center [333, 412] width 157 height 62
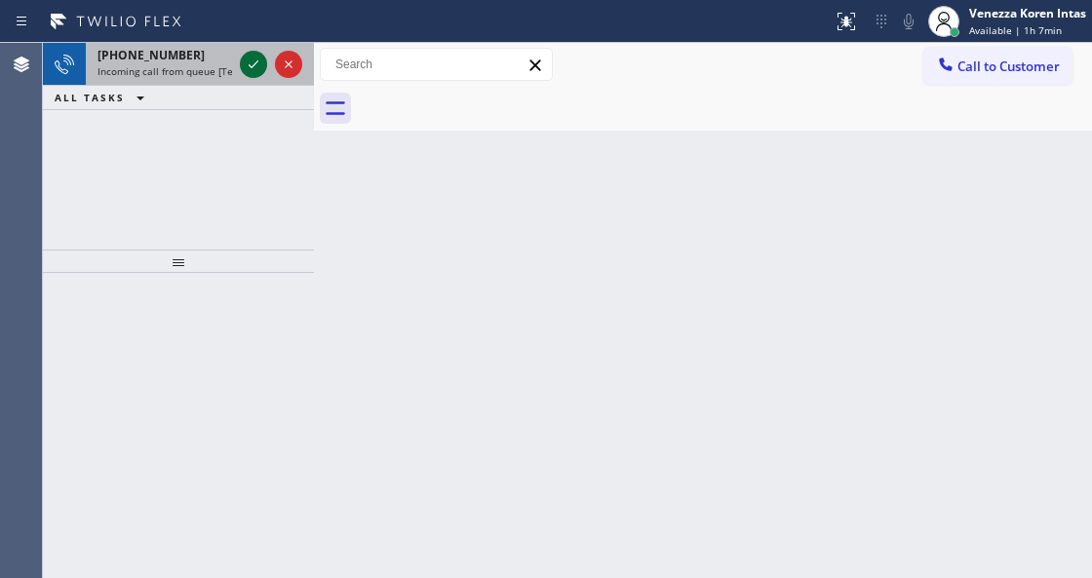
click at [255, 61] on icon at bounding box center [253, 64] width 23 height 23
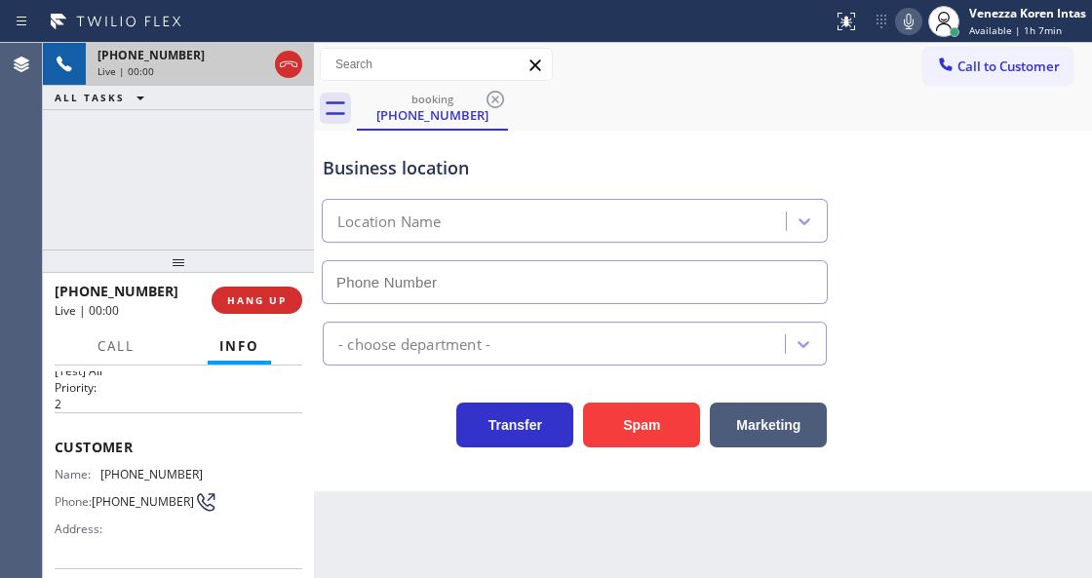
type input "[PHONE_NUMBER]"
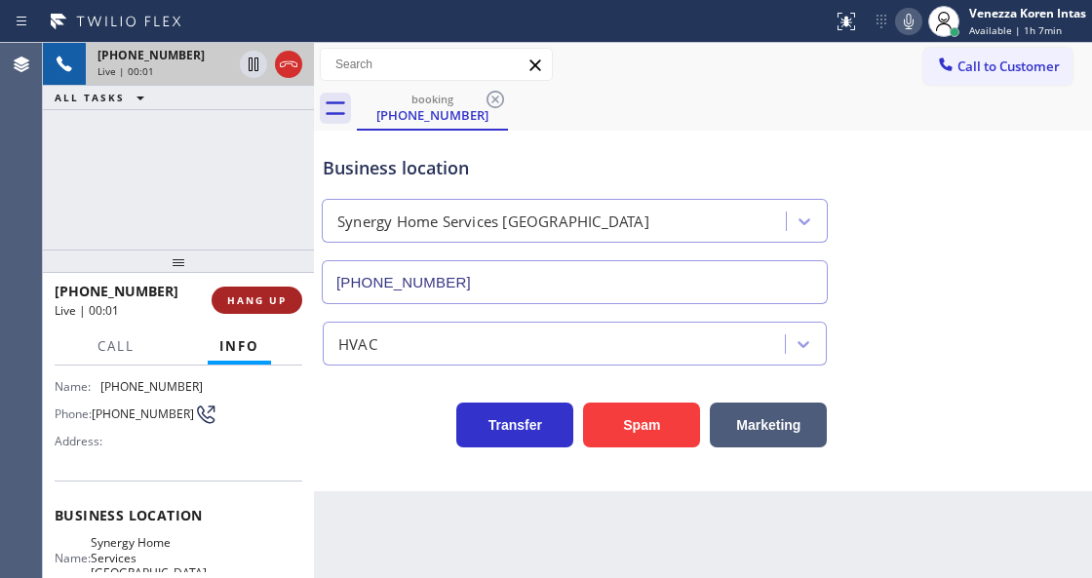
click at [272, 296] on span "HANG UP" at bounding box center [256, 300] width 59 height 14
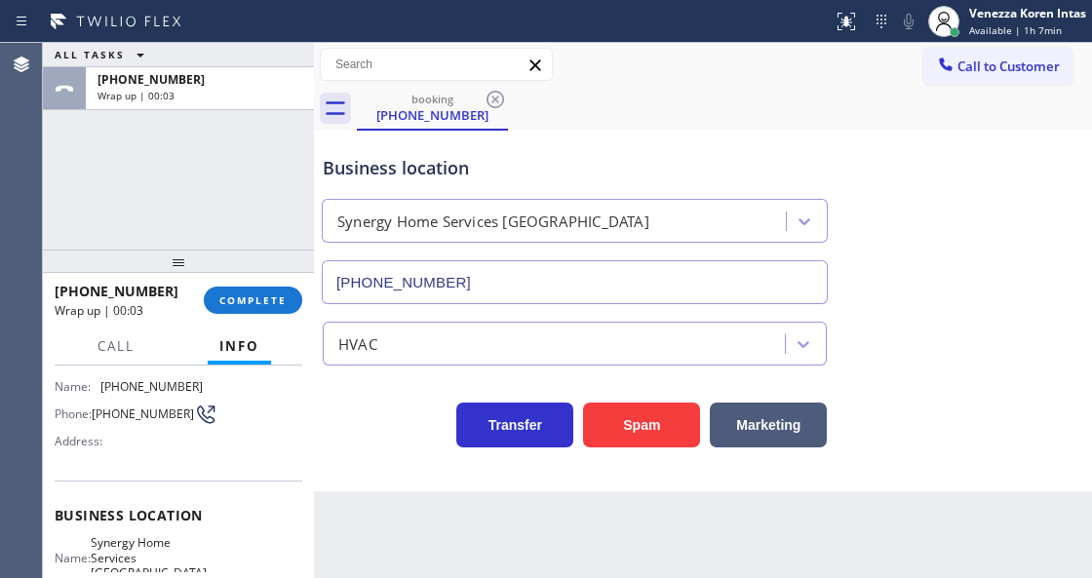
click at [270, 294] on span "COMPLETE" at bounding box center [252, 300] width 67 height 14
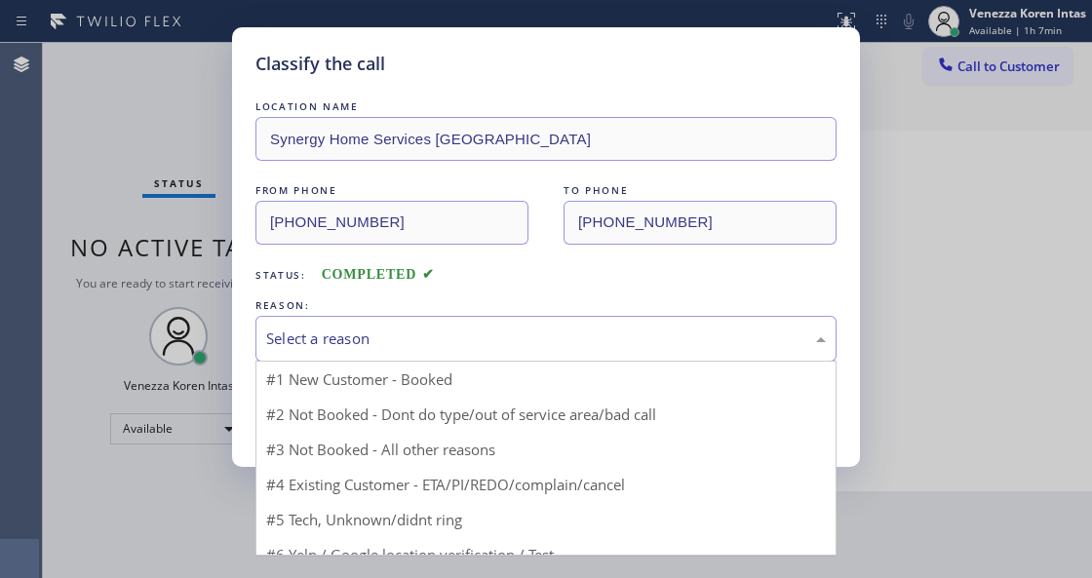
click at [410, 331] on div "Select a reason" at bounding box center [545, 338] width 559 height 22
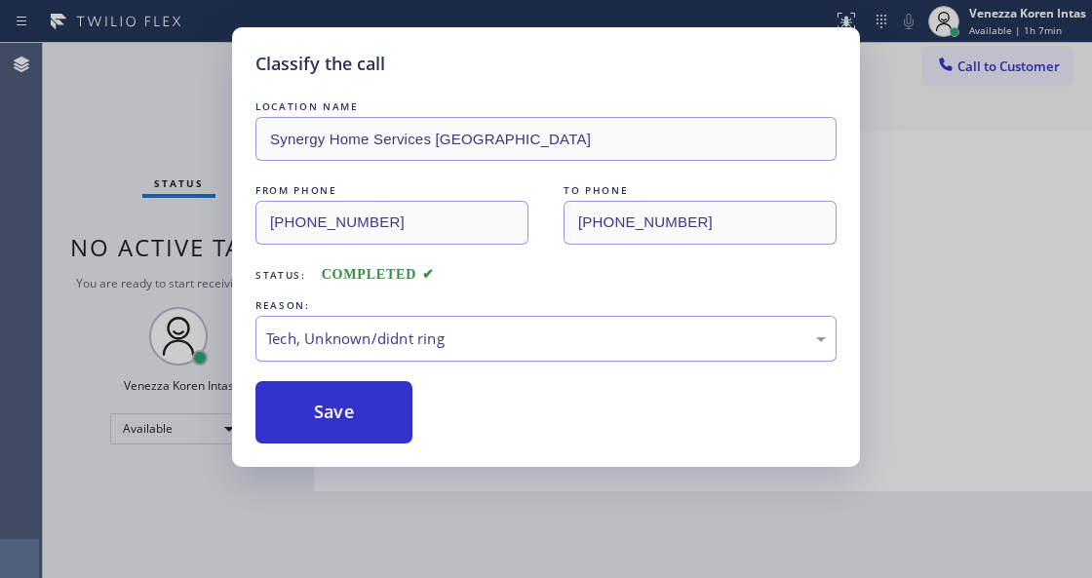
click at [442, 352] on div "Tech, Unknown/didnt ring" at bounding box center [545, 339] width 581 height 46
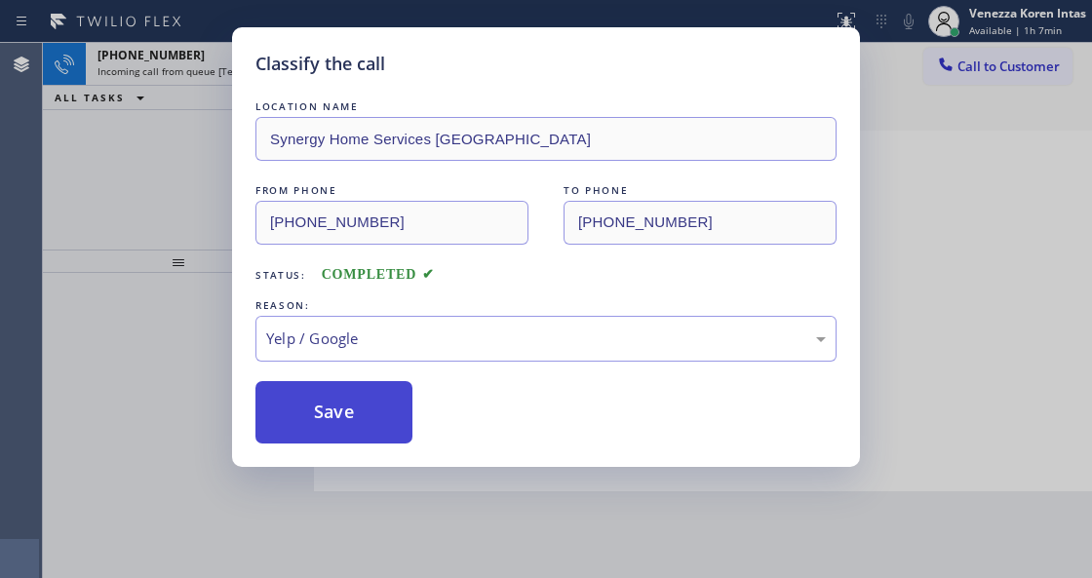
click at [375, 408] on button "Save" at bounding box center [333, 412] width 157 height 62
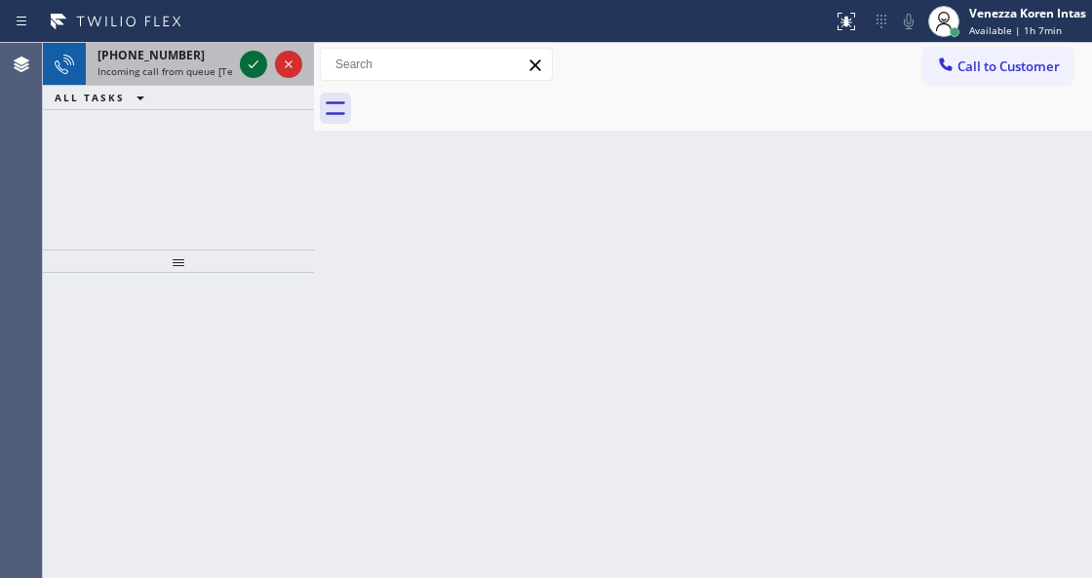
click at [247, 67] on icon at bounding box center [253, 64] width 23 height 23
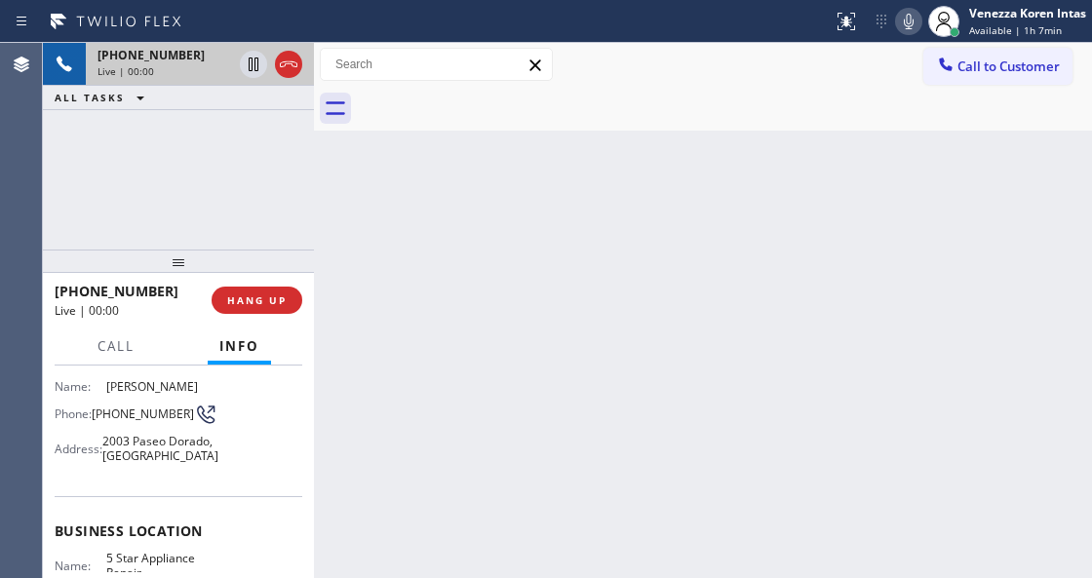
scroll to position [195, 0]
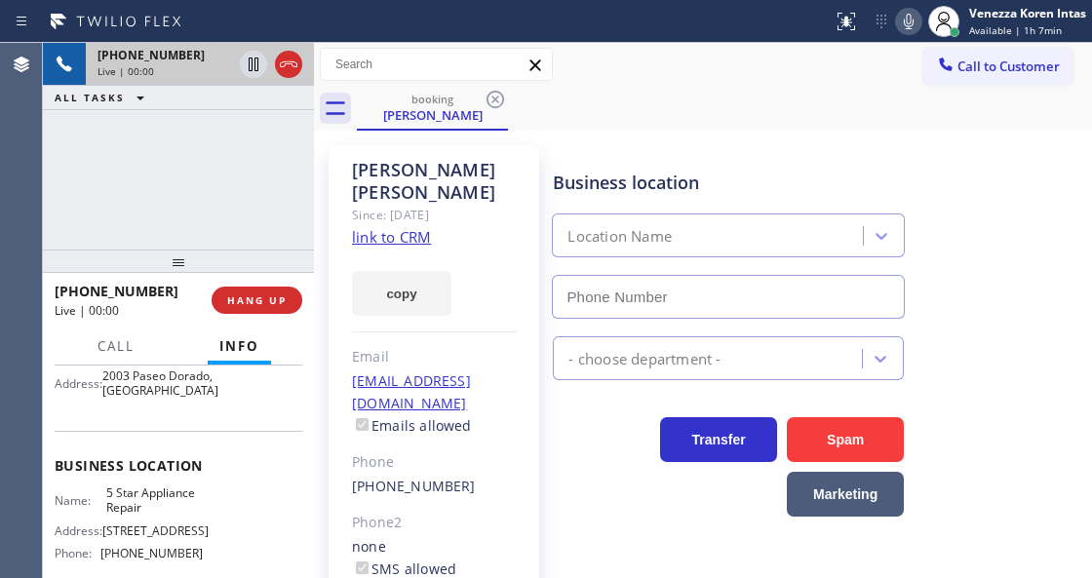
type input "[PHONE_NUMBER]"
click at [388, 227] on link "link to CRM" at bounding box center [391, 236] width 79 height 19
click at [396, 227] on link "link to CRM" at bounding box center [391, 236] width 79 height 19
drag, startPoint x: 905, startPoint y: 29, endPoint x: 703, endPoint y: 125, distance: 224.1
click at [905, 28] on icon at bounding box center [908, 21] width 23 height 23
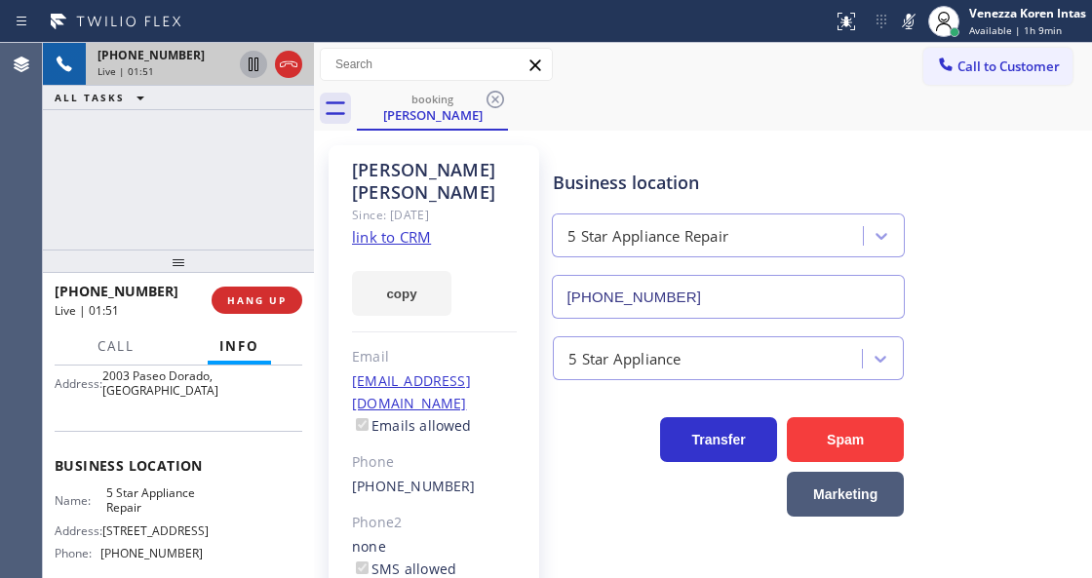
click at [251, 59] on icon at bounding box center [254, 65] width 10 height 14
click at [908, 28] on icon at bounding box center [908, 21] width 23 height 23
click at [248, 67] on icon at bounding box center [254, 65] width 14 height 14
drag, startPoint x: 912, startPoint y: 21, endPoint x: 895, endPoint y: 49, distance: 32.4
click at [912, 21] on icon at bounding box center [908, 21] width 23 height 23
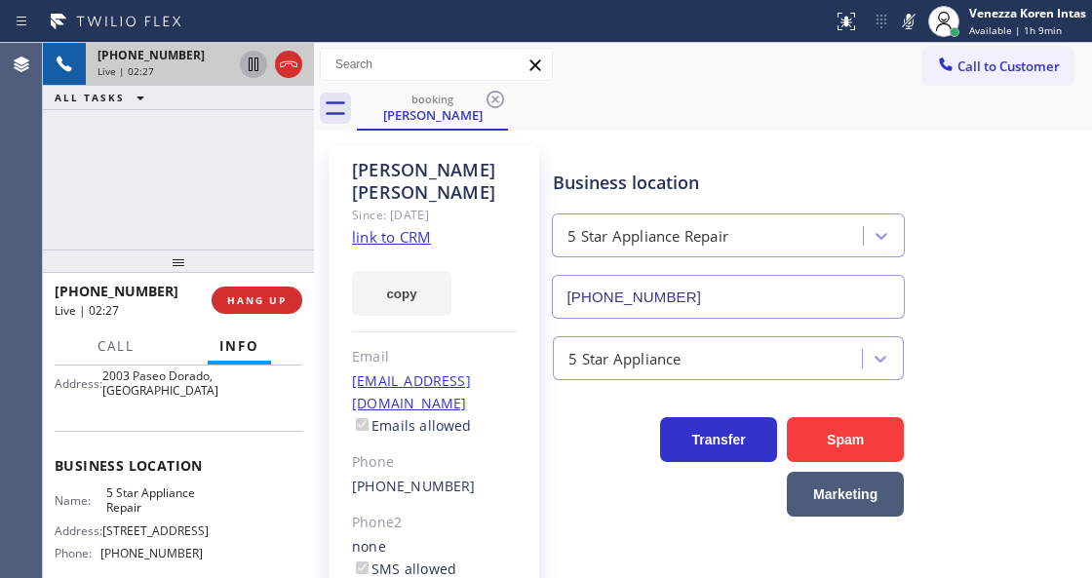
click at [255, 67] on icon at bounding box center [254, 65] width 10 height 14
click at [724, 166] on div "Business location 5 Star Appliance Repair [PHONE_NUMBER]" at bounding box center [728, 234] width 359 height 169
drag, startPoint x: 911, startPoint y: 18, endPoint x: 677, endPoint y: 181, distance: 285.5
click at [912, 19] on icon at bounding box center [908, 21] width 23 height 23
click at [249, 62] on icon at bounding box center [254, 65] width 14 height 14
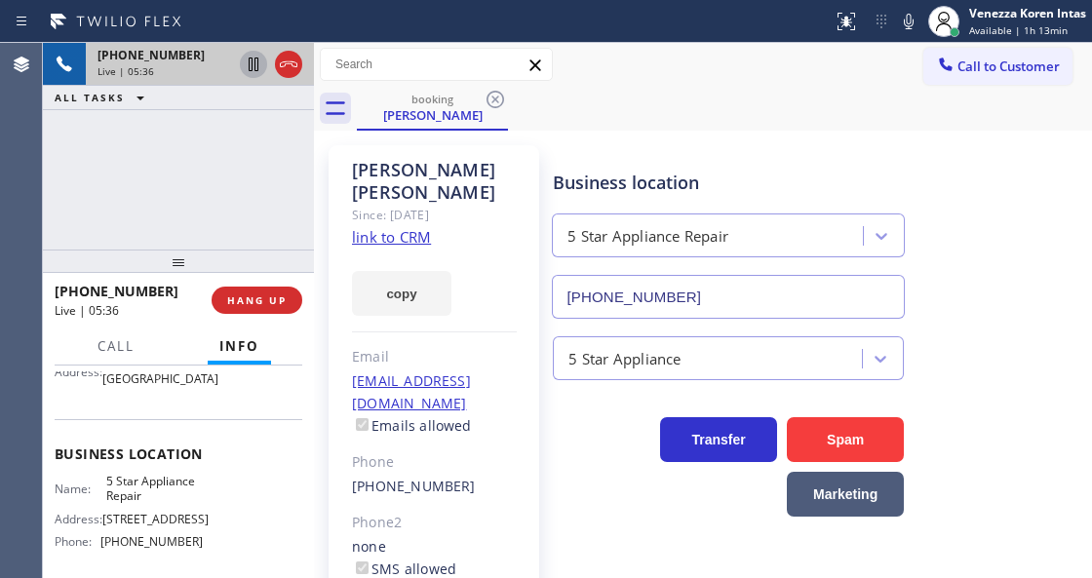
scroll to position [259, 0]
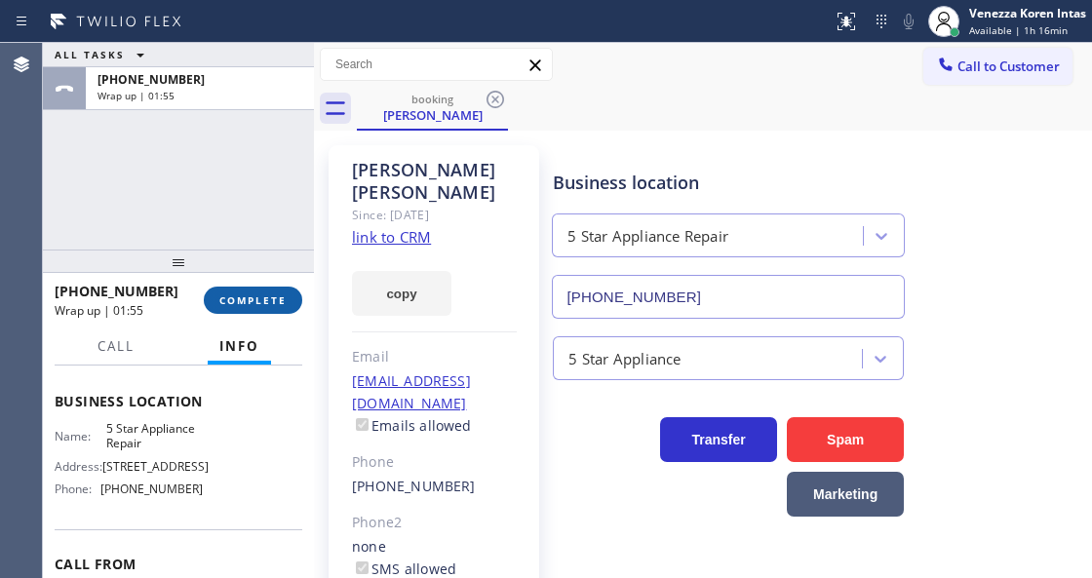
drag, startPoint x: 249, startPoint y: 287, endPoint x: 259, endPoint y: 298, distance: 15.9
click at [253, 291] on button "COMPLETE" at bounding box center [253, 300] width 98 height 27
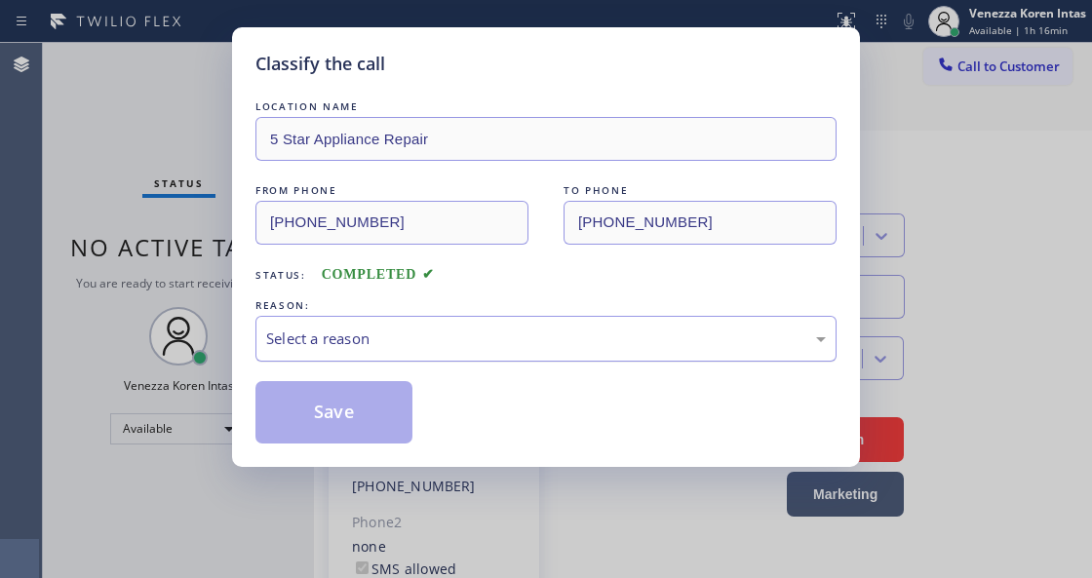
click at [426, 354] on div "Select a reason" at bounding box center [545, 339] width 581 height 46
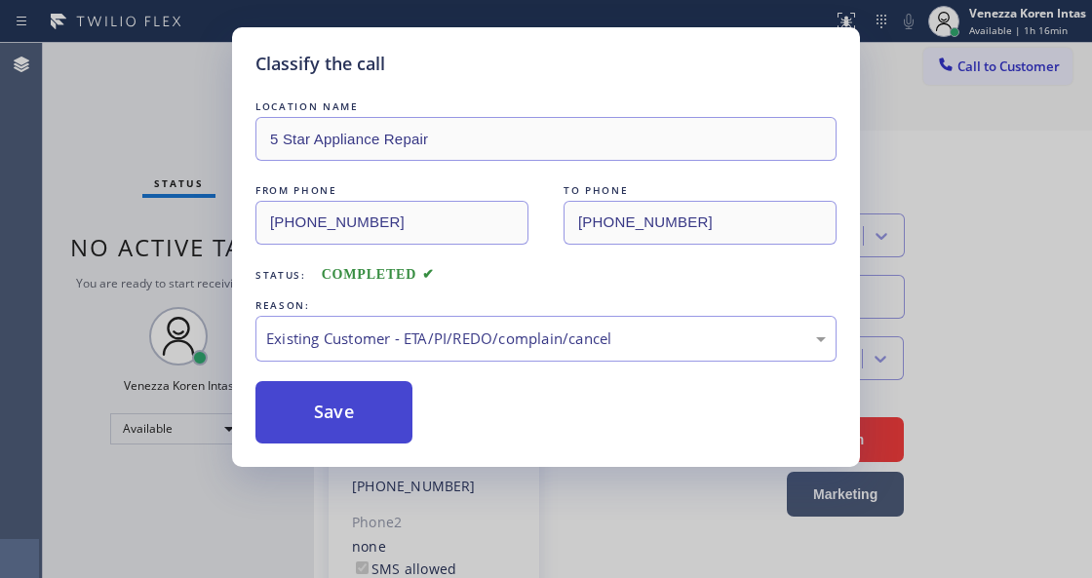
click at [379, 413] on button "Save" at bounding box center [333, 412] width 157 height 62
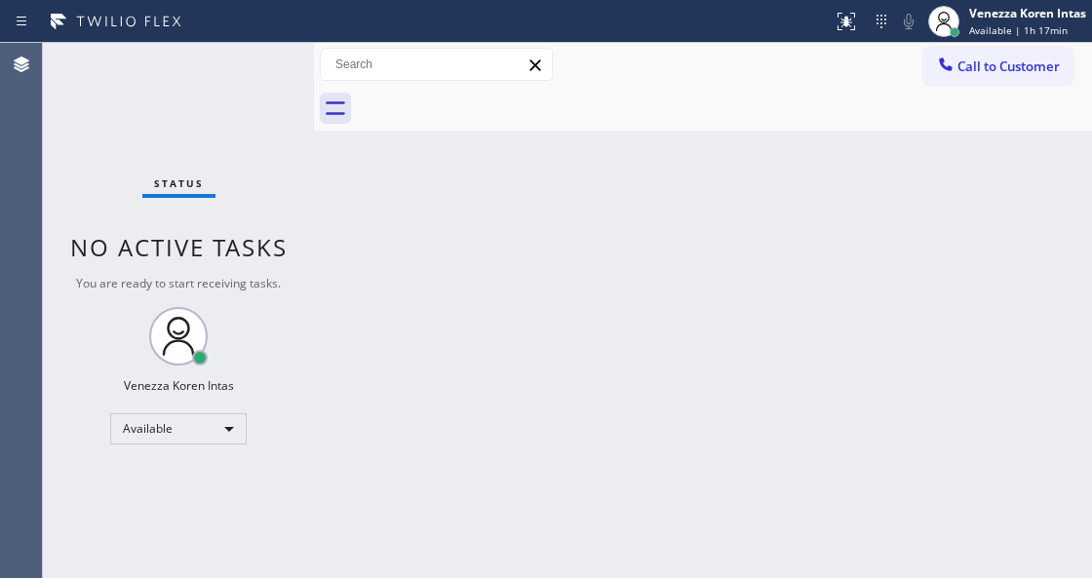
click at [251, 60] on div "Status No active tasks You are ready to start receiving tasks. Venezza Koren In…" at bounding box center [178, 310] width 271 height 535
click at [269, 297] on div "Status No active tasks You are ready to start receiving tasks. Venezza Koren In…" at bounding box center [178, 310] width 271 height 535
drag, startPoint x: 151, startPoint y: 129, endPoint x: 21, endPoint y: 144, distance: 130.6
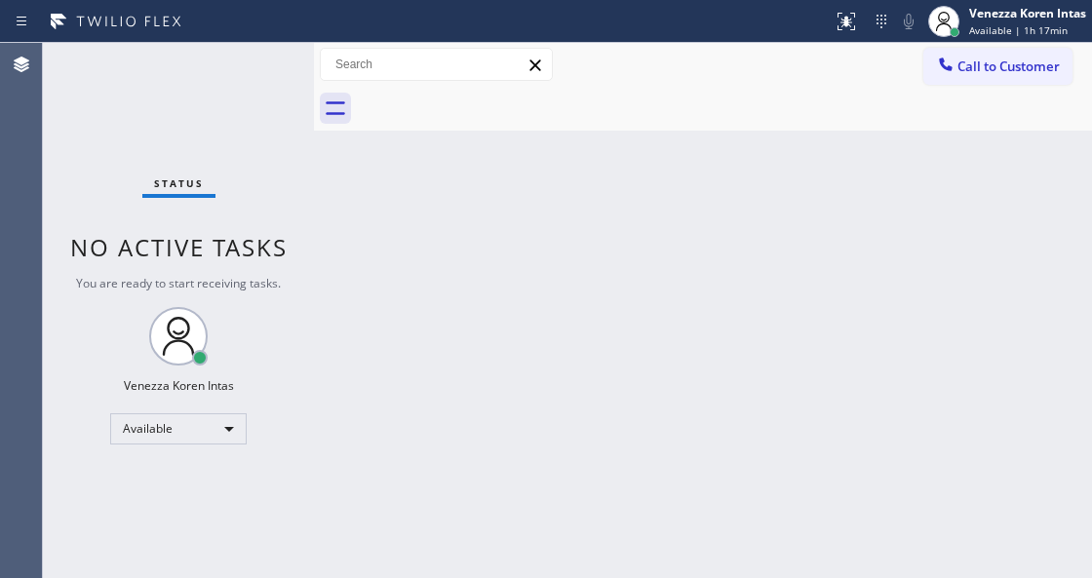
click at [151, 127] on div "Status No active tasks You are ready to start receiving tasks. Venezza Koren In…" at bounding box center [178, 310] width 271 height 535
click at [259, 96] on div "Status No active tasks You are ready to start receiving tasks. Venezza Koren In…" at bounding box center [178, 310] width 271 height 535
click at [261, 95] on div "Status No active tasks You are ready to start receiving tasks. Venezza Koren In…" at bounding box center [178, 310] width 271 height 535
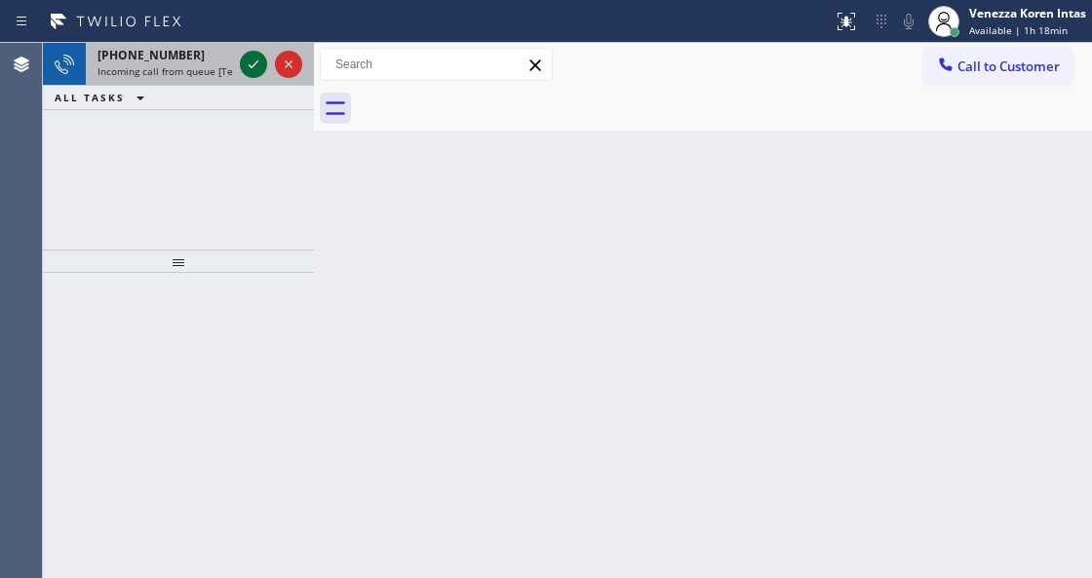
click at [250, 69] on icon at bounding box center [253, 64] width 23 height 23
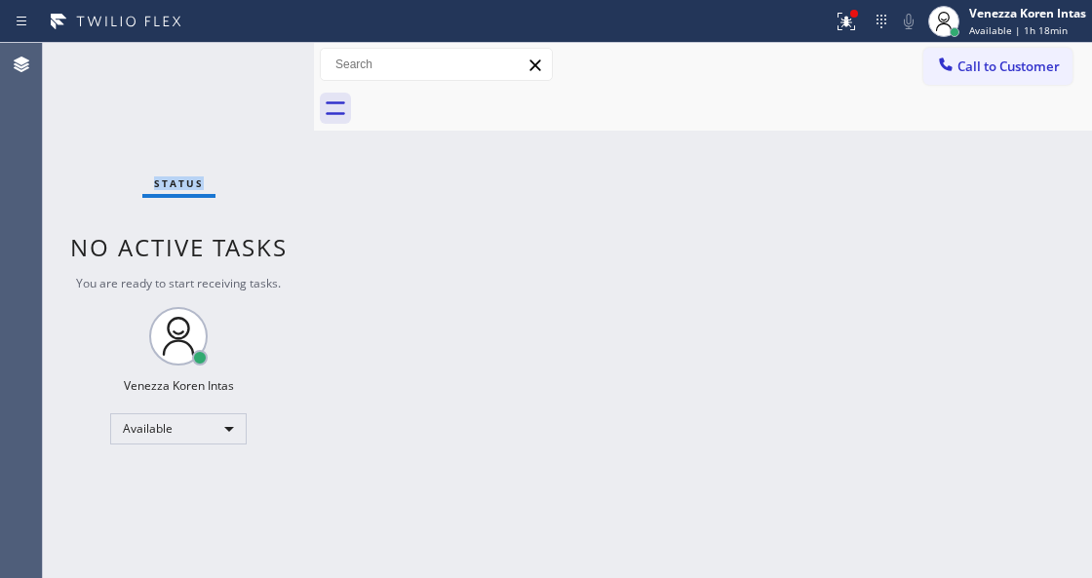
click at [250, 69] on div "Status No active tasks You are ready to start receiving tasks. Venezza Koren In…" at bounding box center [178, 310] width 271 height 535
click at [852, 16] on div at bounding box center [854, 14] width 8 height 8
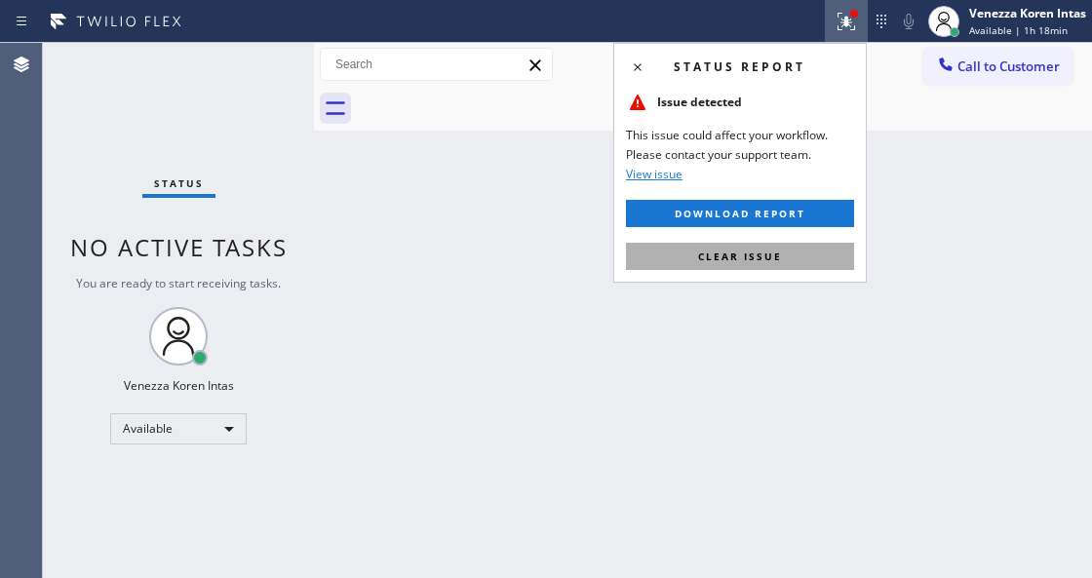
click at [826, 253] on button "Clear issue" at bounding box center [740, 256] width 228 height 27
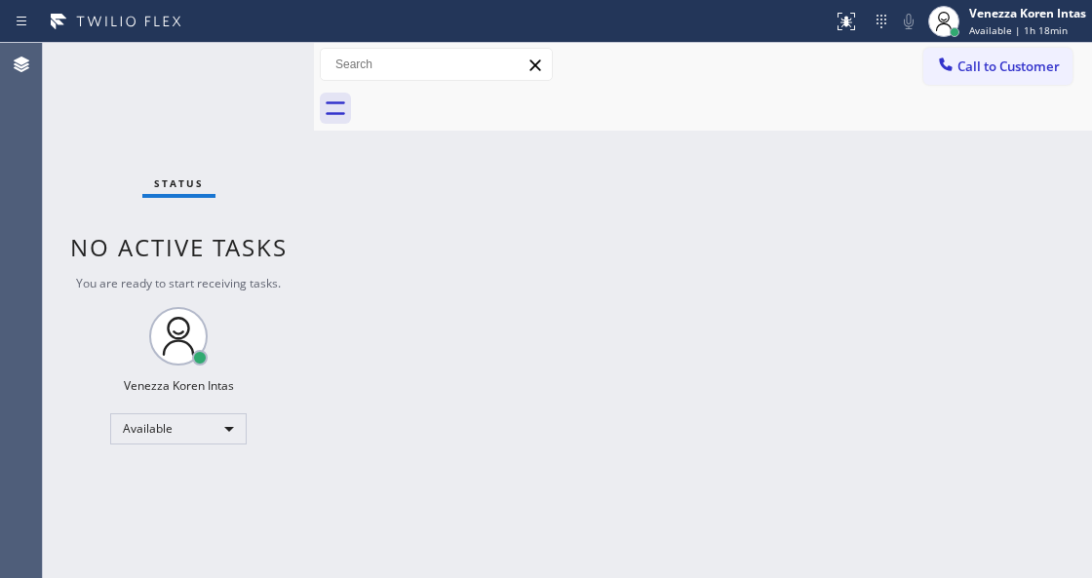
drag, startPoint x: 858, startPoint y: 287, endPoint x: 624, endPoint y: 18, distance: 356.5
click at [856, 287] on div "Back to Dashboard Change Sender ID Customers Technicians Select a contact Outbo…" at bounding box center [703, 310] width 778 height 535
click at [516, 216] on div "Back to Dashboard Change Sender ID Customers Technicians Select a contact Outbo…" at bounding box center [703, 310] width 778 height 535
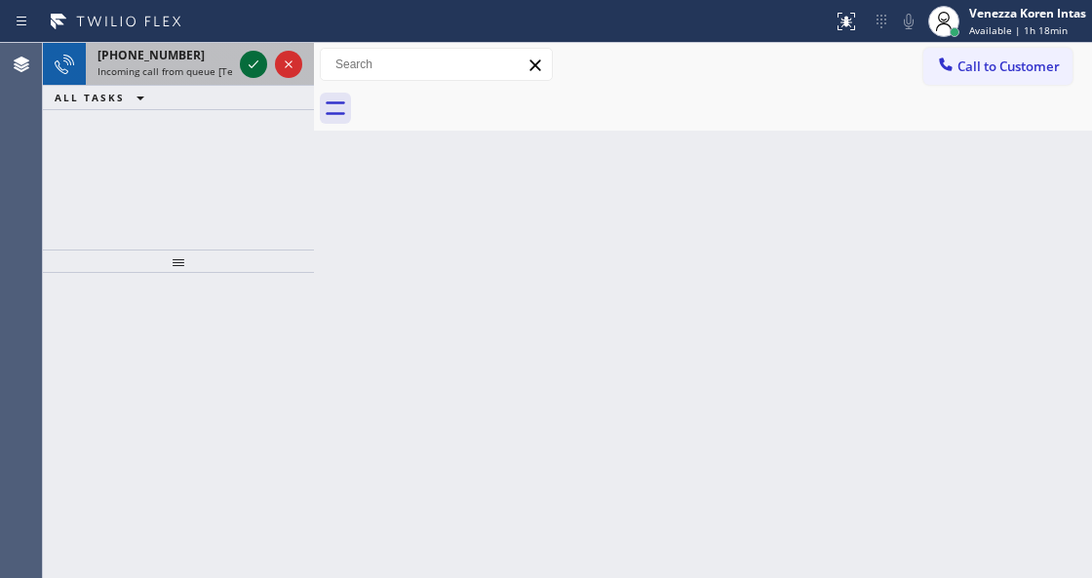
click at [259, 62] on icon at bounding box center [253, 64] width 23 height 23
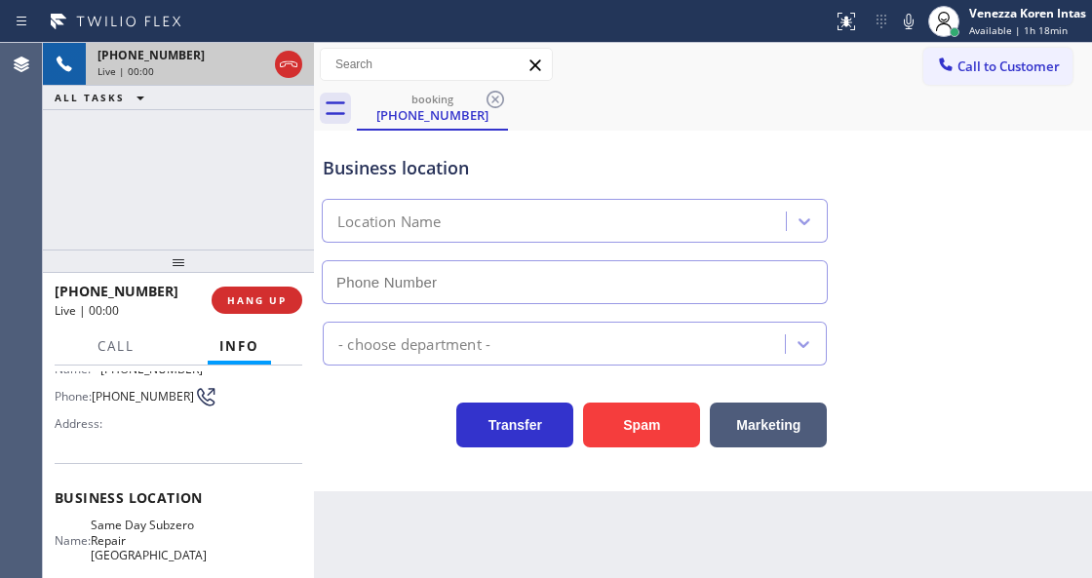
scroll to position [195, 0]
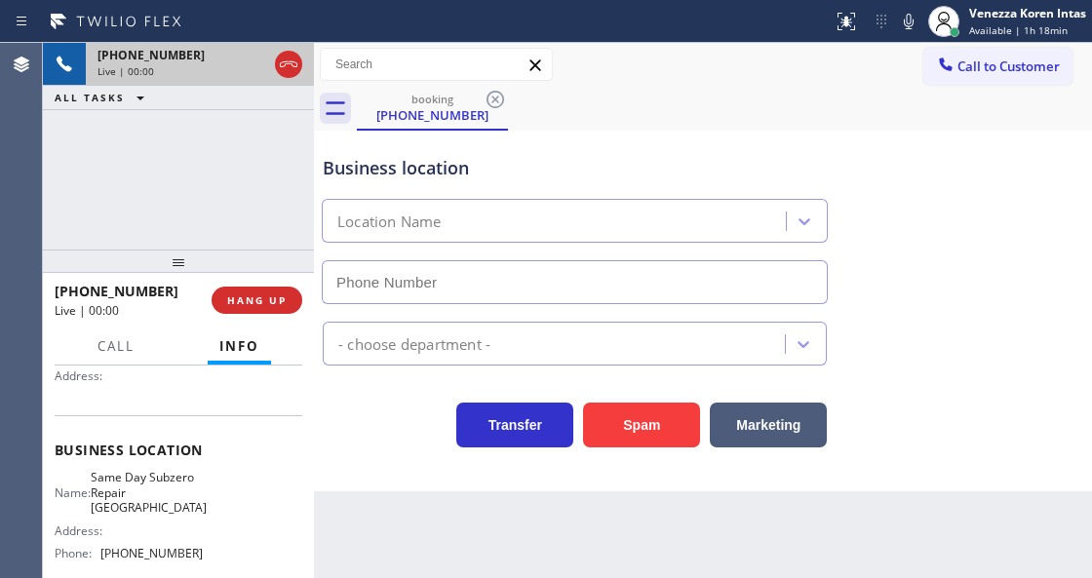
type input "[PHONE_NUMBER]"
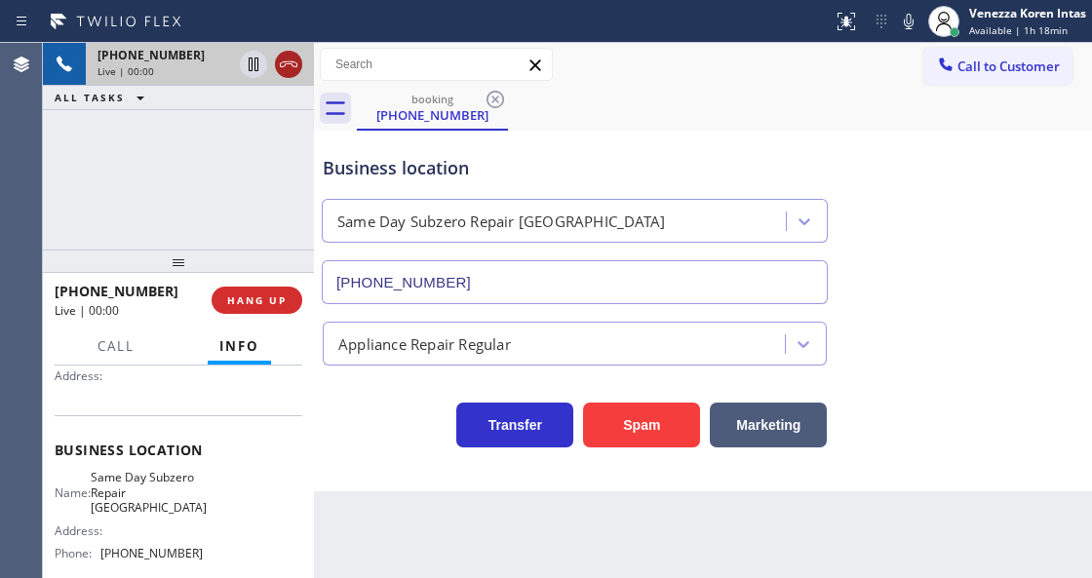
click at [294, 59] on icon at bounding box center [288, 64] width 23 height 23
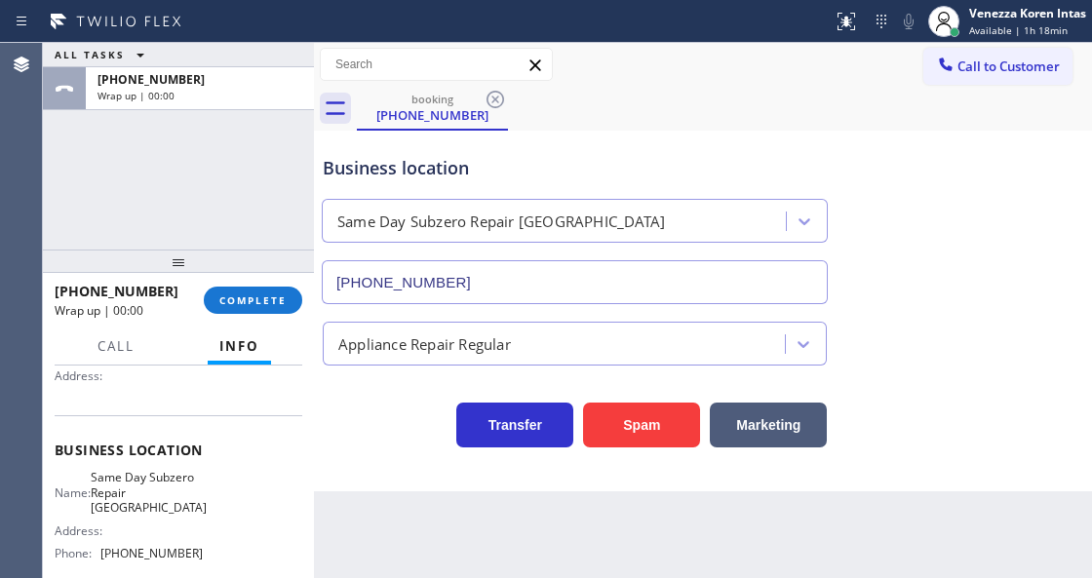
click at [142, 189] on div "ALL TASKS ALL TASKS ACTIVE TASKS TASKS IN WRAP UP [PHONE_NUMBER] Wrap up | 00:00" at bounding box center [178, 146] width 271 height 207
click at [287, 305] on button "COMPLETE" at bounding box center [253, 300] width 98 height 27
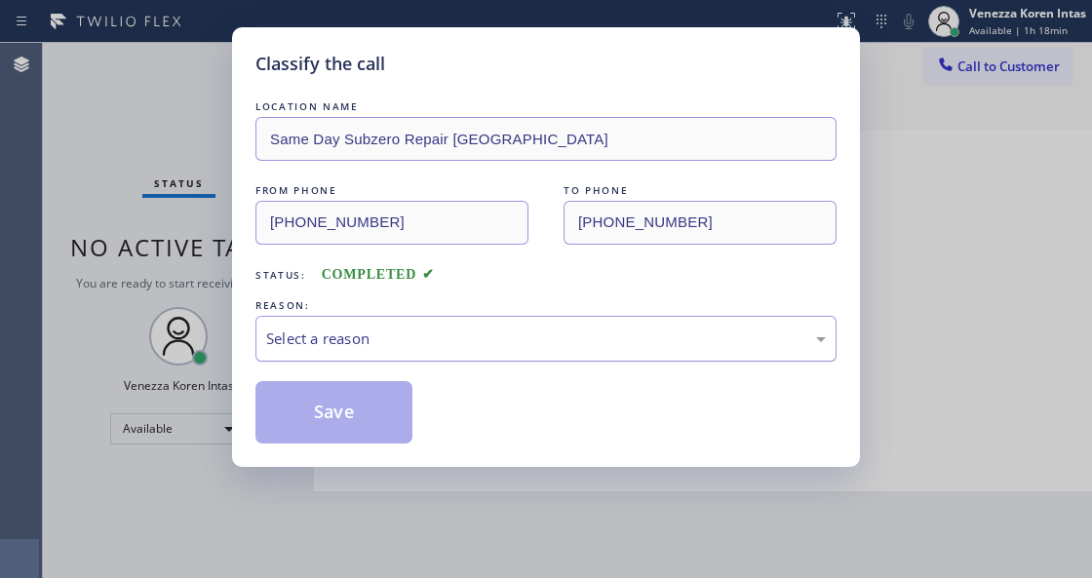
click at [450, 359] on div "Select a reason" at bounding box center [545, 339] width 581 height 46
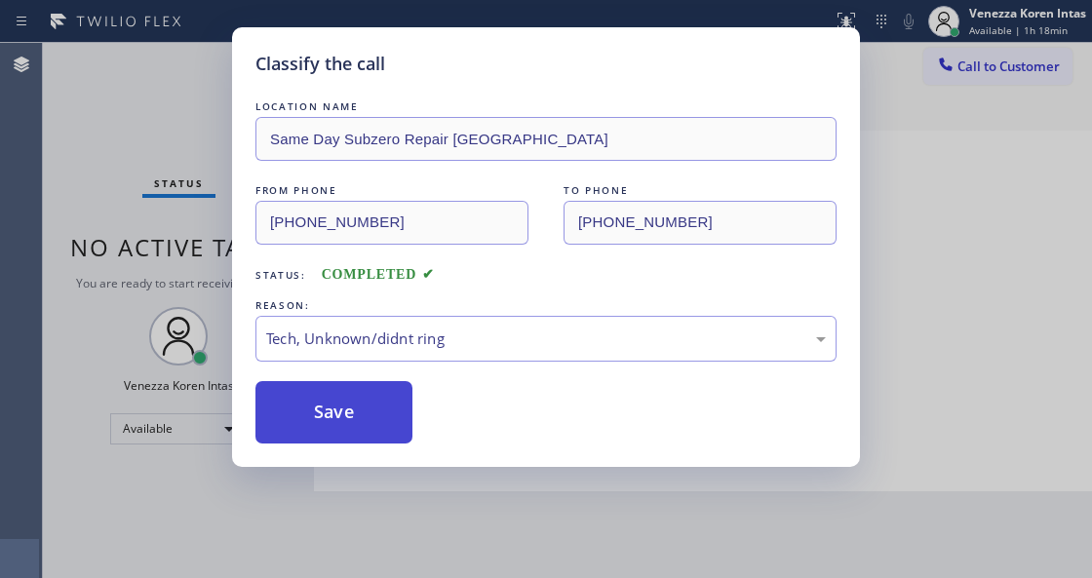
click at [381, 390] on button "Save" at bounding box center [333, 412] width 157 height 62
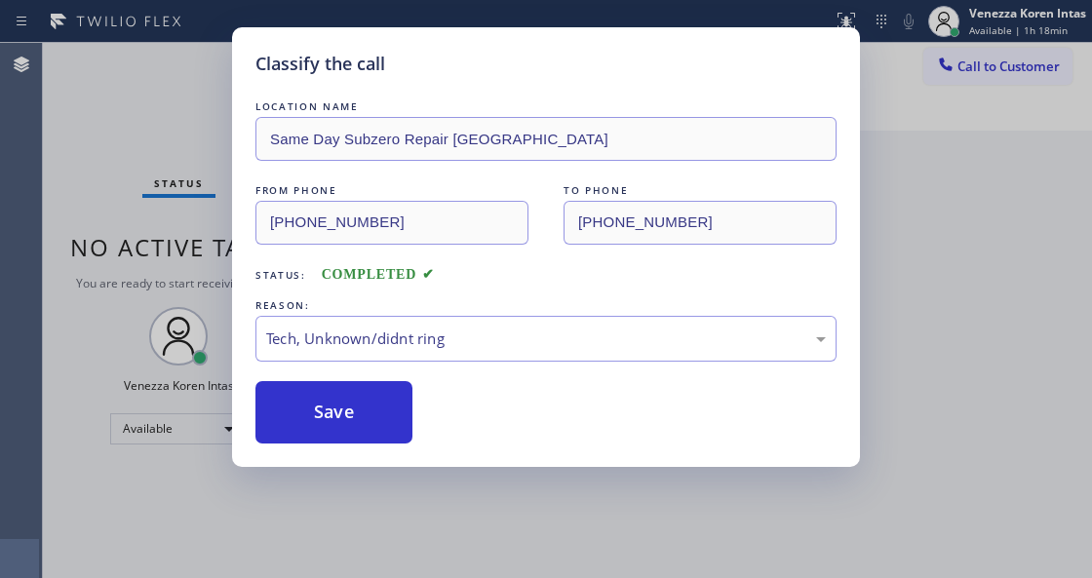
drag, startPoint x: 104, startPoint y: 224, endPoint x: 144, endPoint y: 275, distance: 64.5
click at [104, 224] on div "Classify the call LOCATION NAME Same Day Subzero Repair [GEOGRAPHIC_DATA] FROM …" at bounding box center [546, 289] width 1092 height 578
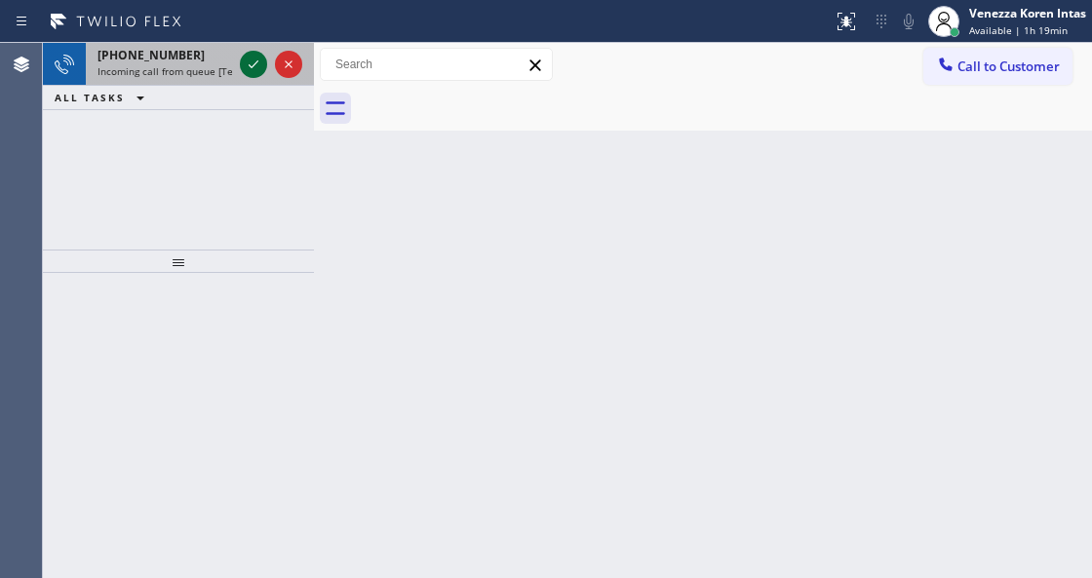
click at [247, 65] on icon at bounding box center [253, 64] width 23 height 23
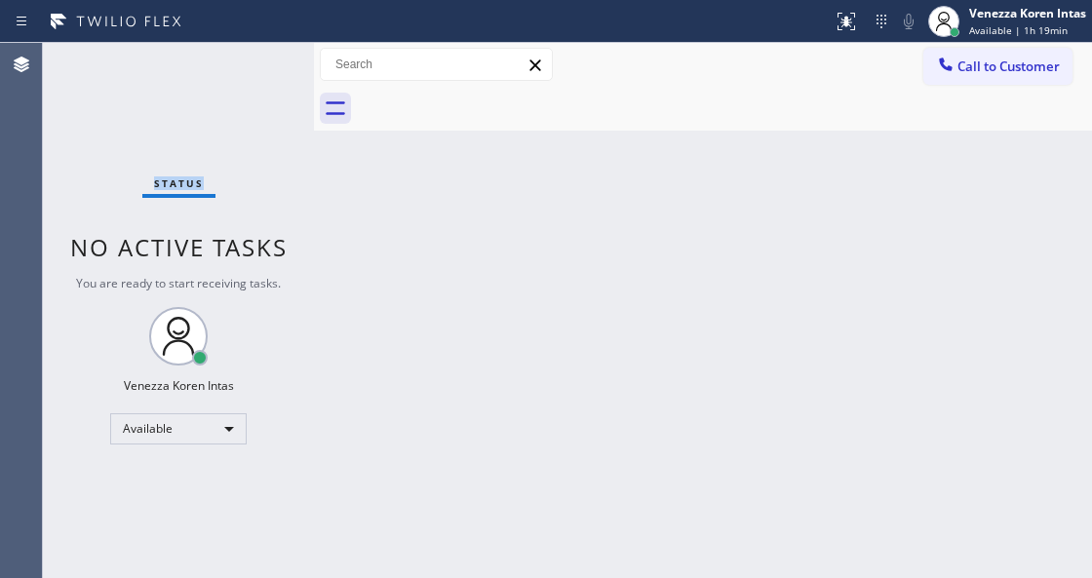
click at [247, 65] on div "Status No active tasks You are ready to start receiving tasks. Venezza Koren In…" at bounding box center [178, 310] width 271 height 535
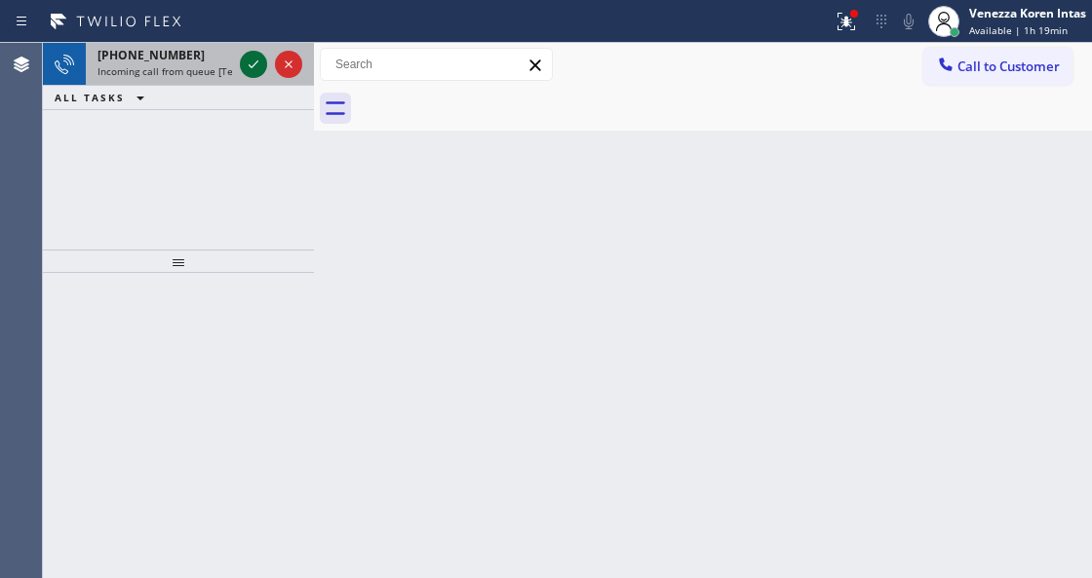
click at [239, 68] on div at bounding box center [271, 64] width 70 height 43
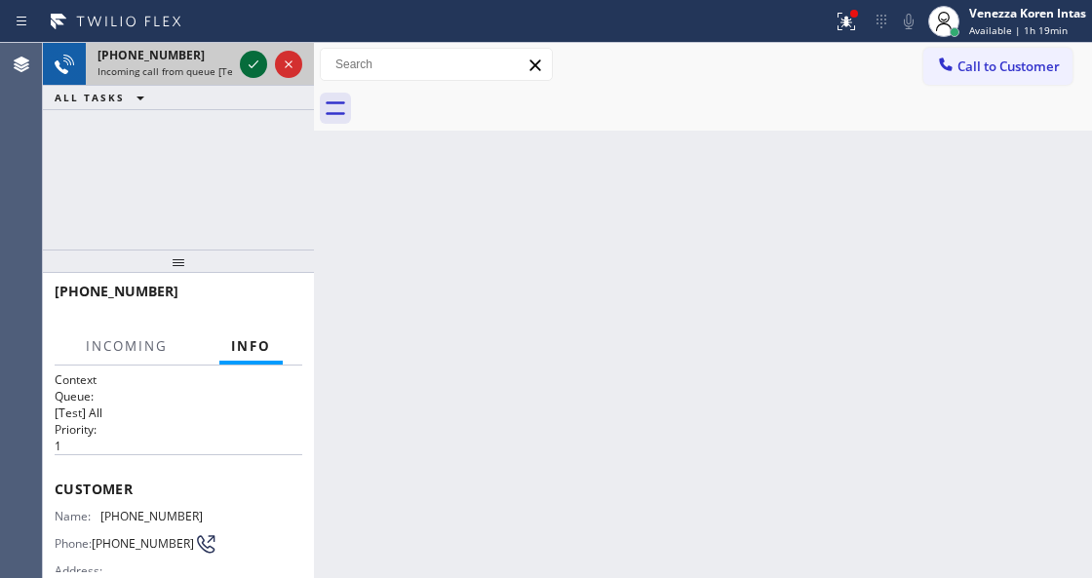
click at [254, 68] on icon at bounding box center [253, 64] width 23 height 23
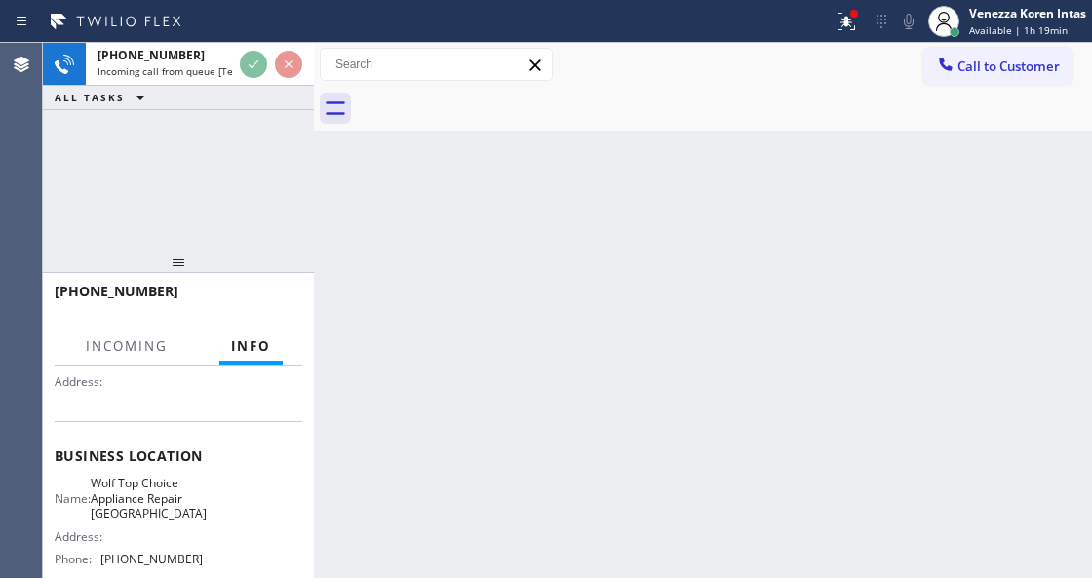
scroll to position [259, 0]
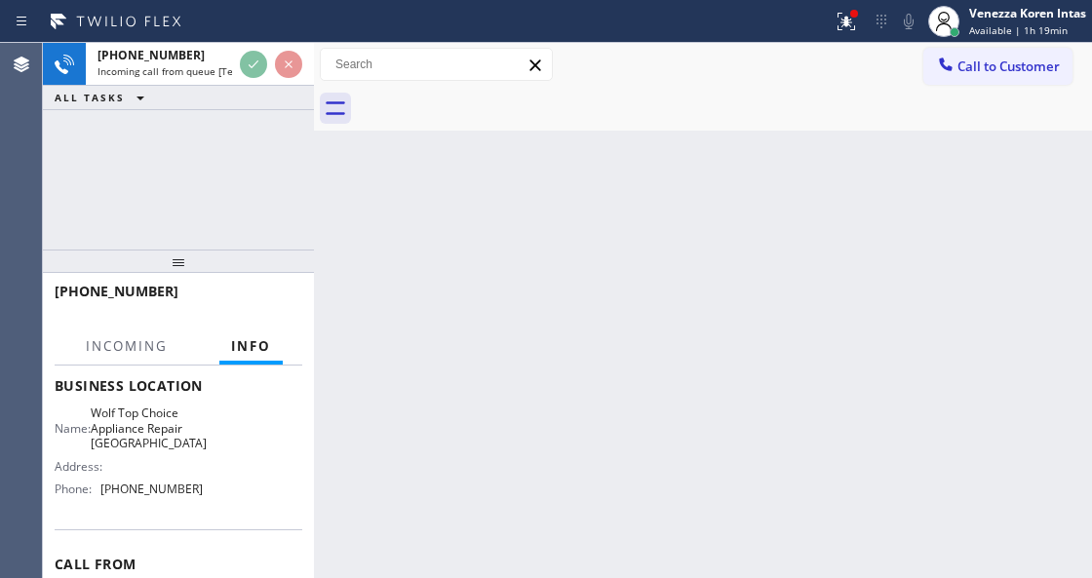
click at [607, 274] on div "Back to Dashboard Change Sender ID Customers Technicians Select a contact Outbo…" at bounding box center [703, 310] width 778 height 535
drag, startPoint x: 862, startPoint y: 11, endPoint x: 852, endPoint y: 55, distance: 44.9
click at [859, 13] on div at bounding box center [846, 21] width 43 height 23
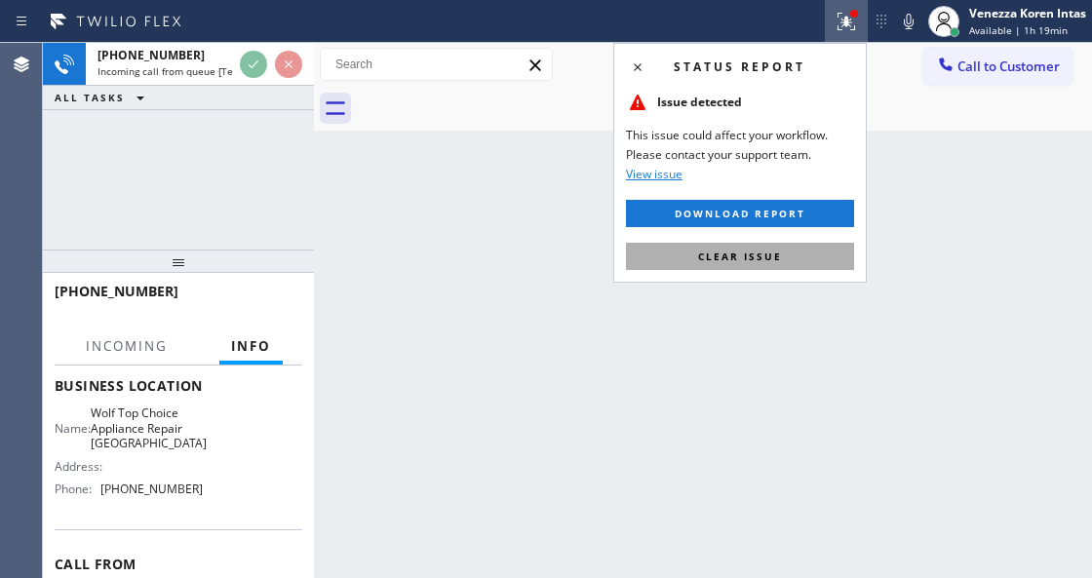
click at [799, 259] on button "Clear issue" at bounding box center [740, 256] width 228 height 27
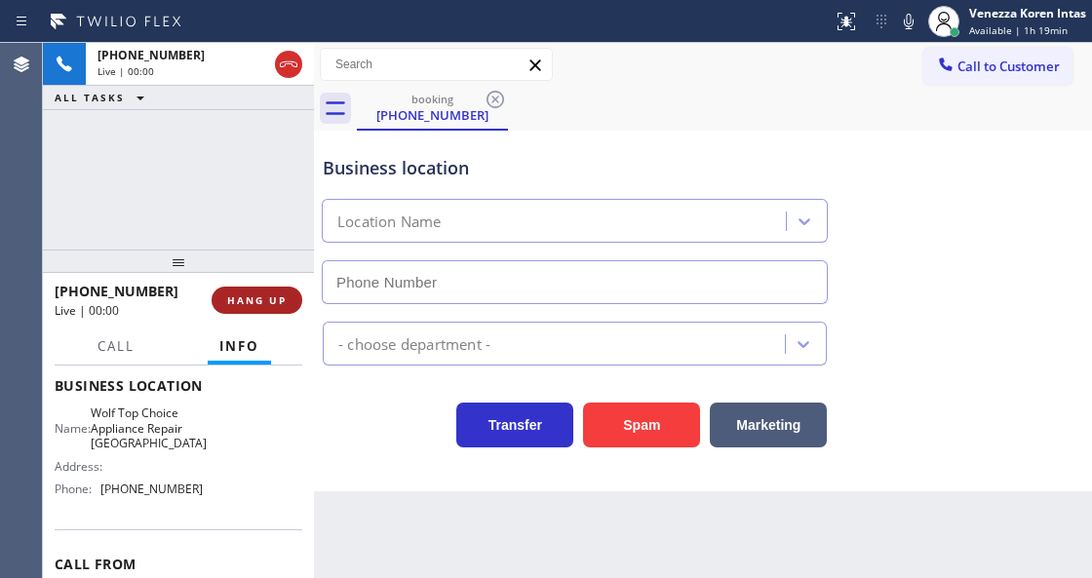
type input "[PHONE_NUMBER]"
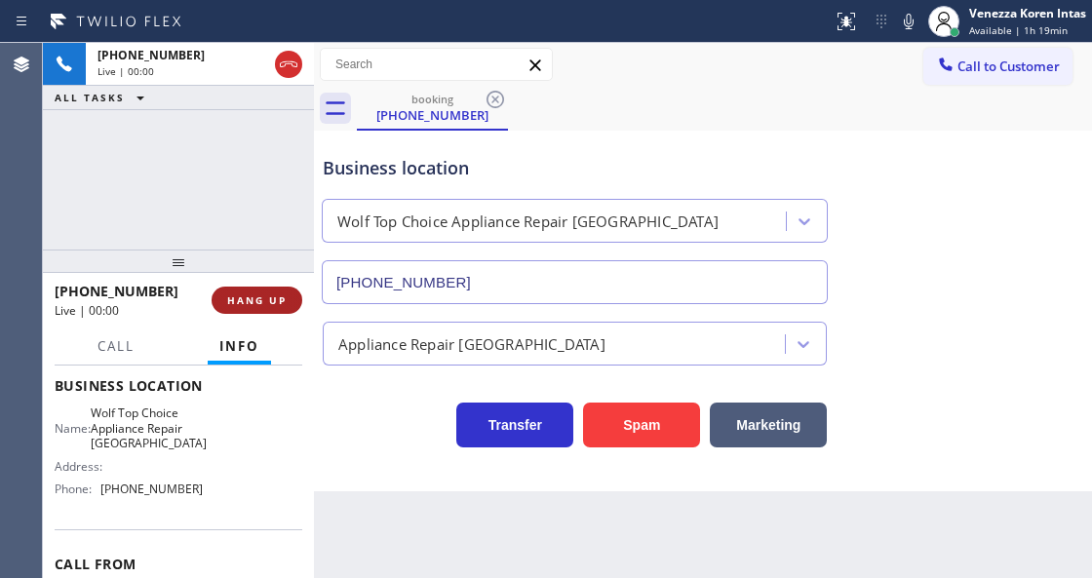
click at [283, 293] on span "HANG UP" at bounding box center [256, 300] width 59 height 14
click at [276, 303] on span "HANG UP" at bounding box center [256, 300] width 59 height 14
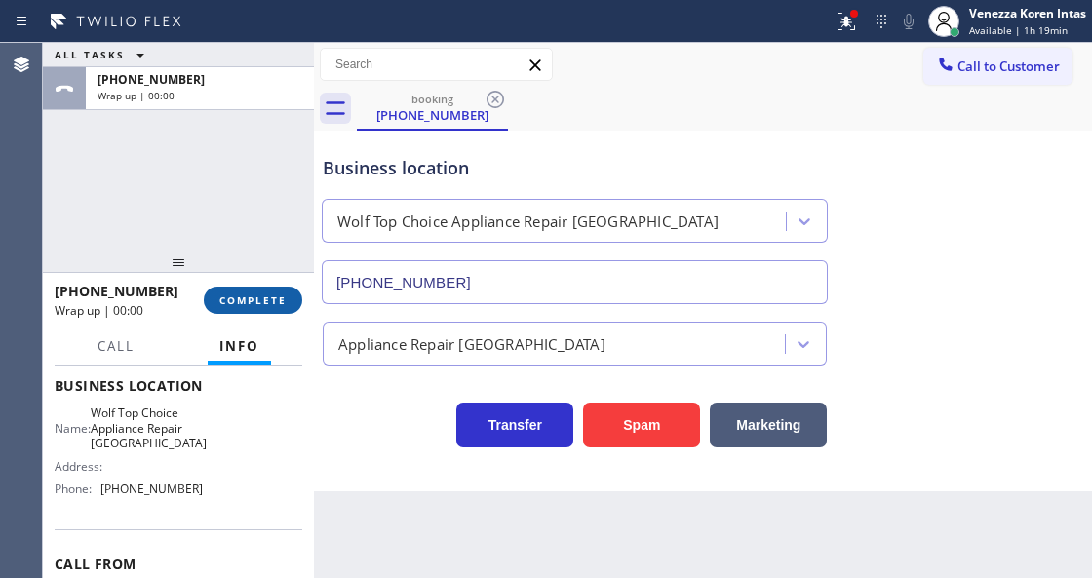
click at [276, 303] on span "COMPLETE" at bounding box center [252, 300] width 67 height 14
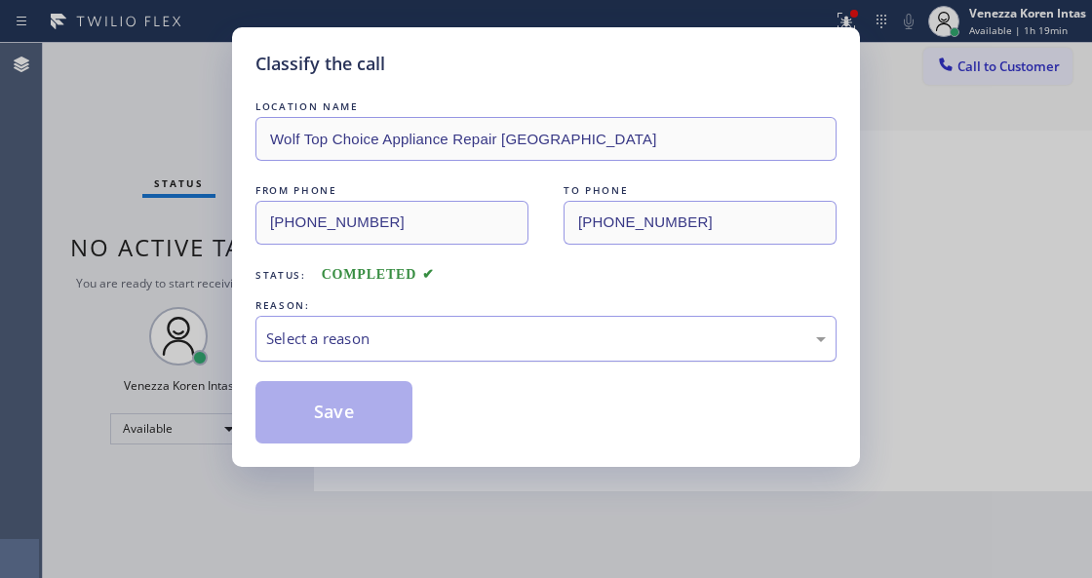
click at [461, 343] on div "Select a reason" at bounding box center [545, 338] width 559 height 22
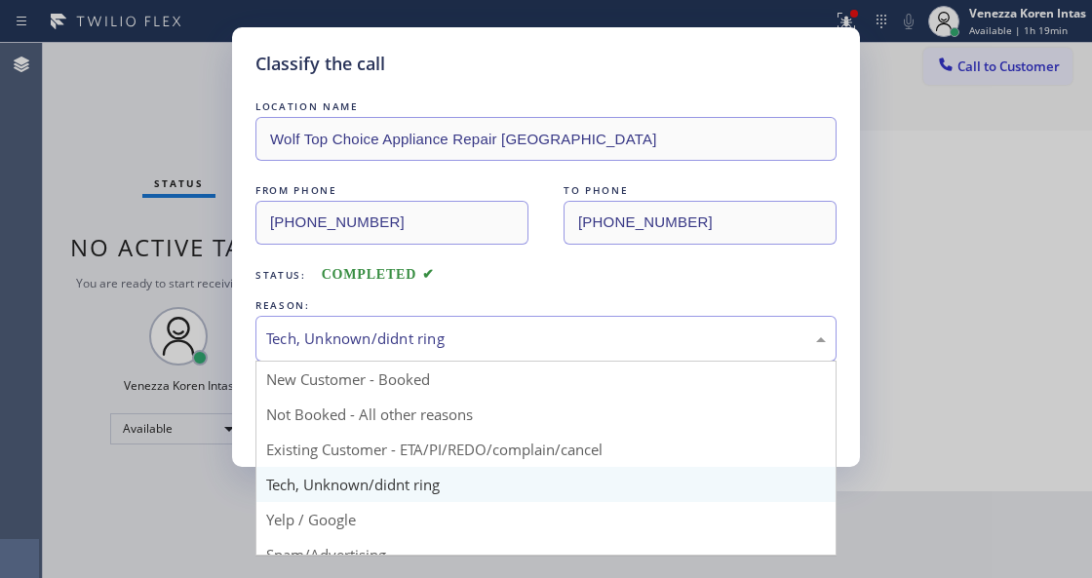
click at [411, 340] on div "Tech, Unknown/didnt ring" at bounding box center [545, 338] width 559 height 22
drag, startPoint x: 369, startPoint y: 521, endPoint x: 364, endPoint y: 506, distance: 16.3
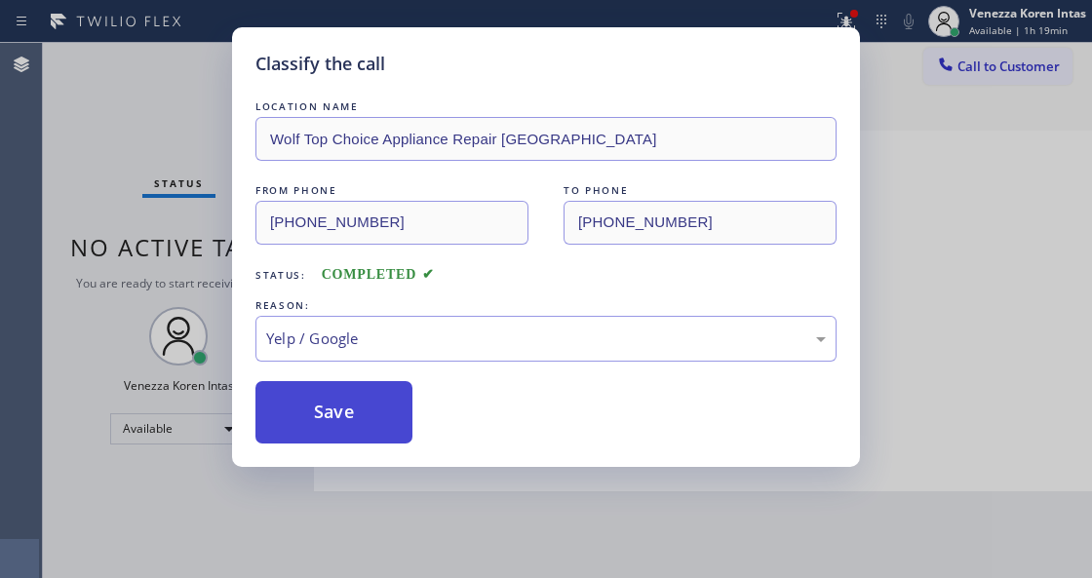
click at [351, 417] on button "Save" at bounding box center [333, 412] width 157 height 62
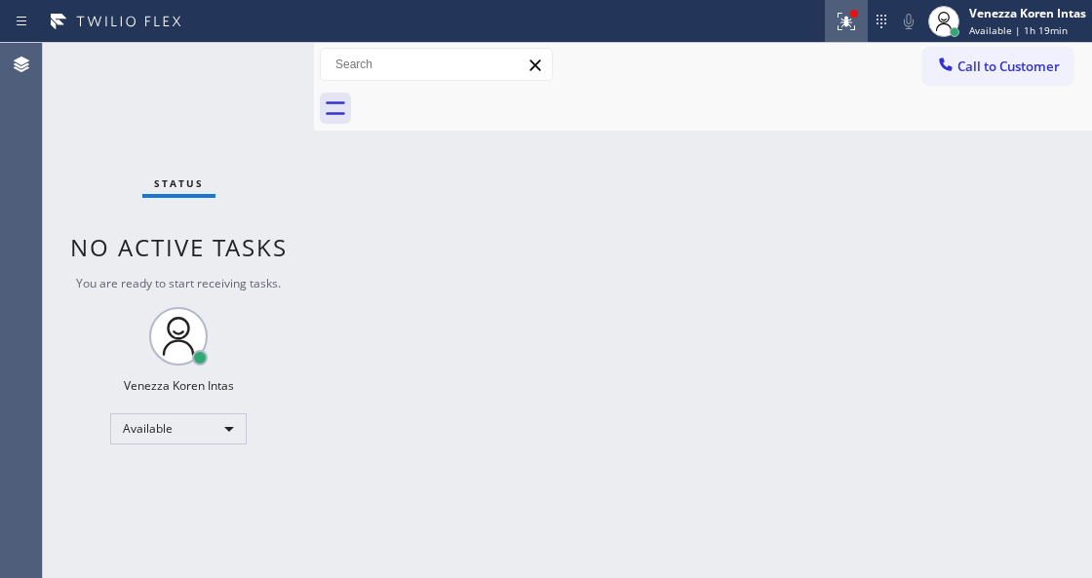
click at [840, 41] on button at bounding box center [846, 21] width 43 height 43
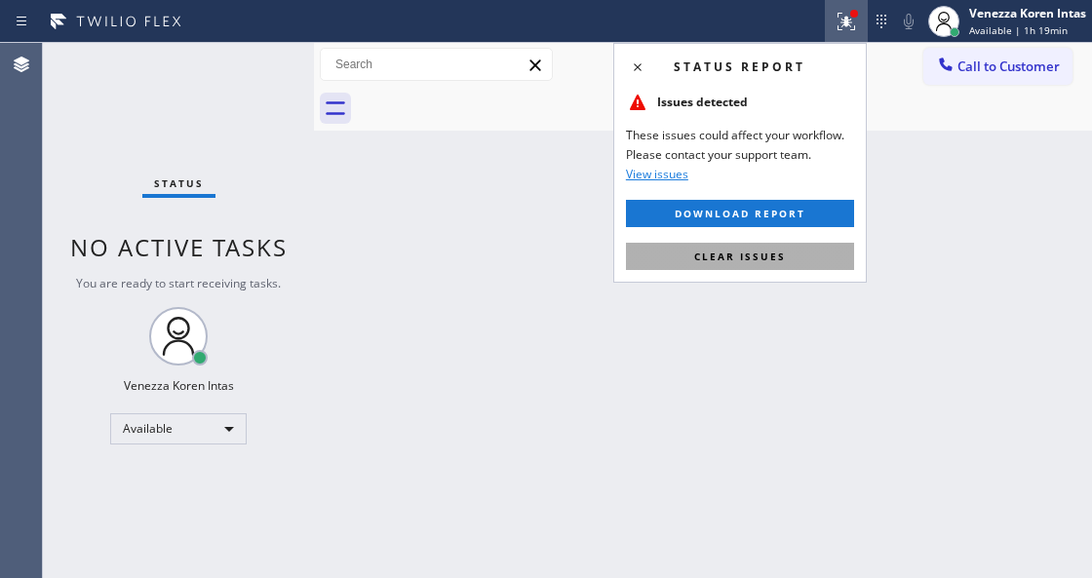
click at [812, 255] on button "Clear issues" at bounding box center [740, 256] width 228 height 27
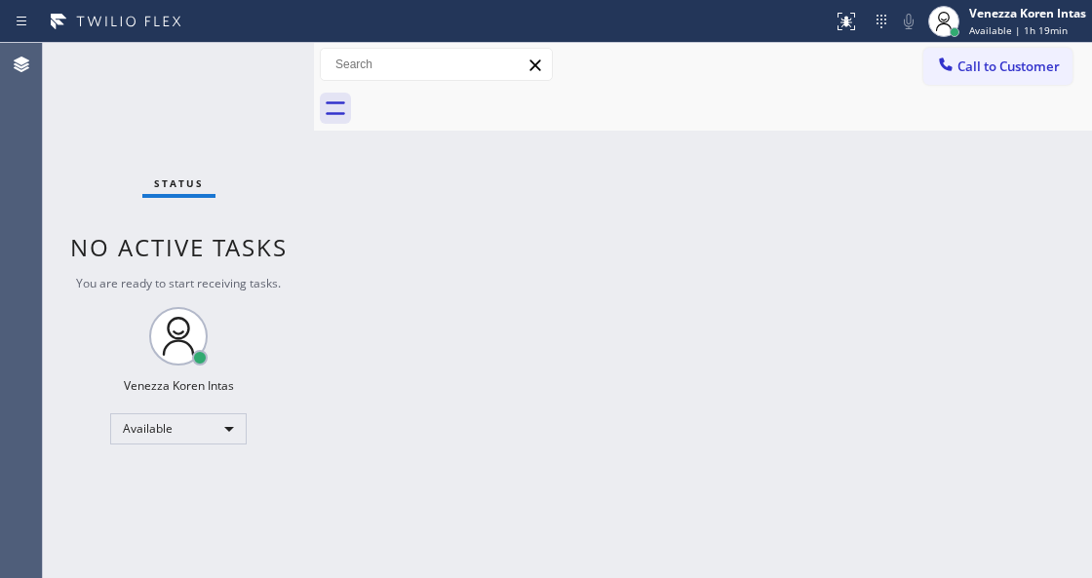
click at [553, 189] on div "Back to Dashboard Change Sender ID Customers Technicians Select a contact Outbo…" at bounding box center [703, 310] width 778 height 535
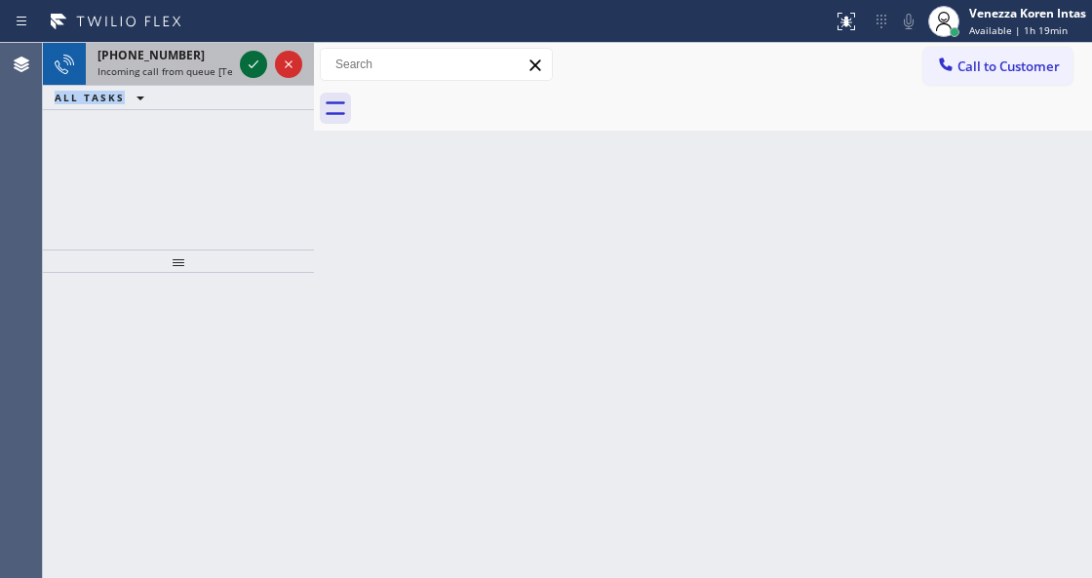
click at [253, 61] on icon at bounding box center [253, 64] width 23 height 23
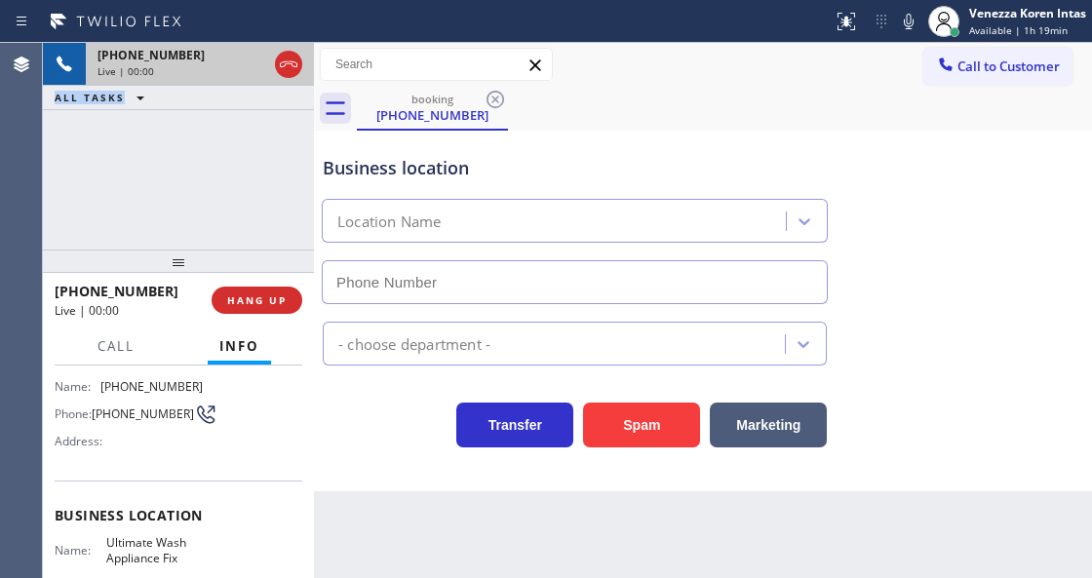
scroll to position [195, 0]
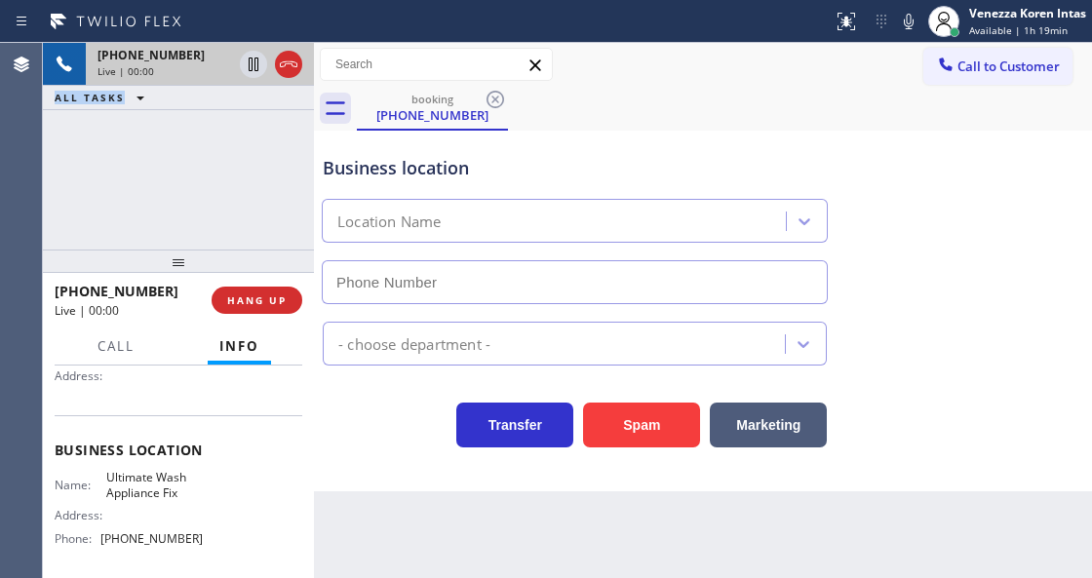
type input "[PHONE_NUMBER]"
click at [292, 65] on icon at bounding box center [289, 64] width 18 height 6
click at [154, 206] on div "[PHONE_NUMBER] Live | 00:00 ALL TASKS ALL TASKS ACTIVE TASKS TASKS IN WRAP UP" at bounding box center [178, 146] width 271 height 207
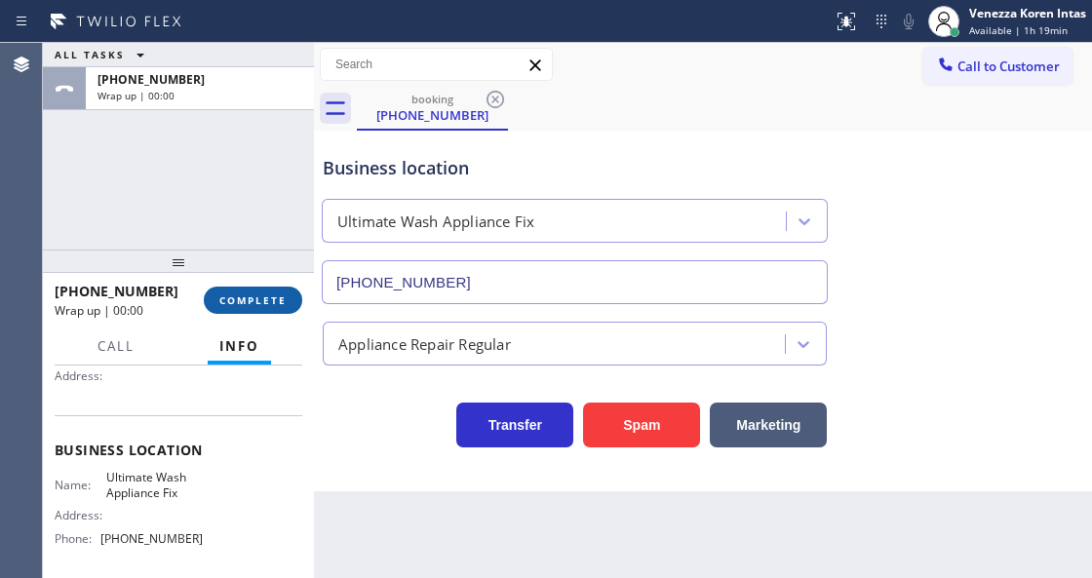
click at [262, 287] on button "COMPLETE" at bounding box center [253, 300] width 98 height 27
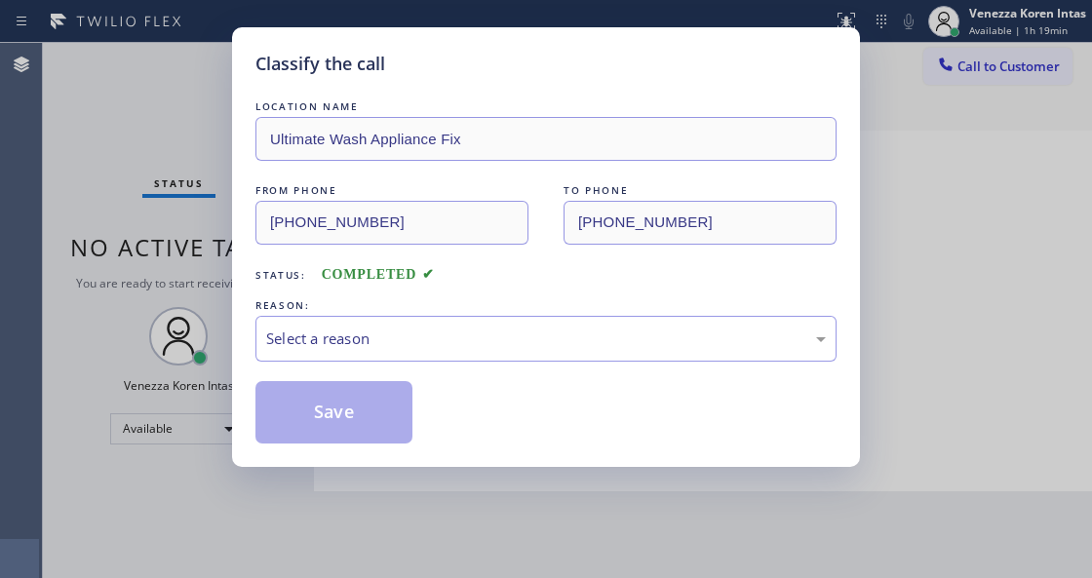
click at [401, 345] on div "Select a reason" at bounding box center [545, 338] width 559 height 22
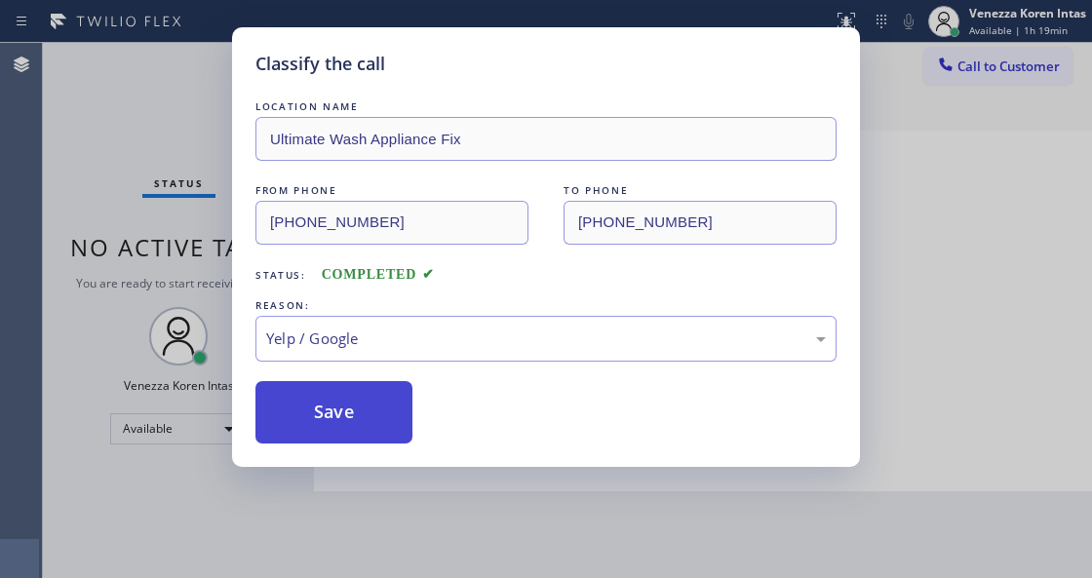
click at [385, 400] on button "Save" at bounding box center [333, 412] width 157 height 62
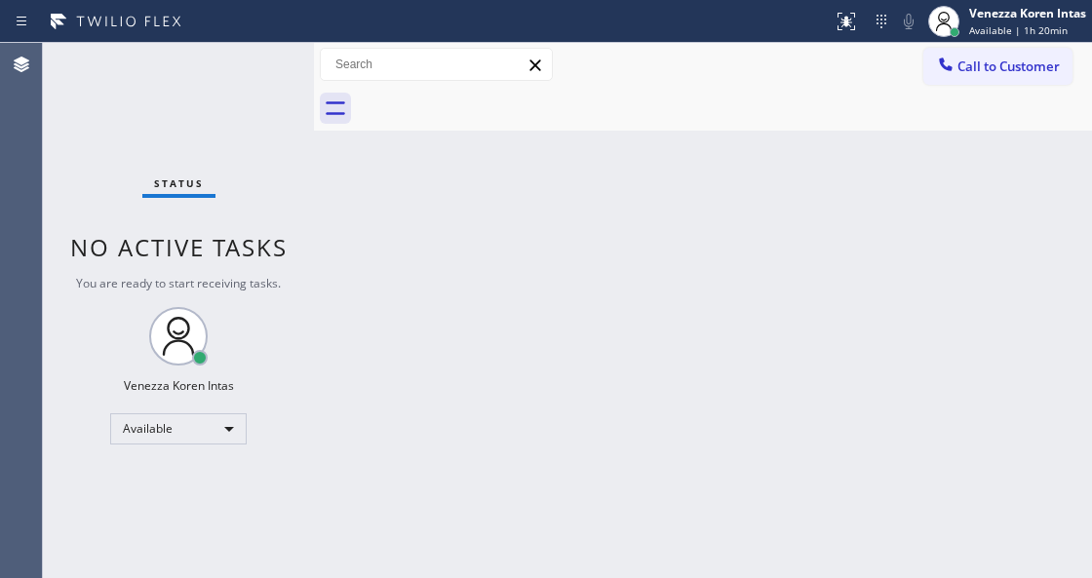
click at [160, 211] on div "Status No active tasks You are ready to start receiving tasks. Venezza Koren In…" at bounding box center [178, 310] width 271 height 535
click at [220, 80] on div "Status No active tasks You are ready to start receiving tasks. Venezza Koren In…" at bounding box center [178, 310] width 271 height 535
click at [240, 80] on div "Status No active tasks You are ready to start receiving tasks. Venezza Koren In…" at bounding box center [178, 310] width 271 height 535
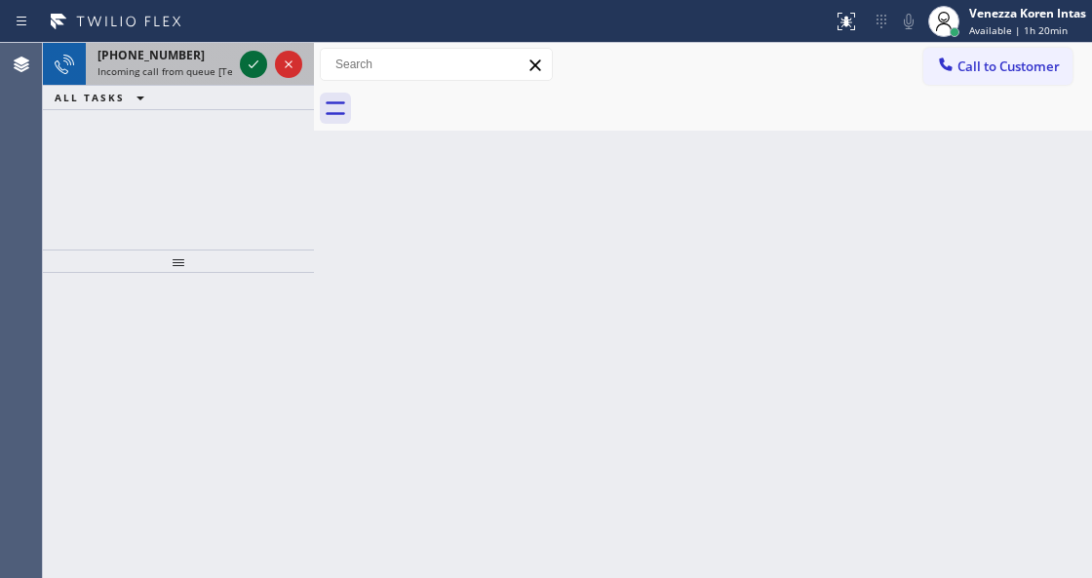
click at [248, 60] on icon at bounding box center [253, 64] width 23 height 23
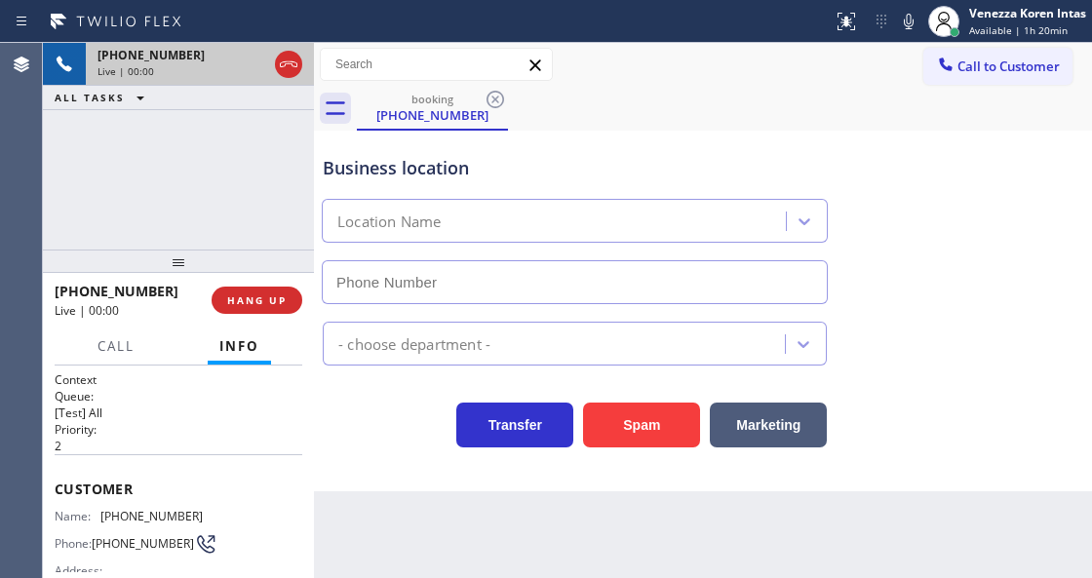
type input "[PHONE_NUMBER]"
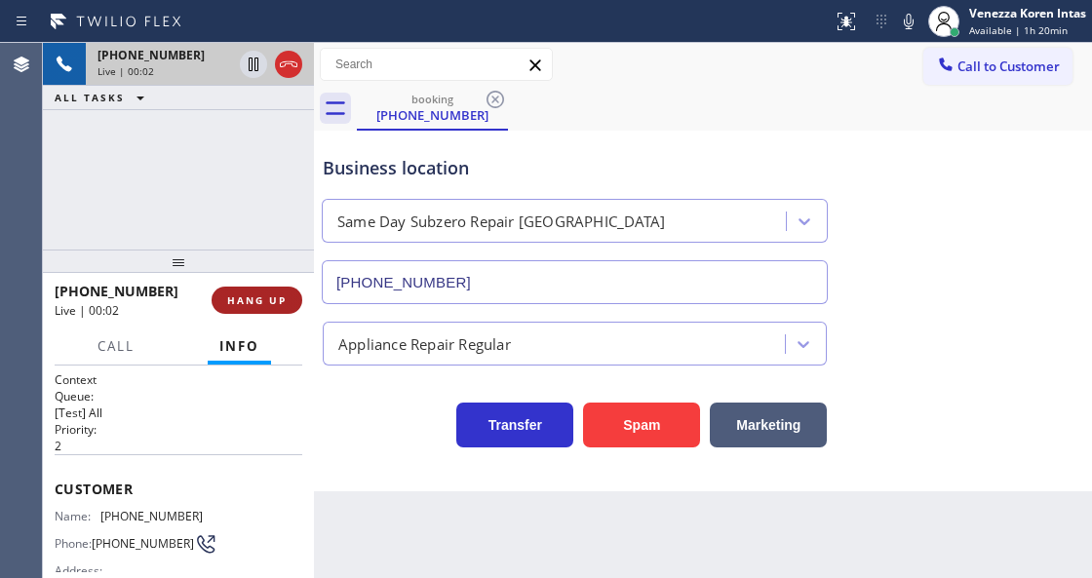
click at [273, 292] on button "HANG UP" at bounding box center [256, 300] width 91 height 27
click at [278, 297] on span "HANG UP" at bounding box center [256, 300] width 59 height 14
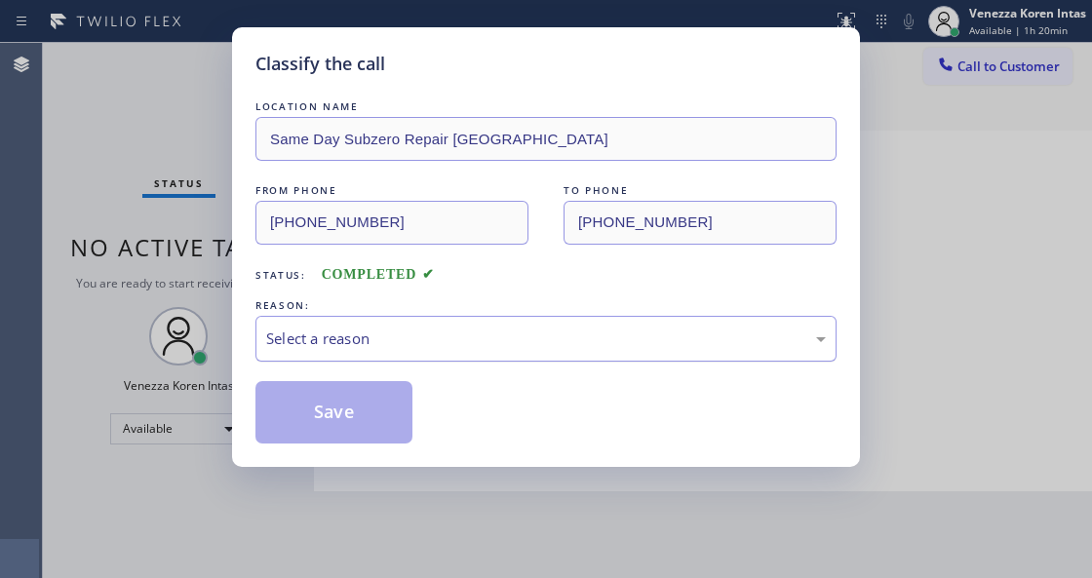
click at [494, 332] on div "Select a reason" at bounding box center [545, 338] width 559 height 22
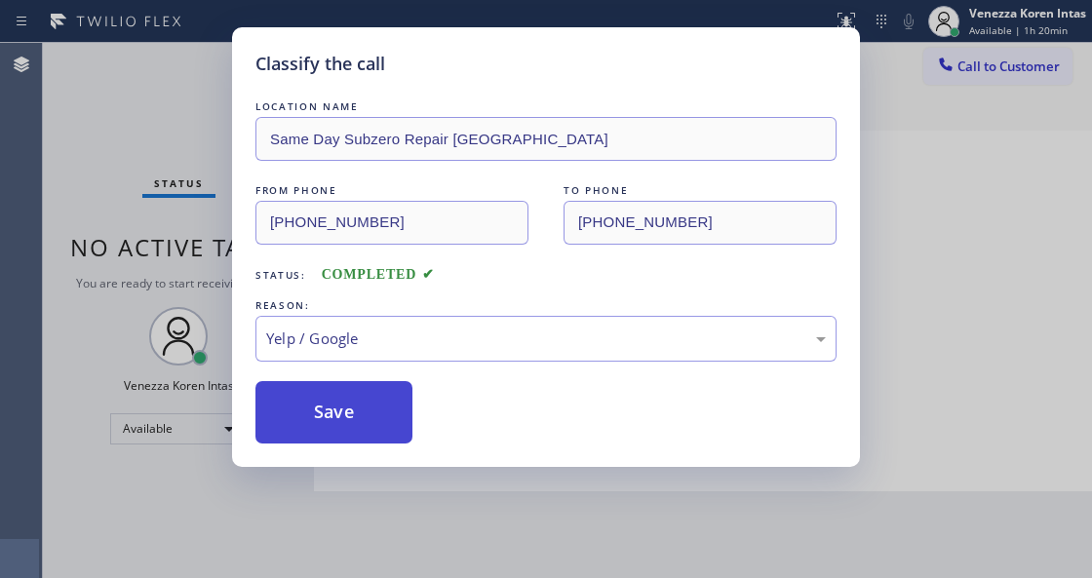
click at [354, 421] on button "Save" at bounding box center [333, 412] width 157 height 62
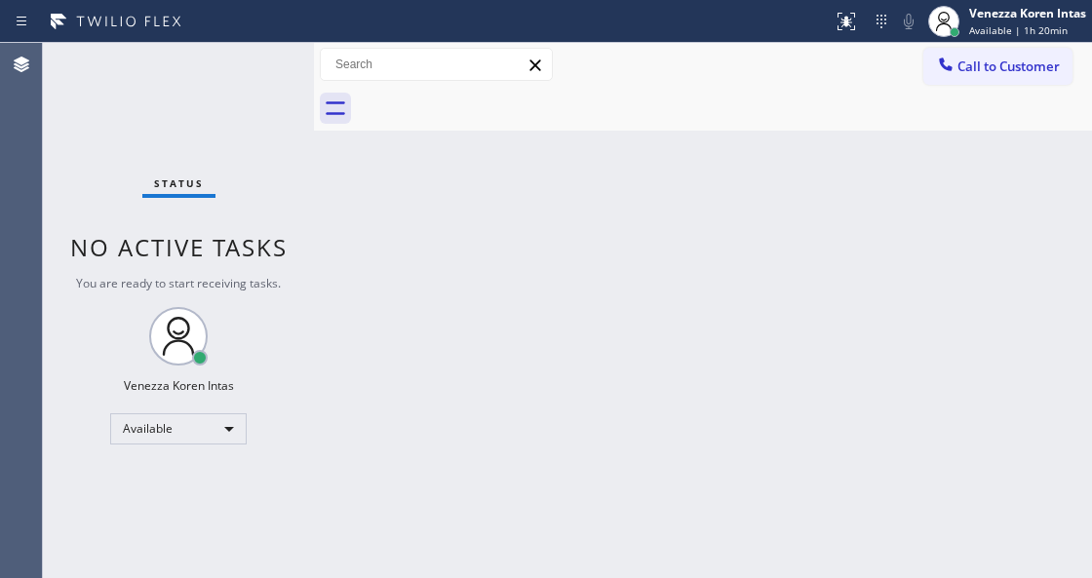
click at [464, 208] on div "Back to Dashboard Change Sender ID Customers Technicians Select a contact Outbo…" at bounding box center [703, 310] width 778 height 535
drag, startPoint x: 284, startPoint y: 201, endPoint x: 405, endPoint y: 344, distance: 188.1
click at [284, 201] on div "Status No active tasks You are ready to start receiving tasks. Venezza Koren In…" at bounding box center [178, 310] width 271 height 535
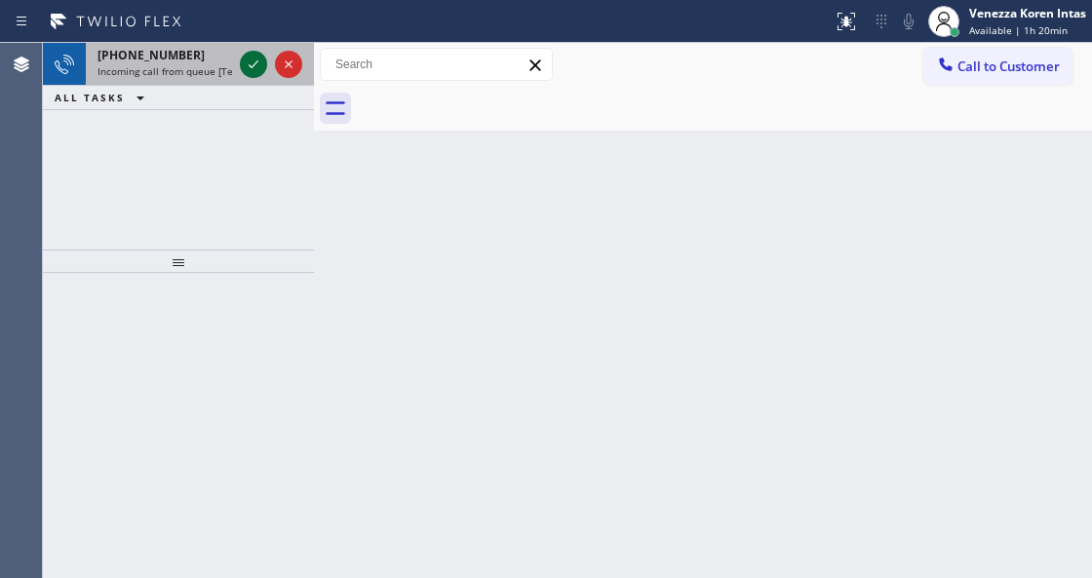
click at [261, 74] on icon at bounding box center [253, 64] width 23 height 23
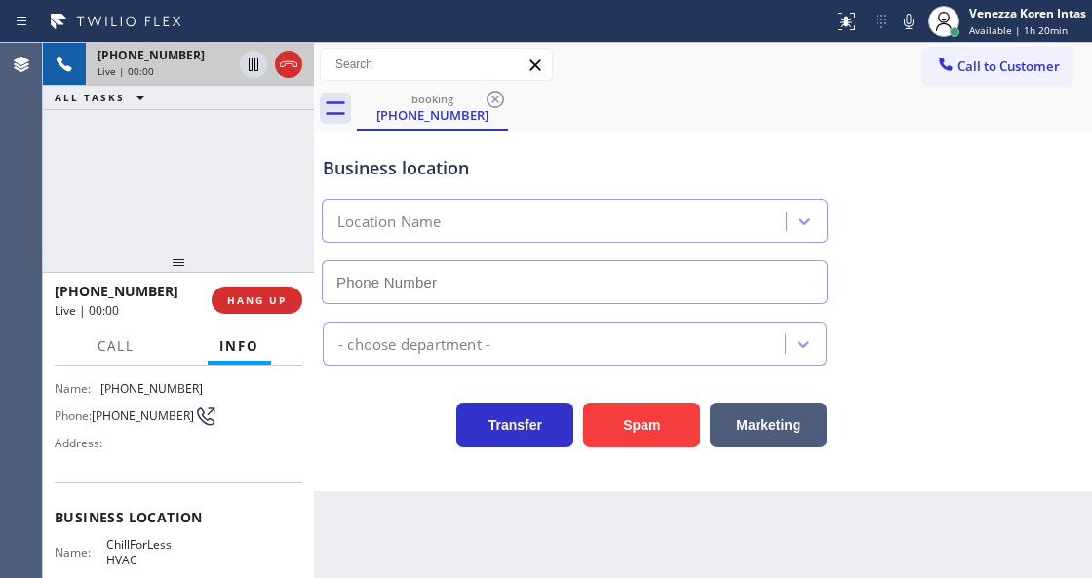
scroll to position [259, 0]
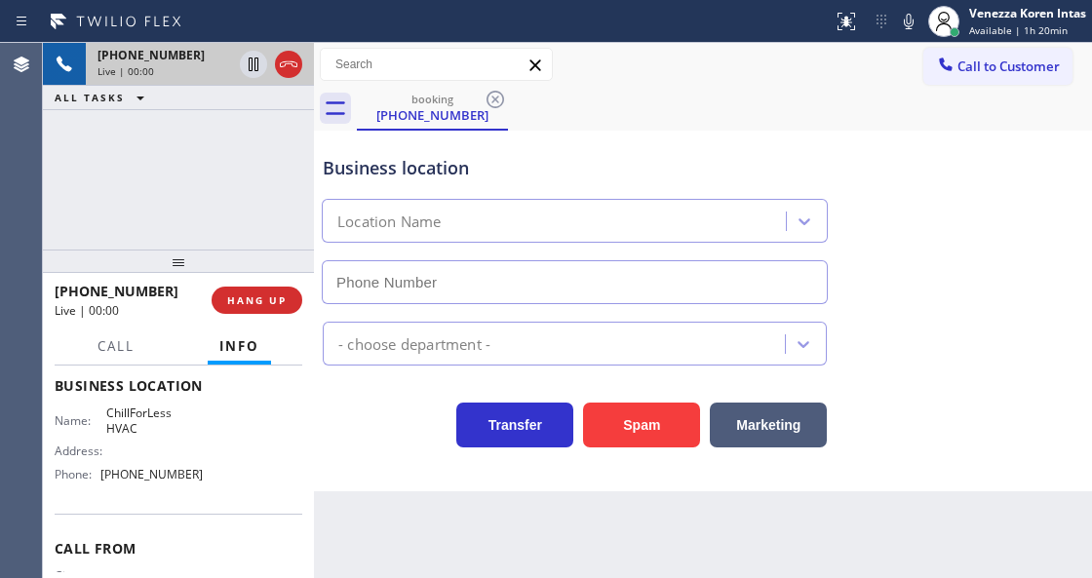
type input "[PHONE_NUMBER]"
click at [267, 320] on div "[PHONE_NUMBER] Live | 00:00 HANG UP" at bounding box center [179, 300] width 248 height 51
click at [273, 311] on button "HANG UP" at bounding box center [256, 300] width 91 height 27
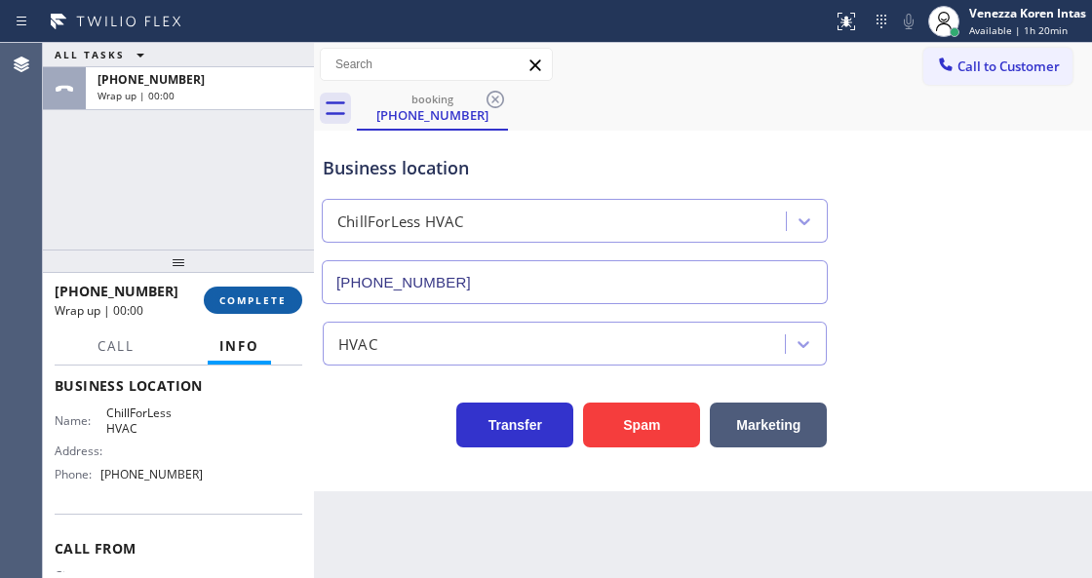
click at [281, 306] on span "COMPLETE" at bounding box center [252, 300] width 67 height 14
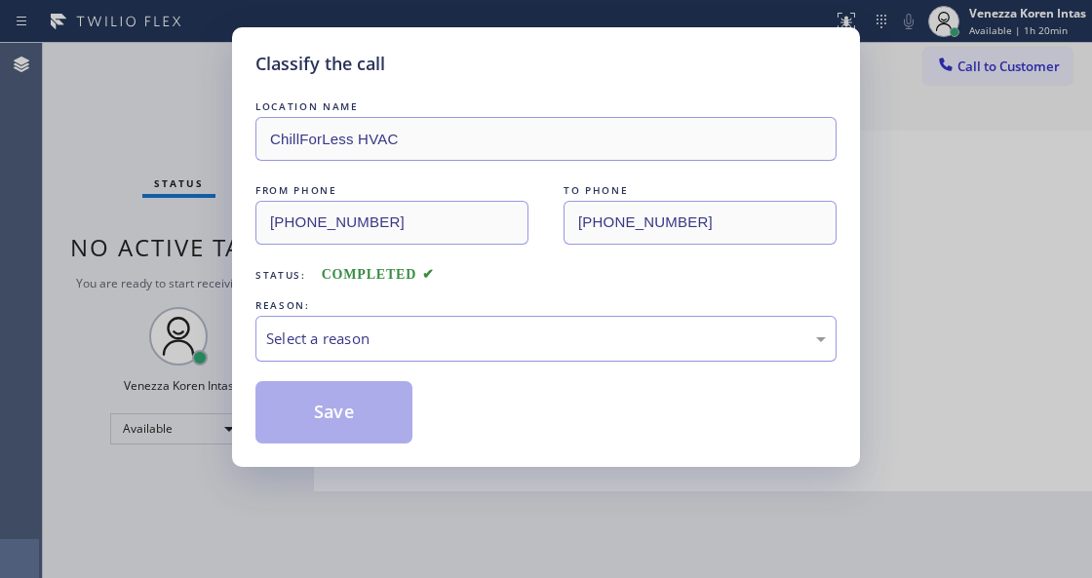
click at [514, 341] on div "Select a reason" at bounding box center [545, 338] width 559 height 22
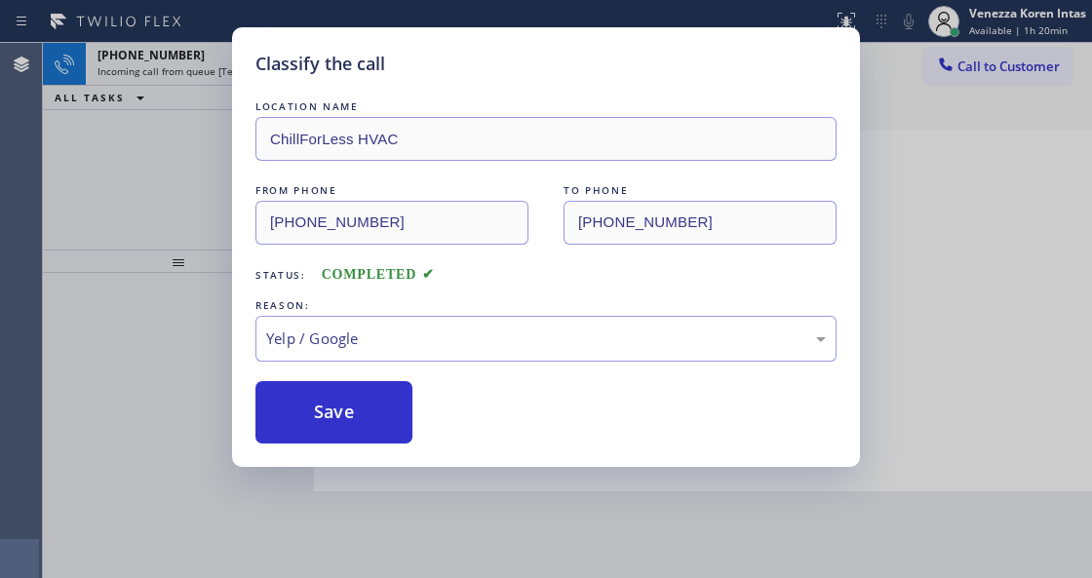
click at [365, 447] on div "Classify the call LOCATION NAME ChillForLess HVAC FROM PHONE [PHONE_NUMBER] TO …" at bounding box center [546, 247] width 628 height 440
click at [379, 425] on button "Save" at bounding box center [333, 412] width 157 height 62
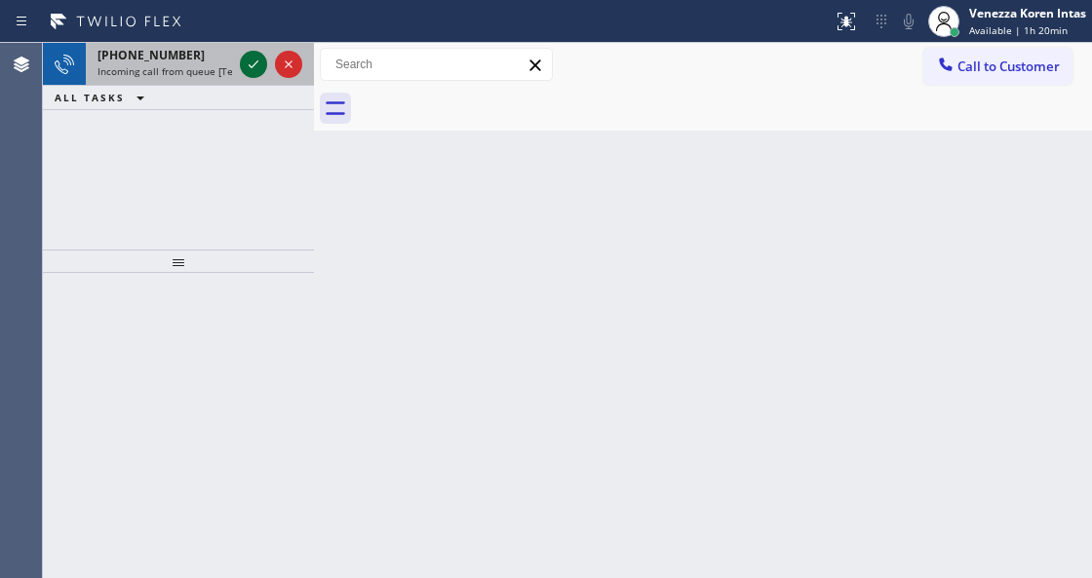
click at [251, 71] on icon at bounding box center [253, 64] width 23 height 23
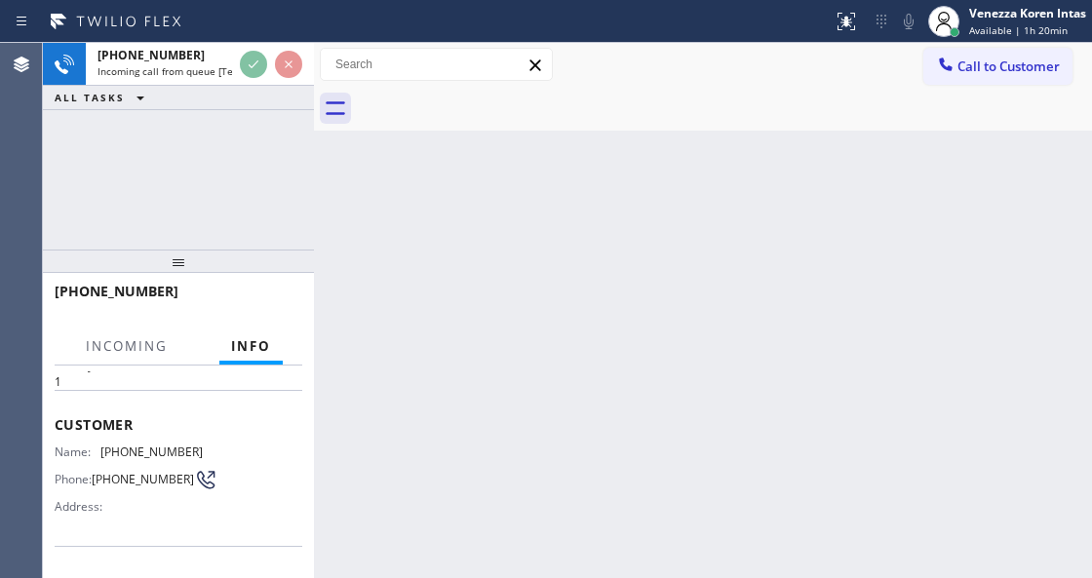
scroll to position [195, 0]
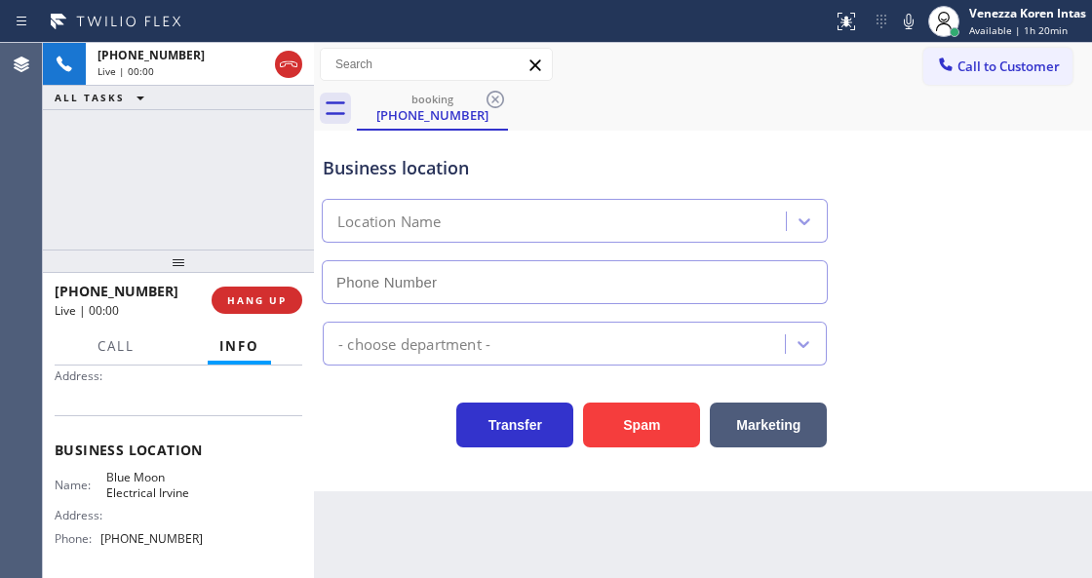
type input "[PHONE_NUMBER]"
click at [654, 149] on div "Business location Blue Moon Electrical [GEOGRAPHIC_DATA] [PHONE_NUMBER]" at bounding box center [575, 219] width 512 height 169
click at [912, 15] on icon at bounding box center [908, 21] width 23 height 23
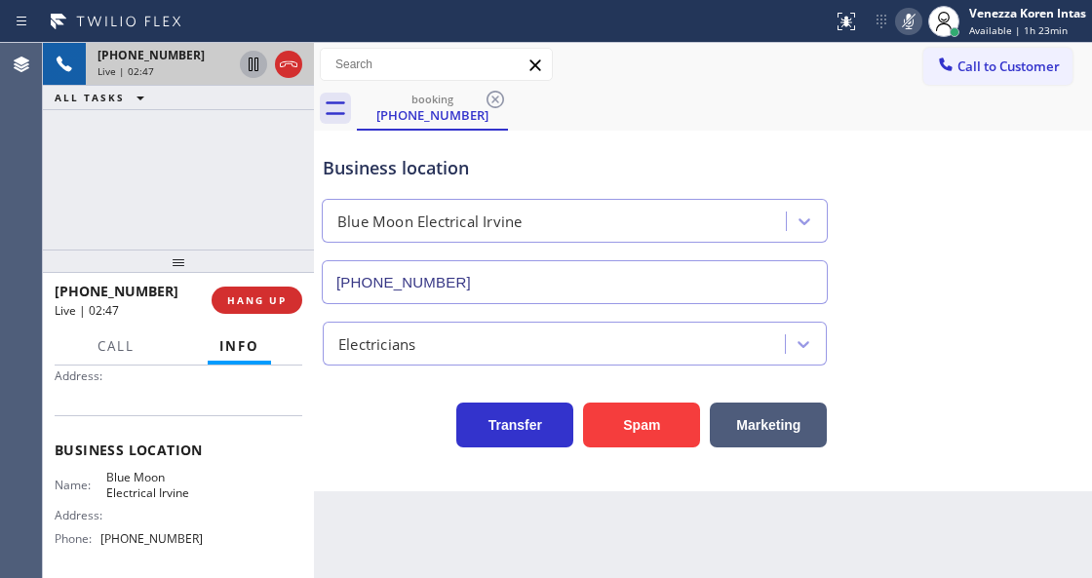
click at [255, 68] on icon at bounding box center [254, 65] width 10 height 14
drag, startPoint x: 901, startPoint y: 14, endPoint x: 772, endPoint y: 91, distance: 149.9
click at [901, 14] on icon at bounding box center [908, 21] width 23 height 23
click at [246, 58] on icon at bounding box center [253, 64] width 23 height 23
drag, startPoint x: 912, startPoint y: 33, endPoint x: 867, endPoint y: 44, distance: 46.1
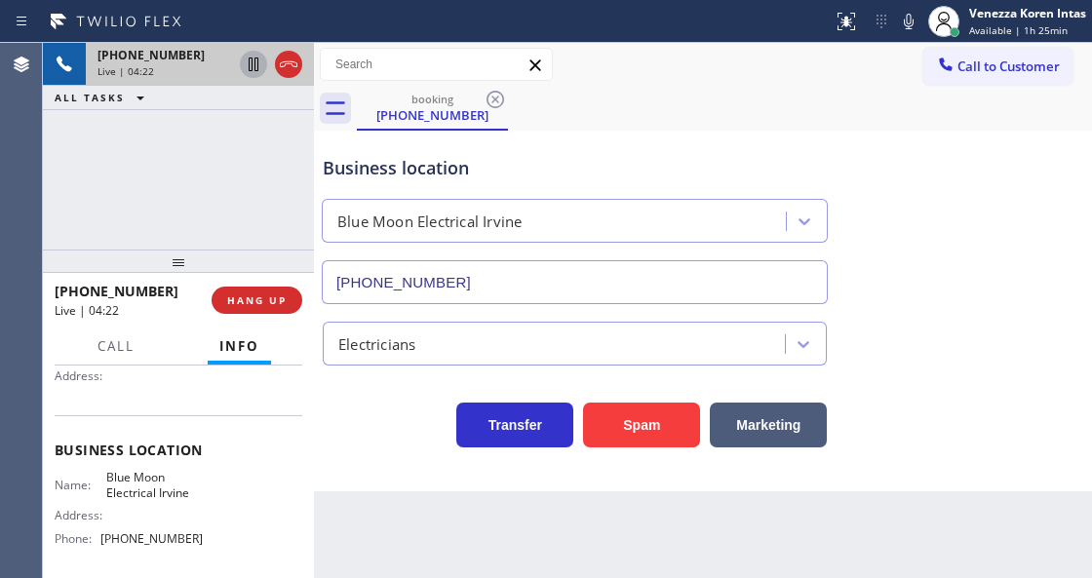
click at [912, 33] on button at bounding box center [908, 21] width 27 height 27
click at [246, 66] on icon at bounding box center [253, 64] width 23 height 23
click at [904, 28] on icon at bounding box center [908, 22] width 10 height 16
click at [257, 66] on icon at bounding box center [254, 65] width 14 height 14
drag, startPoint x: 94, startPoint y: 474, endPoint x: 200, endPoint y: 497, distance: 108.8
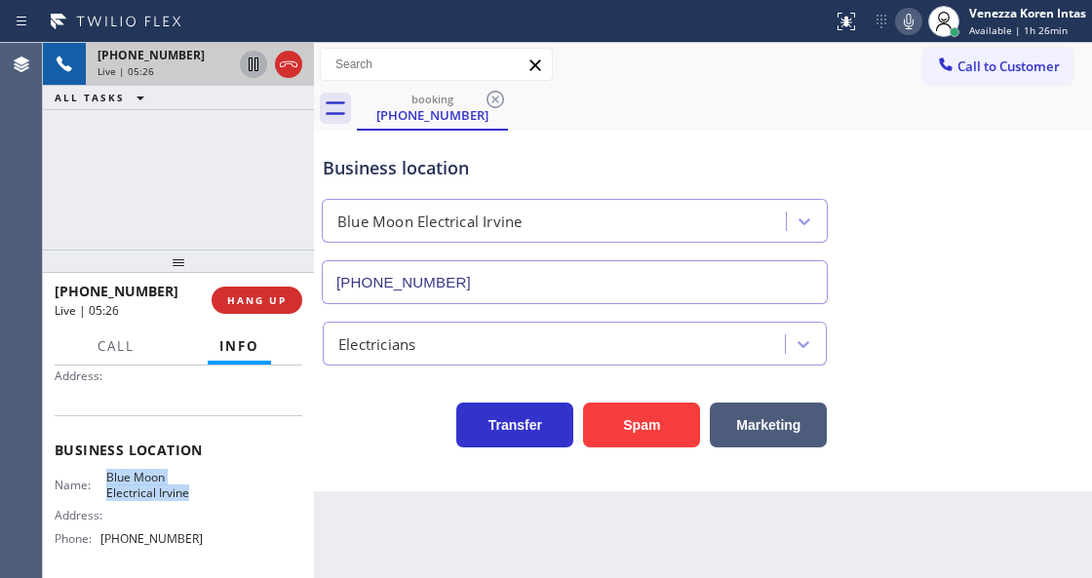
click at [200, 497] on div "Name: Blue Moon Electrical Irvine Address: Phone: [PHONE_NUMBER]" at bounding box center [179, 512] width 248 height 84
copy div "Blue Moon Electrical Irvine"
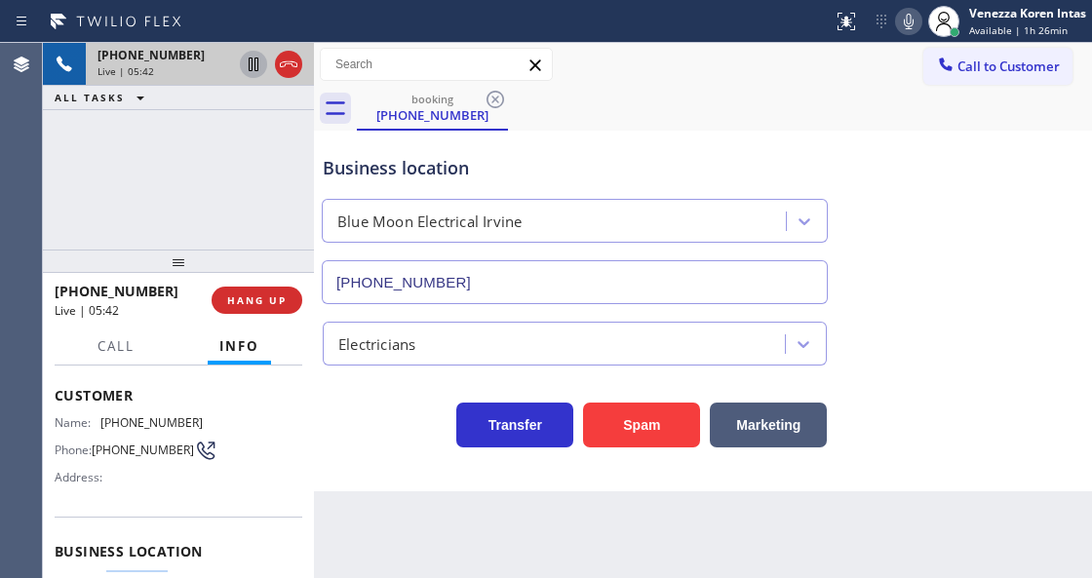
scroll to position [0, 0]
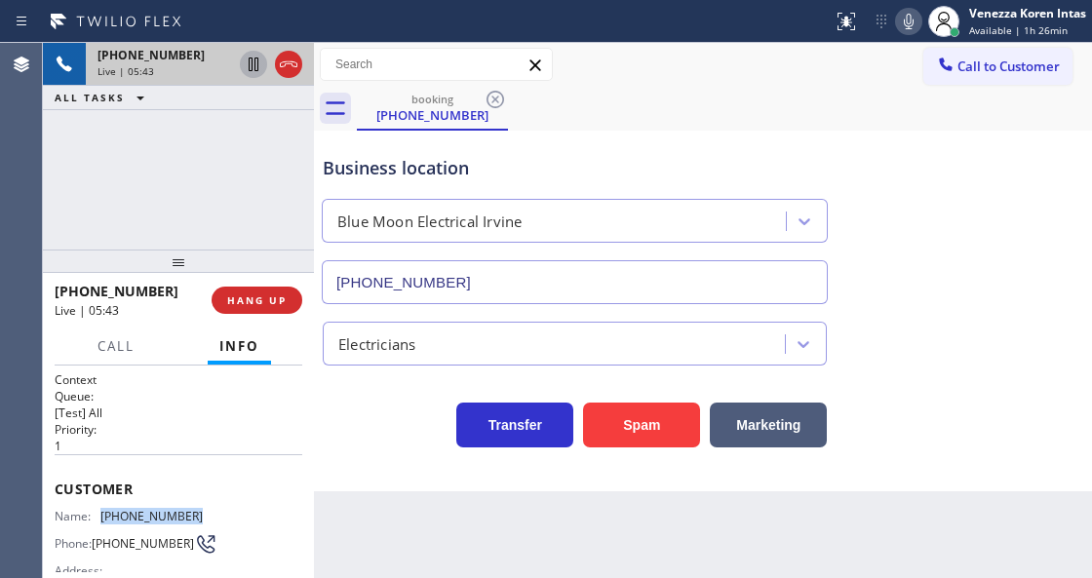
drag, startPoint x: 194, startPoint y: 507, endPoint x: 102, endPoint y: 514, distance: 91.9
click at [102, 514] on div "Name: [PHONE_NUMBER]" at bounding box center [129, 516] width 148 height 15
copy div "[PHONE_NUMBER]"
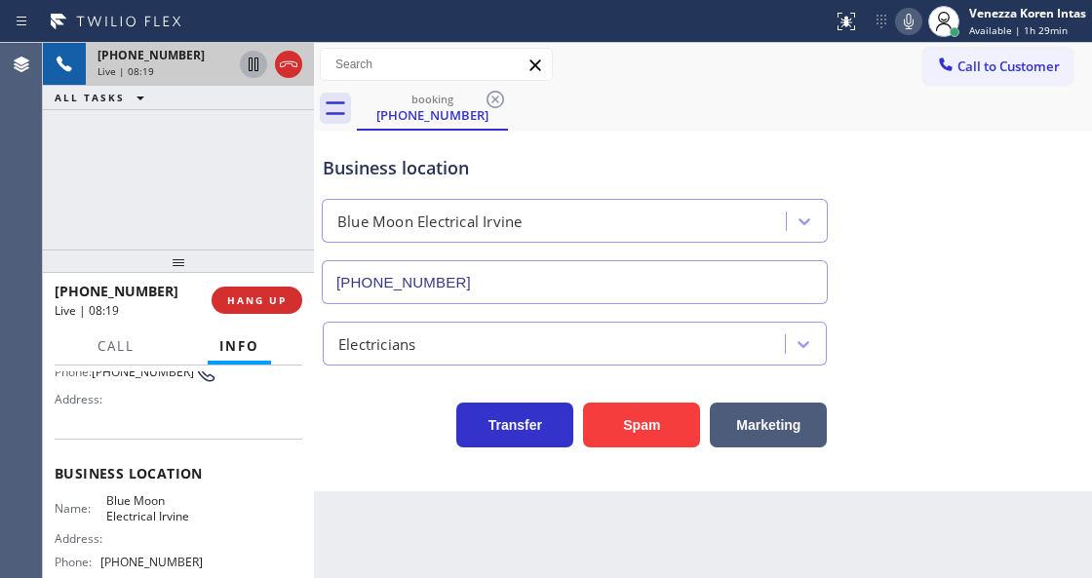
scroll to position [195, 0]
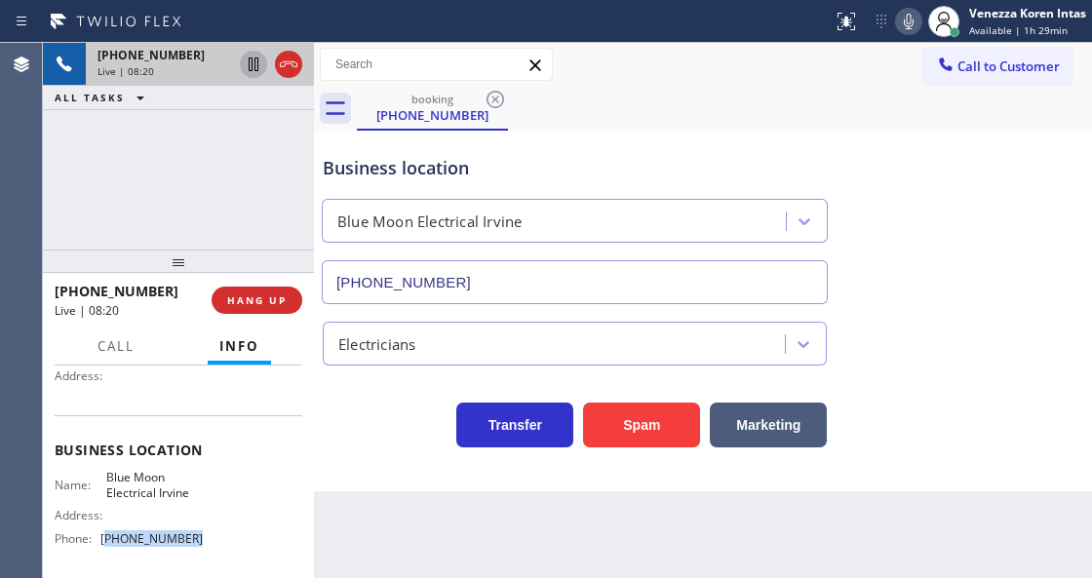
drag, startPoint x: 153, startPoint y: 538, endPoint x: 106, endPoint y: 542, distance: 46.9
click at [106, 542] on div "Name: Blue Moon Electrical Irvine Address: Phone: [PHONE_NUMBER]" at bounding box center [179, 512] width 248 height 84
copy span "949) 438-5263"
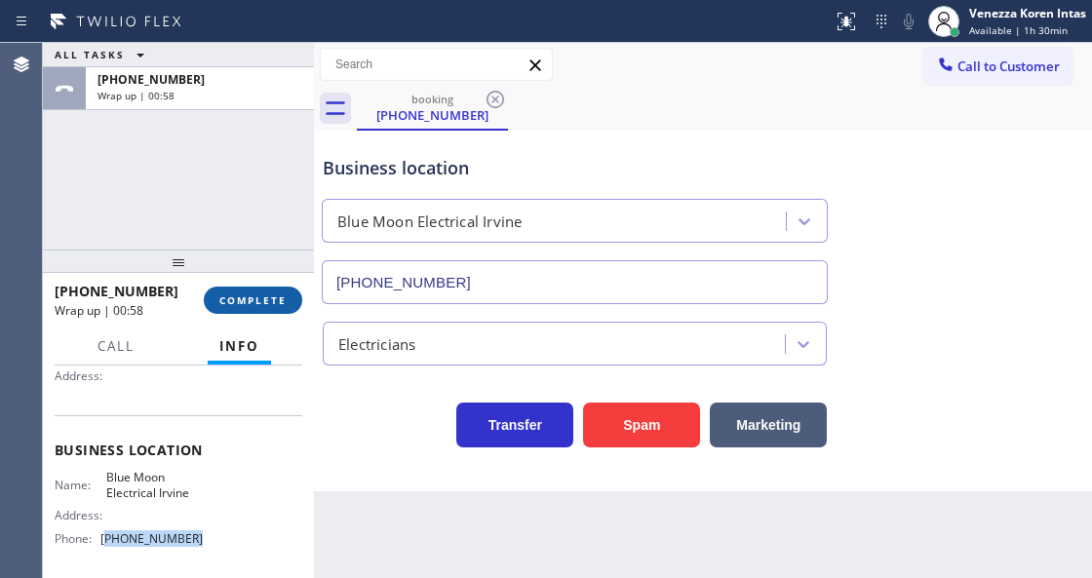
click at [265, 302] on span "COMPLETE" at bounding box center [252, 300] width 67 height 14
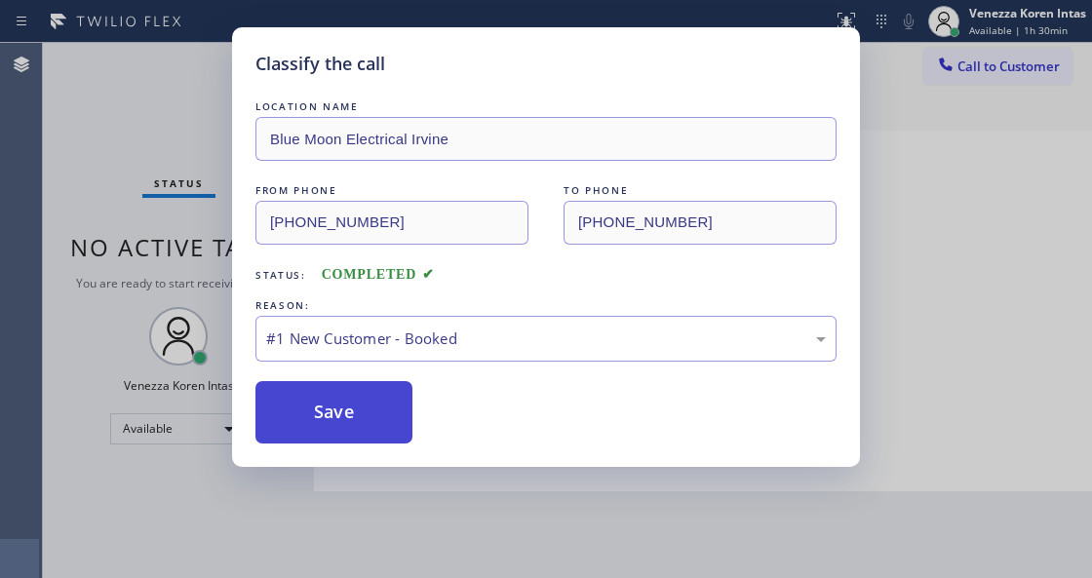
click at [372, 396] on button "Save" at bounding box center [333, 412] width 157 height 62
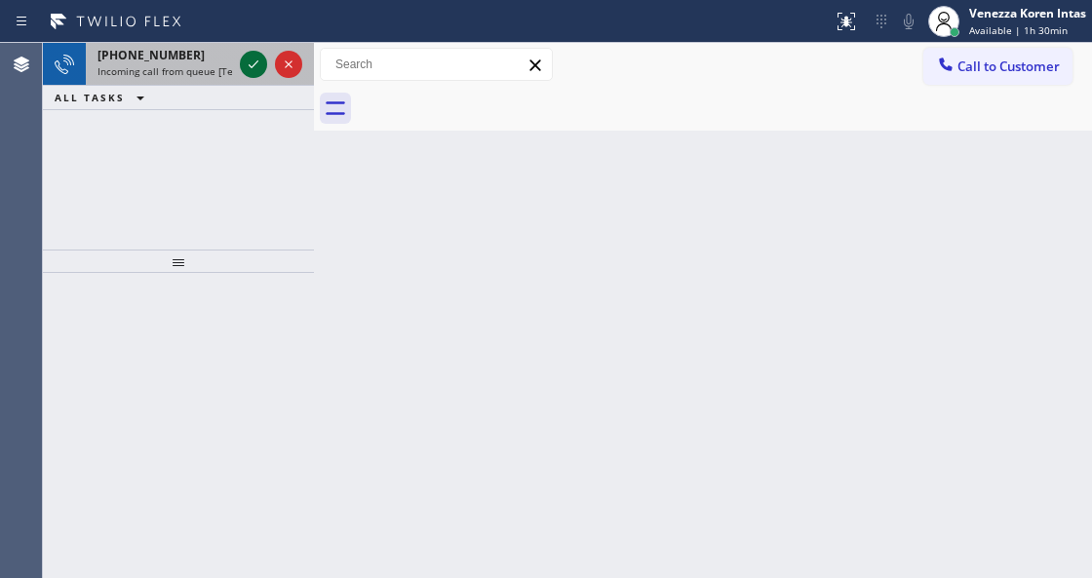
click at [255, 64] on icon at bounding box center [254, 64] width 10 height 8
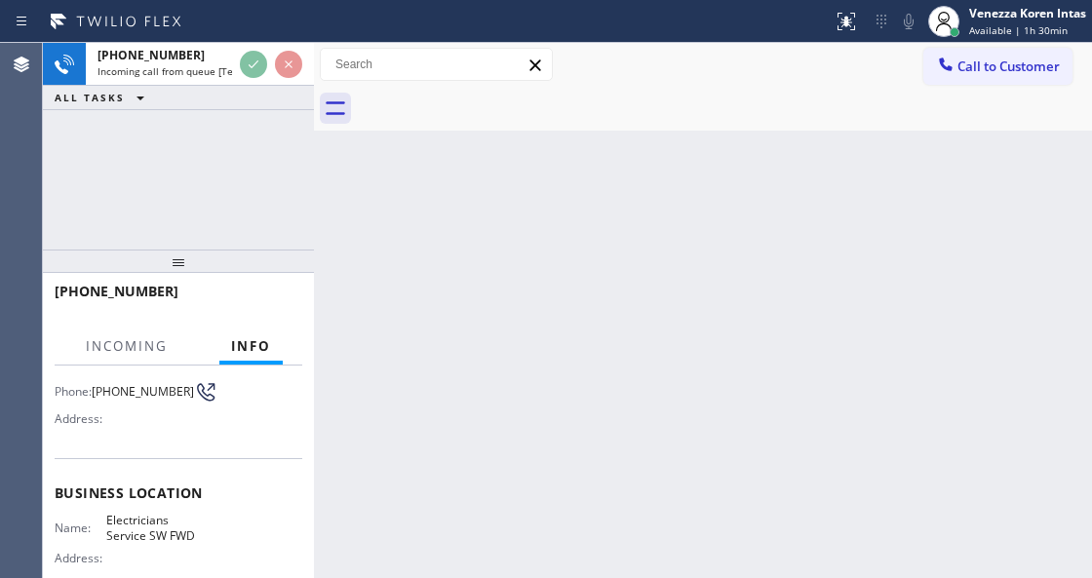
scroll to position [259, 0]
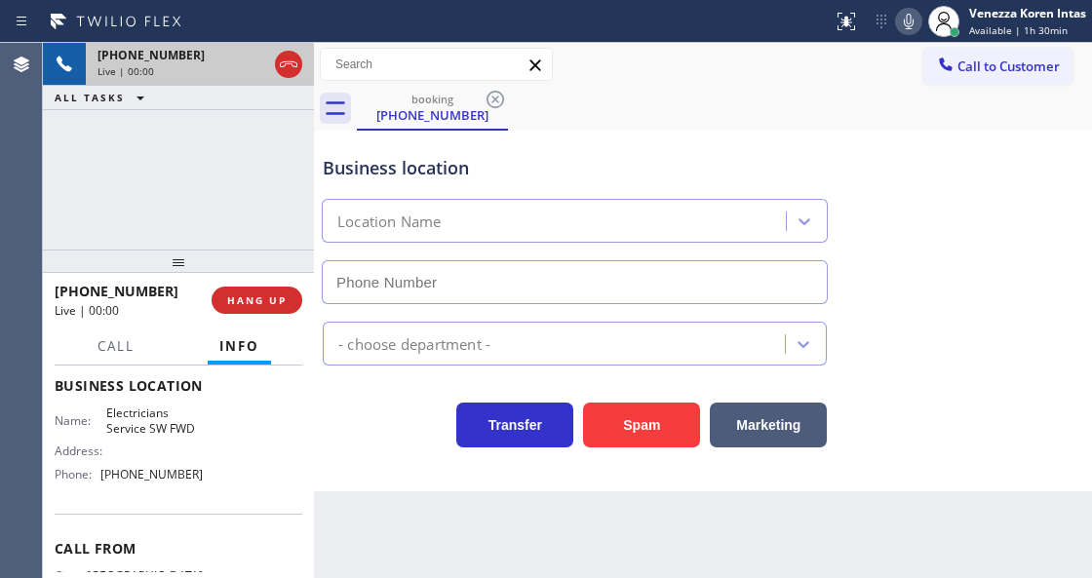
type input "[PHONE_NUMBER]"
click at [294, 55] on icon at bounding box center [288, 64] width 23 height 23
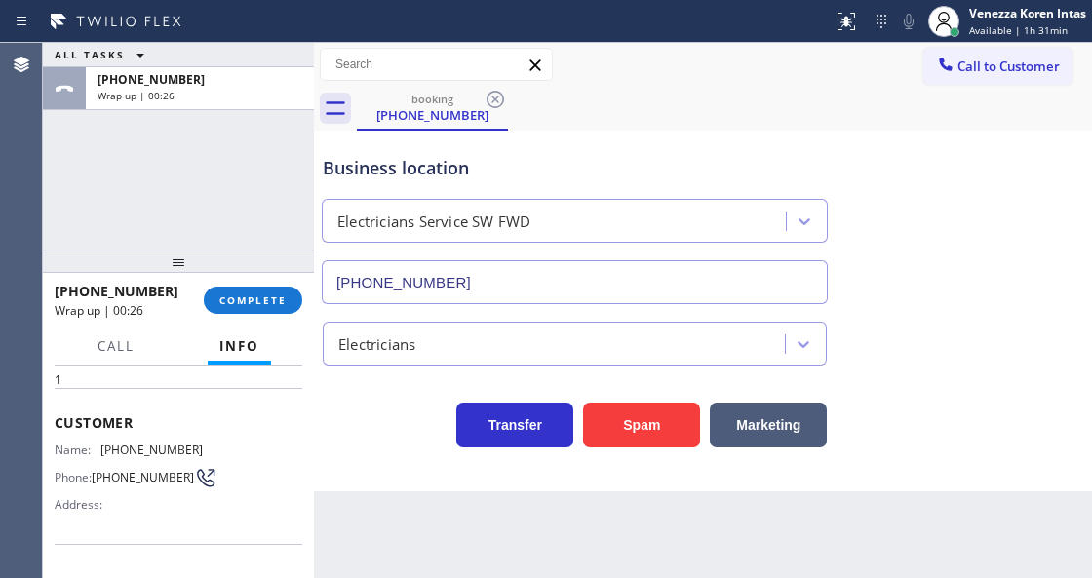
scroll to position [64, 0]
click at [252, 302] on span "COMPLETE" at bounding box center [252, 300] width 67 height 14
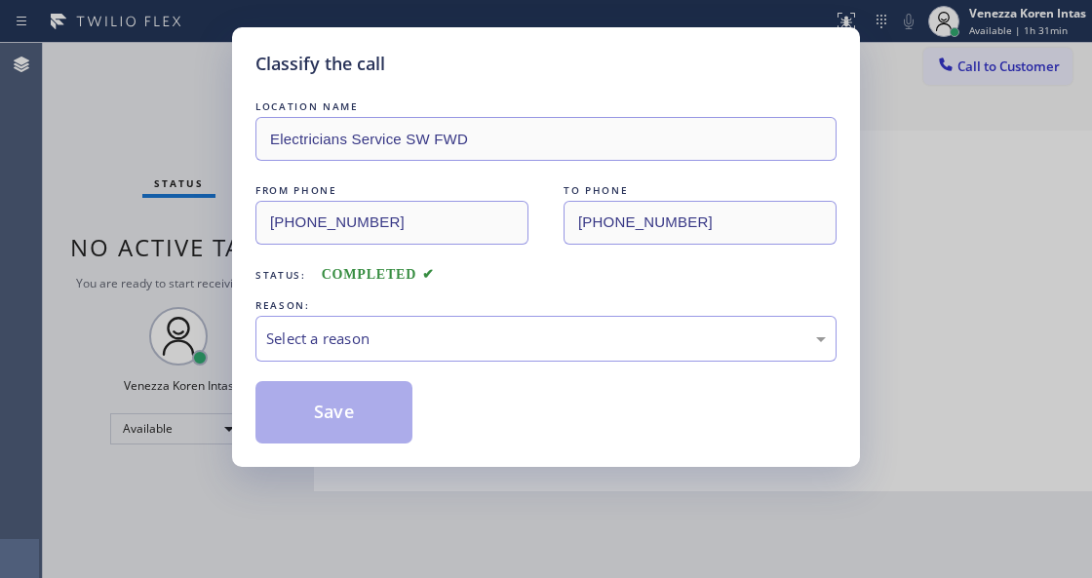
click at [418, 332] on div "Select a reason" at bounding box center [545, 338] width 559 height 22
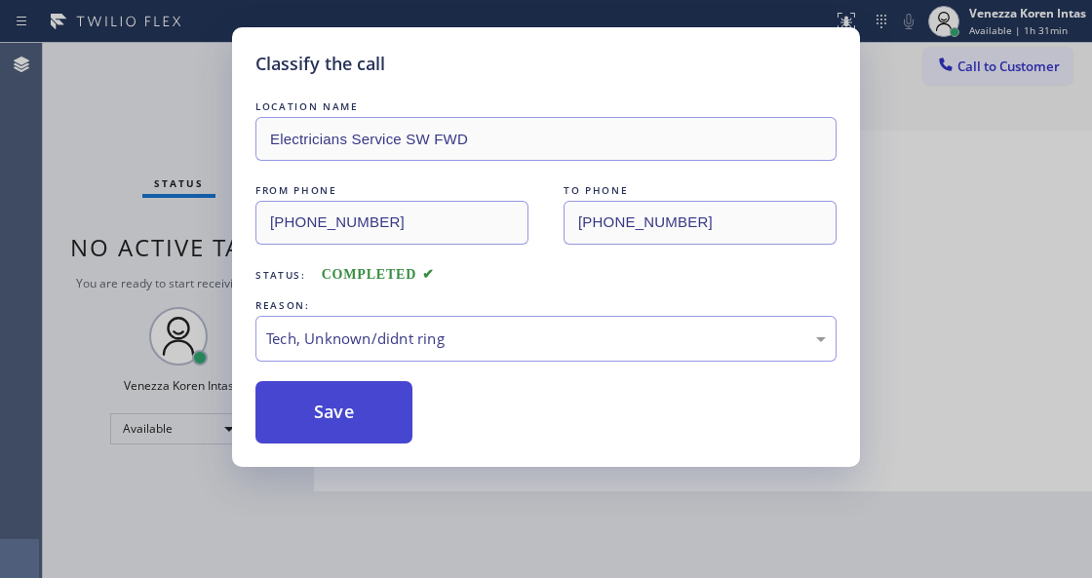
click at [371, 427] on button "Save" at bounding box center [333, 412] width 157 height 62
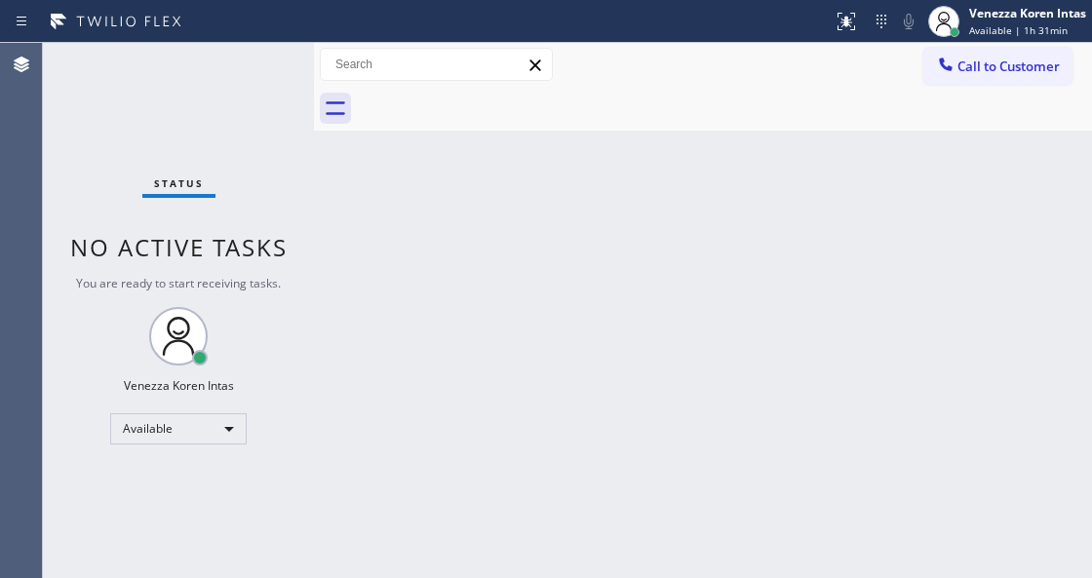
click at [257, 68] on div "Status No active tasks You are ready to start receiving tasks. Venezza Koren In…" at bounding box center [178, 310] width 271 height 535
drag, startPoint x: 681, startPoint y: 298, endPoint x: 156, endPoint y: 173, distance: 540.1
click at [639, 287] on div "Back to Dashboard Change Sender ID Customers Technicians Select a contact Outbo…" at bounding box center [703, 310] width 778 height 535
click at [236, 95] on div "Status No active tasks You are ready to start receiving tasks. Venezza Koren In…" at bounding box center [178, 310] width 271 height 535
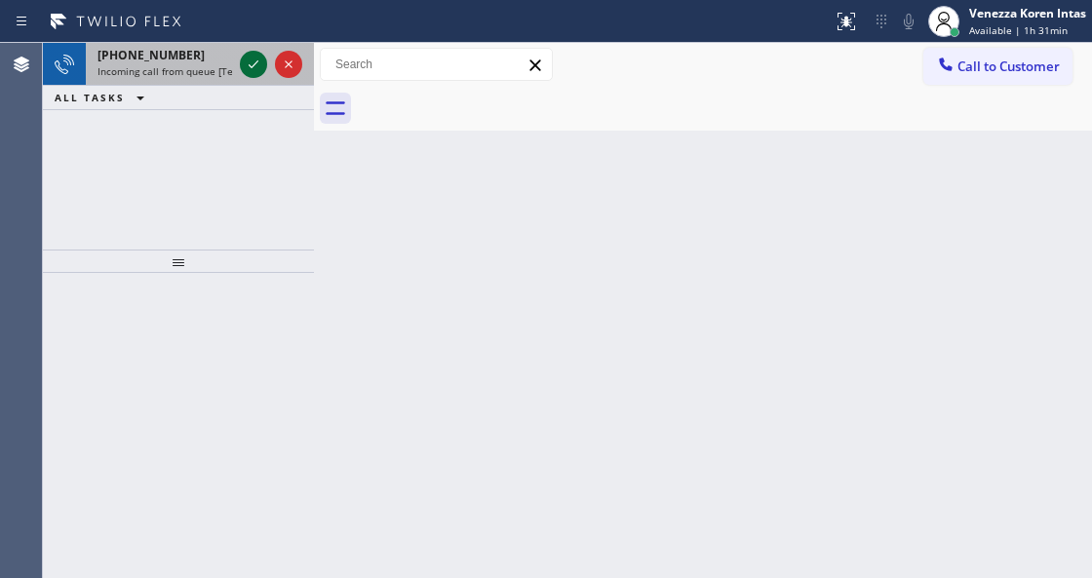
click at [251, 68] on icon at bounding box center [253, 64] width 23 height 23
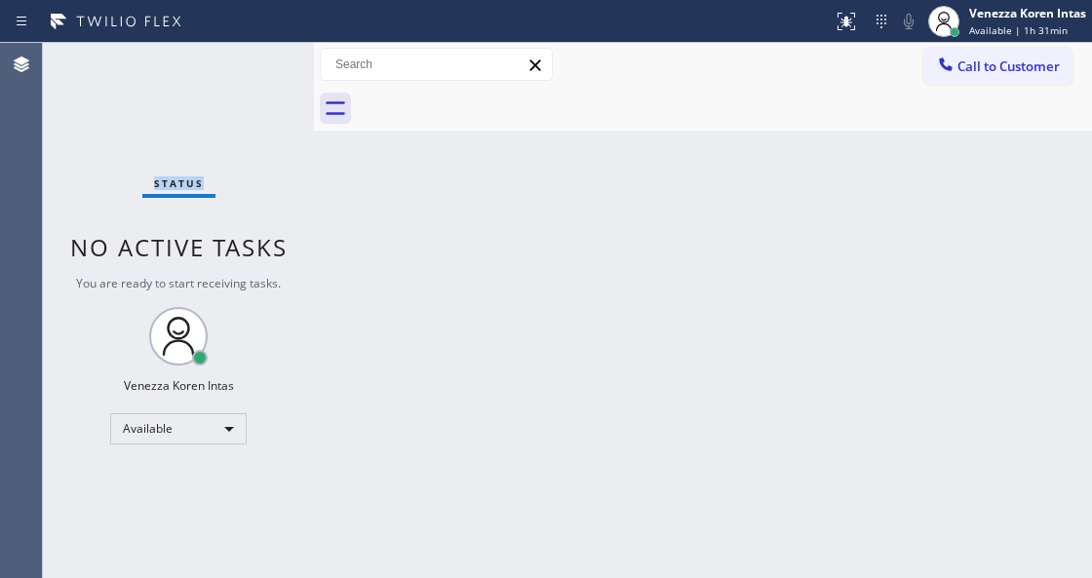
click at [251, 68] on div "Status No active tasks You are ready to start receiving tasks. Venezza Koren In…" at bounding box center [178, 310] width 271 height 535
click at [250, 64] on div "Status No active tasks You are ready to start receiving tasks. Venezza Koren In…" at bounding box center [178, 310] width 271 height 535
click at [341, 237] on div "Back to Dashboard Change Sender ID Customers Technicians Select a contact Outbo…" at bounding box center [703, 310] width 778 height 535
drag, startPoint x: 515, startPoint y: 164, endPoint x: 516, endPoint y: 186, distance: 22.4
click at [515, 165] on div "Back to Dashboard Change Sender ID Customers Technicians Select a contact Outbo…" at bounding box center [703, 310] width 778 height 535
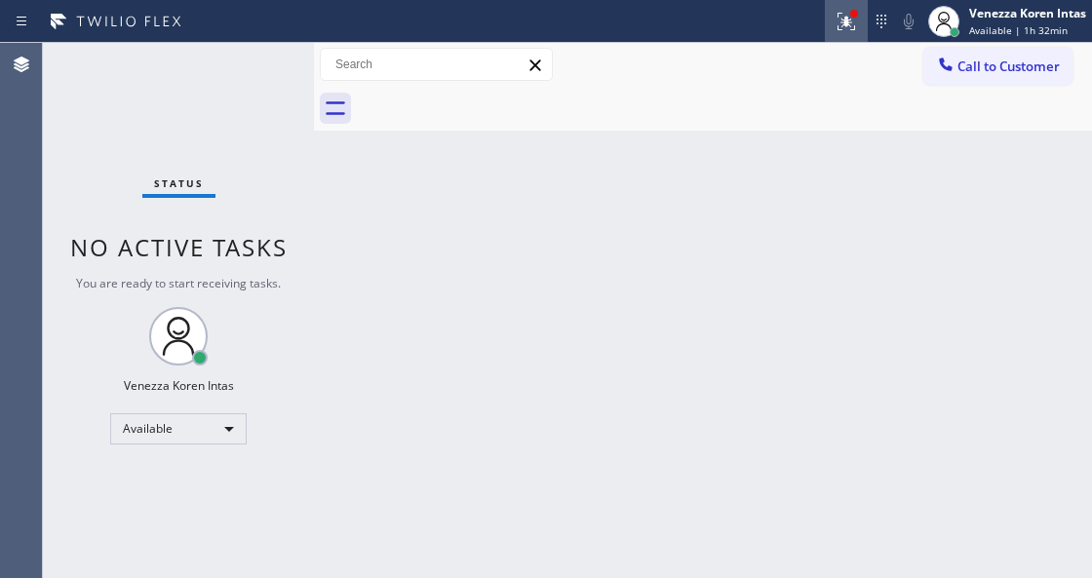
click at [837, 26] on icon at bounding box center [845, 21] width 23 height 23
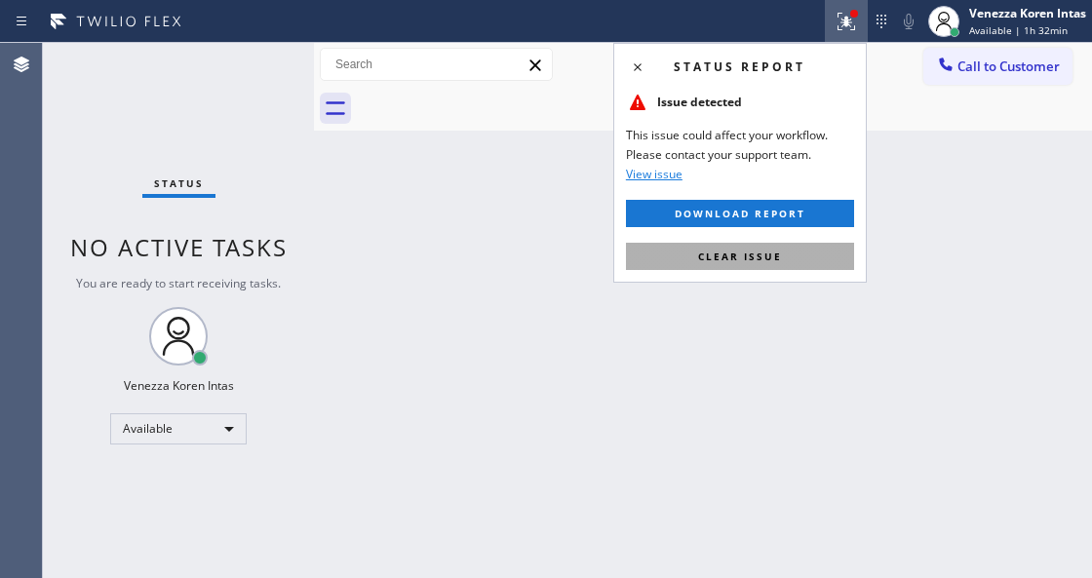
drag, startPoint x: 789, startPoint y: 248, endPoint x: 285, endPoint y: 190, distance: 508.1
click at [788, 249] on button "Clear issue" at bounding box center [740, 256] width 228 height 27
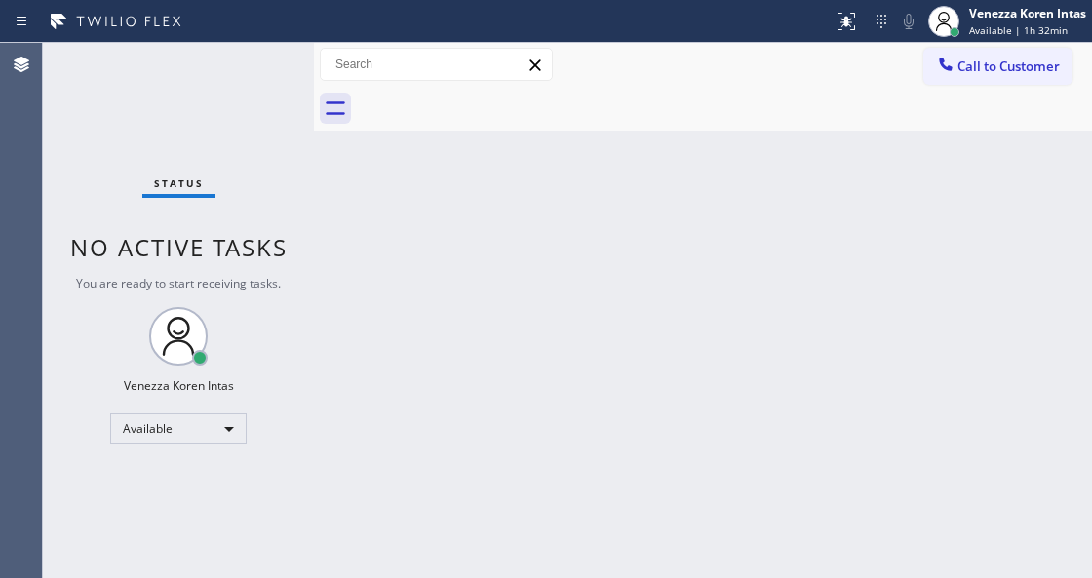
click at [183, 97] on div "Status No active tasks You are ready to start receiving tasks. Venezza Koren In…" at bounding box center [178, 310] width 271 height 535
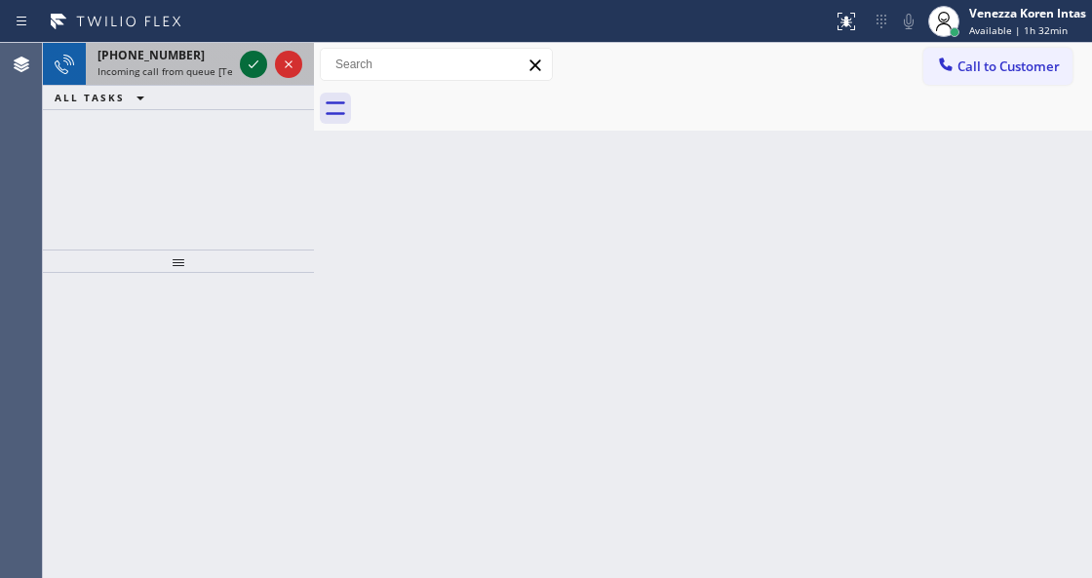
click at [253, 70] on icon at bounding box center [253, 64] width 23 height 23
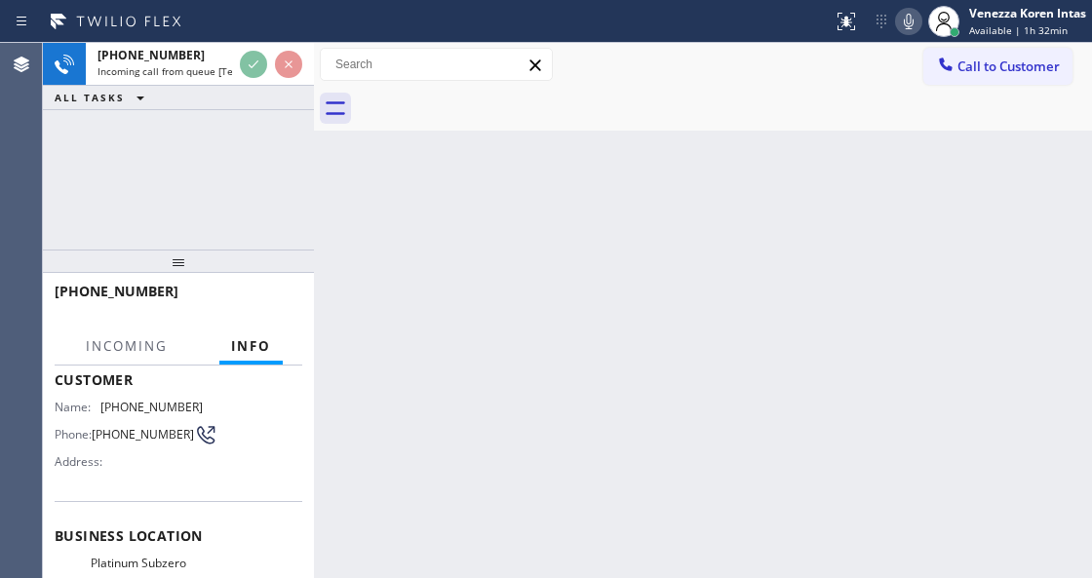
scroll to position [259, 0]
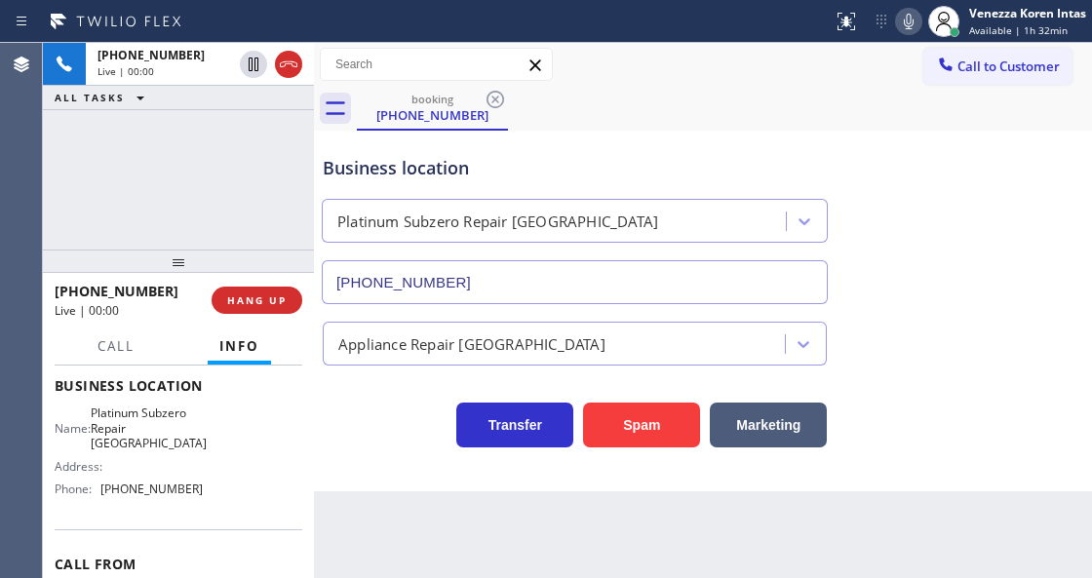
type input "[PHONE_NUMBER]"
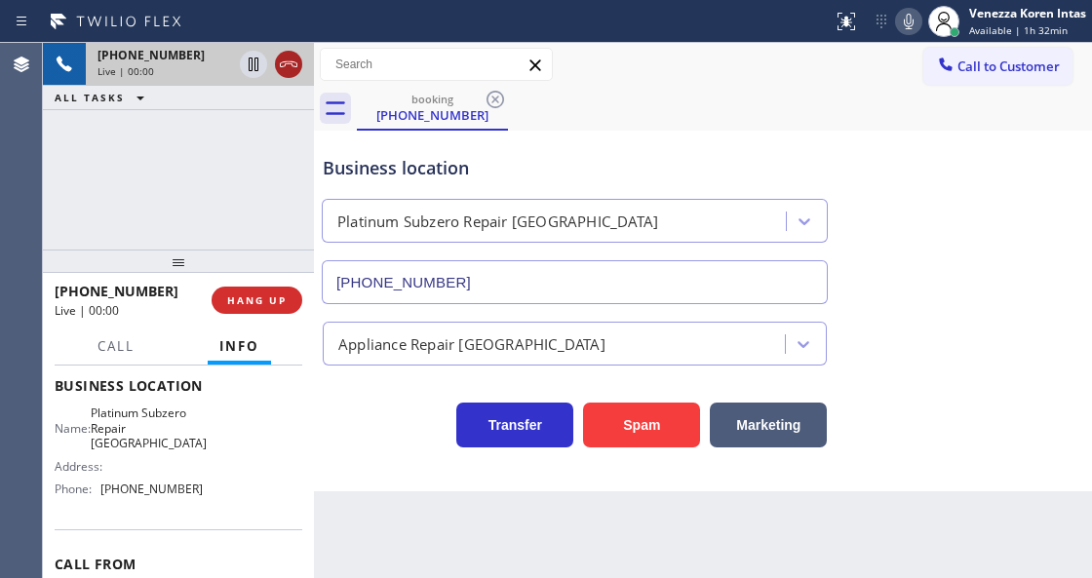
click at [284, 71] on icon at bounding box center [288, 64] width 23 height 23
drag, startPoint x: 283, startPoint y: 292, endPoint x: 430, endPoint y: 322, distance: 150.0
click at [287, 294] on button "HANG UP" at bounding box center [256, 300] width 91 height 27
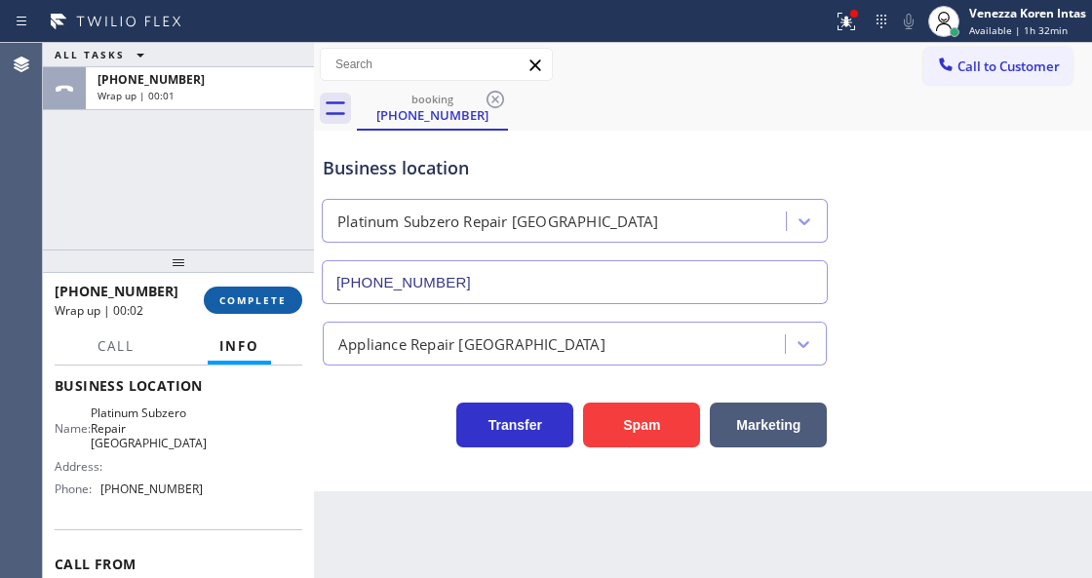
click at [275, 298] on span "COMPLETE" at bounding box center [252, 300] width 67 height 14
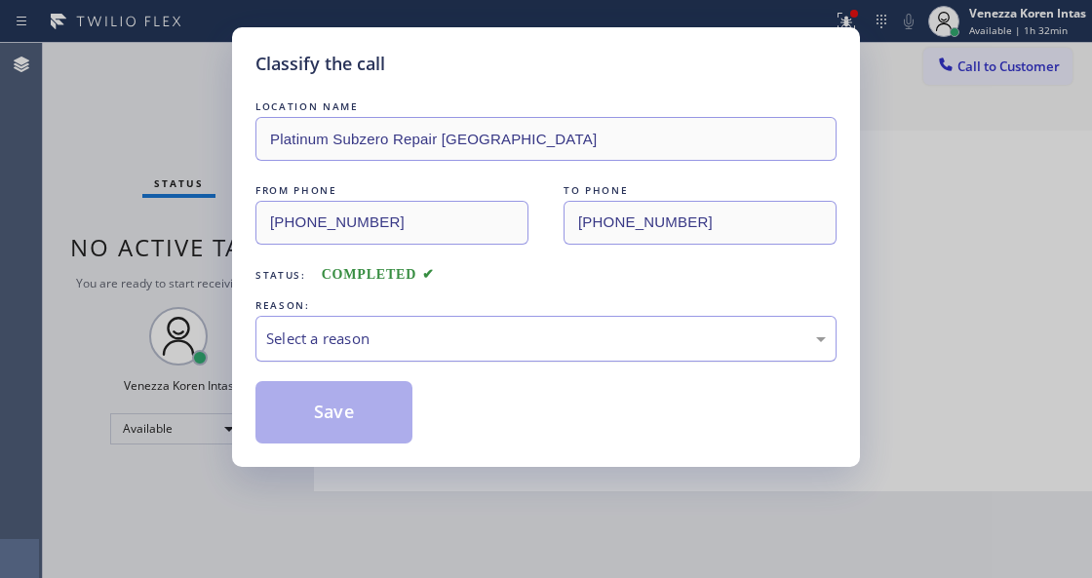
click at [495, 331] on div "Select a reason" at bounding box center [545, 338] width 559 height 22
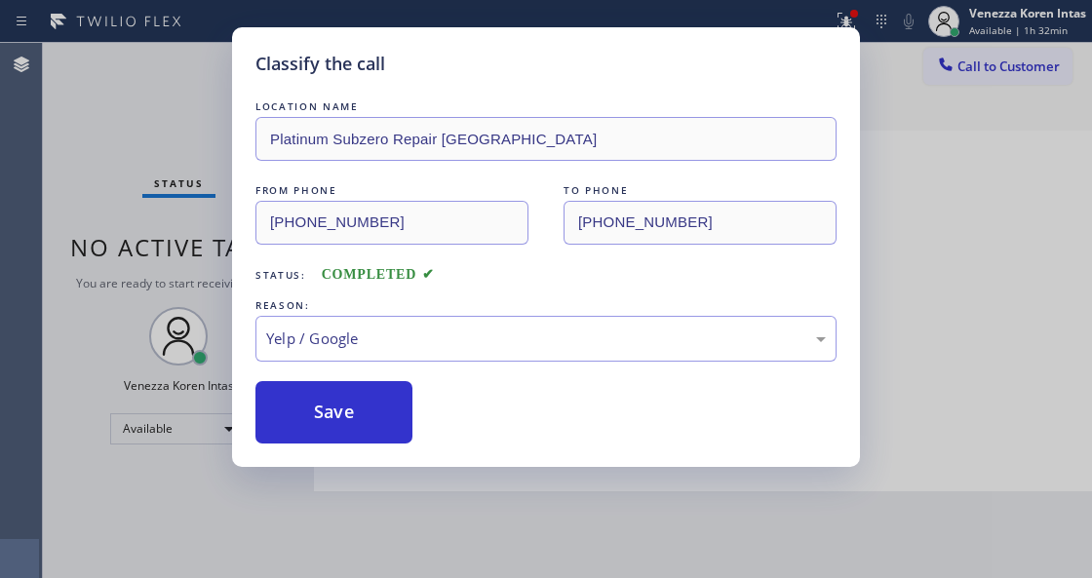
click at [384, 456] on div "Classify the call LOCATION NAME Platinum Subzero Repair Belmont FROM PHONE [PHO…" at bounding box center [546, 247] width 628 height 440
click at [379, 417] on button "Save" at bounding box center [333, 412] width 157 height 62
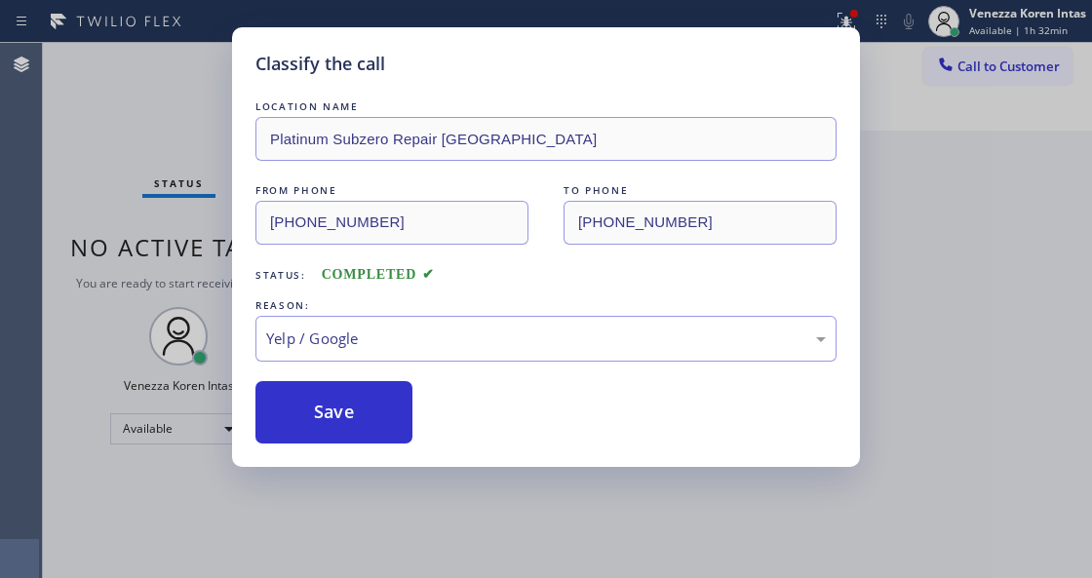
click at [218, 236] on div "Classify the call LOCATION NAME Platinum Subzero Repair Belmont FROM PHONE [PHO…" at bounding box center [546, 289] width 1092 height 578
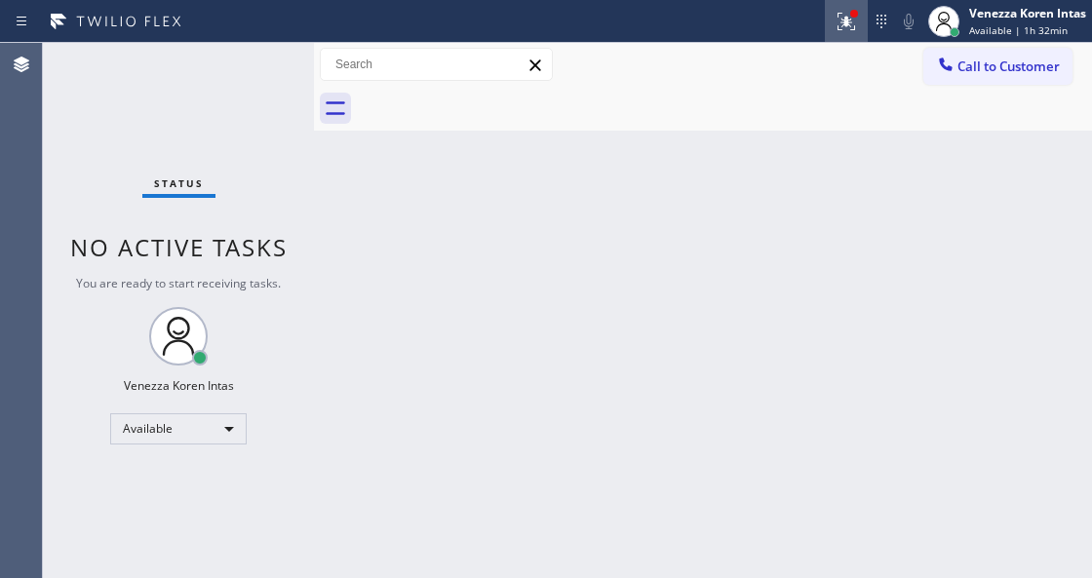
click at [843, 37] on button at bounding box center [846, 21] width 43 height 43
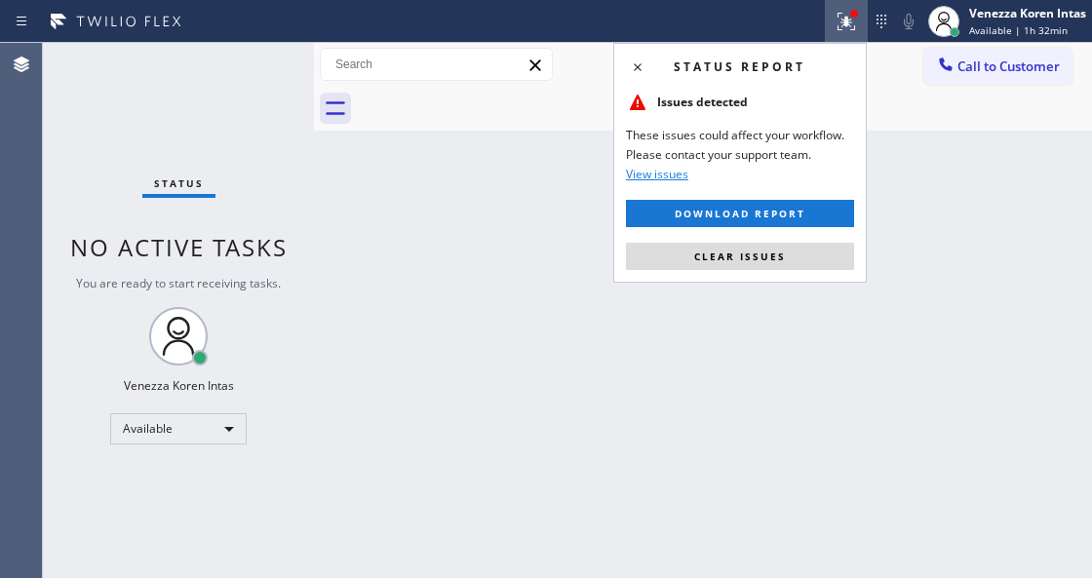
drag, startPoint x: 827, startPoint y: 242, endPoint x: 834, endPoint y: 260, distance: 19.7
click at [827, 245] on button "Clear issues" at bounding box center [740, 256] width 228 height 27
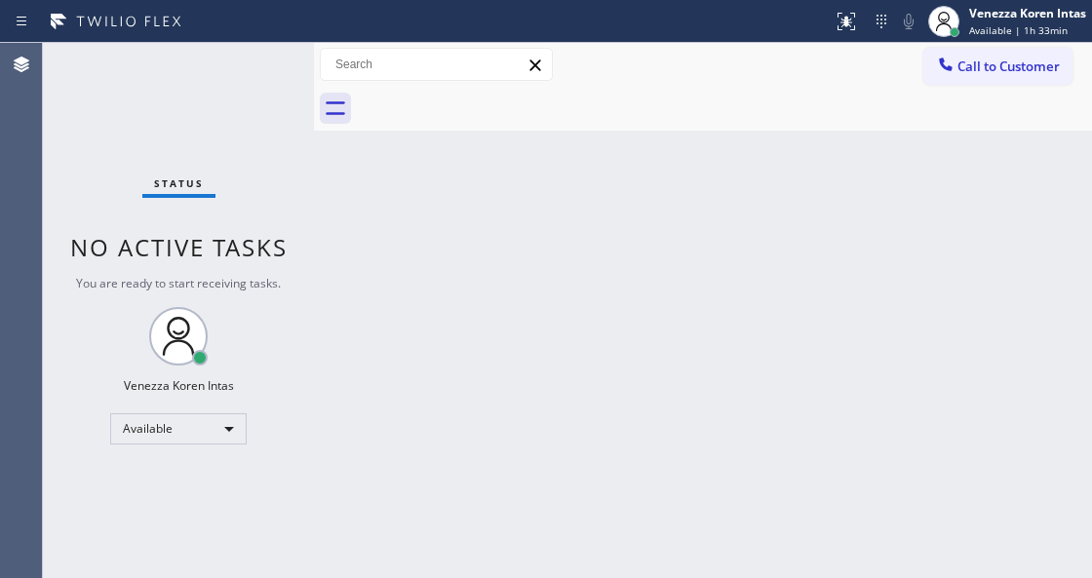
click at [246, 63] on div "Status No active tasks You are ready to start receiving tasks. Venezza Koren In…" at bounding box center [178, 310] width 271 height 535
click at [717, 183] on div "Back to Dashboard Change Sender ID Customers Technicians Select a contact Outbo…" at bounding box center [703, 310] width 778 height 535
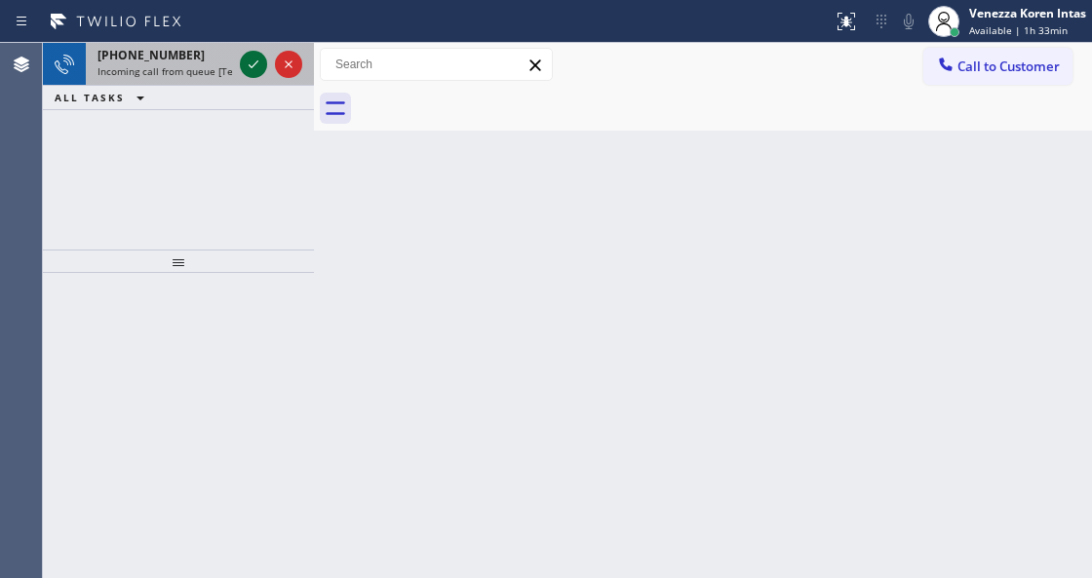
click at [263, 72] on icon at bounding box center [253, 64] width 23 height 23
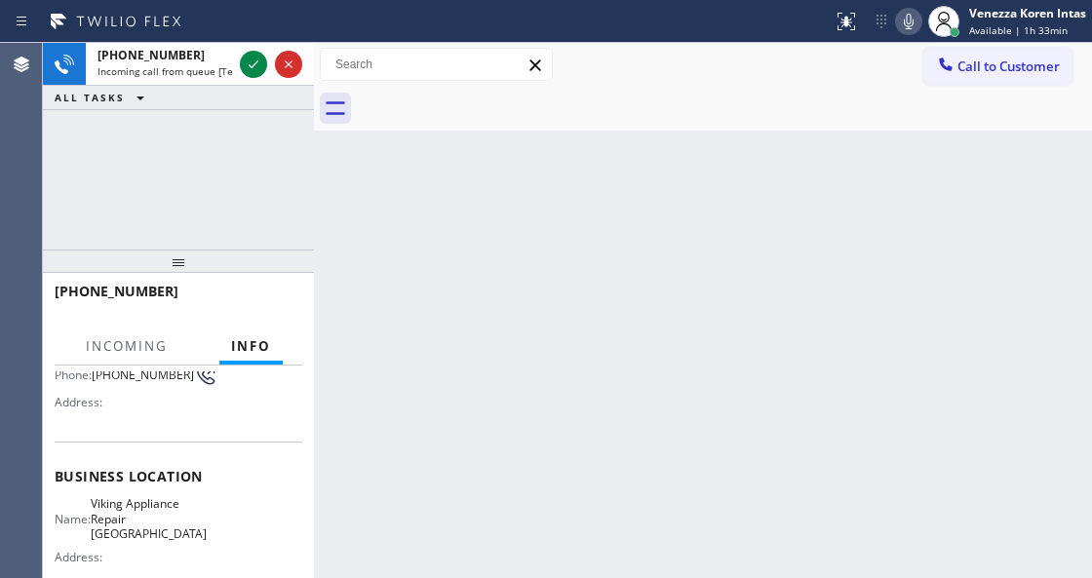
scroll to position [259, 0]
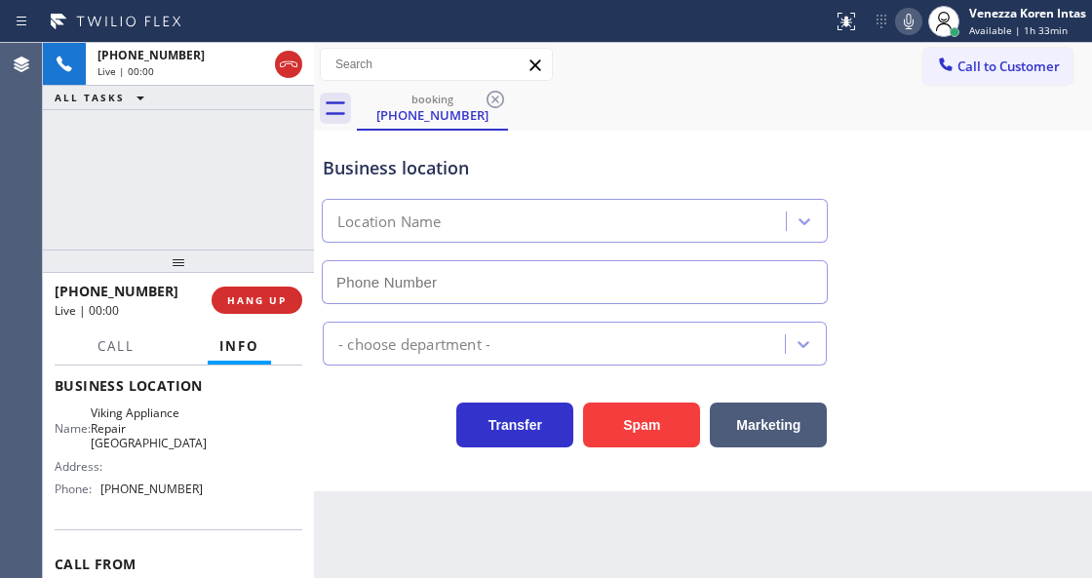
type input "[PHONE_NUMBER]"
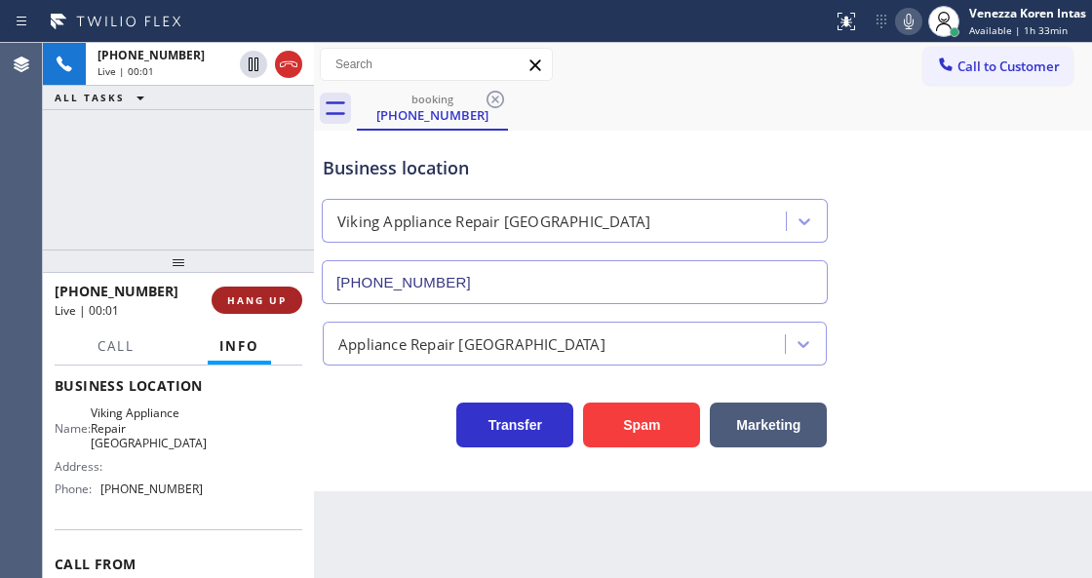
click at [289, 63] on icon at bounding box center [288, 64] width 23 height 23
click at [260, 300] on span "HANG UP" at bounding box center [256, 300] width 59 height 14
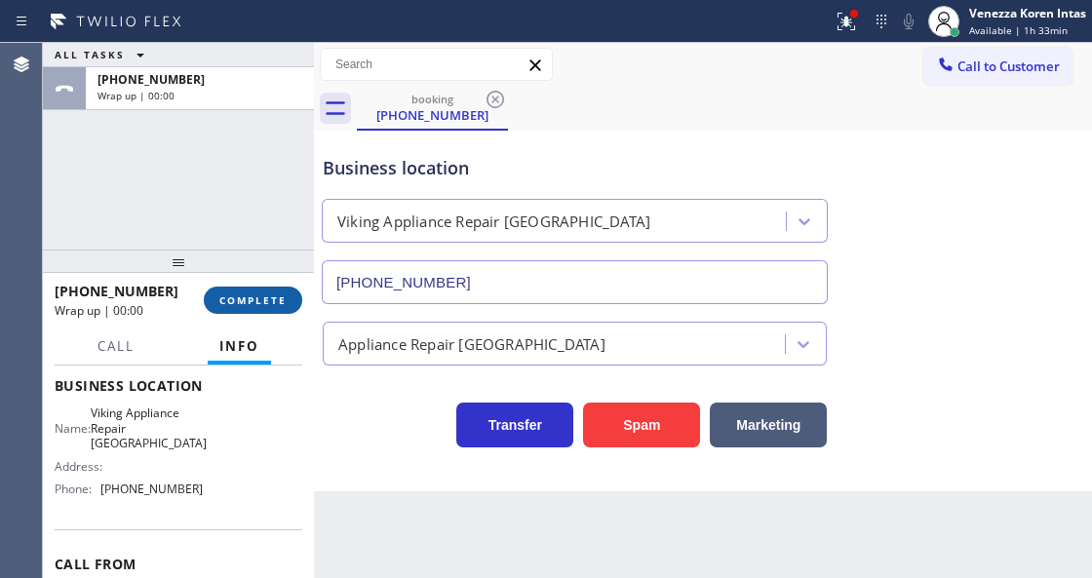
click at [295, 304] on button "COMPLETE" at bounding box center [253, 300] width 98 height 27
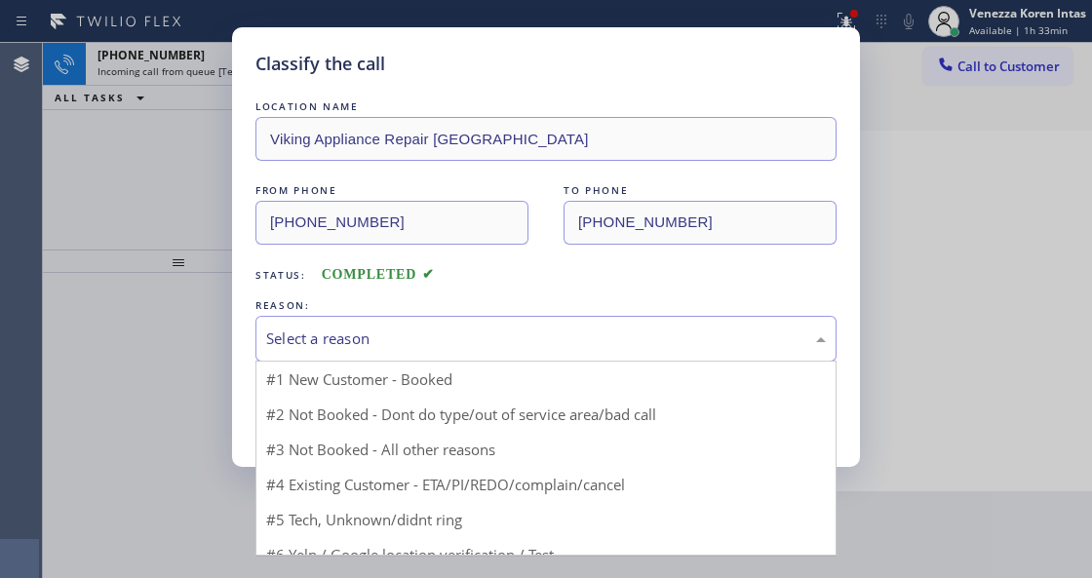
click at [472, 338] on div "Select a reason" at bounding box center [545, 338] width 559 height 22
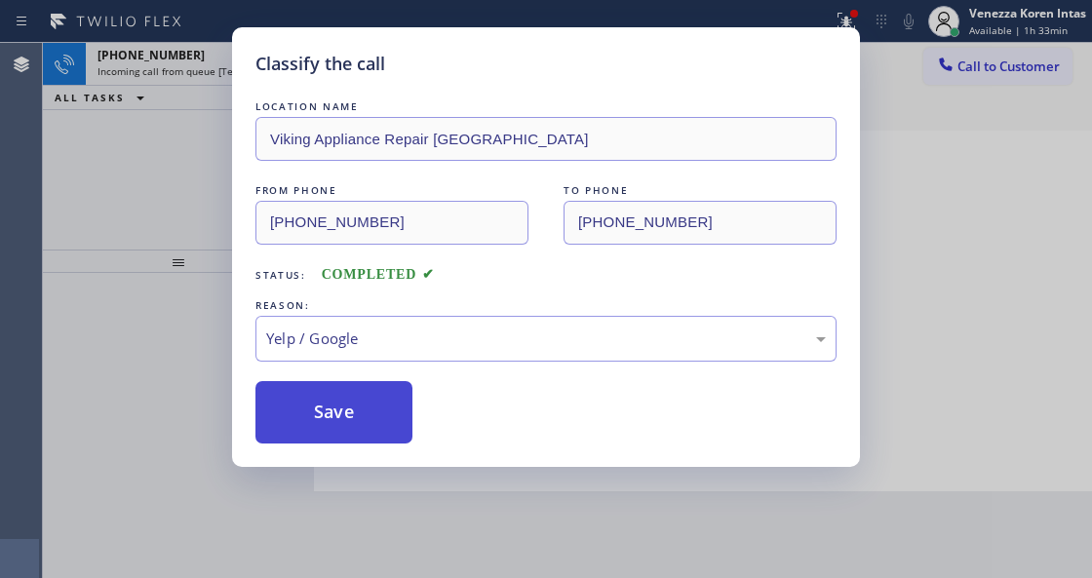
click at [340, 398] on button "Save" at bounding box center [333, 412] width 157 height 62
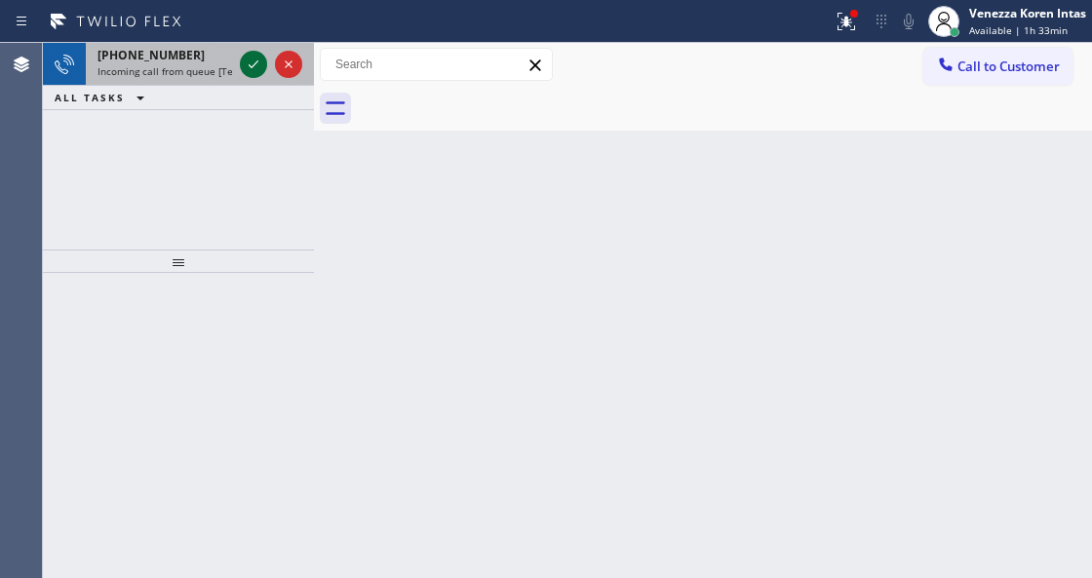
click at [259, 59] on icon at bounding box center [253, 64] width 23 height 23
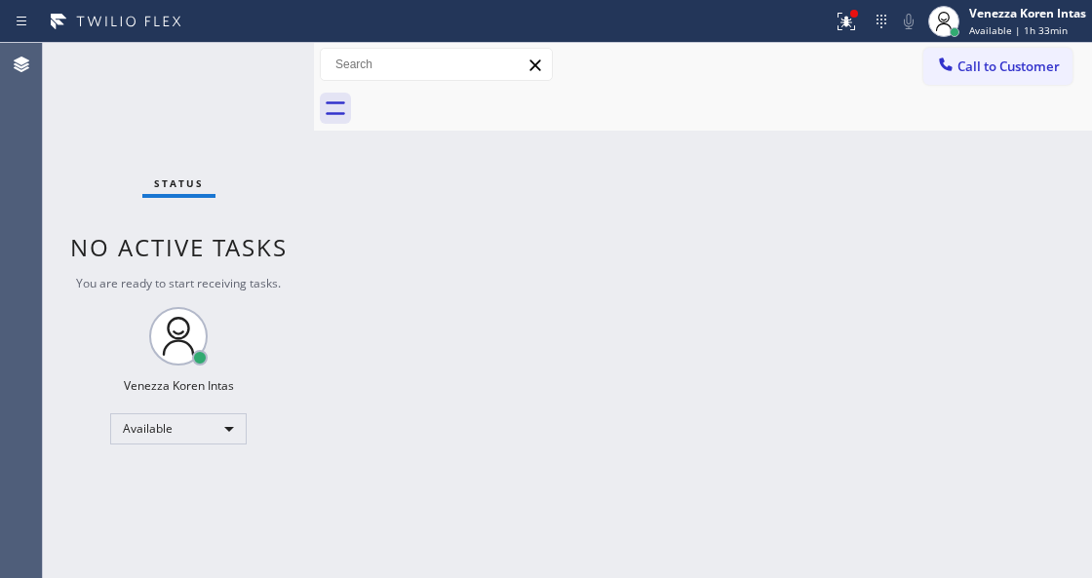
click at [261, 63] on div "Status No active tasks You are ready to start receiving tasks. Venezza Koren In…" at bounding box center [178, 310] width 271 height 535
click at [259, 64] on div "Status No active tasks You are ready to start receiving tasks. Venezza Koren In…" at bounding box center [178, 310] width 271 height 535
click at [858, 20] on div at bounding box center [846, 21] width 43 height 23
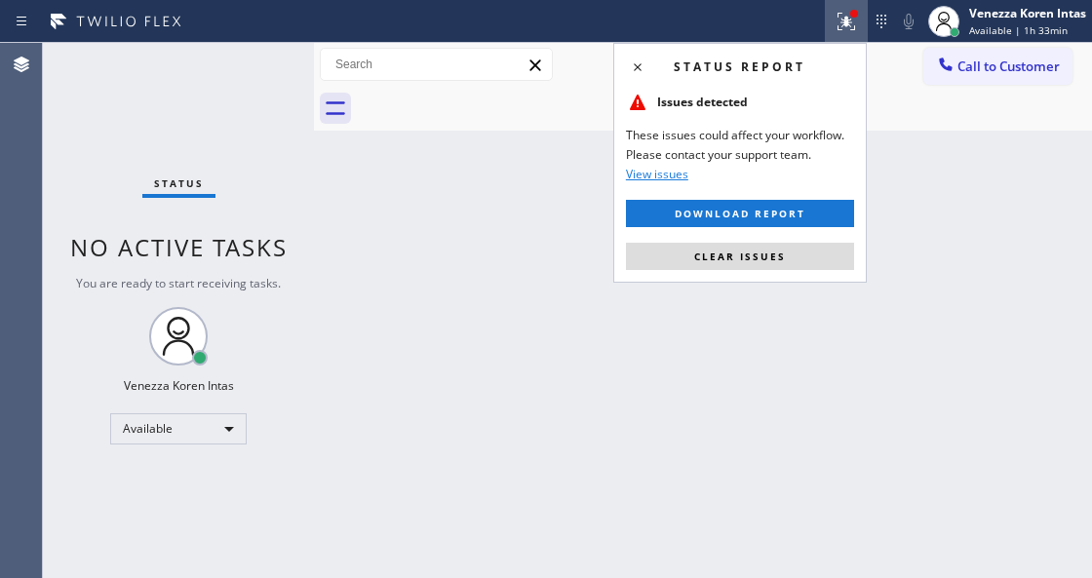
click at [801, 273] on div "Status report Issues detected These issues could affect your workflow. Please c…" at bounding box center [739, 163] width 253 height 240
click at [805, 262] on button "Clear issues" at bounding box center [740, 256] width 228 height 27
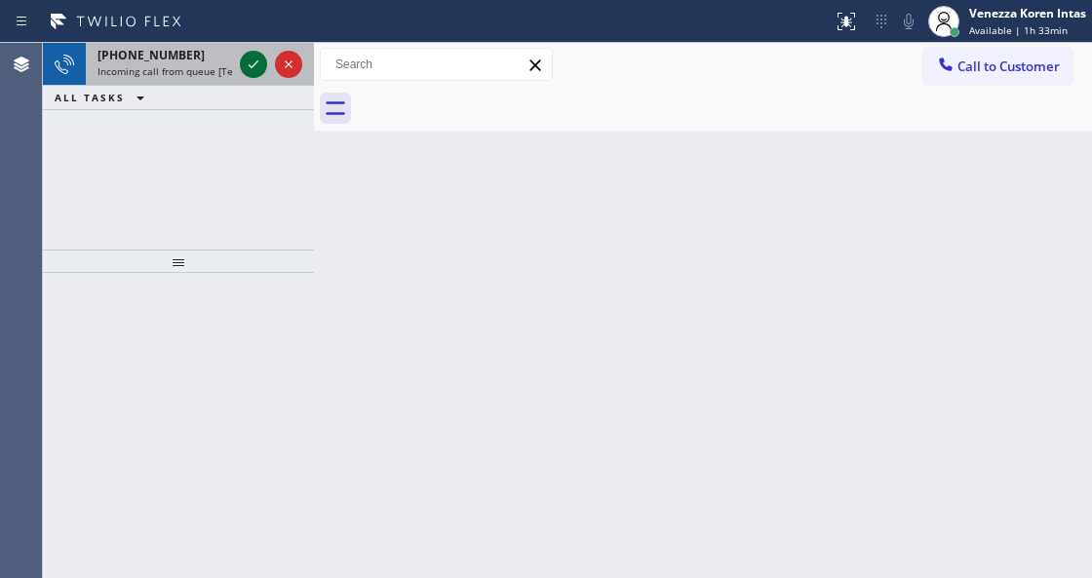
click at [243, 63] on icon at bounding box center [253, 64] width 23 height 23
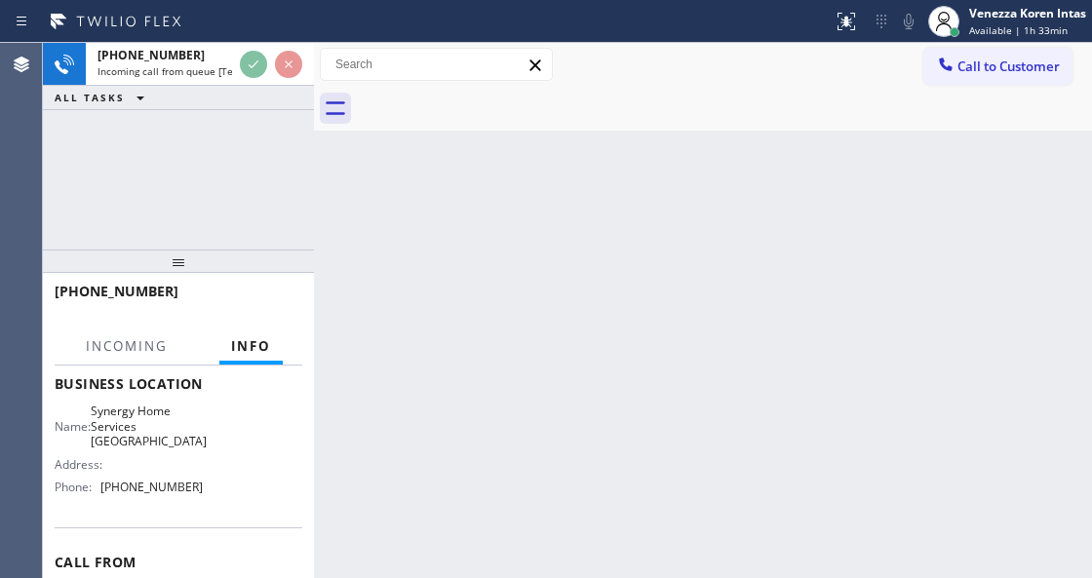
scroll to position [154, 0]
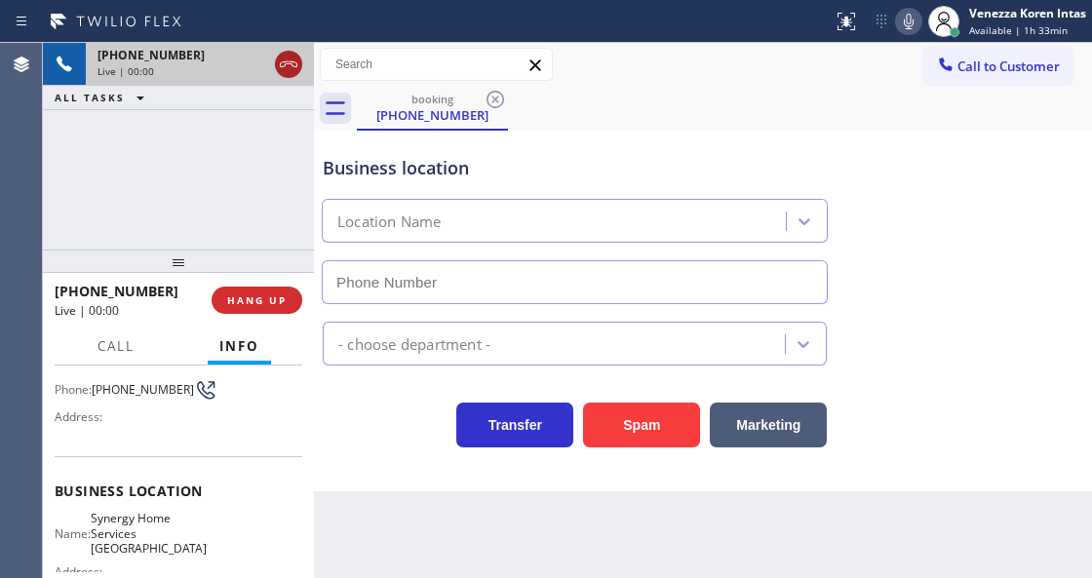
type input "[PHONE_NUMBER]"
click at [291, 62] on icon at bounding box center [288, 64] width 23 height 23
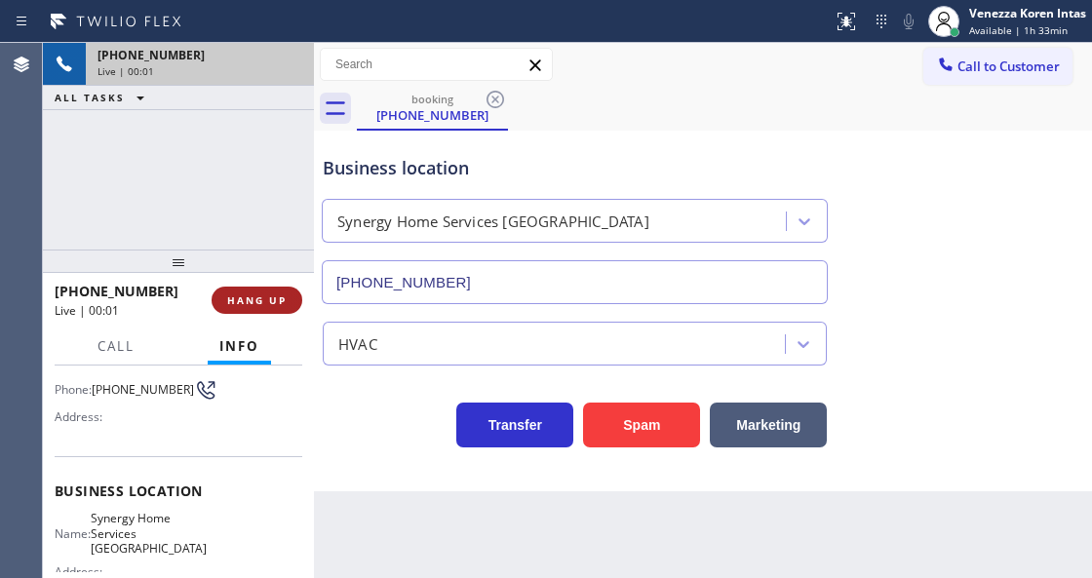
click at [271, 310] on button "HANG UP" at bounding box center [256, 300] width 91 height 27
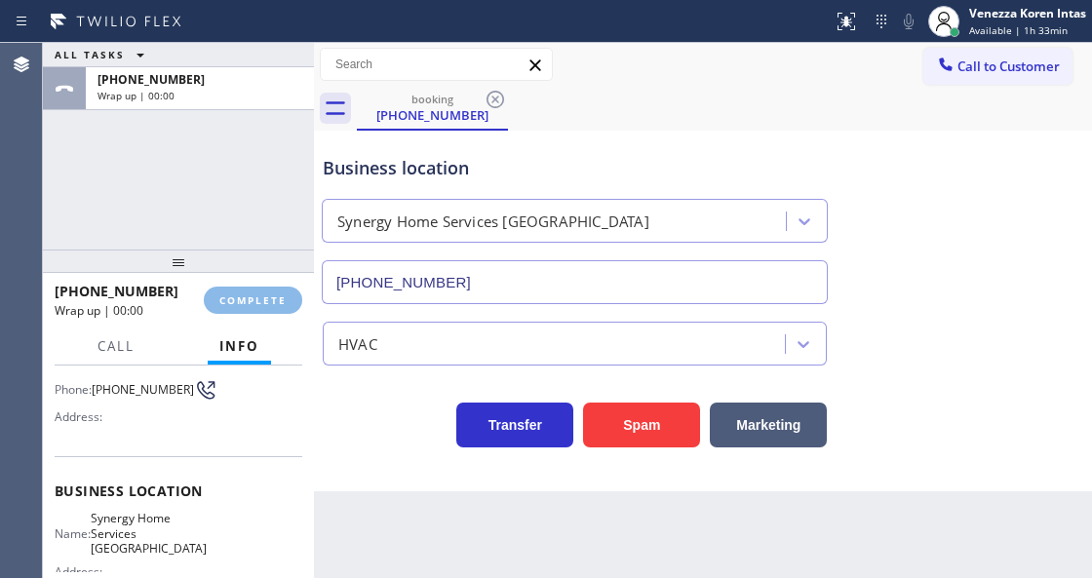
click at [284, 316] on div "[PHONE_NUMBER] Wrap up | 00:00 COMPLETE" at bounding box center [179, 300] width 248 height 51
click at [268, 291] on button "COMPLETE" at bounding box center [253, 300] width 98 height 27
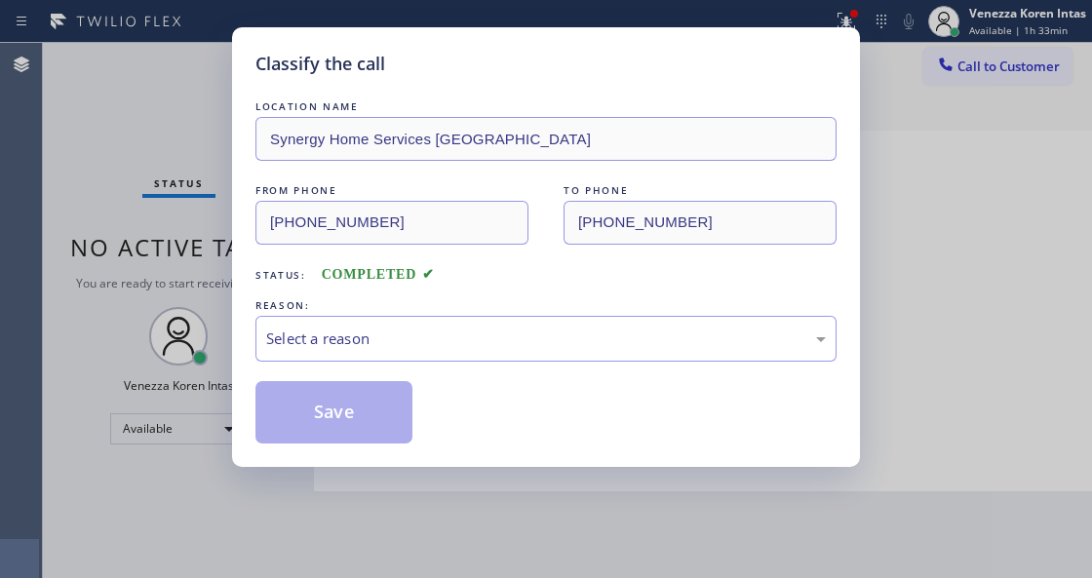
drag, startPoint x: 483, startPoint y: 317, endPoint x: 464, endPoint y: 342, distance: 32.0
click at [464, 342] on div "Select a reason" at bounding box center [545, 338] width 559 height 22
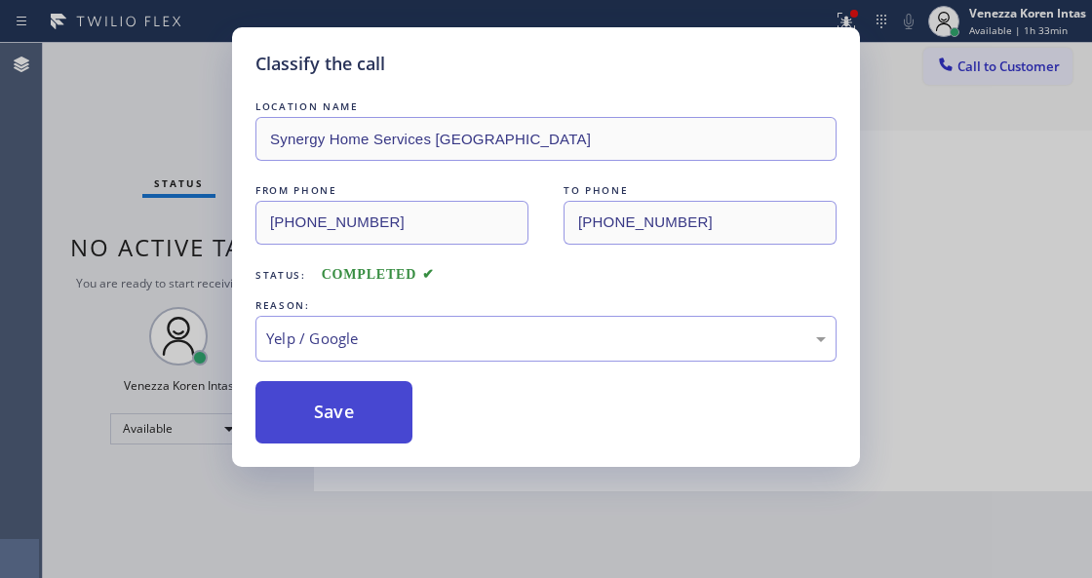
click at [363, 427] on button "Save" at bounding box center [333, 412] width 157 height 62
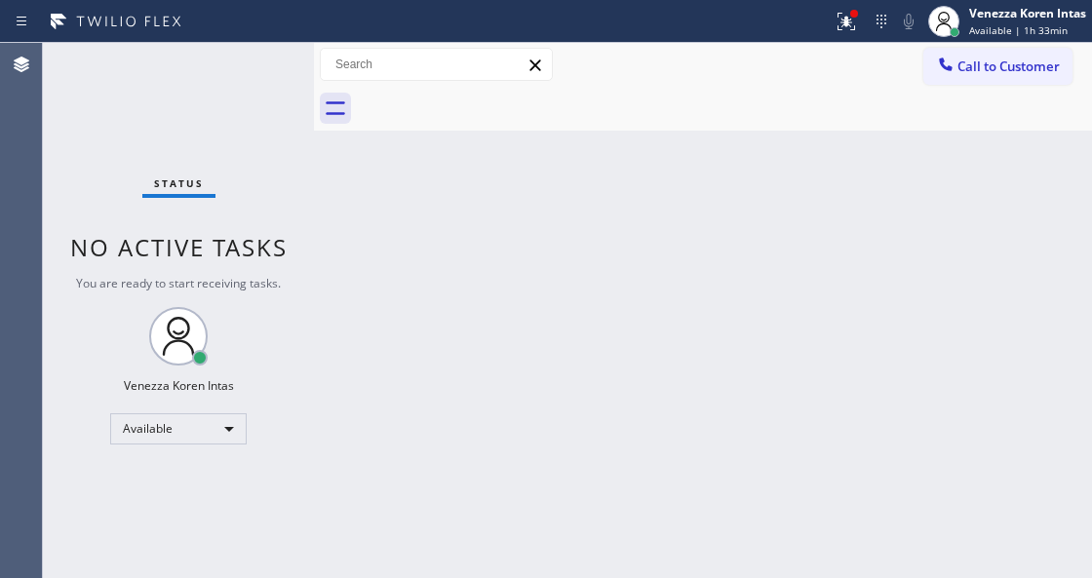
click at [117, 131] on div "Status No active tasks You are ready to start receiving tasks. Venezza Koren In…" at bounding box center [178, 310] width 271 height 535
click at [867, 13] on div at bounding box center [880, 21] width 27 height 23
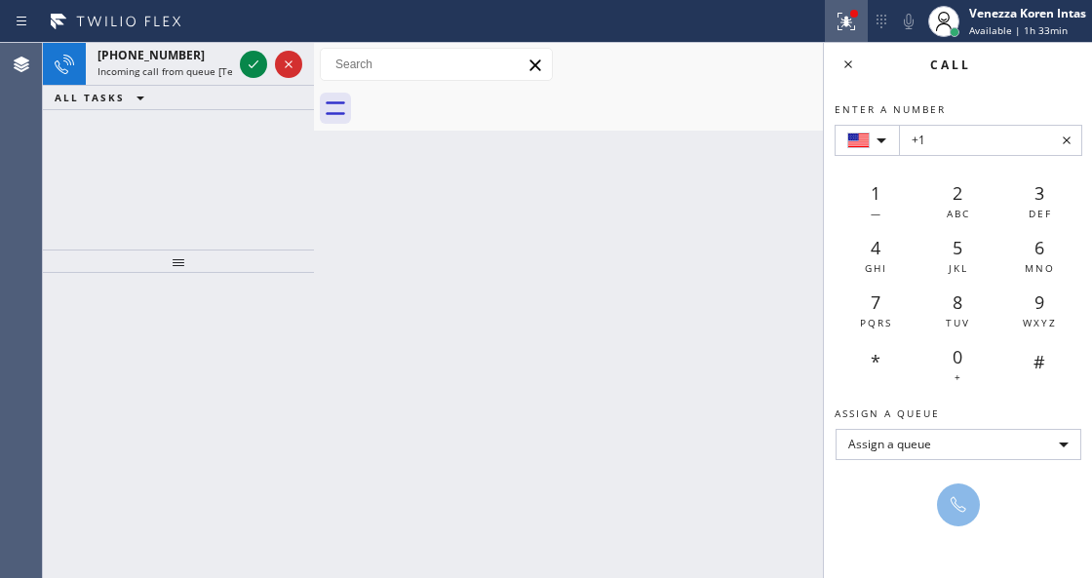
click at [856, 21] on icon at bounding box center [845, 21] width 23 height 23
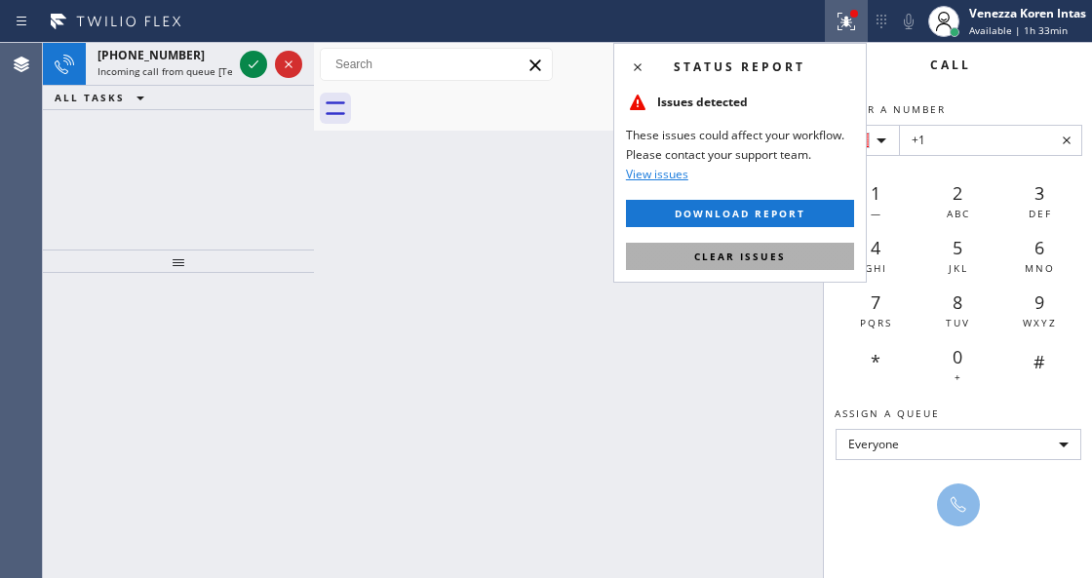
click at [791, 260] on button "Clear issues" at bounding box center [740, 256] width 228 height 27
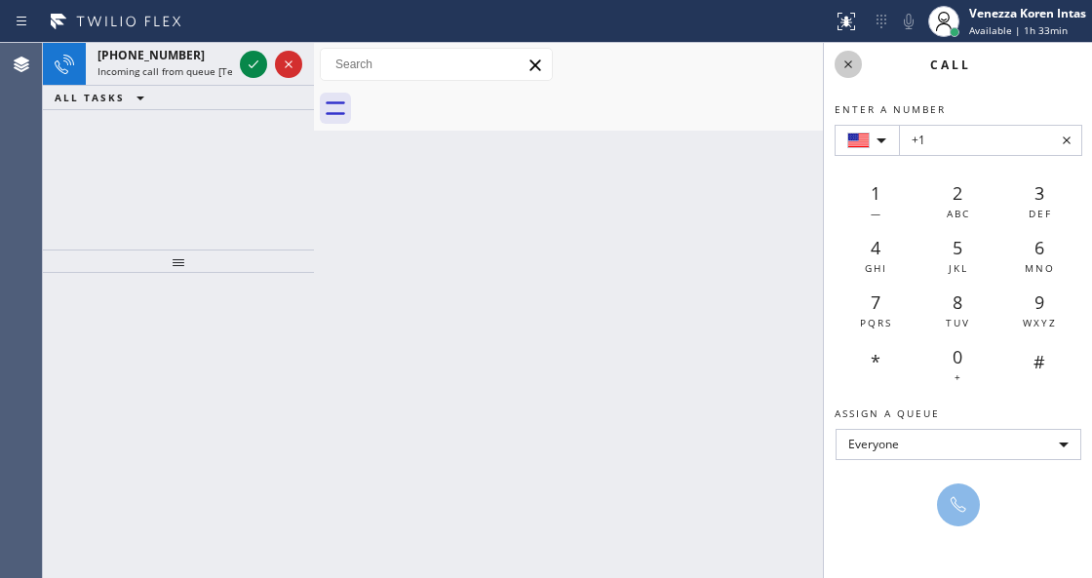
drag, startPoint x: 865, startPoint y: 66, endPoint x: 838, endPoint y: 67, distance: 27.3
click at [863, 67] on div "Call" at bounding box center [971, 65] width 219 height 17
drag, startPoint x: 836, startPoint y: 67, endPoint x: 797, endPoint y: 81, distance: 41.3
click at [834, 67] on div at bounding box center [847, 64] width 27 height 23
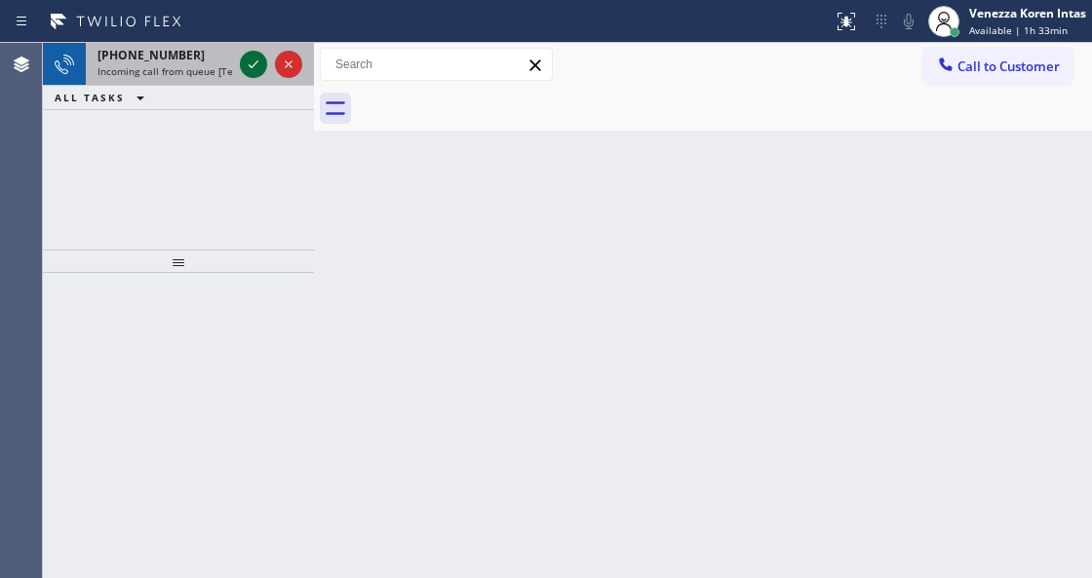
click at [248, 62] on icon at bounding box center [253, 64] width 23 height 23
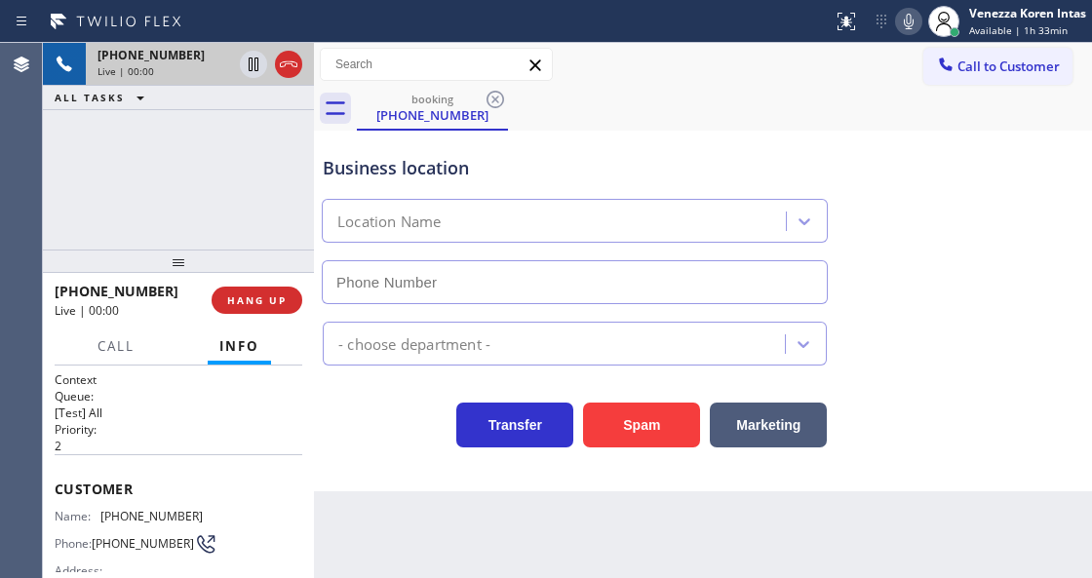
scroll to position [259, 0]
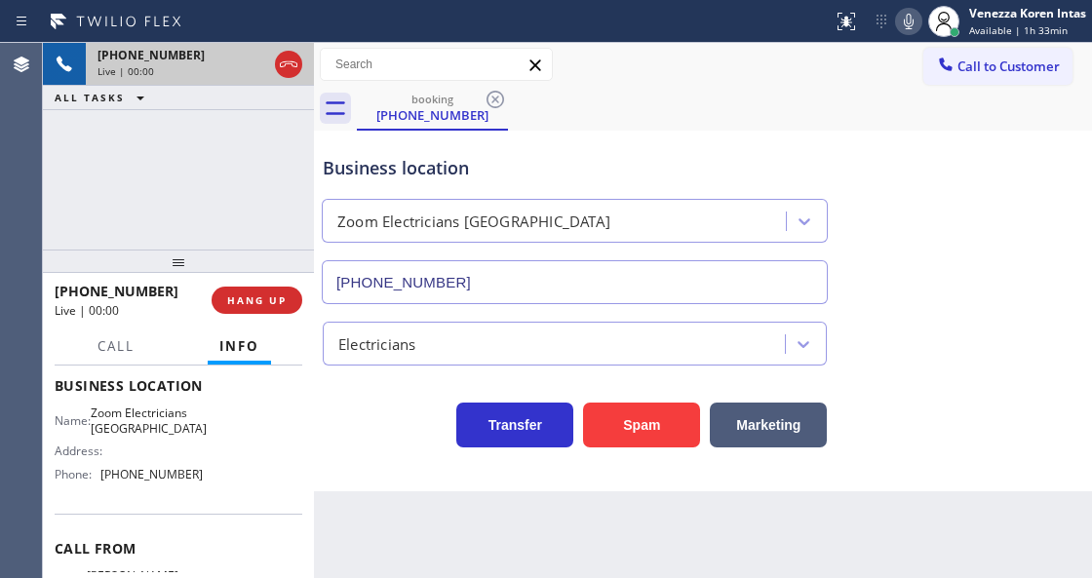
type input "[PHONE_NUMBER]"
click at [661, 115] on div "booking [PHONE_NUMBER]" at bounding box center [724, 109] width 735 height 44
click at [908, 27] on icon at bounding box center [908, 21] width 23 height 23
click at [249, 67] on icon at bounding box center [254, 65] width 10 height 14
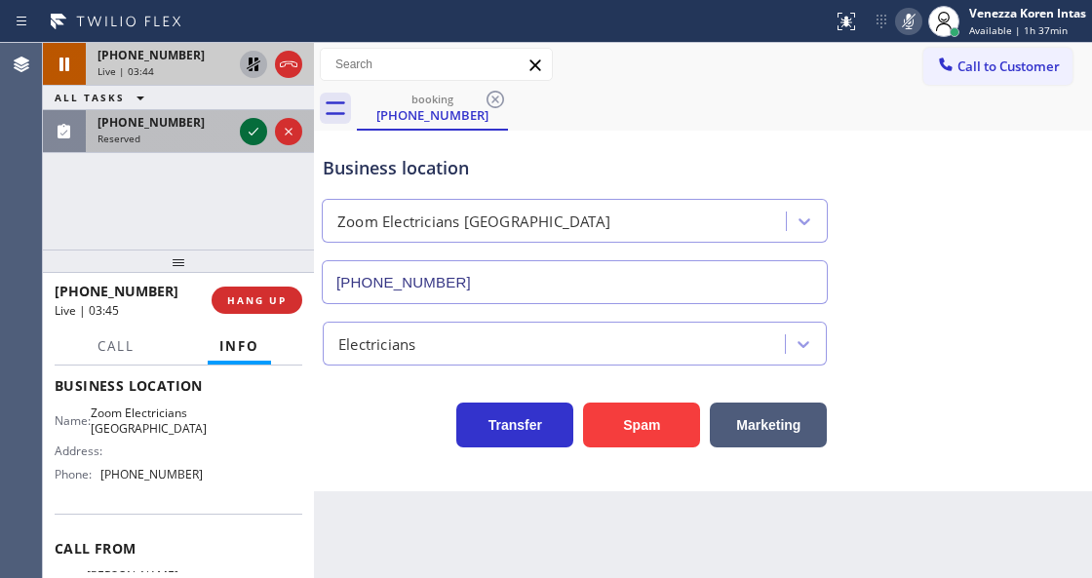
click at [254, 135] on icon at bounding box center [253, 131] width 23 height 23
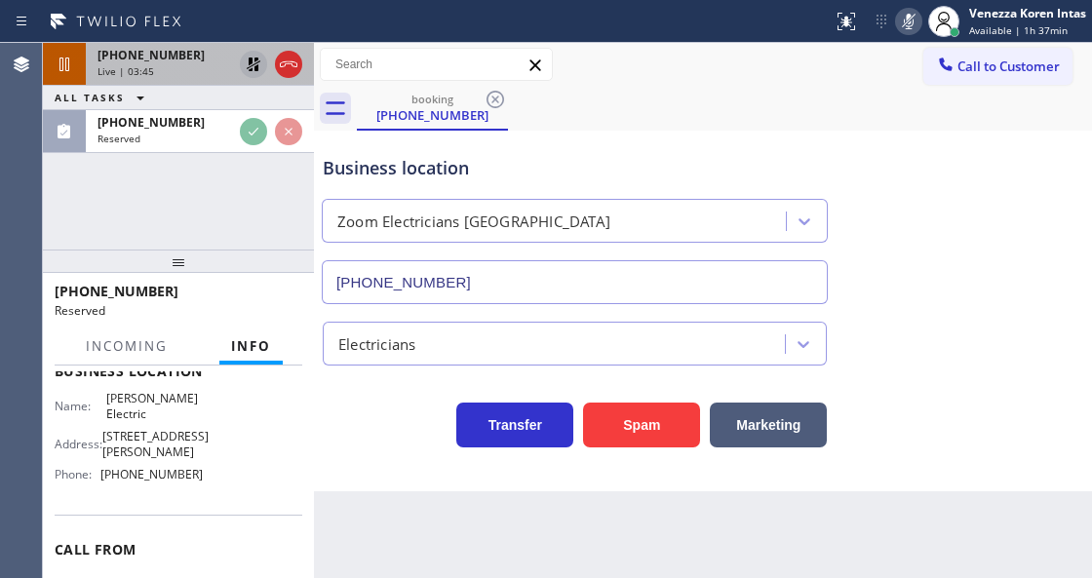
scroll to position [275, 0]
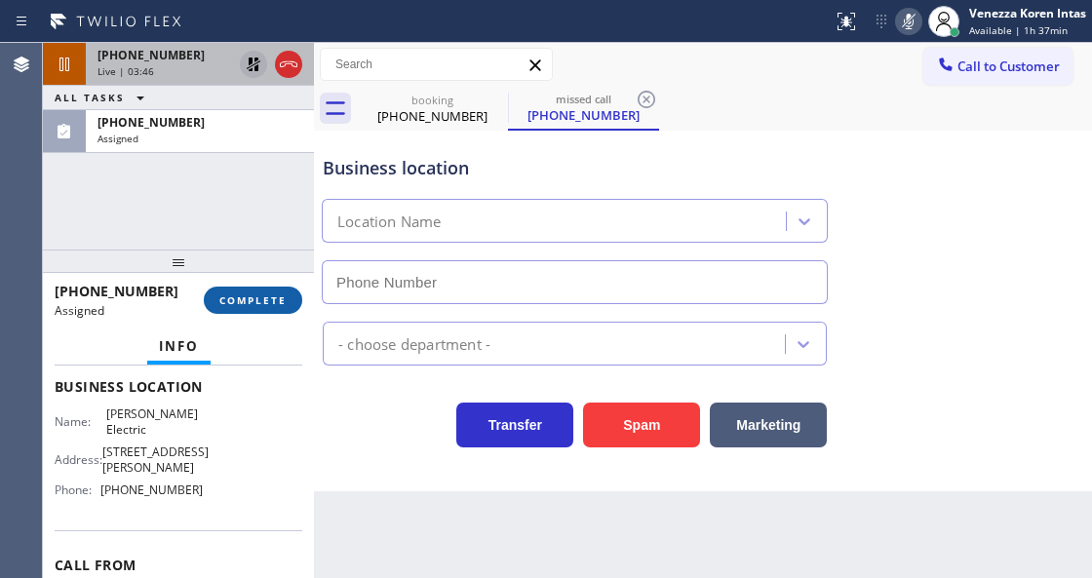
type input "[PHONE_NUMBER]"
click at [263, 296] on span "COMPLETE" at bounding box center [252, 300] width 67 height 14
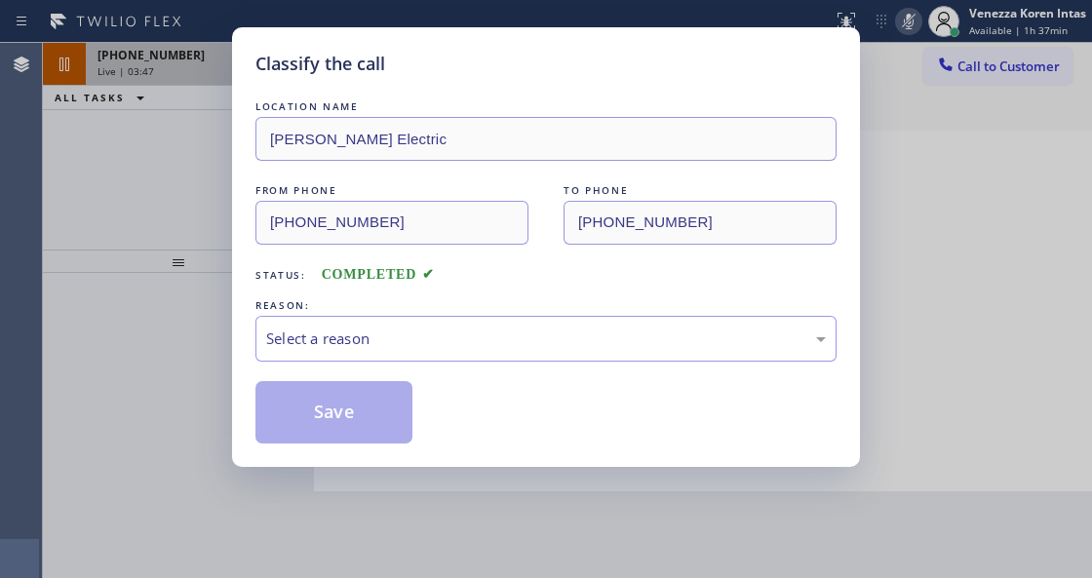
click at [434, 332] on div "Select a reason" at bounding box center [545, 338] width 559 height 22
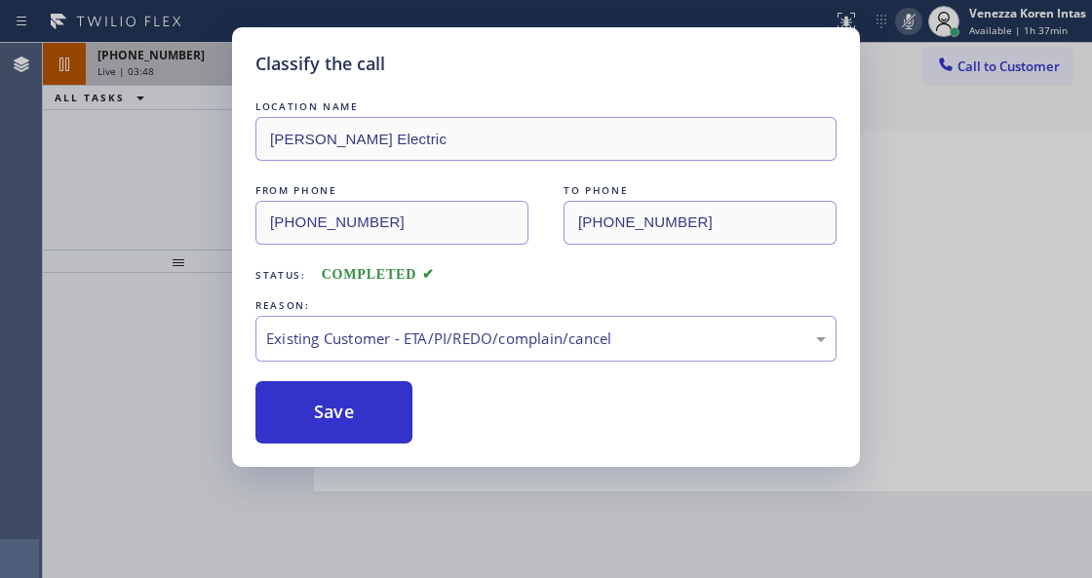
click at [408, 364] on div "LOCATION NAME [PERSON_NAME] Electric FROM PHONE [PHONE_NUMBER] TO PHONE [PHONE_…" at bounding box center [545, 269] width 581 height 347
click at [409, 348] on div "Existing Customer - ETA/PI/REDO/complain/cancel" at bounding box center [545, 338] width 559 height 22
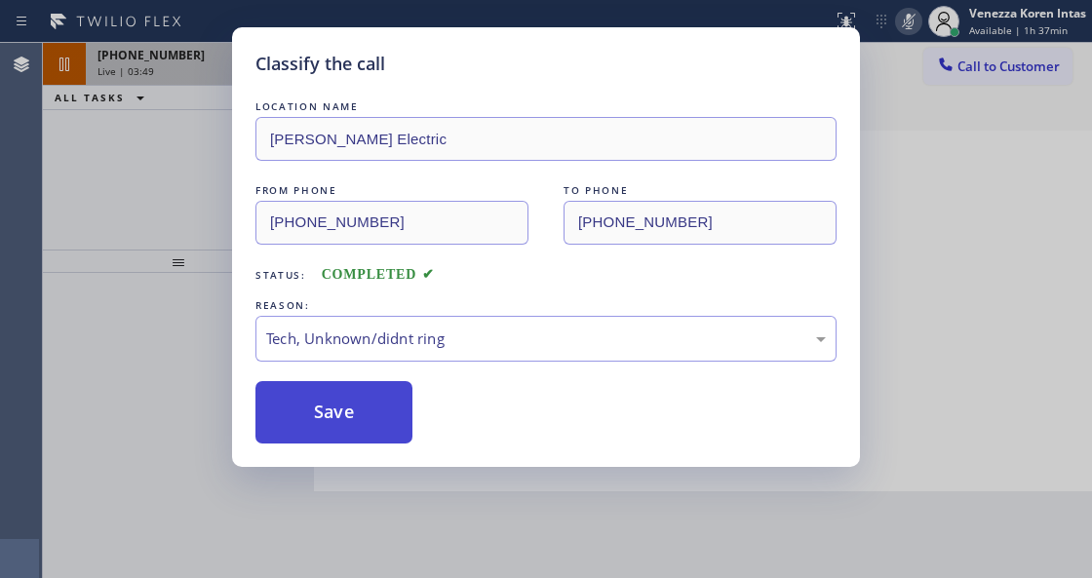
drag, startPoint x: 404, startPoint y: 478, endPoint x: 333, endPoint y: 394, distance: 109.9
click at [333, 394] on button "Save" at bounding box center [333, 412] width 157 height 62
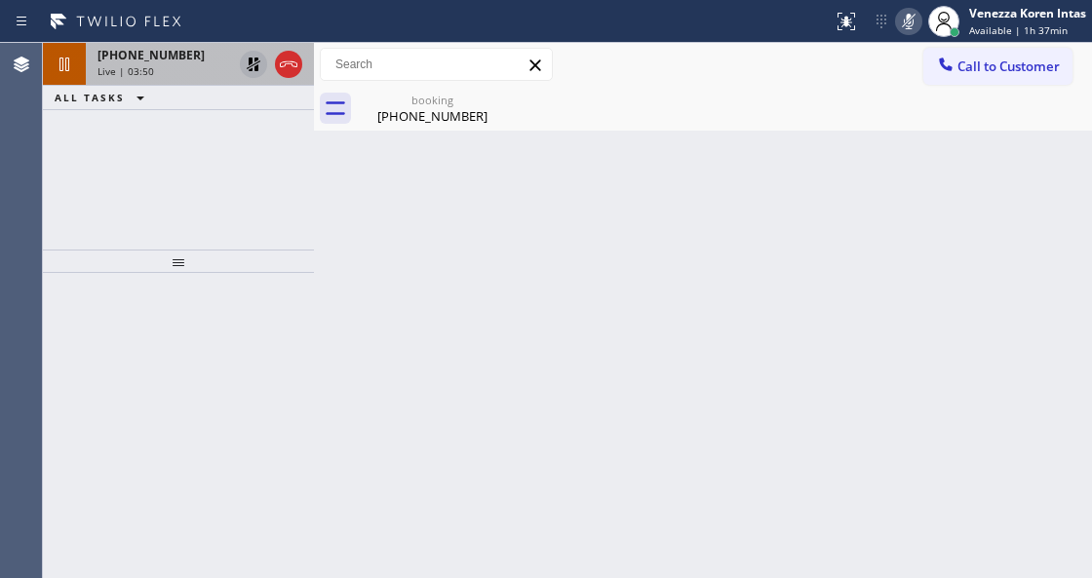
click at [912, 21] on icon at bounding box center [908, 21] width 23 height 23
click at [255, 68] on icon at bounding box center [254, 65] width 14 height 14
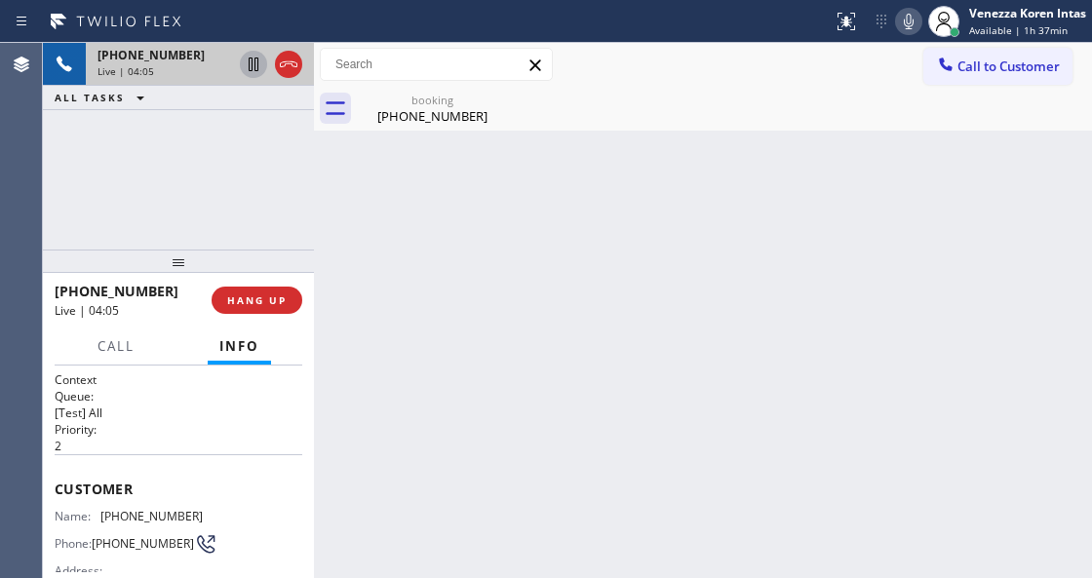
drag, startPoint x: 403, startPoint y: 232, endPoint x: 411, endPoint y: 217, distance: 16.6
click at [403, 229] on div "Back to Dashboard Change Sender ID Customers Technicians Select a contact Outbo…" at bounding box center [703, 310] width 778 height 535
click at [420, 119] on div "[PHONE_NUMBER]" at bounding box center [432, 116] width 147 height 18
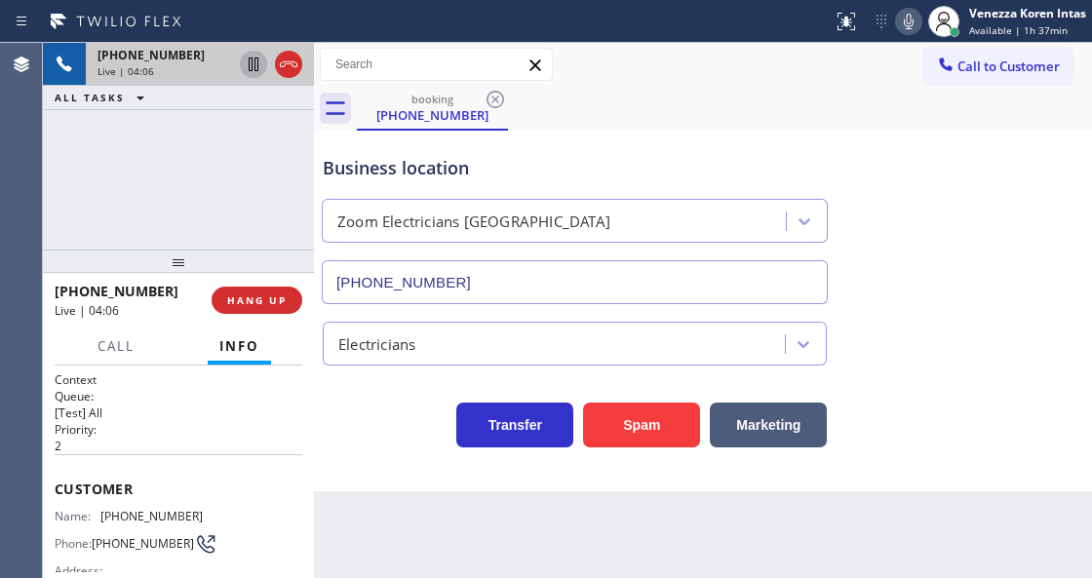
click at [897, 34] on div "Status report No issues detected If you experience an issue, please download th…" at bounding box center [958, 21] width 267 height 43
drag, startPoint x: 901, startPoint y: 25, endPoint x: 900, endPoint y: 39, distance: 13.7
click at [901, 28] on icon at bounding box center [908, 21] width 23 height 23
click at [256, 73] on icon at bounding box center [253, 64] width 23 height 23
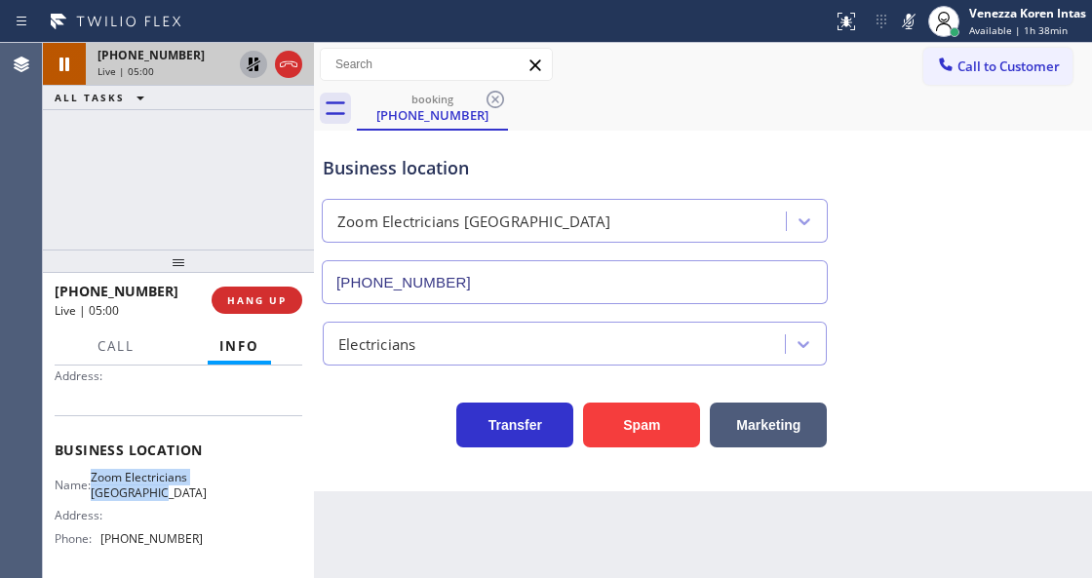
drag, startPoint x: 105, startPoint y: 473, endPoint x: 176, endPoint y: 509, distance: 79.8
click at [176, 500] on span "Zoom Electricians [GEOGRAPHIC_DATA]" at bounding box center [149, 485] width 116 height 30
copy span "Zoom Electricians [GEOGRAPHIC_DATA]"
drag, startPoint x: 908, startPoint y: 24, endPoint x: 897, endPoint y: 63, distance: 40.7
click at [908, 23] on icon at bounding box center [908, 21] width 23 height 23
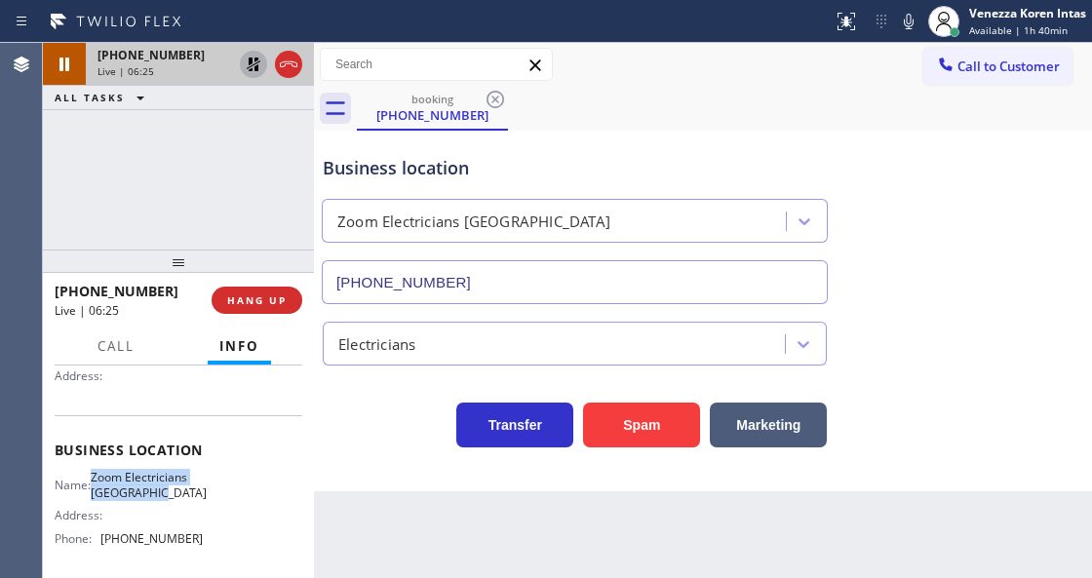
click at [260, 68] on icon at bounding box center [253, 64] width 23 height 23
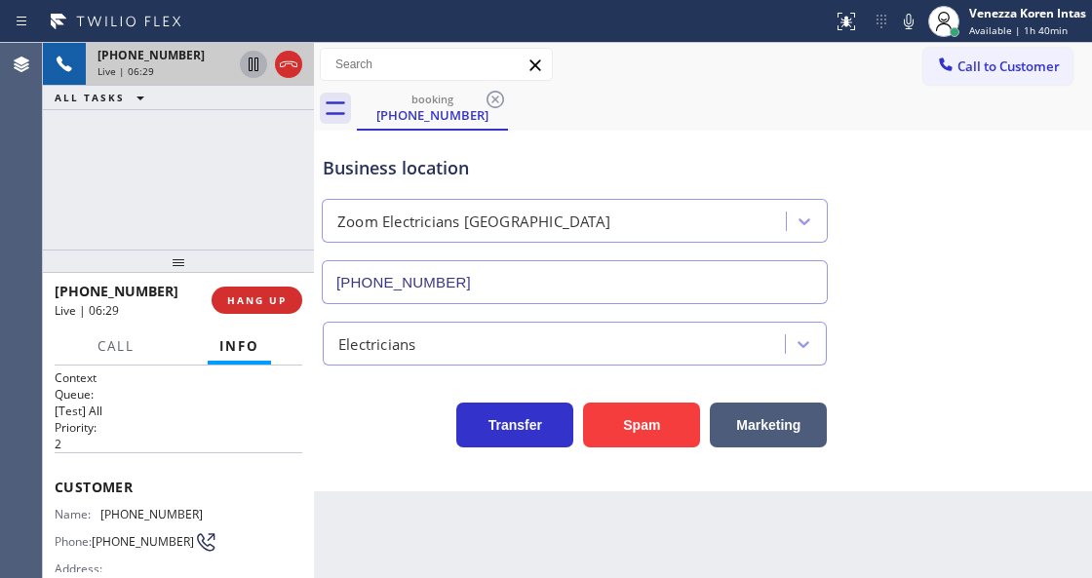
scroll to position [0, 0]
drag, startPoint x: 194, startPoint y: 508, endPoint x: 97, endPoint y: 506, distance: 96.5
click at [97, 509] on div "Name: [PHONE_NUMBER] Phone: [PHONE_NUMBER] Address:" at bounding box center [179, 547] width 248 height 77
copy div "[PHONE_NUMBER]"
click at [902, 29] on icon at bounding box center [908, 21] width 23 height 23
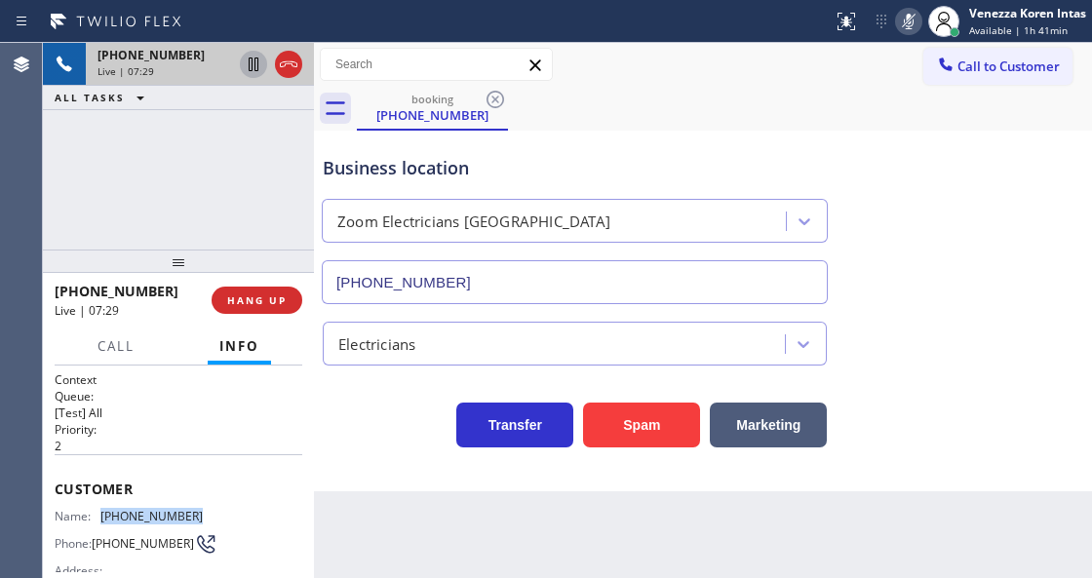
click at [250, 67] on icon at bounding box center [253, 64] width 23 height 23
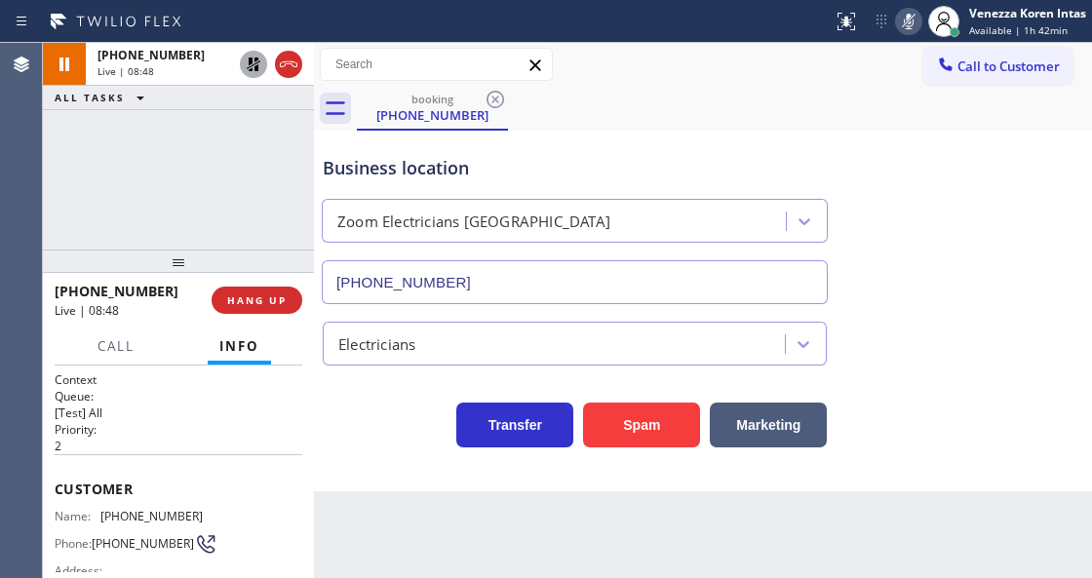
click at [936, 347] on div "Electricians" at bounding box center [703, 340] width 768 height 52
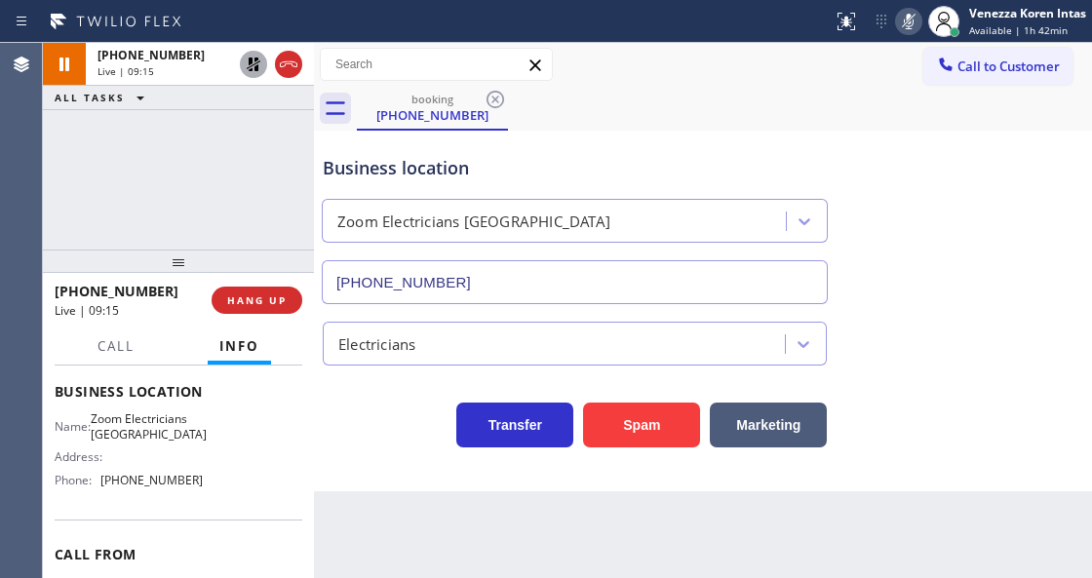
scroll to position [259, 0]
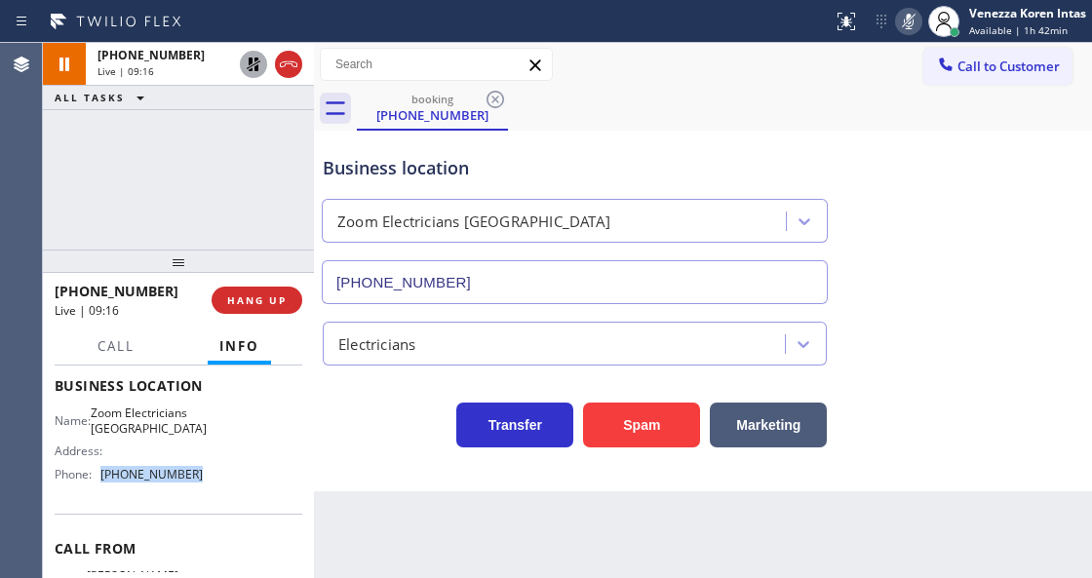
drag, startPoint x: 200, startPoint y: 489, endPoint x: 99, endPoint y: 497, distance: 100.7
click at [99, 489] on div "Name: Zoom Electricians [GEOGRAPHIC_DATA] Address: Phone: [PHONE_NUMBER]" at bounding box center [179, 447] width 248 height 84
copy div "[PHONE_NUMBER]"
click at [906, 8] on button at bounding box center [908, 21] width 27 height 27
click at [249, 62] on icon at bounding box center [254, 65] width 14 height 14
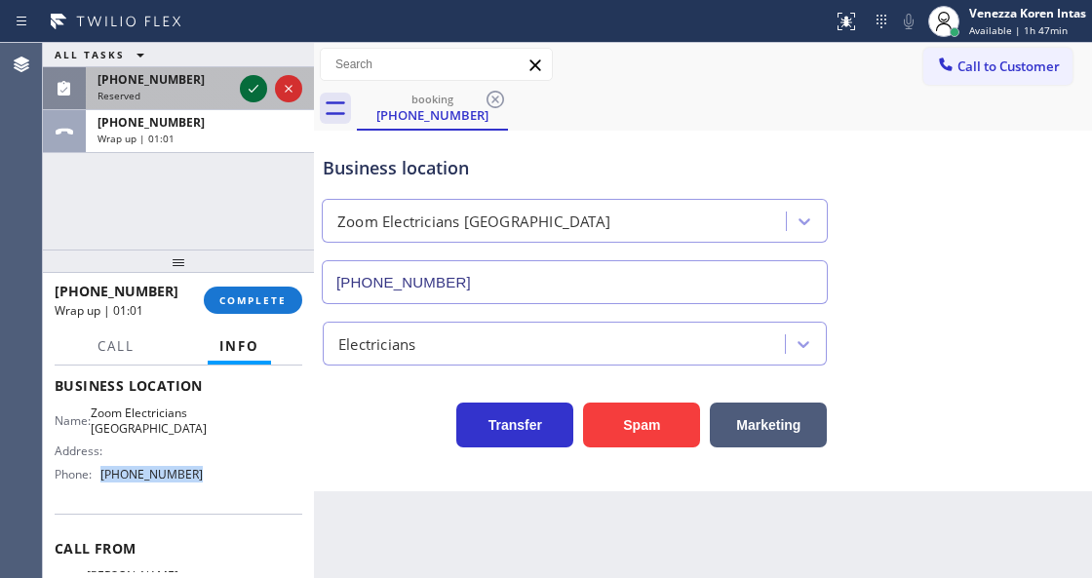
click at [249, 90] on icon at bounding box center [254, 89] width 10 height 8
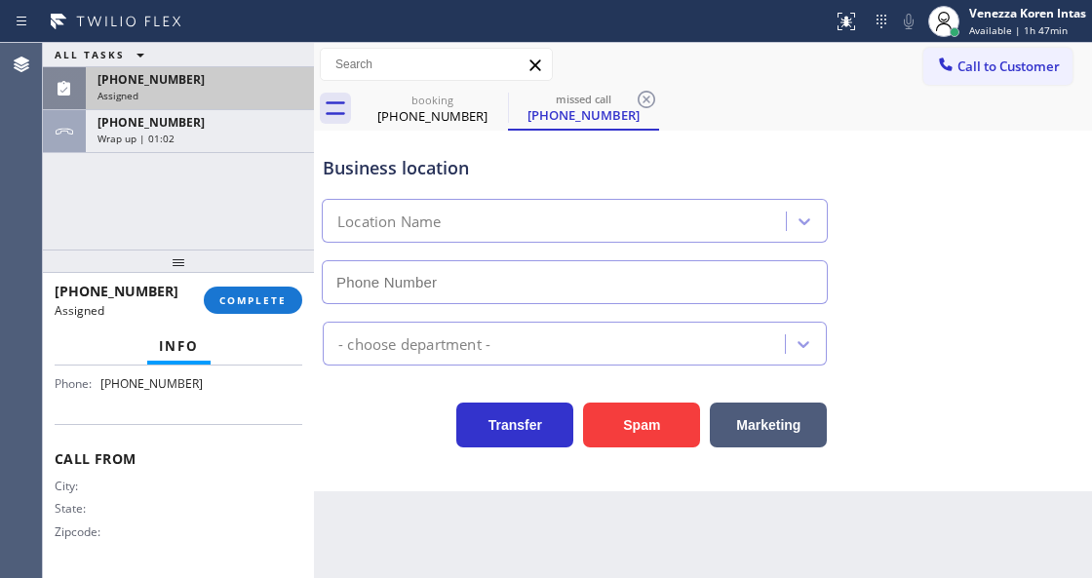
scroll to position [409, 0]
click at [261, 293] on span "COMPLETE" at bounding box center [252, 300] width 67 height 14
type input "[PHONE_NUMBER]"
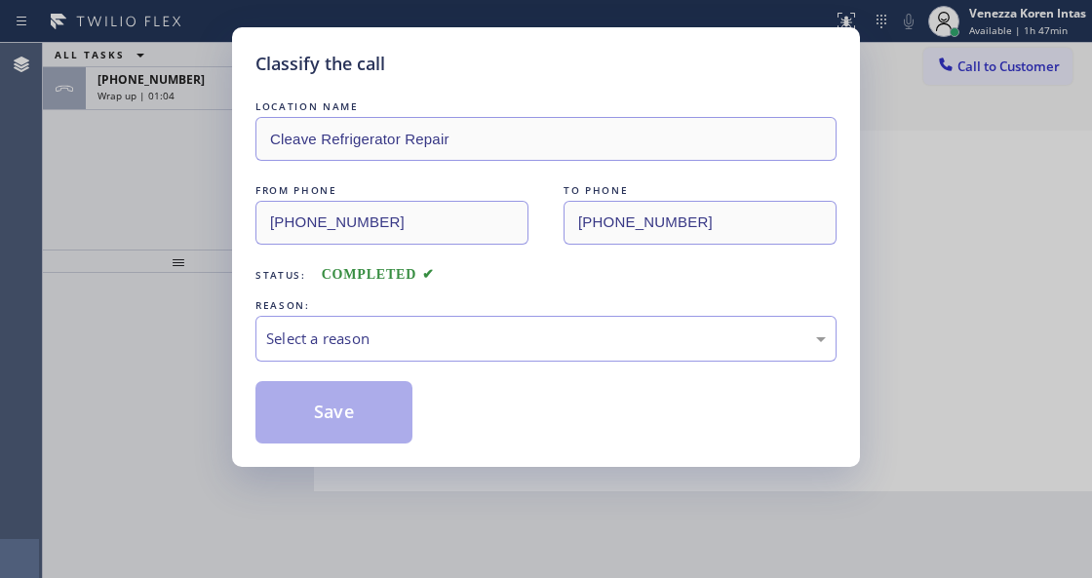
click at [418, 333] on div "Select a reason" at bounding box center [545, 338] width 559 height 22
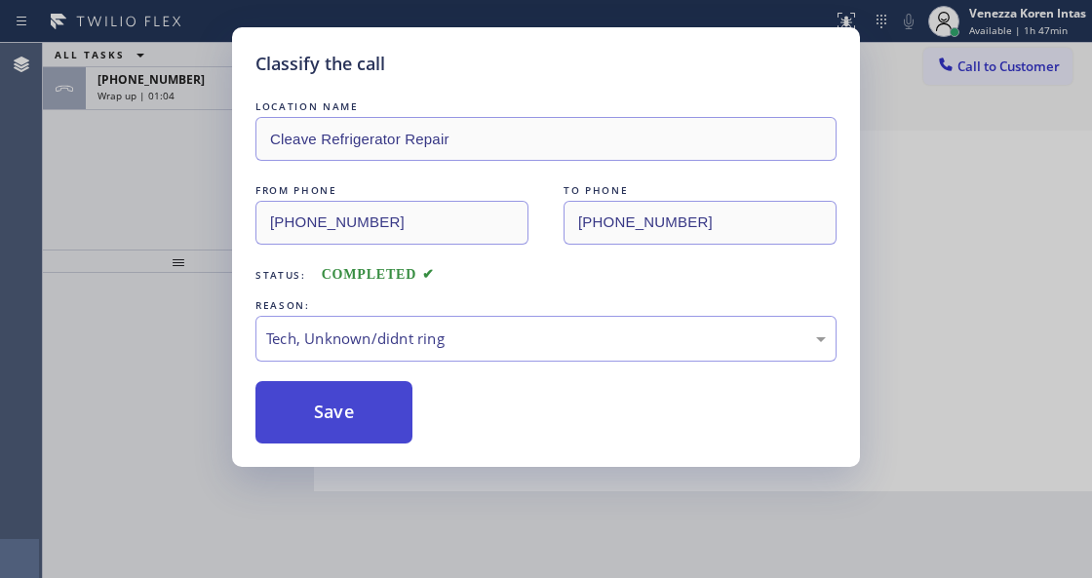
click at [355, 417] on button "Save" at bounding box center [333, 412] width 157 height 62
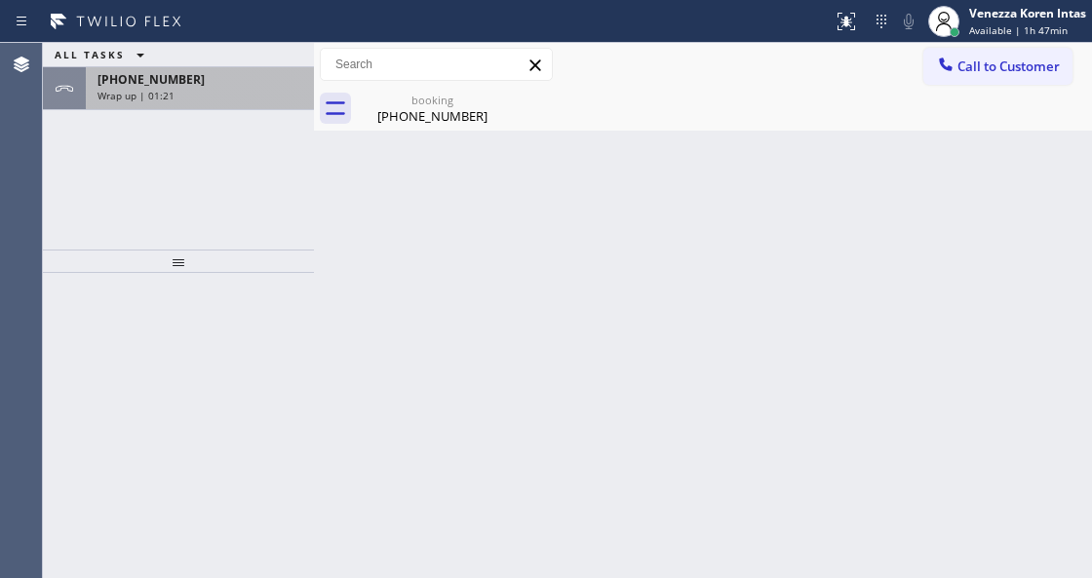
click at [239, 96] on div "Wrap up | 01:21" at bounding box center [199, 96] width 205 height 14
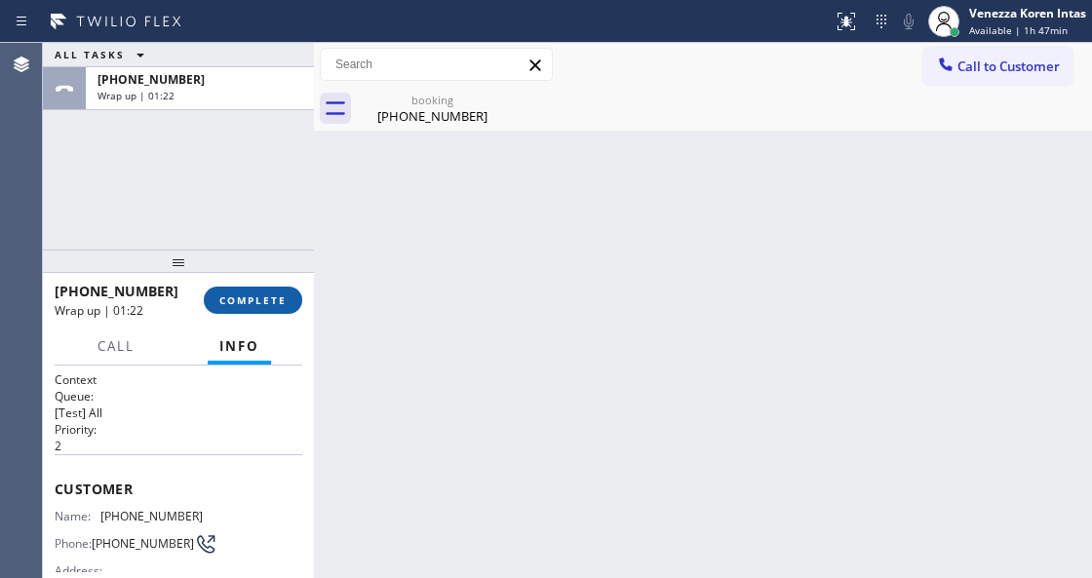
drag, startPoint x: 247, startPoint y: 289, endPoint x: 433, endPoint y: 306, distance: 186.9
click at [248, 290] on button "COMPLETE" at bounding box center [253, 300] width 98 height 27
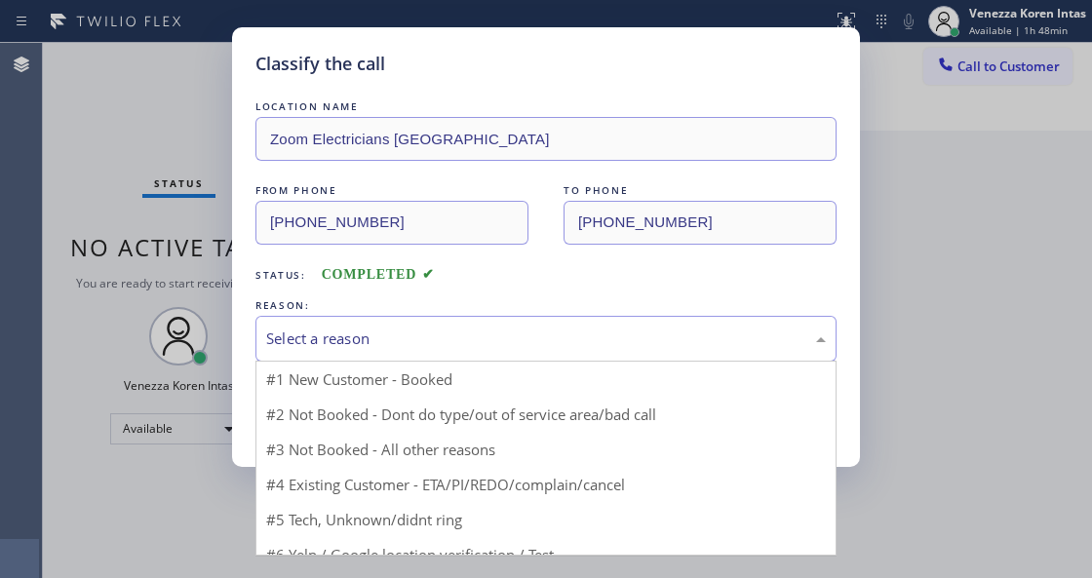
click at [439, 331] on div "Select a reason" at bounding box center [545, 338] width 559 height 22
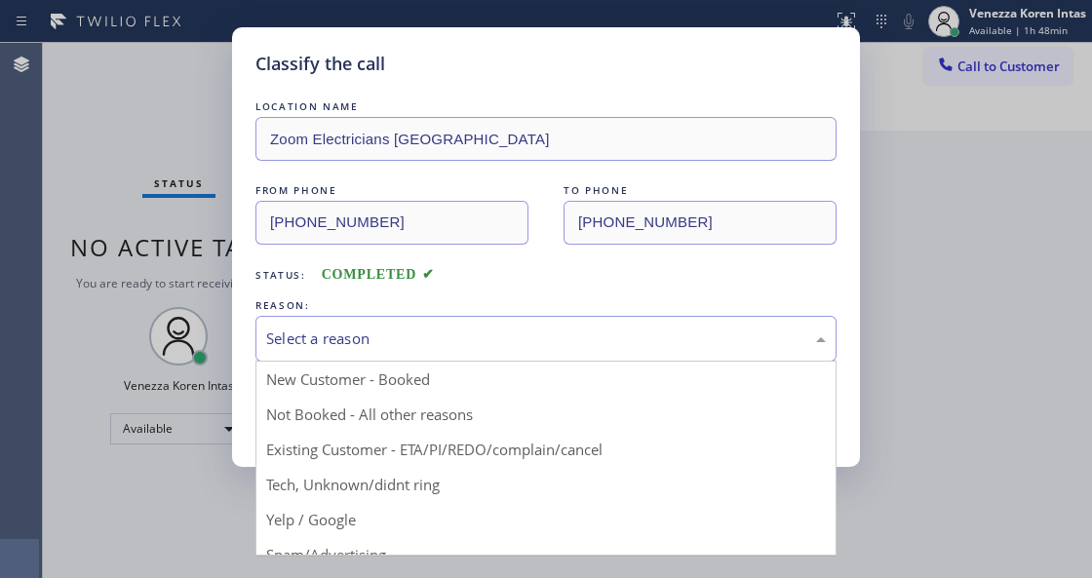
drag, startPoint x: 421, startPoint y: 378, endPoint x: 398, endPoint y: 417, distance: 45.5
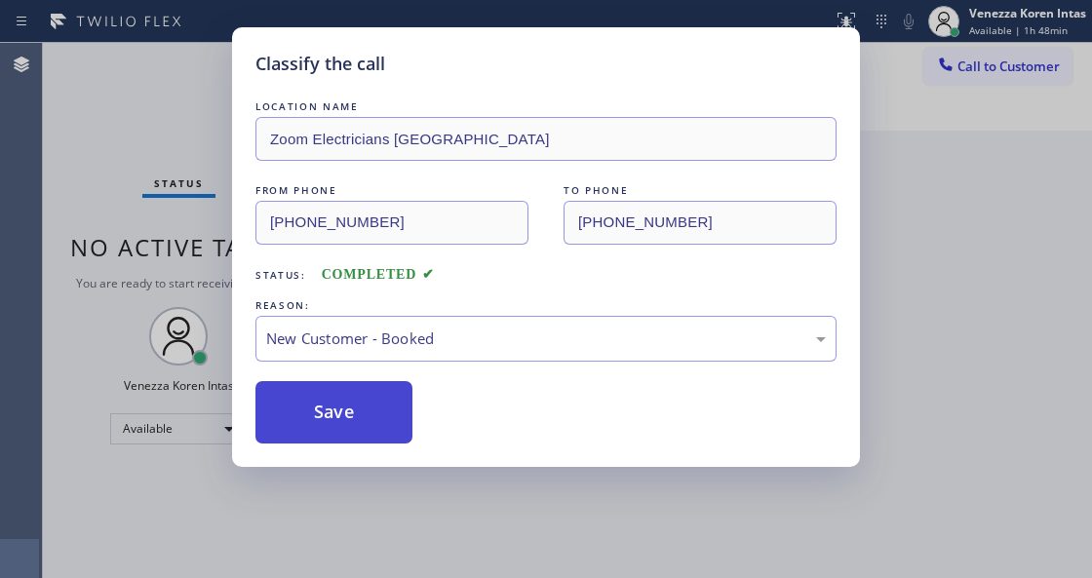
click at [398, 417] on button "Save" at bounding box center [333, 412] width 157 height 62
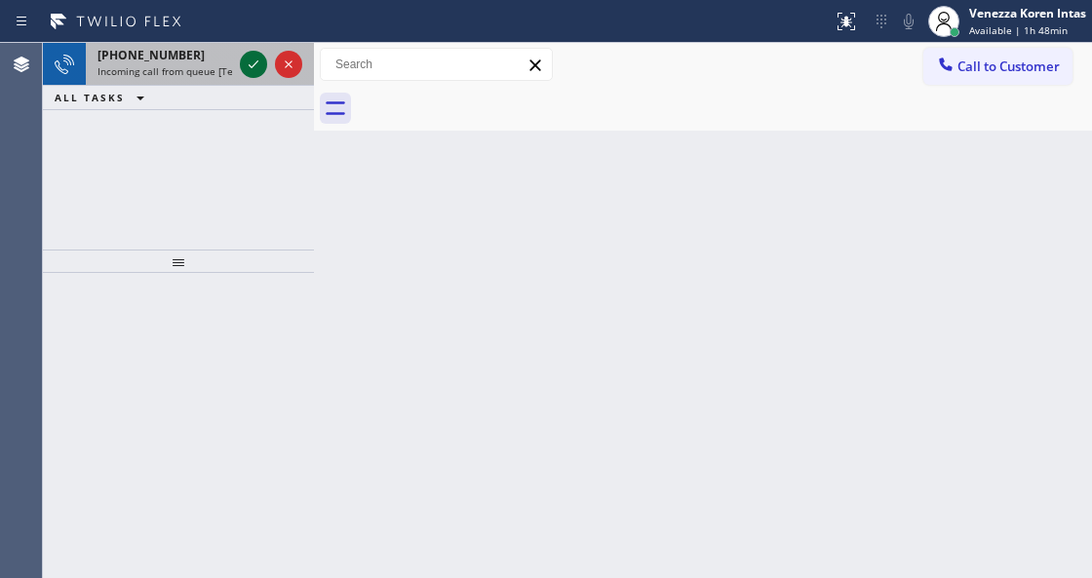
click at [246, 58] on icon at bounding box center [253, 64] width 23 height 23
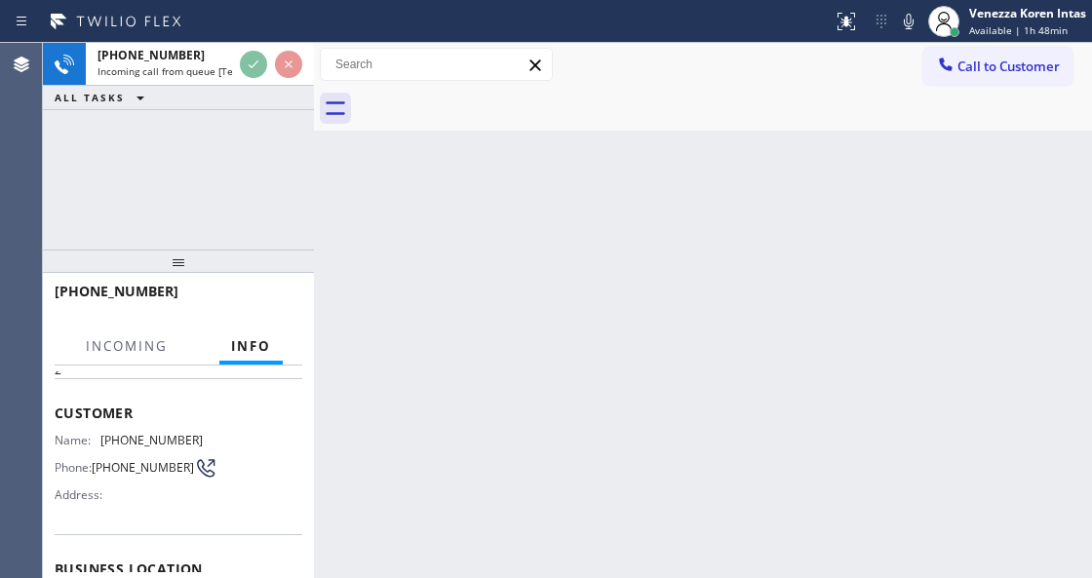
scroll to position [195, 0]
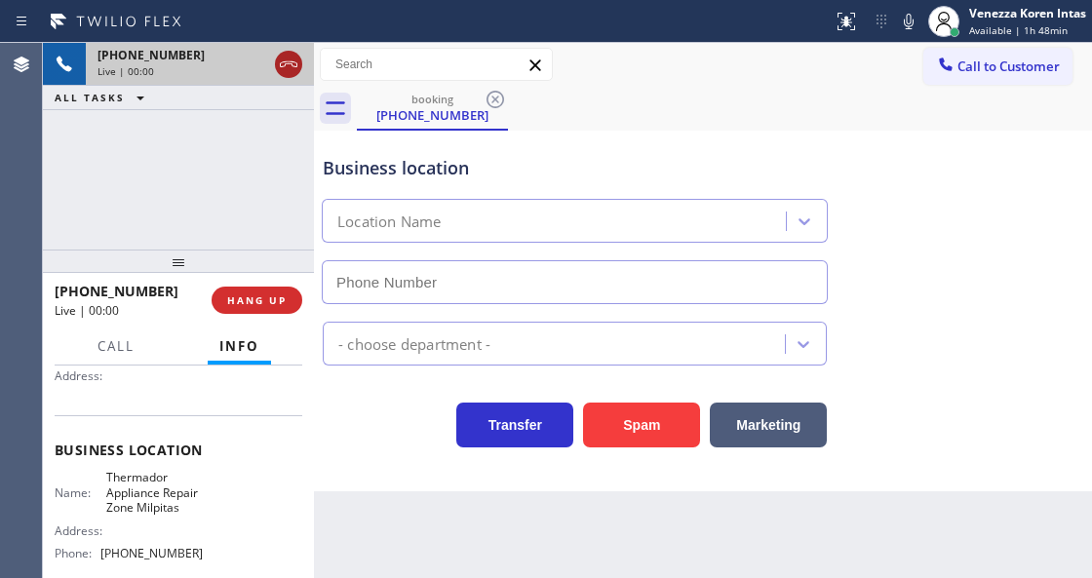
type input "[PHONE_NUMBER]"
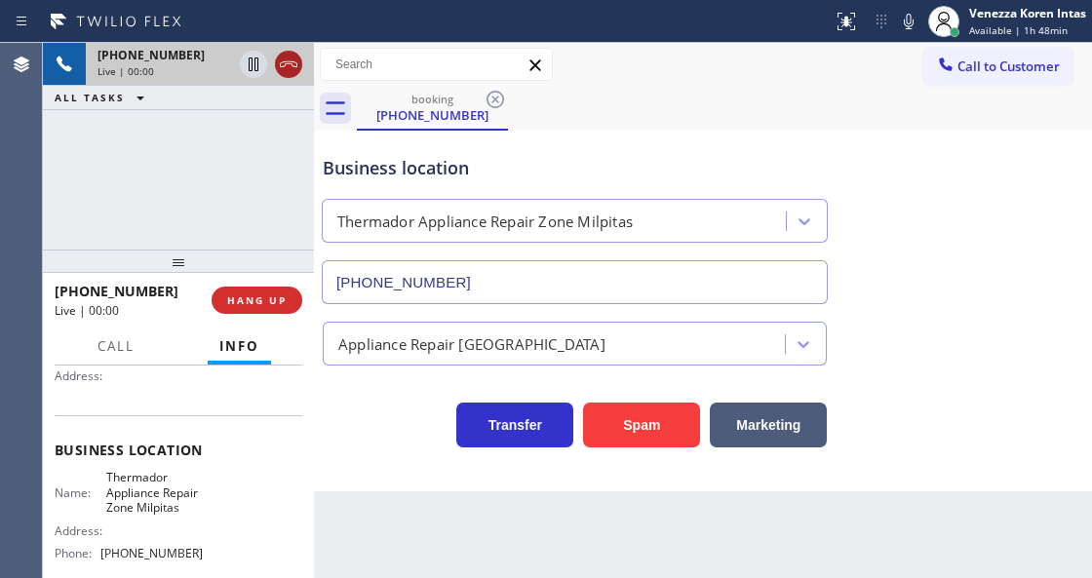
drag, startPoint x: 288, startPoint y: 66, endPoint x: 476, endPoint y: 3, distance: 197.6
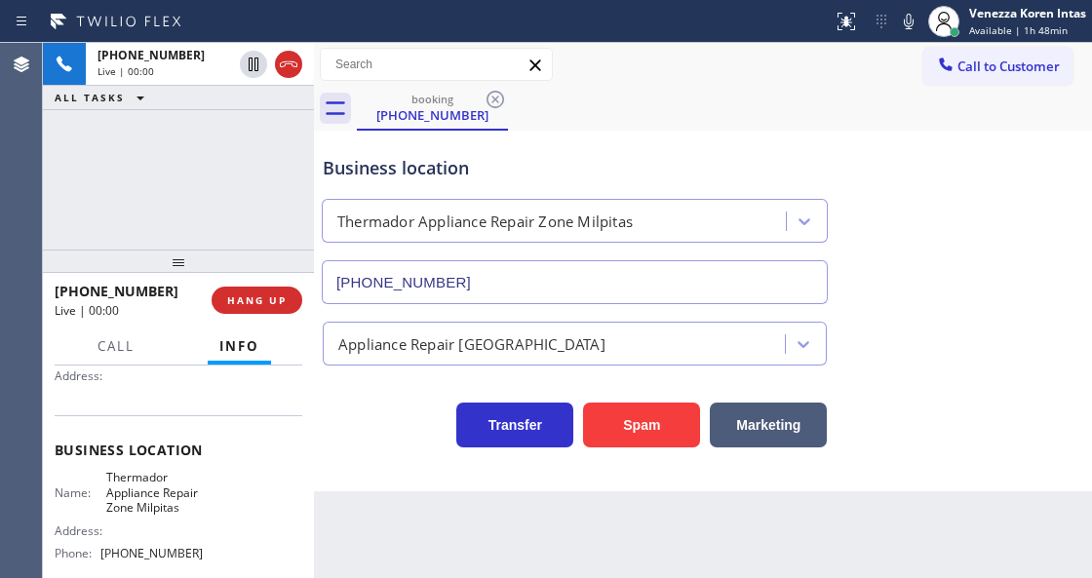
click at [288, 64] on icon at bounding box center [288, 64] width 23 height 23
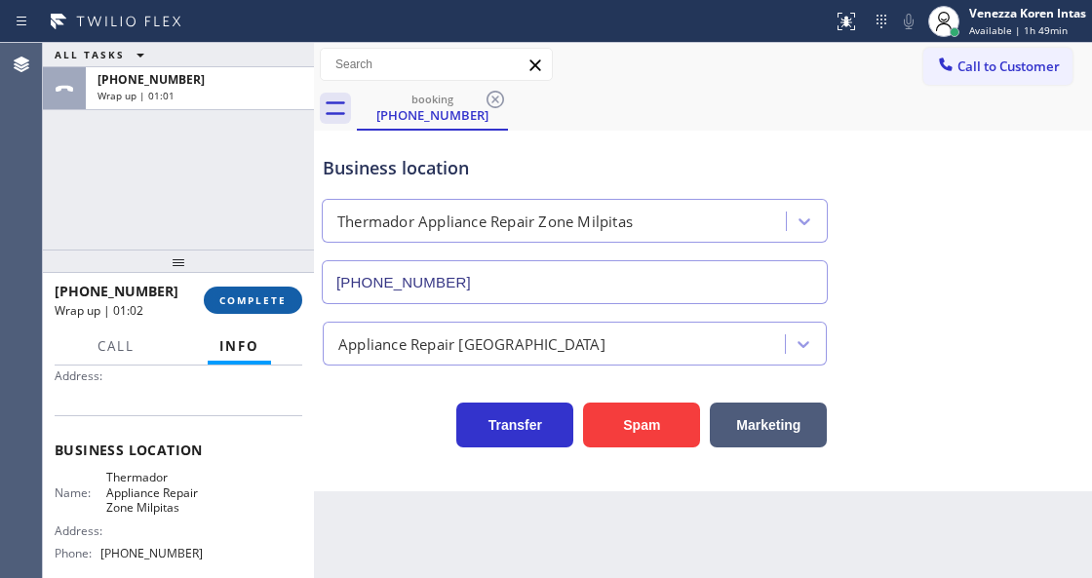
drag, startPoint x: 267, startPoint y: 294, endPoint x: 277, endPoint y: 300, distance: 11.4
click at [269, 296] on span "COMPLETE" at bounding box center [252, 300] width 67 height 14
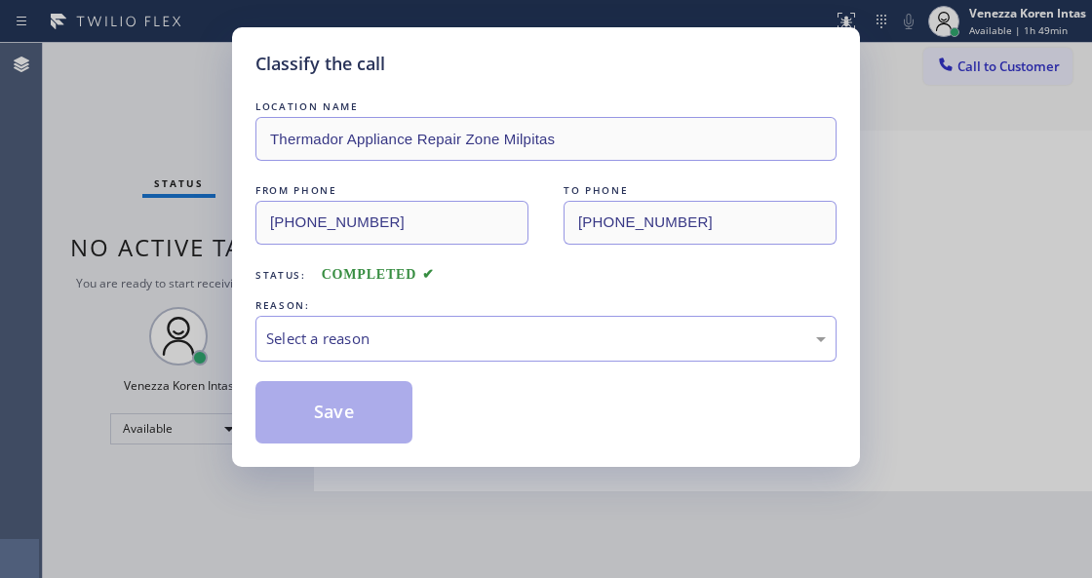
click at [457, 334] on div "Select a reason" at bounding box center [545, 338] width 559 height 22
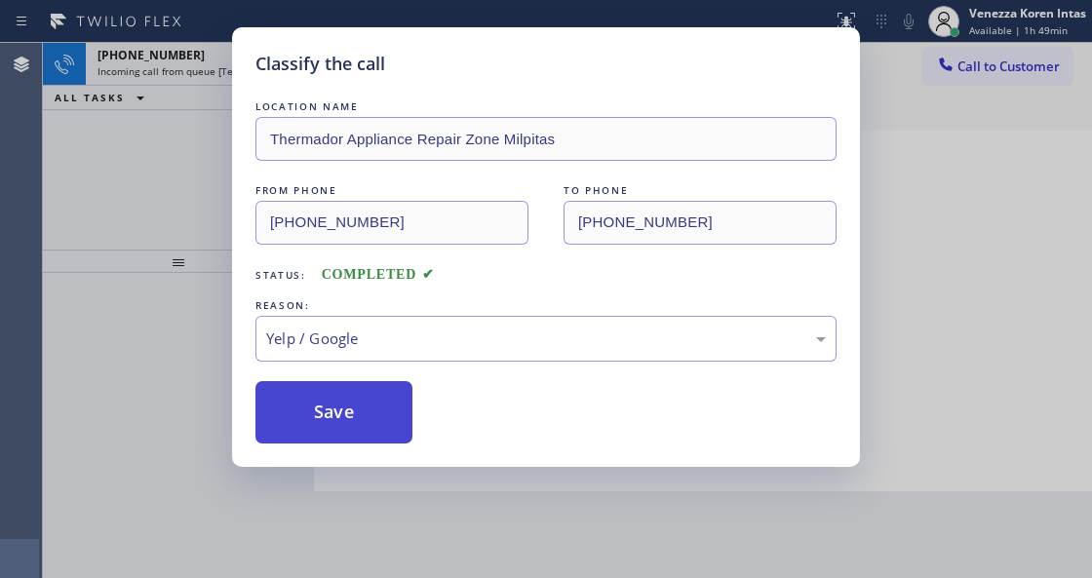
click at [380, 400] on button "Save" at bounding box center [333, 412] width 157 height 62
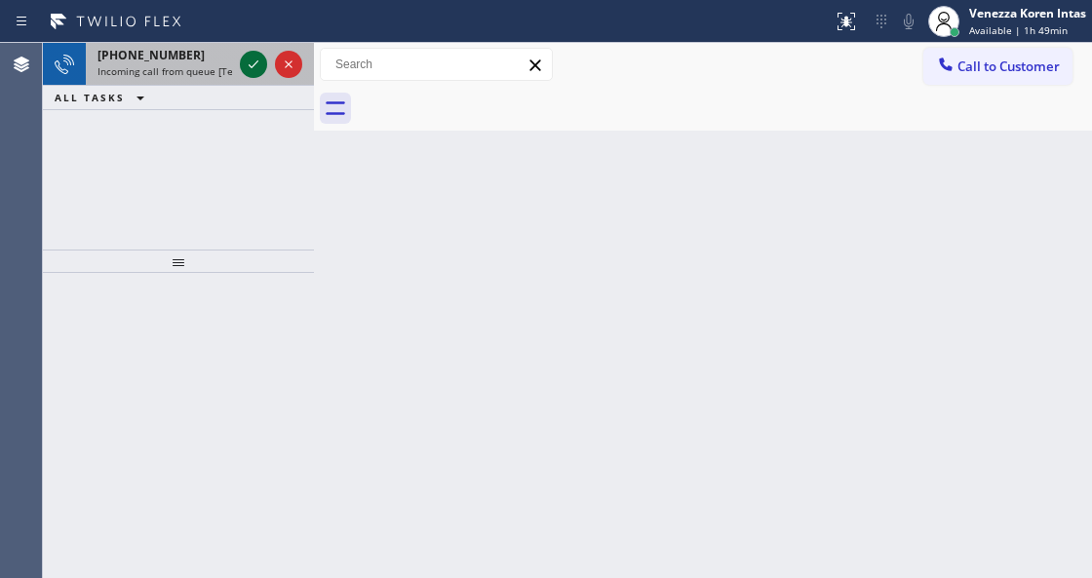
click at [248, 60] on icon at bounding box center [253, 64] width 23 height 23
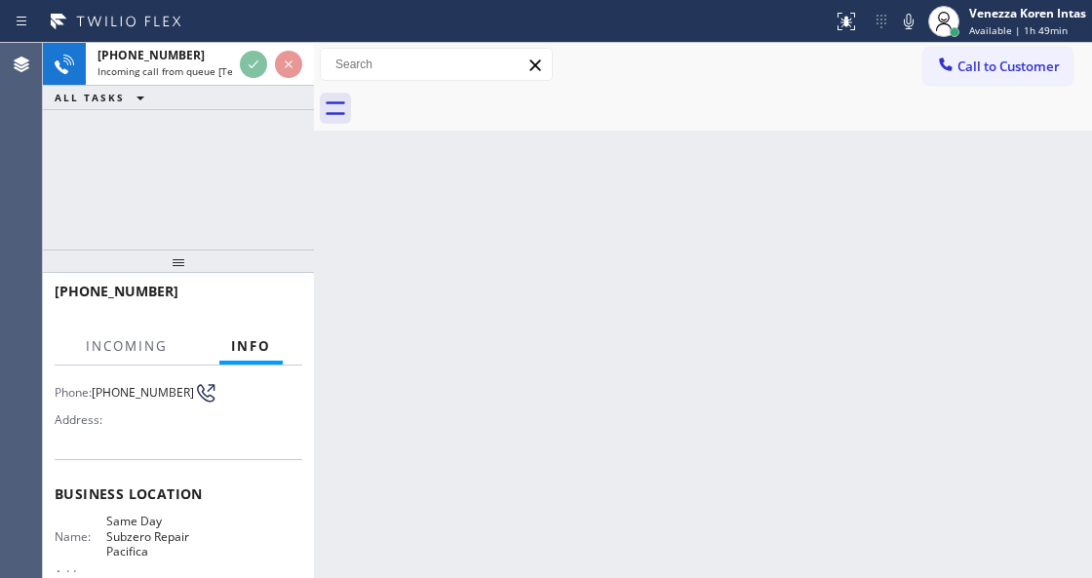
scroll to position [195, 0]
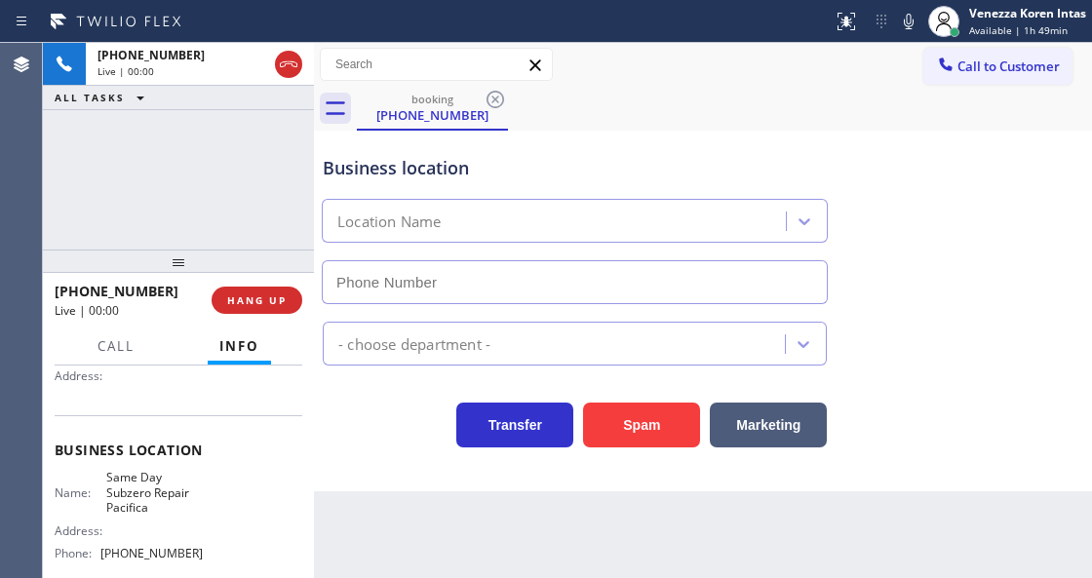
type input "[PHONE_NUMBER]"
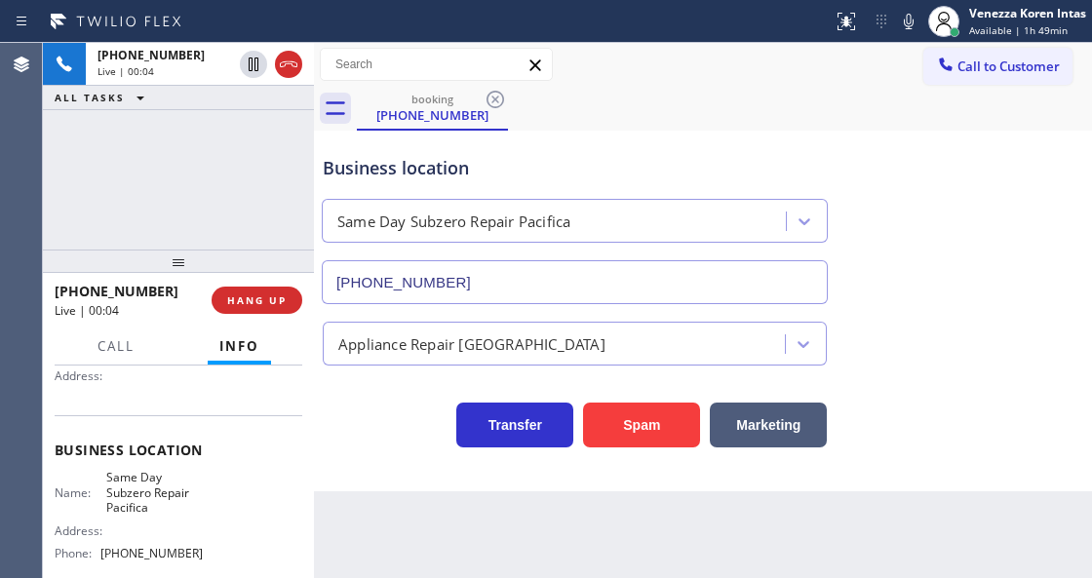
click at [288, 58] on icon at bounding box center [288, 64] width 23 height 23
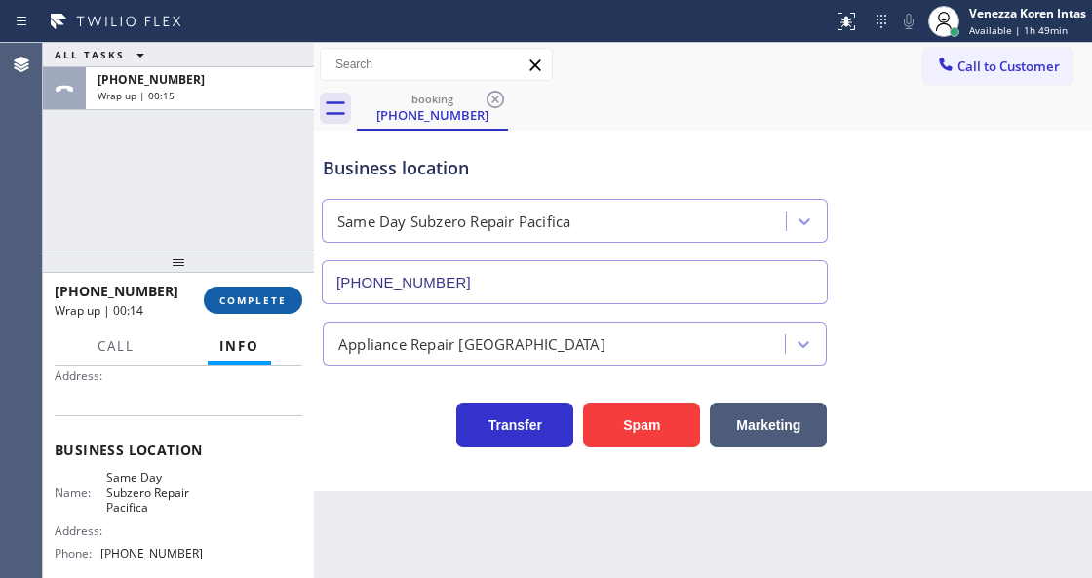
click at [264, 304] on span "COMPLETE" at bounding box center [252, 300] width 67 height 14
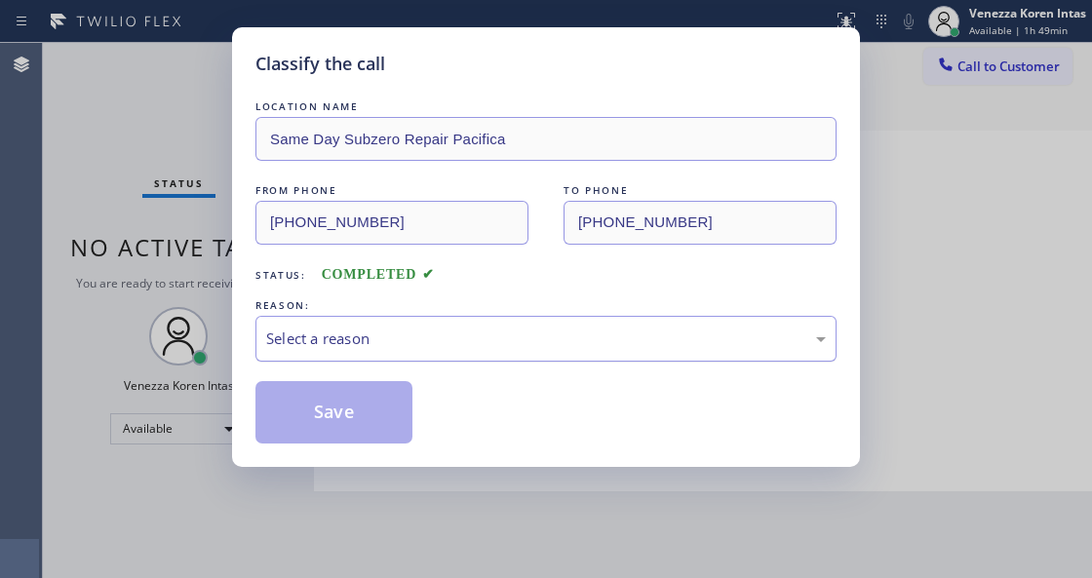
click at [463, 350] on div "Select a reason" at bounding box center [545, 338] width 559 height 22
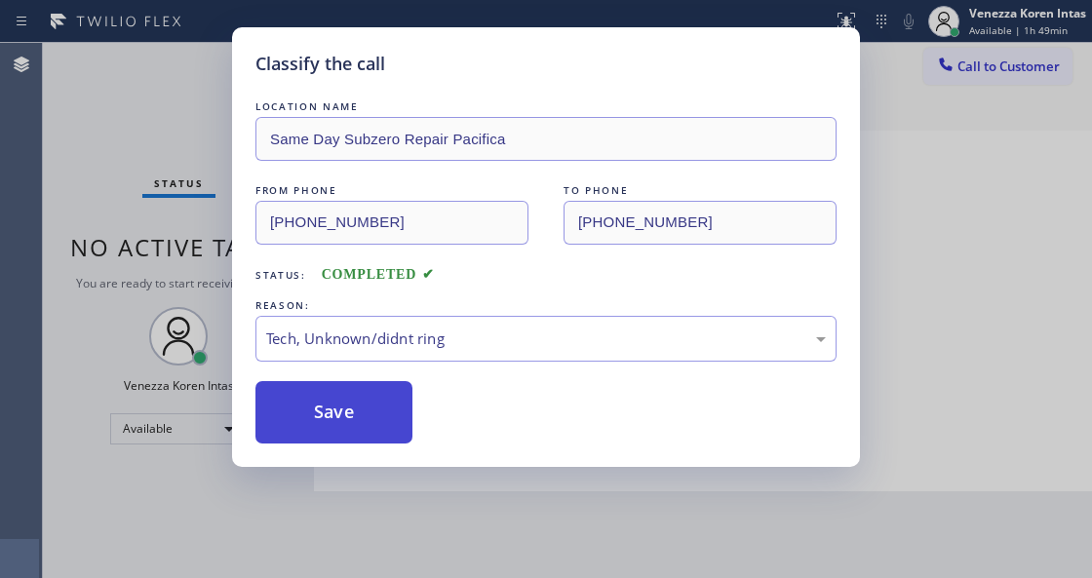
click at [369, 431] on button "Save" at bounding box center [333, 412] width 157 height 62
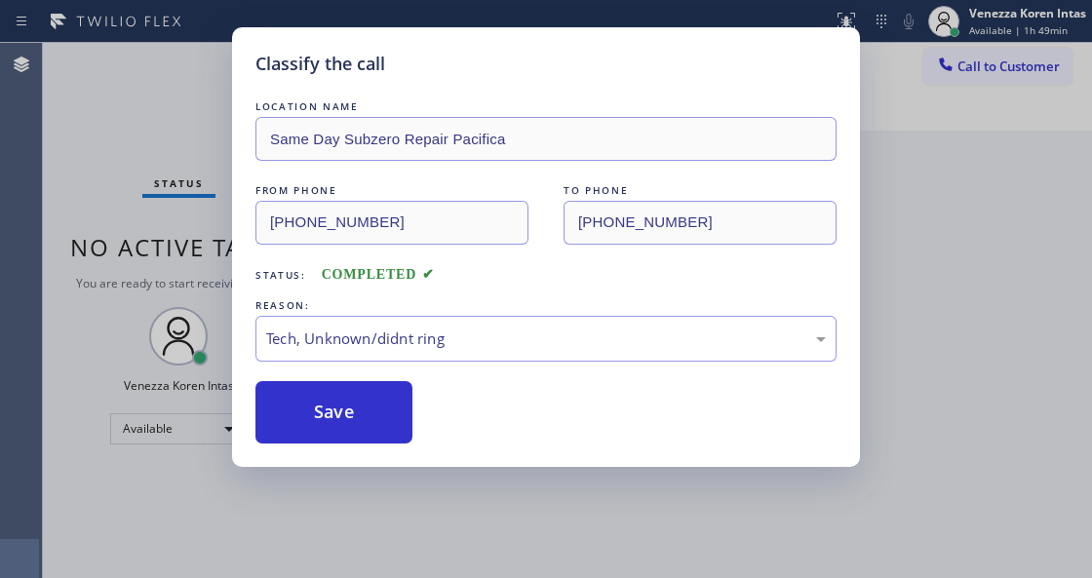
click at [114, 160] on div "Classify the call LOCATION NAME Same Day Subzero Repair Pacifica FROM PHONE [PH…" at bounding box center [546, 289] width 1092 height 578
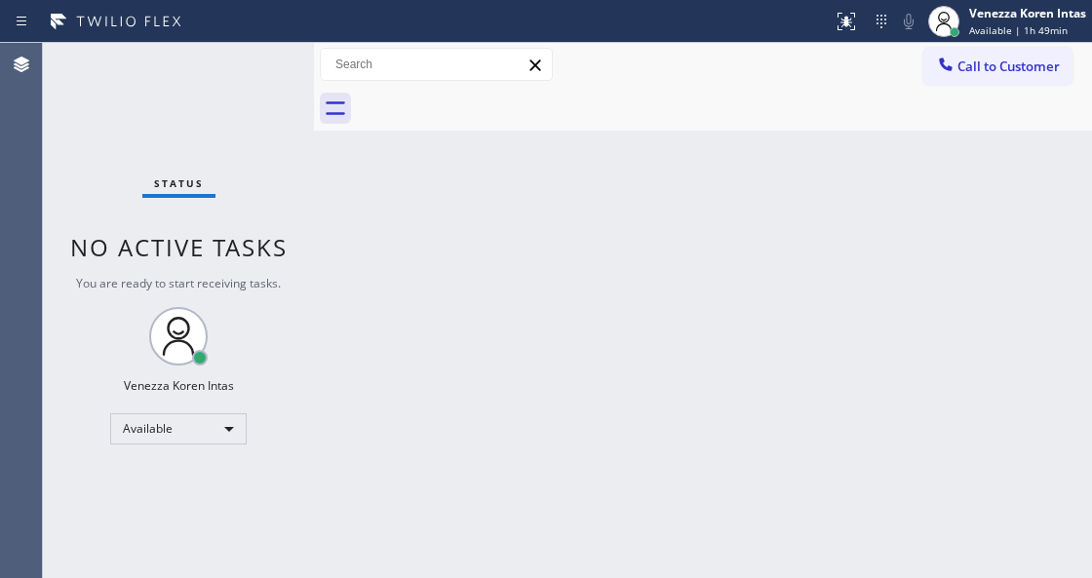
click at [251, 64] on div "Status No active tasks You are ready to start receiving tasks. Venezza Koren In…" at bounding box center [178, 310] width 271 height 535
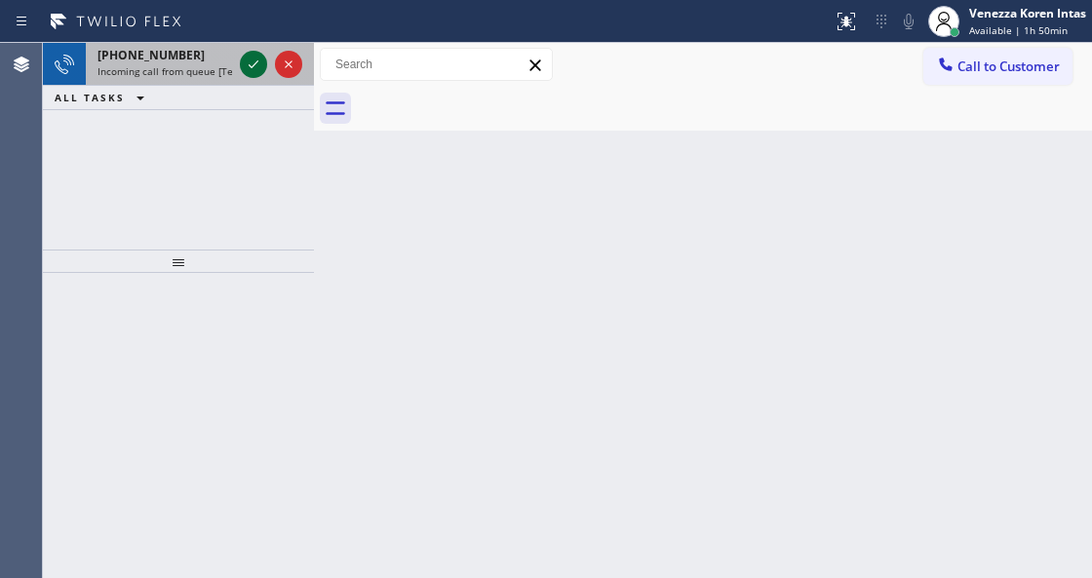
click at [255, 65] on icon at bounding box center [253, 64] width 23 height 23
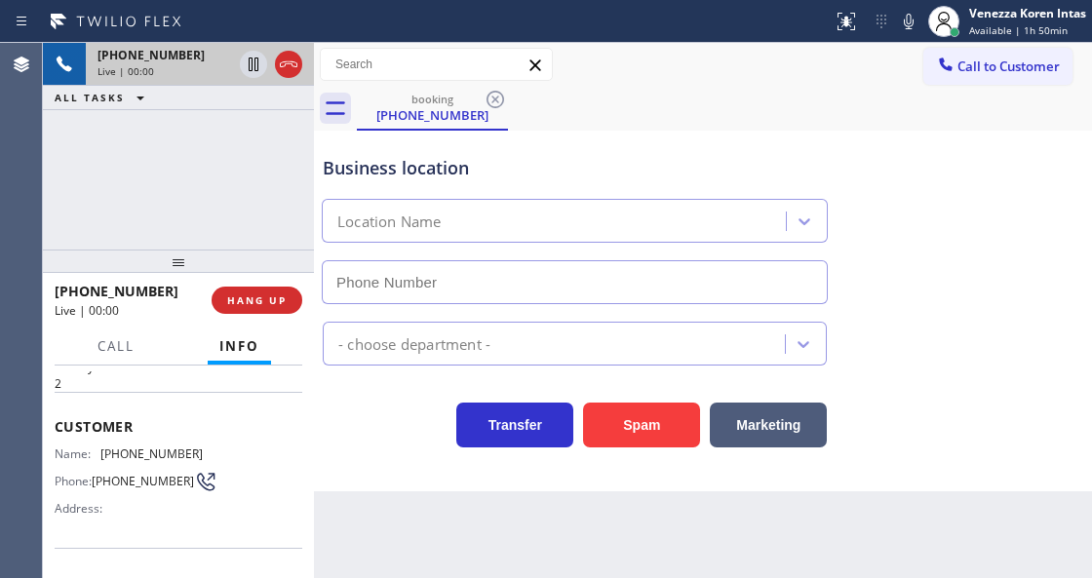
scroll to position [130, 0]
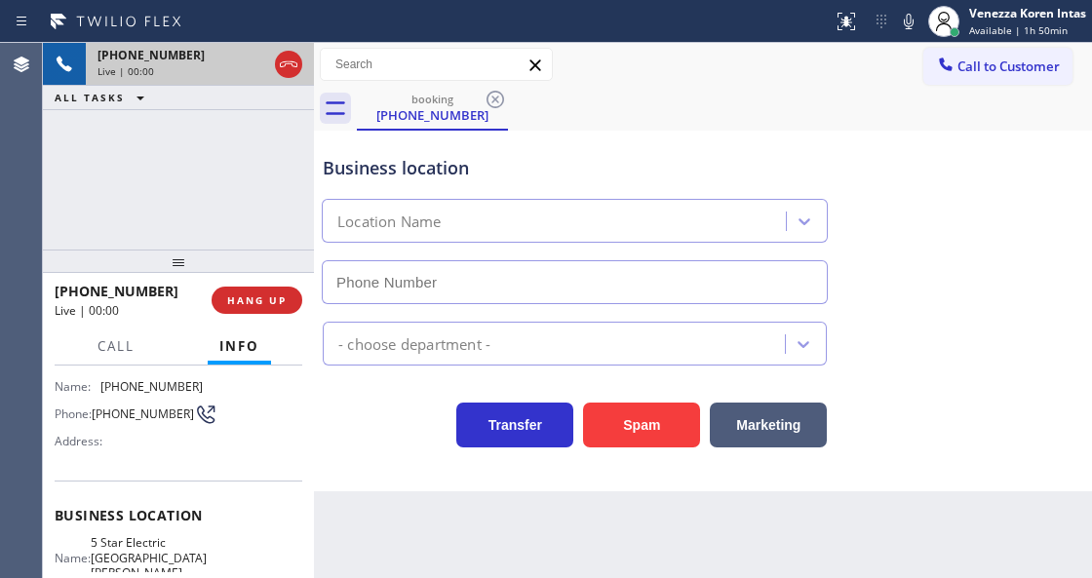
type input "[PHONE_NUMBER]"
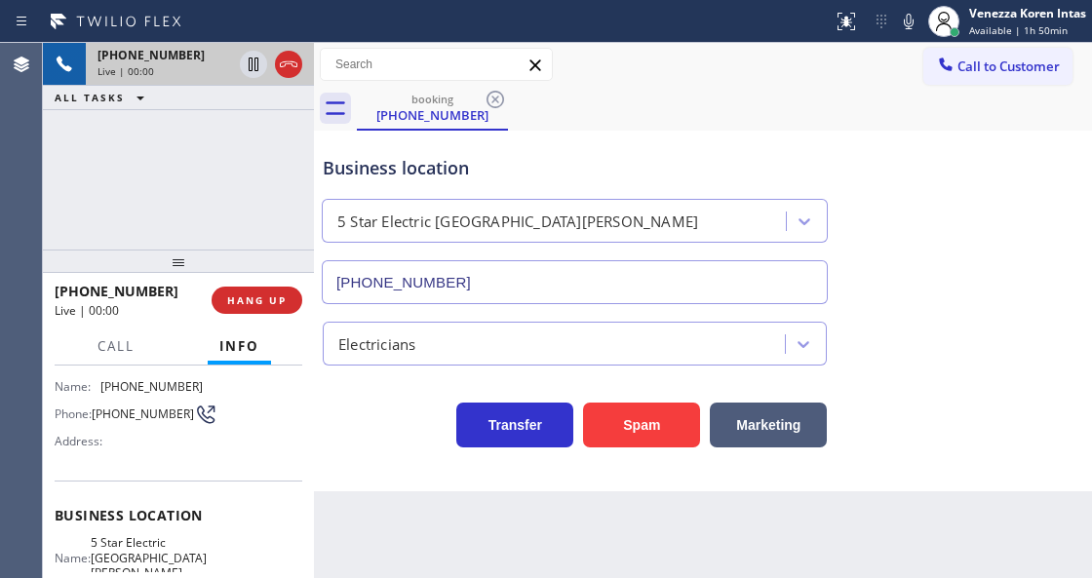
click at [288, 65] on icon at bounding box center [288, 64] width 23 height 23
click at [285, 304] on span "HANG UP" at bounding box center [256, 300] width 59 height 14
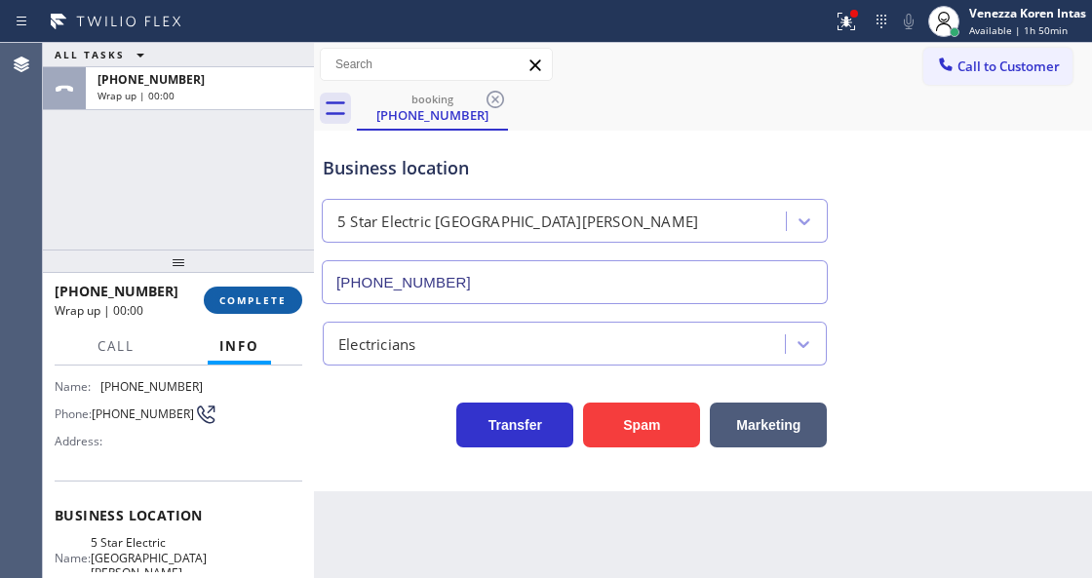
click at [255, 287] on button "COMPLETE" at bounding box center [253, 300] width 98 height 27
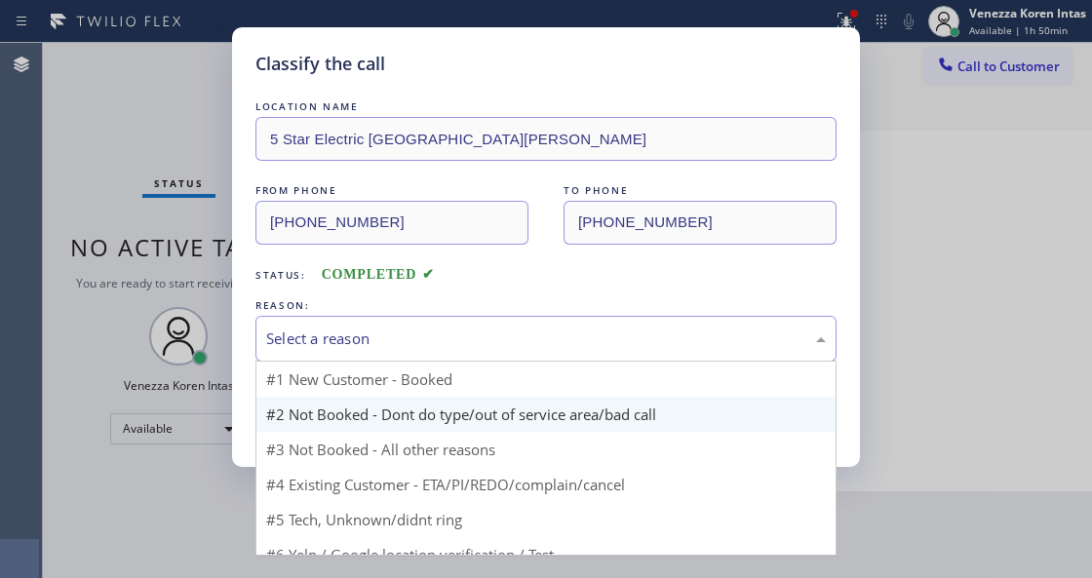
click at [482, 330] on div "Select a reason" at bounding box center [545, 338] width 559 height 22
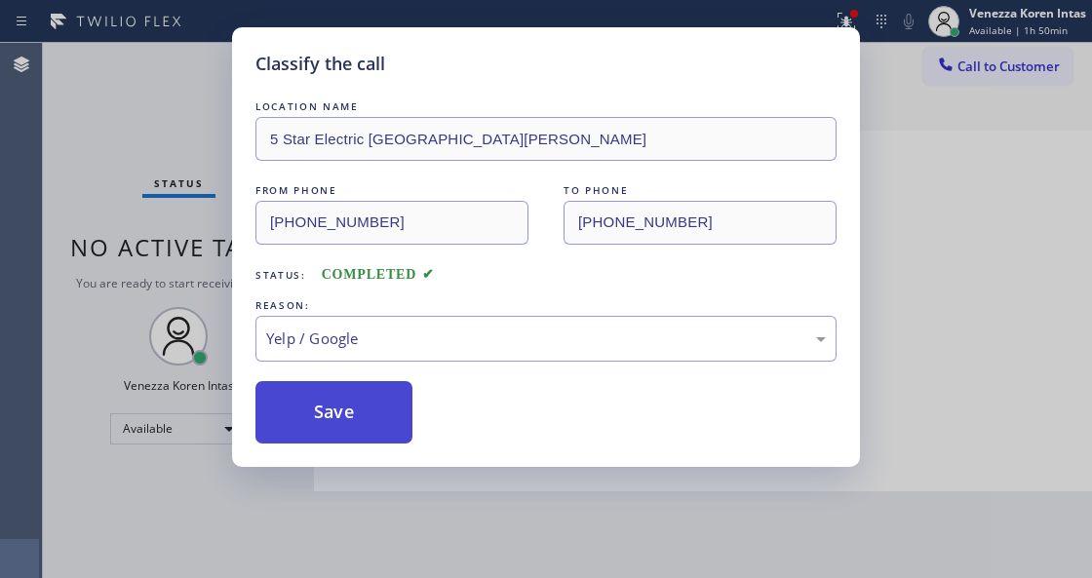
click at [396, 389] on button "Save" at bounding box center [333, 412] width 157 height 62
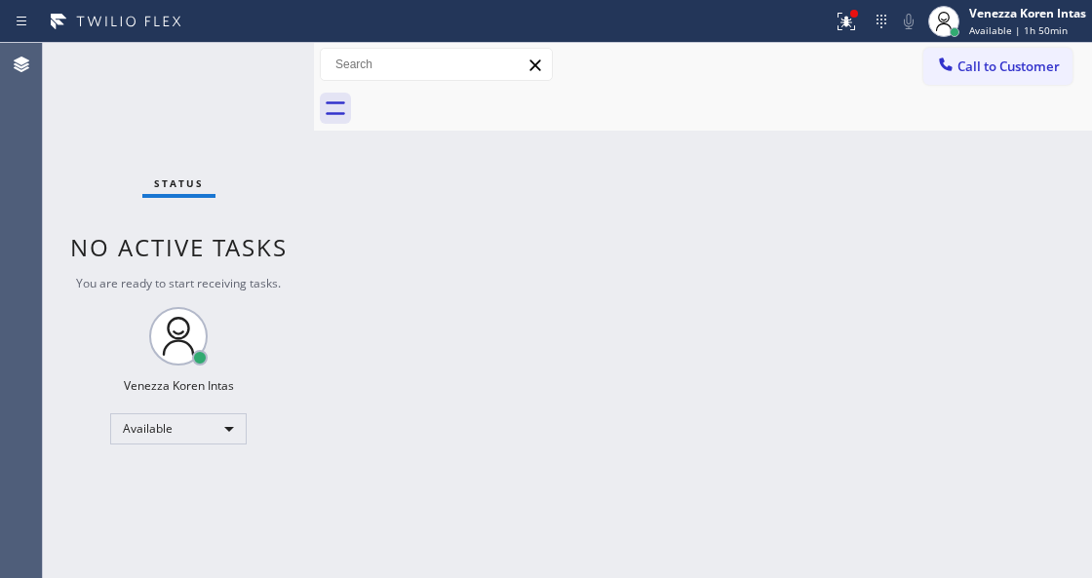
click at [554, 171] on div "Back to Dashboard Change Sender ID Customers Technicians Select a contact Outbo…" at bounding box center [703, 310] width 778 height 535
drag, startPoint x: 861, startPoint y: 9, endPoint x: 854, endPoint y: 23, distance: 16.1
click at [856, 11] on div at bounding box center [846, 21] width 43 height 43
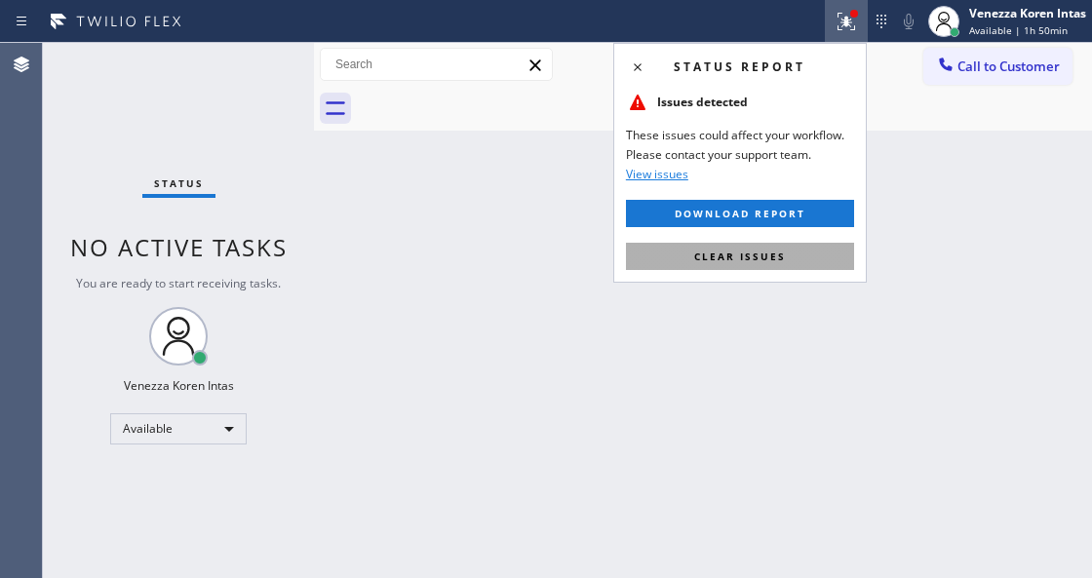
click at [802, 245] on button "Clear issues" at bounding box center [740, 256] width 228 height 27
click at [914, 249] on div "Back to Dashboard Change Sender ID Customers Technicians Select a contact Outbo…" at bounding box center [703, 310] width 778 height 535
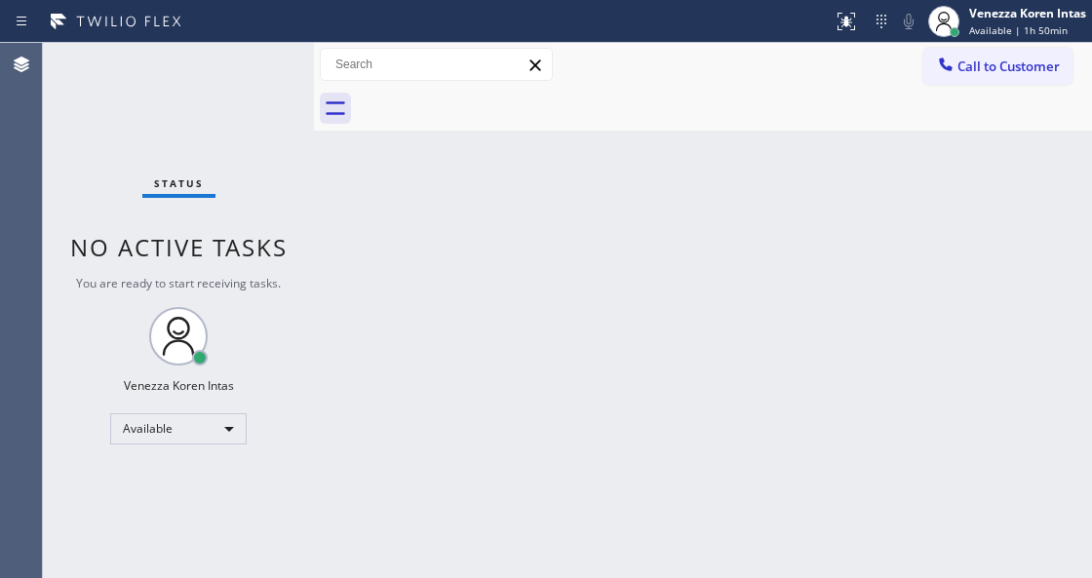
click at [348, 350] on div "Back to Dashboard Change Sender ID Customers Technicians Select a contact Outbo…" at bounding box center [703, 310] width 778 height 535
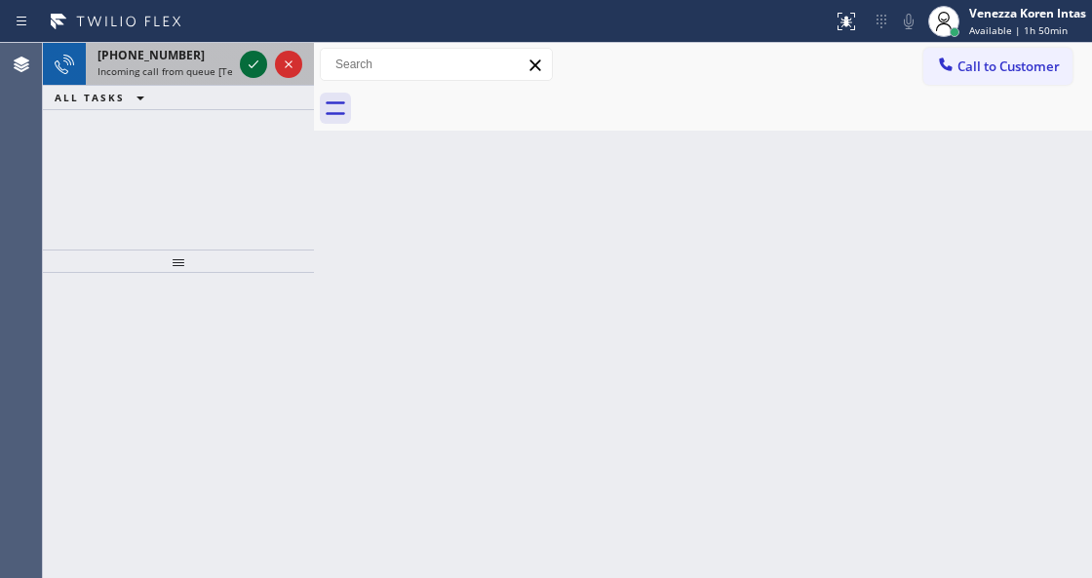
click at [247, 57] on icon at bounding box center [253, 64] width 23 height 23
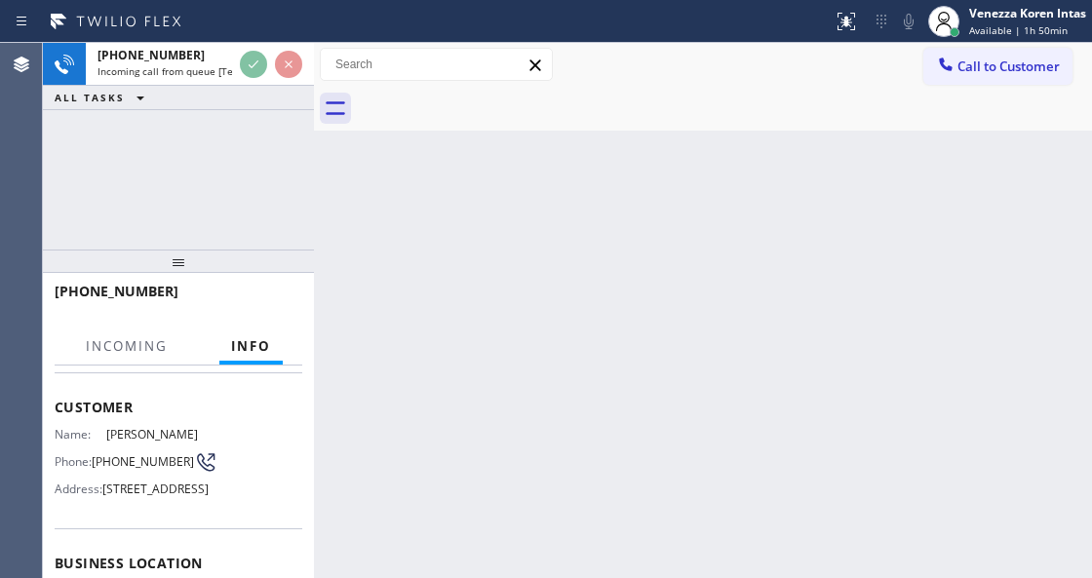
scroll to position [195, 0]
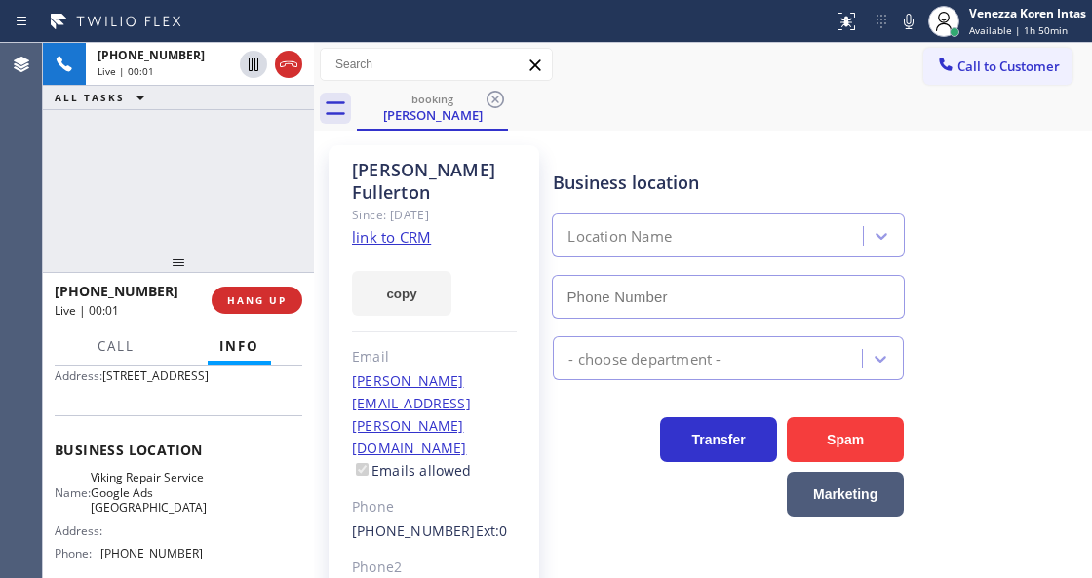
type input "[PHONE_NUMBER]"
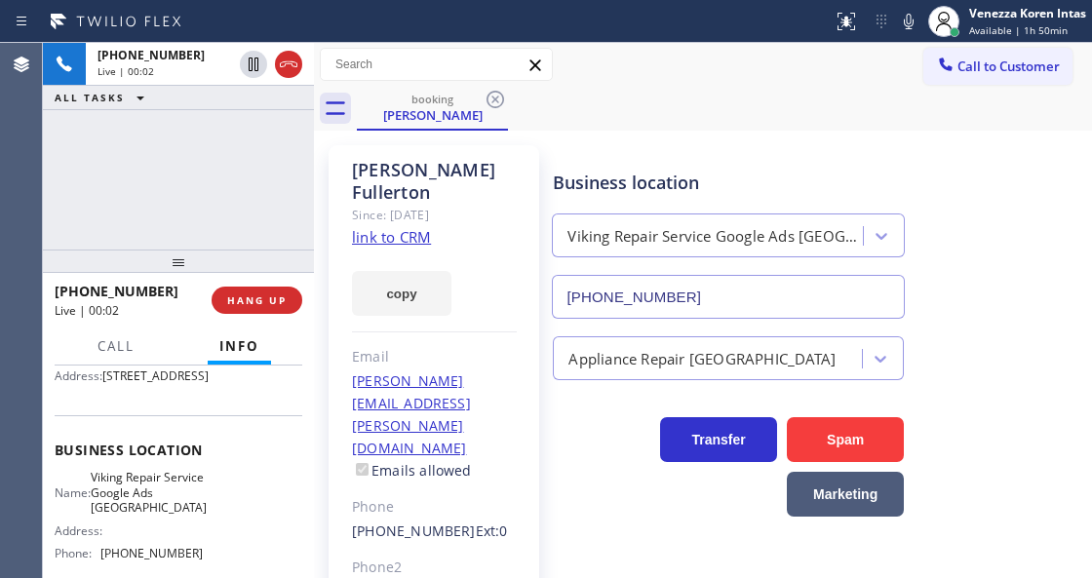
click at [403, 227] on link "link to CRM" at bounding box center [391, 236] width 79 height 19
click at [526, 17] on div at bounding box center [416, 21] width 817 height 31
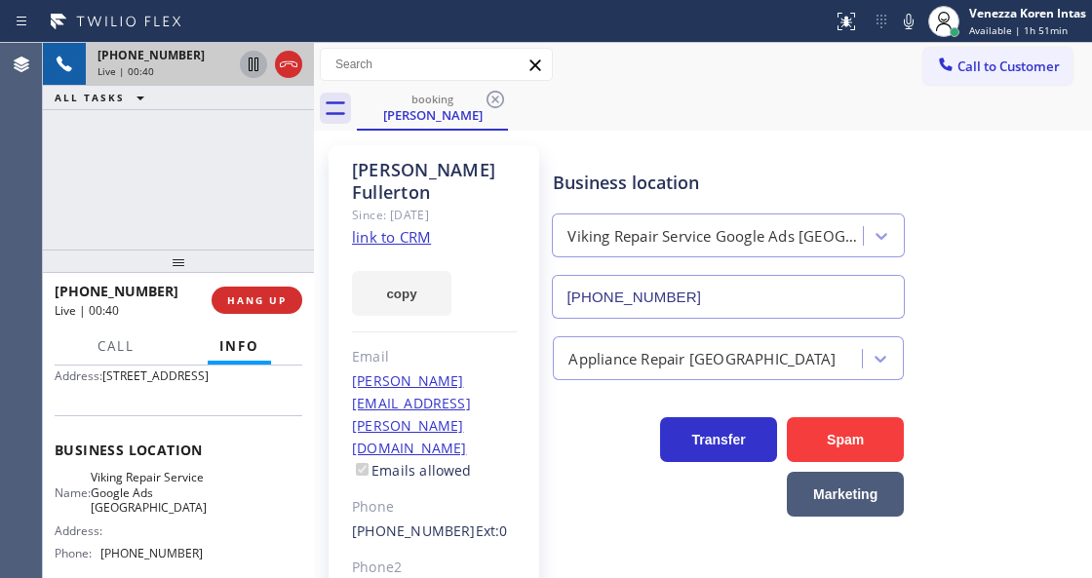
click at [253, 64] on icon at bounding box center [253, 64] width 23 height 23
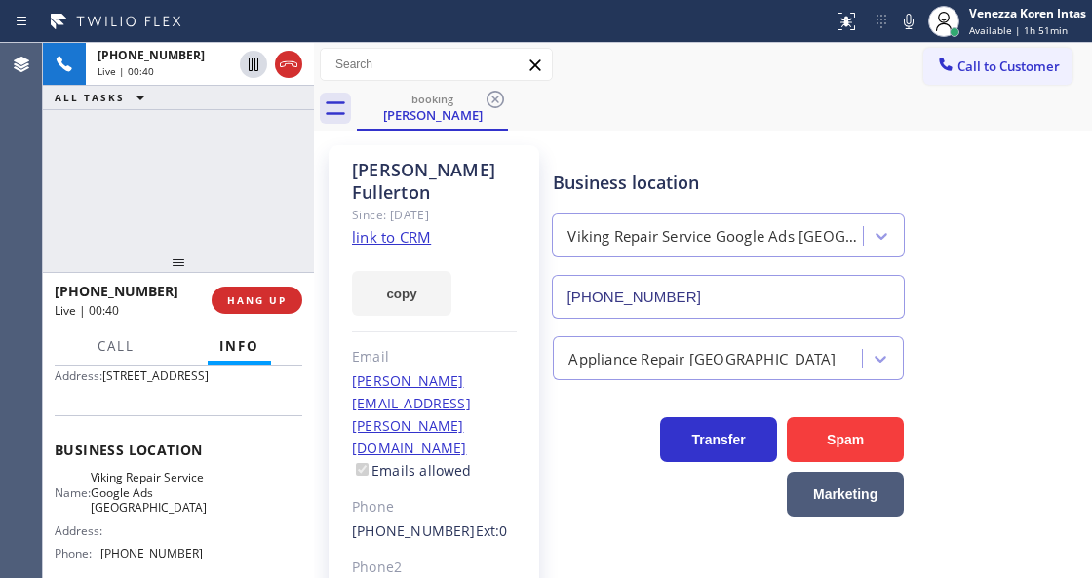
click at [910, 23] on icon at bounding box center [908, 22] width 10 height 16
click at [115, 195] on div "[PHONE_NUMBER] Live | 00:46 ALL TASKS ALL TASKS ACTIVE TASKS TASKS IN WRAP UP" at bounding box center [178, 146] width 271 height 207
click at [910, 23] on icon at bounding box center [908, 22] width 10 height 16
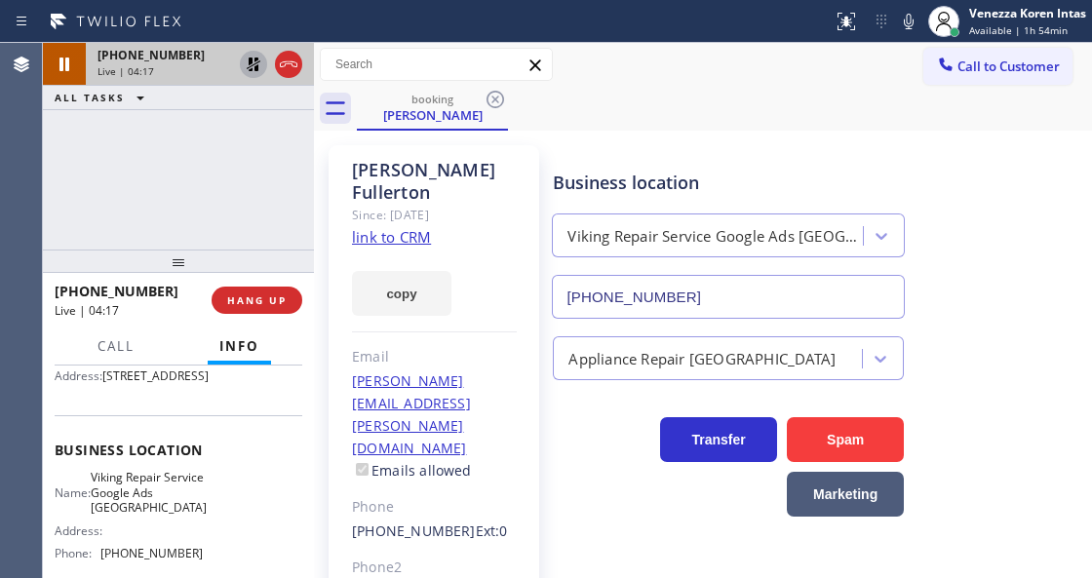
click at [256, 66] on icon at bounding box center [254, 65] width 14 height 14
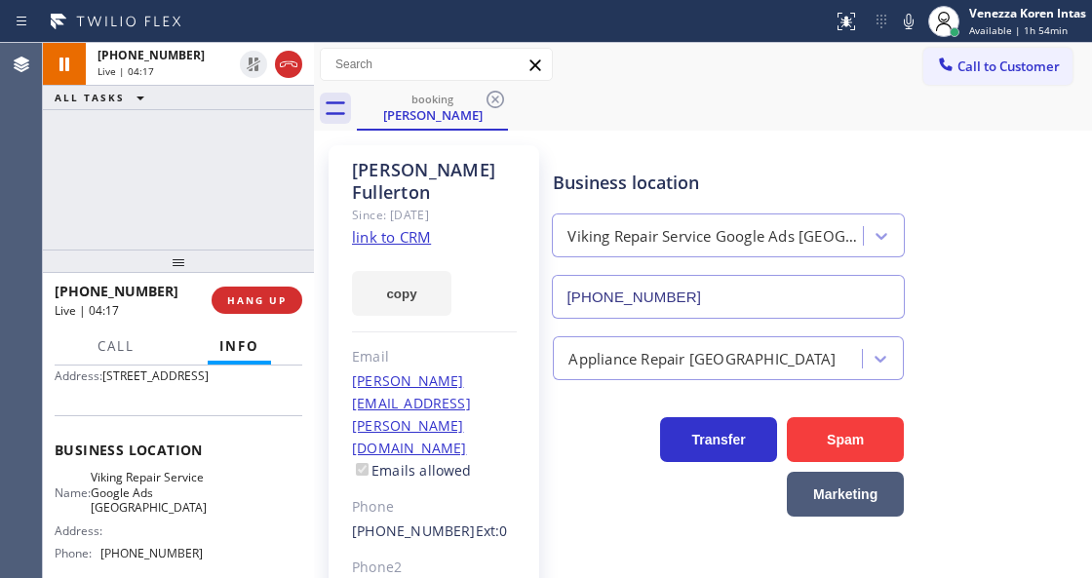
click at [705, 132] on div "[PERSON_NAME] Since: [DATE] link to CRM copy Email [PERSON_NAME][EMAIL_ADDRESS]…" at bounding box center [703, 469] width 778 height 676
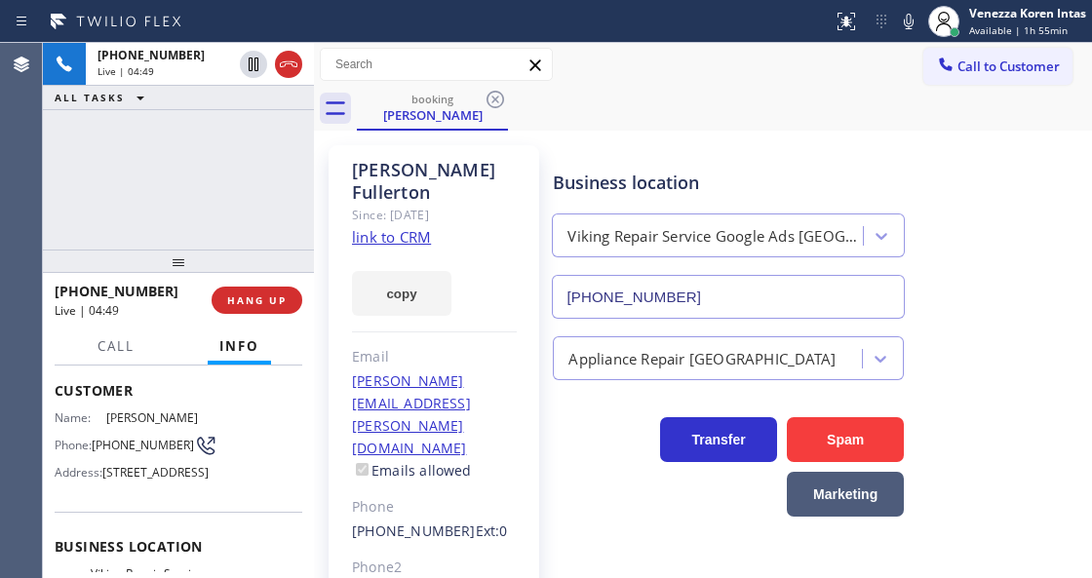
scroll to position [0, 0]
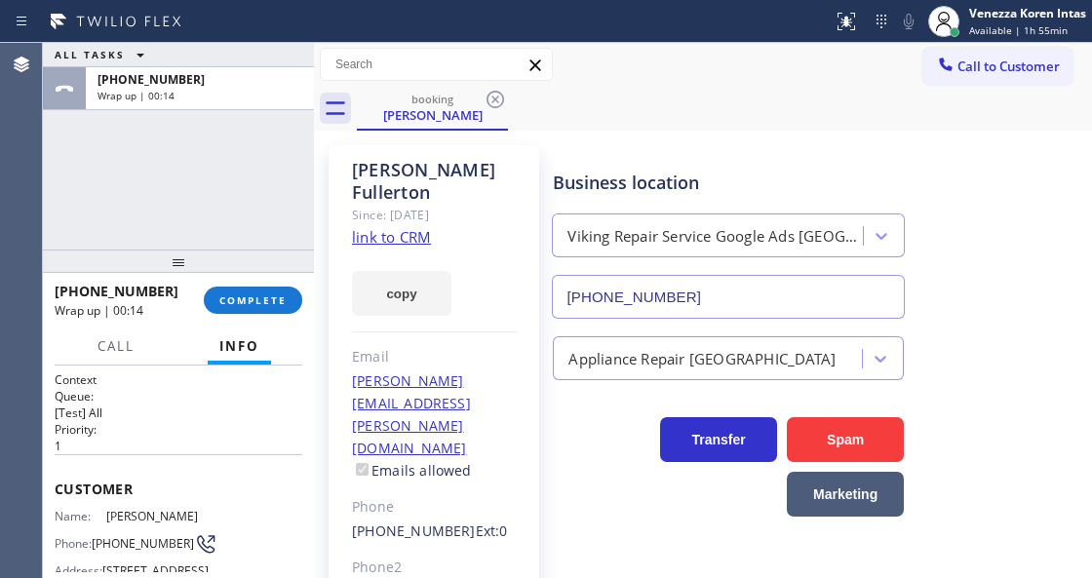
click at [273, 147] on div "ALL TASKS ALL TASKS ACTIVE TASKS TASKS IN WRAP UP [PHONE_NUMBER] Wrap up | 00:14" at bounding box center [178, 146] width 271 height 207
click at [279, 296] on span "COMPLETE" at bounding box center [252, 300] width 67 height 14
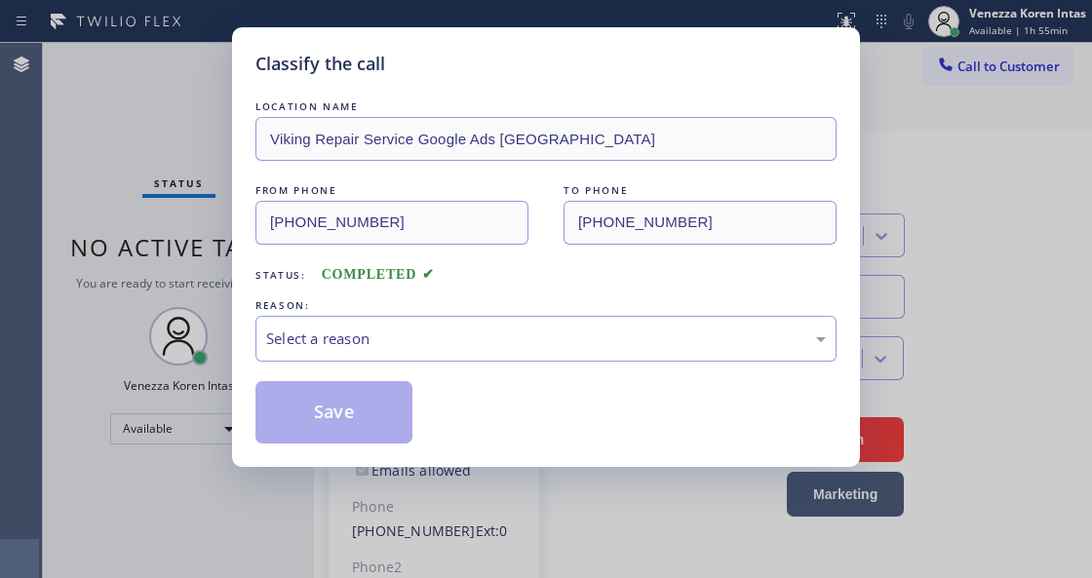
click at [440, 311] on div "REASON:" at bounding box center [545, 305] width 581 height 20
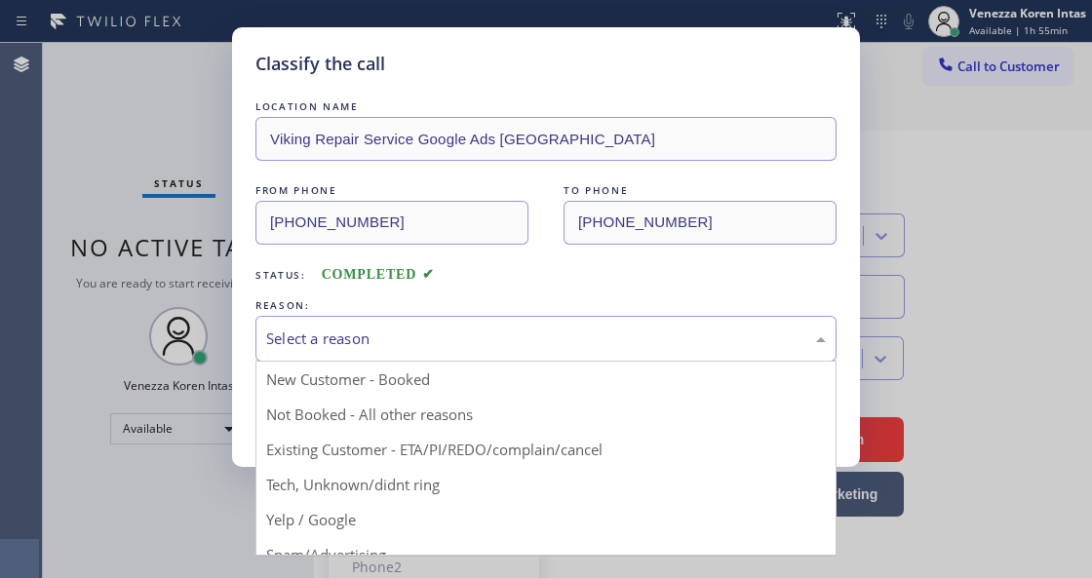
drag, startPoint x: 448, startPoint y: 338, endPoint x: 467, endPoint y: 454, distance: 117.4
click at [448, 349] on div "Select a reason" at bounding box center [545, 338] width 559 height 22
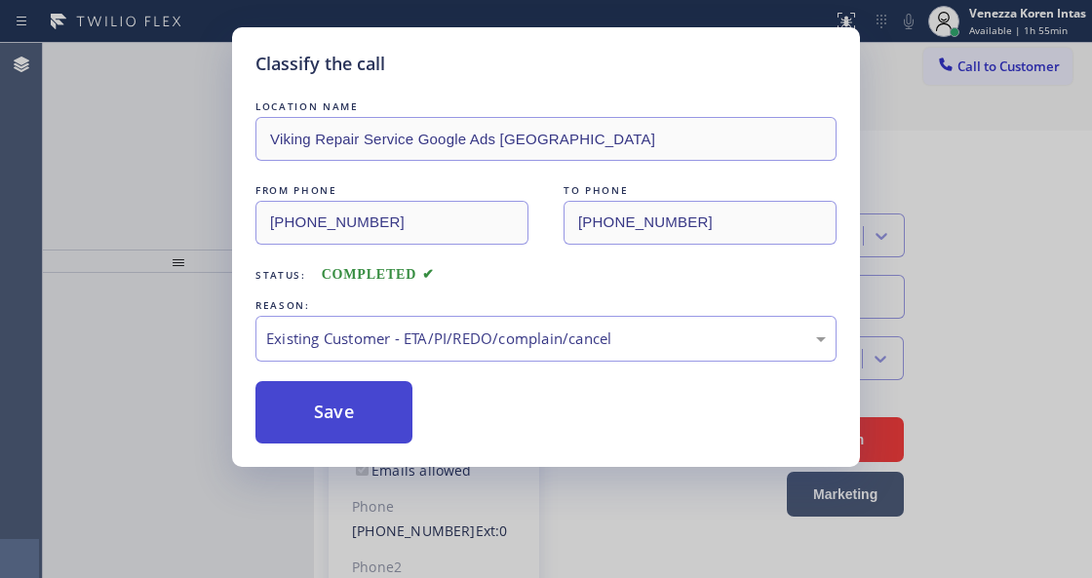
click at [362, 418] on button "Save" at bounding box center [333, 412] width 157 height 62
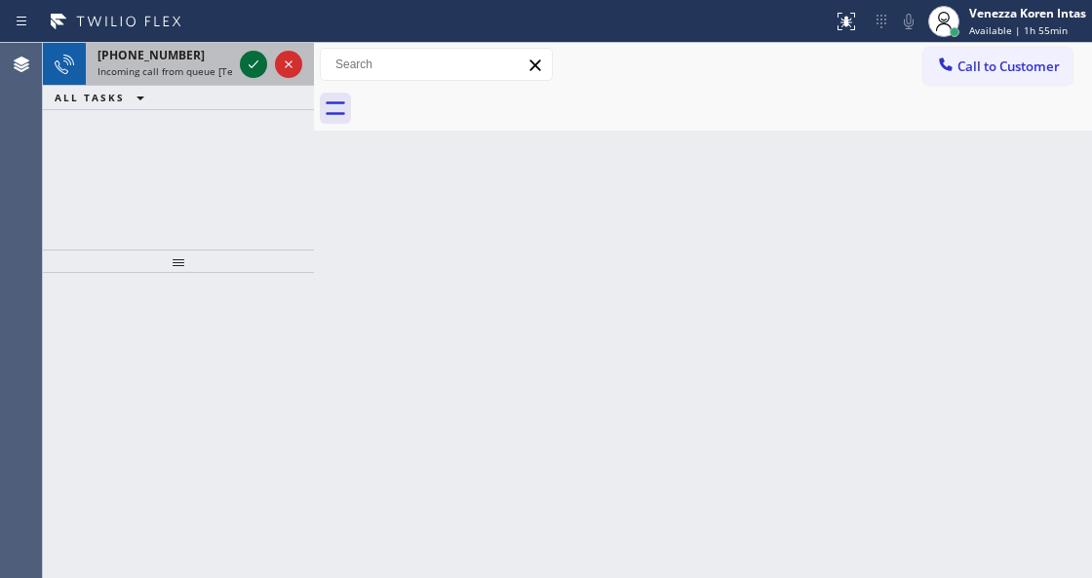
click at [249, 73] on icon at bounding box center [253, 64] width 23 height 23
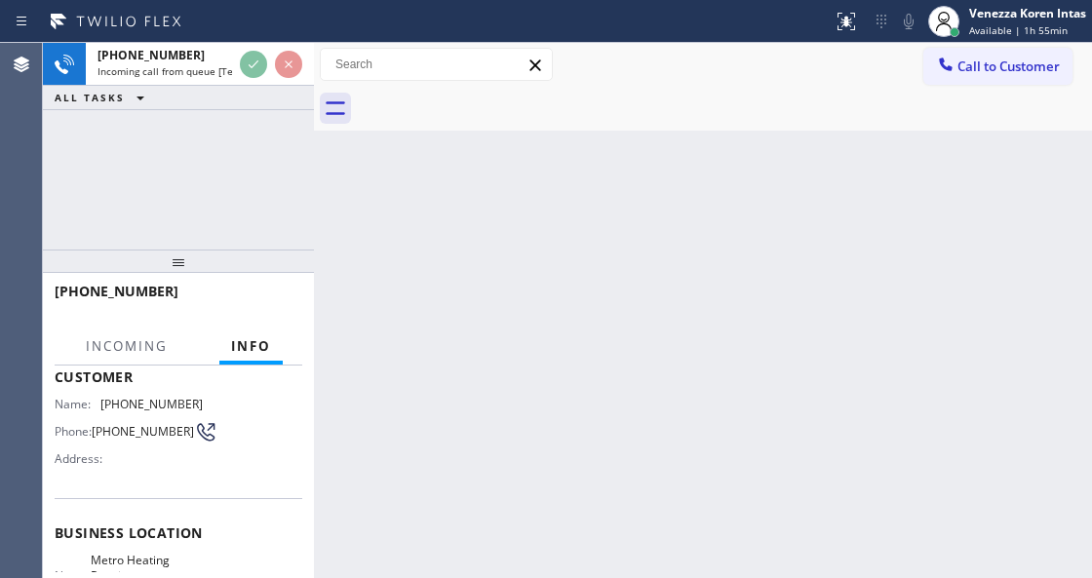
scroll to position [195, 0]
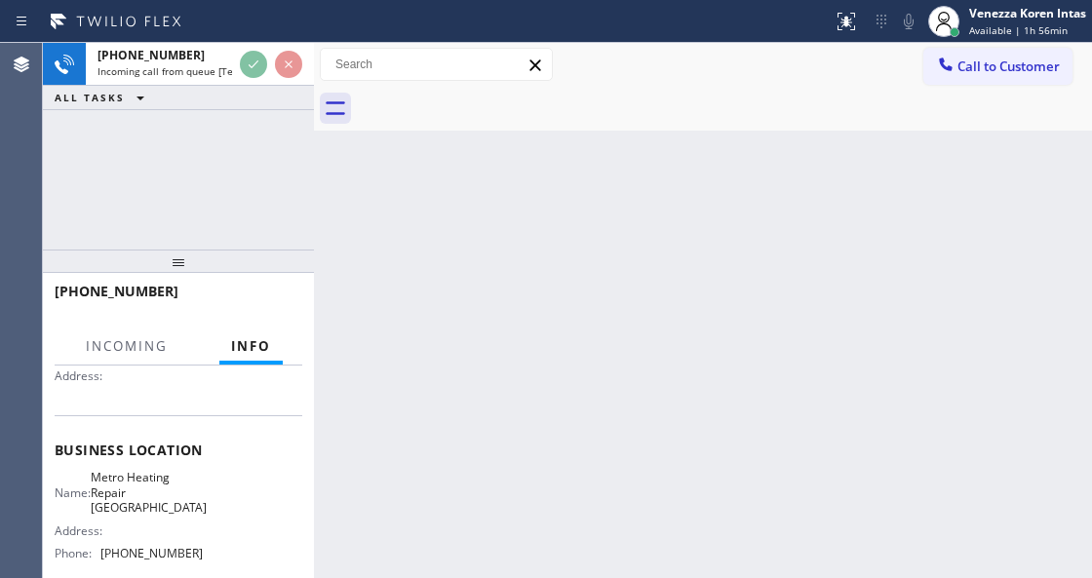
drag, startPoint x: 567, startPoint y: 207, endPoint x: 503, endPoint y: 532, distance: 331.8
click at [565, 210] on div "Back to Dashboard Change Sender ID Customers Technicians Select a contact Outbo…" at bounding box center [703, 310] width 778 height 535
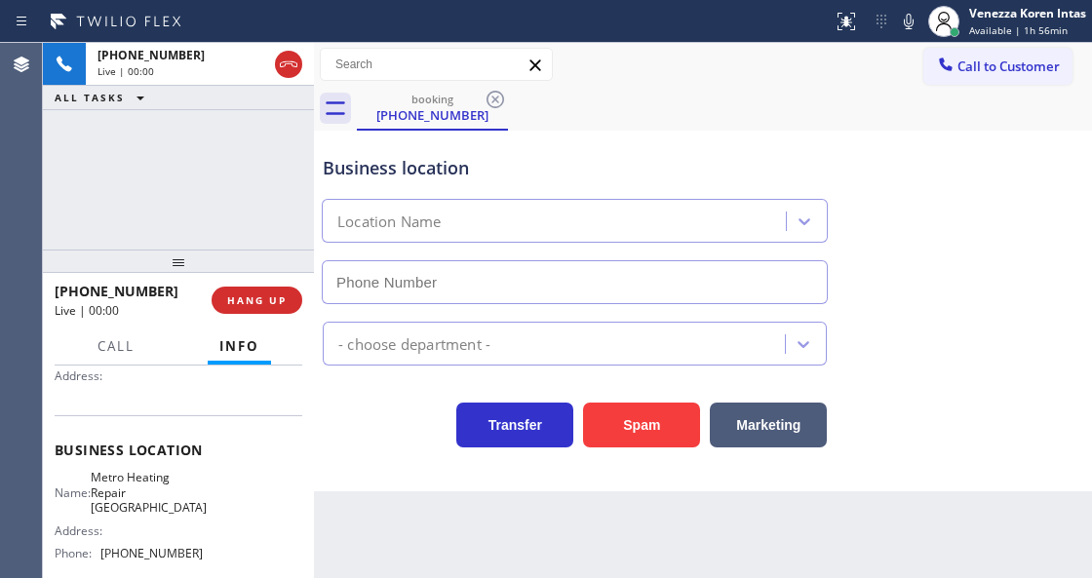
type input "[PHONE_NUMBER]"
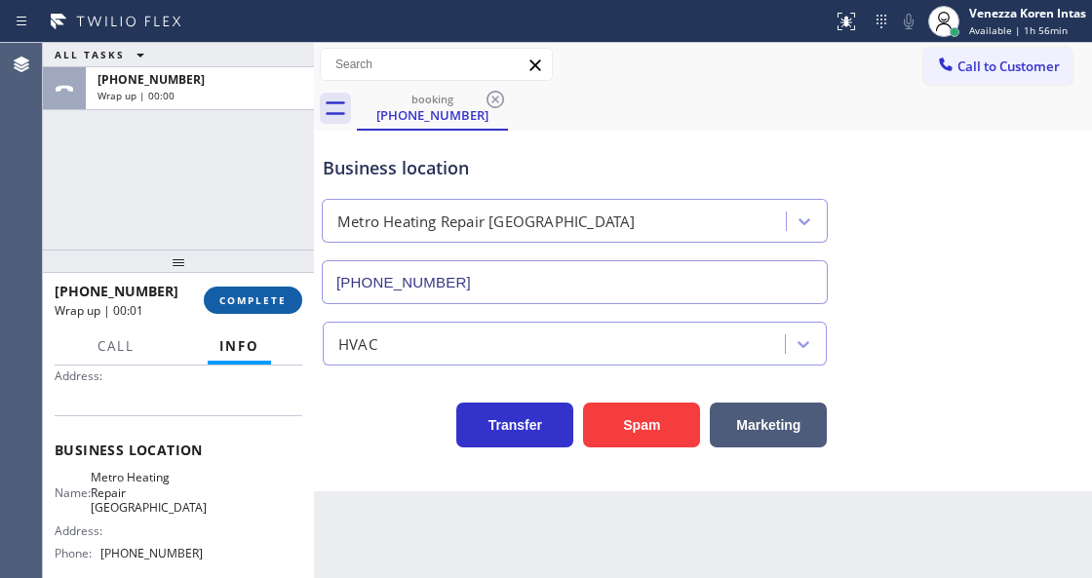
click at [271, 310] on button "COMPLETE" at bounding box center [253, 300] width 98 height 27
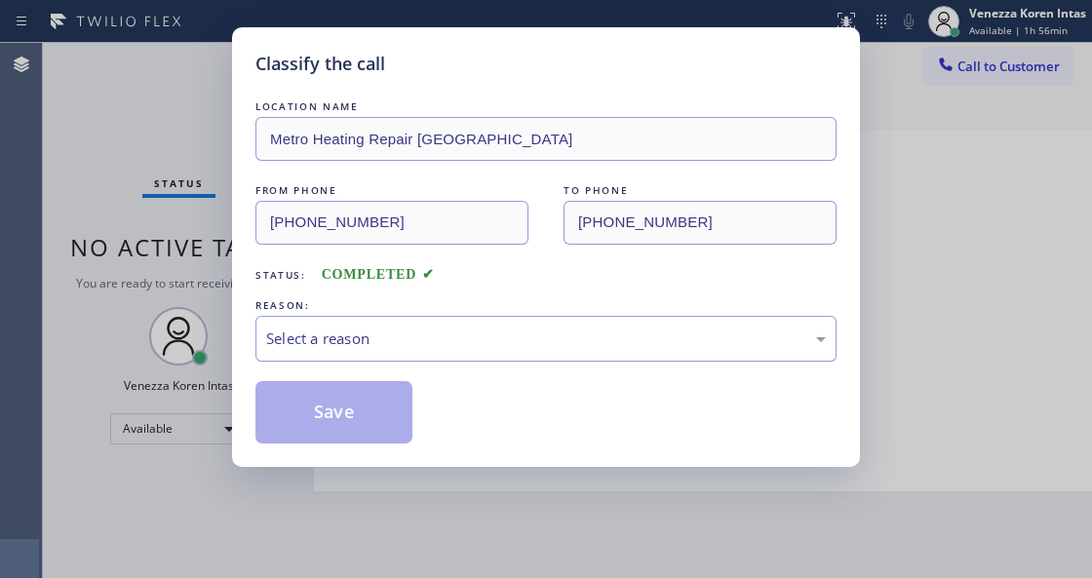
click at [411, 344] on div "Select a reason" at bounding box center [545, 338] width 559 height 22
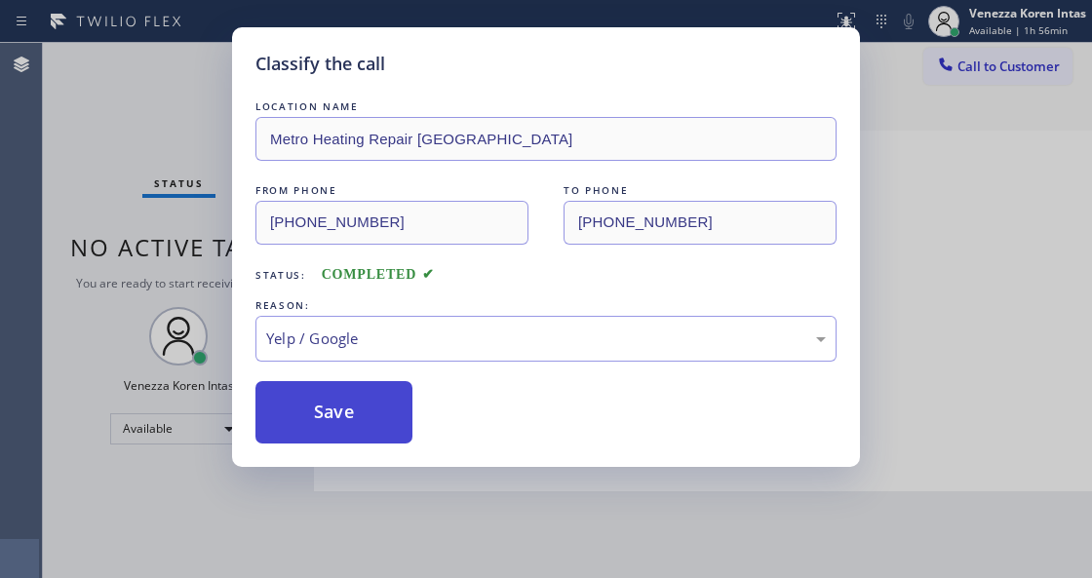
click at [374, 421] on button "Save" at bounding box center [333, 412] width 157 height 62
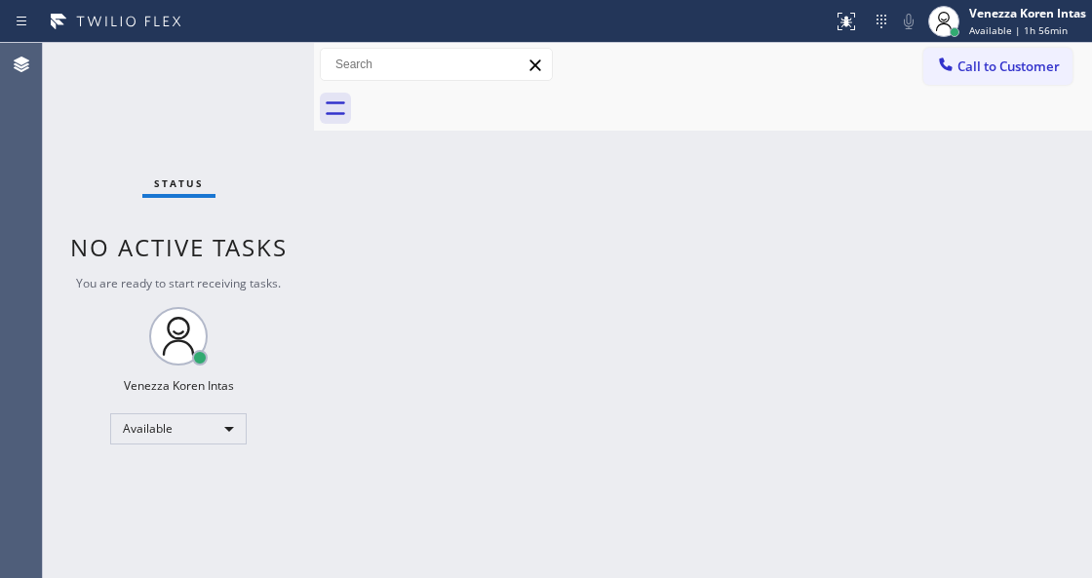
click at [551, 261] on div "Back to Dashboard Change Sender ID Customers Technicians Select a contact Outbo…" at bounding box center [703, 310] width 778 height 535
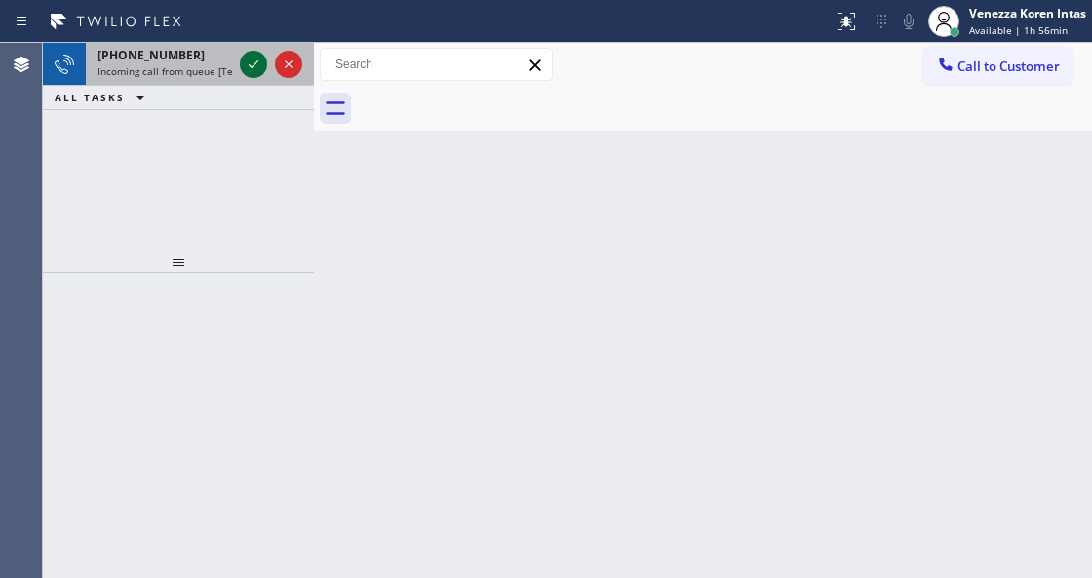
click at [242, 73] on icon at bounding box center [253, 64] width 23 height 23
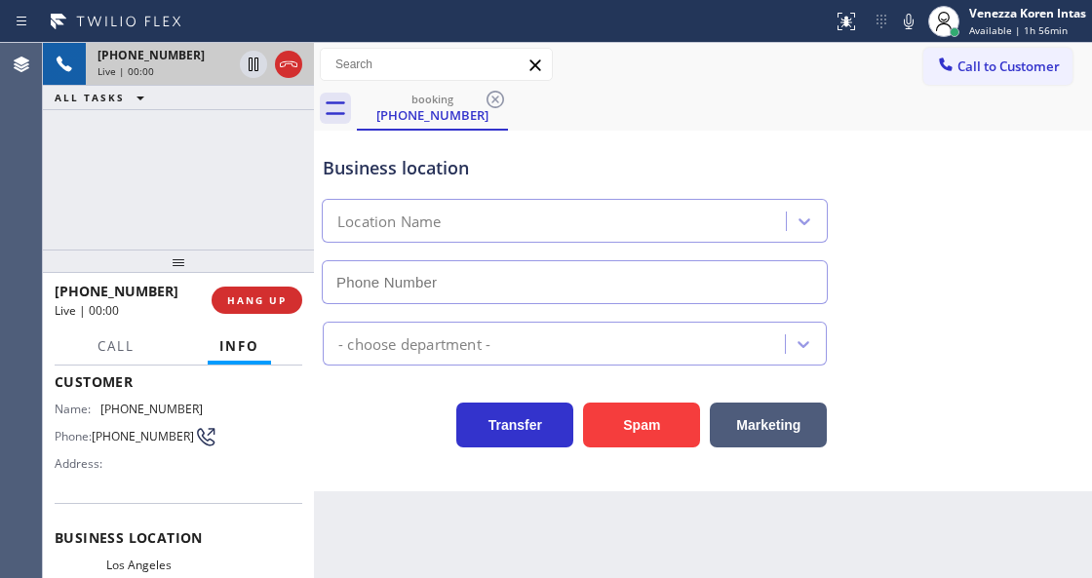
type input "[PHONE_NUMBER]"
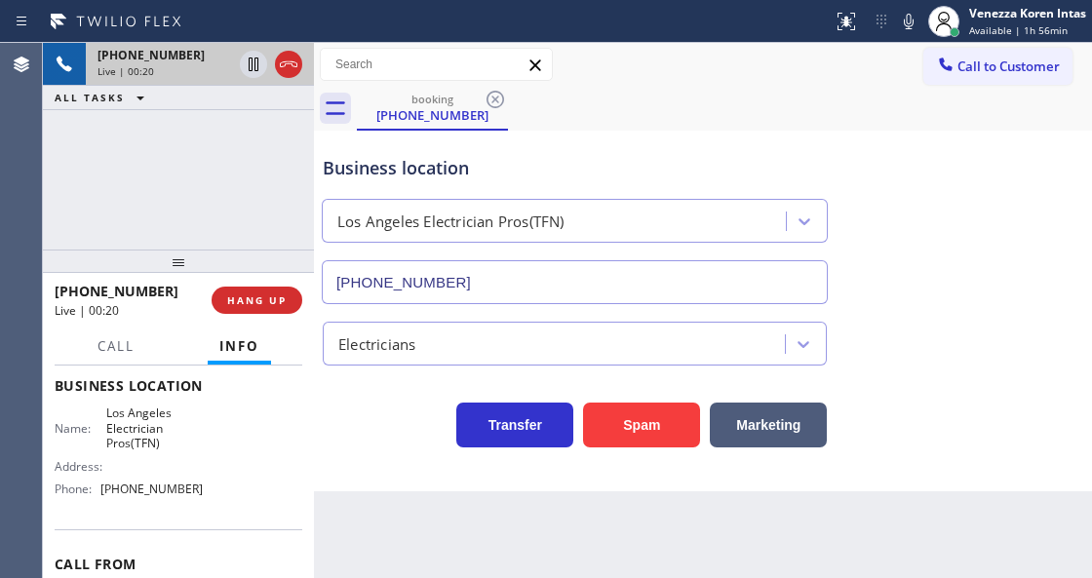
click at [569, 297] on input "[PHONE_NUMBER]" at bounding box center [575, 282] width 506 height 44
click at [288, 68] on icon at bounding box center [288, 64] width 23 height 23
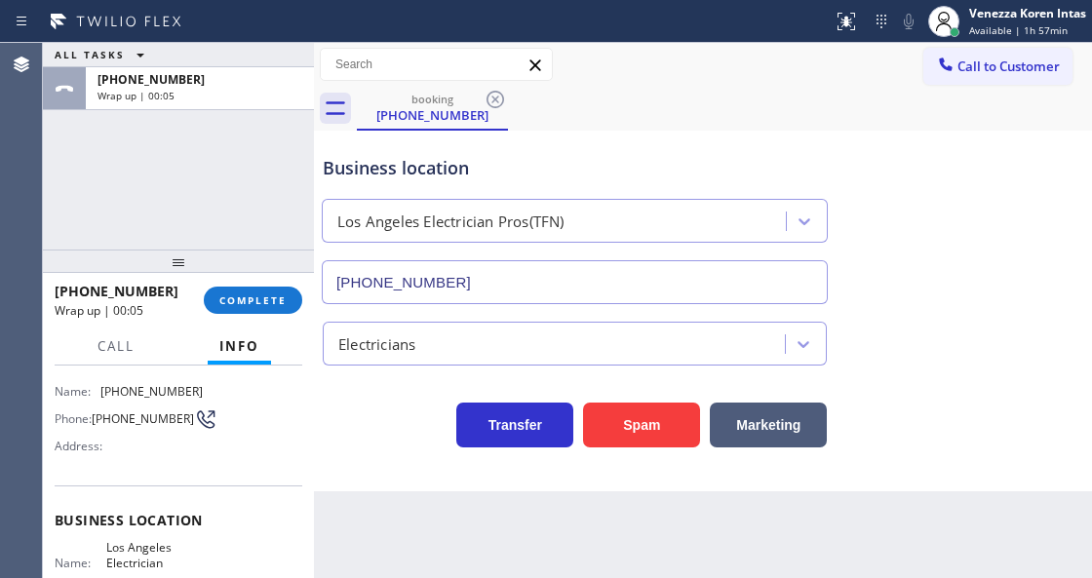
scroll to position [39, 0]
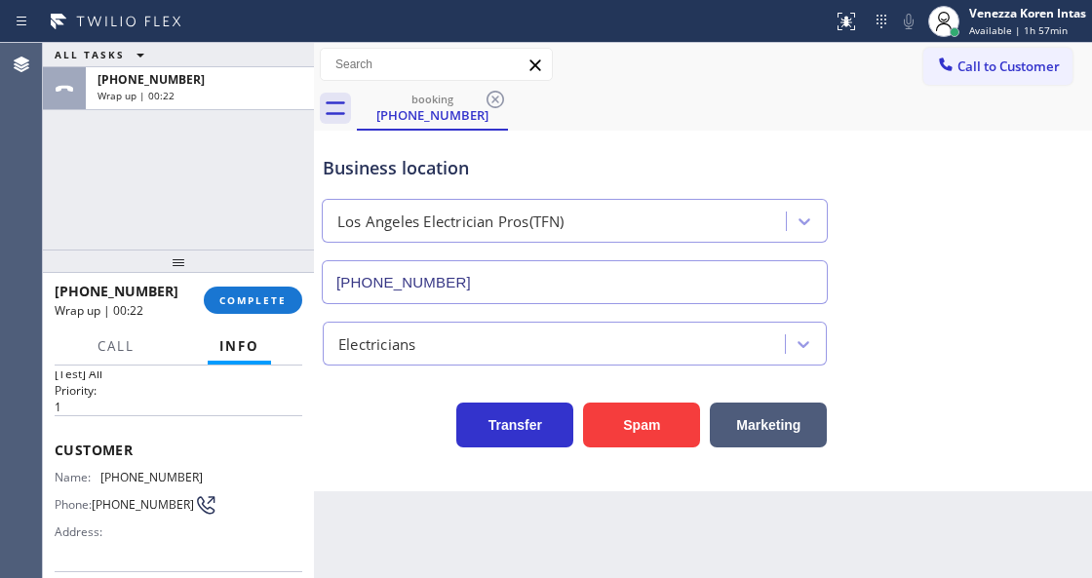
drag, startPoint x: 244, startPoint y: 300, endPoint x: 375, endPoint y: 331, distance: 135.2
click at [257, 312] on button "COMPLETE" at bounding box center [253, 300] width 98 height 27
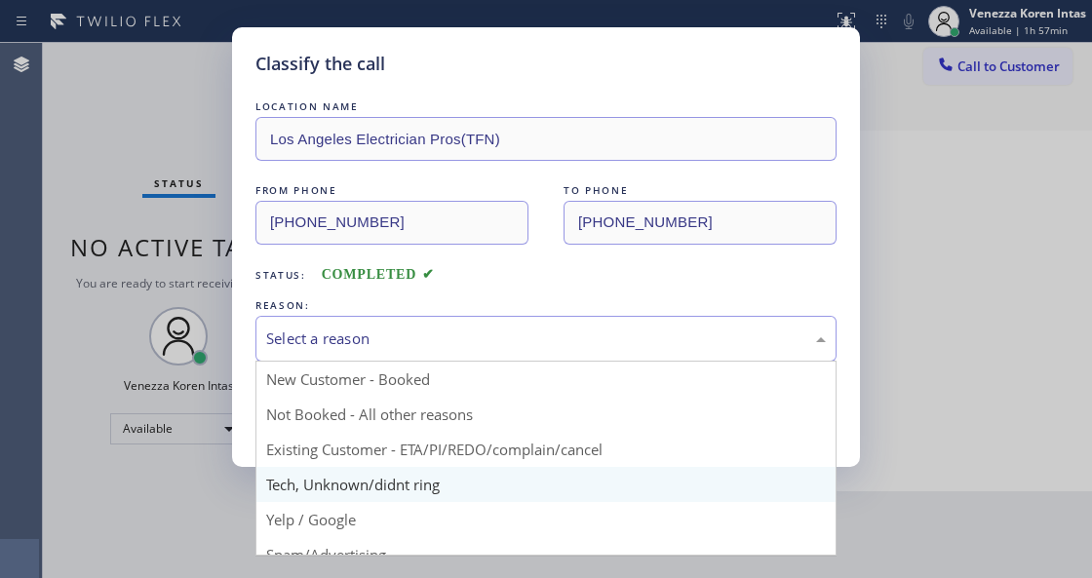
drag, startPoint x: 444, startPoint y: 338, endPoint x: 415, endPoint y: 470, distance: 134.8
click at [437, 359] on div "Select a reason" at bounding box center [545, 339] width 581 height 46
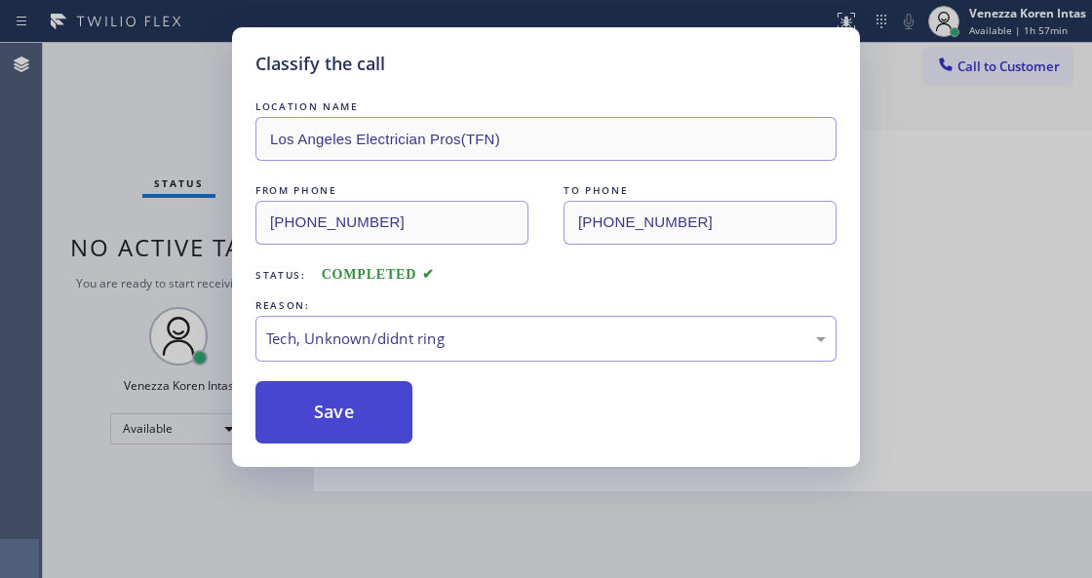
click at [360, 407] on button "Save" at bounding box center [333, 412] width 157 height 62
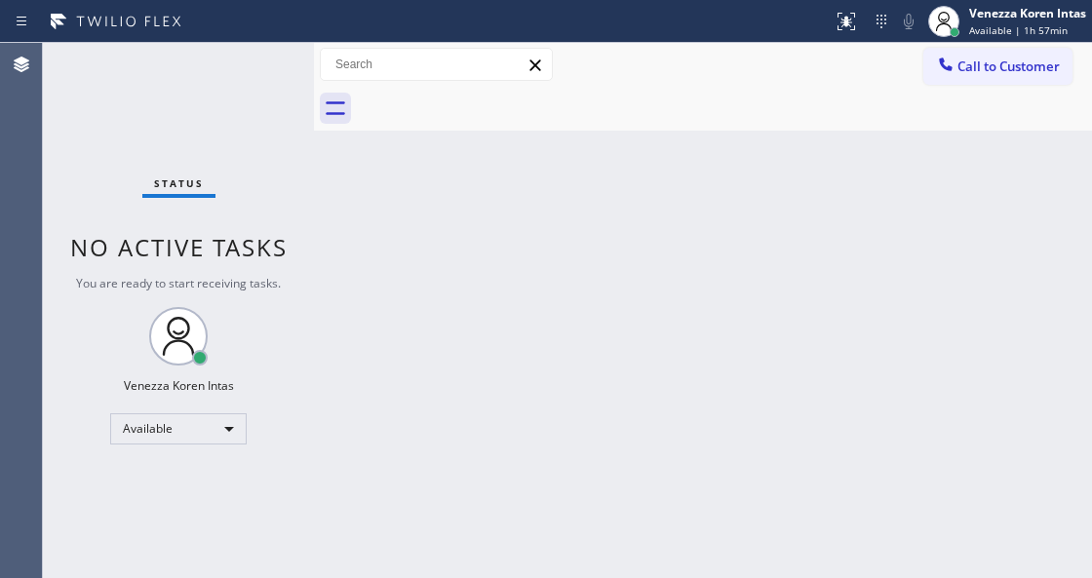
click at [329, 262] on div "Back to Dashboard Change Sender ID Customers Technicians Select a contact Outbo…" at bounding box center [703, 310] width 778 height 535
drag, startPoint x: 235, startPoint y: 140, endPoint x: 234, endPoint y: 97, distance: 42.9
click at [234, 140] on div "Status No active tasks You are ready to start receiving tasks. Venezza Koren In…" at bounding box center [178, 310] width 271 height 535
click at [234, 97] on div "Status No active tasks You are ready to start receiving tasks. Venezza Koren In…" at bounding box center [178, 310] width 271 height 535
click at [277, 92] on div "Status No active tasks You are ready to start receiving tasks. Venezza Koren In…" at bounding box center [178, 310] width 271 height 535
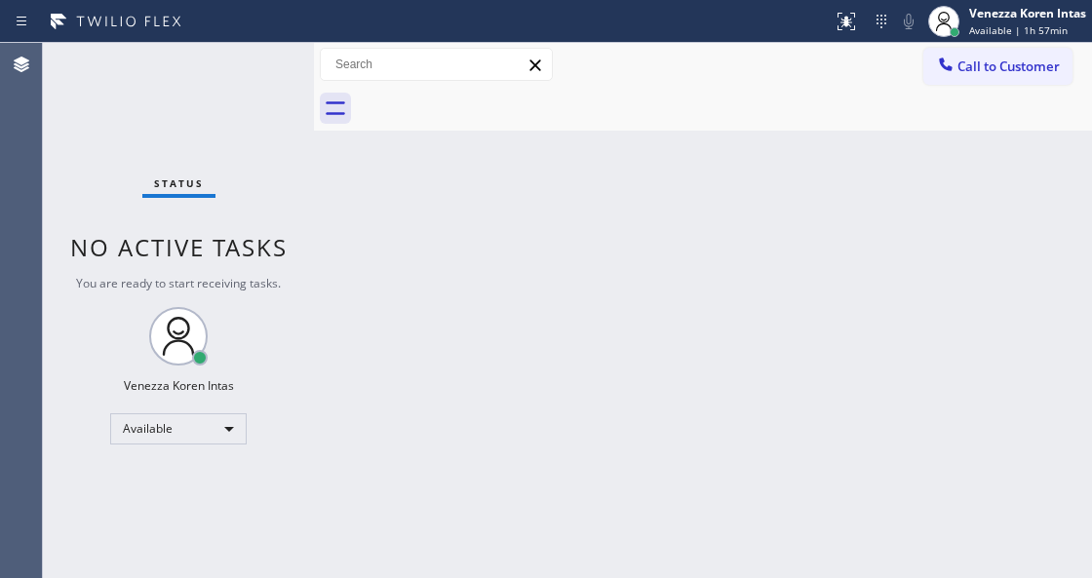
click at [277, 92] on div "Status No active tasks You are ready to start receiving tasks. Venezza Koren In…" at bounding box center [178, 310] width 271 height 535
click at [524, 121] on div at bounding box center [724, 109] width 735 height 44
click at [174, 117] on div "Status No active tasks You are ready to start receiving tasks. Venezza Koren In…" at bounding box center [178, 310] width 271 height 535
drag, startPoint x: 322, startPoint y: 249, endPoint x: 275, endPoint y: 175, distance: 87.6
click at [322, 249] on div "Back to Dashboard Change Sender ID Customers Technicians Select a contact Outbo…" at bounding box center [703, 310] width 778 height 535
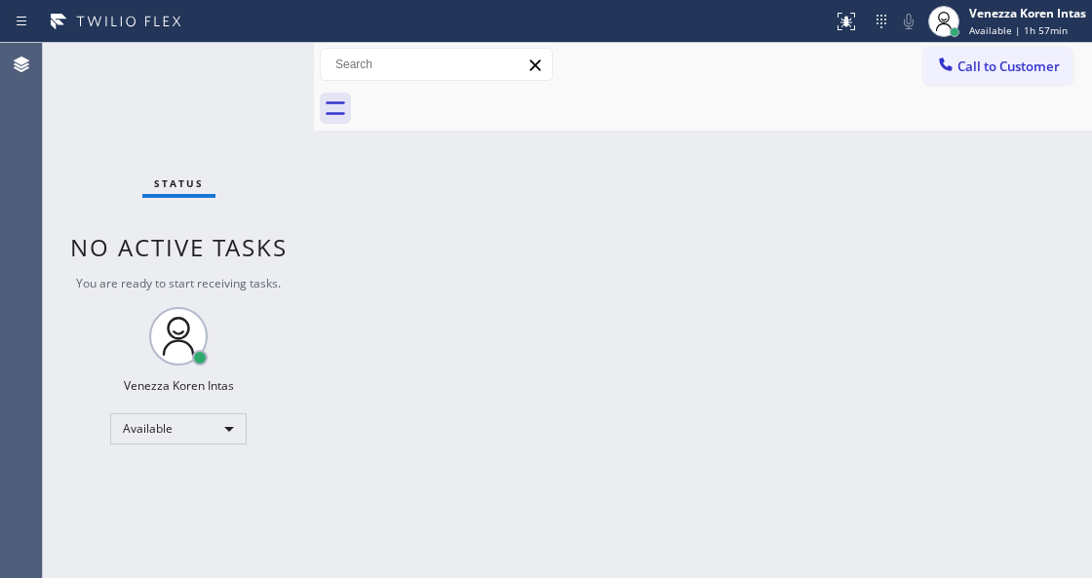
click at [220, 140] on div "Status No active tasks You are ready to start receiving tasks. Venezza Koren In…" at bounding box center [178, 310] width 271 height 535
drag, startPoint x: 226, startPoint y: 77, endPoint x: 422, endPoint y: 193, distance: 227.7
click at [228, 77] on div "Status No active tasks You are ready to start receiving tasks. Venezza Koren In…" at bounding box center [178, 310] width 271 height 535
drag, startPoint x: 534, startPoint y: 164, endPoint x: 526, endPoint y: 197, distance: 34.0
click at [534, 164] on div "Back to Dashboard Change Sender ID Customers Technicians Select a contact Outbo…" at bounding box center [703, 310] width 778 height 535
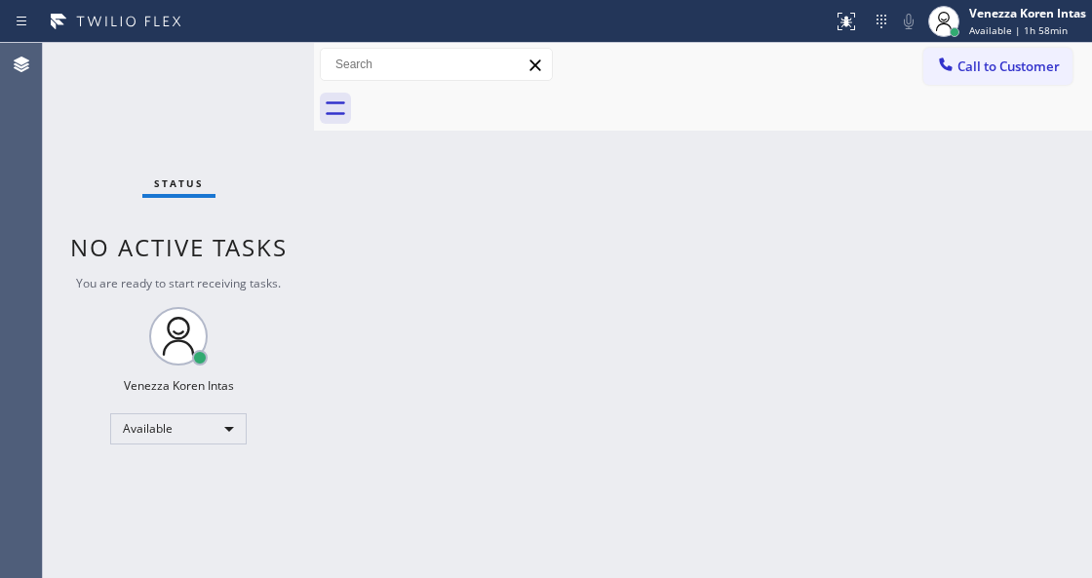
click at [273, 193] on div "Status No active tasks You are ready to start receiving tasks. Venezza Koren In…" at bounding box center [178, 310] width 271 height 535
click at [202, 76] on div "Status No active tasks You are ready to start receiving tasks. Venezza Koren In…" at bounding box center [178, 310] width 271 height 535
click at [275, 111] on div "Status No active tasks You are ready to start receiving tasks. Venezza Koren In…" at bounding box center [178, 310] width 271 height 535
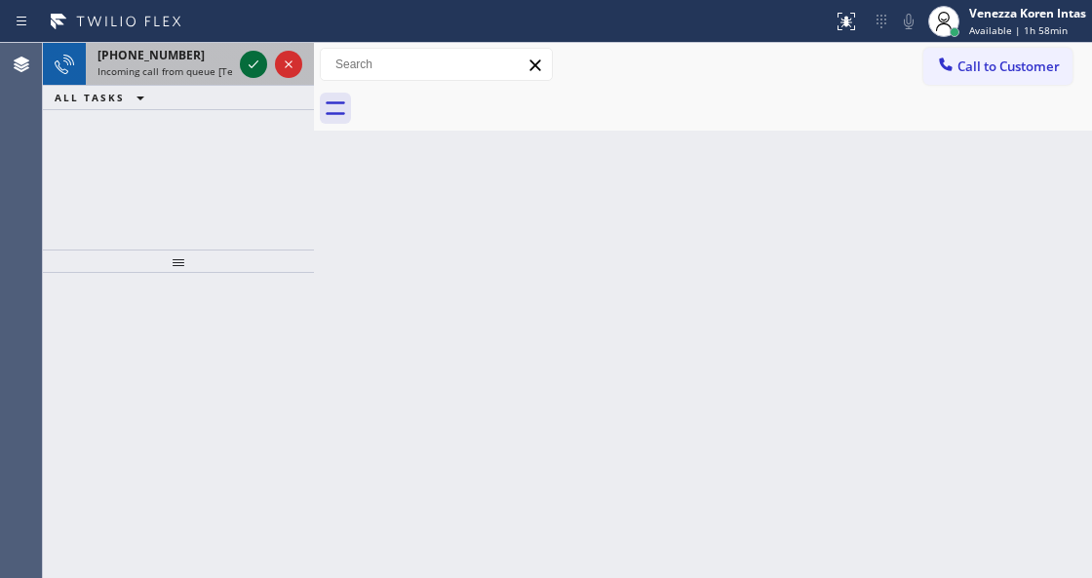
click at [248, 67] on icon at bounding box center [253, 64] width 23 height 23
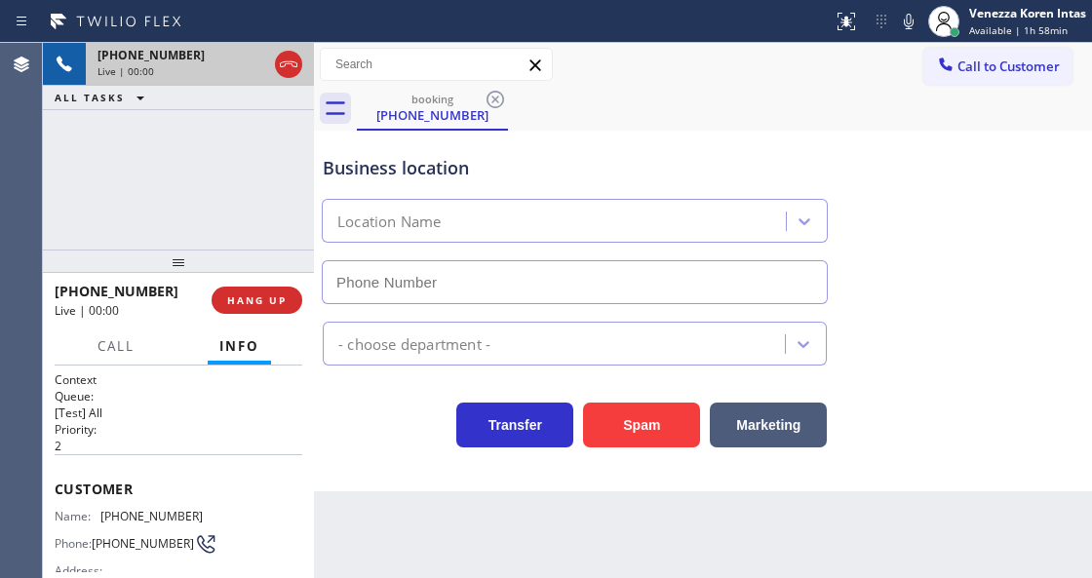
type input "[PHONE_NUMBER]"
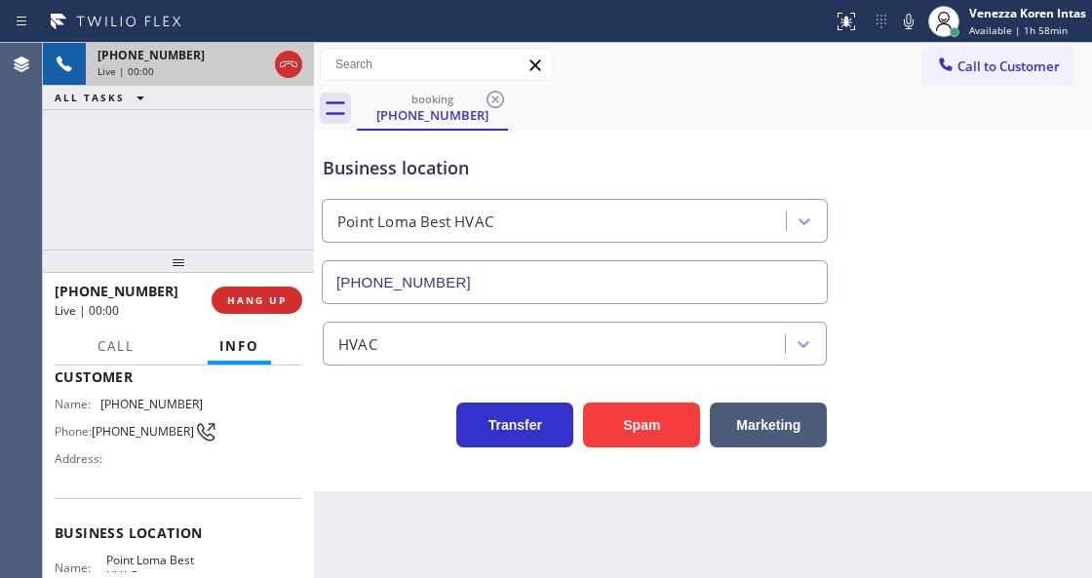
scroll to position [195, 0]
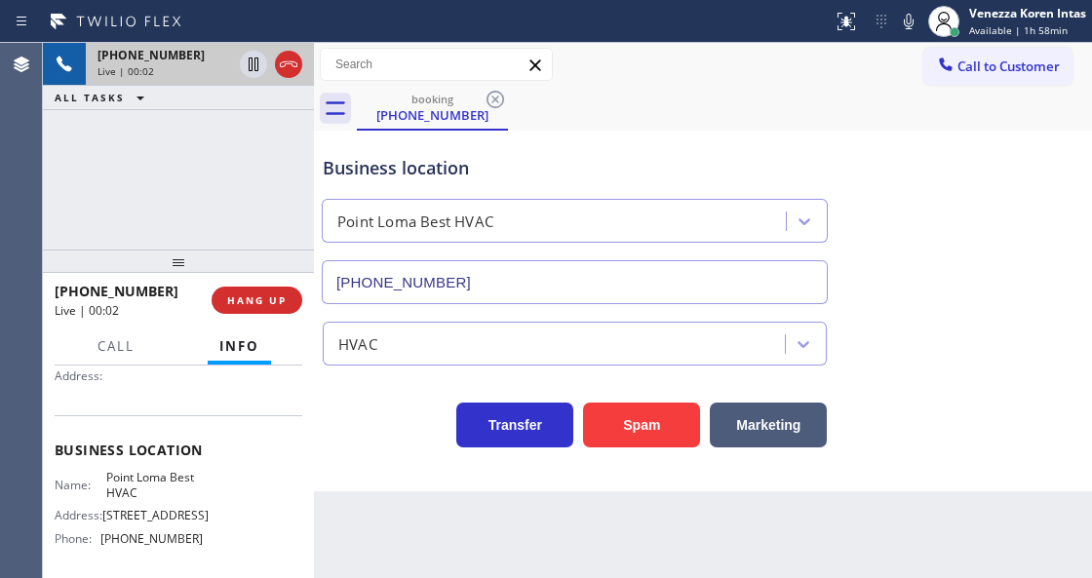
drag, startPoint x: 137, startPoint y: 173, endPoint x: 214, endPoint y: 342, distance: 185.4
click at [137, 173] on div "[PHONE_NUMBER] Live | 00:02 ALL TASKS ALL TASKS ACTIVE TASKS TASKS IN WRAP UP" at bounding box center [178, 146] width 271 height 207
click at [277, 64] on div at bounding box center [288, 64] width 27 height 23
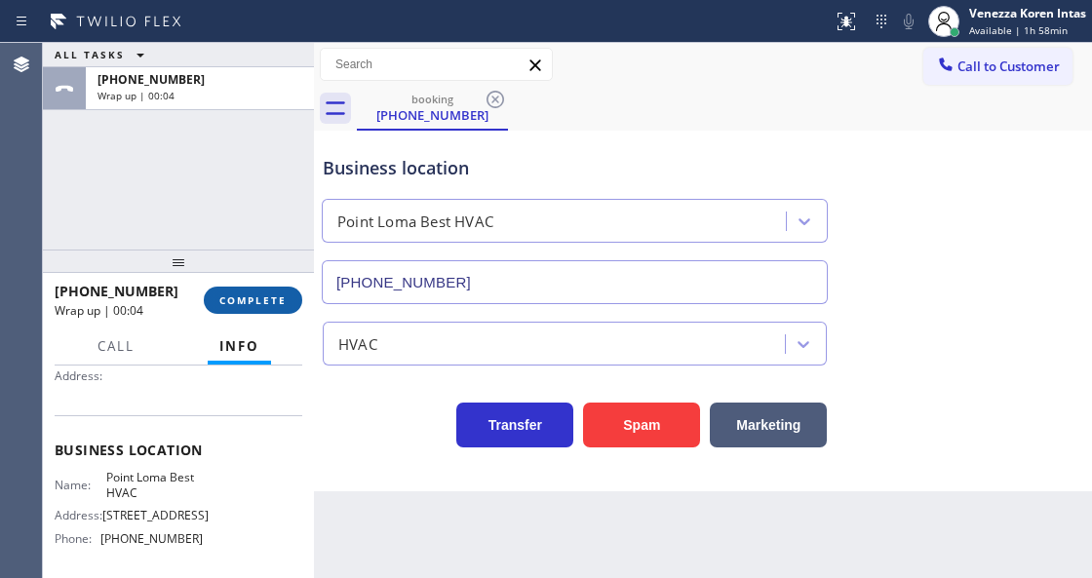
click at [272, 307] on button "COMPLETE" at bounding box center [253, 300] width 98 height 27
click at [496, 361] on div "HVAC" at bounding box center [556, 343] width 456 height 34
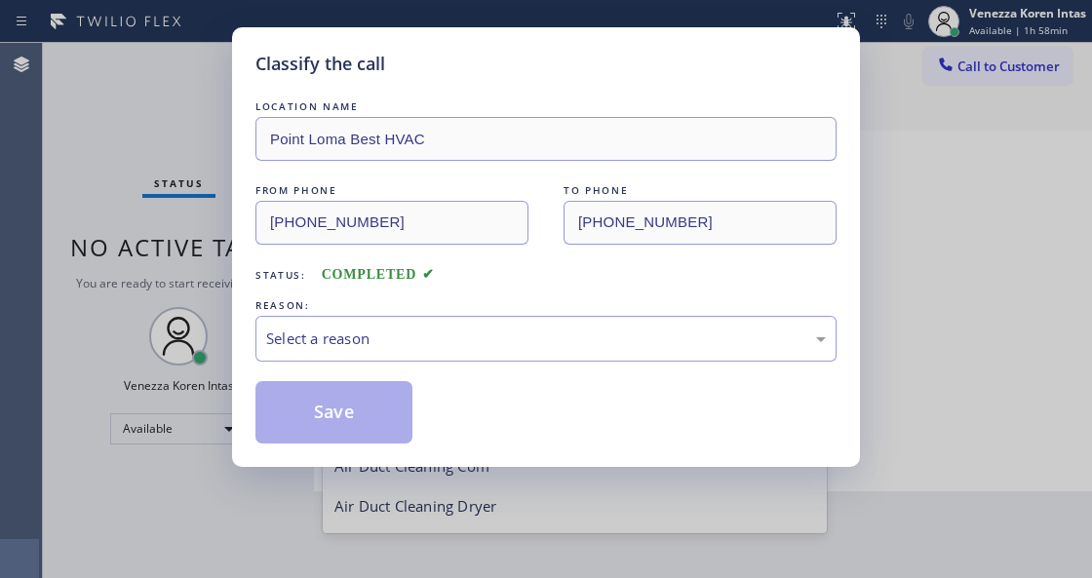
scroll to position [240, 0]
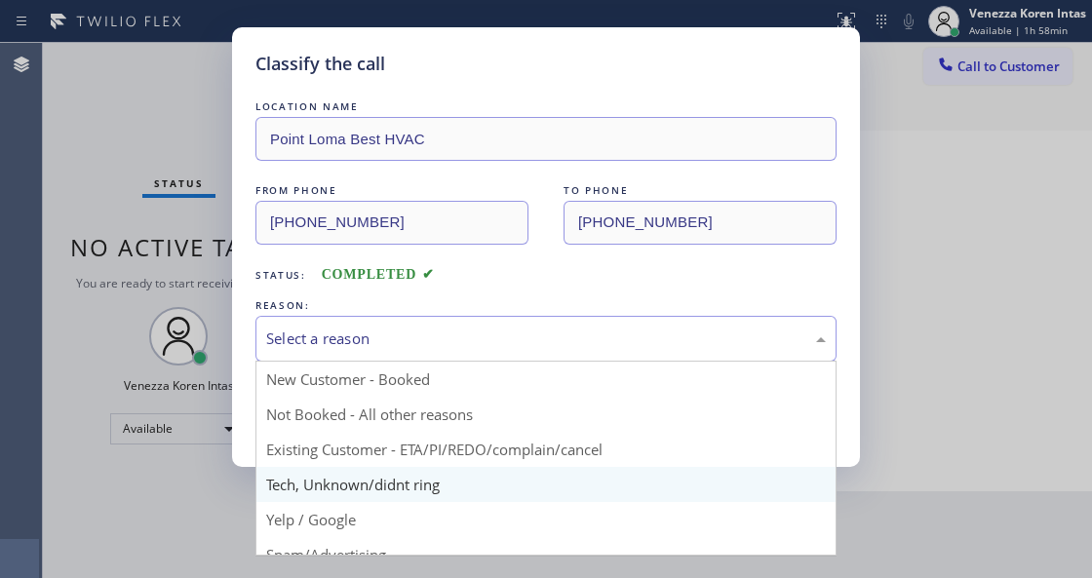
drag, startPoint x: 481, startPoint y: 348, endPoint x: 463, endPoint y: 474, distance: 127.1
click at [475, 362] on div "Select a reason New Customer - Booked Not Booked - All other reasons Existing C…" at bounding box center [545, 339] width 581 height 46
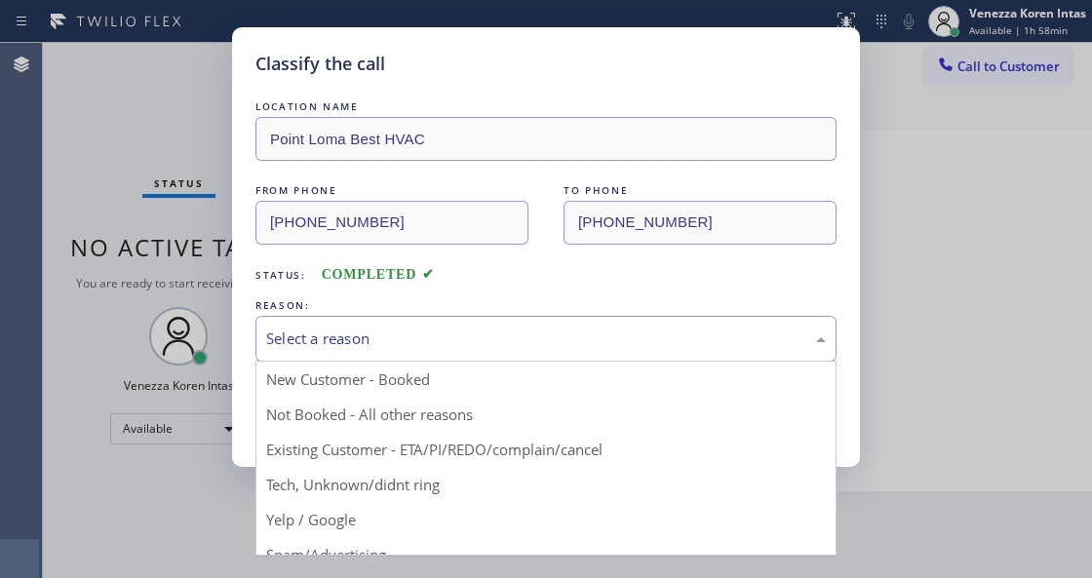
drag, startPoint x: 425, startPoint y: 462, endPoint x: 364, endPoint y: 411, distance: 78.9
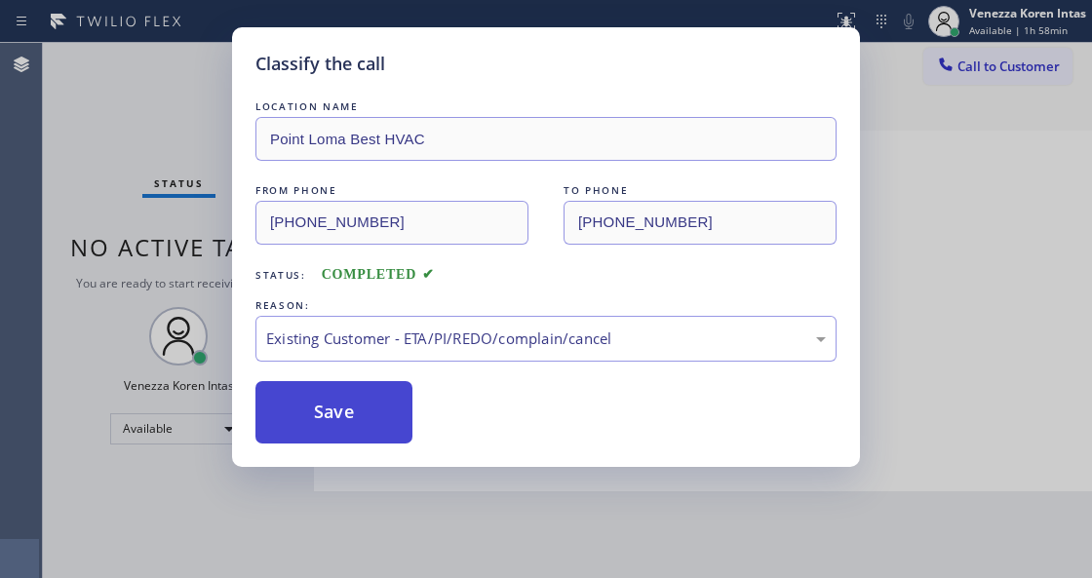
click at [349, 403] on button "Save" at bounding box center [333, 412] width 157 height 62
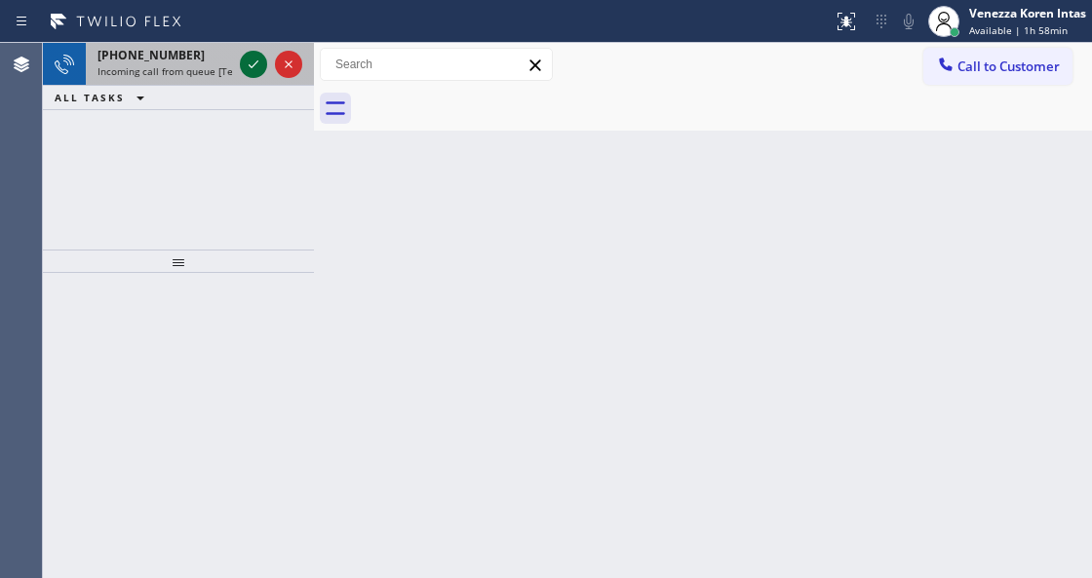
click at [242, 64] on icon at bounding box center [253, 64] width 23 height 23
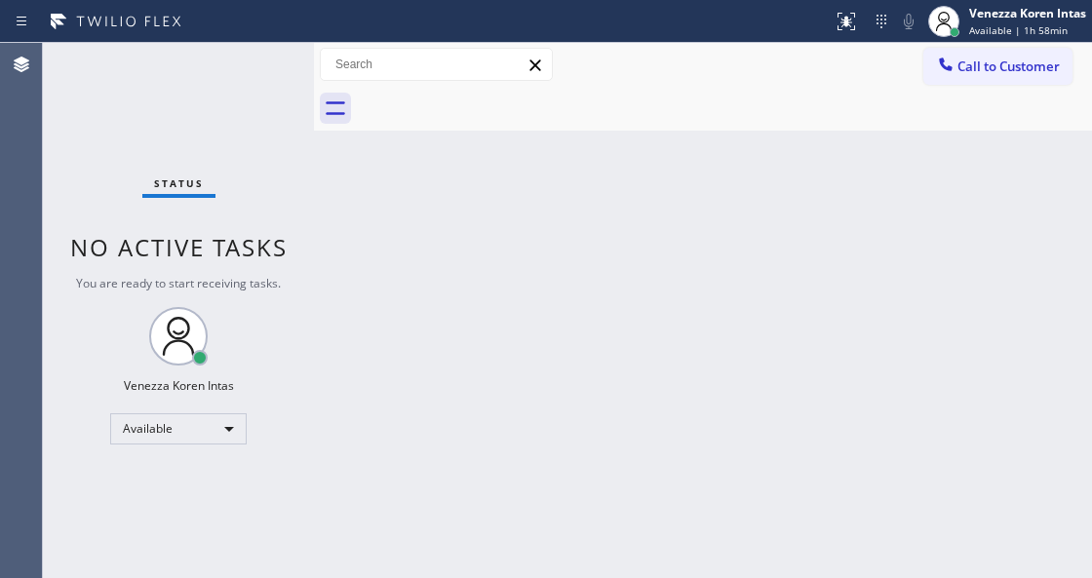
click at [253, 64] on div "Status No active tasks You are ready to start receiving tasks. Venezza Koren In…" at bounding box center [178, 310] width 271 height 535
drag, startPoint x: 253, startPoint y: 64, endPoint x: 302, endPoint y: 111, distance: 67.5
click at [259, 70] on div "Status No active tasks You are ready to start receiving tasks. Venezza Koren In…" at bounding box center [178, 310] width 271 height 535
drag, startPoint x: 848, startPoint y: 21, endPoint x: 832, endPoint y: 295, distance: 274.3
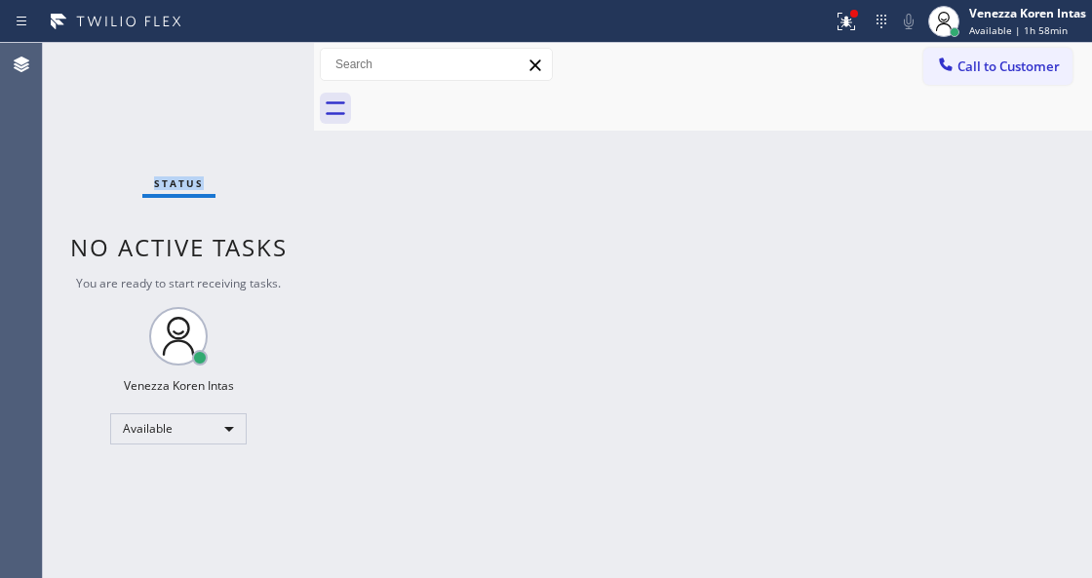
click at [848, 41] on button at bounding box center [846, 21] width 43 height 43
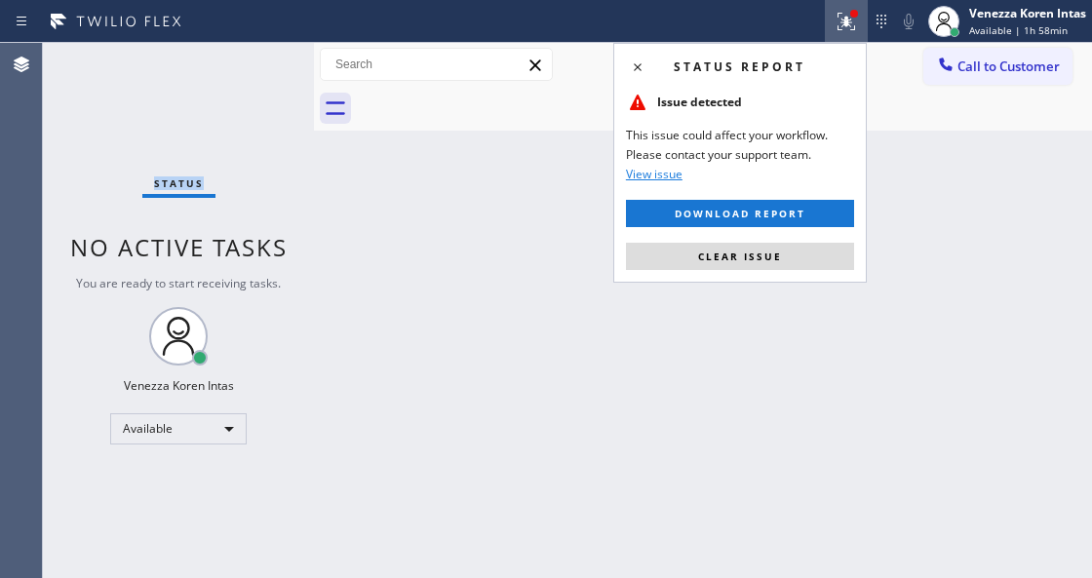
click at [796, 264] on button "Clear issue" at bounding box center [740, 256] width 228 height 27
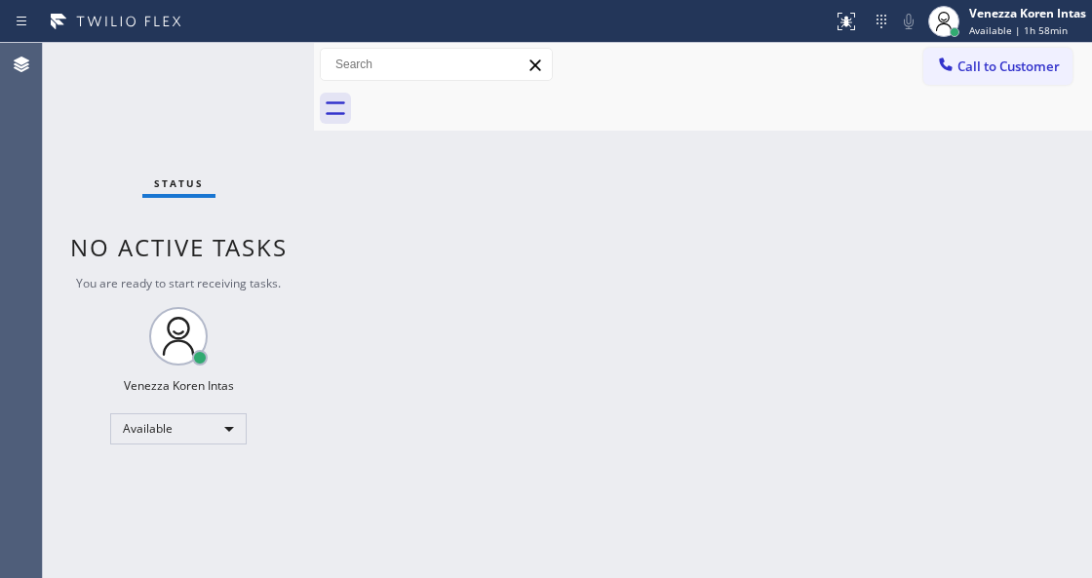
drag, startPoint x: 349, startPoint y: 277, endPoint x: 238, endPoint y: 199, distance: 135.7
click at [342, 277] on div "Back to Dashboard Change Sender ID Customers Technicians Select a contact Outbo…" at bounding box center [703, 310] width 778 height 535
click at [112, 126] on div "Status No active tasks You are ready to start receiving tasks. Venezza Koren In…" at bounding box center [178, 310] width 271 height 535
click at [211, 105] on div "Status No active tasks You are ready to start receiving tasks. Venezza Koren In…" at bounding box center [178, 310] width 271 height 535
click at [228, 97] on div "Status No active tasks You are ready to start receiving tasks. Venezza Koren In…" at bounding box center [178, 310] width 271 height 535
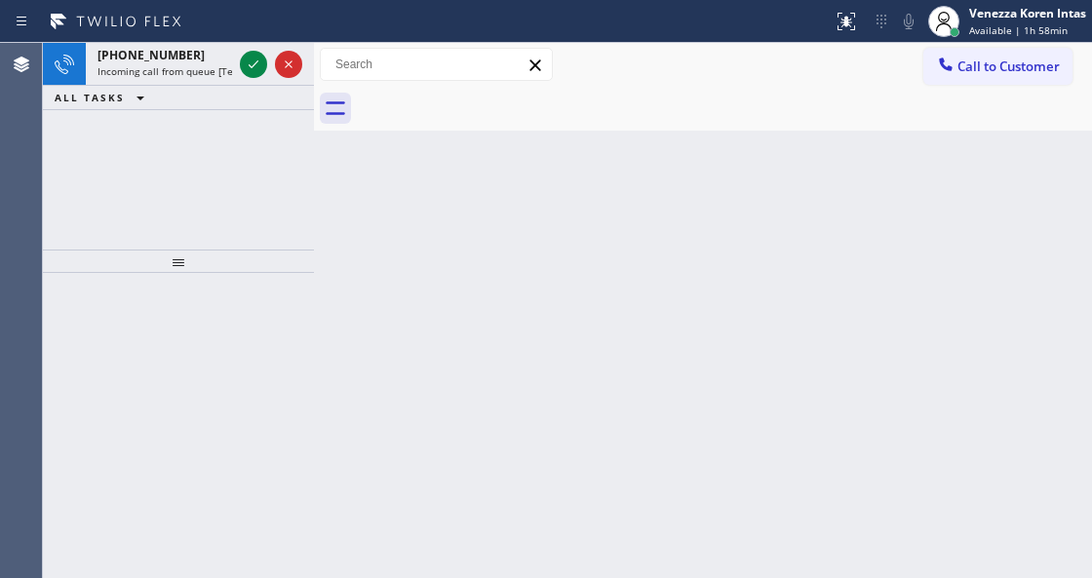
click at [482, 287] on div "Back to Dashboard Change Sender ID Customers Technicians Select a contact Outbo…" at bounding box center [703, 310] width 778 height 535
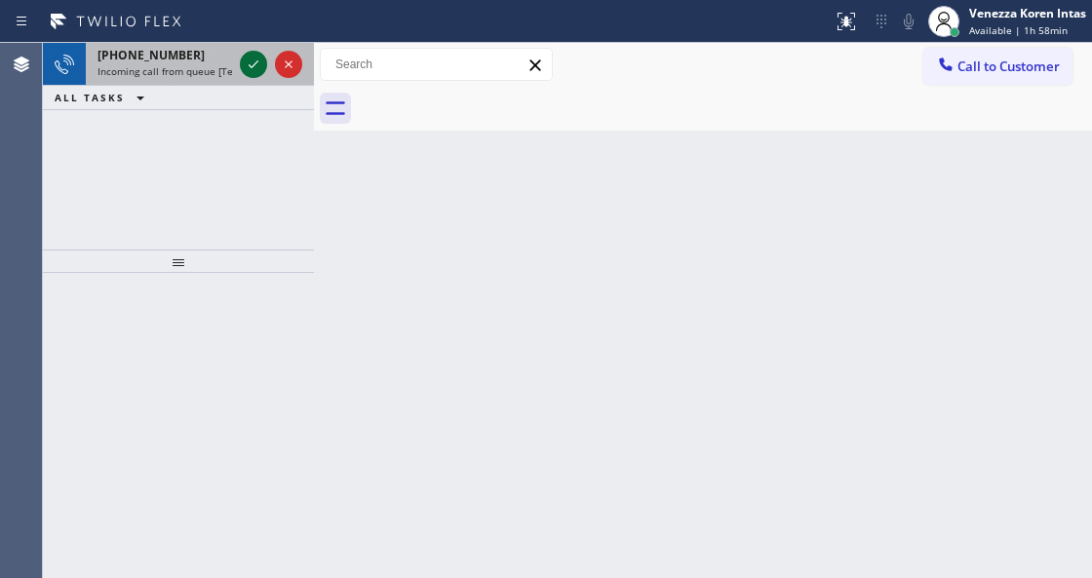
click at [255, 64] on icon at bounding box center [254, 64] width 10 height 8
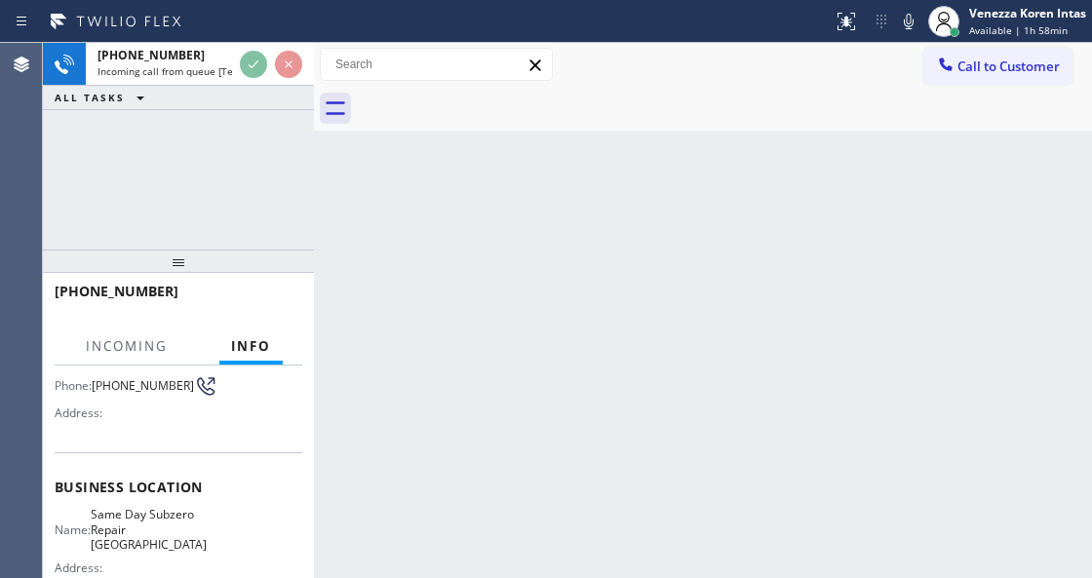
scroll to position [259, 0]
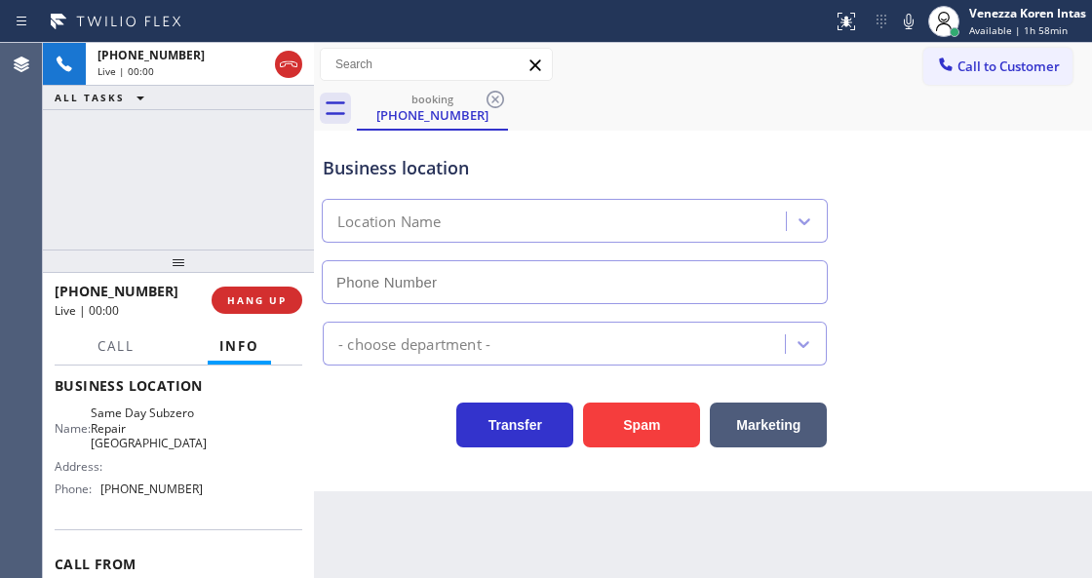
type input "[PHONE_NUMBER]"
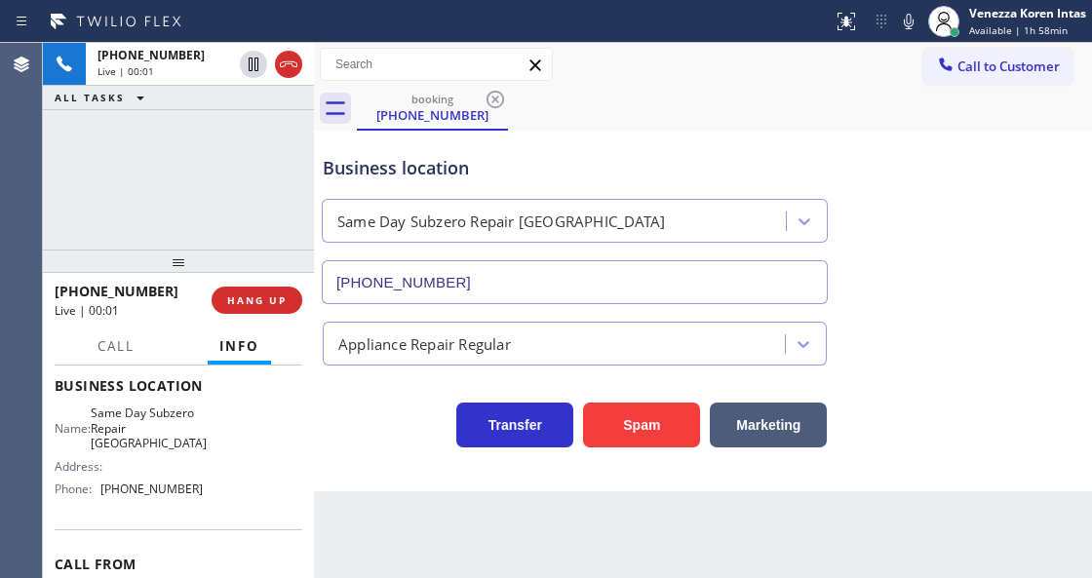
click at [320, 148] on div "Business location Same Day Subzero Repair [GEOGRAPHIC_DATA] [PHONE_NUMBER]" at bounding box center [575, 219] width 512 height 169
click at [281, 299] on span "HANG UP" at bounding box center [256, 300] width 59 height 14
click at [274, 308] on button "HANG UP" at bounding box center [256, 300] width 91 height 27
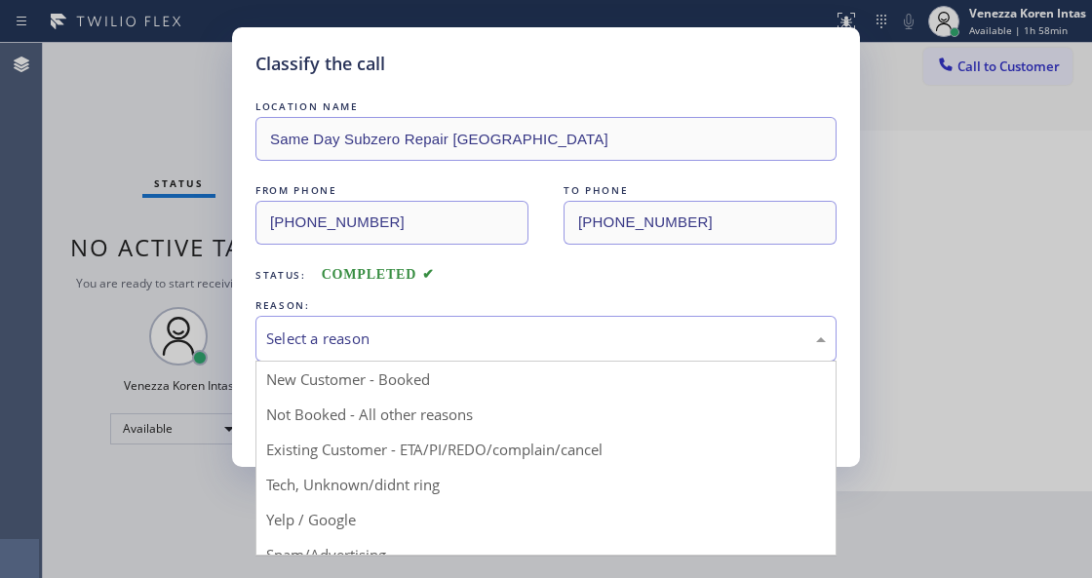
click at [425, 352] on div "Select a reason" at bounding box center [545, 339] width 581 height 46
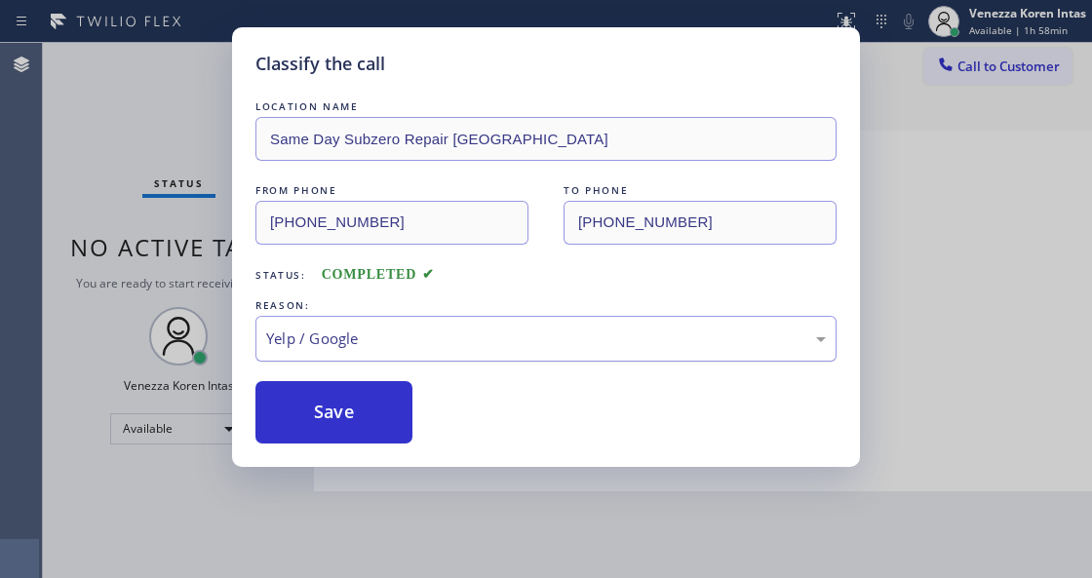
click at [380, 346] on div "Yelp / Google" at bounding box center [545, 338] width 559 height 22
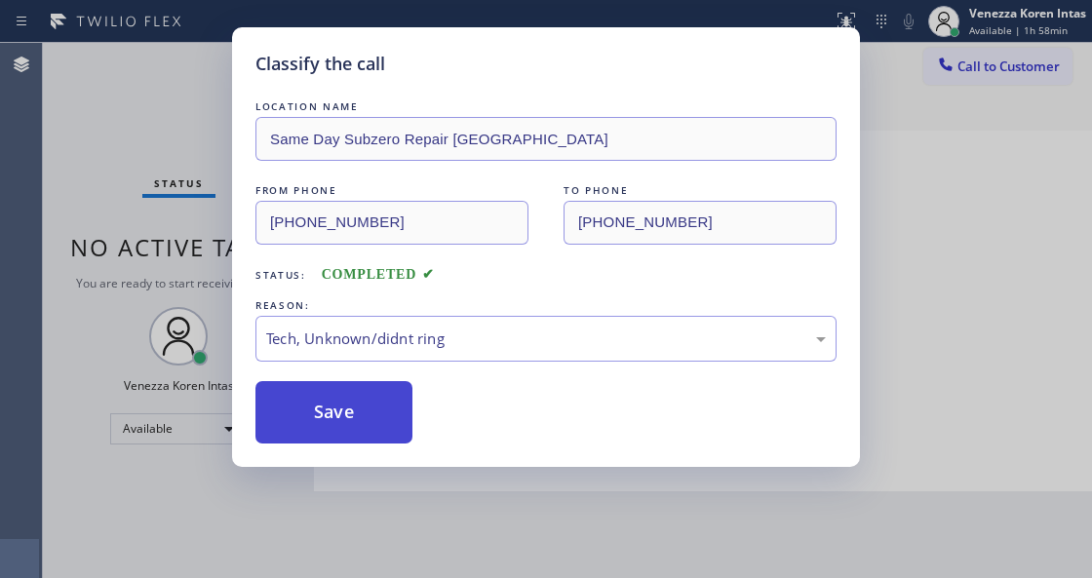
click at [366, 425] on button "Save" at bounding box center [333, 412] width 157 height 62
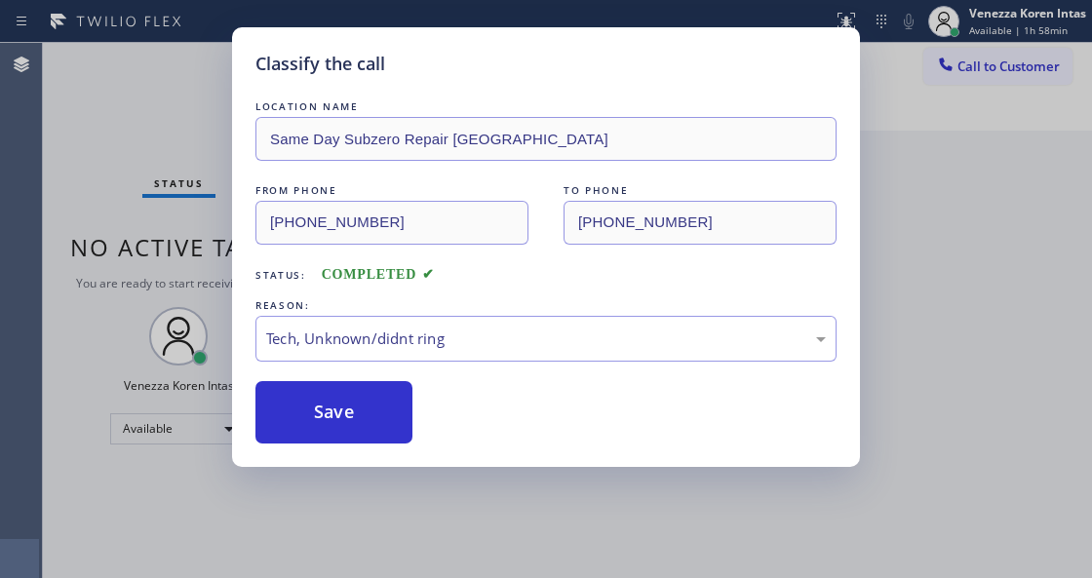
click at [121, 215] on div "Classify the call LOCATION NAME Same Day Subzero Repair [GEOGRAPHIC_DATA] FROM …" at bounding box center [546, 289] width 1092 height 578
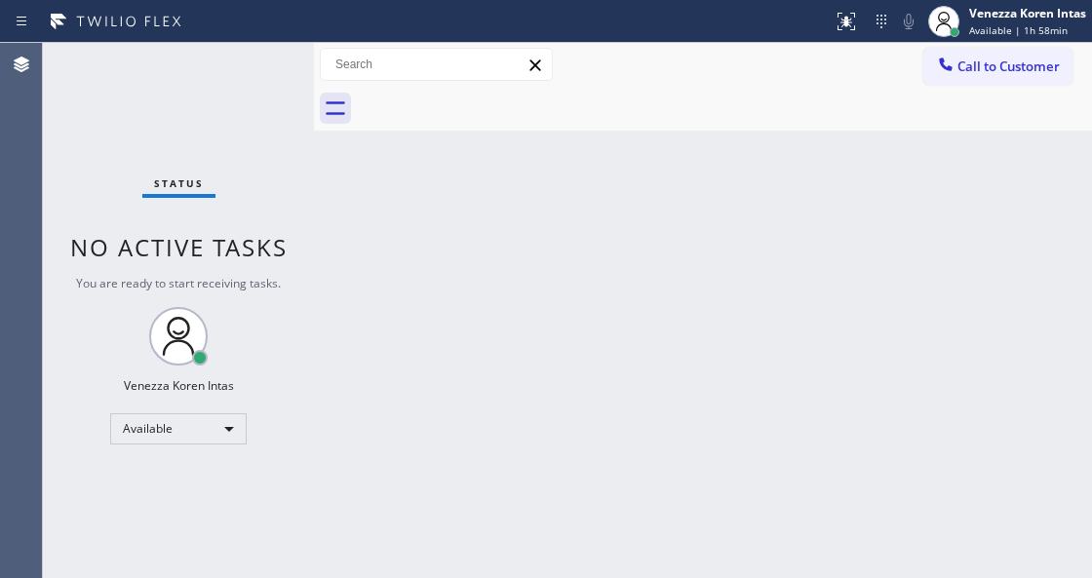
click at [245, 99] on div "Status No active tasks You are ready to start receiving tasks. Venezza Koren In…" at bounding box center [178, 310] width 271 height 535
click at [256, 99] on div "Status No active tasks You are ready to start receiving tasks. Venezza Koren In…" at bounding box center [178, 310] width 271 height 535
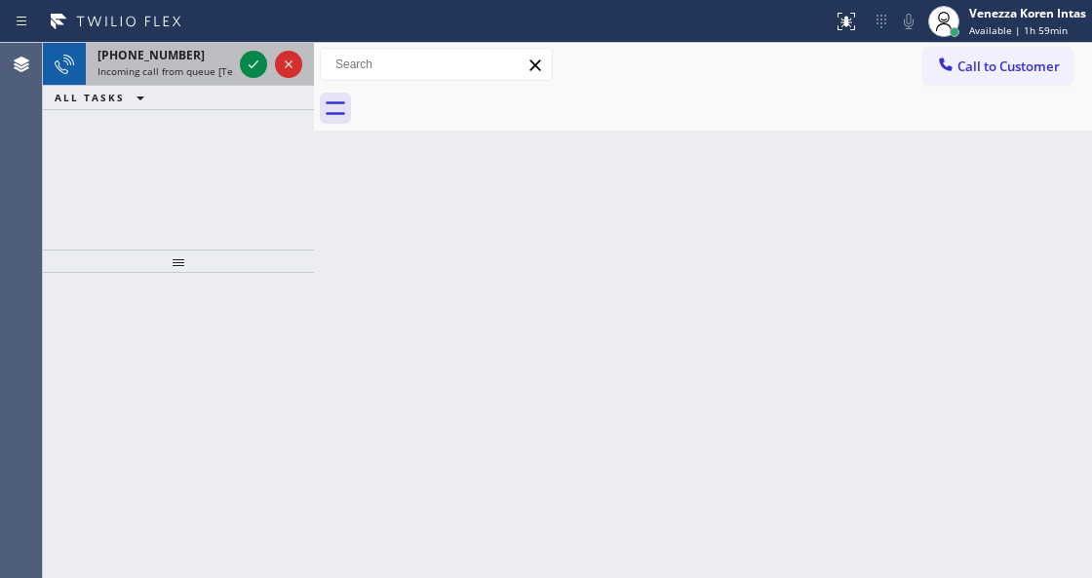
click at [240, 47] on div at bounding box center [271, 64] width 70 height 43
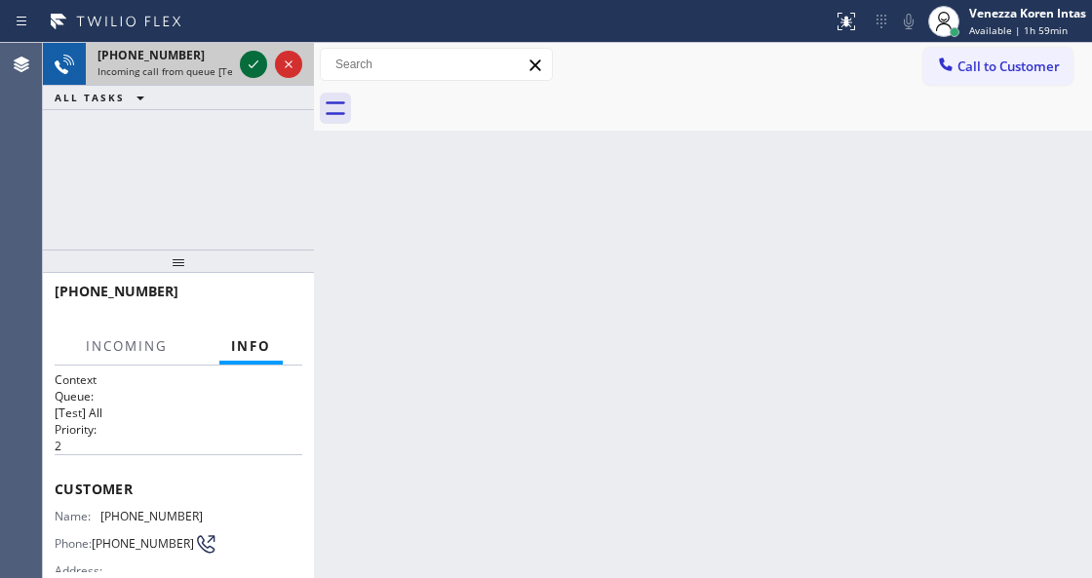
click at [253, 59] on icon at bounding box center [253, 64] width 23 height 23
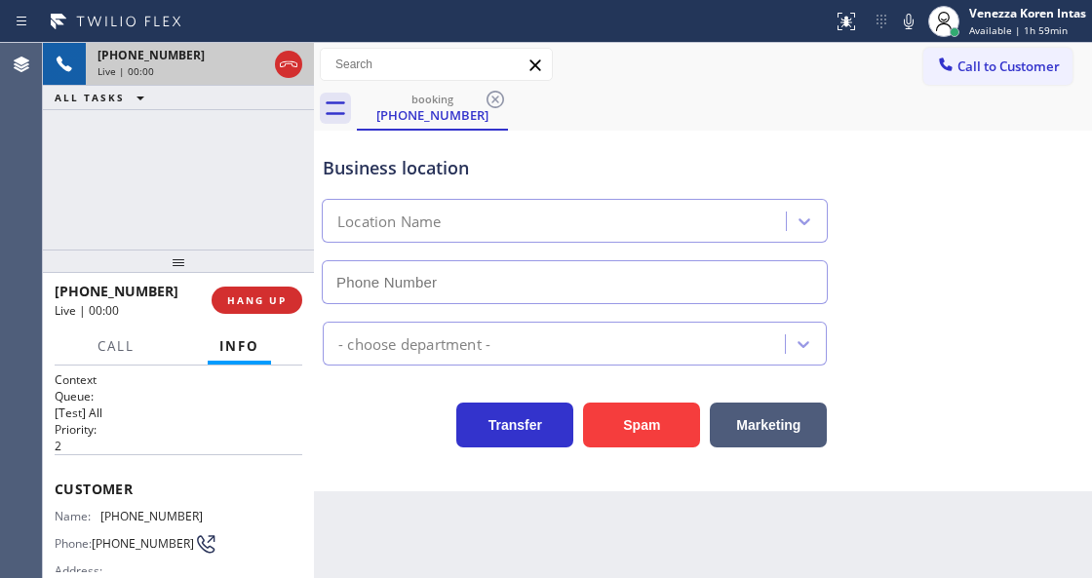
scroll to position [325, 0]
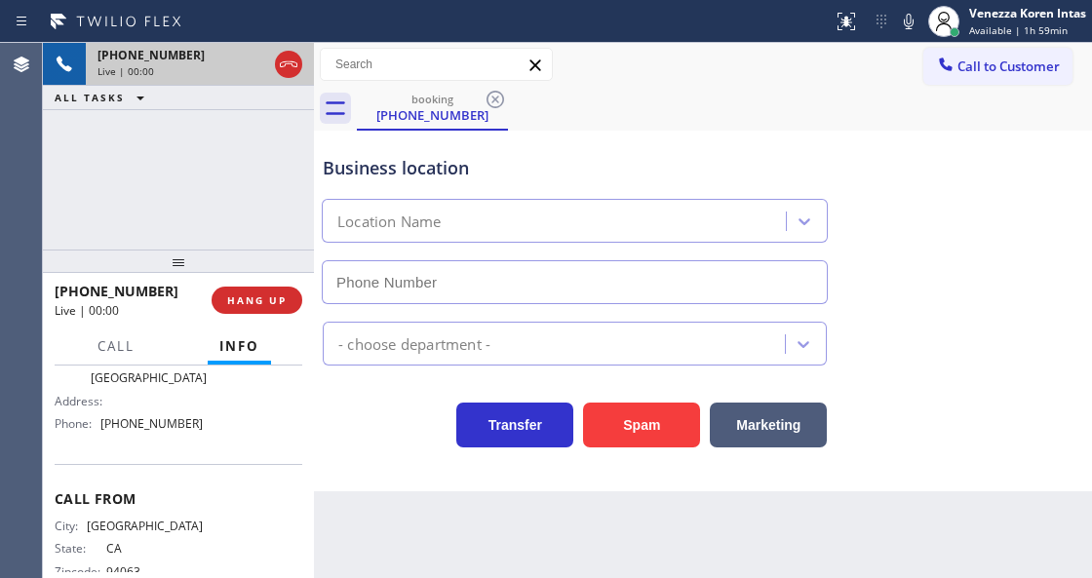
type input "[PHONE_NUMBER]"
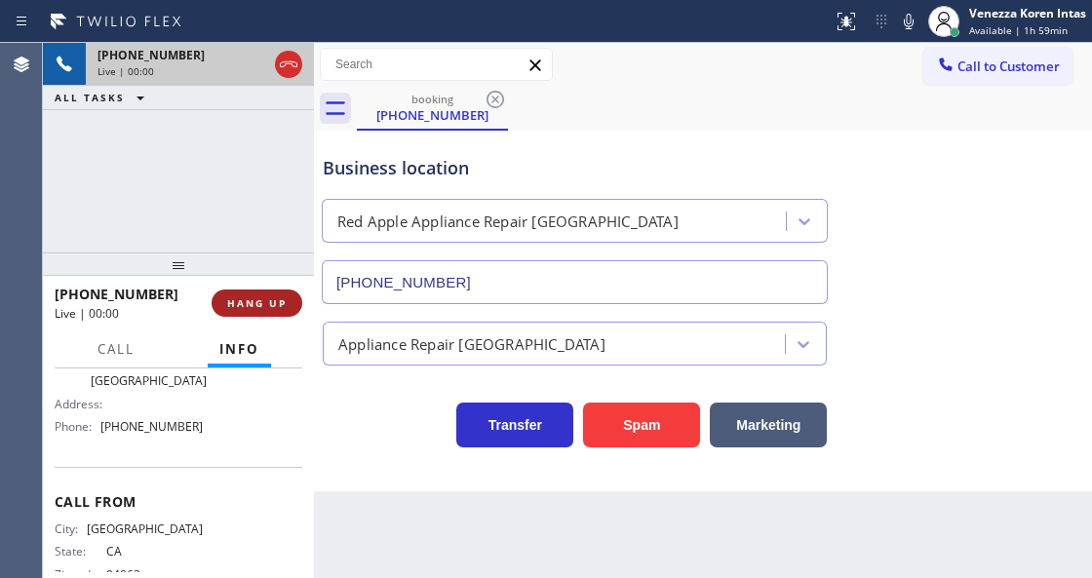
drag, startPoint x: 218, startPoint y: 275, endPoint x: 234, endPoint y: 299, distance: 28.9
click at [222, 276] on div at bounding box center [178, 263] width 271 height 23
drag, startPoint x: 234, startPoint y: 299, endPoint x: 242, endPoint y: 310, distance: 13.3
click at [236, 302] on button "HANG UP" at bounding box center [256, 302] width 91 height 27
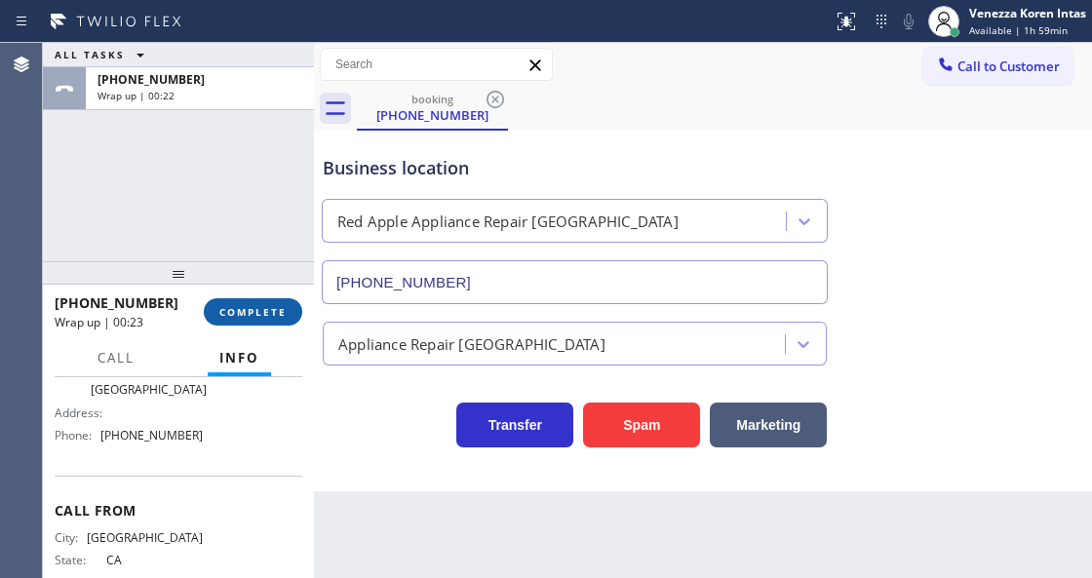
click at [232, 303] on button "COMPLETE" at bounding box center [253, 311] width 98 height 27
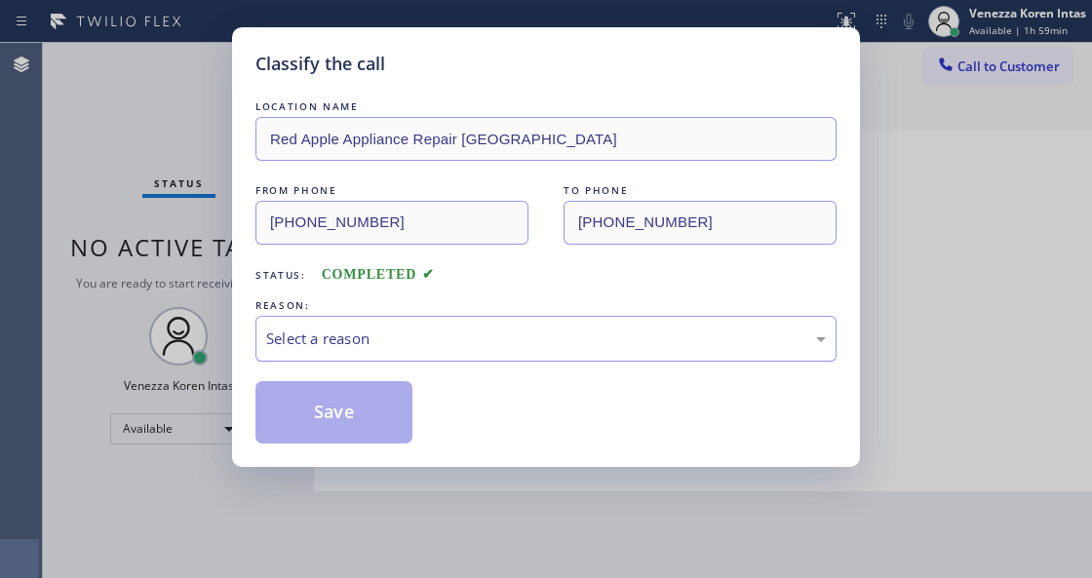
click at [421, 353] on div "Select a reason" at bounding box center [545, 339] width 581 height 46
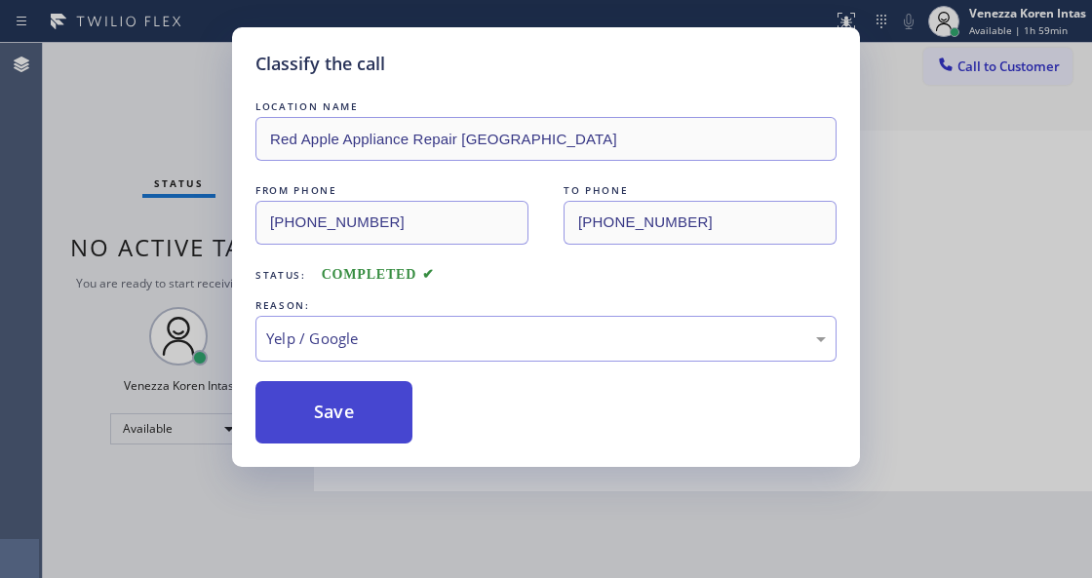
click at [357, 402] on button "Save" at bounding box center [333, 412] width 157 height 62
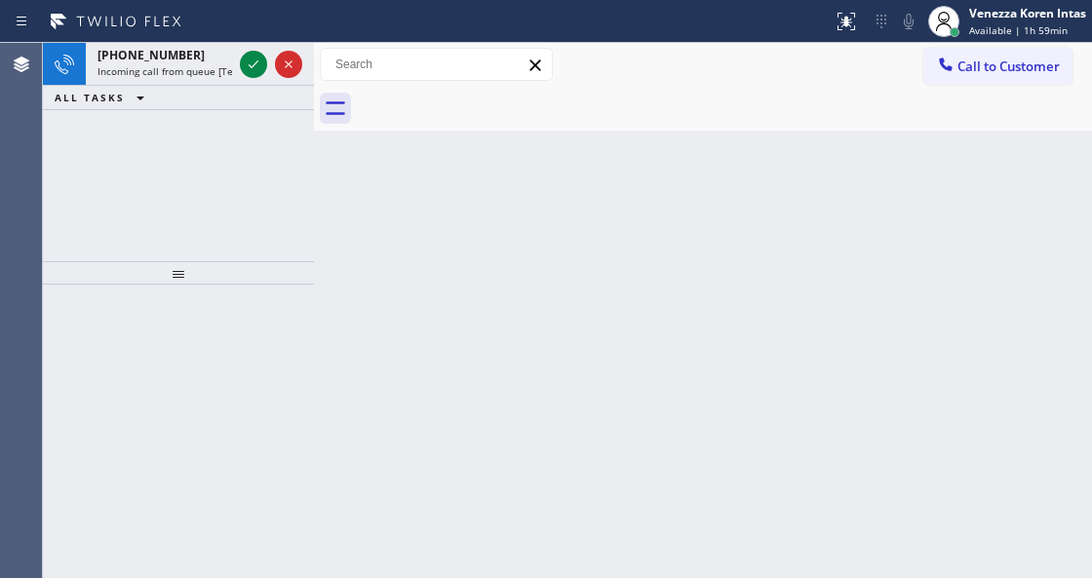
click at [226, 73] on span "Incoming call from queue [Test] All" at bounding box center [178, 71] width 162 height 14
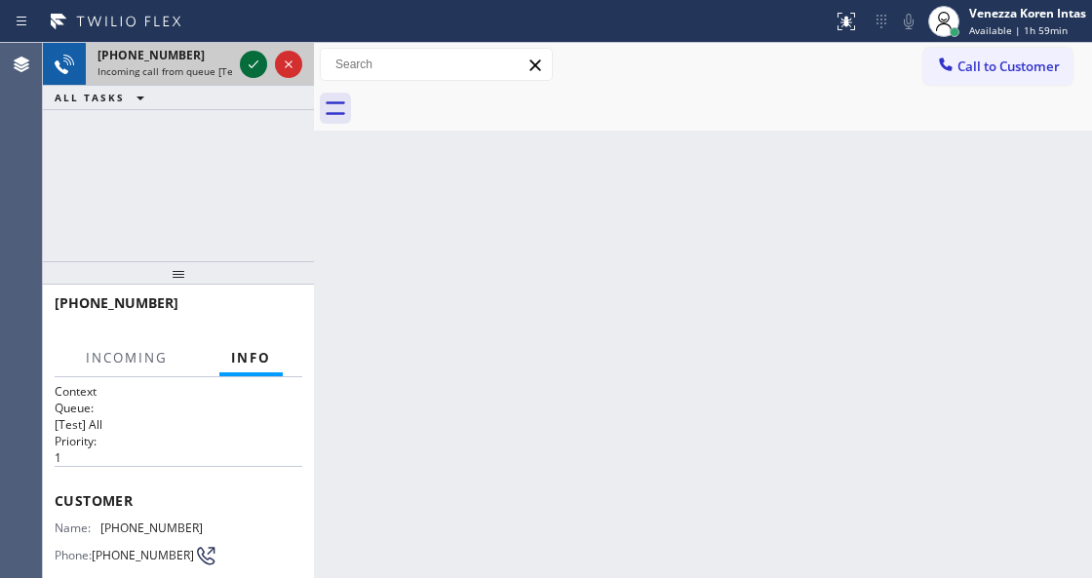
click at [249, 70] on icon at bounding box center [253, 64] width 23 height 23
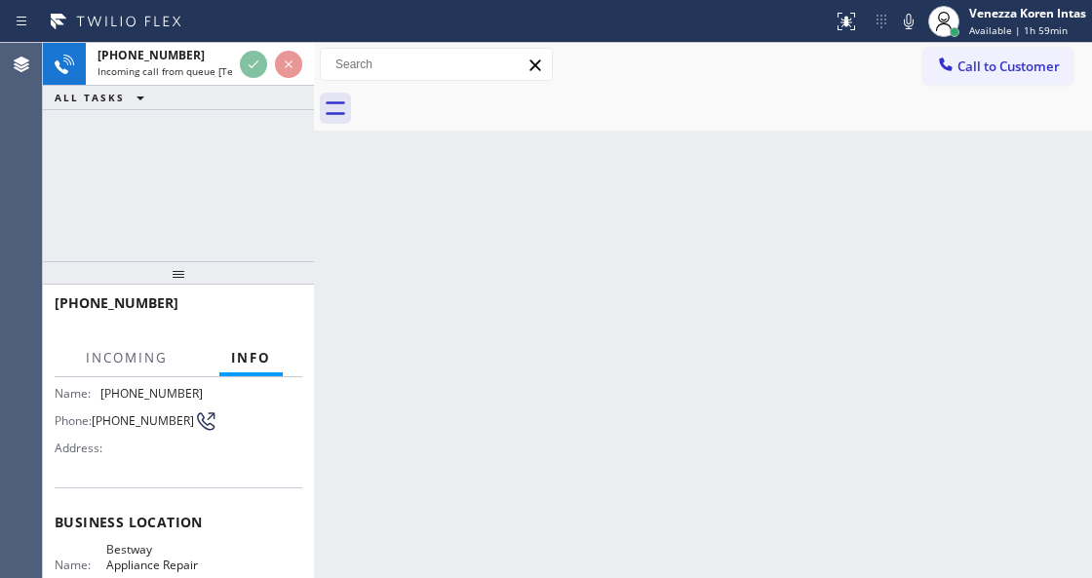
scroll to position [195, 0]
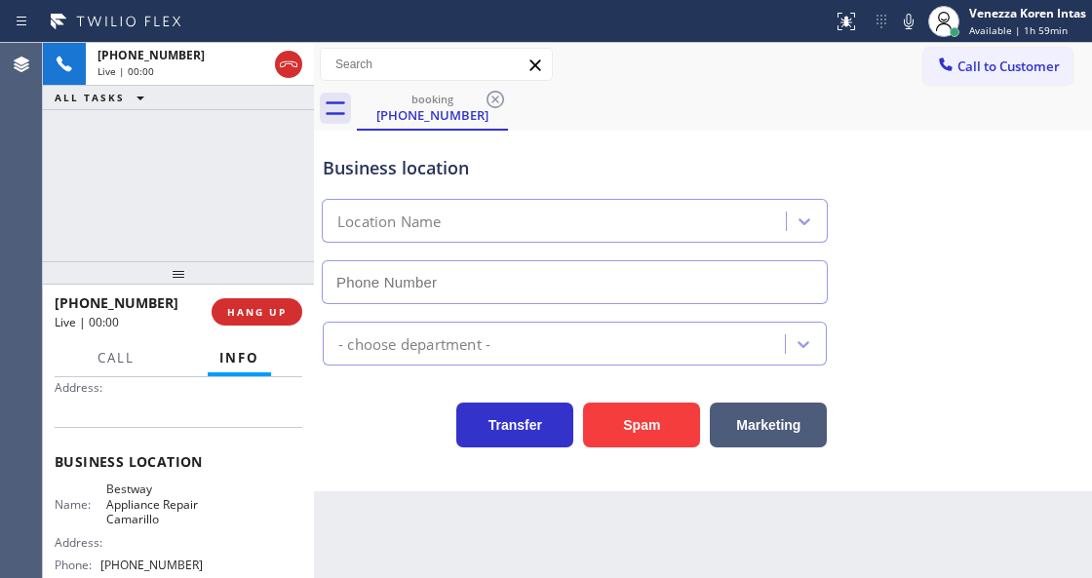
type input "[PHONE_NUMBER]"
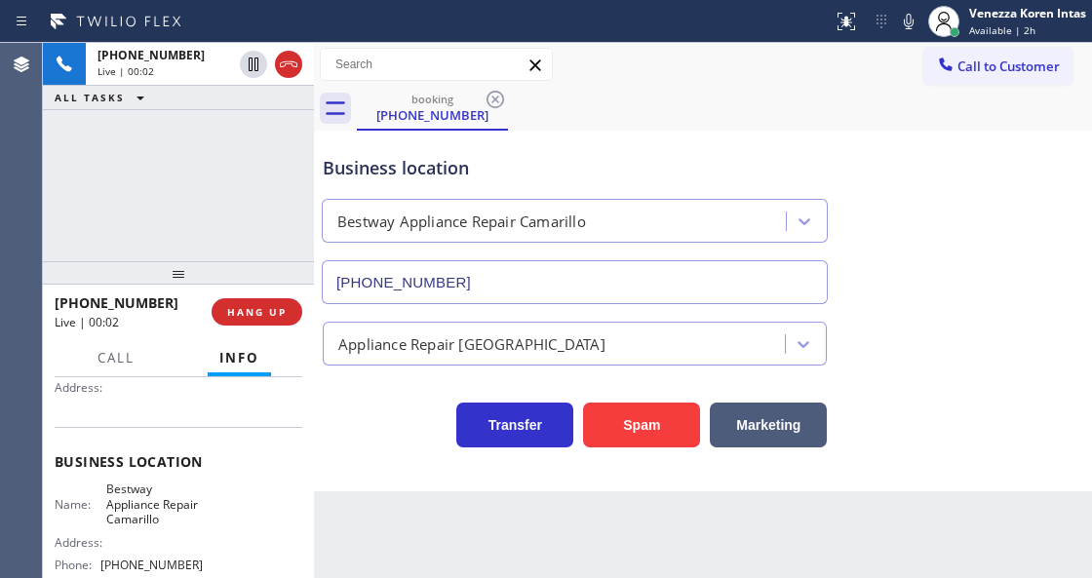
click at [186, 114] on div "[PHONE_NUMBER] Live | 00:02 ALL TASKS ALL TASKS ACTIVE TASKS TASKS IN WRAP UP" at bounding box center [178, 152] width 271 height 218
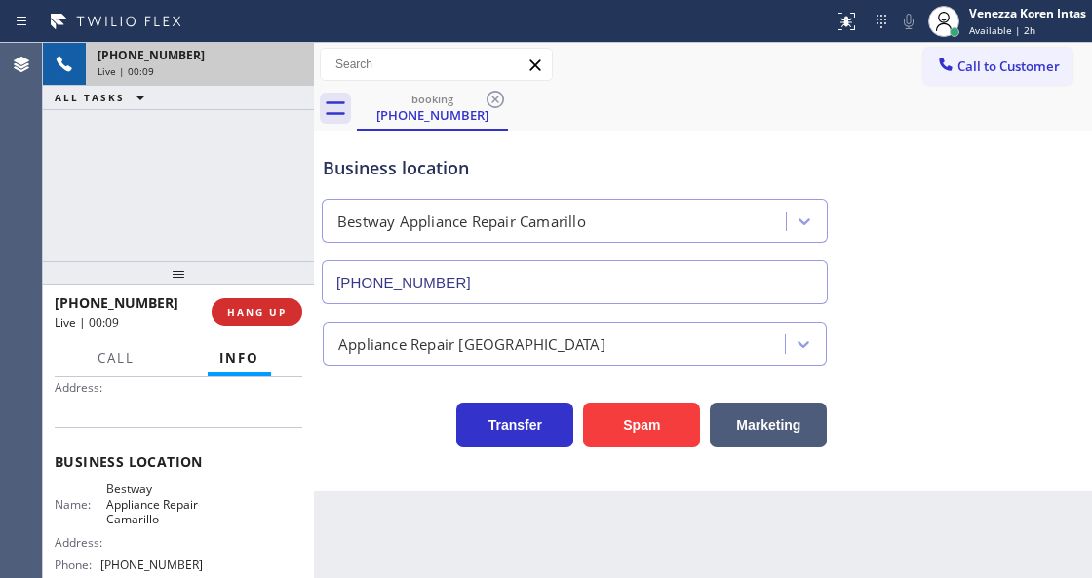
click at [285, 61] on div "[PHONE_NUMBER]" at bounding box center [199, 55] width 205 height 17
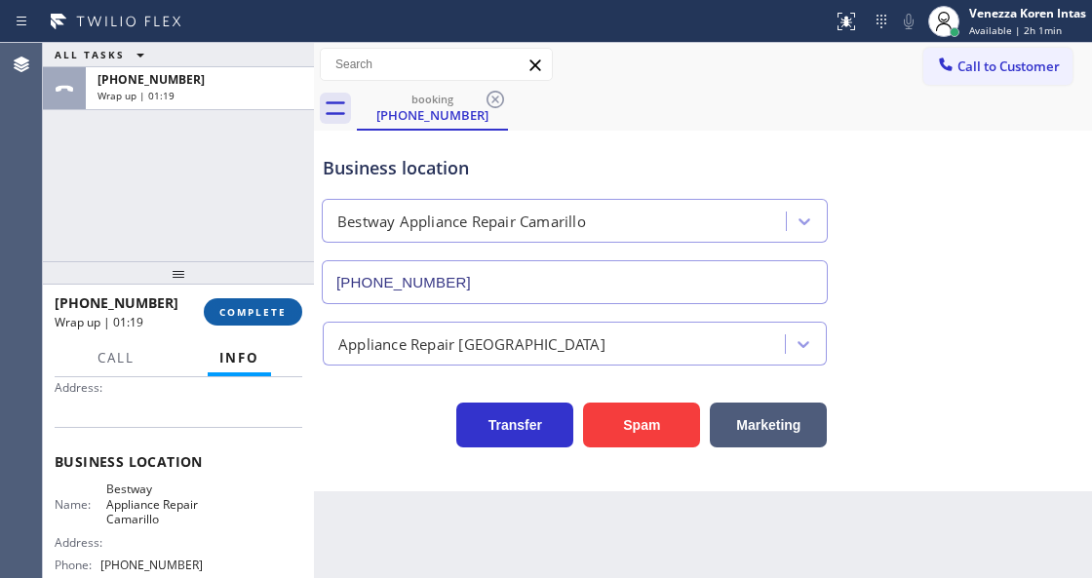
click at [242, 304] on button "COMPLETE" at bounding box center [253, 311] width 98 height 27
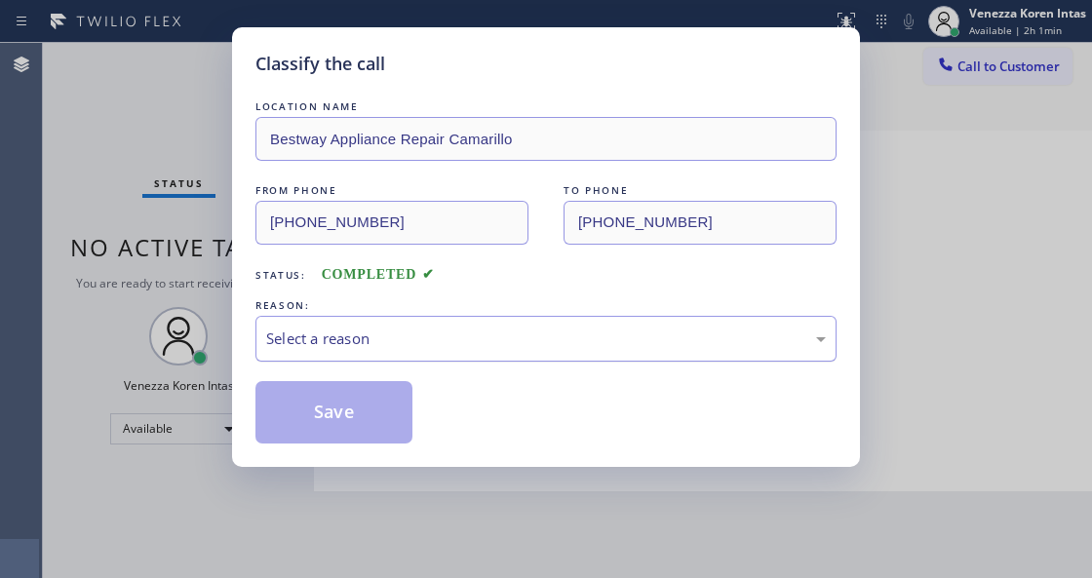
click at [417, 359] on div "Select a reason" at bounding box center [545, 339] width 581 height 46
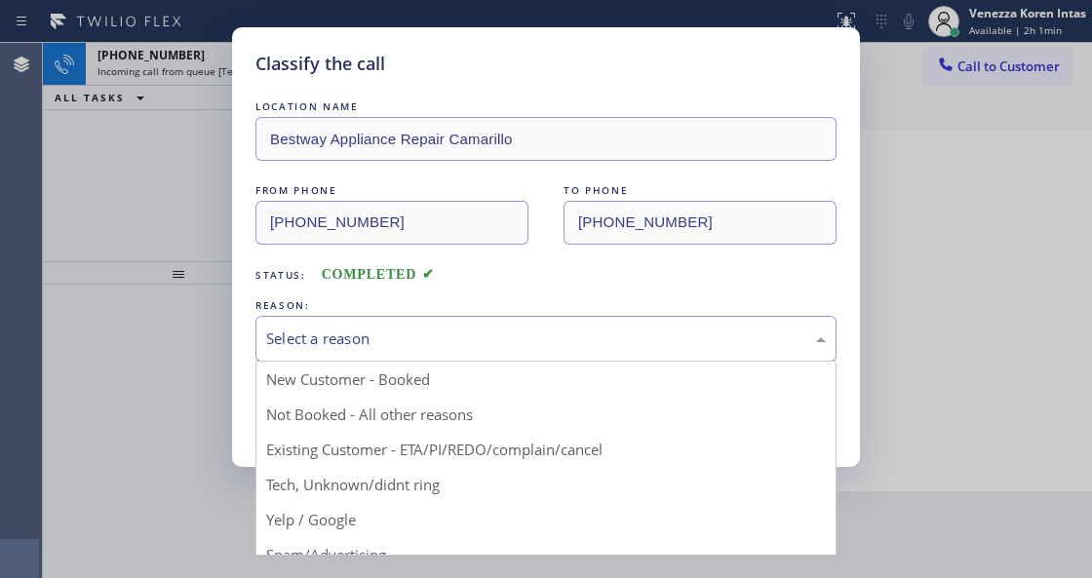
drag, startPoint x: 397, startPoint y: 521, endPoint x: 384, endPoint y: 493, distance: 31.0
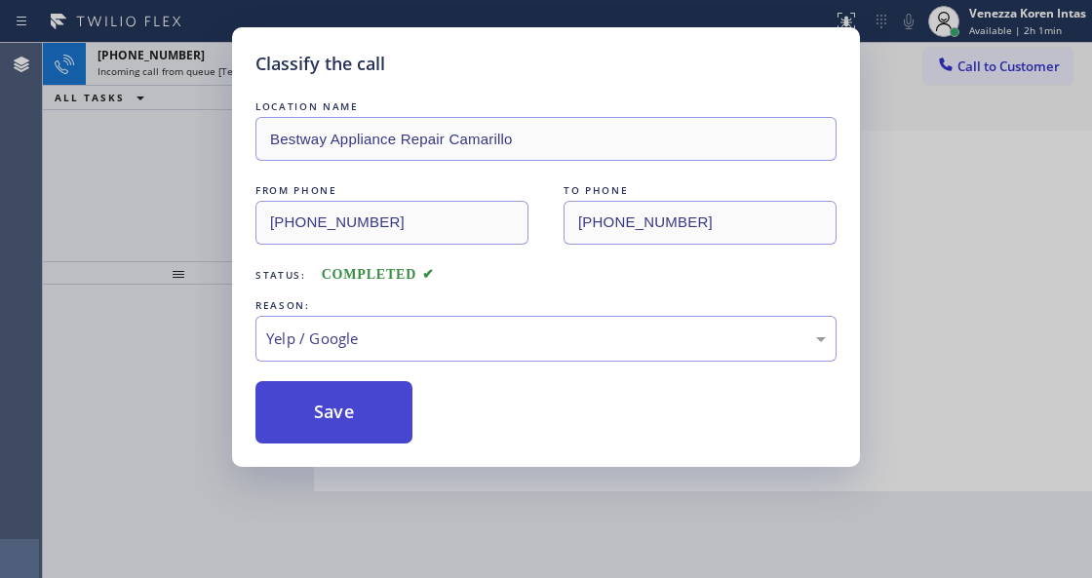
click at [352, 439] on div "Classify the call LOCATION NAME Bestway Appliance Repair Camarillo FROM PHONE […" at bounding box center [546, 247] width 628 height 440
click at [353, 433] on button "Save" at bounding box center [333, 412] width 157 height 62
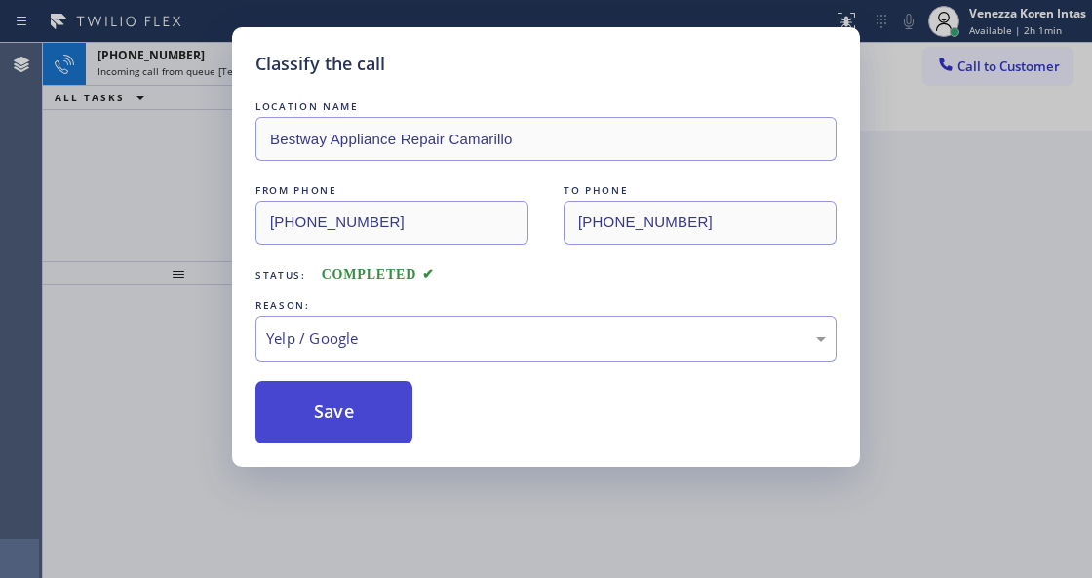
click at [353, 433] on button "Save" at bounding box center [333, 412] width 157 height 62
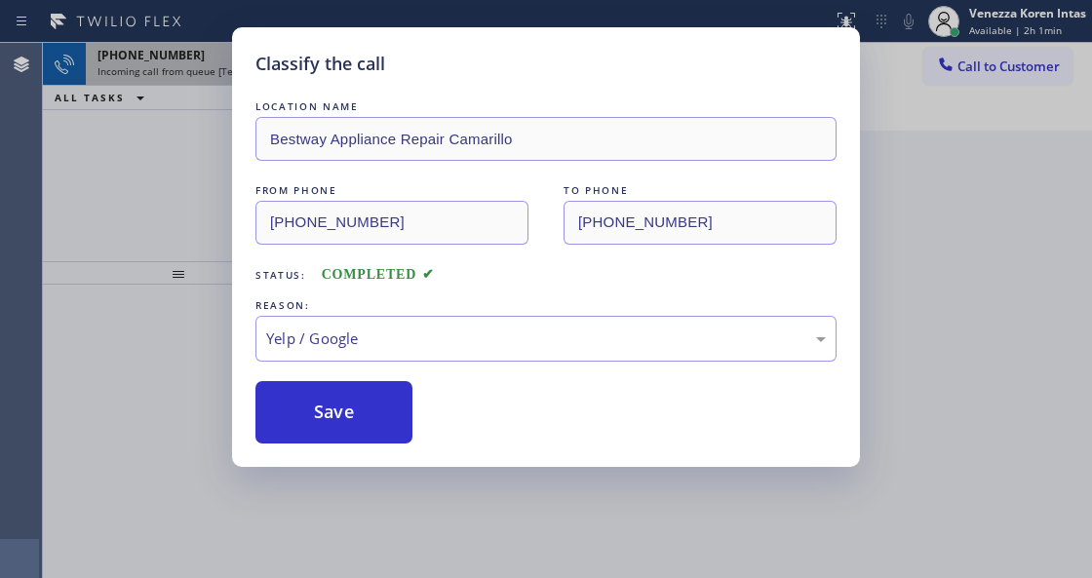
click at [257, 66] on icon at bounding box center [253, 64] width 23 height 23
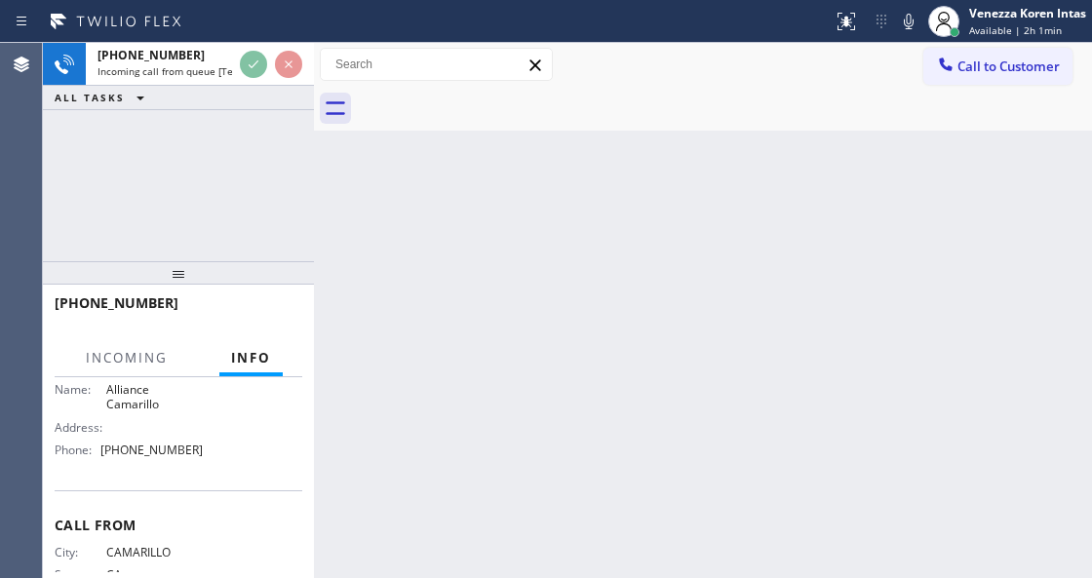
scroll to position [325, 0]
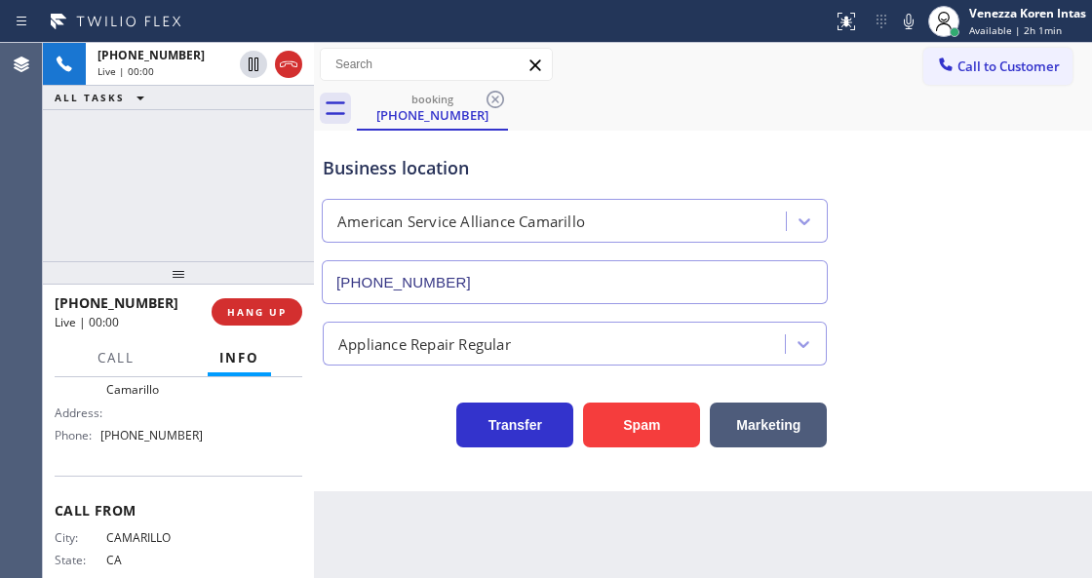
type input "[PHONE_NUMBER]"
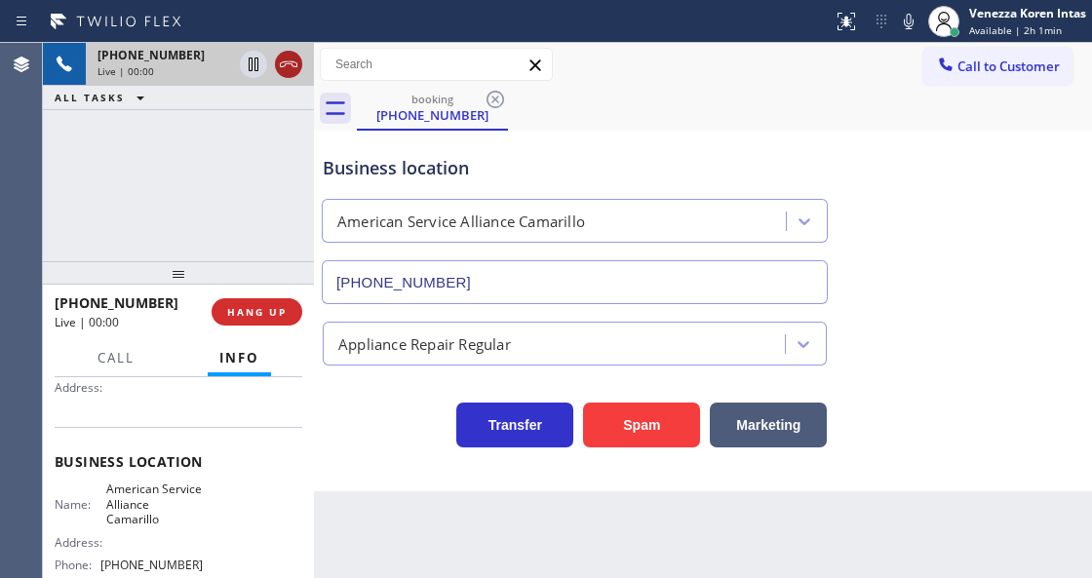
click at [287, 60] on icon at bounding box center [288, 64] width 23 height 23
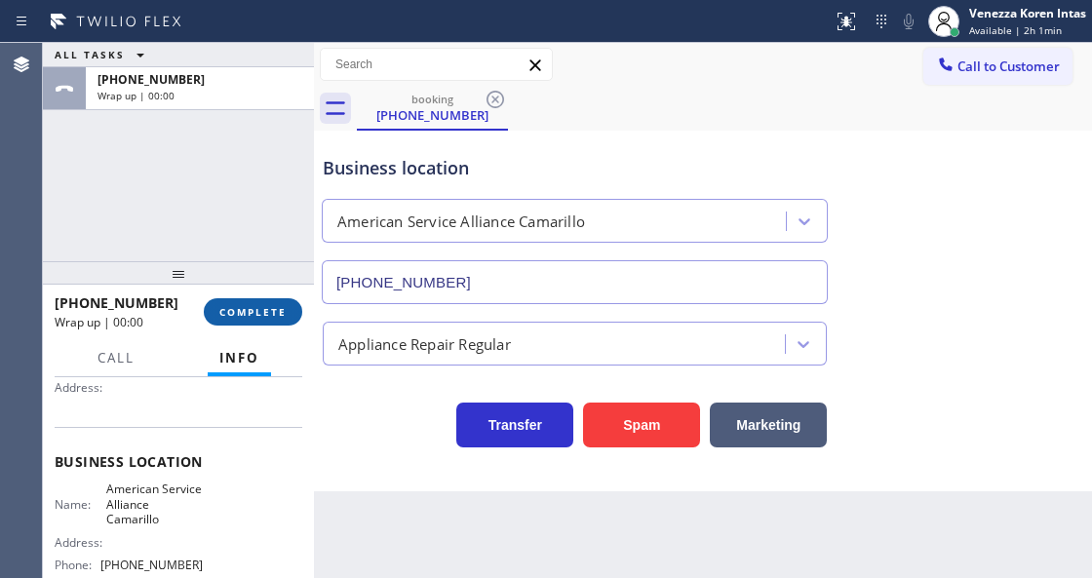
click at [233, 312] on span "COMPLETE" at bounding box center [252, 312] width 67 height 14
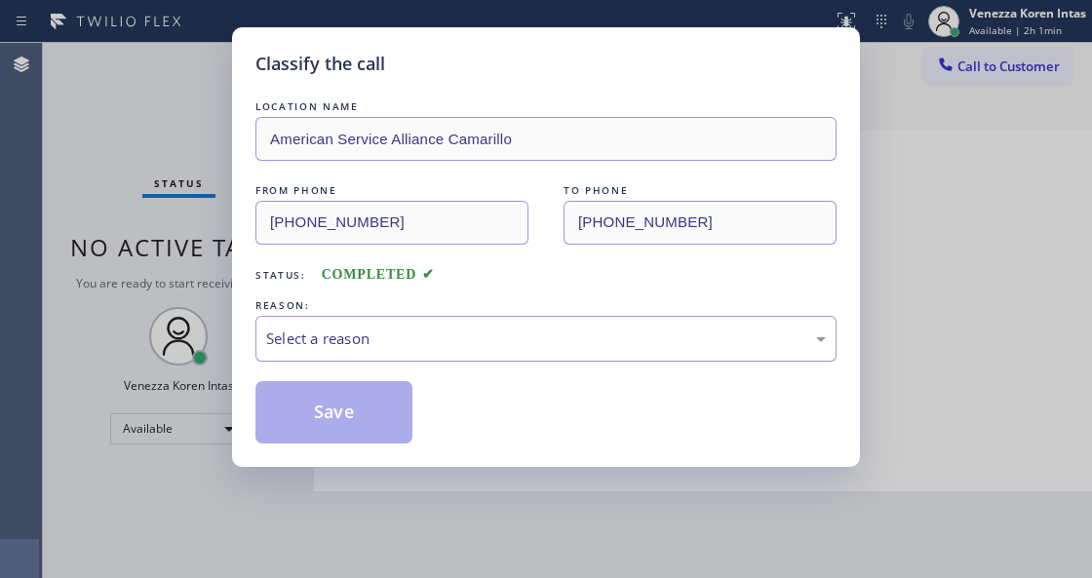
click at [398, 361] on div "Select a reason" at bounding box center [545, 339] width 581 height 46
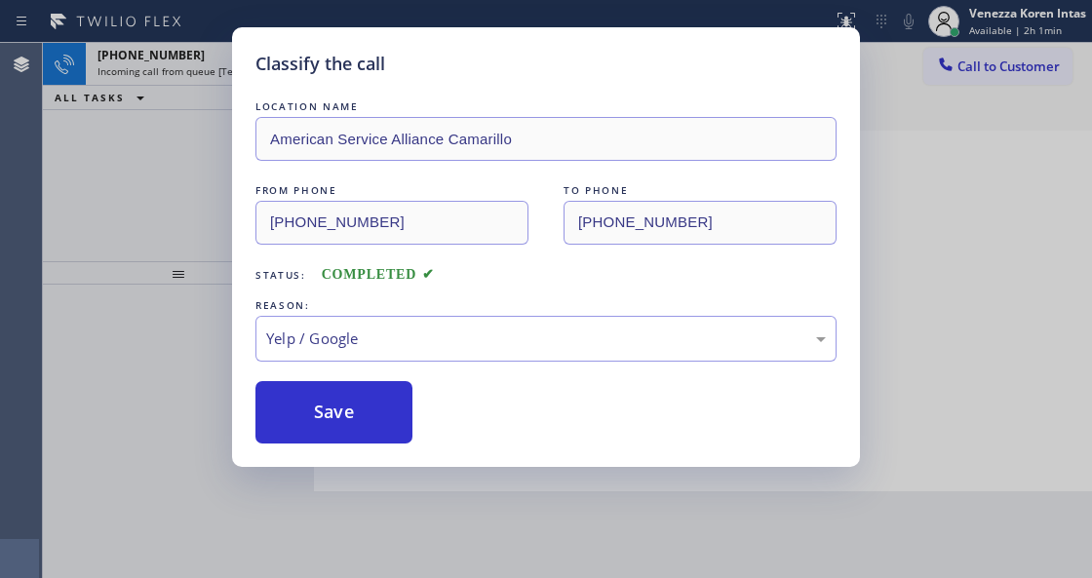
click at [351, 444] on div "Classify the call LOCATION NAME American Service Alliance Camarillo FROM PHONE …" at bounding box center [546, 247] width 628 height 440
drag, startPoint x: 357, startPoint y: 427, endPoint x: 366, endPoint y: 391, distance: 37.4
click at [352, 428] on button "Save" at bounding box center [333, 412] width 157 height 62
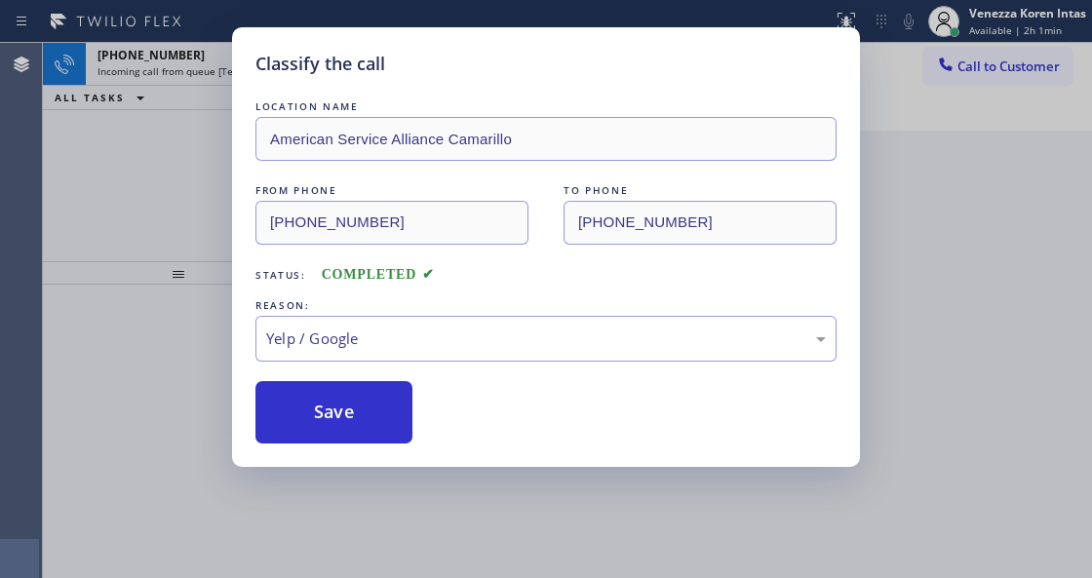
click at [253, 64] on div "Classify the call LOCATION NAME Altec Electrical Corporation FROM PHONE [PHONE_…" at bounding box center [567, 310] width 1049 height 535
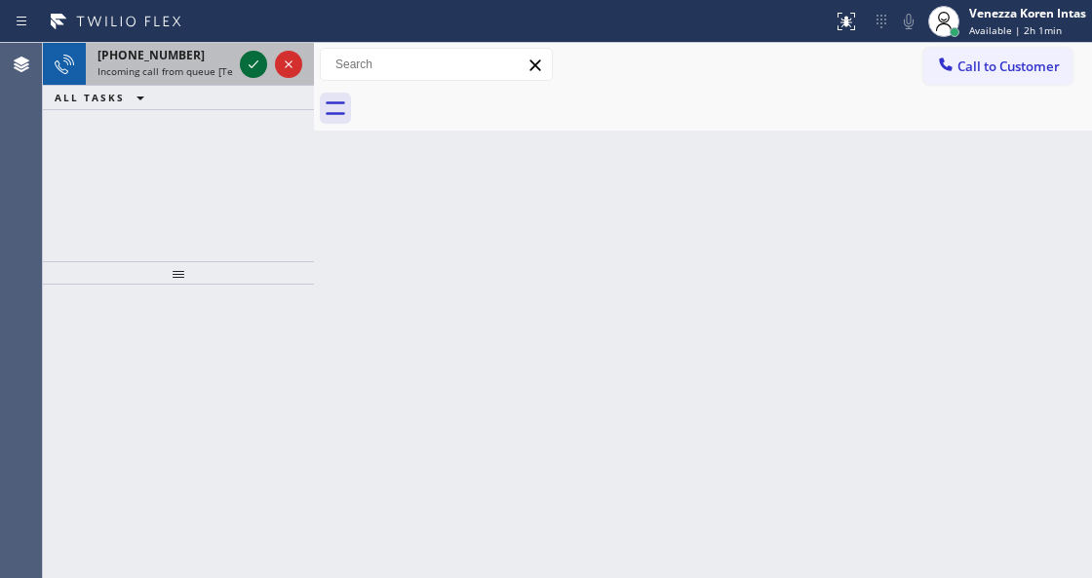
click at [252, 64] on icon at bounding box center [253, 64] width 23 height 23
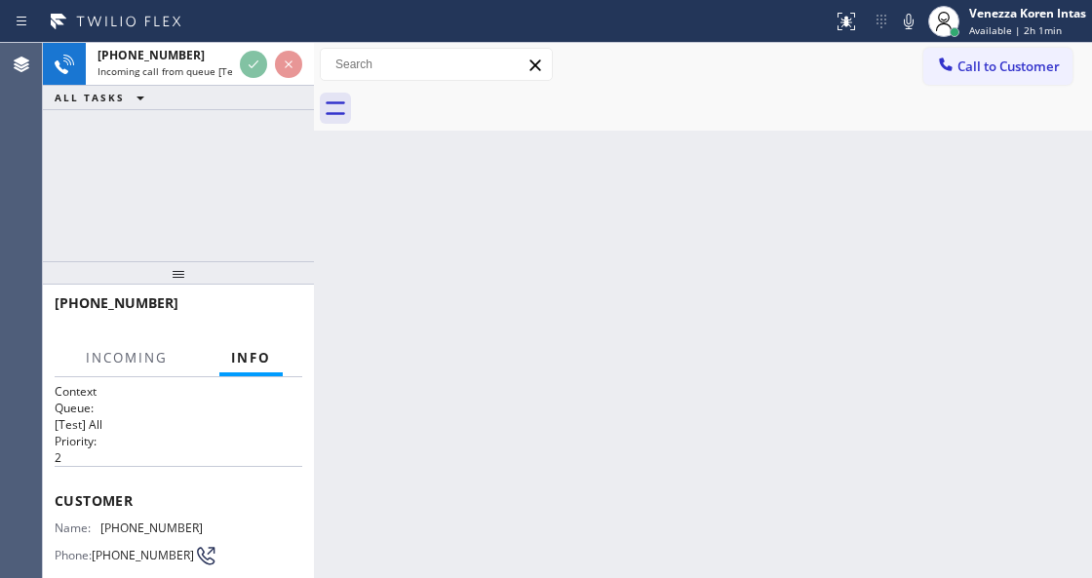
scroll to position [195, 0]
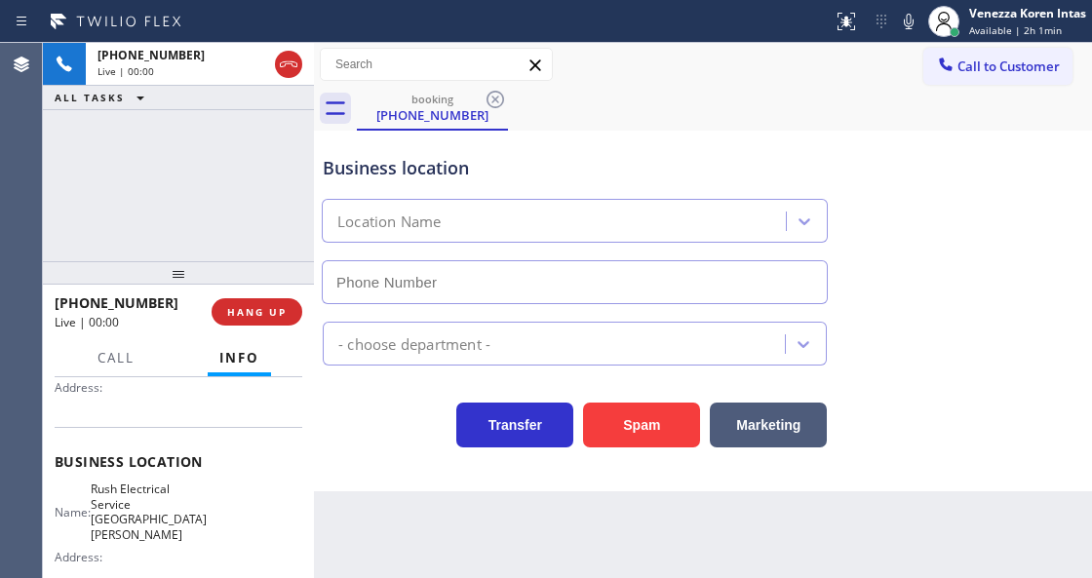
type input "[PHONE_NUMBER]"
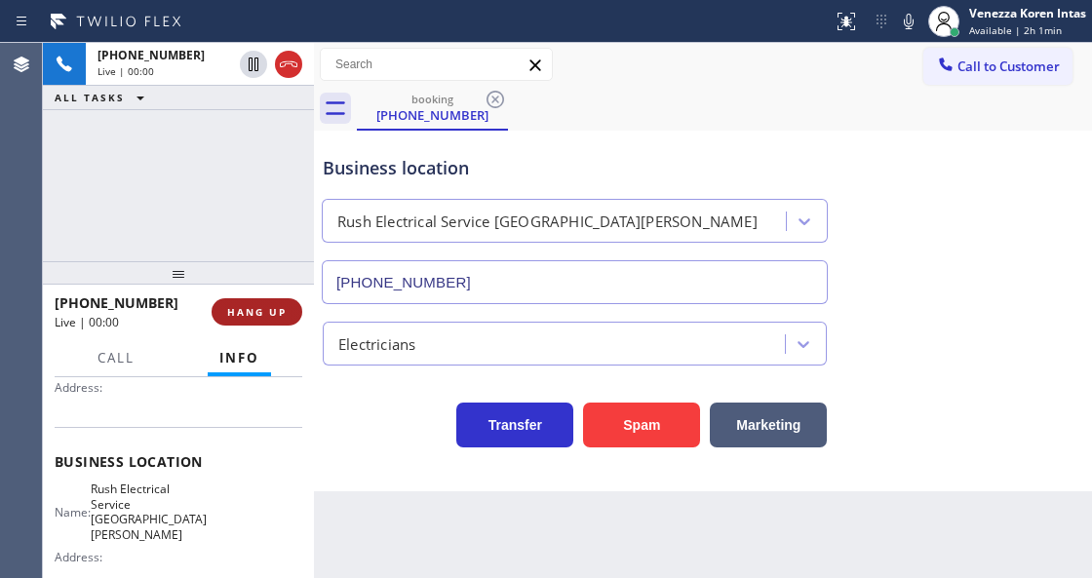
click at [269, 318] on button "HANG UP" at bounding box center [256, 311] width 91 height 27
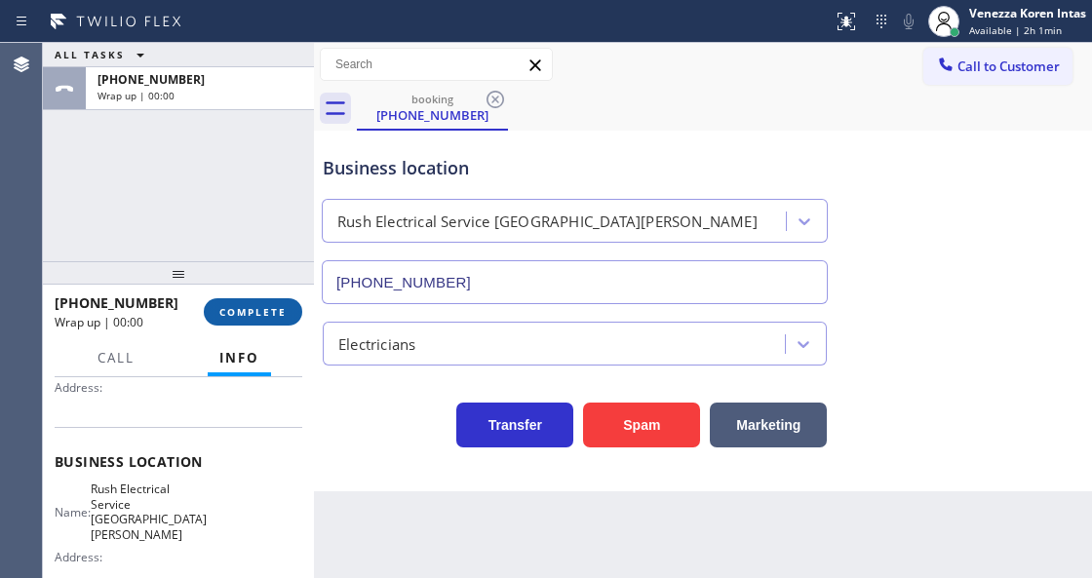
click at [269, 318] on button "COMPLETE" at bounding box center [253, 311] width 98 height 27
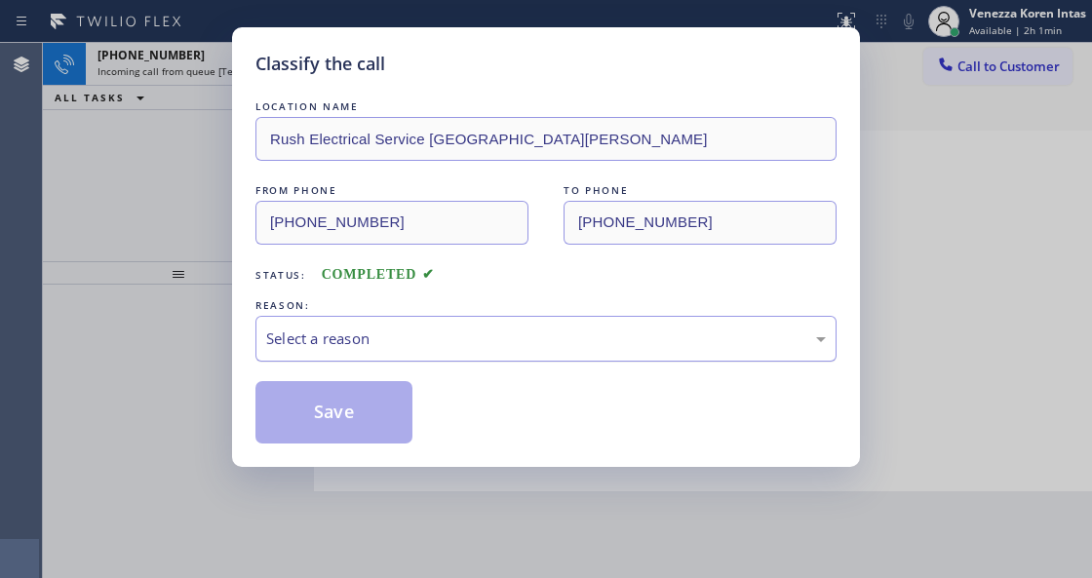
drag, startPoint x: 407, startPoint y: 337, endPoint x: 407, endPoint y: 349, distance: 11.7
click at [407, 342] on div "Select a reason" at bounding box center [545, 338] width 559 height 22
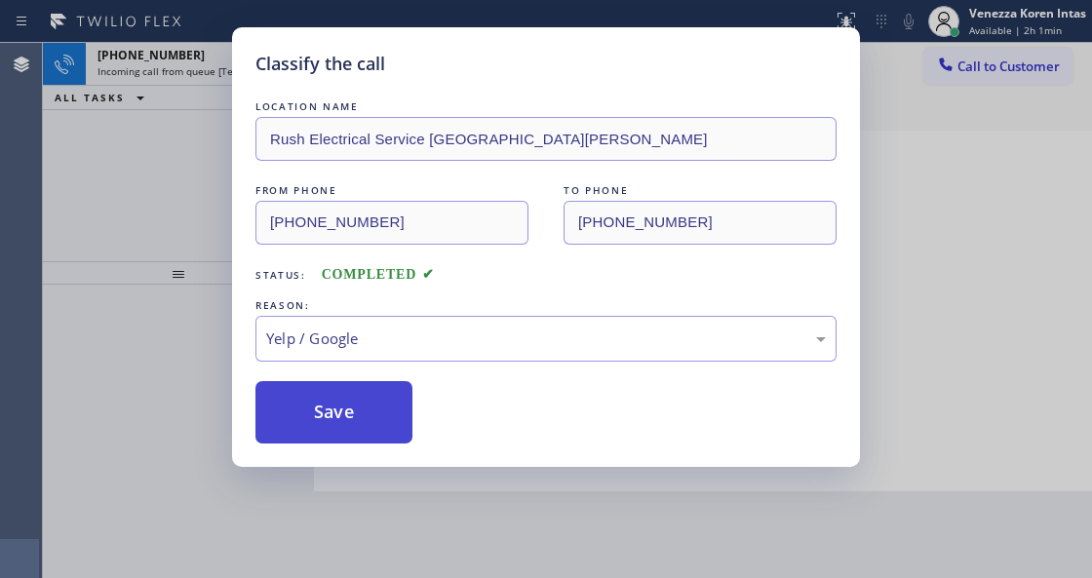
click at [364, 427] on button "Save" at bounding box center [333, 412] width 157 height 62
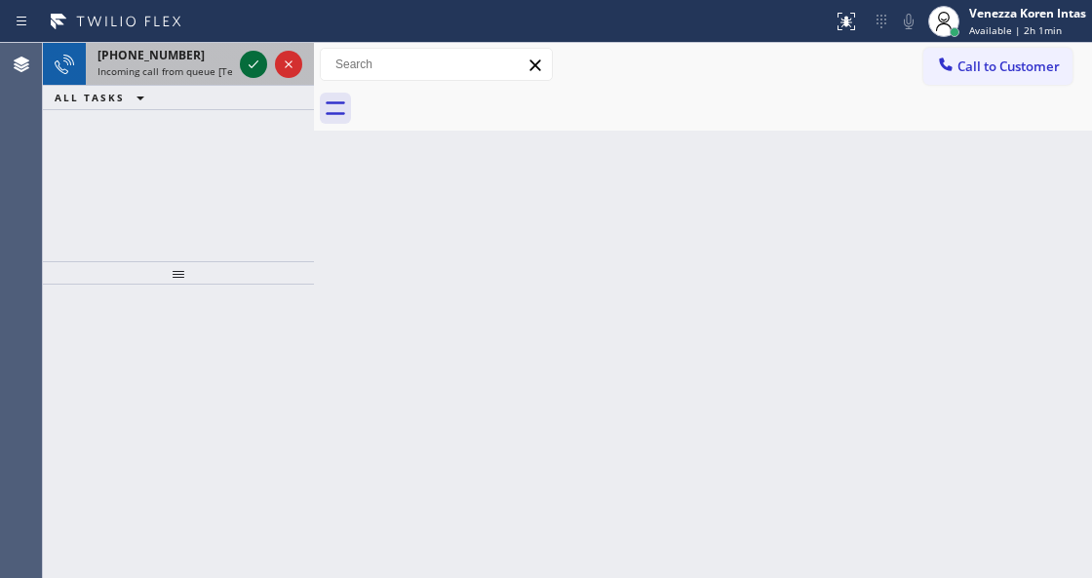
click at [249, 74] on icon at bounding box center [253, 64] width 23 height 23
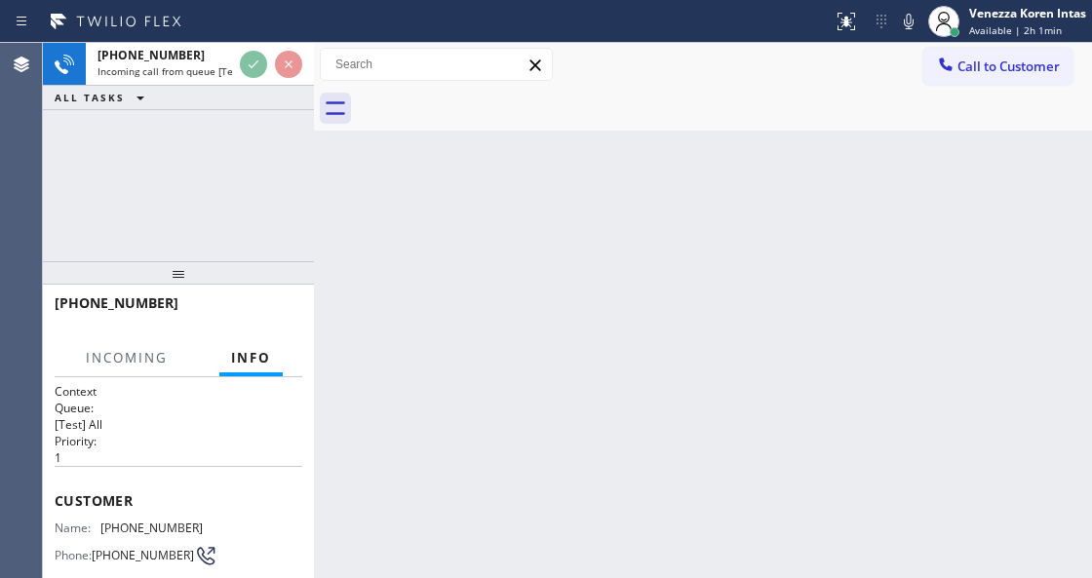
scroll to position [195, 0]
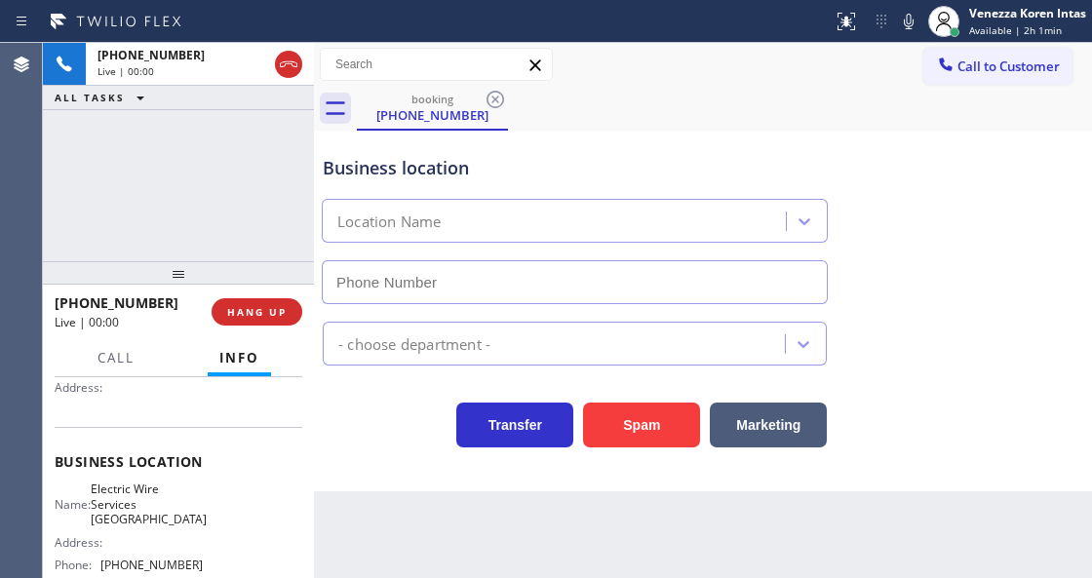
type input "[PHONE_NUMBER]"
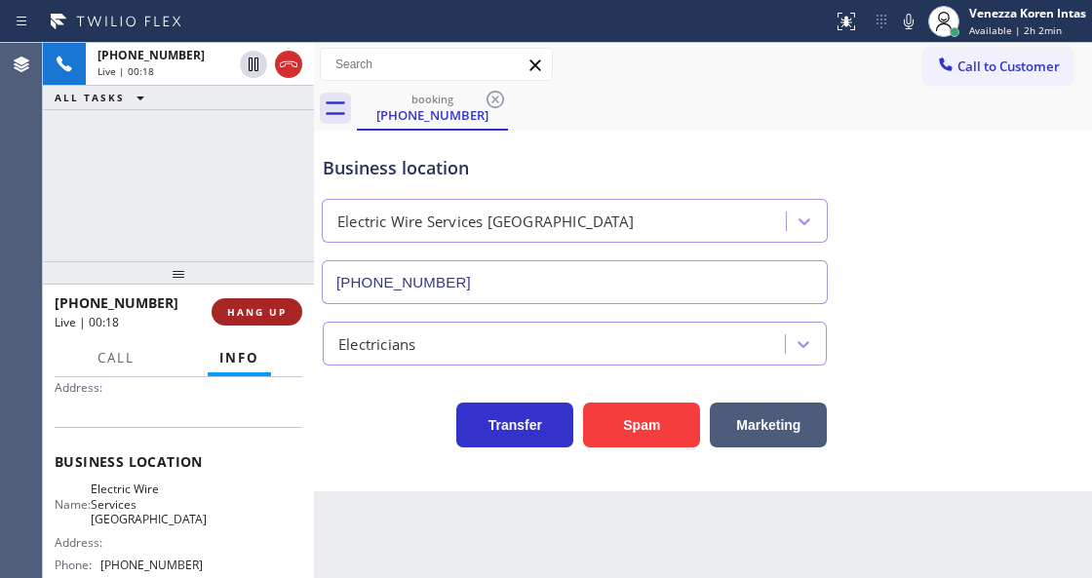
click at [257, 312] on span "HANG UP" at bounding box center [256, 312] width 59 height 14
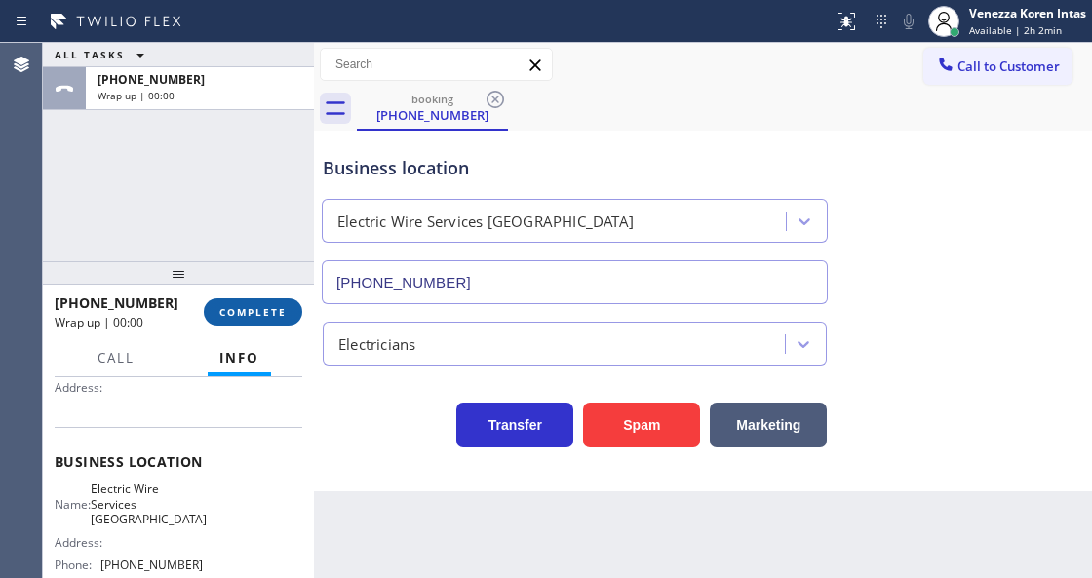
click at [279, 318] on button "COMPLETE" at bounding box center [253, 311] width 98 height 27
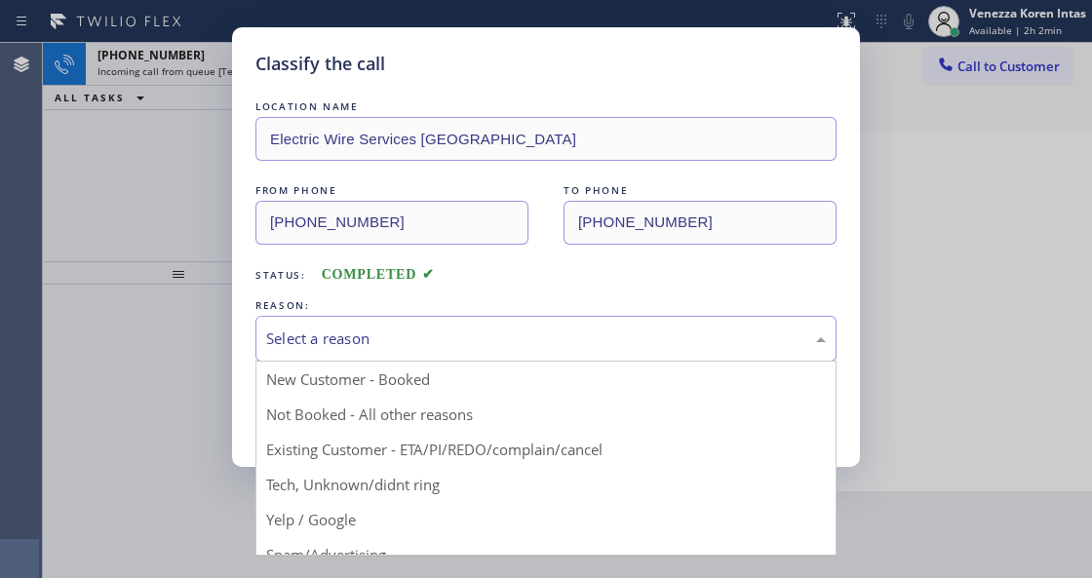
click at [276, 339] on div "Select a reason" at bounding box center [545, 338] width 559 height 22
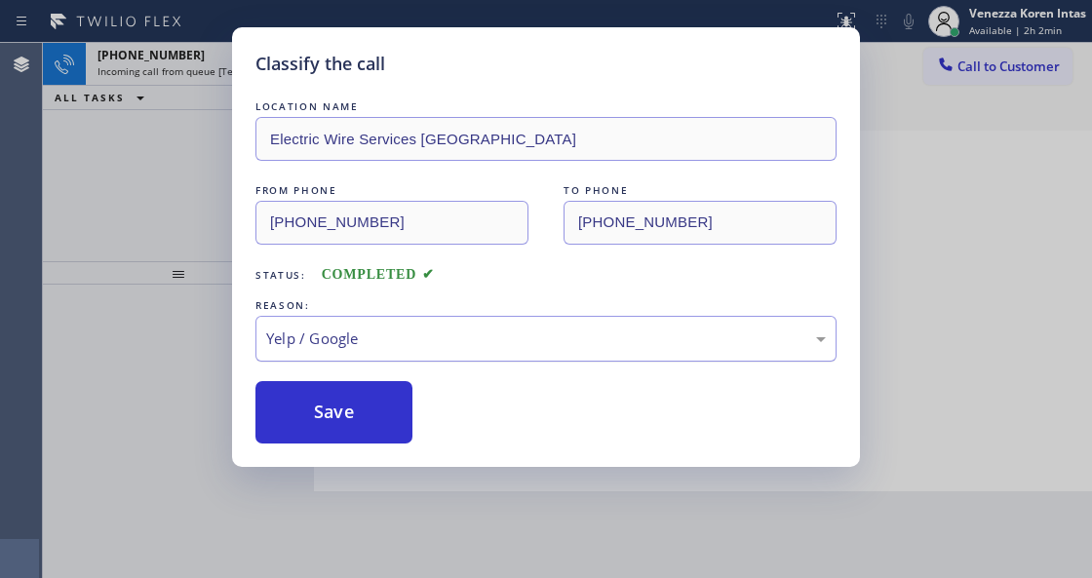
click at [310, 407] on button "Save" at bounding box center [333, 412] width 157 height 62
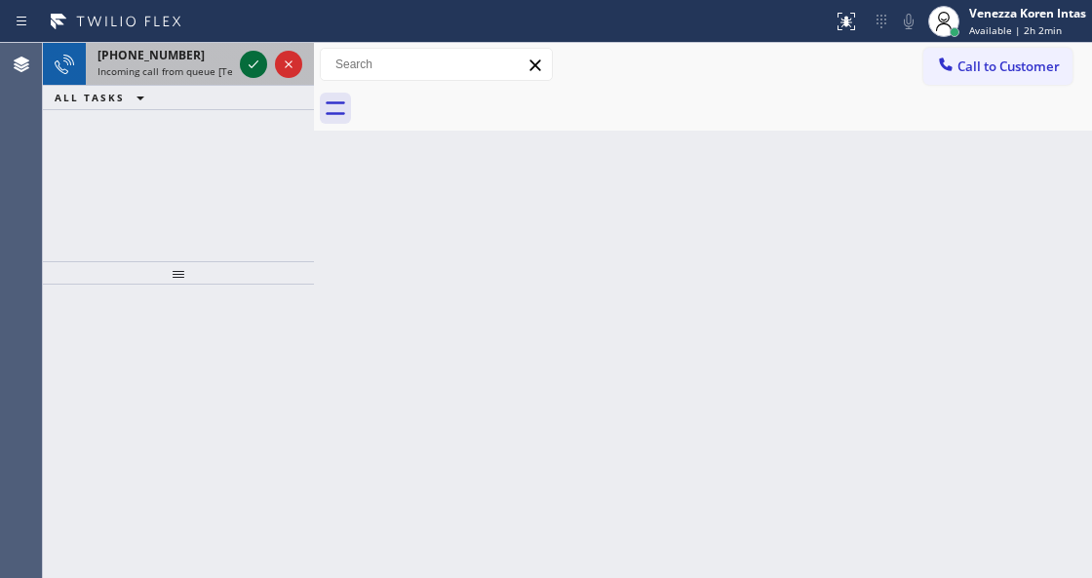
click at [247, 68] on icon at bounding box center [253, 64] width 23 height 23
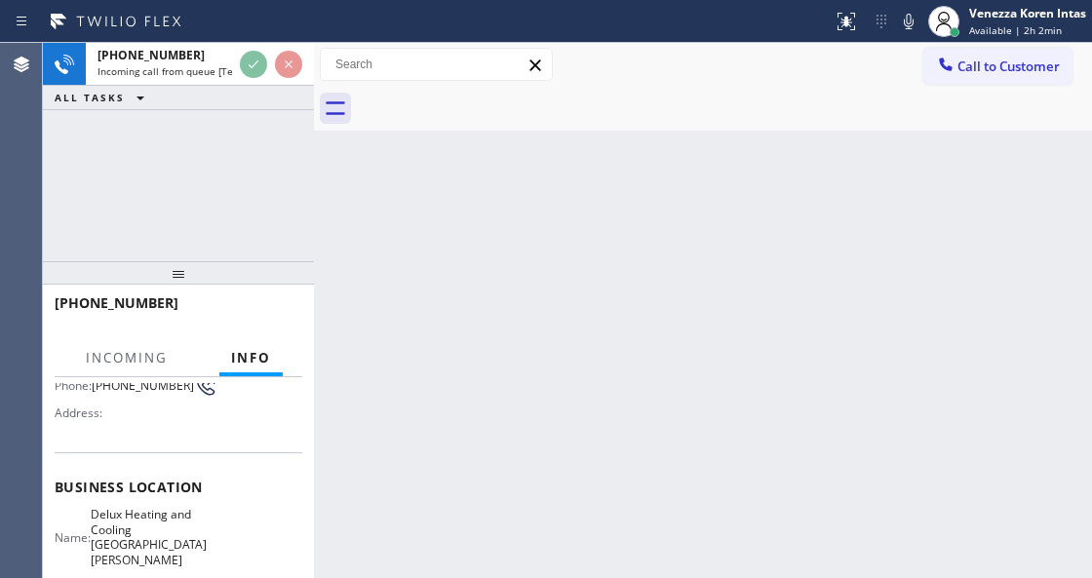
scroll to position [259, 0]
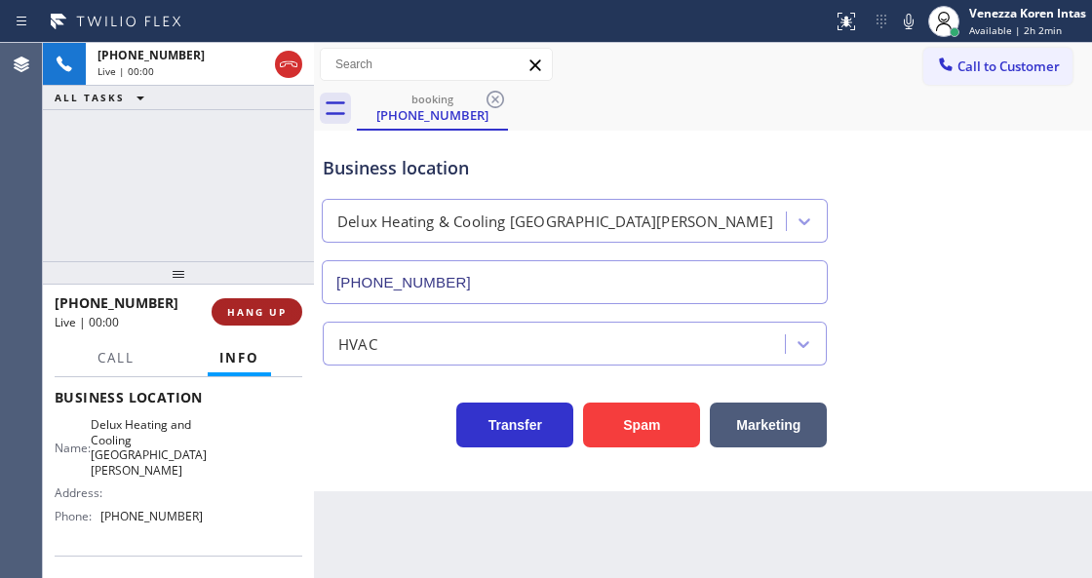
type input "[PHONE_NUMBER]"
click at [269, 306] on span "HANG UP" at bounding box center [256, 312] width 59 height 14
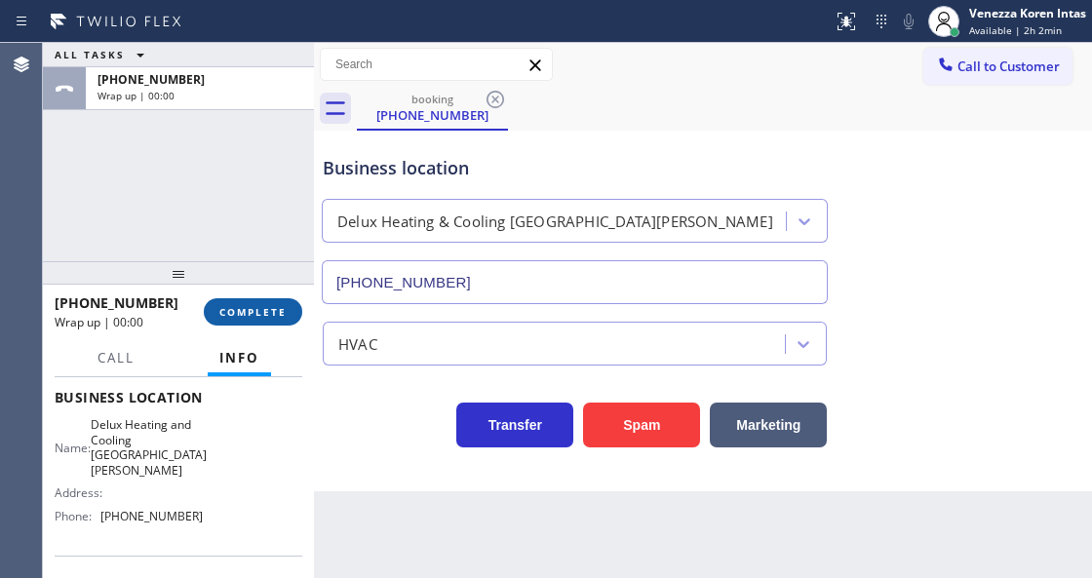
click at [269, 306] on span "COMPLETE" at bounding box center [252, 312] width 67 height 14
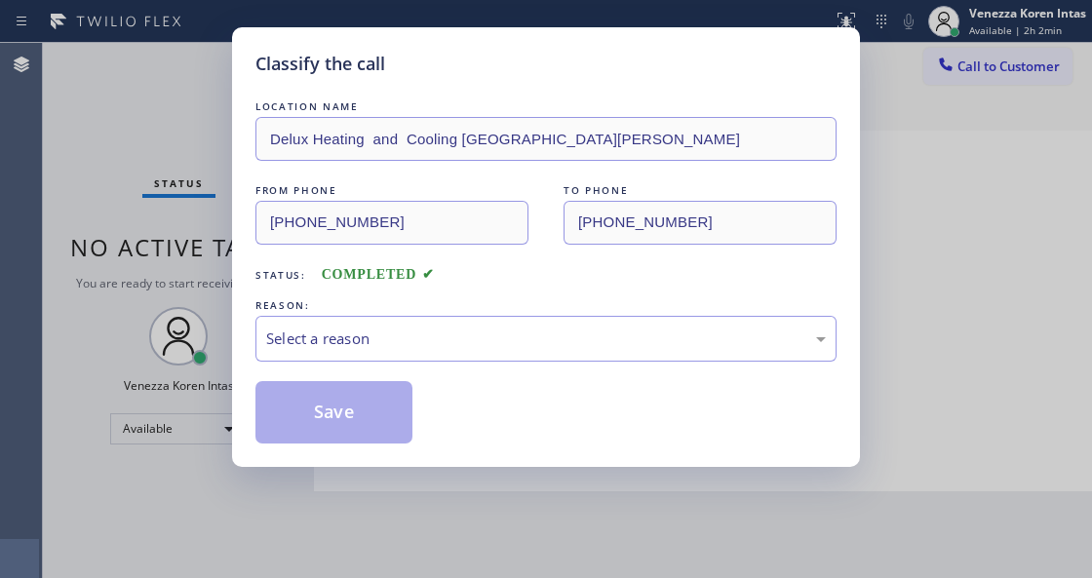
click at [363, 303] on div "REASON:" at bounding box center [545, 305] width 581 height 20
click at [380, 333] on div "Select a reason" at bounding box center [545, 338] width 559 height 22
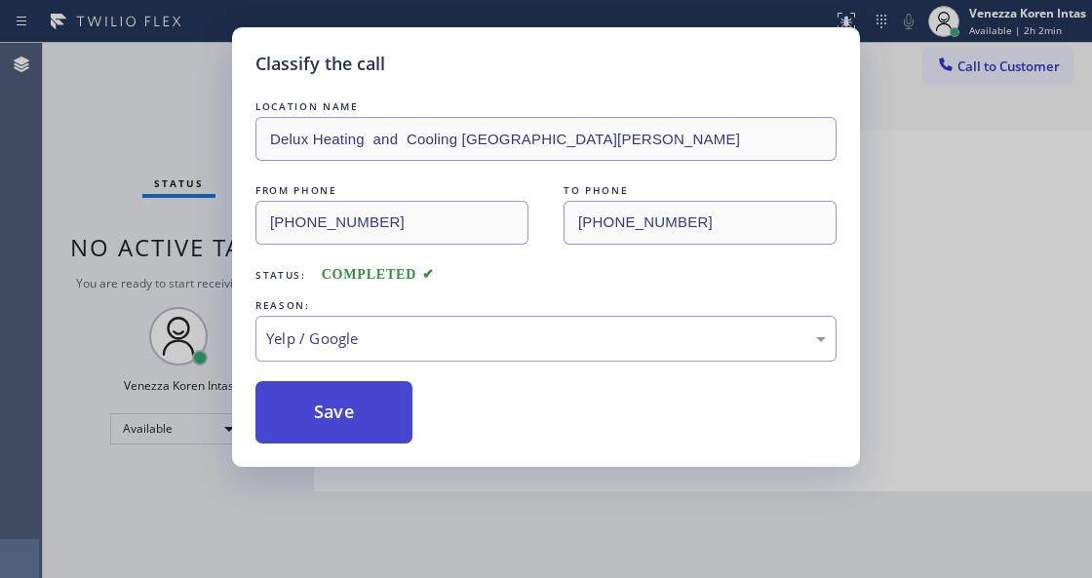
click at [365, 408] on button "Save" at bounding box center [333, 412] width 157 height 62
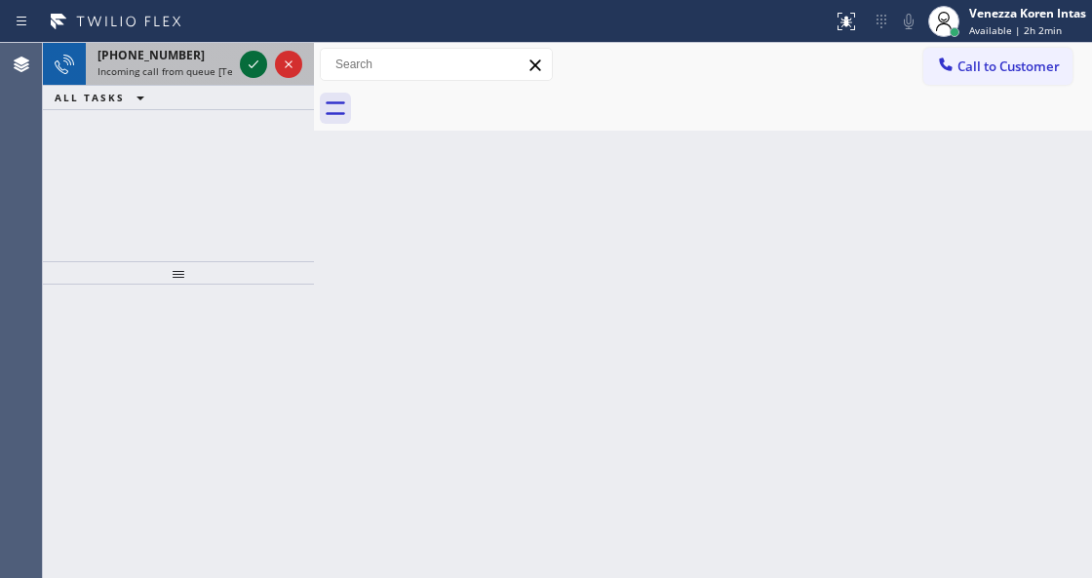
click at [255, 64] on icon at bounding box center [253, 64] width 23 height 23
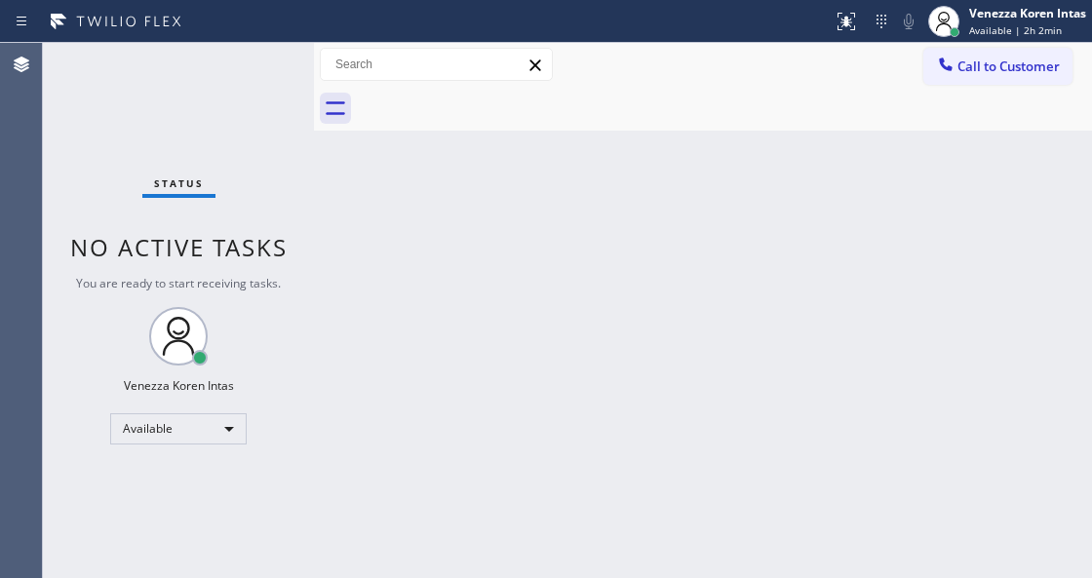
click at [255, 64] on div "Status No active tasks You are ready to start receiving tasks. Venezza Koren In…" at bounding box center [178, 310] width 271 height 535
click at [849, 32] on icon at bounding box center [845, 21] width 23 height 23
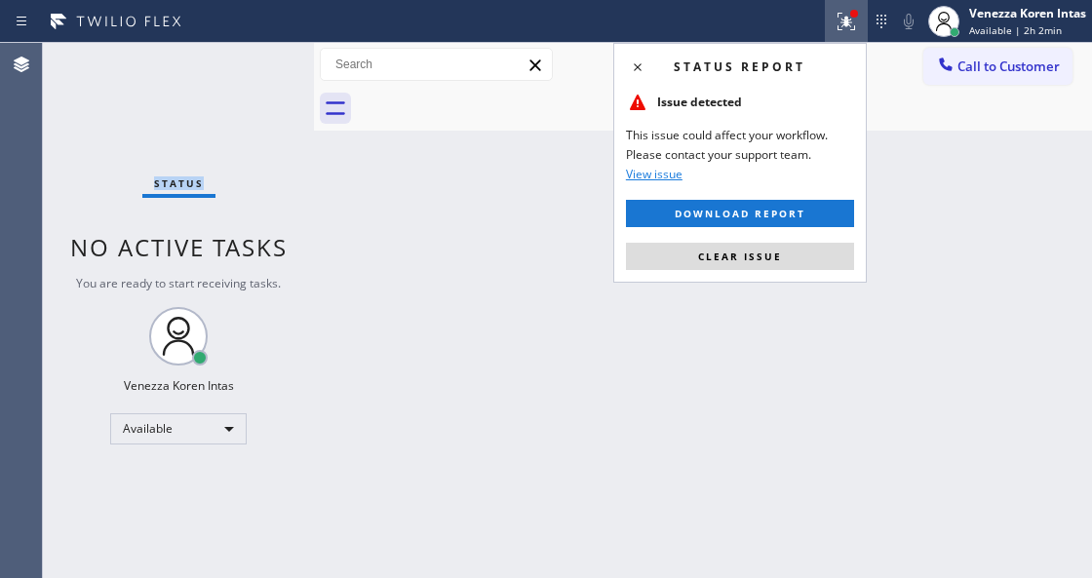
click at [817, 249] on button "Clear issue" at bounding box center [740, 256] width 228 height 27
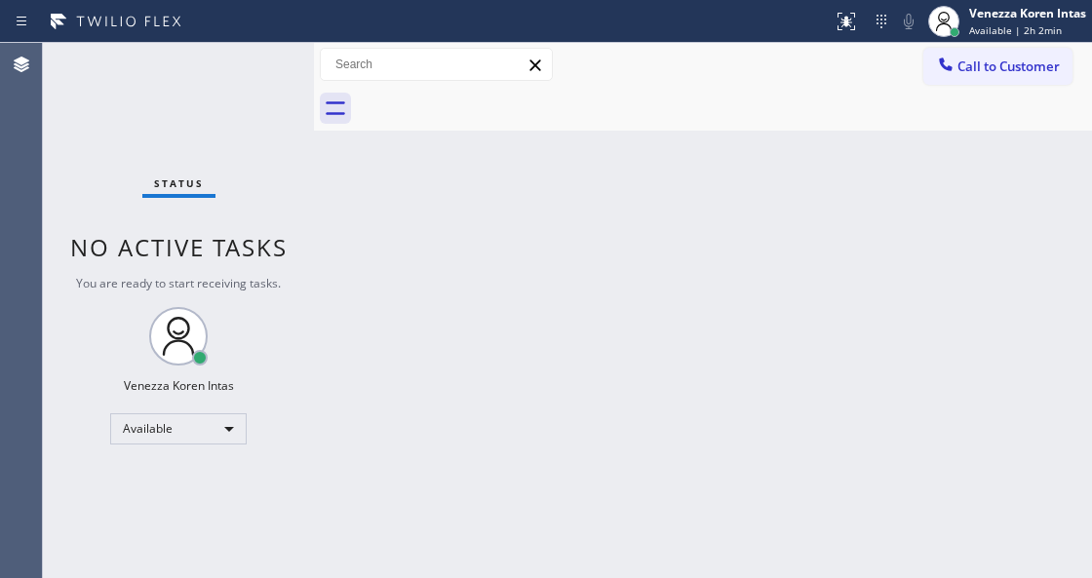
drag, startPoint x: 460, startPoint y: 336, endPoint x: 355, endPoint y: 255, distance: 132.7
click at [457, 337] on div "Back to Dashboard Change Sender ID Customers Technicians Select a contact Outbo…" at bounding box center [703, 310] width 778 height 535
click at [240, 104] on div "Status No active tasks You are ready to start receiving tasks. Venezza Koren In…" at bounding box center [178, 310] width 271 height 535
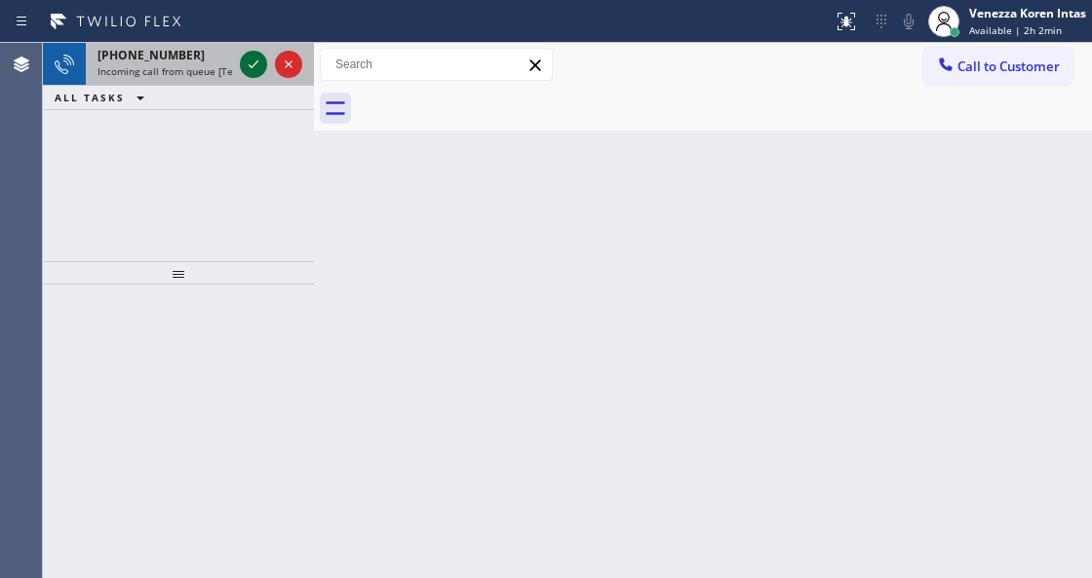
click at [248, 66] on icon at bounding box center [253, 64] width 23 height 23
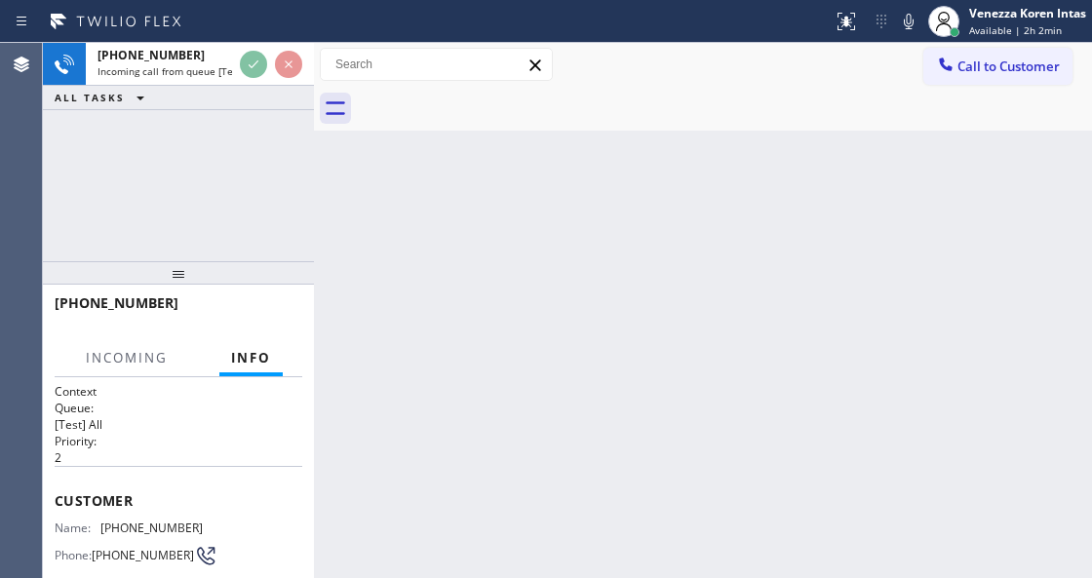
scroll to position [124, 0]
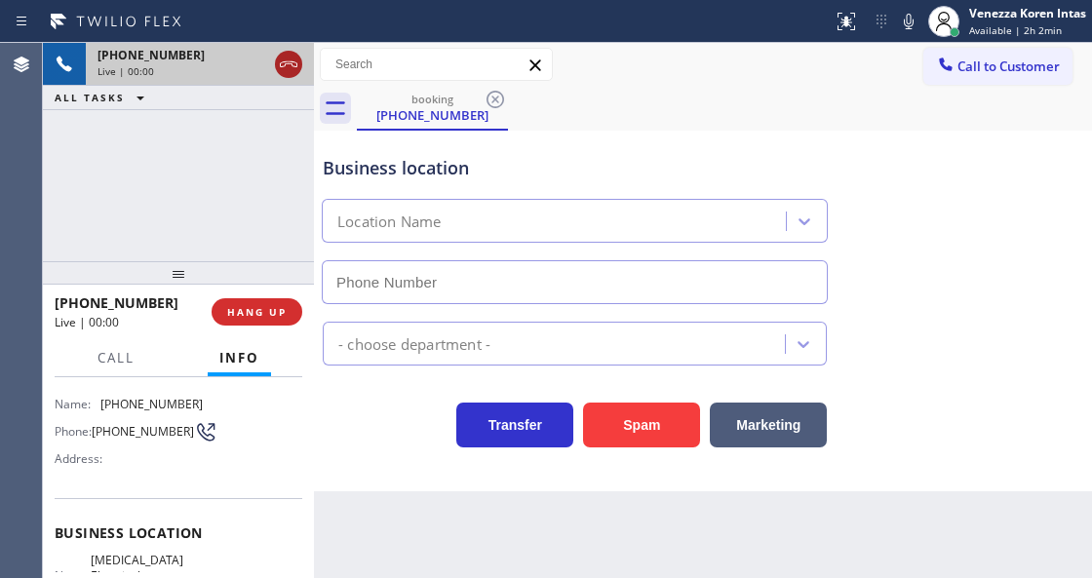
click at [285, 80] on div at bounding box center [288, 64] width 35 height 43
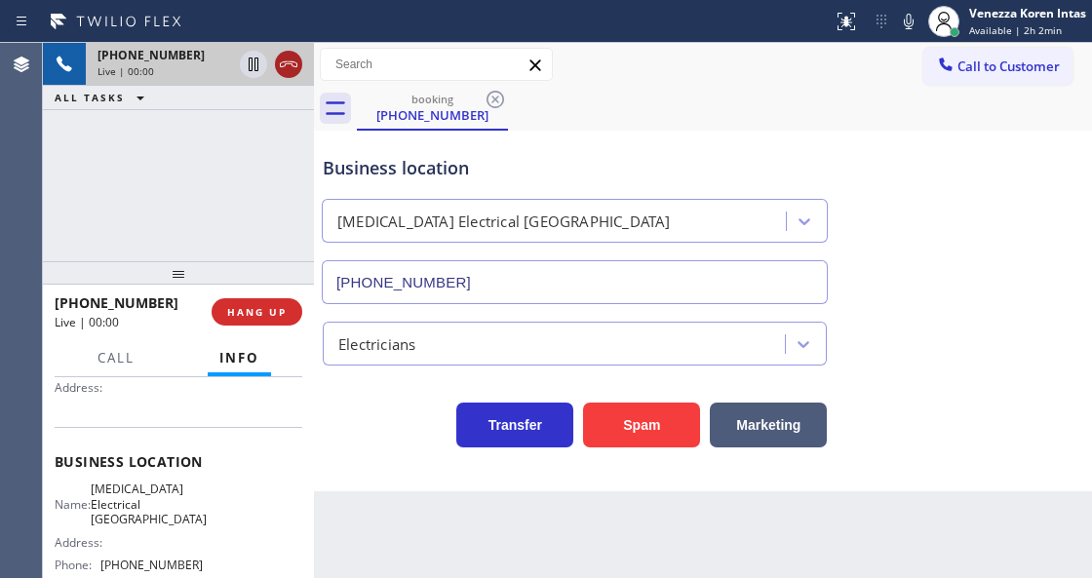
type input "[PHONE_NUMBER]"
click at [294, 66] on icon at bounding box center [289, 64] width 18 height 6
drag, startPoint x: 285, startPoint y: 319, endPoint x: 448, endPoint y: 324, distance: 163.8
click at [287, 321] on button "HANG UP" at bounding box center [256, 311] width 91 height 27
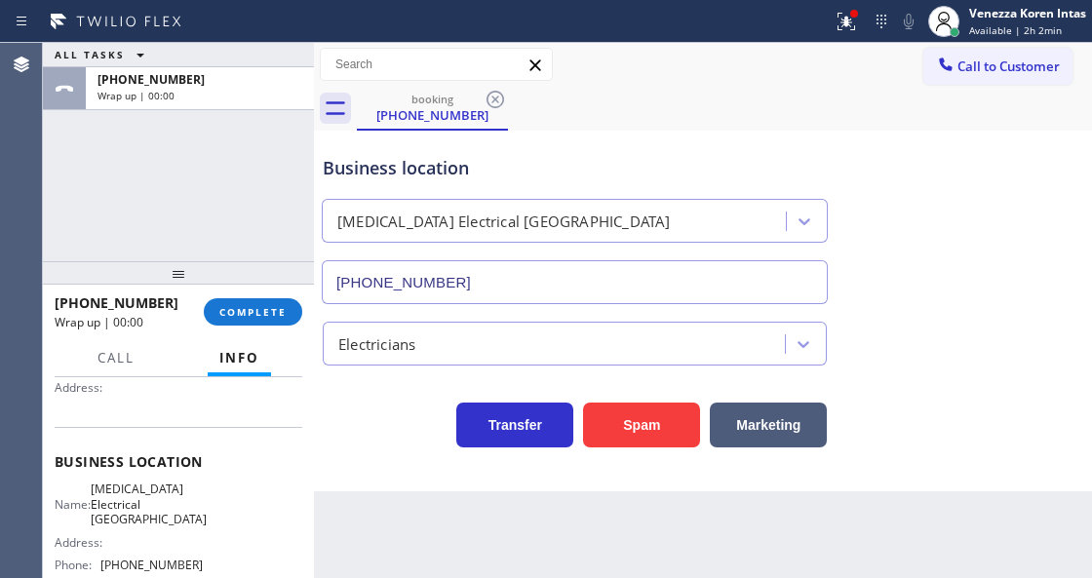
drag, startPoint x: 230, startPoint y: 328, endPoint x: 338, endPoint y: 314, distance: 109.2
click at [243, 328] on div "[PHONE_NUMBER] Wrap up | 00:00 COMPLETE" at bounding box center [179, 312] width 248 height 51
click at [296, 311] on button "COMPLETE" at bounding box center [253, 311] width 98 height 27
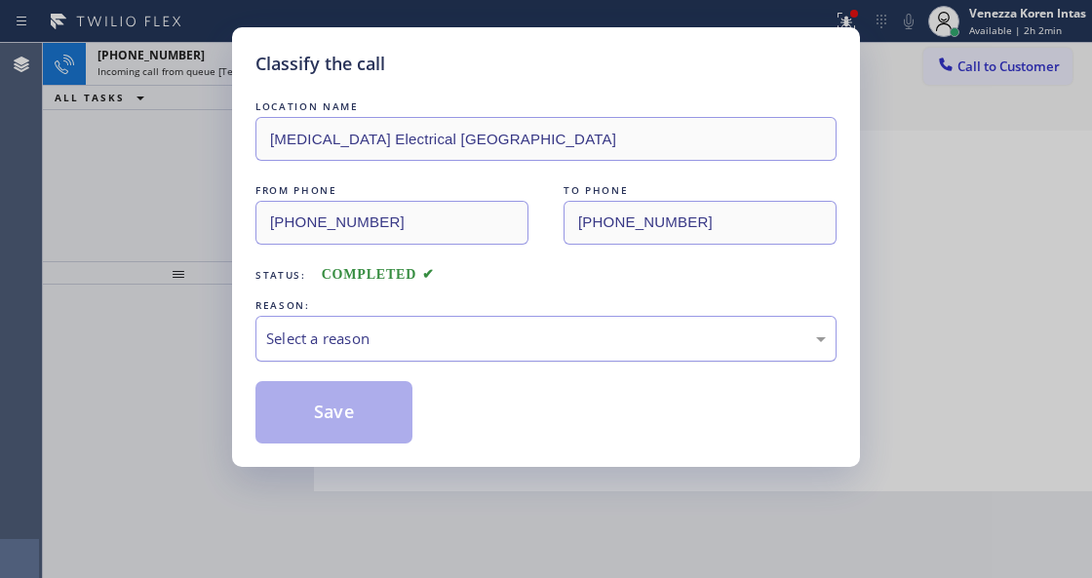
click at [507, 345] on div "Select a reason" at bounding box center [545, 338] width 559 height 22
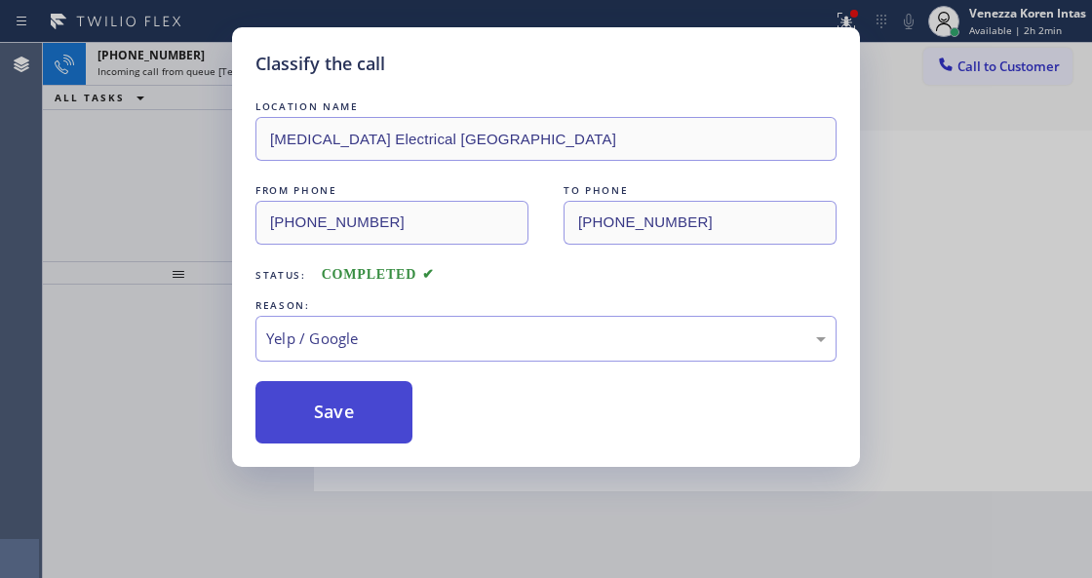
click at [372, 431] on button "Save" at bounding box center [333, 412] width 157 height 62
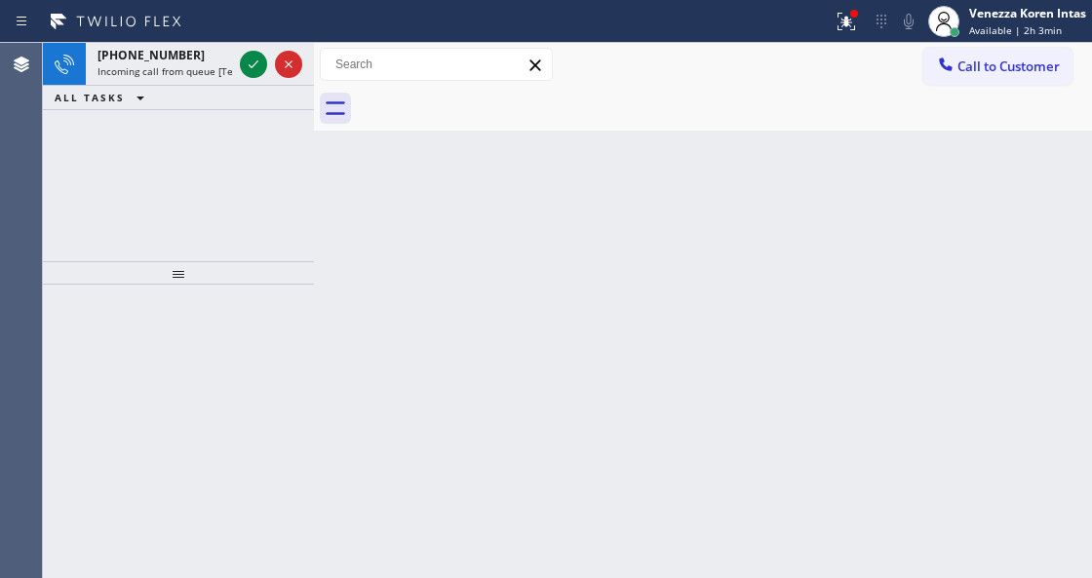
click at [364, 431] on div "Back to Dashboard Change Sender ID Customers Technicians Select a contact Outbo…" at bounding box center [703, 310] width 778 height 535
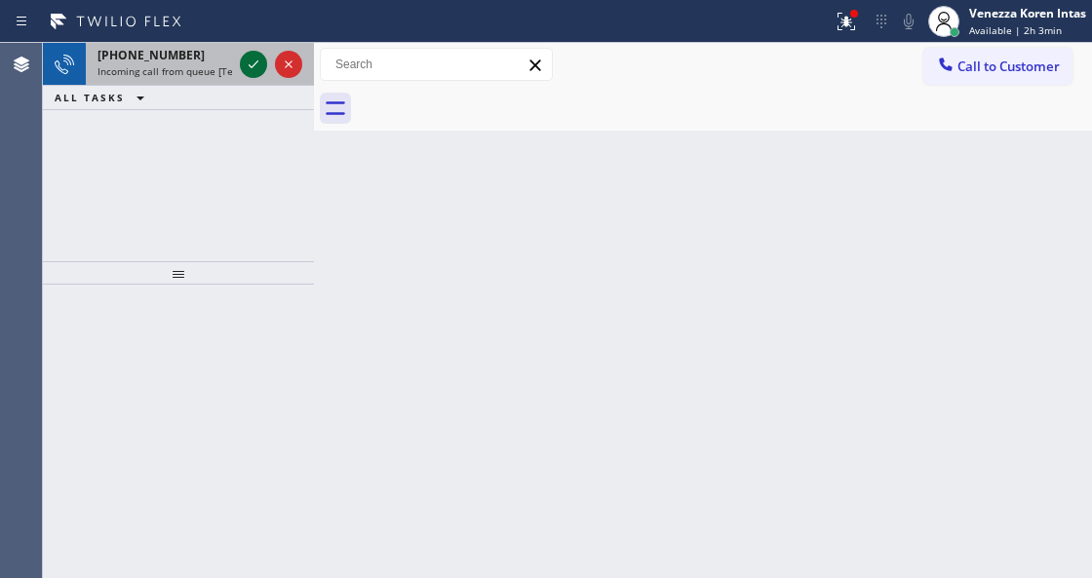
click at [255, 72] on icon at bounding box center [253, 64] width 23 height 23
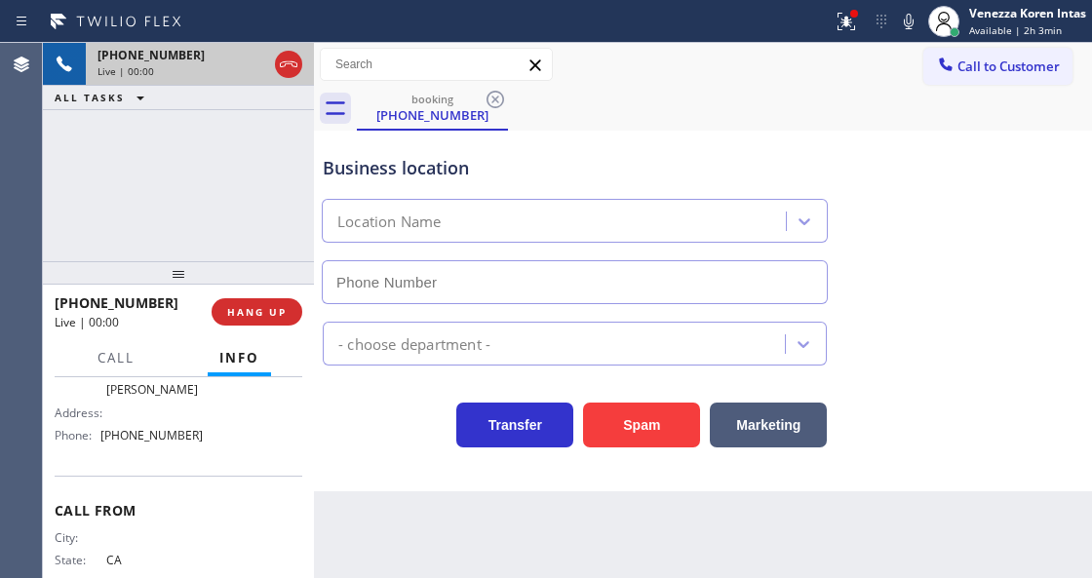
type input "[PHONE_NUMBER]"
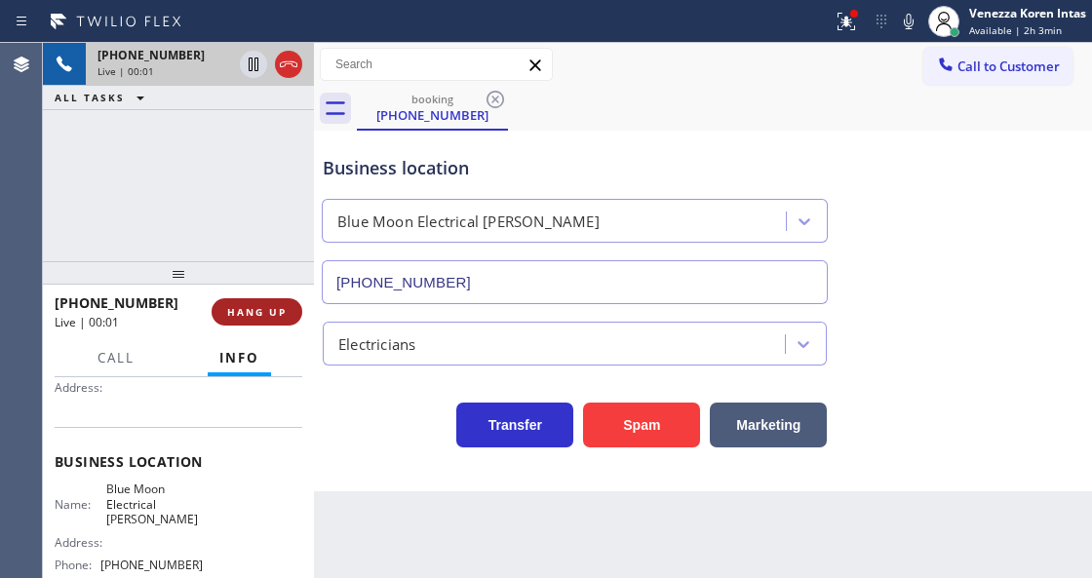
click at [275, 316] on span "HANG UP" at bounding box center [256, 312] width 59 height 14
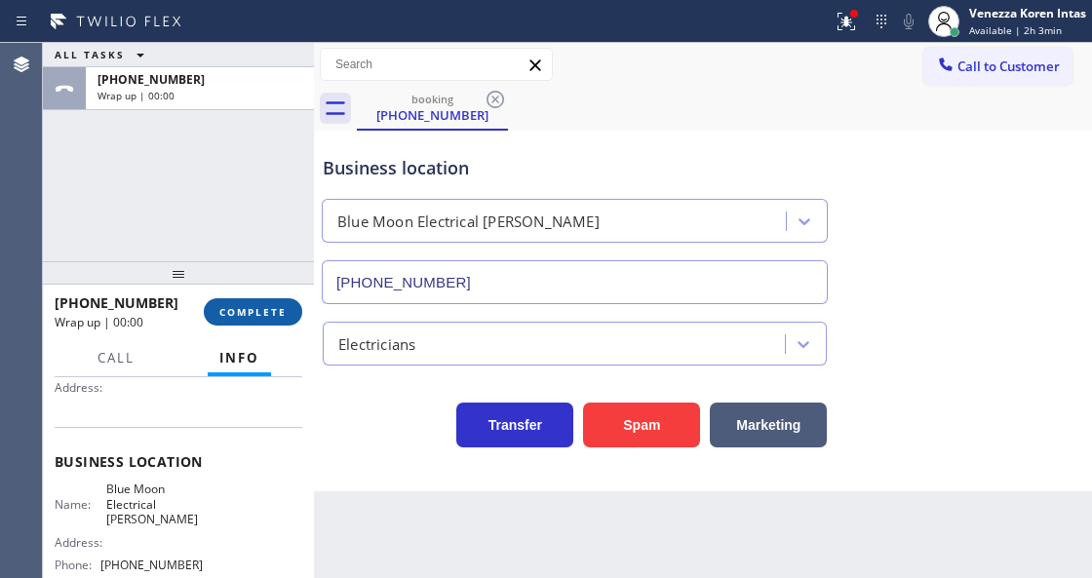
click at [275, 316] on span "COMPLETE" at bounding box center [252, 312] width 67 height 14
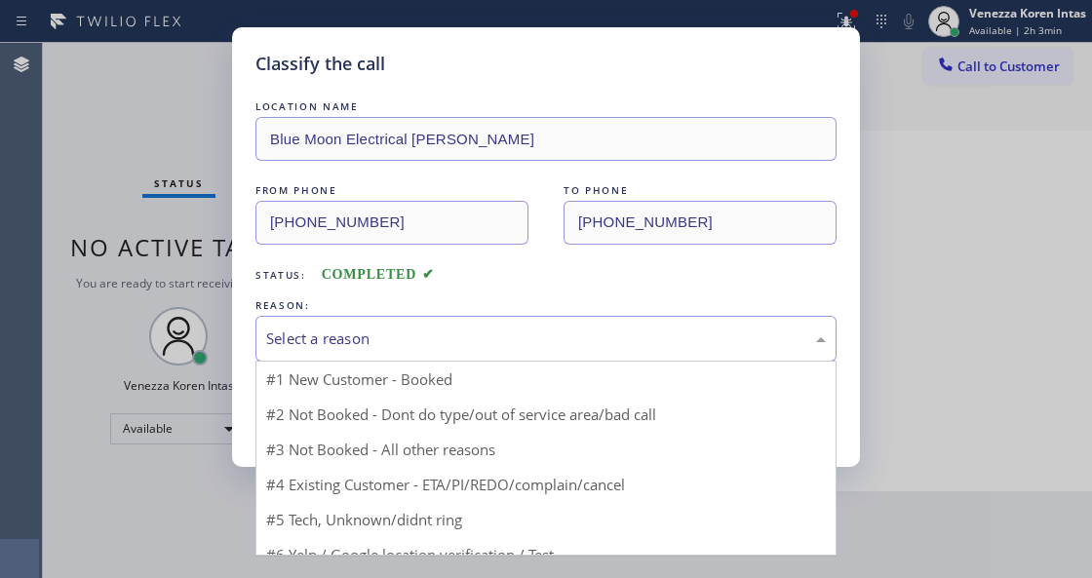
drag, startPoint x: 388, startPoint y: 345, endPoint x: 403, endPoint y: 501, distance: 156.7
click at [388, 345] on div "Select a reason" at bounding box center [545, 338] width 559 height 22
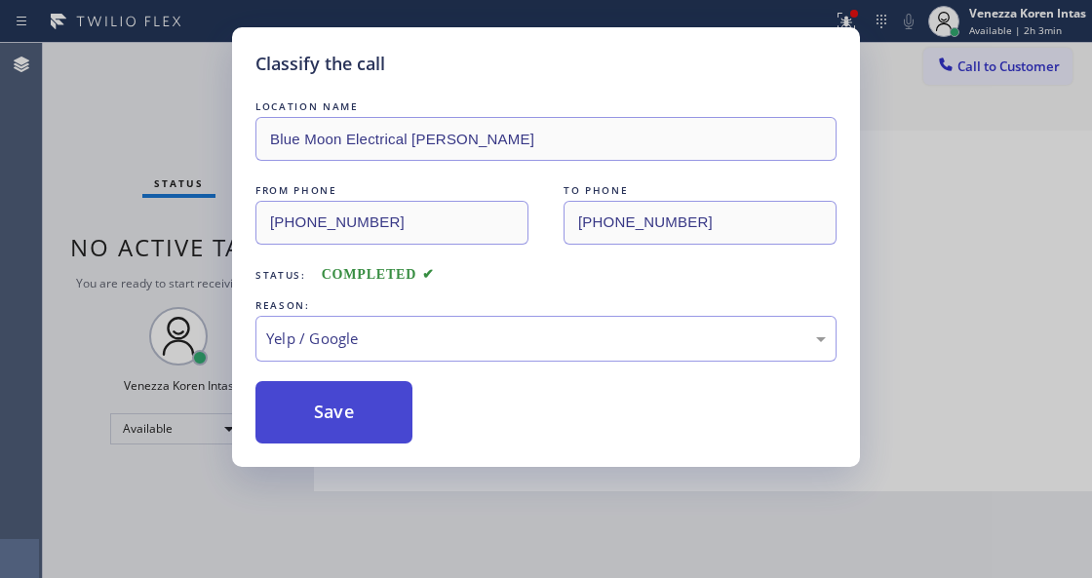
click at [367, 413] on button "Save" at bounding box center [333, 412] width 157 height 62
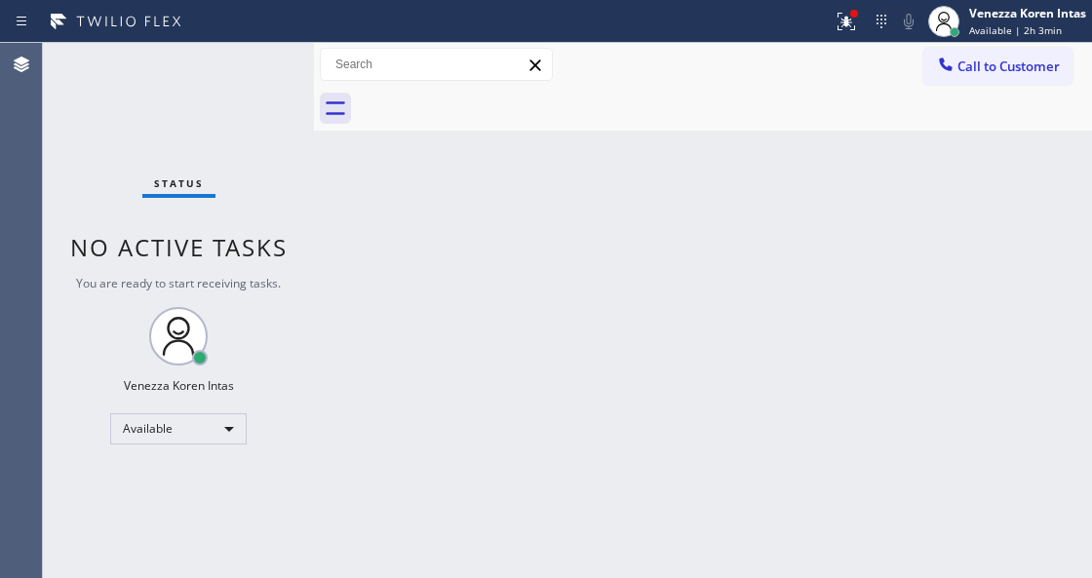
click at [337, 228] on div "Back to Dashboard Change Sender ID Customers Technicians Select a contact Outbo…" at bounding box center [703, 310] width 778 height 535
click at [192, 90] on div "Status No active tasks You are ready to start receiving tasks. Venezza Koren In…" at bounding box center [178, 310] width 271 height 535
click at [170, 107] on div "Status No active tasks You are ready to start receiving tasks. Venezza Koren In…" at bounding box center [178, 310] width 271 height 535
click at [243, 102] on div "Status No active tasks You are ready to start receiving tasks. Venezza Koren In…" at bounding box center [178, 310] width 271 height 535
click at [826, 3] on button at bounding box center [846, 21] width 43 height 43
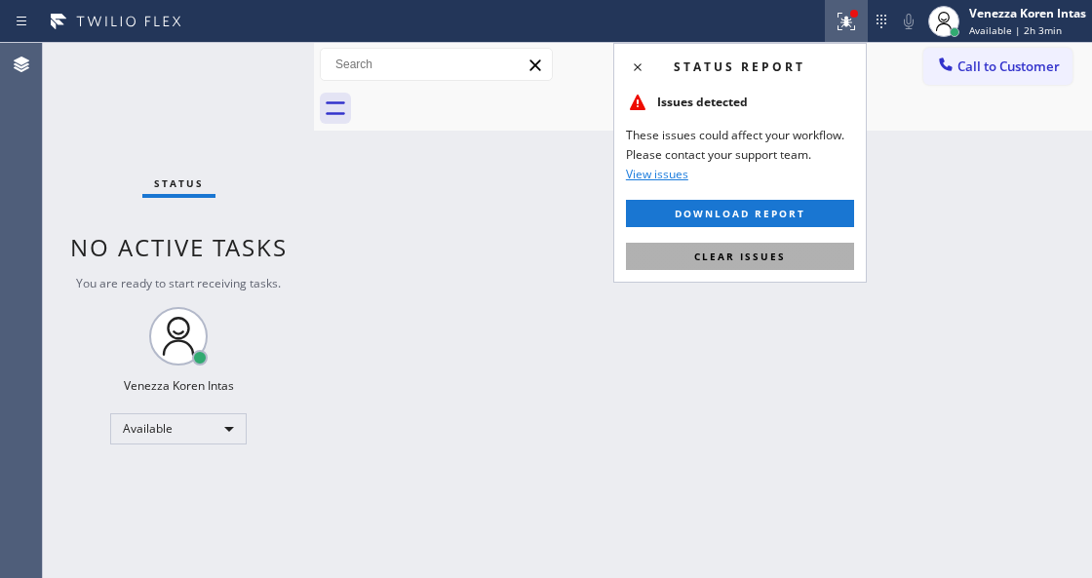
click at [773, 246] on button "Clear issues" at bounding box center [740, 256] width 228 height 27
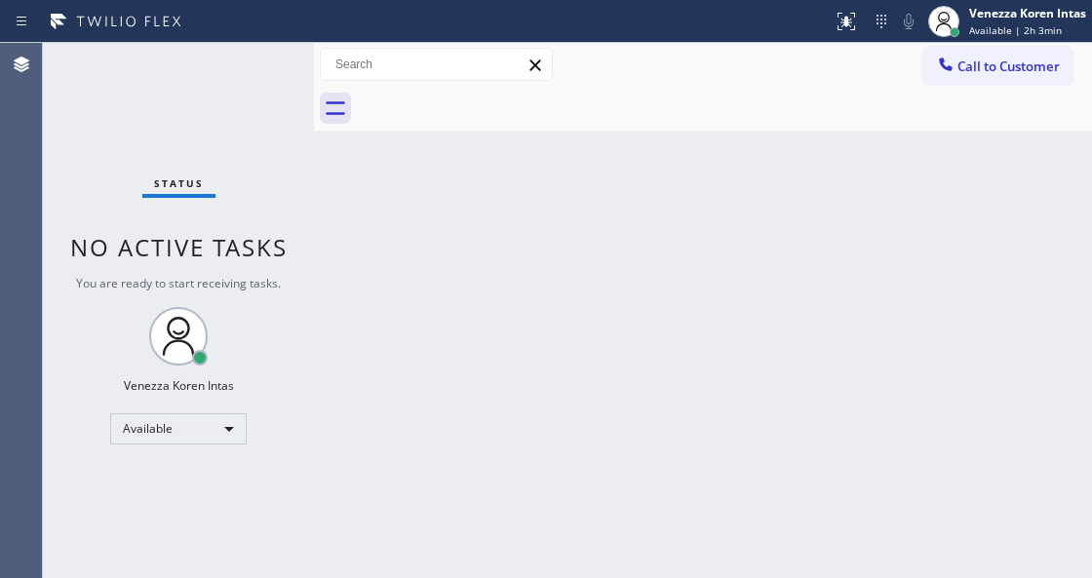
click at [765, 269] on div "Back to Dashboard Change Sender ID Customers Technicians Select a contact Outbo…" at bounding box center [703, 310] width 778 height 535
click at [286, 99] on div "Status No active tasks You are ready to start receiving tasks. Venezza Koren In…" at bounding box center [178, 310] width 271 height 535
click at [281, 84] on div "Status No active tasks You are ready to start receiving tasks. Venezza Koren In…" at bounding box center [178, 310] width 271 height 535
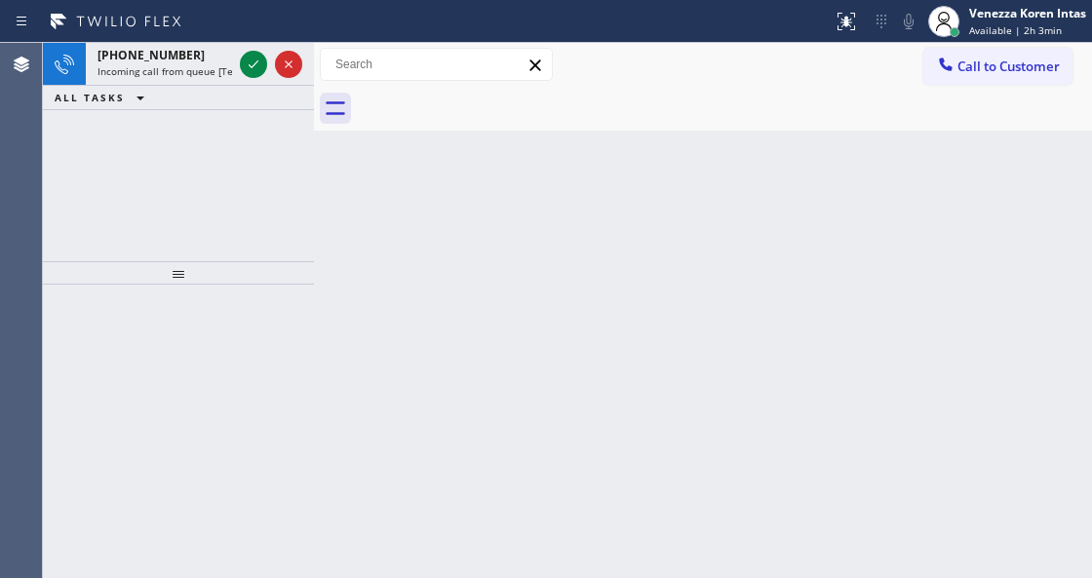
click at [247, 60] on icon at bounding box center [253, 64] width 23 height 23
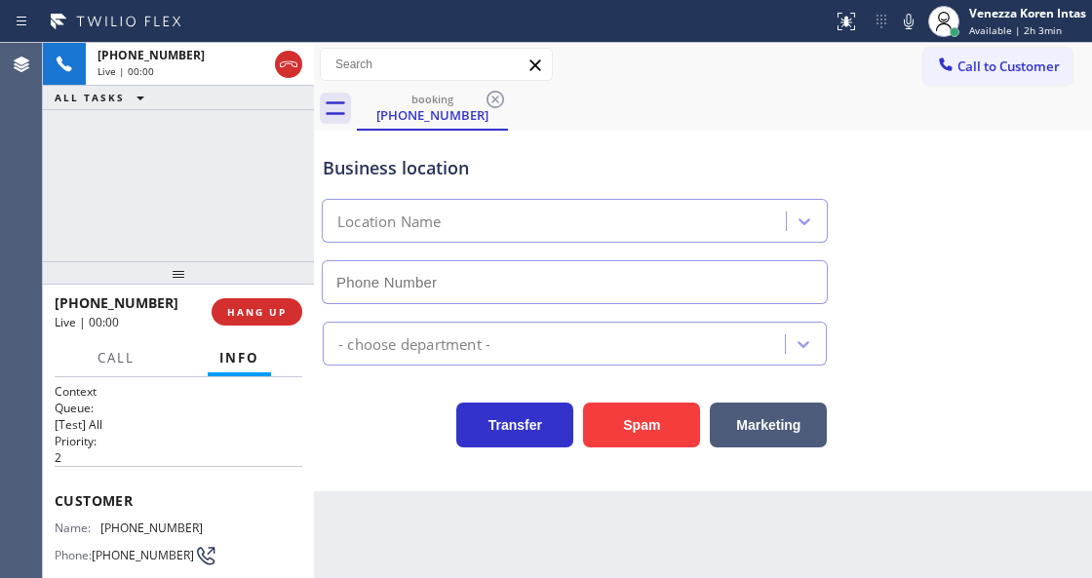
type input "[PHONE_NUMBER]"
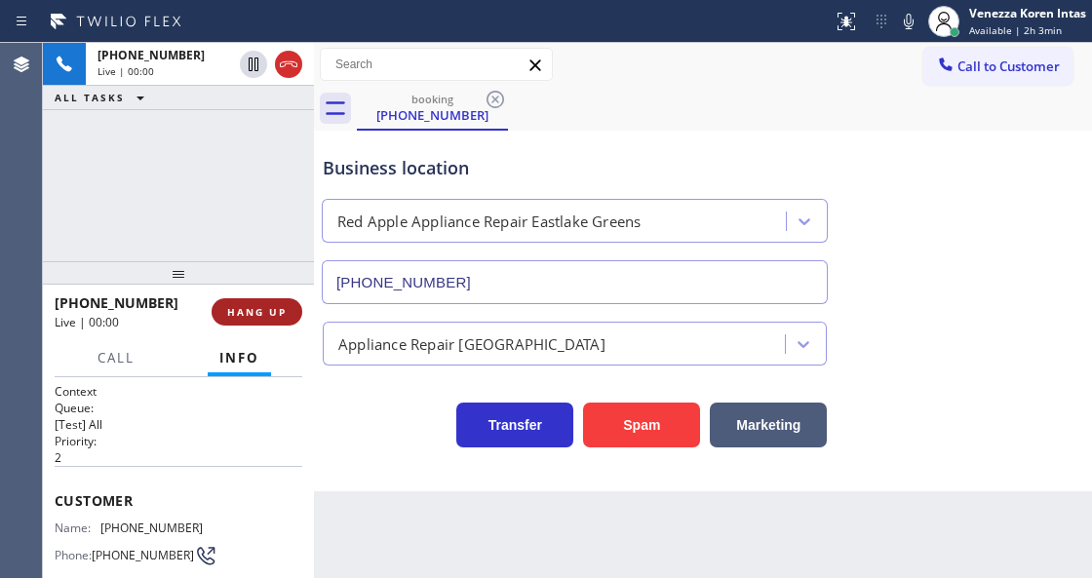
click at [256, 300] on button "HANG UP" at bounding box center [256, 311] width 91 height 27
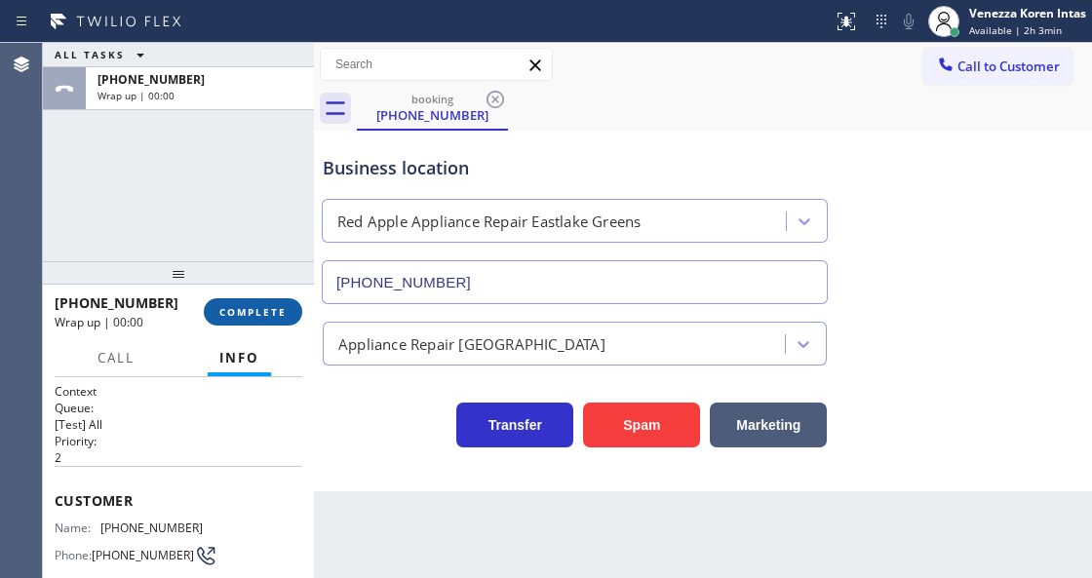
click at [277, 303] on button "COMPLETE" at bounding box center [253, 311] width 98 height 27
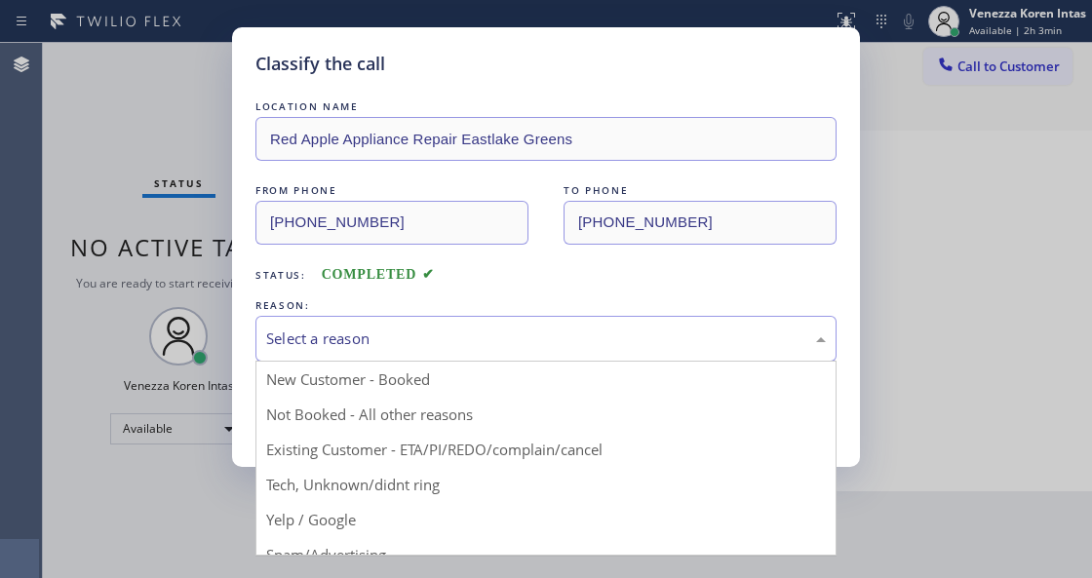
click at [449, 327] on div "Select a reason" at bounding box center [545, 338] width 559 height 22
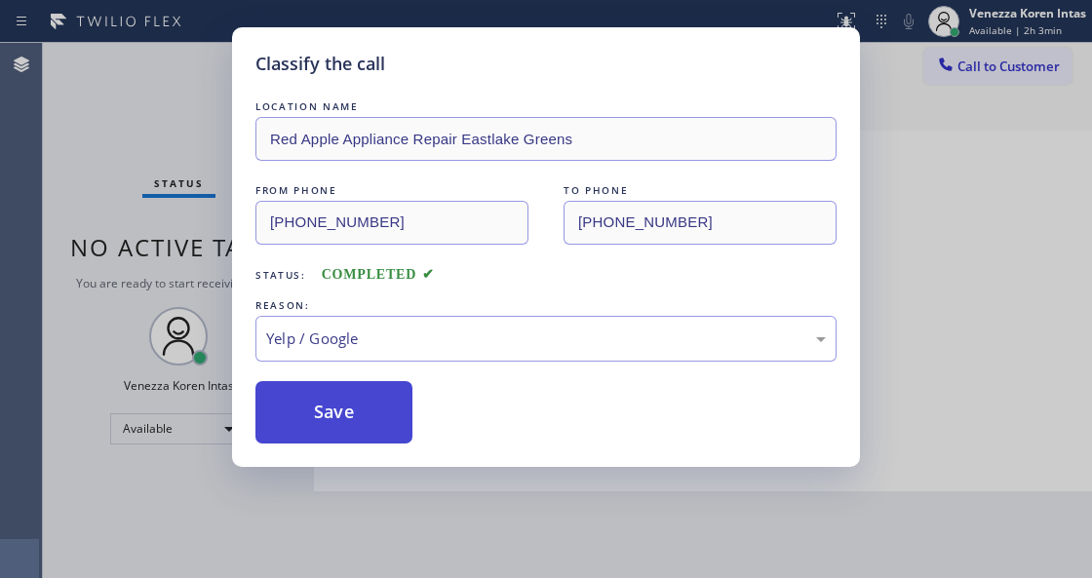
click at [369, 432] on button "Save" at bounding box center [333, 412] width 157 height 62
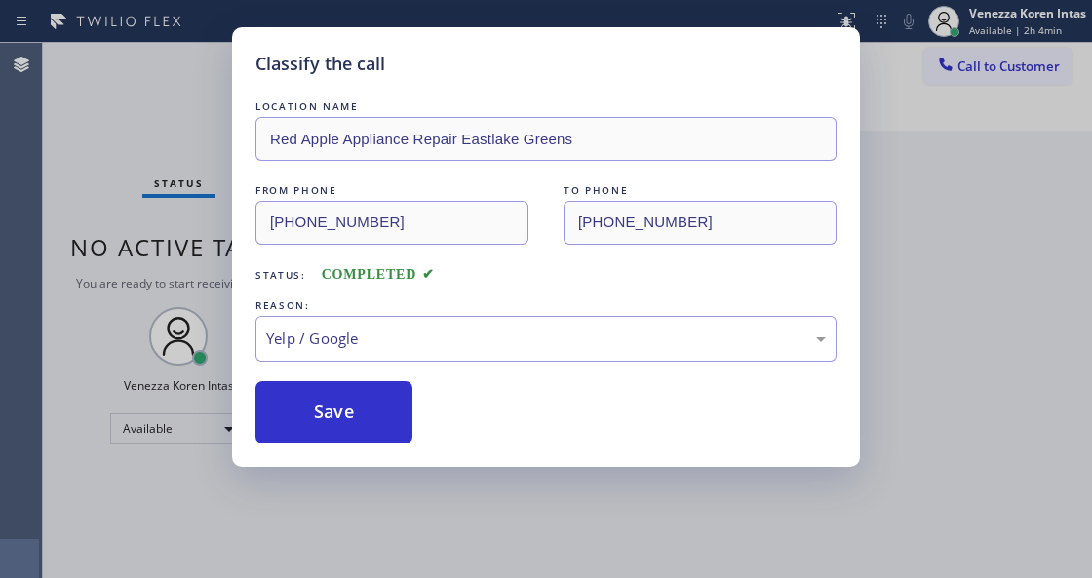
click at [396, 568] on div "Classify the call LOCATION NAME Red Apple Appliance Repair Eastlake Greens FROM…" at bounding box center [546, 289] width 1092 height 578
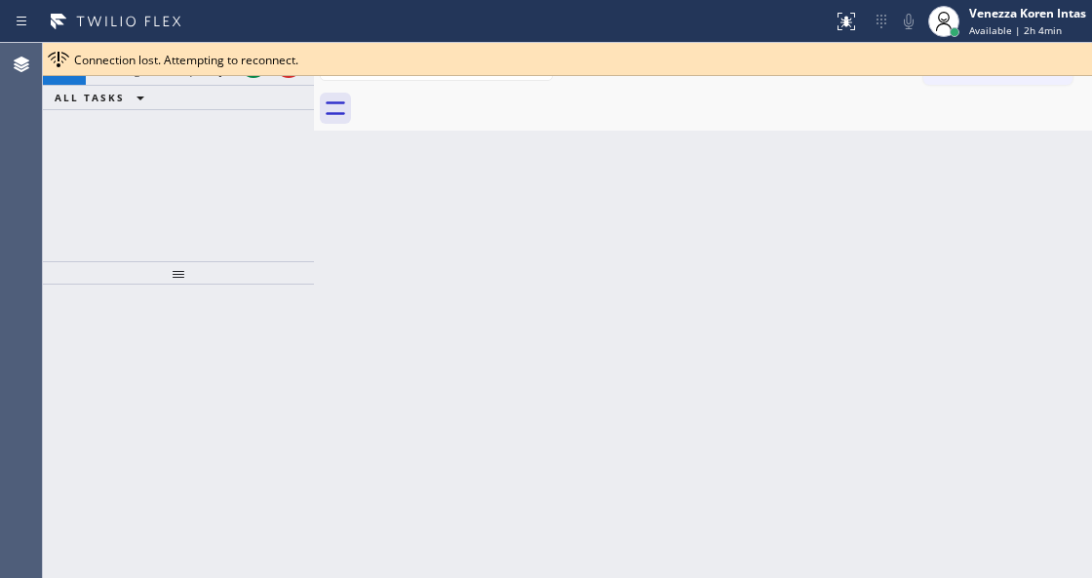
click at [307, 244] on div "[PHONE_NUMBER] Incoming call from queue [Test] All ALL TASKS ALL TASKS ACTIVE T…" at bounding box center [178, 152] width 271 height 218
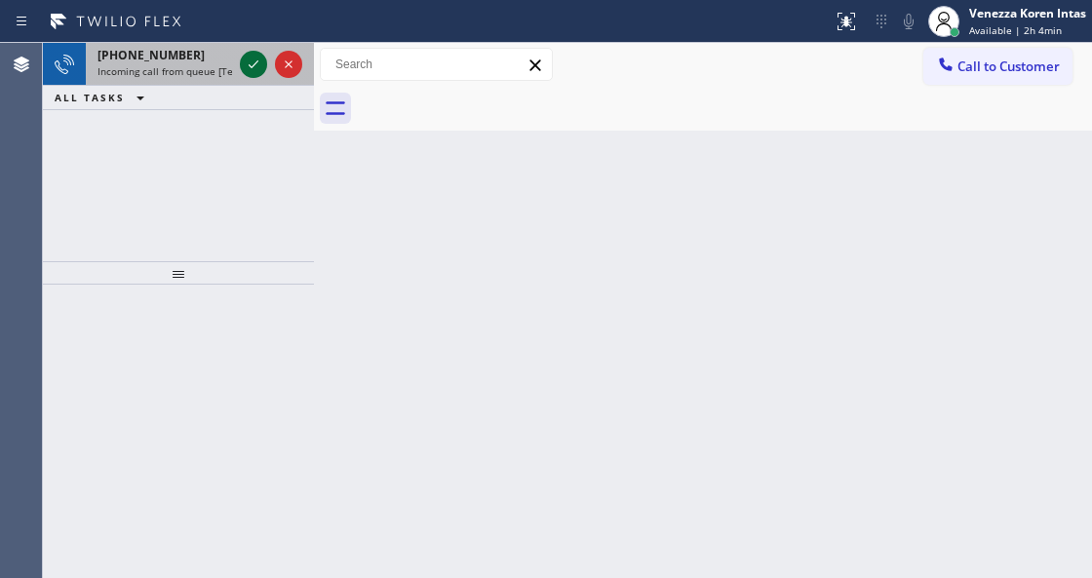
click at [249, 60] on icon at bounding box center [253, 64] width 23 height 23
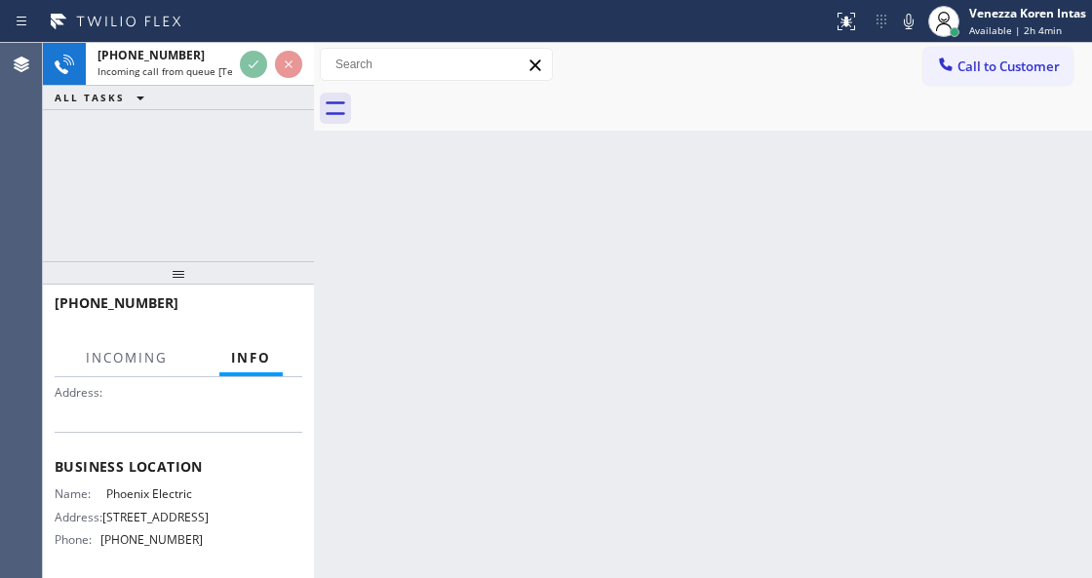
scroll to position [259, 0]
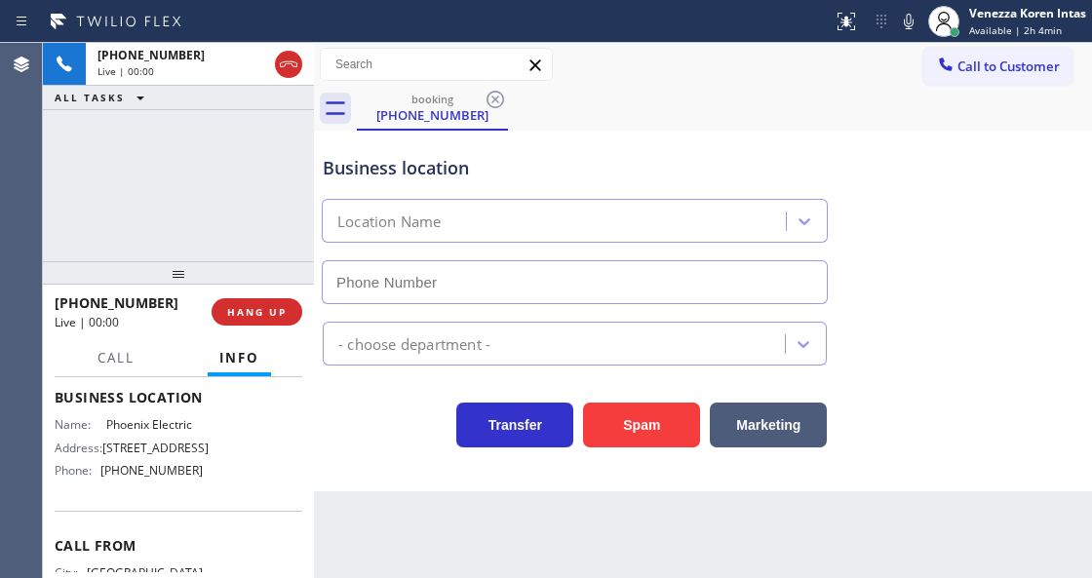
type input "[PHONE_NUMBER]"
click at [269, 316] on span "HANG UP" at bounding box center [256, 312] width 59 height 14
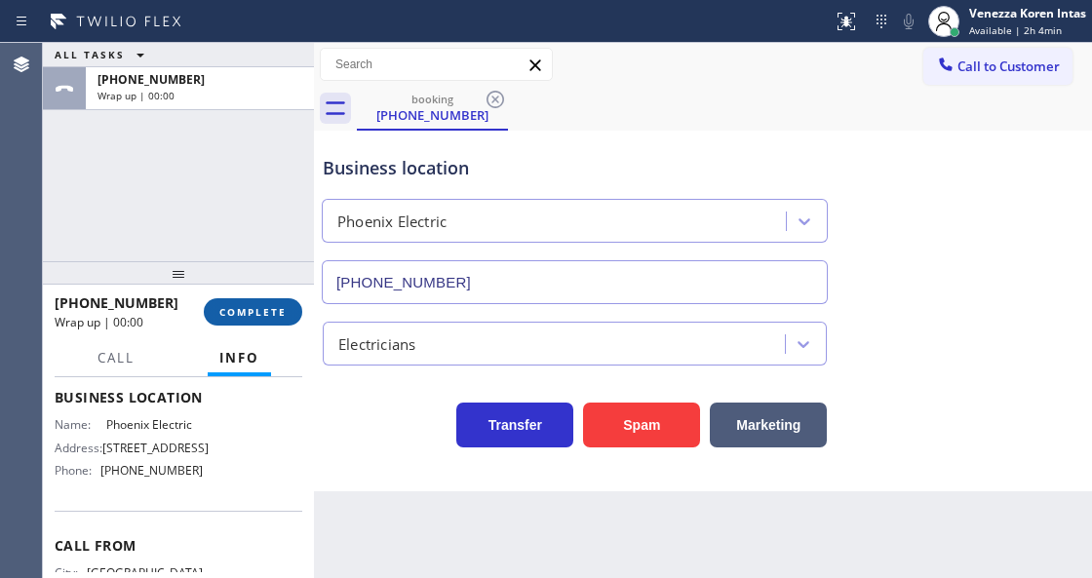
click at [269, 316] on span "COMPLETE" at bounding box center [252, 312] width 67 height 14
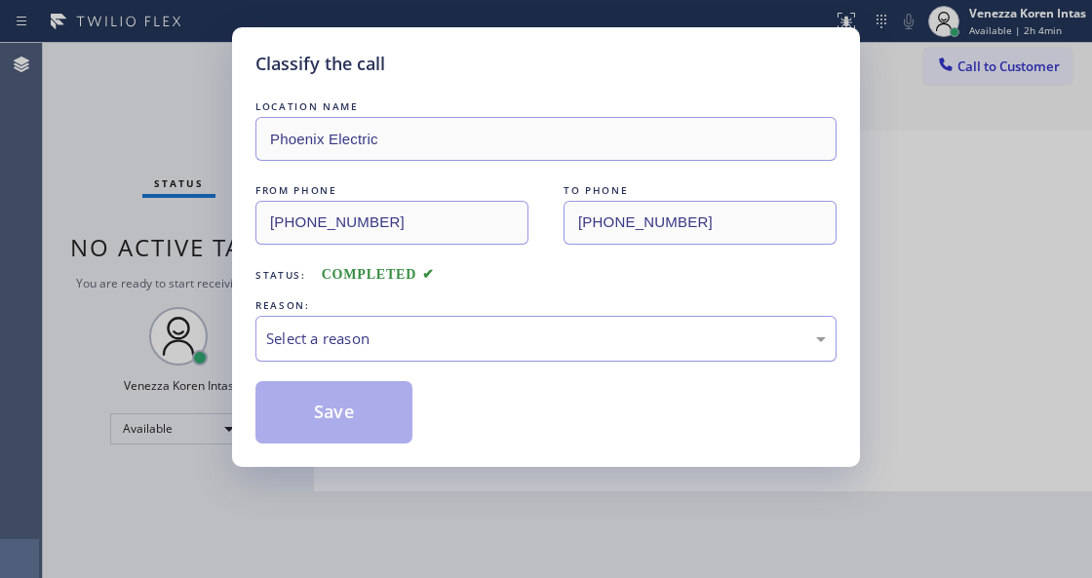
click at [425, 341] on div "Select a reason" at bounding box center [545, 338] width 559 height 22
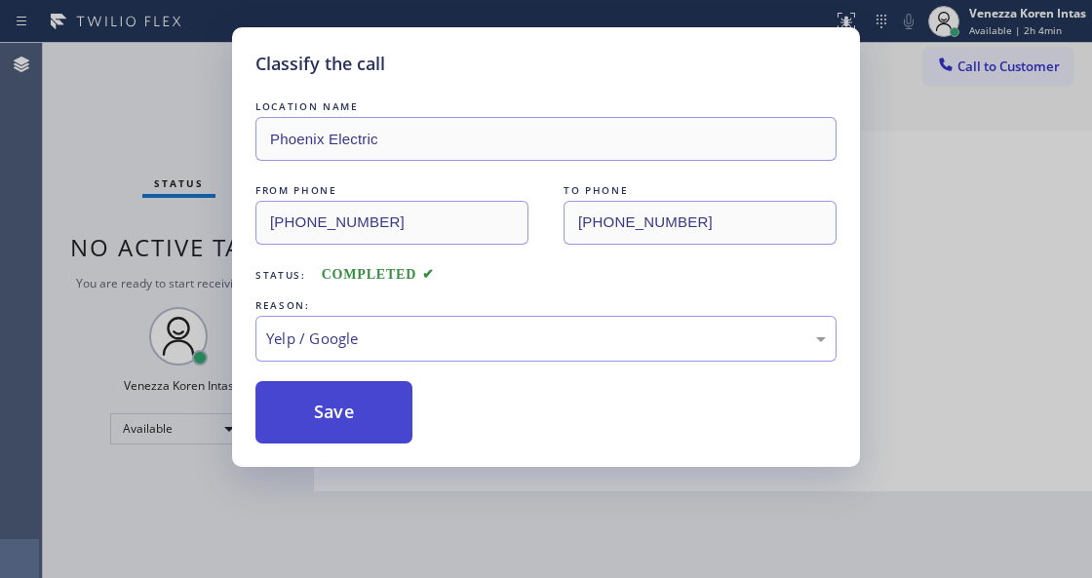
click at [362, 399] on button "Save" at bounding box center [333, 412] width 157 height 62
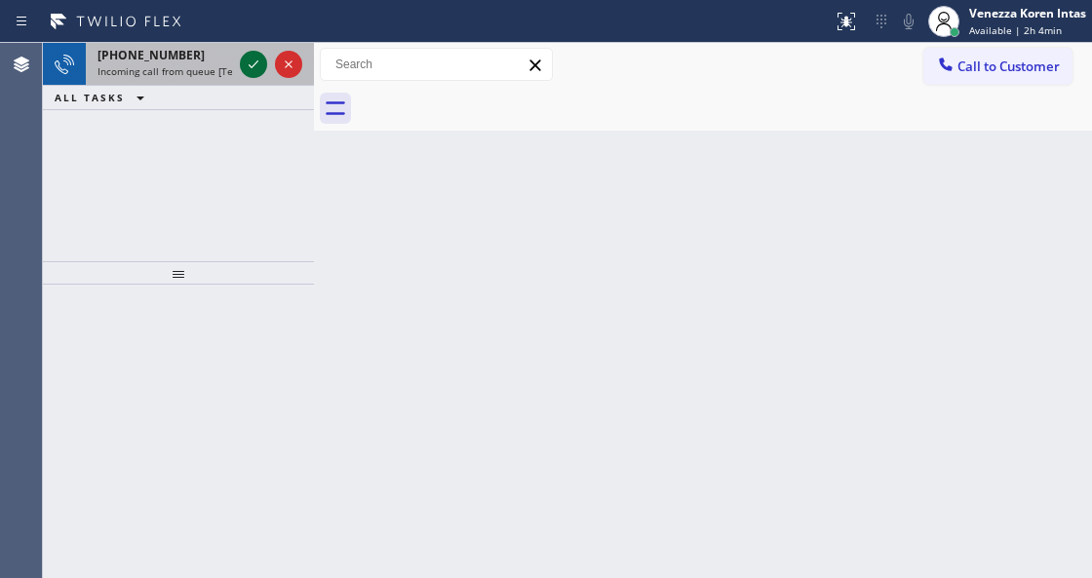
drag, startPoint x: 240, startPoint y: 64, endPoint x: 255, endPoint y: 68, distance: 16.1
click at [240, 64] on div at bounding box center [253, 64] width 27 height 23
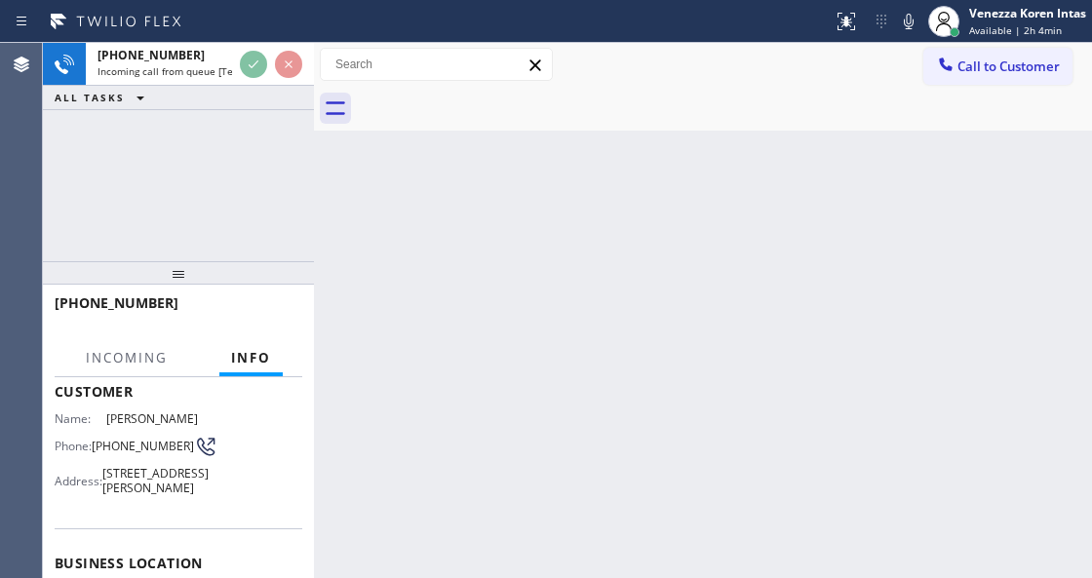
scroll to position [259, 0]
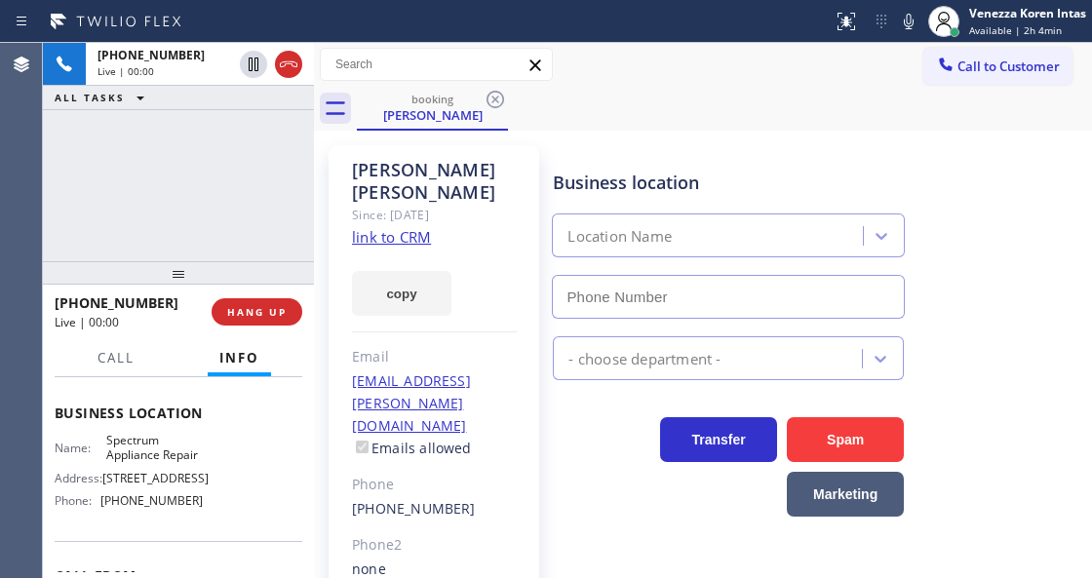
type input "[PHONE_NUMBER]"
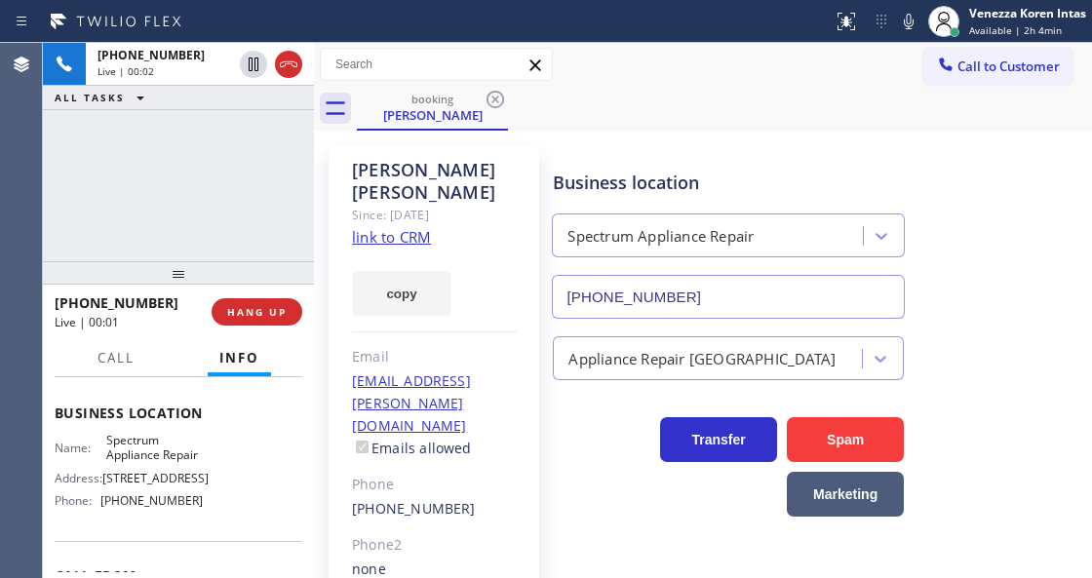
click at [394, 227] on link "link to CRM" at bounding box center [391, 236] width 79 height 19
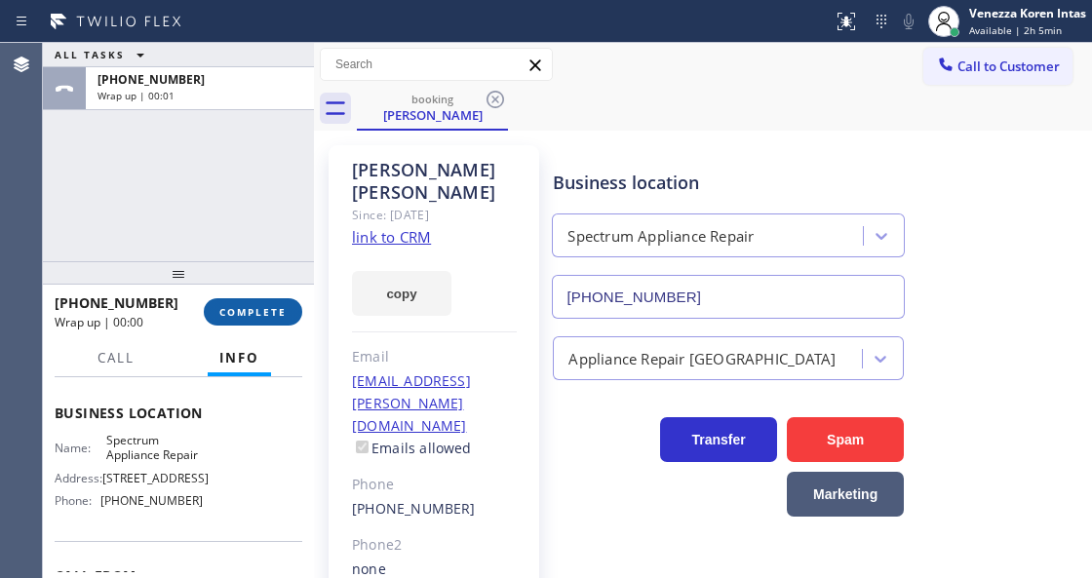
click at [288, 321] on button "COMPLETE" at bounding box center [253, 311] width 98 height 27
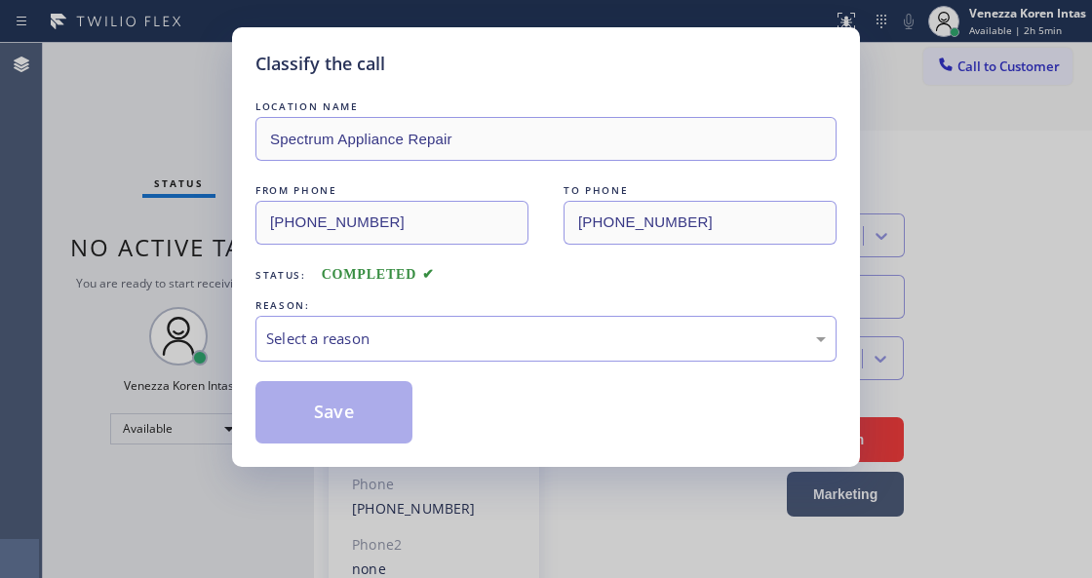
click at [487, 359] on div "Select a reason" at bounding box center [545, 339] width 581 height 46
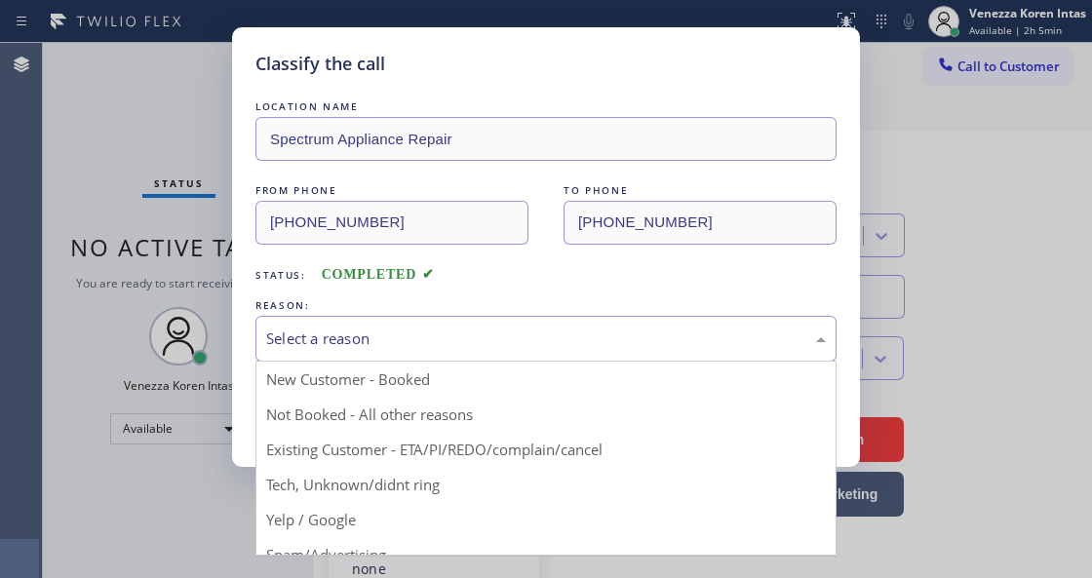
drag, startPoint x: 509, startPoint y: 469, endPoint x: 453, endPoint y: 446, distance: 59.9
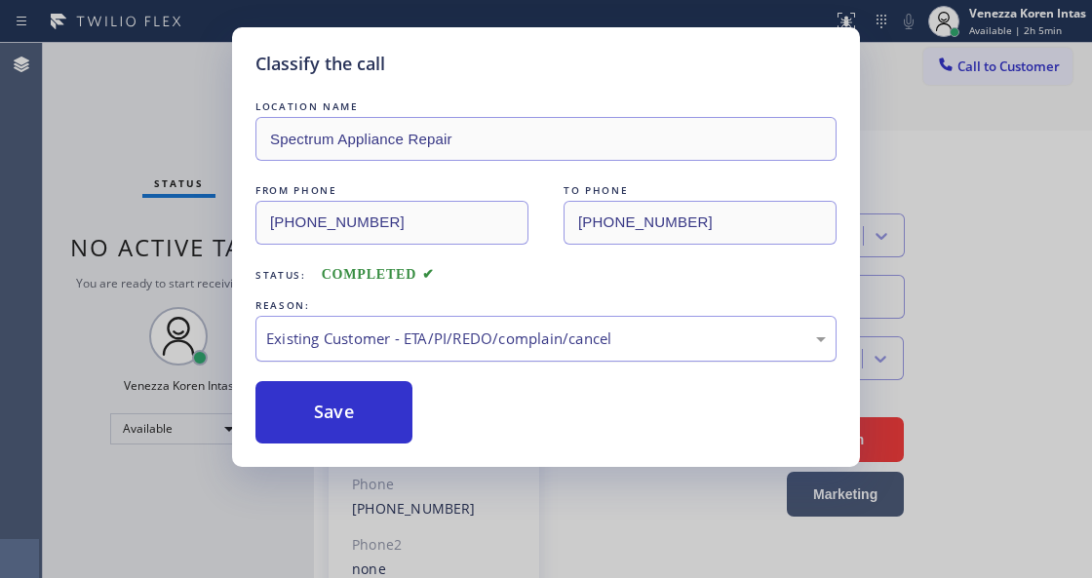
click at [403, 339] on div "Existing Customer - ETA/PI/REDO/complain/cancel" at bounding box center [545, 338] width 559 height 22
click at [368, 431] on button "Save" at bounding box center [333, 412] width 157 height 62
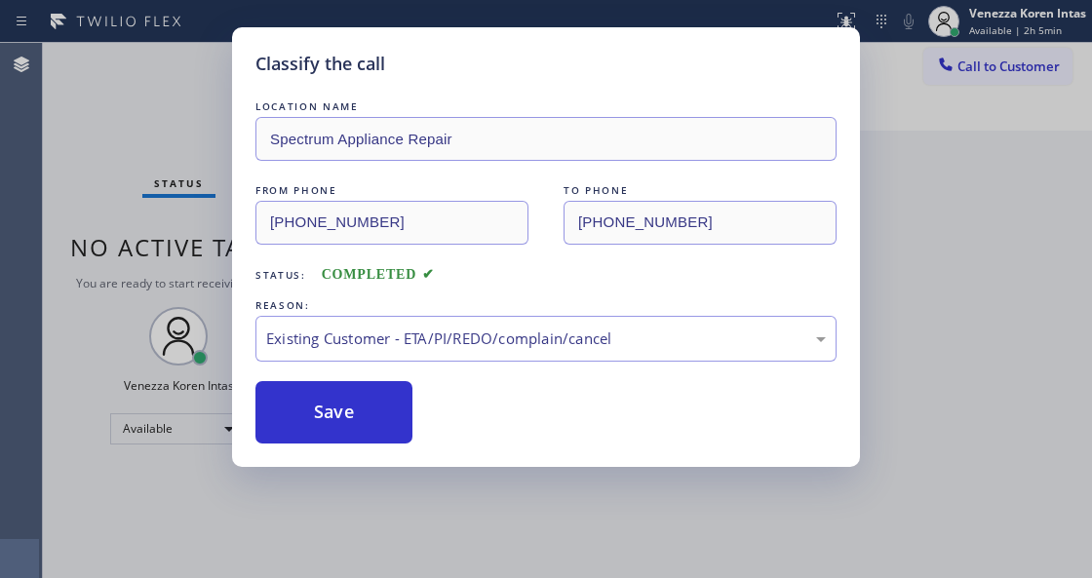
drag, startPoint x: 279, startPoint y: 550, endPoint x: 319, endPoint y: 572, distance: 45.8
click at [287, 557] on div "Classify the call LOCATION NAME Spectrum Appliance Repair FROM PHONE [PHONE_NUM…" at bounding box center [546, 289] width 1092 height 578
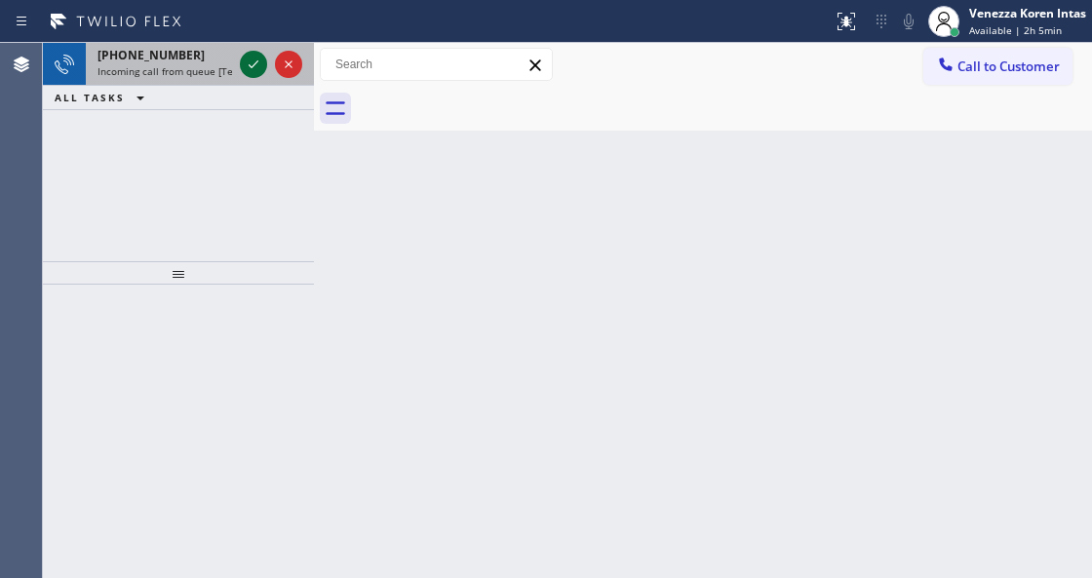
click at [253, 69] on icon at bounding box center [253, 64] width 23 height 23
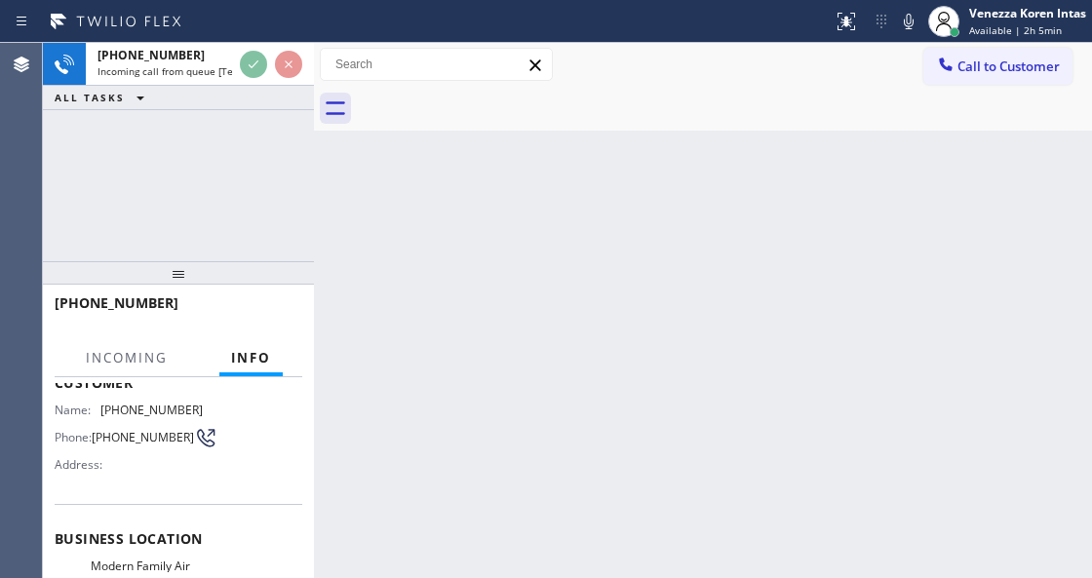
scroll to position [259, 0]
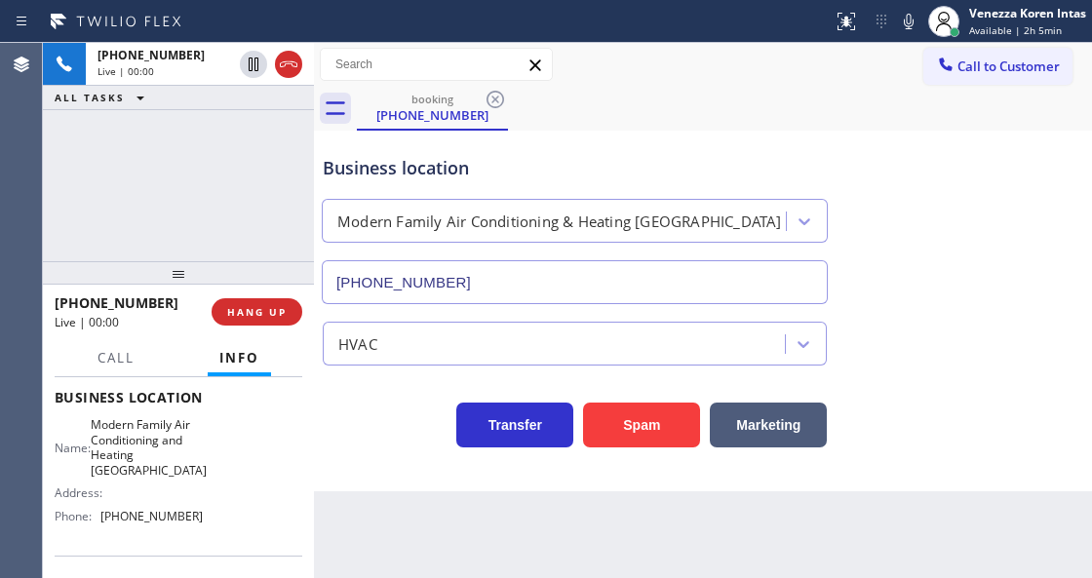
type input "[PHONE_NUMBER]"
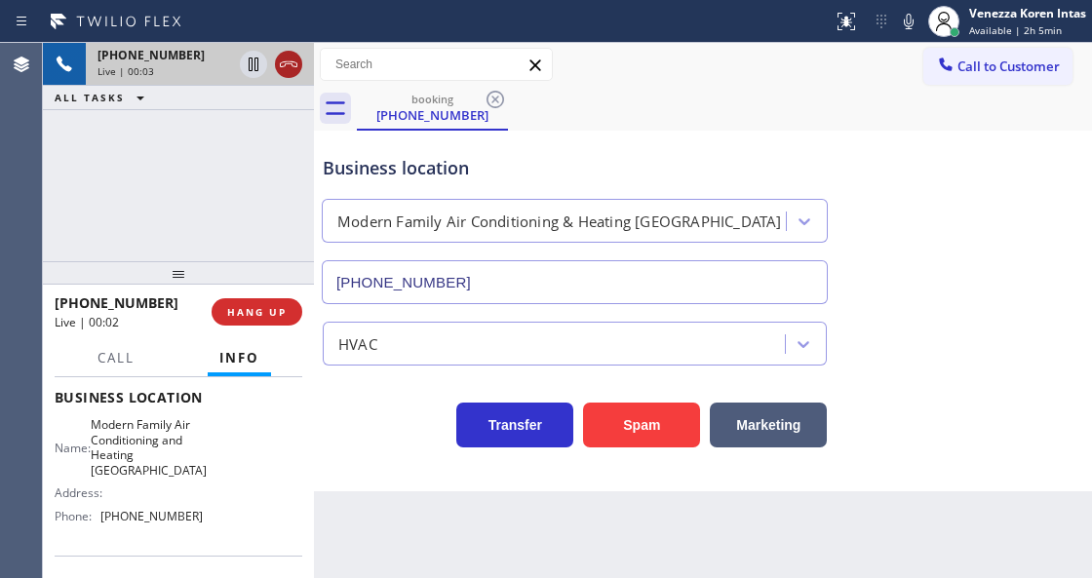
click at [293, 74] on icon at bounding box center [288, 64] width 23 height 23
click at [288, 308] on button "HANG UP" at bounding box center [256, 311] width 91 height 27
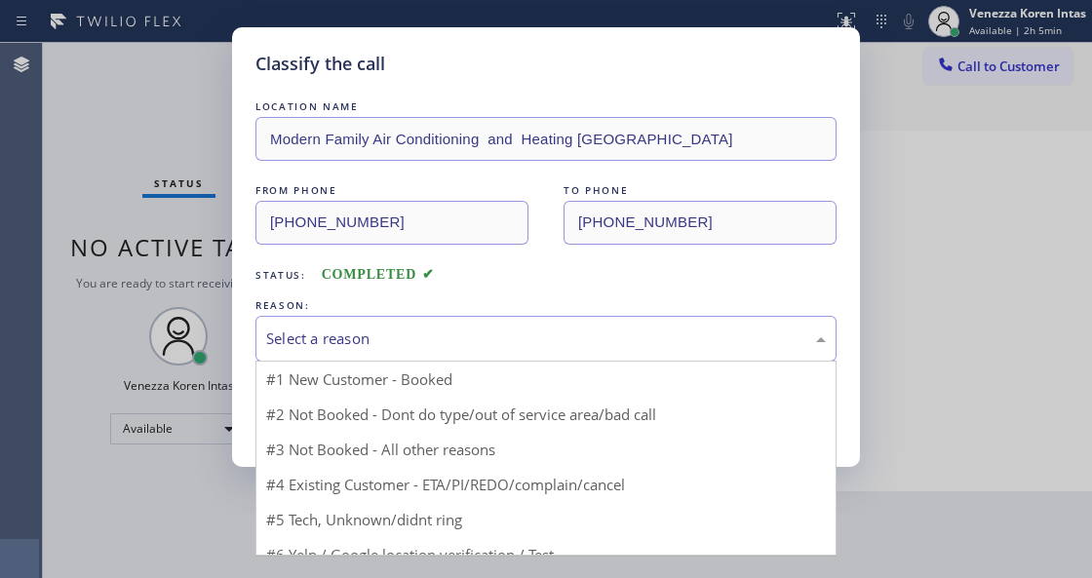
click at [403, 320] on div "Select a reason" at bounding box center [545, 339] width 581 height 46
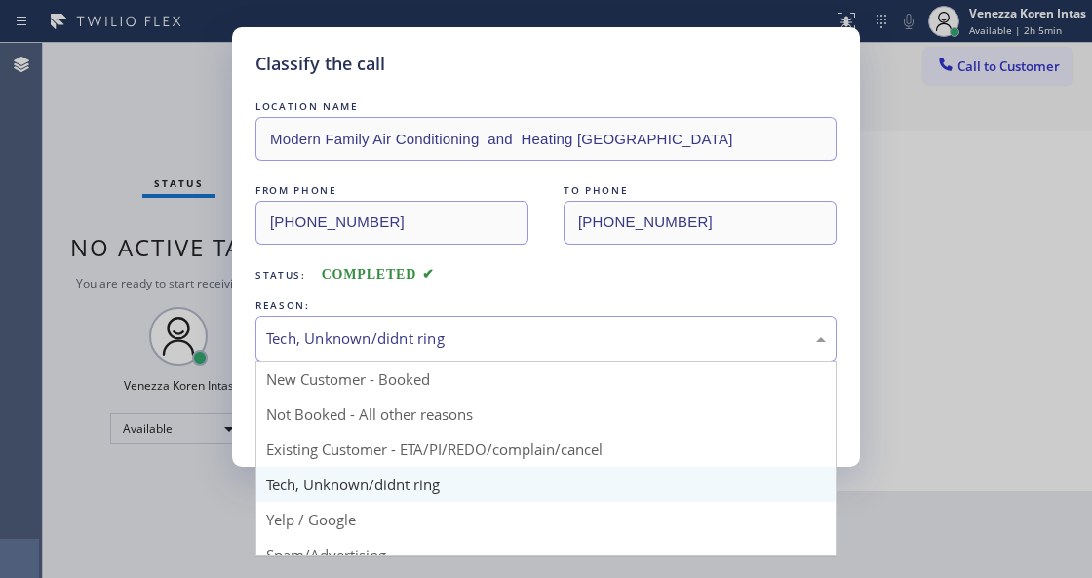
drag, startPoint x: 413, startPoint y: 355, endPoint x: 380, endPoint y: 503, distance: 151.8
click at [413, 359] on div "Tech, Unknown/didnt ring" at bounding box center [545, 339] width 581 height 46
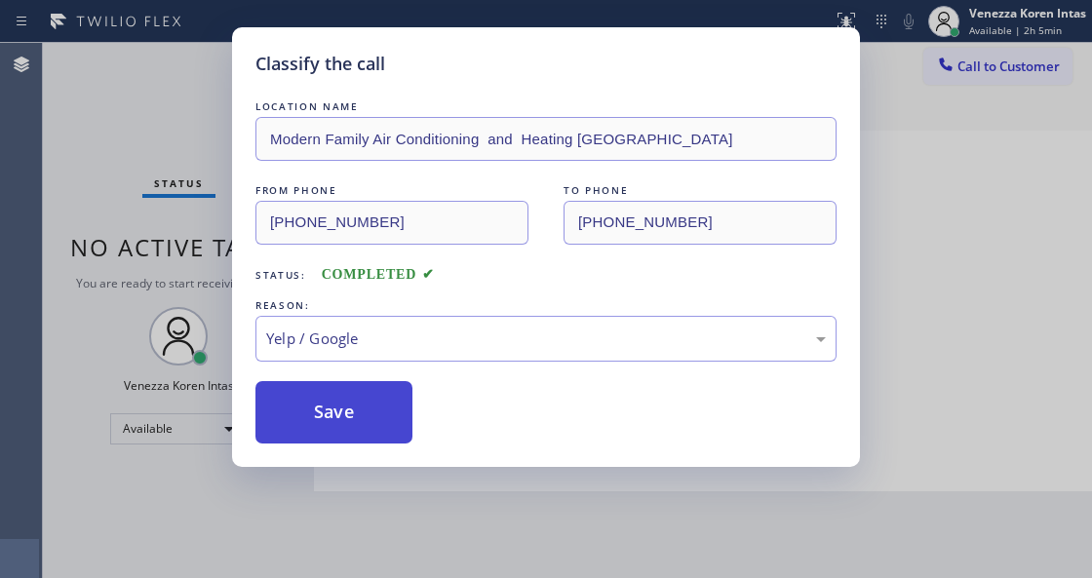
click at [343, 386] on button "Save" at bounding box center [333, 412] width 157 height 62
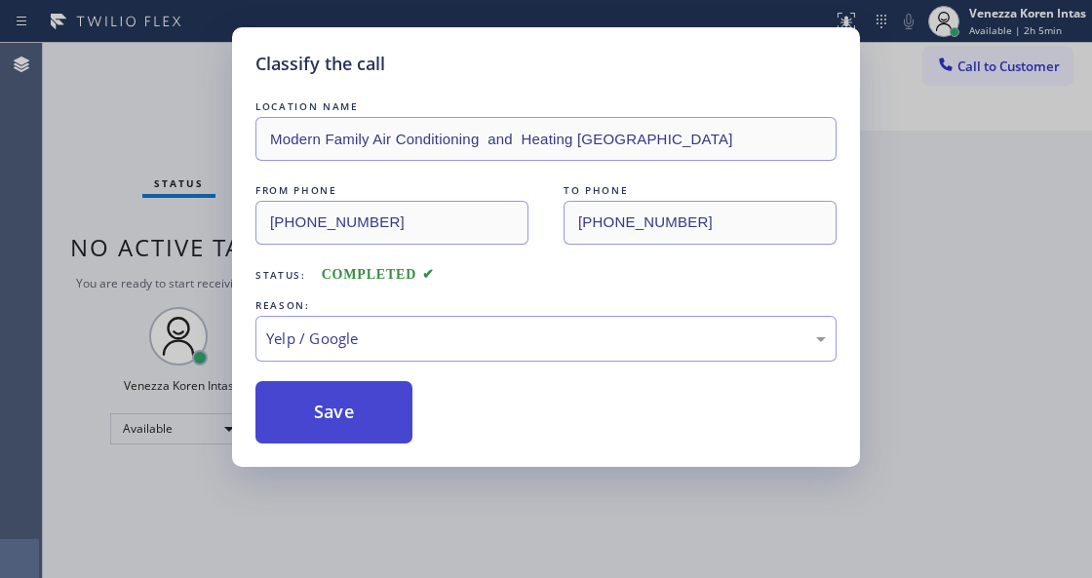
click at [359, 419] on button "Save" at bounding box center [333, 412] width 157 height 62
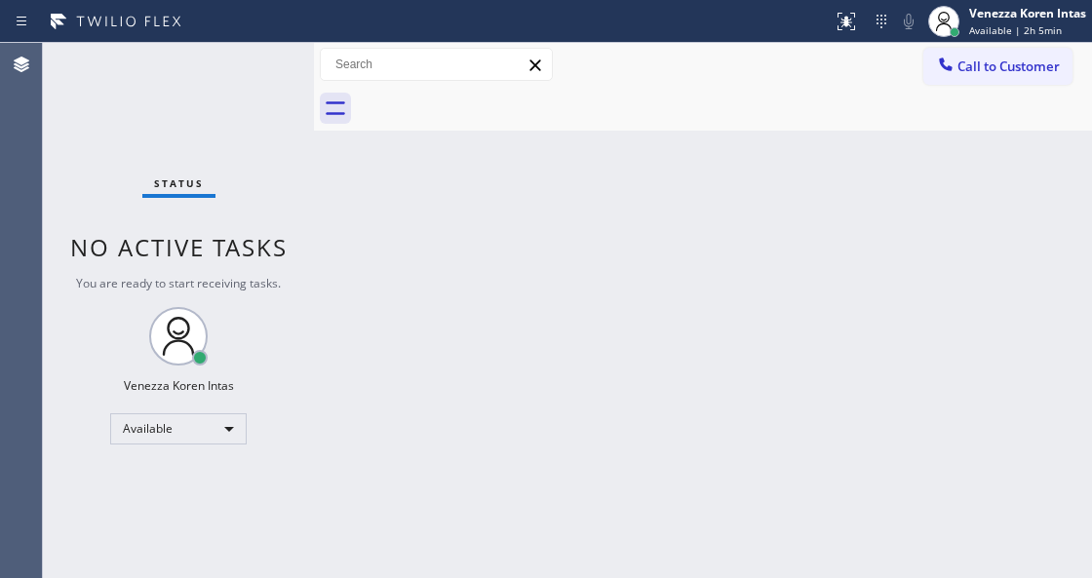
click at [116, 92] on div "Status No active tasks You are ready to start receiving tasks. Venezza Koren In…" at bounding box center [178, 310] width 271 height 535
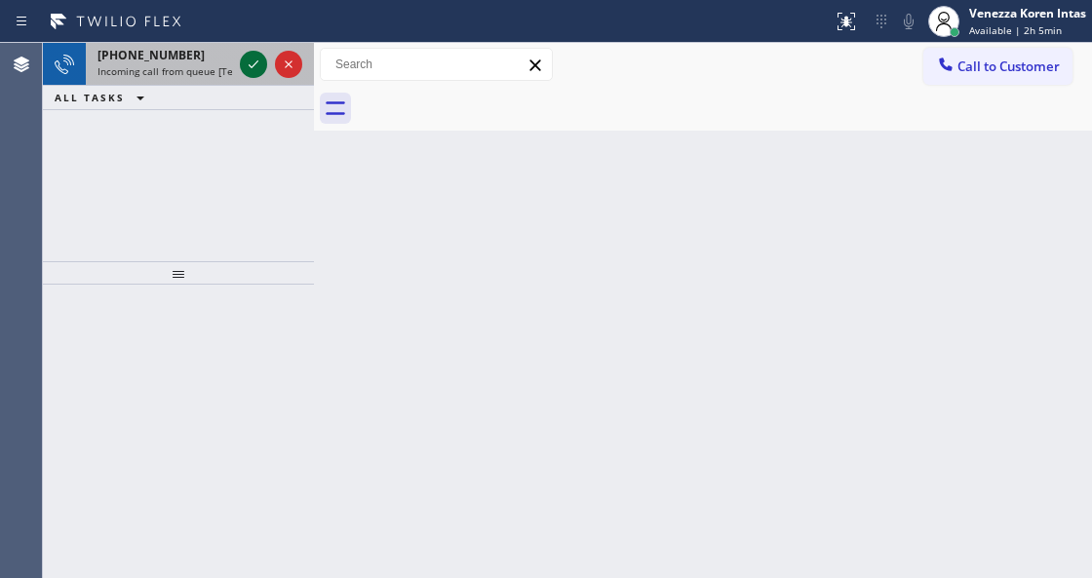
click at [254, 62] on icon at bounding box center [253, 64] width 23 height 23
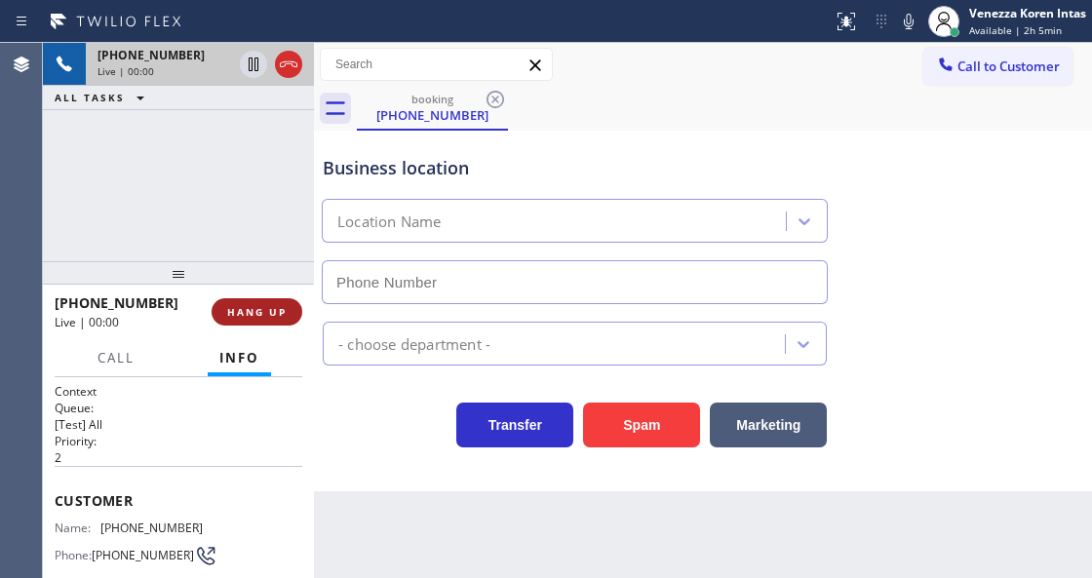
scroll to position [195, 0]
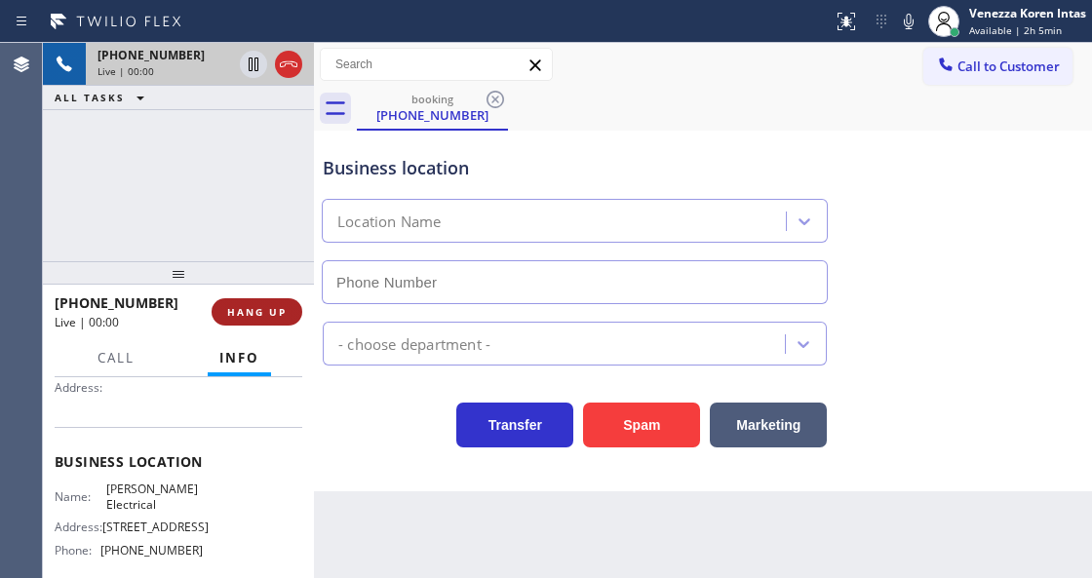
type input "[PHONE_NUMBER]"
click at [265, 318] on button "HANG UP" at bounding box center [256, 311] width 91 height 27
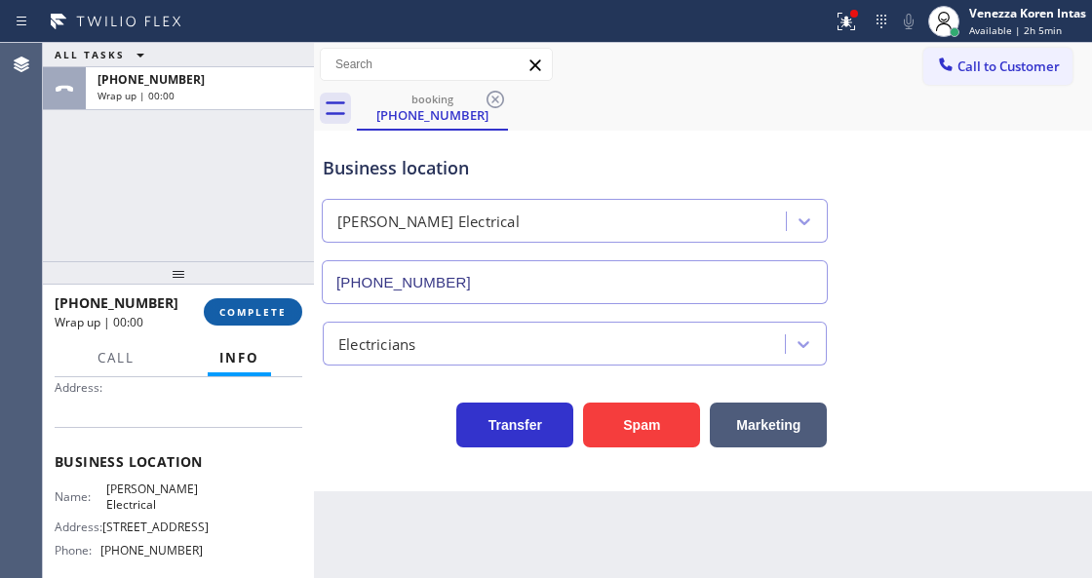
click at [287, 322] on button "COMPLETE" at bounding box center [253, 311] width 98 height 27
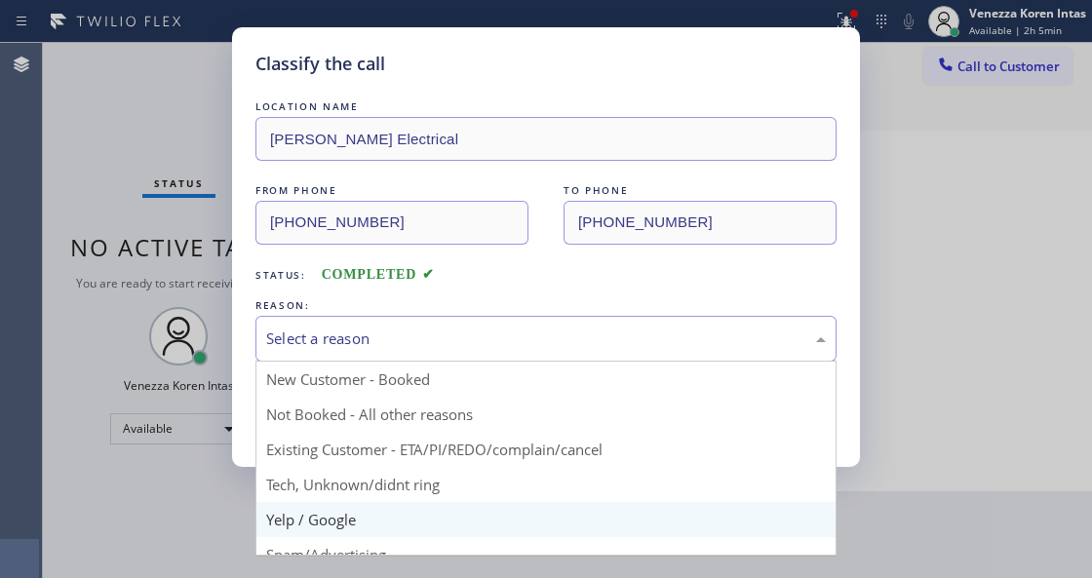
drag, startPoint x: 402, startPoint y: 535, endPoint x: 383, endPoint y: 489, distance: 49.4
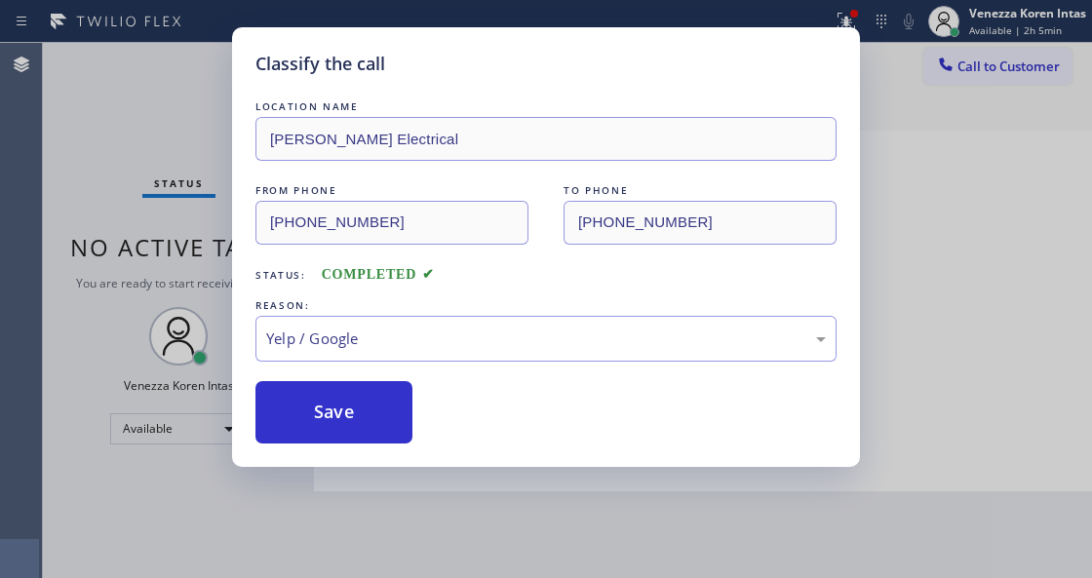
click at [362, 404] on button "Save" at bounding box center [333, 412] width 157 height 62
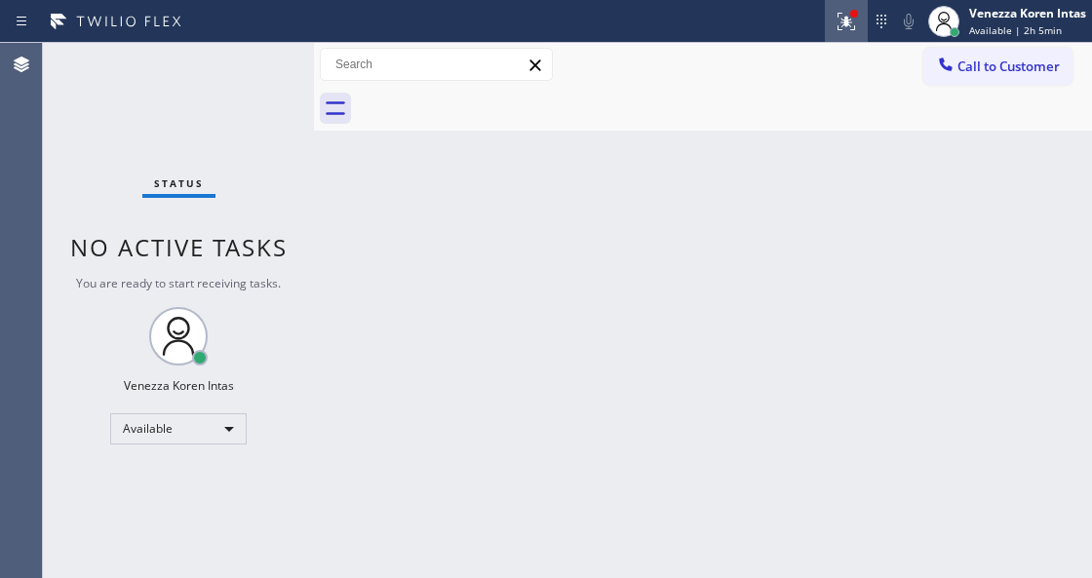
click at [860, 27] on div at bounding box center [846, 21] width 43 height 23
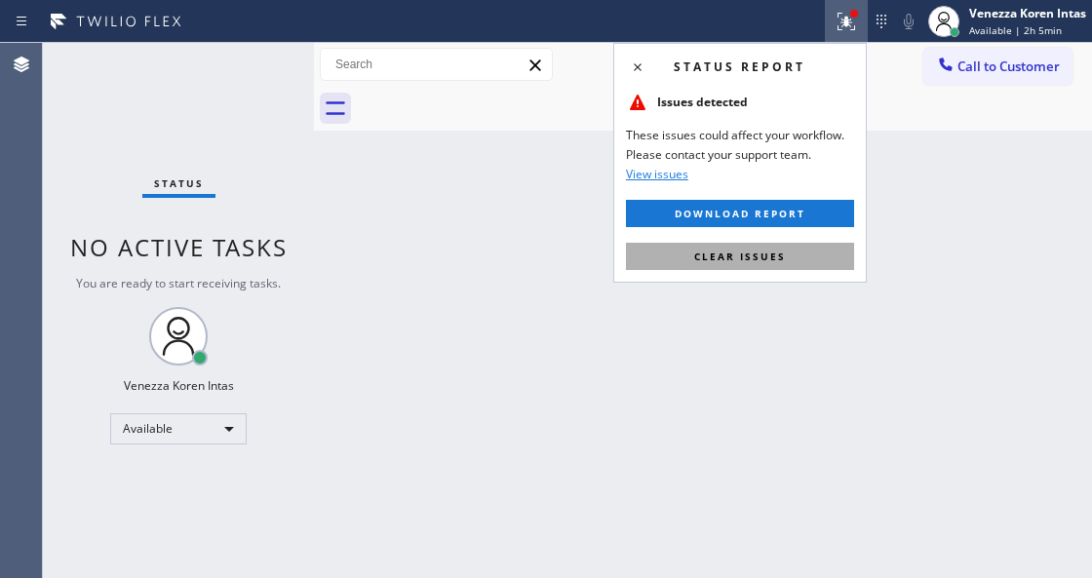
click at [838, 256] on button "Clear issues" at bounding box center [740, 256] width 228 height 27
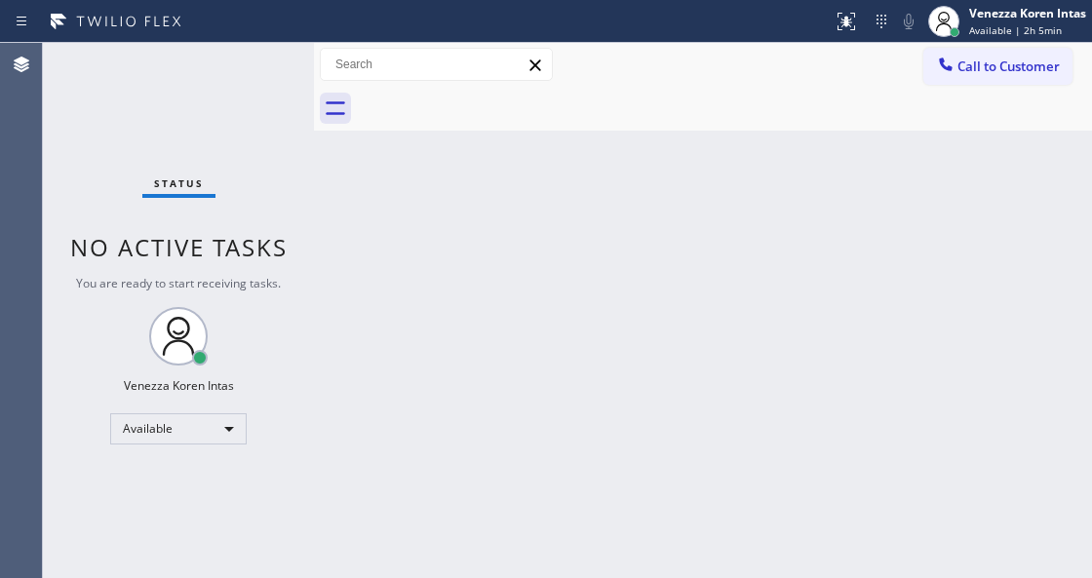
click at [272, 74] on div "Status No active tasks You are ready to start receiving tasks. Venezza Koren In…" at bounding box center [178, 310] width 271 height 535
click at [245, 69] on div "Status No active tasks You are ready to start receiving tasks. Venezza Koren In…" at bounding box center [178, 310] width 271 height 535
drag, startPoint x: 341, startPoint y: 212, endPoint x: 289, endPoint y: 217, distance: 51.9
click at [333, 215] on div "Back to Dashboard Change Sender ID Customers Technicians Select a contact Outbo…" at bounding box center [703, 310] width 778 height 535
drag, startPoint x: 247, startPoint y: 98, endPoint x: 43, endPoint y: 100, distance: 203.7
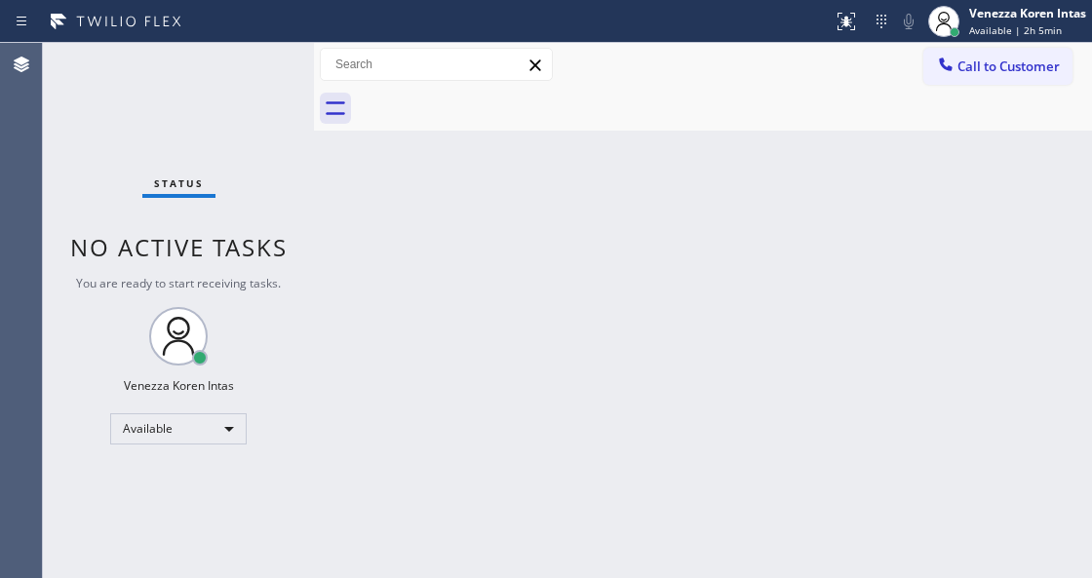
click at [246, 98] on div "Status No active tasks You are ready to start receiving tasks. Venezza Koren In…" at bounding box center [178, 310] width 271 height 535
click at [280, 58] on div "Status No active tasks You are ready to start receiving tasks. Venezza Koren In…" at bounding box center [178, 310] width 271 height 535
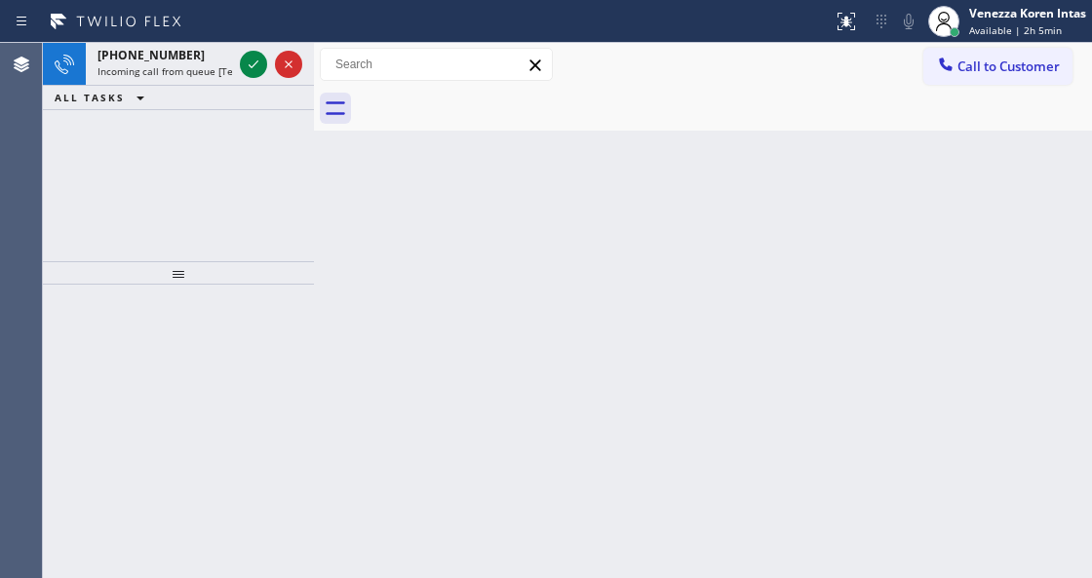
click at [249, 74] on icon at bounding box center [253, 64] width 23 height 23
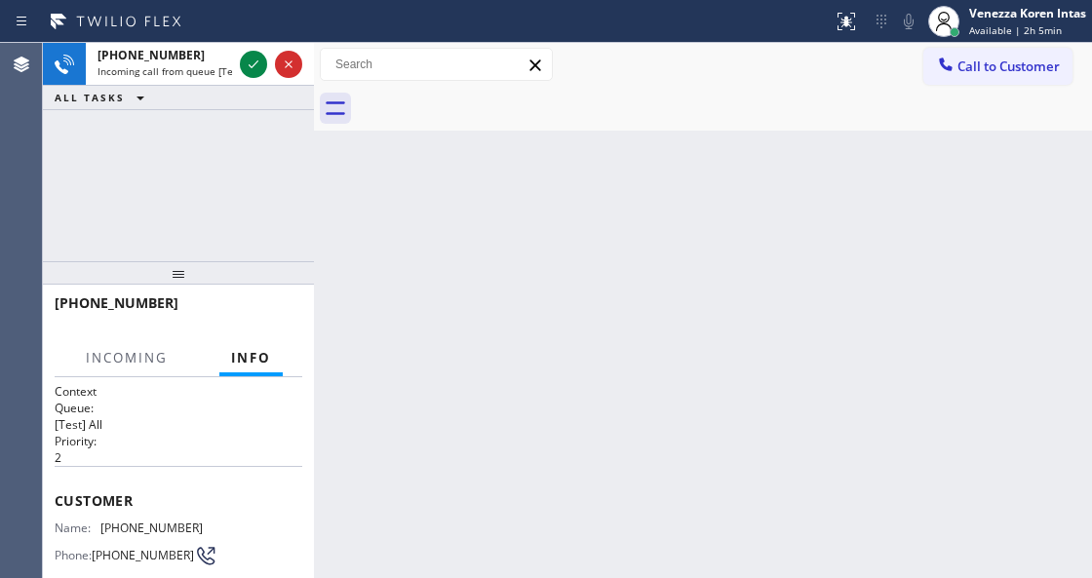
click at [249, 74] on icon at bounding box center [253, 64] width 23 height 23
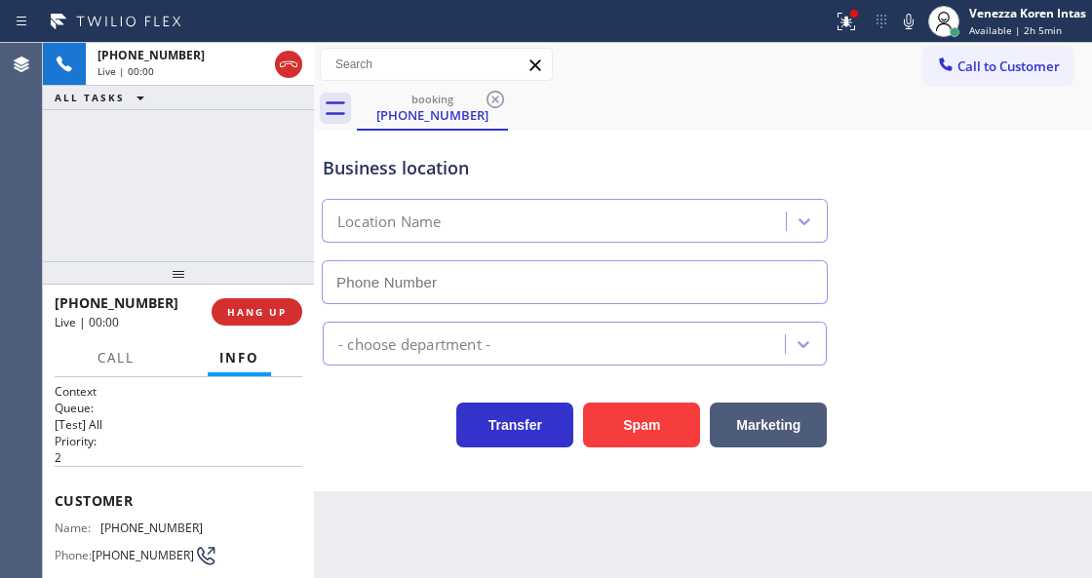
type input "[PHONE_NUMBER]"
click at [249, 74] on div "Live | 00:00" at bounding box center [182, 71] width 170 height 14
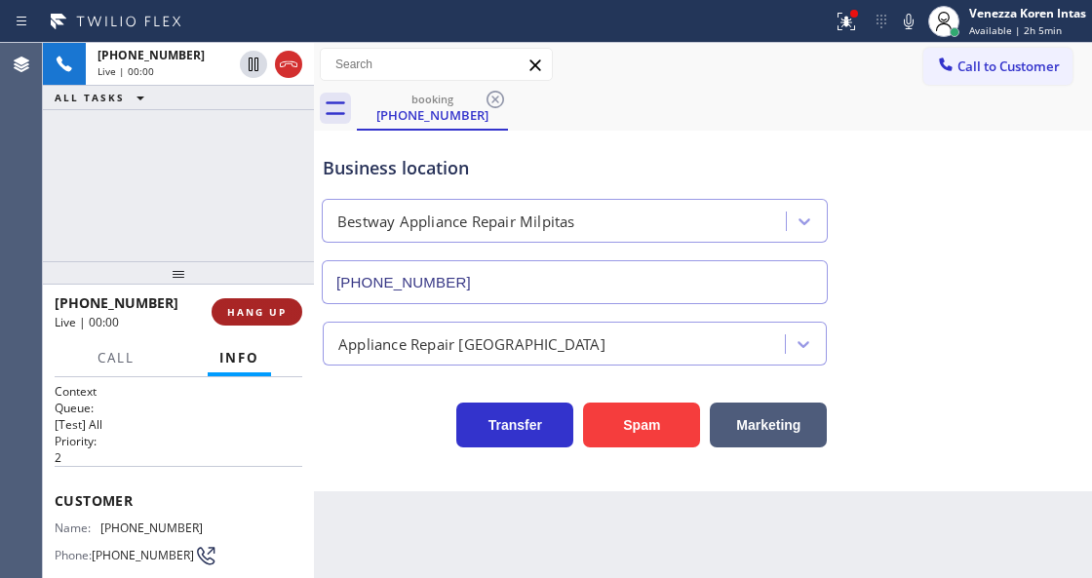
click at [279, 314] on span "HANG UP" at bounding box center [256, 312] width 59 height 14
click at [268, 308] on span "HANG UP" at bounding box center [256, 312] width 59 height 14
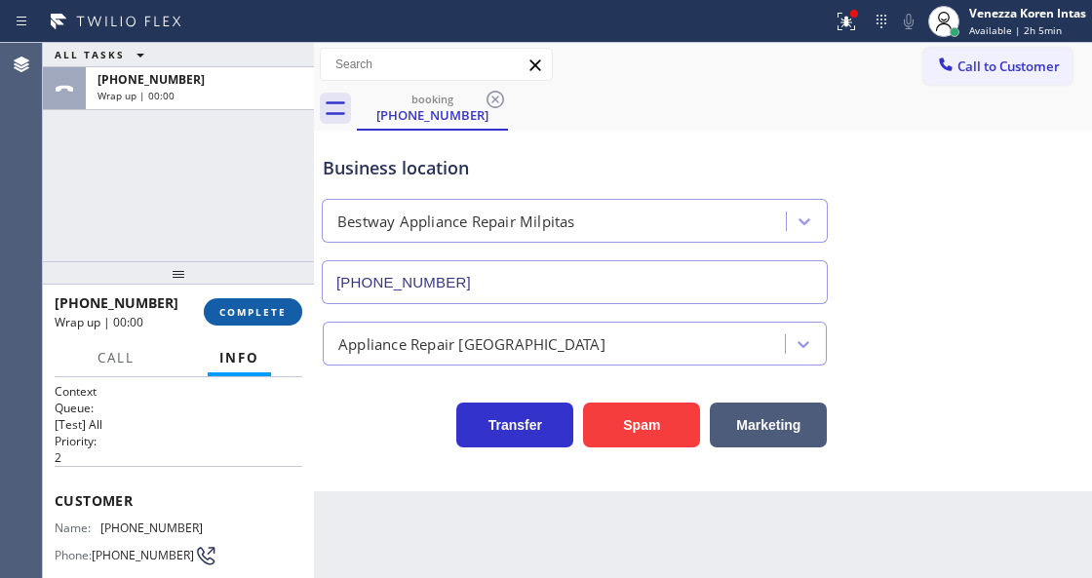
click at [286, 324] on button "COMPLETE" at bounding box center [253, 311] width 98 height 27
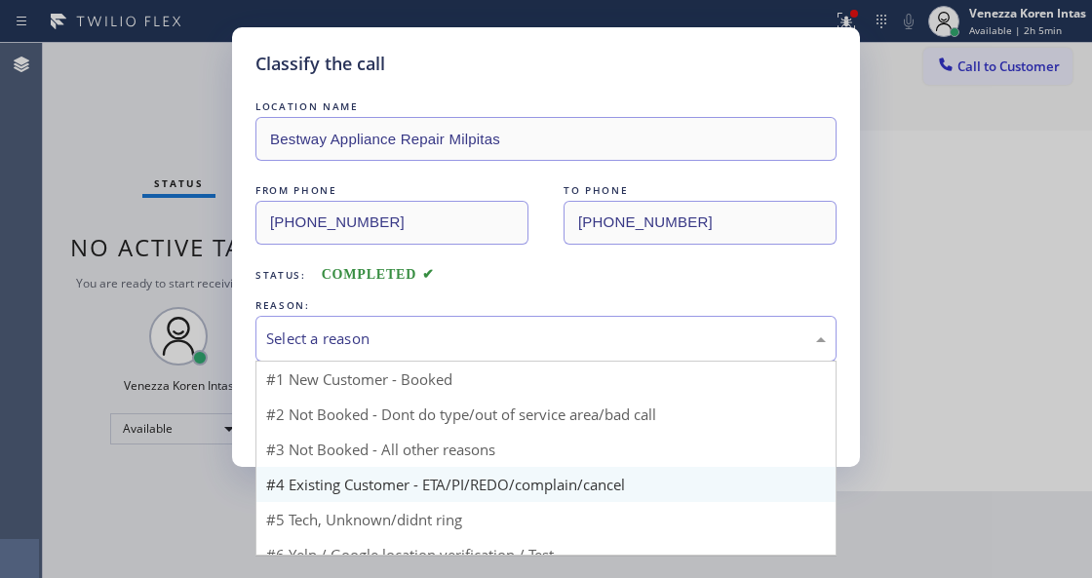
drag, startPoint x: 433, startPoint y: 341, endPoint x: 431, endPoint y: 499, distance: 157.9
click at [432, 362] on div "Select a reason #1 New Customer - Booked #2 Not Booked - Dont do type/out of se…" at bounding box center [545, 339] width 581 height 46
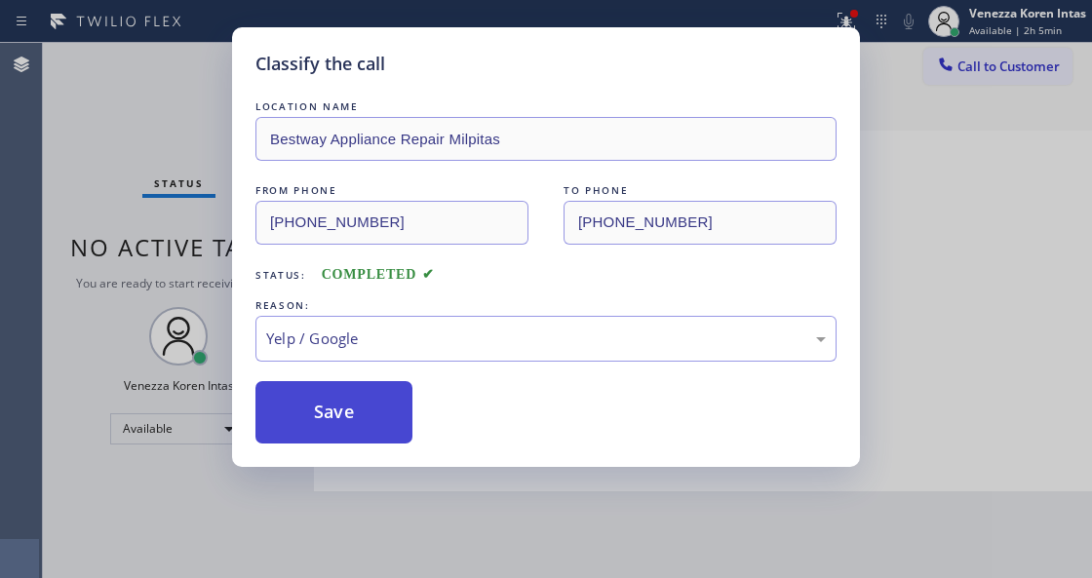
click at [386, 409] on button "Save" at bounding box center [333, 412] width 157 height 62
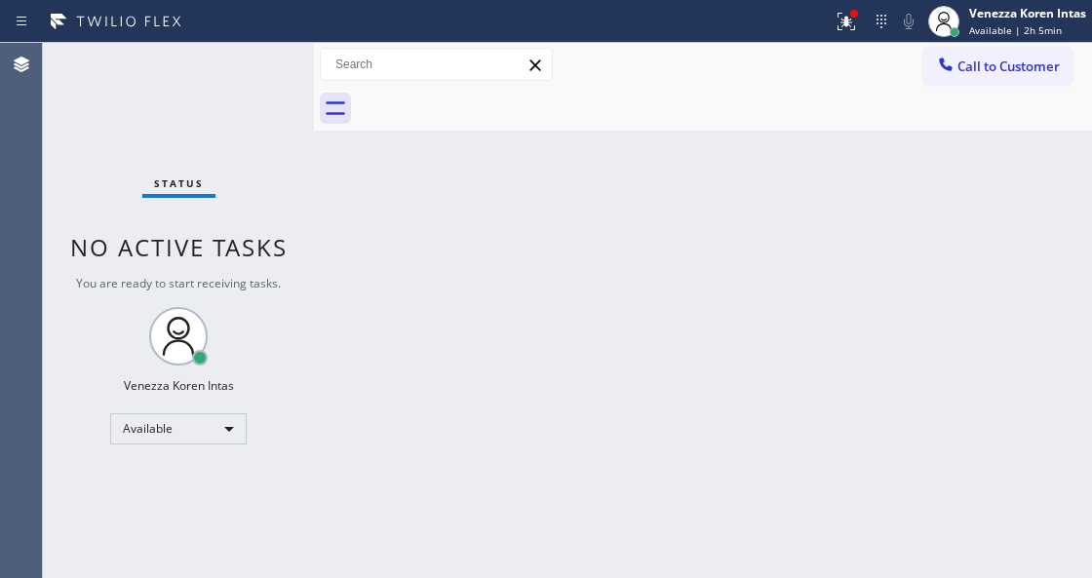
click at [259, 75] on div "Status No active tasks You are ready to start receiving tasks. Venezza Koren In…" at bounding box center [178, 310] width 271 height 535
click at [253, 65] on div "Status No active tasks You are ready to start receiving tasks. Venezza Koren In…" at bounding box center [178, 310] width 271 height 535
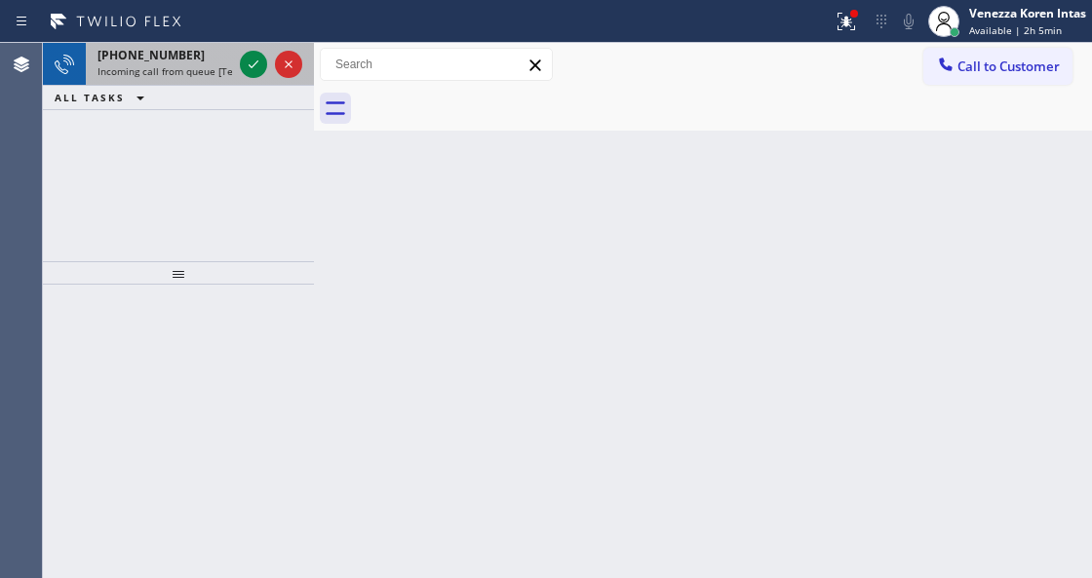
click at [219, 77] on div "[PHONE_NUMBER] Incoming call from queue [Test] All" at bounding box center [161, 64] width 150 height 43
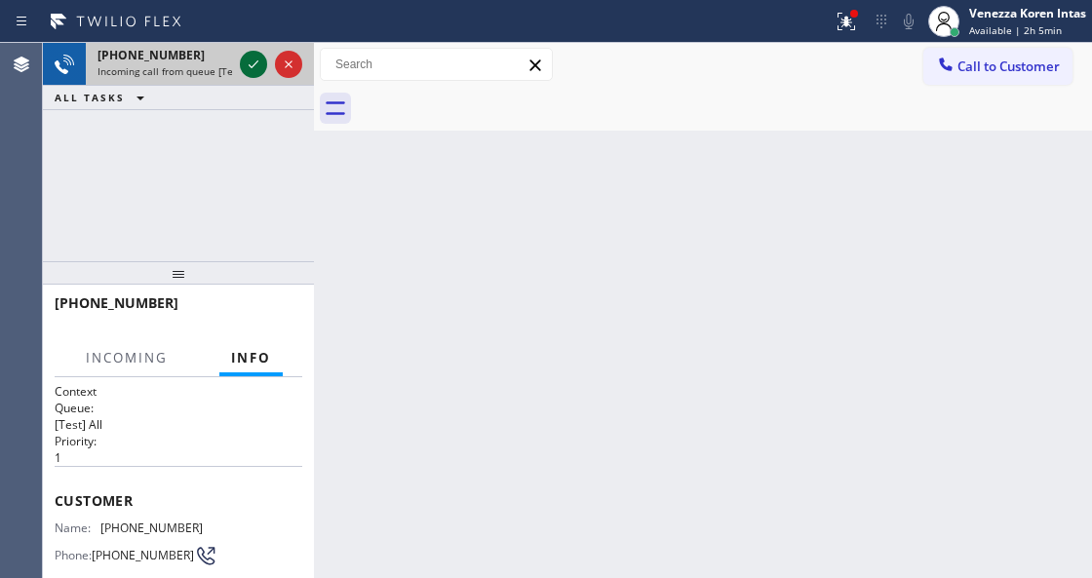
click at [249, 62] on icon at bounding box center [253, 64] width 23 height 23
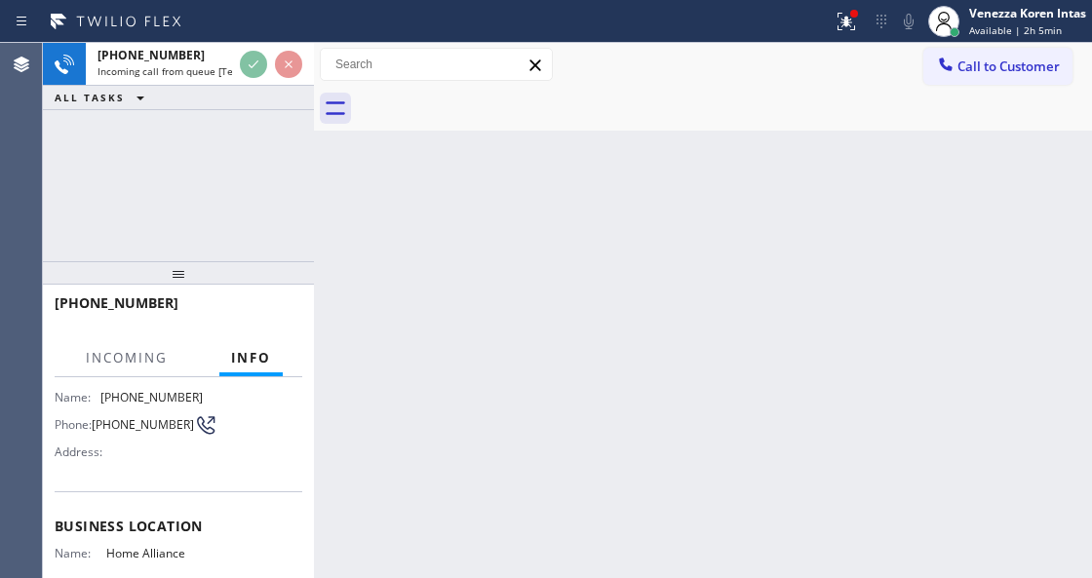
scroll to position [259, 0]
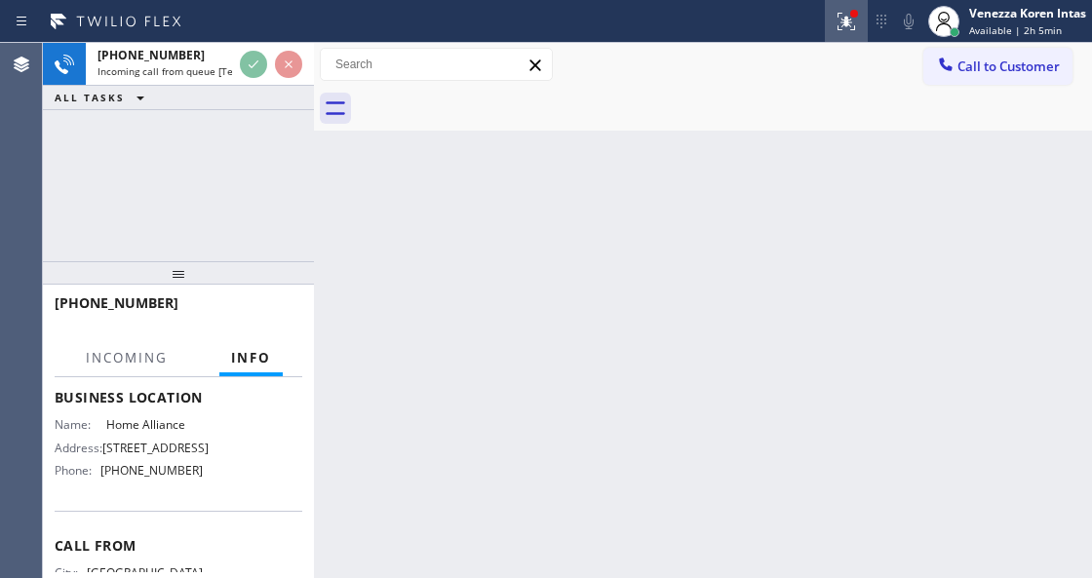
click at [837, 23] on icon at bounding box center [845, 21] width 23 height 23
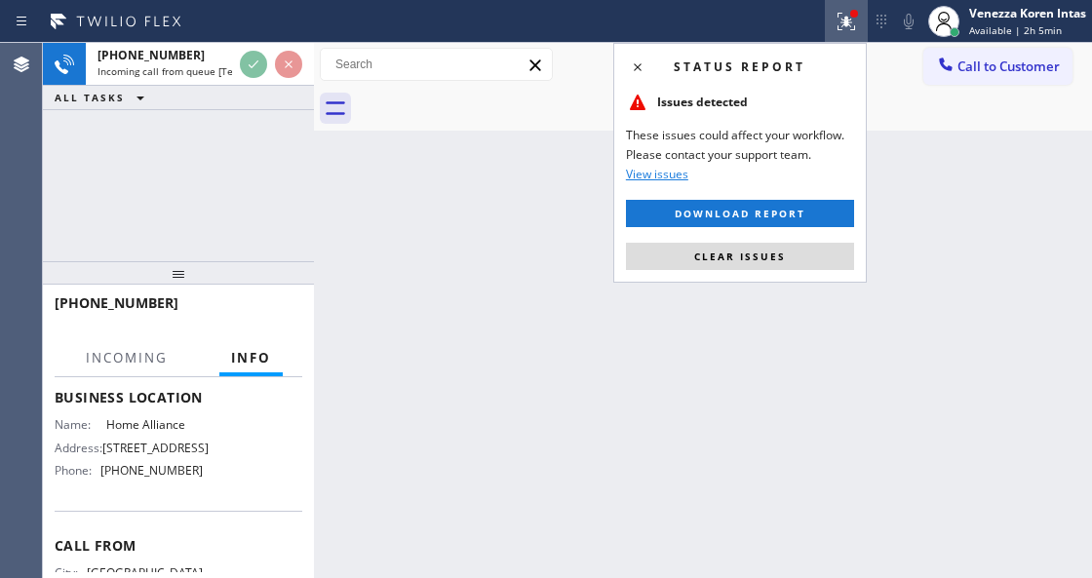
drag, startPoint x: 800, startPoint y: 255, endPoint x: 608, endPoint y: 245, distance: 192.3
click at [797, 255] on button "Clear issues" at bounding box center [740, 256] width 228 height 27
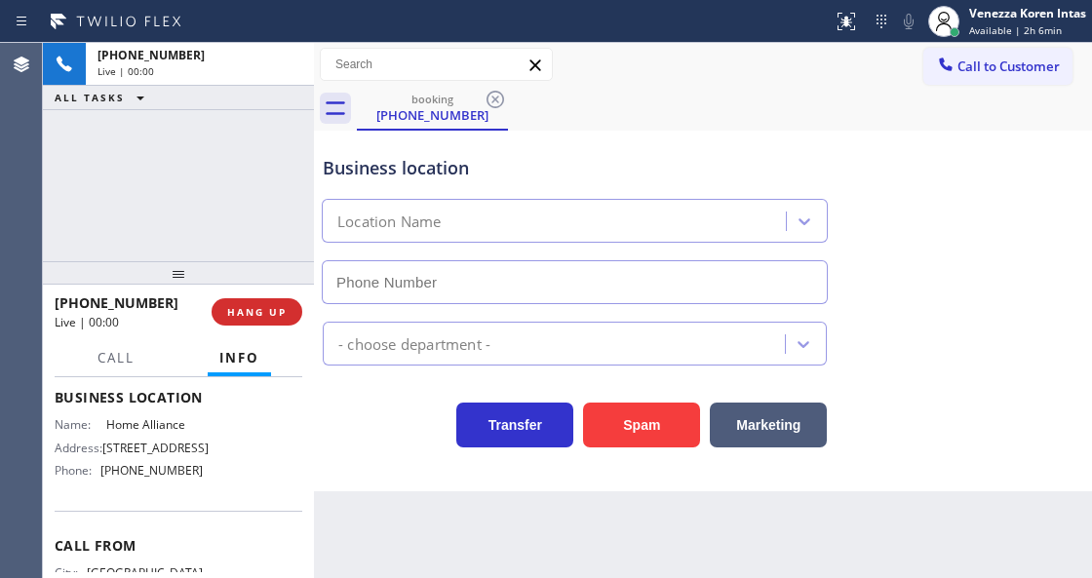
type input "[PHONE_NUMBER]"
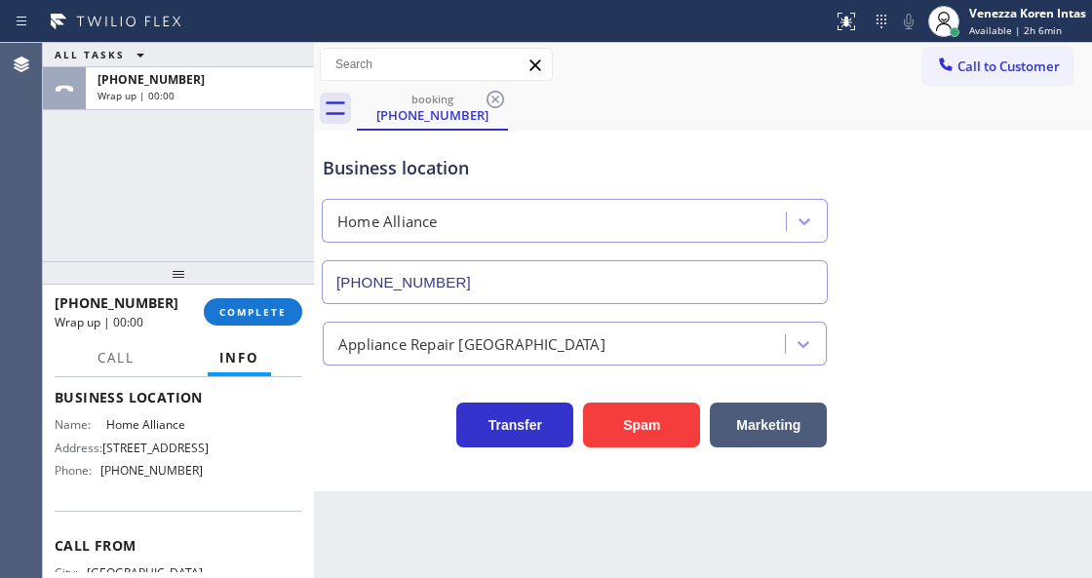
click at [621, 109] on div "booking [PHONE_NUMBER]" at bounding box center [724, 109] width 735 height 44
click at [608, 107] on div "booking [PHONE_NUMBER]" at bounding box center [724, 109] width 735 height 44
drag, startPoint x: 279, startPoint y: 294, endPoint x: 295, endPoint y: 305, distance: 19.7
click at [279, 294] on div "[PHONE_NUMBER] Wrap up | 00:47 COMPLETE" at bounding box center [179, 312] width 248 height 51
click at [294, 314] on button "COMPLETE" at bounding box center [253, 311] width 98 height 27
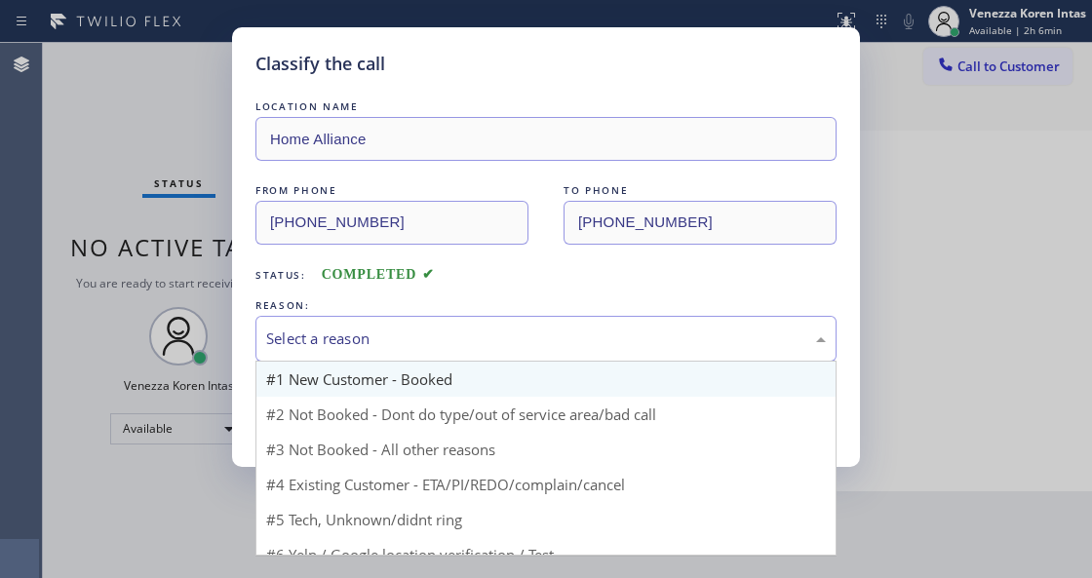
click at [544, 357] on div "Select a reason" at bounding box center [545, 339] width 581 height 46
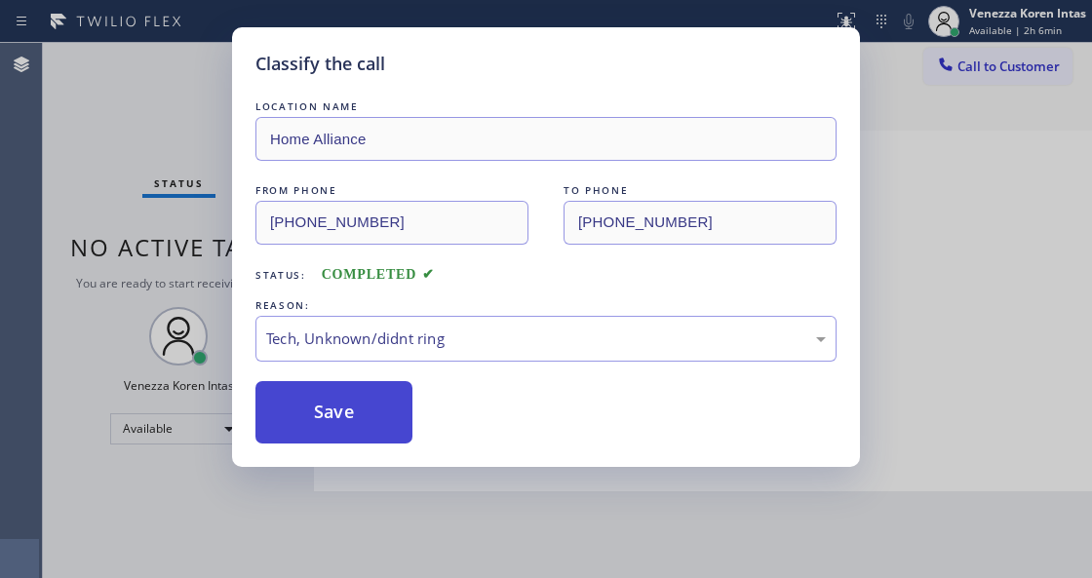
click at [400, 434] on button "Save" at bounding box center [333, 412] width 157 height 62
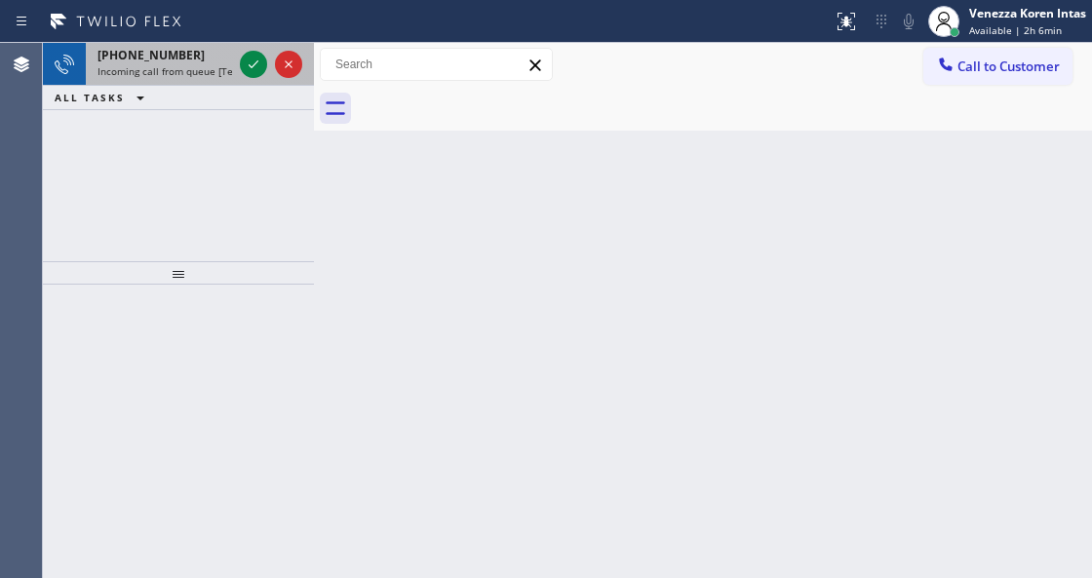
click at [192, 53] on div "[PHONE_NUMBER]" at bounding box center [164, 55] width 134 height 17
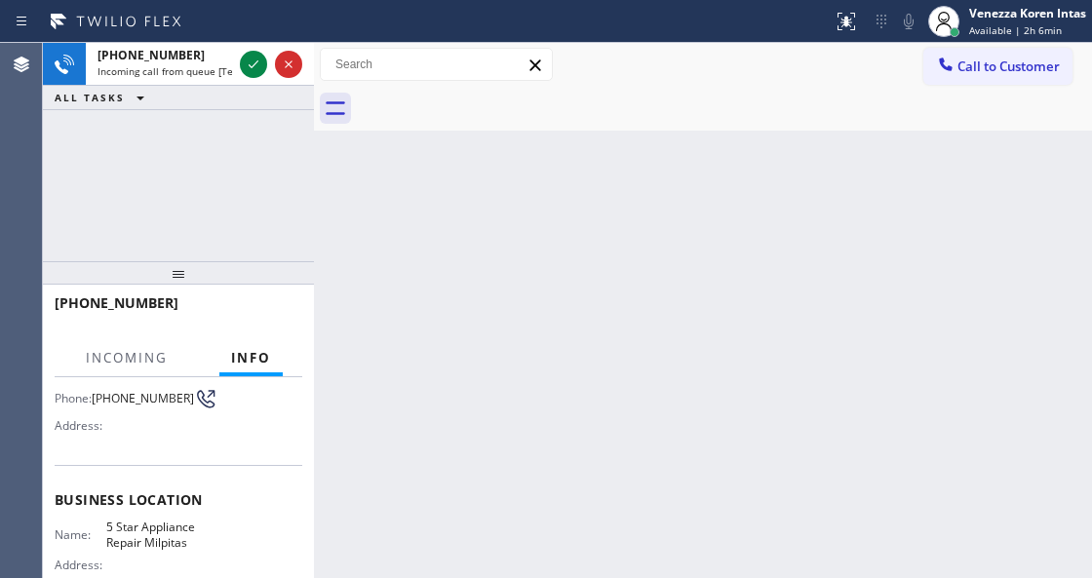
scroll to position [259, 0]
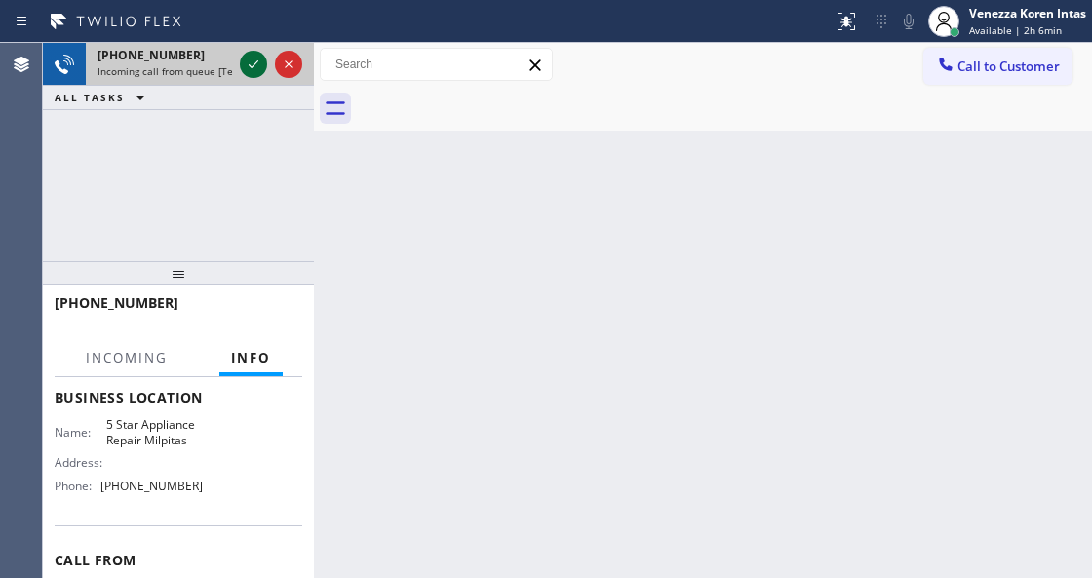
click at [251, 54] on icon at bounding box center [253, 64] width 23 height 23
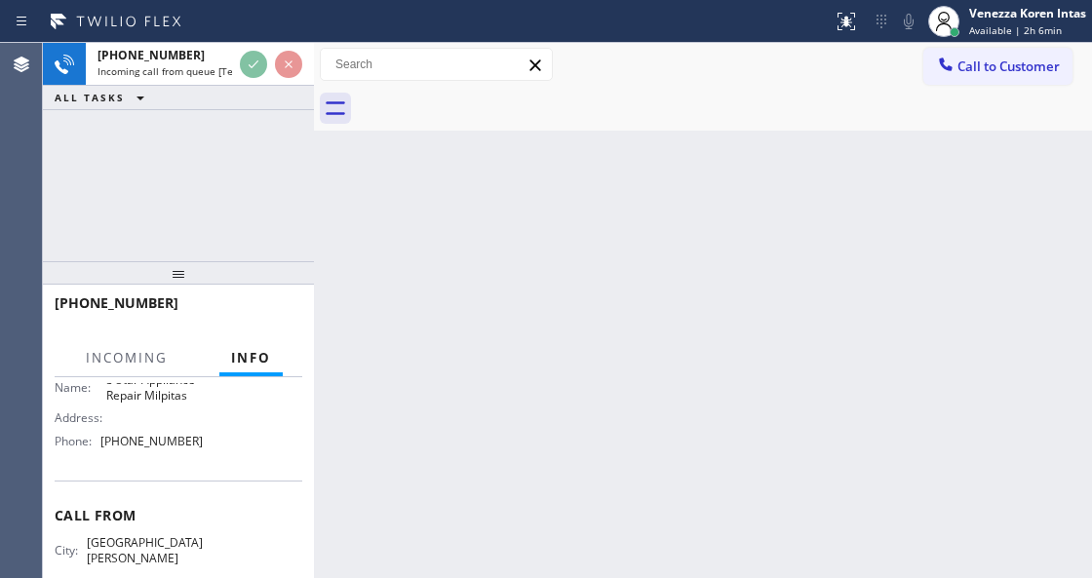
scroll to position [361, 0]
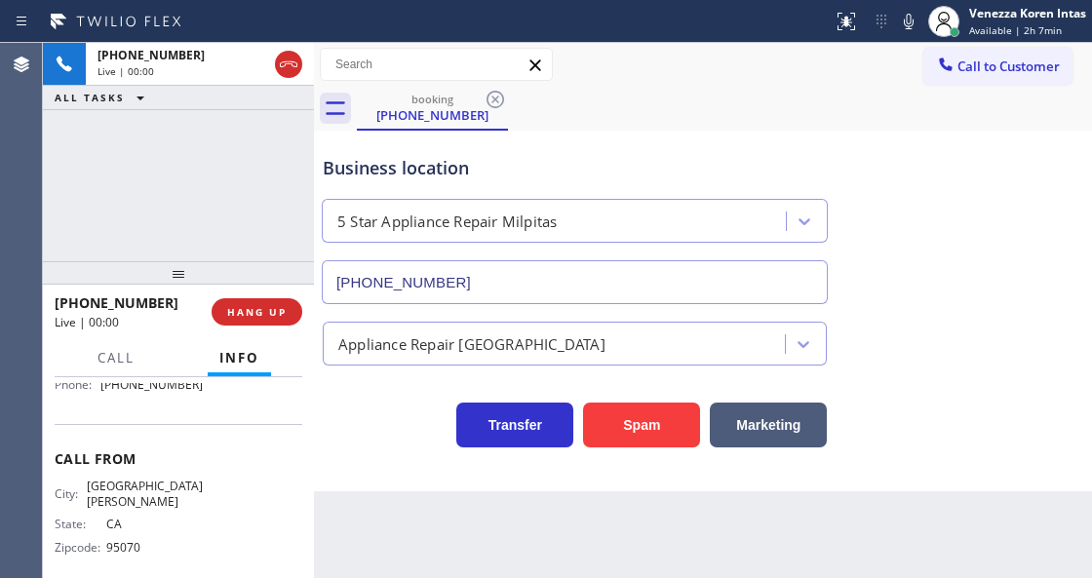
type input "[PHONE_NUMBER]"
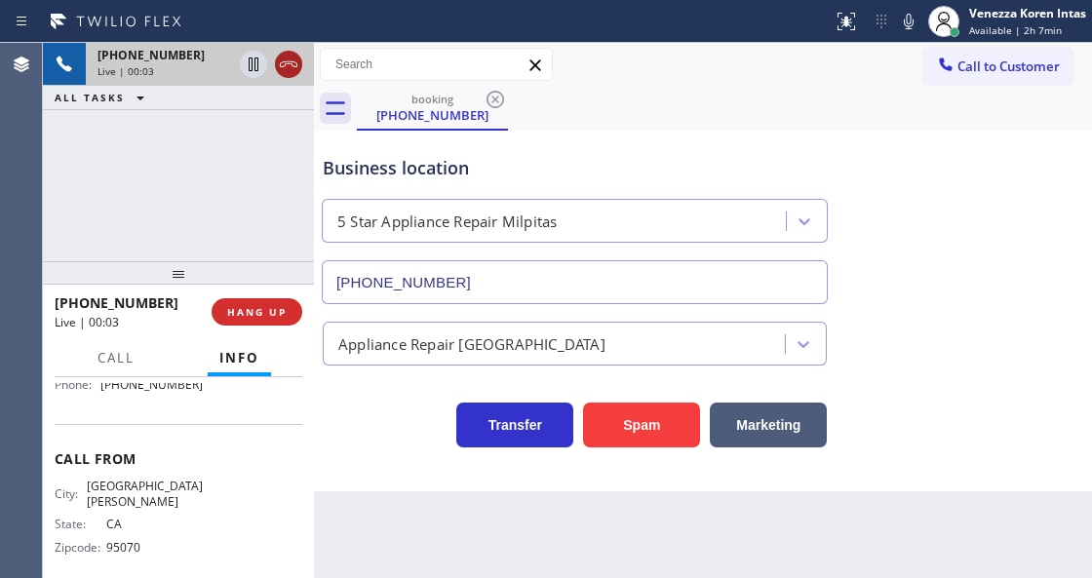
click at [285, 55] on icon at bounding box center [288, 64] width 23 height 23
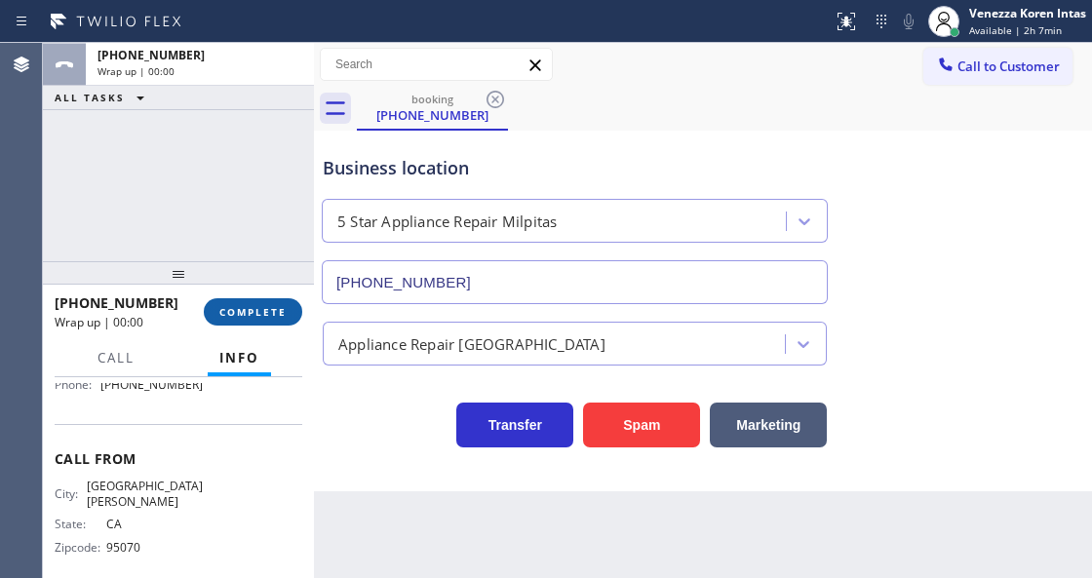
drag, startPoint x: 248, startPoint y: 300, endPoint x: 294, endPoint y: 310, distance: 47.8
click at [249, 300] on button "COMPLETE" at bounding box center [253, 311] width 98 height 27
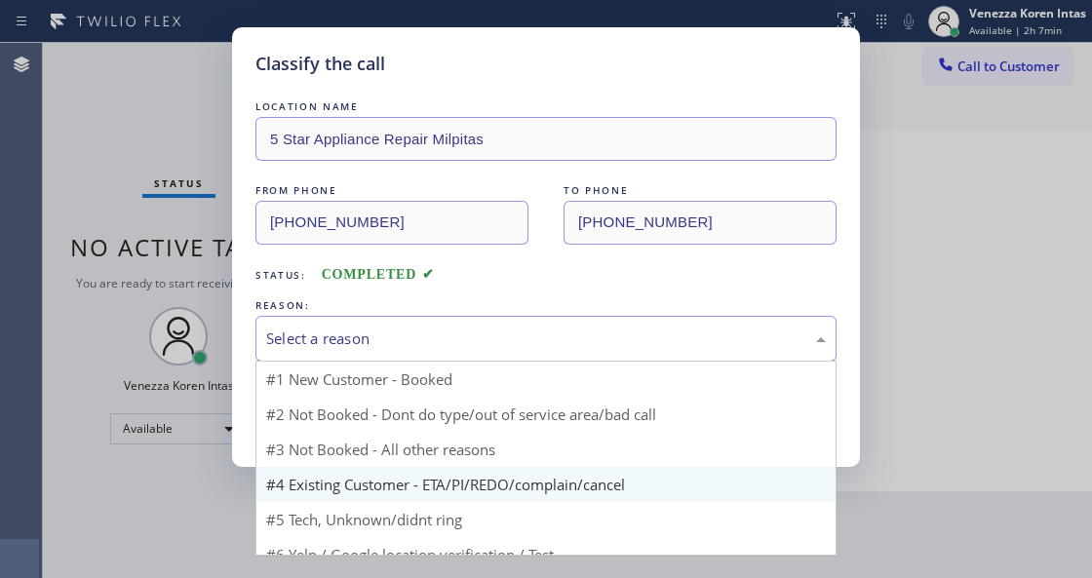
drag, startPoint x: 413, startPoint y: 358, endPoint x: 386, endPoint y: 495, distance: 140.1
click at [409, 362] on div "Select a reason #1 New Customer - Booked #2 Not Booked - Dont do type/out of se…" at bounding box center [545, 339] width 581 height 46
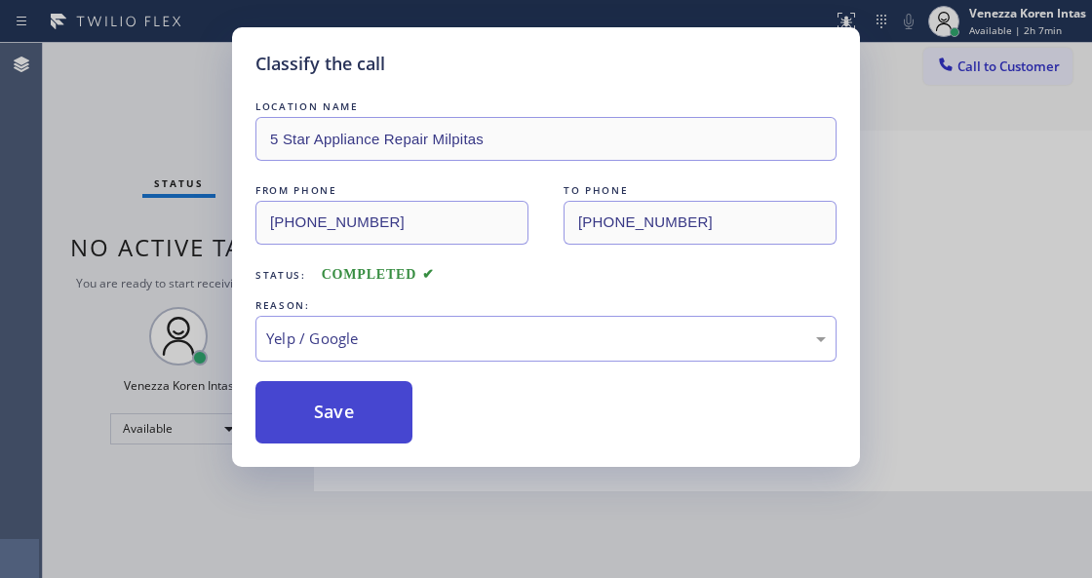
click at [369, 423] on button "Save" at bounding box center [333, 412] width 157 height 62
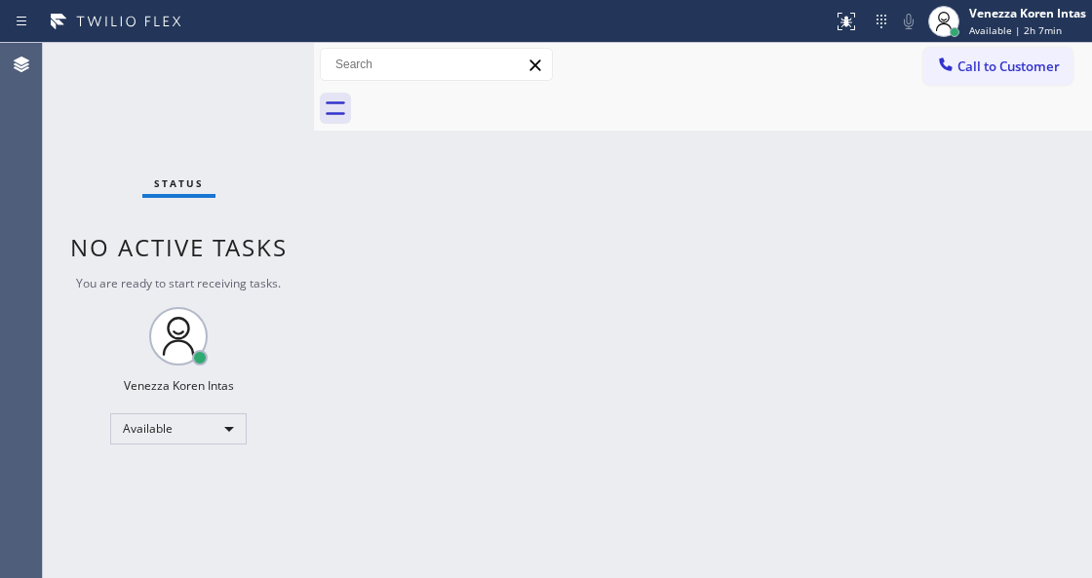
click at [302, 256] on div "Status No active tasks You are ready to start receiving tasks. Venezza Koren In…" at bounding box center [178, 310] width 271 height 535
drag, startPoint x: 260, startPoint y: 170, endPoint x: 247, endPoint y: 82, distance: 88.8
click at [258, 168] on div "Status No active tasks You are ready to start receiving tasks. Venezza Koren In…" at bounding box center [178, 310] width 271 height 535
click at [247, 82] on div "Status No active tasks You are ready to start receiving tasks. Venezza Koren In…" at bounding box center [178, 310] width 271 height 535
click at [243, 71] on div "Status No active tasks You are ready to start receiving tasks. Venezza Koren In…" at bounding box center [178, 310] width 271 height 535
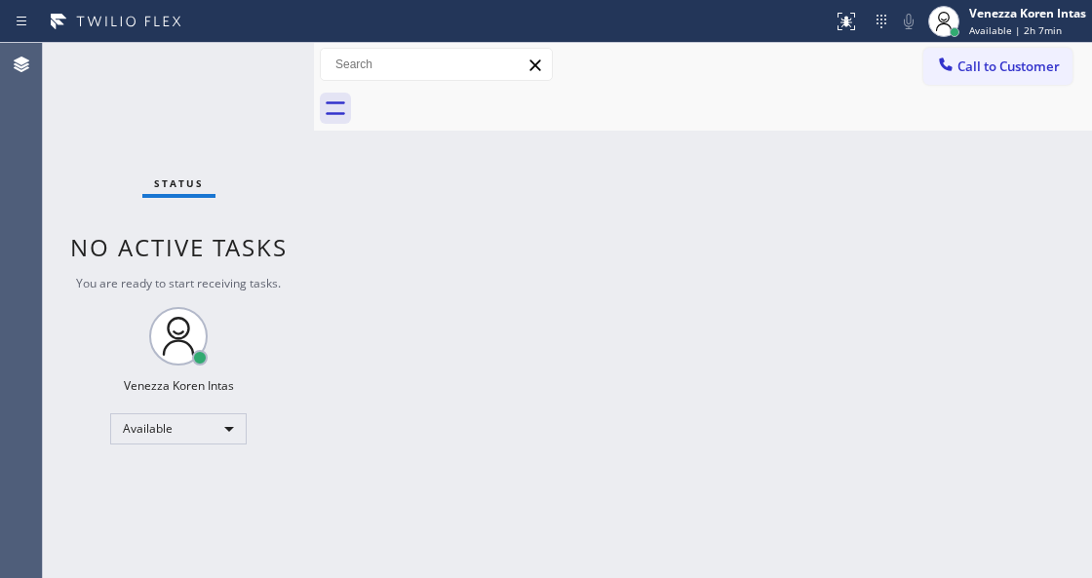
click at [243, 70] on div "Status No active tasks You are ready to start receiving tasks. Venezza Koren In…" at bounding box center [178, 310] width 271 height 535
click at [504, 240] on div "Back to Dashboard Change Sender ID Customers Technicians Select a contact Outbo…" at bounding box center [703, 310] width 778 height 535
click at [314, 259] on div at bounding box center [314, 310] width 0 height 535
click at [272, 162] on div "Status No active tasks You are ready to start receiving tasks. Venezza Koren In…" at bounding box center [178, 310] width 271 height 535
click at [277, 105] on div "Status No active tasks You are ready to start receiving tasks. Venezza Koren In…" at bounding box center [178, 310] width 271 height 535
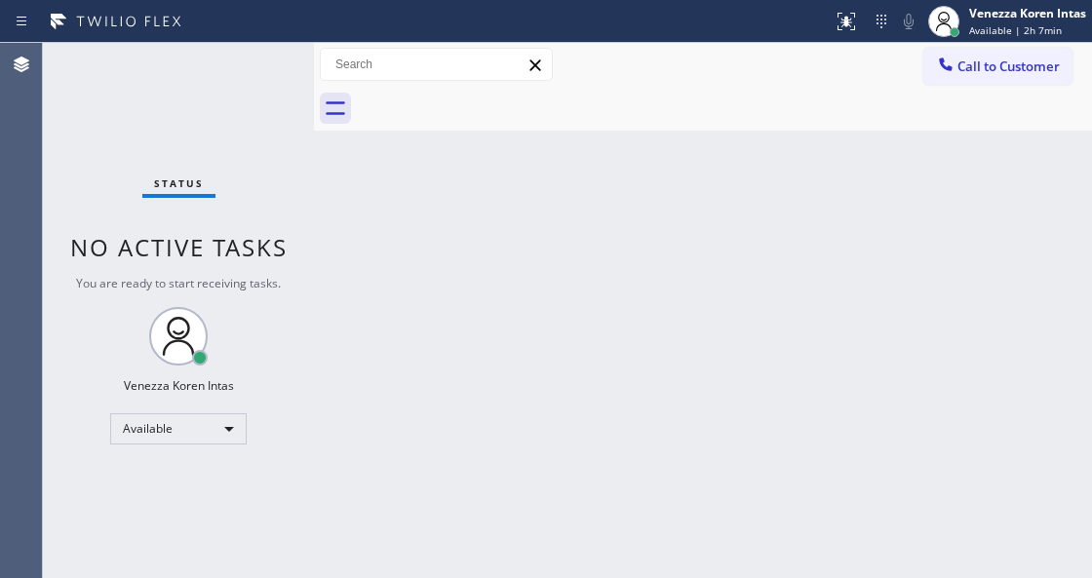
click at [257, 87] on div "Status No active tasks You are ready to start receiving tasks. Venezza Koren In…" at bounding box center [178, 310] width 271 height 535
click at [275, 71] on div "Status No active tasks You are ready to start receiving tasks. Venezza Koren In…" at bounding box center [178, 310] width 271 height 535
drag, startPoint x: 302, startPoint y: 189, endPoint x: 266, endPoint y: 112, distance: 85.0
click at [297, 179] on div "Status No active tasks You are ready to start receiving tasks. Venezza Koren In…" at bounding box center [178, 310] width 271 height 535
drag, startPoint x: 266, startPoint y: 112, endPoint x: 273, endPoint y: 86, distance: 27.2
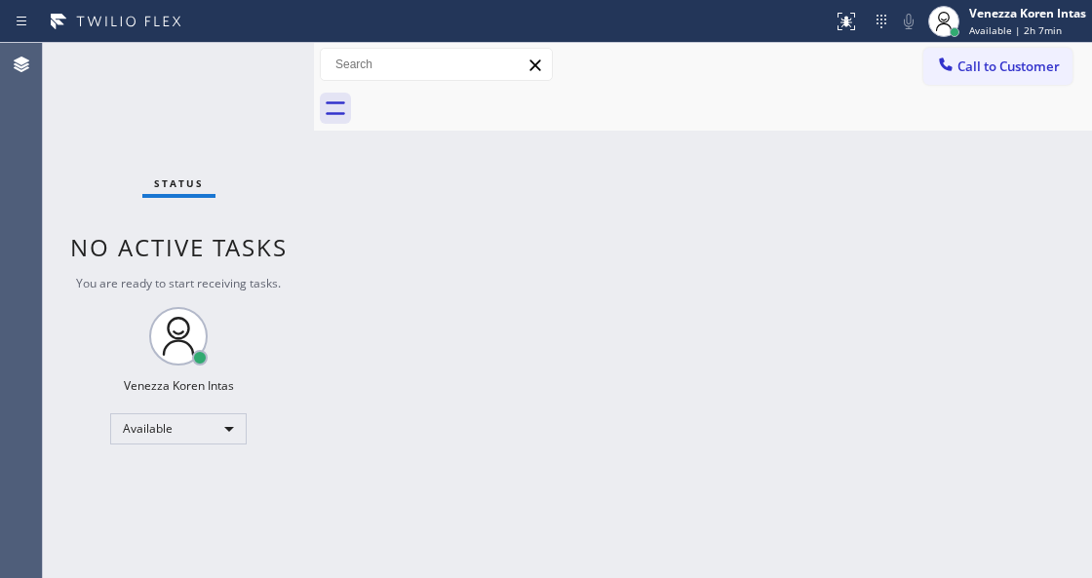
click at [267, 108] on div "Status No active tasks You are ready to start receiving tasks. Venezza Koren In…" at bounding box center [178, 310] width 271 height 535
click at [273, 86] on div "Status No active tasks You are ready to start receiving tasks. Venezza Koren In…" at bounding box center [178, 310] width 271 height 535
click at [297, 294] on div "Status No active tasks You are ready to start receiving tasks. Venezza Koren In…" at bounding box center [178, 310] width 271 height 535
click at [481, 278] on div "Back to Dashboard Change Sender ID Customers Technicians Select a contact Outbo…" at bounding box center [703, 310] width 778 height 535
click at [314, 255] on div at bounding box center [314, 310] width 0 height 535
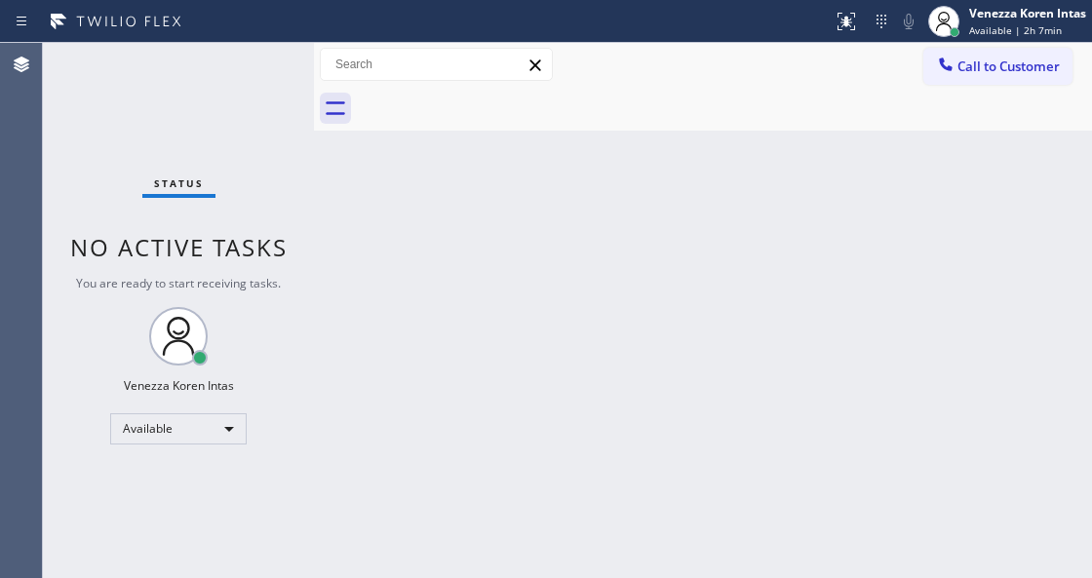
click at [191, 172] on div "Status No active tasks You are ready to start receiving tasks. Venezza Koren In…" at bounding box center [178, 310] width 271 height 535
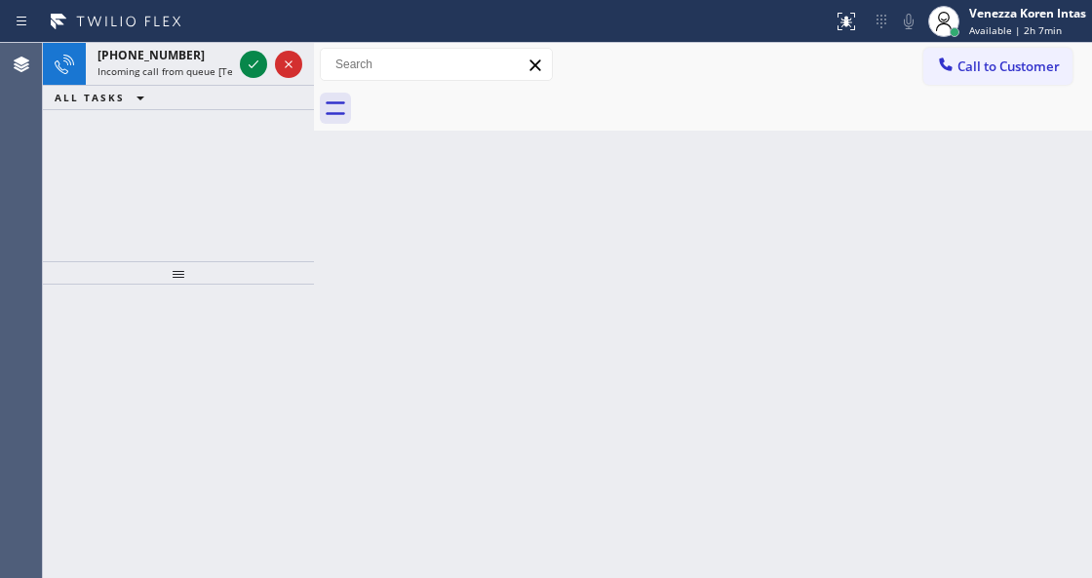
click at [226, 94] on div "ALL TASKS ALL TASKS ACTIVE TASKS TASKS IN WRAP UP" at bounding box center [178, 98] width 271 height 24
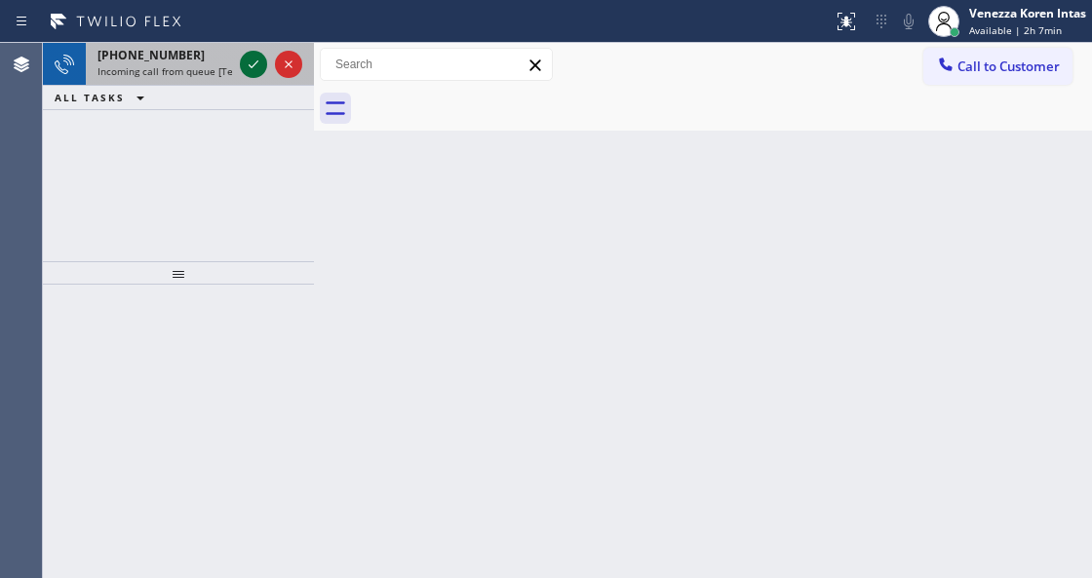
click at [259, 69] on icon at bounding box center [253, 64] width 23 height 23
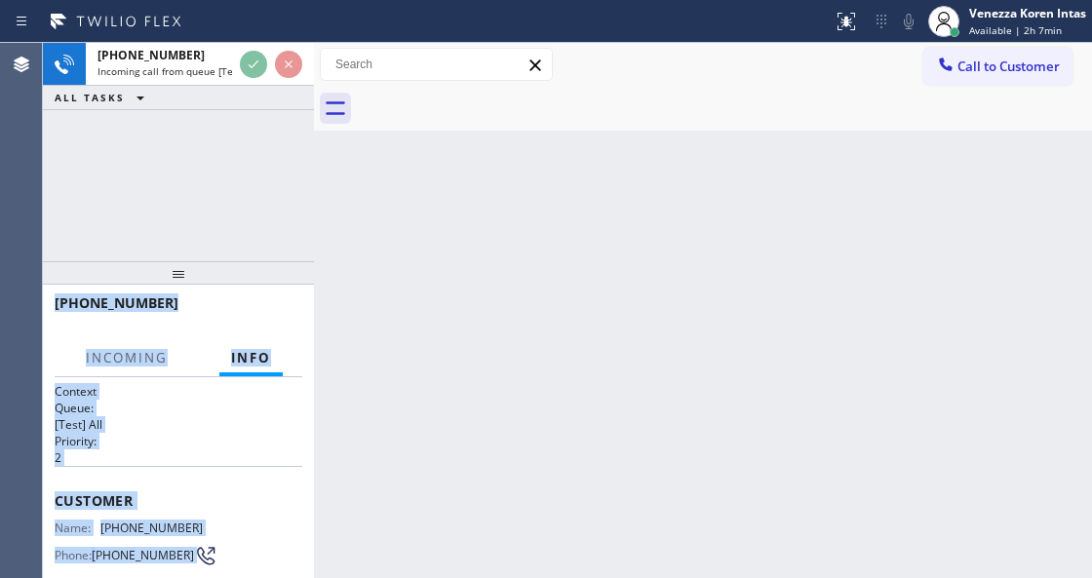
click at [497, 261] on div "Back to Dashboard Change Sender ID Customers Technicians Select a contact Outbo…" at bounding box center [703, 310] width 778 height 535
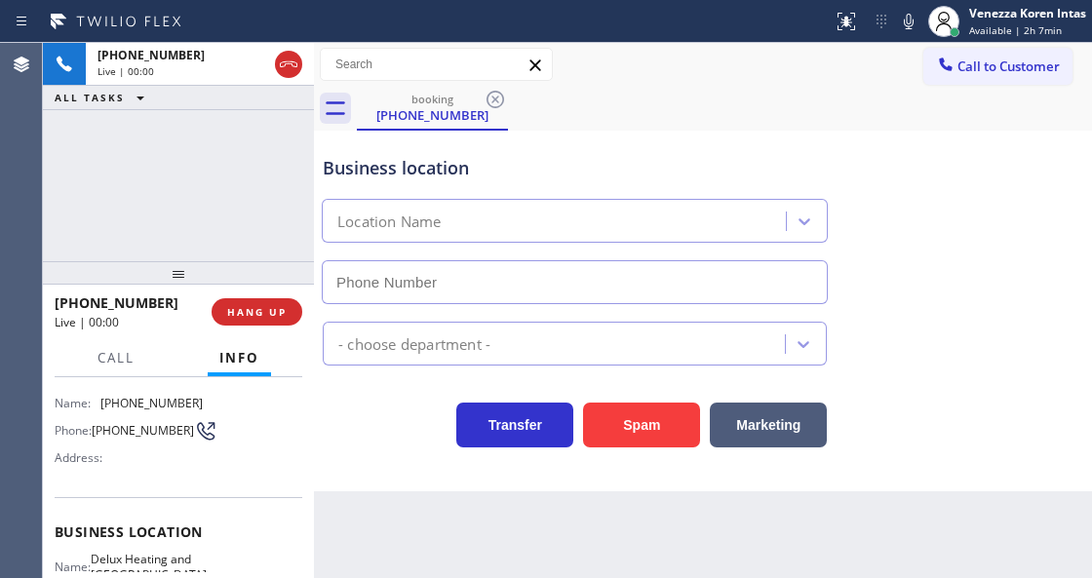
scroll to position [130, 0]
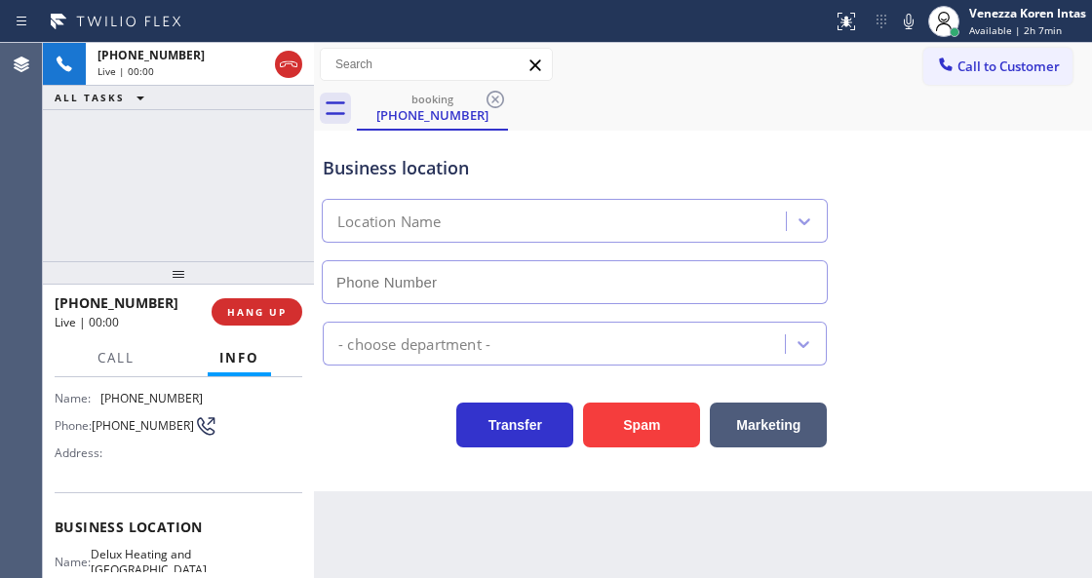
type input "[PHONE_NUMBER]"
drag, startPoint x: 281, startPoint y: 293, endPoint x: 279, endPoint y: 312, distance: 18.6
click at [280, 296] on div "[PHONE_NUMBER] Live | 00:00 HANG UP" at bounding box center [179, 312] width 248 height 51
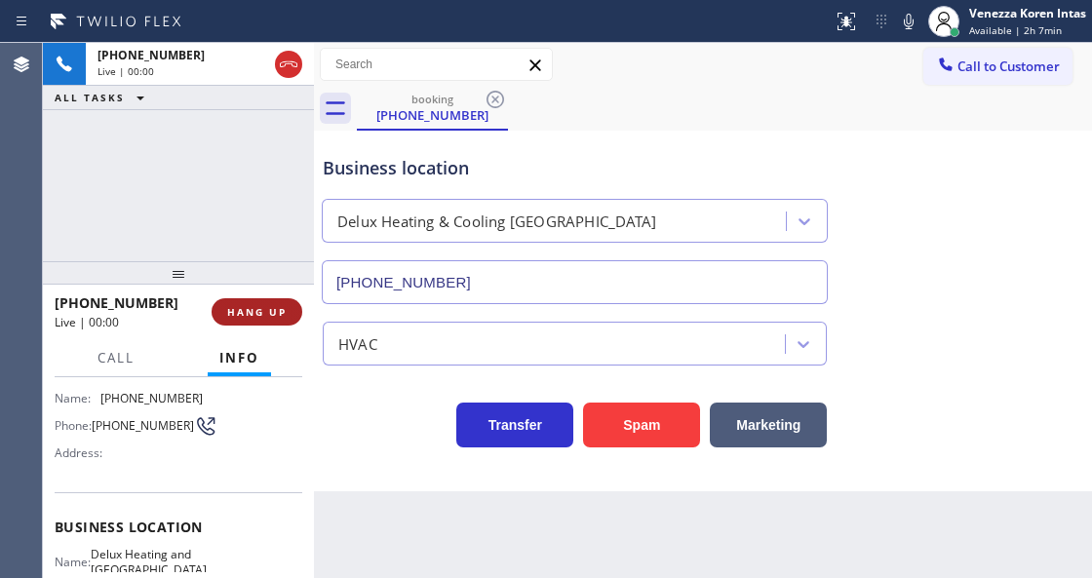
click at [279, 316] on span "HANG UP" at bounding box center [256, 312] width 59 height 14
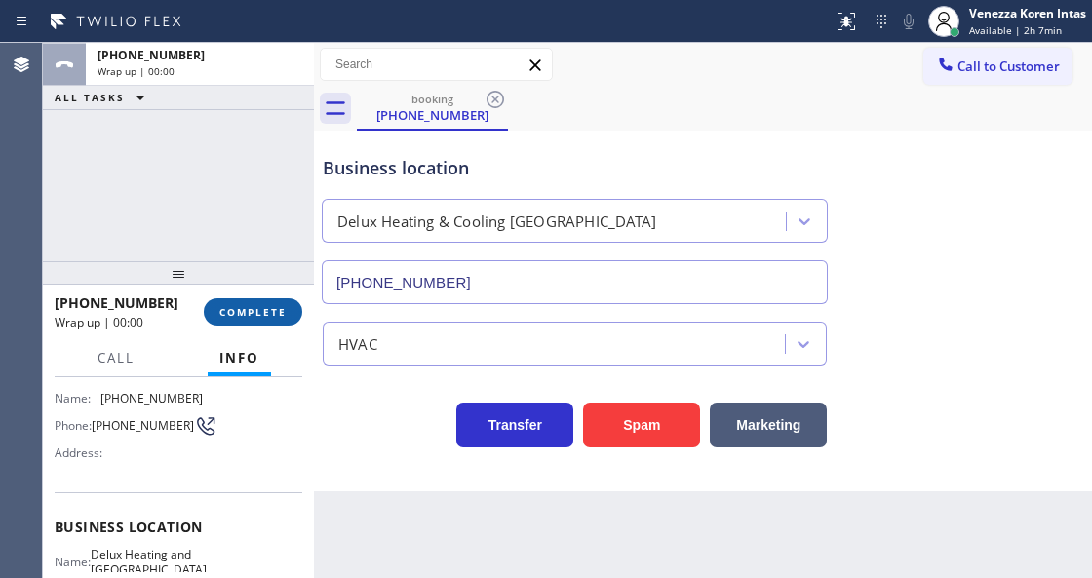
click at [248, 307] on span "COMPLETE" at bounding box center [252, 312] width 67 height 14
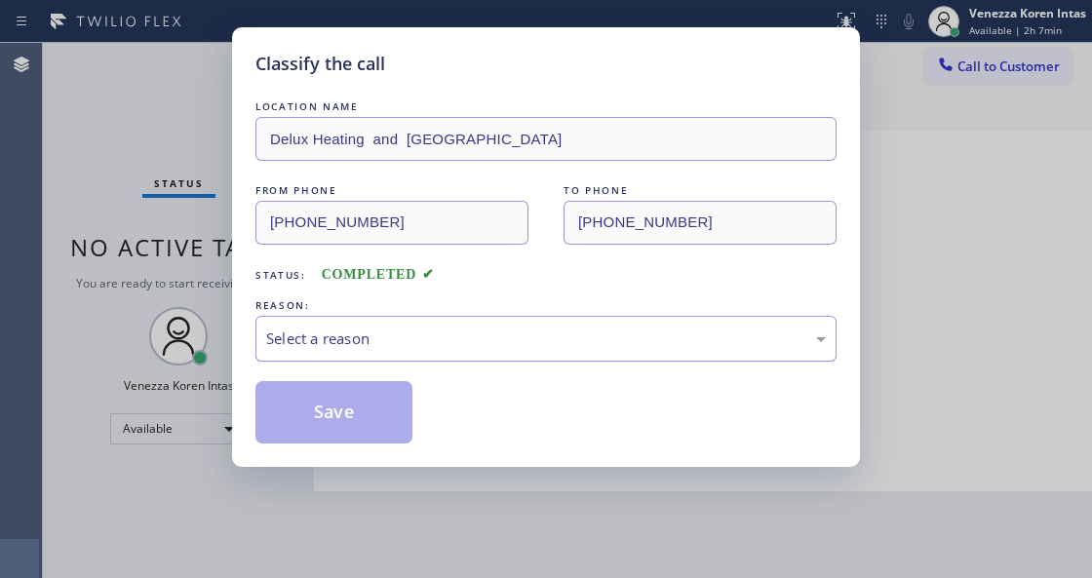
click at [462, 343] on div "Select a reason" at bounding box center [545, 338] width 559 height 22
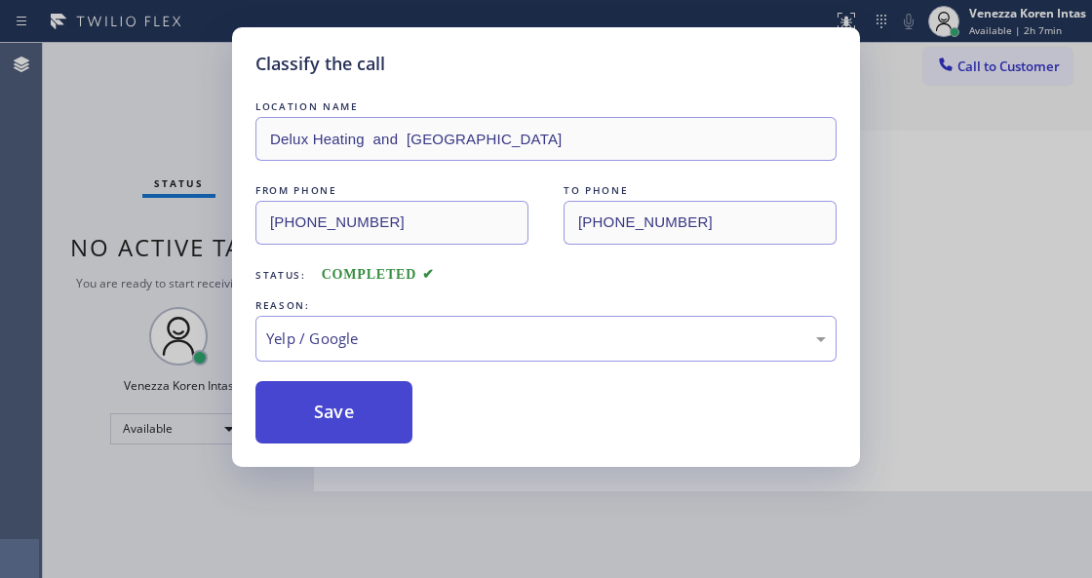
drag, startPoint x: 363, startPoint y: 382, endPoint x: 378, endPoint y: 440, distance: 59.6
click at [363, 382] on button "Save" at bounding box center [333, 412] width 157 height 62
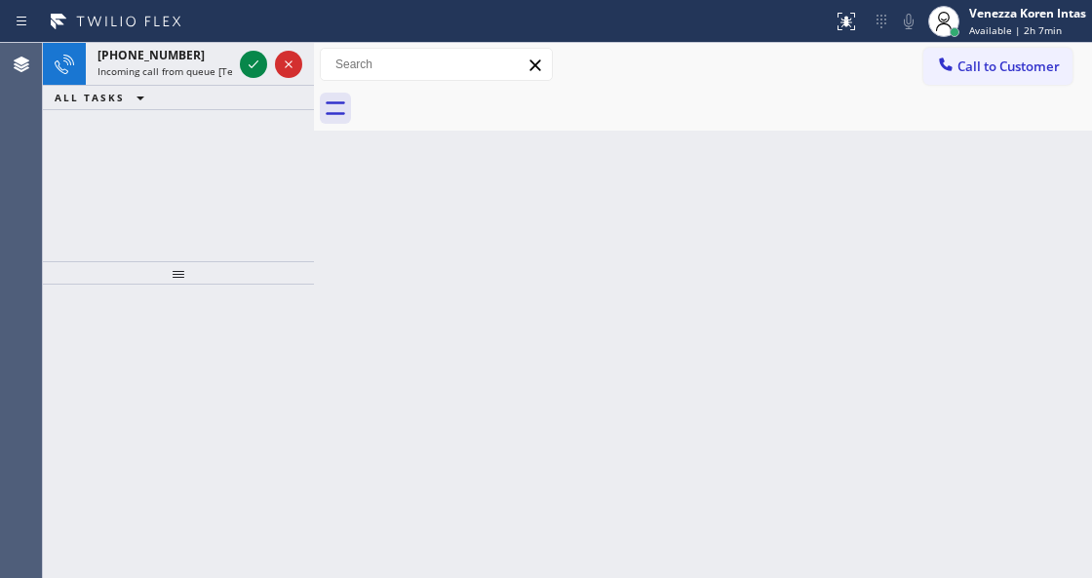
drag, startPoint x: 503, startPoint y: 232, endPoint x: 559, endPoint y: 228, distance: 56.7
click at [507, 232] on div "Back to Dashboard Change Sender ID Customers Technicians Select a contact Outbo…" at bounding box center [703, 310] width 778 height 535
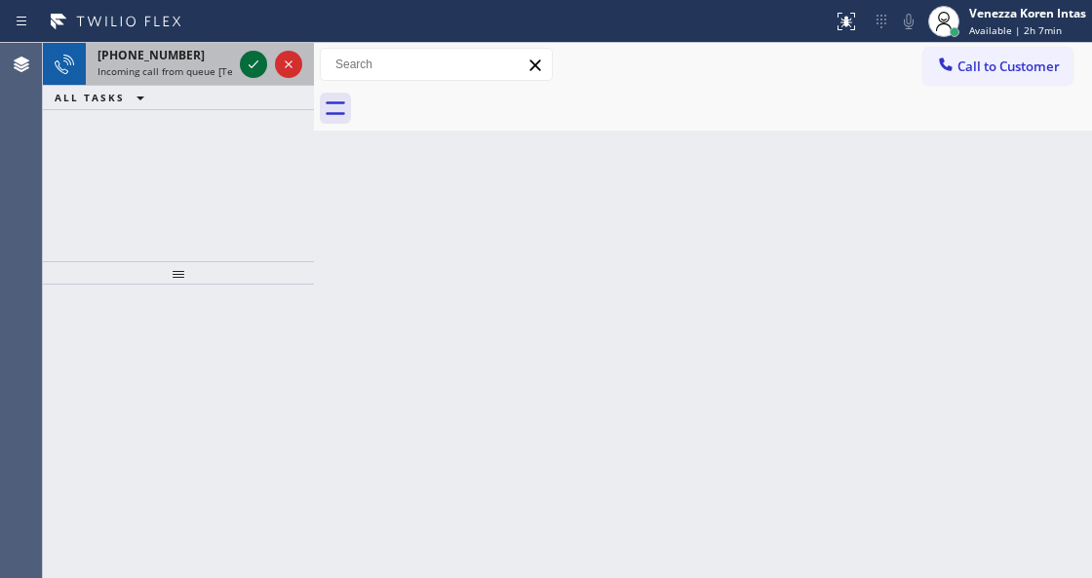
click at [255, 72] on icon at bounding box center [253, 64] width 23 height 23
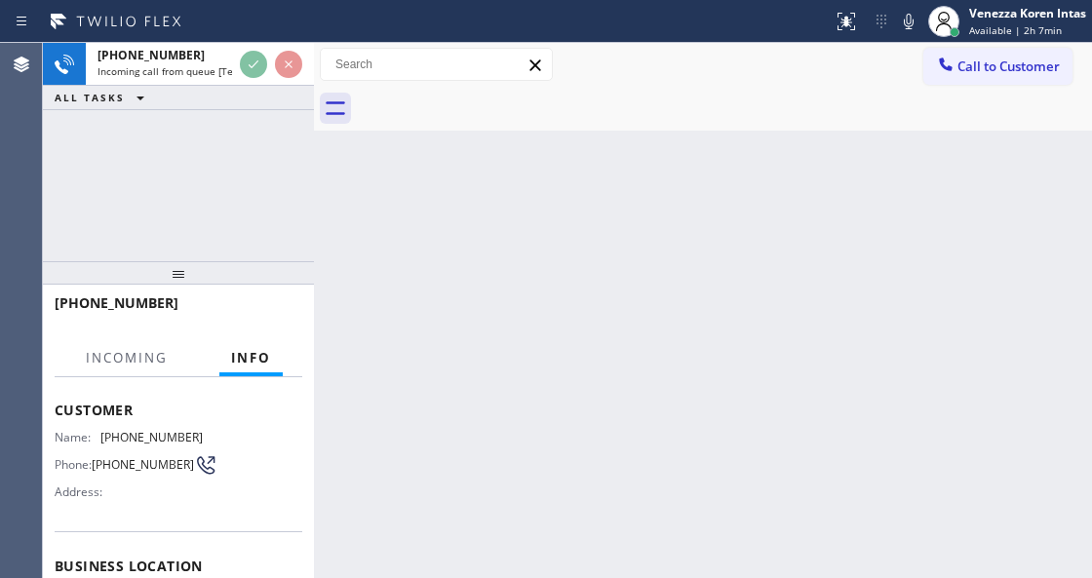
scroll to position [195, 0]
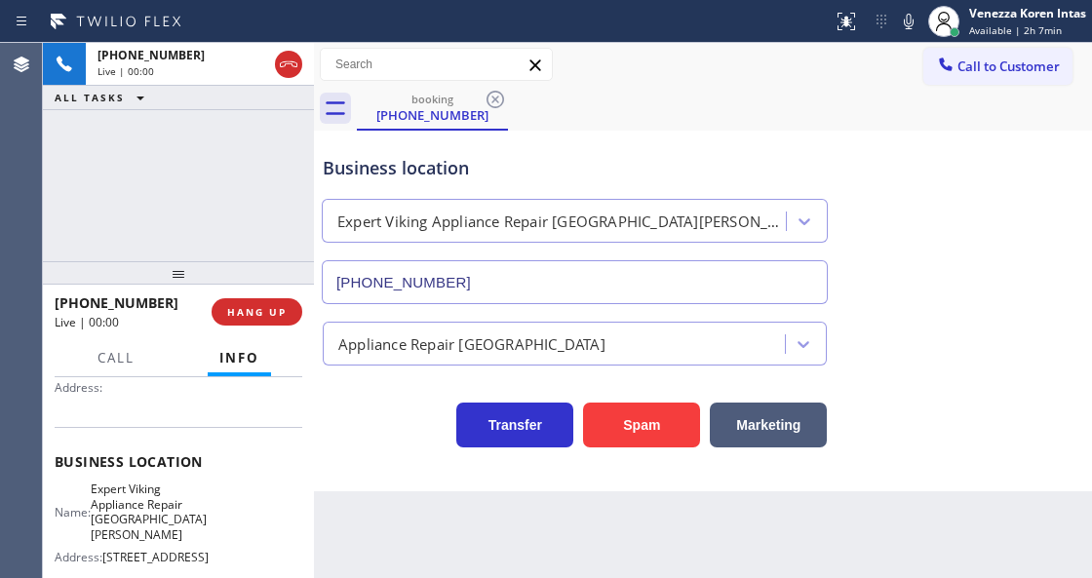
type input "[PHONE_NUMBER]"
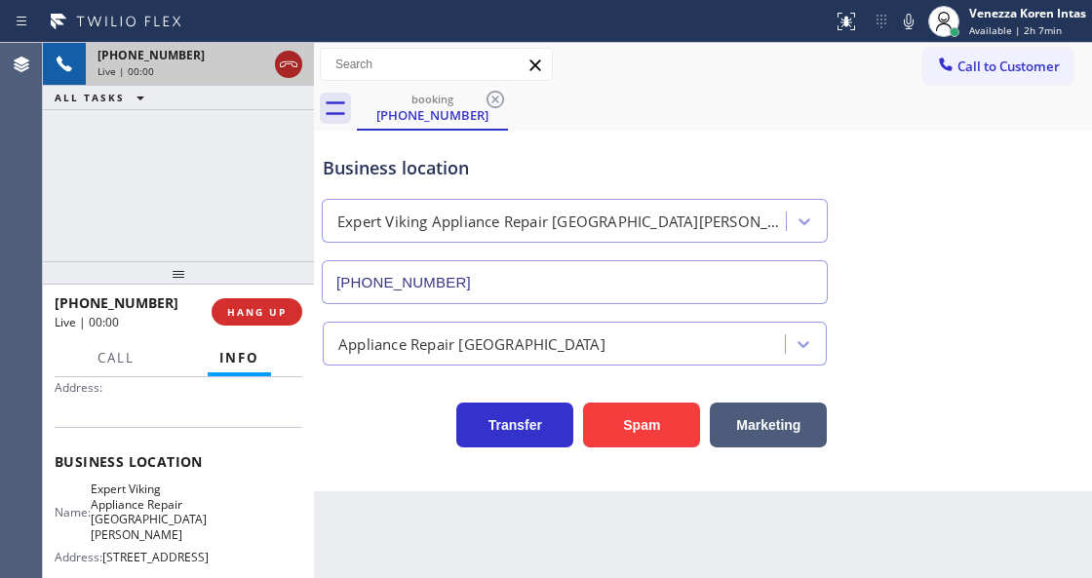
click at [288, 59] on icon at bounding box center [288, 64] width 23 height 23
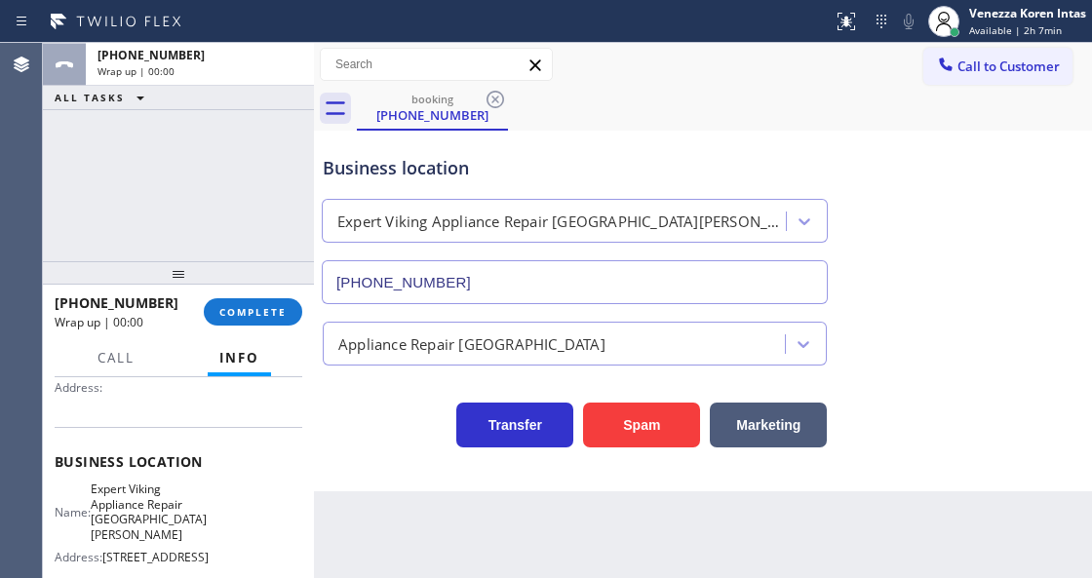
drag, startPoint x: 277, startPoint y: 313, endPoint x: 354, endPoint y: 337, distance: 80.8
click at [277, 315] on span "COMPLETE" at bounding box center [252, 312] width 67 height 14
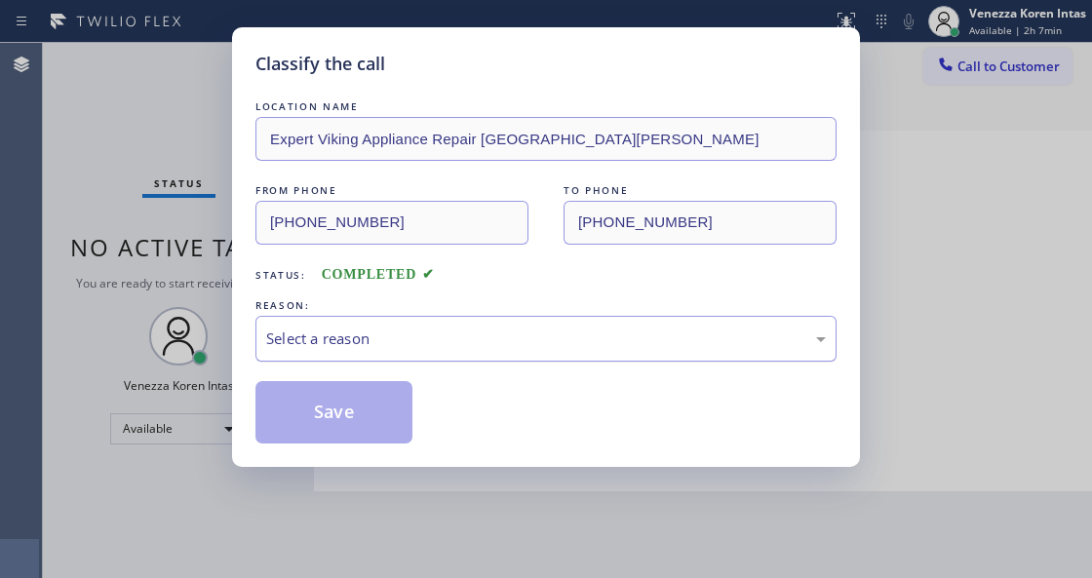
drag, startPoint x: 396, startPoint y: 343, endPoint x: 385, endPoint y: 355, distance: 15.9
click at [387, 349] on div "Select a reason" at bounding box center [545, 338] width 559 height 22
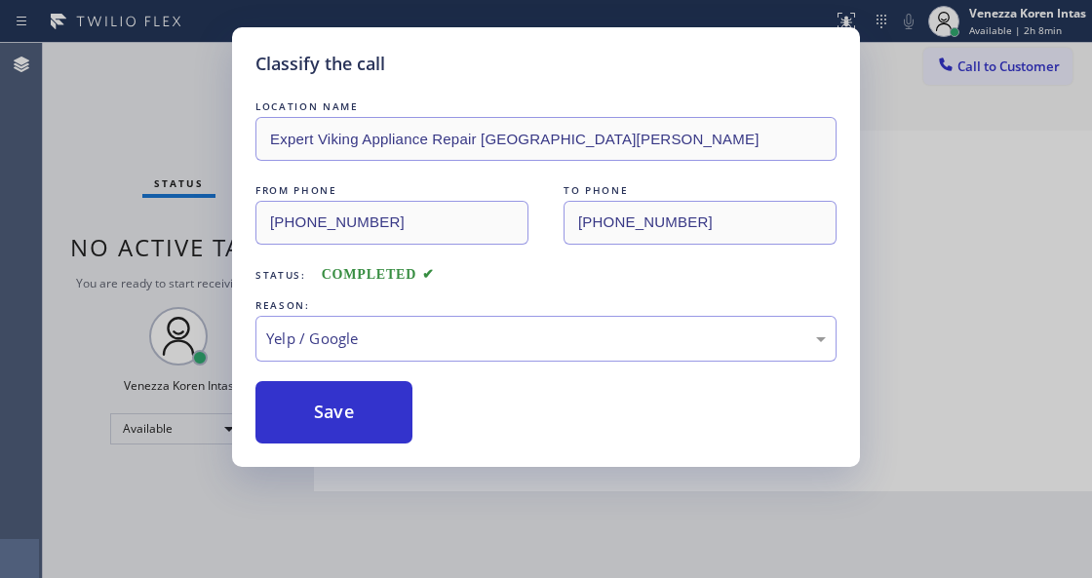
click at [353, 372] on div "LOCATION NAME Expert Viking Appliance Repair [GEOGRAPHIC_DATA][PERSON_NAME] FRO…" at bounding box center [545, 269] width 581 height 347
click at [366, 417] on button "Save" at bounding box center [333, 412] width 157 height 62
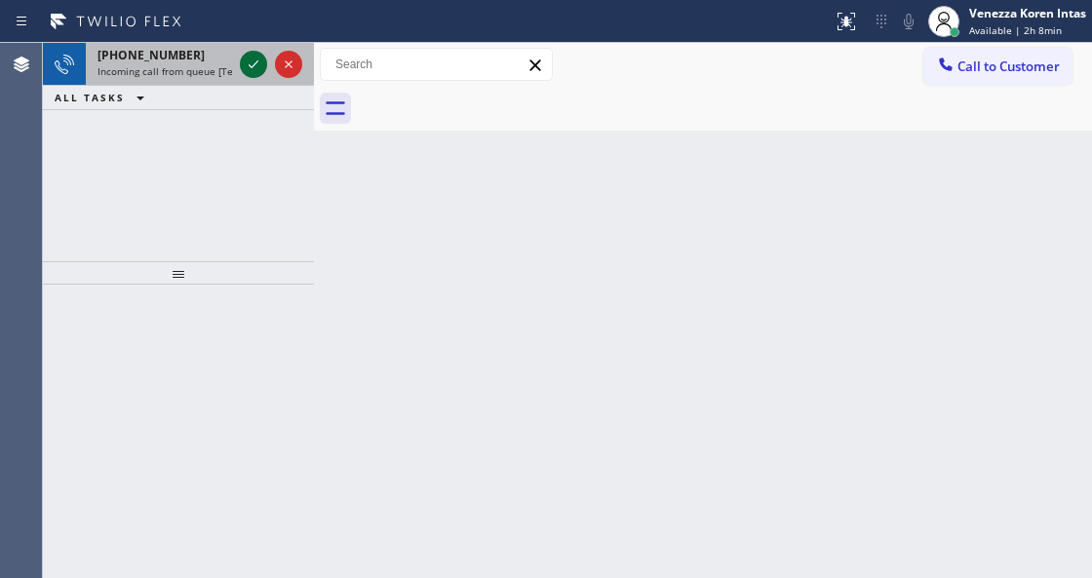
click at [258, 63] on icon at bounding box center [253, 64] width 23 height 23
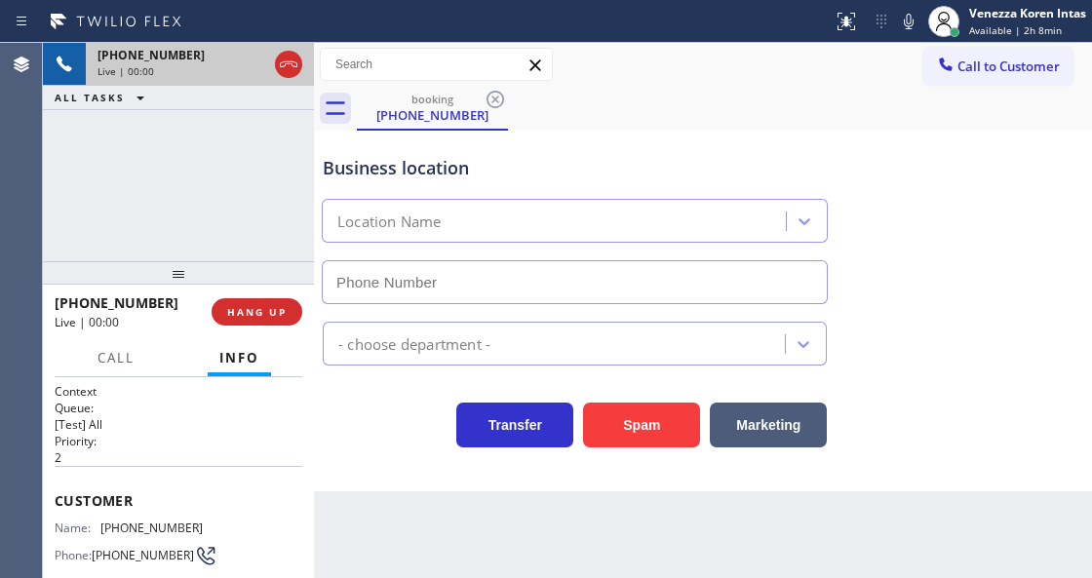
scroll to position [195, 0]
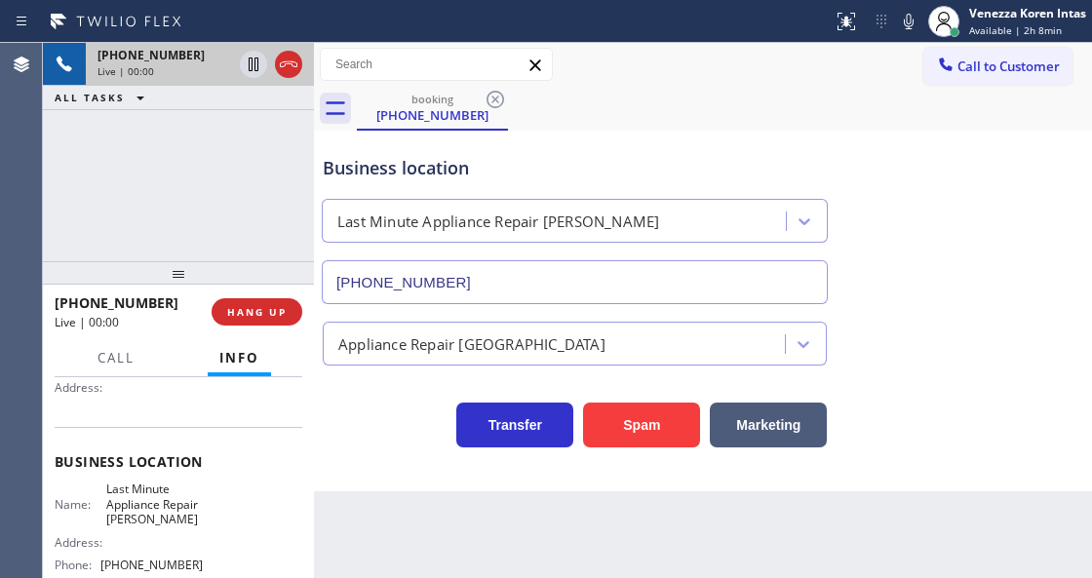
type input "[PHONE_NUMBER]"
click at [269, 301] on button "HANG UP" at bounding box center [256, 311] width 91 height 27
click at [283, 311] on span "HANG UP" at bounding box center [256, 312] width 59 height 14
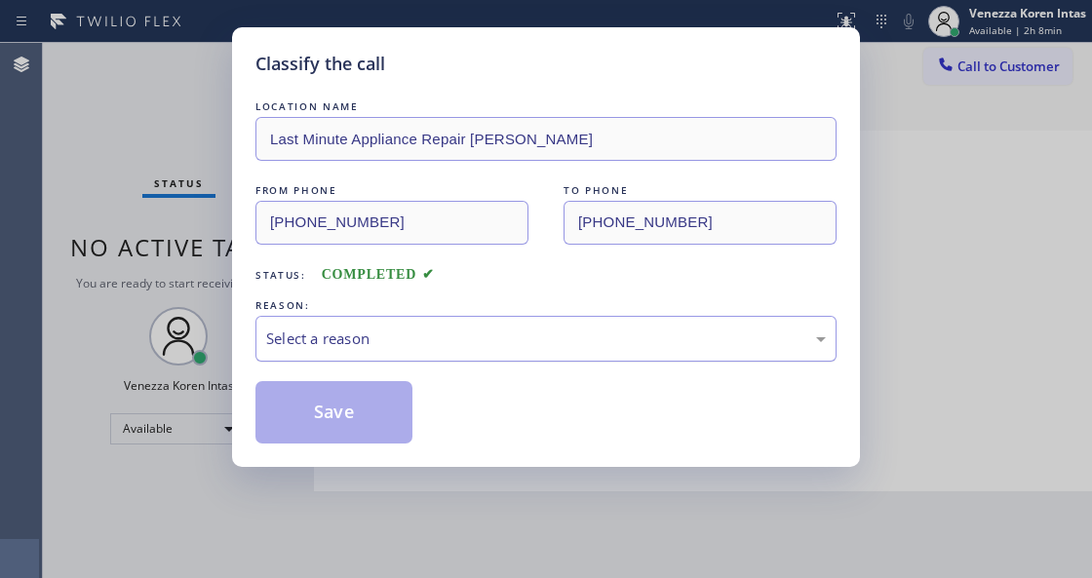
click at [389, 338] on div "Select a reason" at bounding box center [545, 338] width 559 height 22
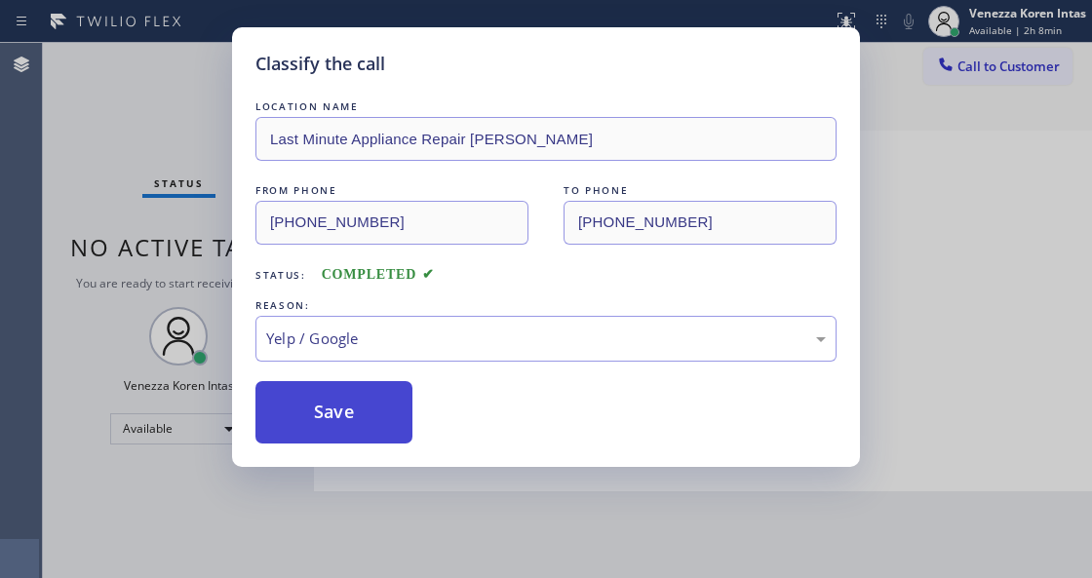
click at [337, 434] on button "Save" at bounding box center [333, 412] width 157 height 62
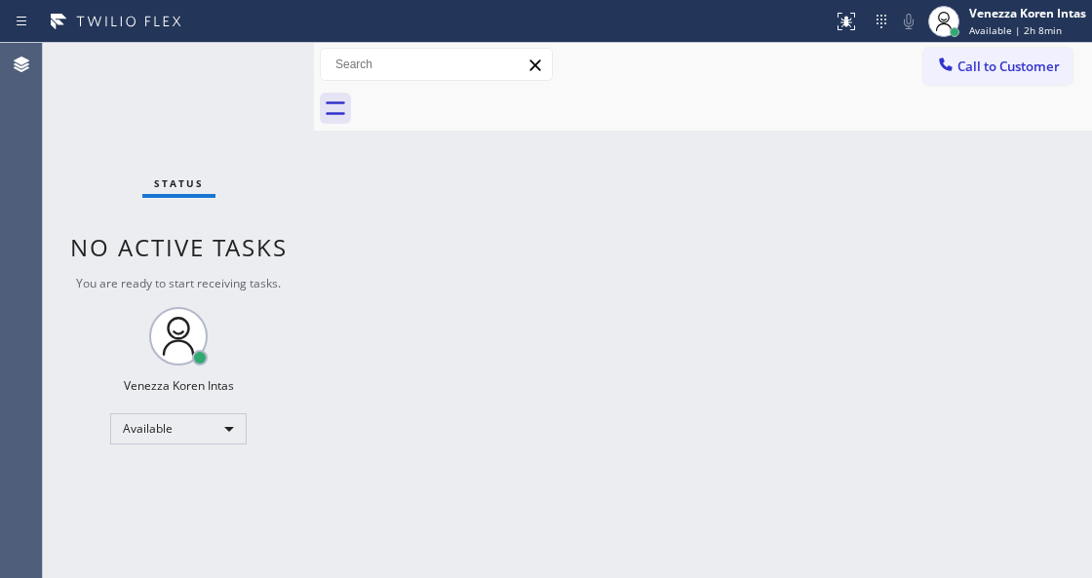
click at [249, 78] on div "Status No active tasks You are ready to start receiving tasks. Venezza Koren In…" at bounding box center [178, 310] width 271 height 535
click at [251, 74] on div "Status No active tasks You are ready to start receiving tasks. Venezza Koren In…" at bounding box center [178, 310] width 271 height 535
click at [498, 156] on div "Back to Dashboard Change Sender ID Customers Technicians Select a contact Outbo…" at bounding box center [703, 310] width 778 height 535
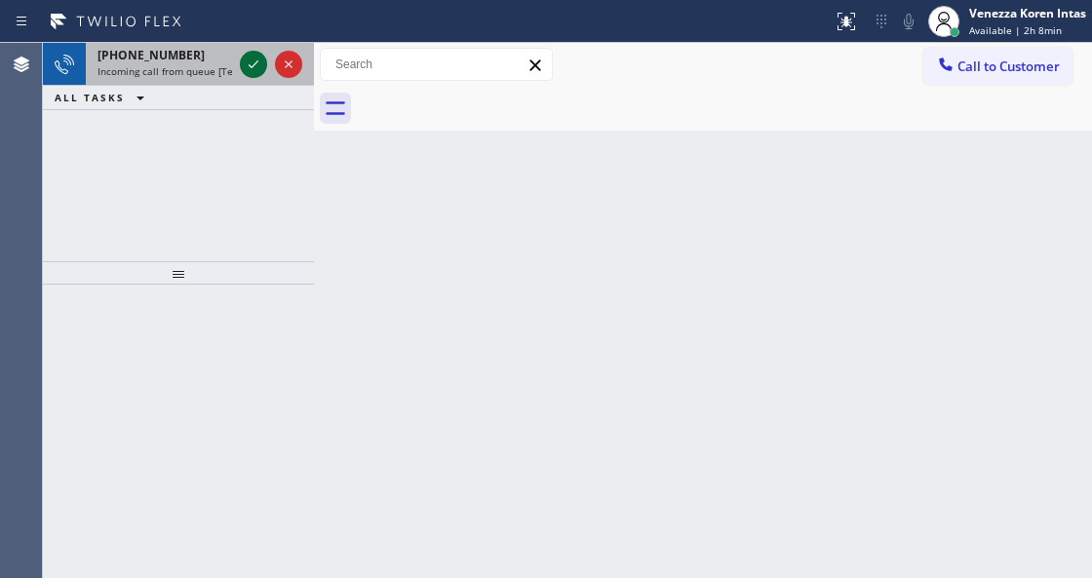
click at [253, 64] on icon at bounding box center [253, 64] width 23 height 23
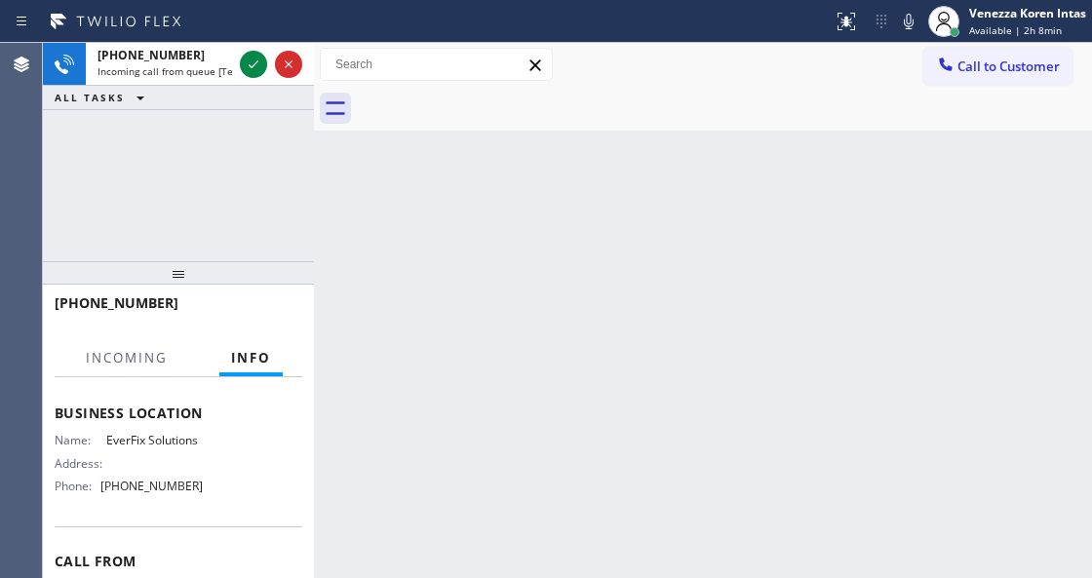
scroll to position [259, 0]
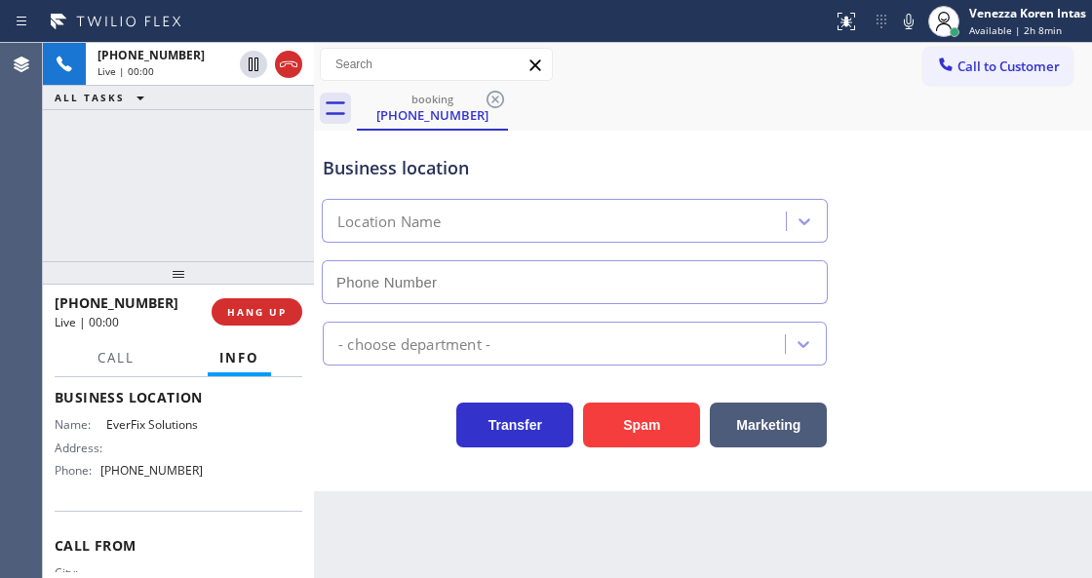
type input "[PHONE_NUMBER]"
click at [254, 327] on div "[PHONE_NUMBER] Live | 00:00 HANG UP" at bounding box center [179, 312] width 248 height 51
click at [254, 318] on span "HANG UP" at bounding box center [256, 312] width 59 height 14
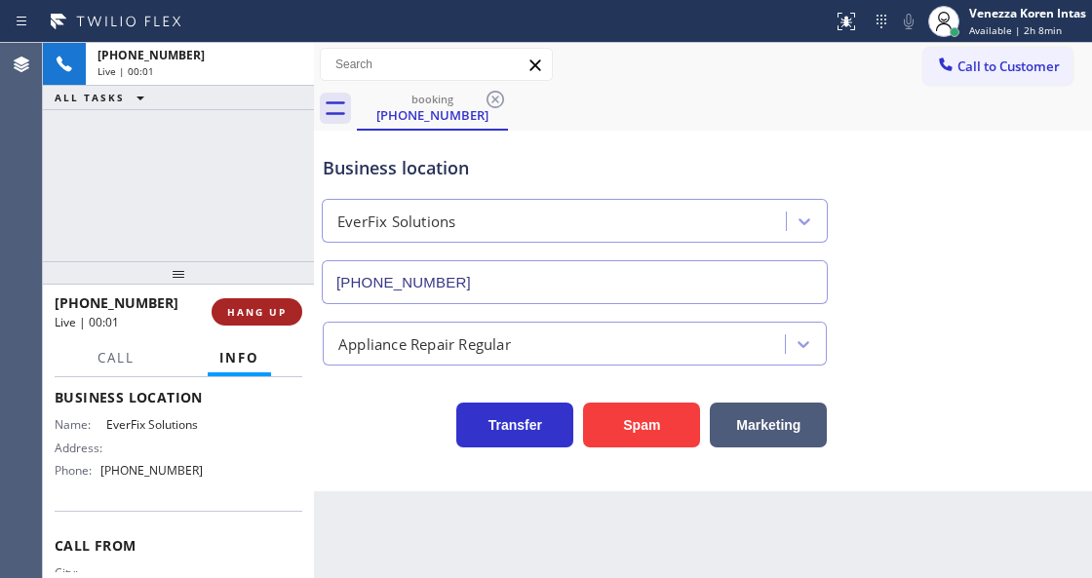
click at [282, 317] on span "HANG UP" at bounding box center [256, 312] width 59 height 14
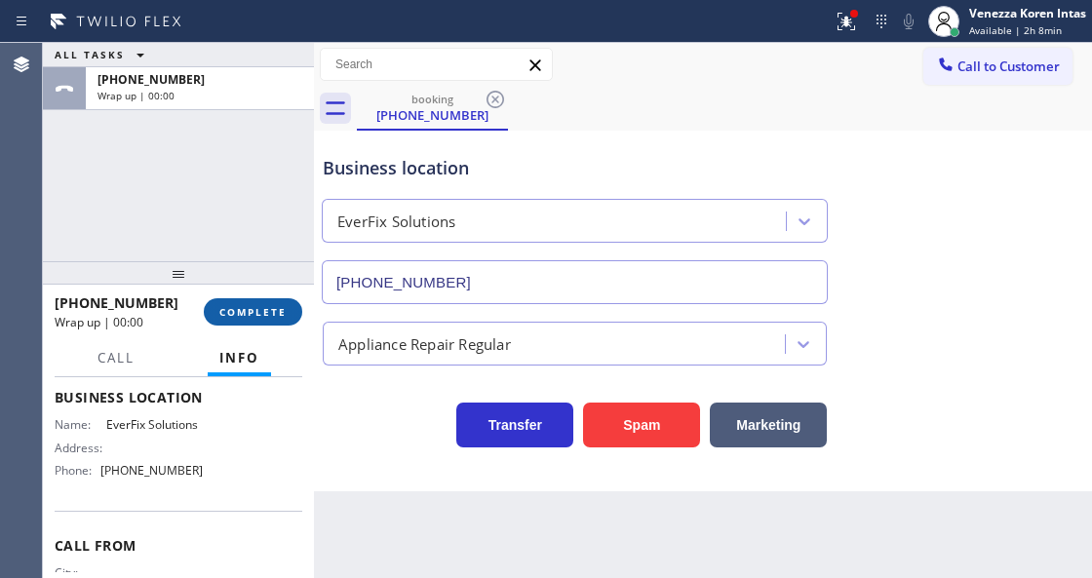
click at [266, 305] on span "COMPLETE" at bounding box center [252, 312] width 67 height 14
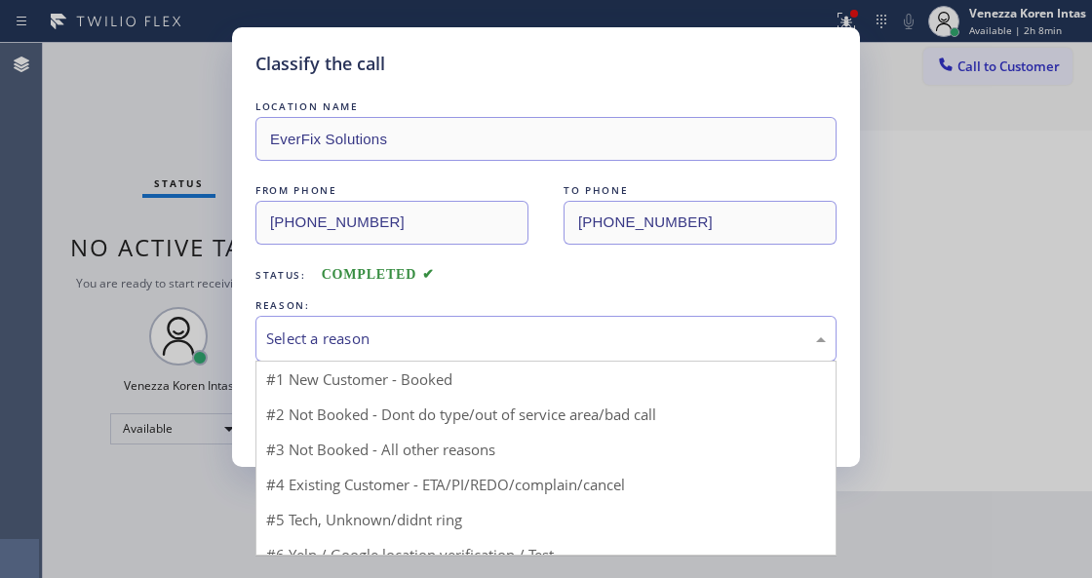
click at [489, 357] on div "Select a reason" at bounding box center [545, 339] width 581 height 46
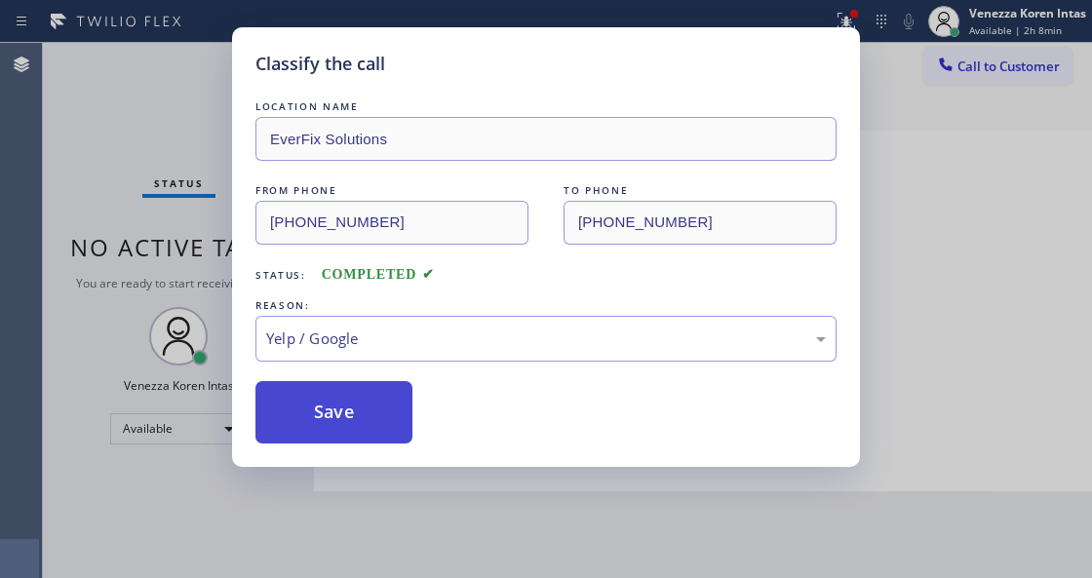
click at [349, 407] on button "Save" at bounding box center [333, 412] width 157 height 62
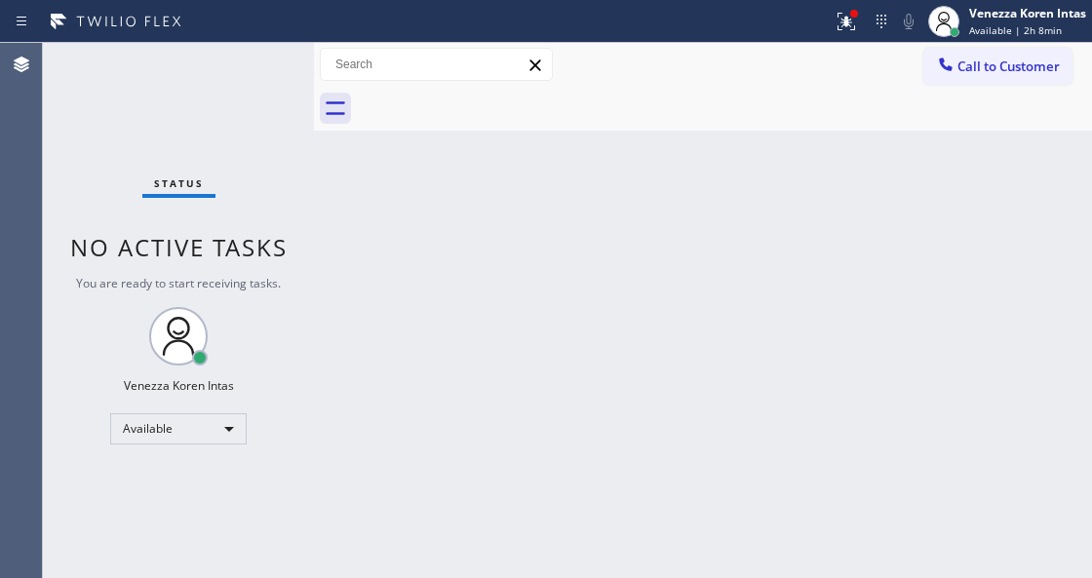
drag, startPoint x: 838, startPoint y: 12, endPoint x: 837, endPoint y: 92, distance: 79.9
click at [838, 12] on icon at bounding box center [845, 21] width 23 height 23
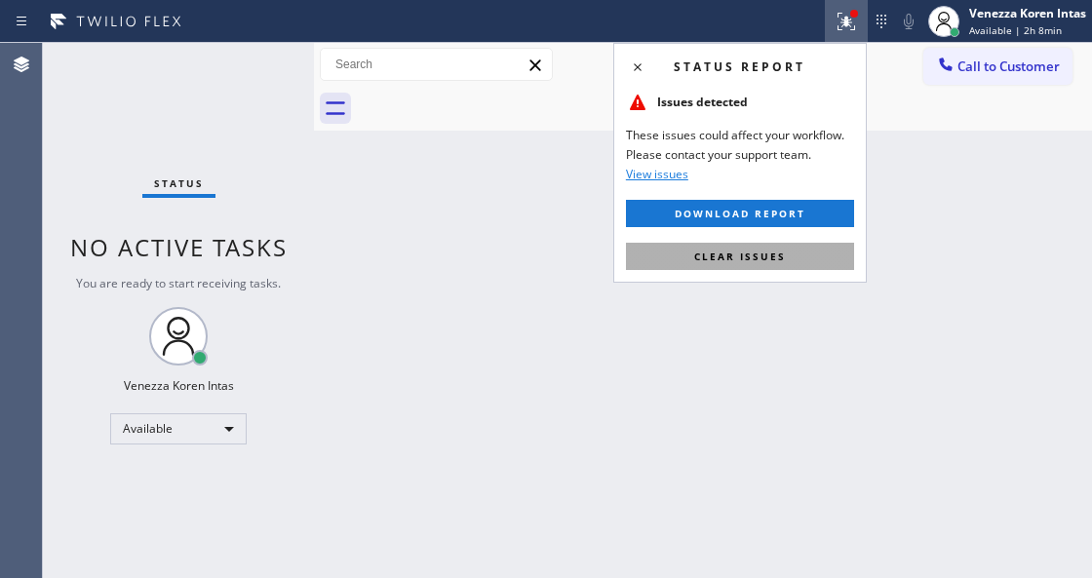
click at [773, 254] on span "Clear issues" at bounding box center [740, 256] width 92 height 14
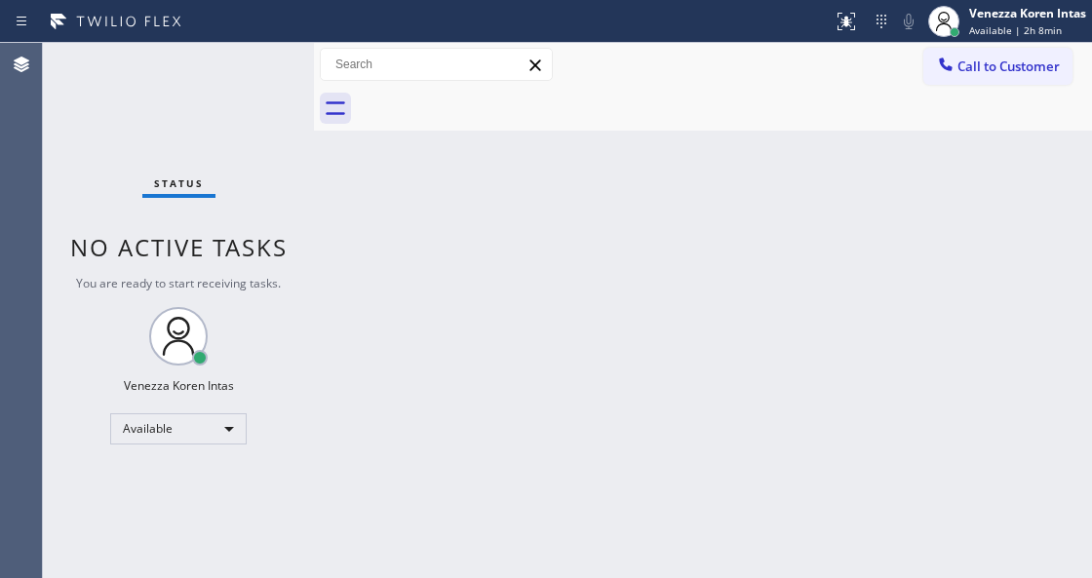
drag, startPoint x: 832, startPoint y: 302, endPoint x: 515, endPoint y: 0, distance: 438.4
click at [826, 300] on div "Back to Dashboard Change Sender ID Customers Technicians Select a contact Outbo…" at bounding box center [703, 310] width 778 height 535
click at [314, 298] on div at bounding box center [314, 310] width 0 height 535
click at [236, 162] on div "Status No active tasks You are ready to start receiving tasks. Venezza Koren In…" at bounding box center [178, 310] width 271 height 535
click at [256, 97] on div "Status No active tasks You are ready to start receiving tasks. Venezza Koren In…" at bounding box center [178, 310] width 271 height 535
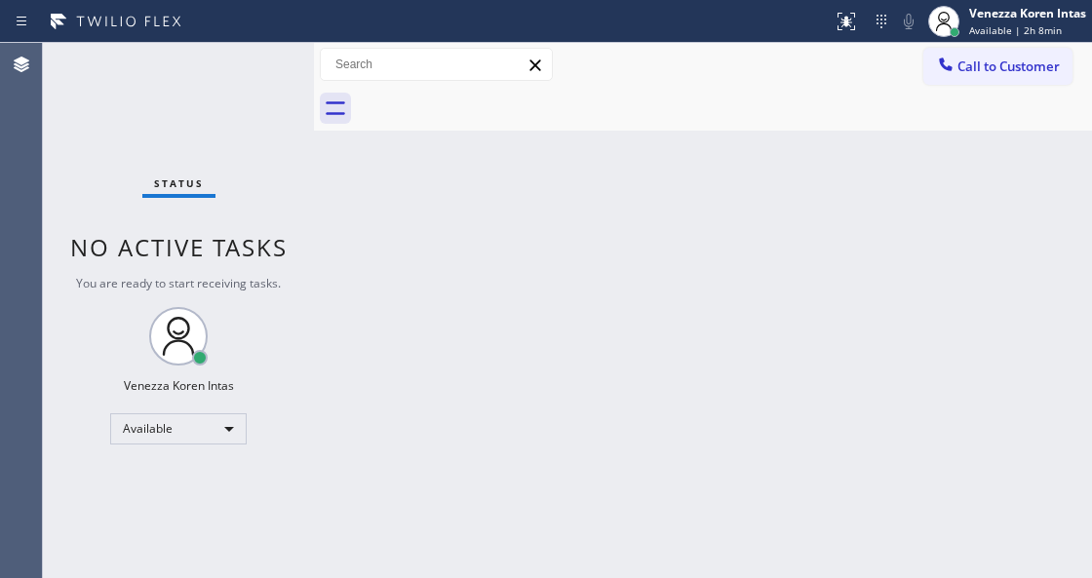
drag, startPoint x: 345, startPoint y: 93, endPoint x: 277, endPoint y: 72, distance: 71.2
click at [339, 94] on icon at bounding box center [335, 108] width 31 height 31
click at [273, 69] on div "Status No active tasks You are ready to start receiving tasks. Venezza Koren In…" at bounding box center [178, 310] width 271 height 535
click at [283, 73] on div "Status No active tasks You are ready to start receiving tasks. Venezza Koren In…" at bounding box center [178, 310] width 271 height 535
drag, startPoint x: 491, startPoint y: 332, endPoint x: 488, endPoint y: 366, distance: 34.2
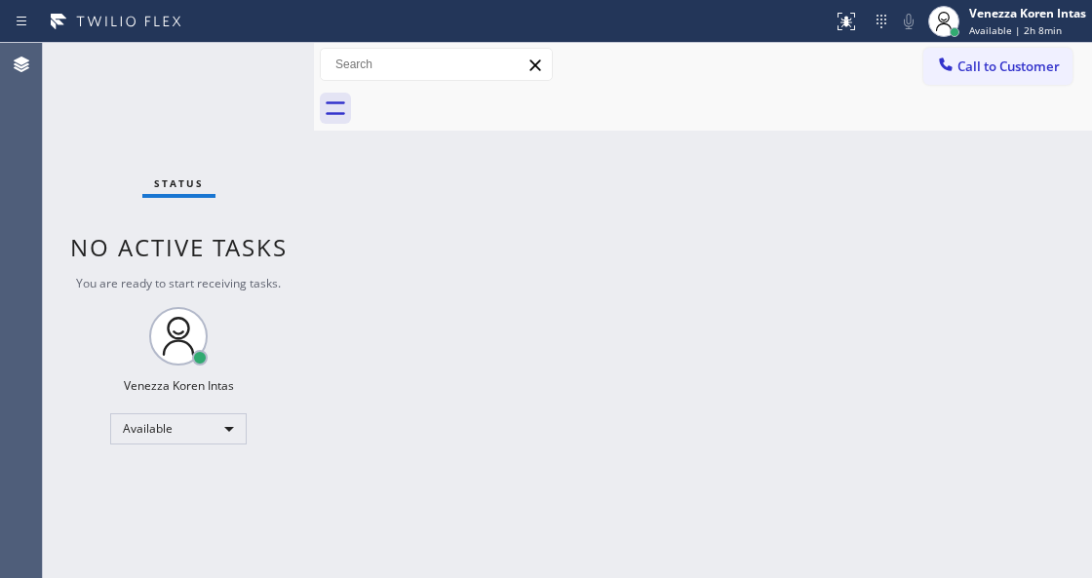
click at [491, 353] on div "Back to Dashboard Change Sender ID Customers Technicians Select a contact Outbo…" at bounding box center [703, 310] width 778 height 535
drag, startPoint x: 278, startPoint y: 114, endPoint x: 264, endPoint y: 76, distance: 40.4
click at [277, 108] on div "Status No active tasks You are ready to start receiving tasks. Venezza Koren In…" at bounding box center [178, 310] width 271 height 535
click at [261, 67] on div "Status No active tasks You are ready to start receiving tasks. Venezza Koren In…" at bounding box center [178, 310] width 271 height 535
click at [261, 66] on div "Status No active tasks You are ready to start receiving tasks. Venezza Koren In…" at bounding box center [178, 310] width 271 height 535
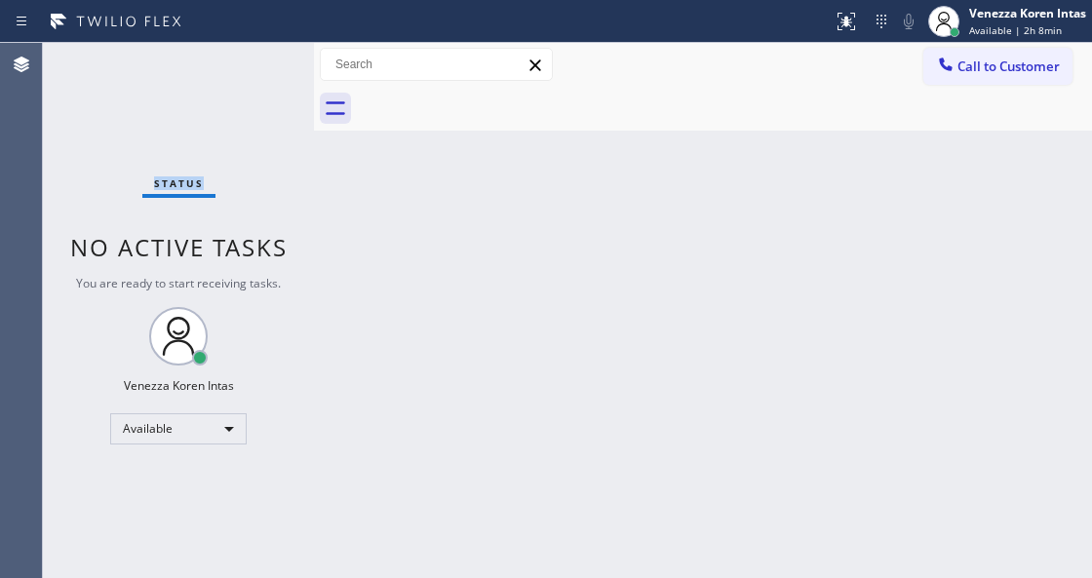
click at [261, 66] on div "Status No active tasks You are ready to start receiving tasks. Venezza Koren In…" at bounding box center [178, 310] width 271 height 535
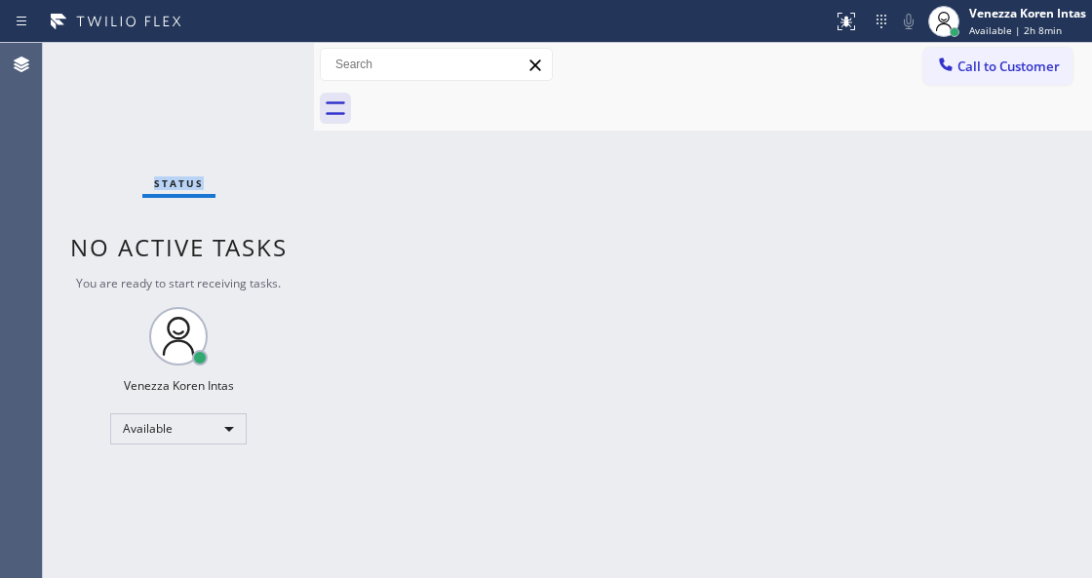
click at [261, 66] on div "Status No active tasks You are ready to start receiving tasks. Venezza Koren In…" at bounding box center [178, 310] width 271 height 535
click at [260, 66] on div "Status No active tasks You are ready to start receiving tasks. Venezza Koren In…" at bounding box center [178, 310] width 271 height 535
click at [259, 66] on div "Status No active tasks You are ready to start receiving tasks. Venezza Koren In…" at bounding box center [178, 310] width 271 height 535
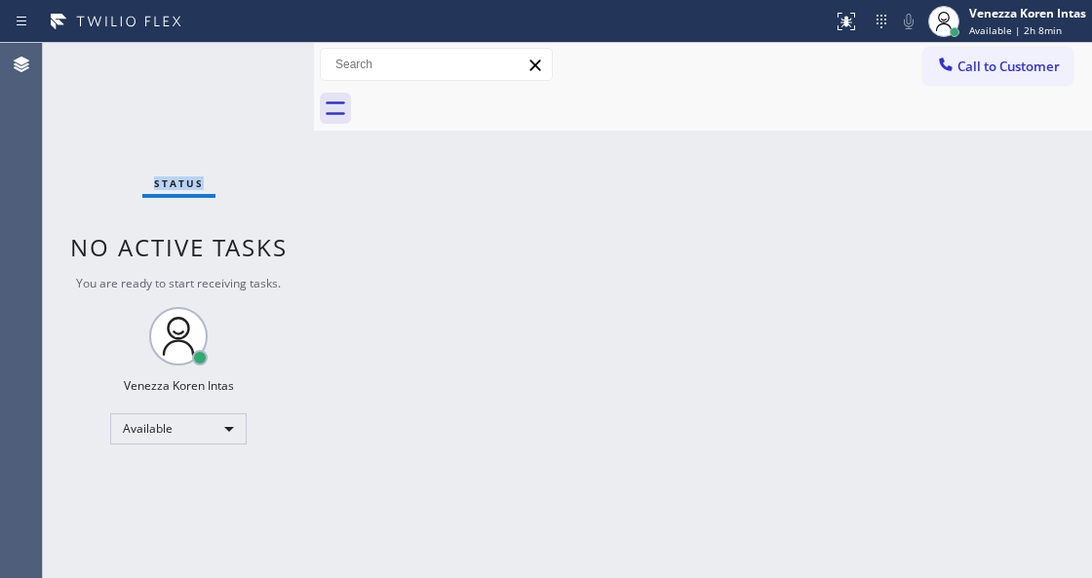
click at [259, 66] on div "Status No active tasks You are ready to start receiving tasks. Venezza Koren In…" at bounding box center [178, 310] width 271 height 535
drag, startPoint x: 306, startPoint y: 300, endPoint x: 265, endPoint y: 219, distance: 90.7
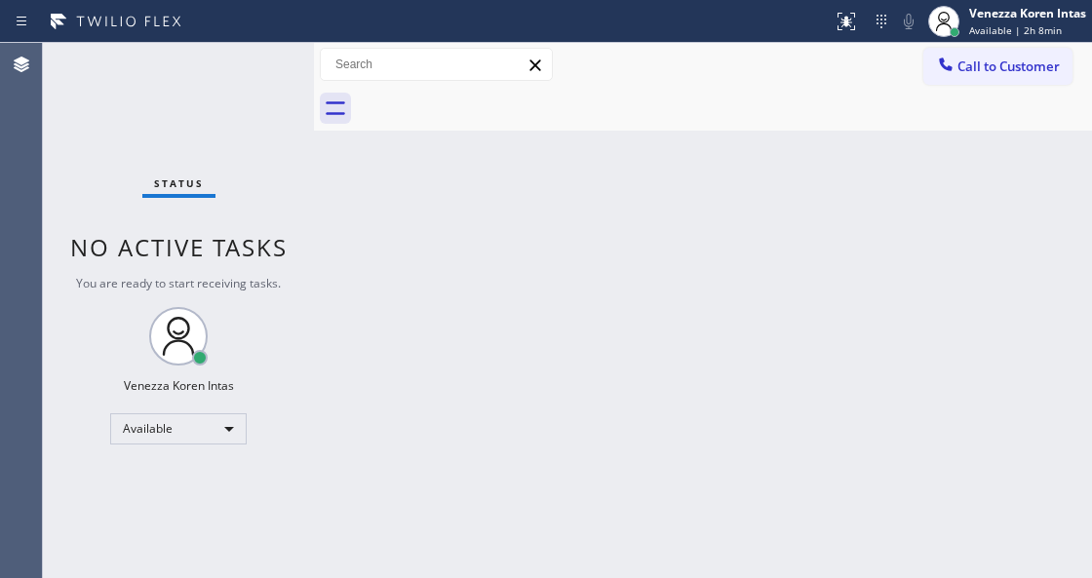
click at [306, 300] on div "Status No active tasks You are ready to start receiving tasks. Venezza Koren In…" at bounding box center [178, 310] width 271 height 535
drag, startPoint x: 265, startPoint y: 219, endPoint x: 285, endPoint y: 120, distance: 101.3
click at [265, 219] on div "Status No active tasks You are ready to start receiving tasks. Venezza Koren In…" at bounding box center [178, 310] width 271 height 535
click at [285, 120] on div "Status No active tasks You are ready to start receiving tasks. Venezza Koren In…" at bounding box center [178, 310] width 271 height 535
drag, startPoint x: 269, startPoint y: 89, endPoint x: 30, endPoint y: 205, distance: 265.5
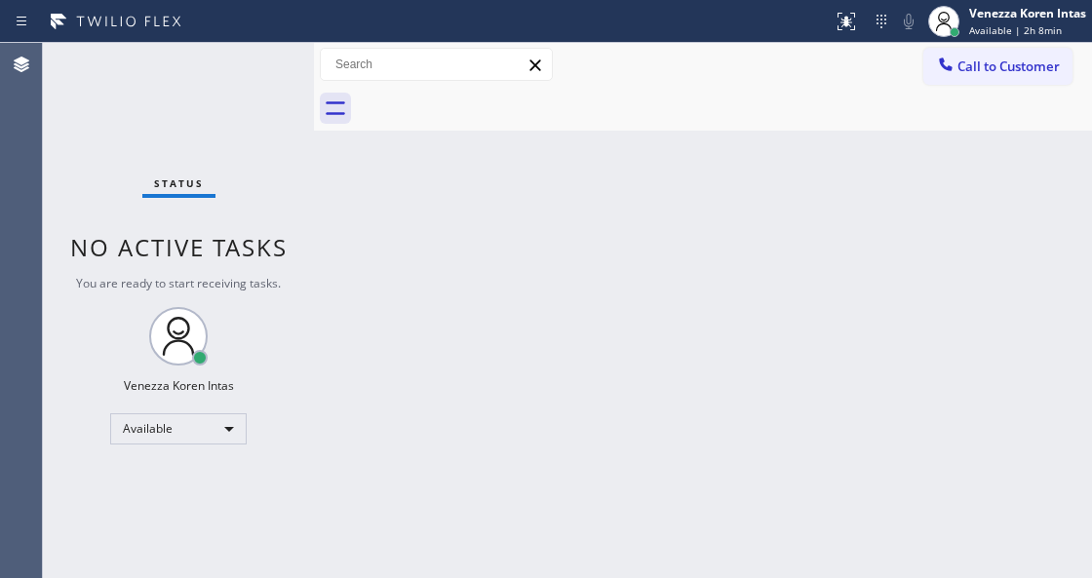
click at [266, 92] on div "Status No active tasks You are ready to start receiving tasks. Venezza Koren In…" at bounding box center [178, 310] width 271 height 535
click at [240, 76] on div "Status No active tasks You are ready to start receiving tasks. Venezza Koren In…" at bounding box center [178, 310] width 271 height 535
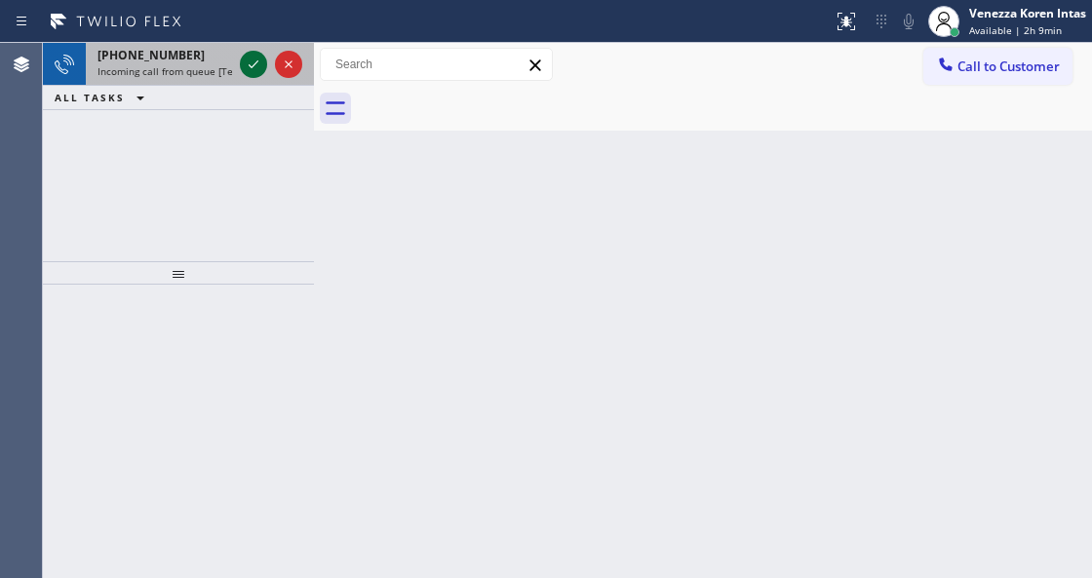
click at [253, 65] on icon at bounding box center [254, 64] width 10 height 8
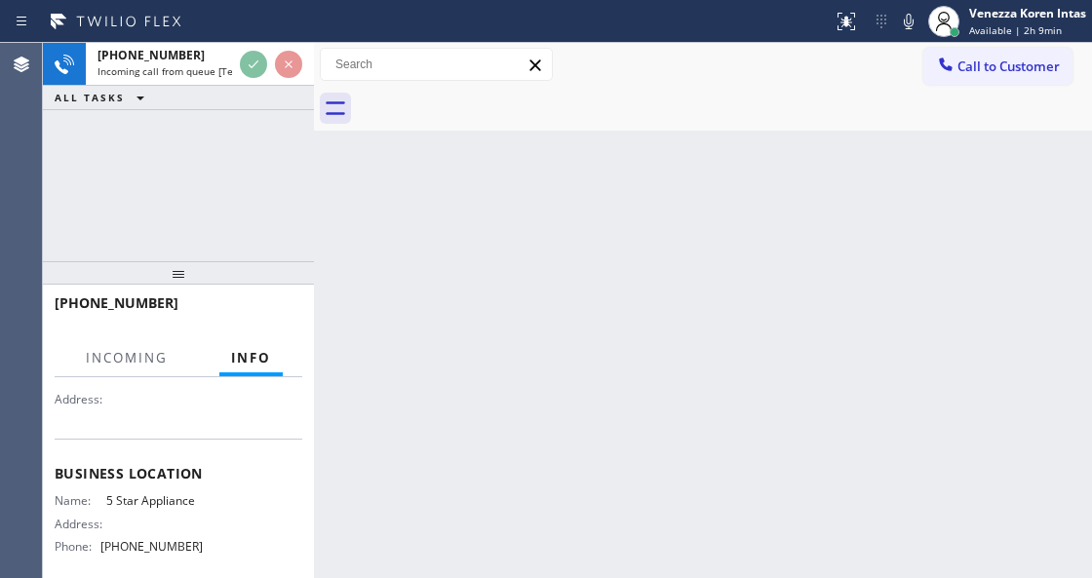
scroll to position [195, 0]
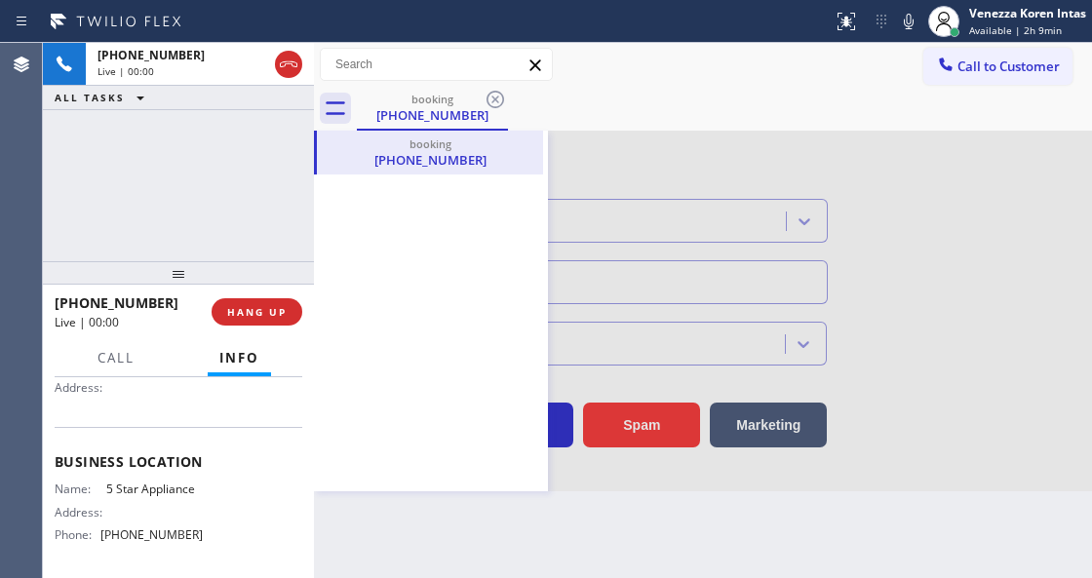
type input "[PHONE_NUMBER]"
click at [338, 103] on icon at bounding box center [335, 108] width 19 height 14
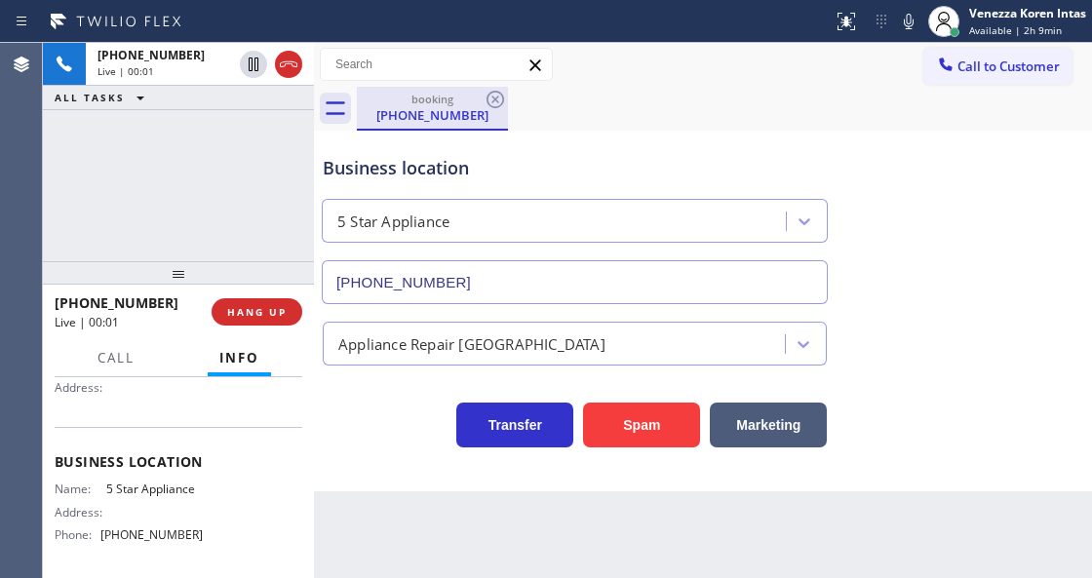
click at [434, 102] on div "booking" at bounding box center [432, 99] width 147 height 15
drag, startPoint x: 294, startPoint y: 55, endPoint x: 341, endPoint y: 271, distance: 221.4
click at [288, 58] on icon at bounding box center [288, 64] width 23 height 23
click at [291, 313] on button "HANG UP" at bounding box center [256, 311] width 91 height 27
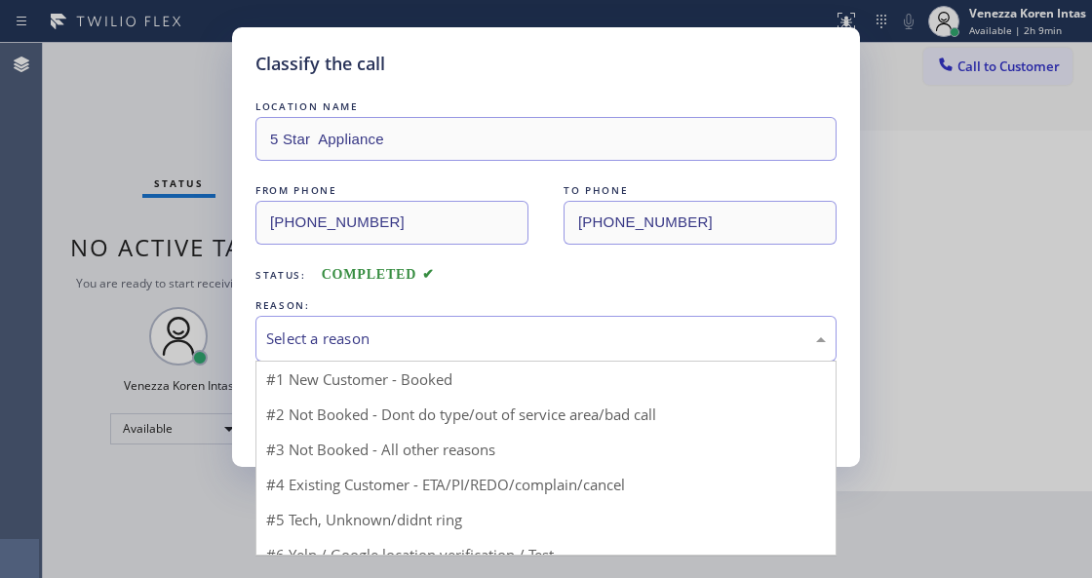
click at [451, 361] on div "Select a reason" at bounding box center [545, 339] width 581 height 46
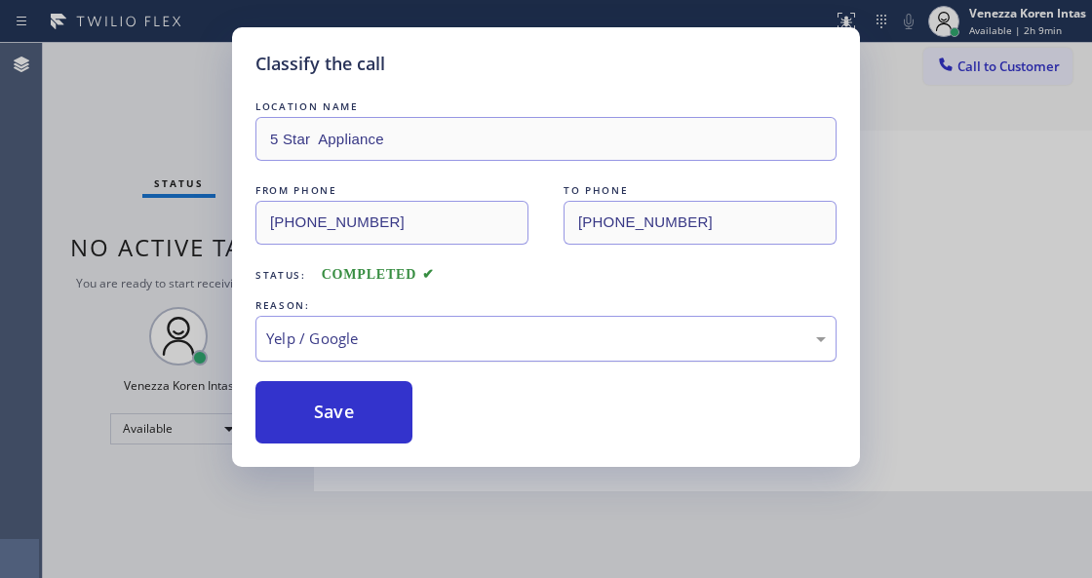
click at [411, 318] on div "Yelp / Google" at bounding box center [545, 339] width 581 height 46
drag, startPoint x: 386, startPoint y: 398, endPoint x: 417, endPoint y: 577, distance: 182.0
click at [383, 398] on button "Save" at bounding box center [333, 412] width 157 height 62
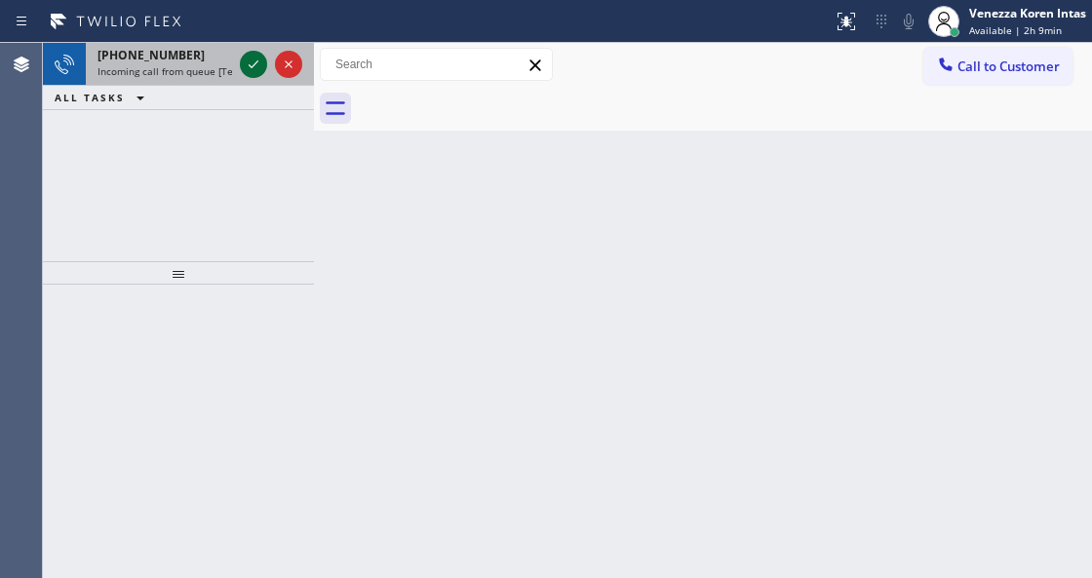
click at [253, 66] on icon at bounding box center [253, 64] width 23 height 23
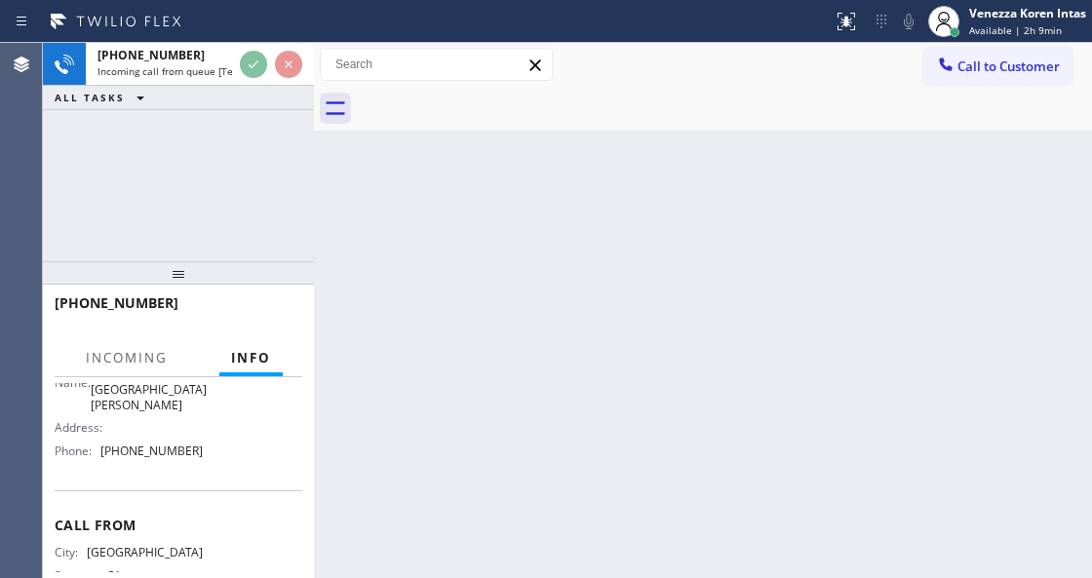
scroll to position [259, 0]
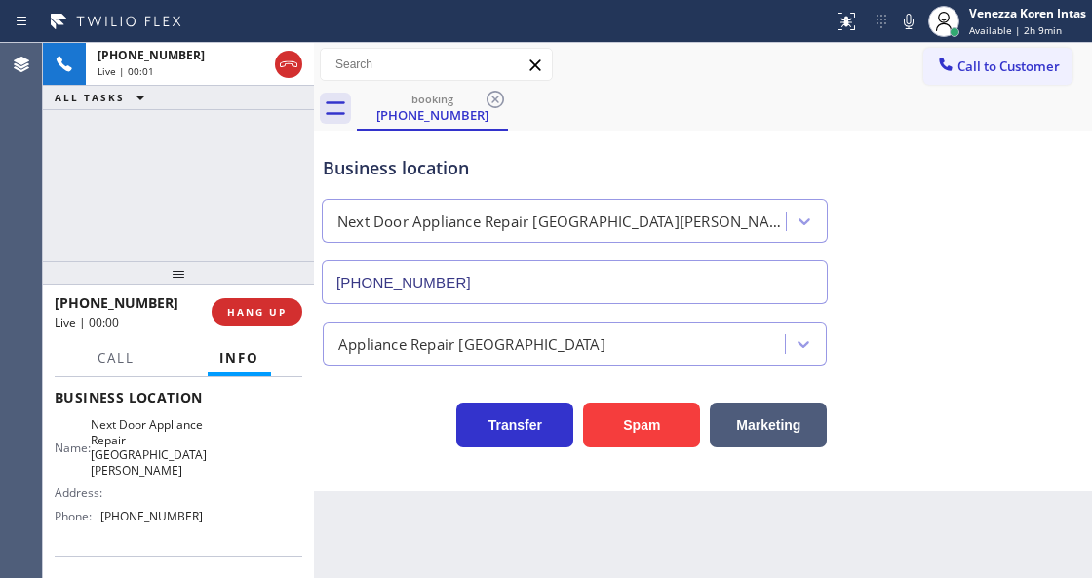
type input "[PHONE_NUMBER]"
click at [209, 231] on div "[PHONE_NUMBER] Live | 00:02 ALL TASKS ALL TASKS ACTIVE TASKS TASKS IN WRAP UP" at bounding box center [178, 152] width 271 height 218
click at [279, 60] on icon at bounding box center [288, 64] width 23 height 23
drag, startPoint x: 270, startPoint y: 315, endPoint x: 357, endPoint y: 315, distance: 86.7
click at [270, 316] on span "HANG UP" at bounding box center [256, 312] width 59 height 14
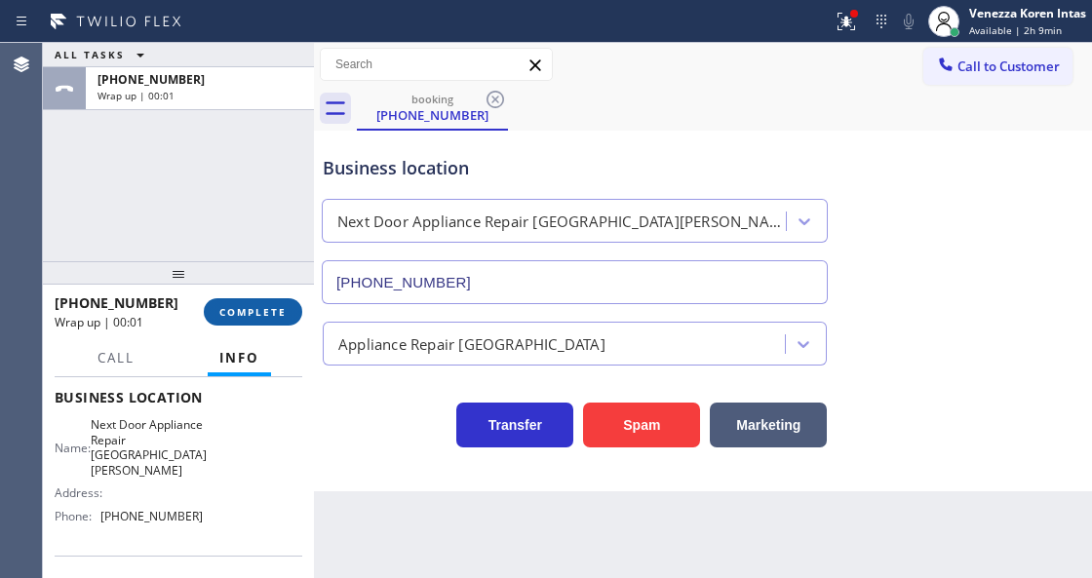
drag, startPoint x: 261, startPoint y: 324, endPoint x: 277, endPoint y: 316, distance: 17.4
click at [261, 324] on button "COMPLETE" at bounding box center [253, 311] width 98 height 27
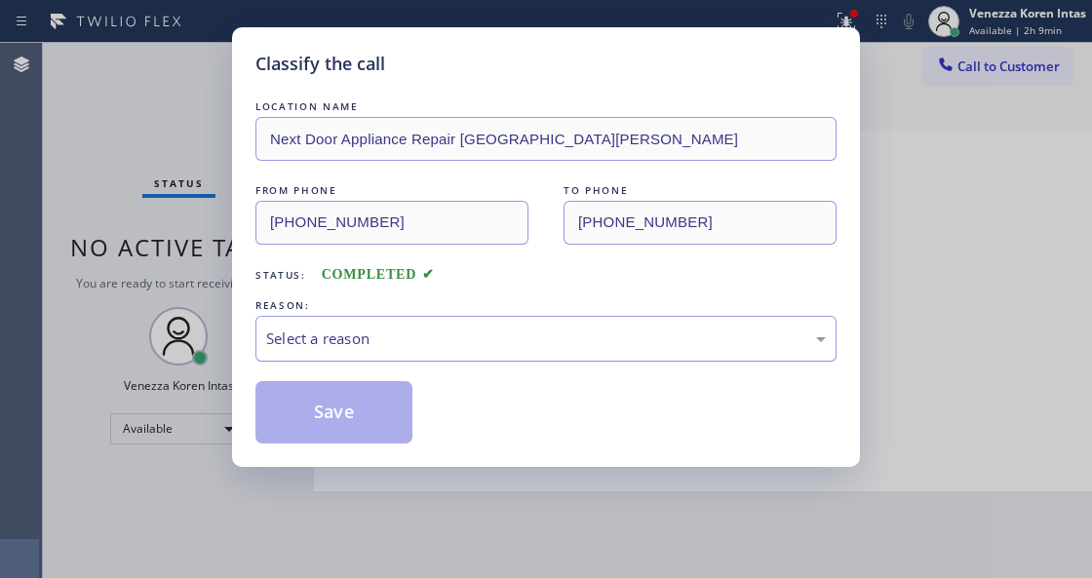
drag, startPoint x: 411, startPoint y: 331, endPoint x: 409, endPoint y: 353, distance: 21.5
click at [411, 335] on div "Select a reason" at bounding box center [545, 338] width 559 height 22
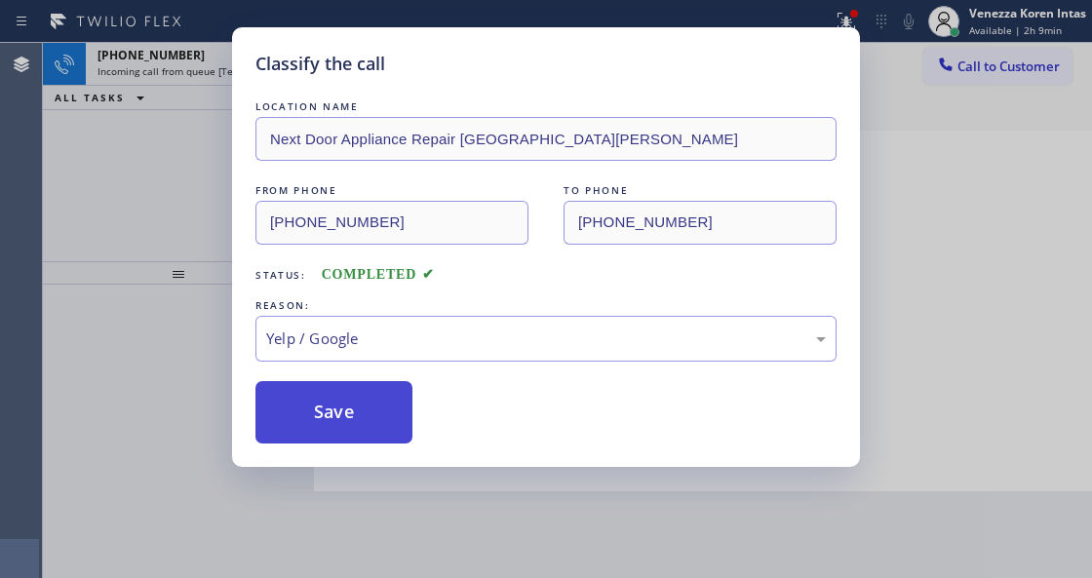
click at [376, 441] on button "Save" at bounding box center [333, 412] width 157 height 62
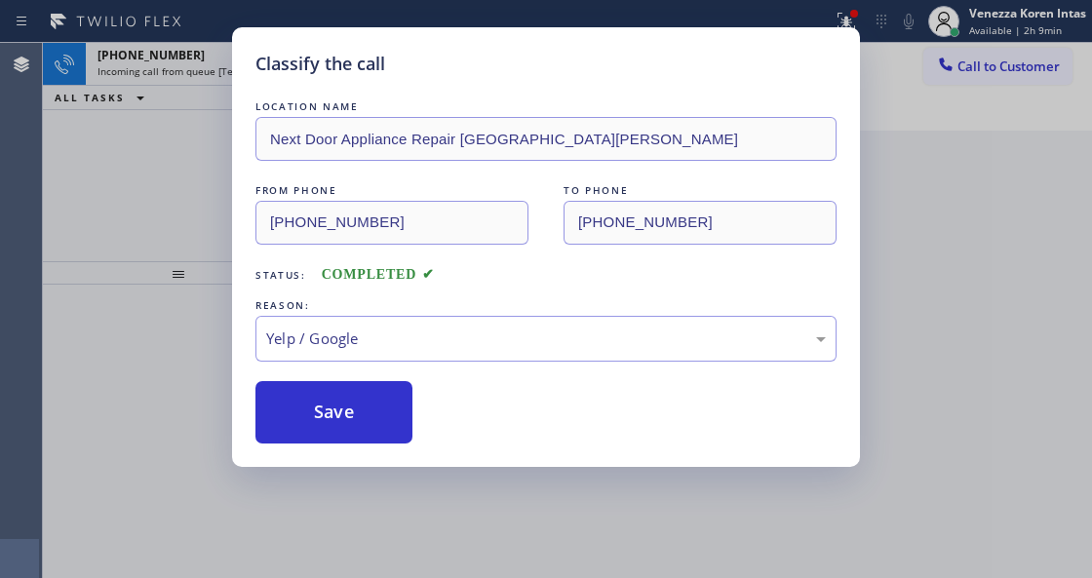
click at [414, 422] on div "Save" at bounding box center [545, 412] width 581 height 62
click at [368, 415] on button "Save" at bounding box center [333, 412] width 157 height 62
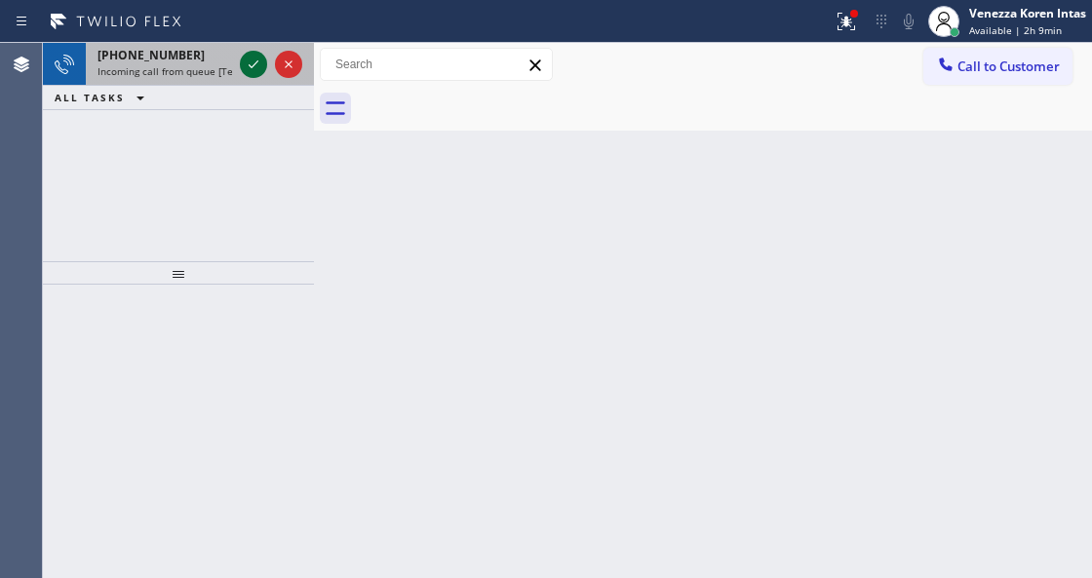
click at [250, 59] on icon at bounding box center [253, 64] width 23 height 23
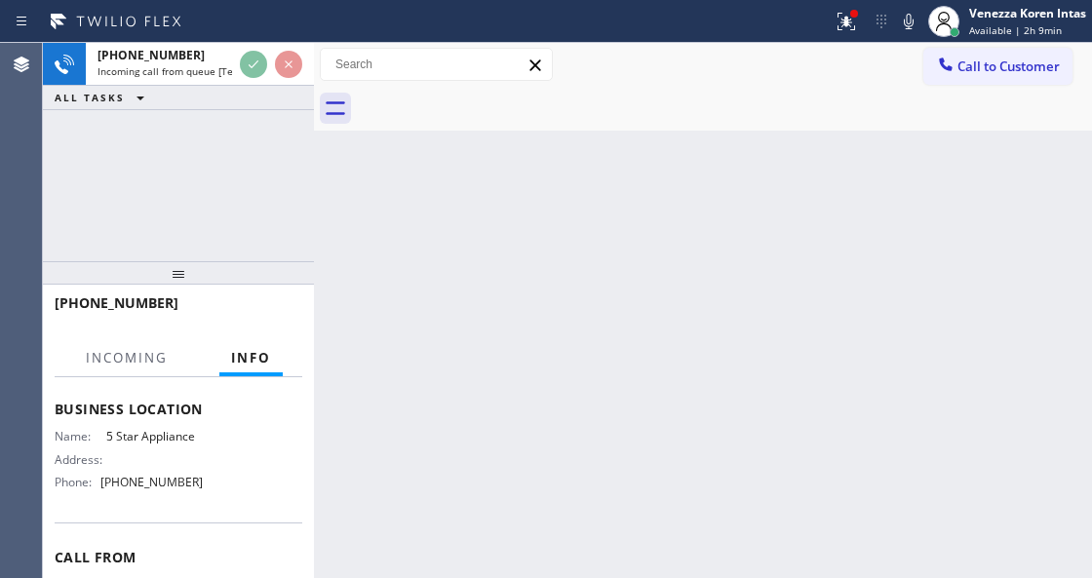
scroll to position [259, 0]
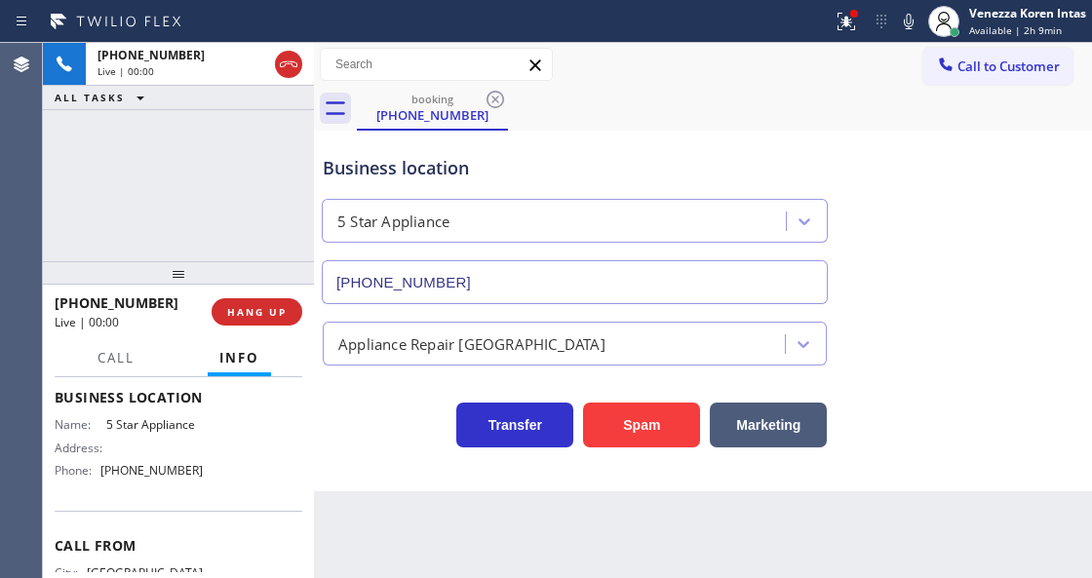
type input "[PHONE_NUMBER]"
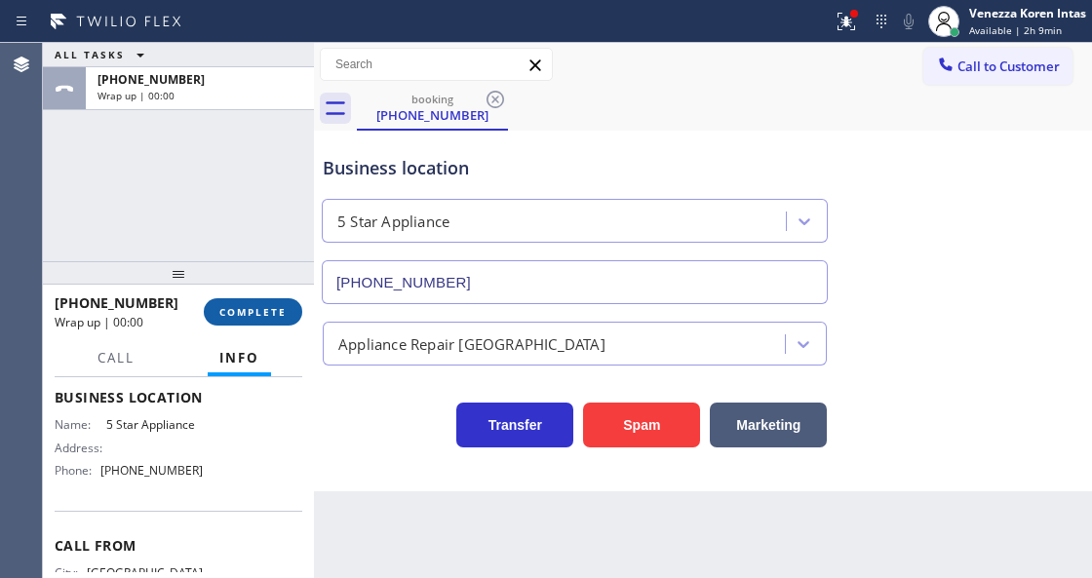
click at [267, 305] on span "COMPLETE" at bounding box center [252, 312] width 67 height 14
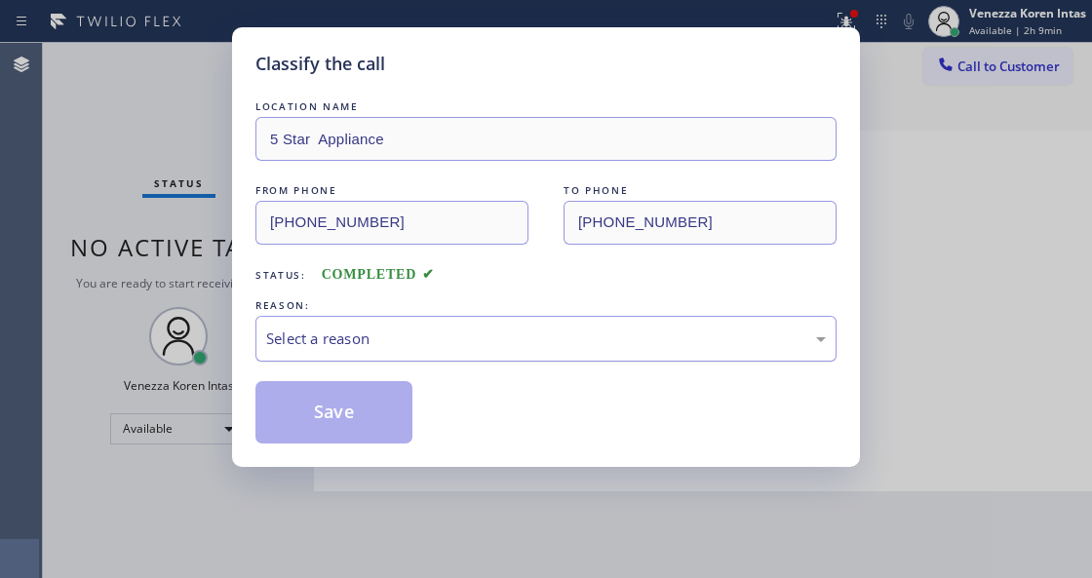
drag, startPoint x: 423, startPoint y: 324, endPoint x: 423, endPoint y: 355, distance: 31.2
click at [423, 342] on div "Select a reason" at bounding box center [545, 339] width 581 height 46
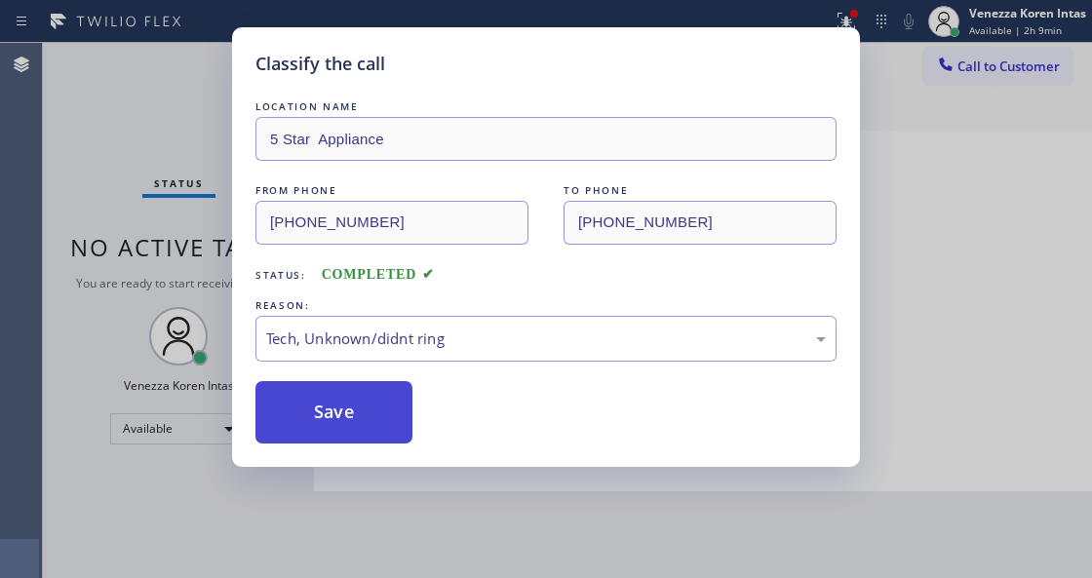
drag, startPoint x: 360, startPoint y: 429, endPoint x: 448, endPoint y: 395, distance: 95.0
click at [360, 428] on button "Save" at bounding box center [333, 412] width 157 height 62
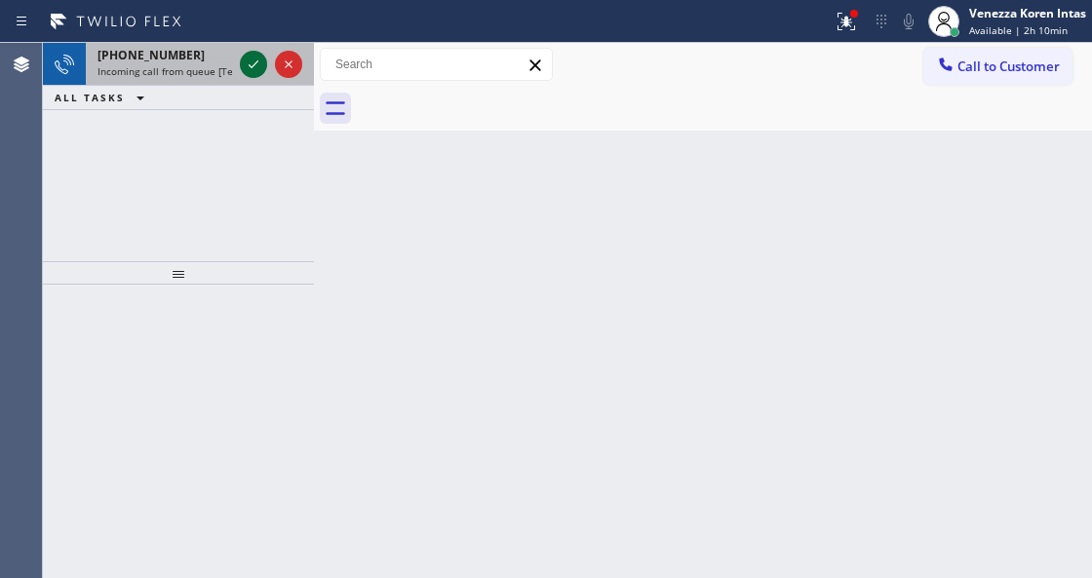
click at [260, 57] on icon at bounding box center [253, 64] width 23 height 23
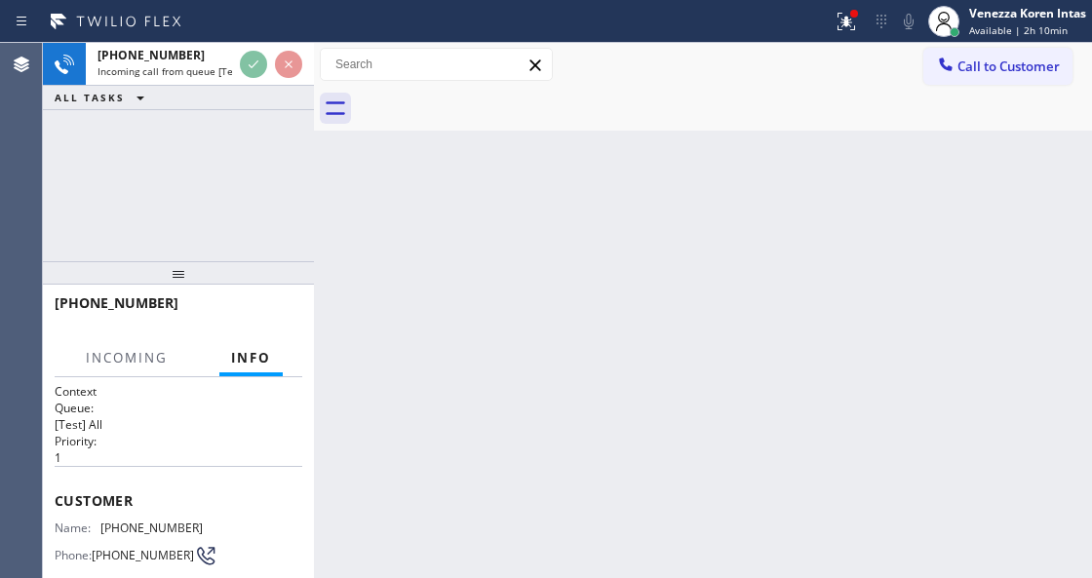
scroll to position [259, 0]
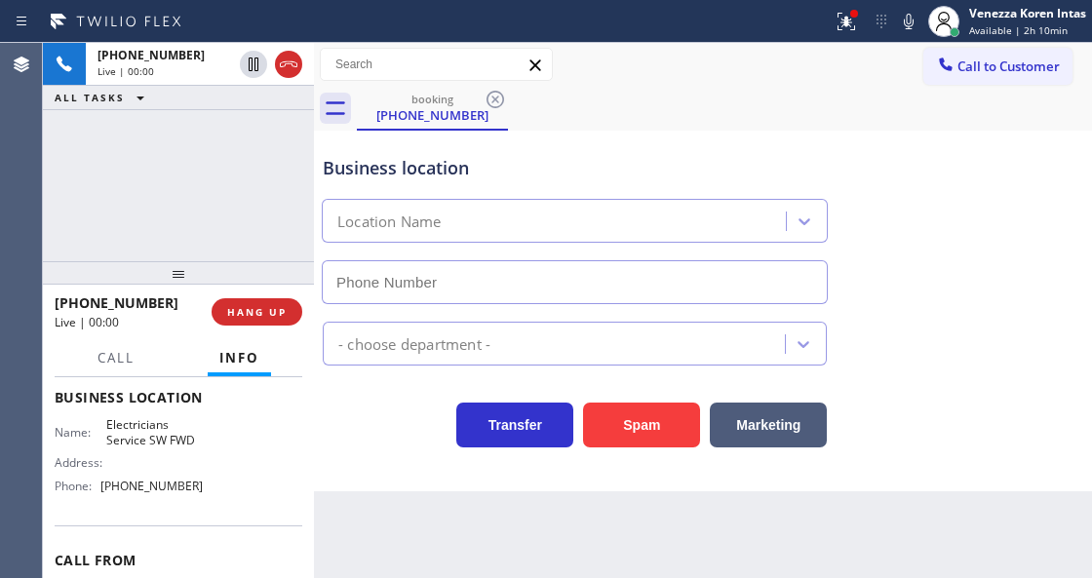
type input "[PHONE_NUMBER]"
click at [249, 238] on div "[PHONE_NUMBER] Live | 00:01 ALL TASKS ALL TASKS ACTIVE TASKS TASKS IN WRAP UP" at bounding box center [178, 152] width 271 height 218
click at [473, 145] on div "Business location Electricians Service SW FWD [PHONE_NUMBER]" at bounding box center [575, 219] width 512 height 169
click at [838, 23] on icon at bounding box center [845, 21] width 23 height 23
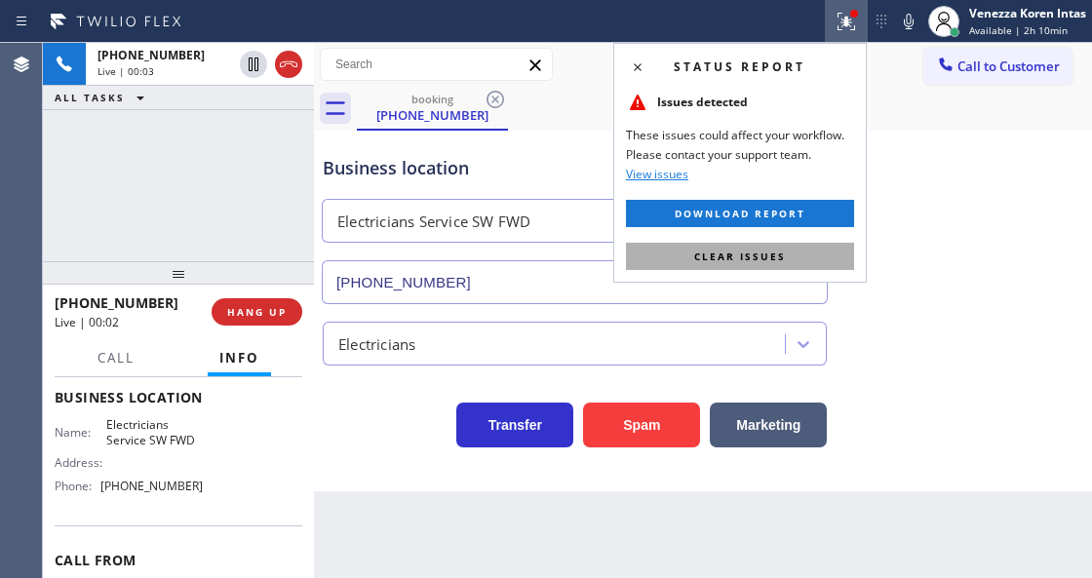
click at [733, 248] on button "Clear issues" at bounding box center [740, 256] width 228 height 27
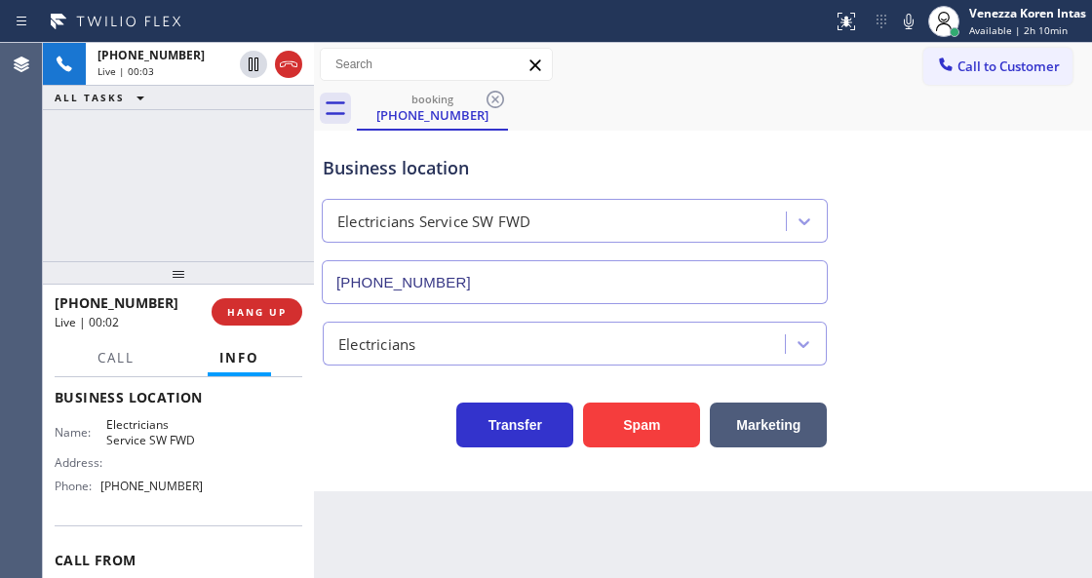
click at [955, 253] on div "Business location Electricians Service SW FWD [PHONE_NUMBER]" at bounding box center [703, 216] width 768 height 176
drag, startPoint x: 281, startPoint y: 59, endPoint x: 281, endPoint y: 127, distance: 67.2
click at [281, 59] on icon at bounding box center [288, 64] width 23 height 23
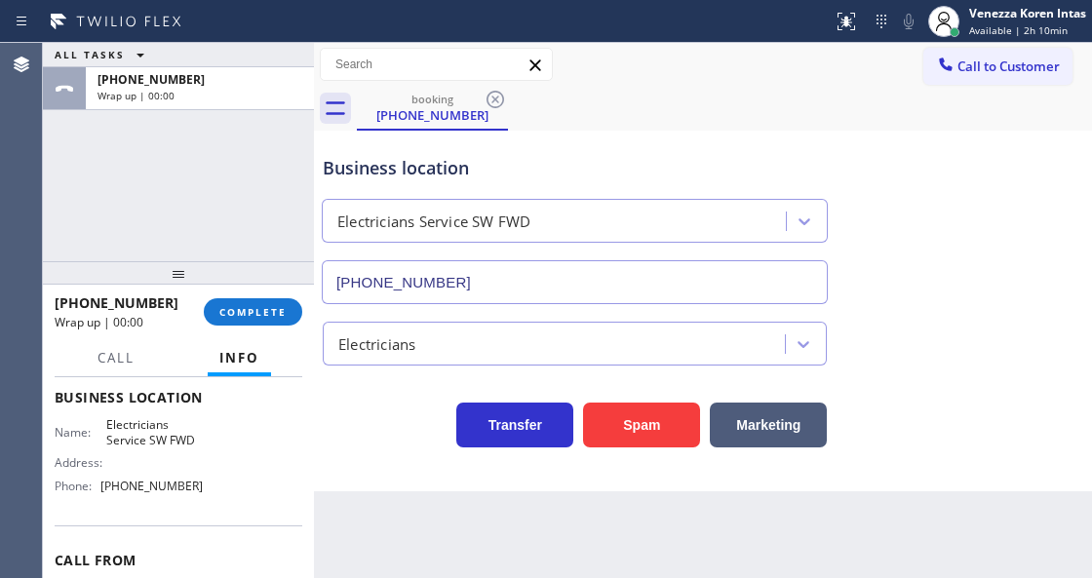
click at [259, 285] on div at bounding box center [178, 272] width 271 height 23
click at [270, 307] on span "COMPLETE" at bounding box center [252, 312] width 67 height 14
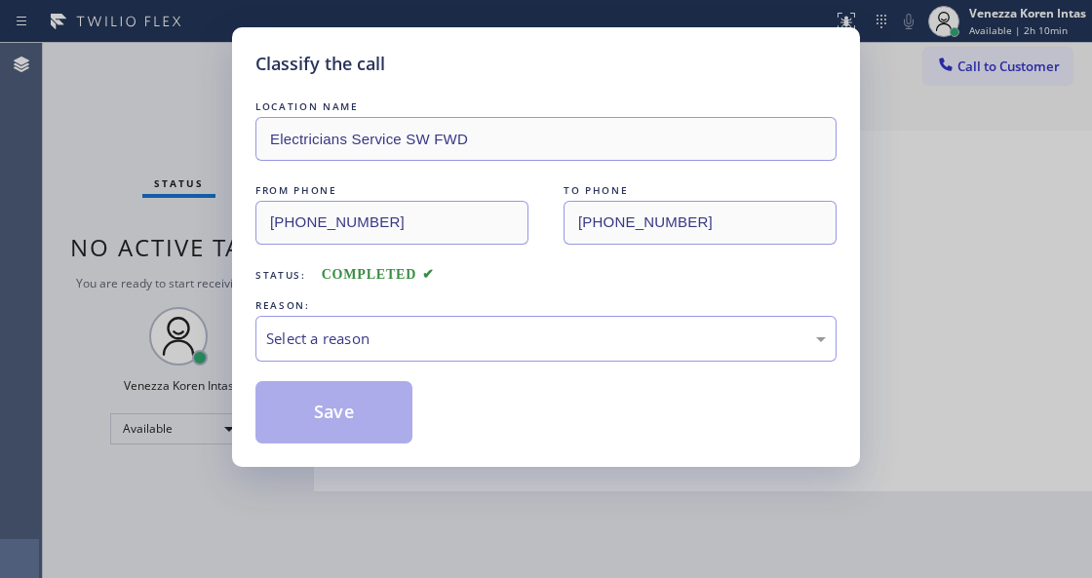
click at [429, 343] on div "Select a reason" at bounding box center [545, 338] width 559 height 22
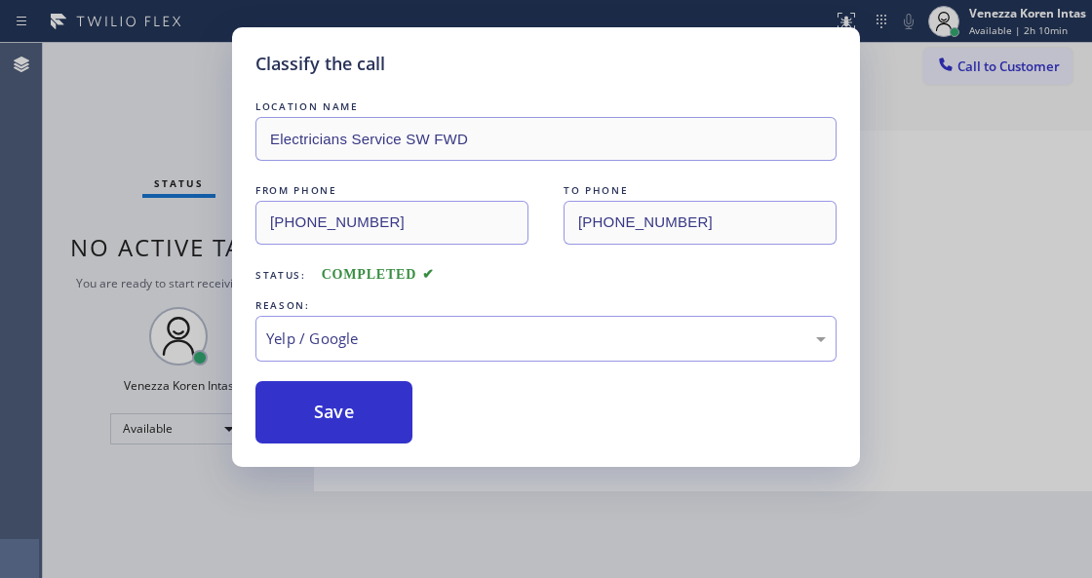
drag, startPoint x: 358, startPoint y: 426, endPoint x: 382, endPoint y: 574, distance: 150.1
click at [358, 425] on button "Save" at bounding box center [333, 412] width 157 height 62
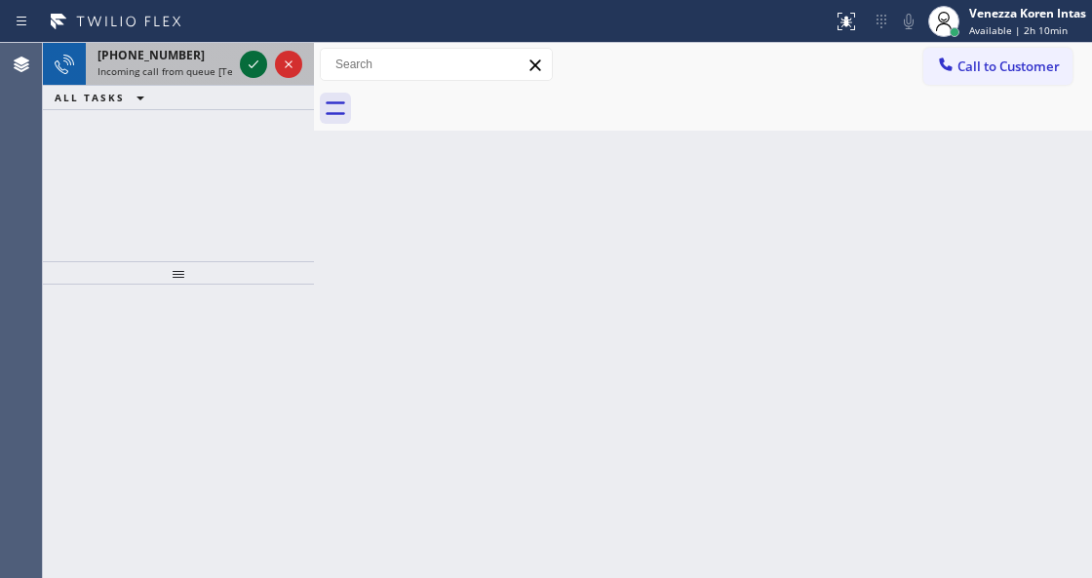
click at [251, 63] on icon at bounding box center [253, 64] width 23 height 23
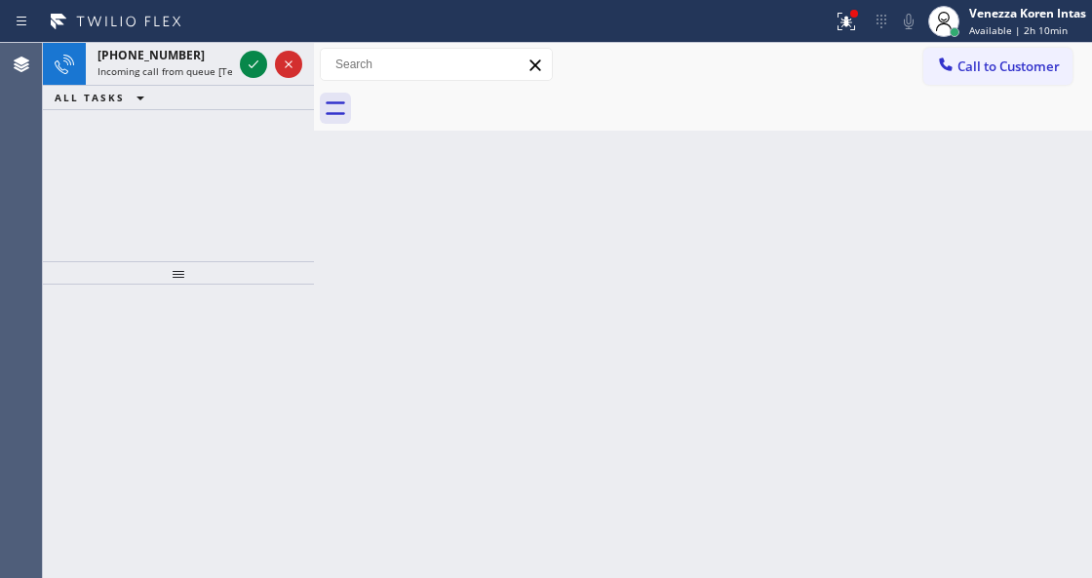
click at [251, 63] on icon at bounding box center [253, 64] width 23 height 23
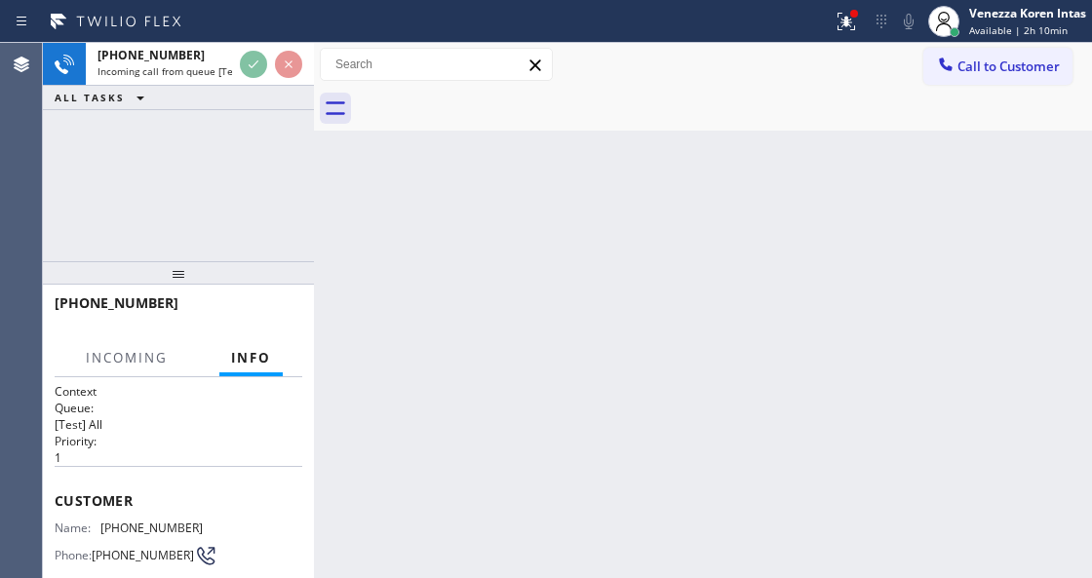
click at [828, 33] on button at bounding box center [846, 21] width 43 height 43
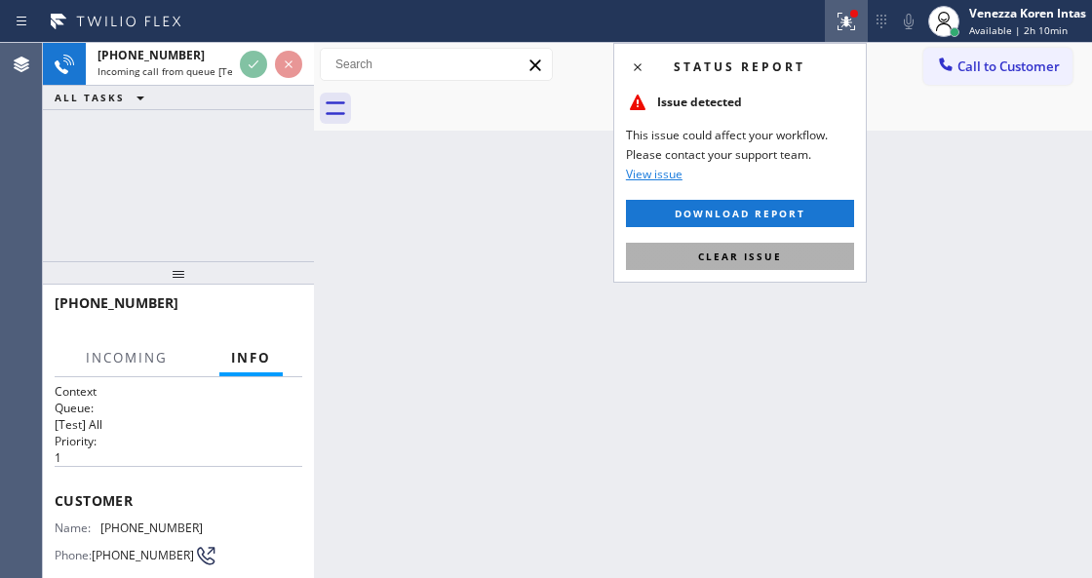
click at [825, 248] on button "Clear issue" at bounding box center [740, 256] width 228 height 27
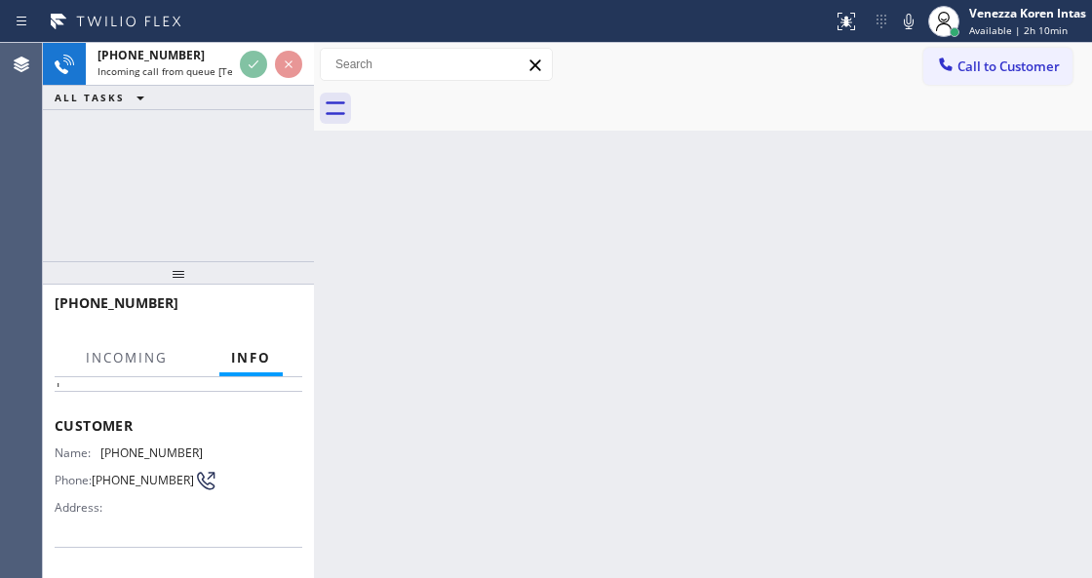
scroll to position [195, 0]
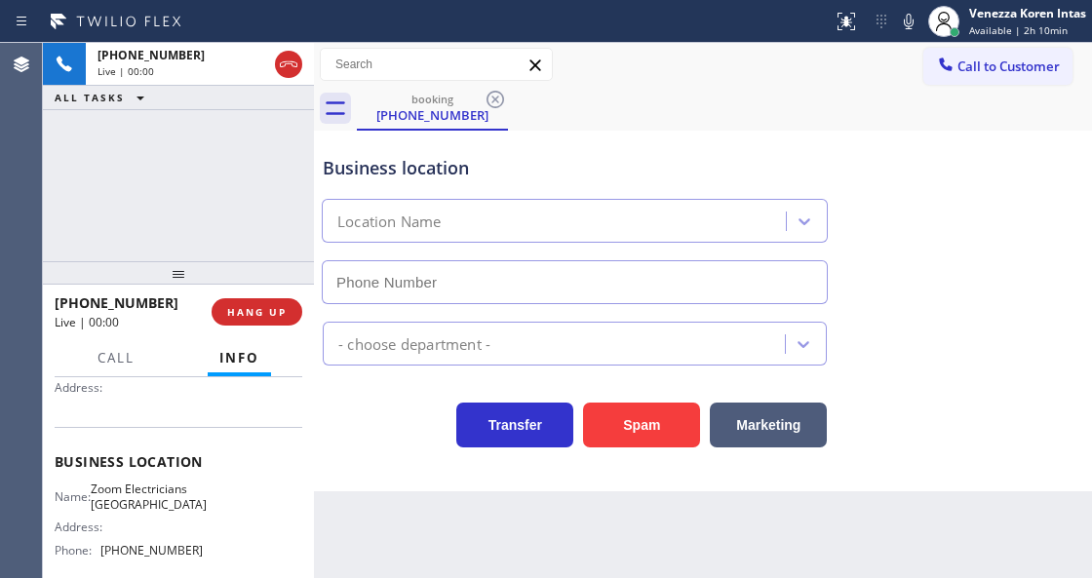
type input "[PHONE_NUMBER]"
click at [263, 211] on div "[PHONE_NUMBER] Live | 00:00 ALL TASKS ALL TASKS ACTIVE TASKS TASKS IN WRAP UP" at bounding box center [178, 152] width 271 height 218
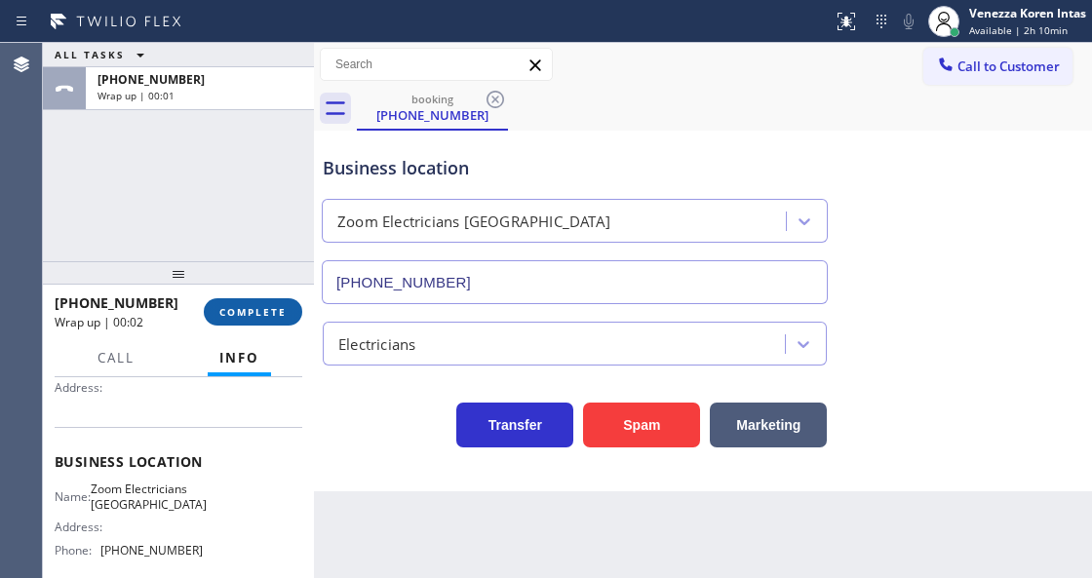
drag, startPoint x: 224, startPoint y: 295, endPoint x: 247, endPoint y: 314, distance: 29.1
click at [225, 304] on div "[PHONE_NUMBER] Wrap up | 00:02 COMPLETE" at bounding box center [179, 312] width 248 height 51
click at [248, 314] on span "COMPLETE" at bounding box center [252, 312] width 67 height 14
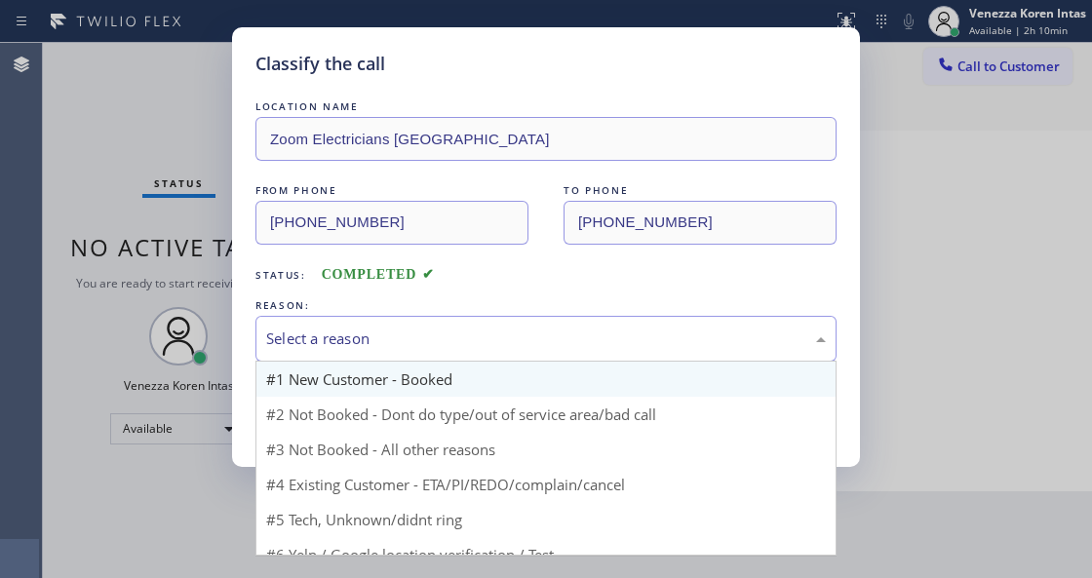
click at [450, 354] on div "Select a reason" at bounding box center [545, 339] width 581 height 46
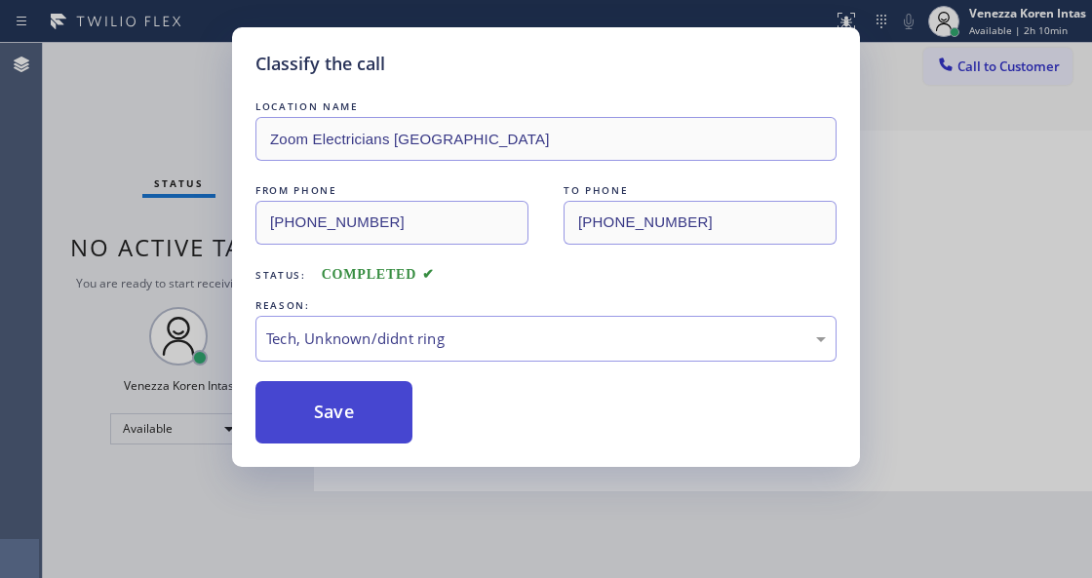
click at [388, 408] on button "Save" at bounding box center [333, 412] width 157 height 62
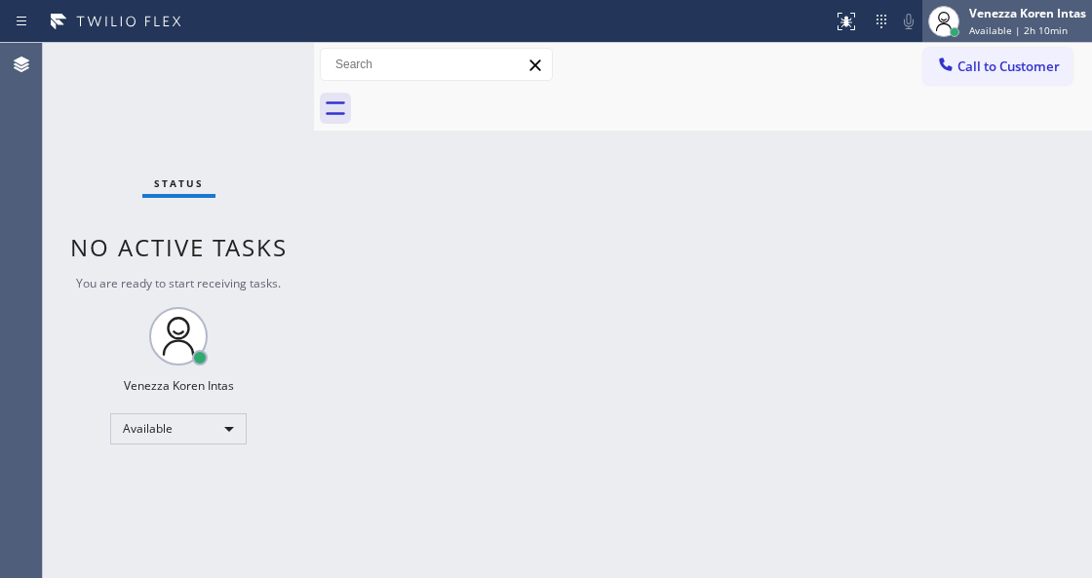
click at [998, 34] on span "Available | 2h 10min" at bounding box center [1018, 30] width 98 height 14
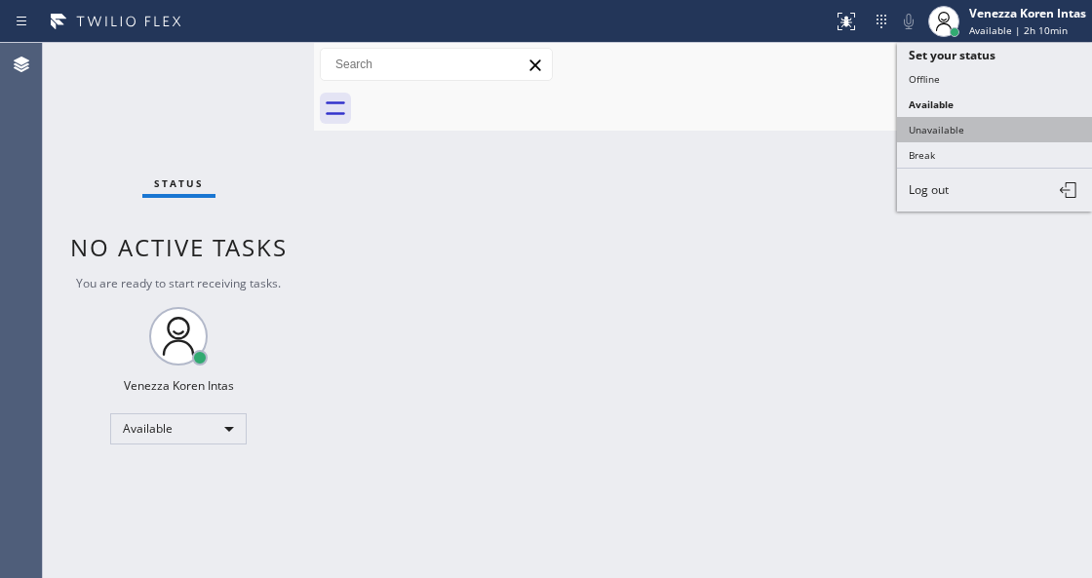
click at [984, 117] on button "Unavailable" at bounding box center [994, 129] width 195 height 25
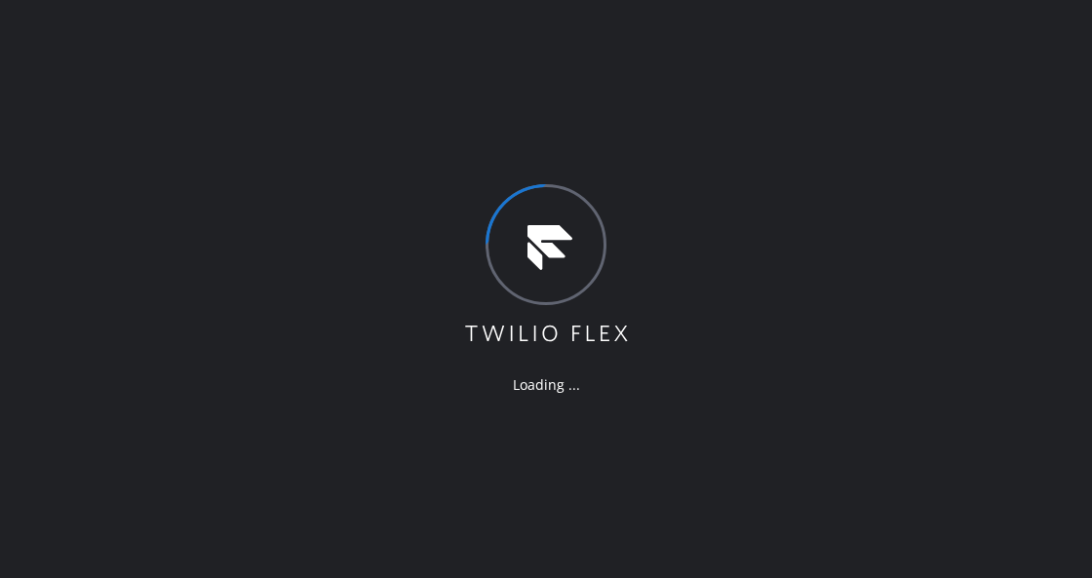
drag, startPoint x: 21, startPoint y: 123, endPoint x: 9, endPoint y: 127, distance: 13.3
click at [9, 127] on div "Loading ..." at bounding box center [546, 289] width 1092 height 578
click at [421, 94] on div "Loading ..." at bounding box center [546, 289] width 1092 height 578
click at [364, 373] on div "Loading ..." at bounding box center [546, 289] width 1092 height 578
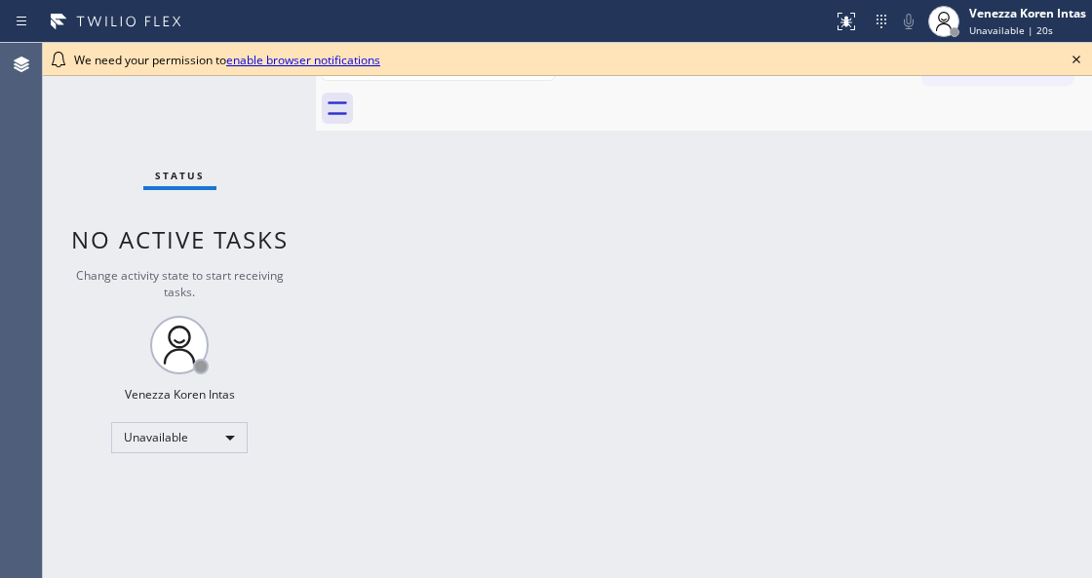
click at [1078, 61] on icon at bounding box center [1076, 60] width 8 height 8
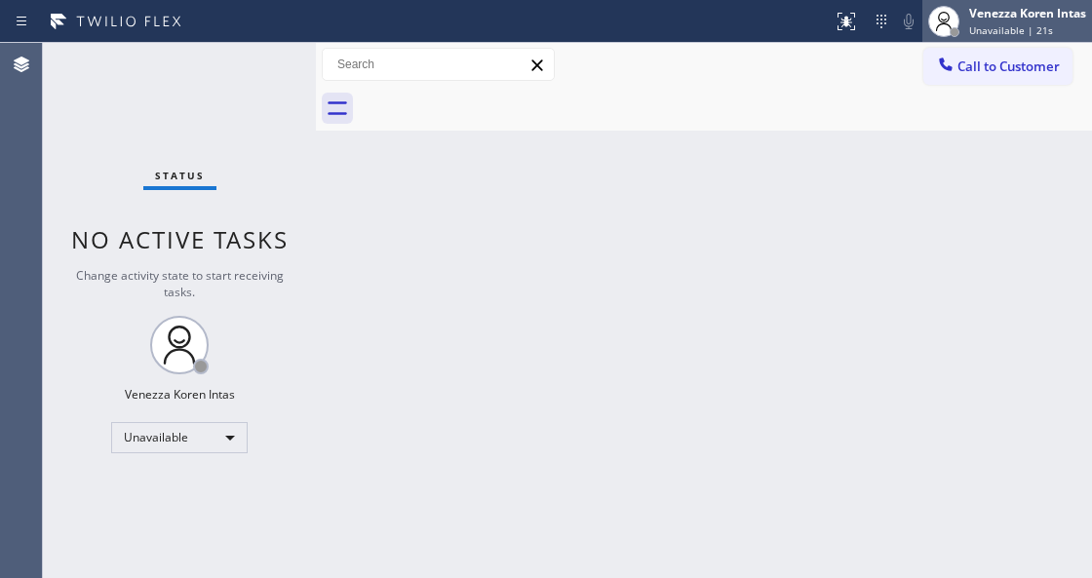
click at [1039, 16] on div "Venezza Koren Intas" at bounding box center [1027, 13] width 117 height 17
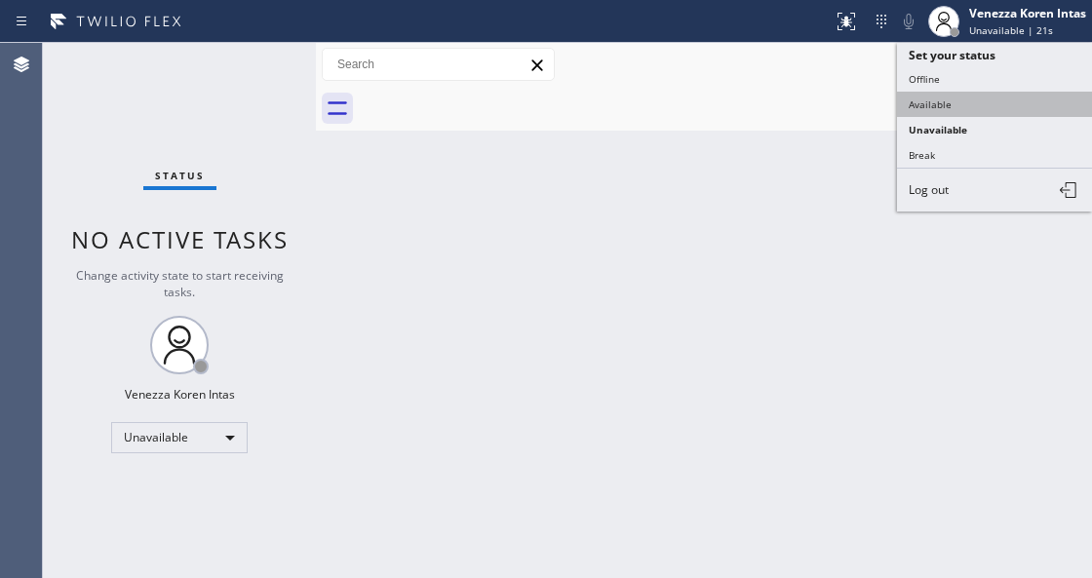
click at [922, 102] on button "Available" at bounding box center [994, 104] width 195 height 25
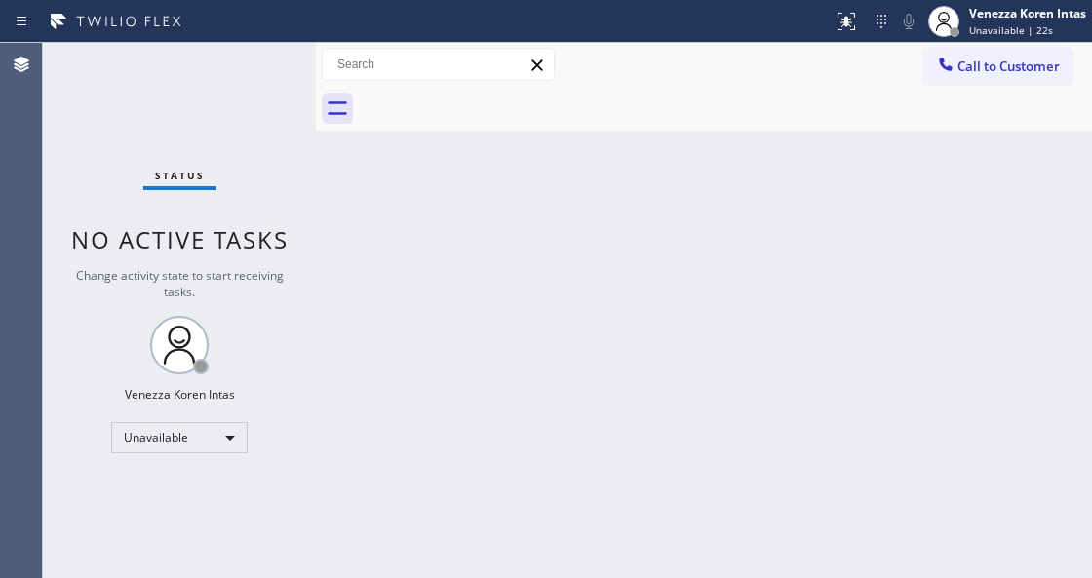
click at [789, 312] on div "Back to Dashboard Change Sender ID Customers Technicians Select a contact Outbo…" at bounding box center [704, 310] width 776 height 535
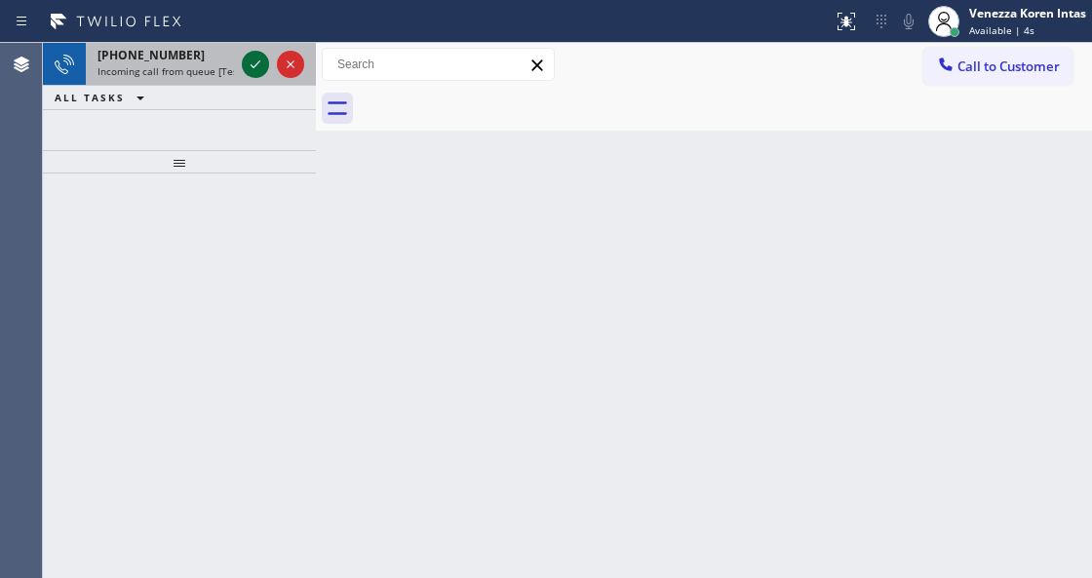
drag, startPoint x: 240, startPoint y: 60, endPoint x: 255, endPoint y: 62, distance: 15.7
click at [243, 58] on div at bounding box center [273, 64] width 70 height 43
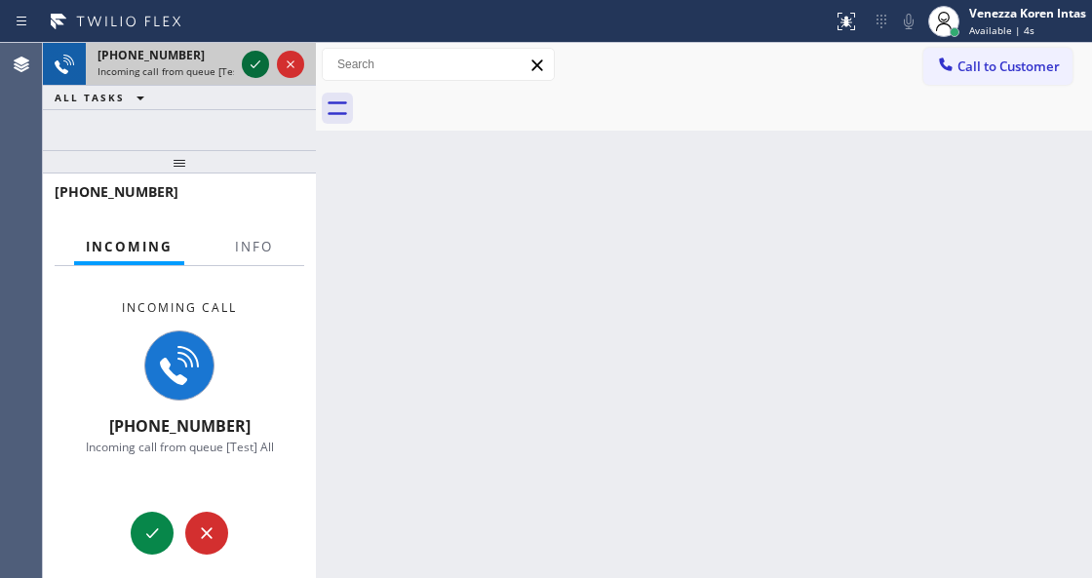
click at [255, 62] on icon at bounding box center [255, 64] width 23 height 23
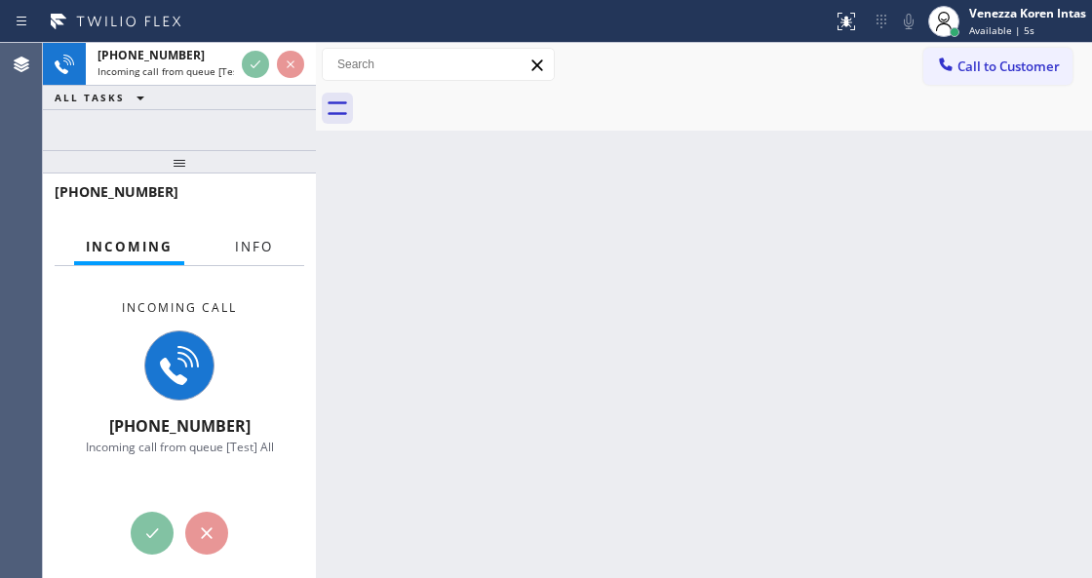
click at [263, 259] on button "Info" at bounding box center [253, 247] width 61 height 38
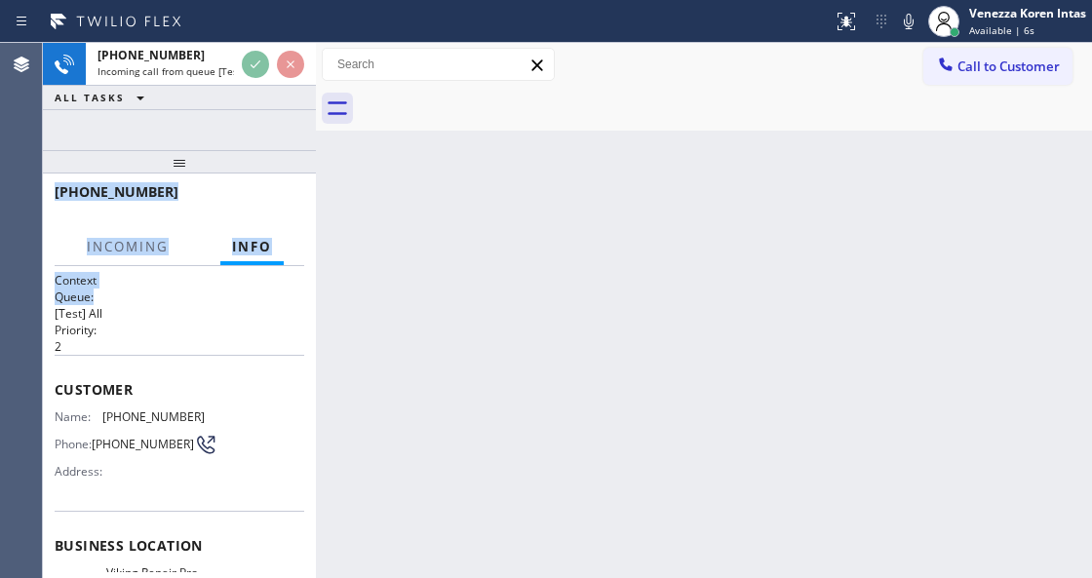
drag, startPoint x: 236, startPoint y: 134, endPoint x: 218, endPoint y: 295, distance: 161.8
click at [218, 295] on div "+17605692706 Incoming call from queue [Test] All ALL TASKS ALL TASKS ACTIVE TAS…" at bounding box center [179, 310] width 273 height 535
click at [230, 133] on div "+17605692706 Incoming call from queue [Test] All ALL TASKS ALL TASKS ACTIVE TAS…" at bounding box center [179, 96] width 273 height 107
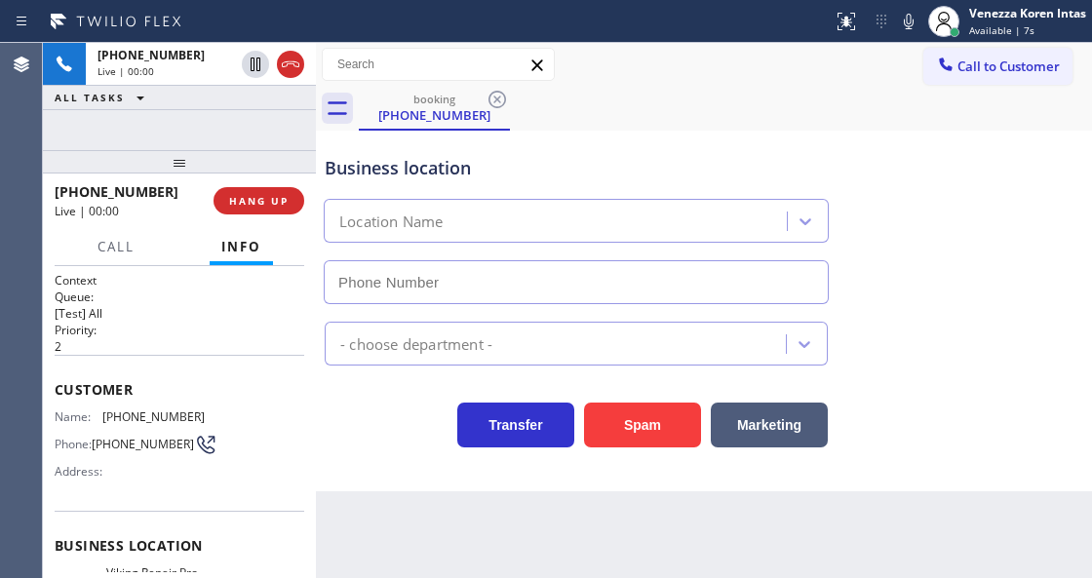
type input "(760) 330-2616"
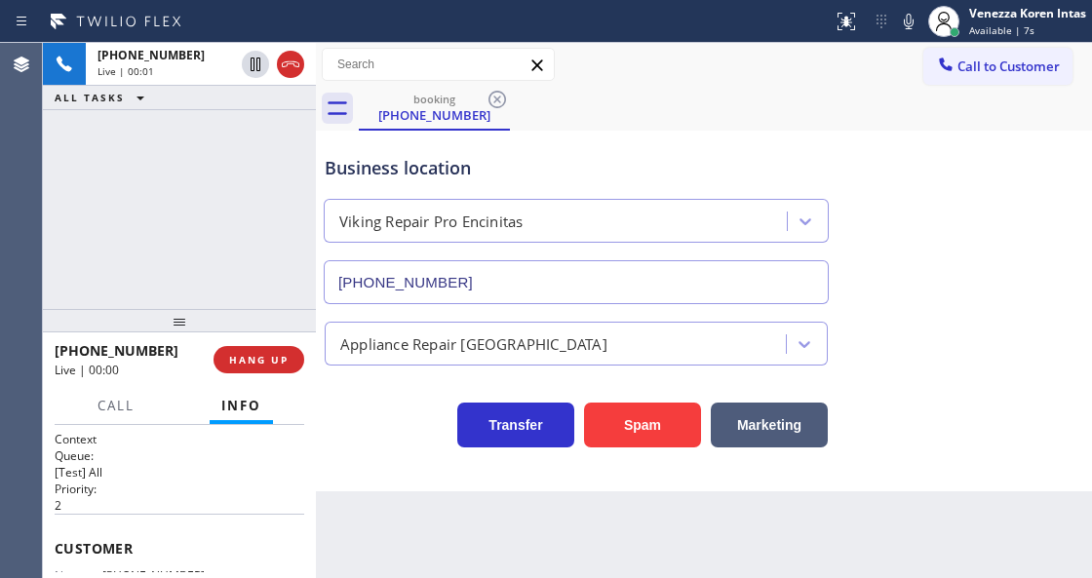
drag, startPoint x: 209, startPoint y: 156, endPoint x: 334, endPoint y: 184, distance: 128.9
click at [183, 315] on div at bounding box center [179, 320] width 273 height 23
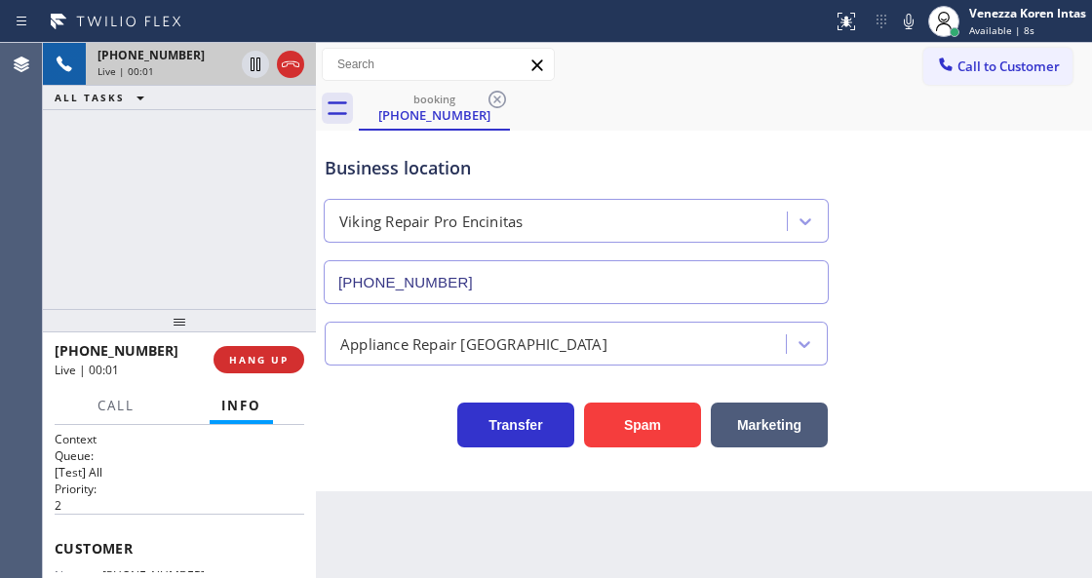
click at [298, 66] on icon at bounding box center [291, 64] width 18 height 6
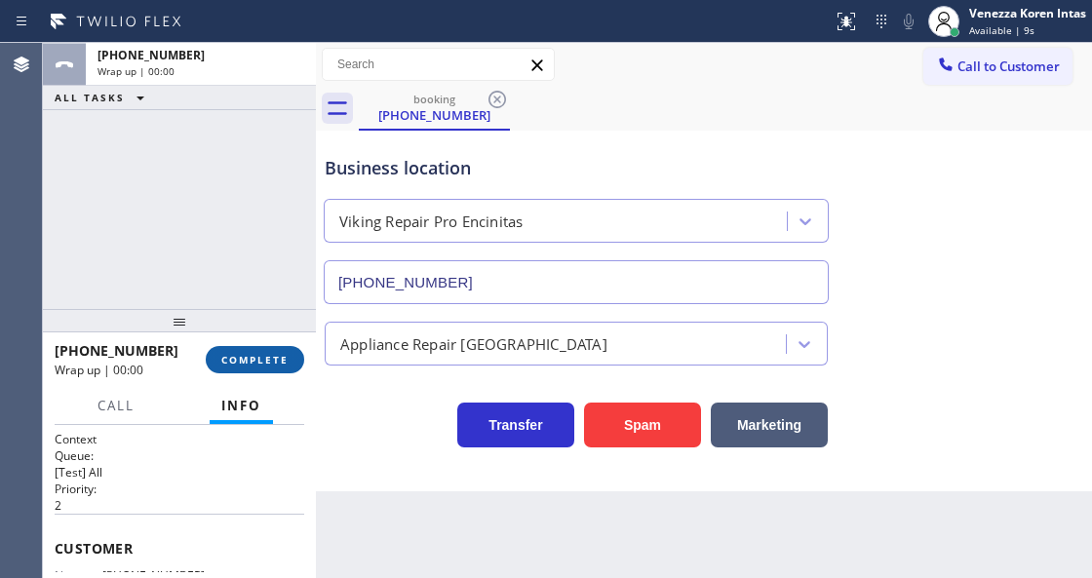
click at [281, 352] on div "+17605692706 Wrap up | 00:00 COMPLETE" at bounding box center [179, 359] width 249 height 51
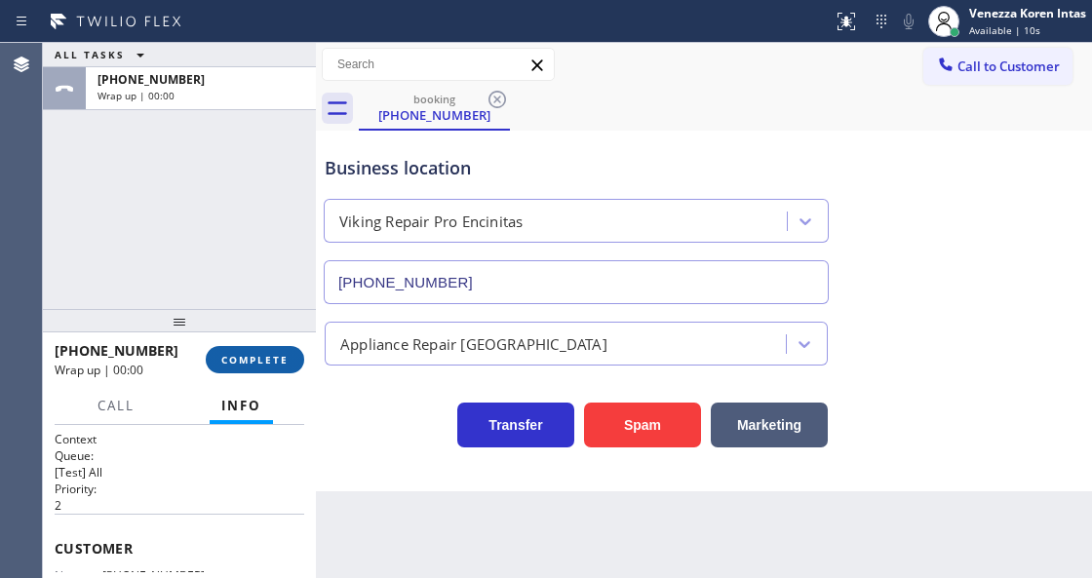
click at [263, 374] on div "+17605692706 Wrap up | 00:00 COMPLETE" at bounding box center [179, 359] width 249 height 51
drag, startPoint x: 294, startPoint y: 361, endPoint x: 329, endPoint y: 378, distance: 39.2
click at [292, 364] on button "COMPLETE" at bounding box center [255, 359] width 98 height 27
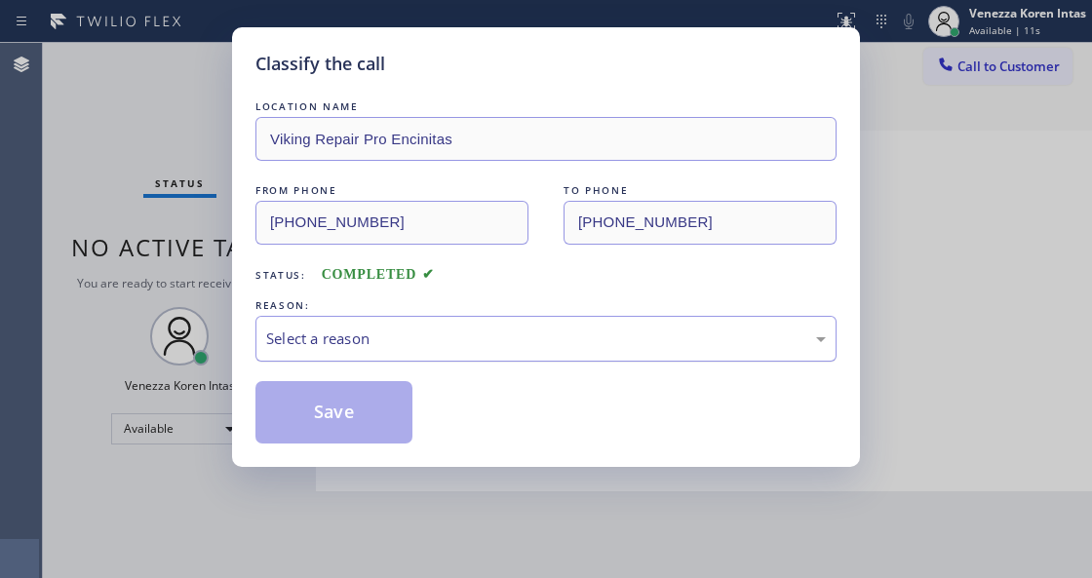
click at [463, 362] on div "Select a reason" at bounding box center [545, 339] width 581 height 46
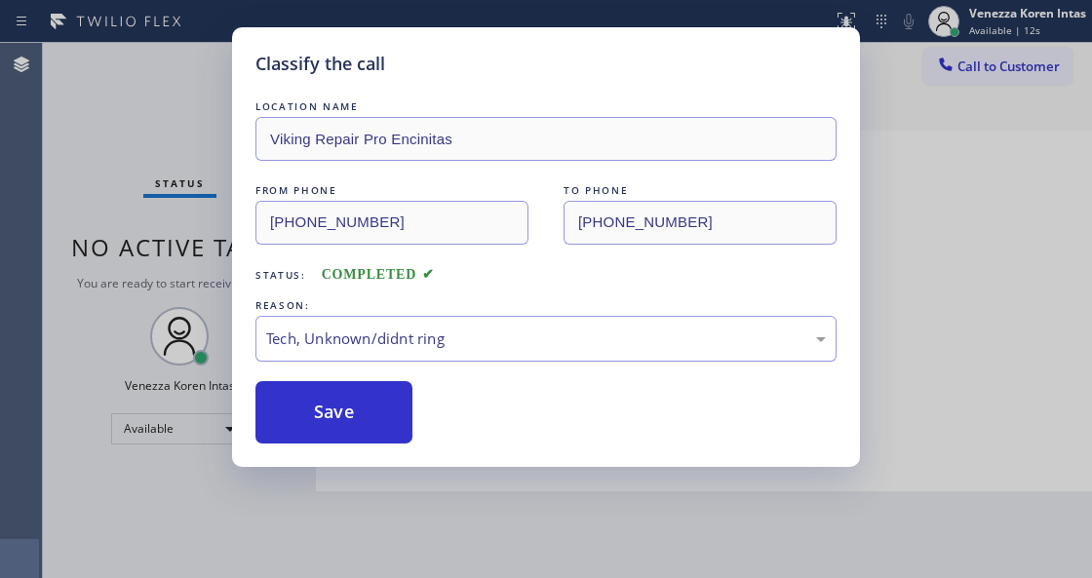
click at [405, 349] on div "Tech, Unknown/didnt ring" at bounding box center [545, 338] width 559 height 22
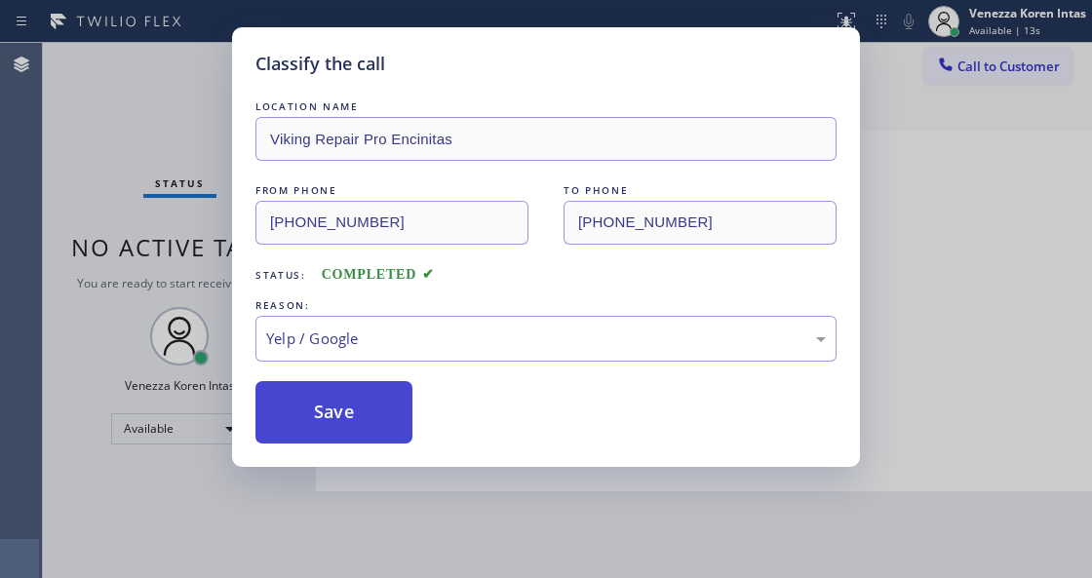
click at [356, 442] on button "Save" at bounding box center [333, 412] width 157 height 62
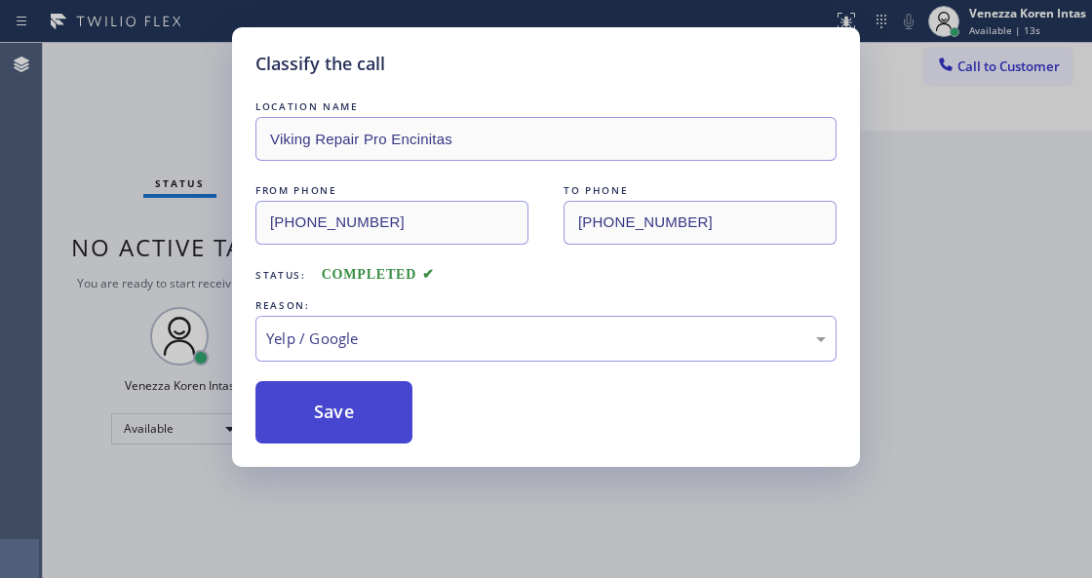
click at [364, 432] on button "Save" at bounding box center [333, 412] width 157 height 62
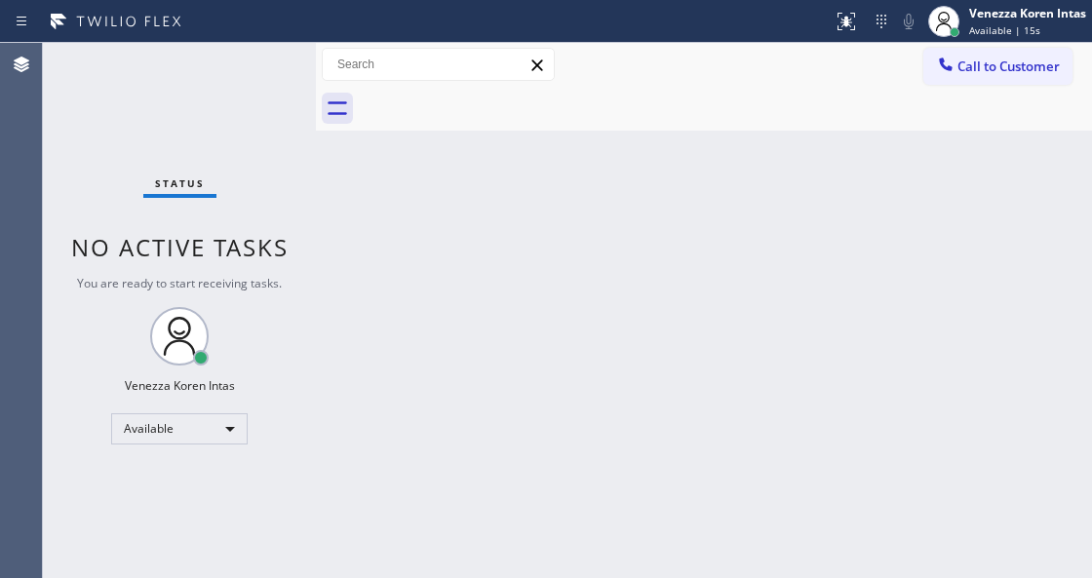
drag, startPoint x: 427, startPoint y: 217, endPoint x: 416, endPoint y: 314, distance: 97.1
click at [423, 226] on div "Back to Dashboard Change Sender ID Customers Technicians Select a contact Outbo…" at bounding box center [704, 310] width 776 height 535
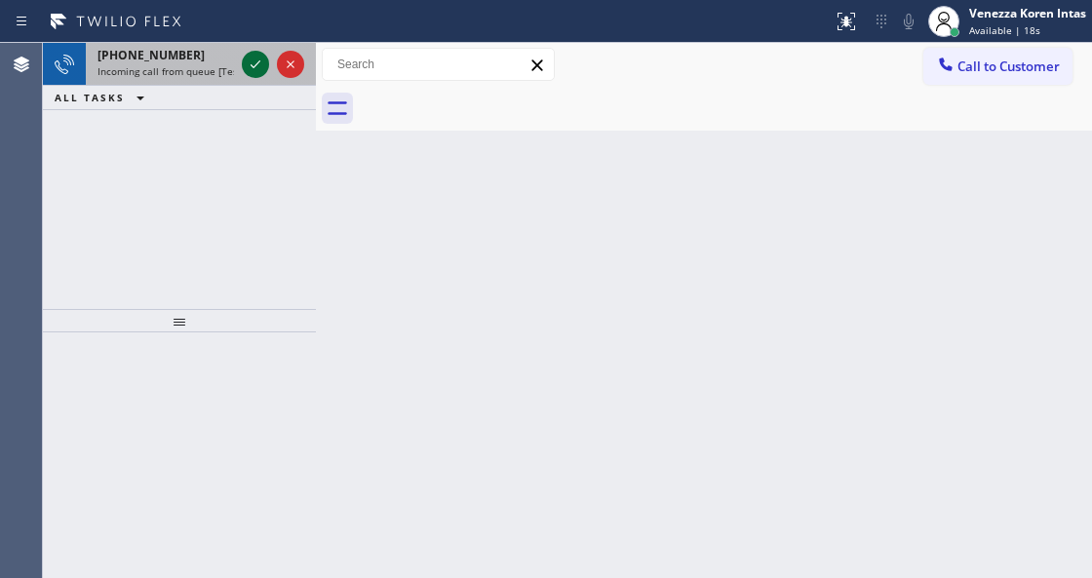
click at [248, 66] on icon at bounding box center [255, 64] width 23 height 23
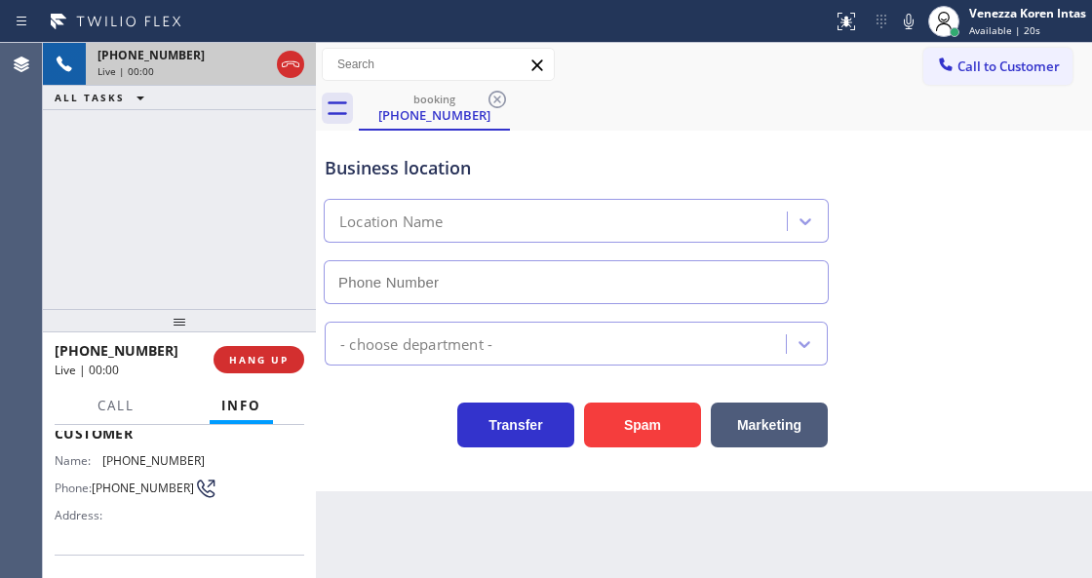
type input "(877) 647-1303"
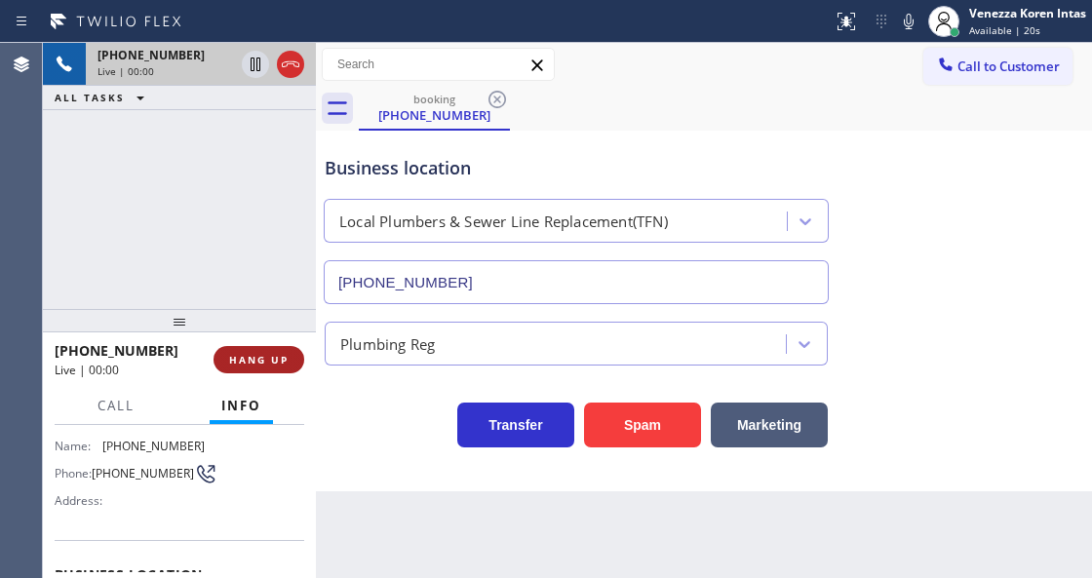
click at [273, 366] on button "HANG UP" at bounding box center [258, 359] width 91 height 27
click at [281, 365] on span "HANG UP" at bounding box center [258, 360] width 59 height 14
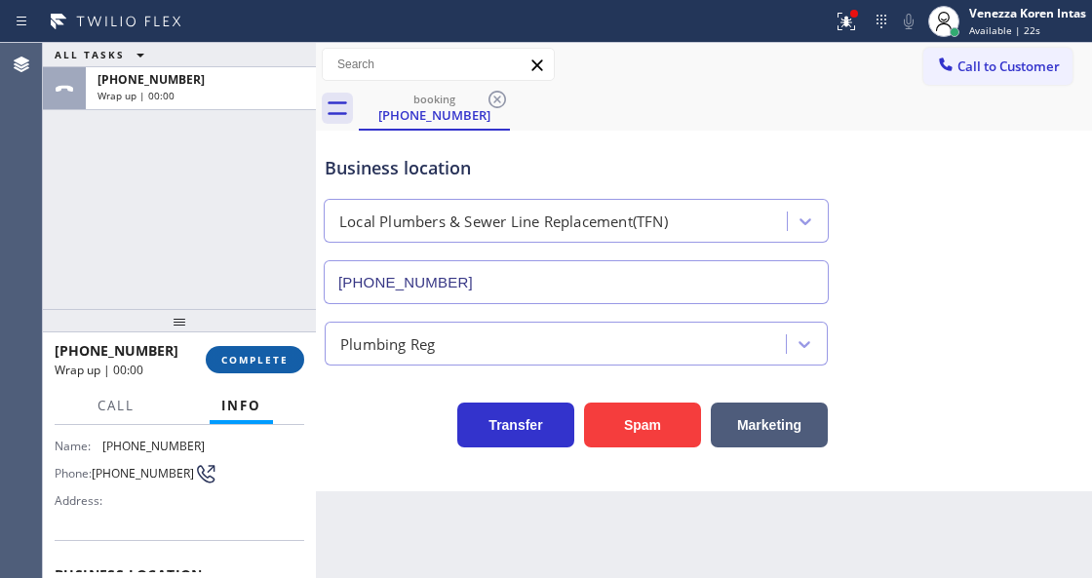
click at [271, 361] on span "COMPLETE" at bounding box center [254, 360] width 67 height 14
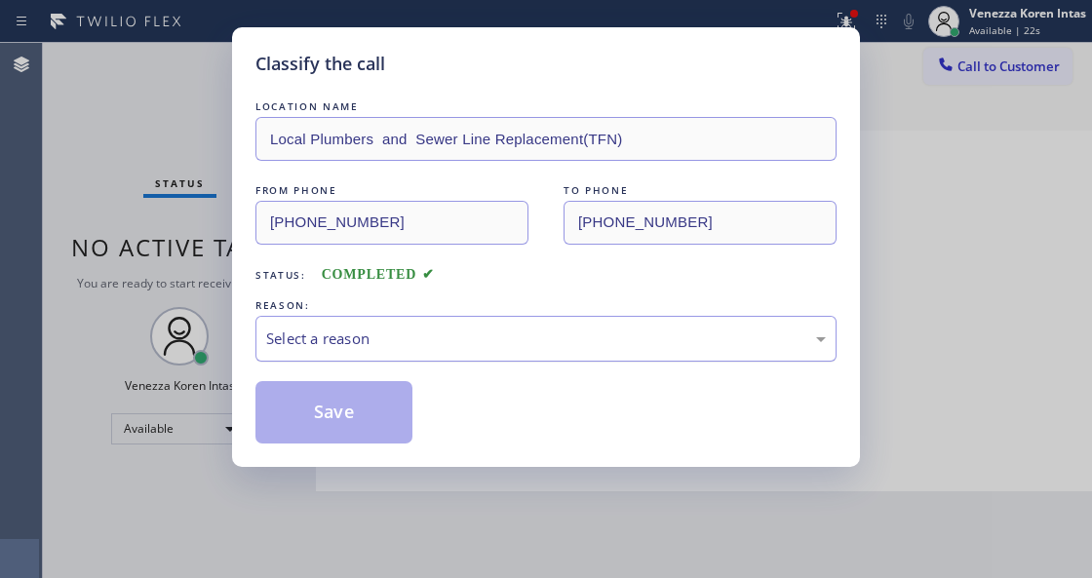
click at [421, 362] on div "Select a reason" at bounding box center [545, 339] width 581 height 46
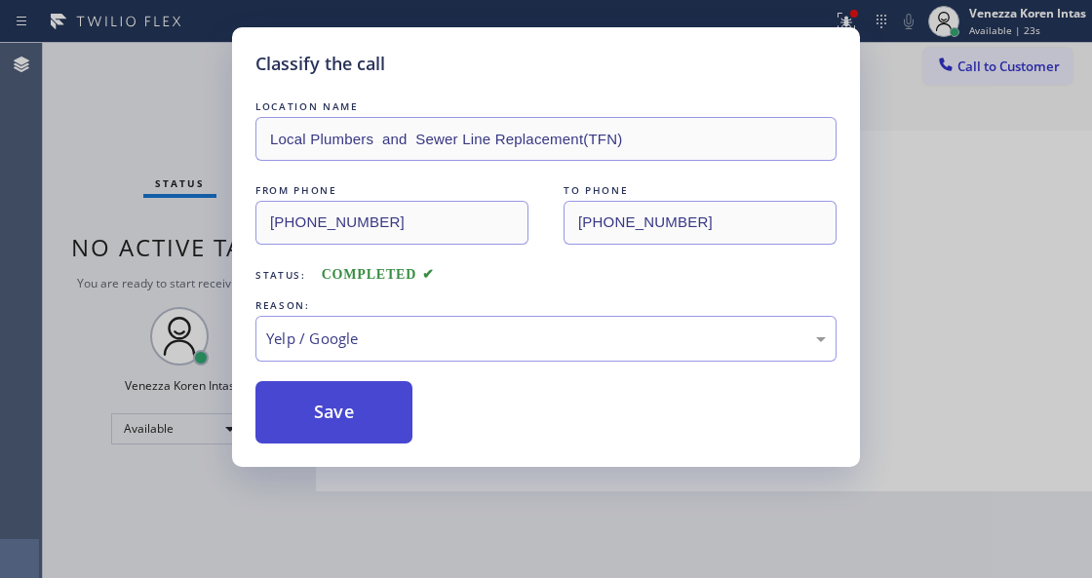
click at [379, 402] on button "Save" at bounding box center [333, 412] width 157 height 62
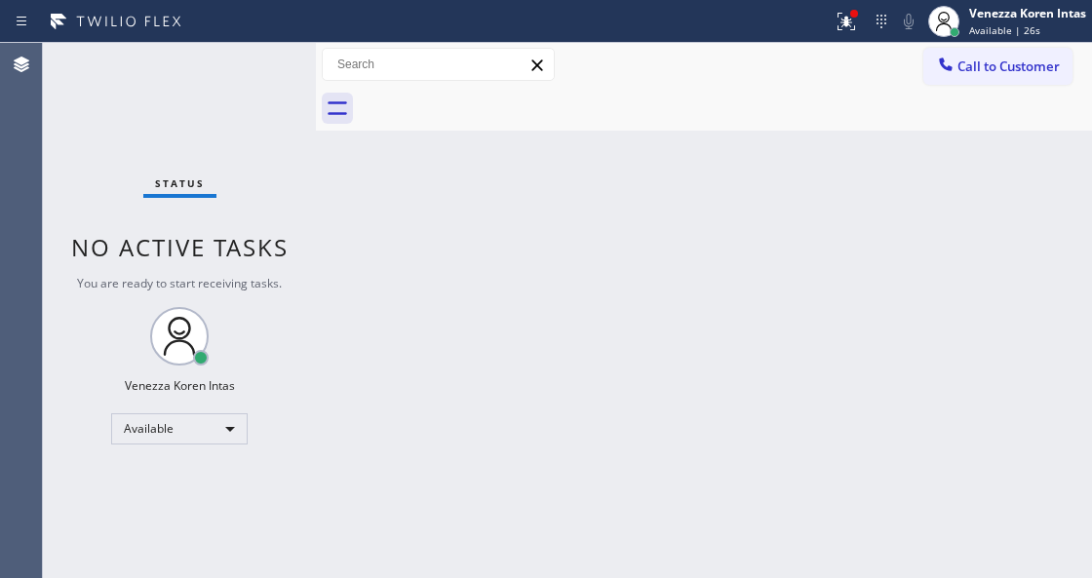
click at [331, 166] on div "Back to Dashboard Change Sender ID Customers Technicians Select a contact Outbo…" at bounding box center [704, 310] width 776 height 535
click at [209, 92] on div "Status No active tasks You are ready to start receiving tasks. Venezza Koren In…" at bounding box center [179, 310] width 273 height 535
click at [203, 78] on div "Status No active tasks You are ready to start receiving tasks. Venezza Koren In…" at bounding box center [179, 310] width 273 height 535
drag, startPoint x: 560, startPoint y: 377, endPoint x: 748, endPoint y: 571, distance: 270.2
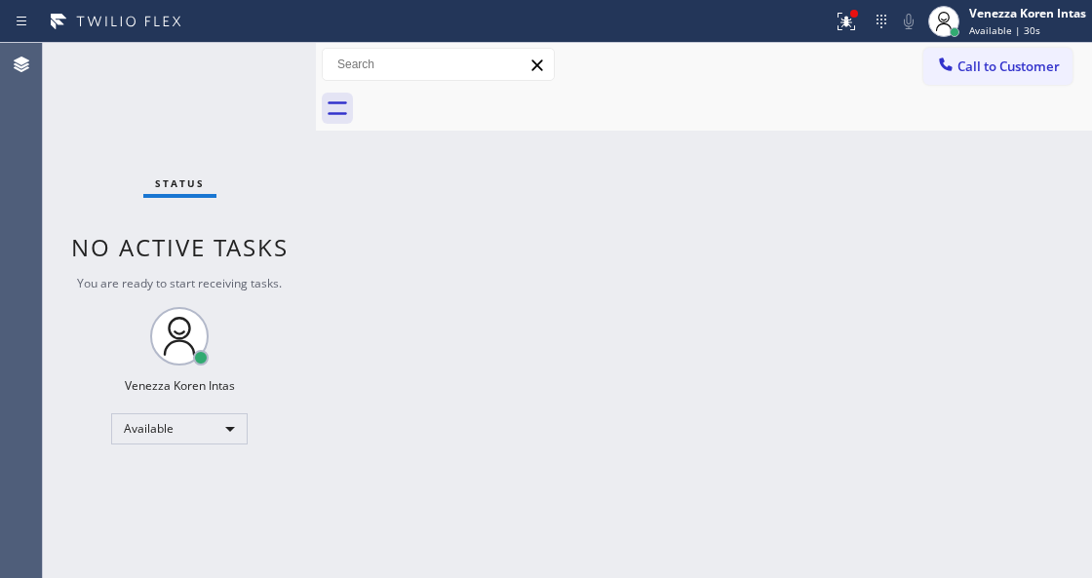
click at [577, 390] on div "Back to Dashboard Change Sender ID Customers Technicians Select a contact Outbo…" at bounding box center [704, 310] width 776 height 535
drag, startPoint x: 542, startPoint y: 220, endPoint x: 549, endPoint y: 265, distance: 45.3
click at [542, 220] on div "Back to Dashboard Change Sender ID Customers Technicians Select a contact Outbo…" at bounding box center [704, 310] width 776 height 535
click at [559, 363] on div "Back to Dashboard Change Sender ID Customers Technicians Select a contact Outbo…" at bounding box center [704, 310] width 776 height 535
click at [860, 2] on button at bounding box center [846, 21] width 43 height 43
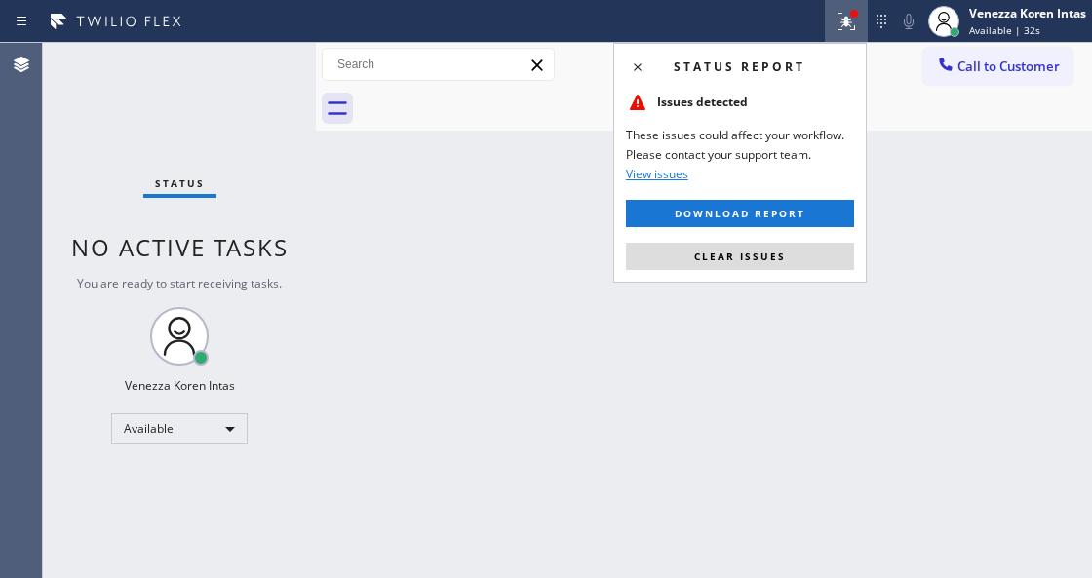
drag, startPoint x: 796, startPoint y: 254, endPoint x: 819, endPoint y: 269, distance: 26.8
click at [812, 263] on button "Clear issues" at bounding box center [740, 256] width 228 height 27
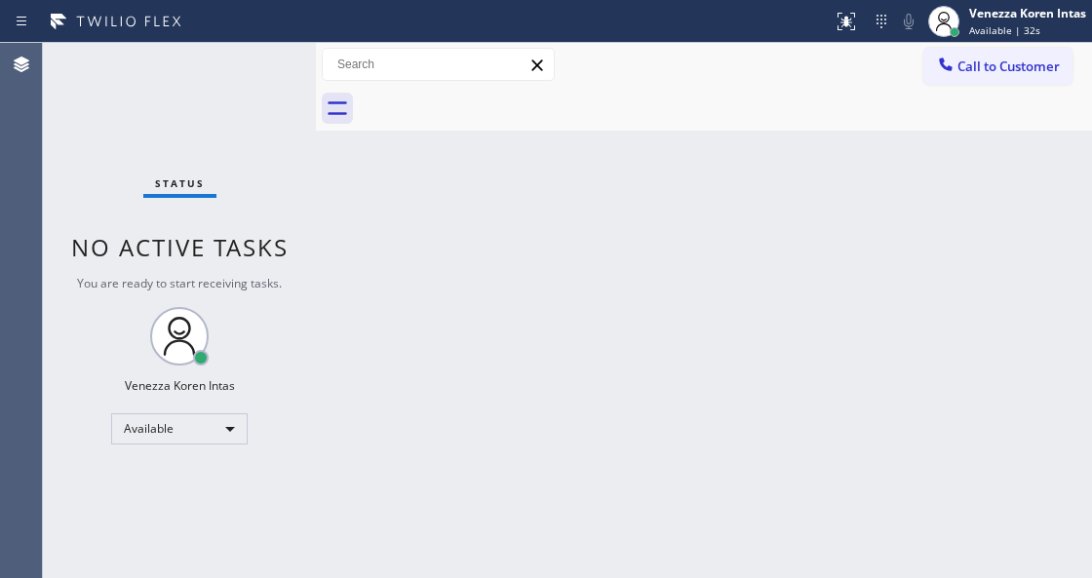
click at [885, 263] on div "Back to Dashboard Change Sender ID Customers Technicians Select a contact Outbo…" at bounding box center [704, 310] width 776 height 535
drag, startPoint x: 447, startPoint y: 217, endPoint x: 572, endPoint y: 277, distance: 138.2
click at [447, 219] on div "Back to Dashboard Change Sender ID Customers Technicians Select a contact Outbo…" at bounding box center [704, 310] width 776 height 535
drag, startPoint x: 572, startPoint y: 277, endPoint x: 76, endPoint y: 86, distance: 531.6
click at [573, 277] on div "Back to Dashboard Change Sender ID Customers Technicians Select a contact Outbo…" at bounding box center [704, 310] width 776 height 535
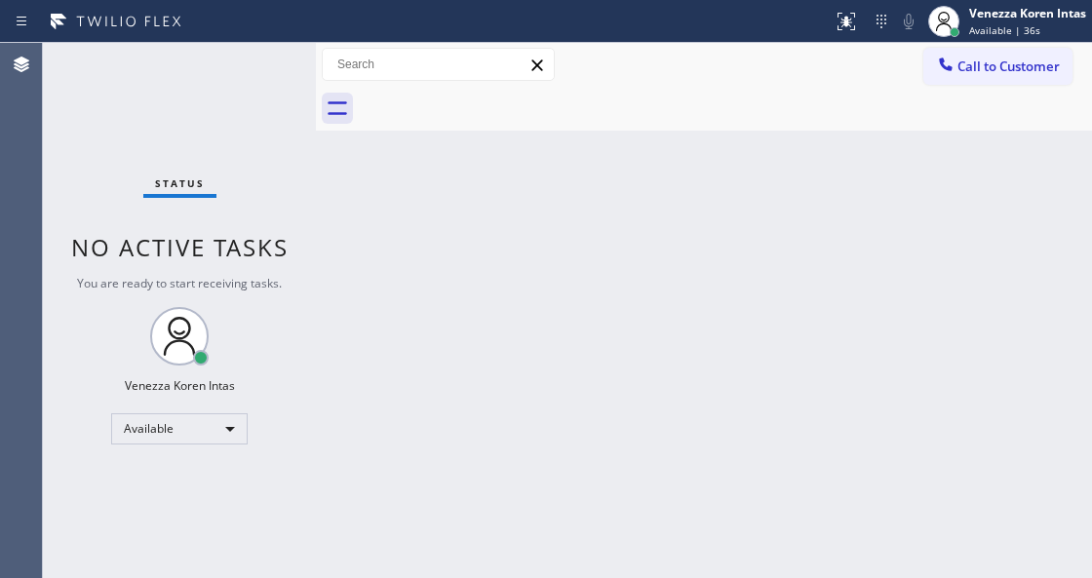
drag, startPoint x: 195, startPoint y: 91, endPoint x: 227, endPoint y: 84, distance: 32.9
click at [209, 90] on div "Status No active tasks You are ready to start receiving tasks. Venezza Koren In…" at bounding box center [179, 310] width 273 height 535
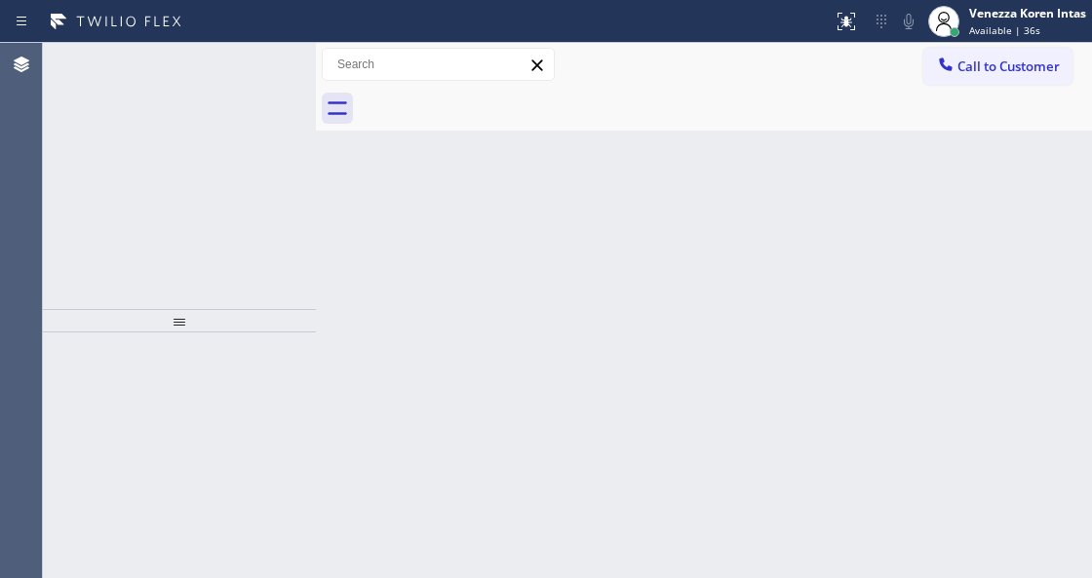
click at [228, 84] on div "+18053924641 Incoming call from queue [Test] All" at bounding box center [162, 64] width 152 height 43
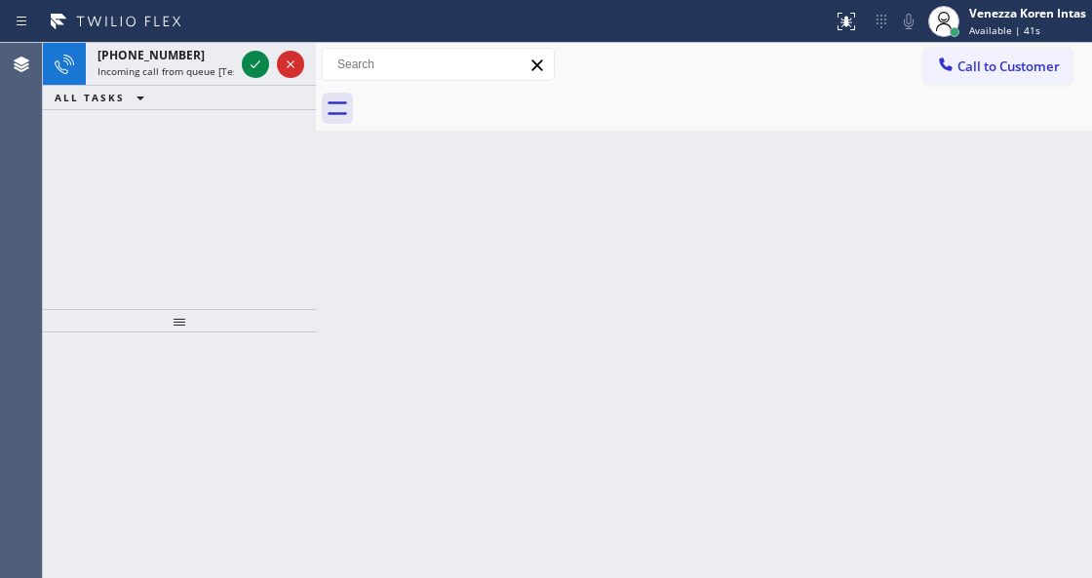
click at [230, 82] on div "+18053924641 Incoming call from queue [Test] All" at bounding box center [162, 64] width 152 height 43
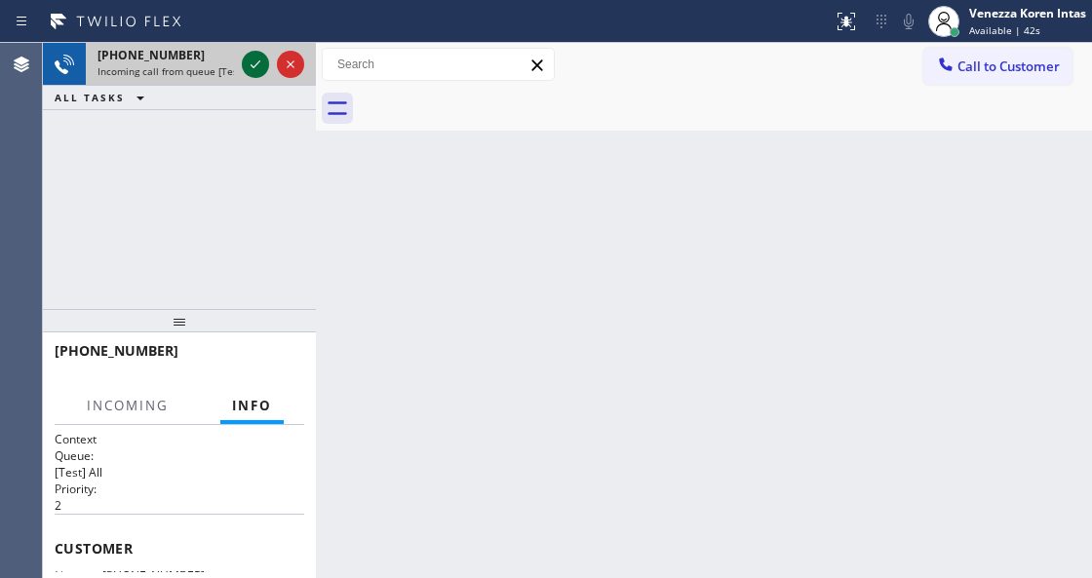
click at [257, 68] on icon at bounding box center [255, 64] width 23 height 23
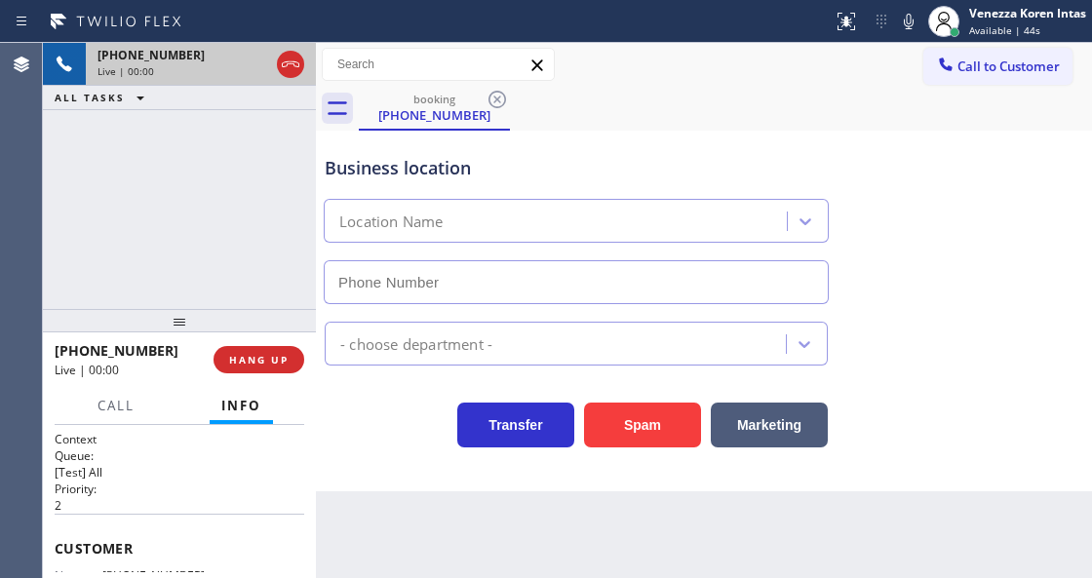
type input "(805) 600-2868"
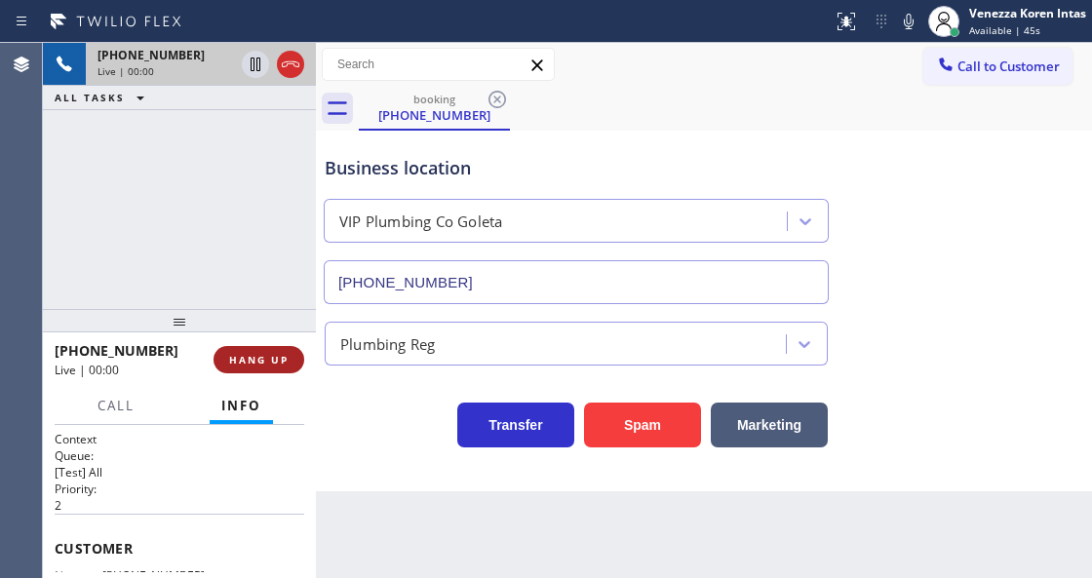
click at [252, 360] on span "HANG UP" at bounding box center [258, 360] width 59 height 14
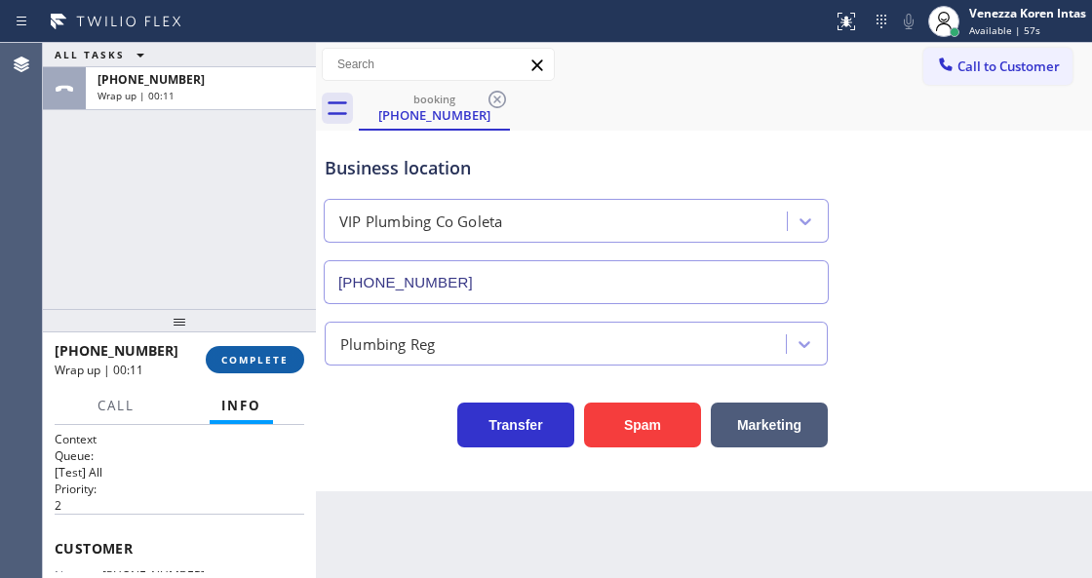
click at [247, 354] on span "COMPLETE" at bounding box center [254, 360] width 67 height 14
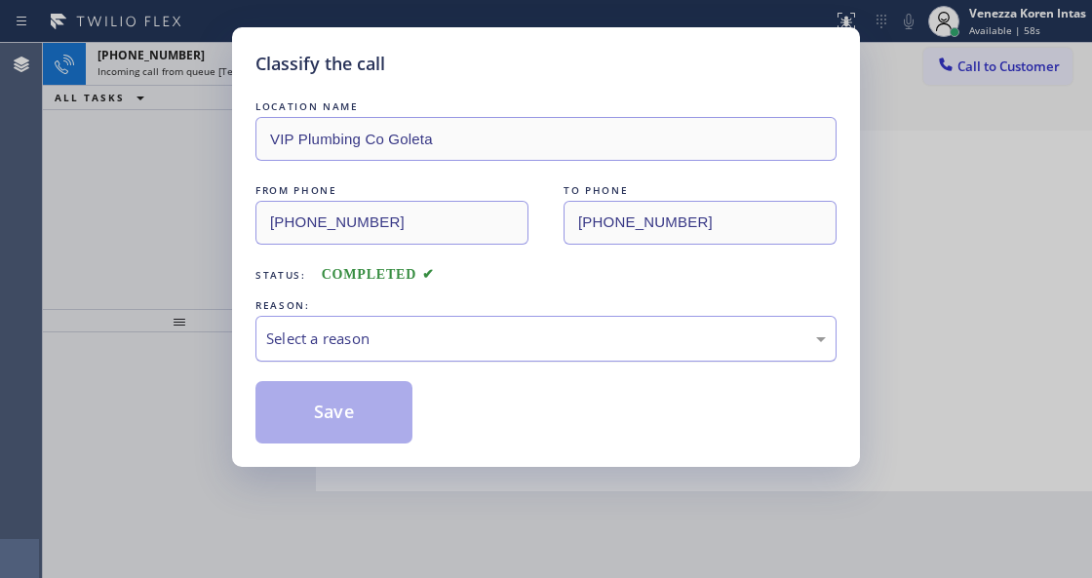
click at [478, 349] on div "Select a reason" at bounding box center [545, 338] width 559 height 22
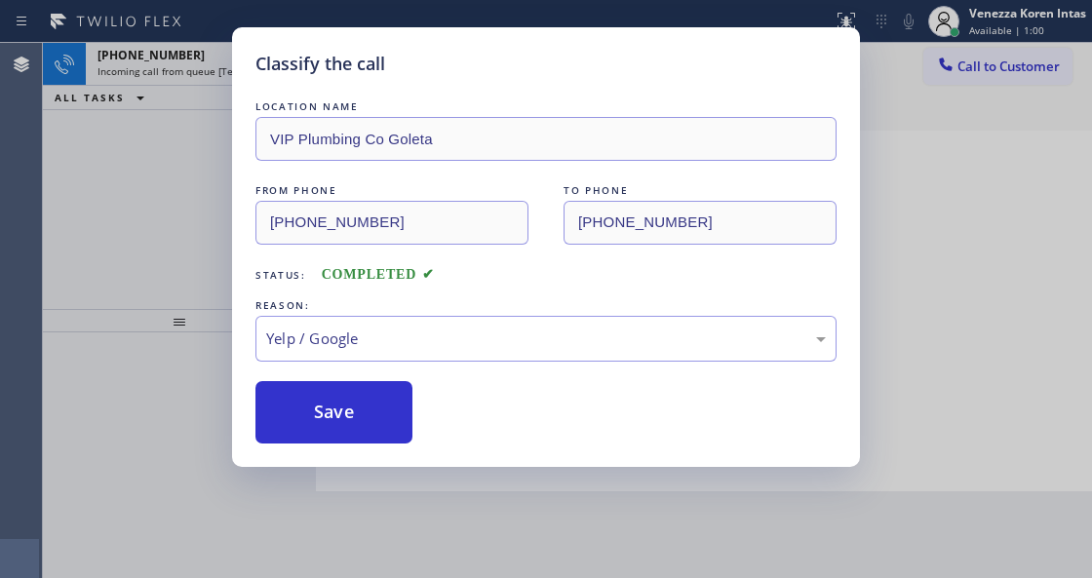
click at [425, 400] on div "Save" at bounding box center [545, 412] width 581 height 62
click at [324, 410] on button "Save" at bounding box center [333, 412] width 157 height 62
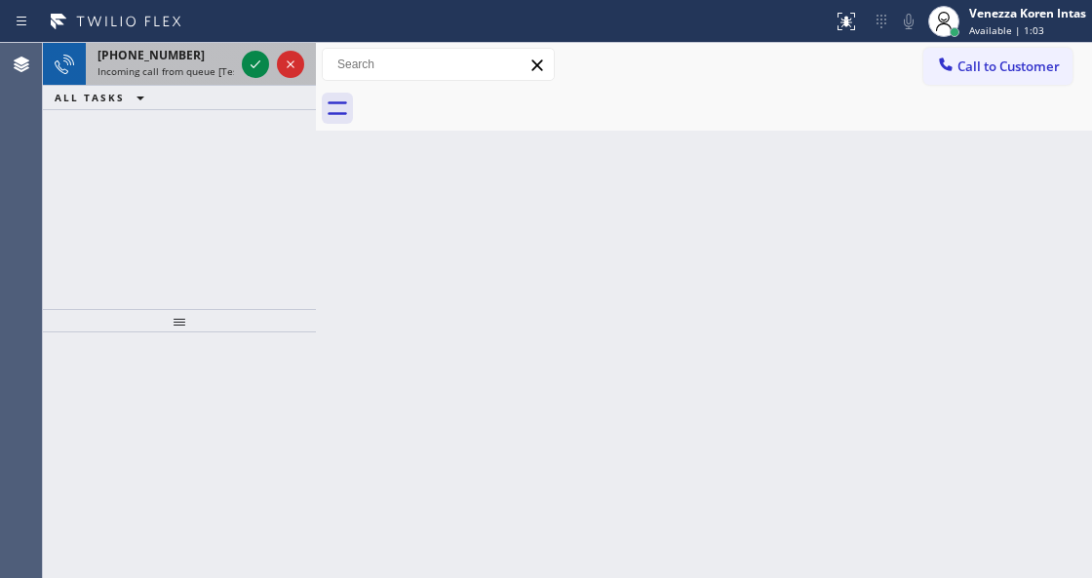
click at [255, 78] on div at bounding box center [273, 64] width 70 height 43
click at [255, 68] on icon at bounding box center [255, 64] width 23 height 23
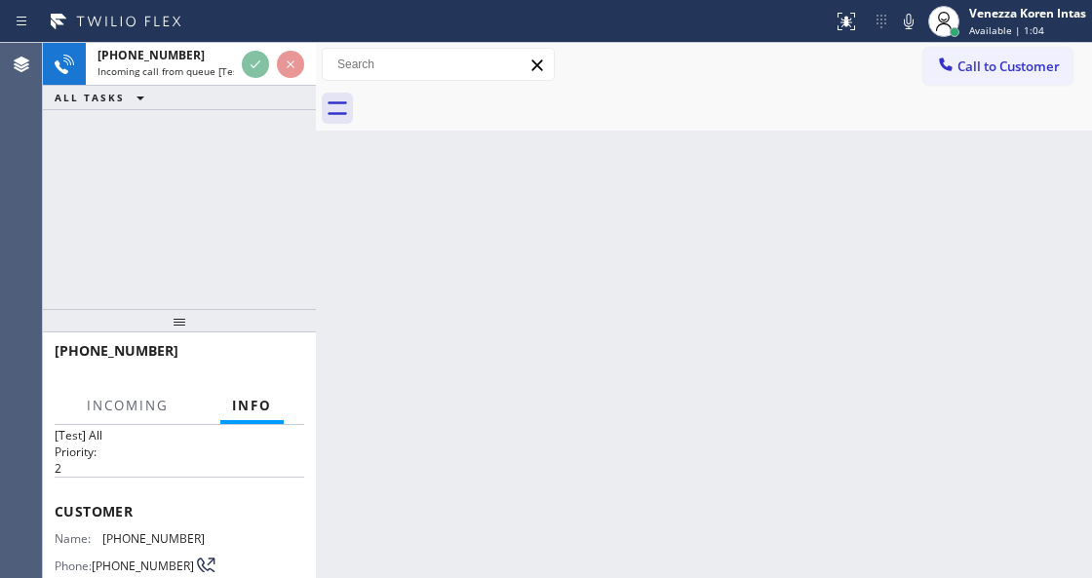
scroll to position [130, 0]
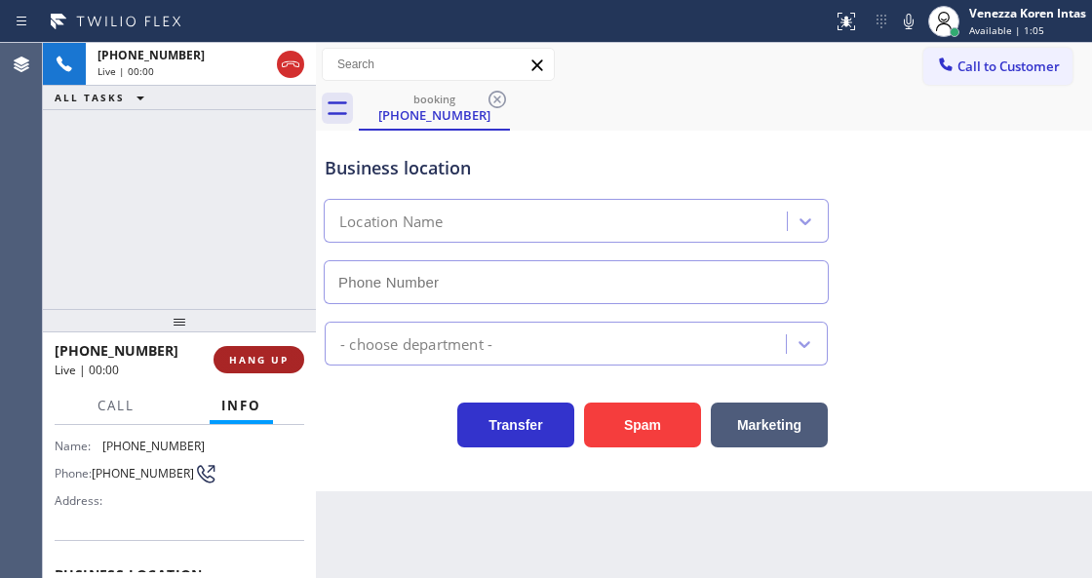
type input "[PHONE_NUMBER]"
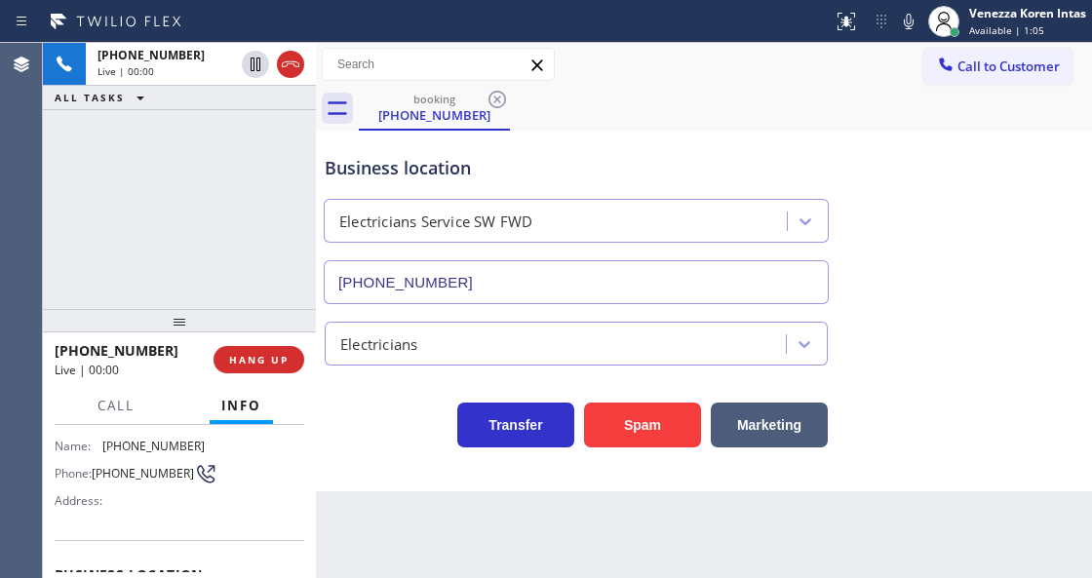
click at [290, 344] on div "+16096292165 Live | 00:00 HANG UP" at bounding box center [179, 359] width 249 height 51
click at [291, 360] on button "HANG UP" at bounding box center [258, 359] width 91 height 27
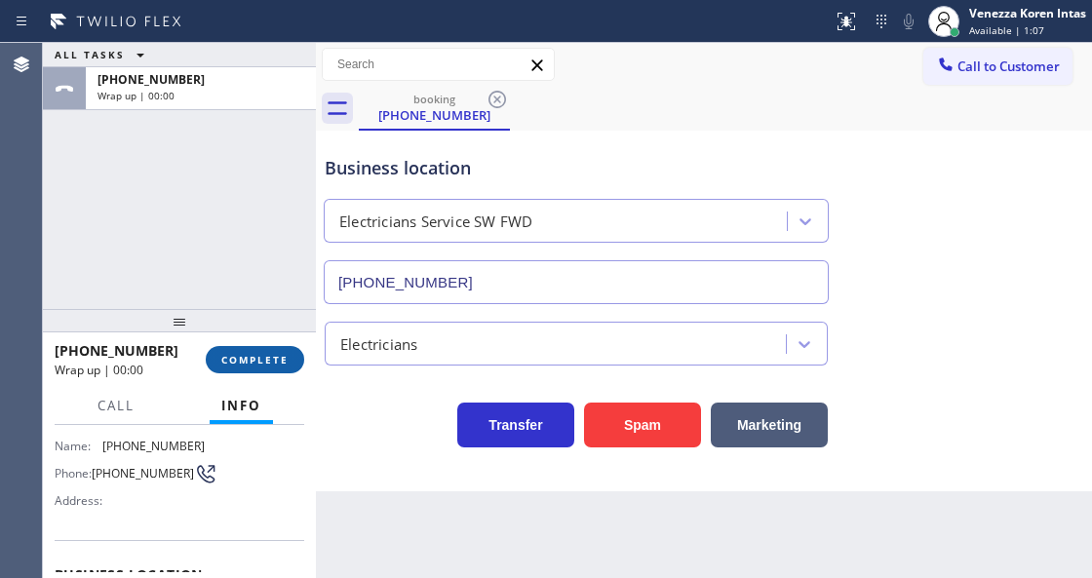
drag, startPoint x: 277, startPoint y: 361, endPoint x: 308, endPoint y: 350, distance: 33.0
click at [278, 361] on span "COMPLETE" at bounding box center [254, 360] width 67 height 14
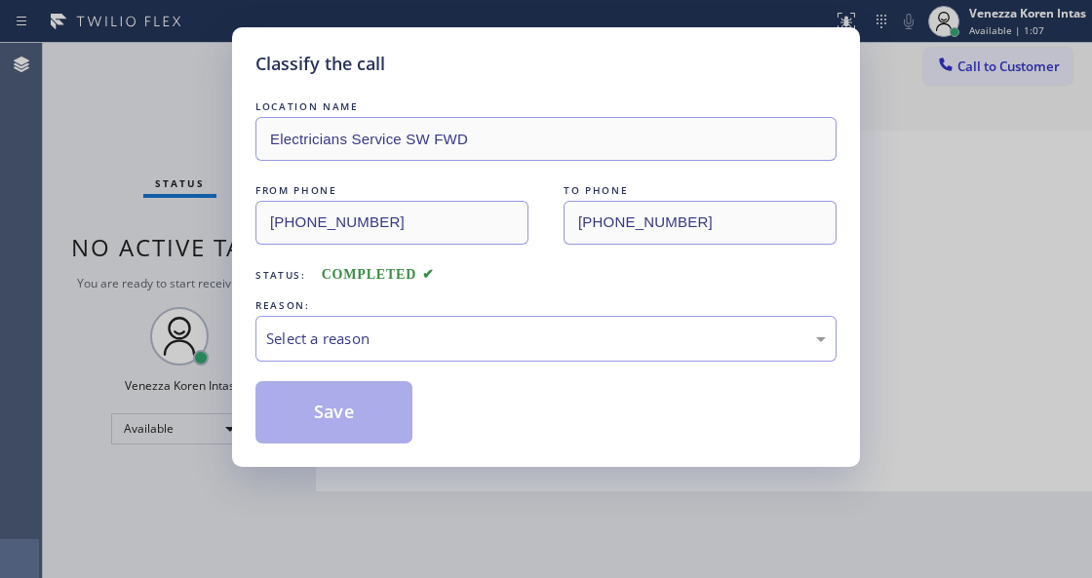
click at [479, 364] on div "LOCATION NAME Electricians Service SW FWD FROM PHONE (609) 629-2165 TO PHONE (2…" at bounding box center [545, 269] width 581 height 347
drag, startPoint x: 419, startPoint y: 334, endPoint x: 419, endPoint y: 357, distance: 22.4
click at [419, 347] on div "Select a reason" at bounding box center [545, 338] width 559 height 22
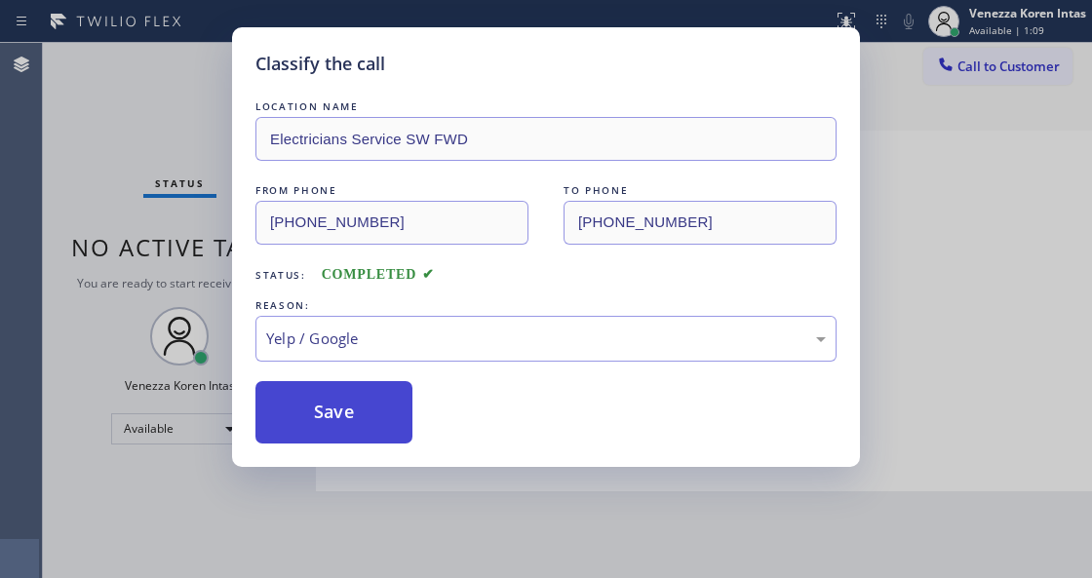
click at [367, 433] on button "Save" at bounding box center [333, 412] width 157 height 62
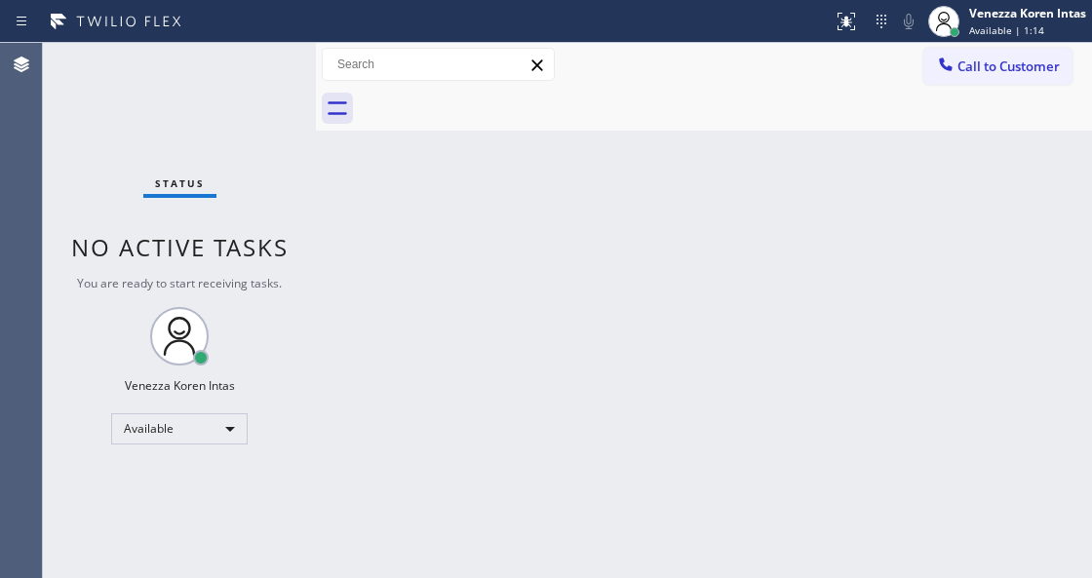
click at [247, 58] on div "Status No active tasks You are ready to start receiving tasks. Venezza Koren In…" at bounding box center [179, 310] width 273 height 535
click at [251, 66] on div "Status No active tasks You are ready to start receiving tasks. Venezza Koren In…" at bounding box center [179, 310] width 273 height 535
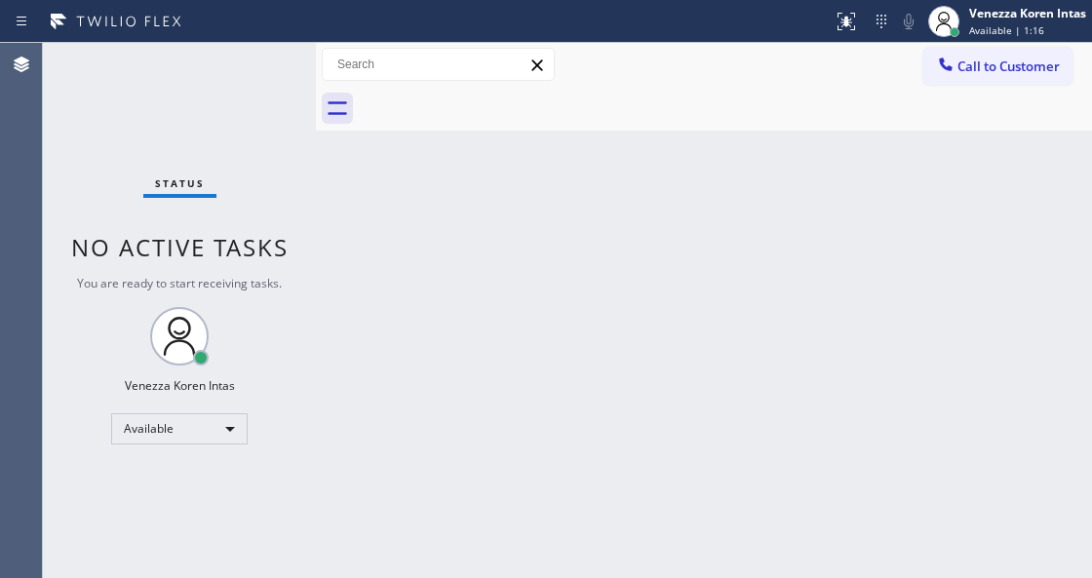
click at [251, 66] on div "Status No active tasks You are ready to start receiving tasks. Venezza Koren In…" at bounding box center [179, 310] width 273 height 535
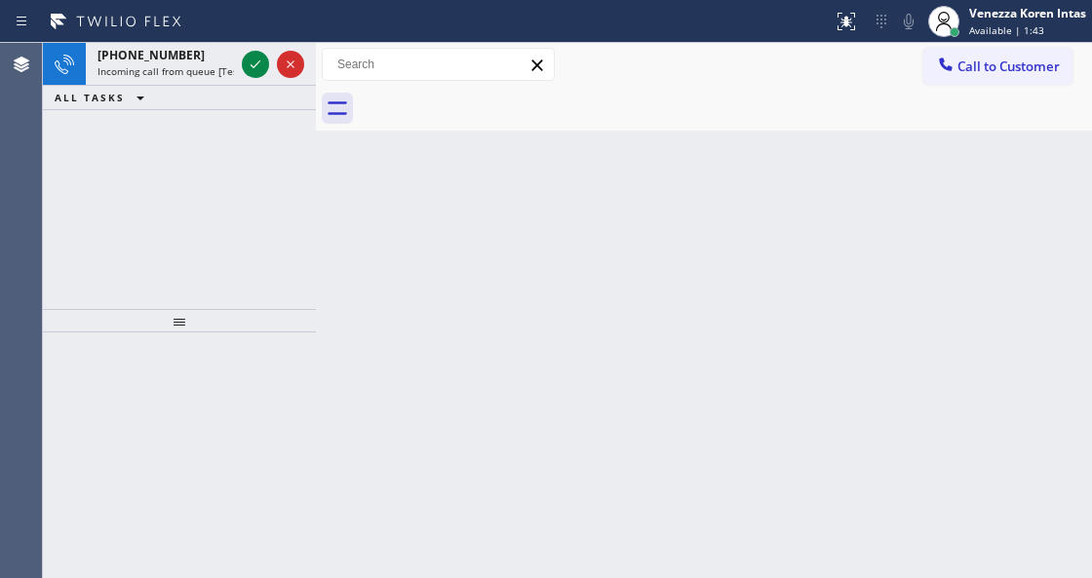
click at [717, 339] on div "Back to Dashboard Change Sender ID Customers Technicians Select a contact Outbo…" at bounding box center [704, 310] width 776 height 535
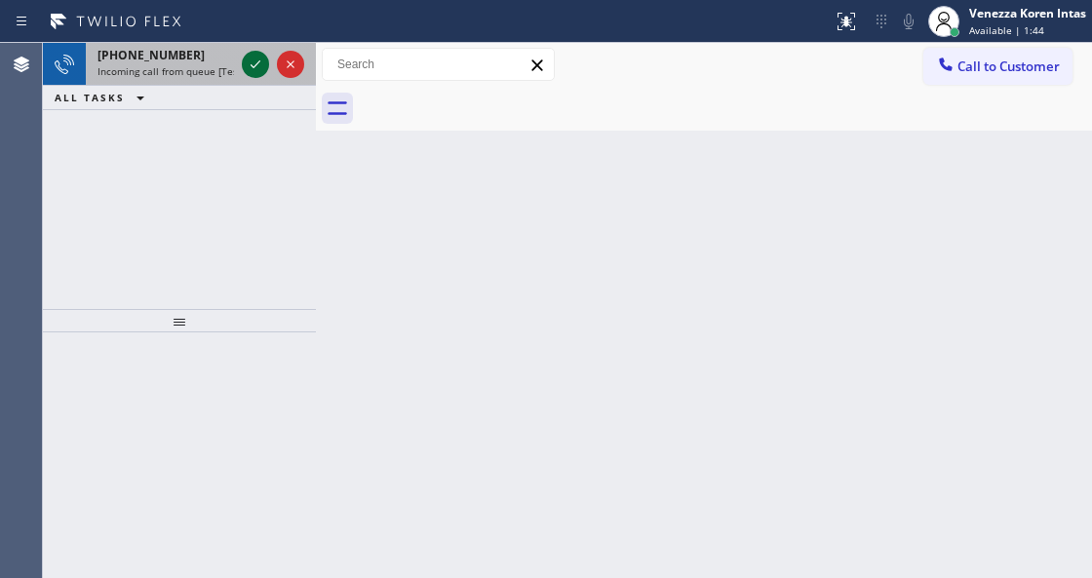
click at [250, 52] on button at bounding box center [255, 64] width 27 height 27
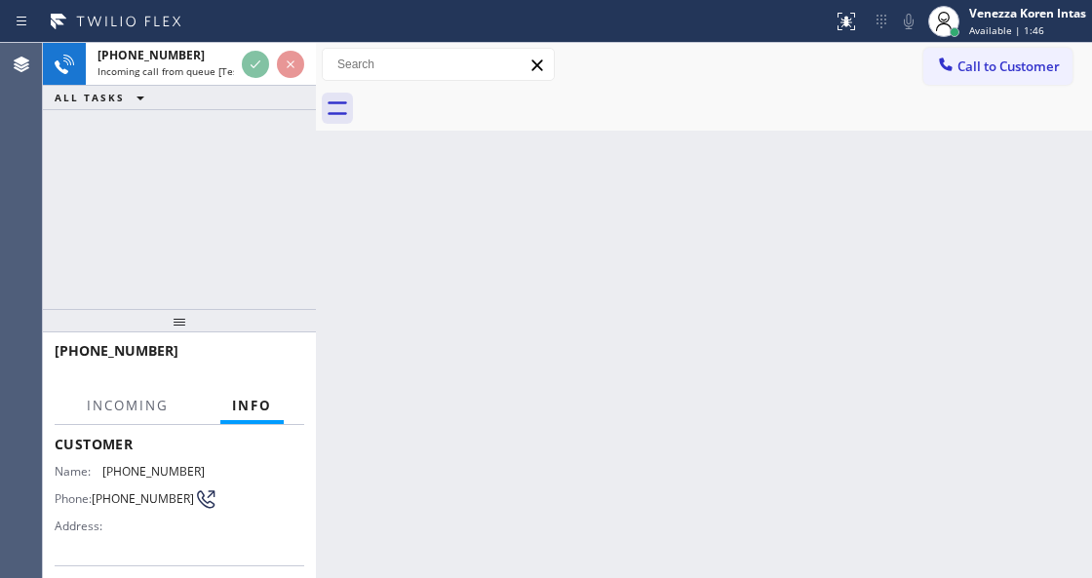
scroll to position [195, 0]
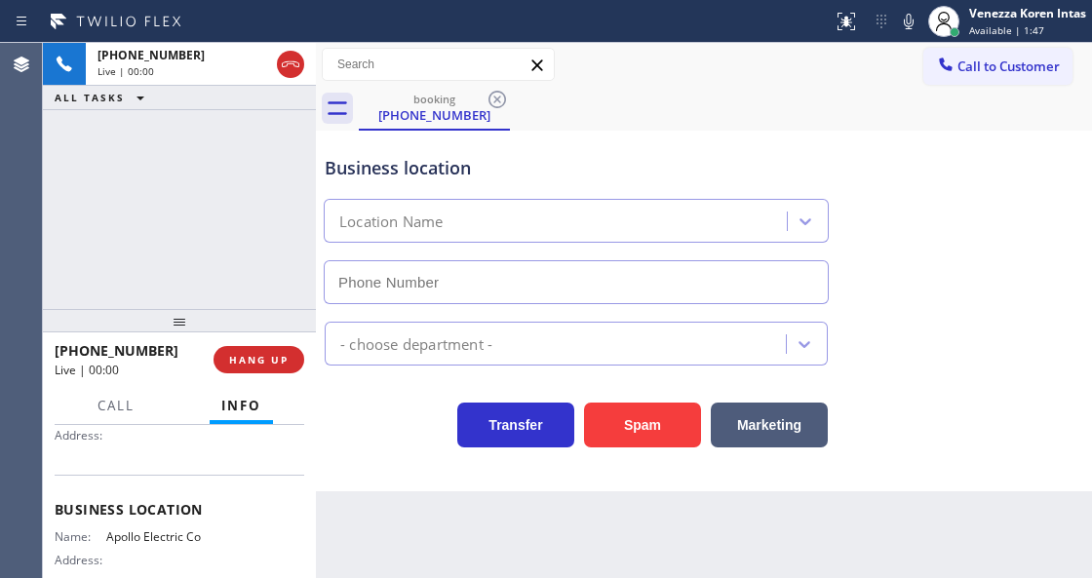
type input "(844) 731-2919"
click at [289, 68] on icon at bounding box center [290, 64] width 23 height 23
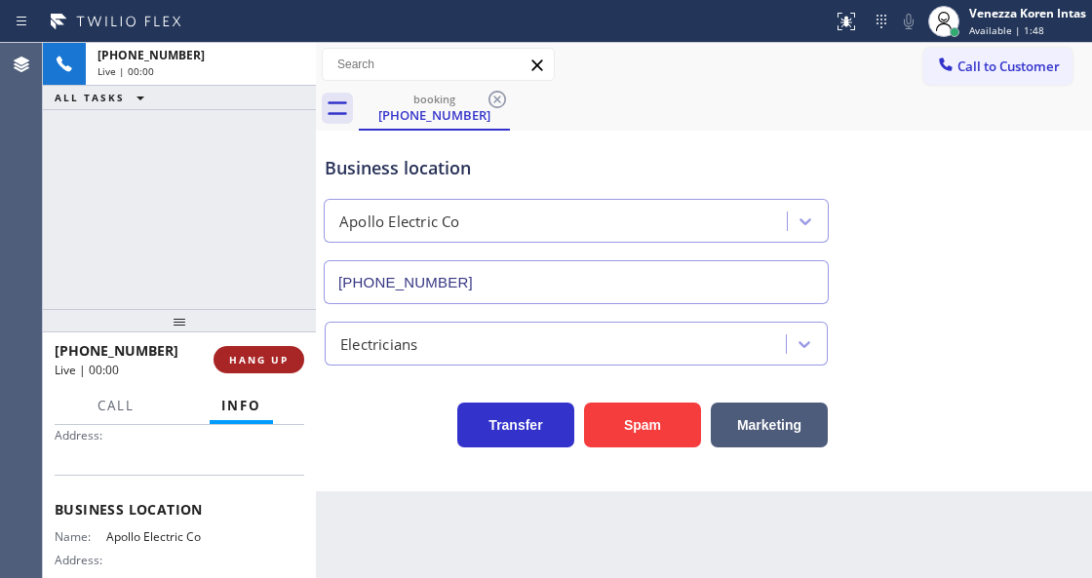
click at [281, 355] on span "HANG UP" at bounding box center [258, 360] width 59 height 14
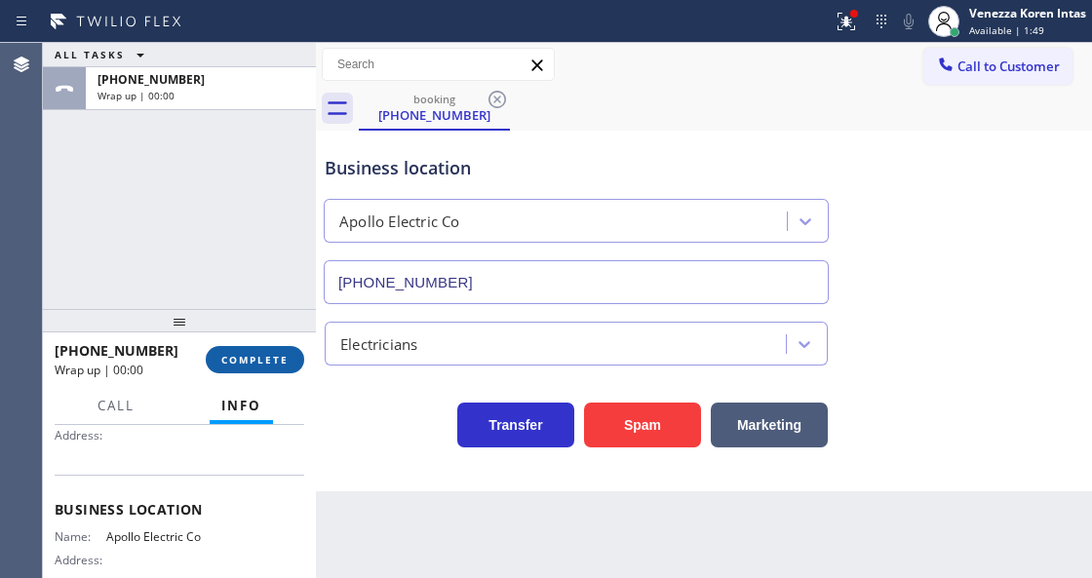
click at [280, 355] on span "COMPLETE" at bounding box center [254, 360] width 67 height 14
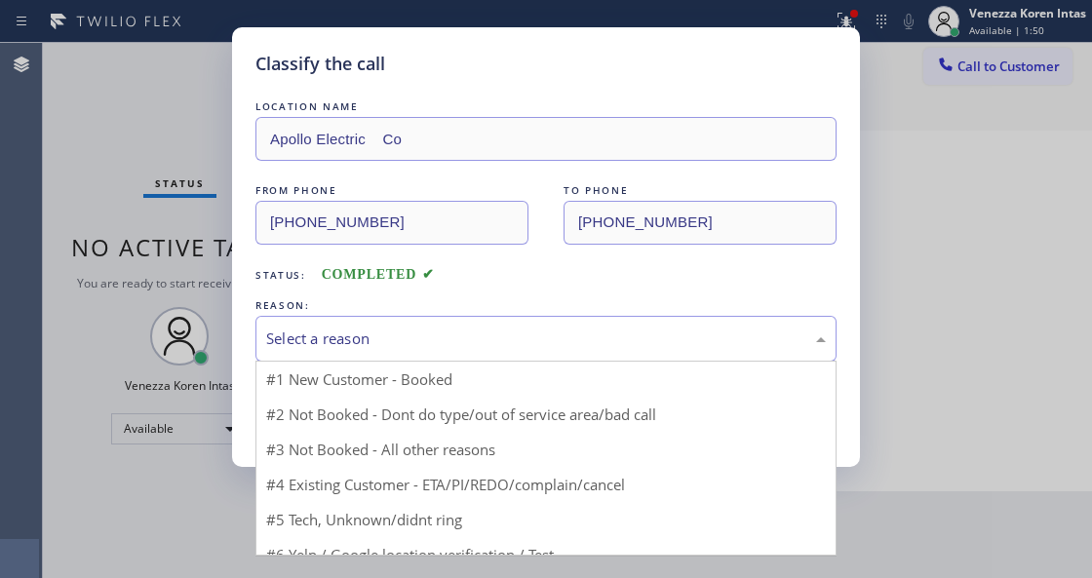
click at [472, 349] on div "Select a reason" at bounding box center [545, 338] width 559 height 22
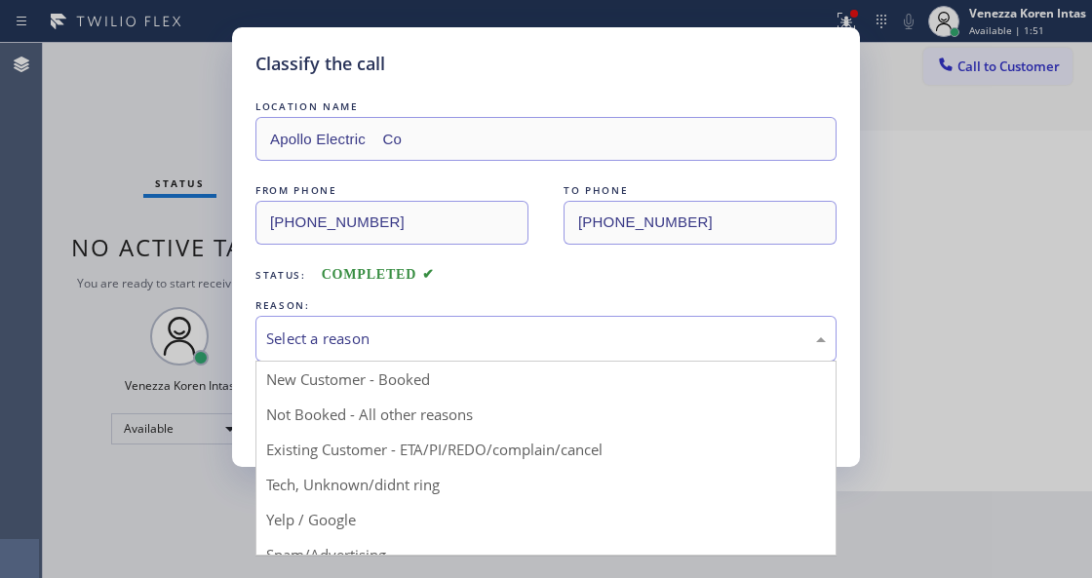
drag, startPoint x: 391, startPoint y: 524, endPoint x: 388, endPoint y: 489, distance: 35.2
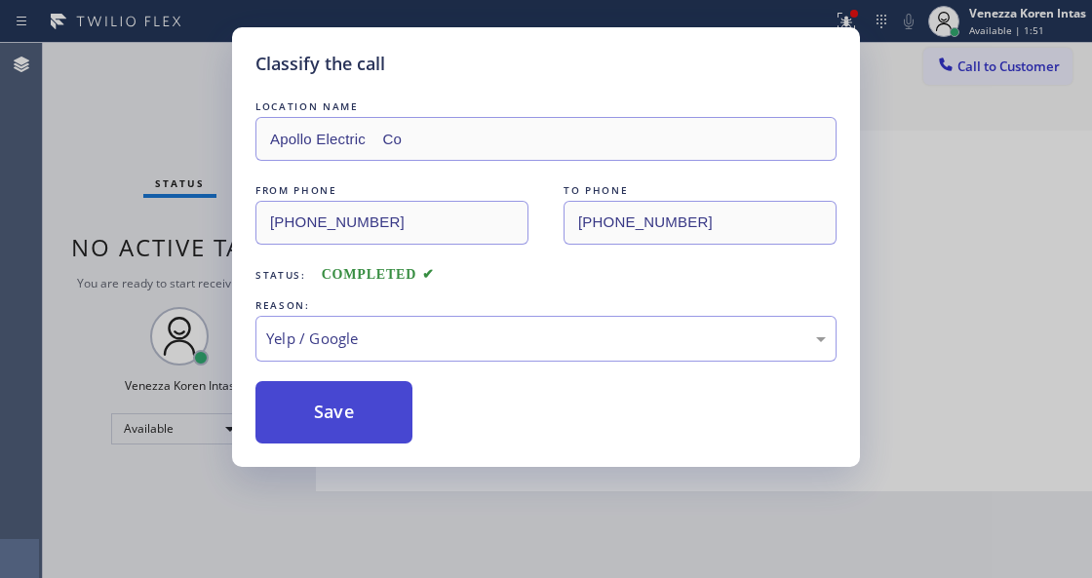
click at [338, 403] on button "Save" at bounding box center [333, 412] width 157 height 62
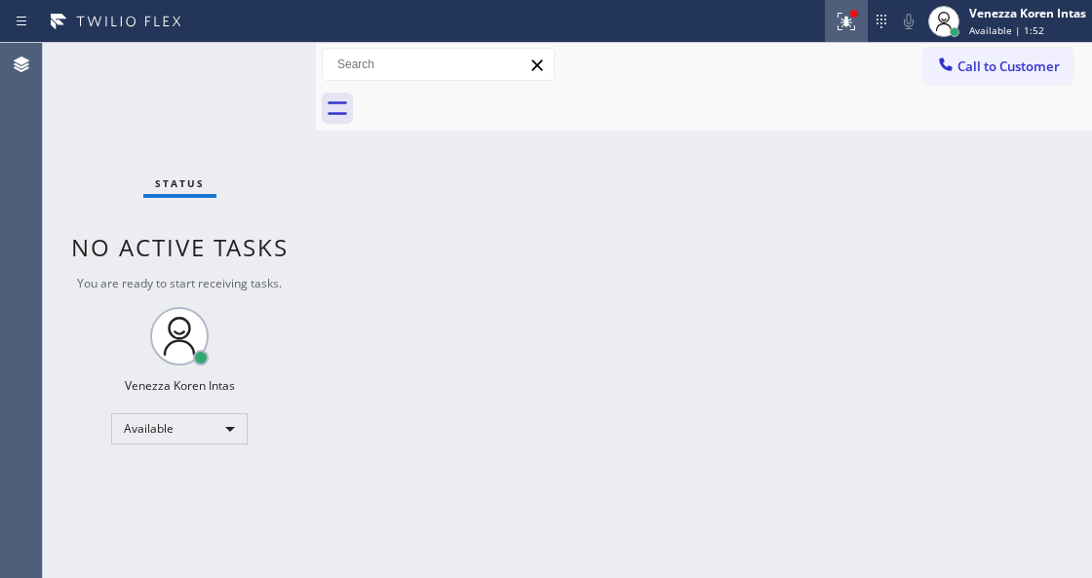
drag, startPoint x: 844, startPoint y: 18, endPoint x: 806, endPoint y: 191, distance: 177.6
click at [844, 19] on g at bounding box center [846, 22] width 18 height 18
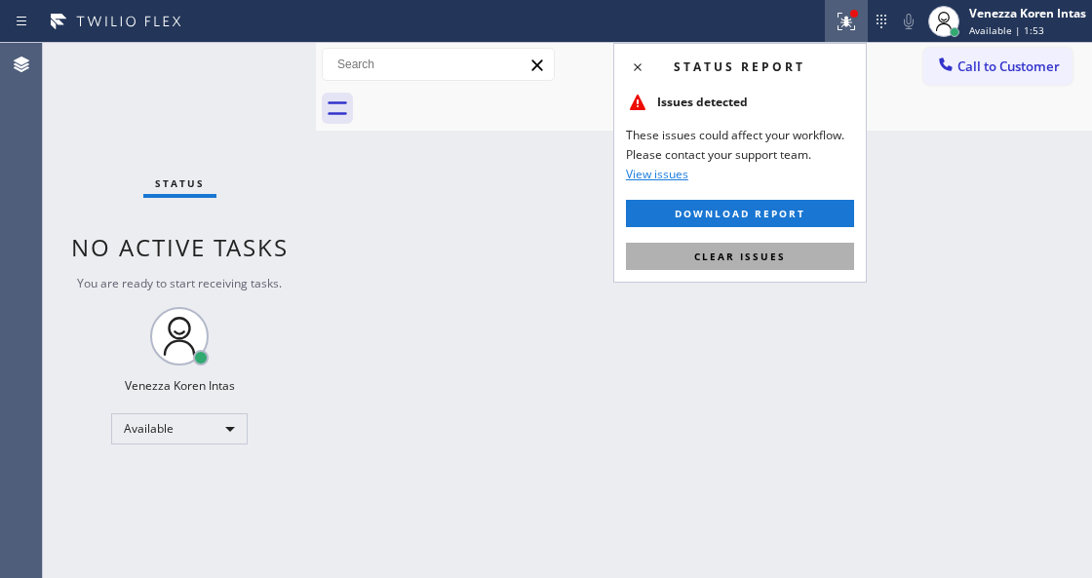
drag, startPoint x: 760, startPoint y: 262, endPoint x: 811, endPoint y: 284, distance: 55.0
click at [760, 261] on button "Clear issues" at bounding box center [740, 256] width 228 height 27
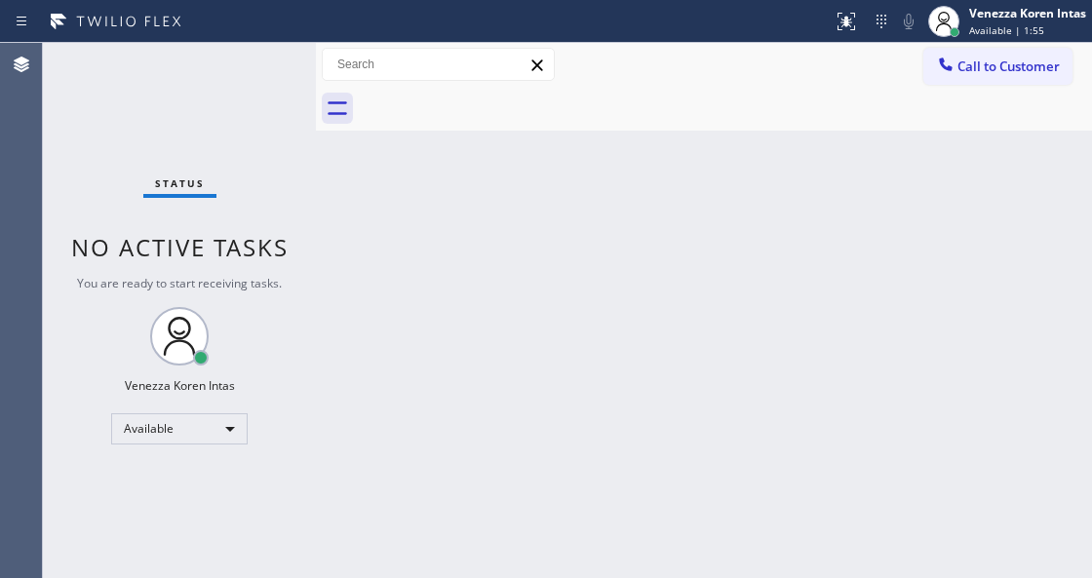
click at [858, 318] on div "Back to Dashboard Change Sender ID Customers Technicians Select a contact Outbo…" at bounding box center [704, 310] width 776 height 535
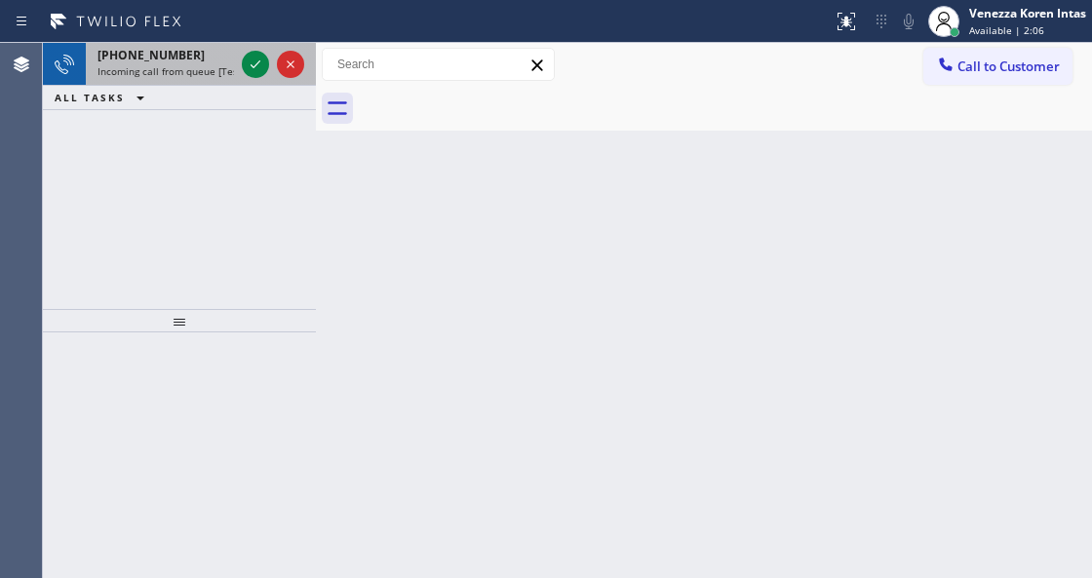
click at [166, 79] on div "+16305225649 Incoming call from queue [Test] All" at bounding box center [162, 64] width 152 height 43
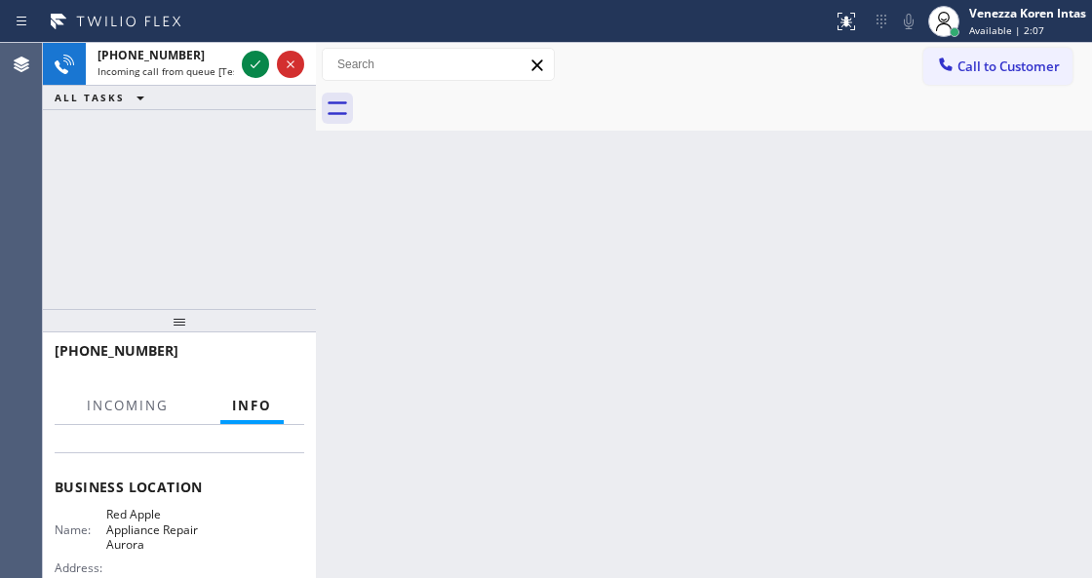
scroll to position [195, 0]
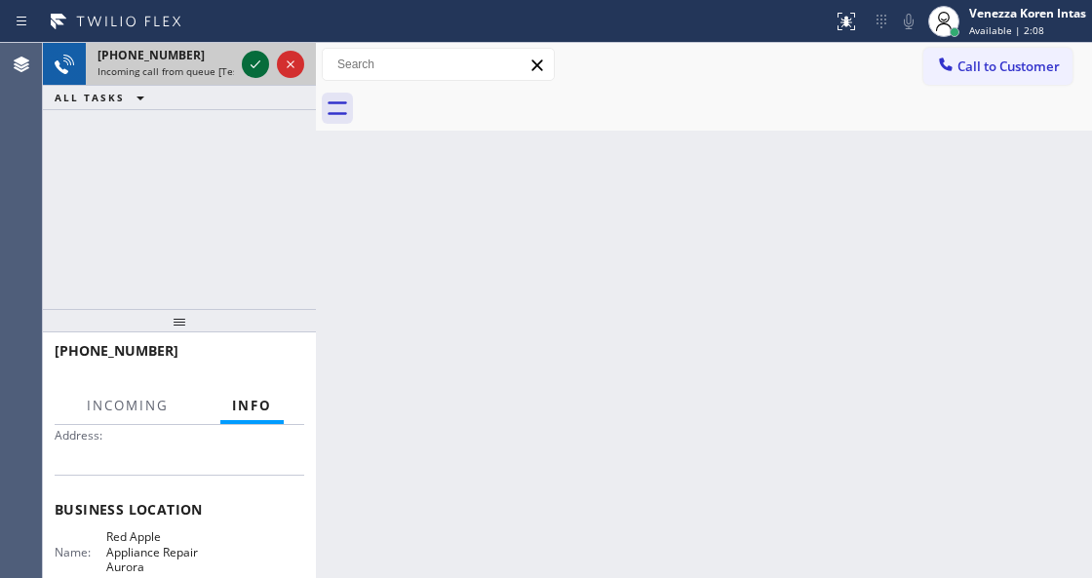
click at [263, 60] on icon at bounding box center [255, 64] width 23 height 23
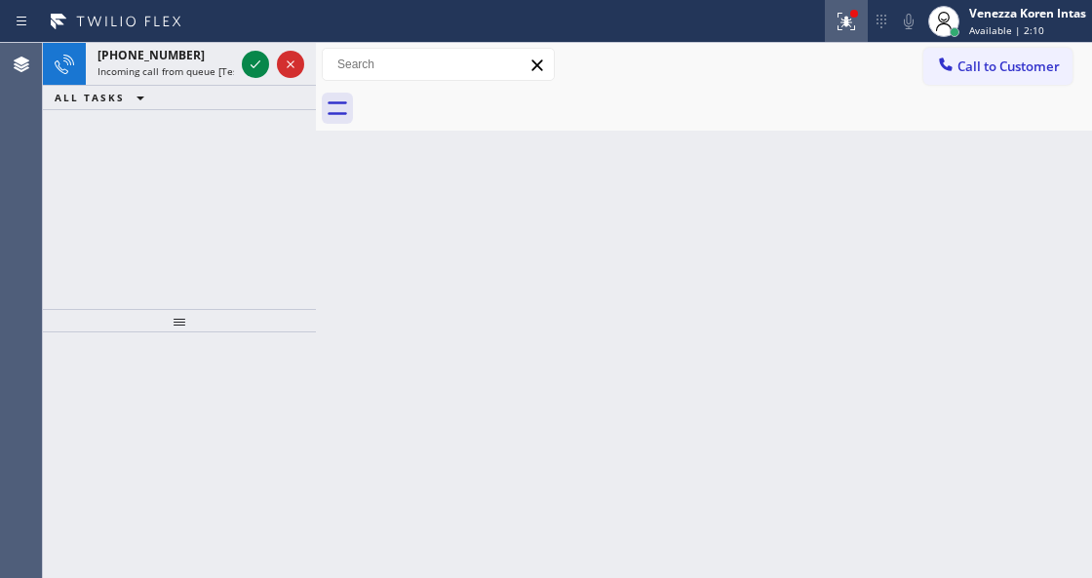
click at [845, 16] on icon at bounding box center [845, 21] width 23 height 23
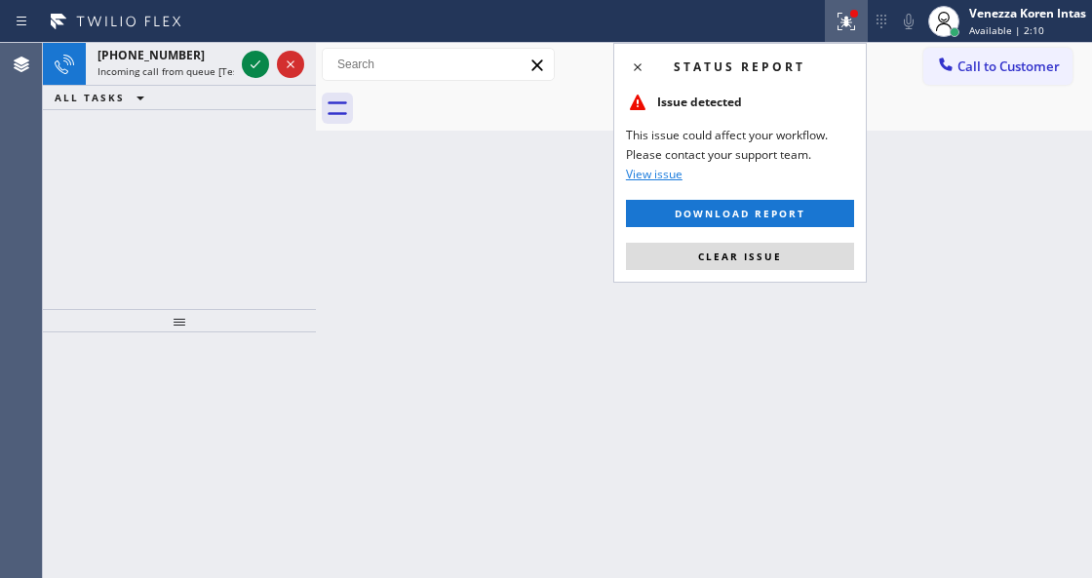
drag, startPoint x: 786, startPoint y: 246, endPoint x: 621, endPoint y: 210, distance: 168.6
click at [786, 246] on button "Clear issue" at bounding box center [740, 256] width 228 height 27
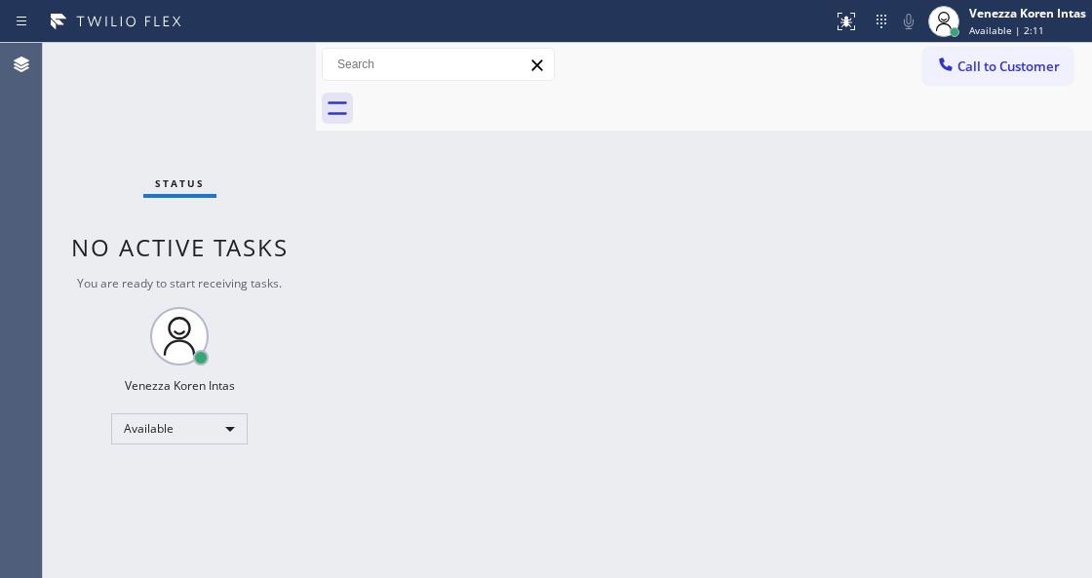
click at [257, 64] on div "Status No active tasks You are ready to start receiving tasks. Venezza Koren In…" at bounding box center [179, 310] width 273 height 535
drag, startPoint x: 667, startPoint y: 327, endPoint x: 696, endPoint y: 364, distance: 47.2
click at [667, 327] on div "Back to Dashboard Change Sender ID Customers Technicians Select a contact Outbo…" at bounding box center [704, 310] width 776 height 535
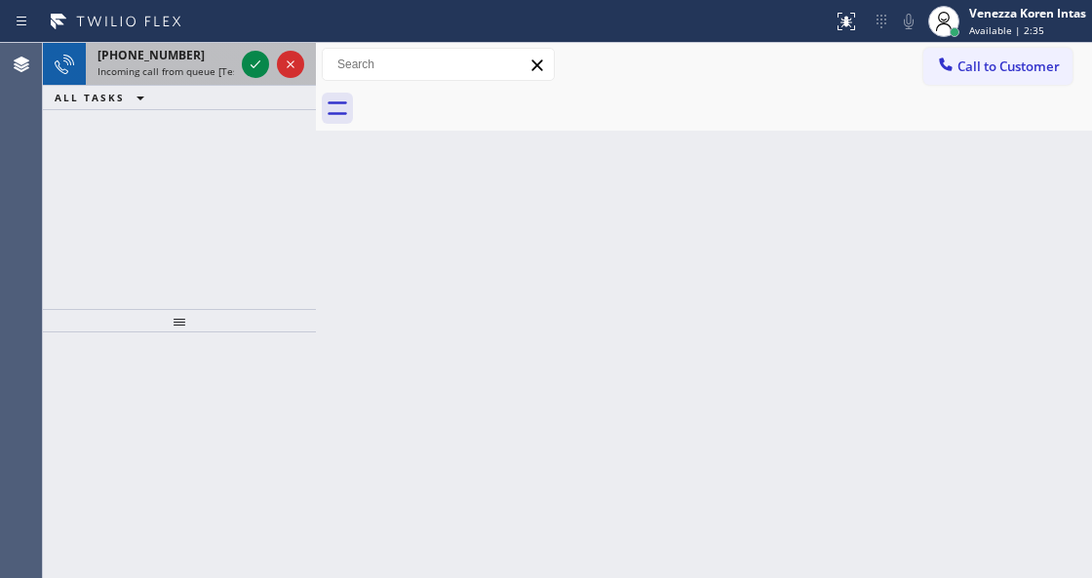
click at [209, 94] on div "ALL TASKS ALL TASKS ACTIVE TASKS TASKS IN WRAP UP" at bounding box center [179, 98] width 273 height 24
click at [207, 72] on span "Incoming call from queue [Test] All" at bounding box center [178, 71] width 162 height 14
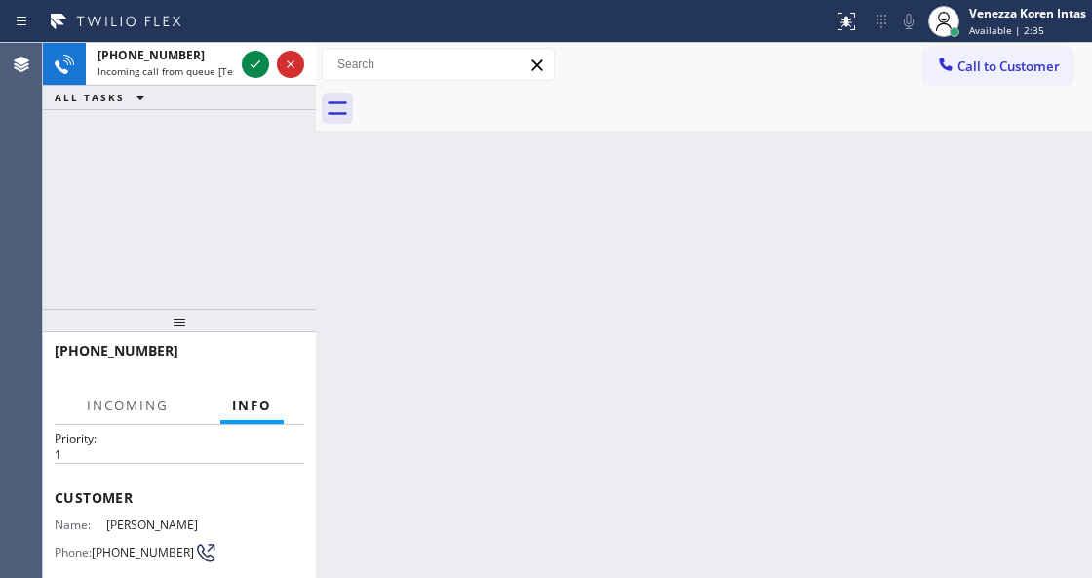
scroll to position [130, 0]
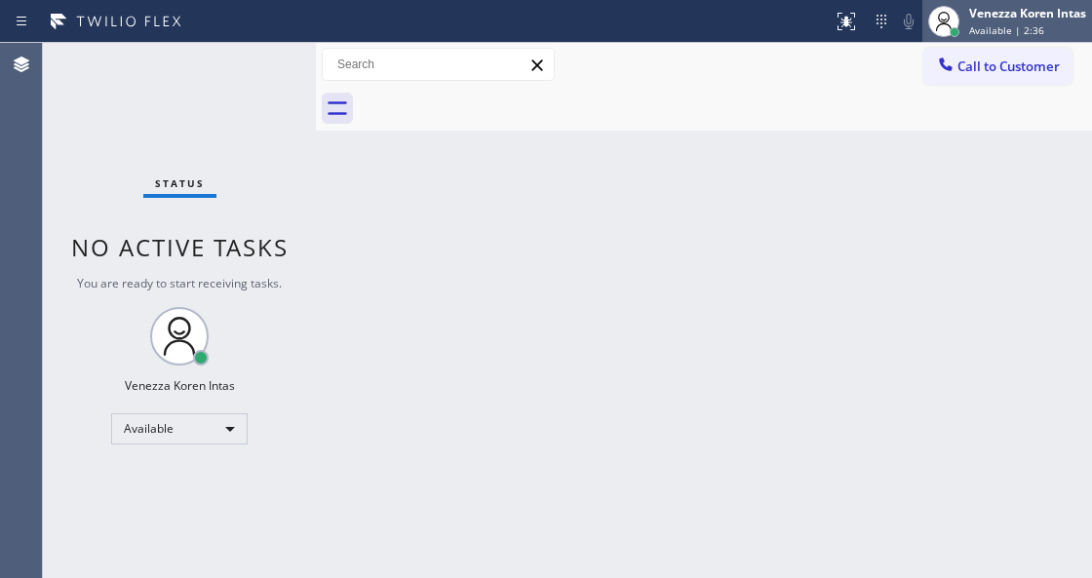
click at [967, 36] on div "Venezza Koren Intas Available | 2:36" at bounding box center [1028, 21] width 127 height 34
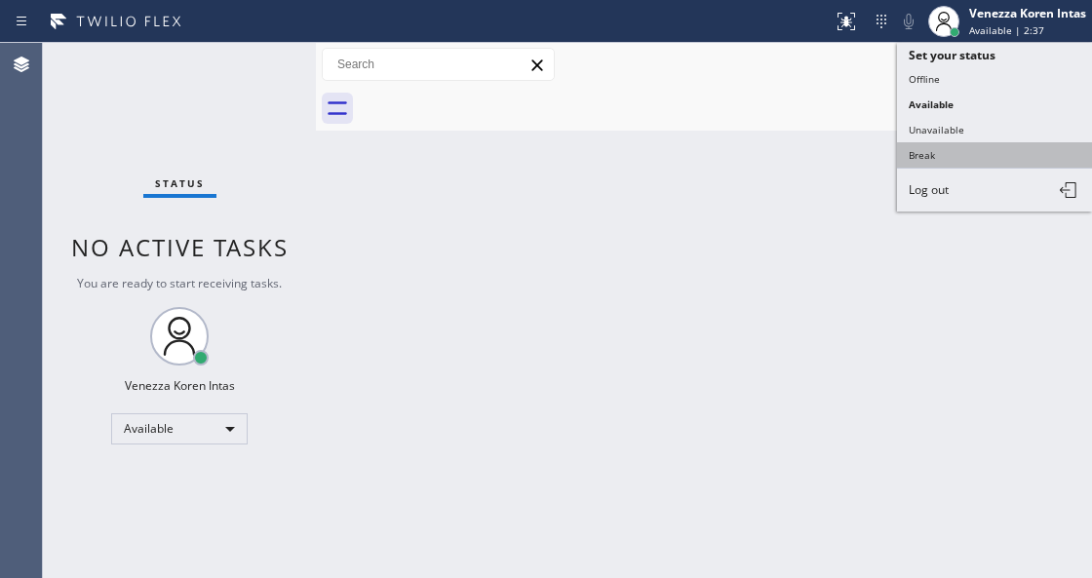
click at [962, 143] on button "Break" at bounding box center [994, 154] width 195 height 25
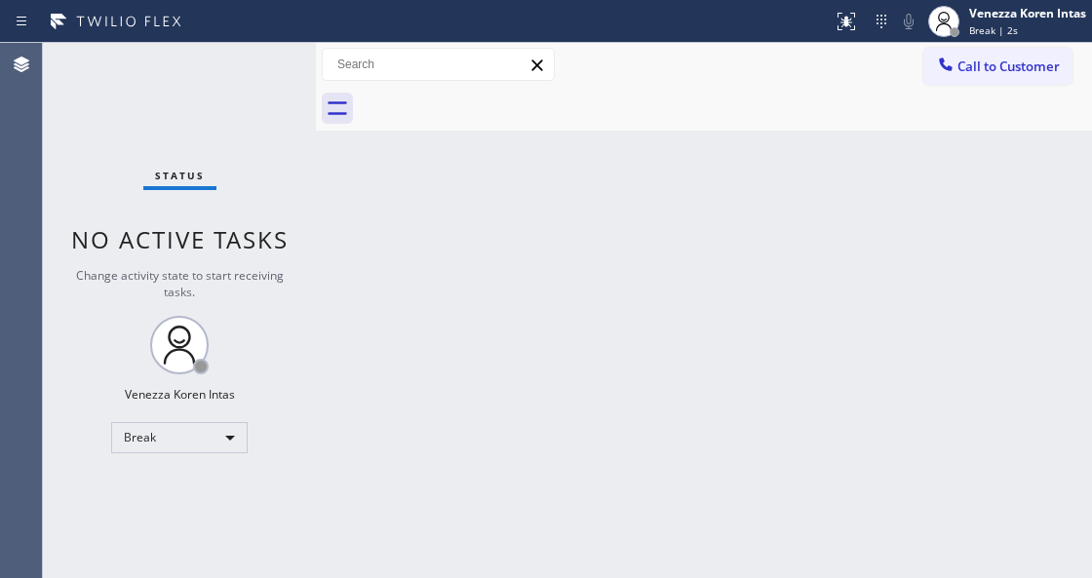
click at [264, 313] on div "Status No active tasks Change activity state to start receiving tasks. Venezza …" at bounding box center [179, 310] width 273 height 535
click at [400, 351] on div "Back to Dashboard Change Sender ID Customers Technicians Select a contact Outbo…" at bounding box center [704, 310] width 776 height 535
